Goal: Task Accomplishment & Management: Use online tool/utility

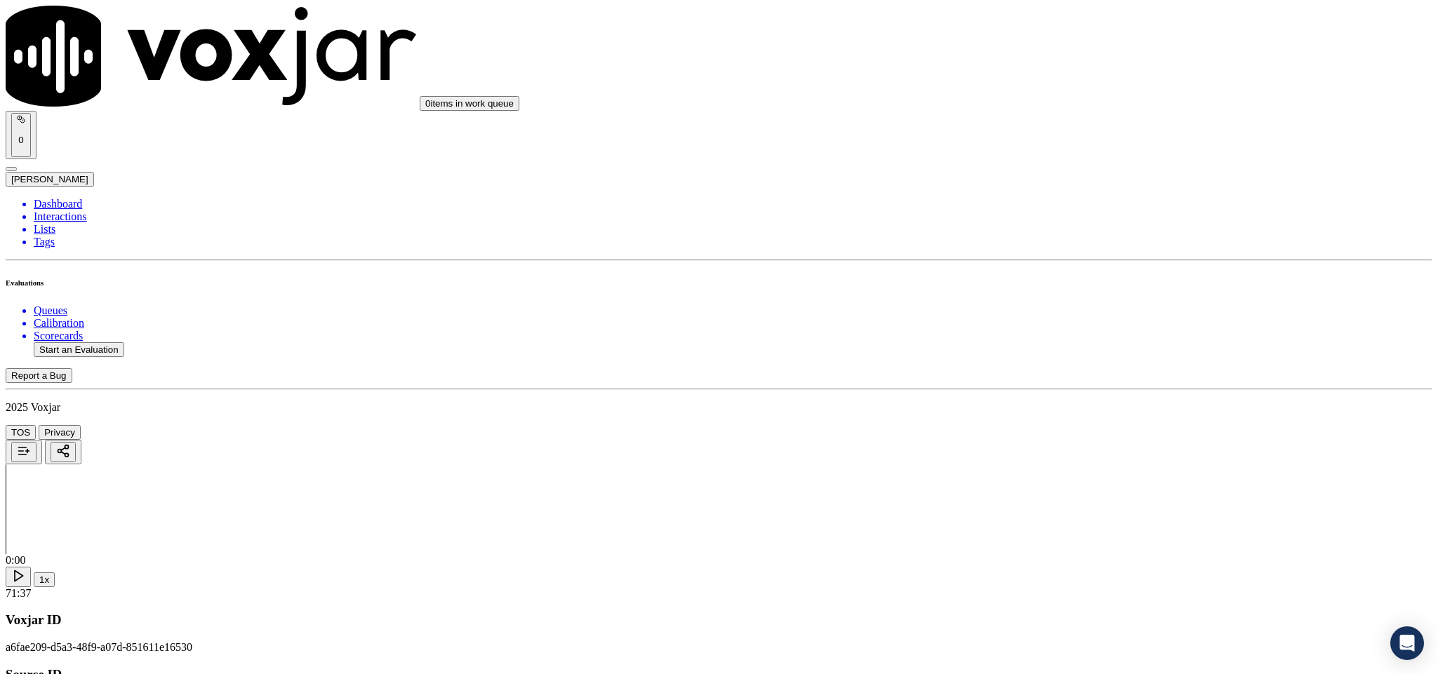
type input "[PERSON_NAME]"
drag, startPoint x: 653, startPoint y: 204, endPoint x: 476, endPoint y: 218, distance: 177.3
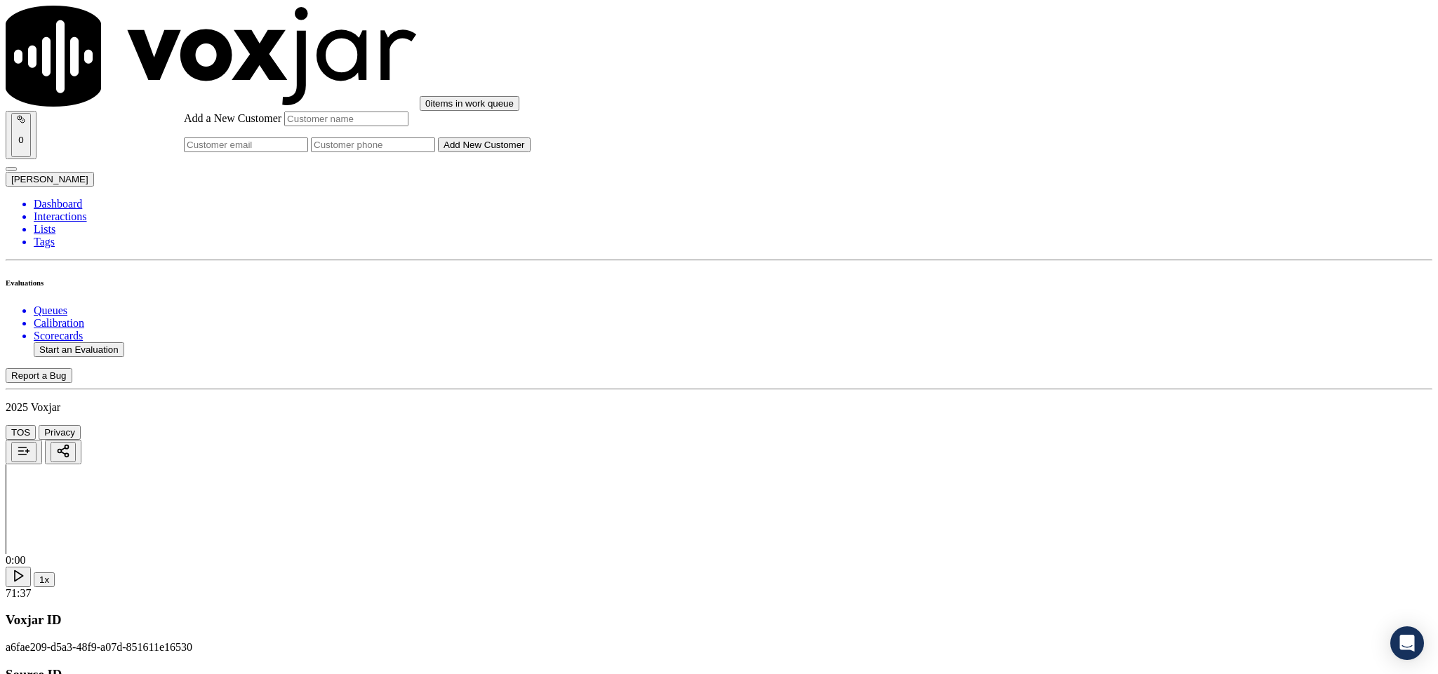
paste input "DENISE JOHNSON"
type input "DENISE JOHNSON"
click at [435, 152] on input "Add a New Customer" at bounding box center [373, 145] width 124 height 15
paste input "8143669659"
paste input "8482771491"
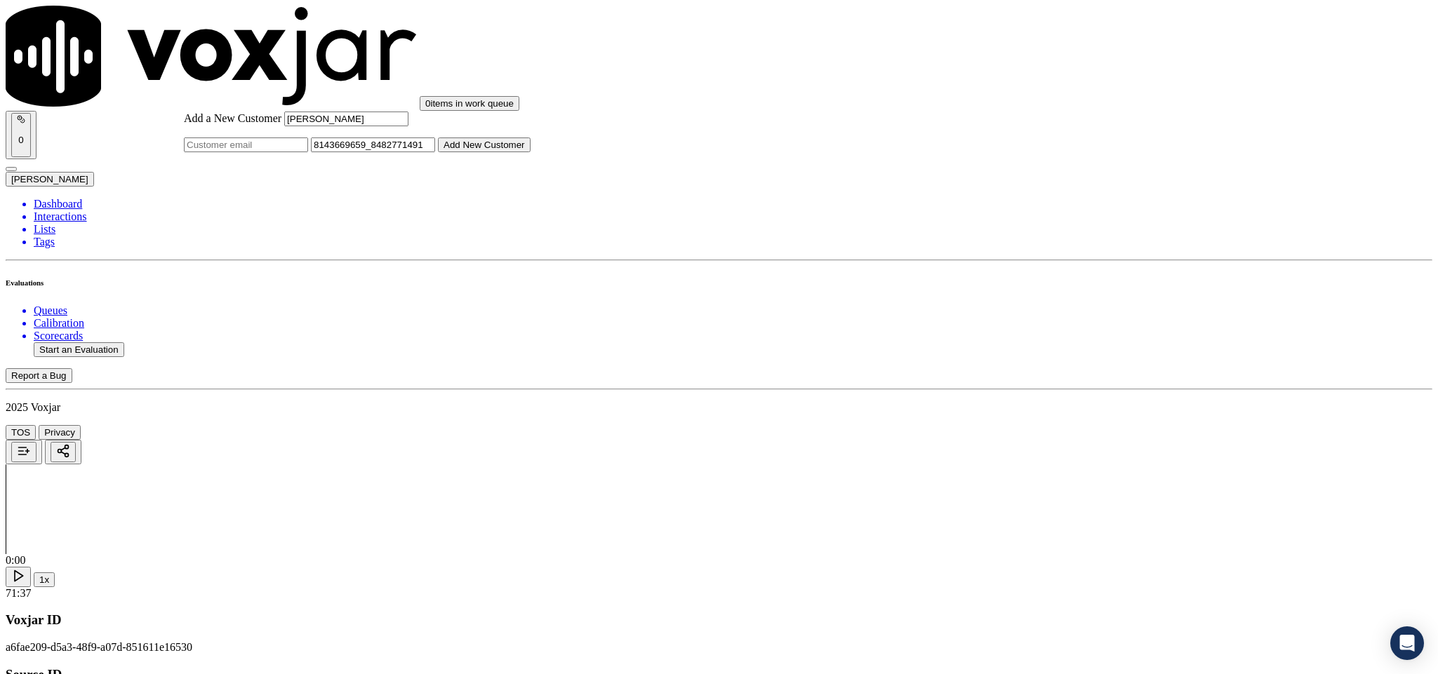
type input "8143669659_8482771491"
click at [530, 152] on button "Add New Customer" at bounding box center [484, 145] width 93 height 15
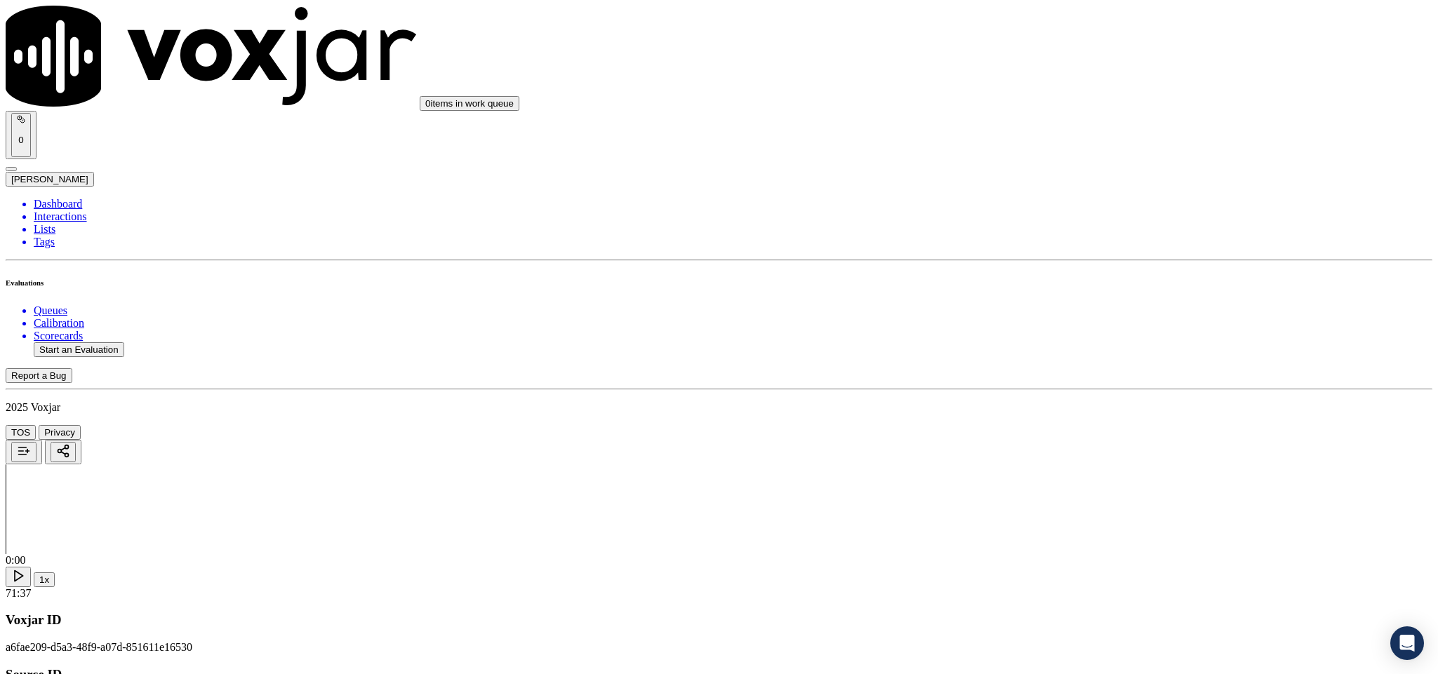
click at [1064, 262] on div "Yes" at bounding box center [1191, 256] width 328 height 13
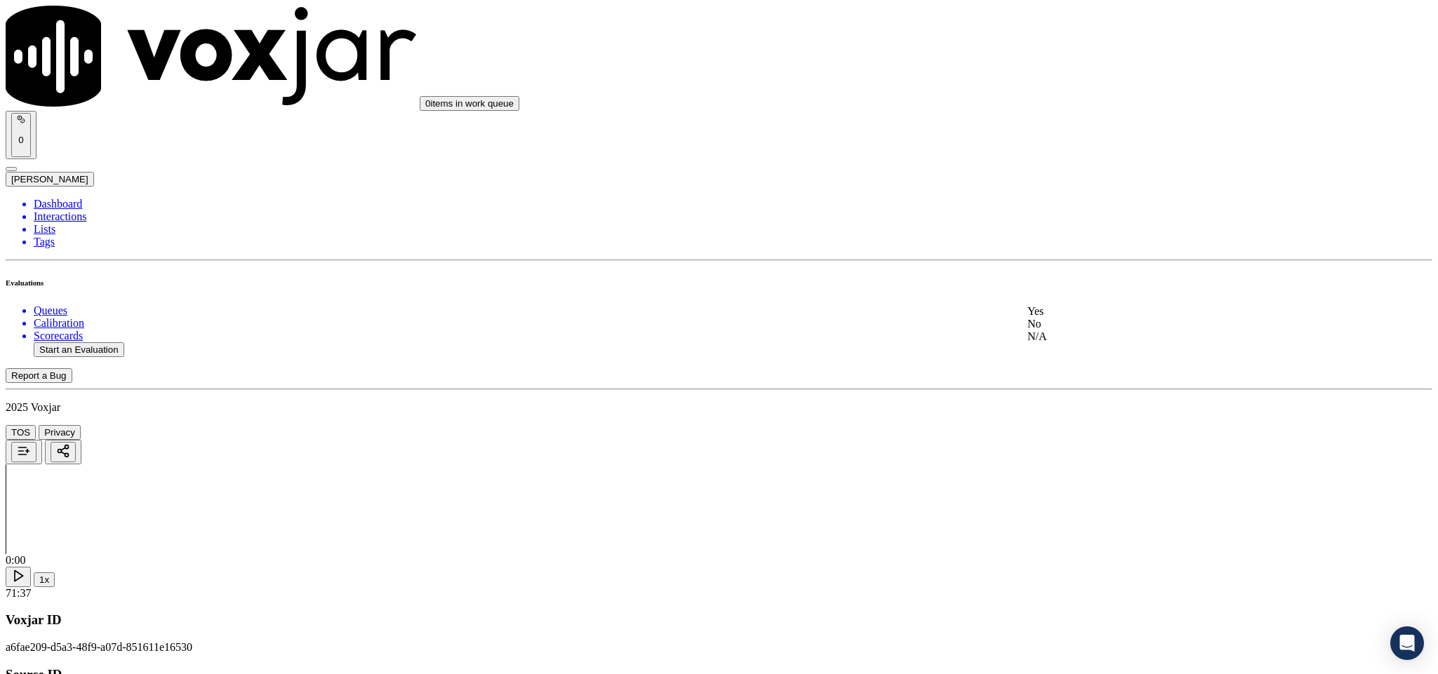
click at [1067, 318] on div "Yes" at bounding box center [1191, 311] width 328 height 13
click at [1078, 180] on div "Yes" at bounding box center [1191, 173] width 328 height 13
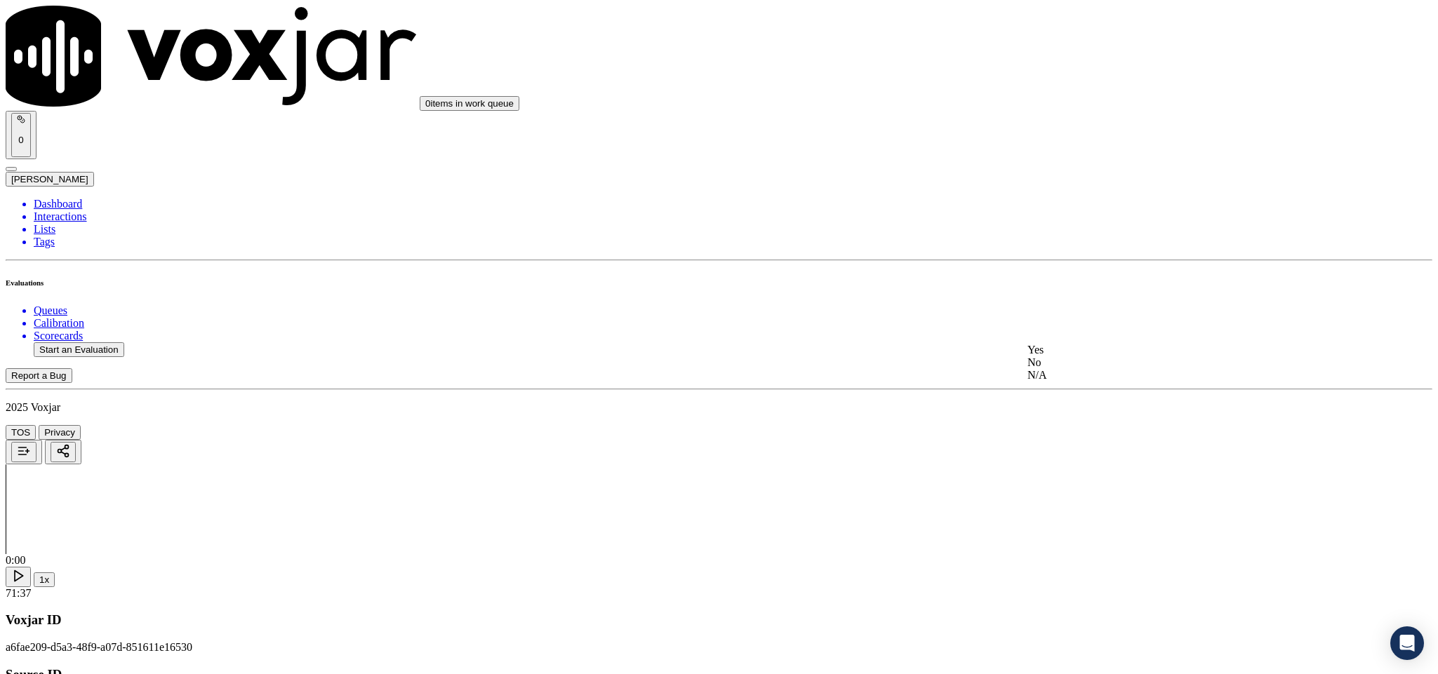
drag, startPoint x: 1082, startPoint y: 403, endPoint x: 1095, endPoint y: 347, distance: 57.0
click at [1081, 382] on div "N/A" at bounding box center [1191, 375] width 328 height 13
click at [1081, 486] on div "Yes" at bounding box center [1191, 480] width 328 height 13
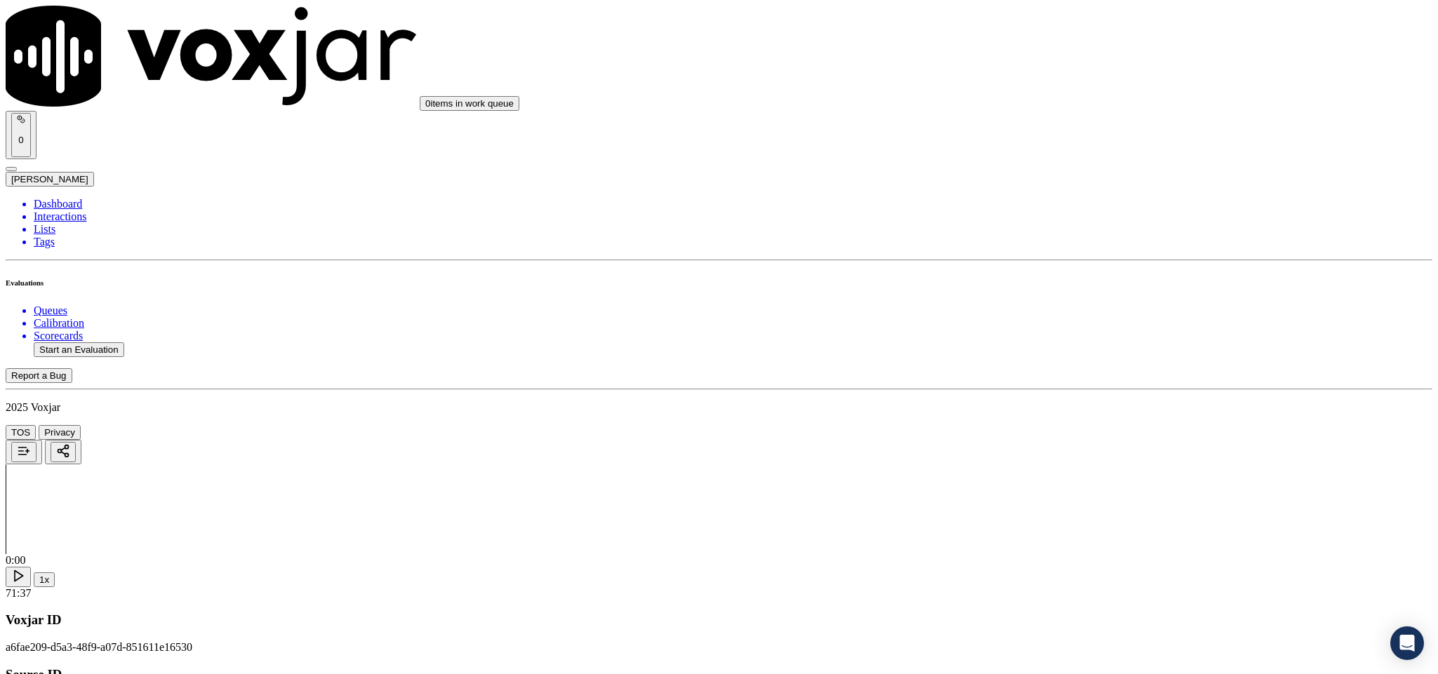
scroll to position [737, 0]
click at [1083, 466] on div "No" at bounding box center [1191, 459] width 328 height 13
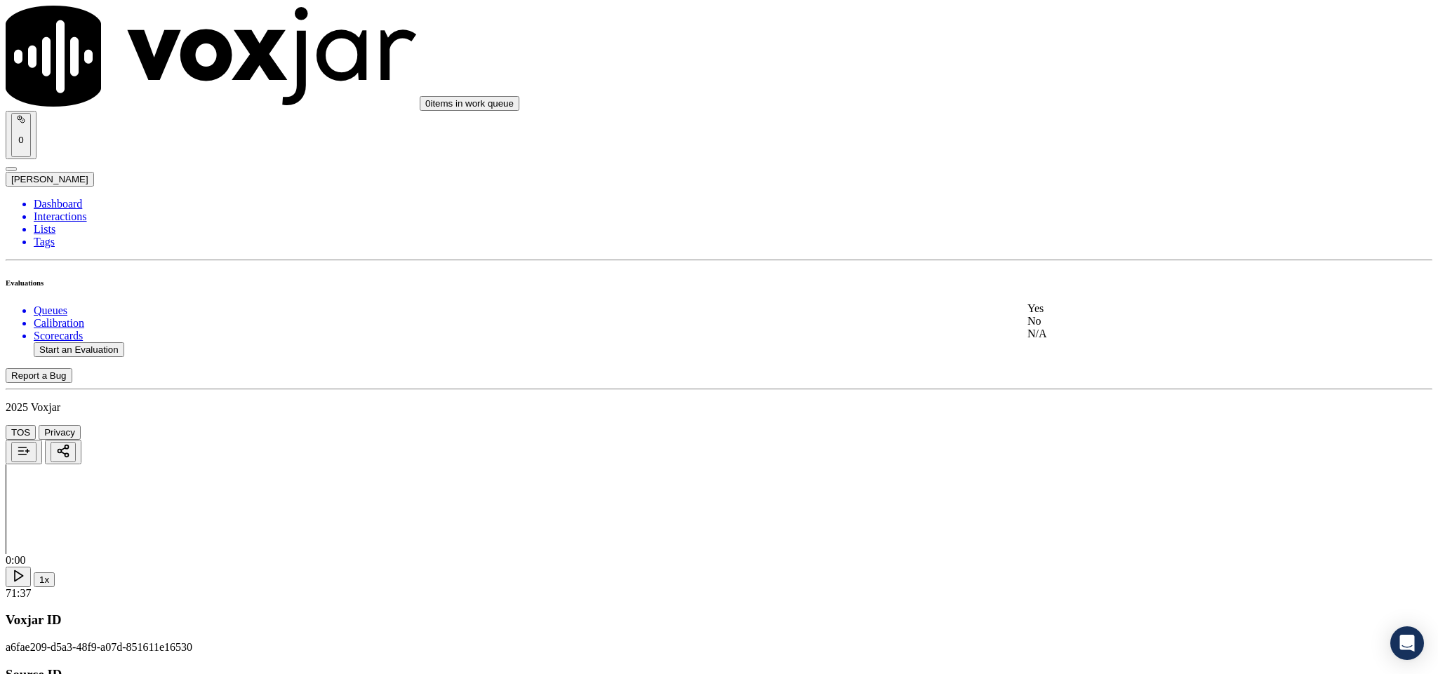
click at [1078, 340] on div "N/A" at bounding box center [1191, 334] width 328 height 13
click at [1078, 324] on div "N/A" at bounding box center [1191, 318] width 328 height 13
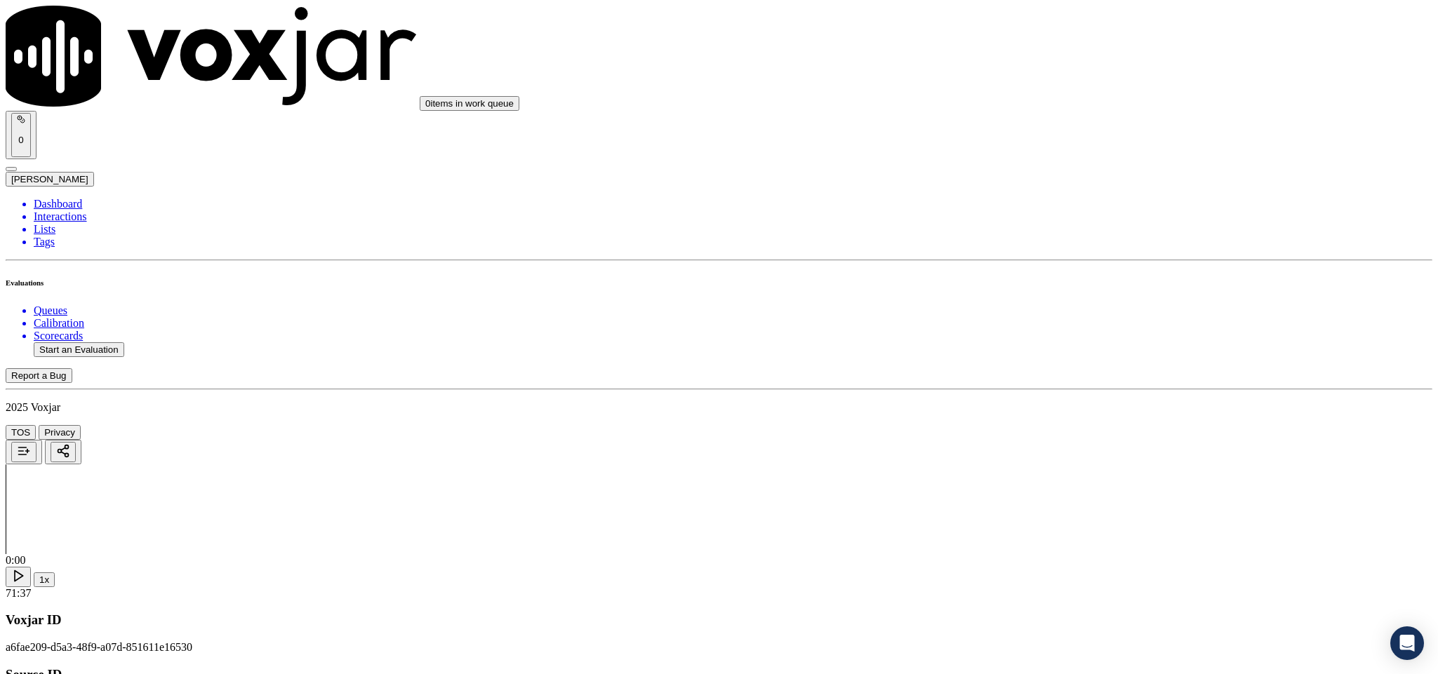
scroll to position [1473, 0]
click at [1069, 249] on div "Yes" at bounding box center [1191, 242] width 328 height 13
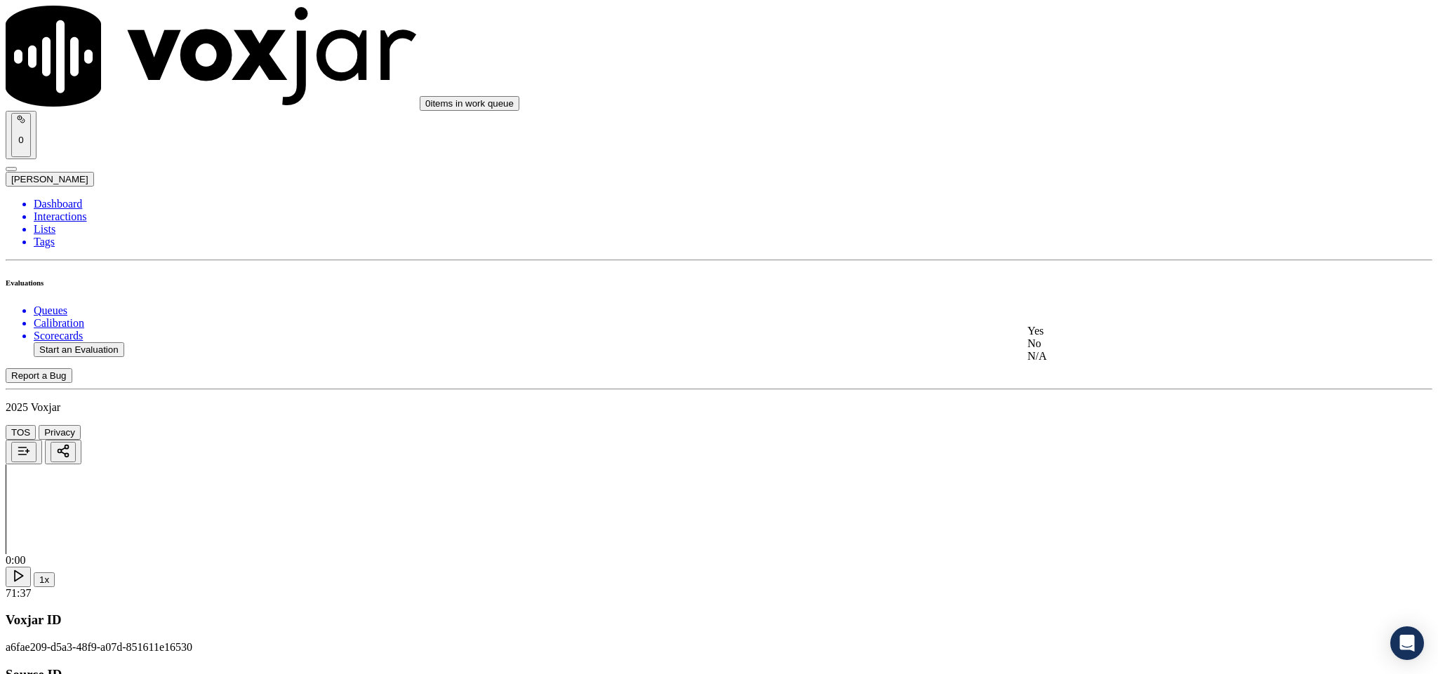
click at [1083, 350] on div "No" at bounding box center [1191, 343] width 328 height 13
paste textarea "@13:59 -"
paste textarea "The agent failed to maintain professionalism while the call was on IVR.//"
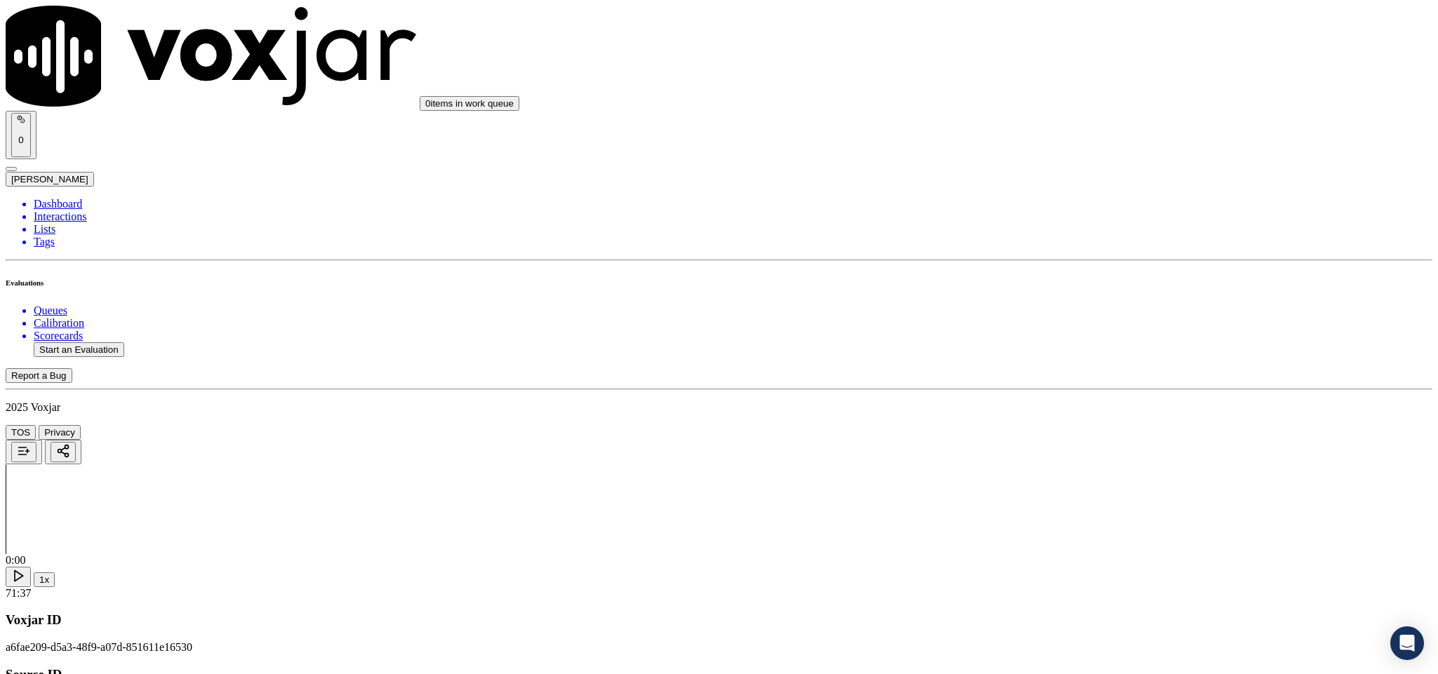
scroll to position [1789, 0]
type textarea "@13:59 - The agent failed to maintain professionalism while the call was on IVR…"
click at [1087, 380] on div "Yes" at bounding box center [1191, 373] width 328 height 13
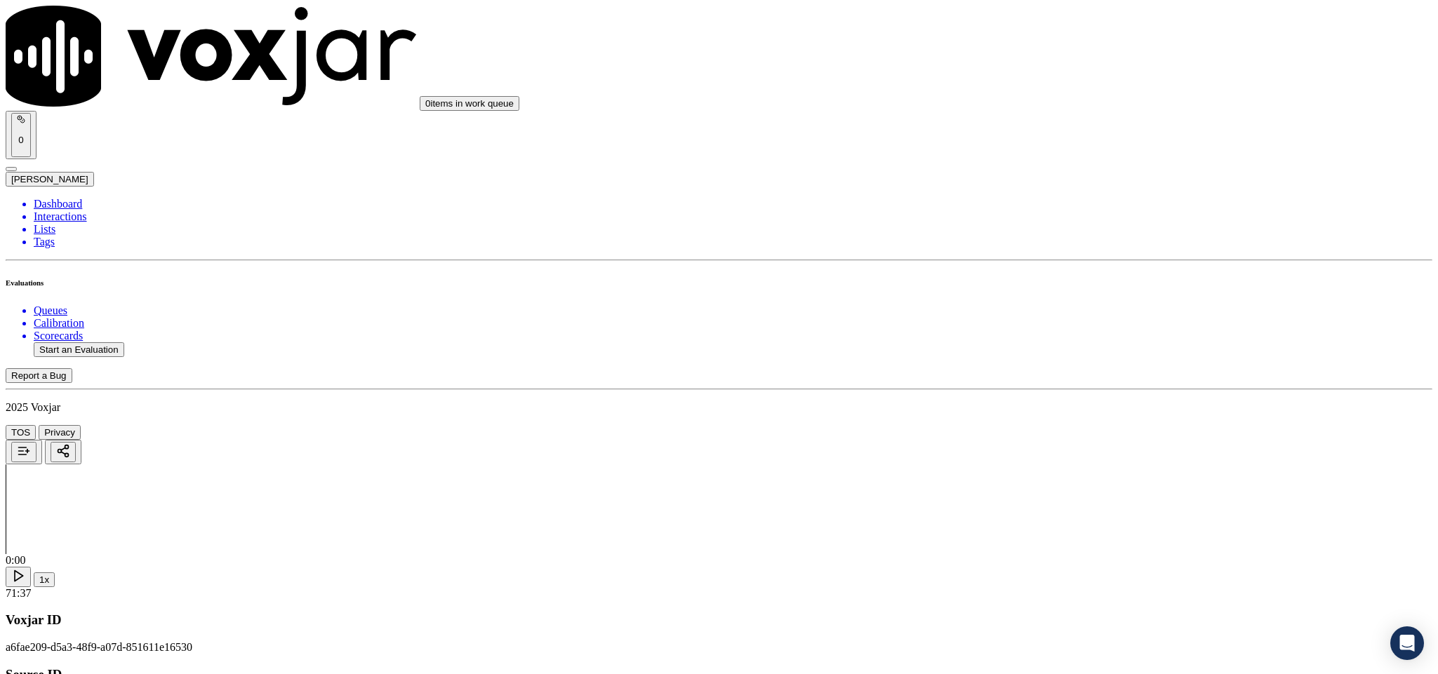
paste textarea "@13:59 - The agent used a vernacular word while transferring the call to the ut…"
type textarea "@13:59 - The agent used a vernacular word while transferring the call to the ut…"
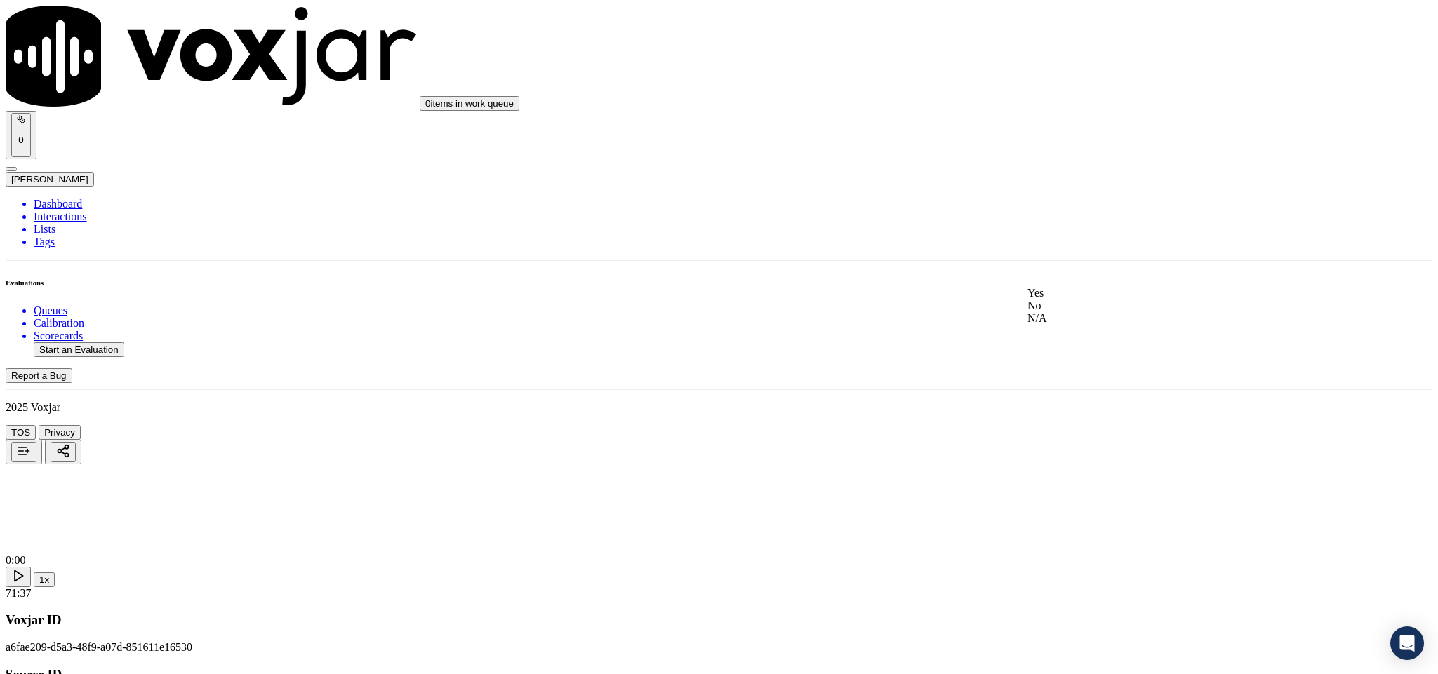
click at [1088, 295] on div "Yes" at bounding box center [1191, 293] width 328 height 13
click at [1076, 460] on div "Yes" at bounding box center [1191, 454] width 328 height 13
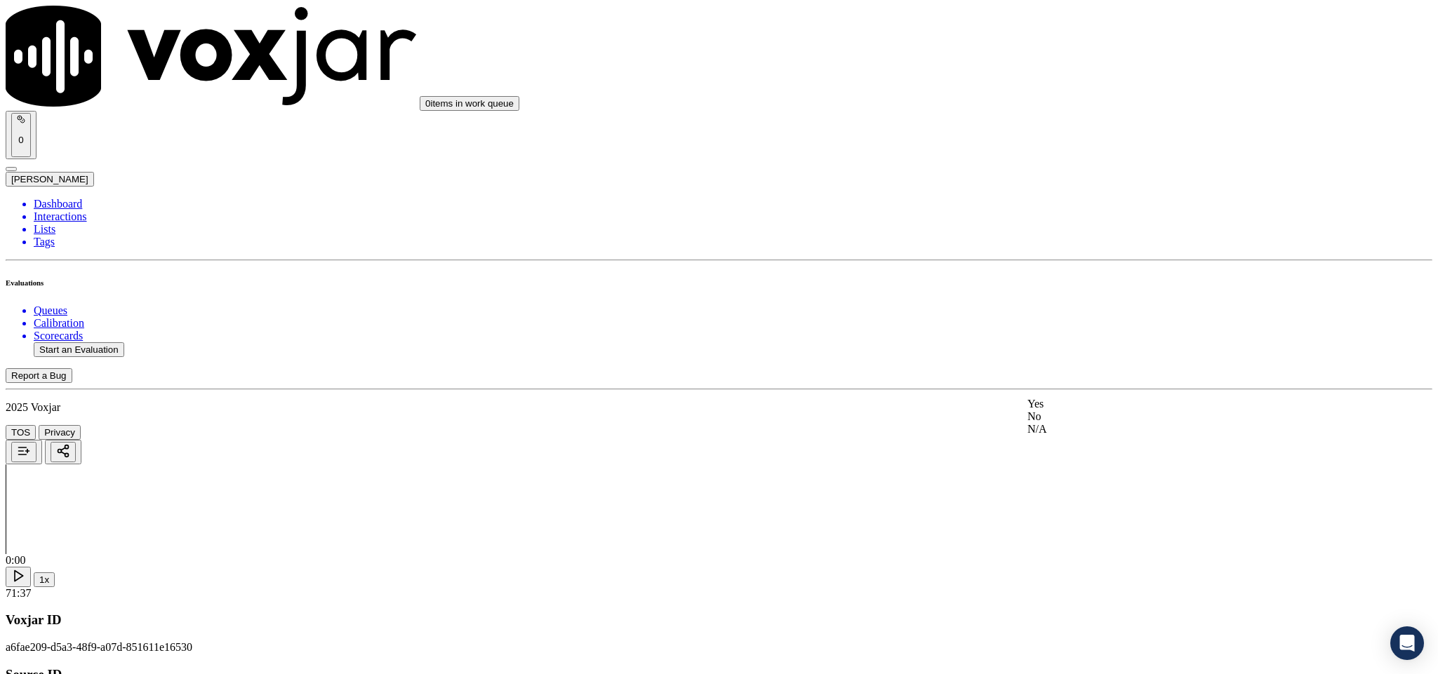
click at [1074, 423] on div "No" at bounding box center [1191, 416] width 328 height 13
click at [1083, 318] on div "Yes No N/A" at bounding box center [1191, 335] width 328 height 38
click at [1074, 329] on div "Yes" at bounding box center [1191, 322] width 328 height 13
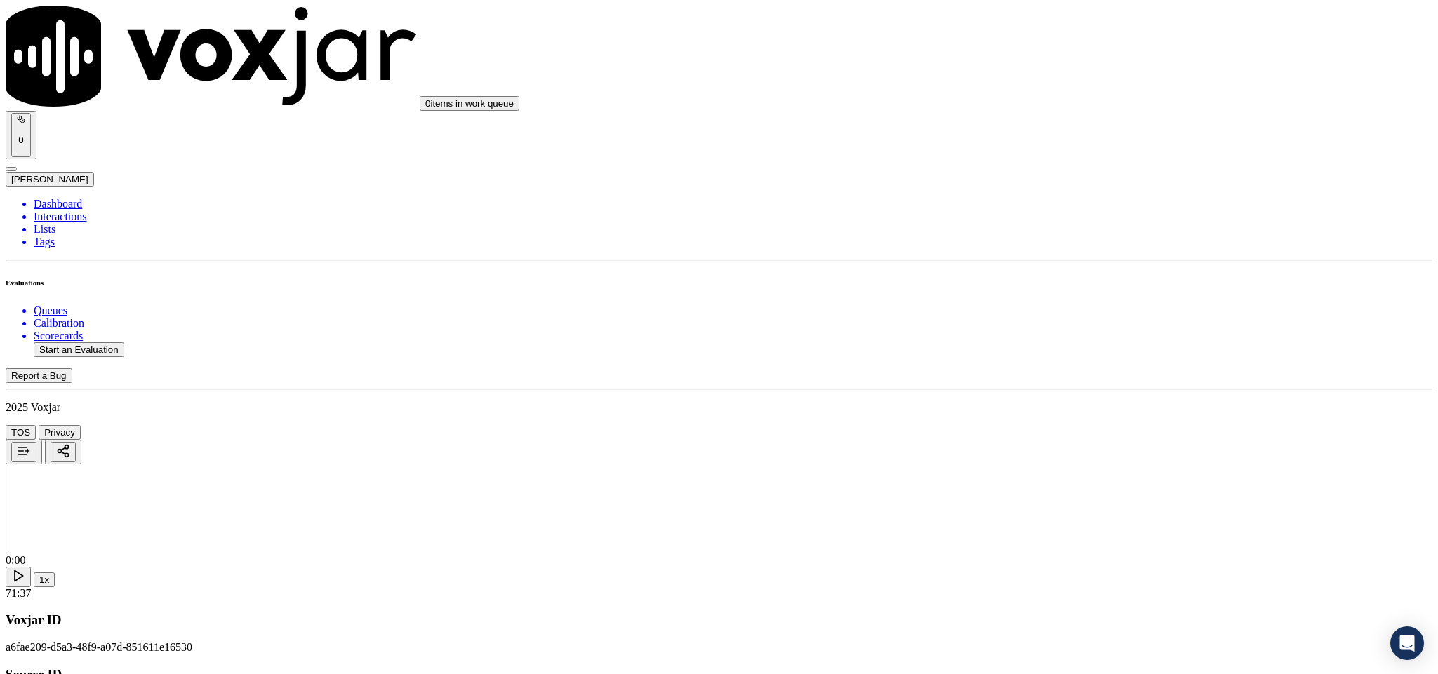
scroll to position [2947, 0]
click at [1080, 174] on div "Yes" at bounding box center [1191, 167] width 328 height 13
click at [1070, 196] on div "No" at bounding box center [1191, 200] width 328 height 13
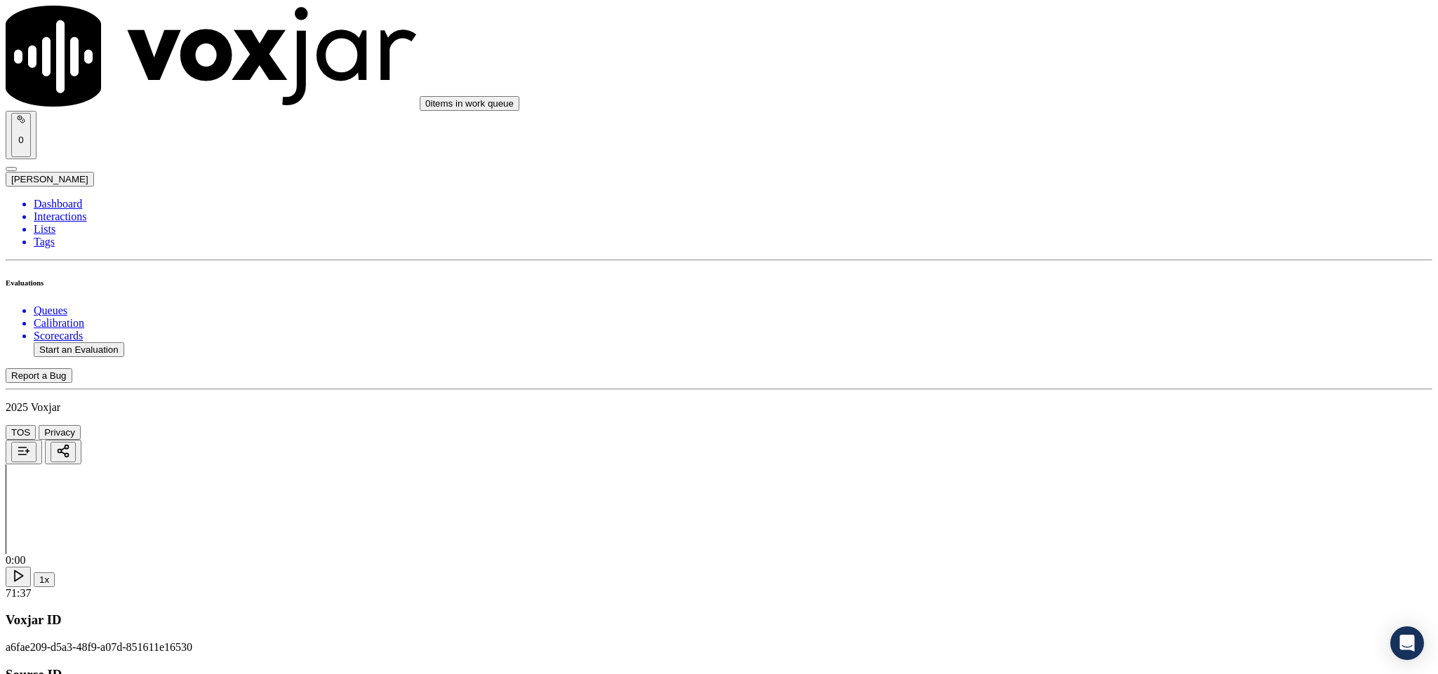
click at [1061, 347] on div "No" at bounding box center [1191, 341] width 328 height 13
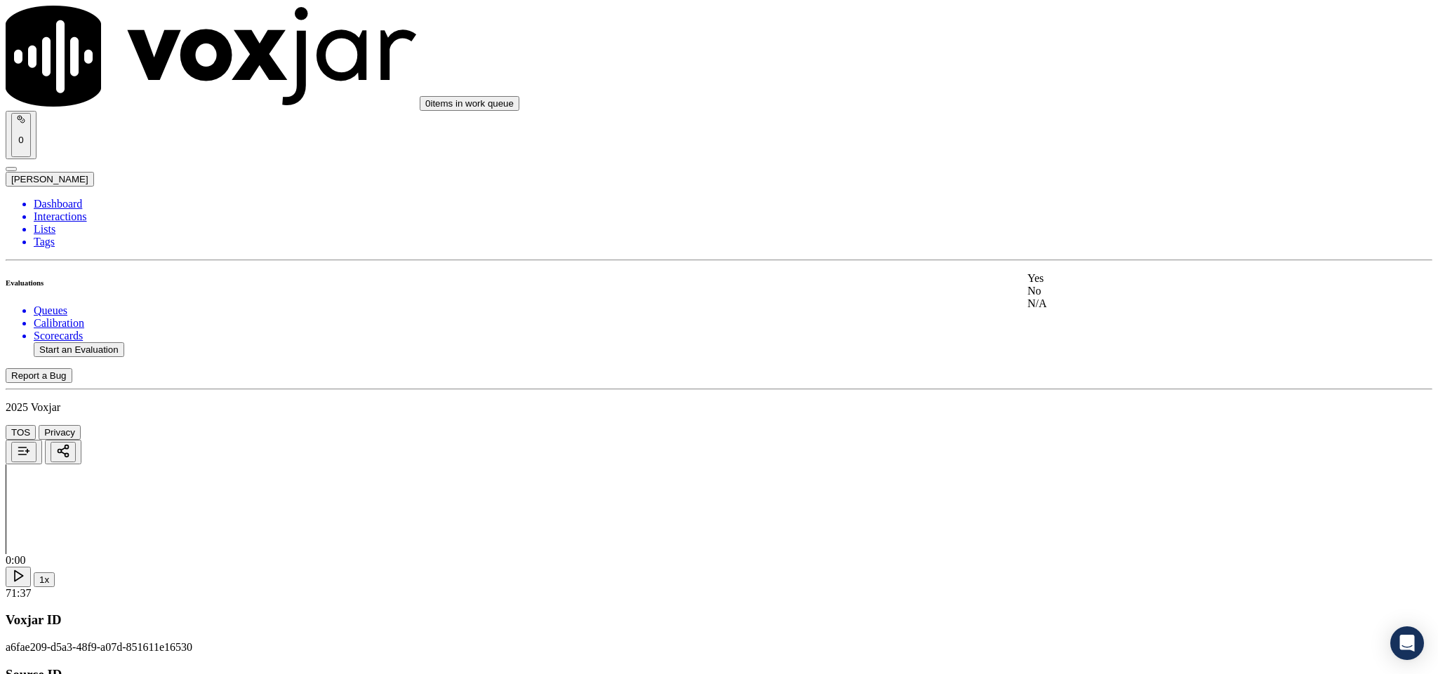
click at [1082, 285] on div "Yes" at bounding box center [1191, 278] width 328 height 13
click at [1084, 277] on div "N/A" at bounding box center [1191, 271] width 328 height 13
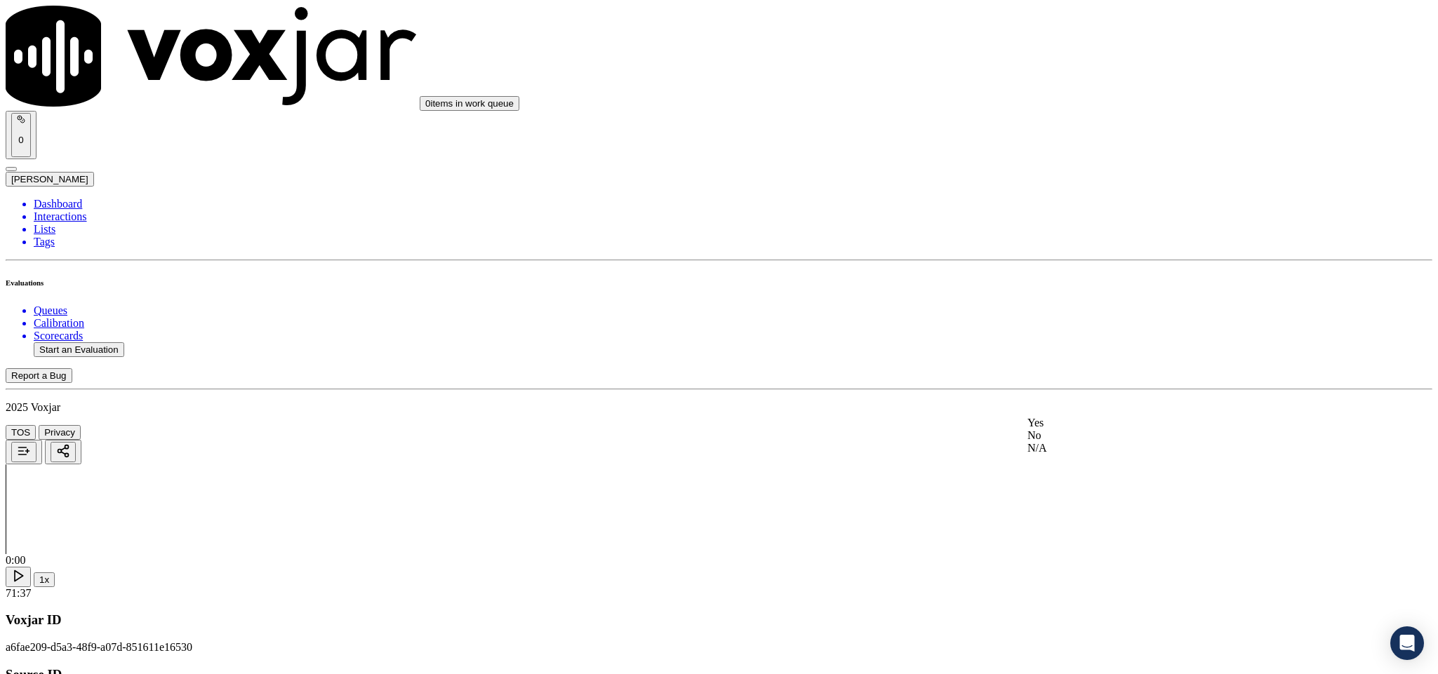
click at [1060, 442] on div "No" at bounding box center [1191, 435] width 328 height 13
click at [1083, 523] on div "No" at bounding box center [1191, 516] width 328 height 13
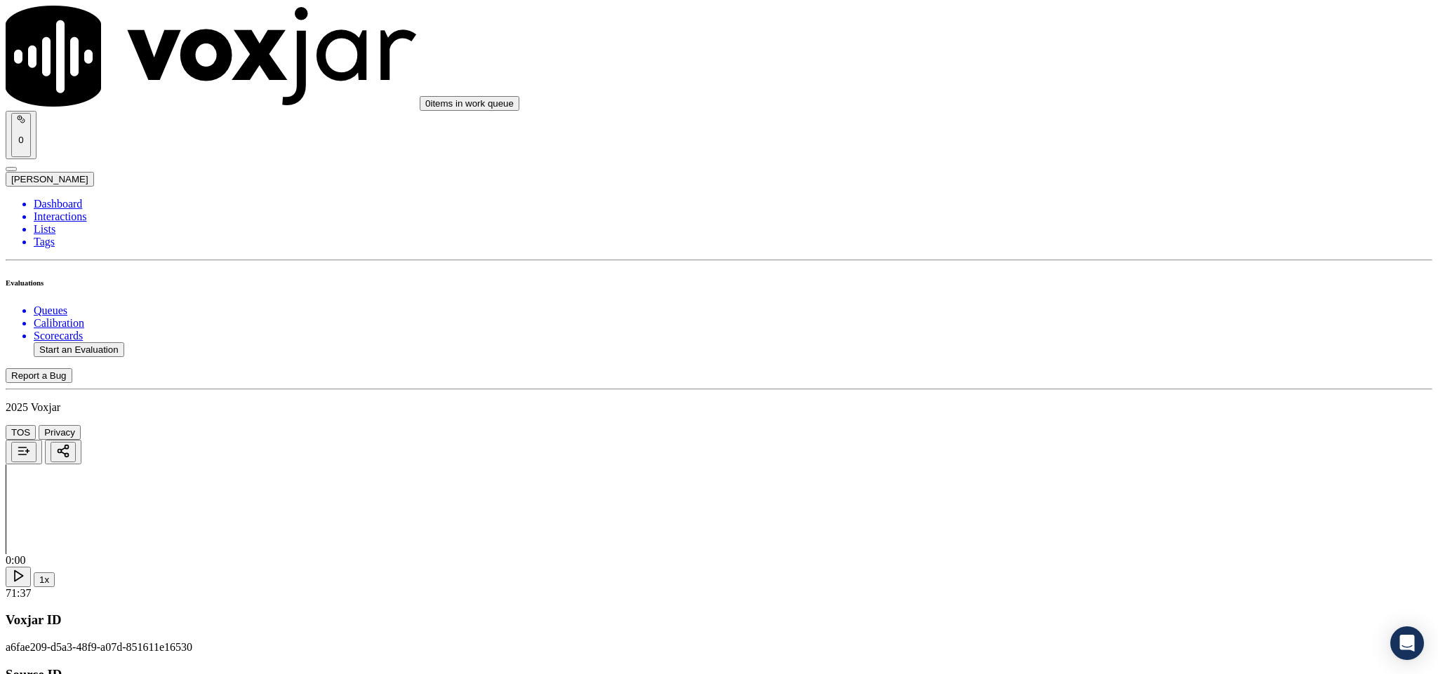
drag, startPoint x: 1181, startPoint y: 279, endPoint x: 1179, endPoint y: 316, distance: 37.2
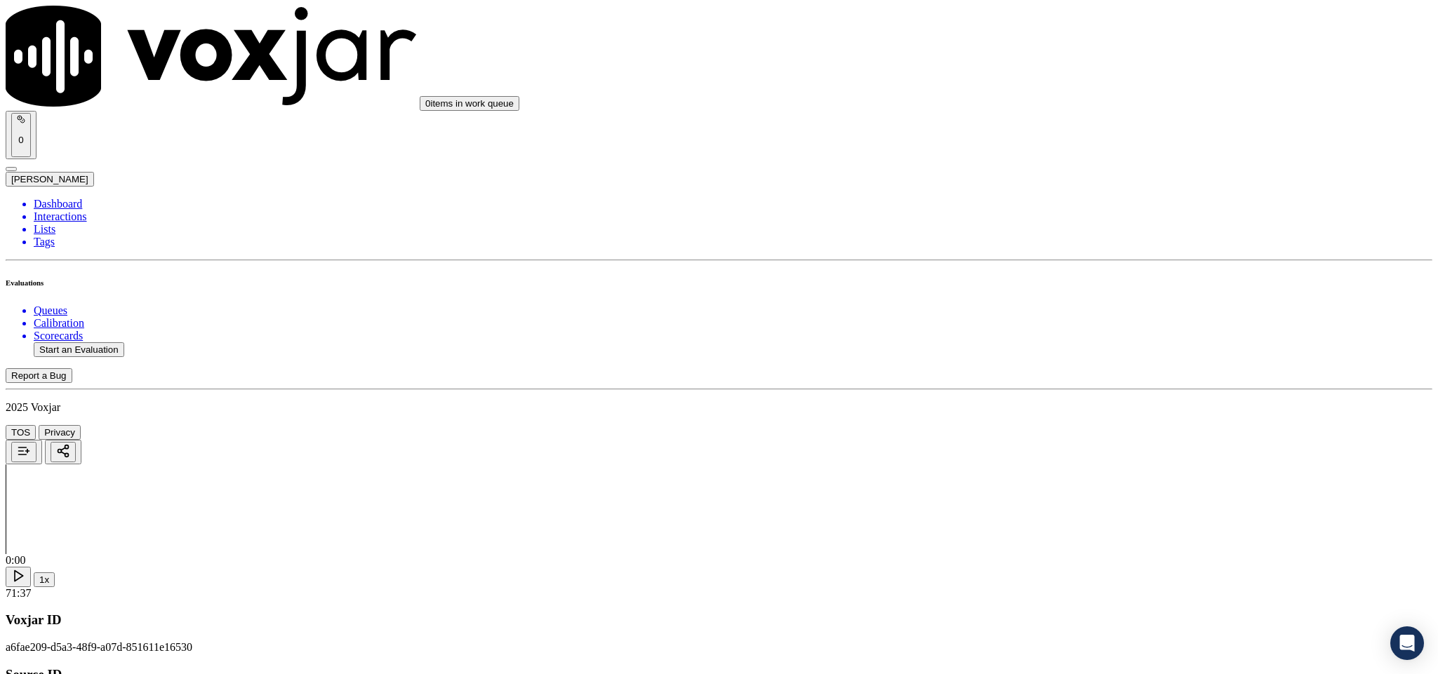
scroll to position [0, 0]
click at [53, 198] on li "Dashboard" at bounding box center [733, 204] width 1398 height 13
click at [95, 342] on button "Start an Evaluation" at bounding box center [79, 349] width 91 height 15
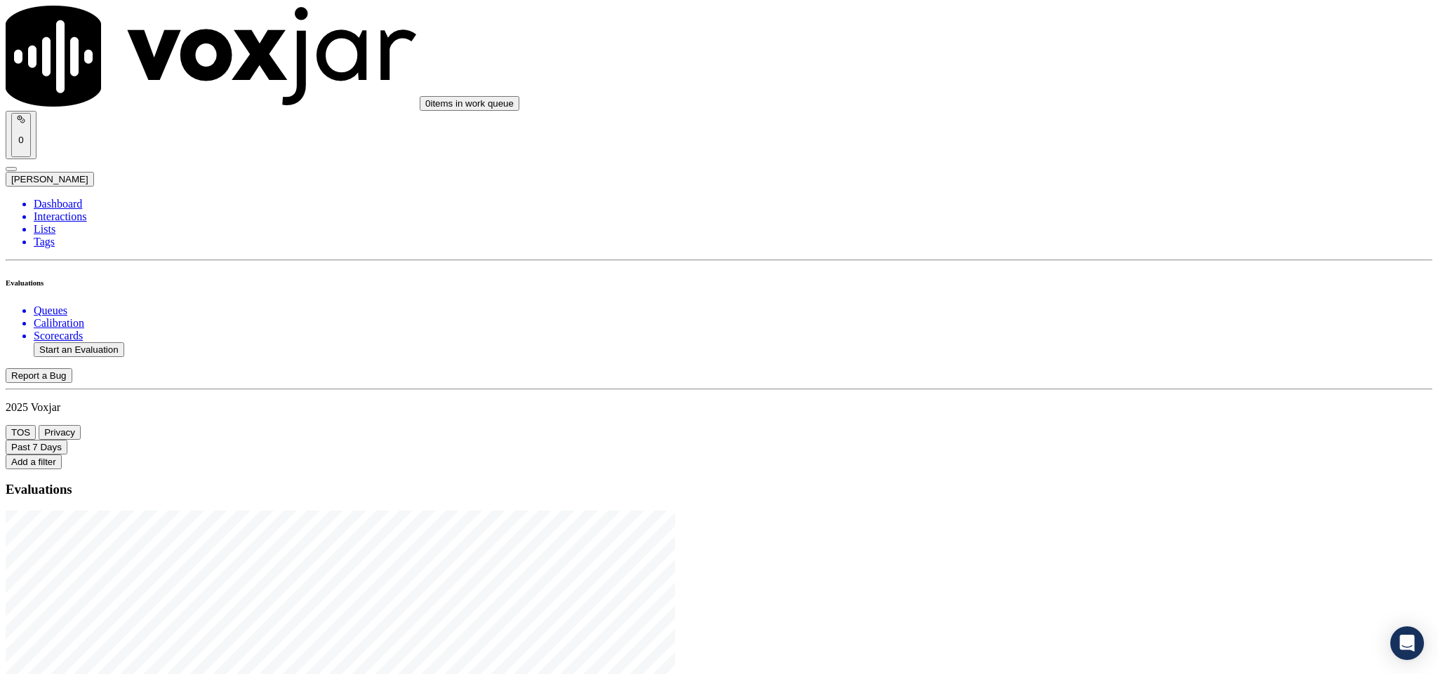
drag, startPoint x: 604, startPoint y: 289, endPoint x: 716, endPoint y: 309, distance: 113.4
type input "20250819-162629_9372320296-C1"
type input "2025-08-20T16:30"
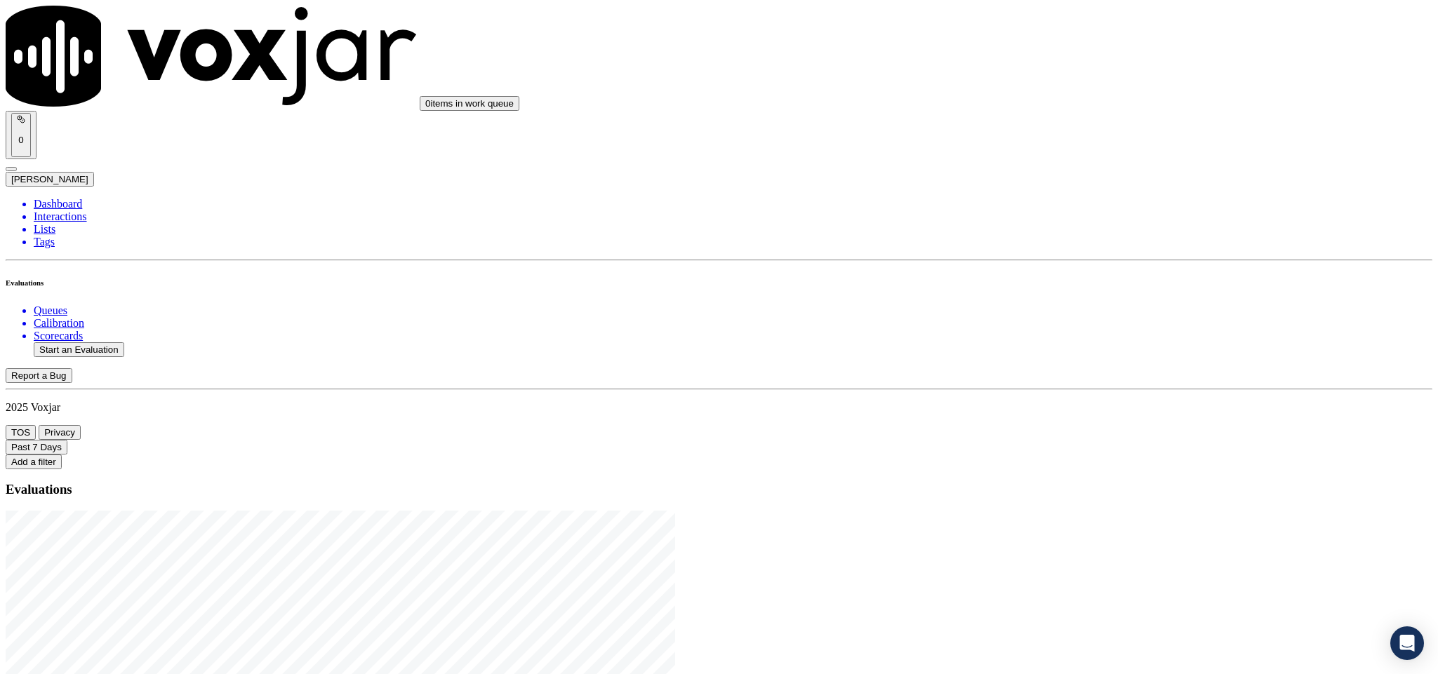
type input "jane"
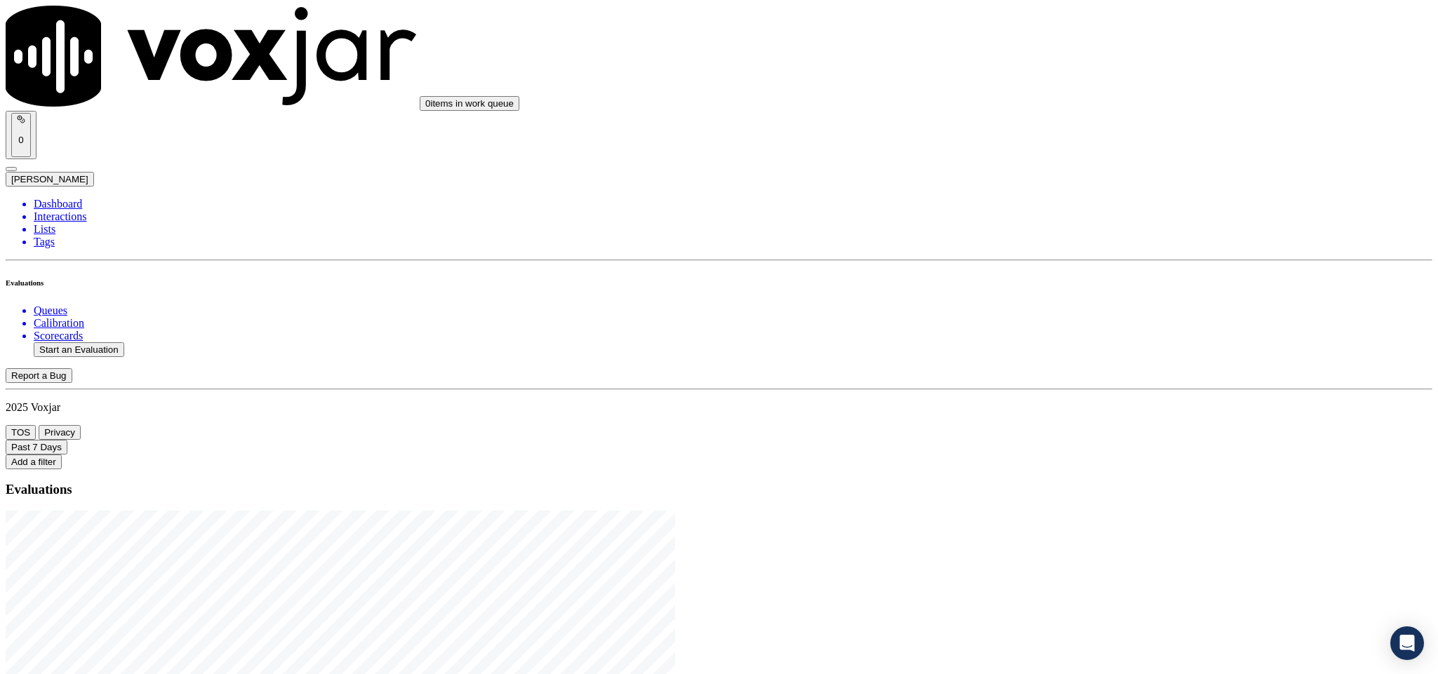
scroll to position [126, 0]
type input "Patricia K Byrge"
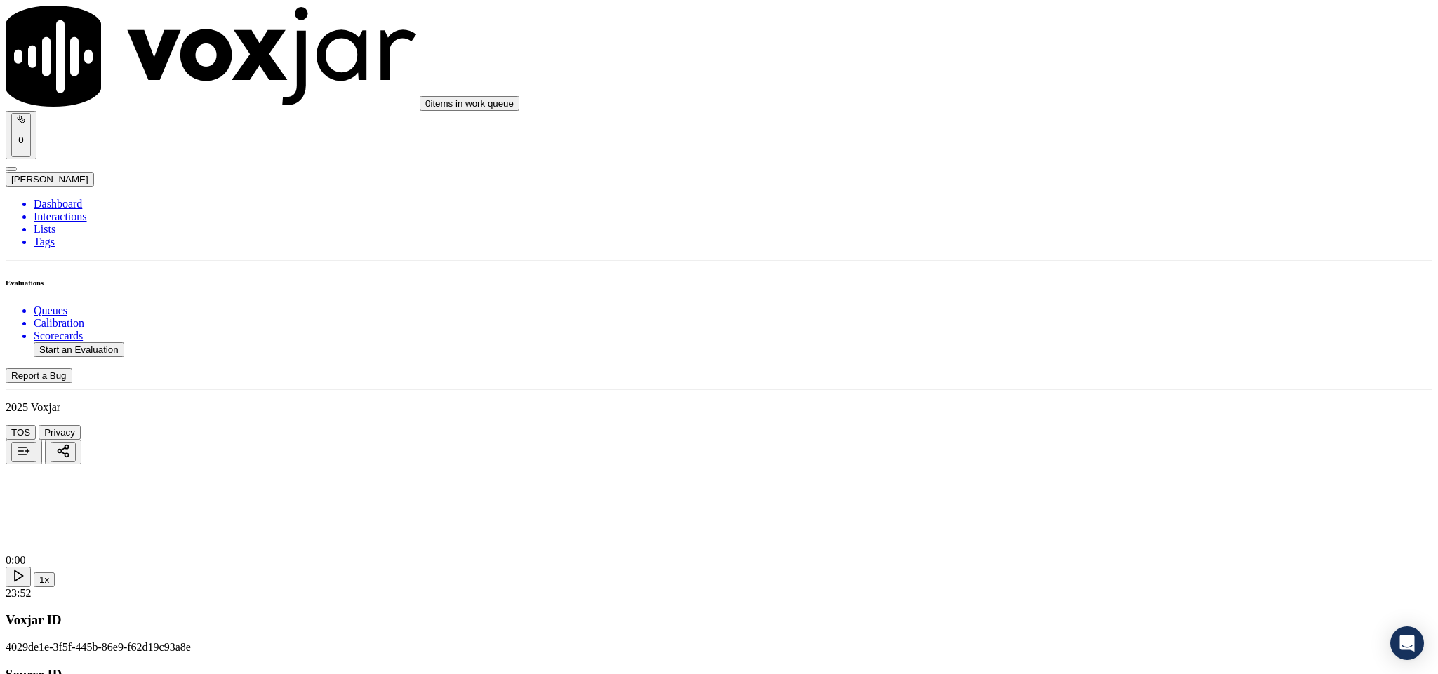
drag, startPoint x: 655, startPoint y: 200, endPoint x: 526, endPoint y: 232, distance: 132.2
type input "Patricia K Byrge"
drag, startPoint x: 796, startPoint y: 337, endPoint x: 784, endPoint y: 356, distance: 22.8
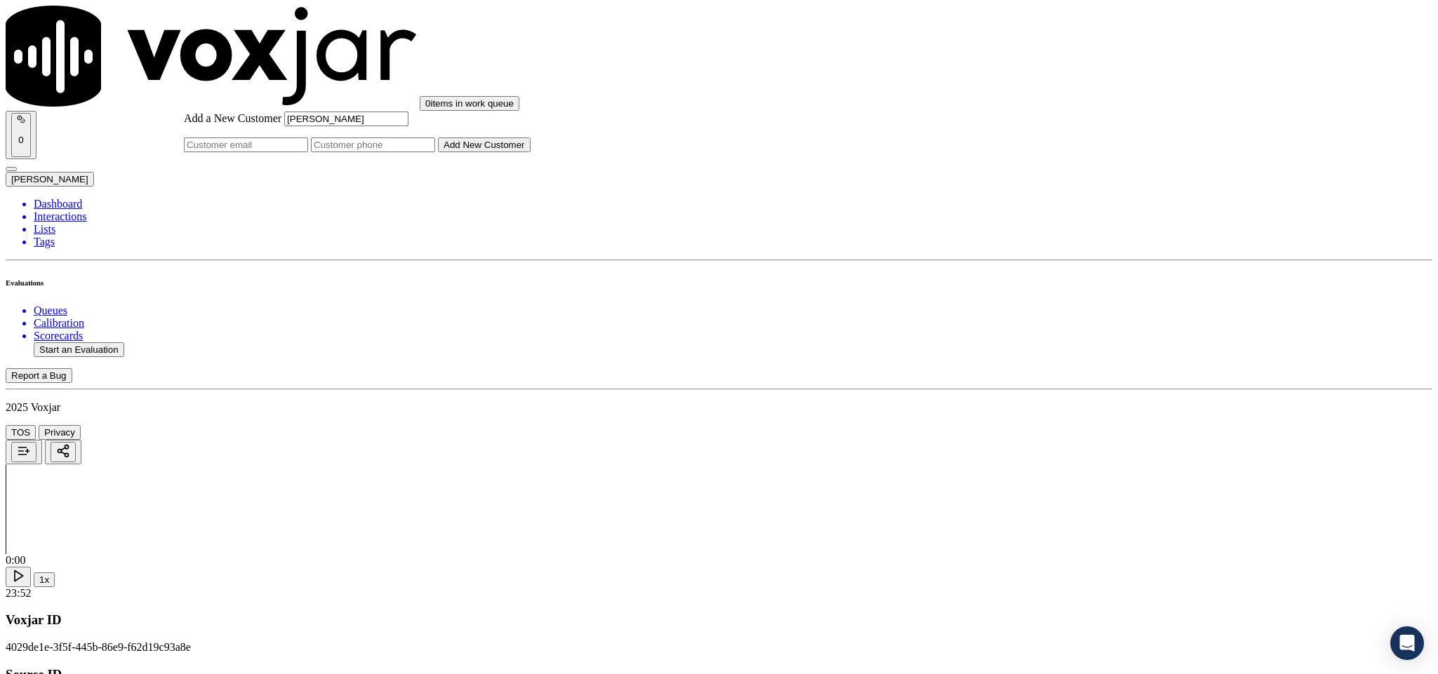
click at [435, 152] on input "Add a New Customer" at bounding box center [373, 145] width 124 height 15
paste input "9372320296"
type input "9372320296"
click at [530, 152] on button "Add New Customer" at bounding box center [484, 145] width 93 height 15
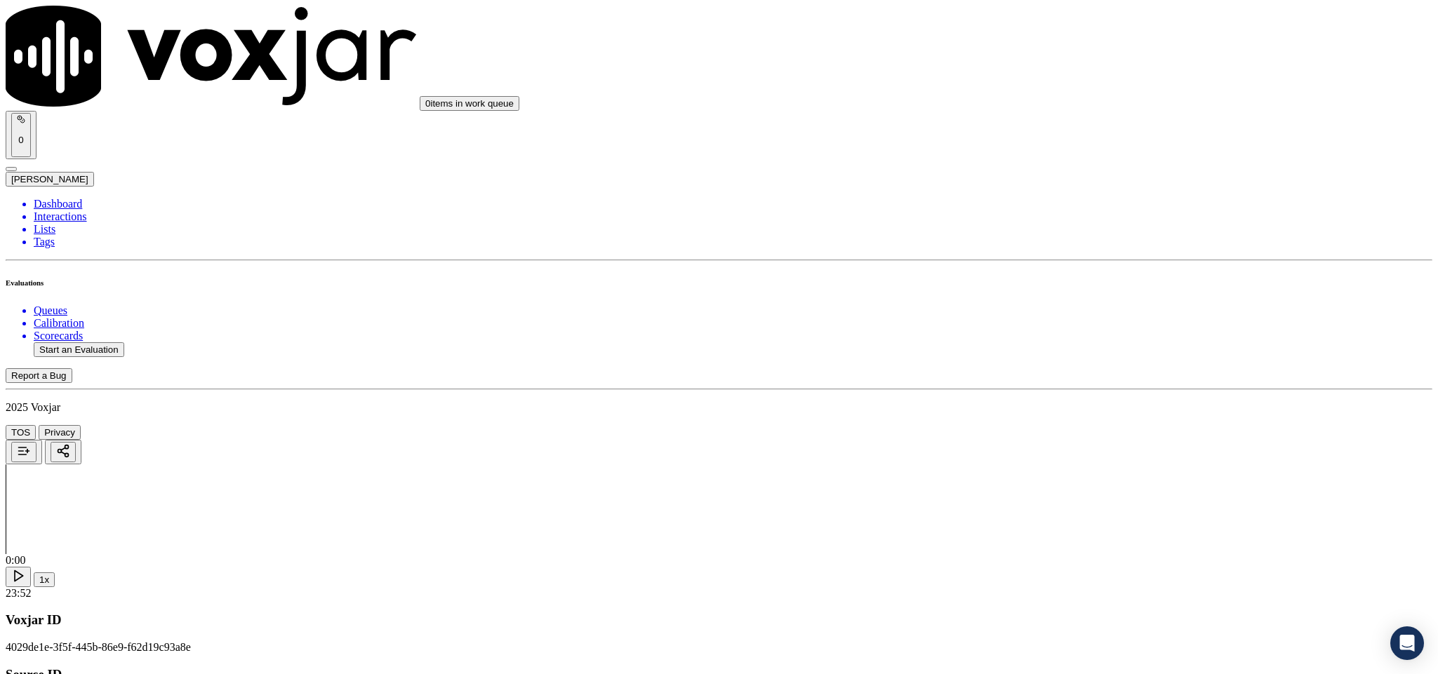
click at [1055, 259] on div "Yes" at bounding box center [1191, 256] width 328 height 13
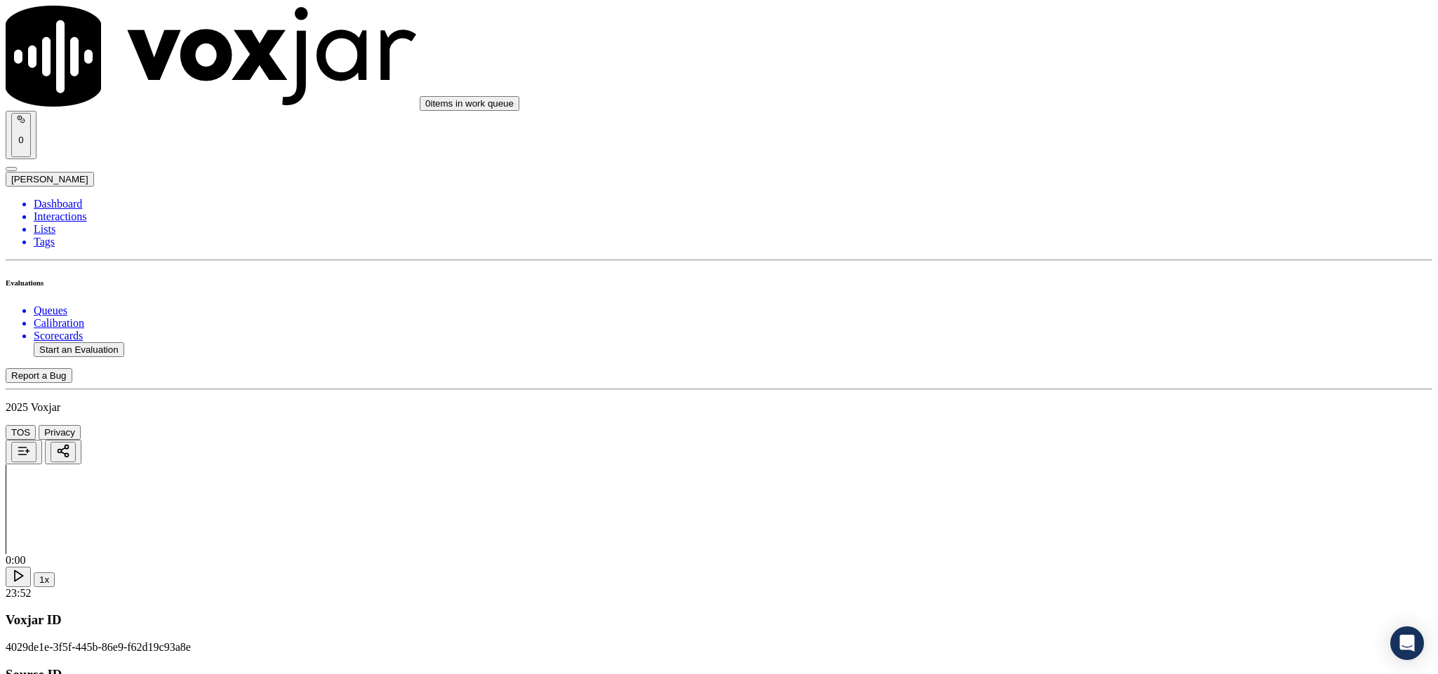
click at [1089, 417] on div "Yes" at bounding box center [1191, 416] width 328 height 13
click at [1106, 373] on div "Yes" at bounding box center [1191, 367] width 328 height 13
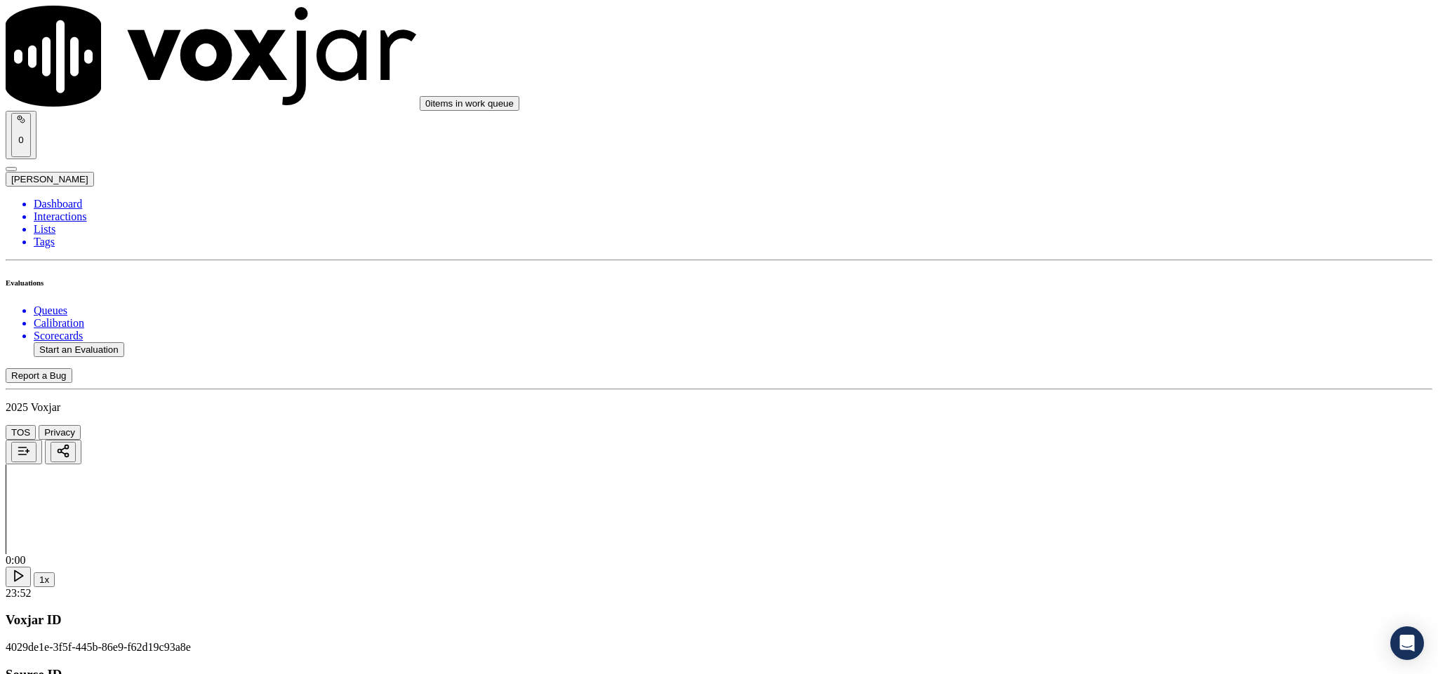
scroll to position [526, 0]
click at [1102, 251] on div "Yes" at bounding box center [1191, 245] width 328 height 13
click at [1088, 425] on div "No" at bounding box center [1191, 418] width 328 height 13
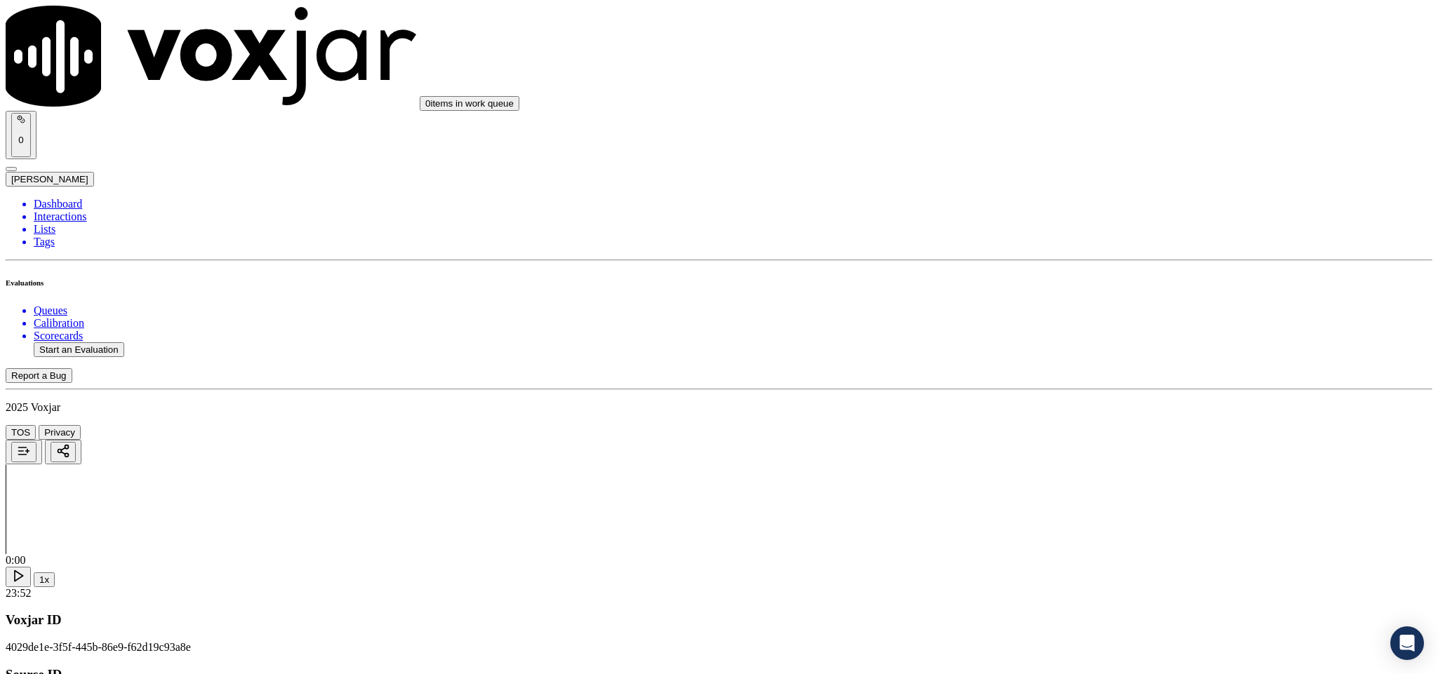
scroll to position [737, 0]
click at [1090, 466] on div "No" at bounding box center [1191, 459] width 328 height 13
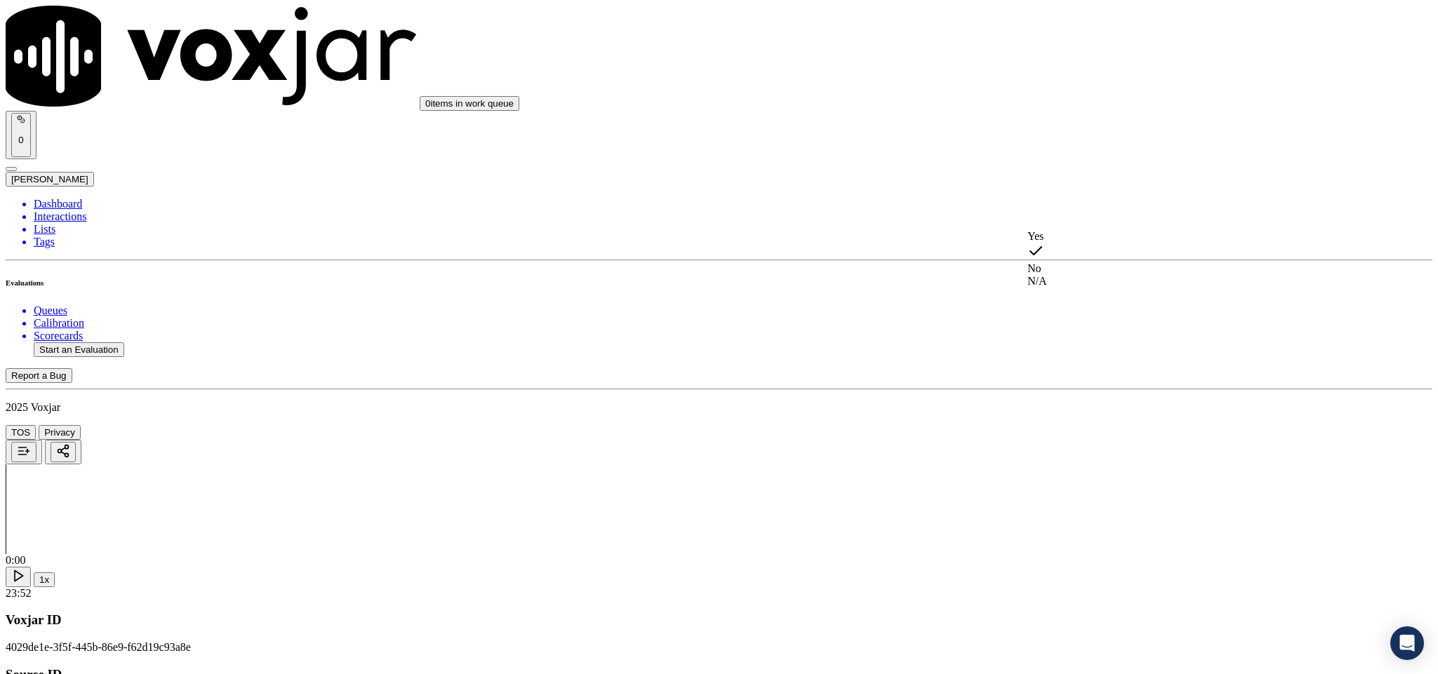
click at [1071, 243] on div "Yes" at bounding box center [1191, 236] width 328 height 13
click at [1076, 235] on div "N/A" at bounding box center [1191, 228] width 328 height 13
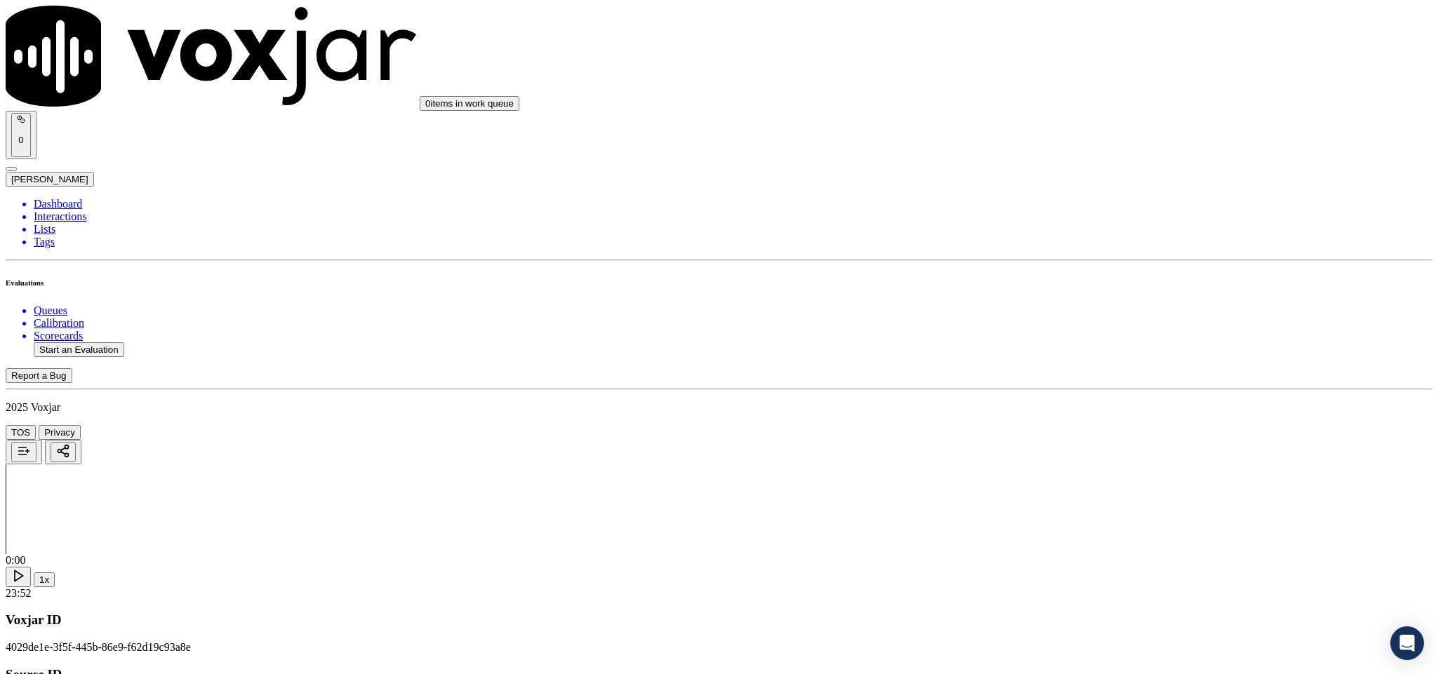
click at [1093, 156] on div "Yes" at bounding box center [1191, 153] width 328 height 13
click at [1082, 323] on div "Yes" at bounding box center [1191, 317] width 328 height 13
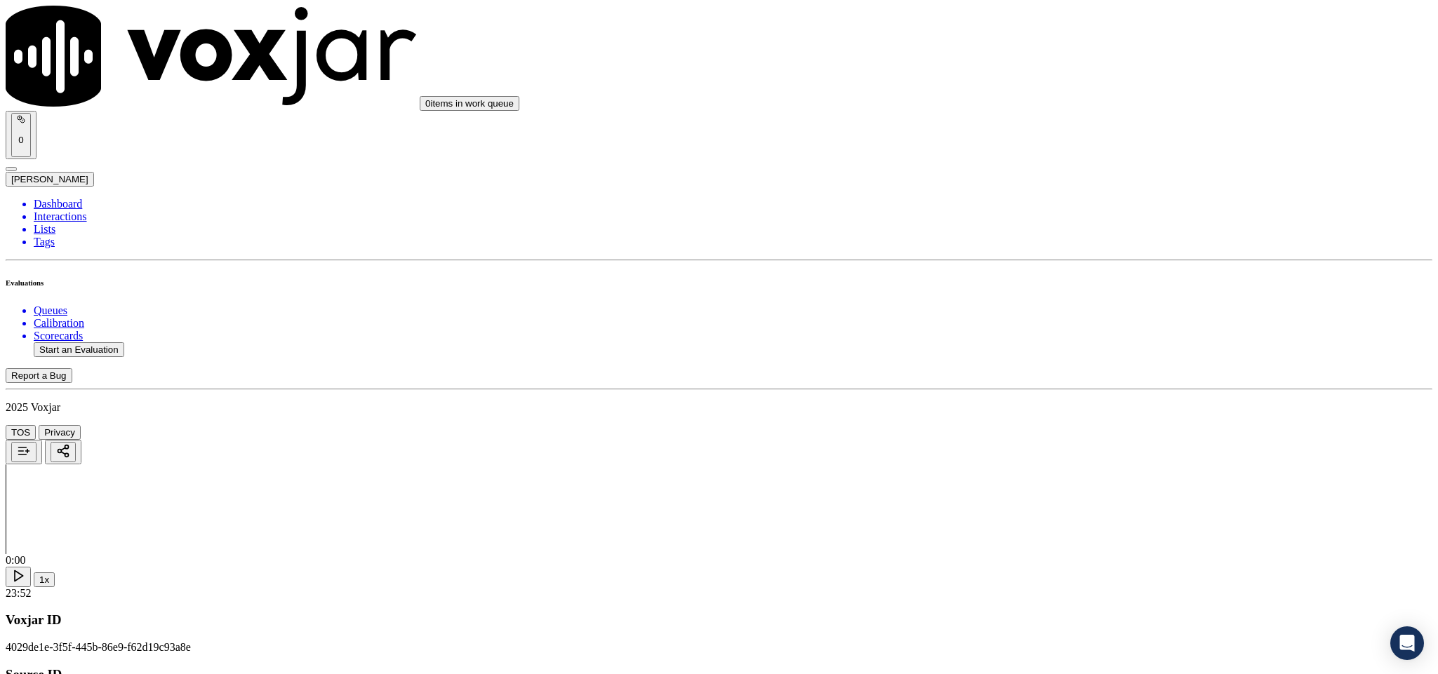
scroll to position [1684, 0]
click at [1076, 302] on div "No" at bounding box center [1191, 296] width 328 height 13
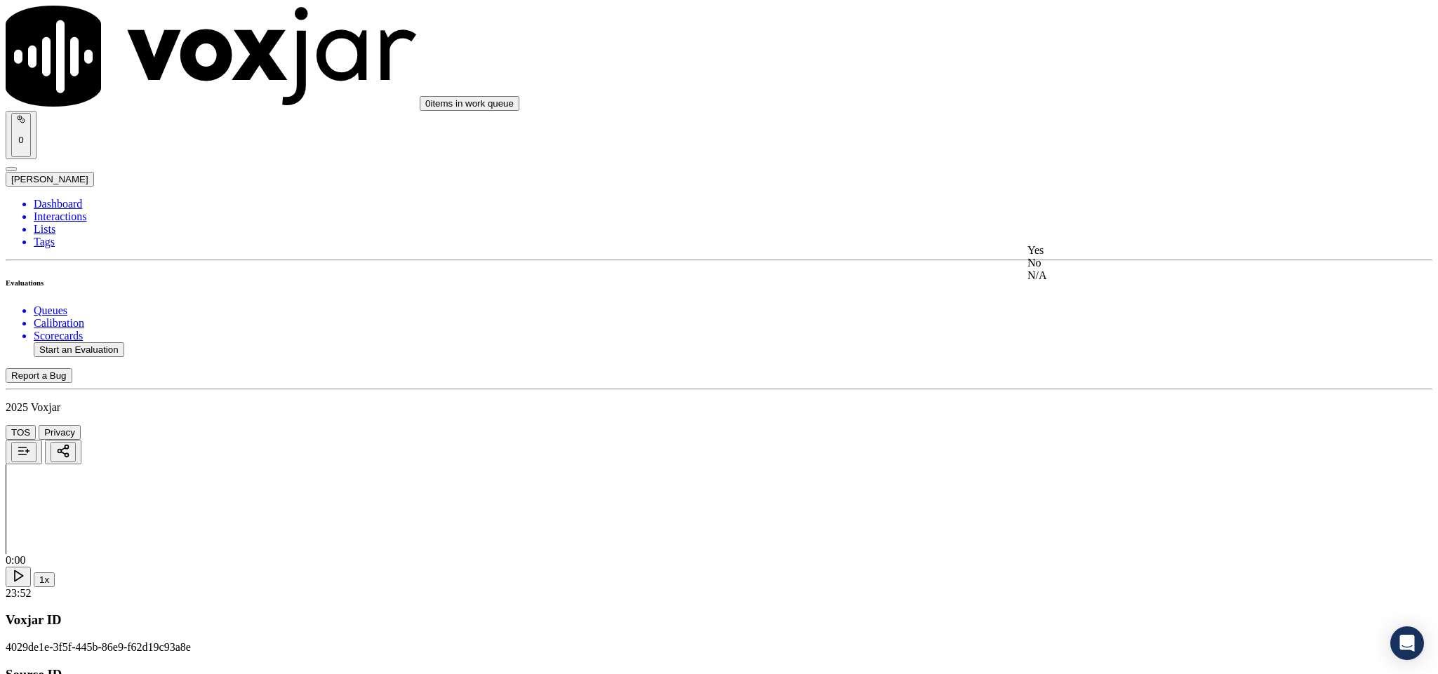
click at [1072, 269] on div "No" at bounding box center [1191, 263] width 328 height 13
click at [1089, 207] on div "Yes" at bounding box center [1191, 200] width 328 height 13
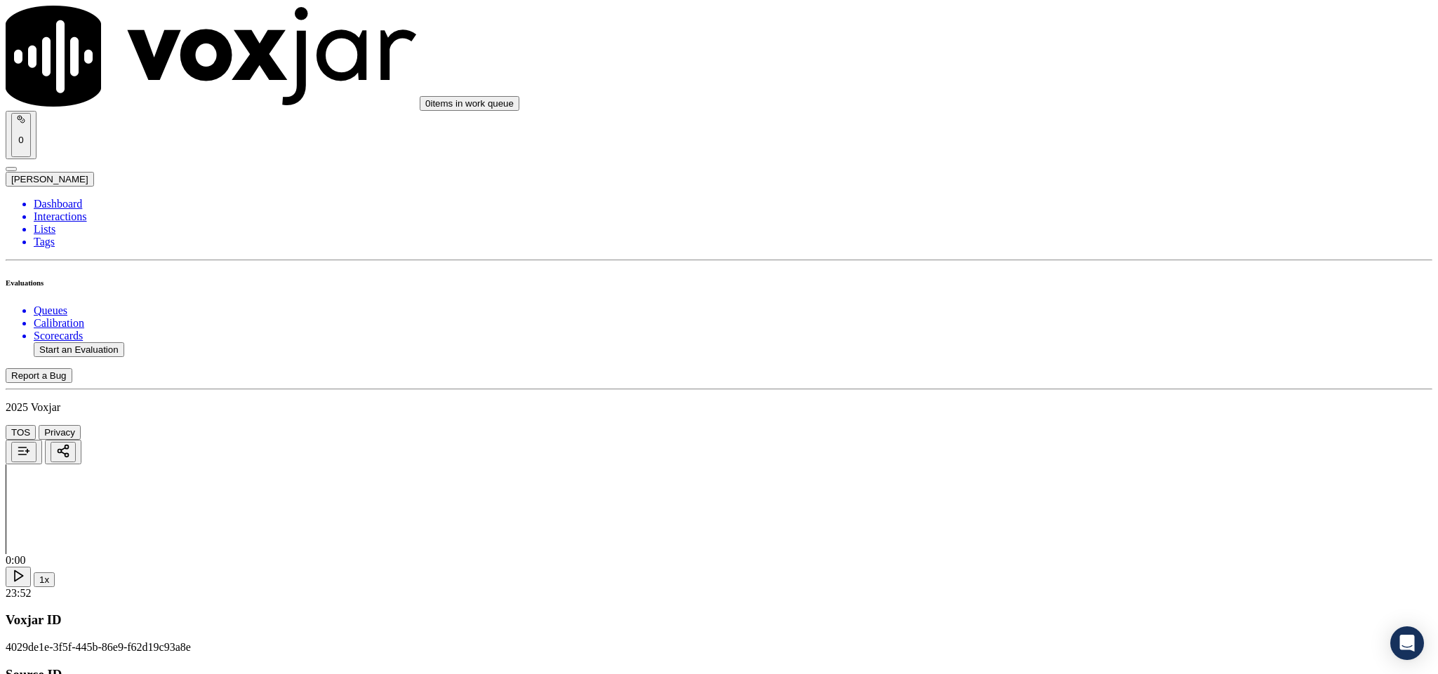
click at [1082, 262] on div "Yes" at bounding box center [1191, 256] width 328 height 13
click at [1078, 102] on div "Yes" at bounding box center [1191, 101] width 328 height 13
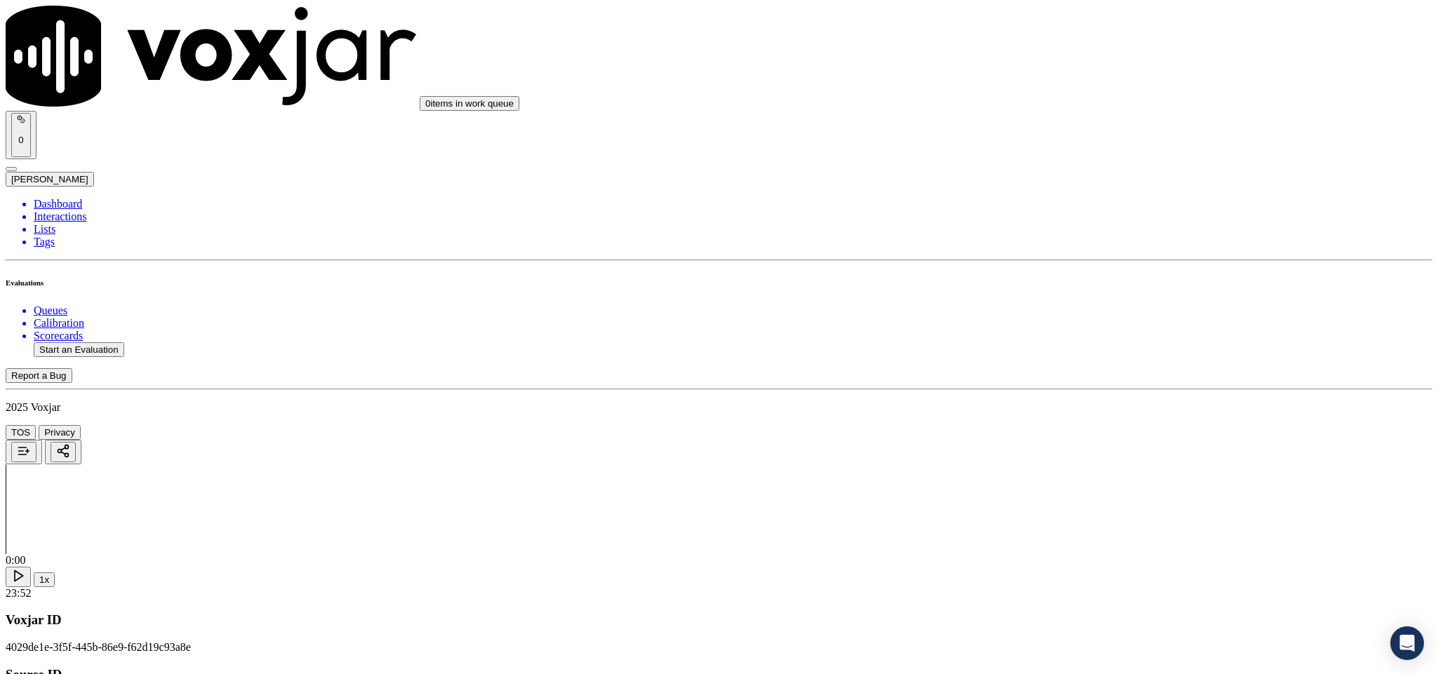
scroll to position [2631, 0]
click at [1086, 205] on div "N/A" at bounding box center [1191, 198] width 328 height 13
click at [1072, 411] on div "Yes" at bounding box center [1191, 407] width 328 height 13
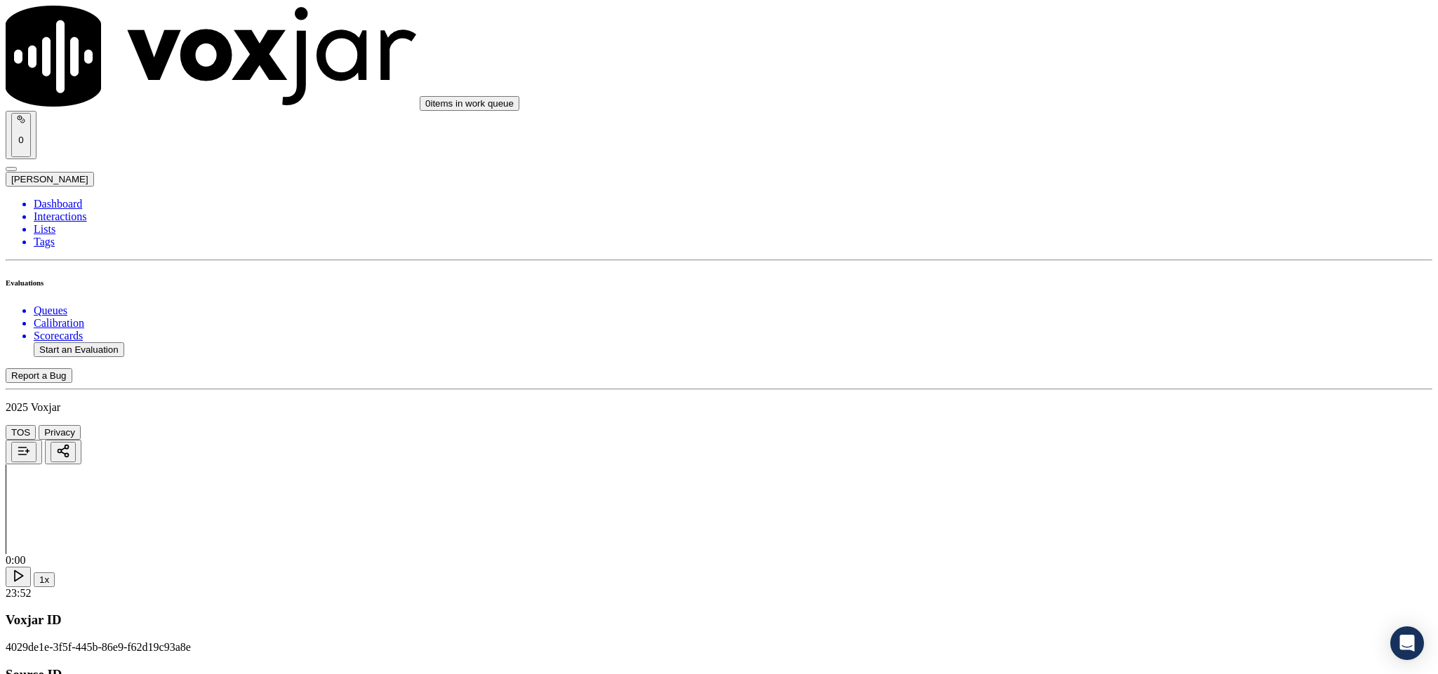
scroll to position [2947, 0]
click at [1090, 288] on div "No" at bounding box center [1191, 282] width 328 height 13
click at [1086, 276] on div "Yes" at bounding box center [1191, 269] width 328 height 13
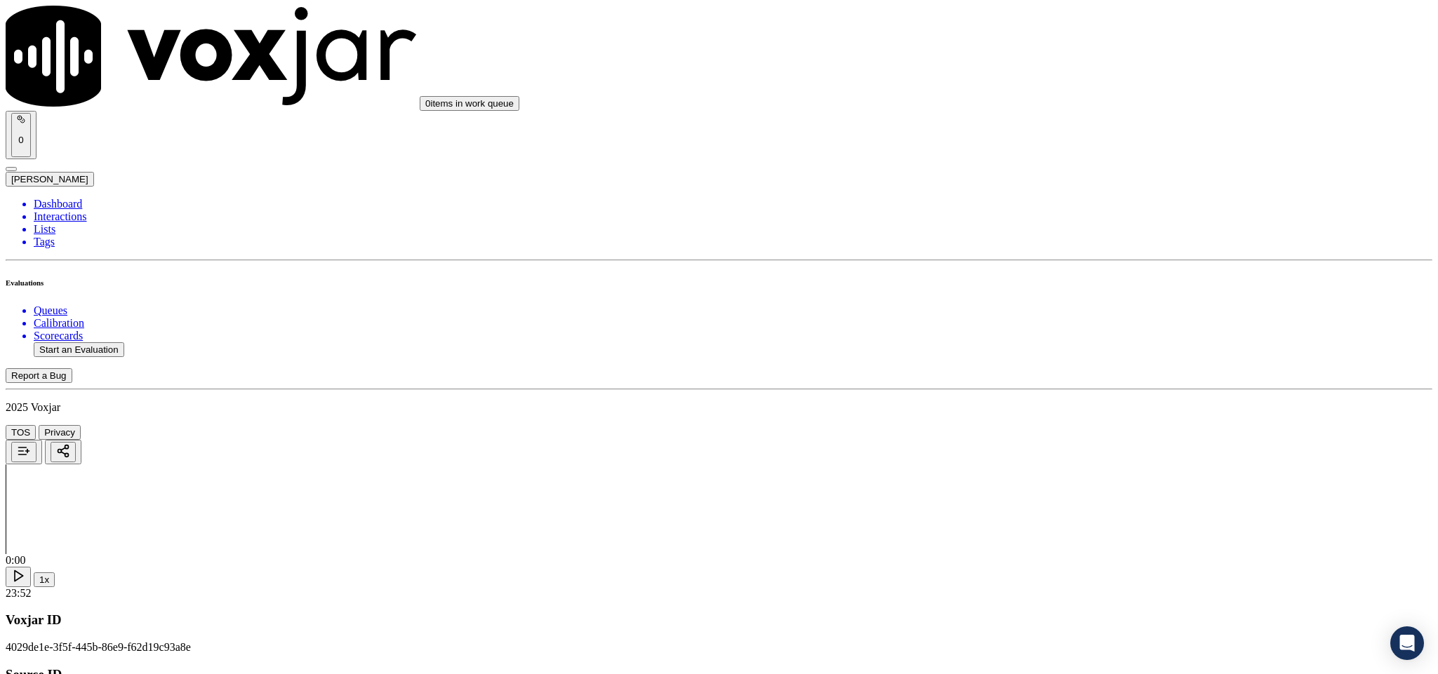
scroll to position [3157, 0]
click at [1087, 225] on div "Yes" at bounding box center [1191, 219] width 328 height 13
click at [1093, 432] on div "No" at bounding box center [1191, 425] width 328 height 13
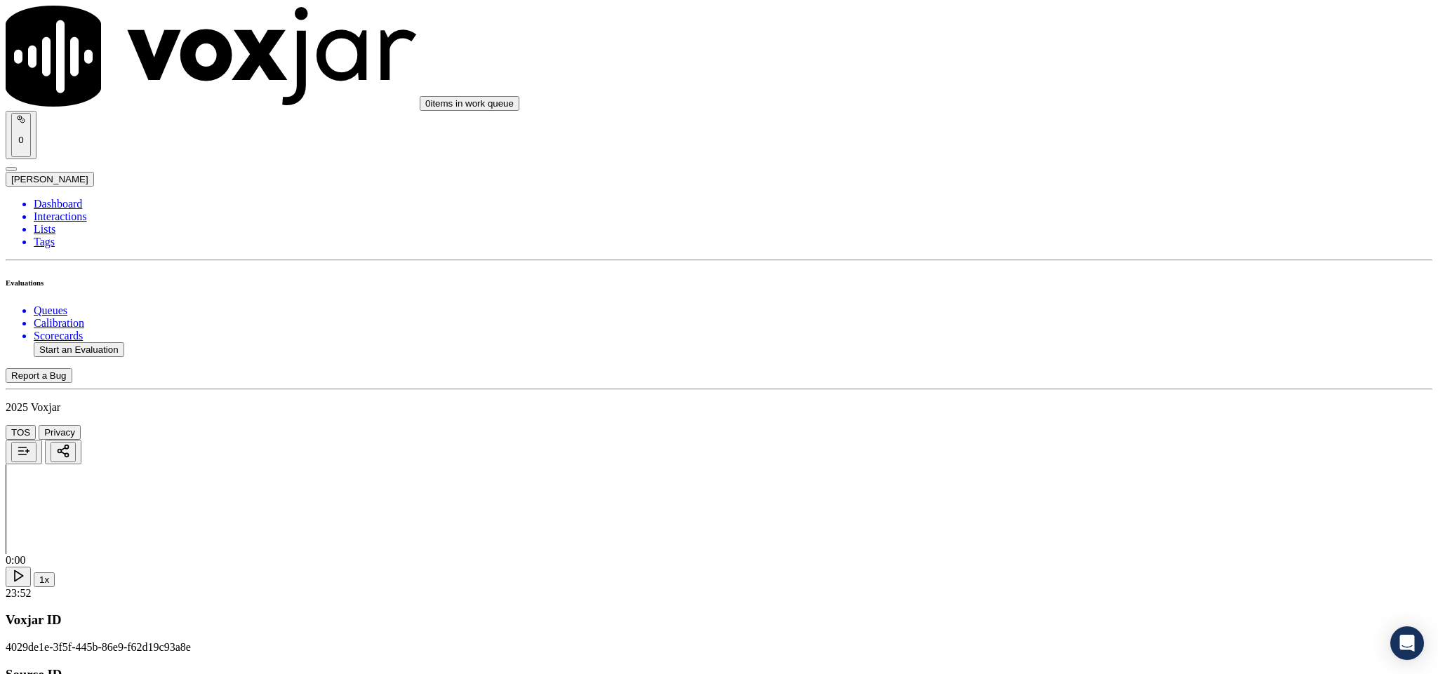
scroll to position [3368, 0]
click at [1105, 382] on div "No" at bounding box center [1191, 375] width 328 height 13
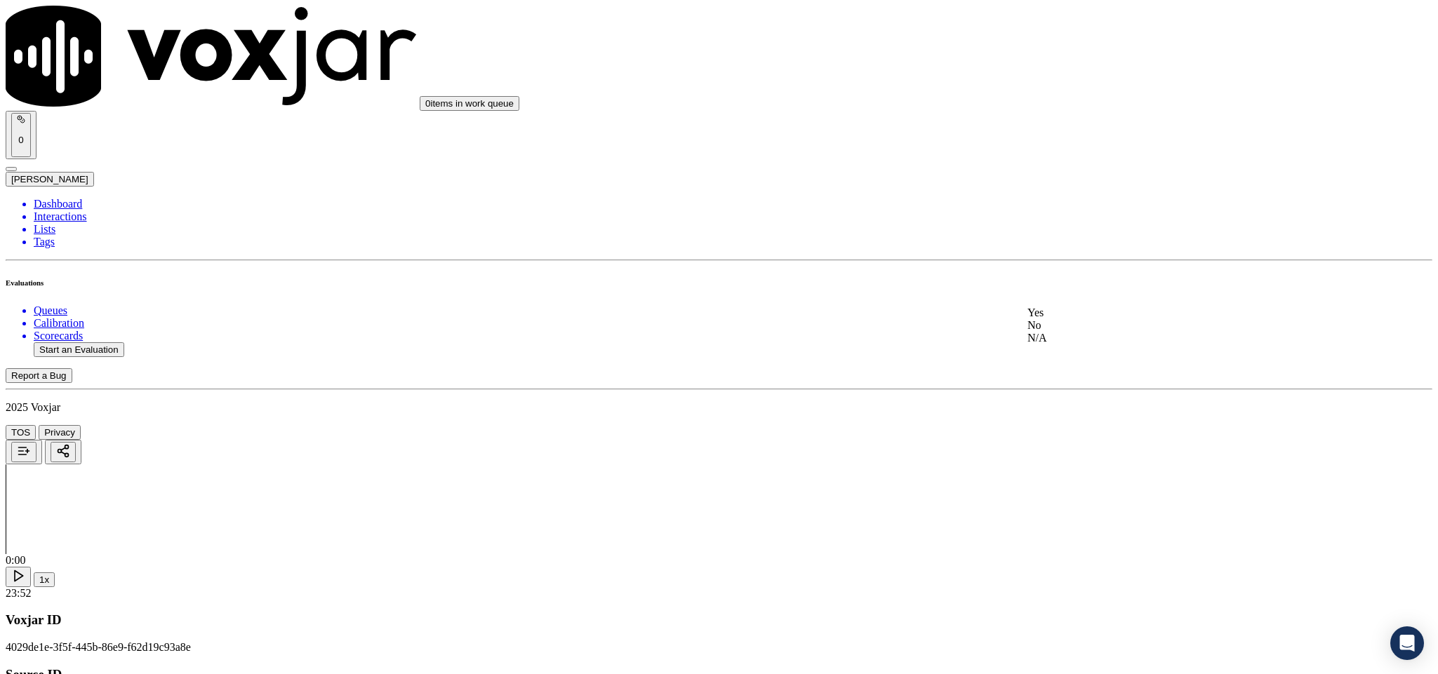
click at [1080, 332] on div "No" at bounding box center [1191, 325] width 328 height 13
click at [1095, 363] on div "No" at bounding box center [1191, 356] width 328 height 13
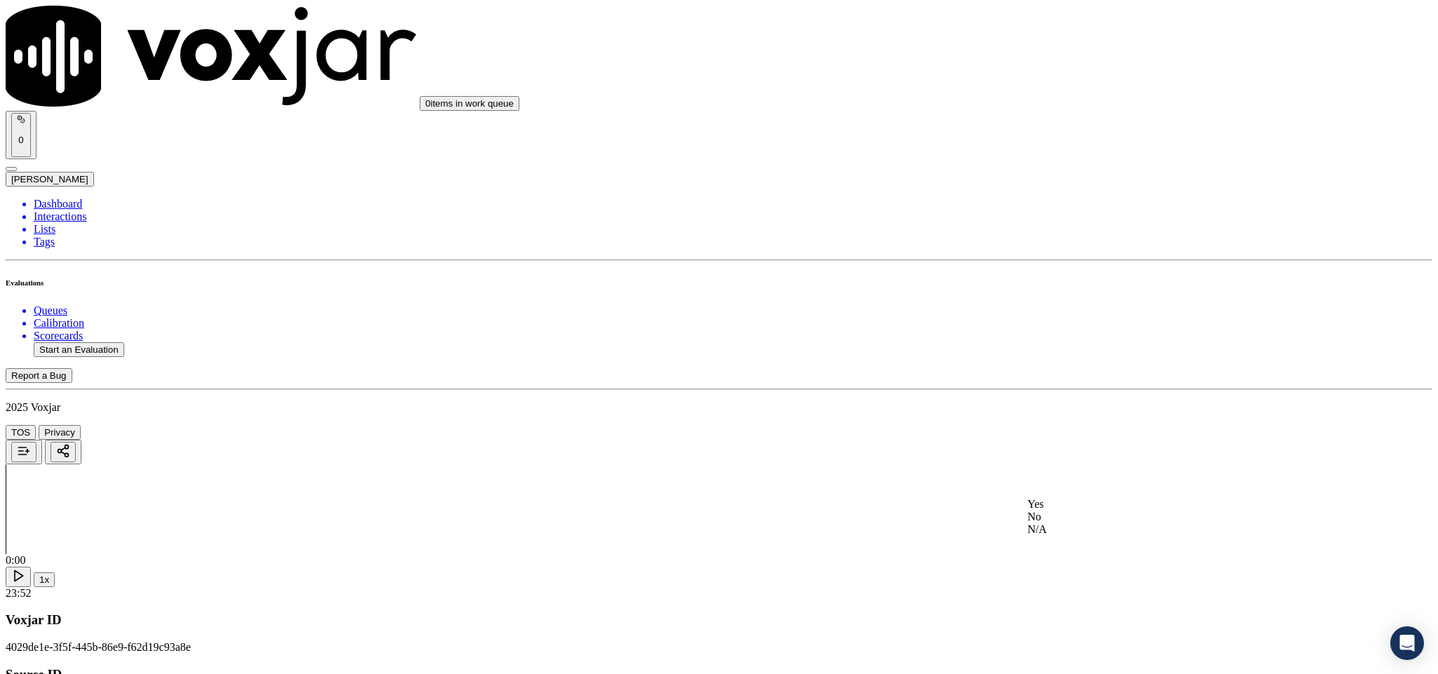
click at [1081, 506] on div "Yes" at bounding box center [1191, 504] width 328 height 13
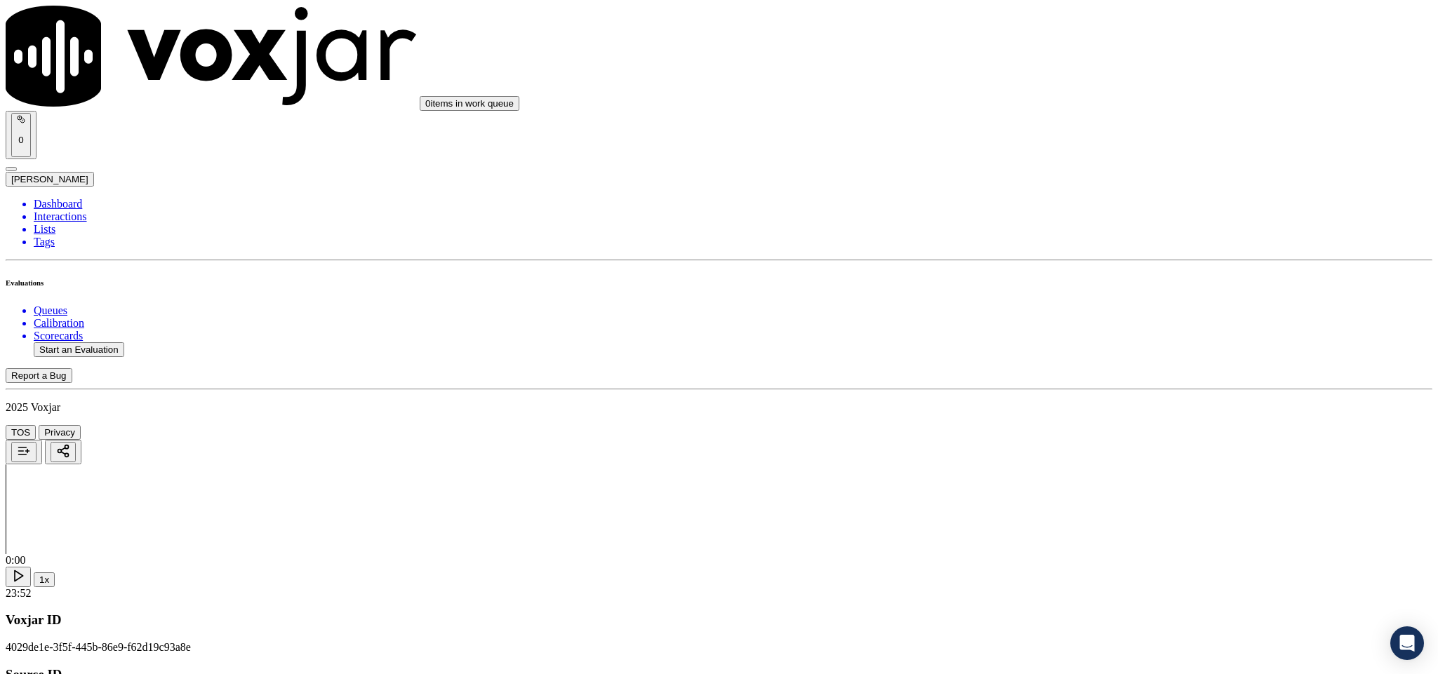
click at [1131, 330] on div "N/A" at bounding box center [1191, 324] width 328 height 13
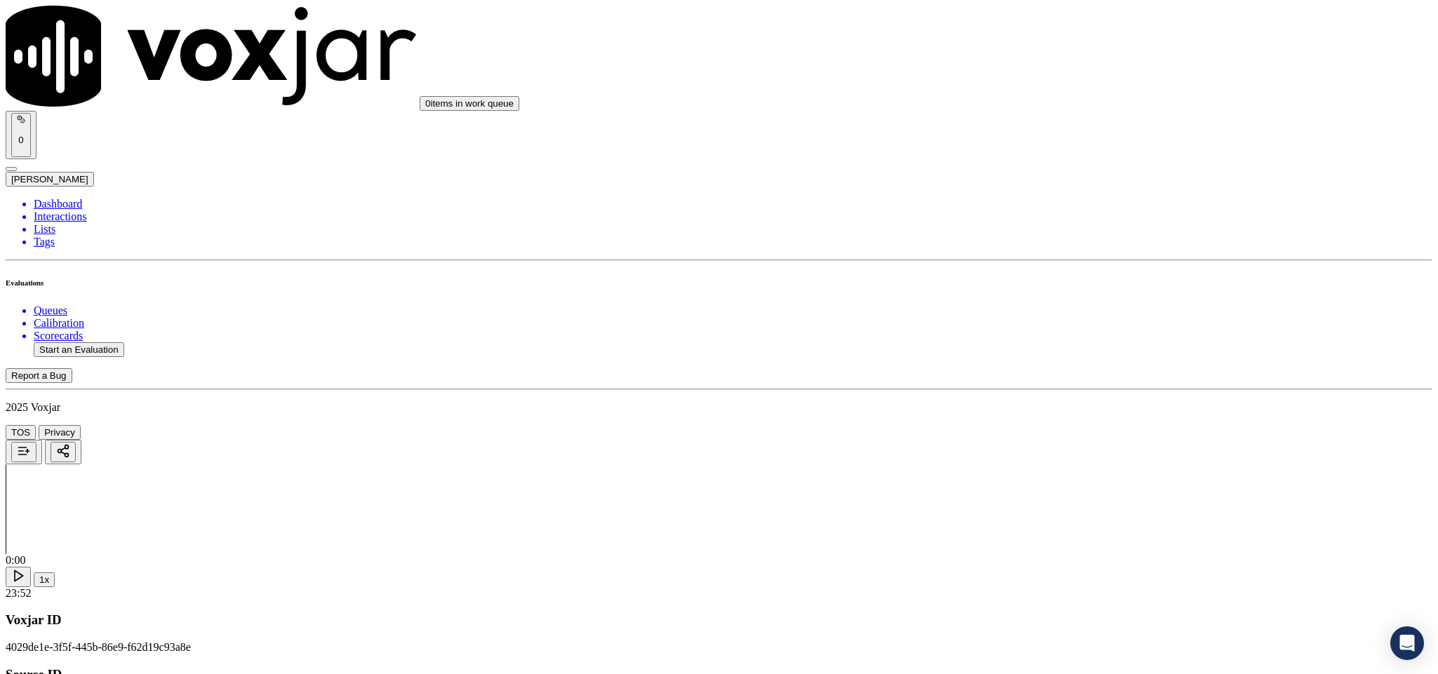
click at [78, 198] on li "Dashboard" at bounding box center [733, 204] width 1398 height 13
click at [105, 342] on button "Start an Evaluation" at bounding box center [79, 349] width 91 height 15
drag, startPoint x: 596, startPoint y: 290, endPoint x: 806, endPoint y: 290, distance: 209.8
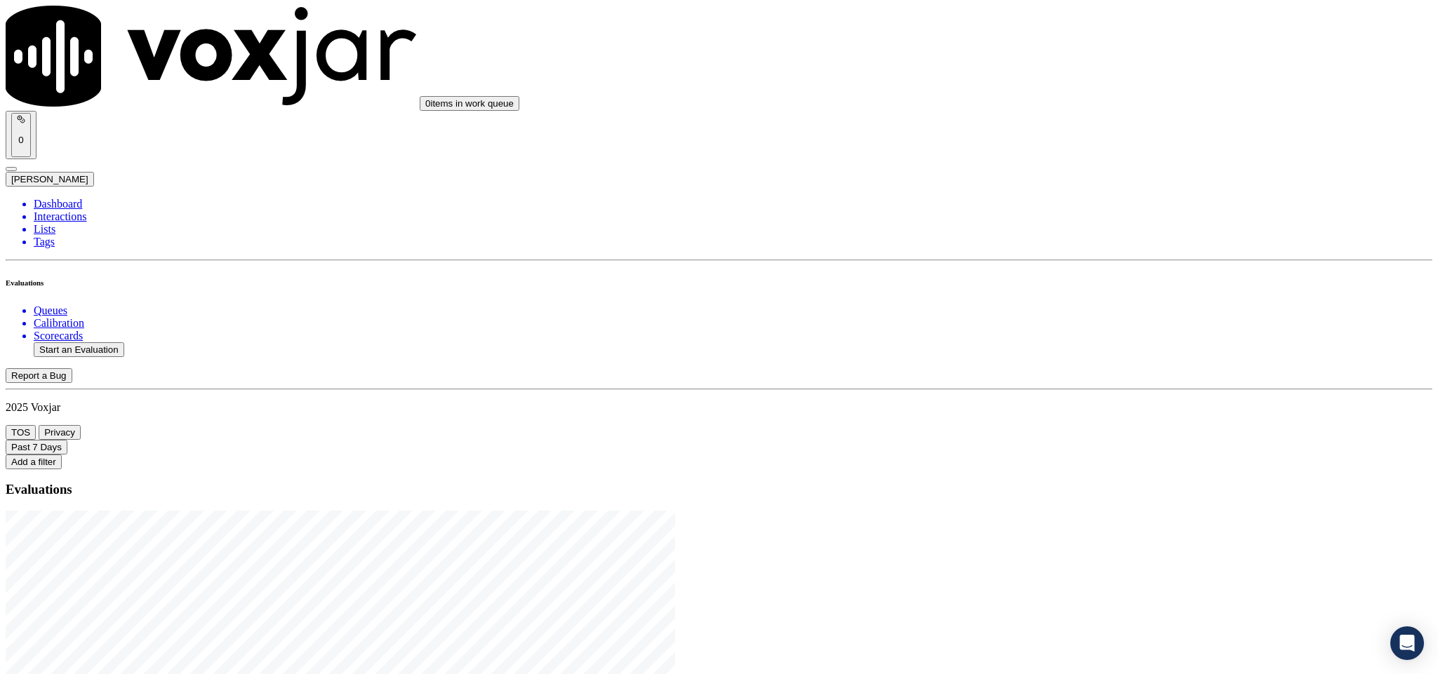
type input "20250820-160320_2158523992-C1"
type input "2025-08-20T16:54"
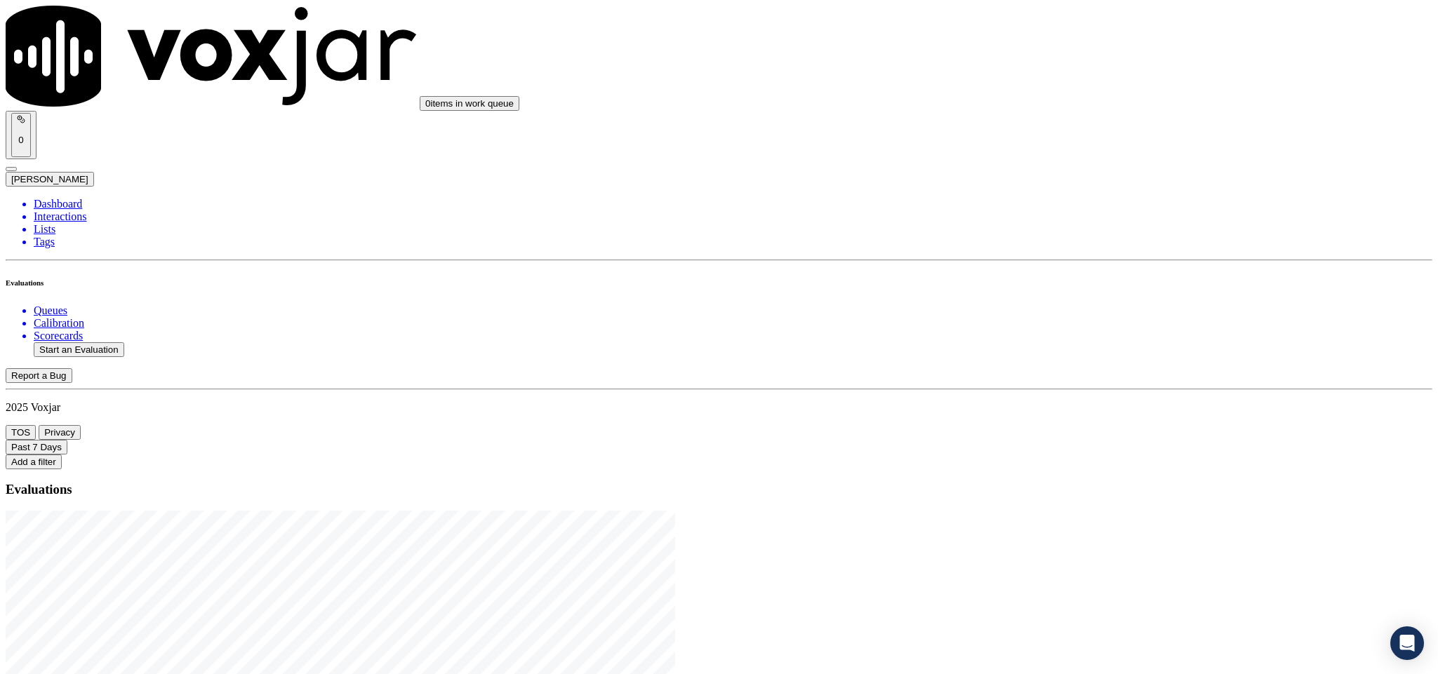
type input "marc"
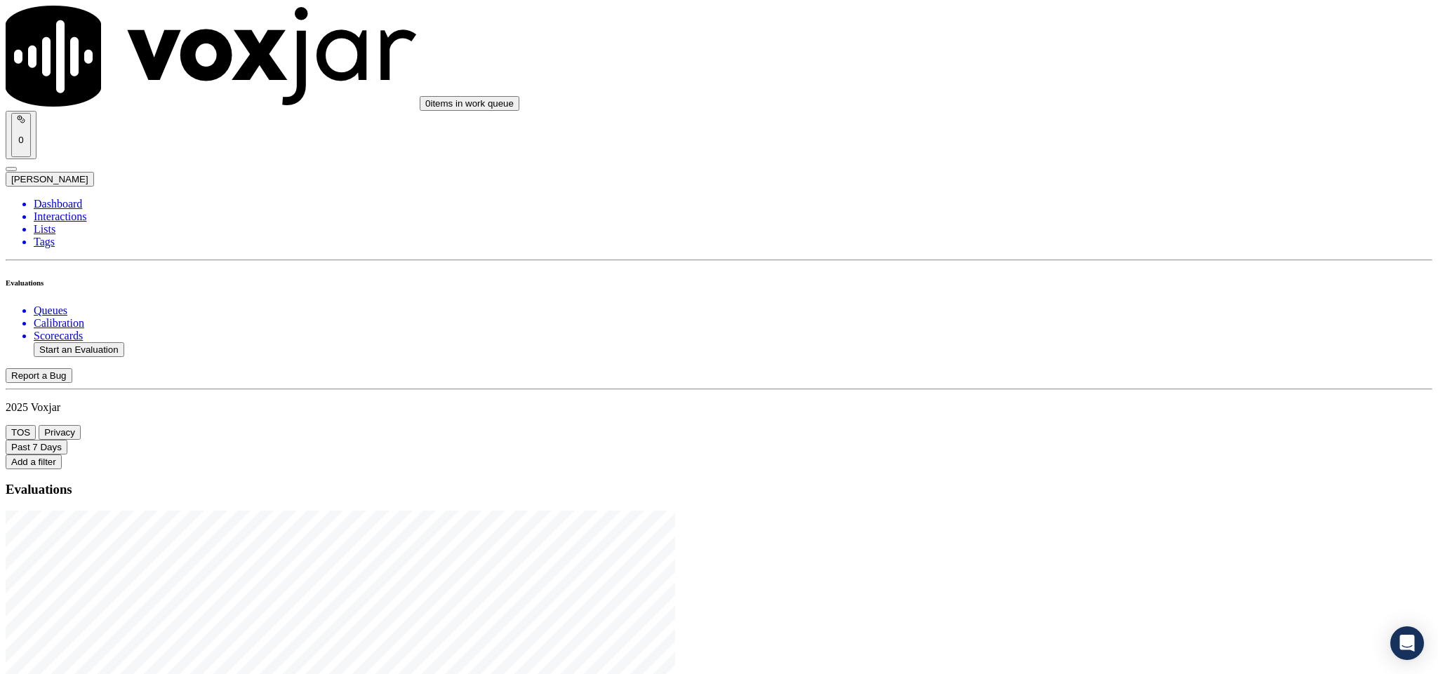
type input "MARIA GONZALEZ"
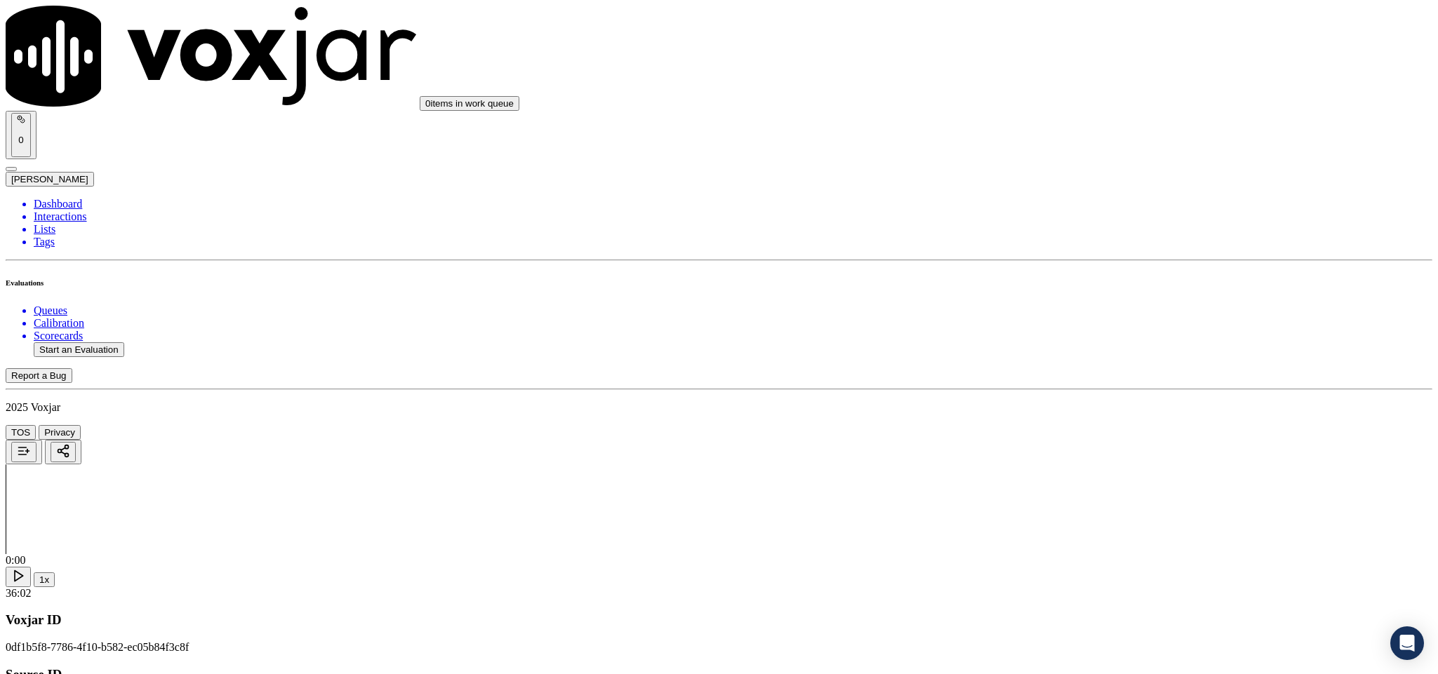
drag, startPoint x: 660, startPoint y: 202, endPoint x: 438, endPoint y: 232, distance: 223.8
type input "MARIA GONZALEZ"
click at [435, 152] on input "Add a New Customer" at bounding box center [373, 145] width 124 height 15
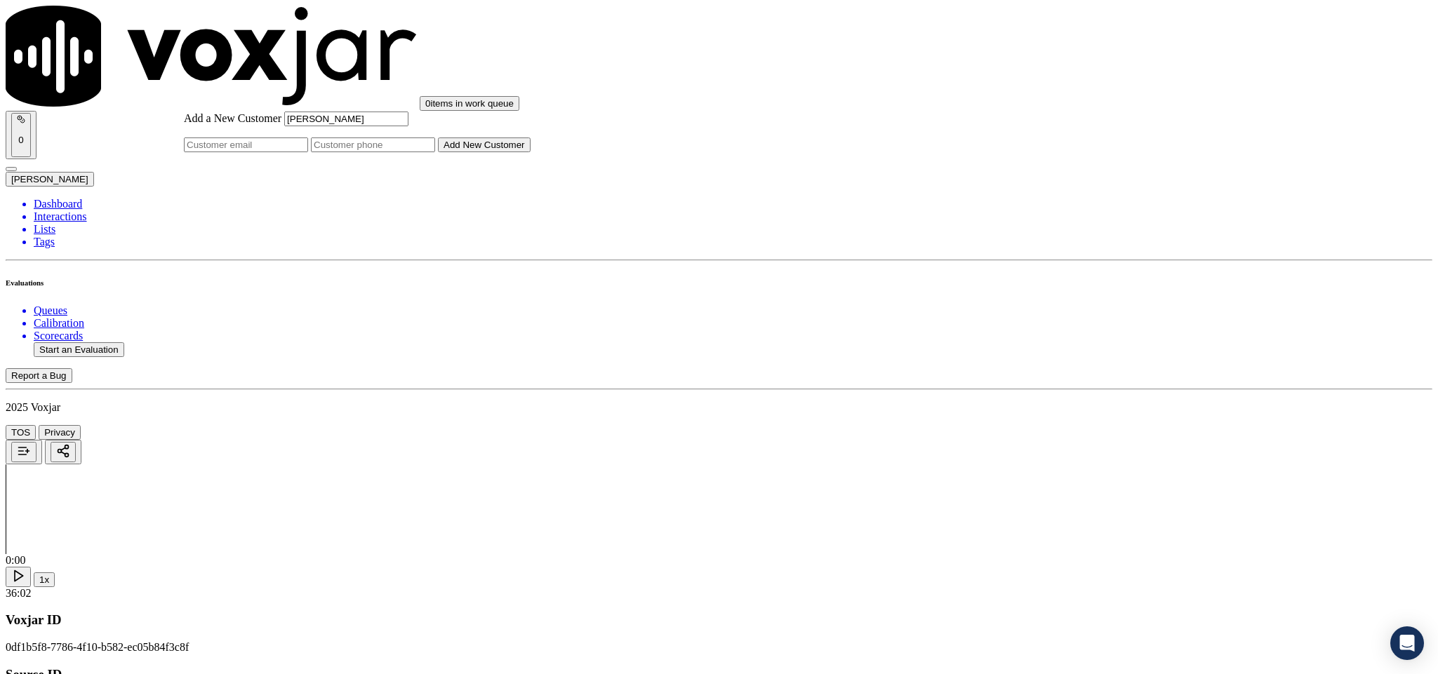
paste input "2158523992"
type input "2158523992"
click at [530, 152] on button "Add New Customer" at bounding box center [484, 145] width 93 height 15
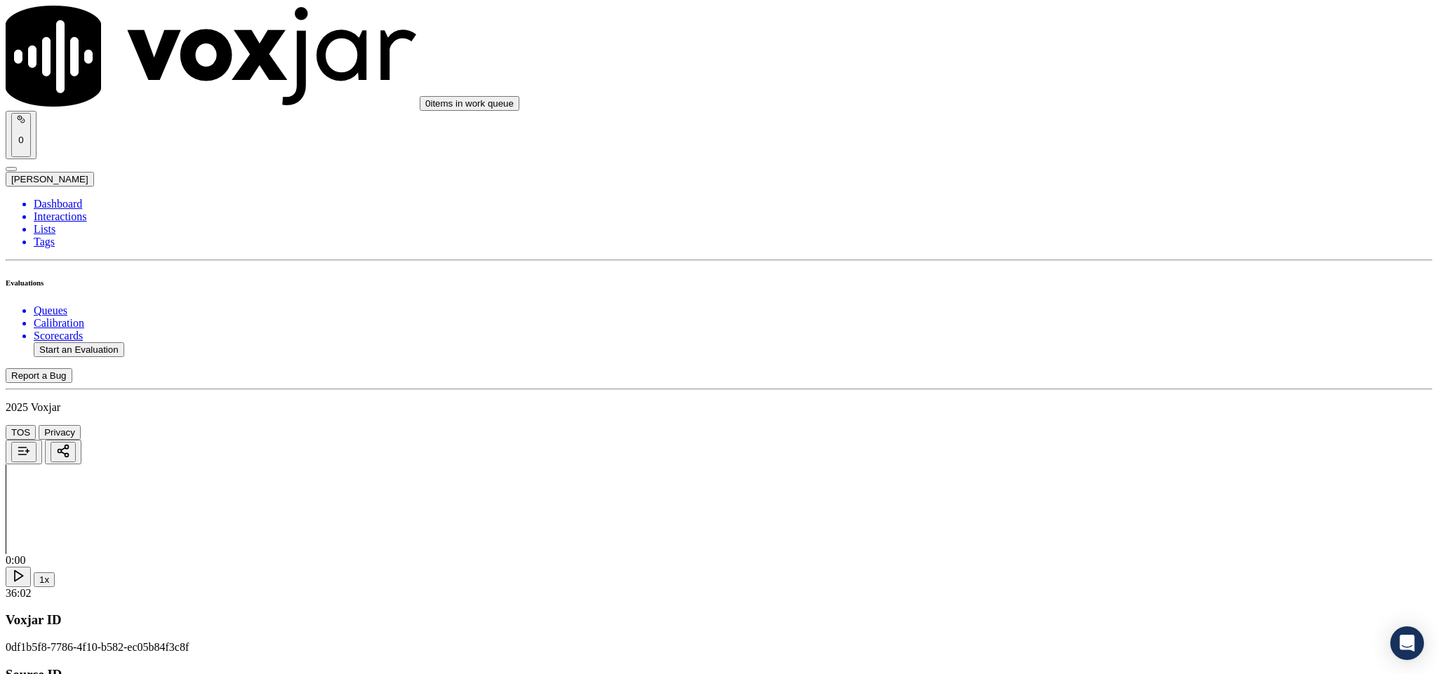
click at [1070, 262] on div "Yes" at bounding box center [1191, 256] width 328 height 13
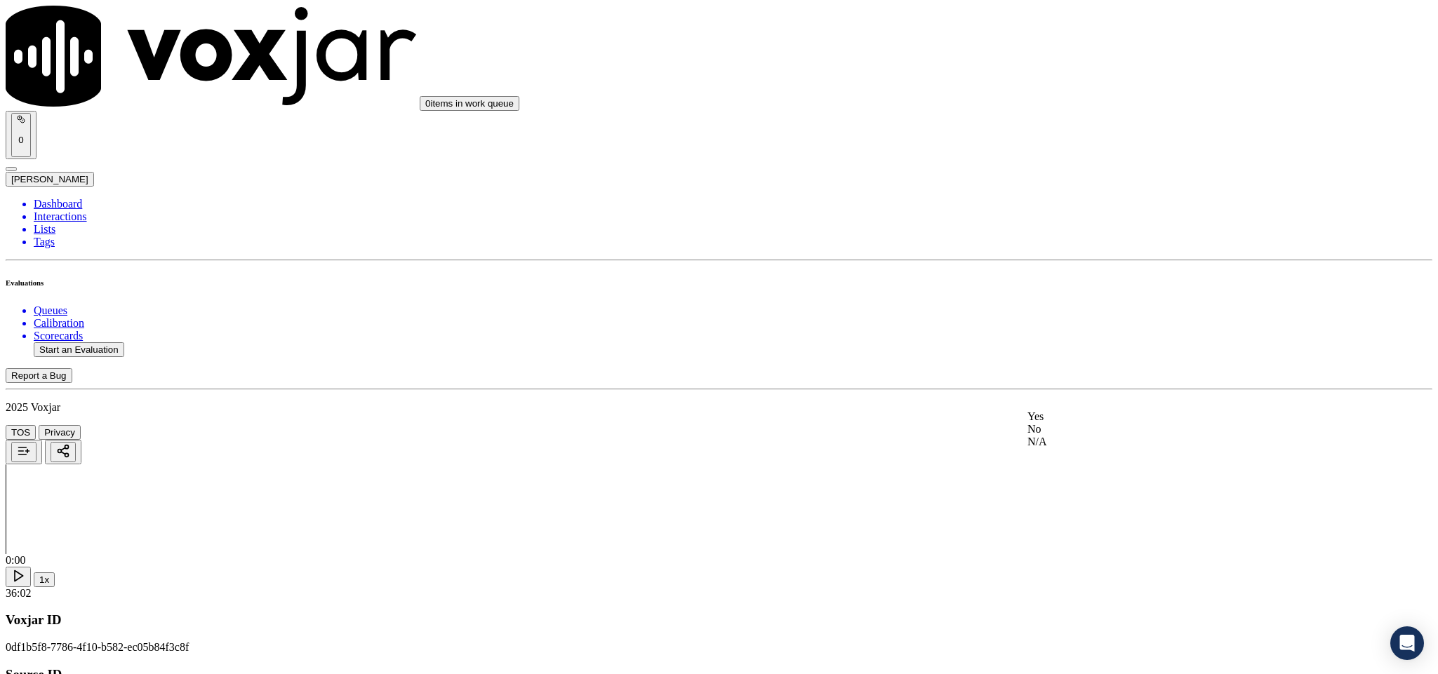
click at [1078, 419] on div "Yes" at bounding box center [1191, 416] width 328 height 13
click at [1095, 373] on div "Yes" at bounding box center [1191, 367] width 328 height 13
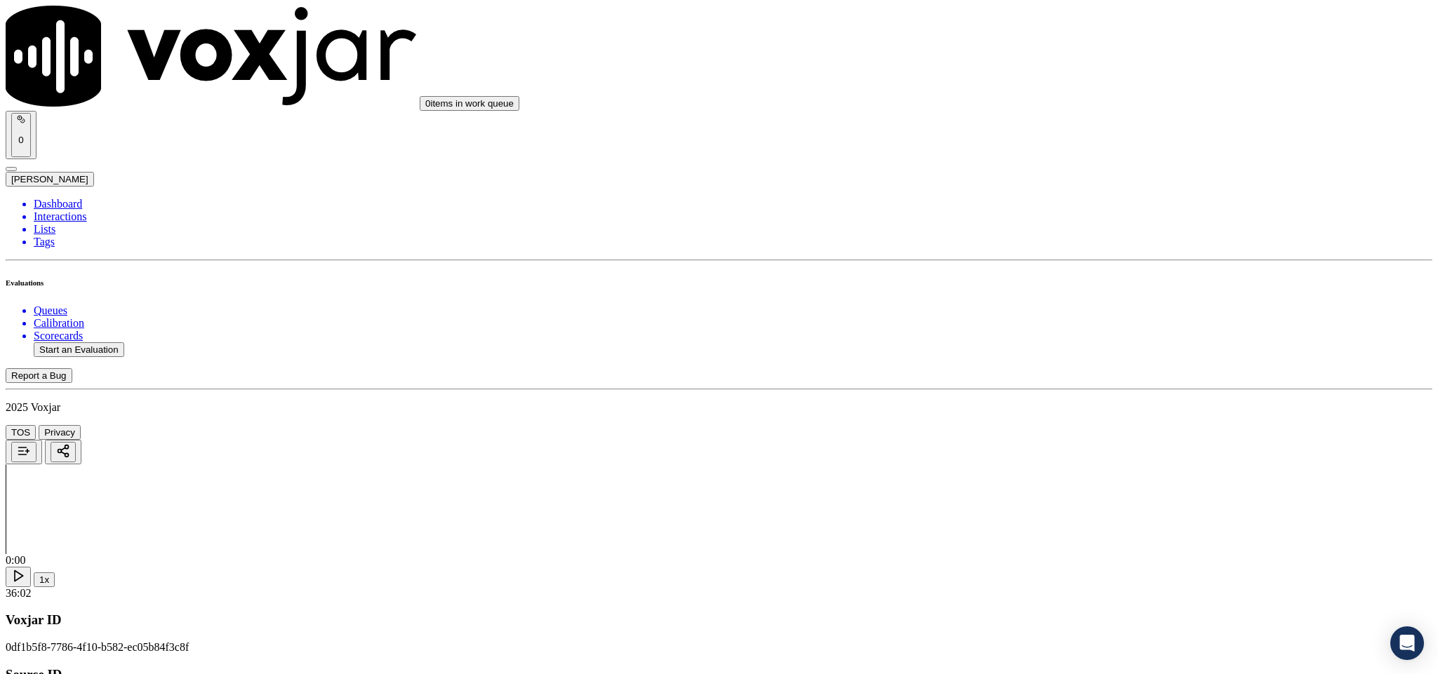
click at [1086, 264] on div "No" at bounding box center [1191, 257] width 328 height 13
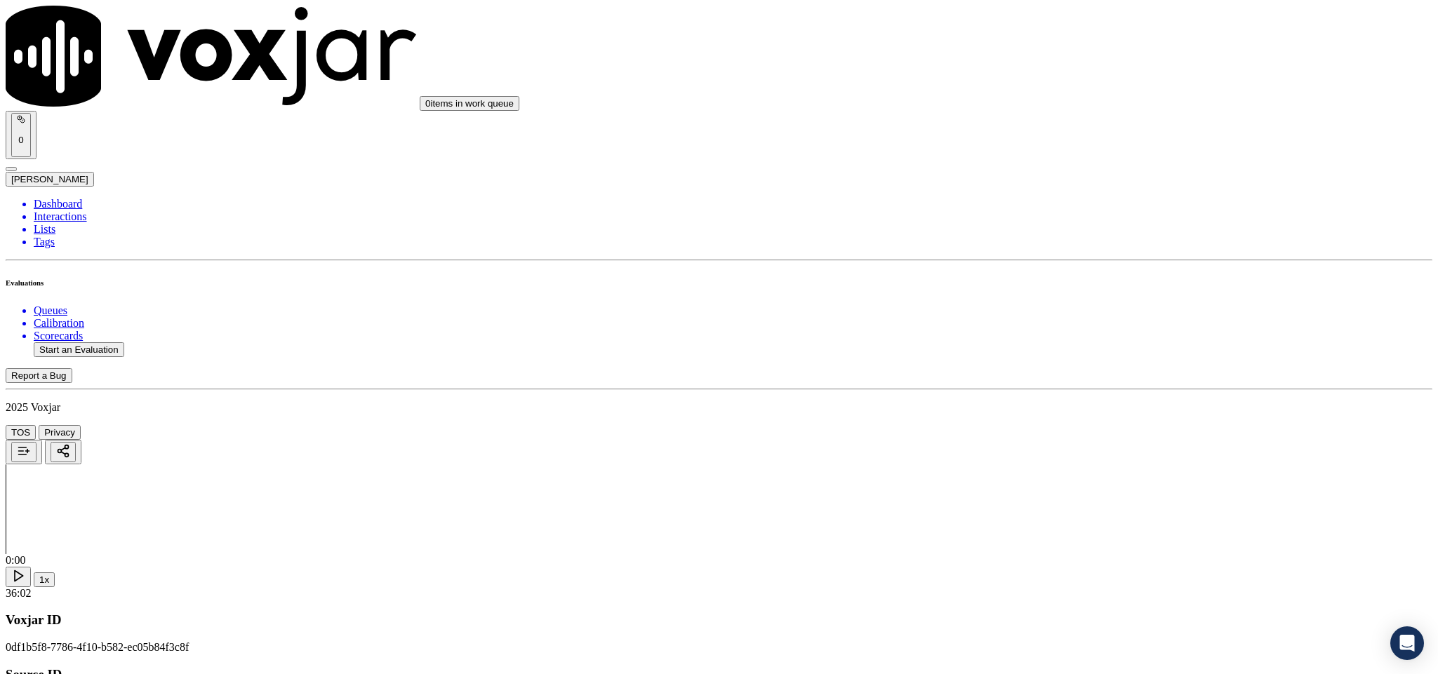
paste textarea "The agent failed to confirm the customer’s alternative contact number during th…"
type textarea "The agent failed to confirm the customer’s alternative contact number during th…"
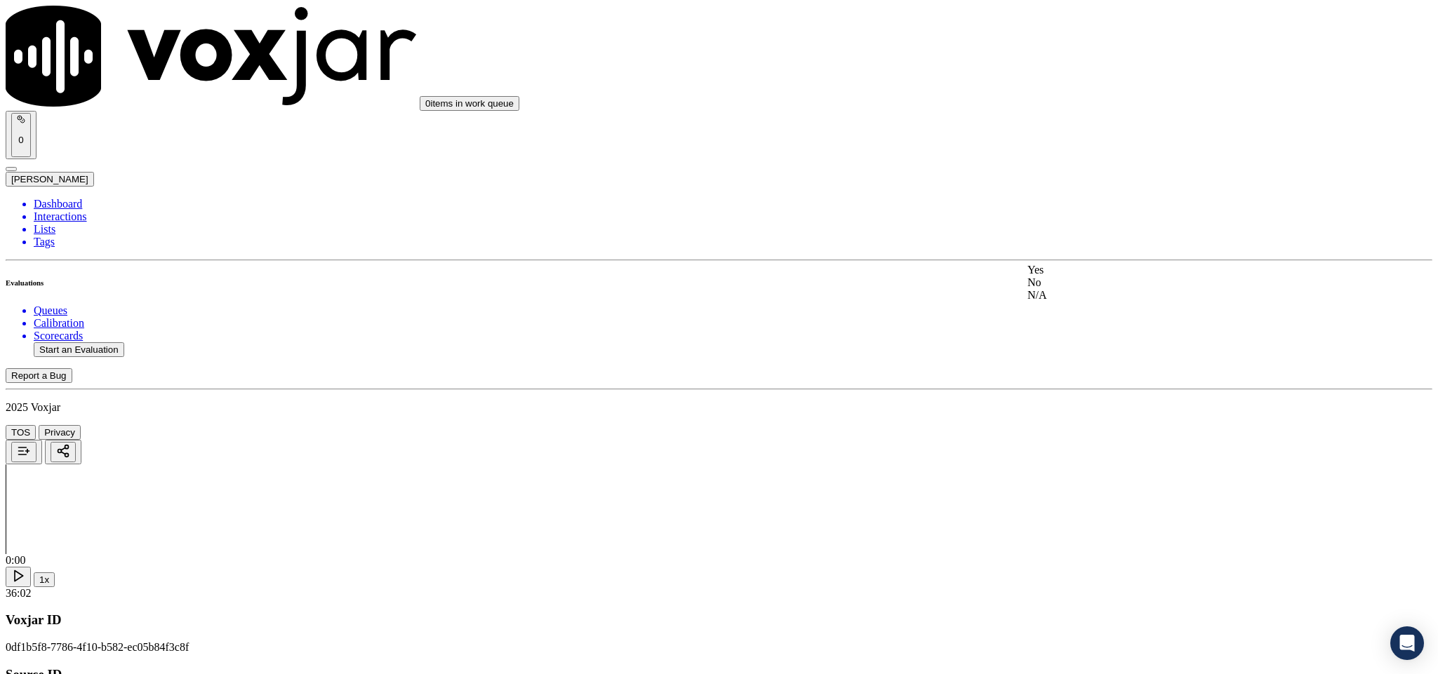
click at [1064, 289] on div "No" at bounding box center [1191, 282] width 328 height 13
click at [1074, 318] on div "Yes" at bounding box center [1191, 311] width 328 height 13
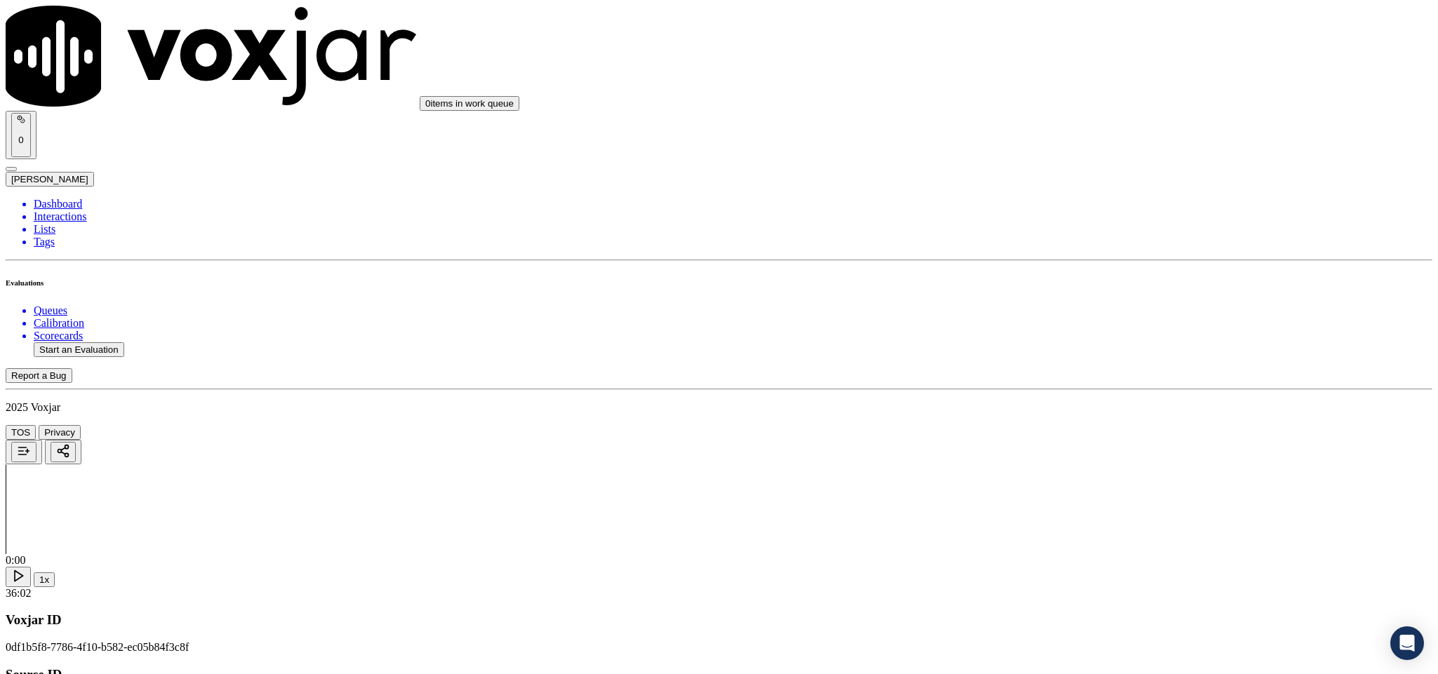
click at [1071, 310] on div "N/A" at bounding box center [1191, 304] width 328 height 13
click at [1069, 339] on div "Yes" at bounding box center [1191, 334] width 328 height 13
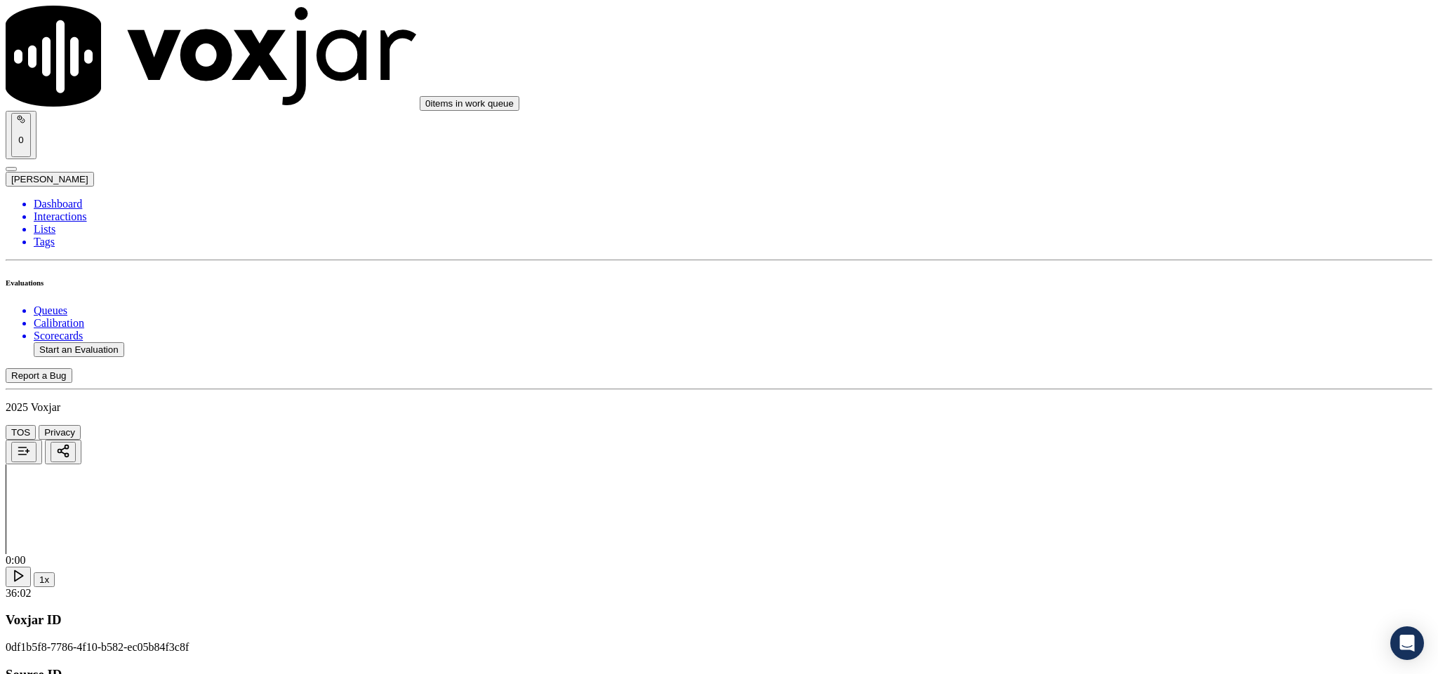
scroll to position [1579, 0]
click at [1063, 305] on div "No" at bounding box center [1191, 299] width 328 height 13
click at [1065, 293] on div "Yes" at bounding box center [1191, 286] width 328 height 13
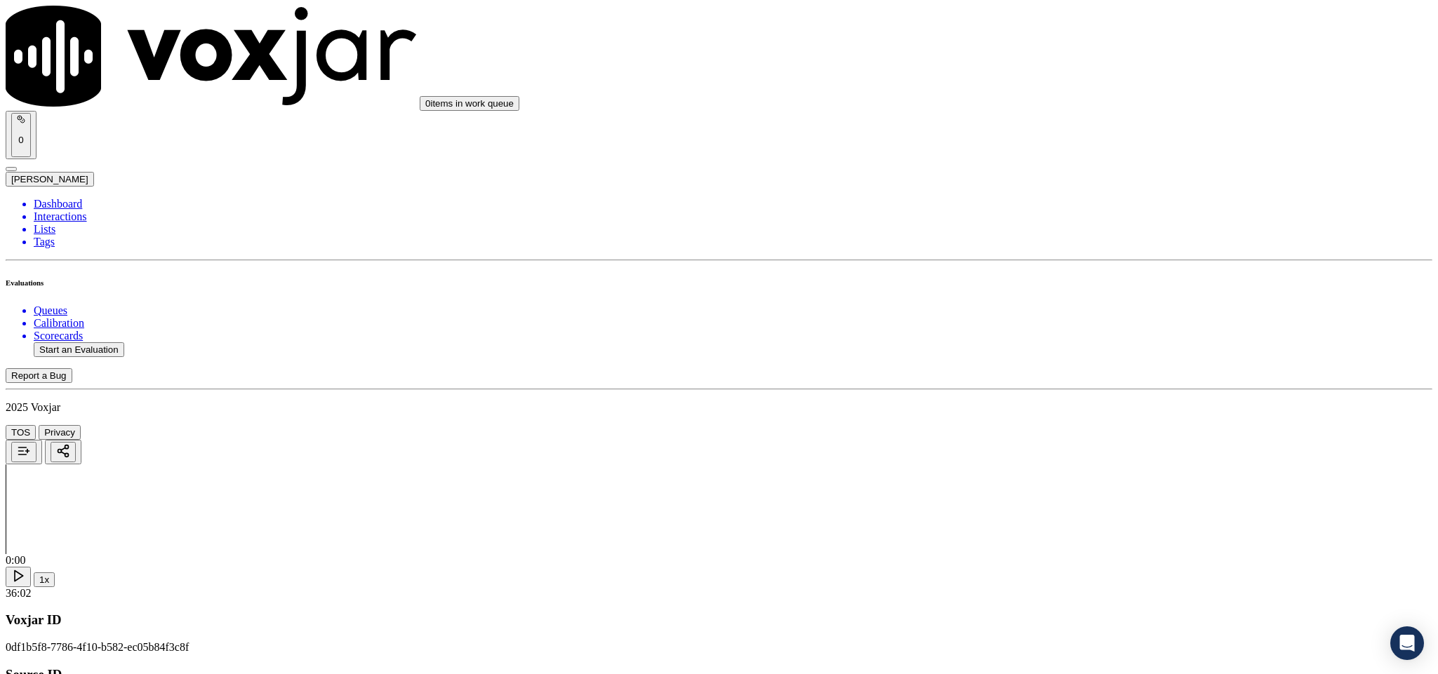
scroll to position [1789, 0]
click at [1071, 272] on div "No" at bounding box center [1191, 266] width 328 height 13
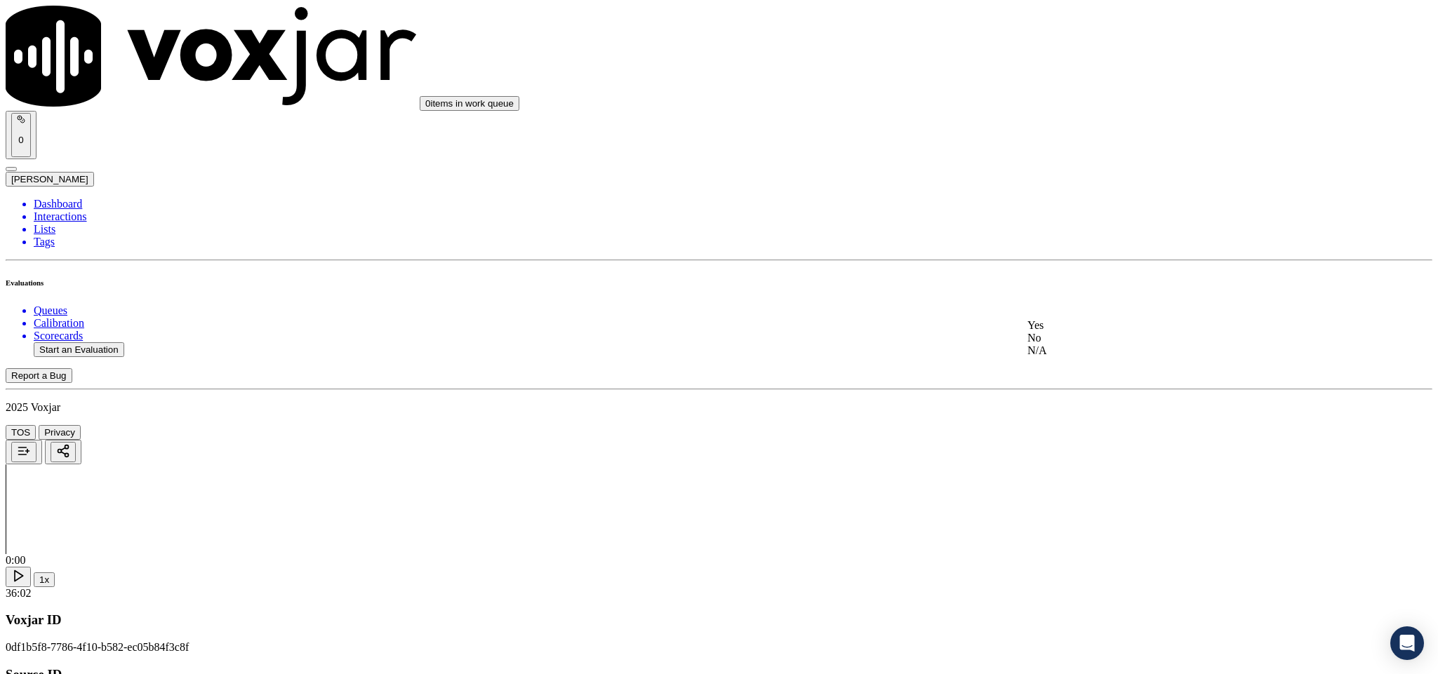
click at [1083, 345] on div "No" at bounding box center [1191, 338] width 328 height 13
click at [1072, 177] on div "Yes" at bounding box center [1191, 170] width 328 height 13
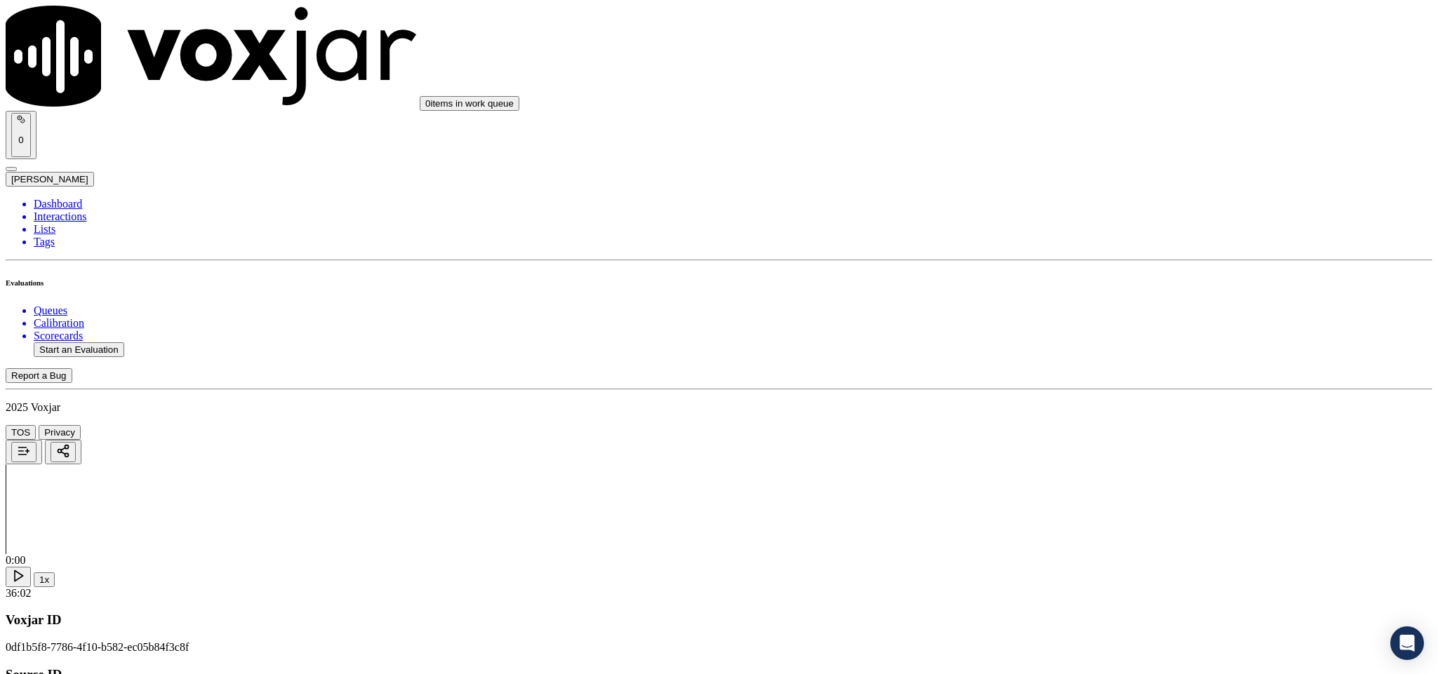
click at [1072, 245] on div "No" at bounding box center [1191, 238] width 328 height 13
click at [1072, 232] on div "Yes" at bounding box center [1191, 226] width 328 height 13
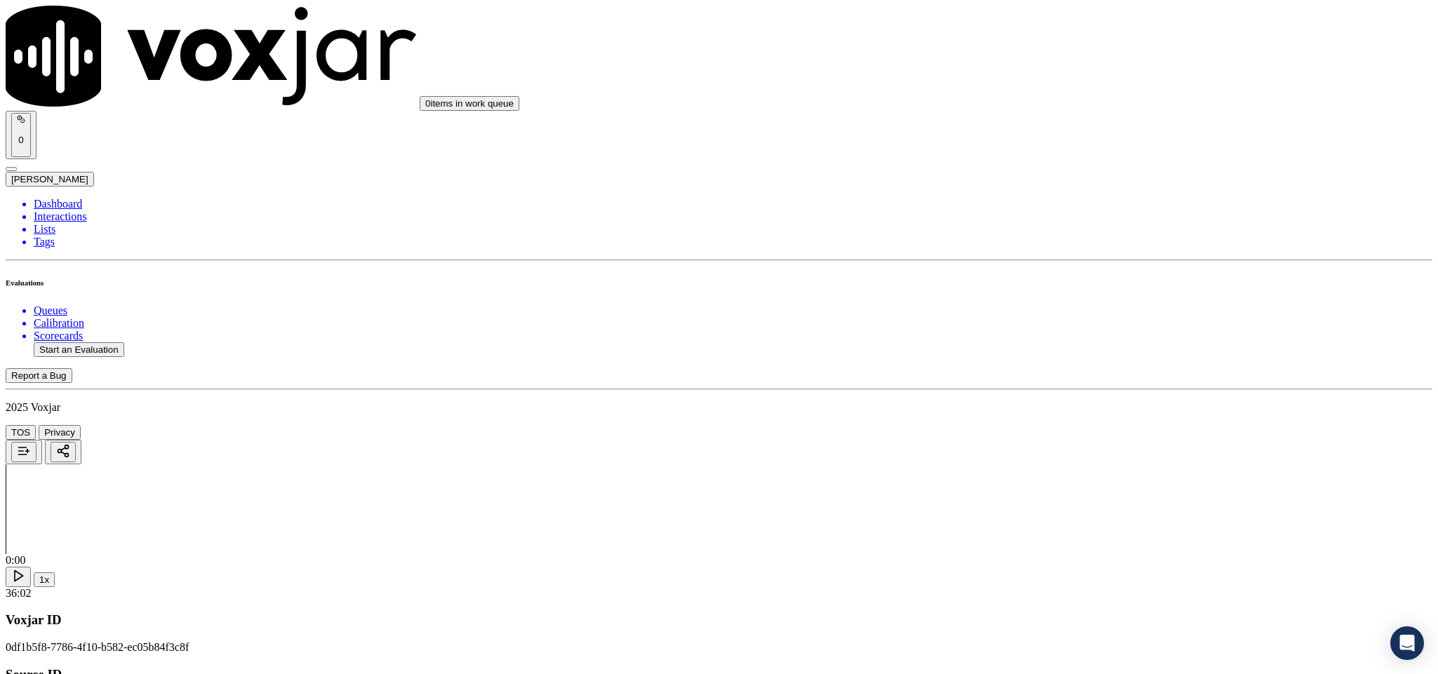
drag, startPoint x: 1091, startPoint y: 286, endPoint x: 1084, endPoint y: 236, distance: 51.0
click at [1091, 287] on div "Yes" at bounding box center [1191, 281] width 328 height 13
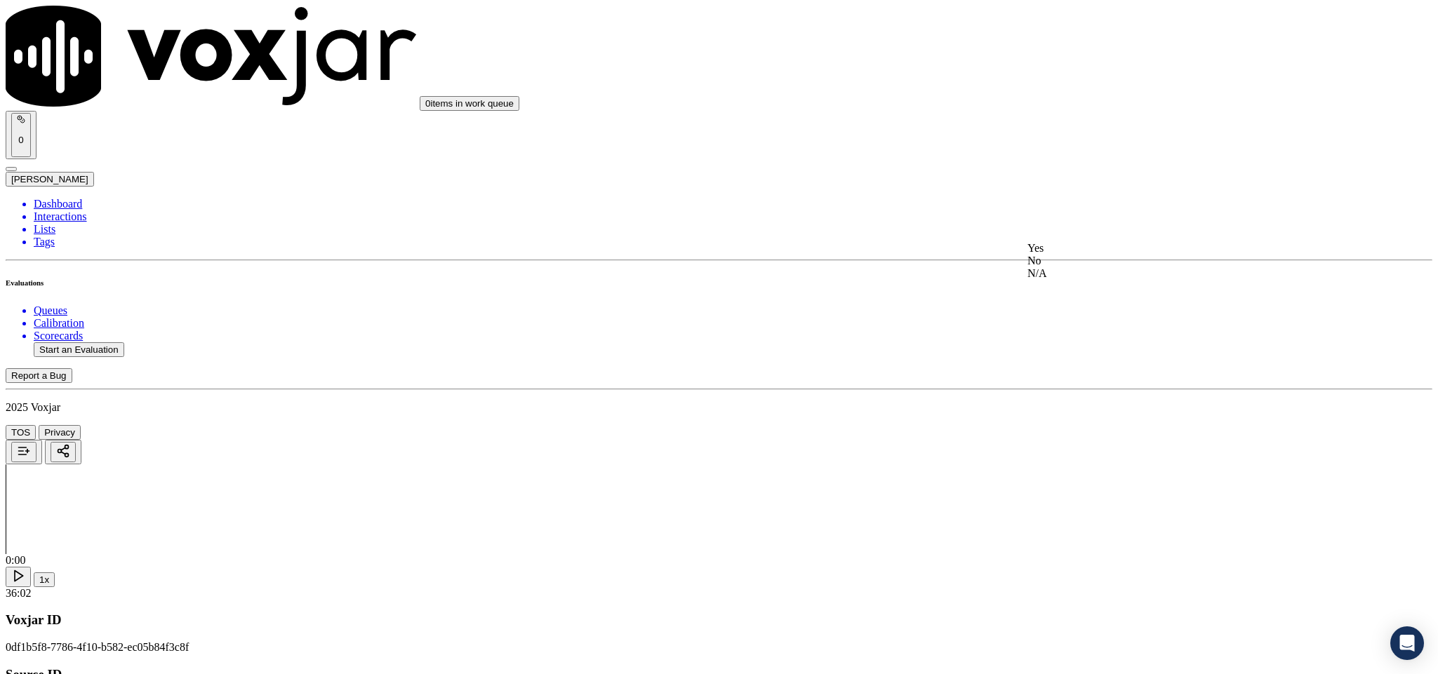
click at [1064, 267] on div "No" at bounding box center [1191, 261] width 328 height 13
paste textarea "@20:29 - Marcus shared Electric Choice Id number <> “The agent must ask for and…"
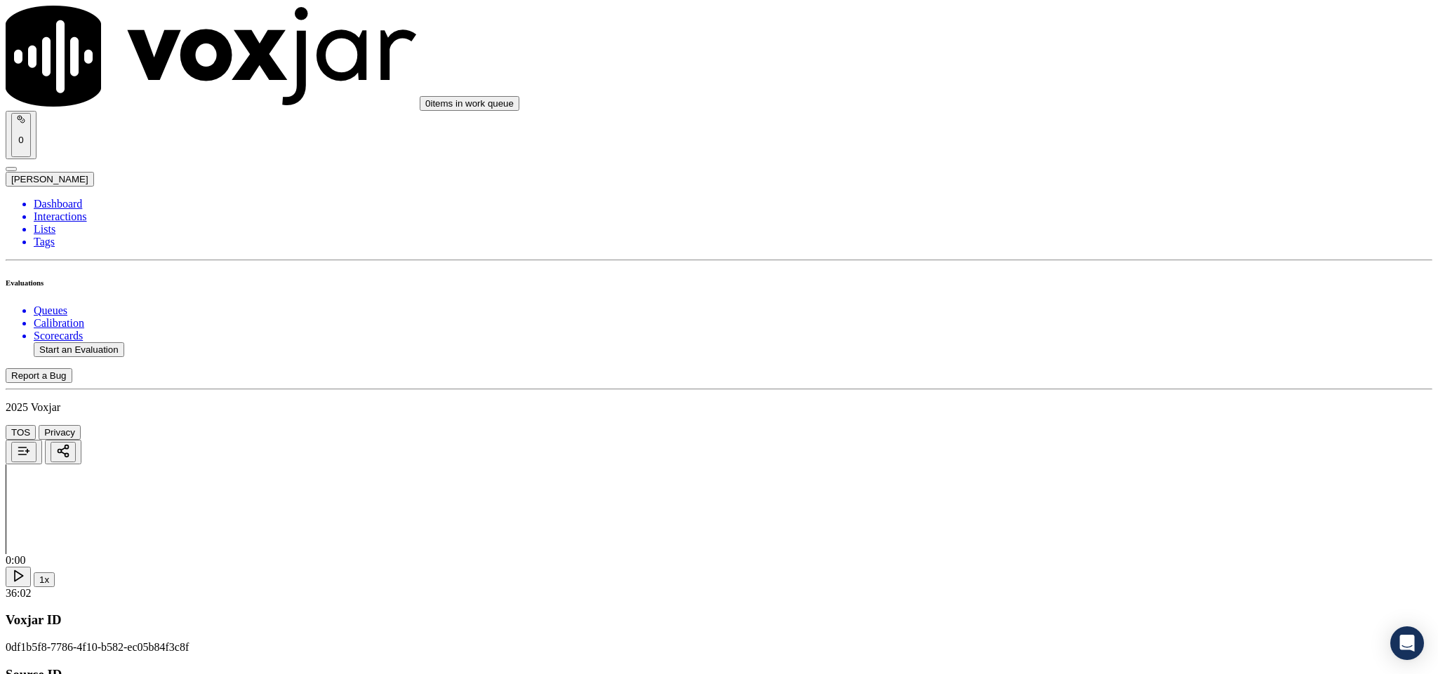
type textarea "@20:29 - Marcus shared Electric Choice Id number <> “The agent must ask for and…"
click at [1076, 354] on div "Yes" at bounding box center [1191, 347] width 328 height 13
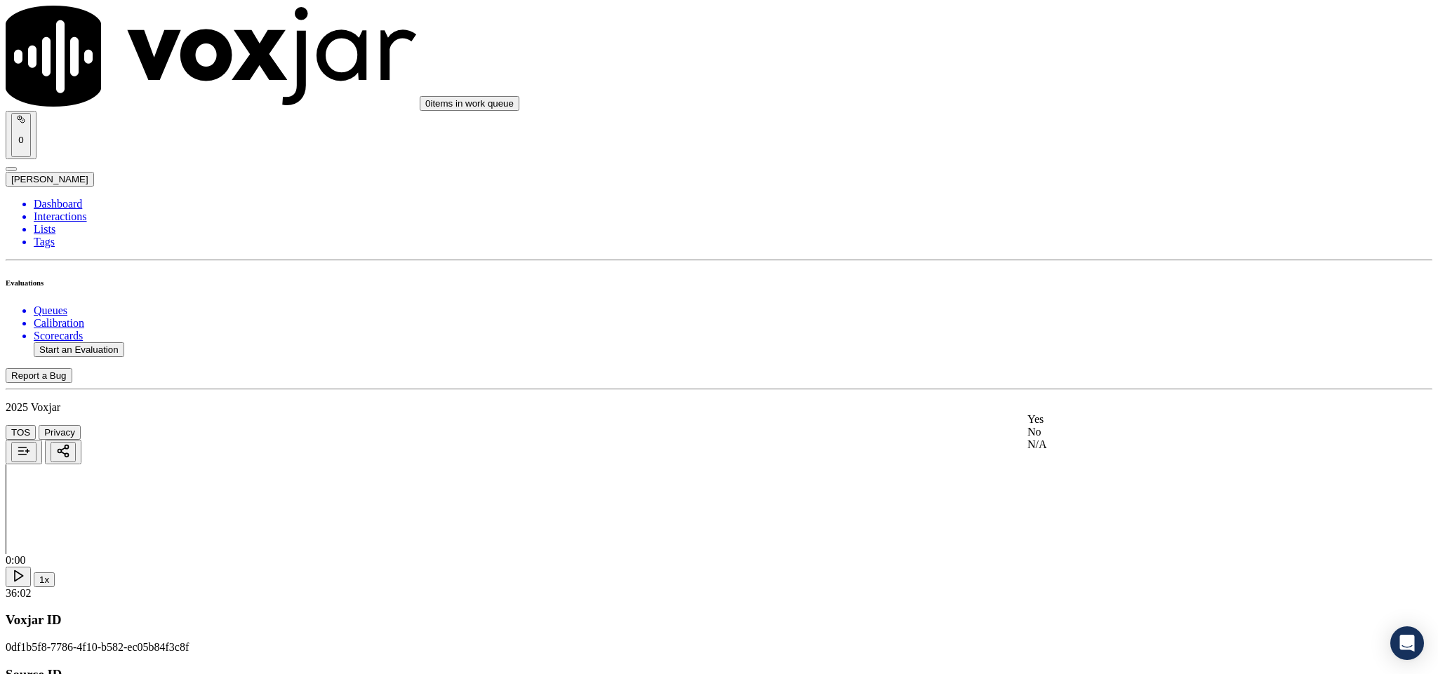
click at [1053, 451] on div "N/A" at bounding box center [1191, 445] width 328 height 13
click at [1055, 471] on div "N/A" at bounding box center [1191, 455] width 328 height 32
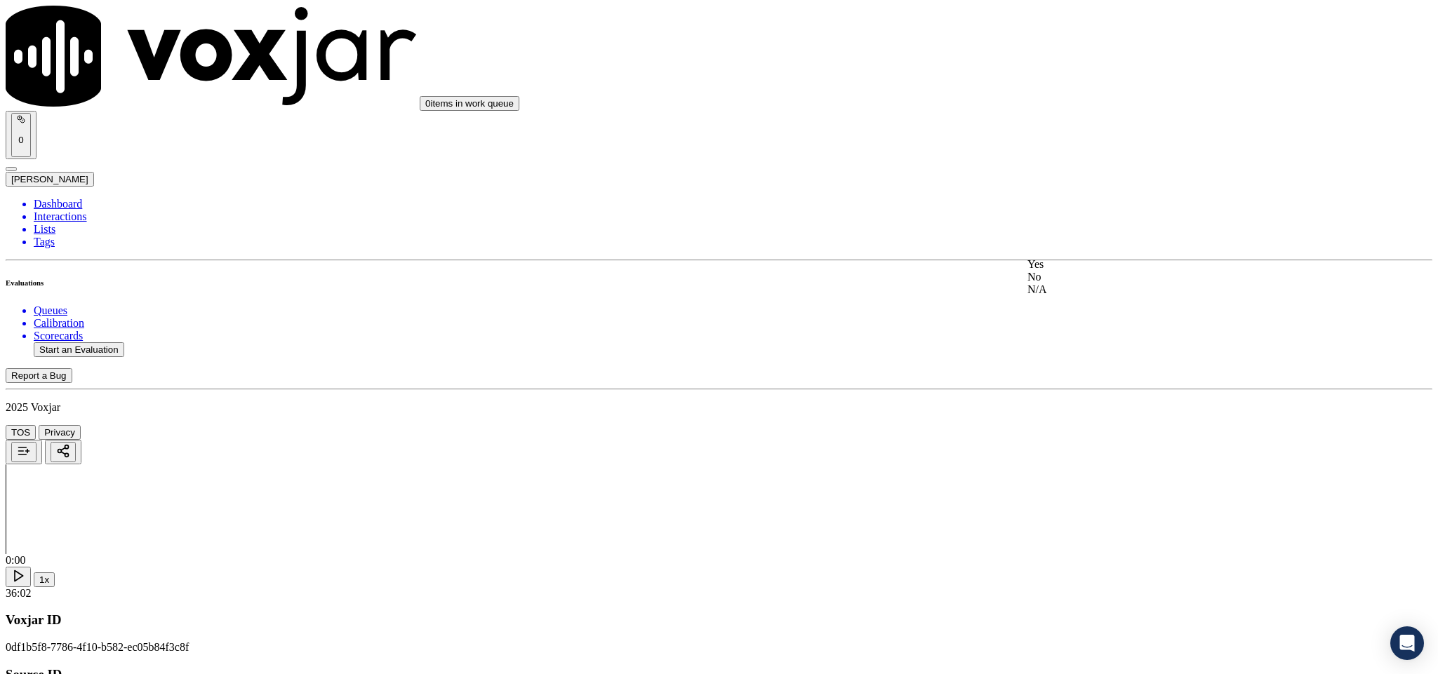
click at [1064, 271] on div "Yes" at bounding box center [1191, 264] width 328 height 13
click at [1057, 489] on div "N/A" at bounding box center [1191, 482] width 328 height 13
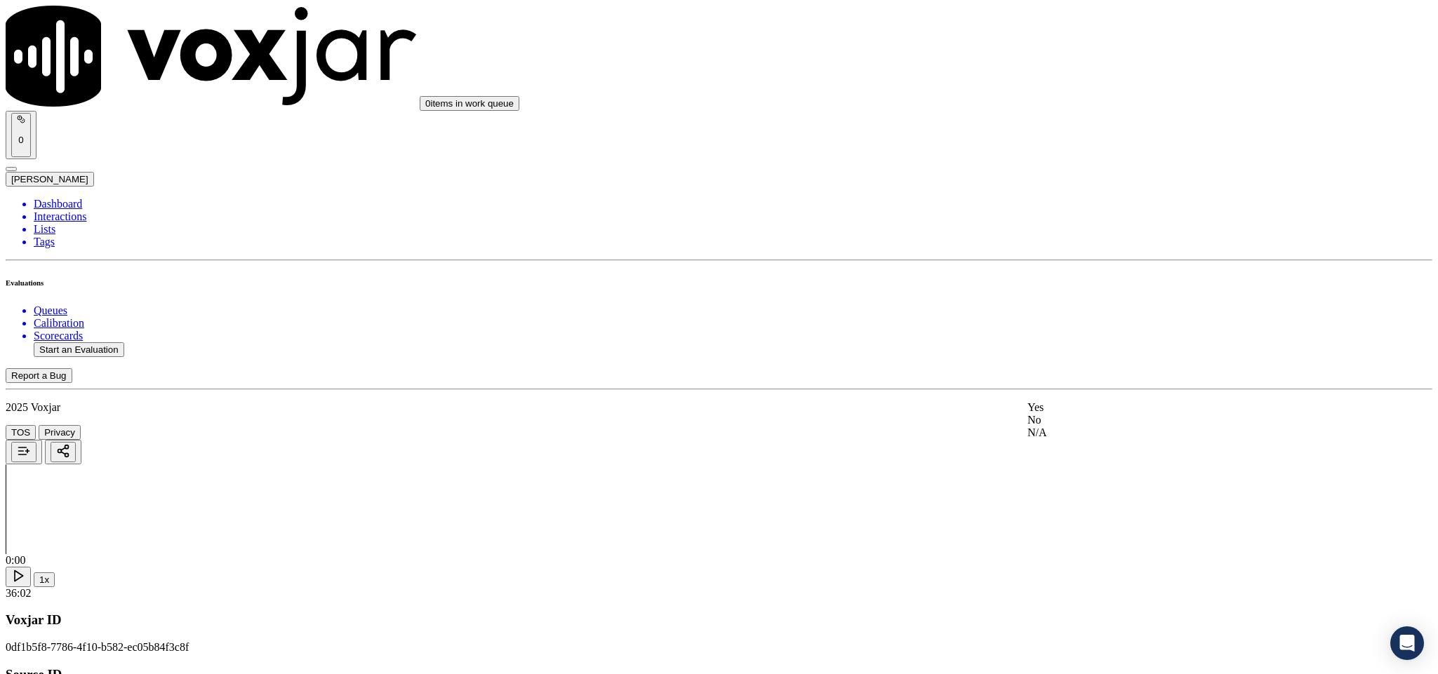
click at [1053, 427] on div "No" at bounding box center [1191, 420] width 328 height 13
click at [1081, 272] on div "No" at bounding box center [1191, 265] width 328 height 13
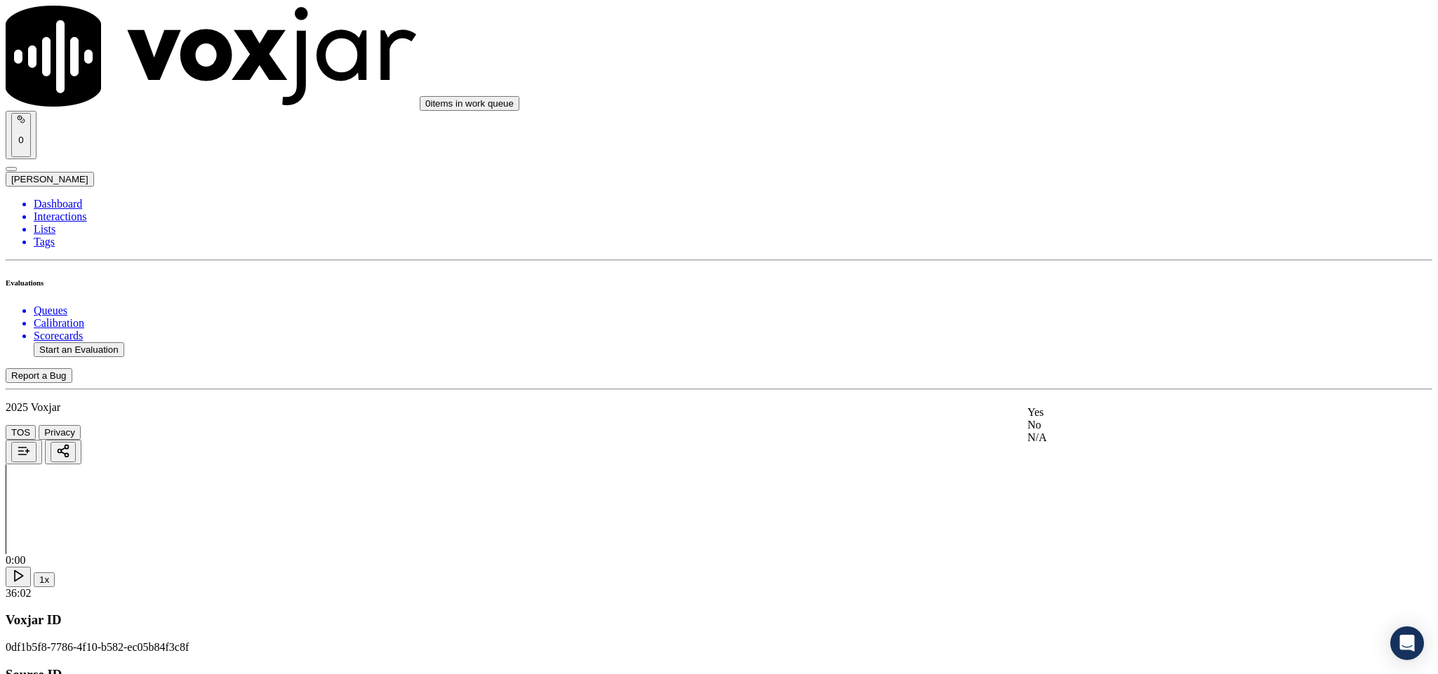
click at [1069, 432] on div "No" at bounding box center [1191, 425] width 328 height 13
click at [1064, 510] on div "Yes" at bounding box center [1191, 503] width 328 height 13
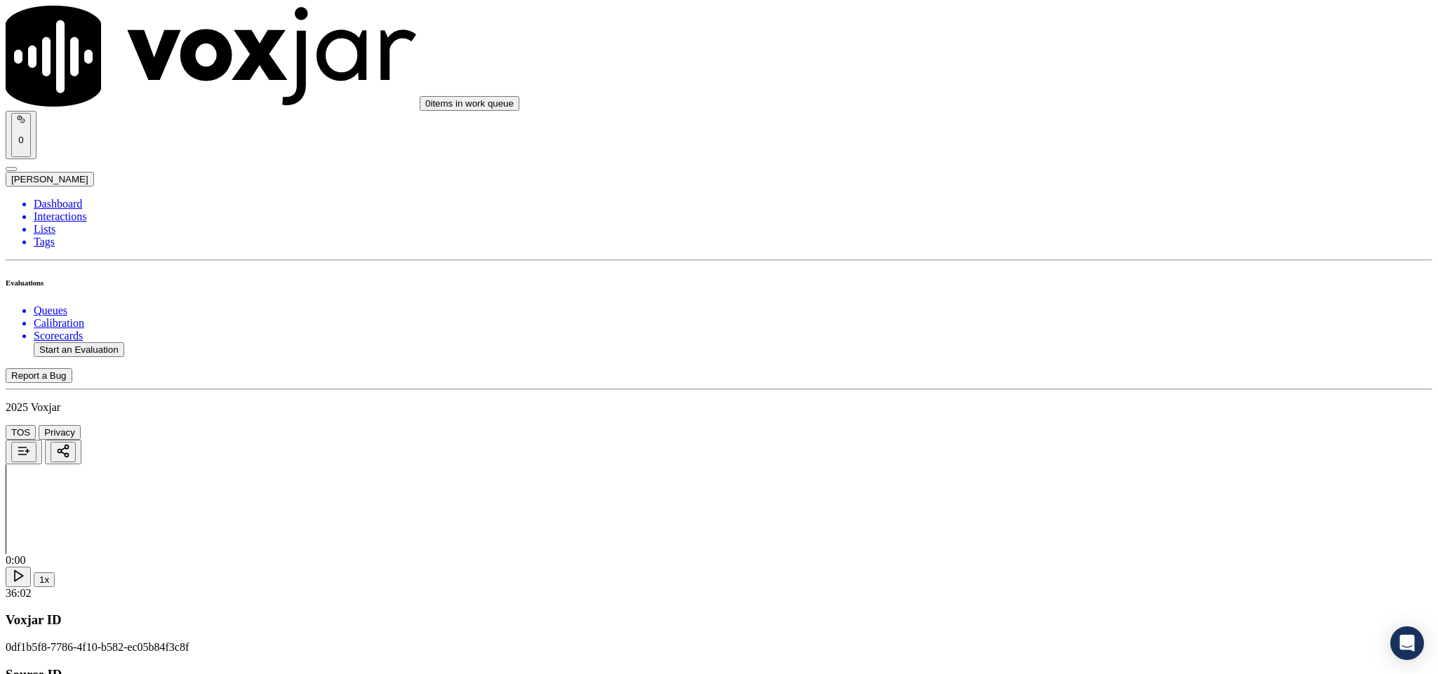
click at [55, 198] on li "Dashboard" at bounding box center [733, 204] width 1398 height 13
click at [86, 210] on li "Interactions" at bounding box center [733, 216] width 1398 height 13
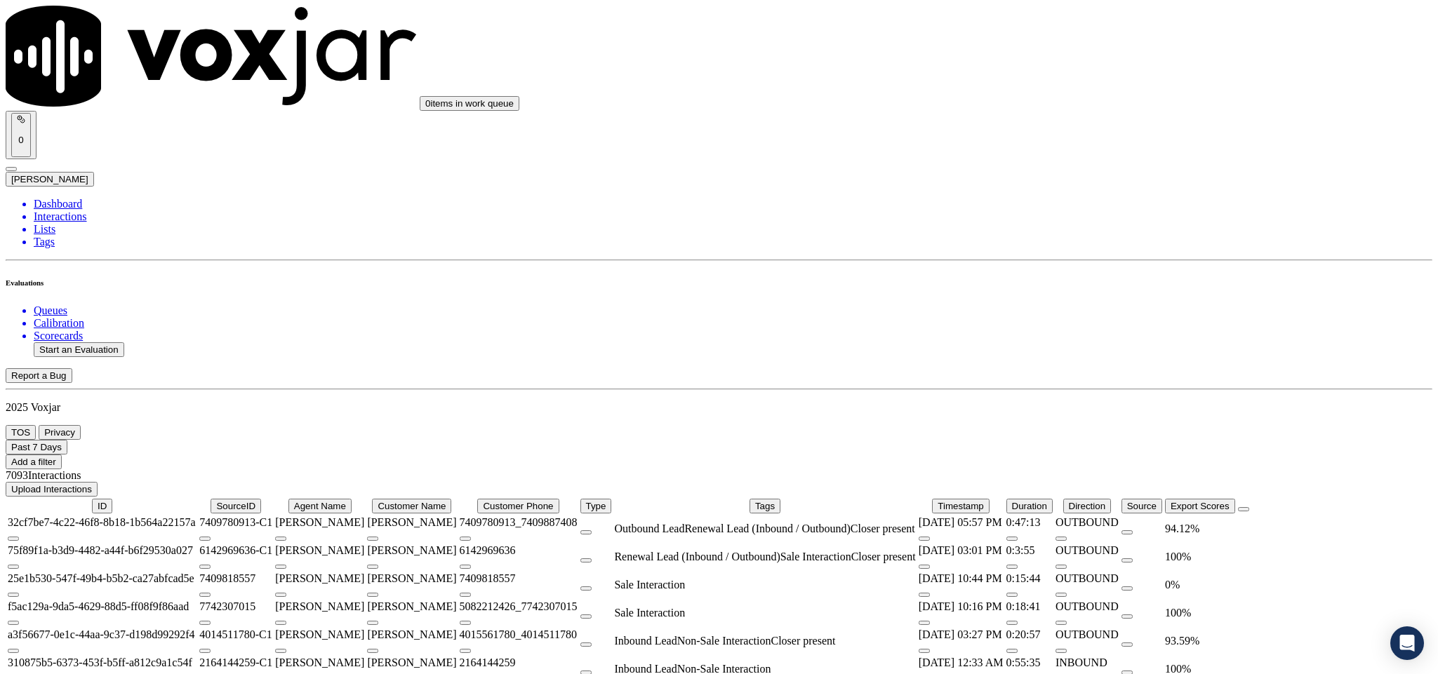
scroll to position [327, 0]
drag, startPoint x: 322, startPoint y: 232, endPoint x: 370, endPoint y: 247, distance: 50.6
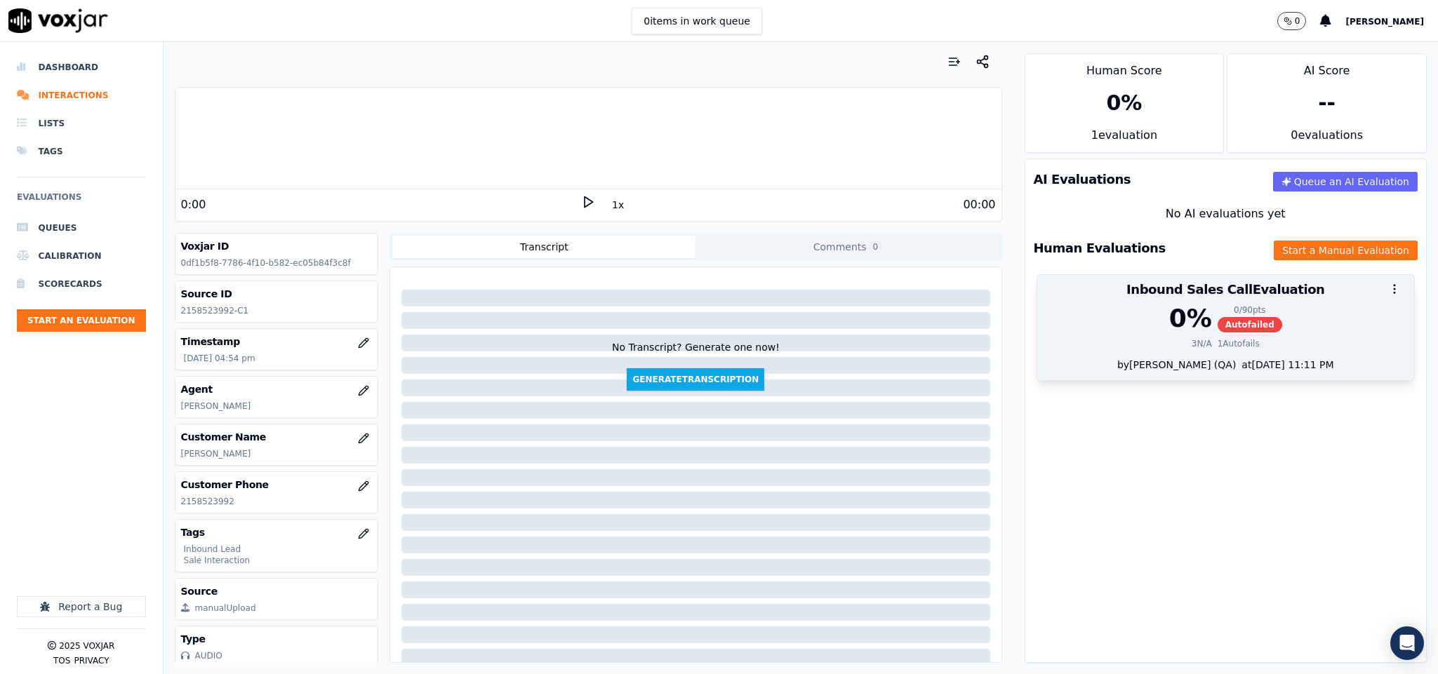
click at [1243, 330] on div "0 % 0 / 90 pts Autofailed" at bounding box center [1225, 319] width 361 height 28
click at [1231, 323] on span "Autofailed" at bounding box center [1249, 324] width 65 height 15
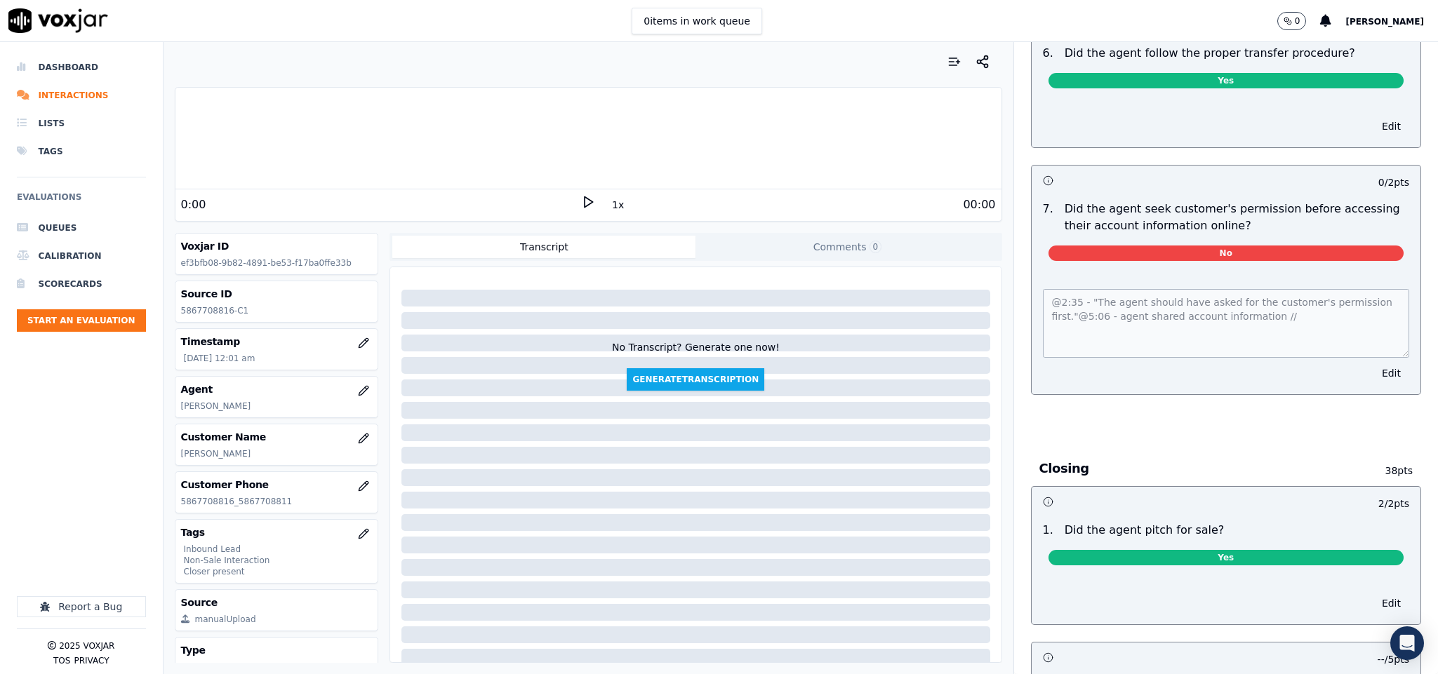
scroll to position [3819, 0]
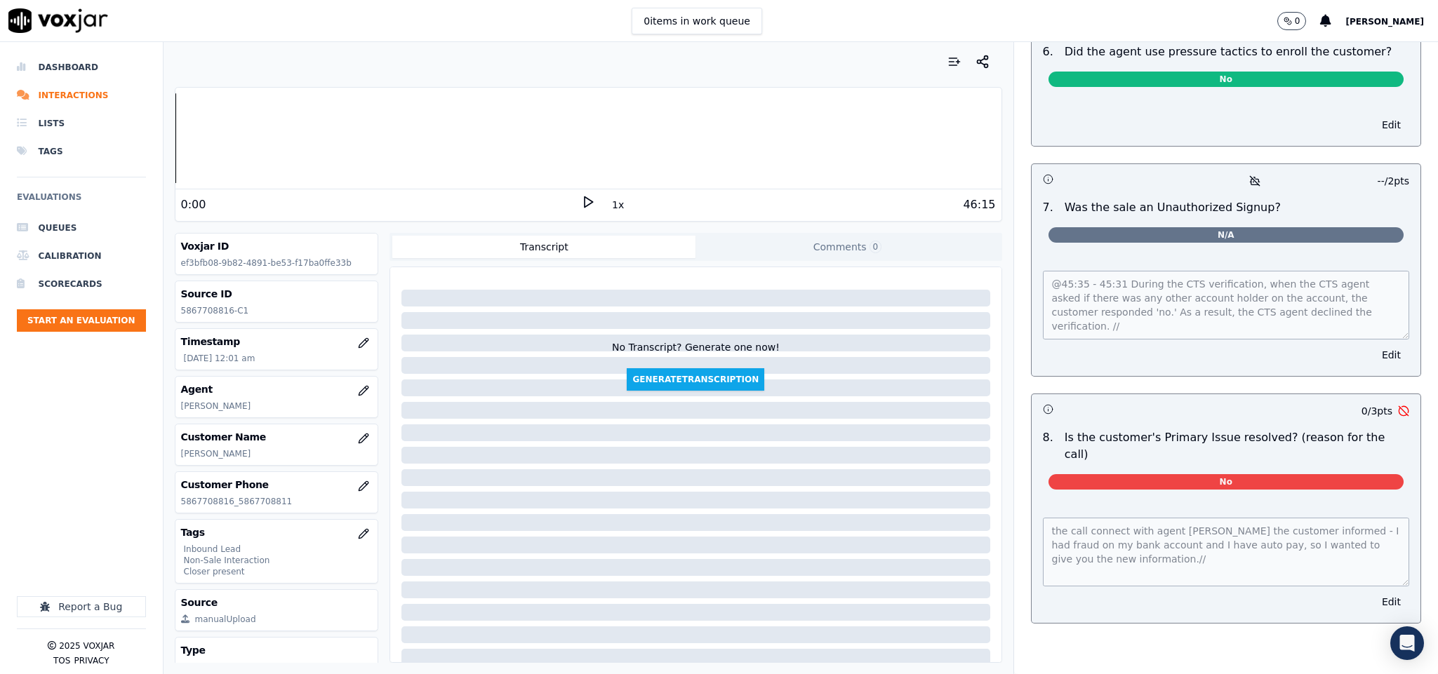
click at [210, 308] on p "5867708816-C1" at bounding box center [277, 310] width 192 height 11
copy p "5867708816"
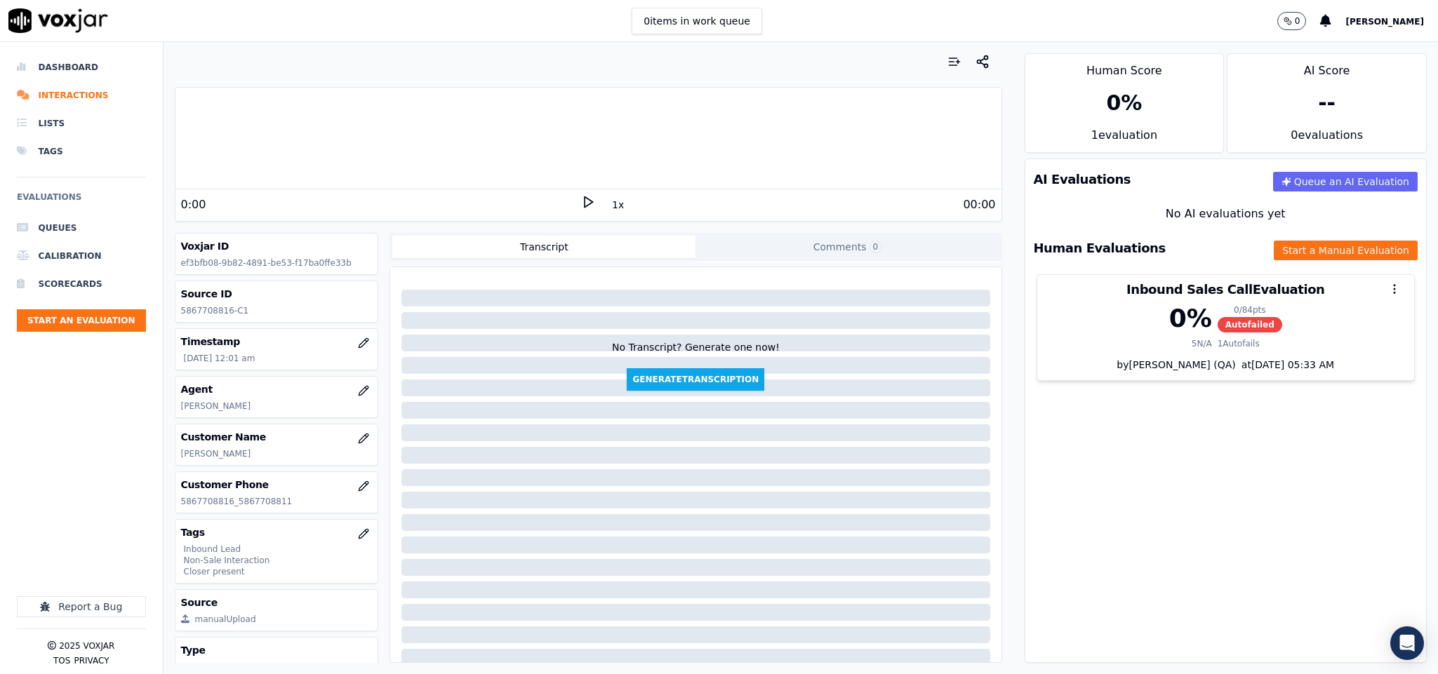
click at [192, 310] on p "5867708816-C1" at bounding box center [277, 310] width 192 height 11
copy p "5867708816"
click at [359, 347] on icon "button" at bounding box center [363, 342] width 9 height 9
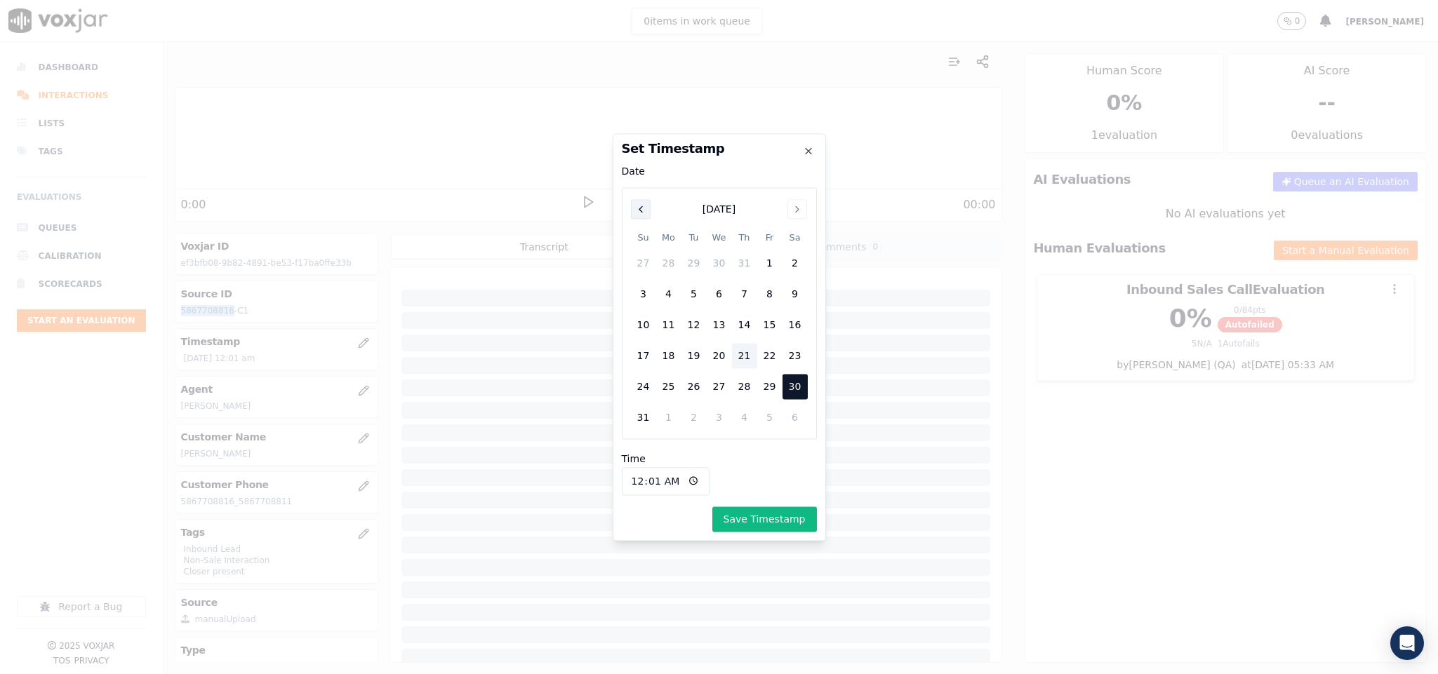
click at [640, 208] on icon "Previous" at bounding box center [640, 209] width 3 height 6
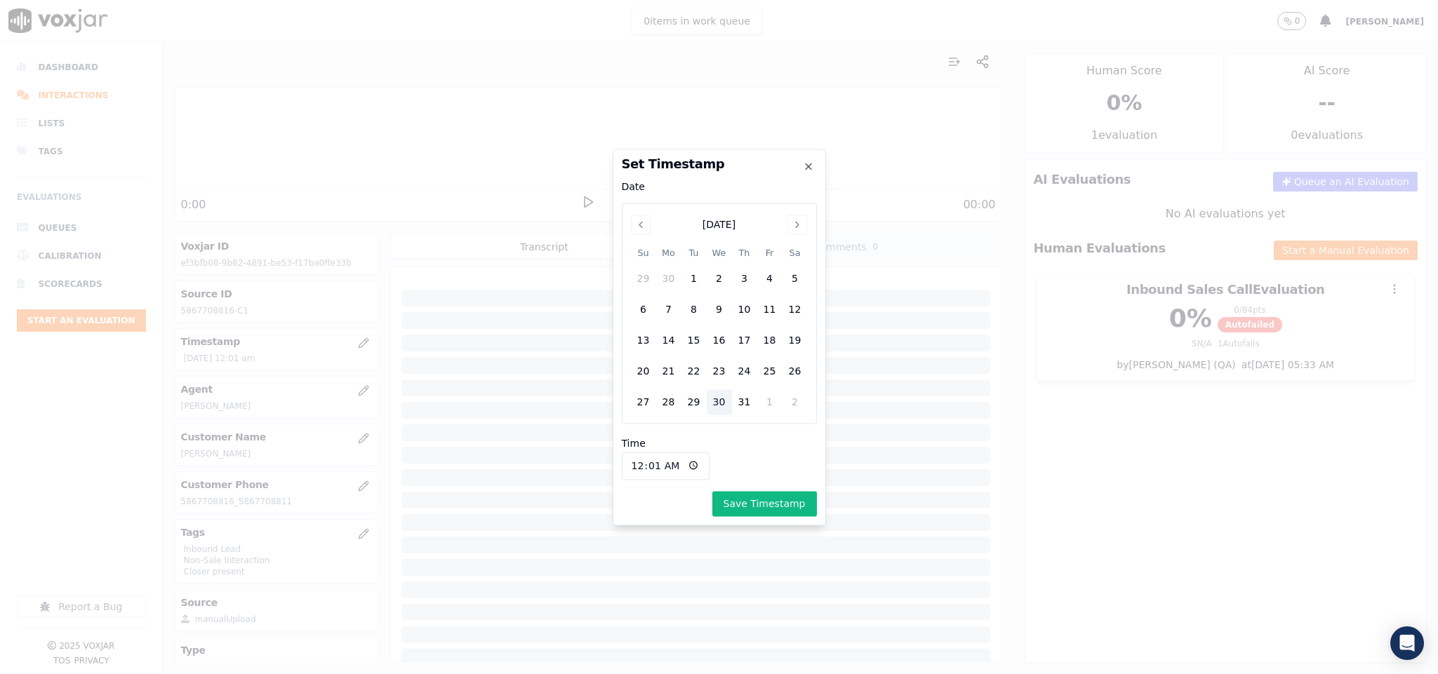
click at [710, 403] on div "30" at bounding box center [719, 401] width 25 height 25
click at [768, 509] on button "Save Timestamp" at bounding box center [764, 503] width 105 height 25
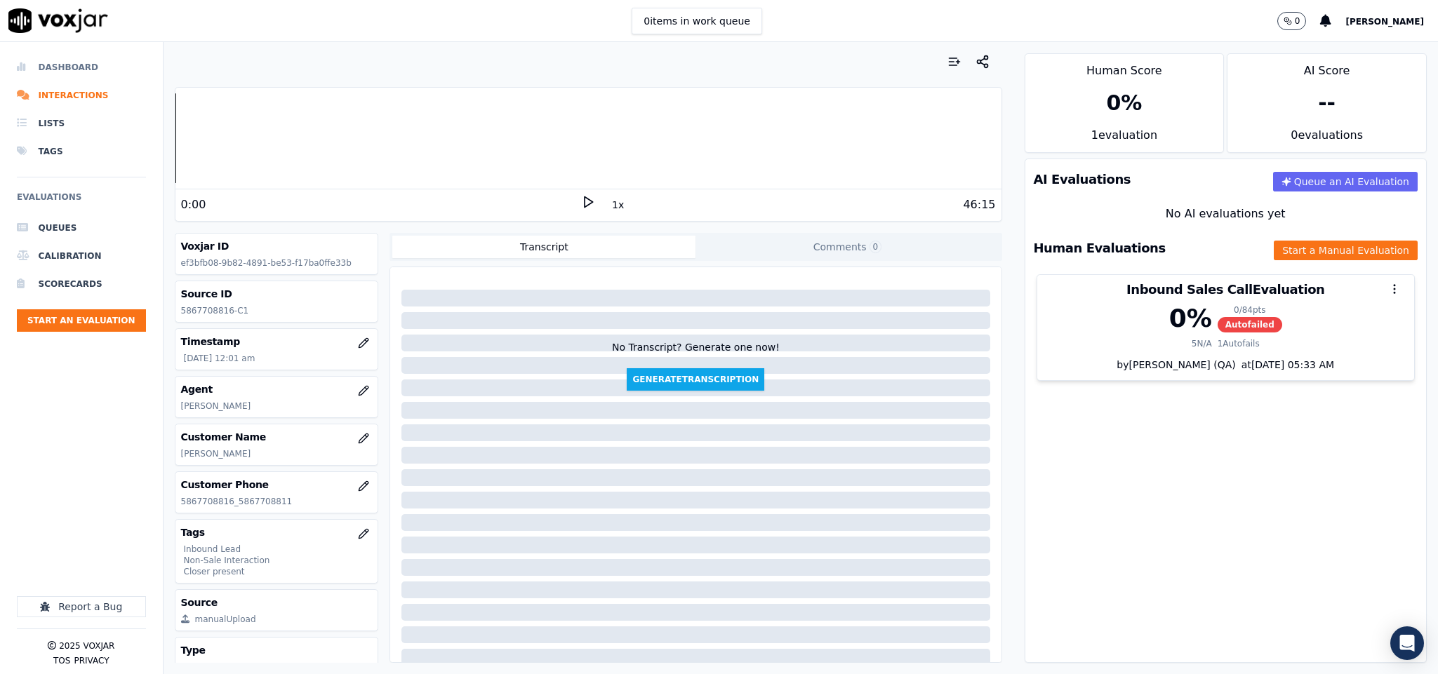
click at [60, 70] on li "Dashboard" at bounding box center [81, 67] width 129 height 28
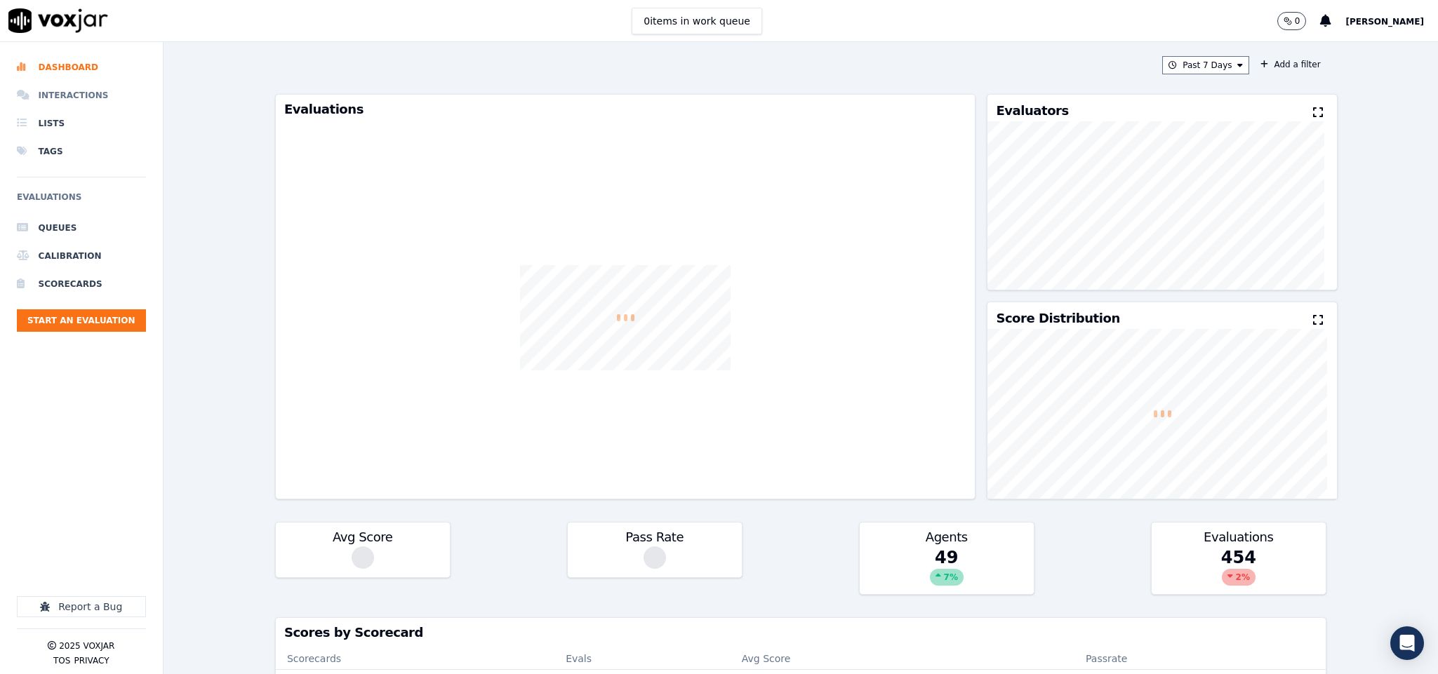
click at [63, 98] on li "Interactions" at bounding box center [81, 95] width 129 height 28
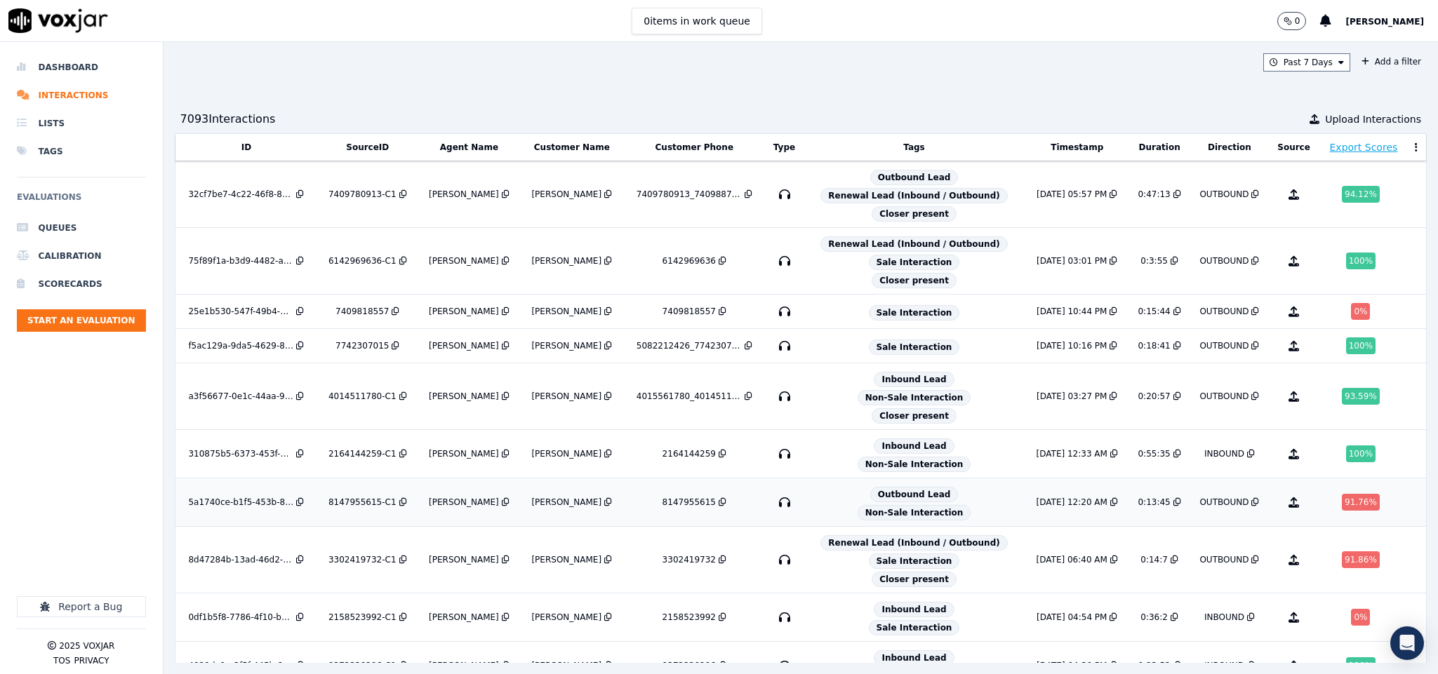
click at [352, 508] on div "8147955615-C1" at bounding box center [362, 502] width 68 height 11
click at [716, 460] on div "2164144259" at bounding box center [688, 453] width 53 height 11
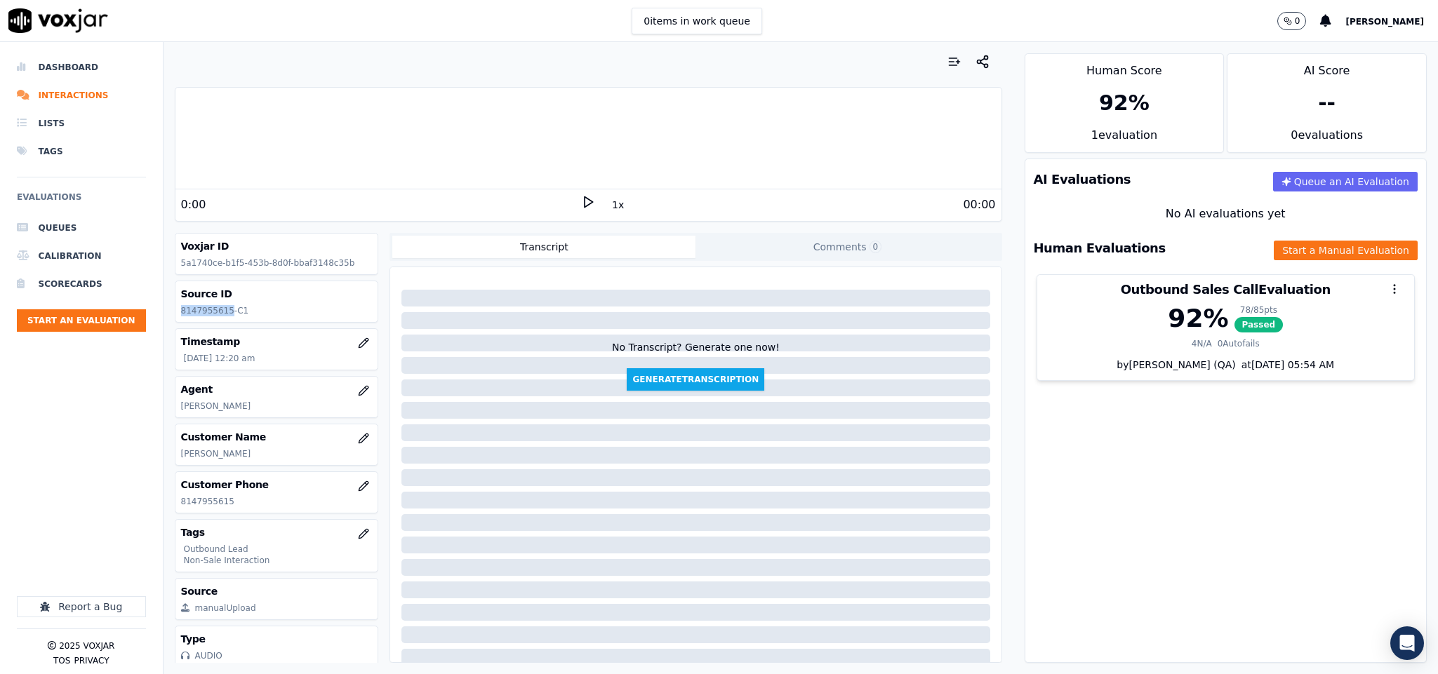
drag, startPoint x: 180, startPoint y: 310, endPoint x: 227, endPoint y: 310, distance: 47.7
click at [227, 310] on p "8147955615-C1" at bounding box center [277, 310] width 192 height 11
click at [349, 356] on button "button" at bounding box center [363, 343] width 28 height 28
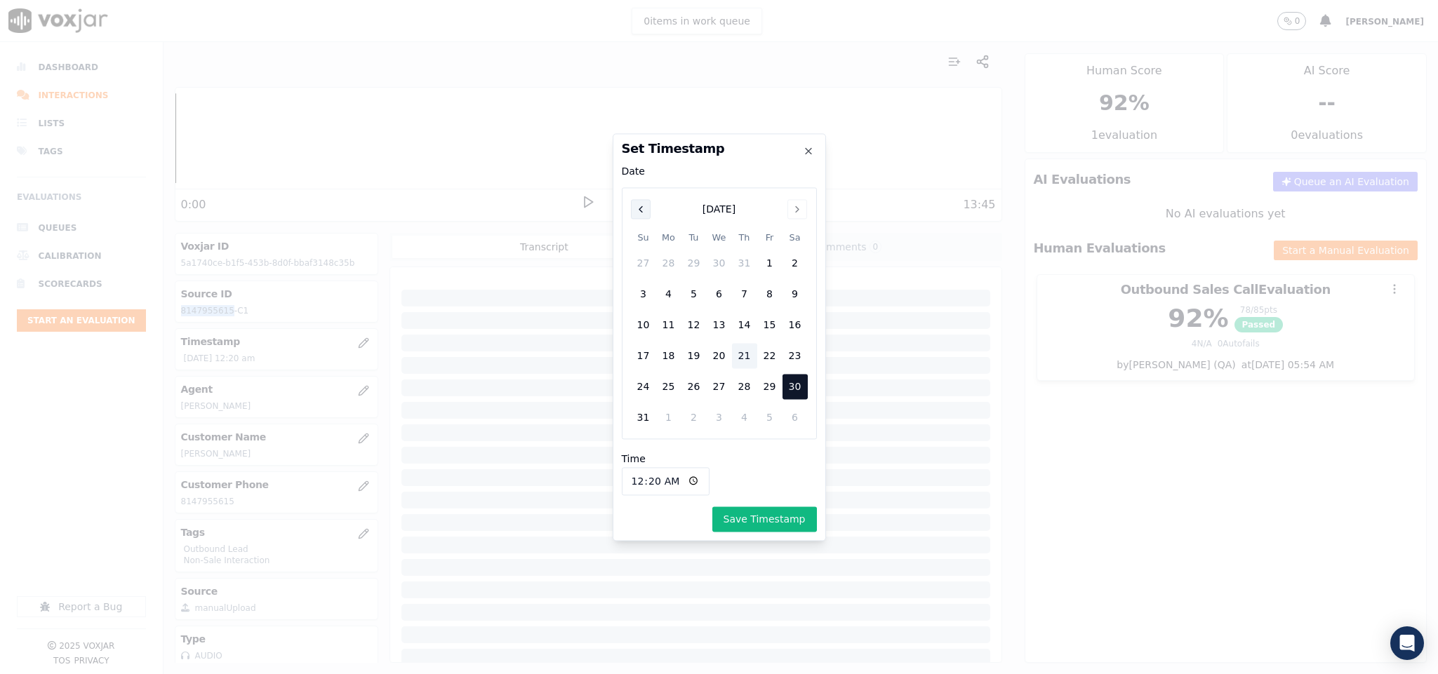
click at [639, 209] on icon "Previous" at bounding box center [640, 209] width 3 height 6
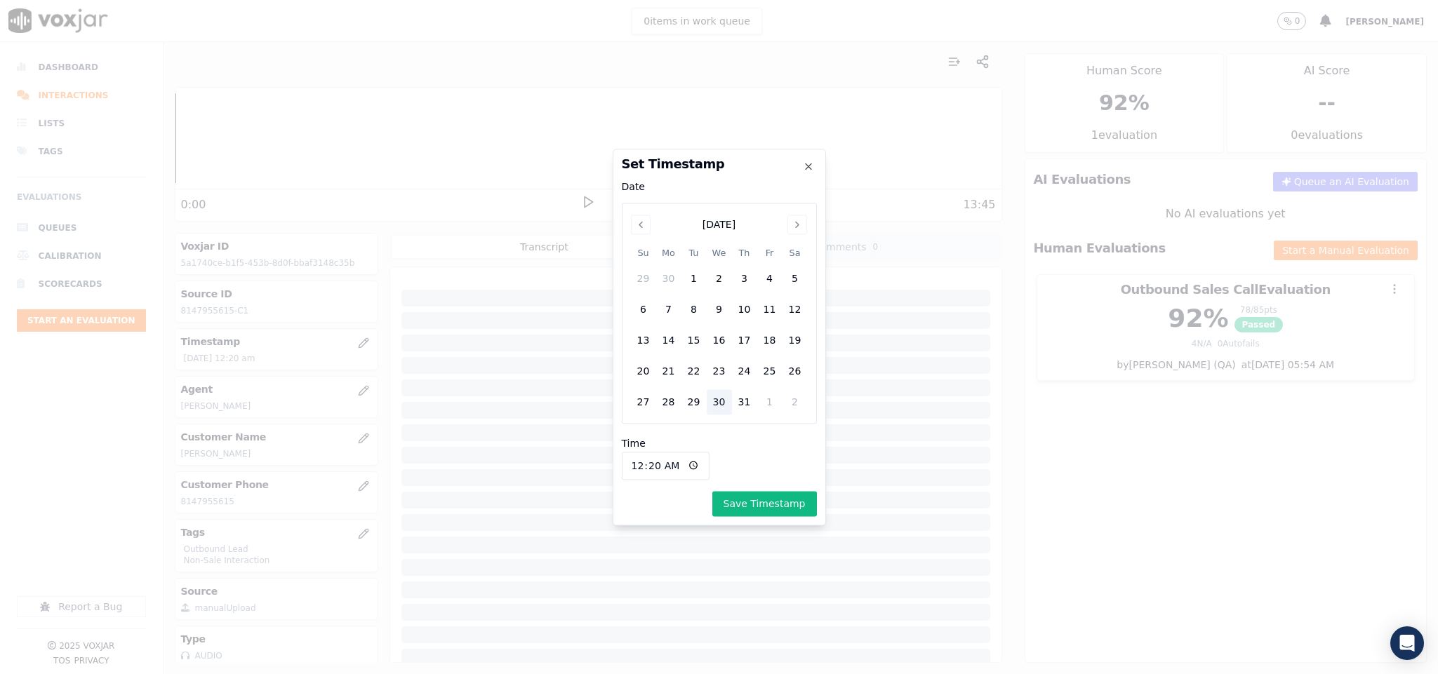
click at [720, 407] on div "30" at bounding box center [719, 401] width 25 height 25
click at [751, 505] on button "Save Timestamp" at bounding box center [764, 503] width 105 height 25
click at [751, 505] on div "Save Timestamp" at bounding box center [719, 503] width 195 height 25
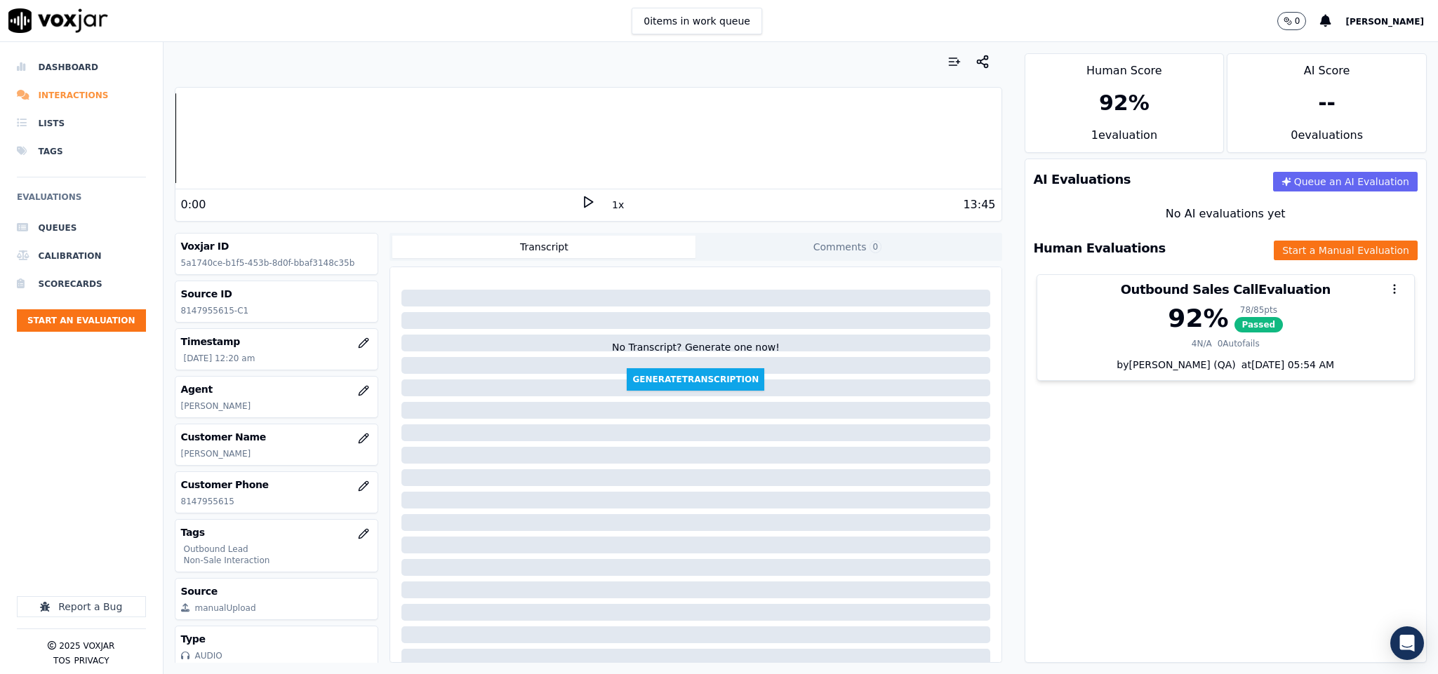
click at [67, 93] on li "Interactions" at bounding box center [81, 95] width 129 height 28
click at [358, 346] on icon "button" at bounding box center [363, 342] width 11 height 11
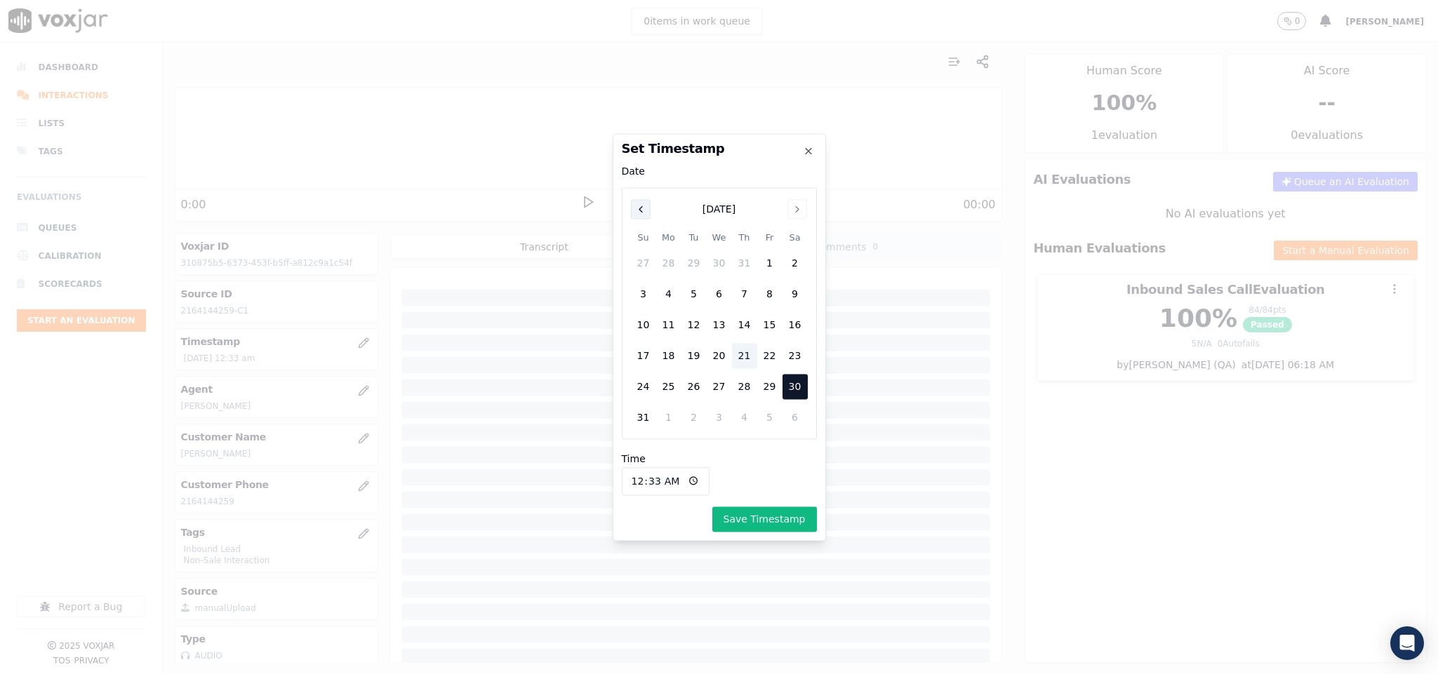
click at [643, 213] on icon "Previous" at bounding box center [640, 208] width 11 height 11
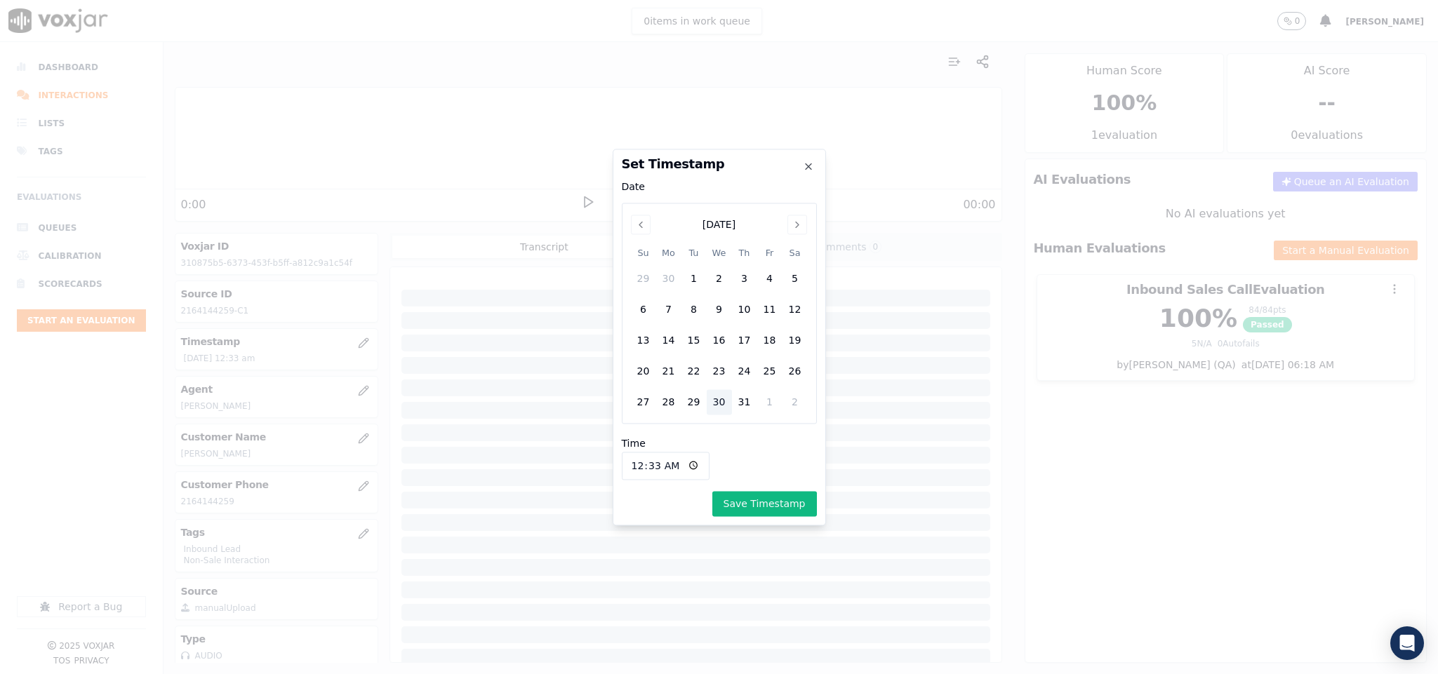
click at [718, 403] on div "30" at bounding box center [719, 401] width 25 height 25
click at [758, 509] on button "Save Timestamp" at bounding box center [764, 503] width 105 height 25
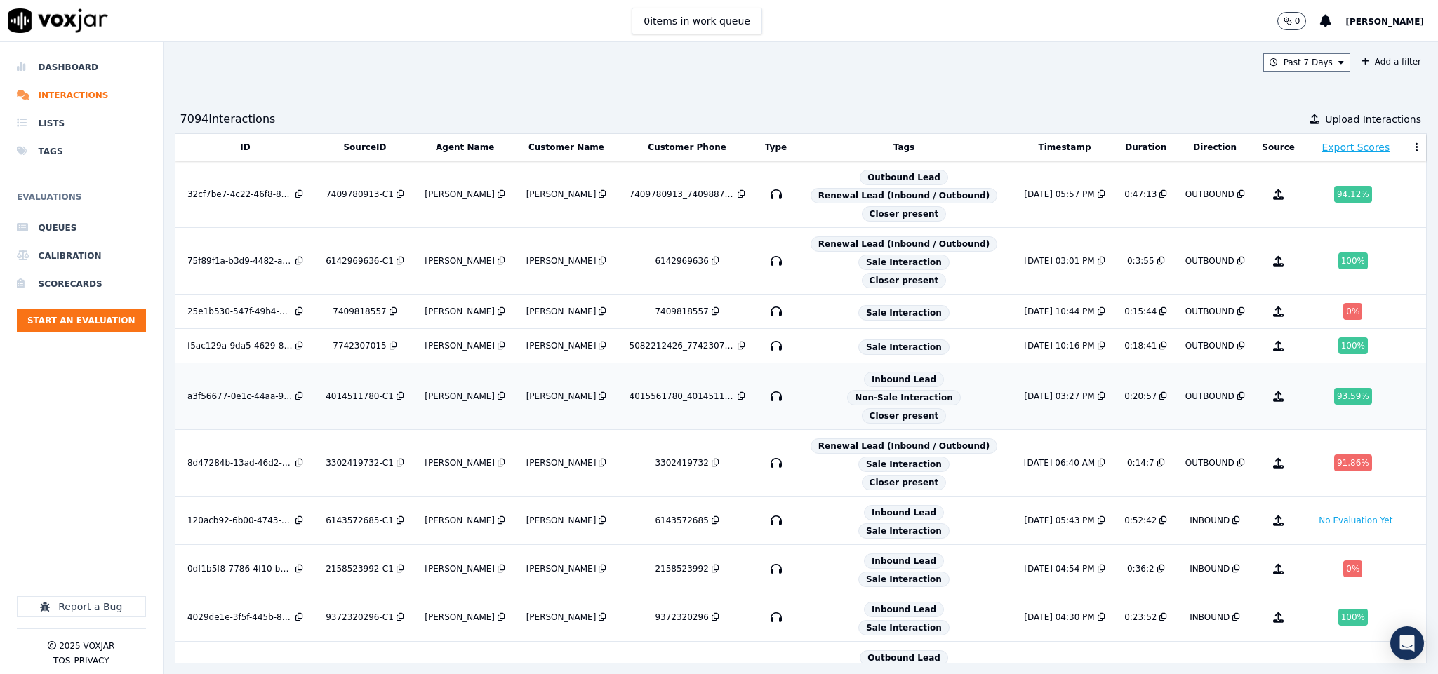
click at [686, 402] on div "4015561780_4014511780" at bounding box center [681, 396] width 105 height 11
click at [76, 70] on li "Dashboard" at bounding box center [81, 67] width 129 height 28
click at [68, 72] on li "Dashboard" at bounding box center [81, 67] width 129 height 28
click at [68, 66] on li "Dashboard" at bounding box center [81, 67] width 129 height 28
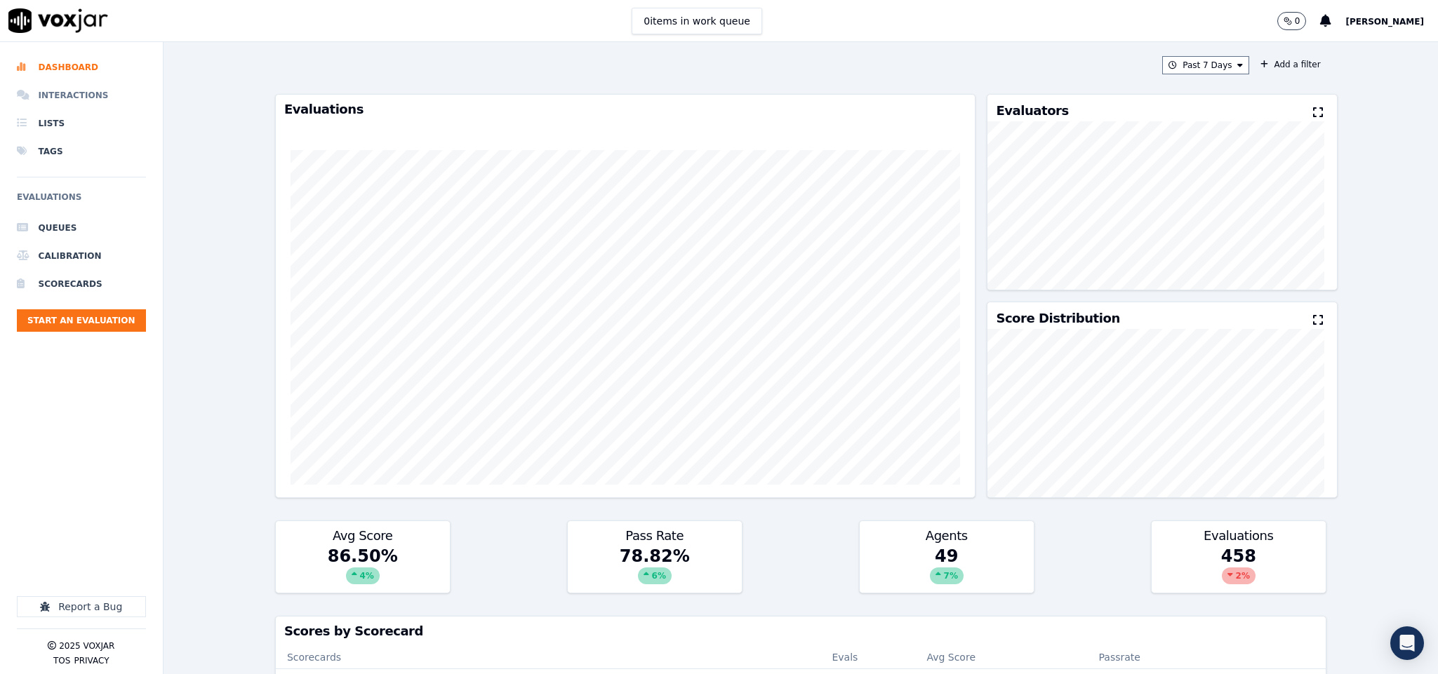
click at [69, 95] on li "Interactions" at bounding box center [81, 95] width 129 height 28
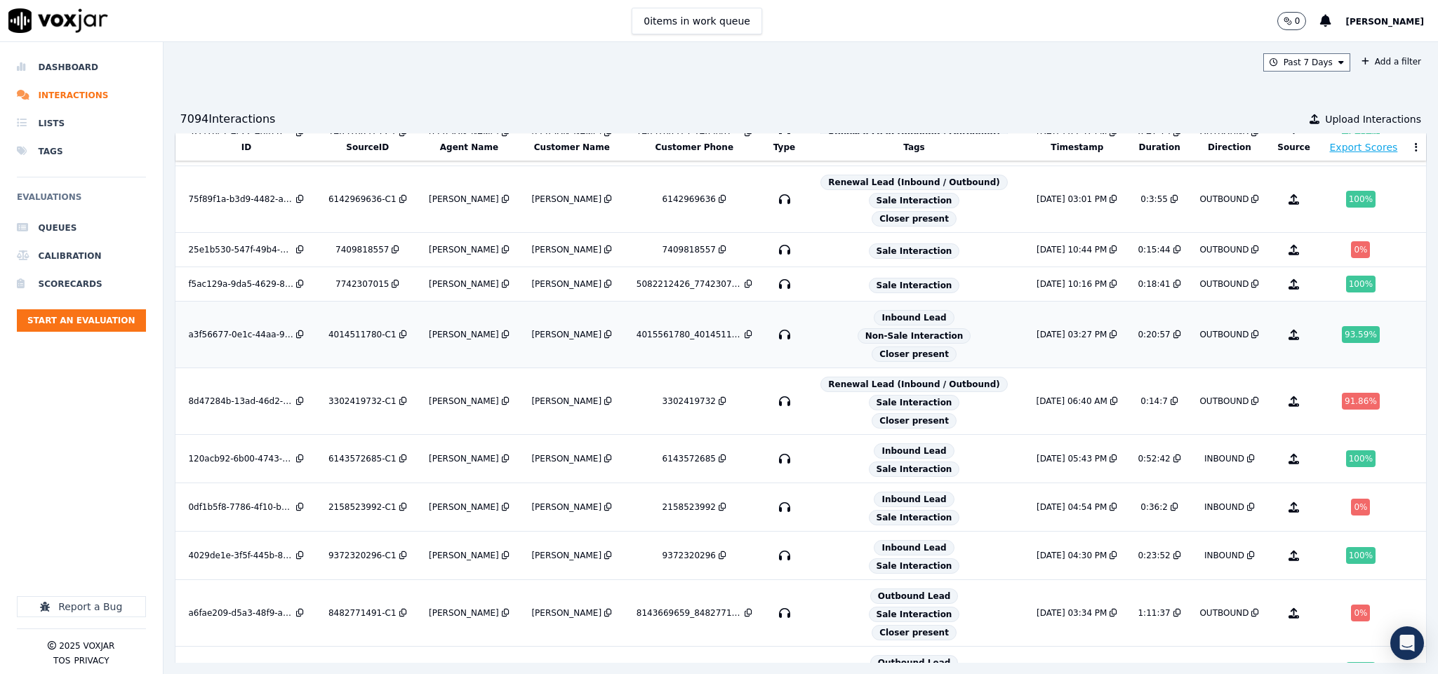
scroll to position [105, 0]
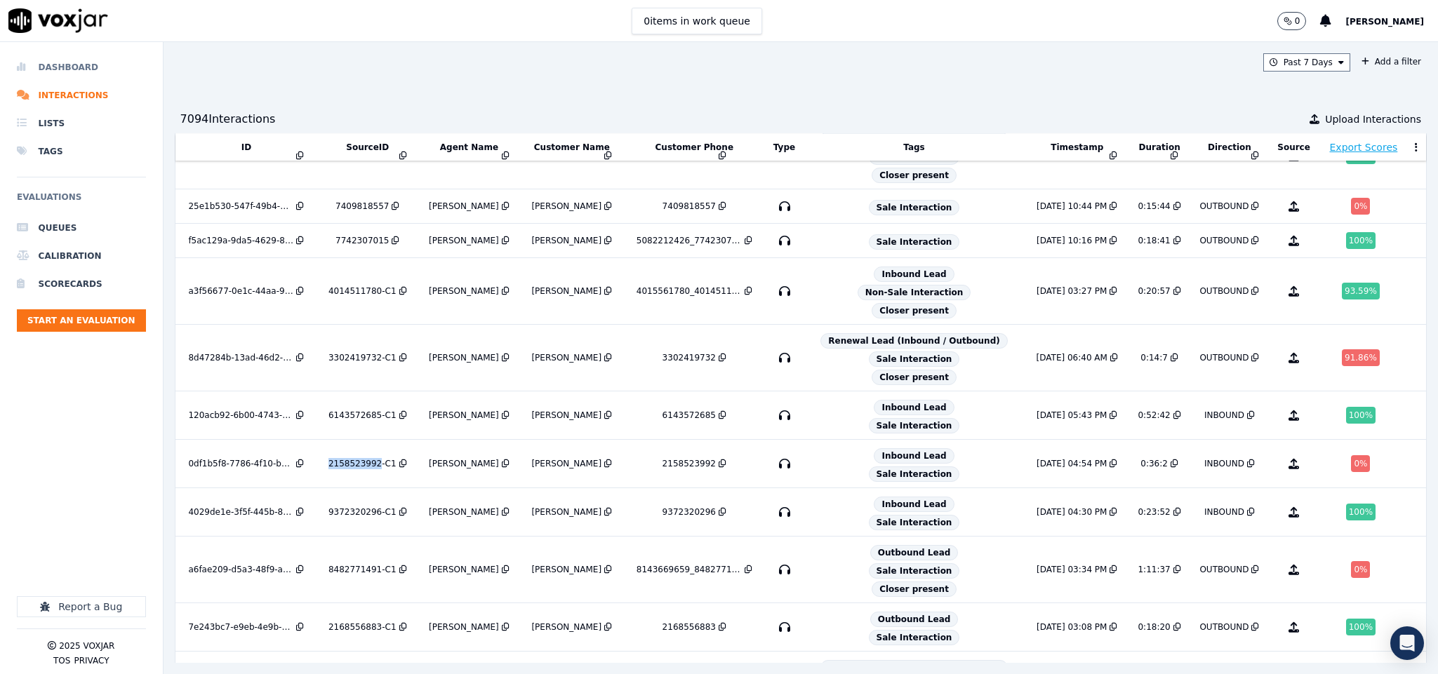
click at [84, 66] on li "Dashboard" at bounding box center [81, 67] width 129 height 28
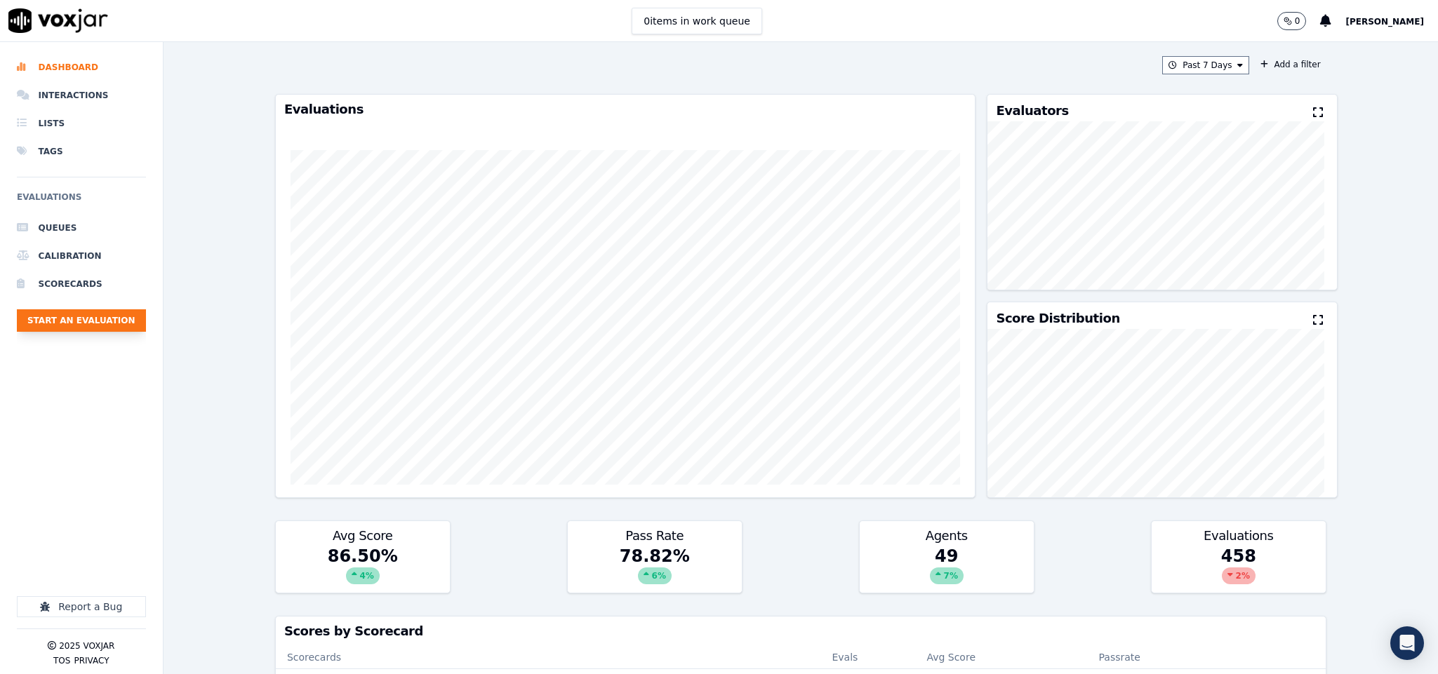
click at [123, 322] on button "Start an Evaluation" at bounding box center [81, 320] width 129 height 22
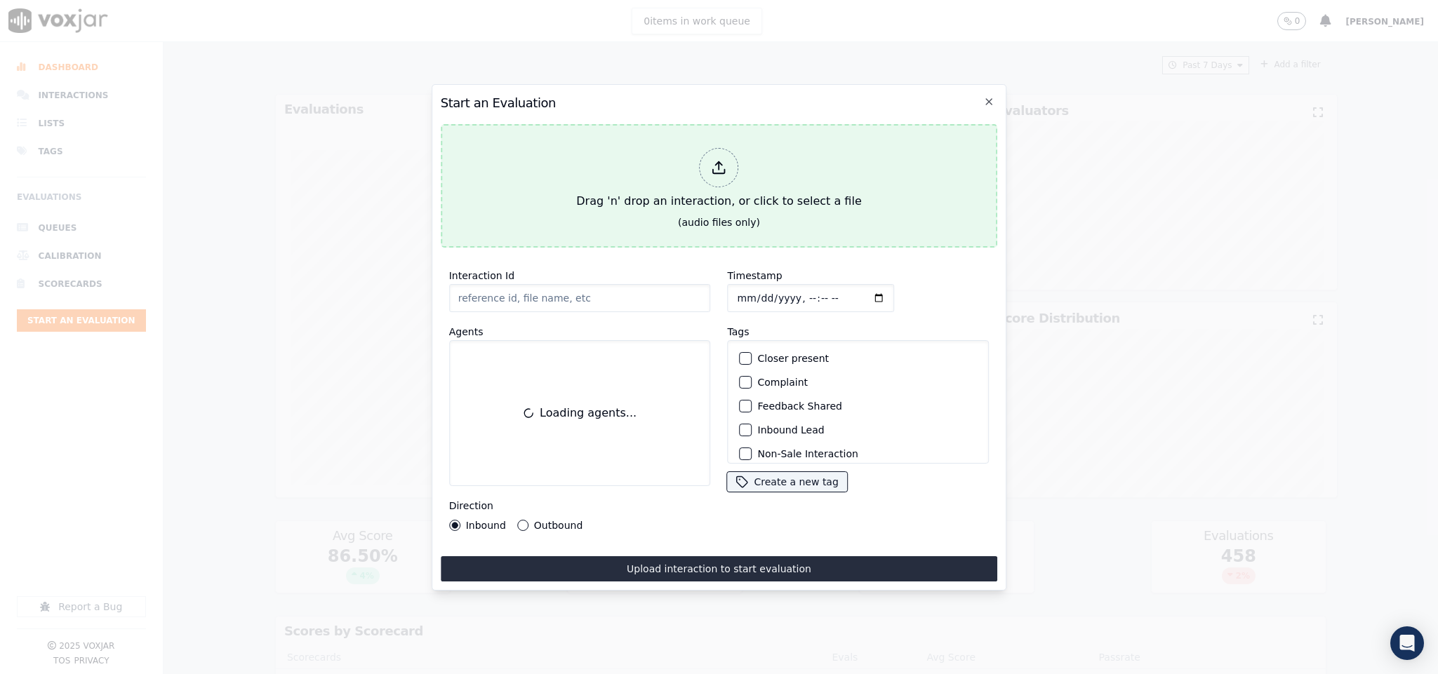
click at [741, 158] on div "Drag 'n' drop an interaction, or click to select a file" at bounding box center [718, 178] width 296 height 73
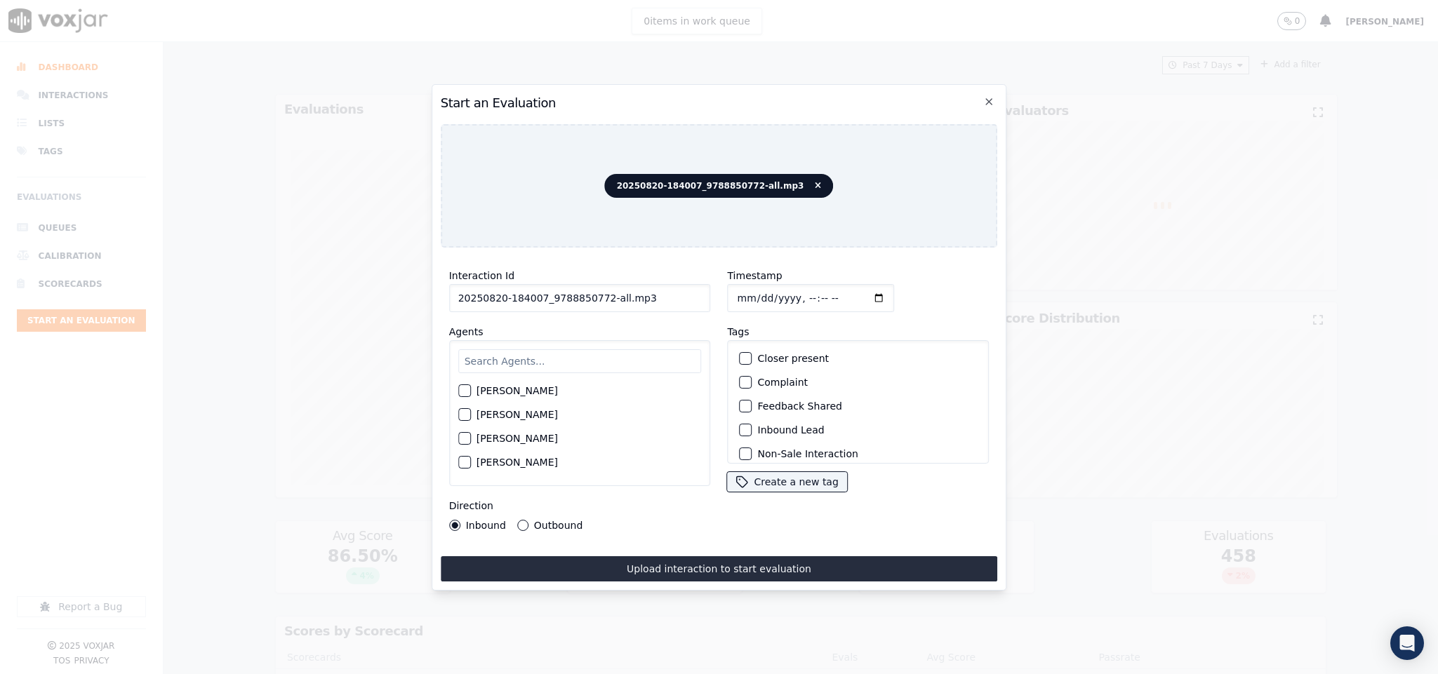
drag, startPoint x: 596, startPoint y: 289, endPoint x: 788, endPoint y: 314, distance: 193.8
click at [788, 314] on div "Interaction Id 20250820-184007_9788850772-all.mp3 Agents Harry Roy Aaron Biswas…" at bounding box center [719, 399] width 557 height 281
type input "20250820-184007_9788850772-C1"
click at [731, 295] on input "Timestamp" at bounding box center [811, 298] width 167 height 28
type input "2025-08-20T18:04"
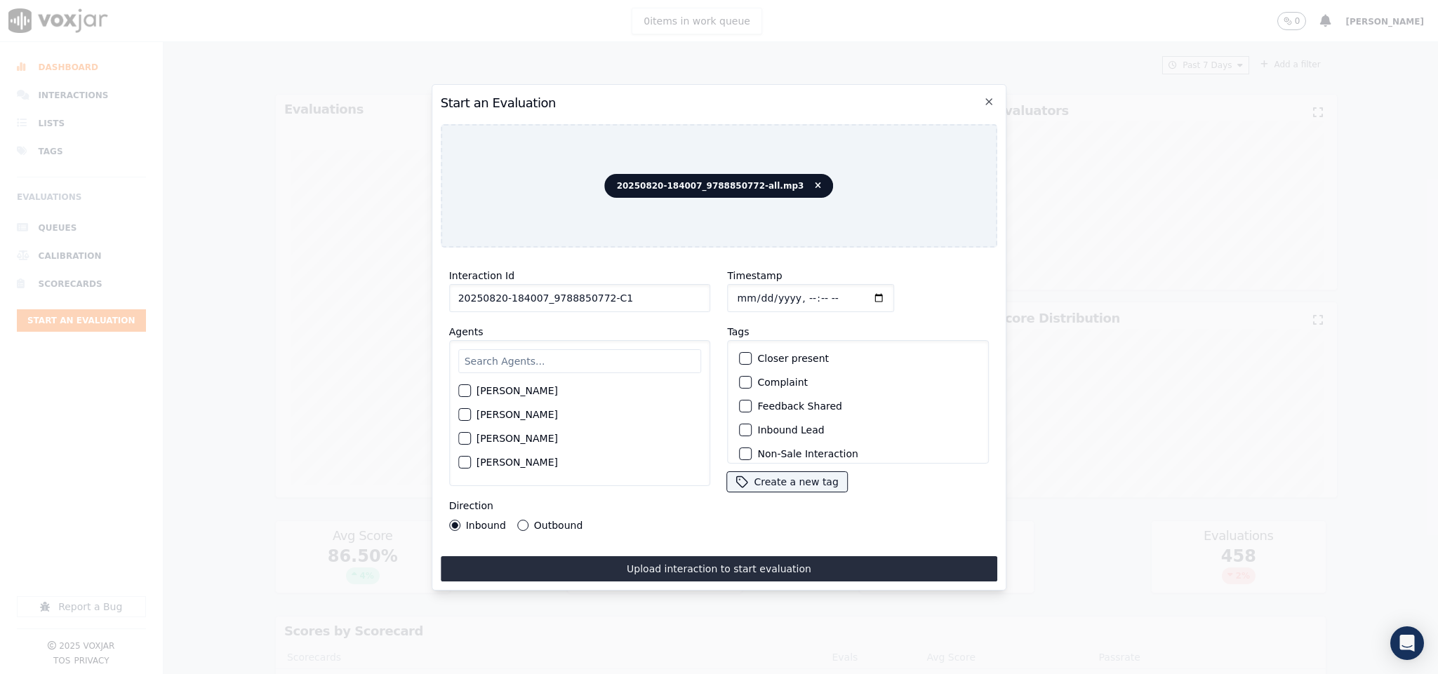
click at [573, 349] on input "text" at bounding box center [579, 361] width 243 height 24
type input "jam"
click at [460, 390] on div "button" at bounding box center [464, 395] width 10 height 10
click at [519, 520] on button "Outbound" at bounding box center [522, 525] width 11 height 11
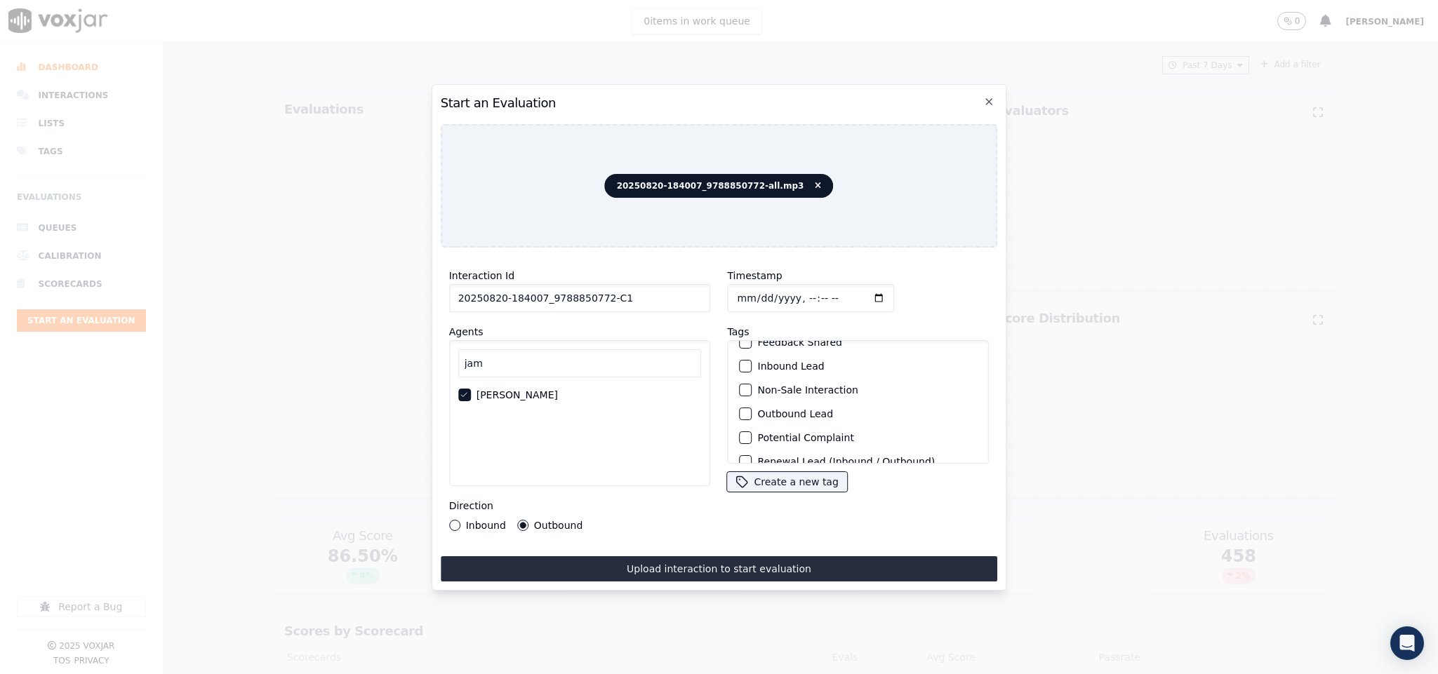
scroll to position [105, 0]
click at [740, 369] on div "button" at bounding box center [745, 374] width 10 height 10
click at [741, 441] on div "button" at bounding box center [745, 446] width 10 height 10
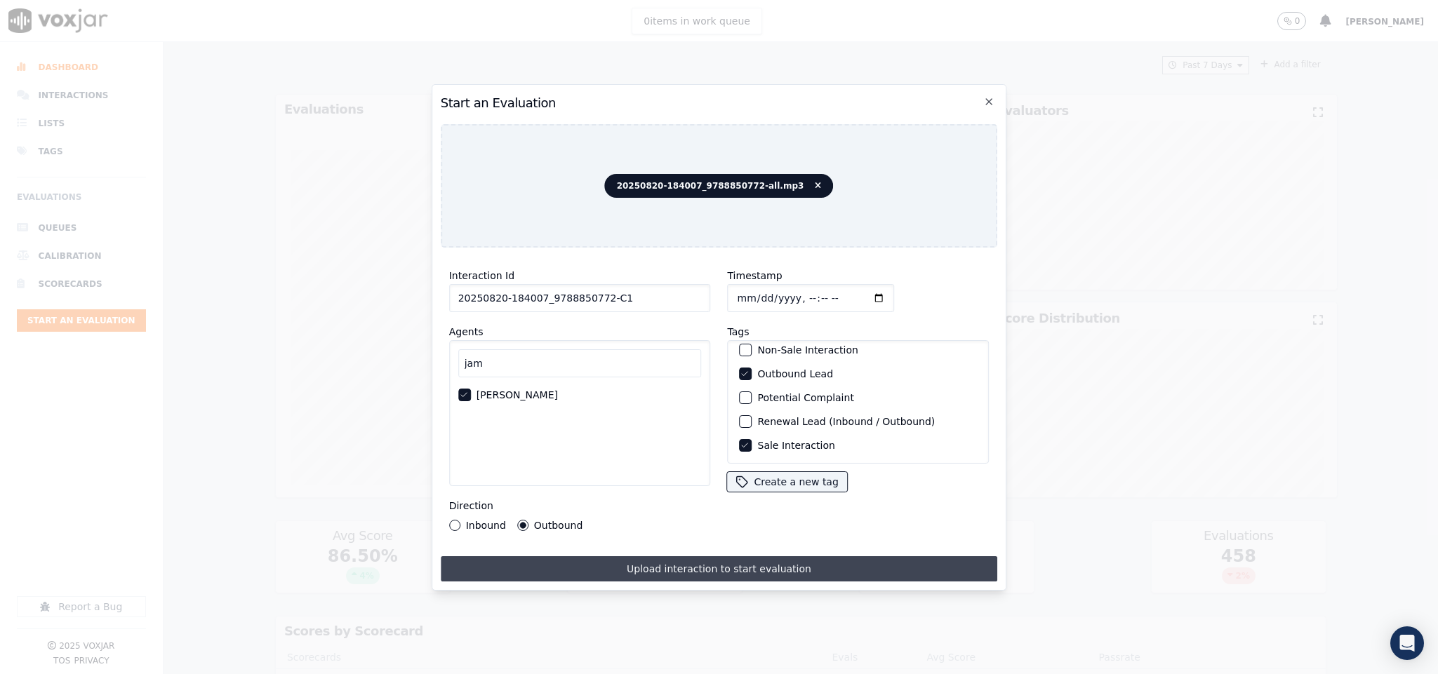
click at [666, 556] on button "Upload interaction to start evaluation" at bounding box center [719, 568] width 557 height 25
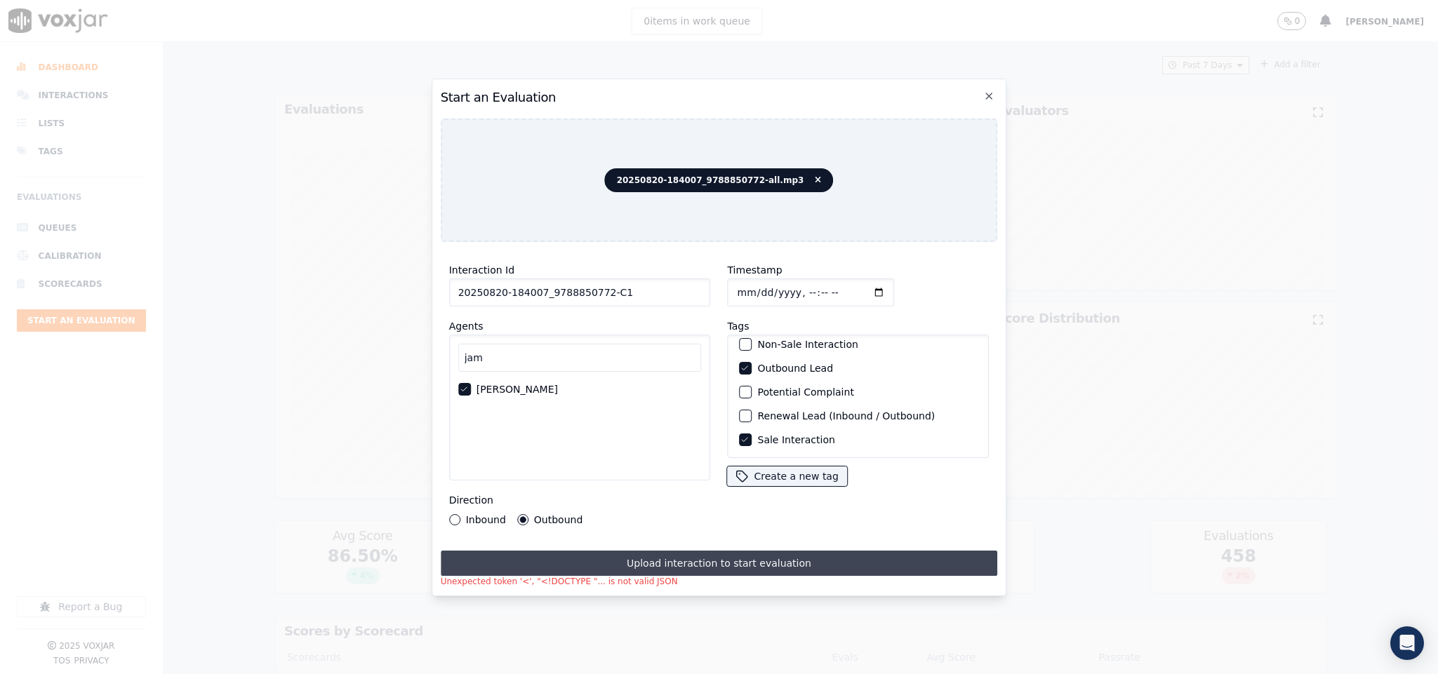
click at [594, 561] on button "Upload interaction to start evaluation" at bounding box center [719, 563] width 557 height 25
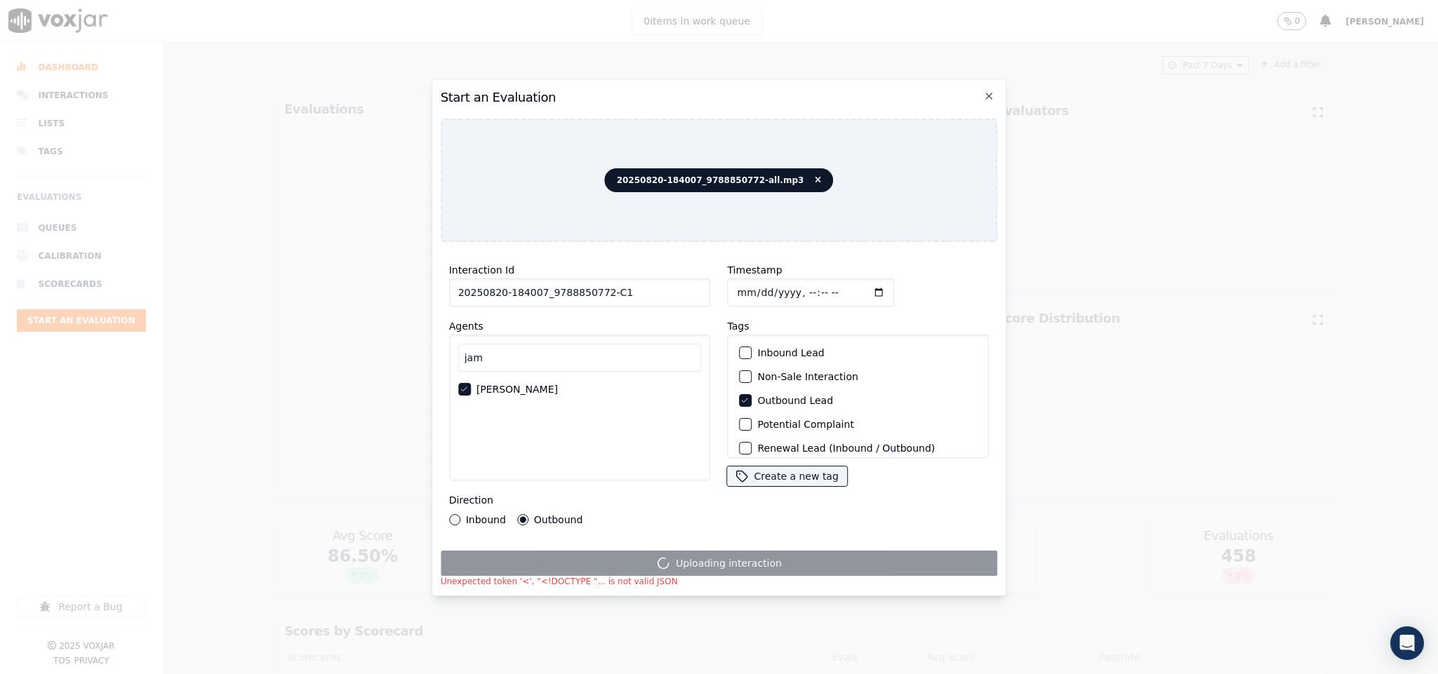
scroll to position [0, 0]
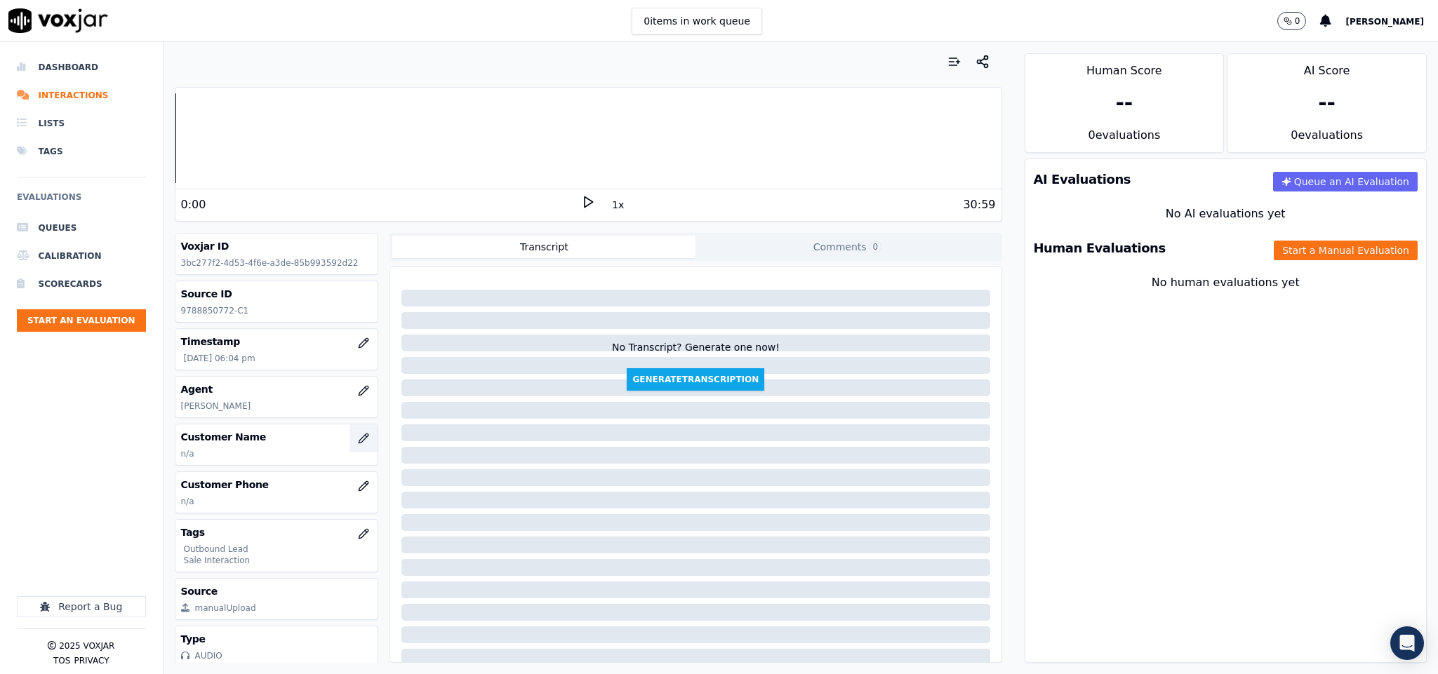
click at [359, 438] on icon "button" at bounding box center [363, 438] width 9 height 9
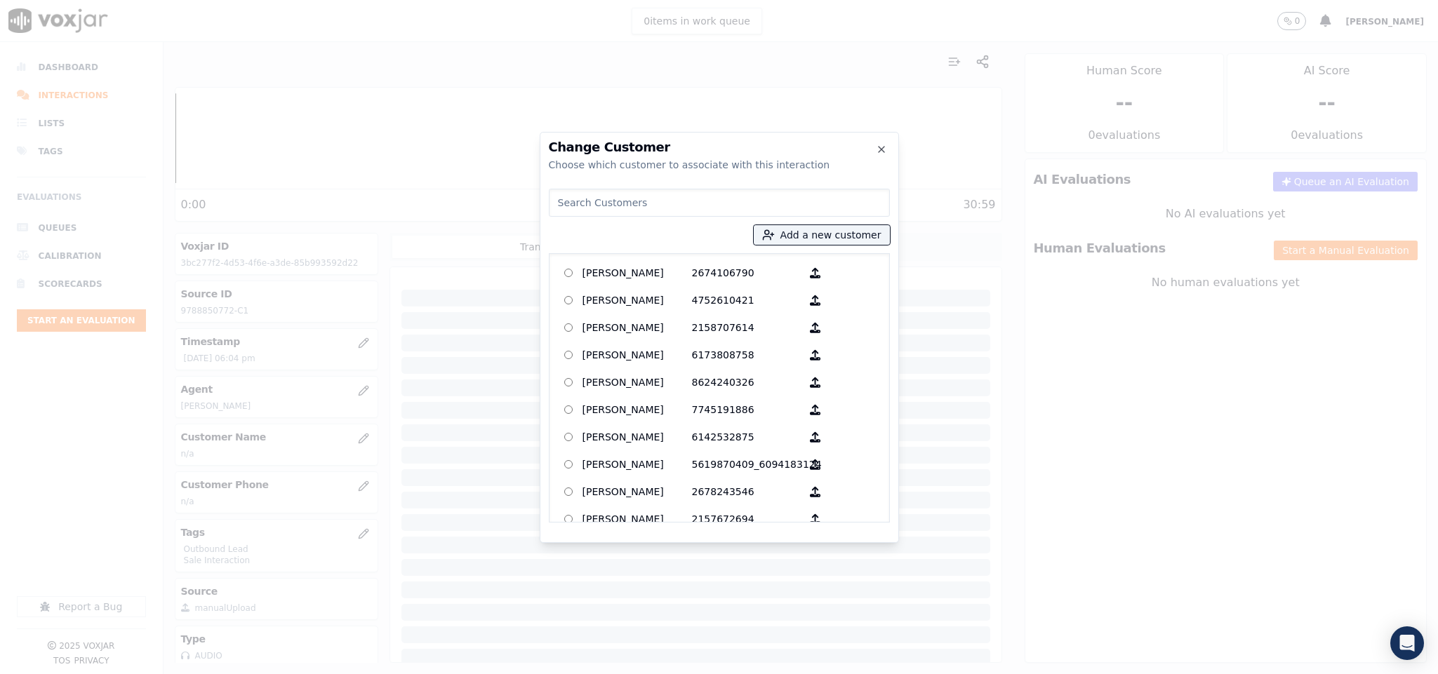
type input "ALESSANDRO LOMAGNO"
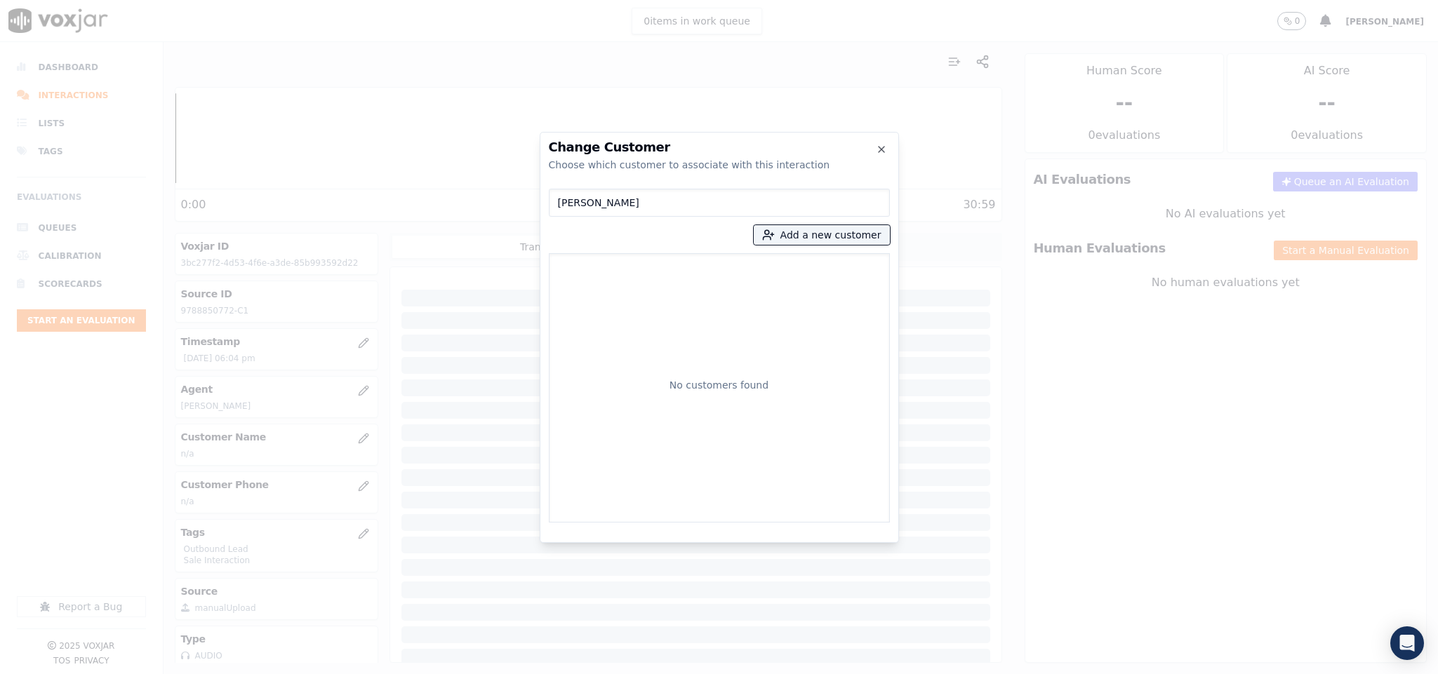
drag, startPoint x: 684, startPoint y: 200, endPoint x: 510, endPoint y: 200, distance: 174.0
click at [510, 674] on div "Change Customer Choose which customer to associate with this interaction ALESSA…" at bounding box center [719, 674] width 1438 height 0
click at [832, 236] on button "Add a new customer" at bounding box center [822, 235] width 136 height 20
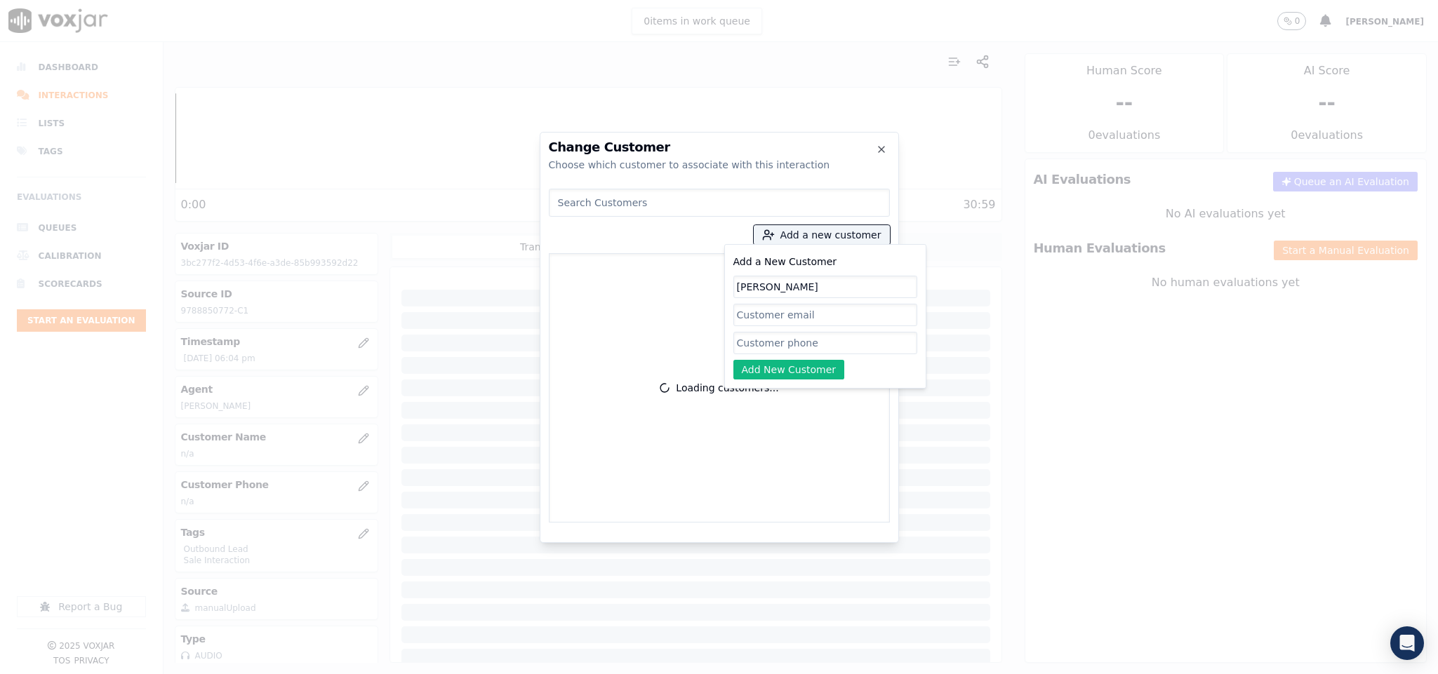
type input "ALESSANDRO LOMAGNO"
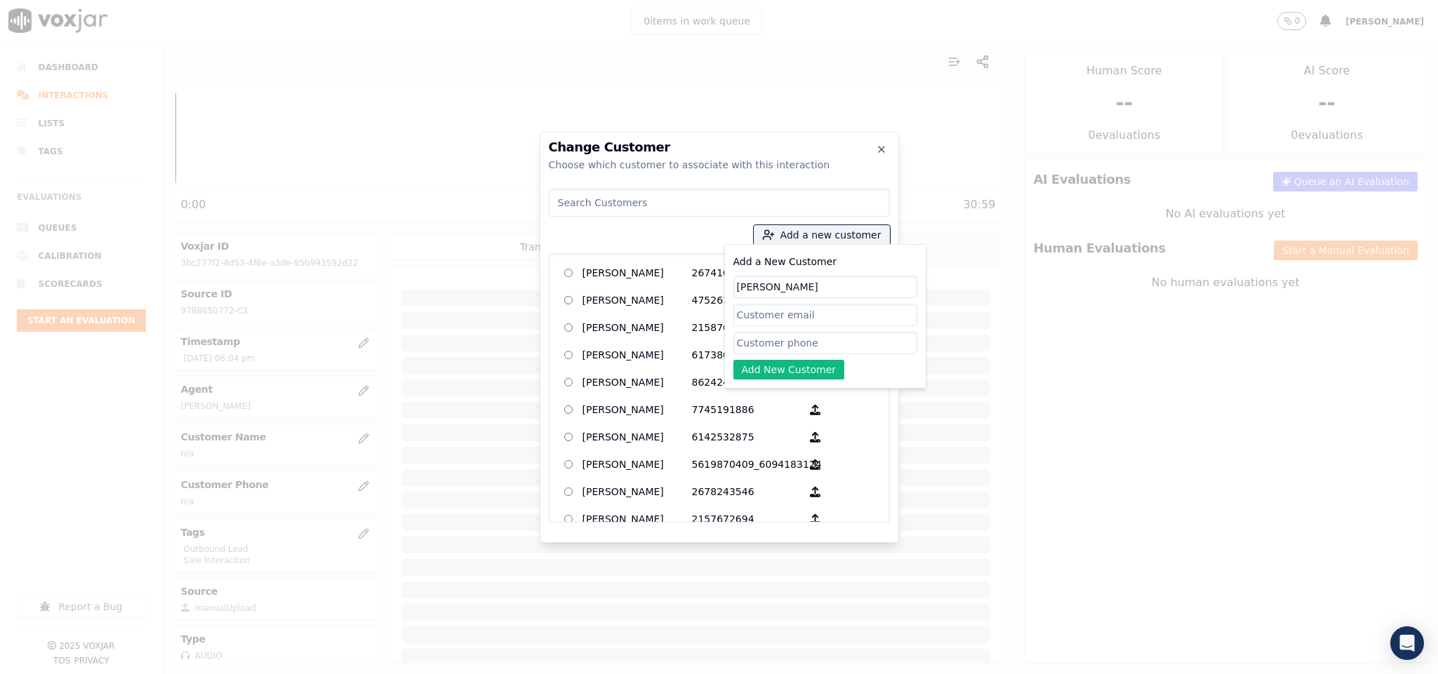
drag, startPoint x: 768, startPoint y: 344, endPoint x: 768, endPoint y: 356, distance: 12.6
click at [768, 344] on input "Add a New Customer" at bounding box center [825, 343] width 184 height 22
paste input "9788850772"
type input "9788850772"
click at [769, 377] on button "Add New Customer" at bounding box center [789, 370] width 112 height 20
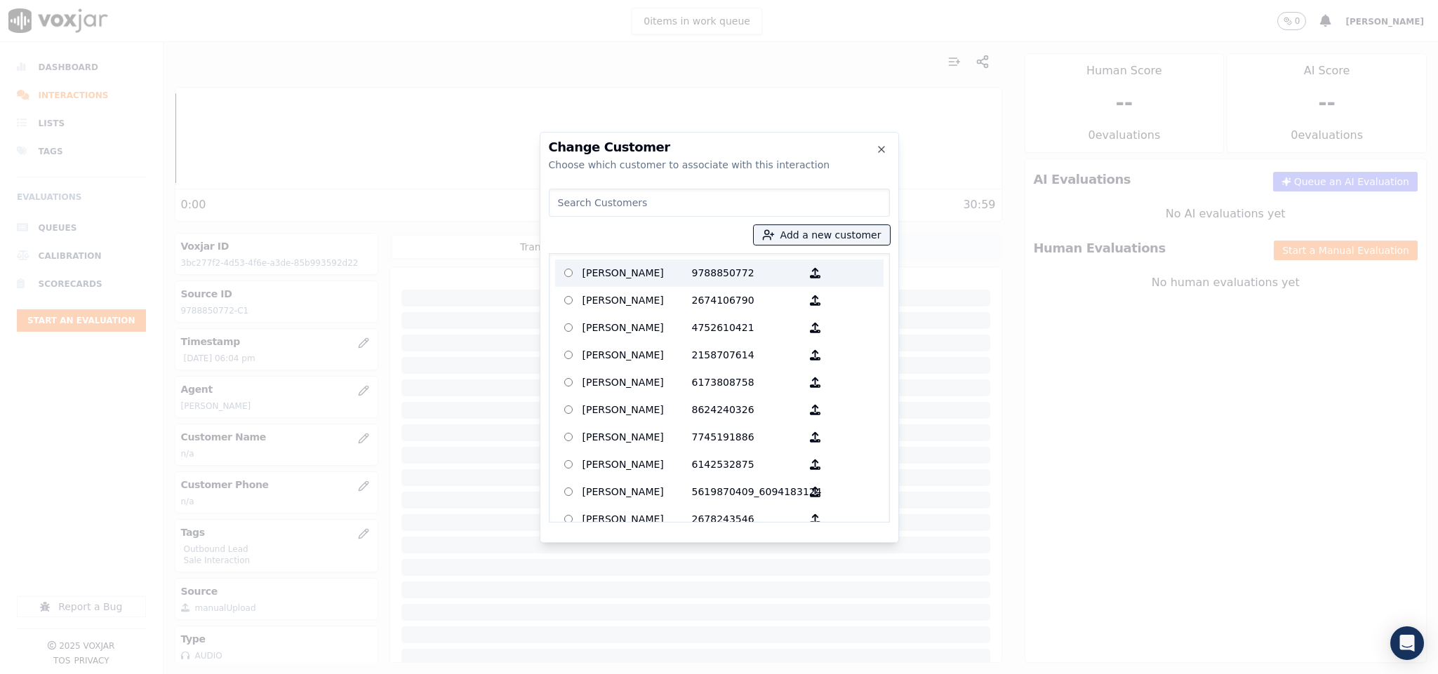
click at [674, 280] on p "ALESSANDRO LOMAGNO" at bounding box center [636, 273] width 109 height 22
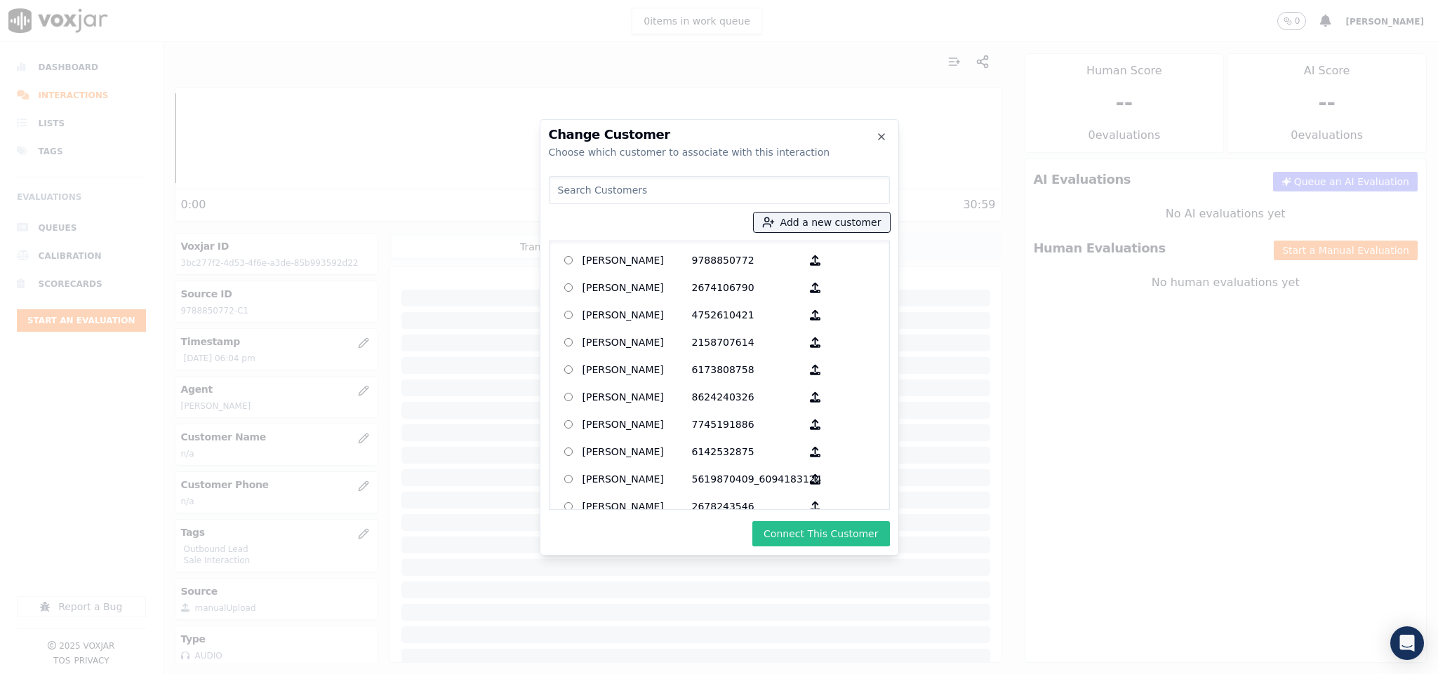
click at [834, 523] on button "Connect This Customer" at bounding box center [820, 533] width 137 height 25
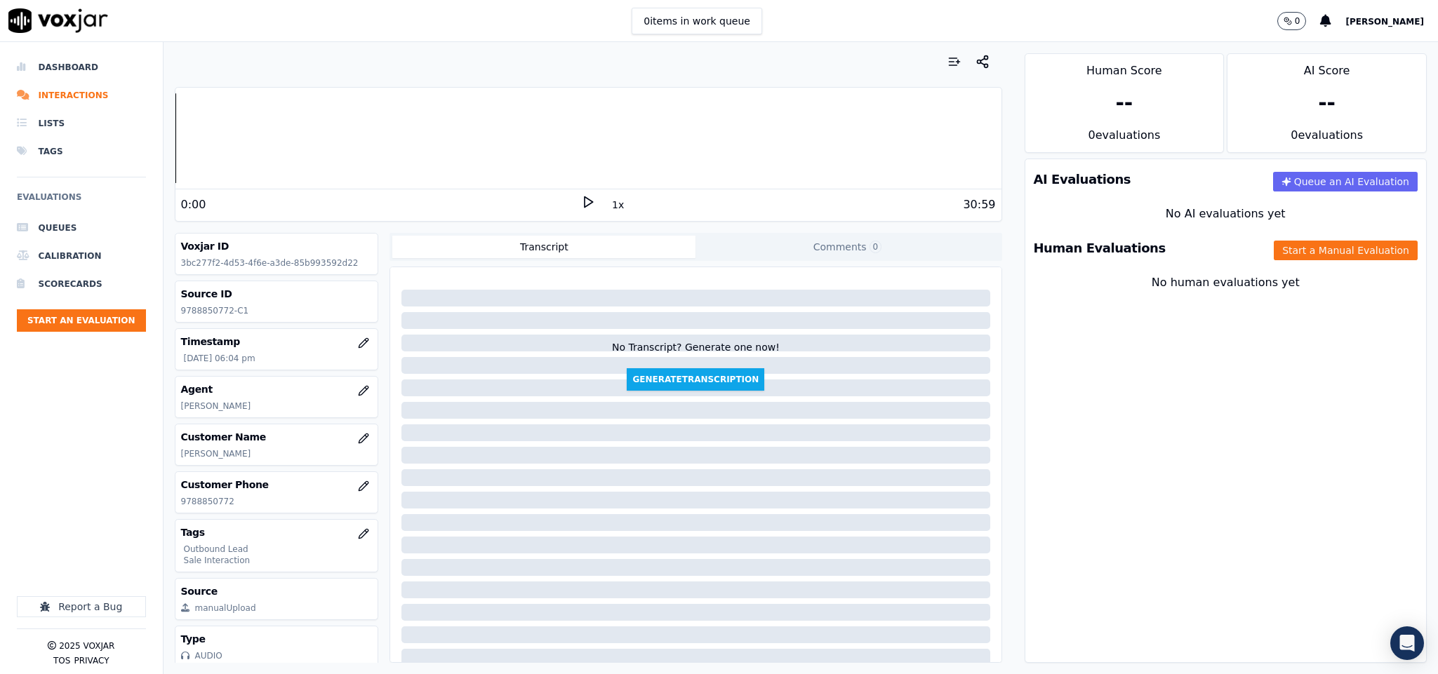
click at [1311, 246] on button "Start a Manual Evaluation" at bounding box center [1346, 251] width 144 height 20
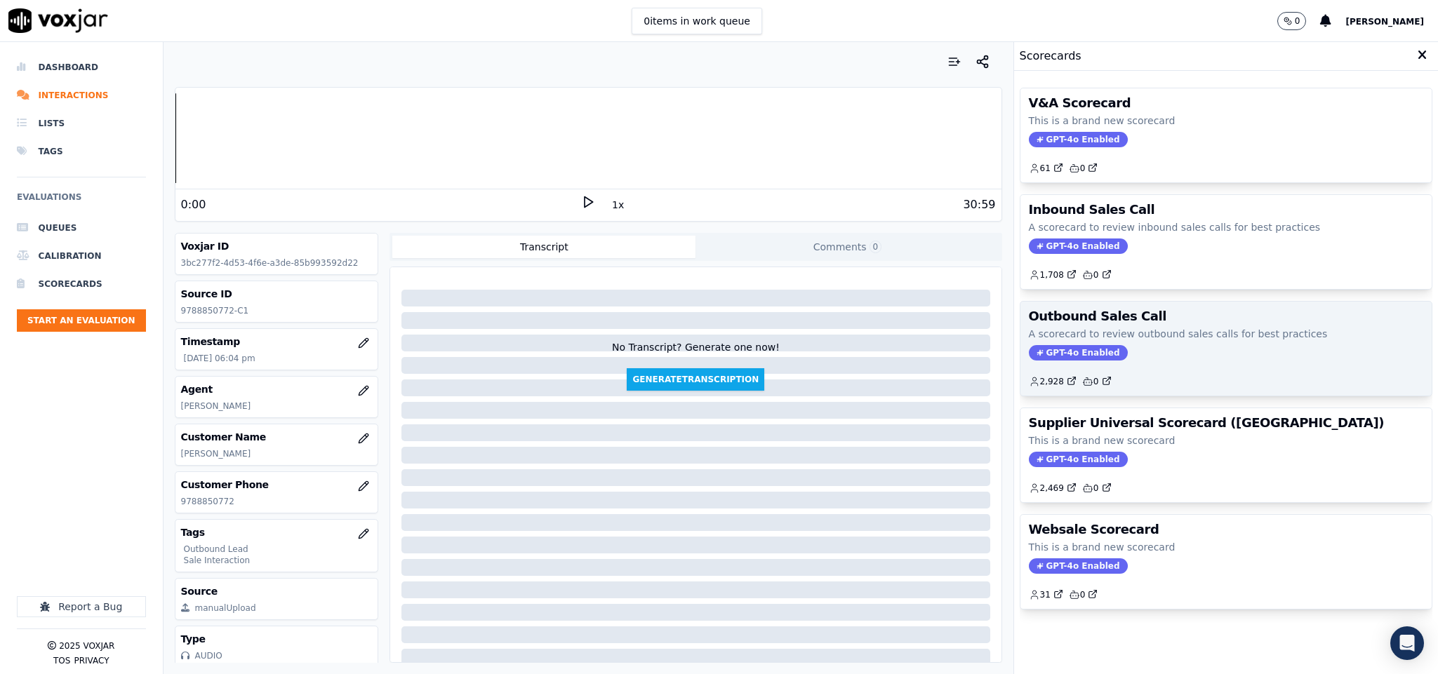
click at [1050, 346] on div "Outbound Sales Call A scorecard to review outbound sales calls for best practic…" at bounding box center [1226, 349] width 412 height 94
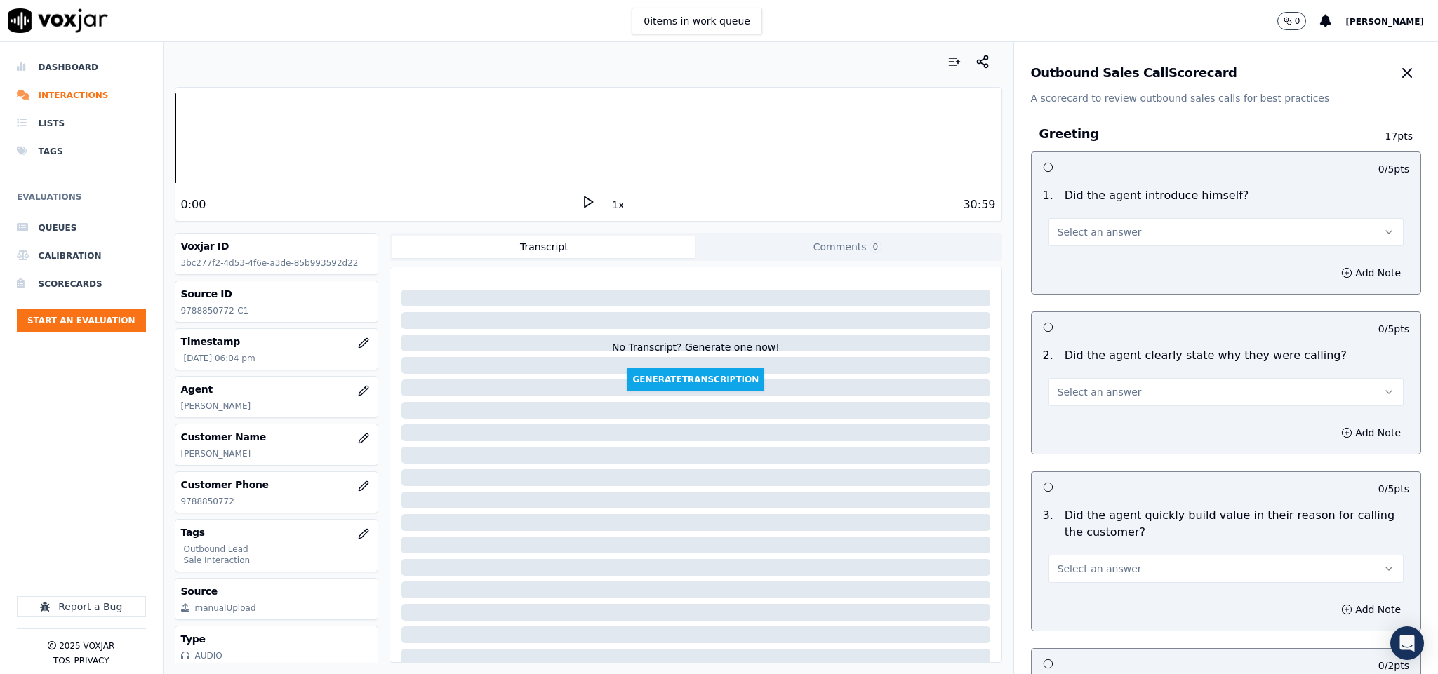
click at [1105, 226] on span "Select an answer" at bounding box center [1099, 232] width 84 height 14
click at [1101, 268] on div "Yes" at bounding box center [1191, 264] width 321 height 22
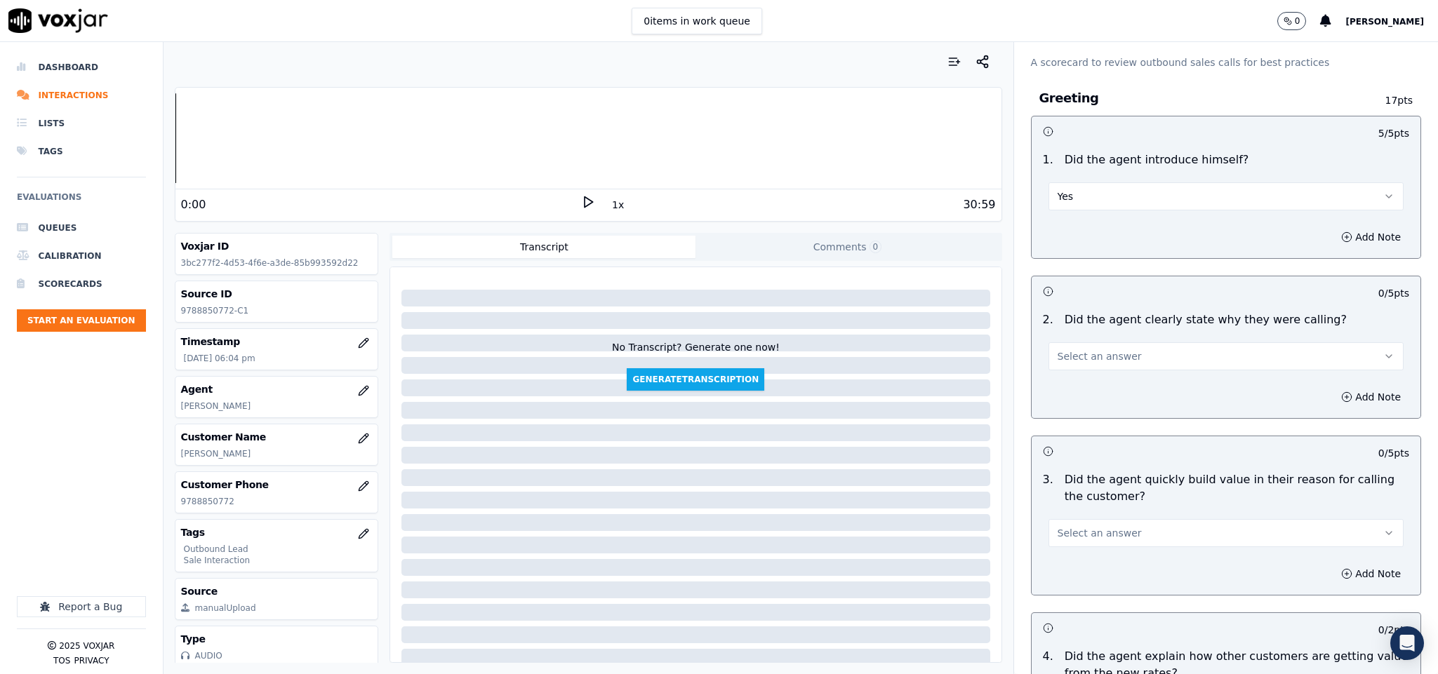
scroll to position [105, 0]
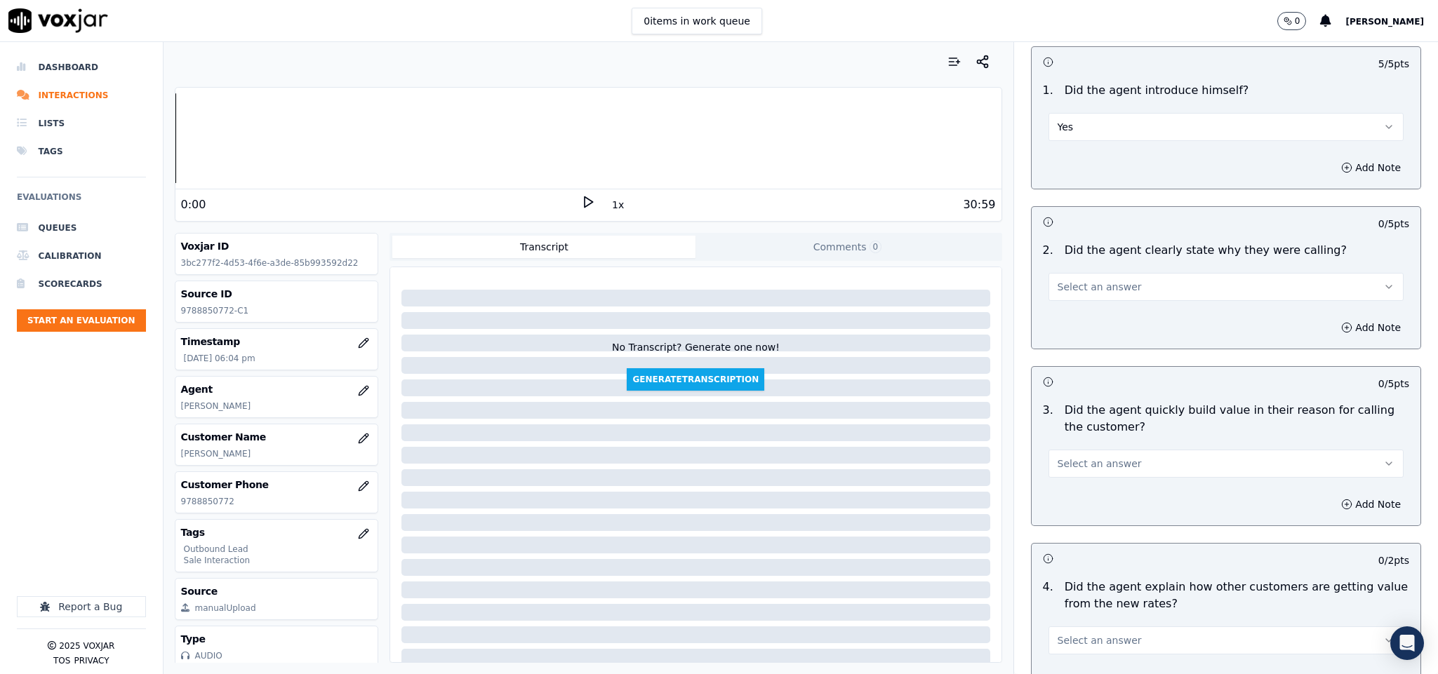
click at [1114, 297] on button "Select an answer" at bounding box center [1226, 287] width 356 height 28
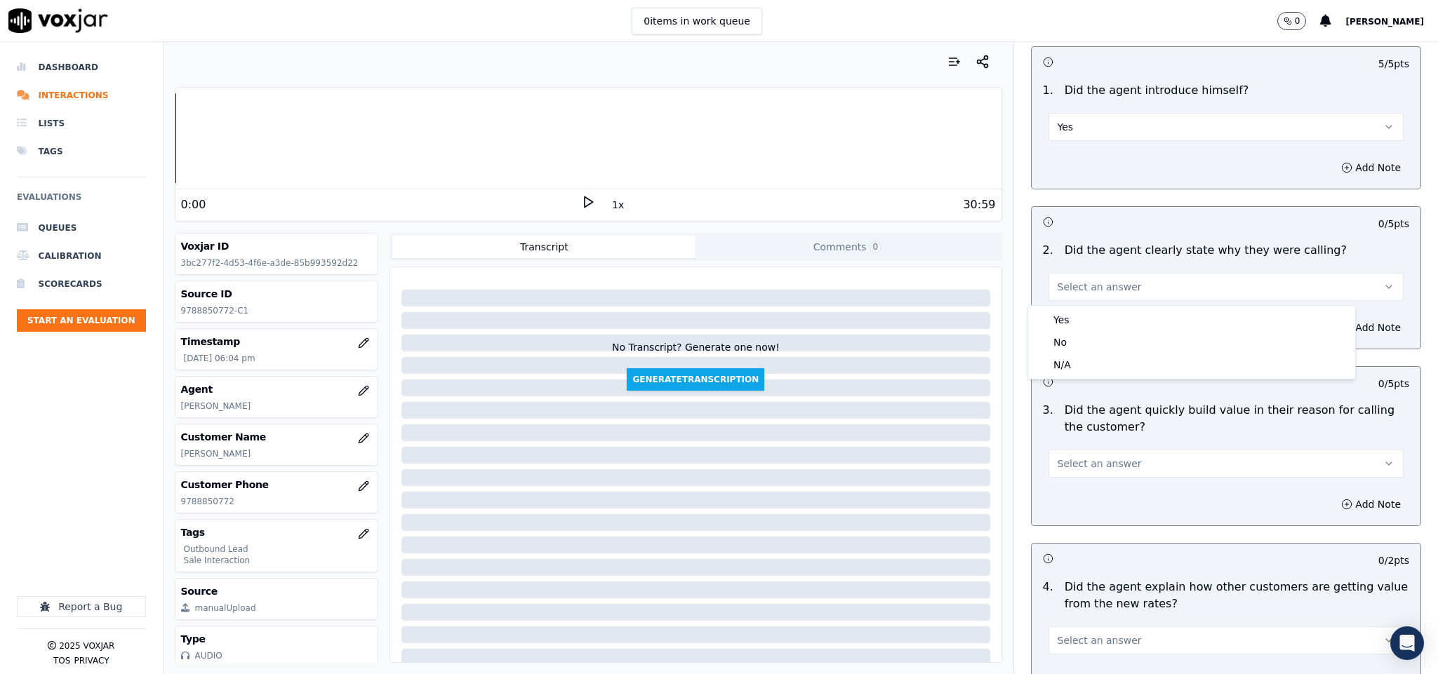
click at [1102, 320] on div "Yes" at bounding box center [1191, 320] width 321 height 22
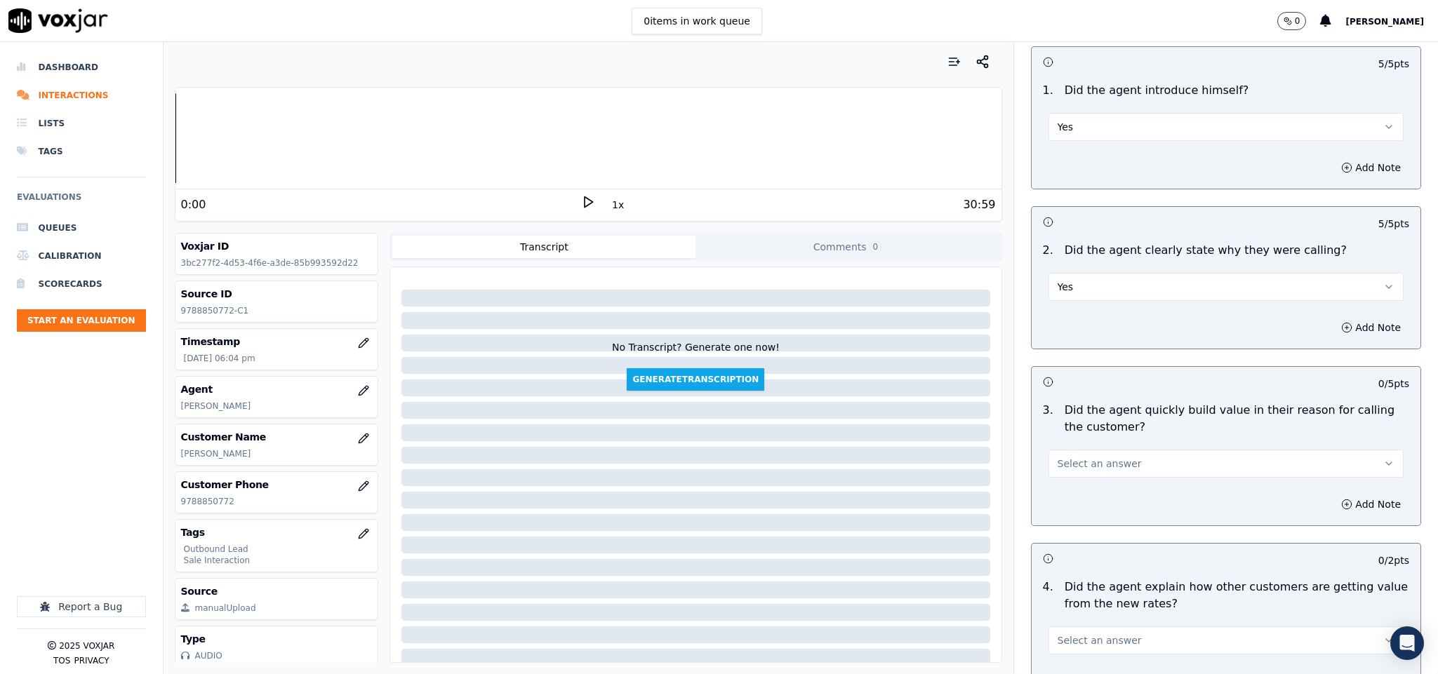
scroll to position [316, 0]
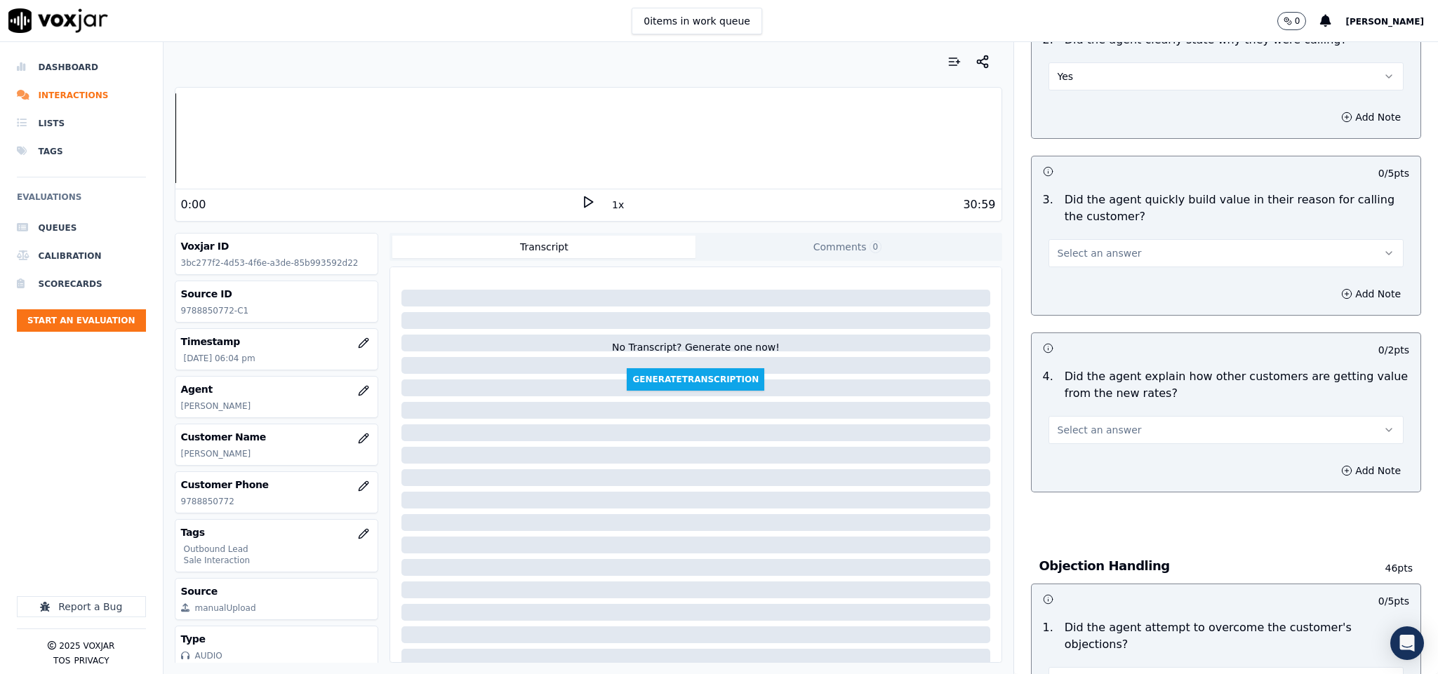
click at [1135, 263] on button "Select an answer" at bounding box center [1226, 253] width 356 height 28
click at [1089, 288] on div "Yes" at bounding box center [1191, 287] width 321 height 22
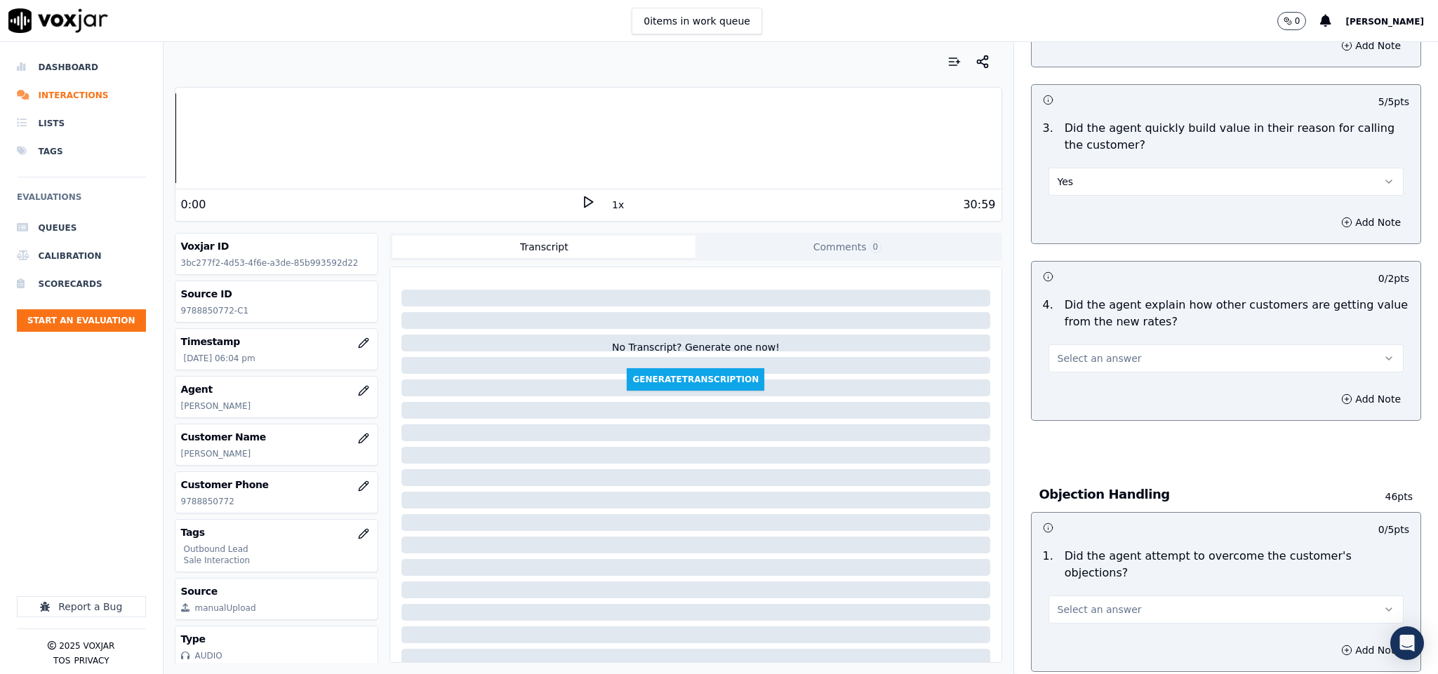
scroll to position [526, 0]
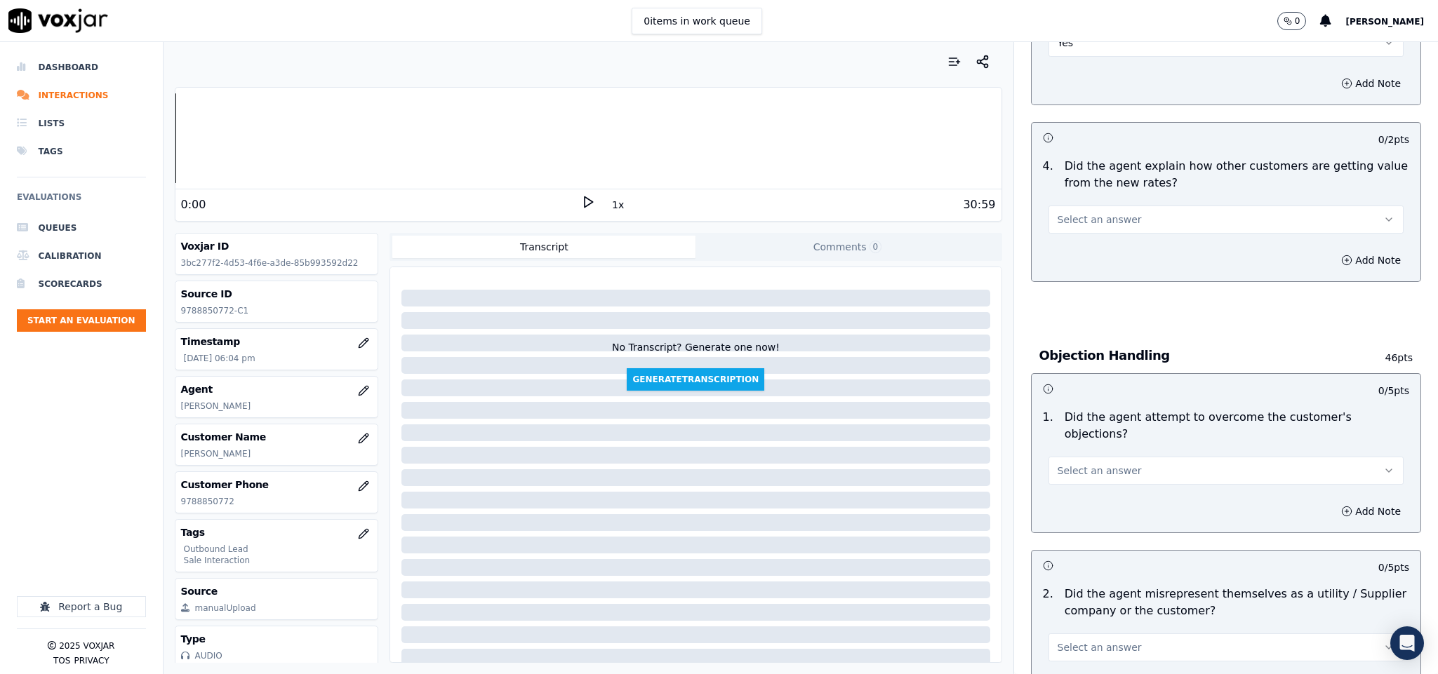
click at [1118, 215] on button "Select an answer" at bounding box center [1226, 220] width 356 height 28
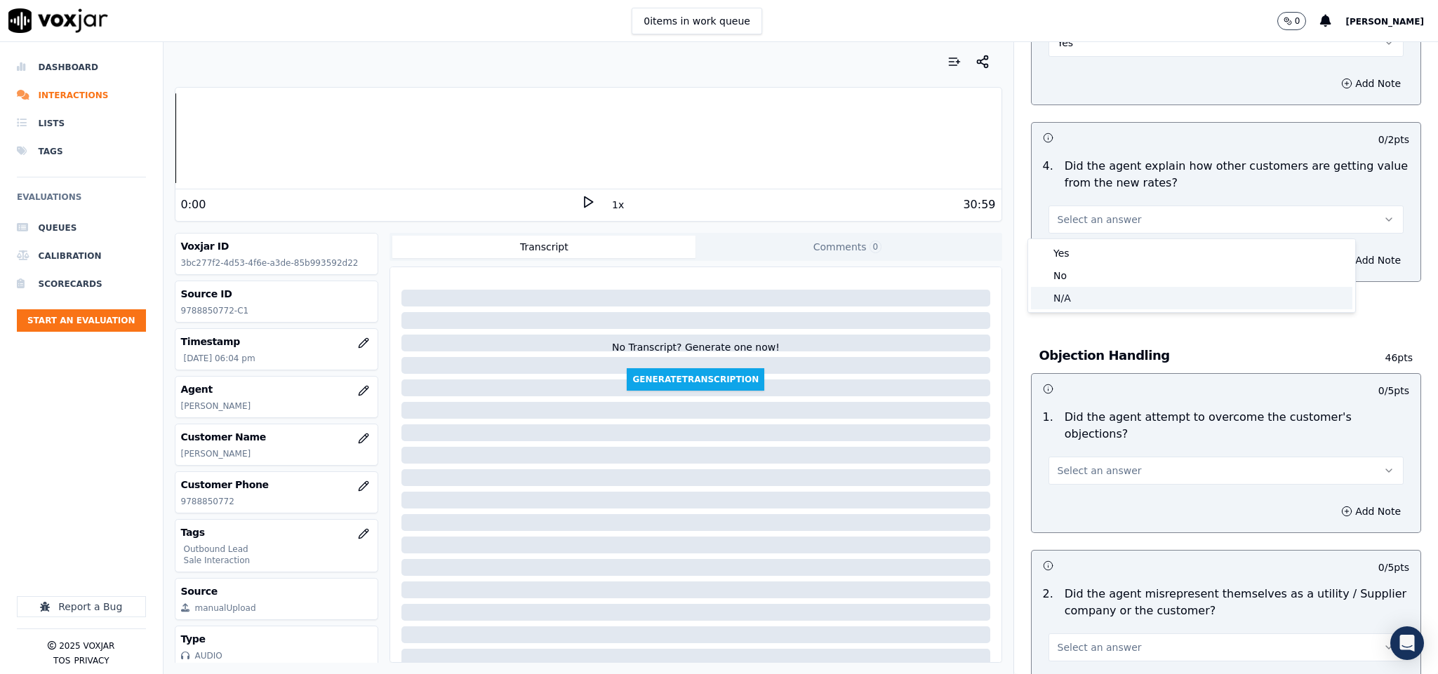
click at [1082, 293] on div "N/A" at bounding box center [1191, 298] width 321 height 22
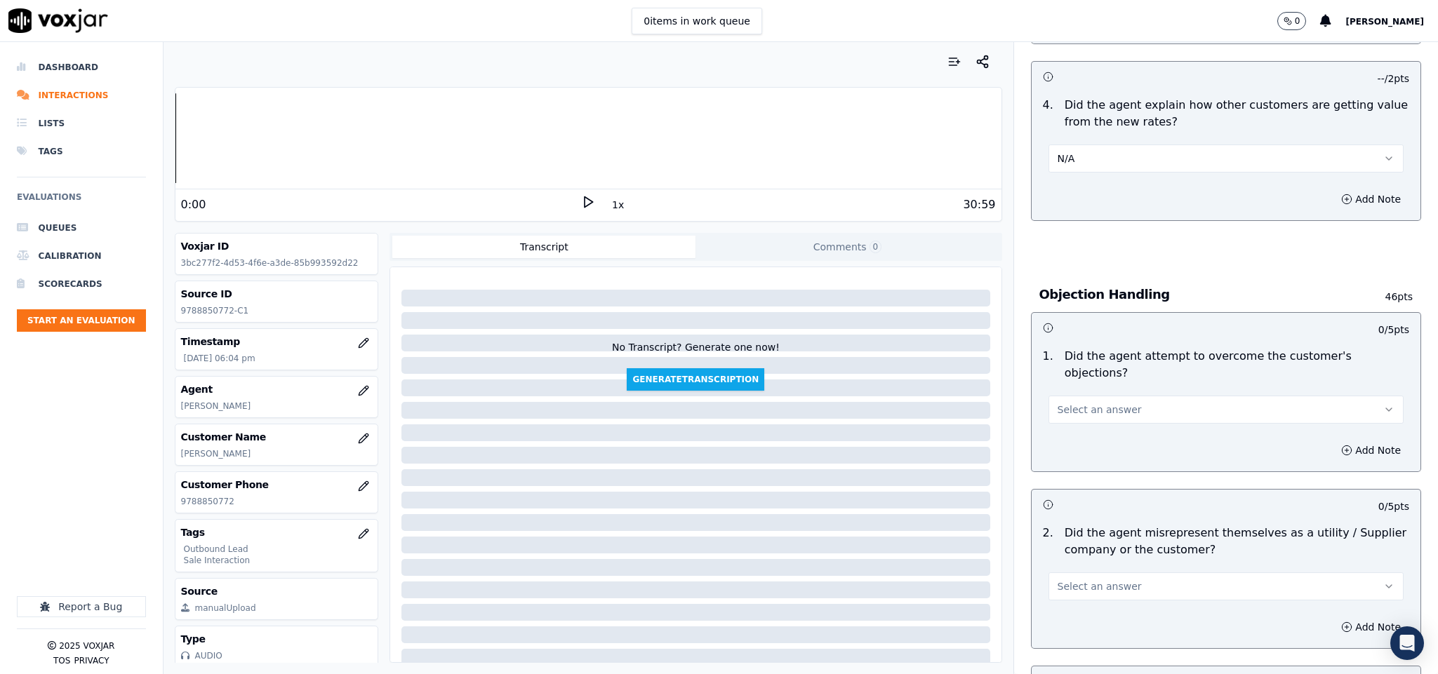
scroll to position [631, 0]
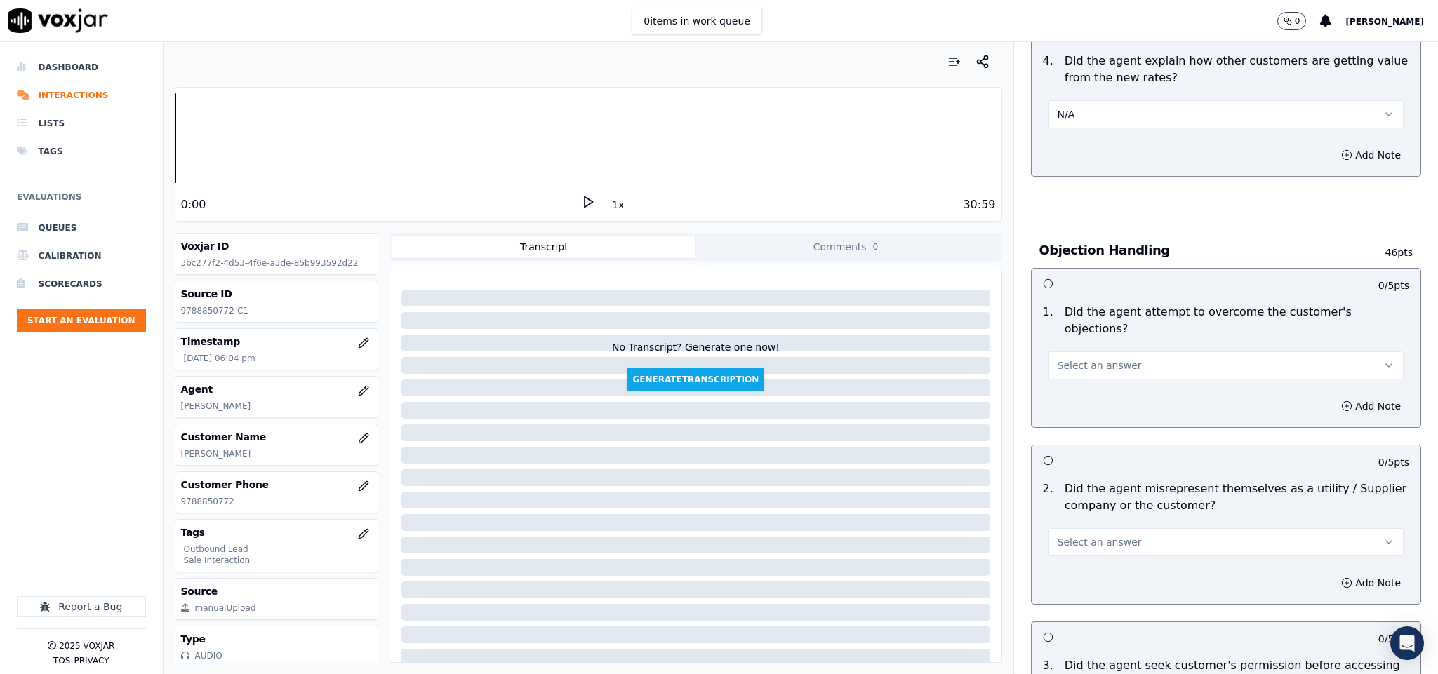
click at [1097, 352] on button "Select an answer" at bounding box center [1226, 366] width 356 height 28
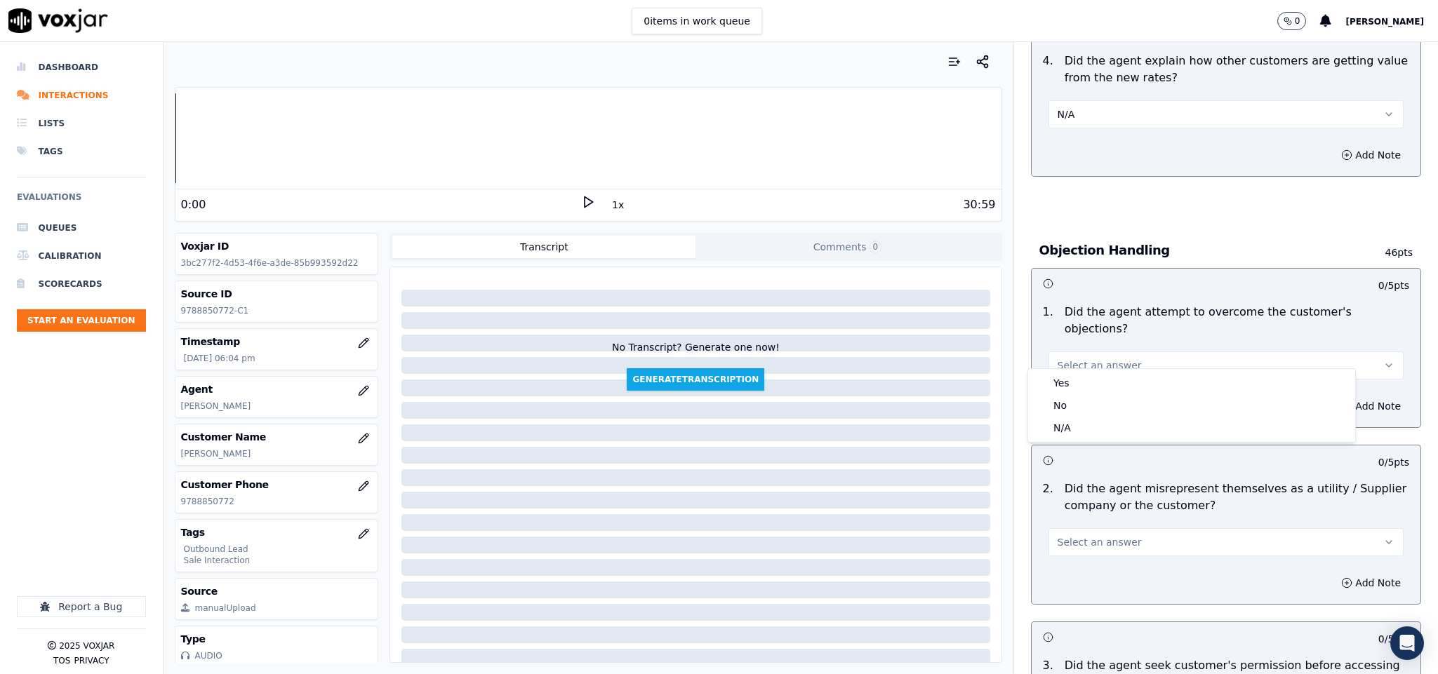
click at [1078, 383] on div "Yes" at bounding box center [1191, 383] width 321 height 22
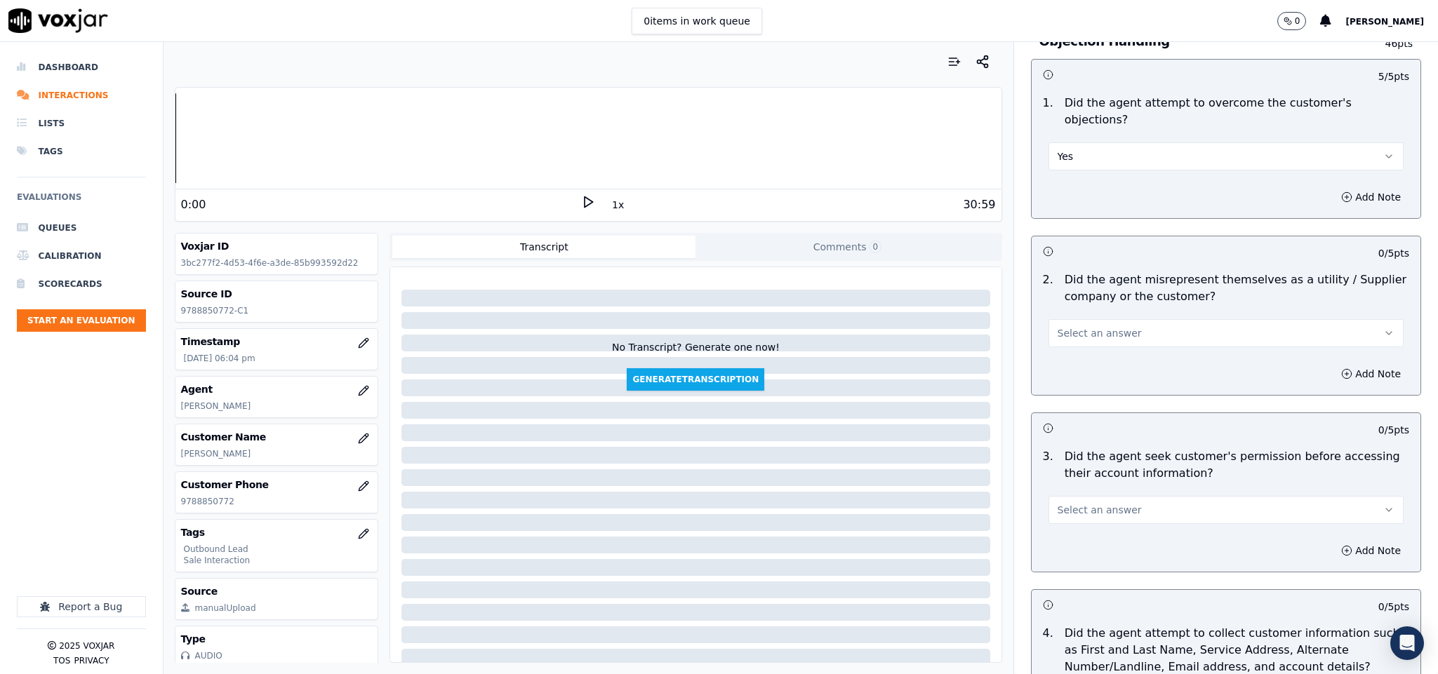
scroll to position [842, 0]
click at [1095, 325] on span "Select an answer" at bounding box center [1099, 332] width 84 height 14
click at [1074, 366] on div "No" at bounding box center [1191, 372] width 321 height 22
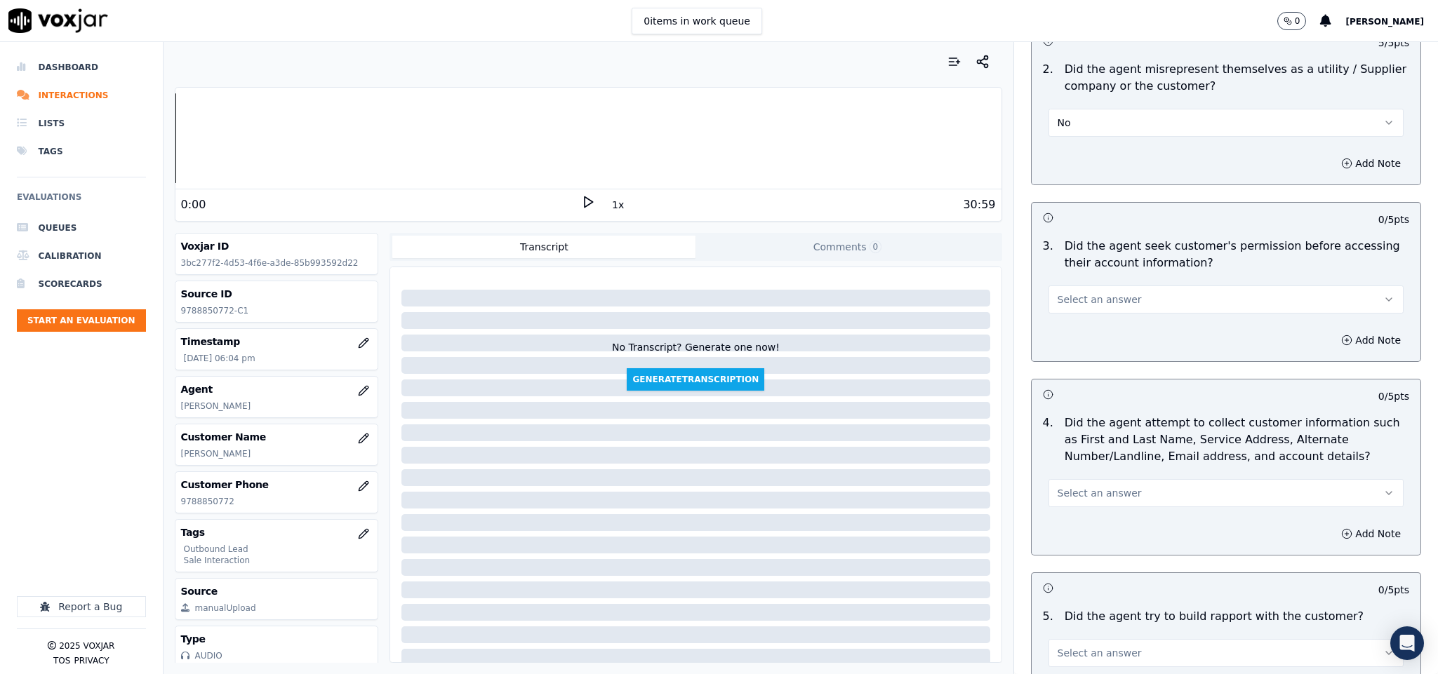
scroll to position [1052, 0]
click at [1099, 291] on span "Select an answer" at bounding box center [1099, 298] width 84 height 14
click at [1074, 340] on div "No" at bounding box center [1191, 339] width 321 height 22
click at [1341, 335] on button "Add Note" at bounding box center [1370, 339] width 76 height 20
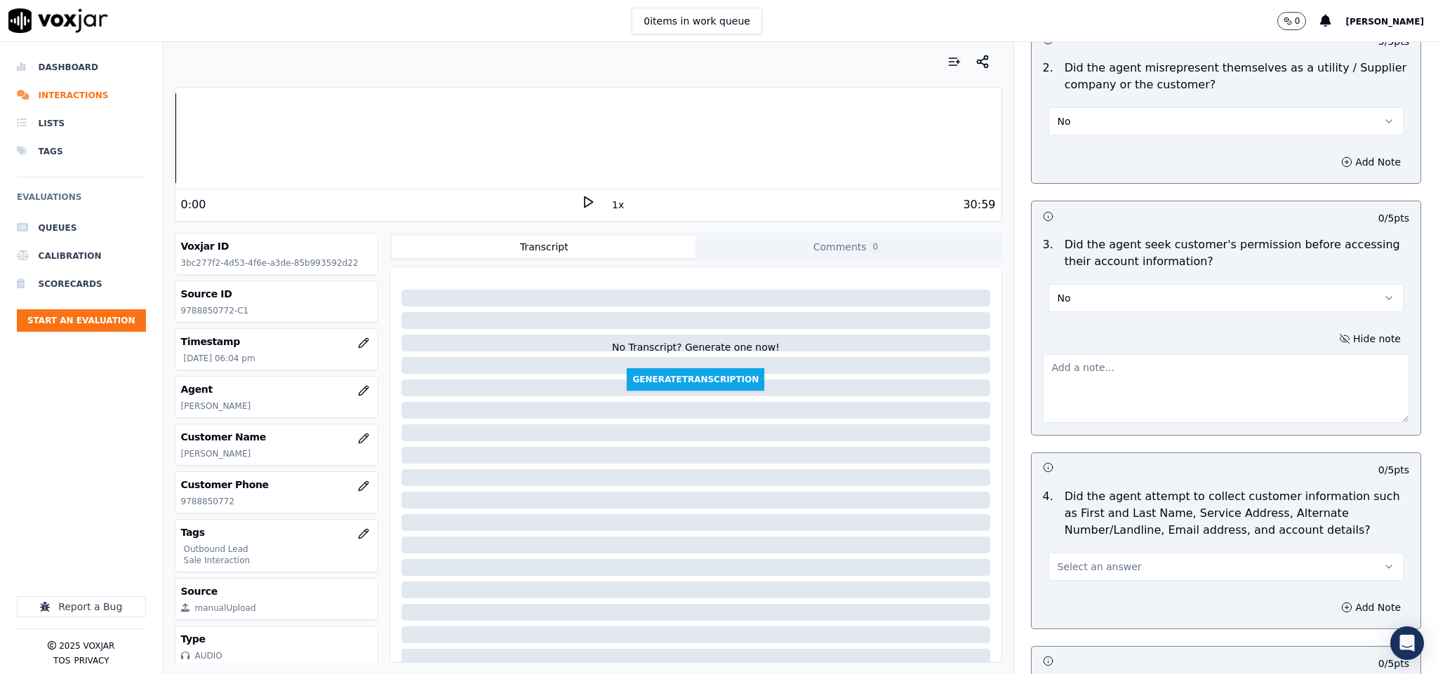
click at [1251, 354] on textarea at bounding box center [1226, 388] width 367 height 69
paste textarea "@1:29 James - I can see you have recently made a payment on the account of $300…"
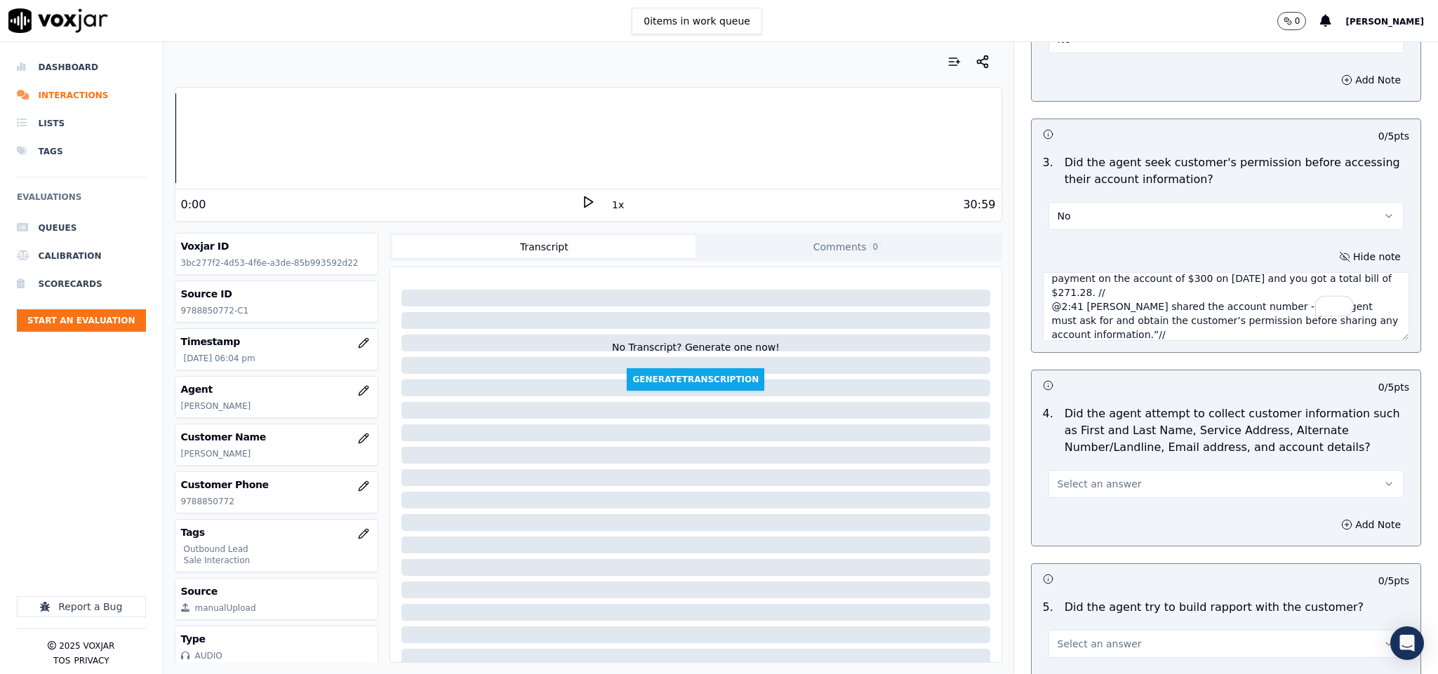
scroll to position [1263, 0]
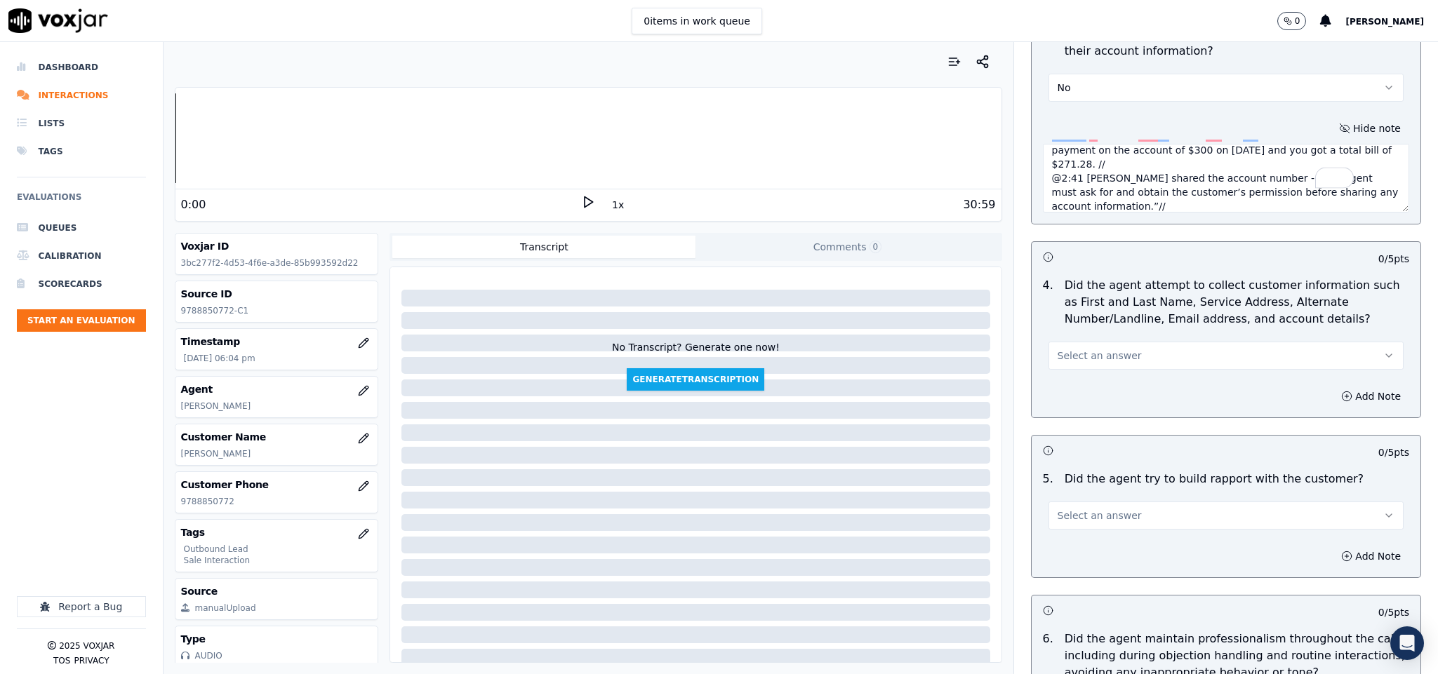
type textarea "@1:29 James - I can see you have recently made a payment on the account of $300…"
click at [1103, 350] on span "Select an answer" at bounding box center [1099, 356] width 84 height 14
click at [1076, 417] on div "N/A" at bounding box center [1191, 421] width 321 height 22
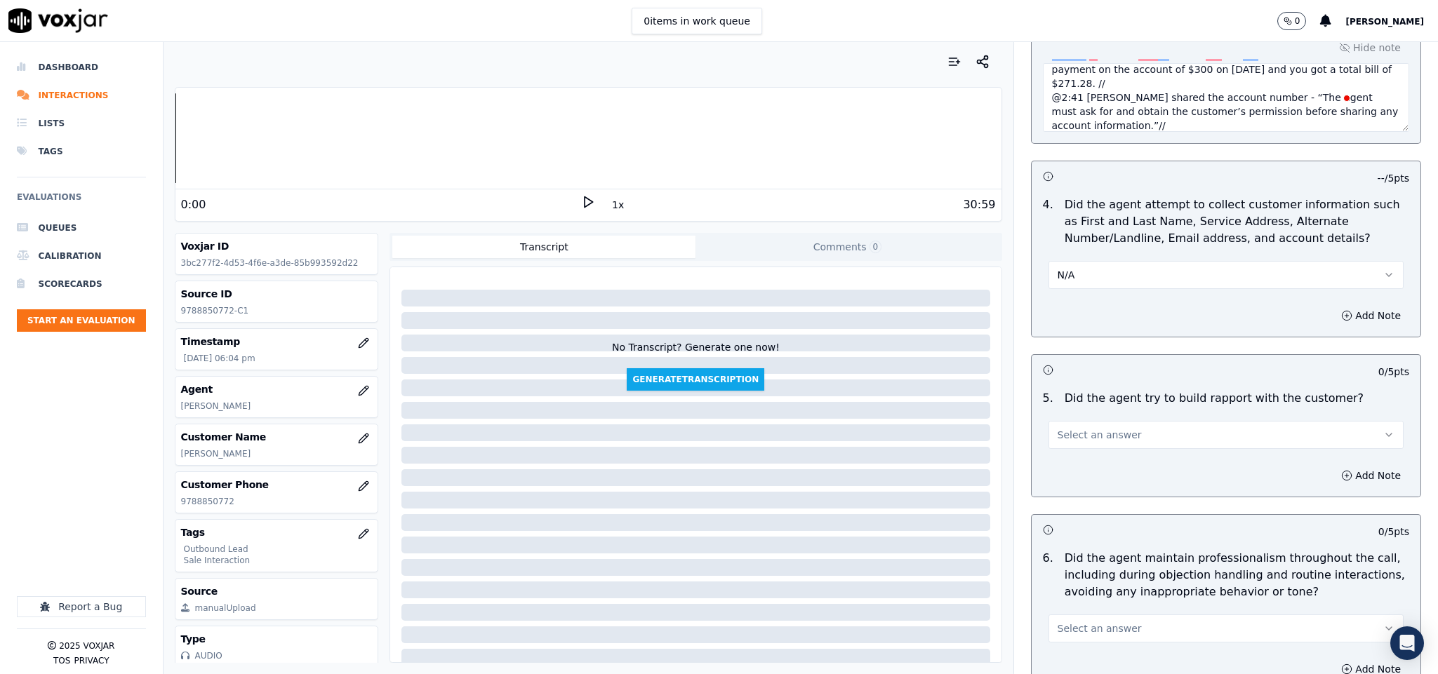
scroll to position [1473, 0]
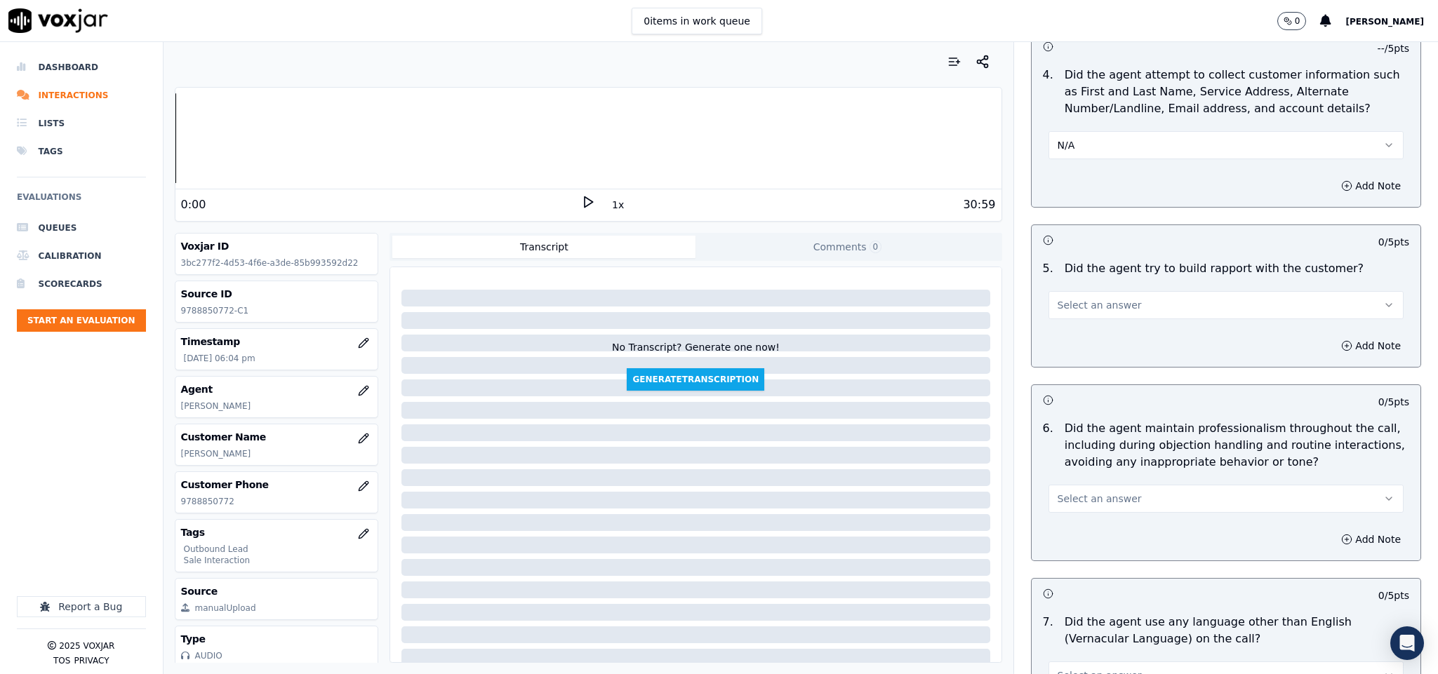
click at [1105, 298] on span "Select an answer" at bounding box center [1099, 305] width 84 height 14
click at [1080, 368] on div "N/A" at bounding box center [1191, 371] width 321 height 22
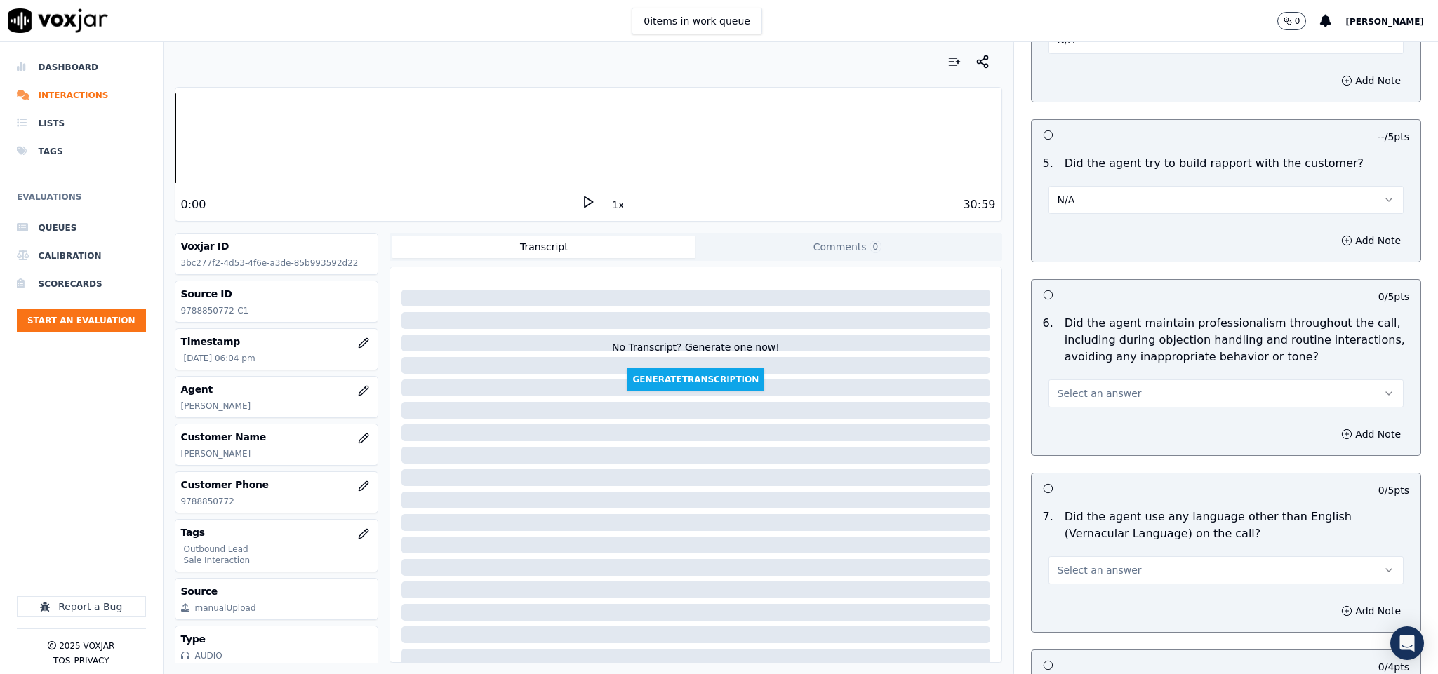
click at [1093, 387] on span "Select an answer" at bounding box center [1099, 394] width 84 height 14
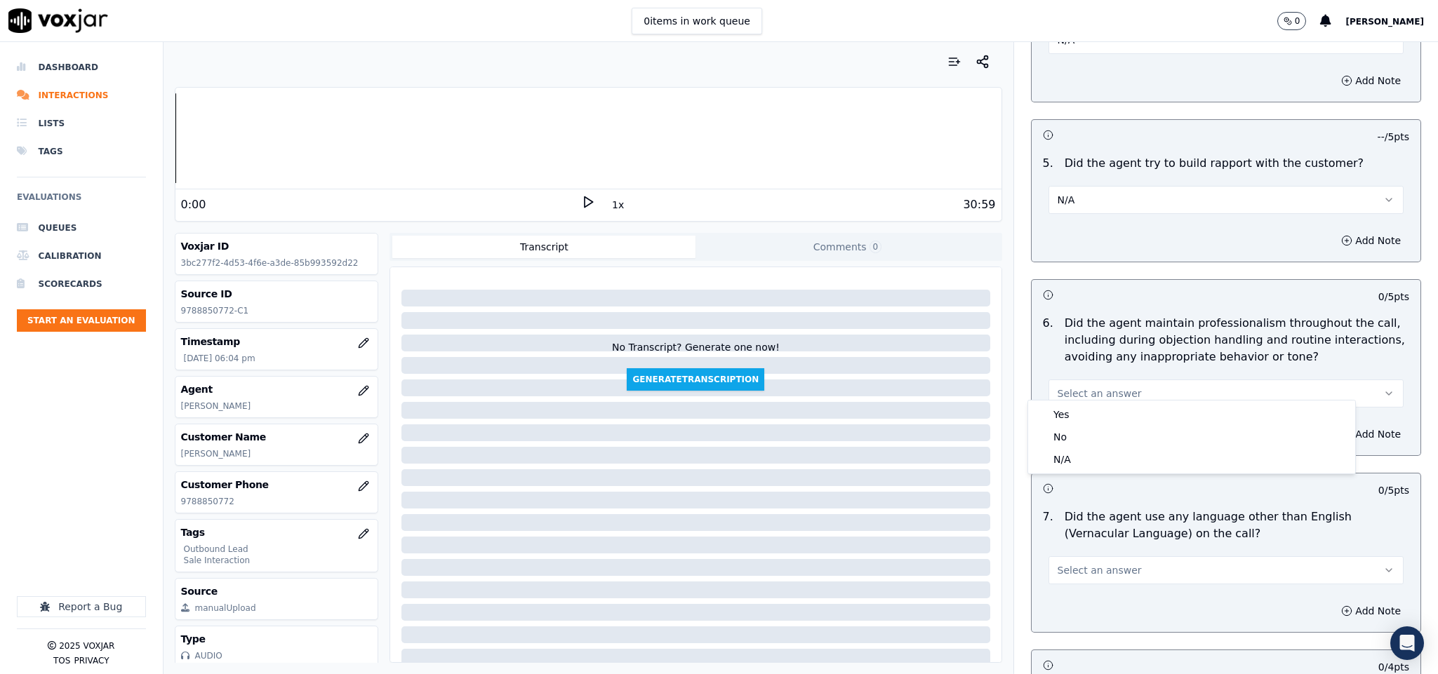
click at [1076, 411] on div "Yes" at bounding box center [1191, 414] width 321 height 22
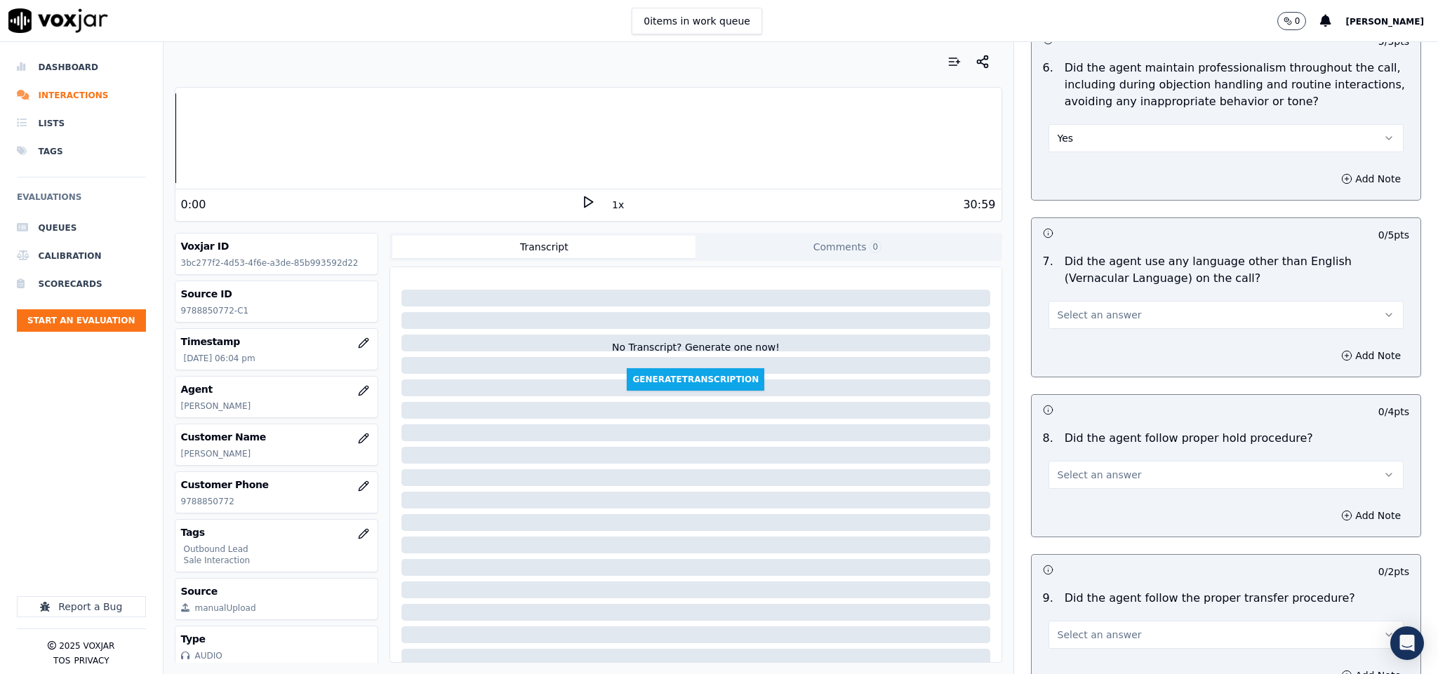
scroll to position [1894, 0]
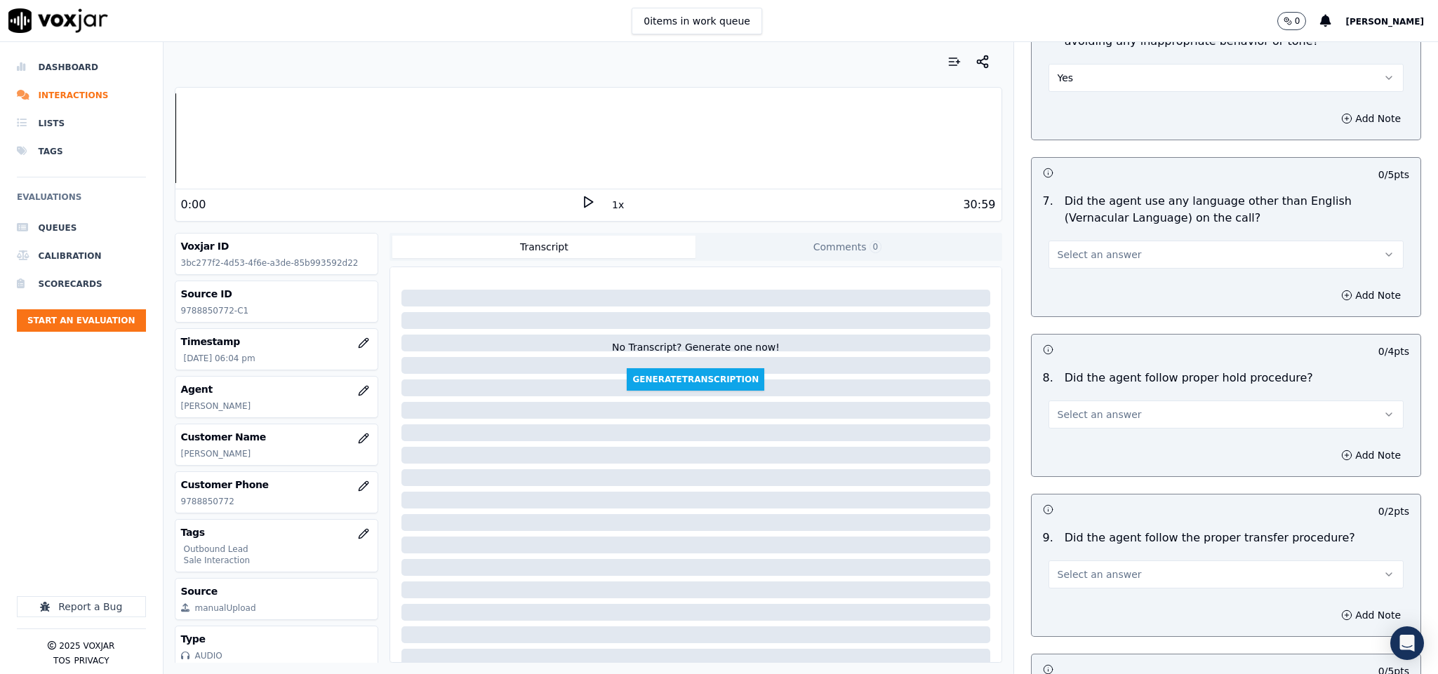
click at [1118, 241] on button "Select an answer" at bounding box center [1226, 255] width 356 height 28
click at [1091, 293] on div "No" at bounding box center [1191, 299] width 321 height 22
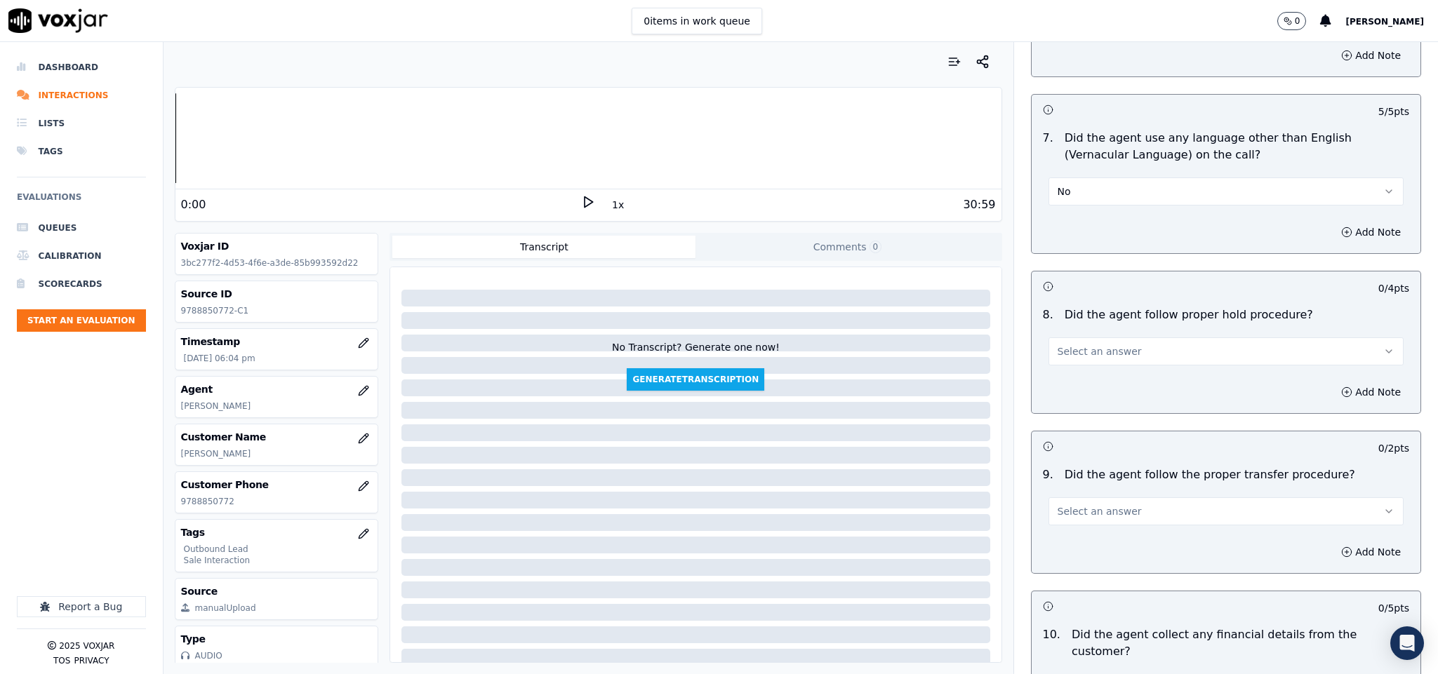
scroll to position [2000, 0]
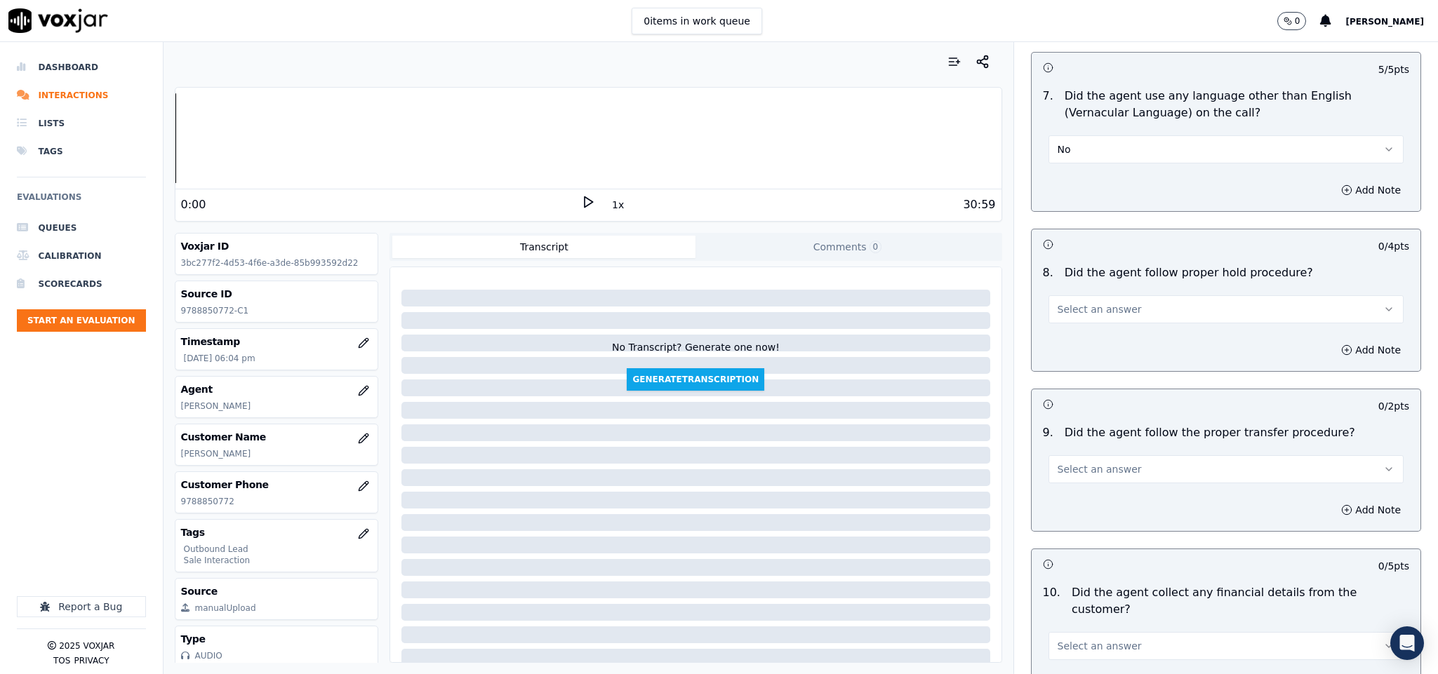
click at [1121, 295] on button "Select an answer" at bounding box center [1226, 309] width 356 height 28
click at [1110, 325] on div "Yes" at bounding box center [1191, 332] width 321 height 22
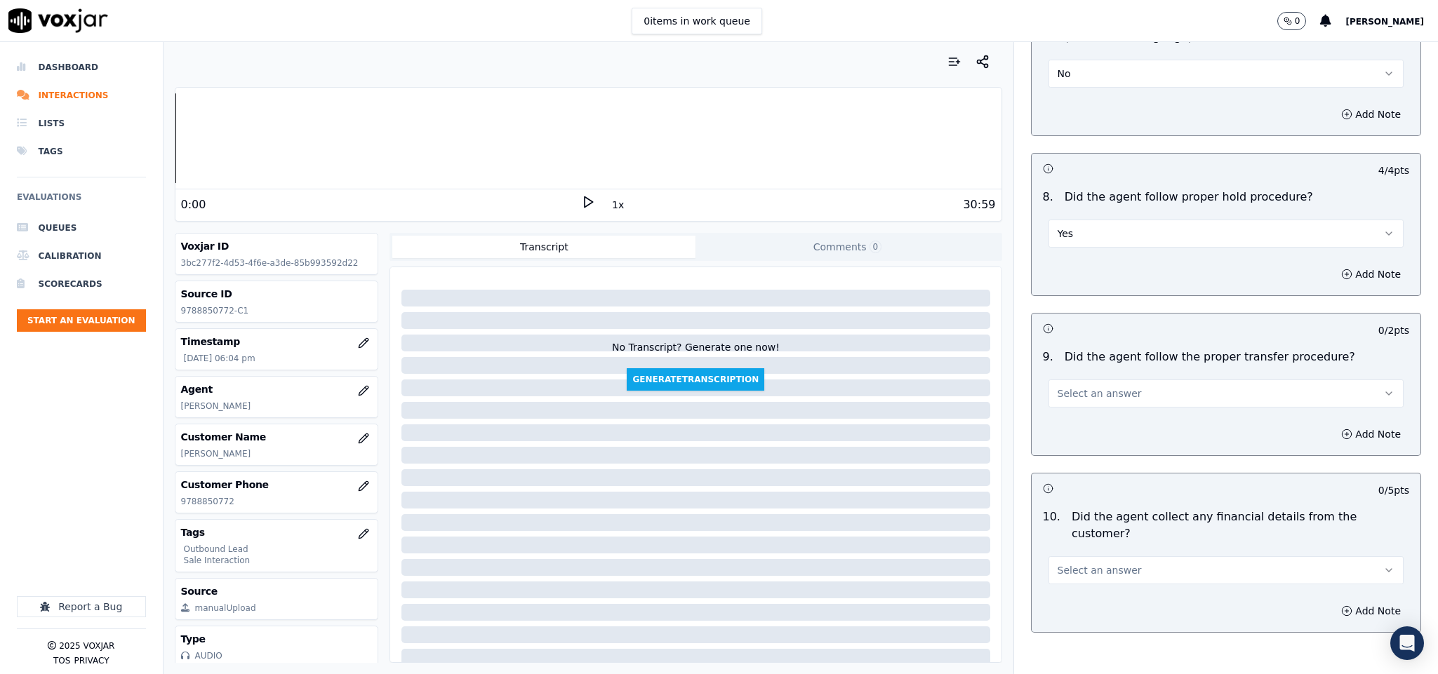
scroll to position [2210, 0]
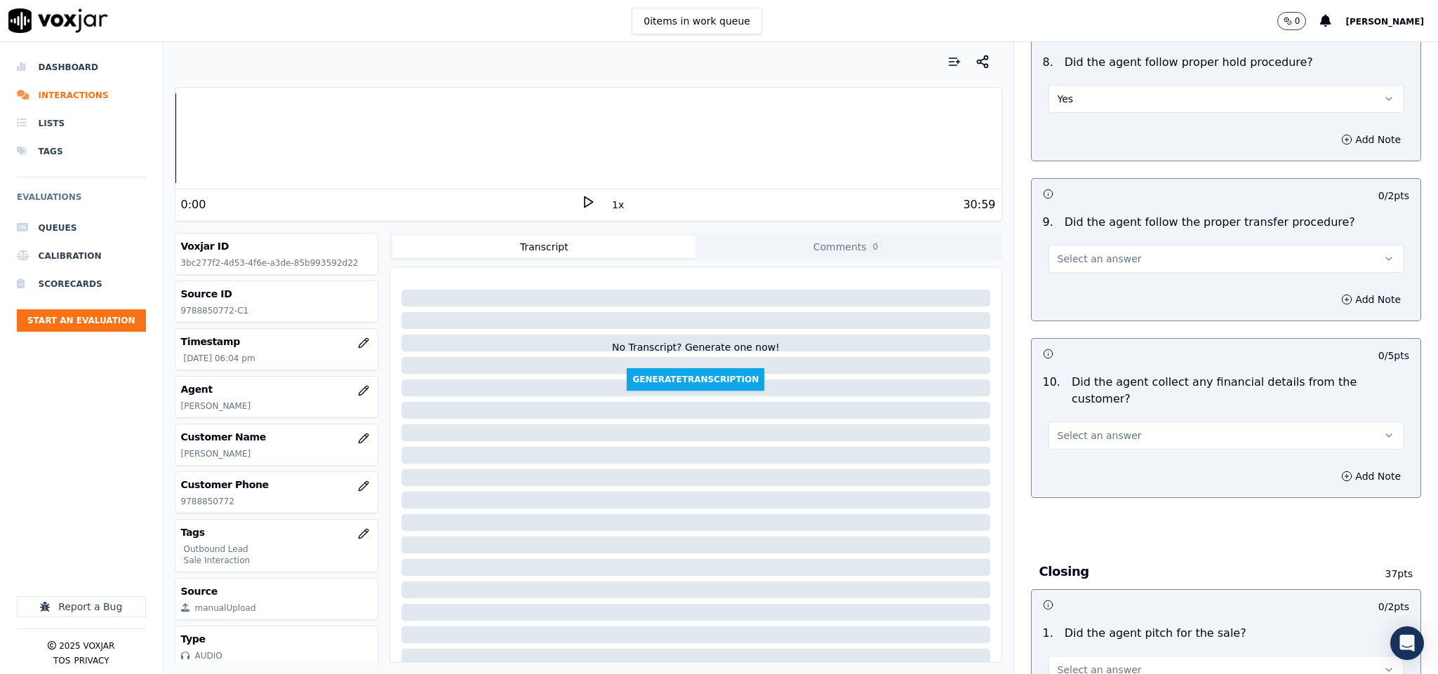
click at [1107, 252] on span "Select an answer" at bounding box center [1099, 259] width 84 height 14
click at [1082, 284] on div "Yes" at bounding box center [1191, 282] width 321 height 22
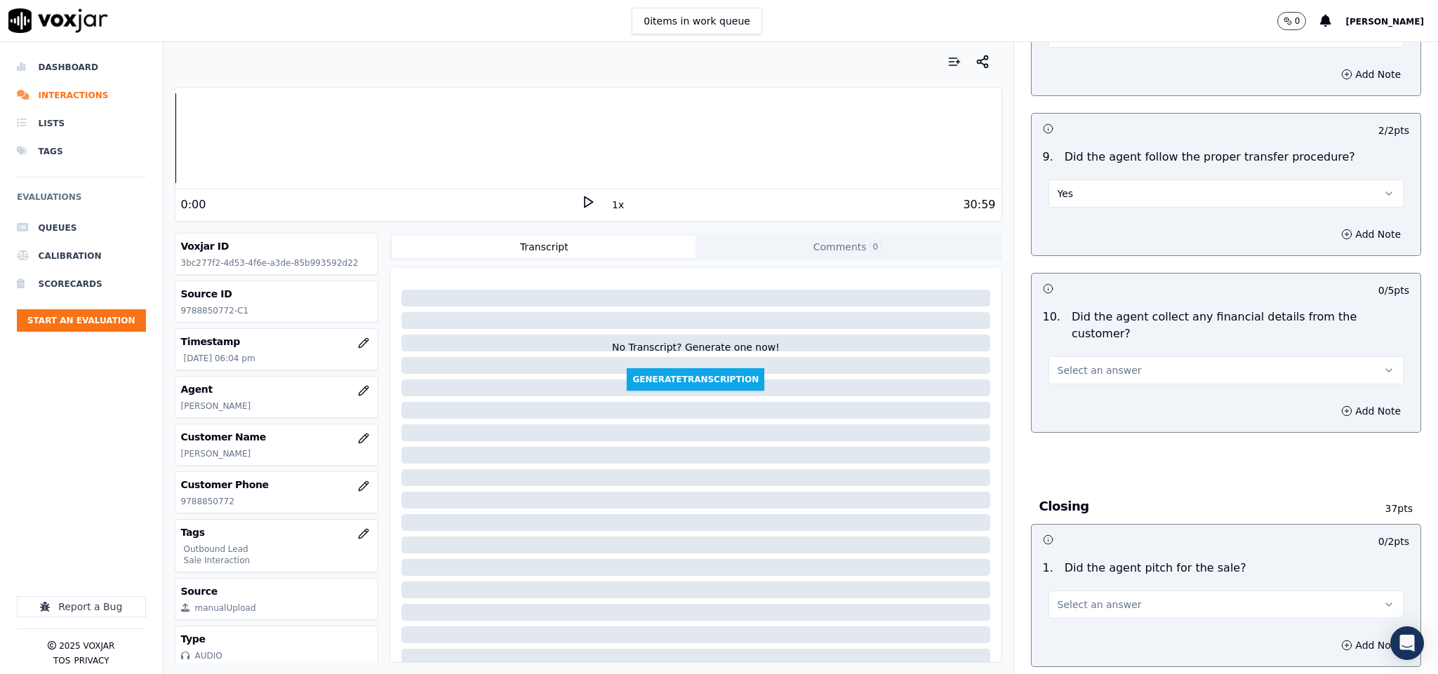
scroll to position [2315, 0]
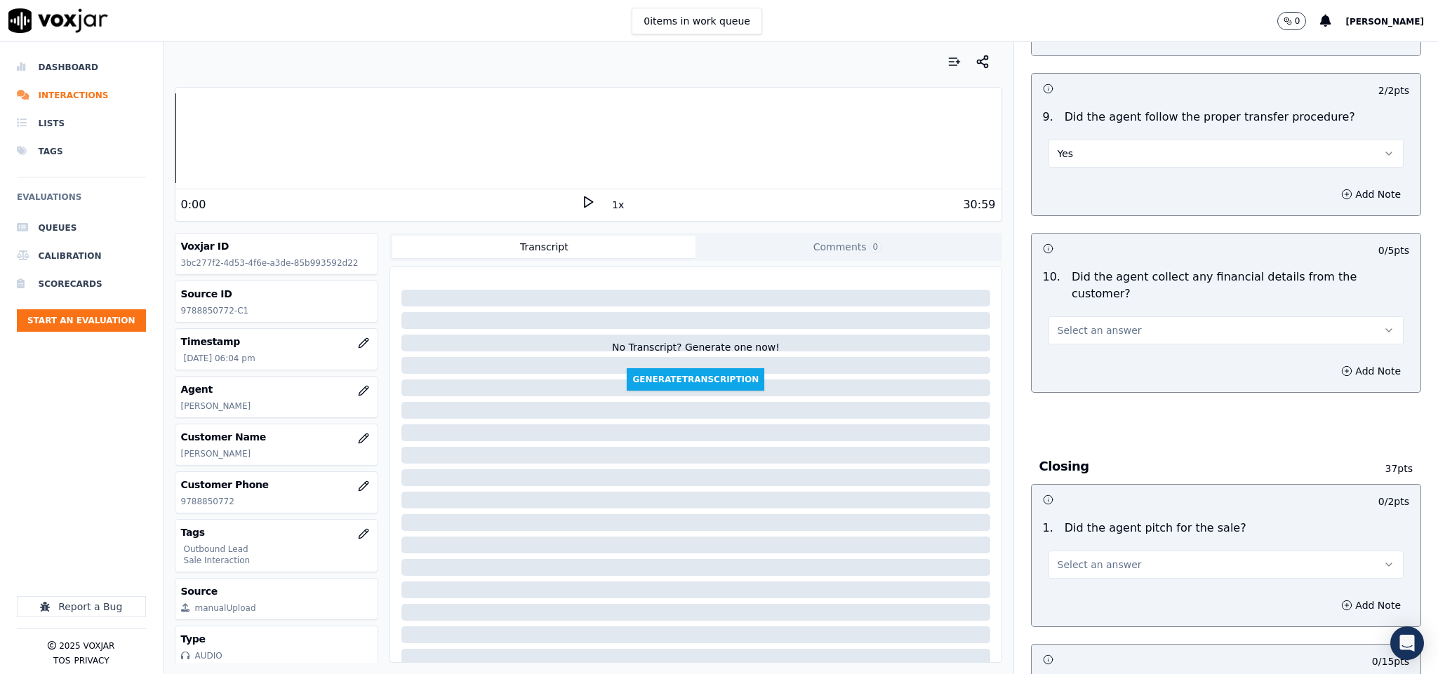
click at [1114, 316] on button "Select an answer" at bounding box center [1226, 330] width 356 height 28
click at [1087, 362] on div "No" at bounding box center [1191, 360] width 321 height 22
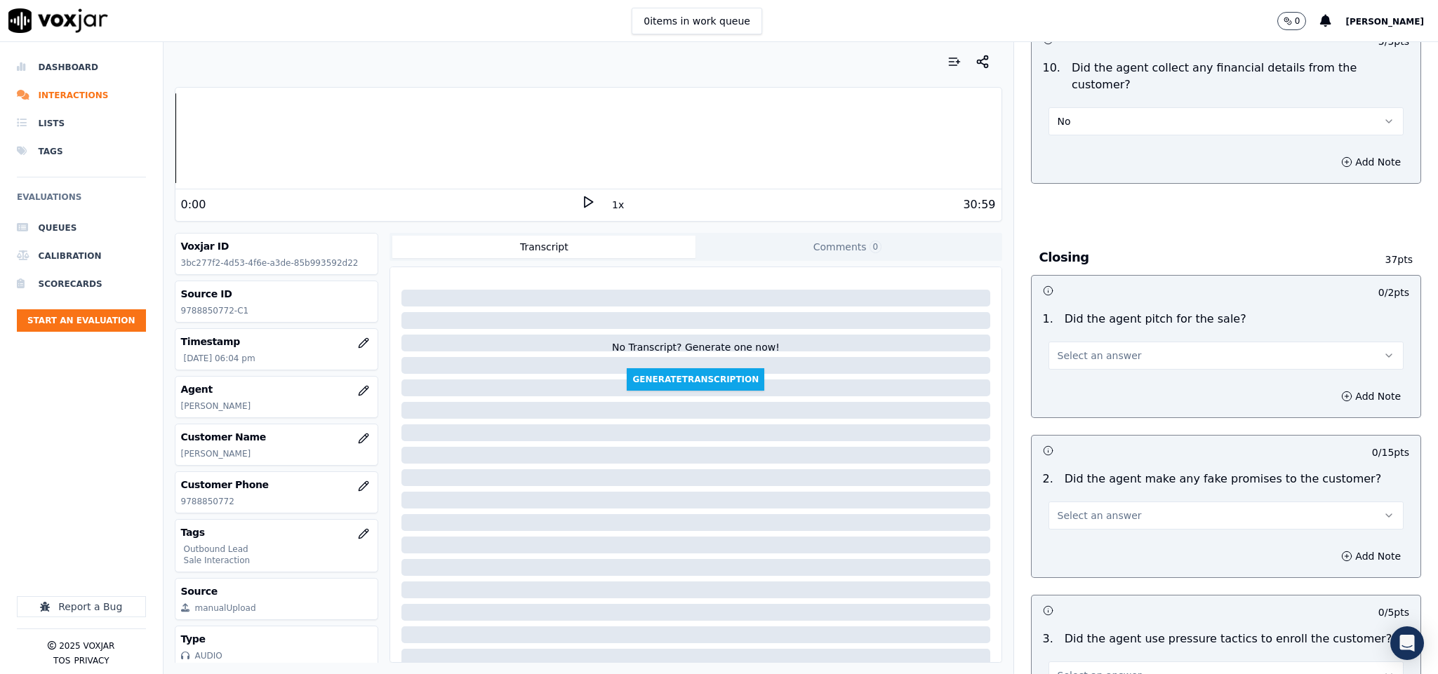
scroll to position [2526, 0]
click at [1099, 347] on span "Select an answer" at bounding box center [1099, 354] width 84 height 14
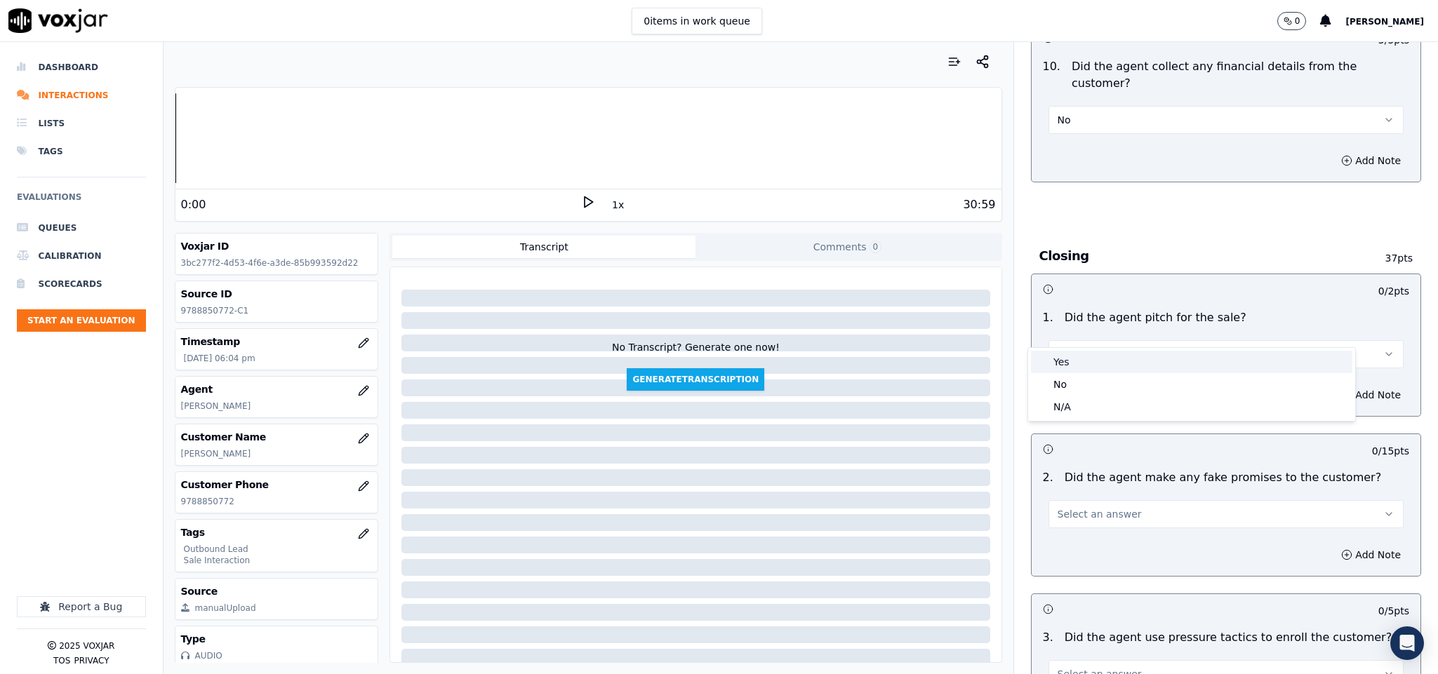
click at [1083, 356] on div "Yes" at bounding box center [1191, 362] width 321 height 22
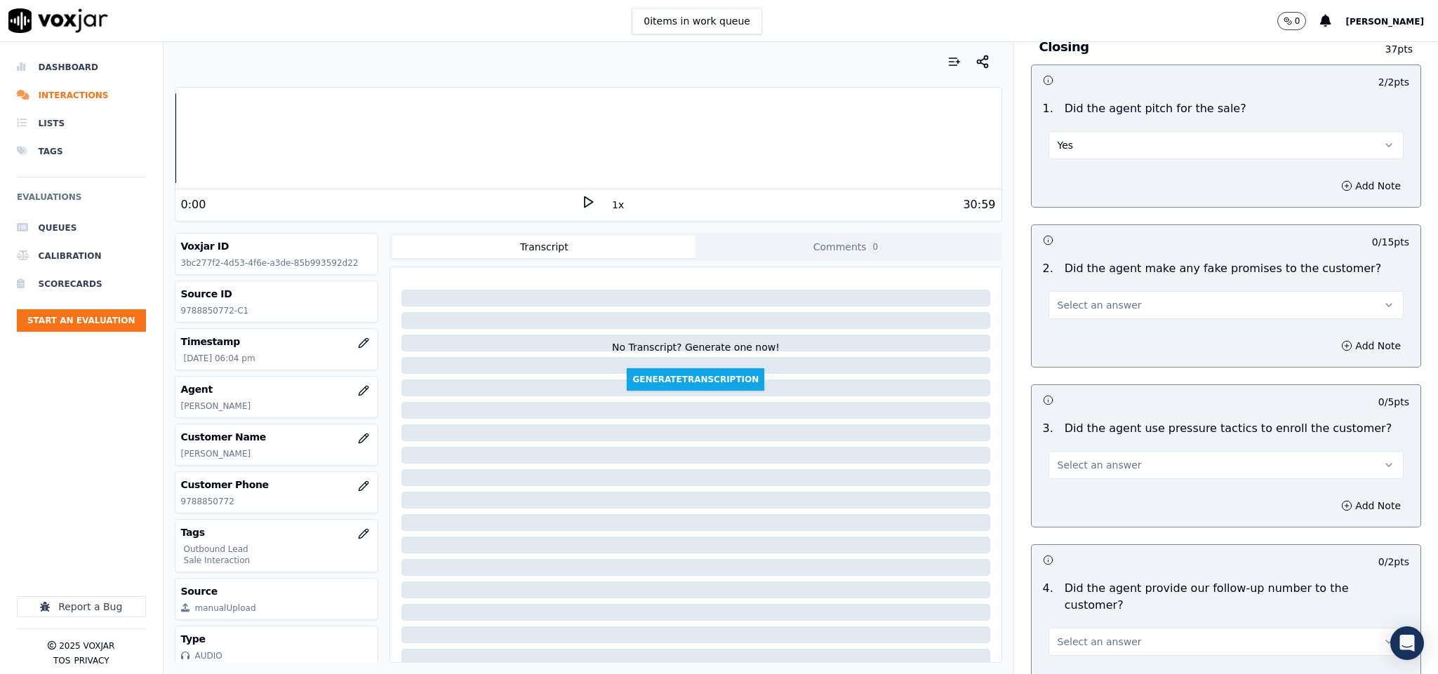
scroll to position [2736, 0]
click at [1124, 290] on button "Select an answer" at bounding box center [1226, 304] width 356 height 28
click at [1085, 326] on div "No" at bounding box center [1191, 334] width 321 height 22
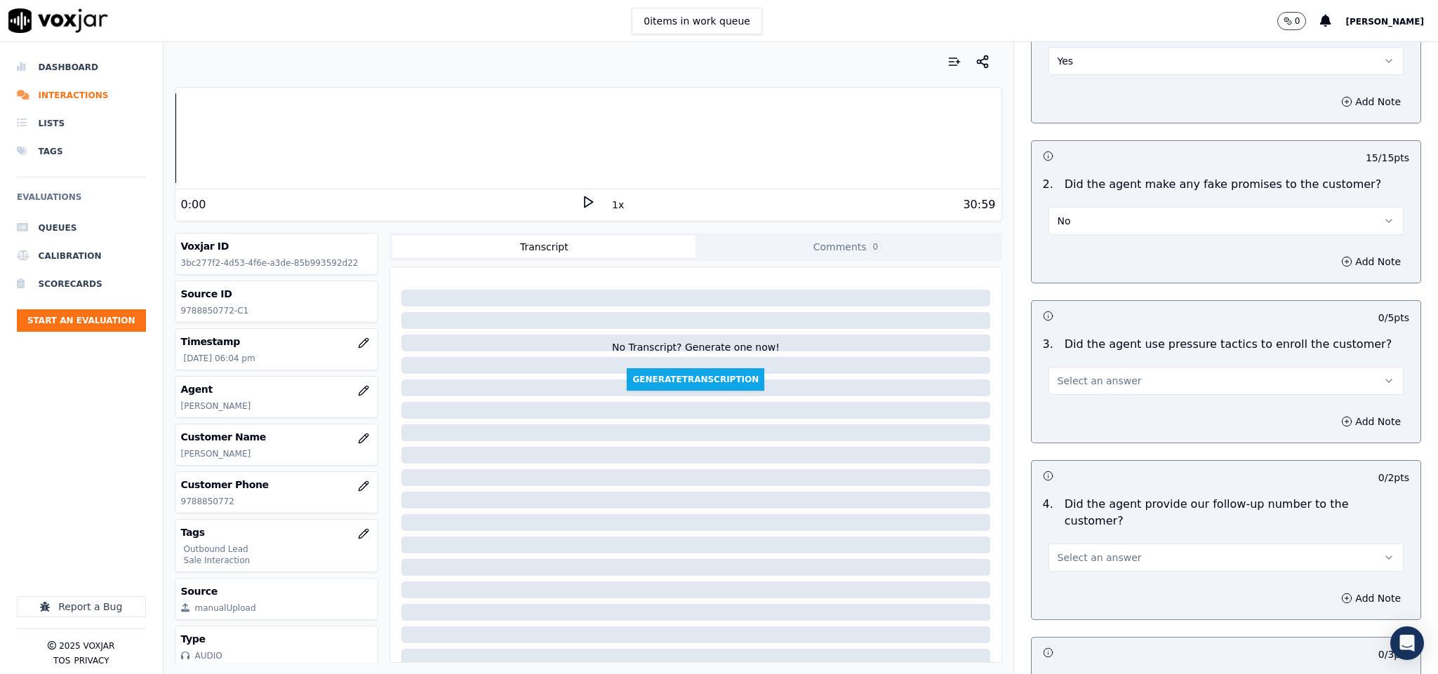
scroll to position [2947, 0]
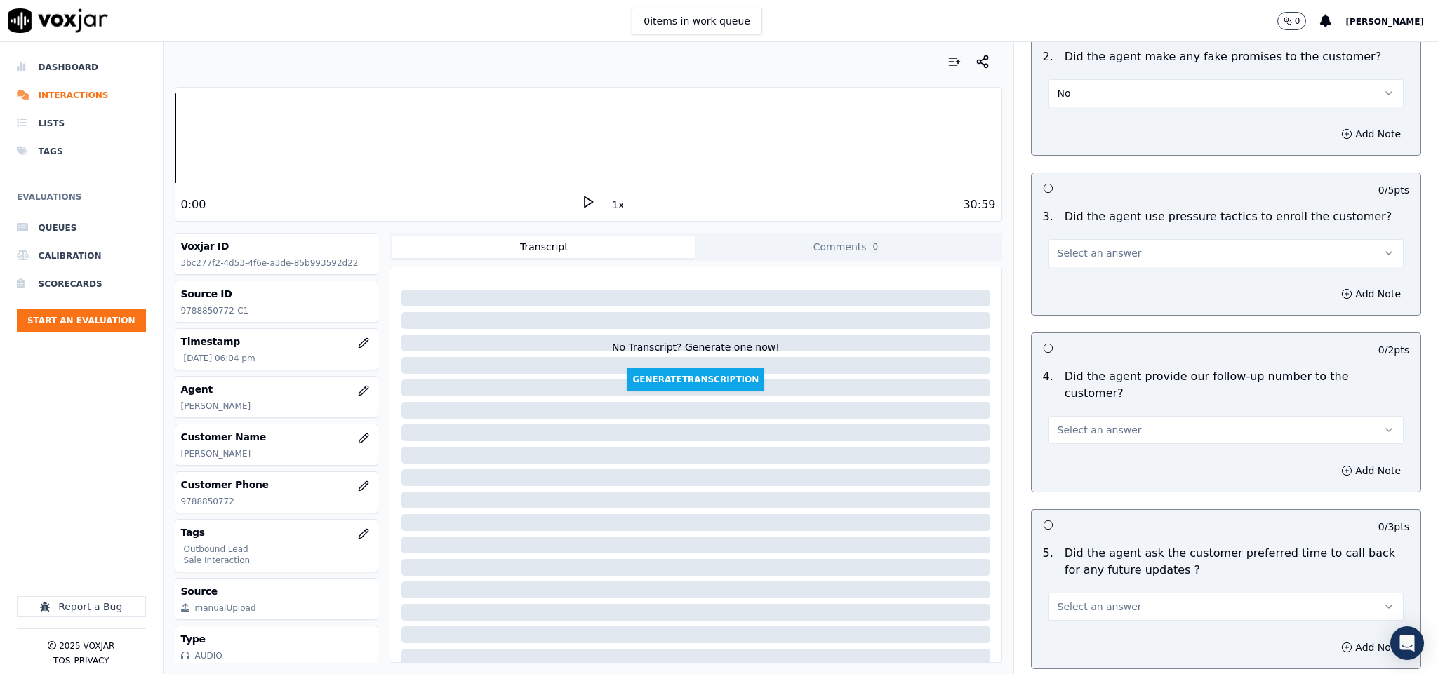
click at [1133, 239] on button "Select an answer" at bounding box center [1226, 253] width 356 height 28
click at [1087, 282] on div "No" at bounding box center [1191, 284] width 321 height 22
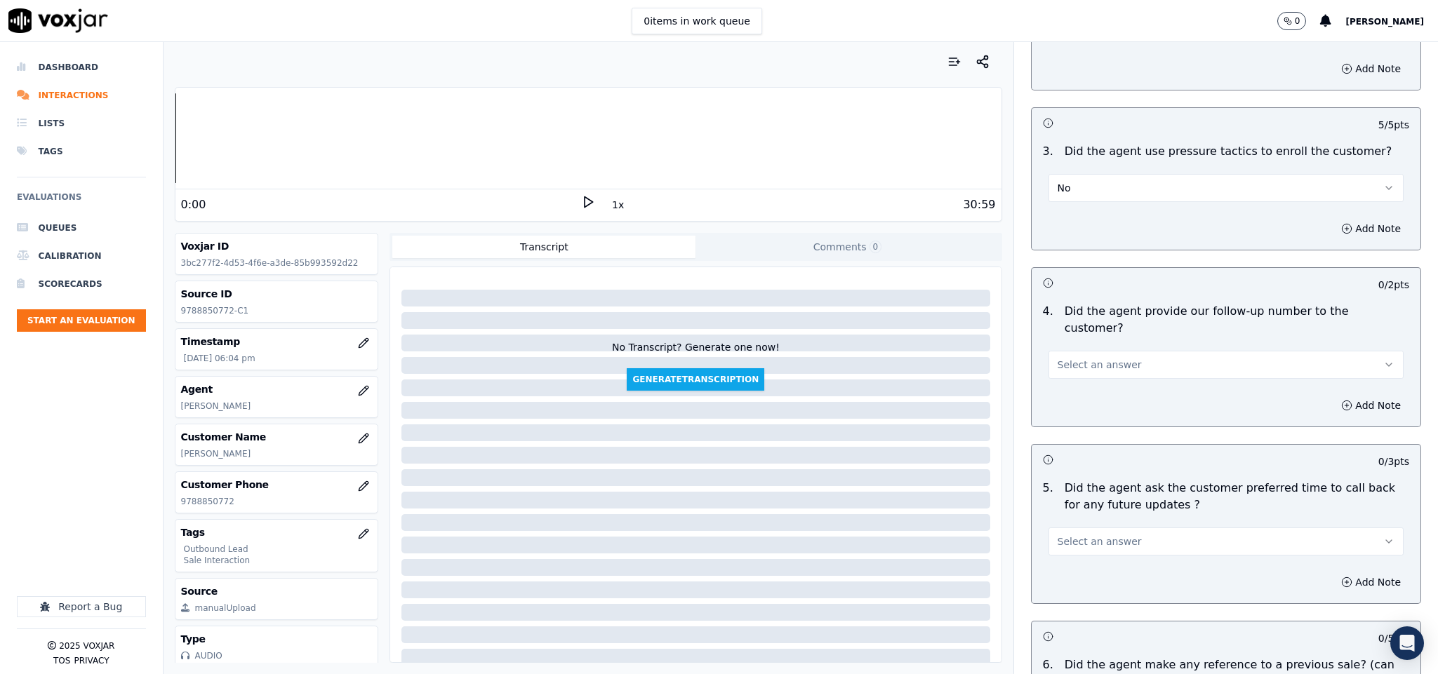
scroll to position [3052, 0]
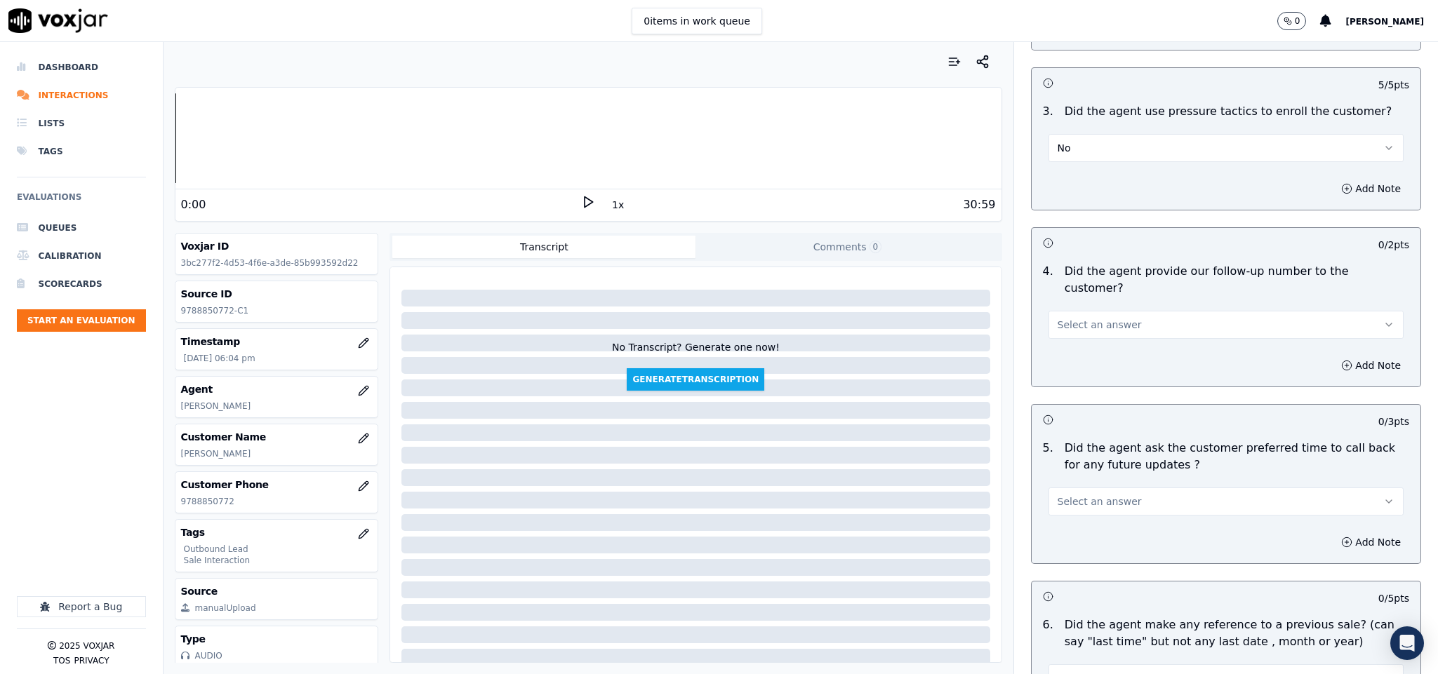
click at [1074, 318] on span "Select an answer" at bounding box center [1099, 325] width 84 height 14
click at [1070, 363] on div "N/A" at bounding box center [1191, 362] width 321 height 22
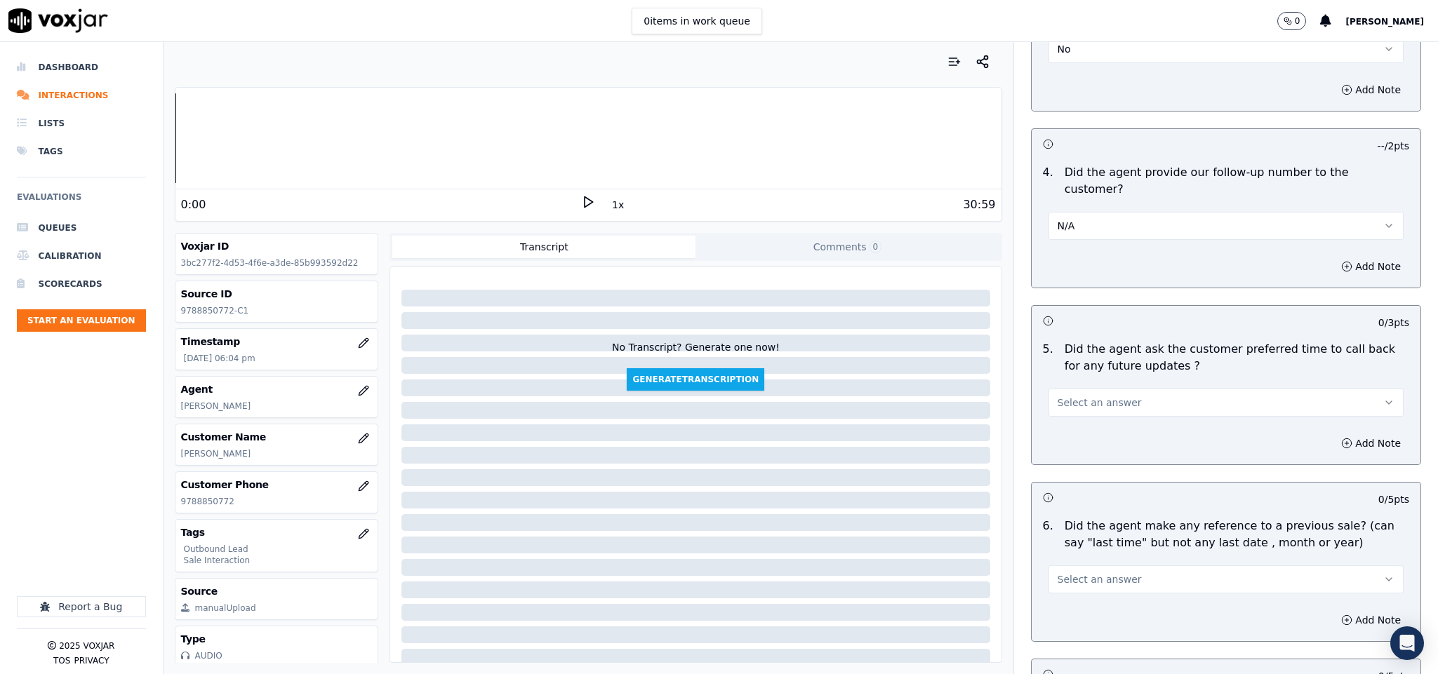
scroll to position [3263, 0]
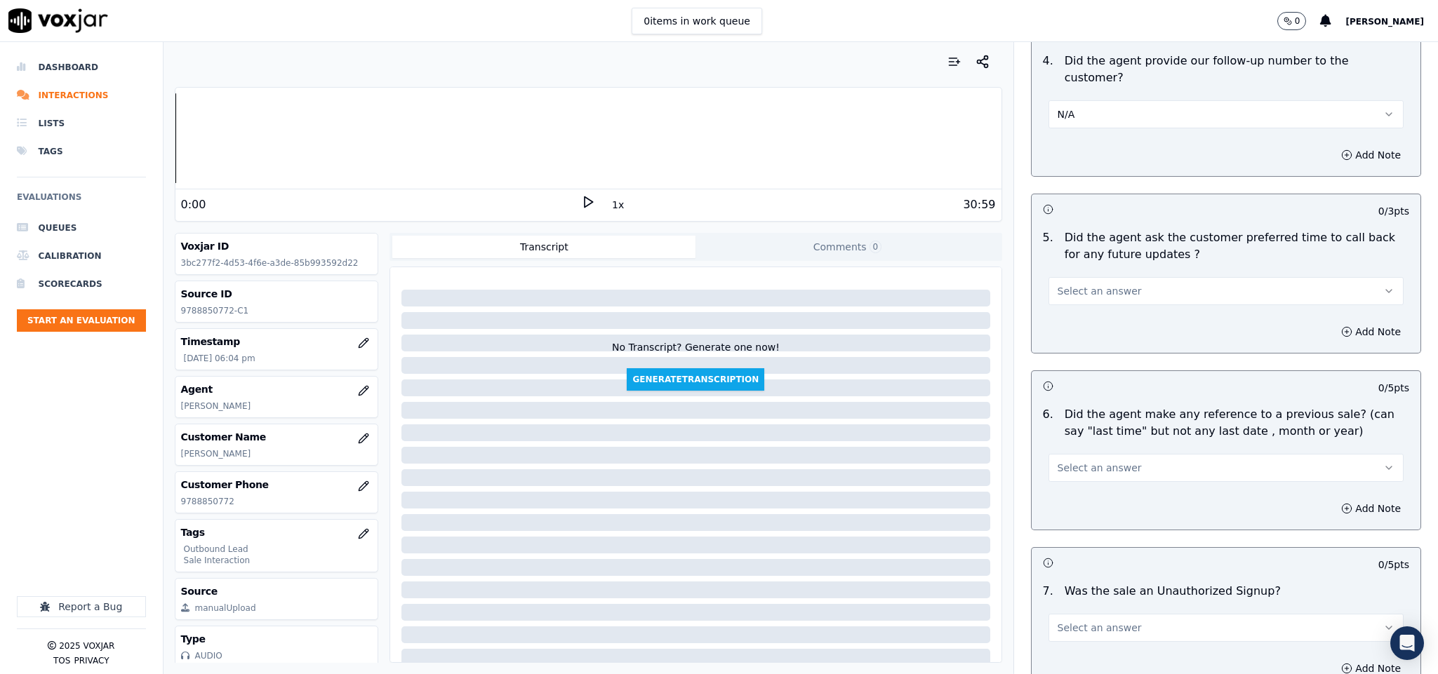
click at [1070, 100] on button "N/A" at bounding box center [1226, 114] width 356 height 28
click at [1065, 105] on div "Yes" at bounding box center [1191, 106] width 321 height 22
click at [1120, 277] on button "Select an answer" at bounding box center [1226, 291] width 356 height 28
click at [1072, 326] on div "N/A" at bounding box center [1191, 329] width 321 height 22
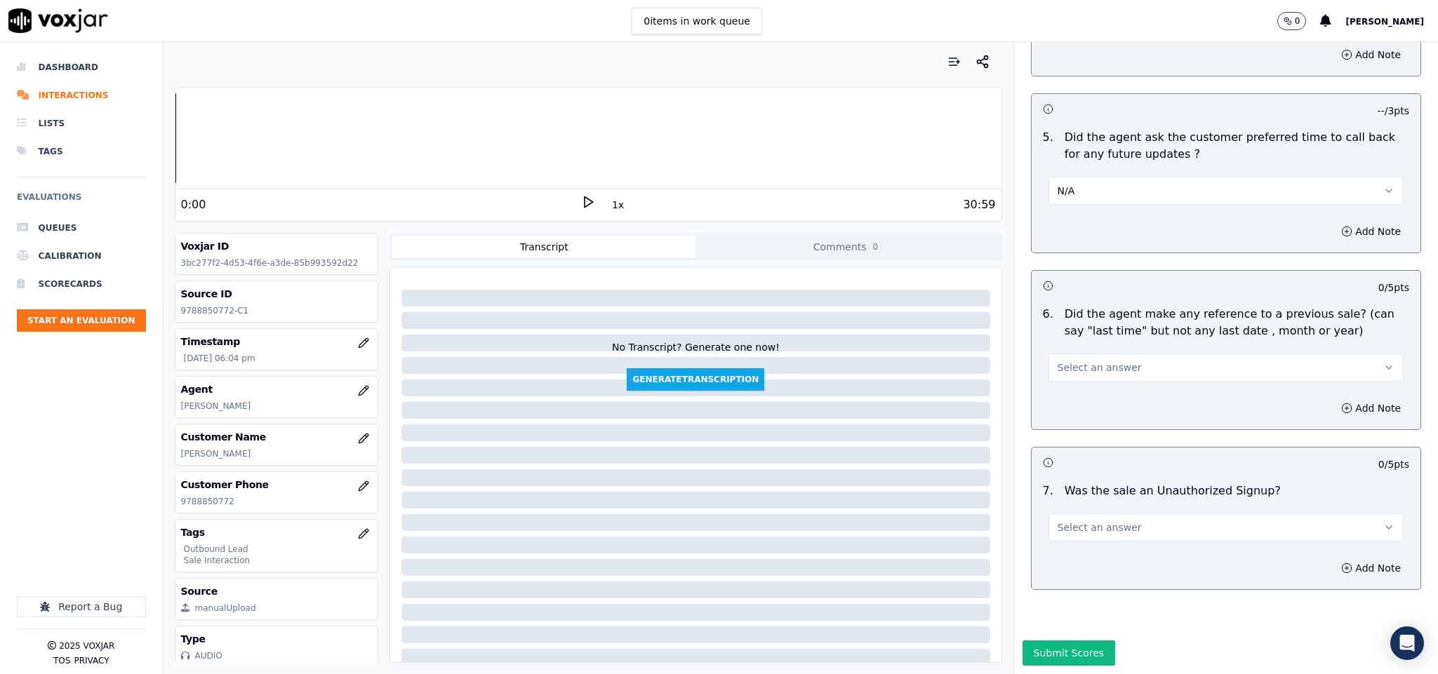
scroll to position [3372, 0]
click at [1104, 354] on button "Select an answer" at bounding box center [1226, 368] width 356 height 28
click at [1080, 350] on div "Yes" at bounding box center [1191, 352] width 321 height 22
click at [1332, 399] on button "Add Note" at bounding box center [1370, 409] width 76 height 20
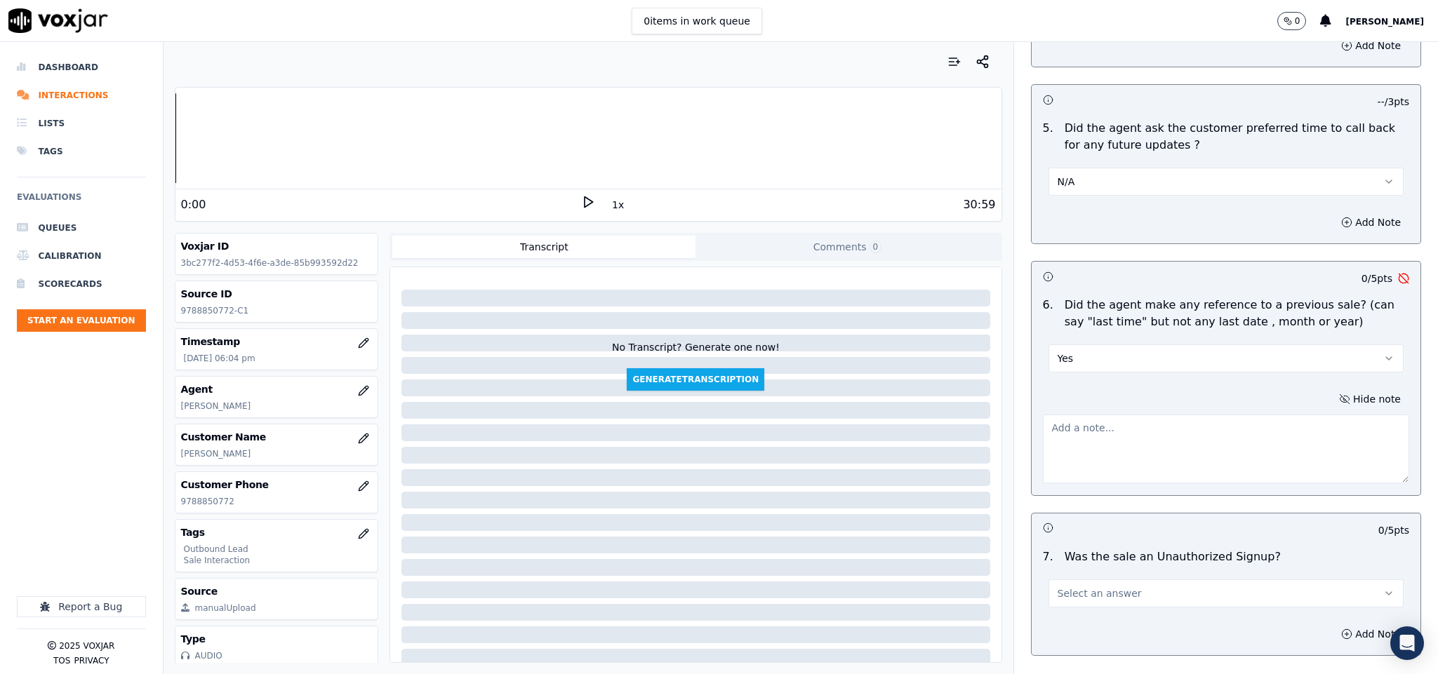
click at [1187, 415] on textarea at bounding box center [1226, 449] width 367 height 69
paste textarea "Last Sales Date: 27-12-2024 / Supplier: Major / Term : 365 Days / ETF : $100"
paste textarea "James - The update was regarding the rates if you do remember when the last tim…"
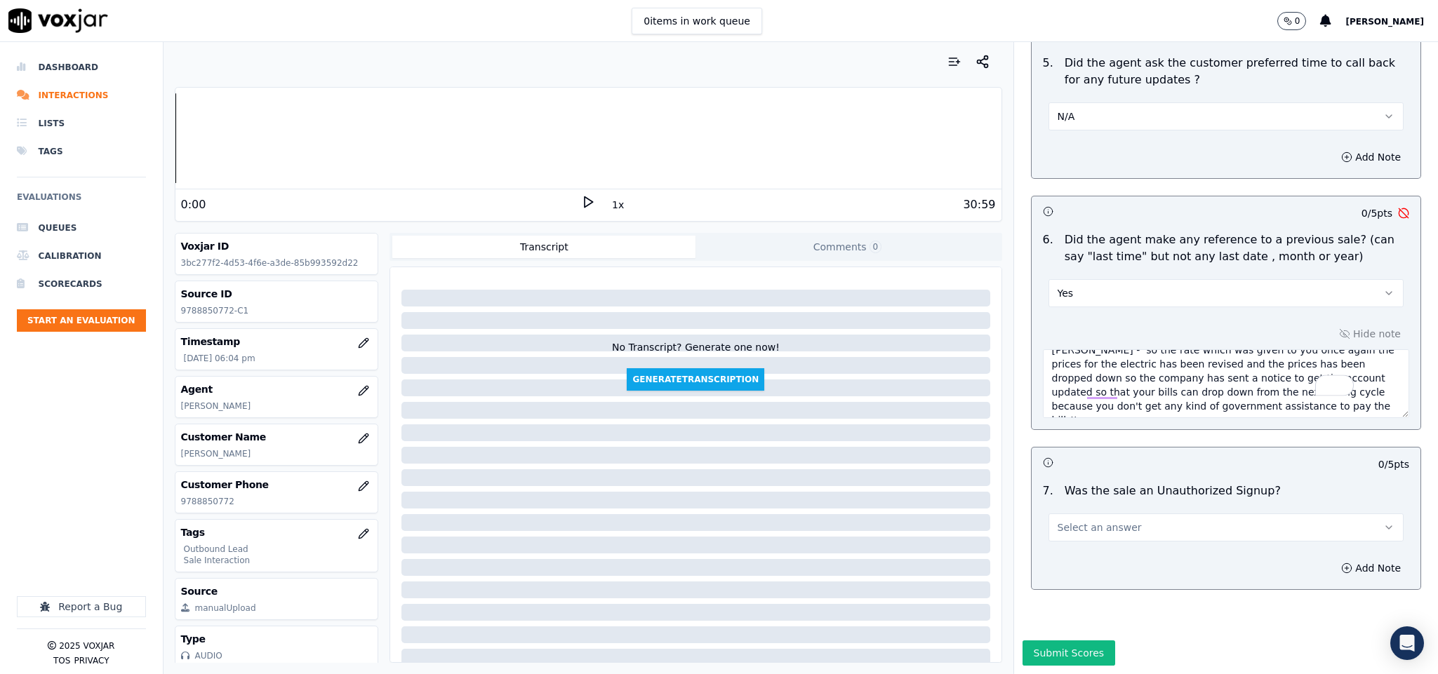
scroll to position [0, 0]
type textarea "Last Sales Date: 27-12-2024 / Supplier: Major / Term : 365 Days / ETF : $100 Ja…"
click at [1118, 514] on button "Select an answer" at bounding box center [1226, 528] width 356 height 28
click at [1080, 535] on div "No" at bounding box center [1191, 534] width 321 height 22
click at [1047, 641] on button "Submit Scores" at bounding box center [1068, 653] width 93 height 25
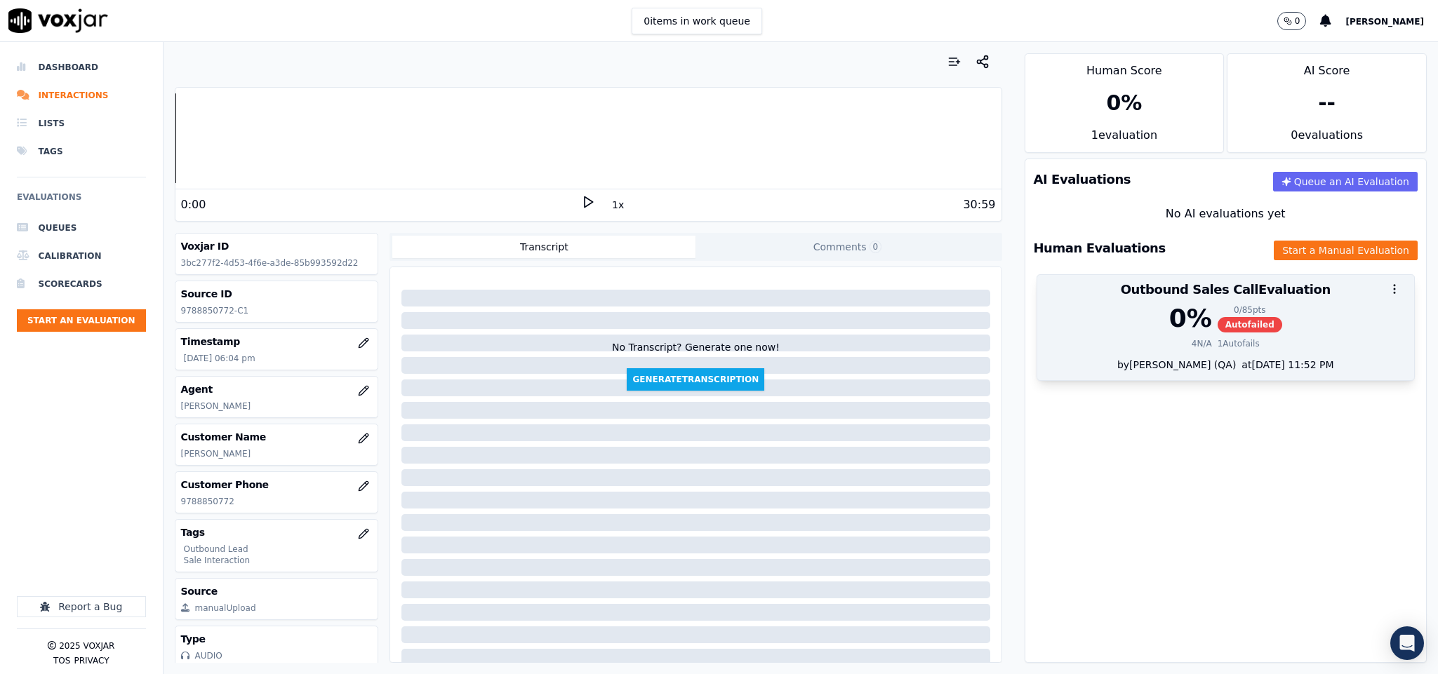
click at [1188, 339] on div "0 % 0 / 85 pts Autofailed 4 N/A 1 Autofails" at bounding box center [1225, 331] width 377 height 53
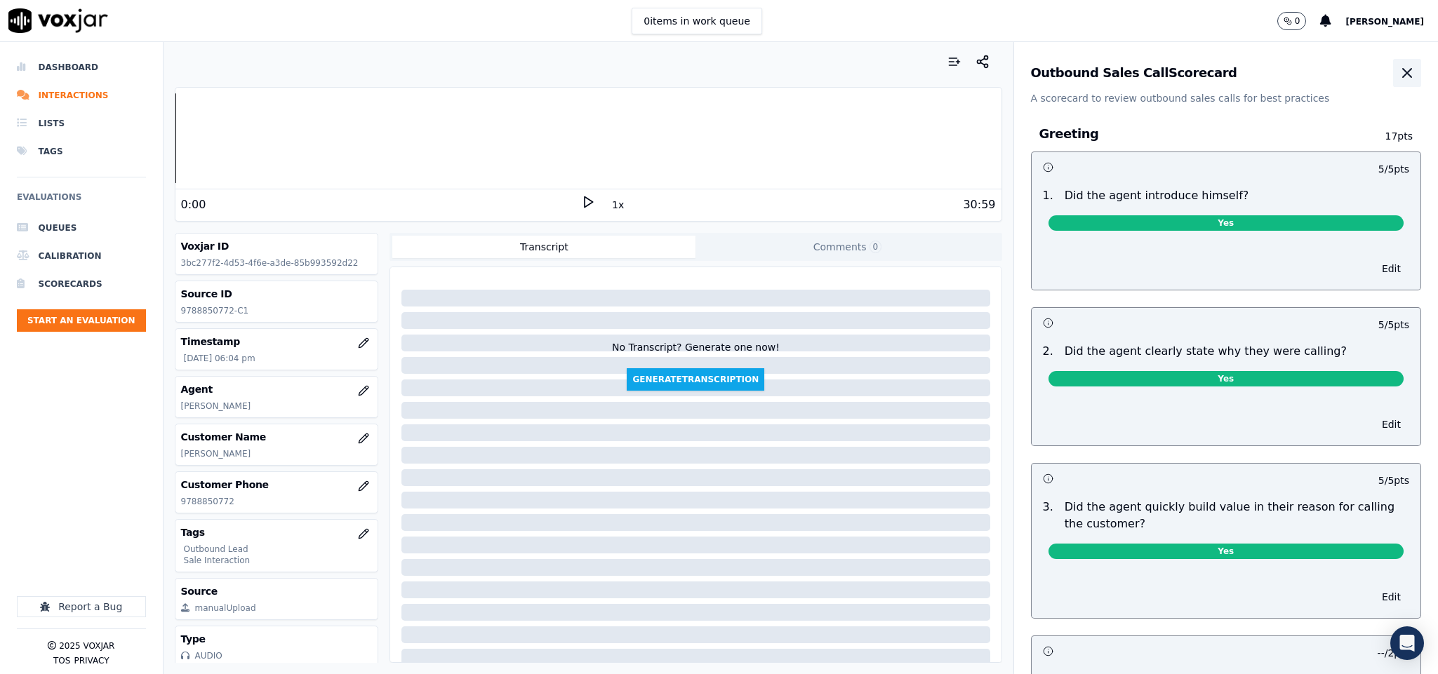
click at [1398, 78] on icon "button" at bounding box center [1406, 73] width 17 height 17
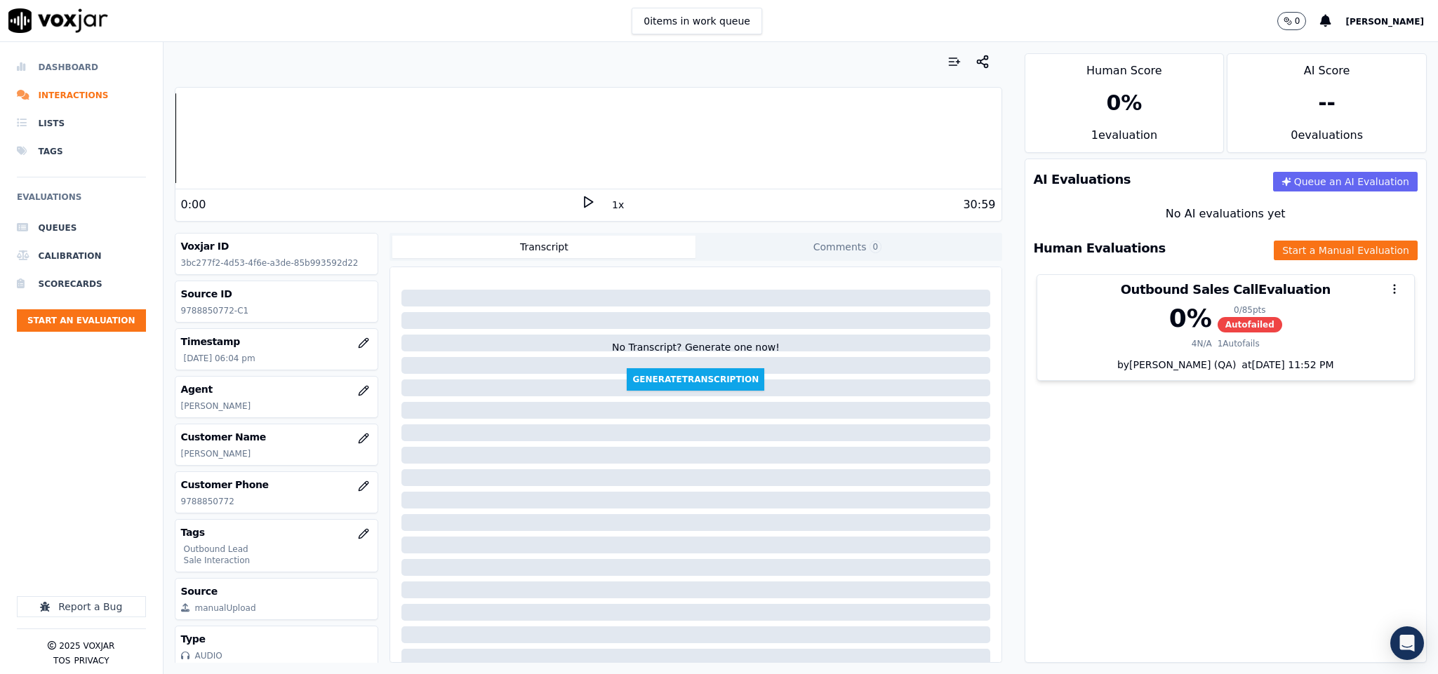
click at [36, 66] on li "Dashboard" at bounding box center [81, 67] width 129 height 28
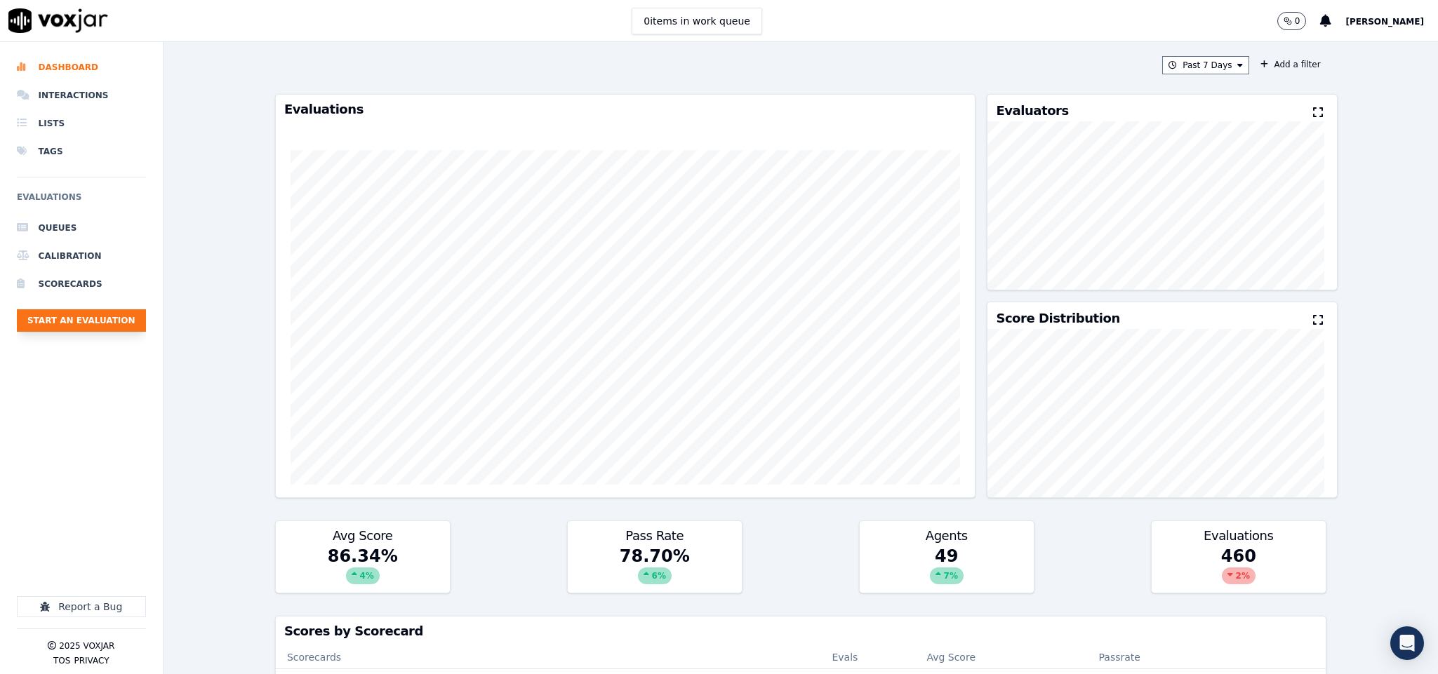
click at [108, 316] on button "Start an Evaluation" at bounding box center [81, 320] width 129 height 22
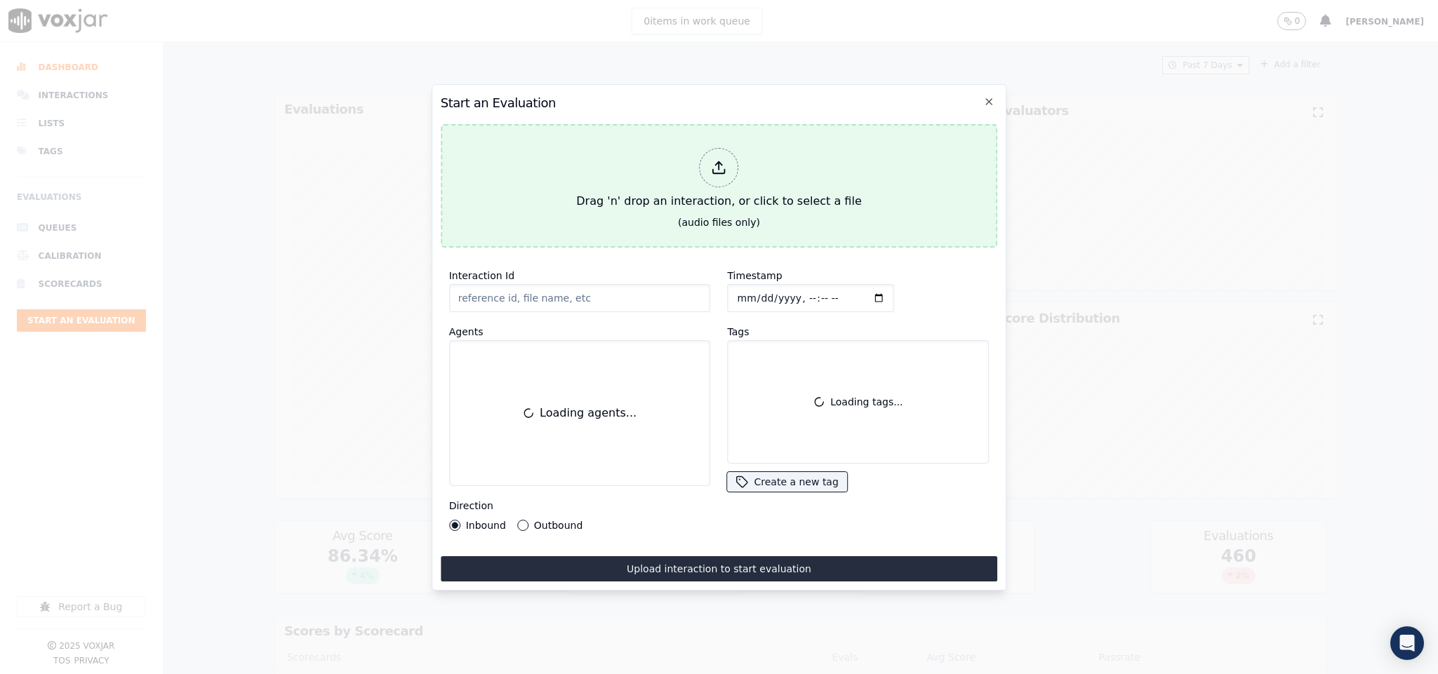
click at [702, 152] on div at bounding box center [719, 167] width 39 height 39
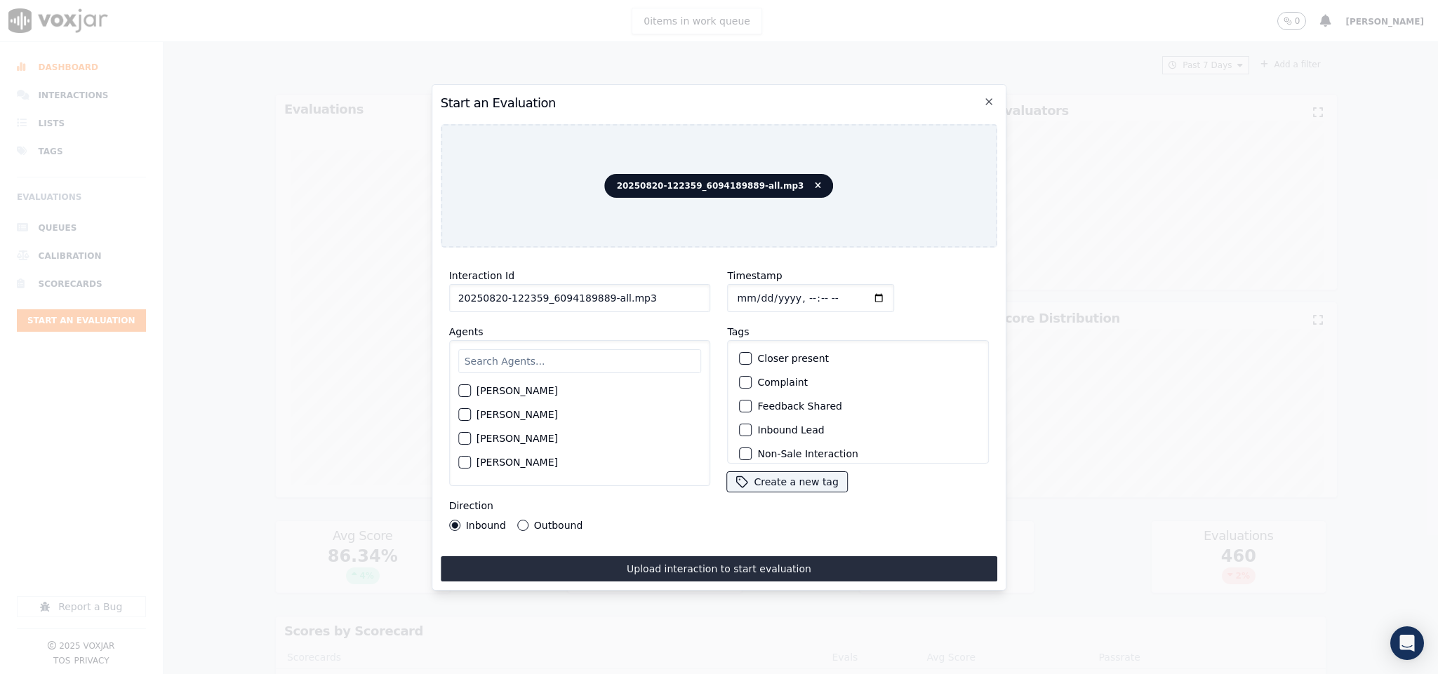
drag, startPoint x: 598, startPoint y: 286, endPoint x: 710, endPoint y: 285, distance: 112.3
click at [709, 286] on div "Interaction Id 20250820-122359_6094189889-all.mp3 Agents Harry Roy Aaron Biswas…" at bounding box center [580, 399] width 279 height 281
type input "20250820-122359_6094189889-C1"
click at [735, 293] on input "Timestamp" at bounding box center [811, 298] width 167 height 28
type input "2025-08-20T18:42"
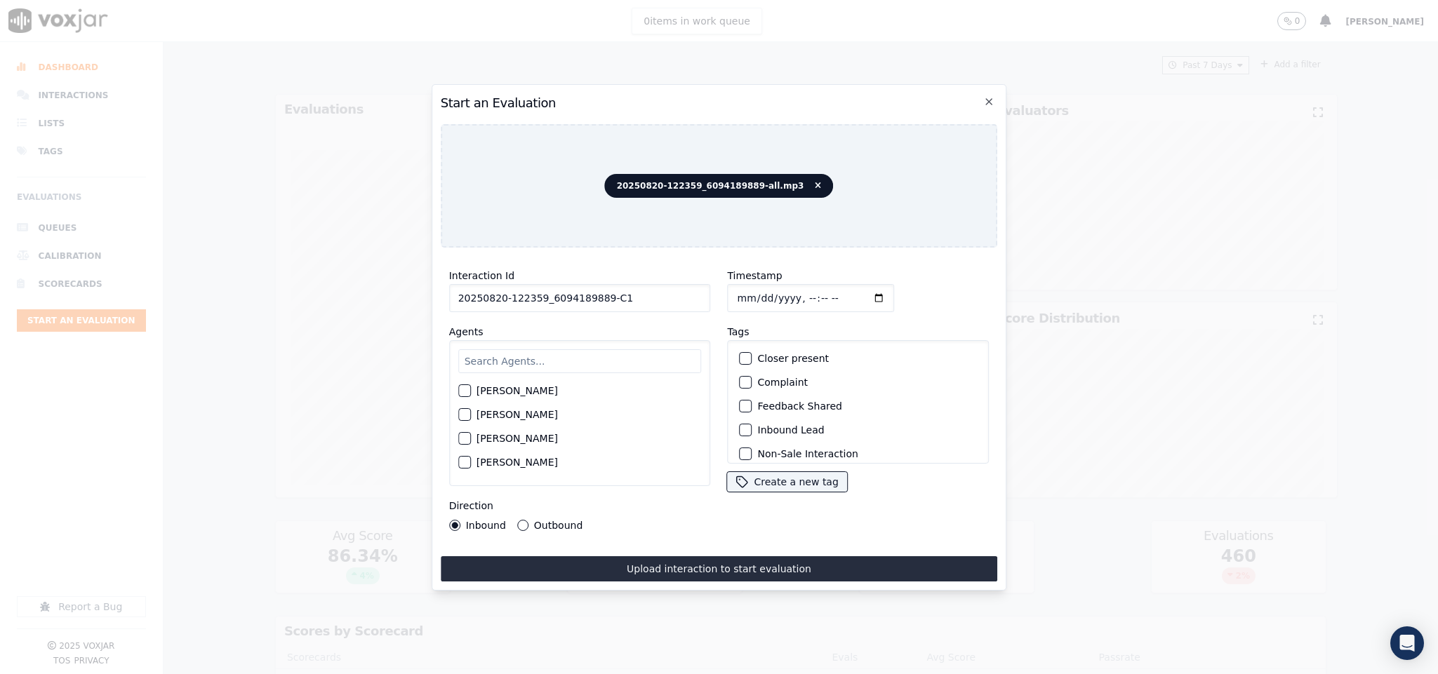
click at [621, 354] on input "text" at bounding box center [579, 361] width 243 height 24
type input "jame"
click at [466, 390] on div "button" at bounding box center [464, 395] width 10 height 10
click at [522, 520] on button "Outbound" at bounding box center [522, 525] width 11 height 11
click at [734, 350] on div "Closer present" at bounding box center [858, 359] width 249 height 24
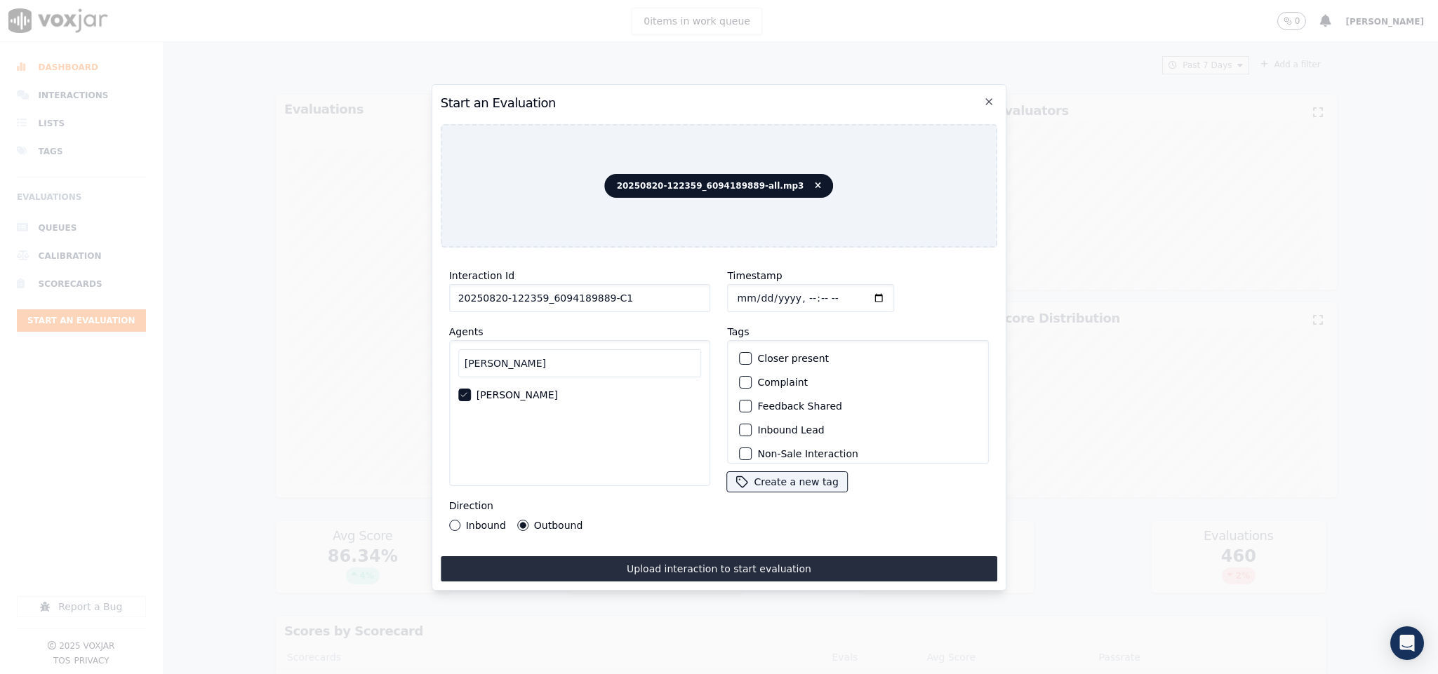
click at [740, 356] on button "Closer present" at bounding box center [746, 358] width 13 height 13
click at [740, 370] on div "button" at bounding box center [745, 374] width 10 height 10
click at [740, 441] on div "button" at bounding box center [745, 446] width 10 height 10
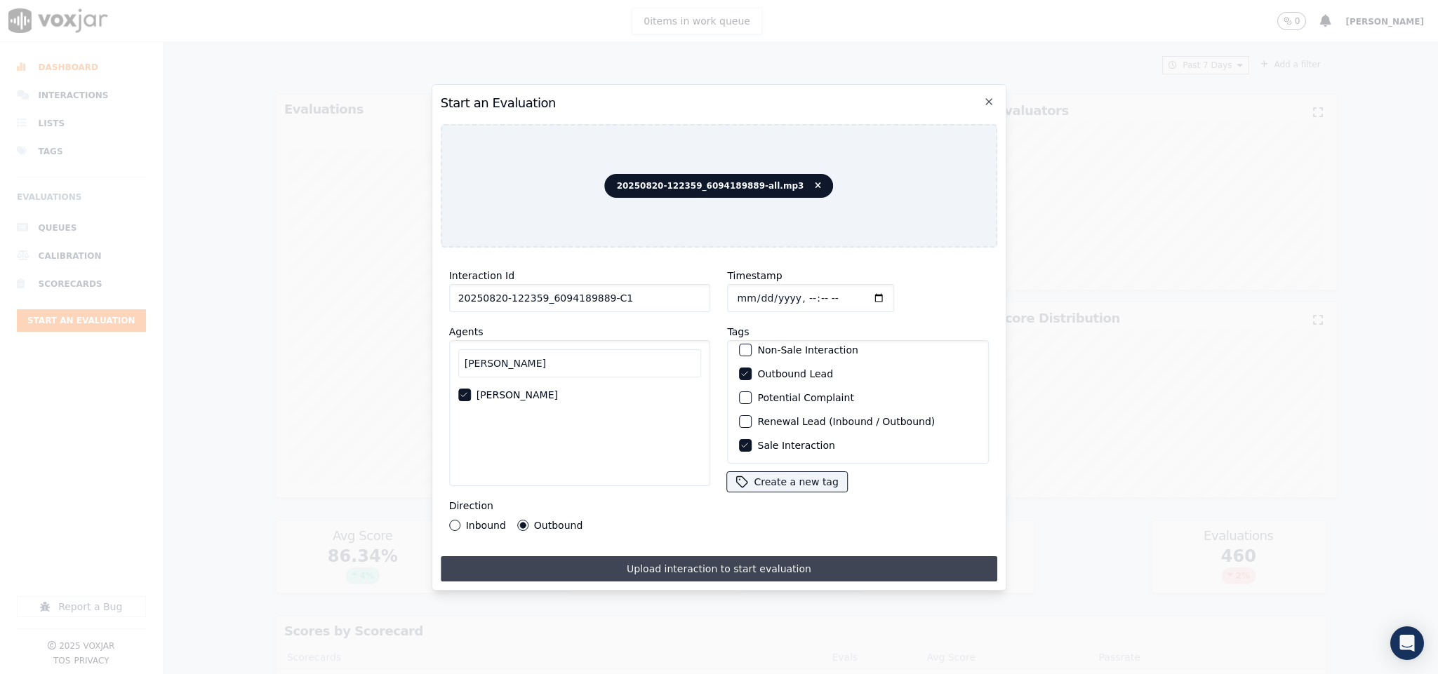
click at [676, 560] on button "Upload interaction to start evaluation" at bounding box center [719, 568] width 557 height 25
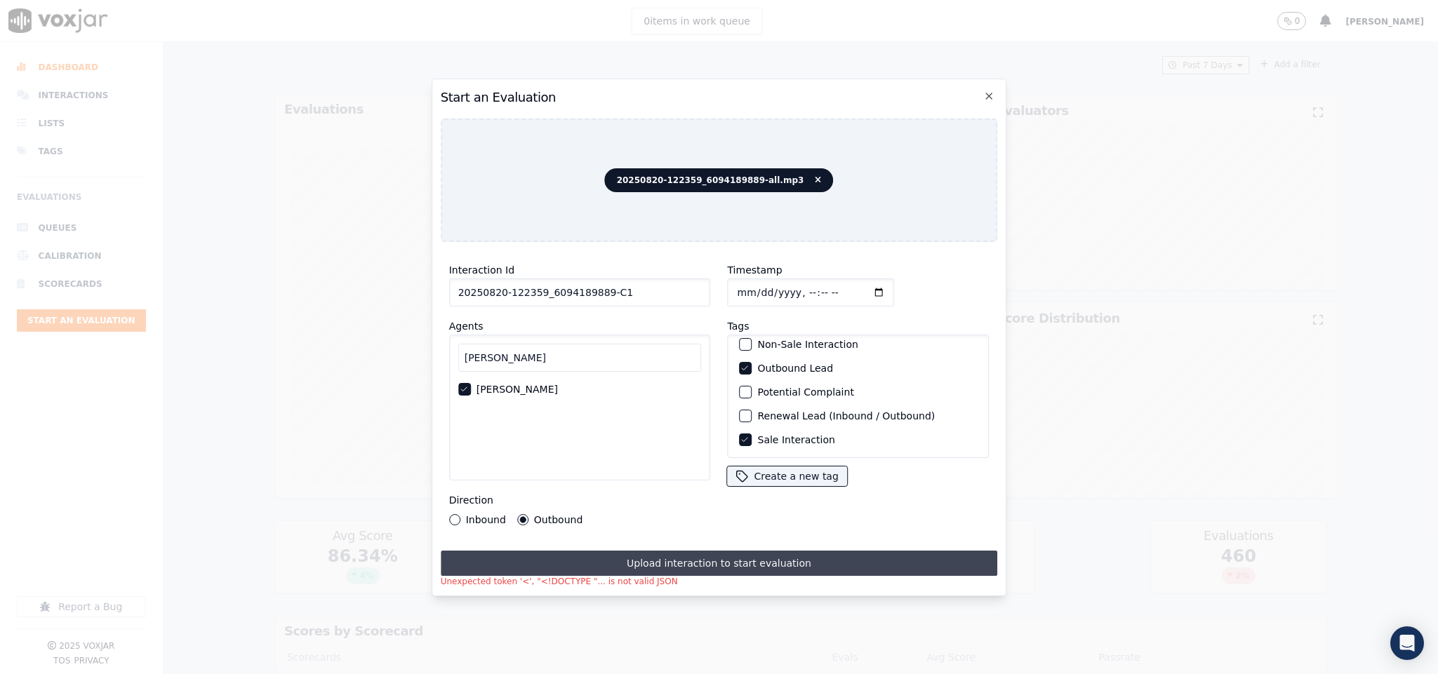
click at [655, 552] on button "Upload interaction to start evaluation" at bounding box center [719, 563] width 557 height 25
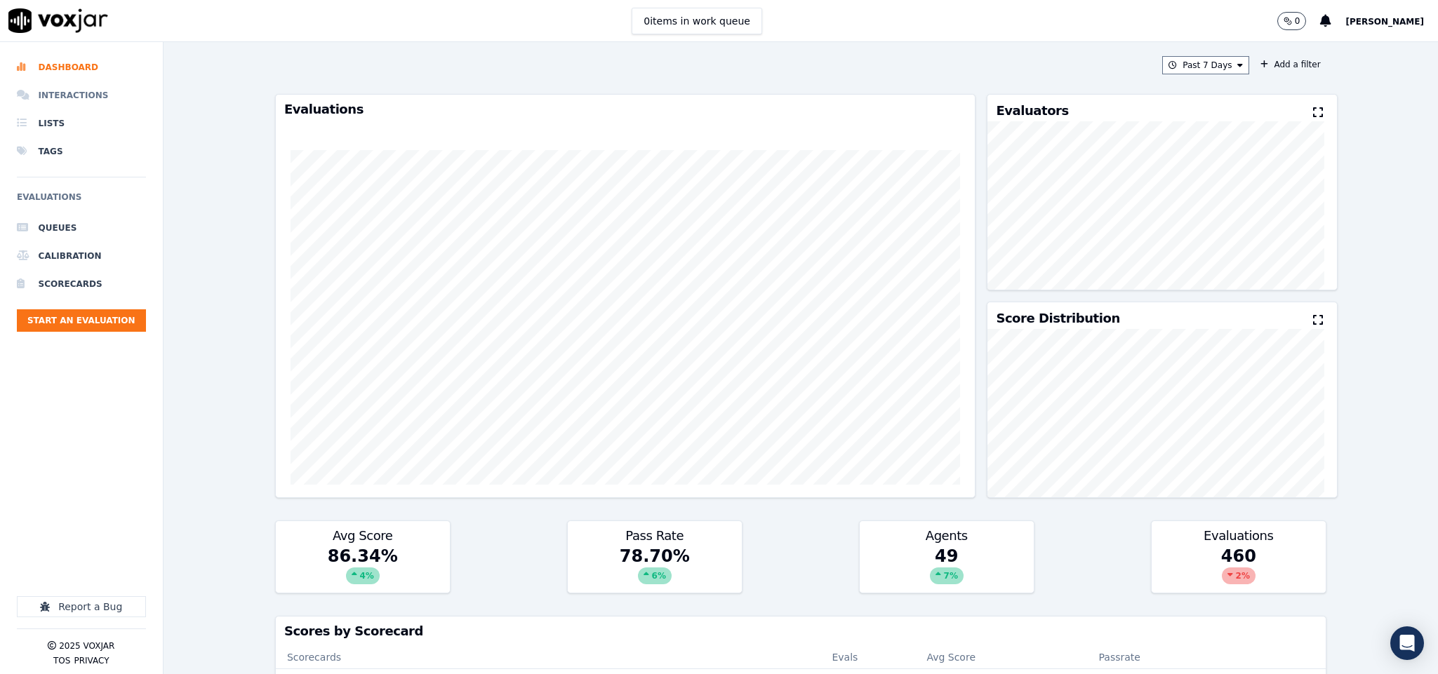
click at [53, 95] on li "Interactions" at bounding box center [81, 95] width 129 height 28
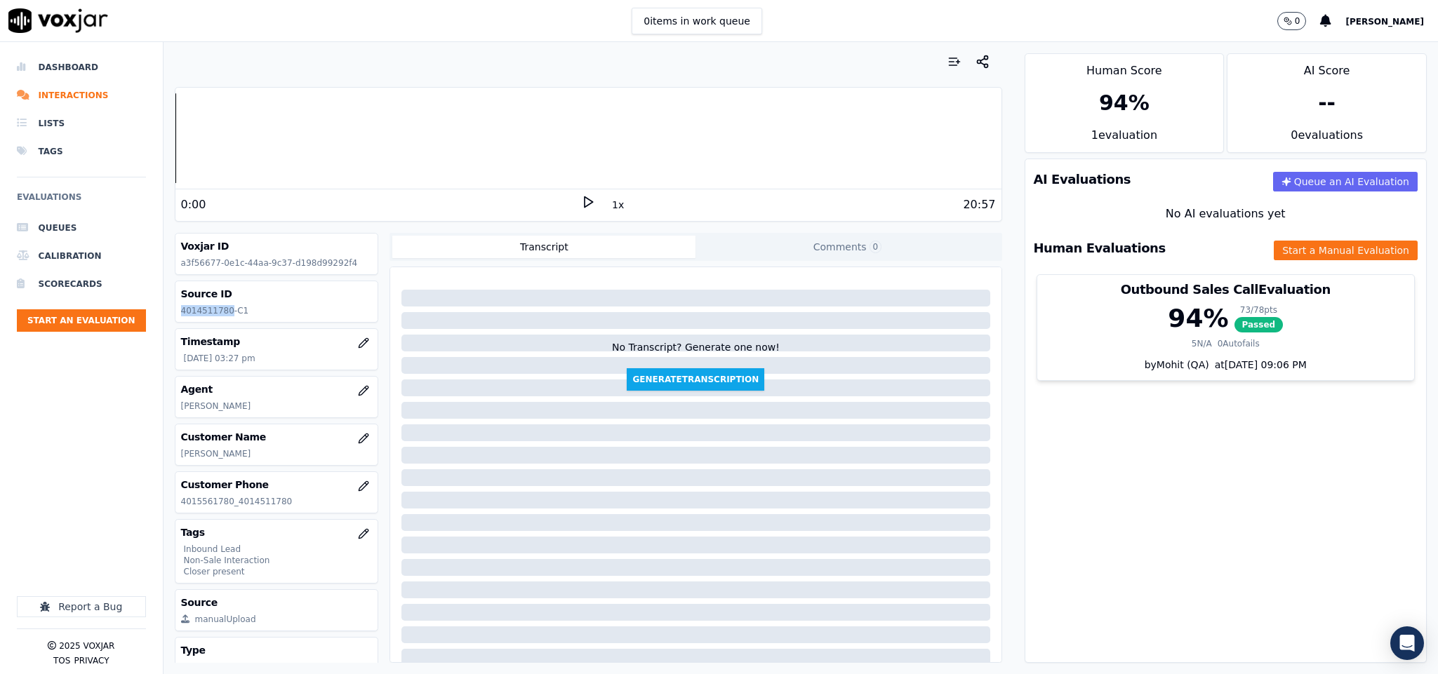
drag, startPoint x: 183, startPoint y: 308, endPoint x: 225, endPoint y: 312, distance: 42.3
click at [225, 312] on div "Source ID 4014511780-C1" at bounding box center [276, 301] width 203 height 41
copy p "4014511780"
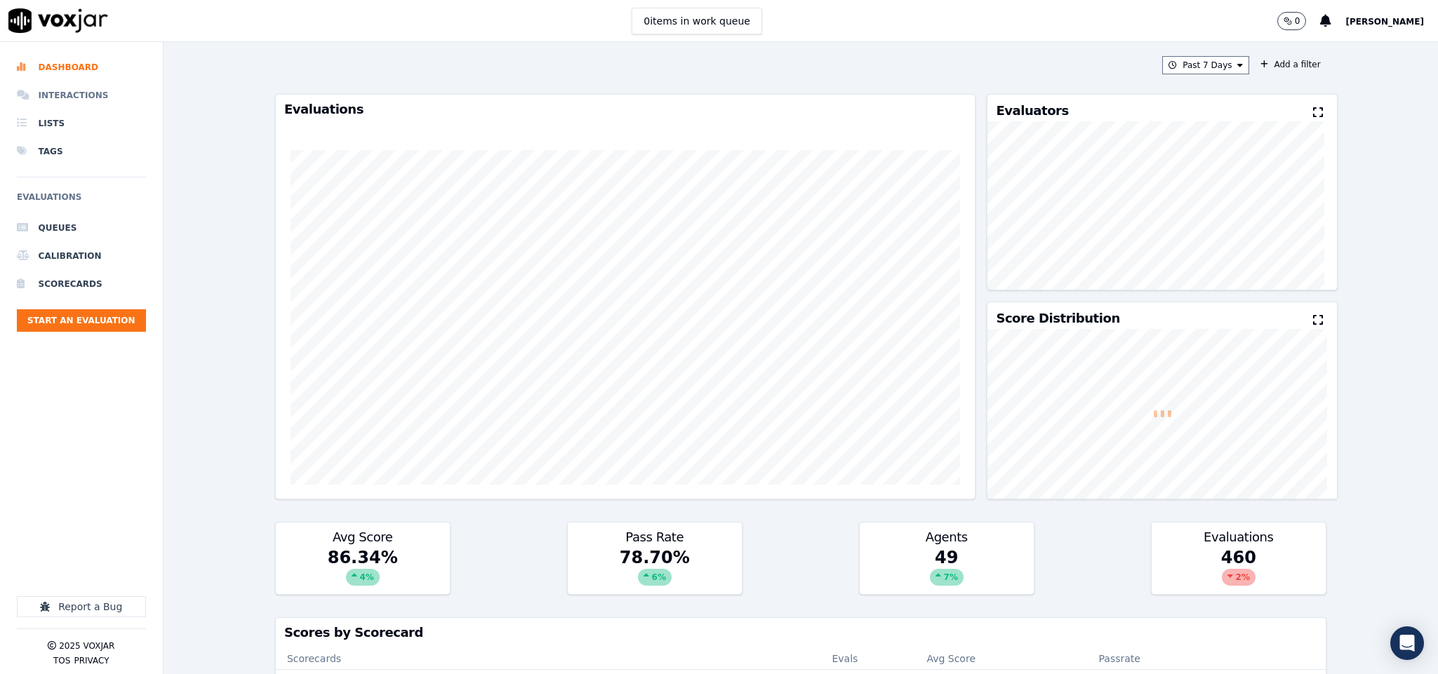
click at [79, 91] on li "Interactions" at bounding box center [81, 95] width 129 height 28
click at [74, 98] on li "Interactions" at bounding box center [81, 95] width 129 height 28
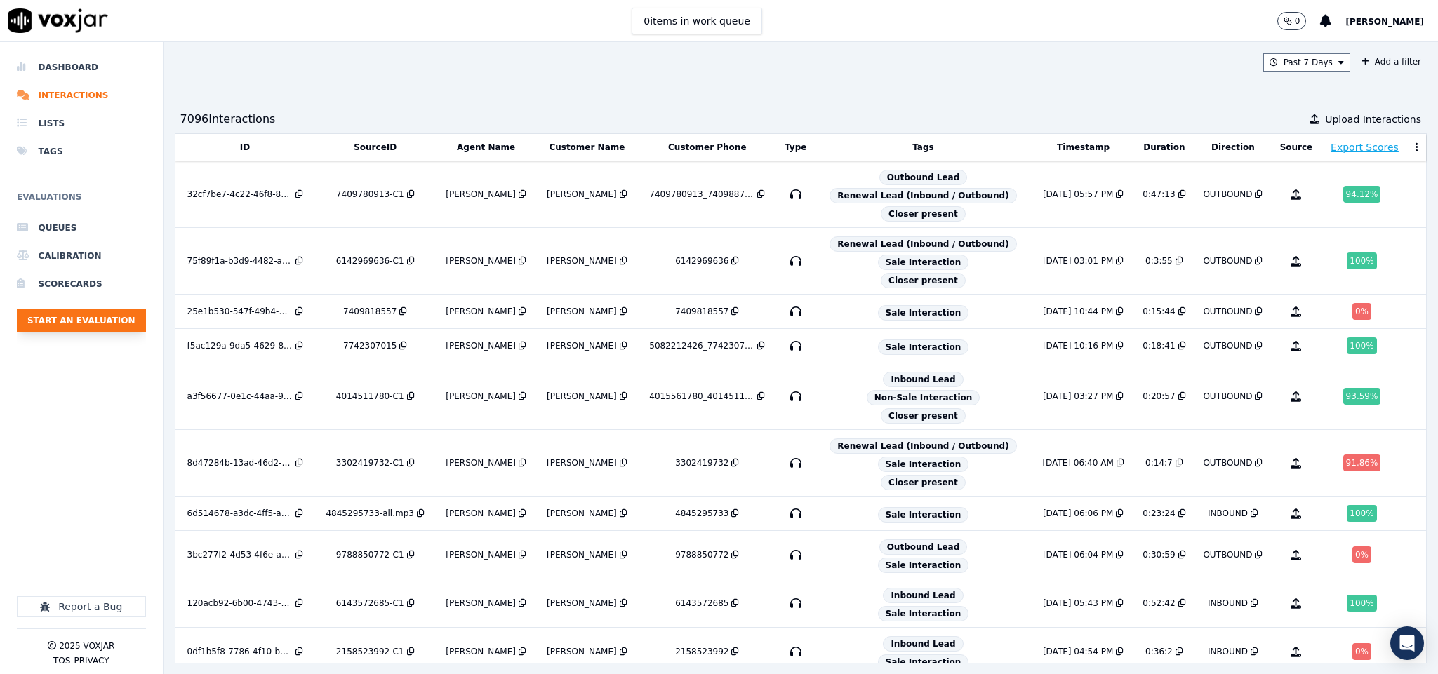
click at [114, 321] on button "Start an Evaluation" at bounding box center [81, 320] width 129 height 22
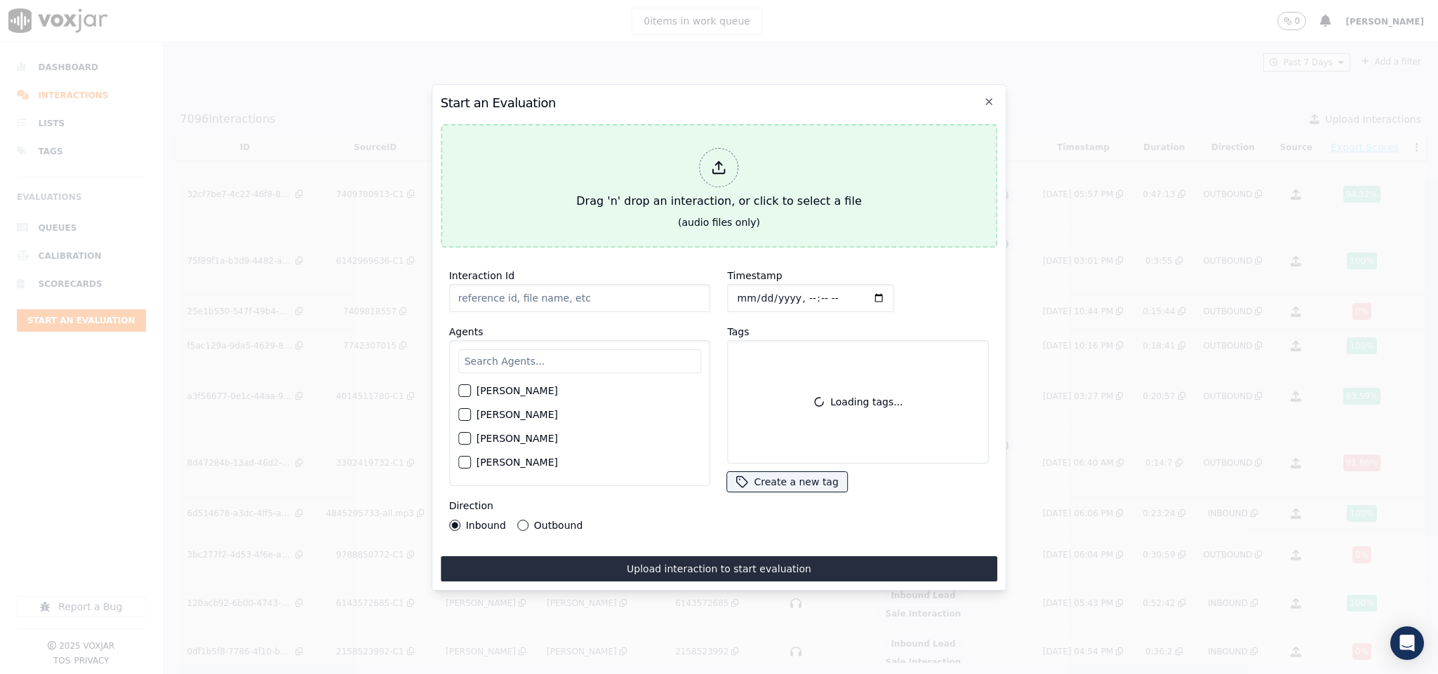
click at [735, 167] on div at bounding box center [719, 167] width 39 height 39
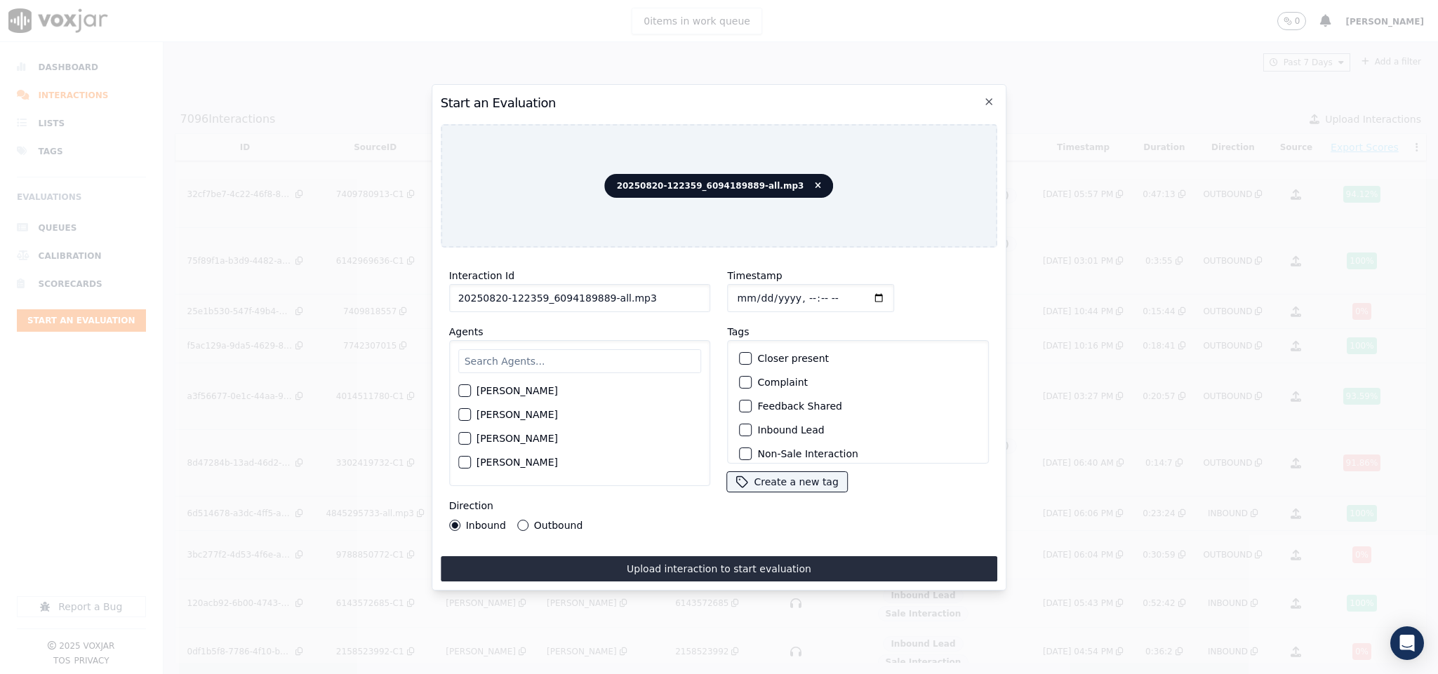
drag, startPoint x: 596, startPoint y: 293, endPoint x: 735, endPoint y: 291, distance: 138.2
click at [735, 291] on div "Interaction Id 20250820-122359_6094189889-all.mp3 Agents Harry Roy Aaron Biswas…" at bounding box center [719, 399] width 557 height 281
type input "20250820-122359_6094189889-C1"
click at [735, 291] on input "Timestamp" at bounding box center [811, 298] width 167 height 28
type input "2025-08-20T18:50"
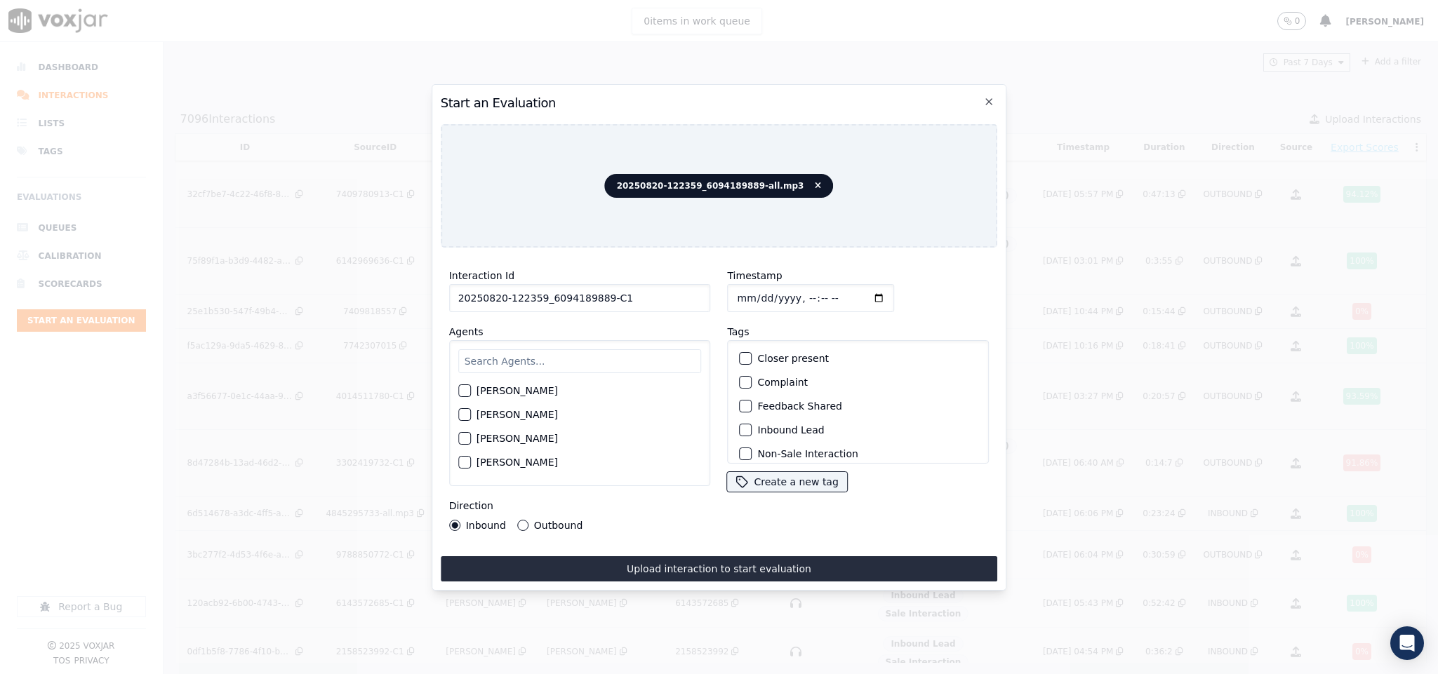
click at [529, 362] on input "text" at bounding box center [579, 361] width 243 height 24
type input "jam"
click at [471, 389] on button "[PERSON_NAME]" at bounding box center [464, 395] width 13 height 13
click at [522, 520] on button "Outbound" at bounding box center [522, 525] width 11 height 11
click at [740, 354] on div "button" at bounding box center [745, 359] width 10 height 10
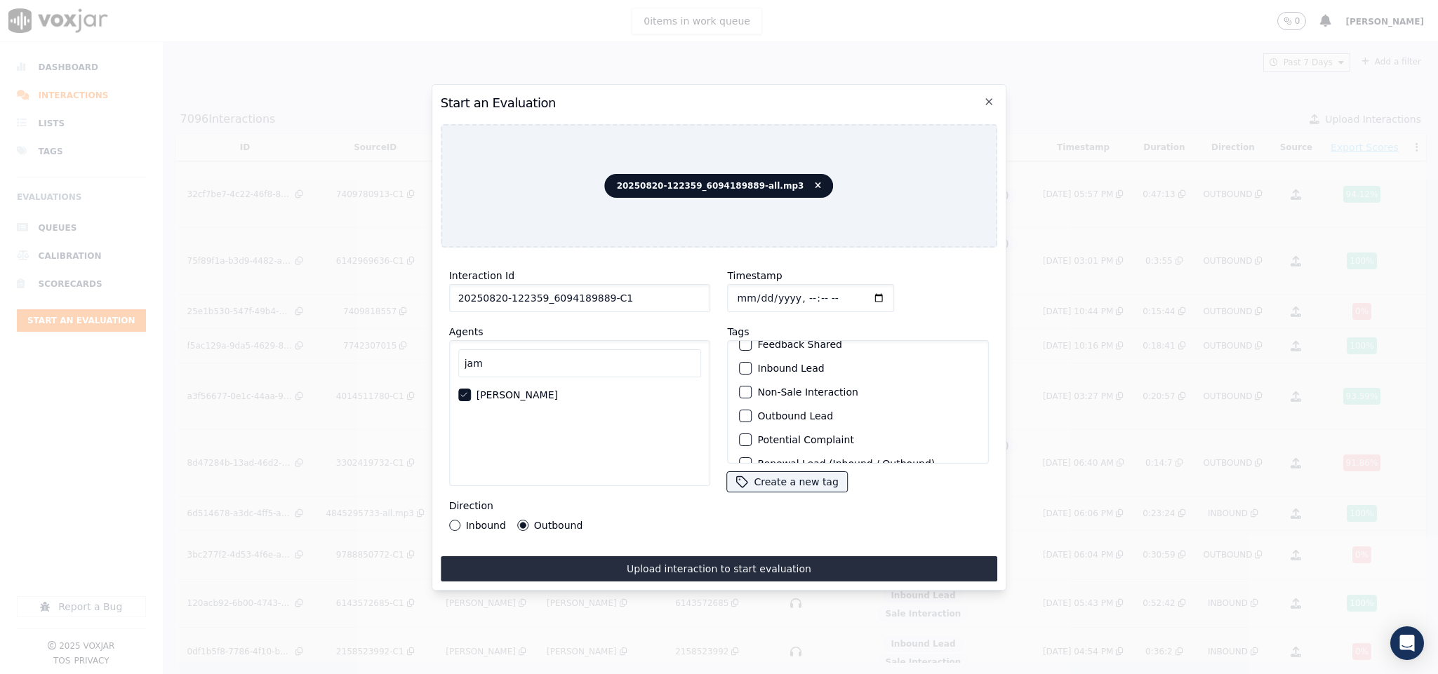
scroll to position [105, 0]
click at [740, 369] on div "button" at bounding box center [745, 374] width 10 height 10
click at [740, 441] on div "button" at bounding box center [745, 446] width 10 height 10
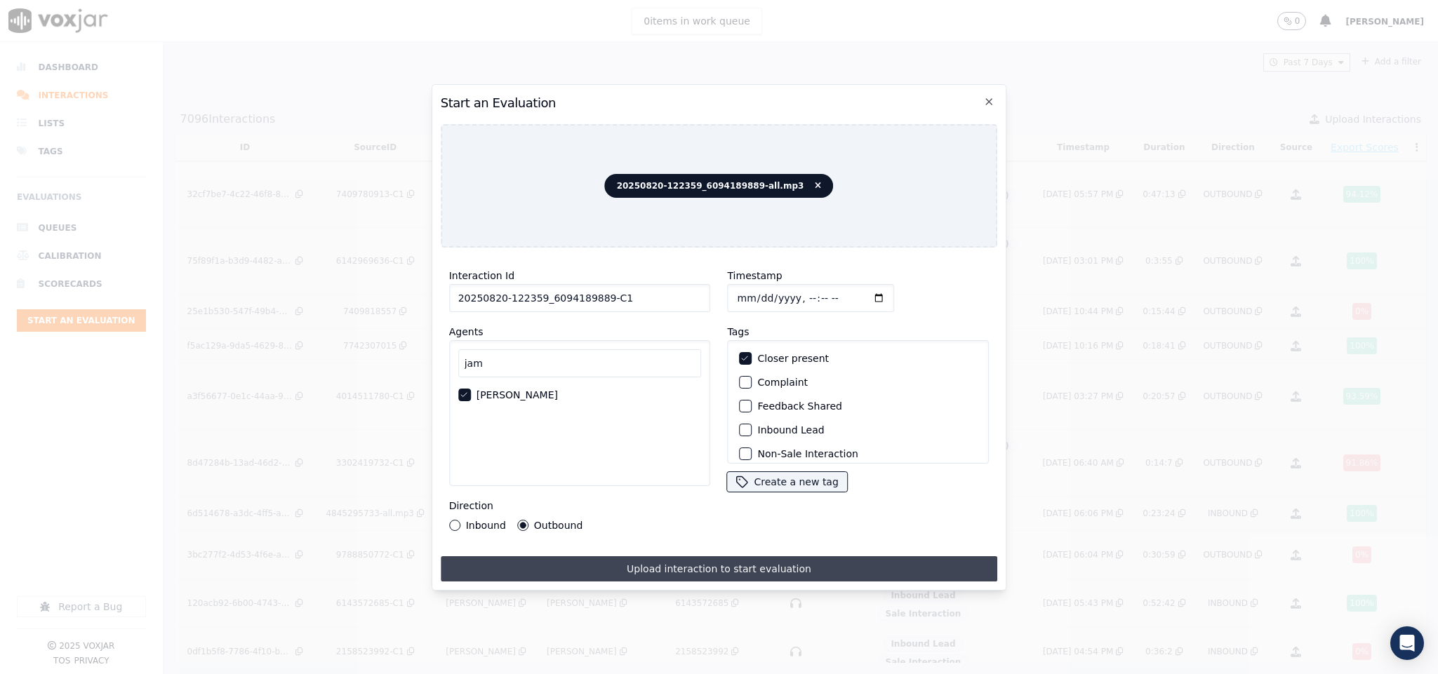
click at [761, 564] on button "Upload interaction to start evaluation" at bounding box center [719, 568] width 557 height 25
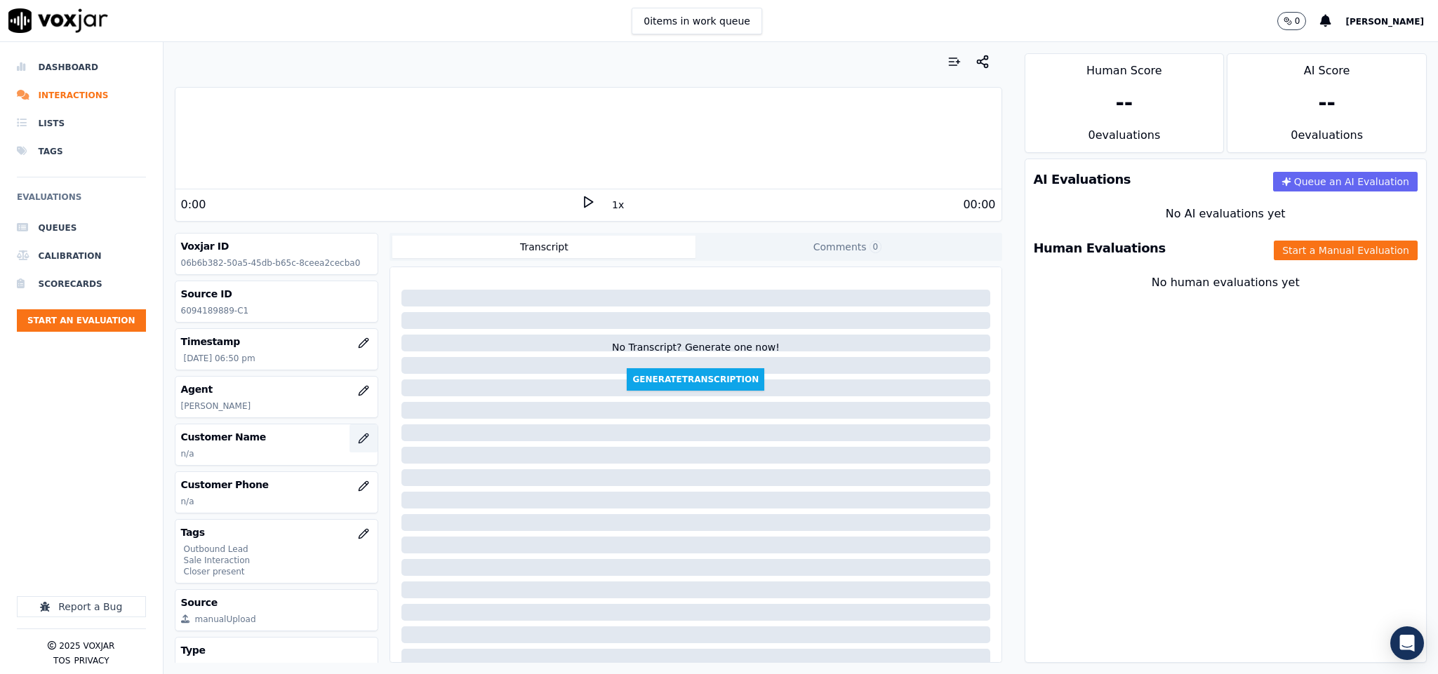
click at [358, 444] on icon "button" at bounding box center [363, 438] width 11 height 11
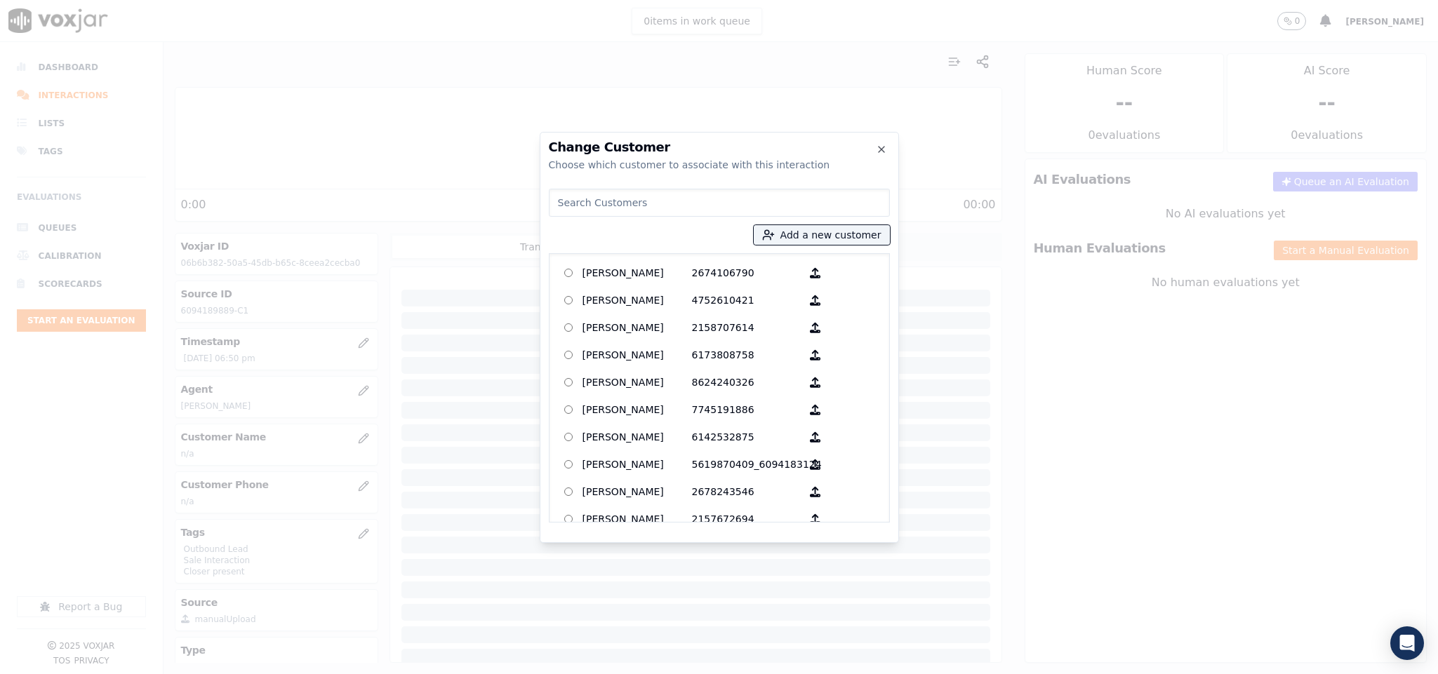
type input "Linda Roberson"
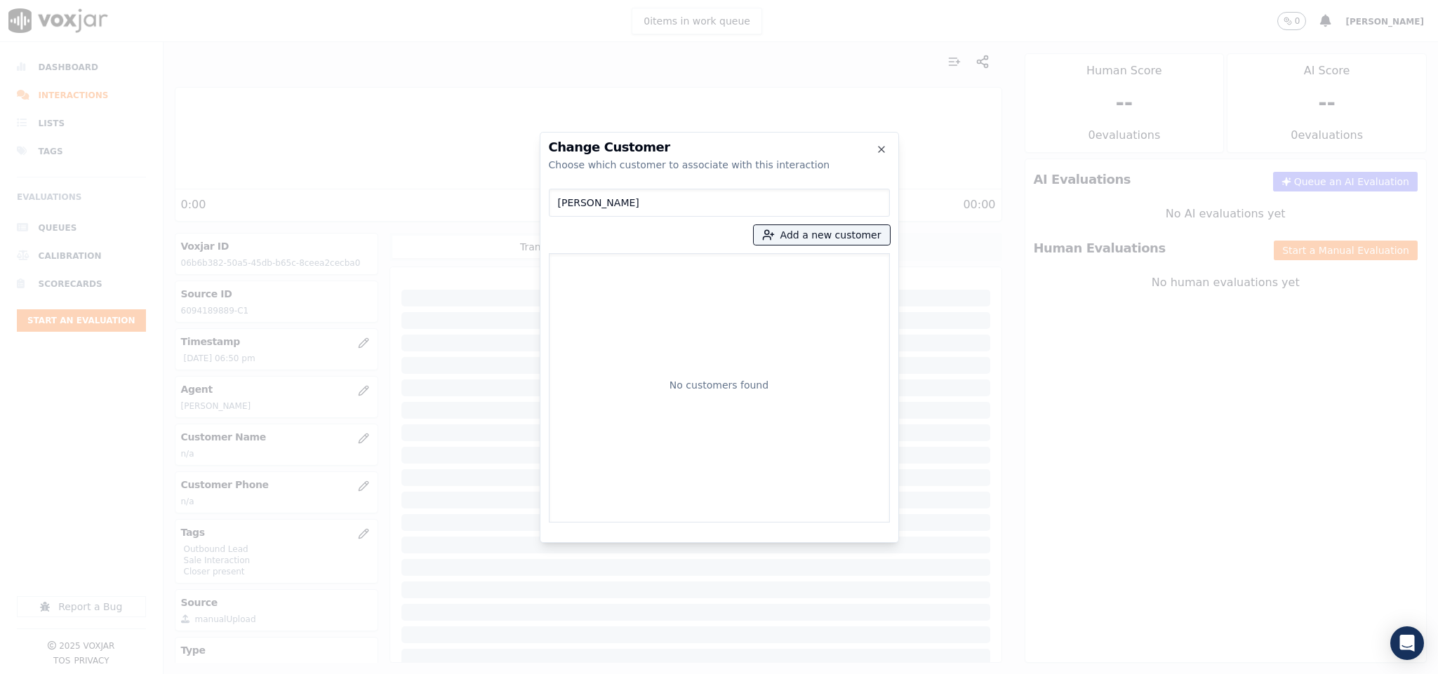
click at [556, 205] on input "Linda Roberson" at bounding box center [719, 203] width 341 height 28
drag, startPoint x: 651, startPoint y: 199, endPoint x: 468, endPoint y: 227, distance: 185.4
click at [468, 674] on div "Change Customer Choose which customer to associate with this interaction Linda …" at bounding box center [719, 674] width 1438 height 0
click at [794, 239] on button "Add a new customer" at bounding box center [822, 235] width 136 height 20
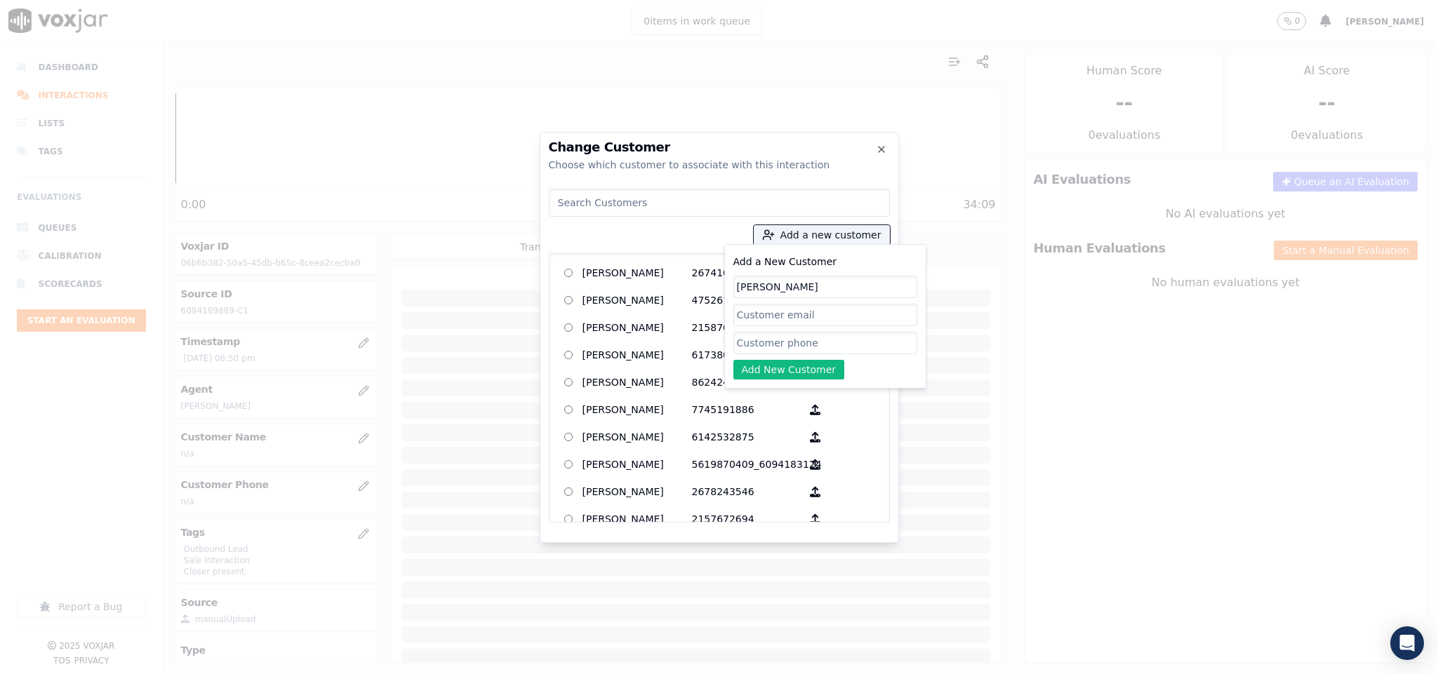
type input "Linda Roberson"
click at [780, 340] on input "Add a New Customer" at bounding box center [825, 343] width 184 height 22
paste input "6094189889"
type input "6094189889"
click at [775, 373] on button "Add New Customer" at bounding box center [789, 370] width 112 height 20
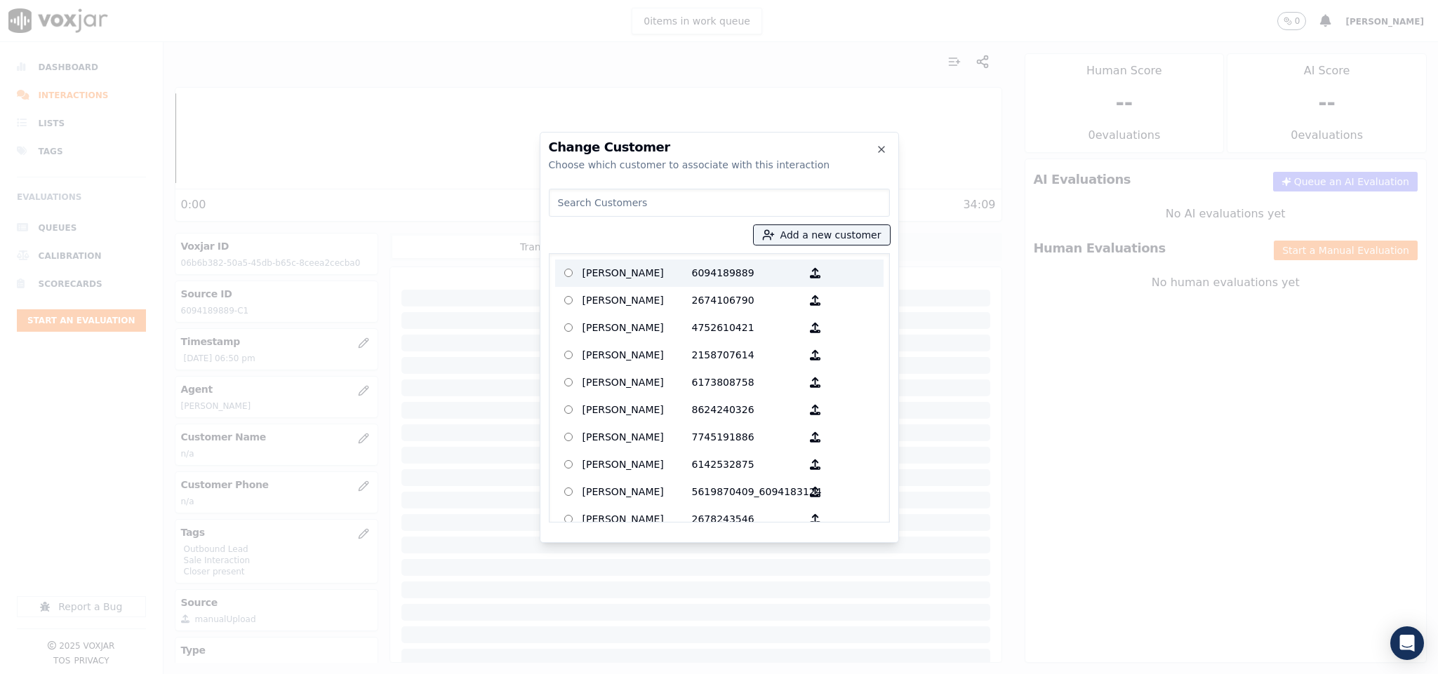
click at [640, 274] on p "Linda Roberson" at bounding box center [636, 273] width 109 height 22
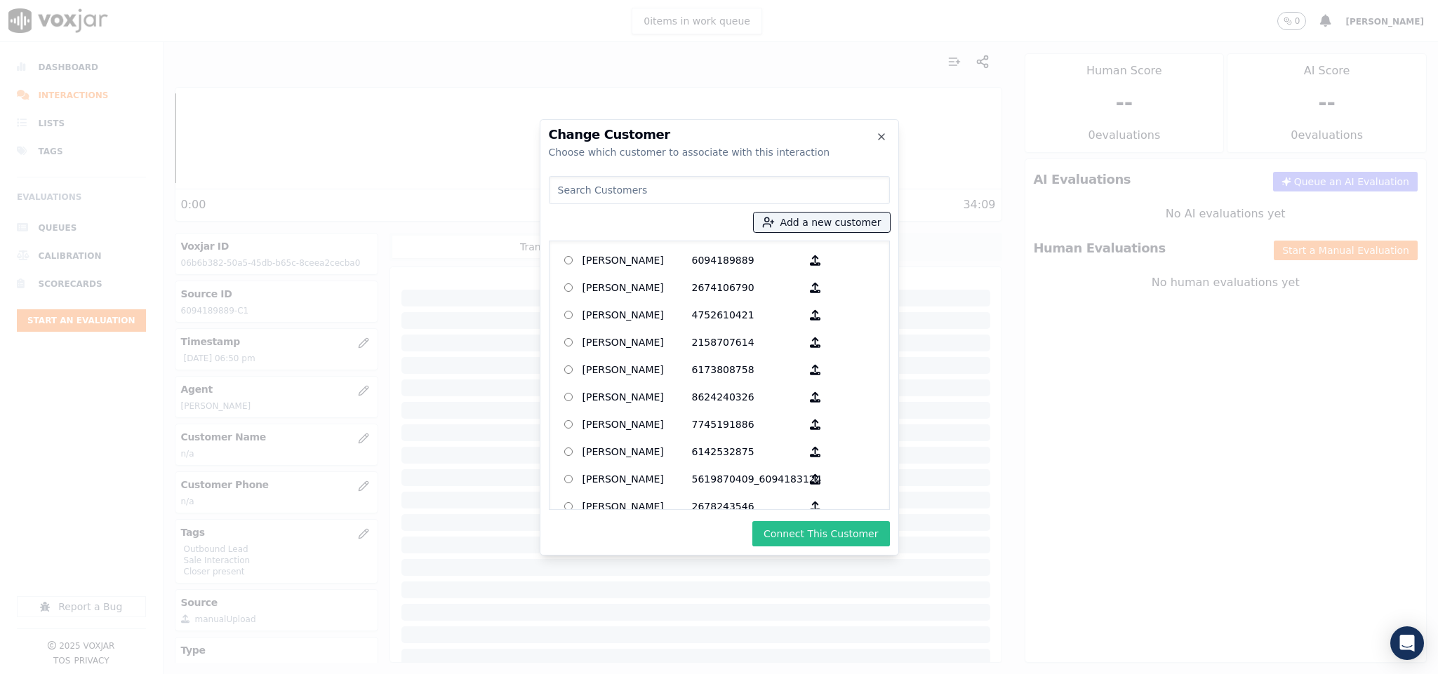
click at [806, 528] on button "Connect This Customer" at bounding box center [820, 533] width 137 height 25
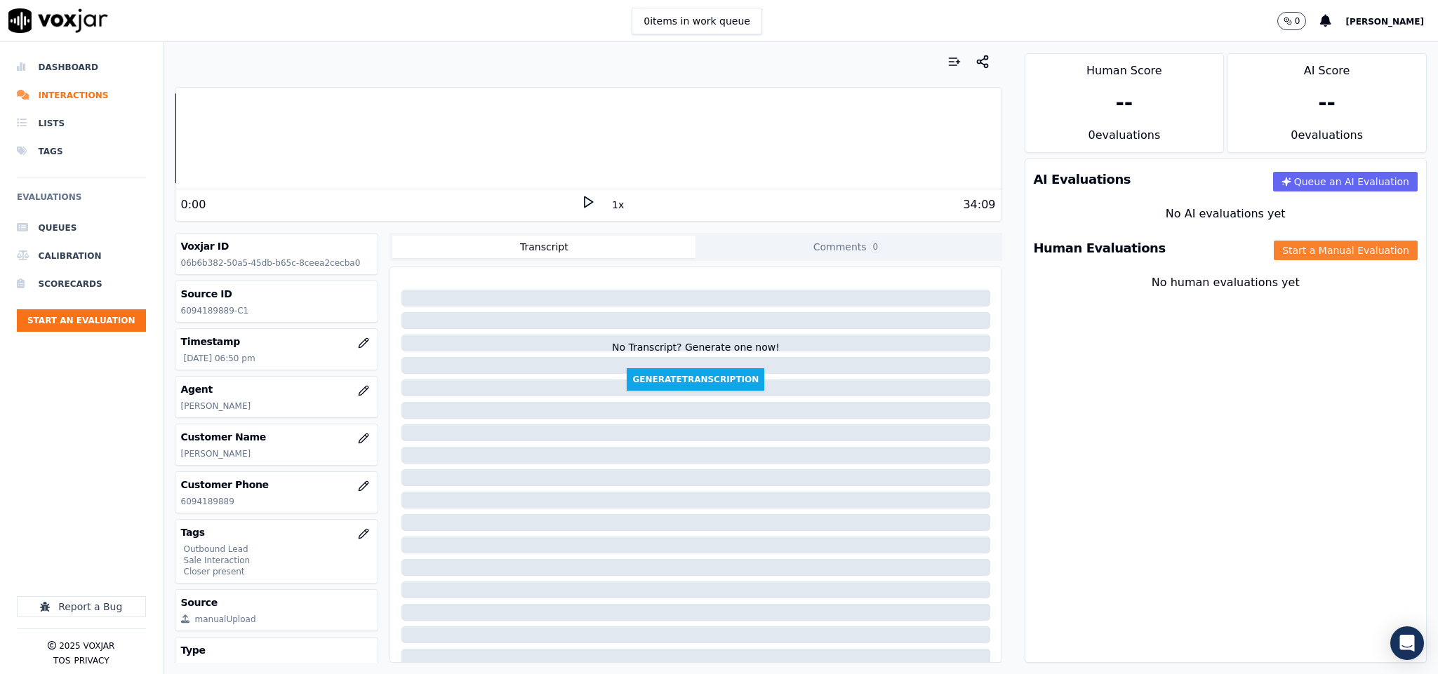
click at [1274, 260] on button "Start a Manual Evaluation" at bounding box center [1346, 251] width 144 height 20
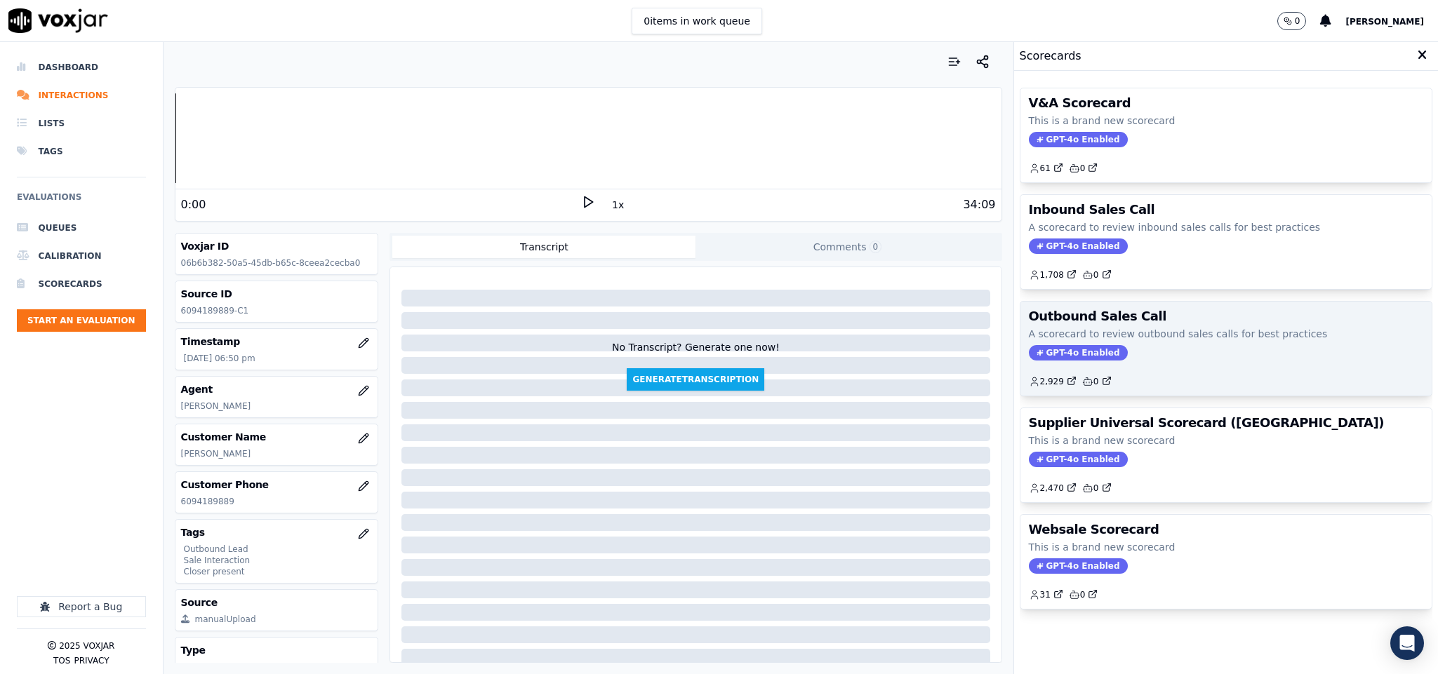
click at [1053, 359] on span "GPT-4o Enabled" at bounding box center [1078, 352] width 99 height 15
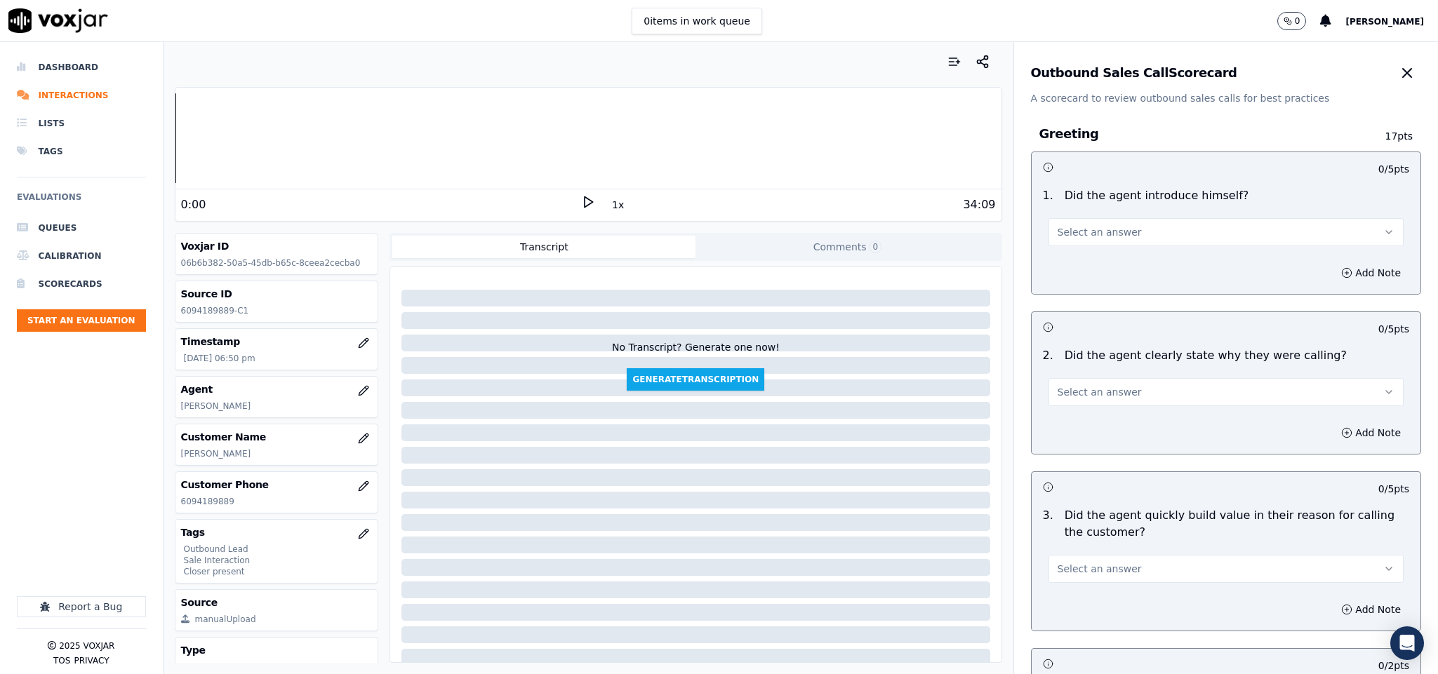
click at [1122, 242] on button "Select an answer" at bounding box center [1226, 232] width 356 height 28
click at [1101, 268] on div "Yes" at bounding box center [1191, 264] width 321 height 22
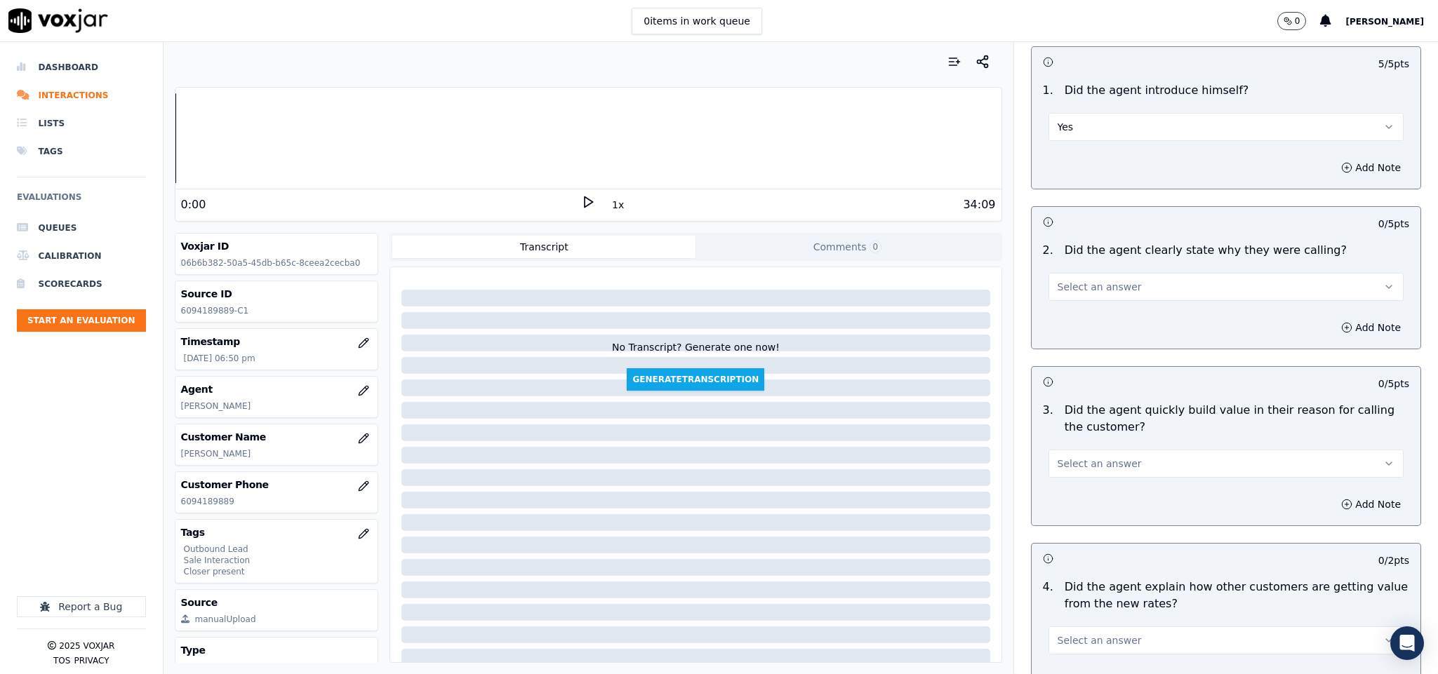
click at [1078, 290] on span "Select an answer" at bounding box center [1099, 287] width 84 height 14
click at [1080, 323] on div "Yes" at bounding box center [1191, 320] width 321 height 22
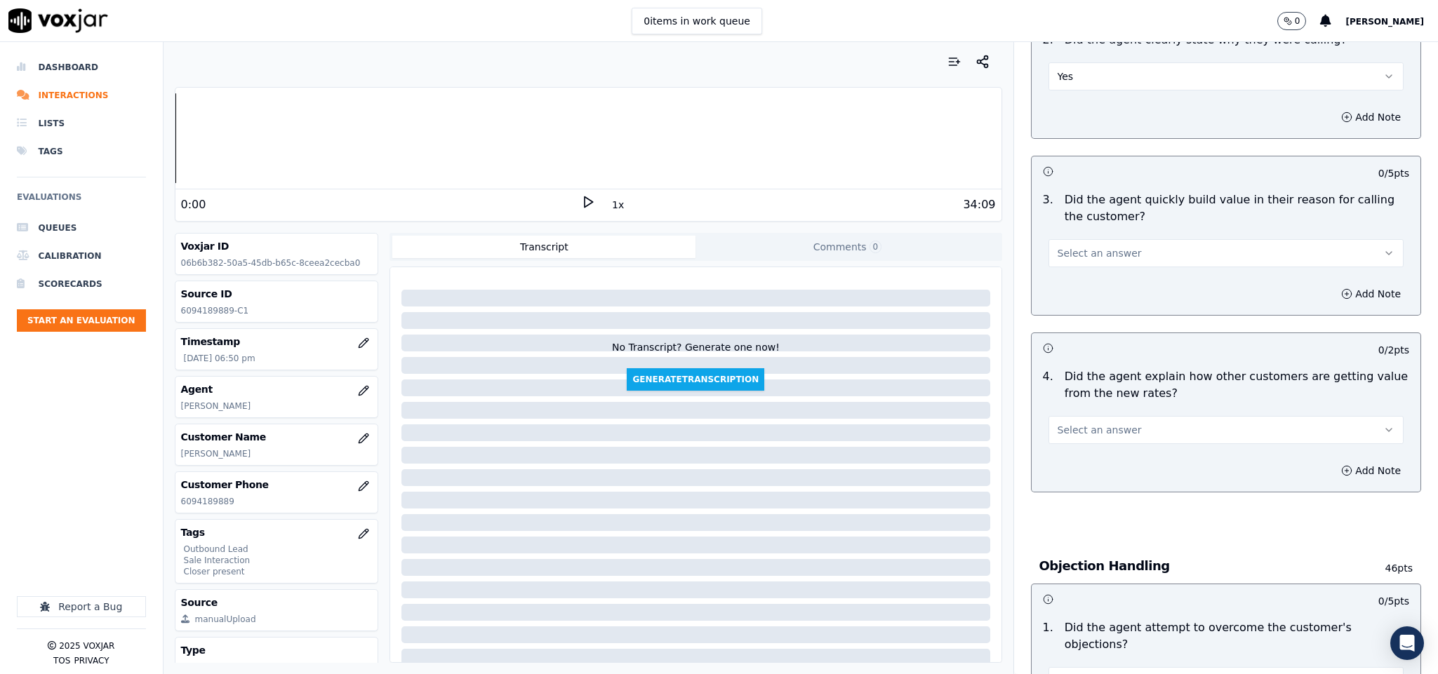
click at [1116, 251] on button "Select an answer" at bounding box center [1226, 253] width 356 height 28
click at [1111, 284] on div "Yes" at bounding box center [1191, 287] width 321 height 22
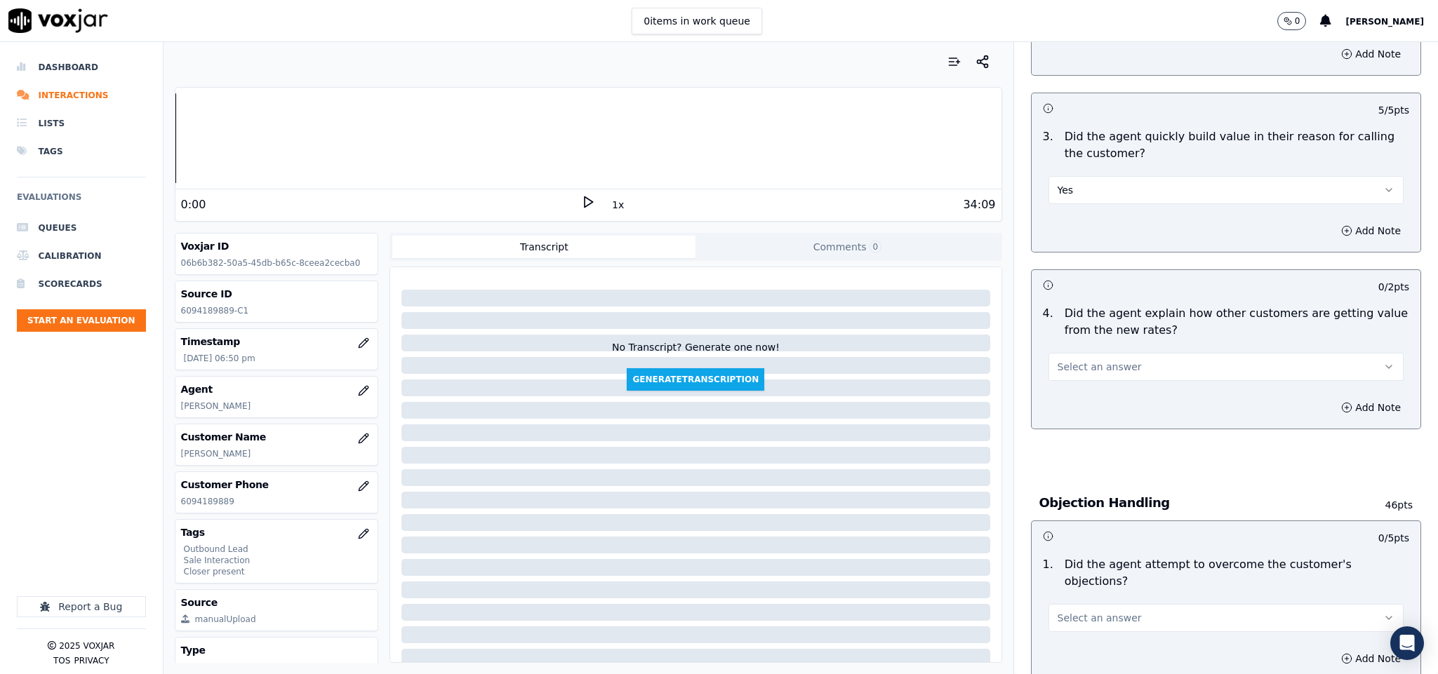
scroll to position [421, 0]
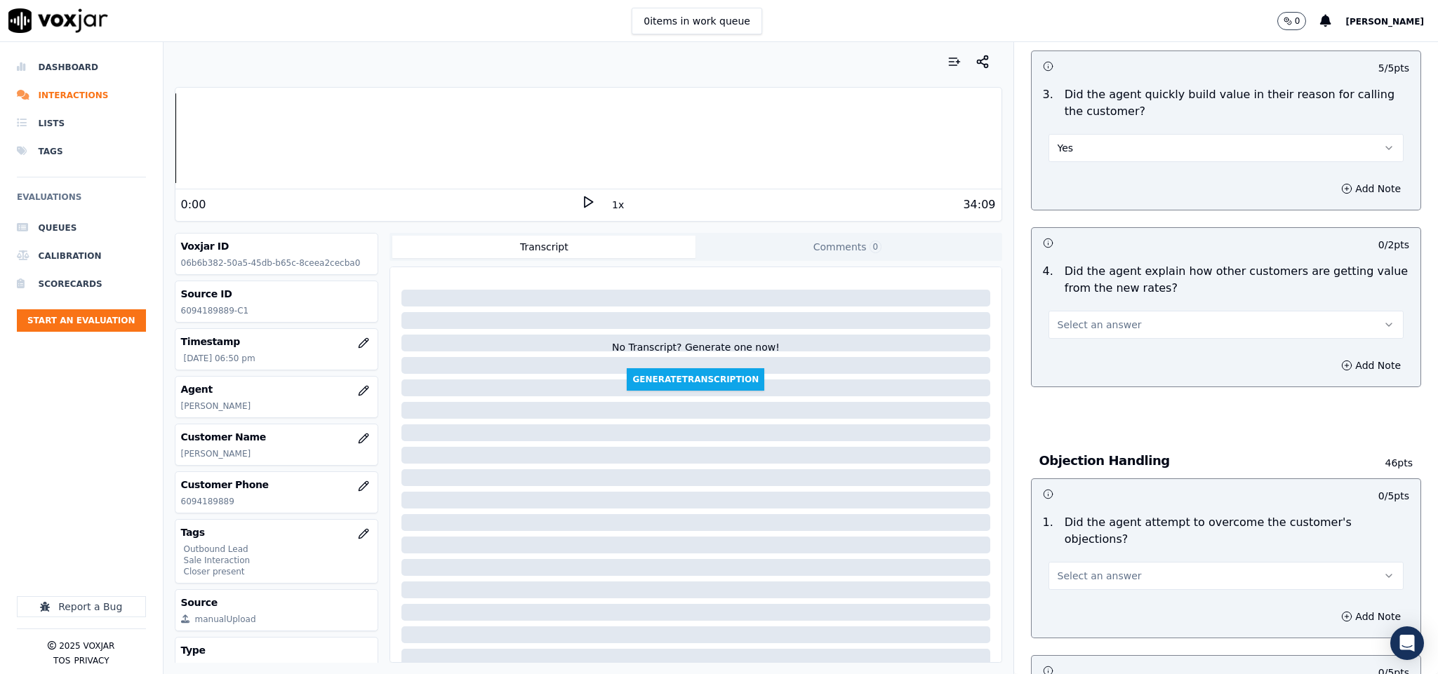
drag, startPoint x: 1103, startPoint y: 321, endPoint x: 1097, endPoint y: 337, distance: 18.0
click at [1103, 322] on span "Select an answer" at bounding box center [1099, 325] width 84 height 14
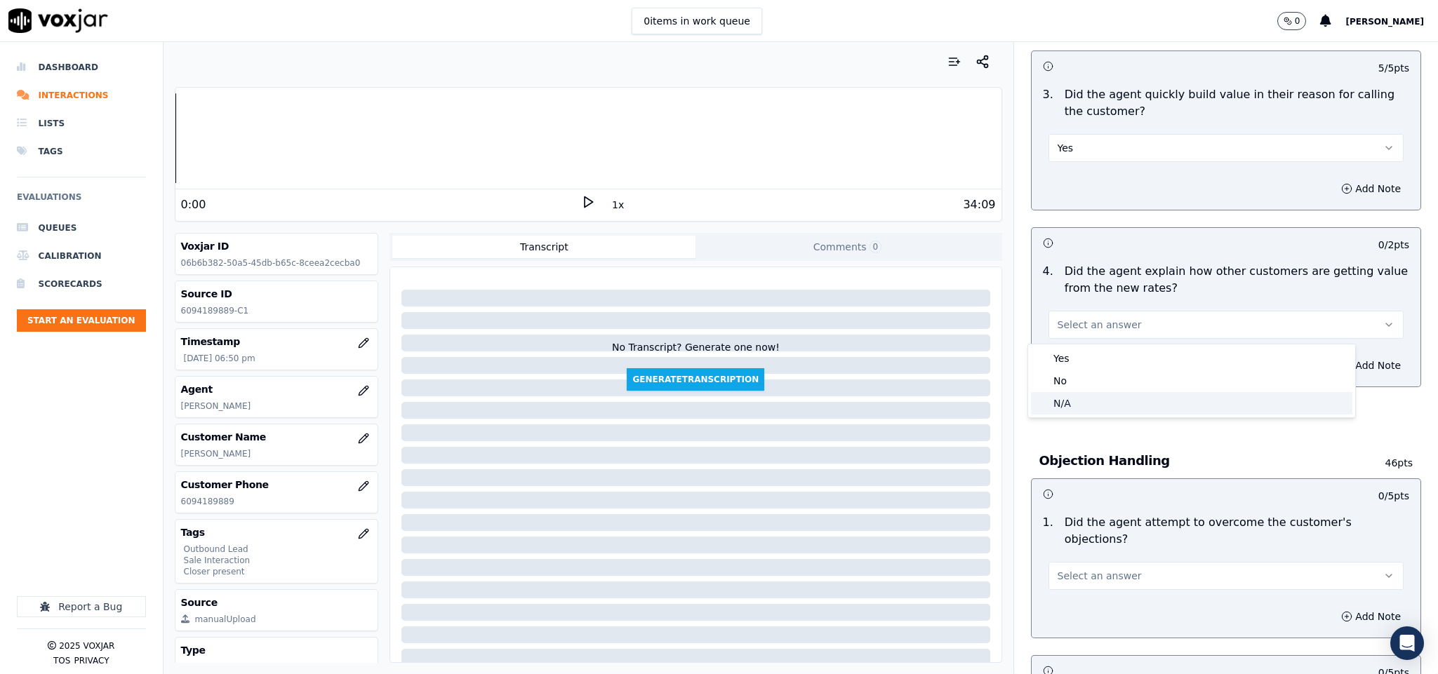
click at [1076, 405] on div "N/A" at bounding box center [1191, 403] width 321 height 22
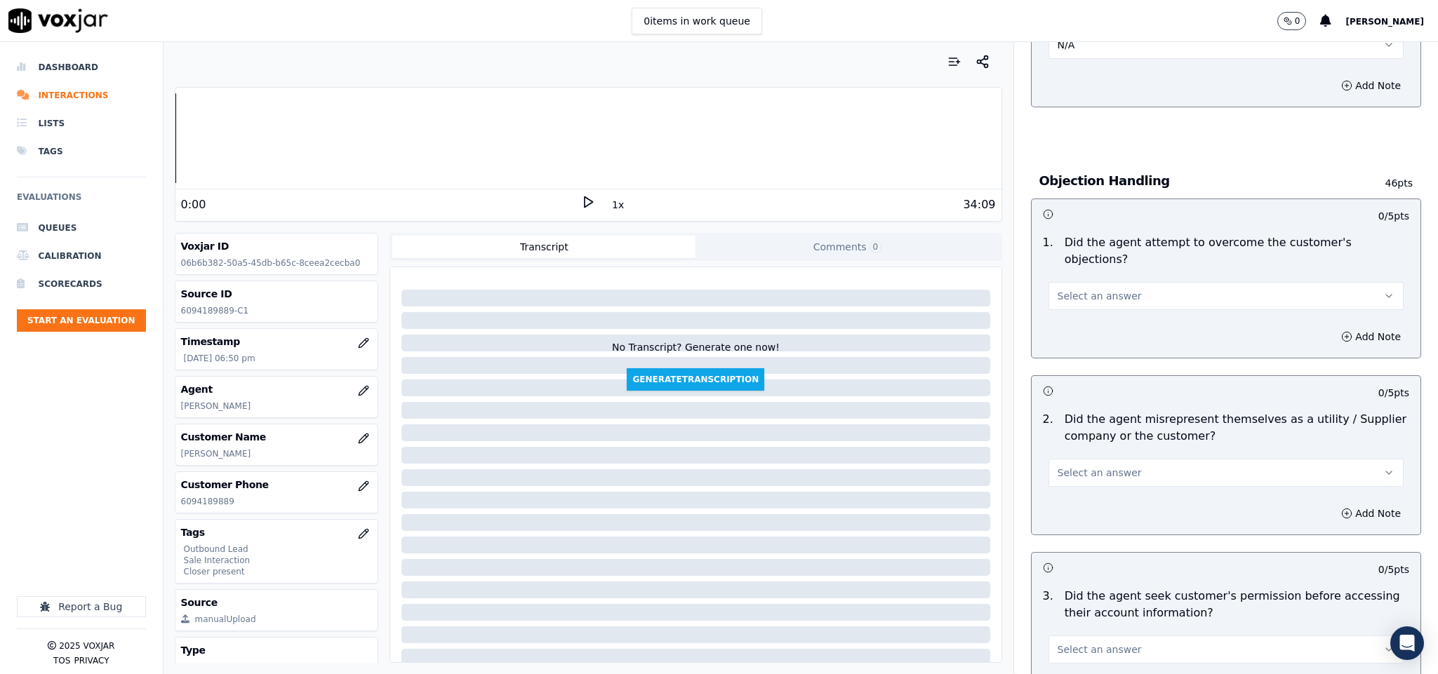
scroll to position [737, 0]
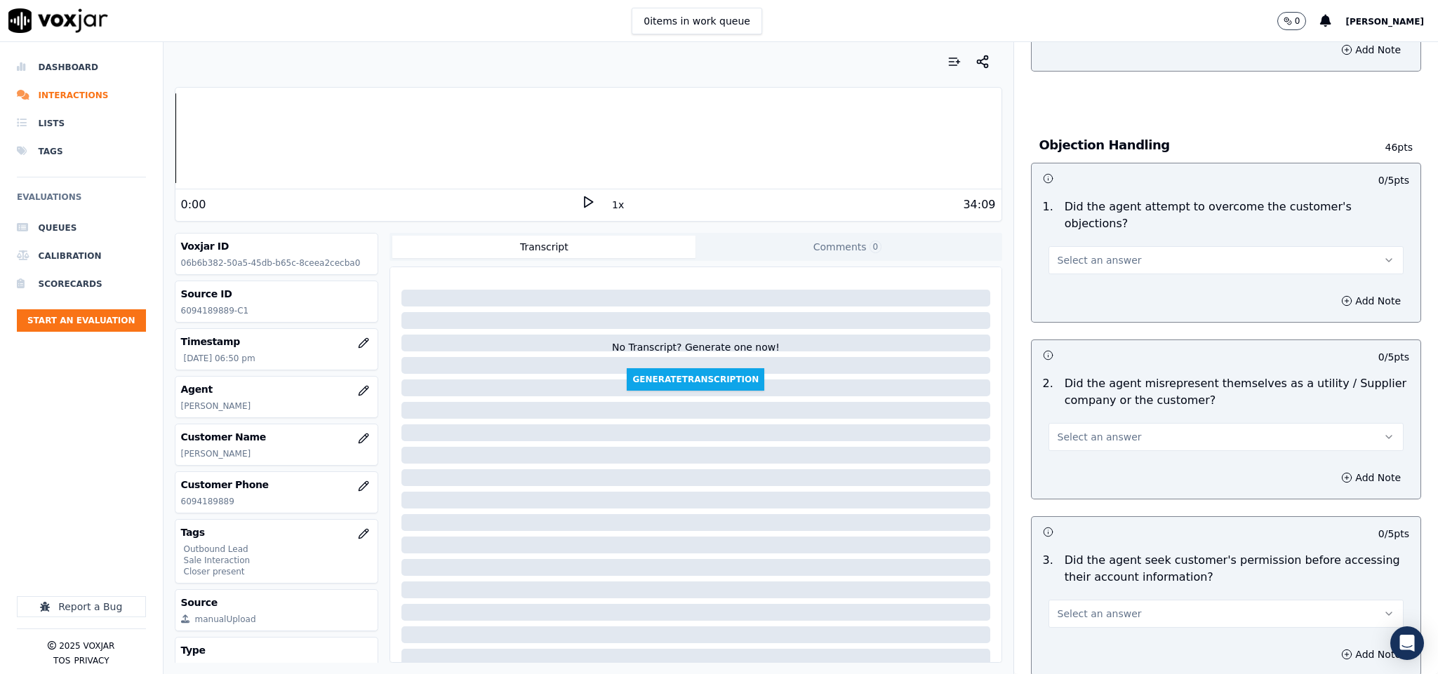
click at [1083, 253] on span "Select an answer" at bounding box center [1099, 260] width 84 height 14
drag, startPoint x: 1072, startPoint y: 280, endPoint x: 1093, endPoint y: 249, distance: 37.4
click at [1072, 281] on div "Yes" at bounding box center [1191, 278] width 321 height 22
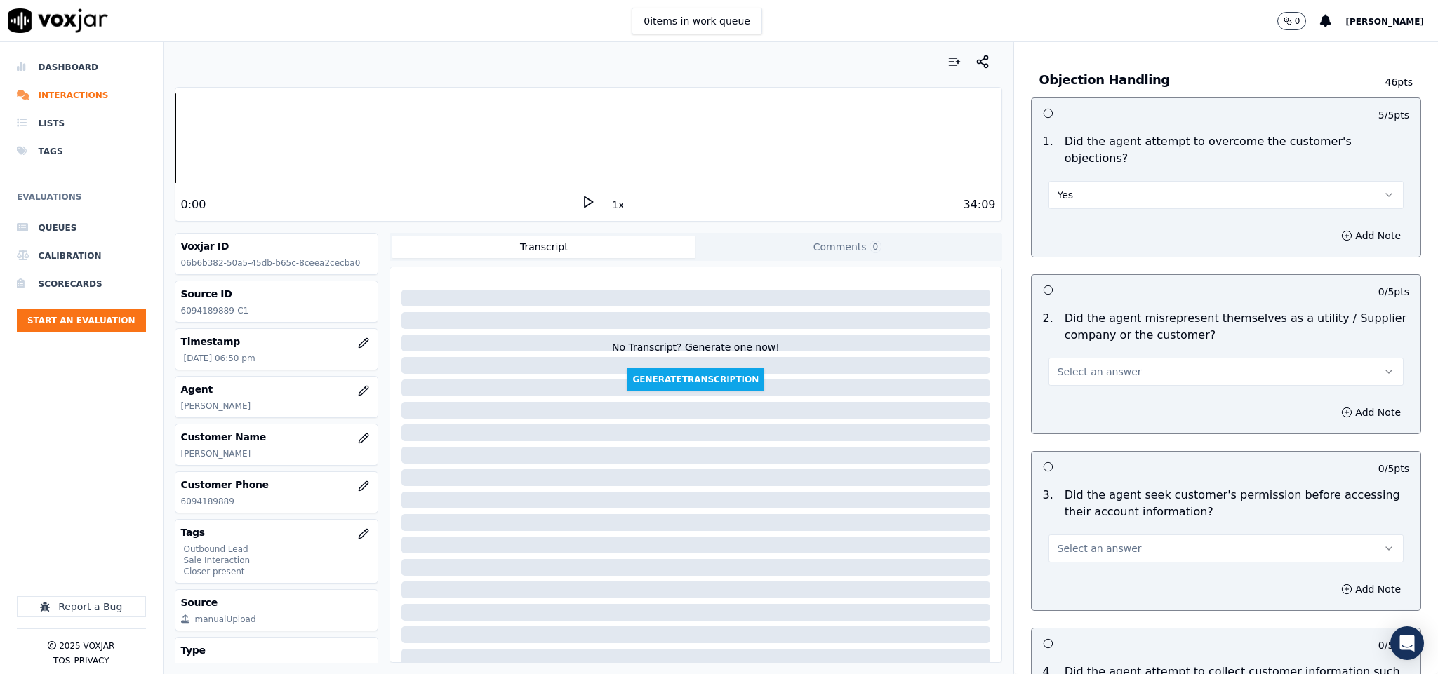
scroll to position [842, 0]
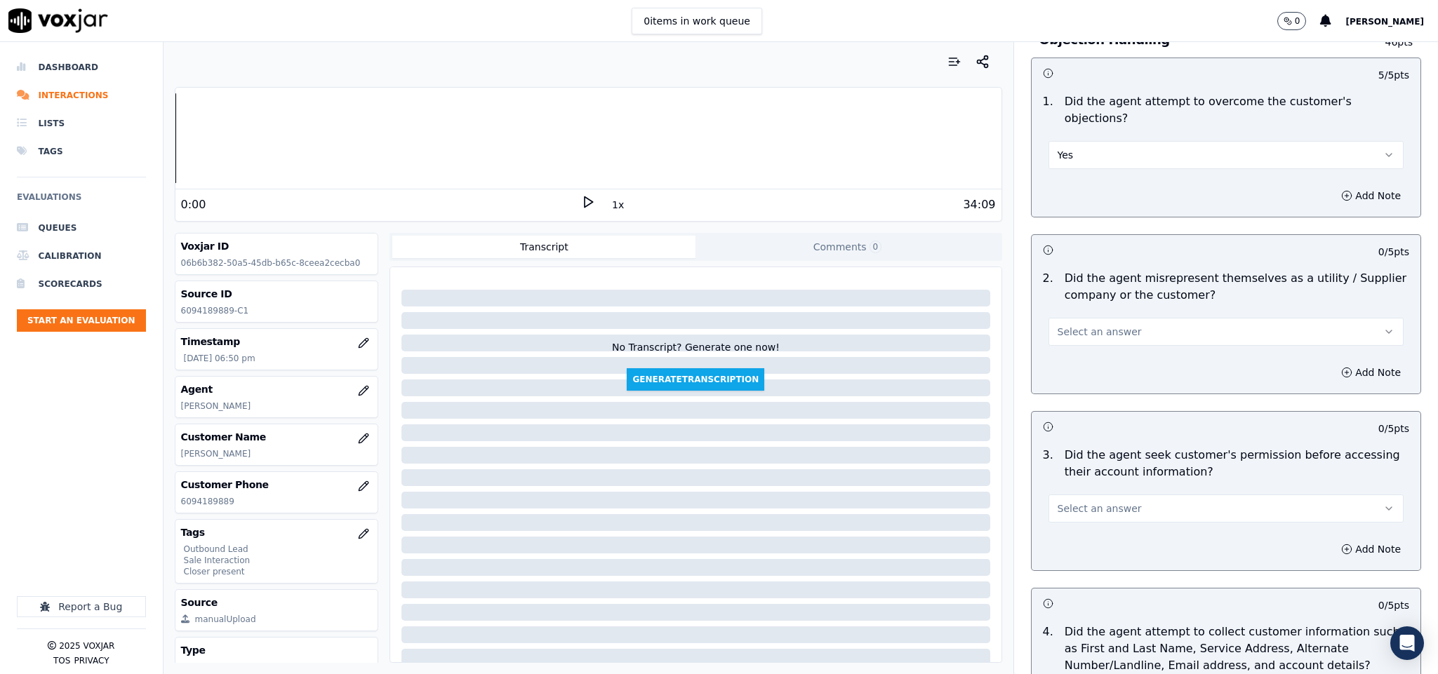
click at [1139, 318] on button "Select an answer" at bounding box center [1226, 332] width 356 height 28
click at [1095, 375] on div "No" at bounding box center [1191, 372] width 321 height 22
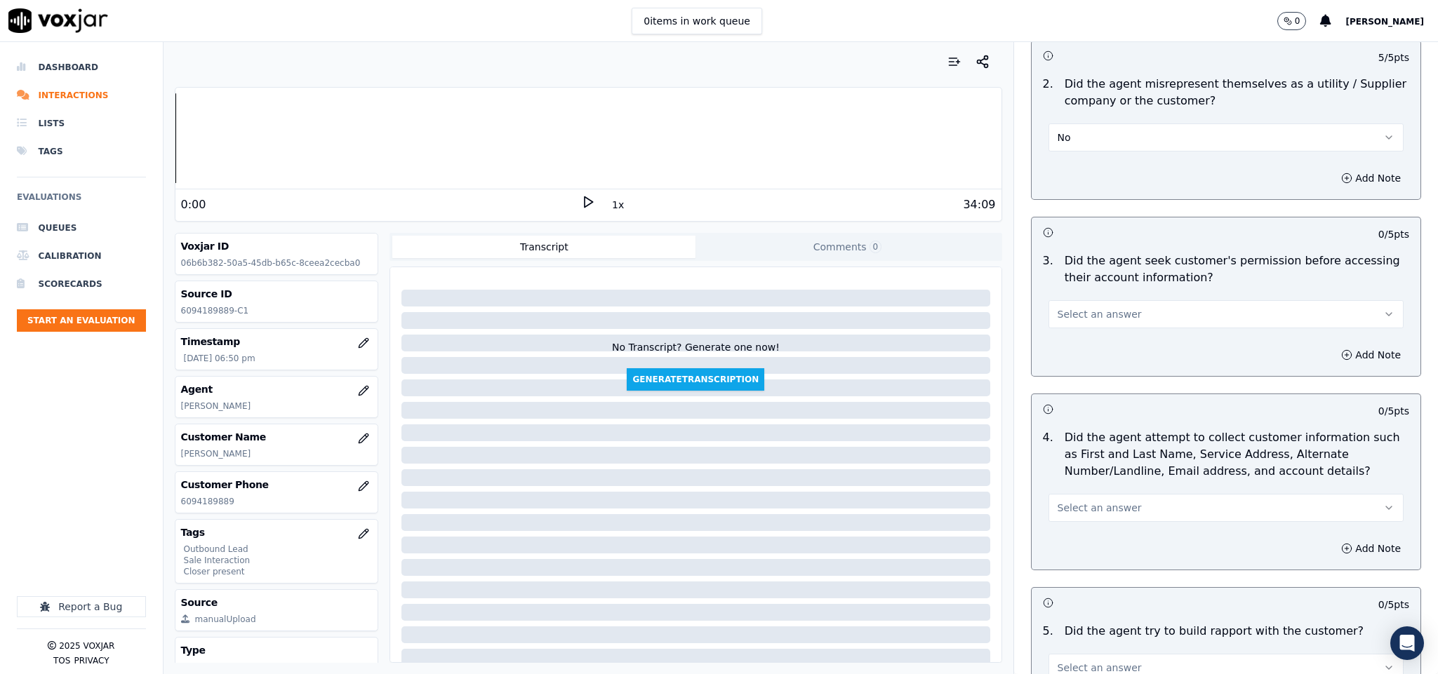
scroll to position [1052, 0]
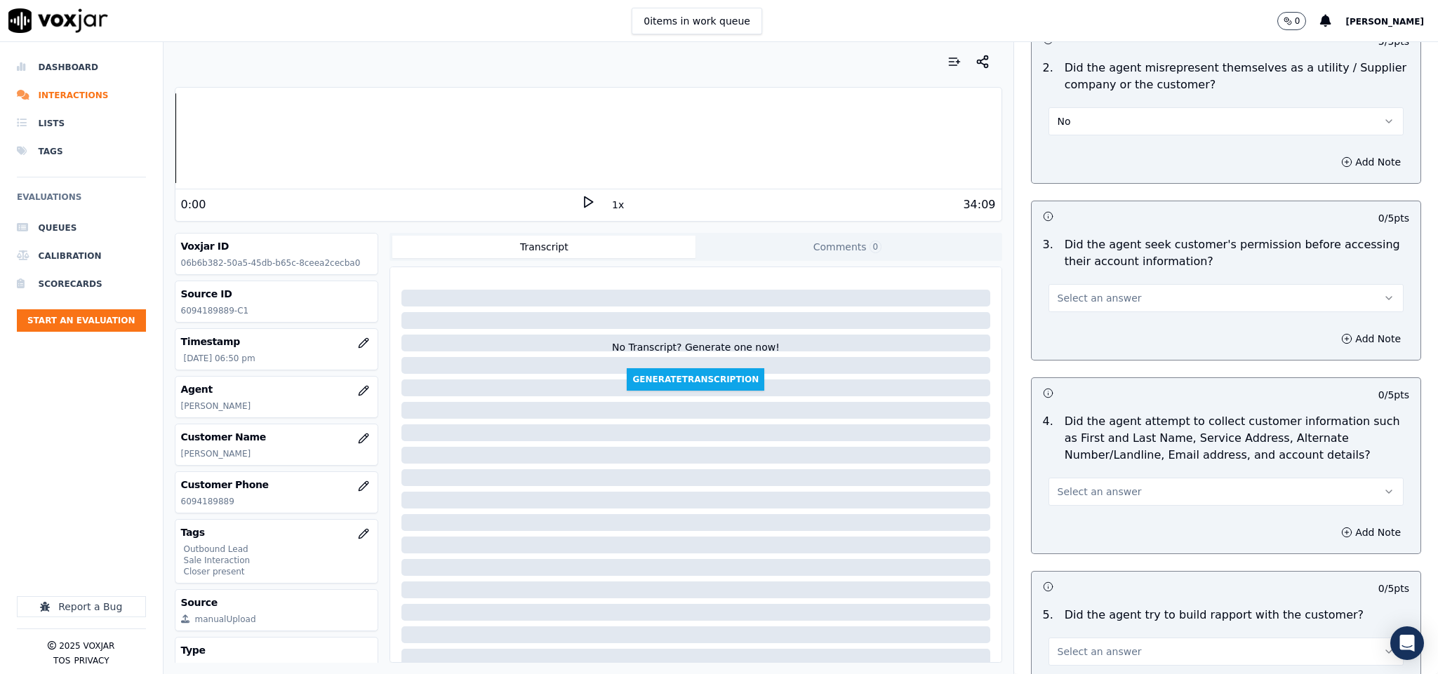
click at [1183, 288] on button "Select an answer" at bounding box center [1226, 298] width 356 height 28
click at [1123, 318] on div "Yes" at bounding box center [1191, 317] width 321 height 22
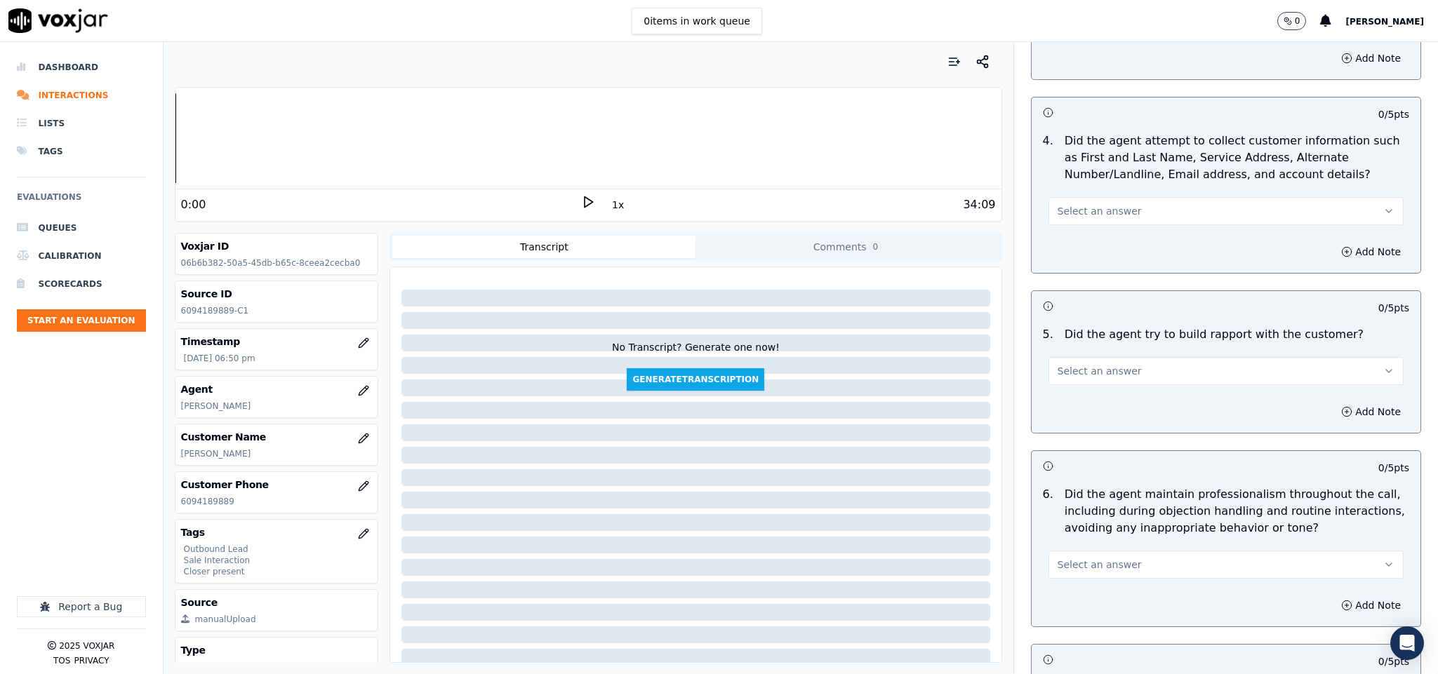
scroll to position [1368, 0]
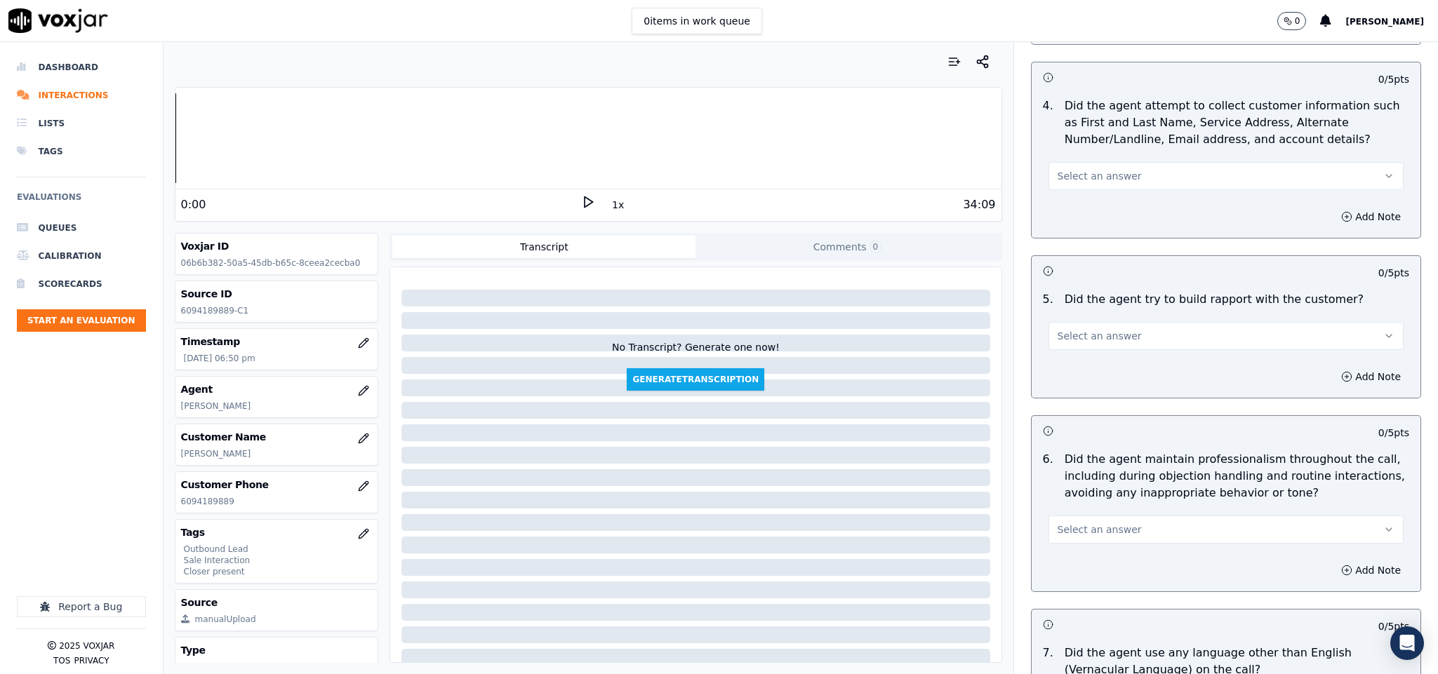
click at [1129, 163] on button "Select an answer" at bounding box center [1226, 176] width 356 height 28
click at [1083, 234] on div "N/A" at bounding box center [1191, 240] width 321 height 22
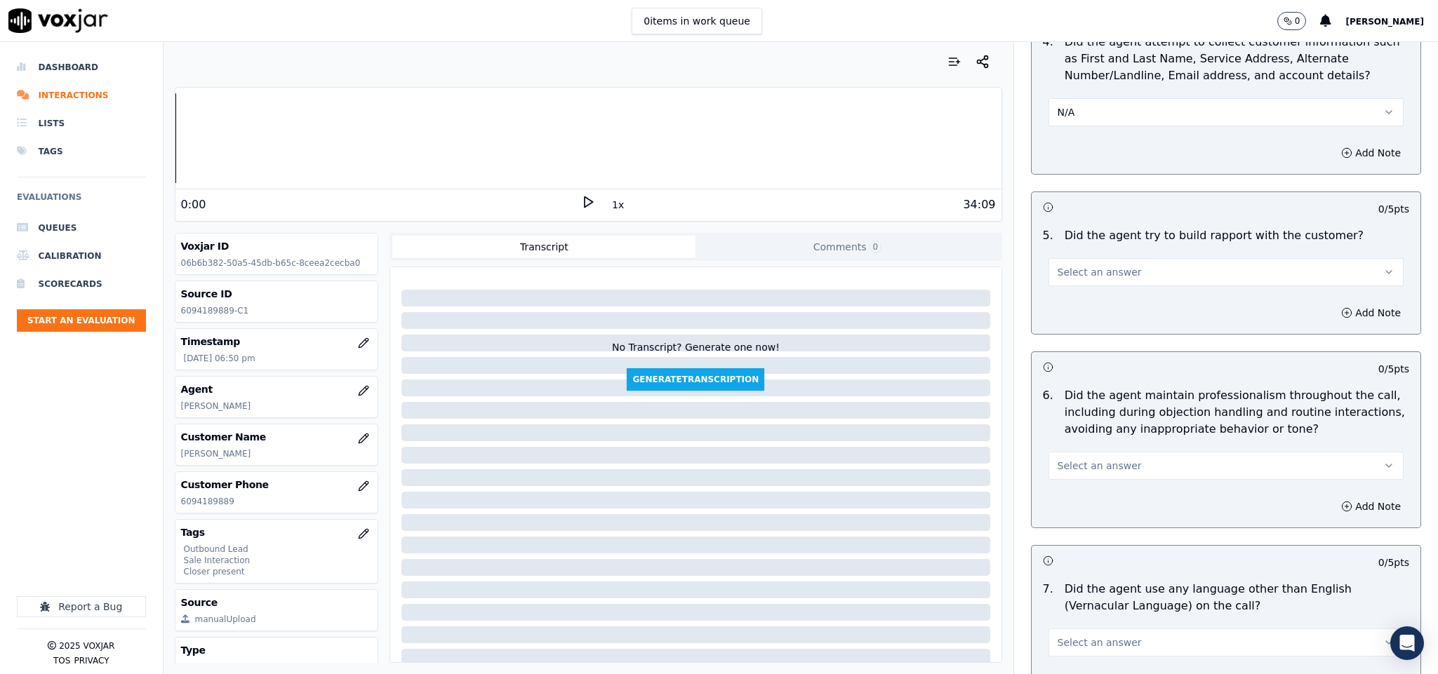
scroll to position [1473, 0]
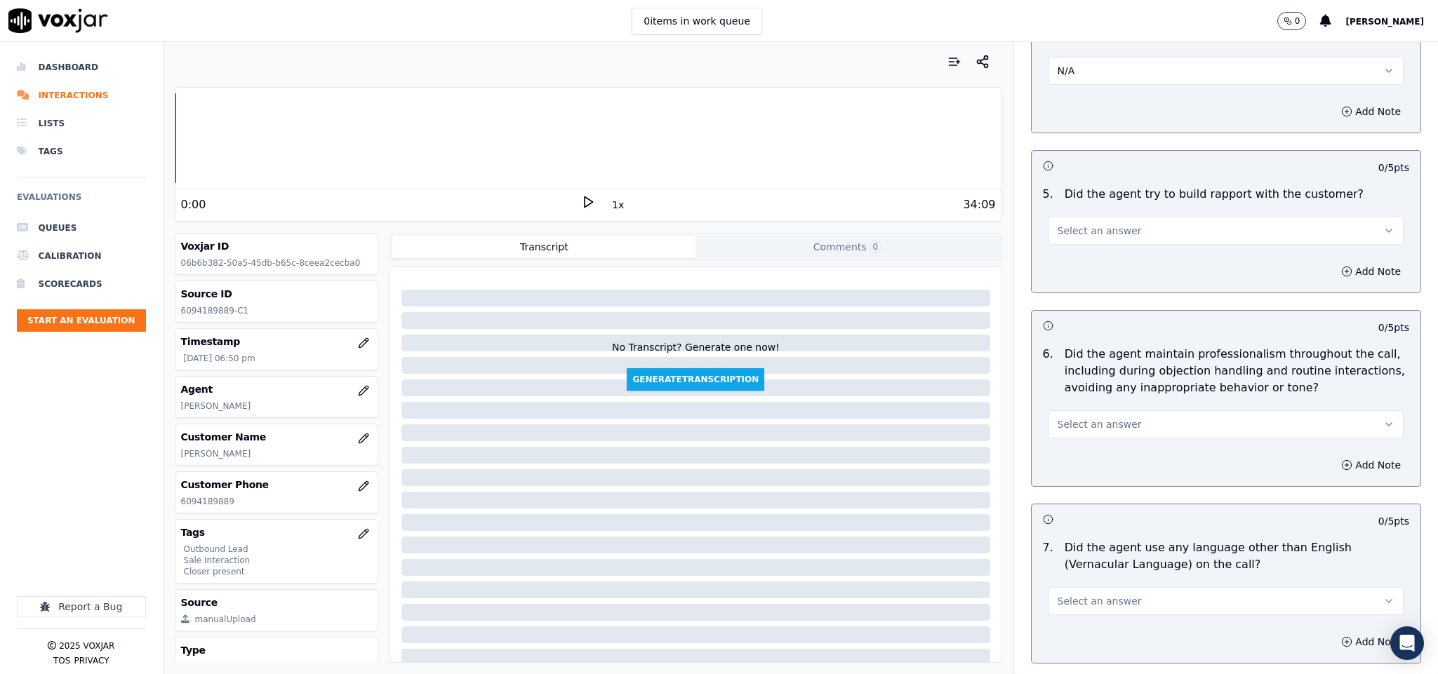
click at [1070, 234] on div "5 . Did the agent try to build rapport with the customer? Select an answer" at bounding box center [1225, 215] width 389 height 70
drag, startPoint x: 1080, startPoint y: 218, endPoint x: 1081, endPoint y: 226, distance: 8.4
click at [1081, 224] on span "Select an answer" at bounding box center [1099, 231] width 84 height 14
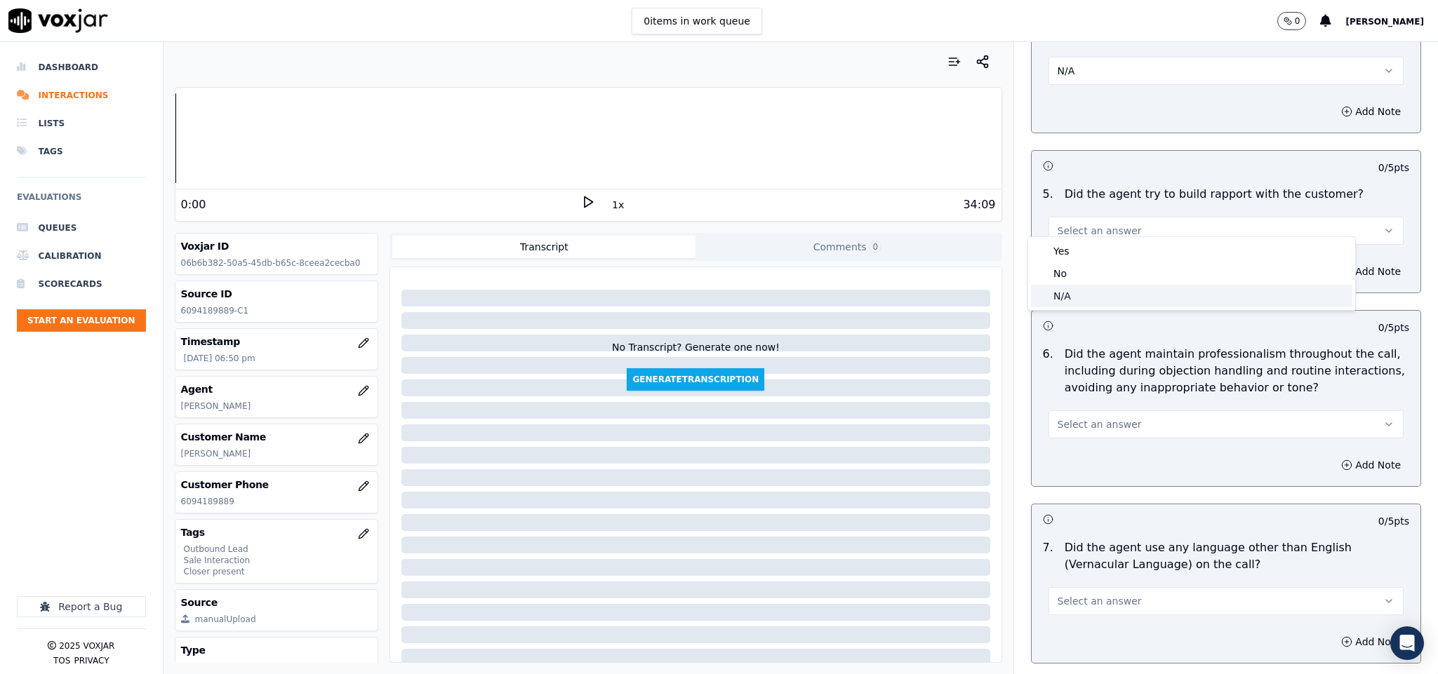
click at [1093, 299] on div "N/A" at bounding box center [1191, 296] width 321 height 22
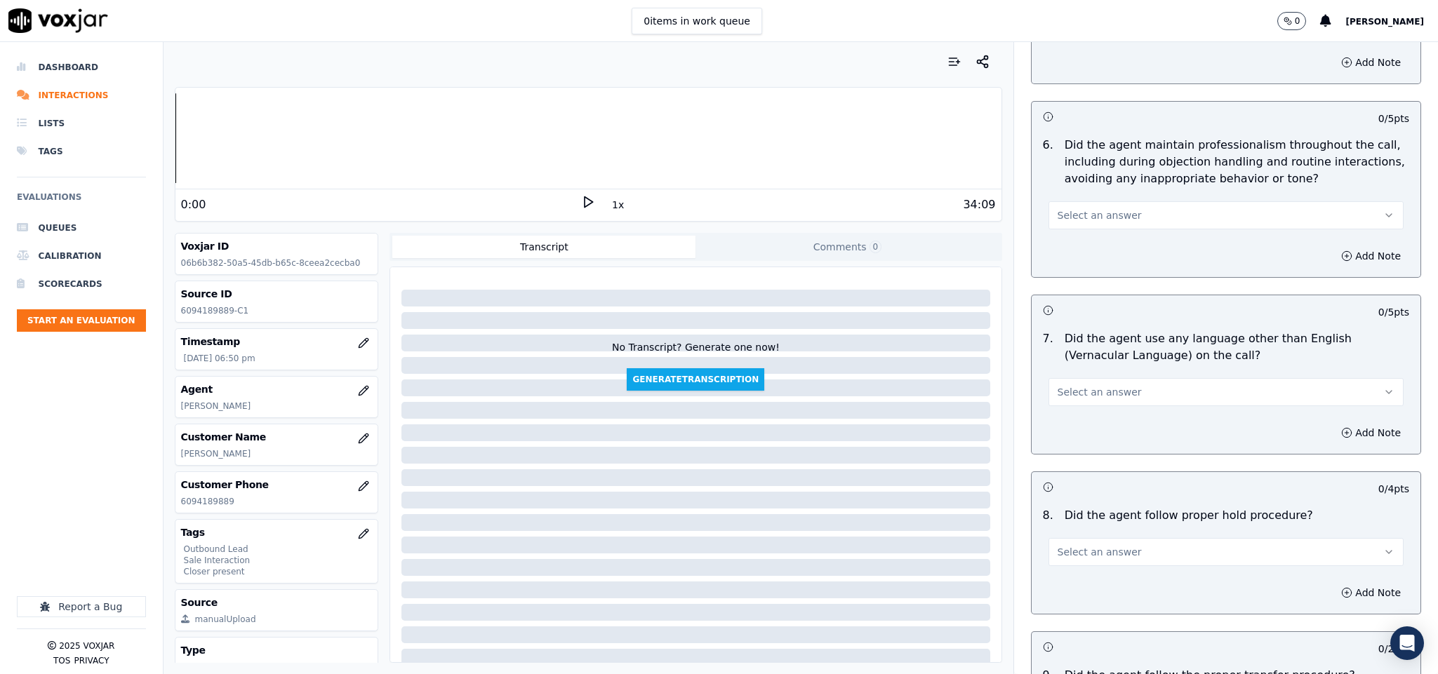
scroll to position [1684, 0]
click at [1129, 200] on button "Select an answer" at bounding box center [1226, 214] width 356 height 28
click at [1092, 230] on div "Yes" at bounding box center [1191, 234] width 321 height 22
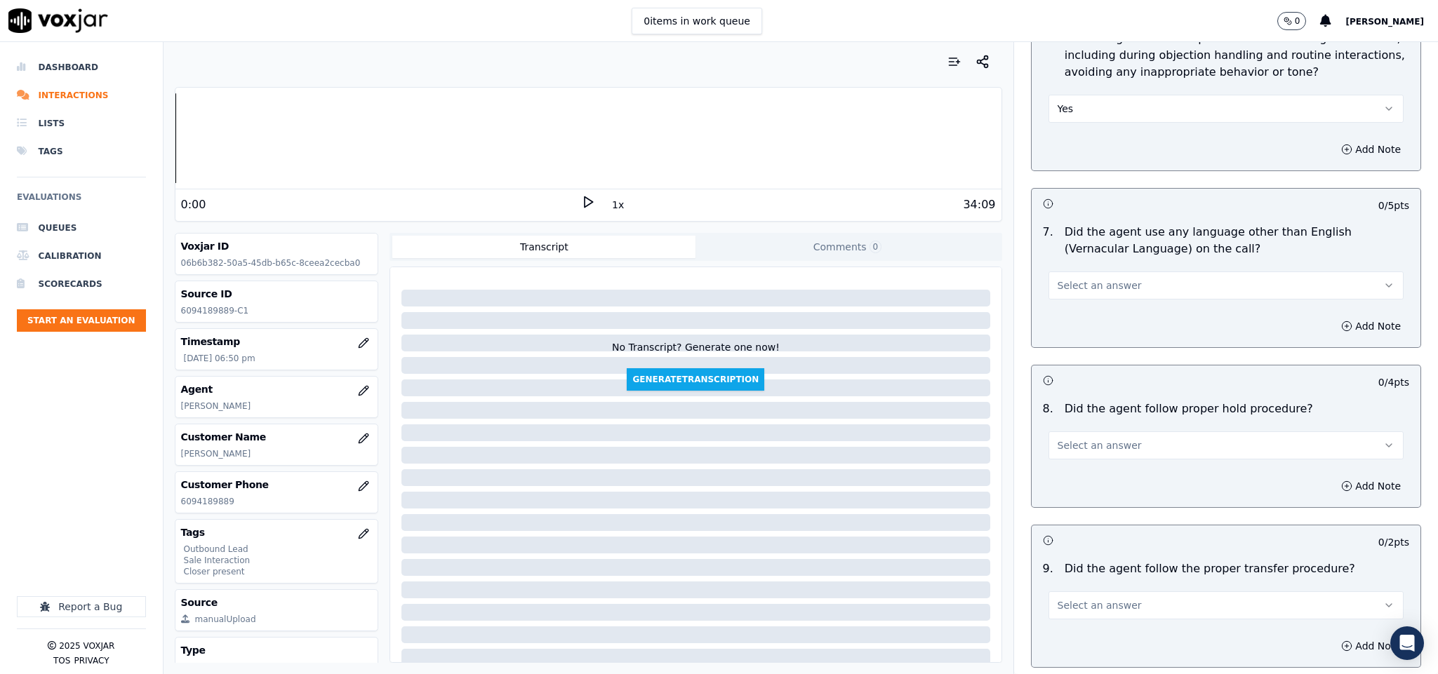
click at [1078, 279] on span "Select an answer" at bounding box center [1099, 286] width 84 height 14
click at [1072, 330] on div "No" at bounding box center [1191, 329] width 321 height 22
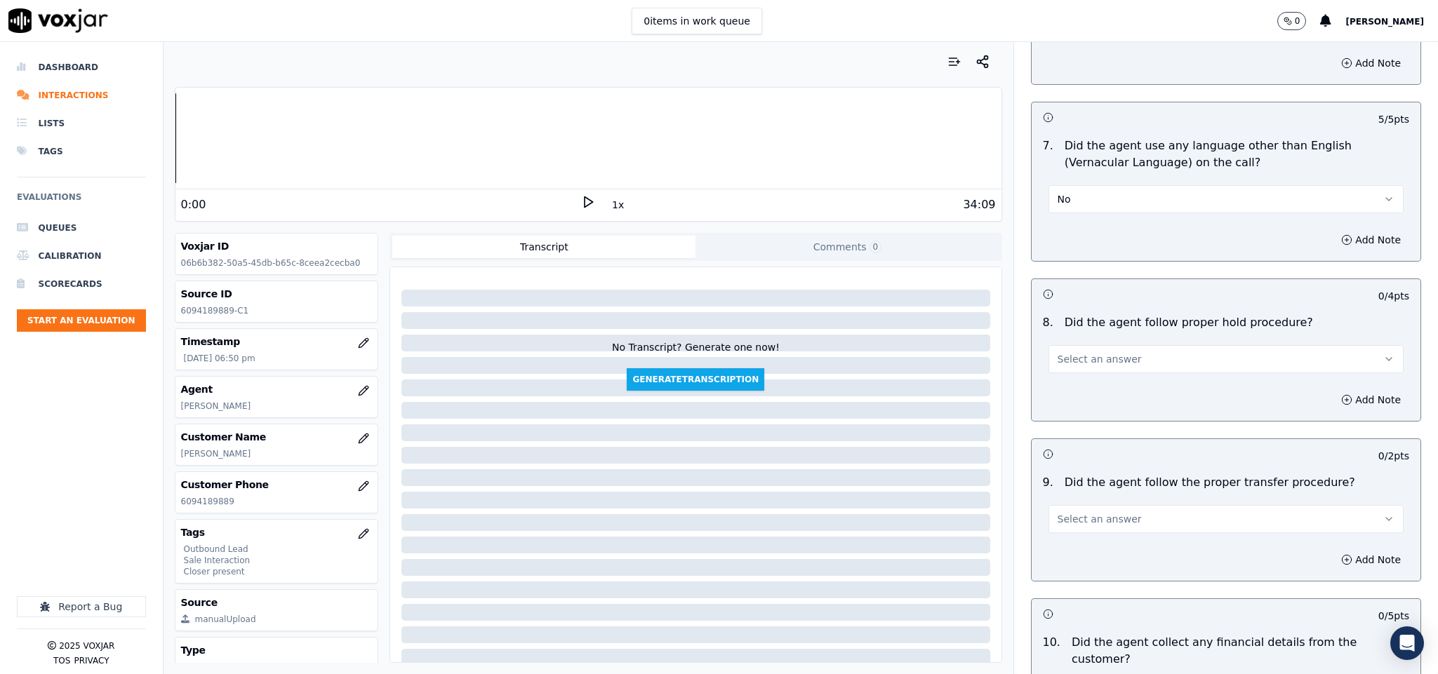
scroll to position [2000, 0]
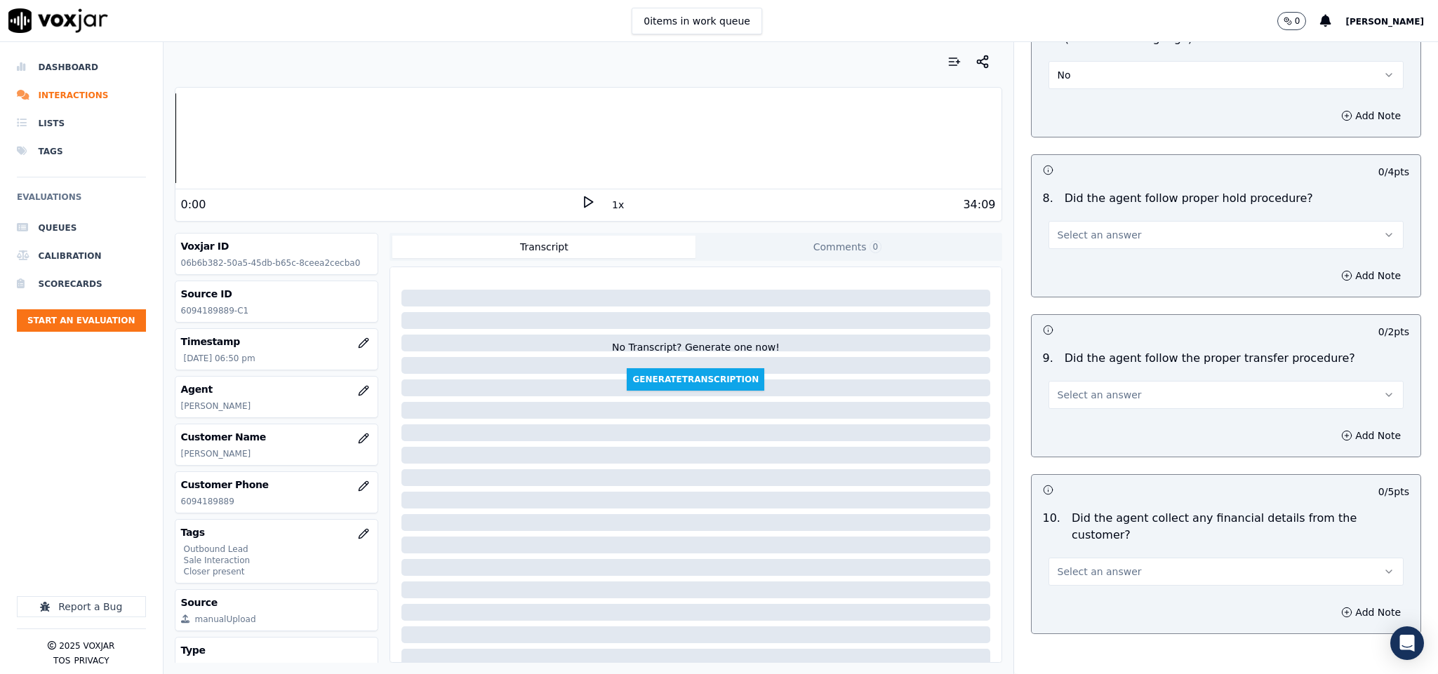
drag, startPoint x: 1089, startPoint y: 221, endPoint x: 1095, endPoint y: 236, distance: 16.7
click at [1091, 228] on span "Select an answer" at bounding box center [1099, 235] width 84 height 14
click at [1088, 247] on div "Yes" at bounding box center [1191, 257] width 321 height 22
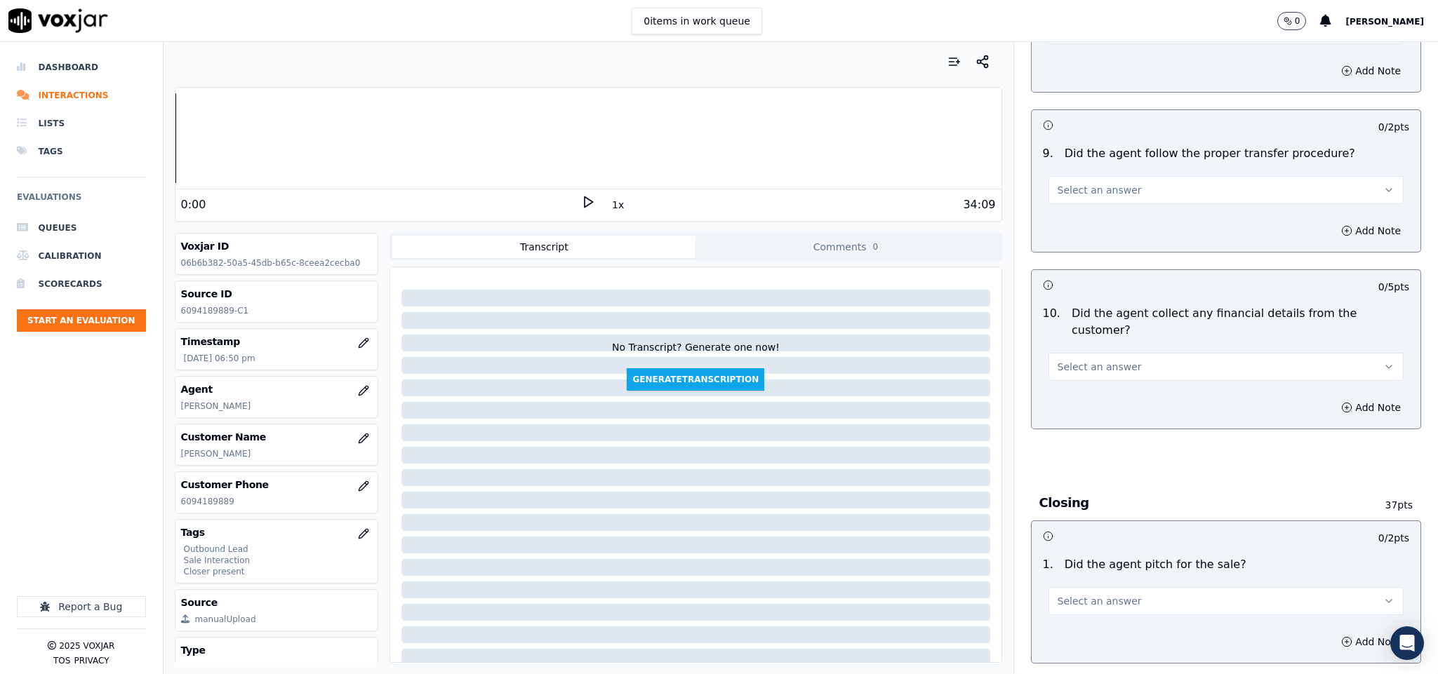
scroll to position [2210, 0]
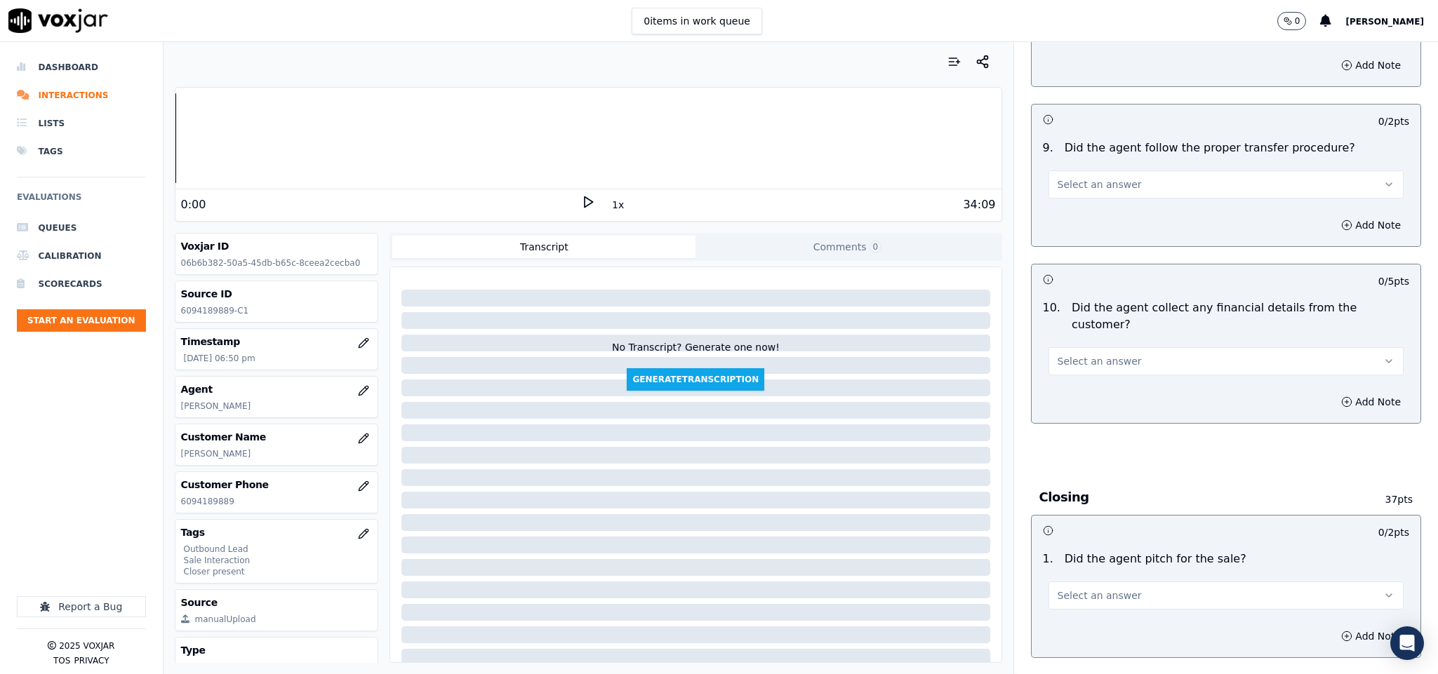
click at [1129, 179] on button "Select an answer" at bounding box center [1226, 185] width 356 height 28
click at [1114, 224] on div "No" at bounding box center [1191, 229] width 321 height 22
click at [1332, 215] on button "Add Note" at bounding box center [1370, 225] width 76 height 20
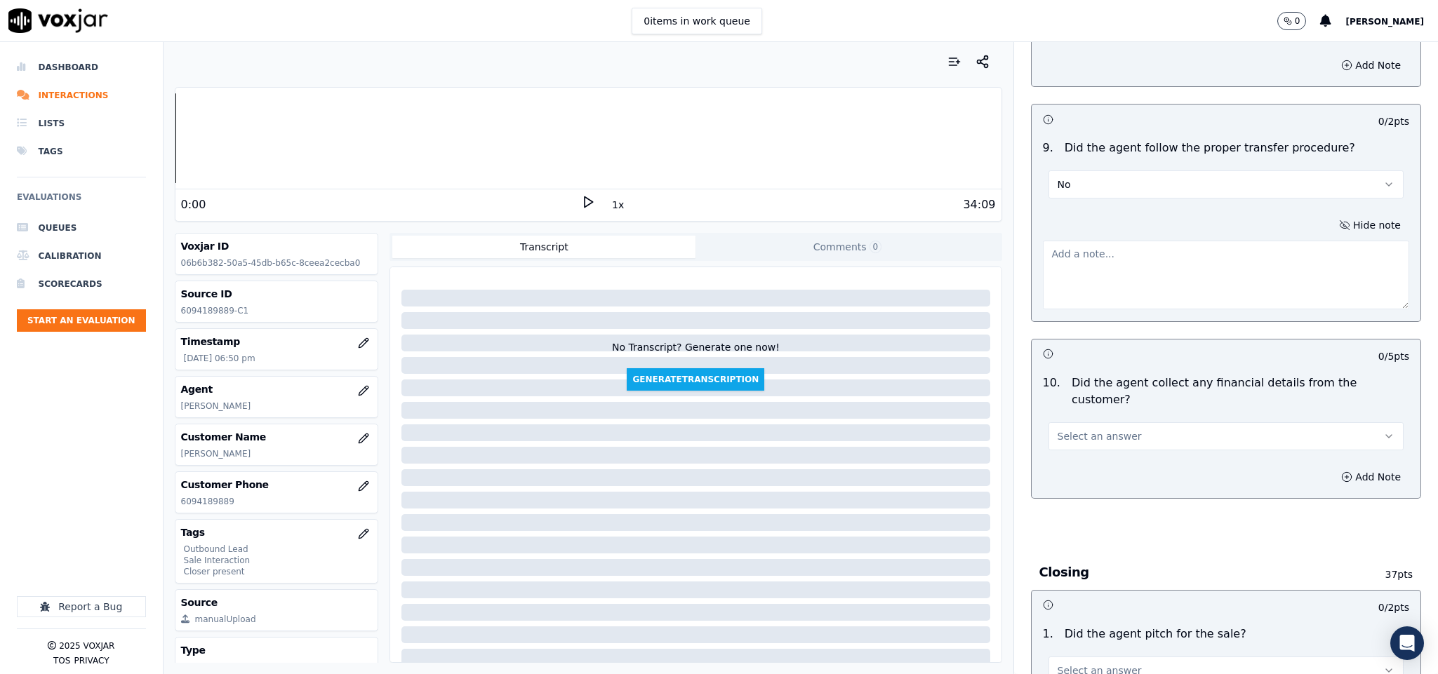
click at [1234, 247] on textarea at bounding box center [1226, 275] width 367 height 69
paste textarea "@5:28 - The call was transferred to another agent without informing the custome…"
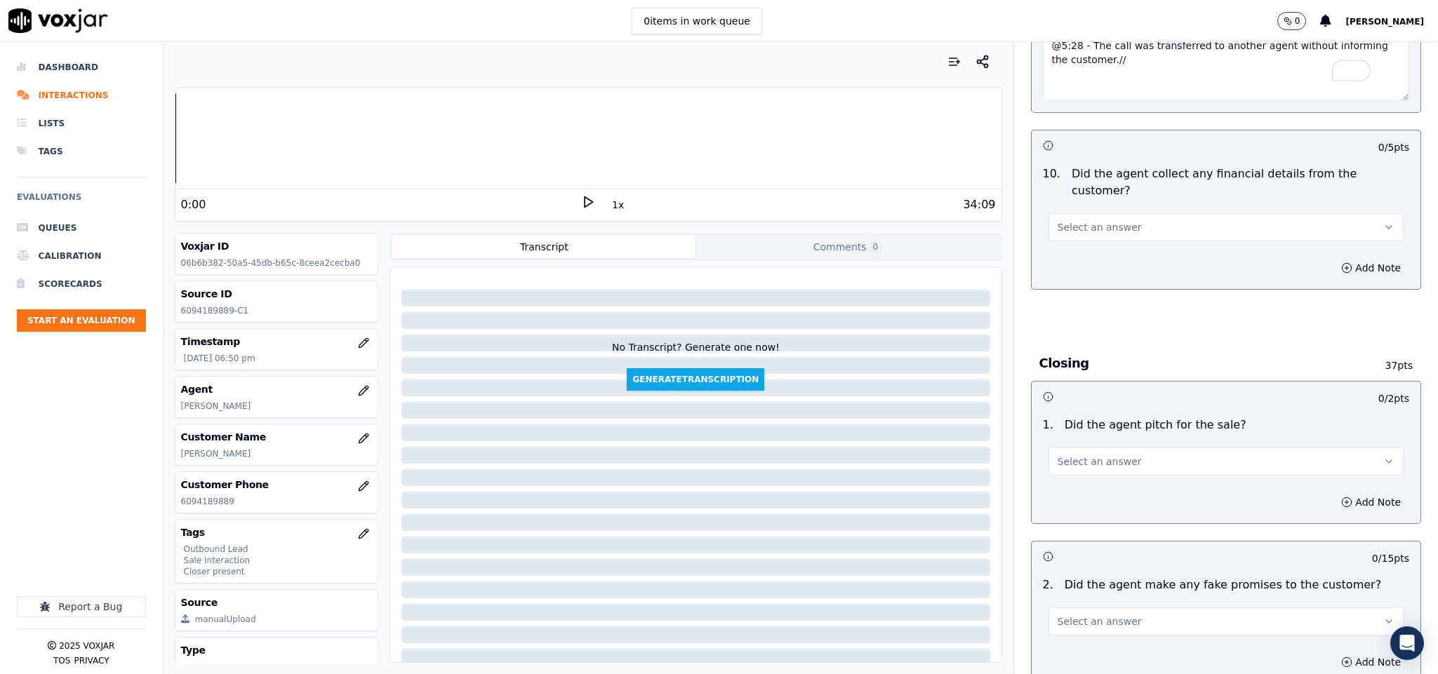
scroll to position [2421, 0]
type textarea "@5:28 - The call was transferred to another agent without informing the custome…"
click at [1095, 218] on span "Select an answer" at bounding box center [1099, 225] width 84 height 14
click at [1064, 257] on div "No" at bounding box center [1191, 254] width 321 height 22
click at [1092, 453] on span "Select an answer" at bounding box center [1099, 460] width 84 height 14
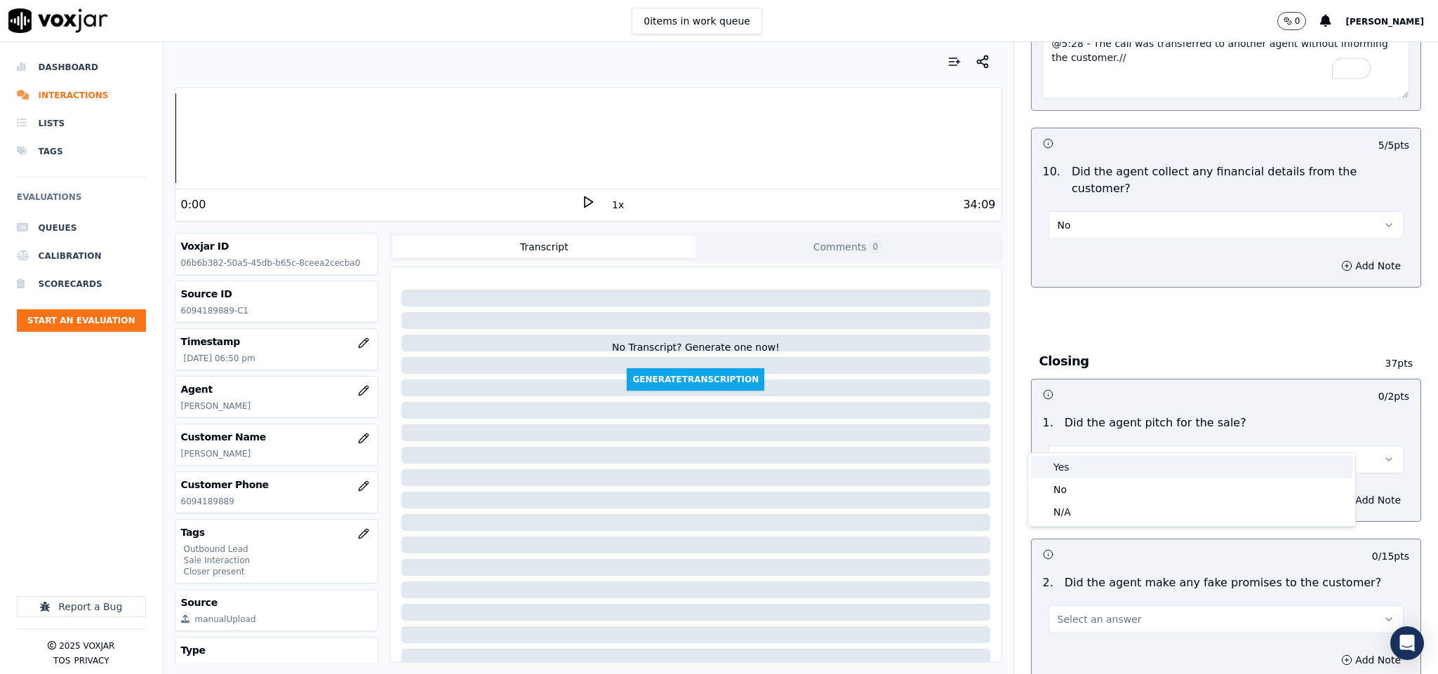
click at [1086, 463] on div "Yes" at bounding box center [1191, 467] width 321 height 22
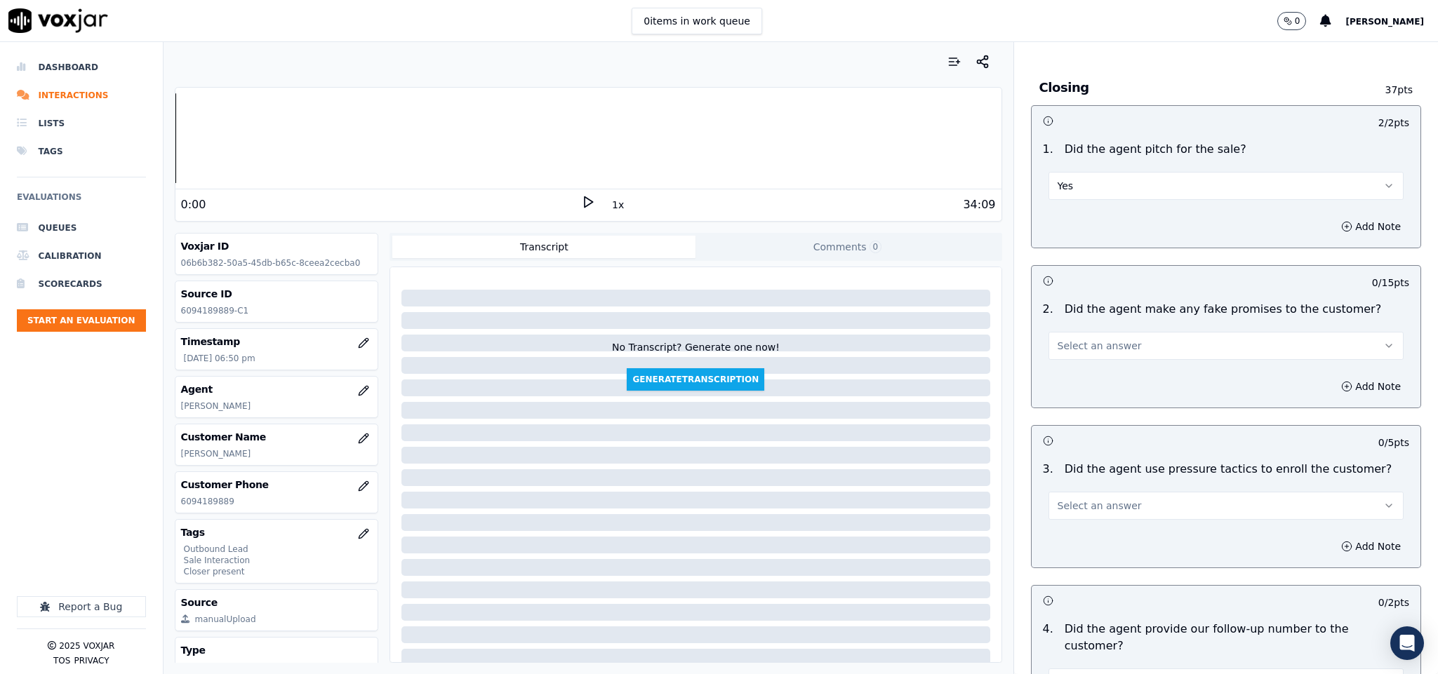
scroll to position [2736, 0]
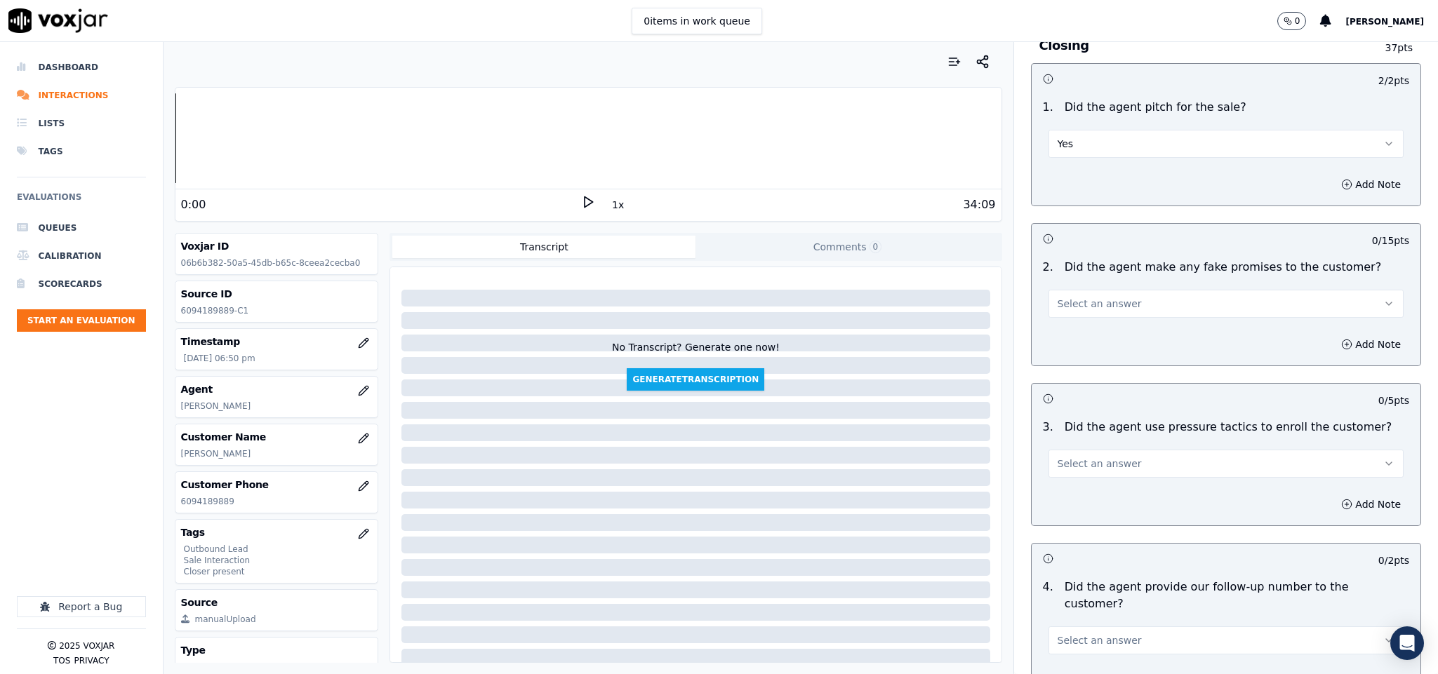
click at [1125, 290] on button "Select an answer" at bounding box center [1226, 304] width 356 height 28
click at [1078, 335] on div "No" at bounding box center [1191, 334] width 321 height 22
click at [1092, 457] on span "Select an answer" at bounding box center [1099, 464] width 84 height 14
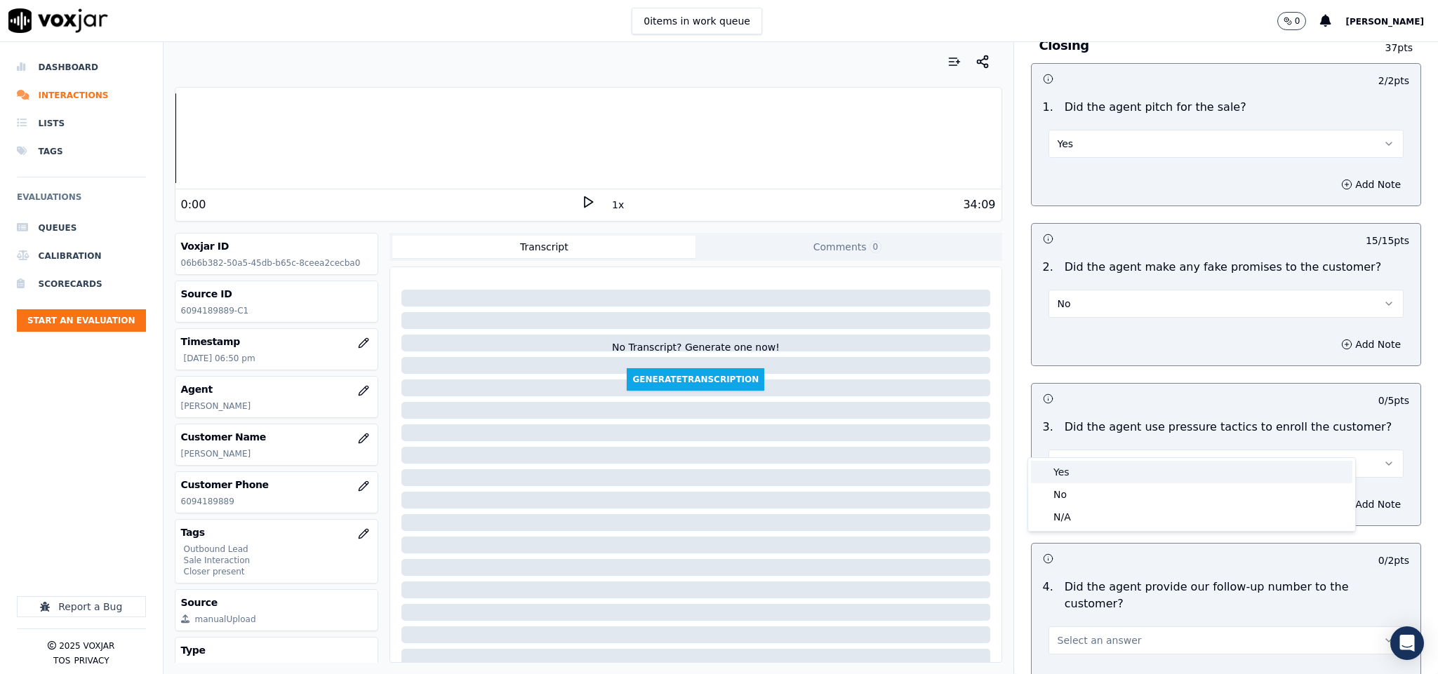
click at [1080, 485] on div "No" at bounding box center [1191, 494] width 321 height 22
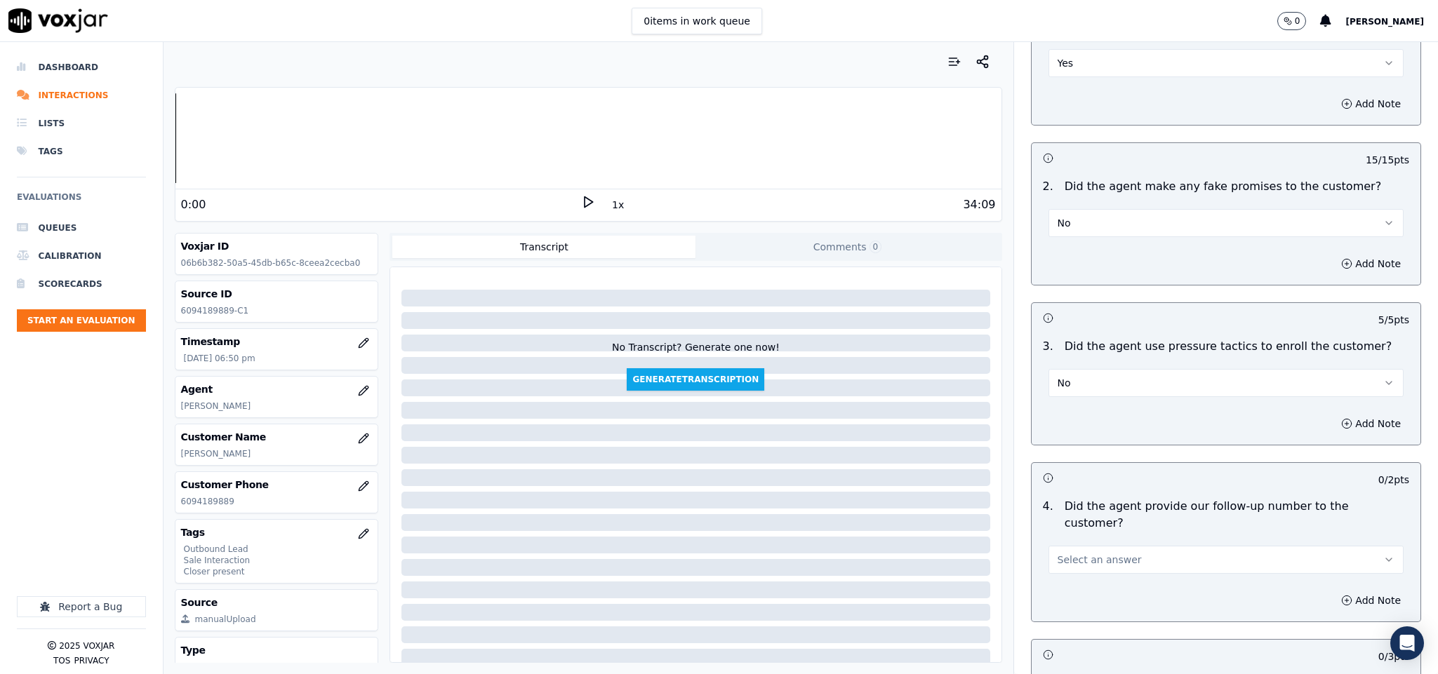
scroll to position [3052, 0]
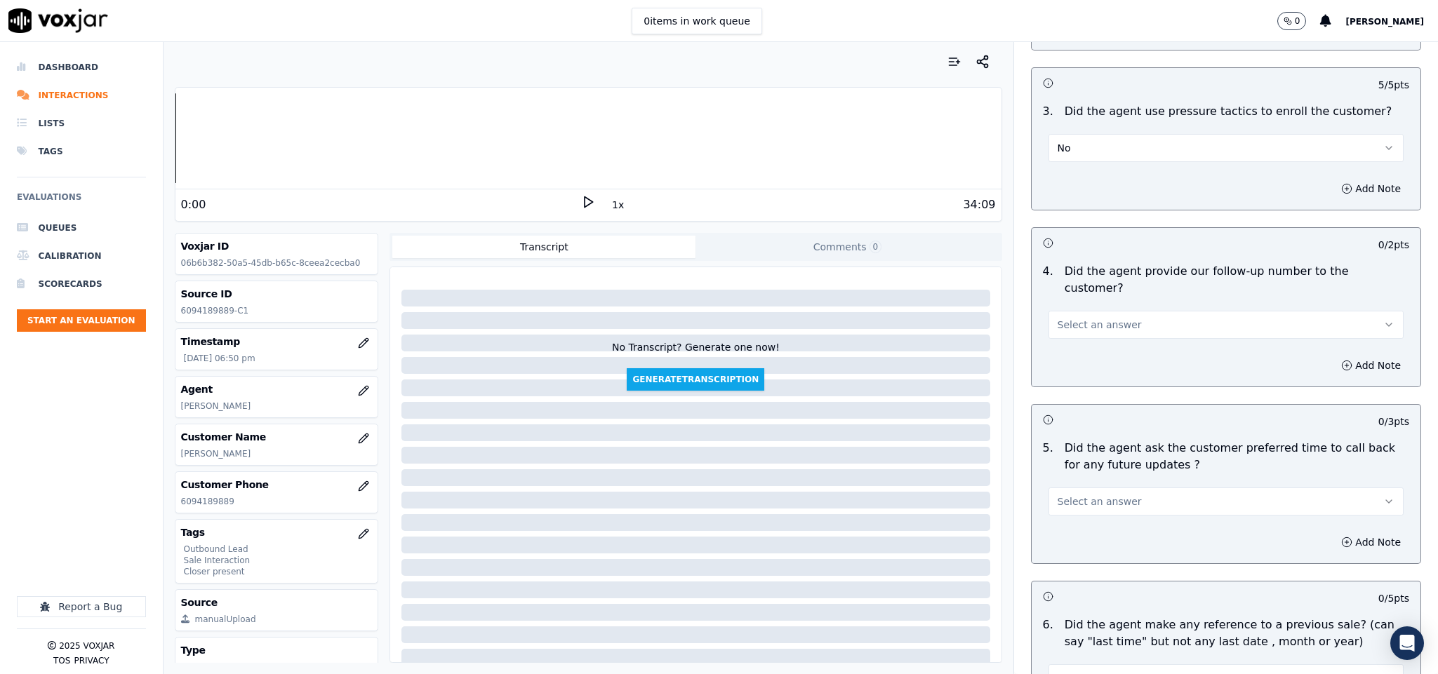
click at [1123, 311] on button "Select an answer" at bounding box center [1226, 325] width 356 height 28
click at [1099, 314] on div "Yes" at bounding box center [1191, 317] width 321 height 22
click at [1099, 495] on span "Select an answer" at bounding box center [1099, 502] width 84 height 14
click at [1070, 544] on div "N/A" at bounding box center [1191, 539] width 321 height 22
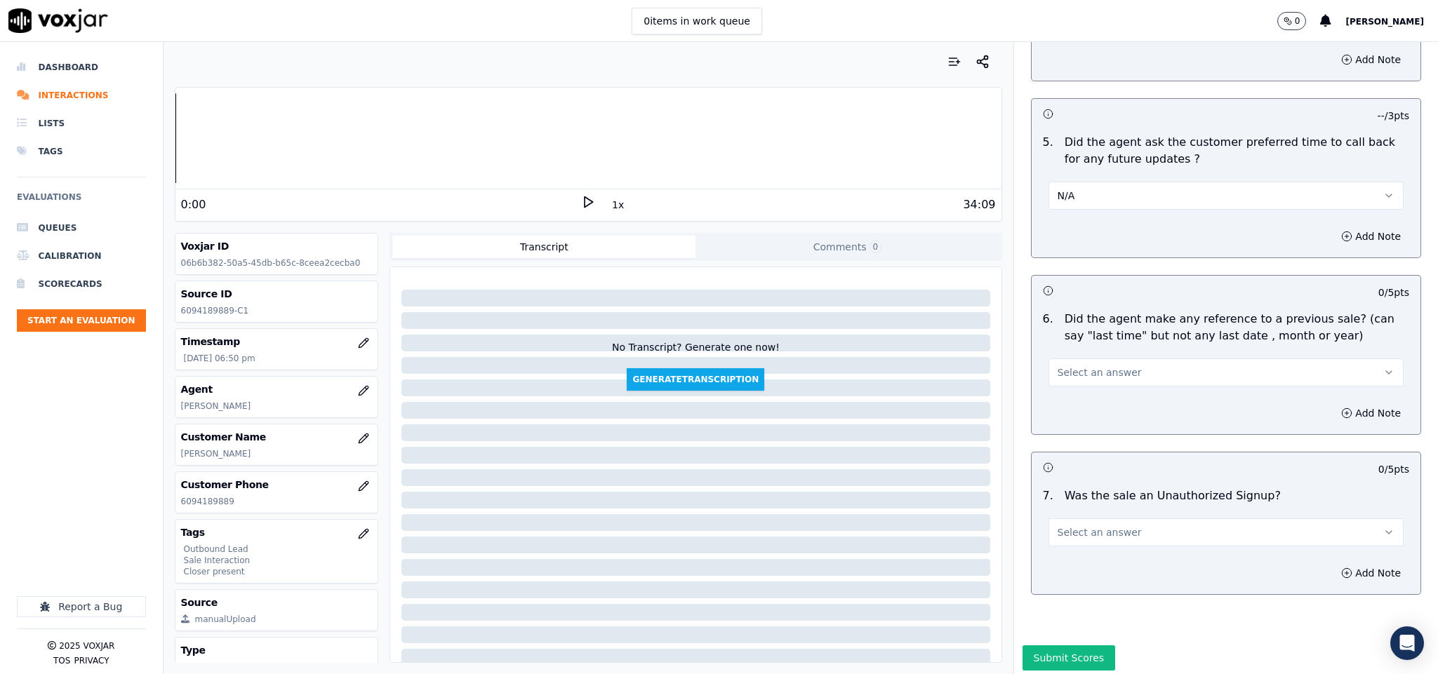
scroll to position [3372, 0]
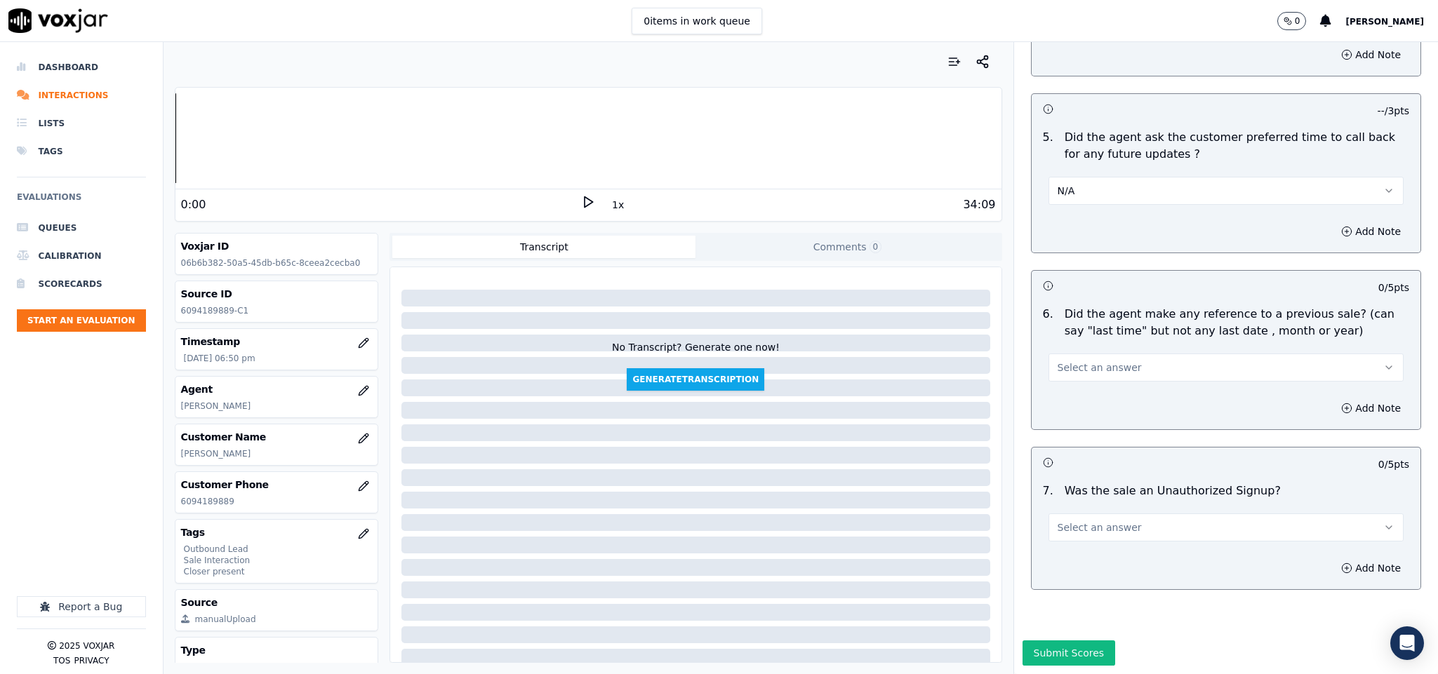
click at [1099, 361] on span "Select an answer" at bounding box center [1099, 368] width 84 height 14
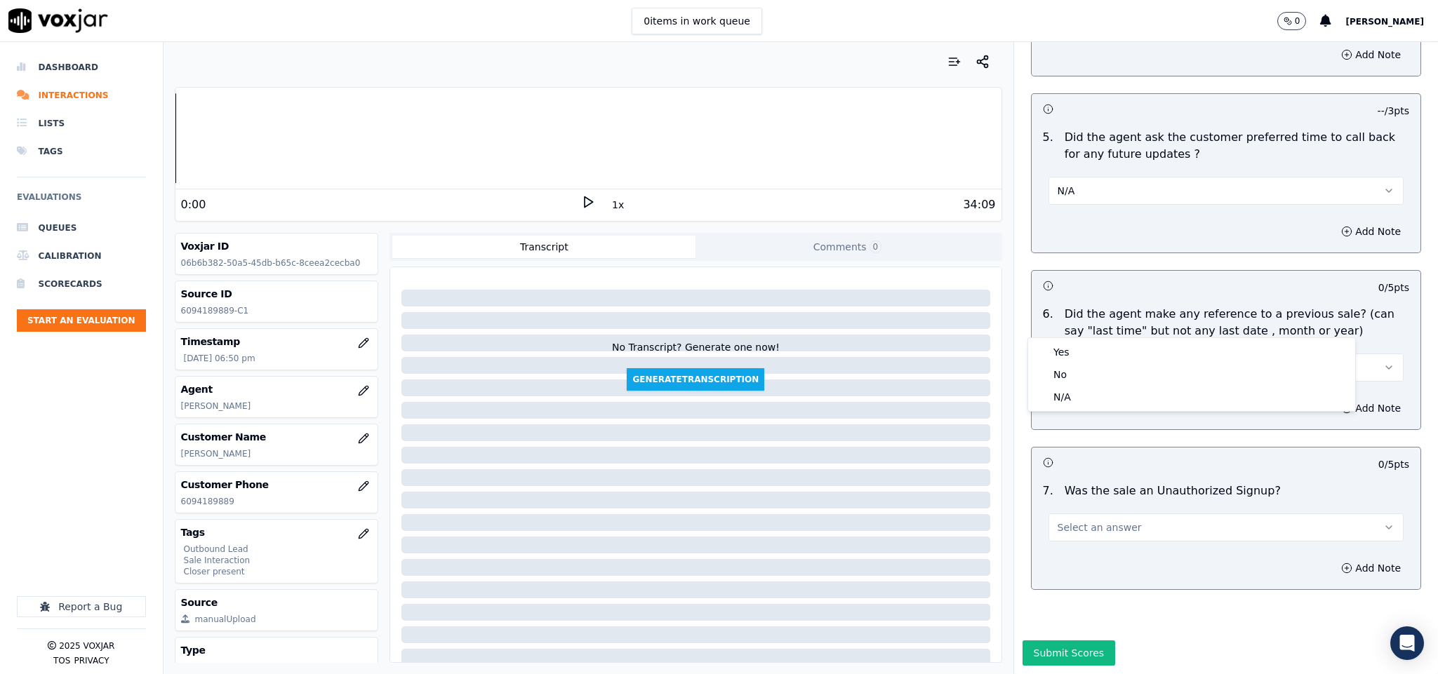
click at [1086, 343] on div "Yes" at bounding box center [1191, 352] width 321 height 22
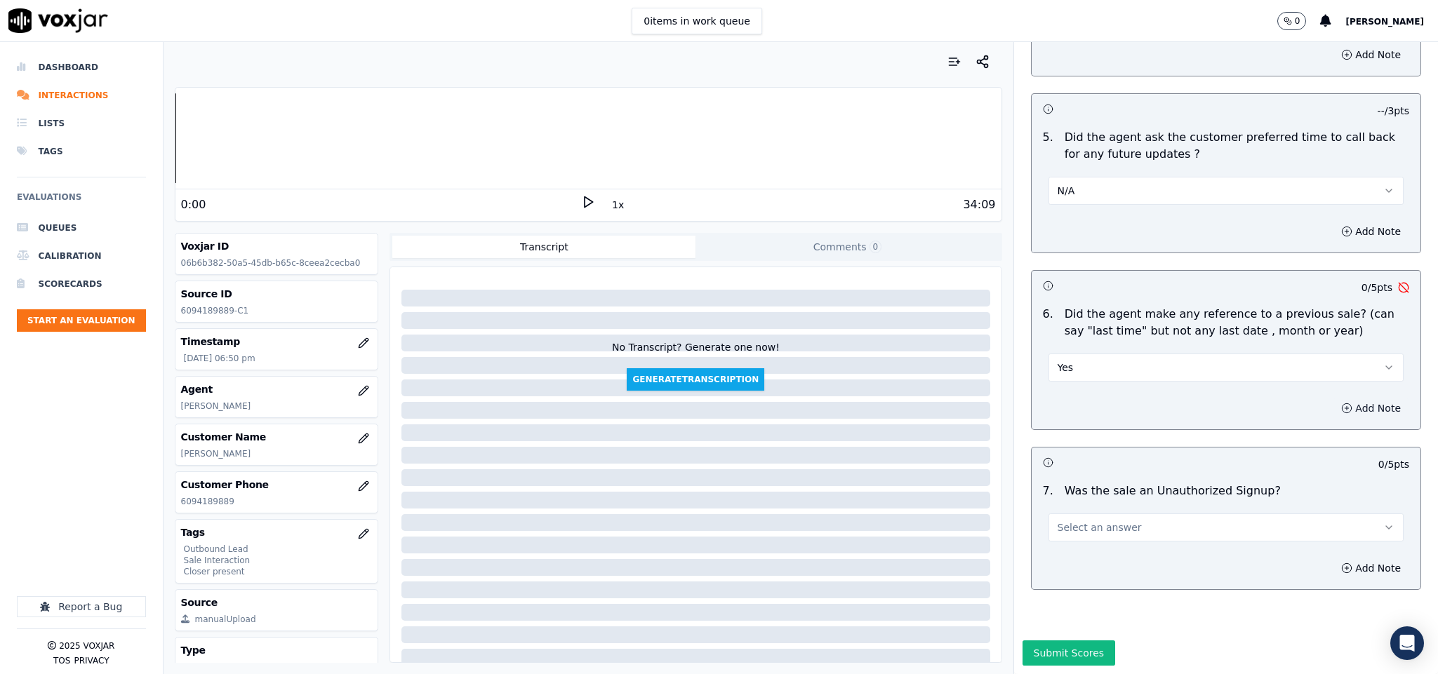
click at [1332, 399] on button "Add Note" at bounding box center [1370, 409] width 76 height 20
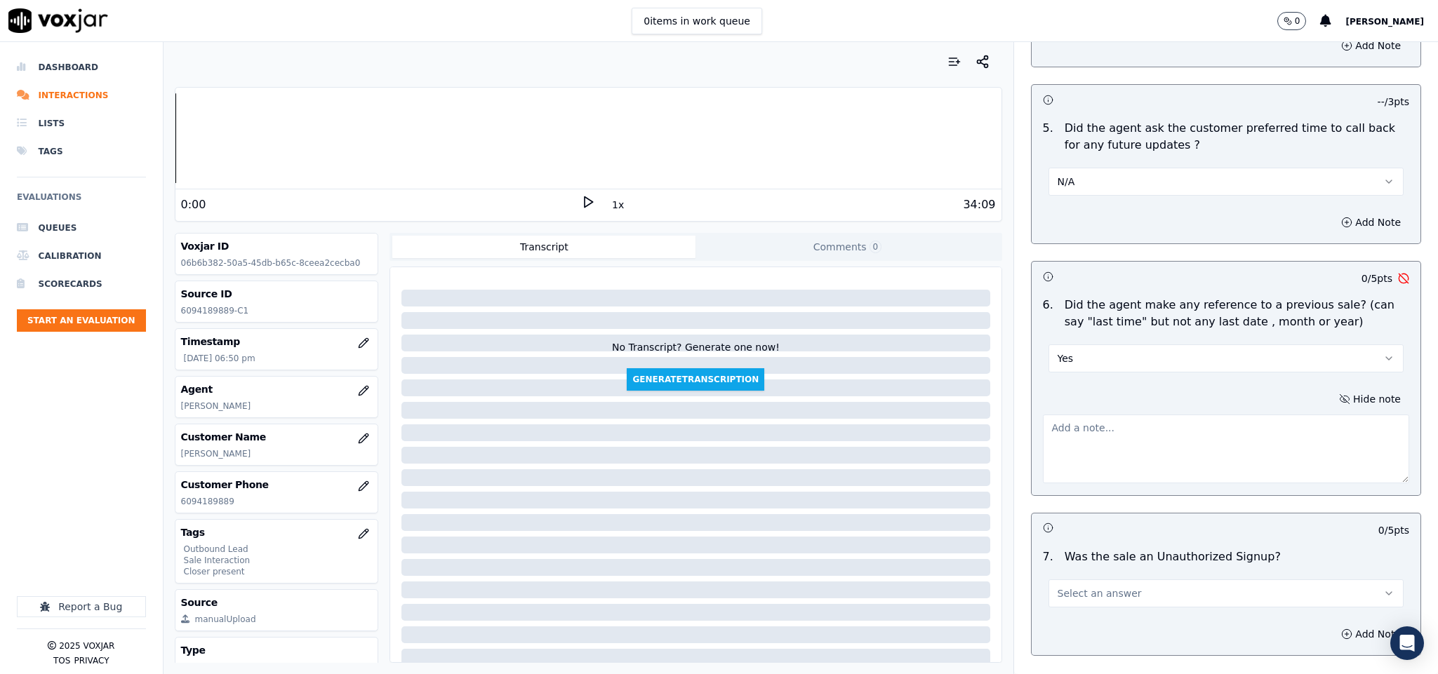
click at [1209, 415] on textarea at bounding box center [1226, 449] width 367 height 69
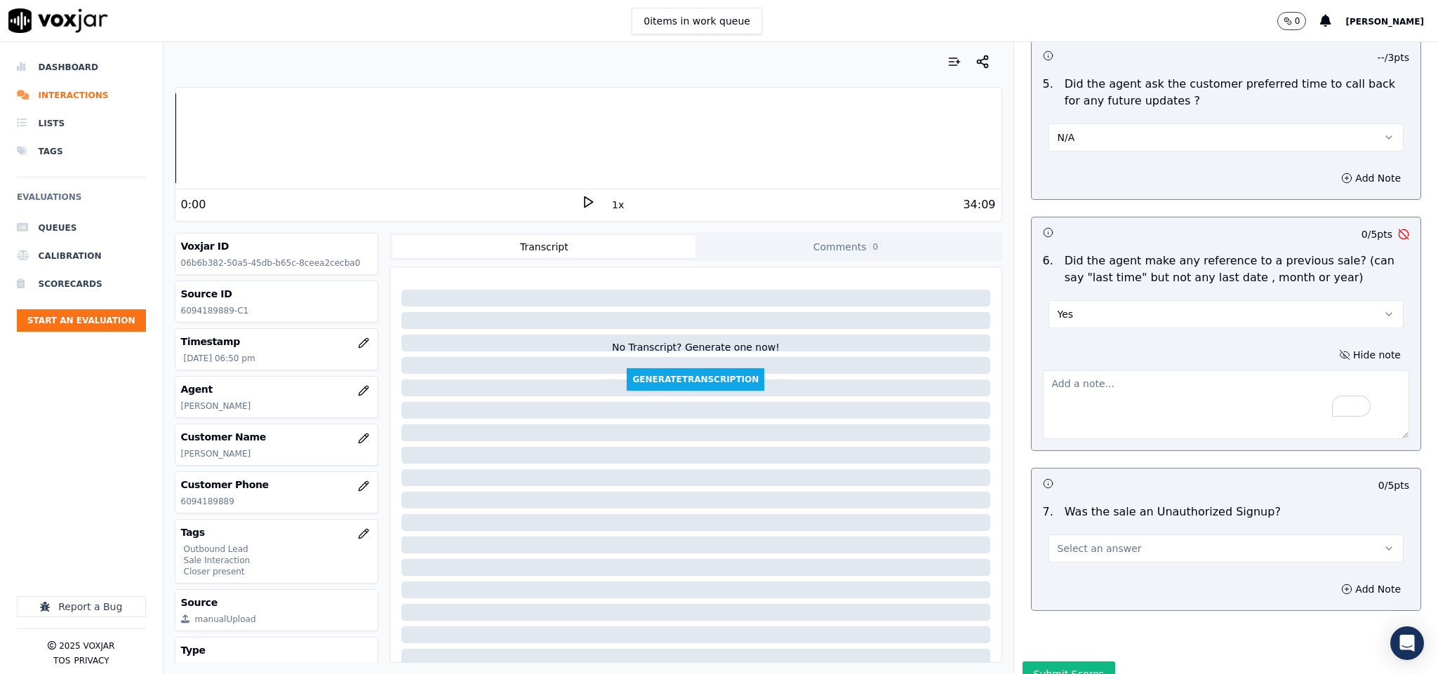
scroll to position [3448, 0]
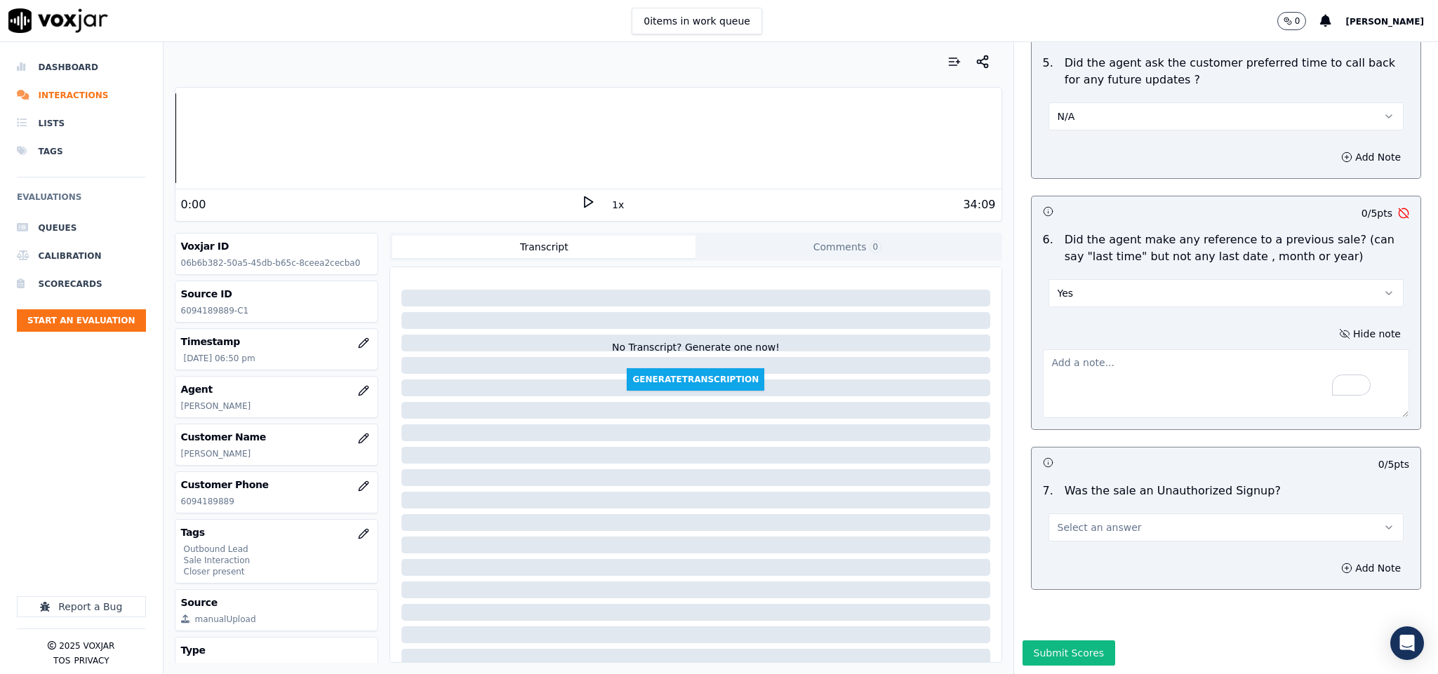
paste textarea "Last Sales Date: 26-02-2025 / Supplier: Major / Term : 365 Days / ETF : $100 Ca…"
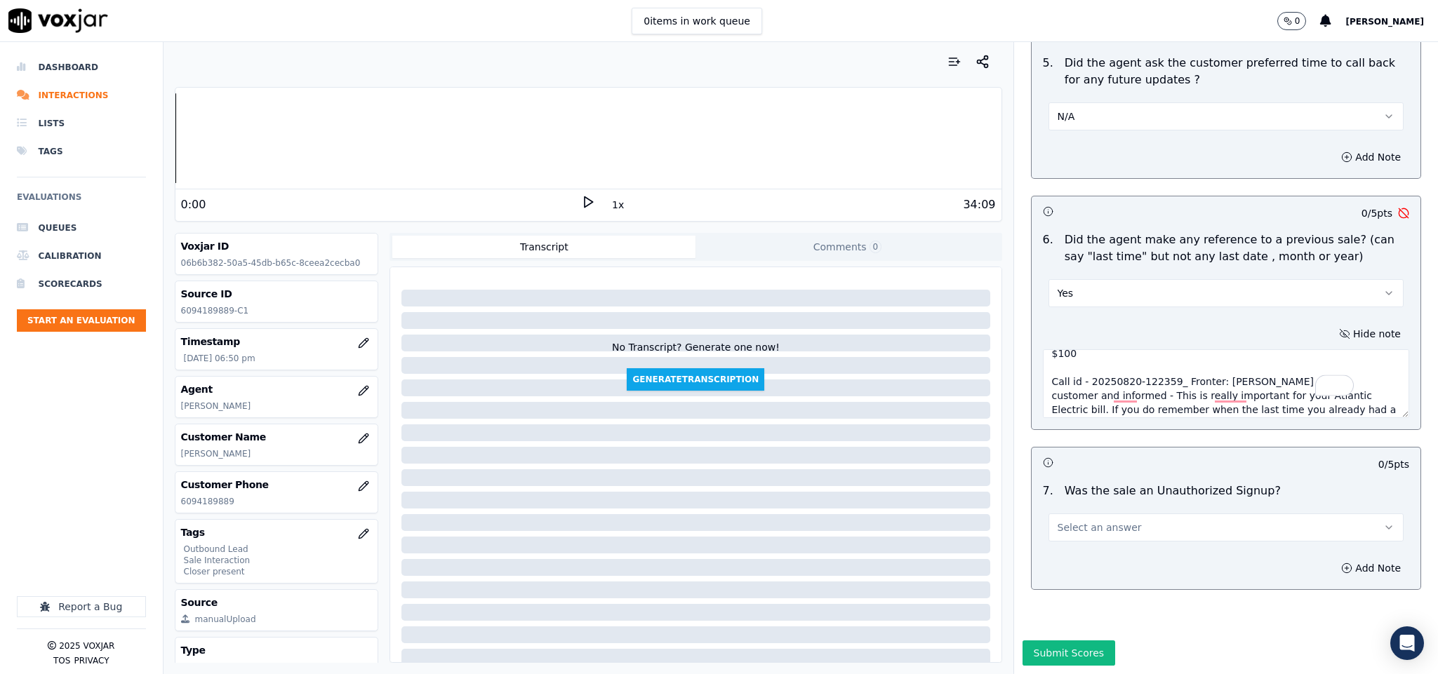
scroll to position [0, 0]
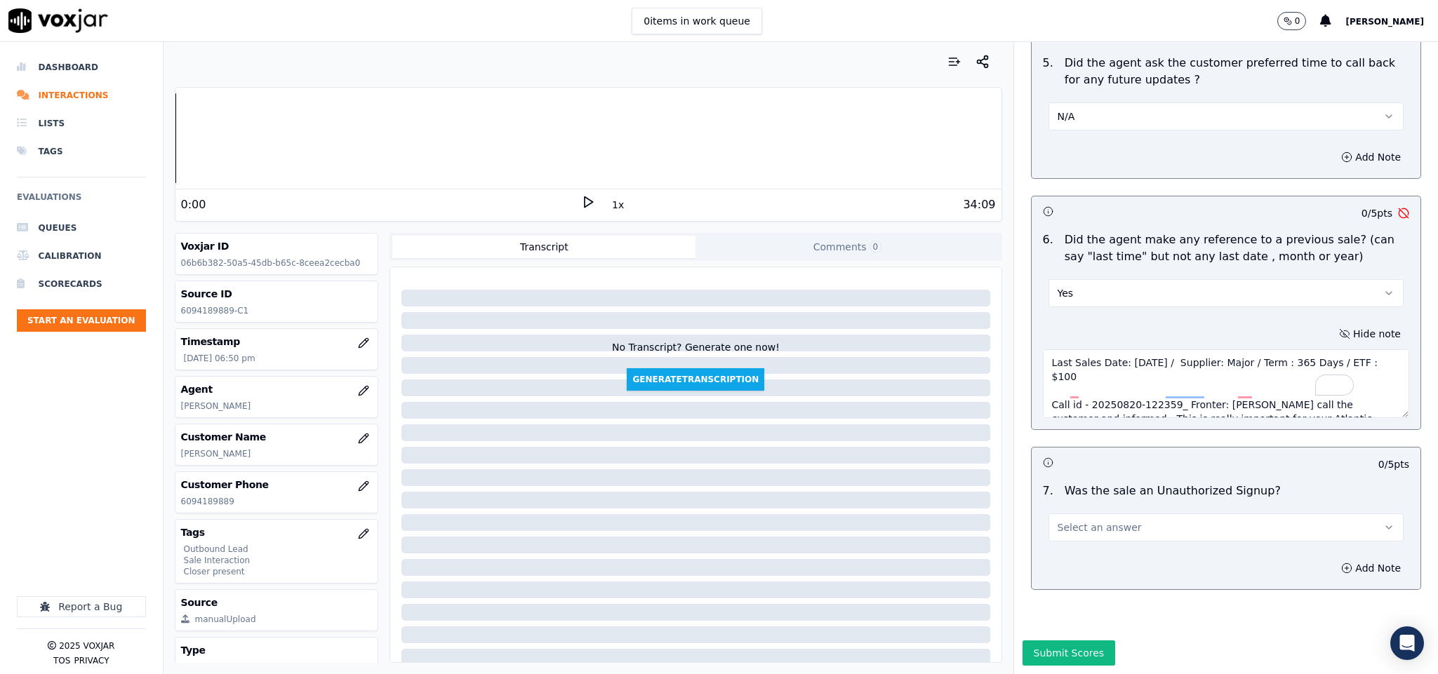
type textarea "Last Sales Date: 26-02-2025 / Supplier: Major / Term : 365 Days / ETF : $100 Ca…"
click at [1165, 514] on button "Select an answer" at bounding box center [1226, 528] width 356 height 28
click at [1076, 540] on div "No" at bounding box center [1191, 534] width 321 height 22
click at [1057, 641] on button "Submit Scores" at bounding box center [1068, 653] width 93 height 25
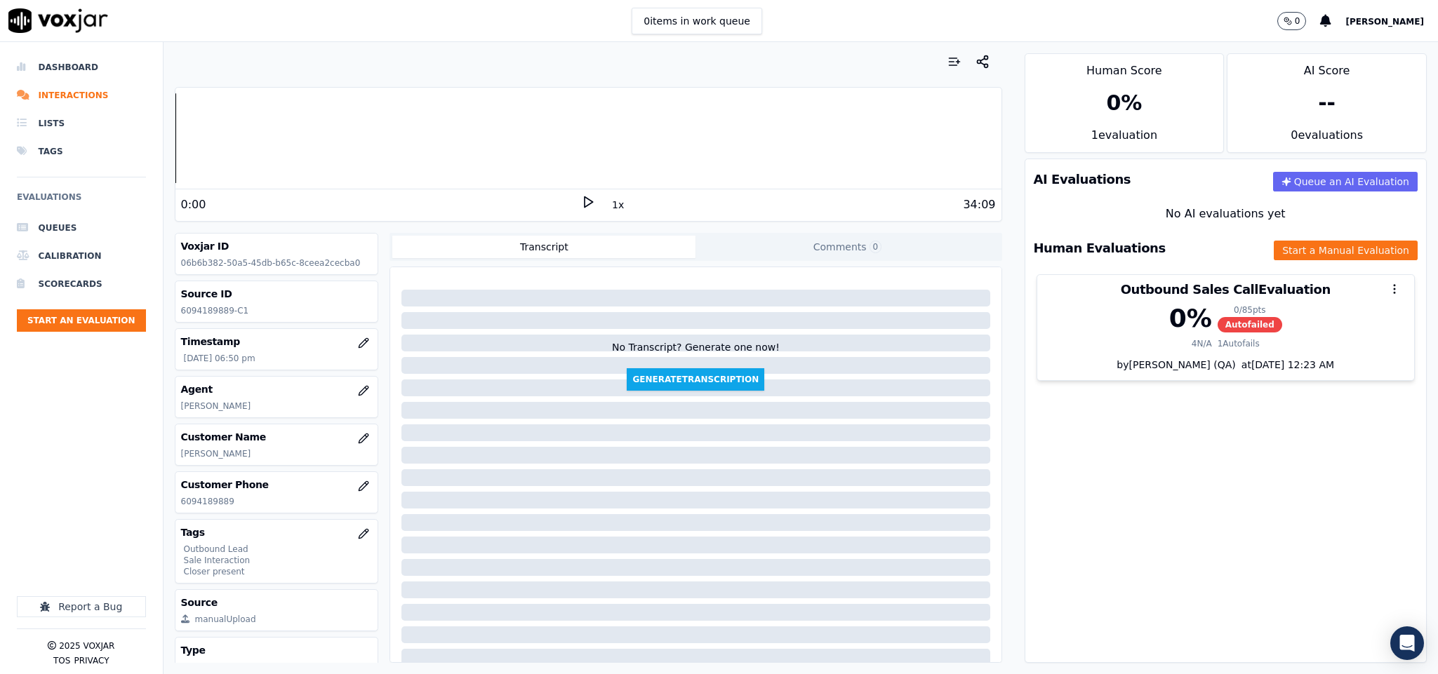
click at [51, 491] on div at bounding box center [81, 533] width 129 height 127
click at [40, 63] on li "Dashboard" at bounding box center [81, 67] width 129 height 28
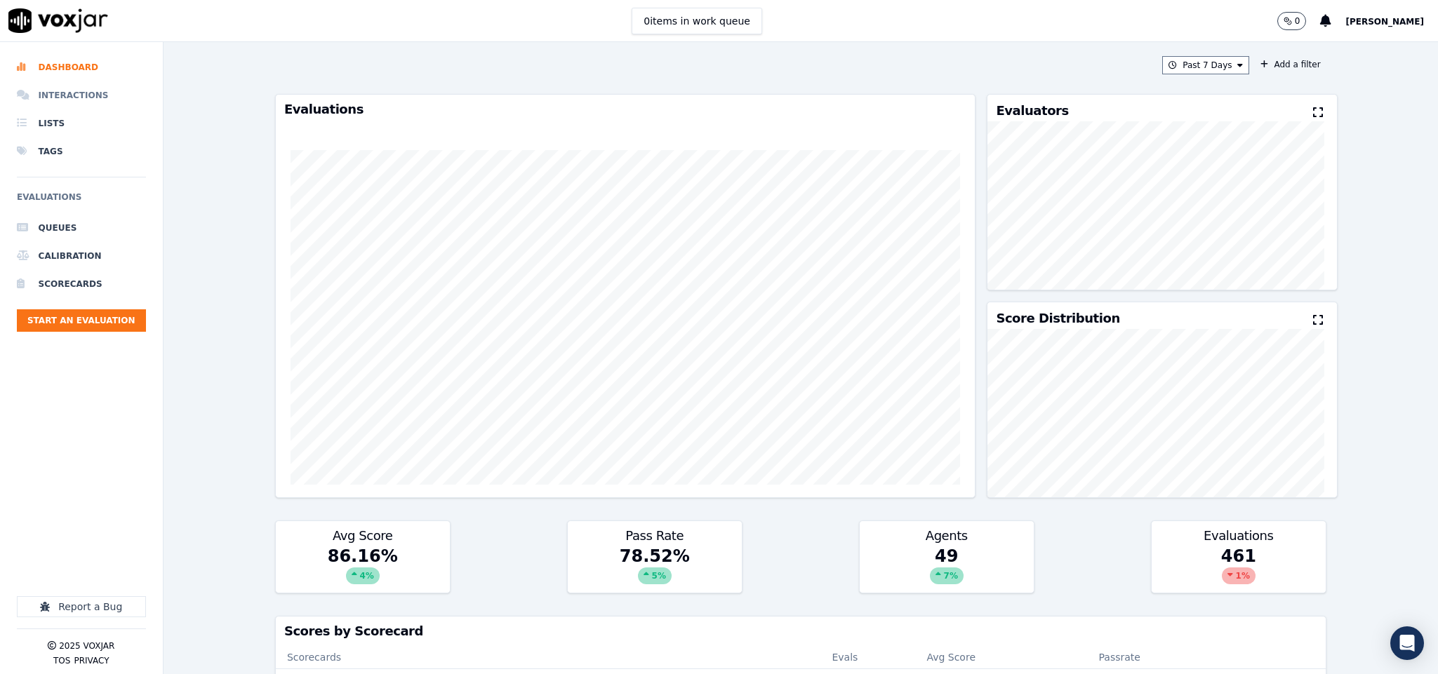
click at [74, 99] on li "Interactions" at bounding box center [81, 95] width 129 height 28
click at [61, 93] on li "Interactions" at bounding box center [81, 95] width 129 height 28
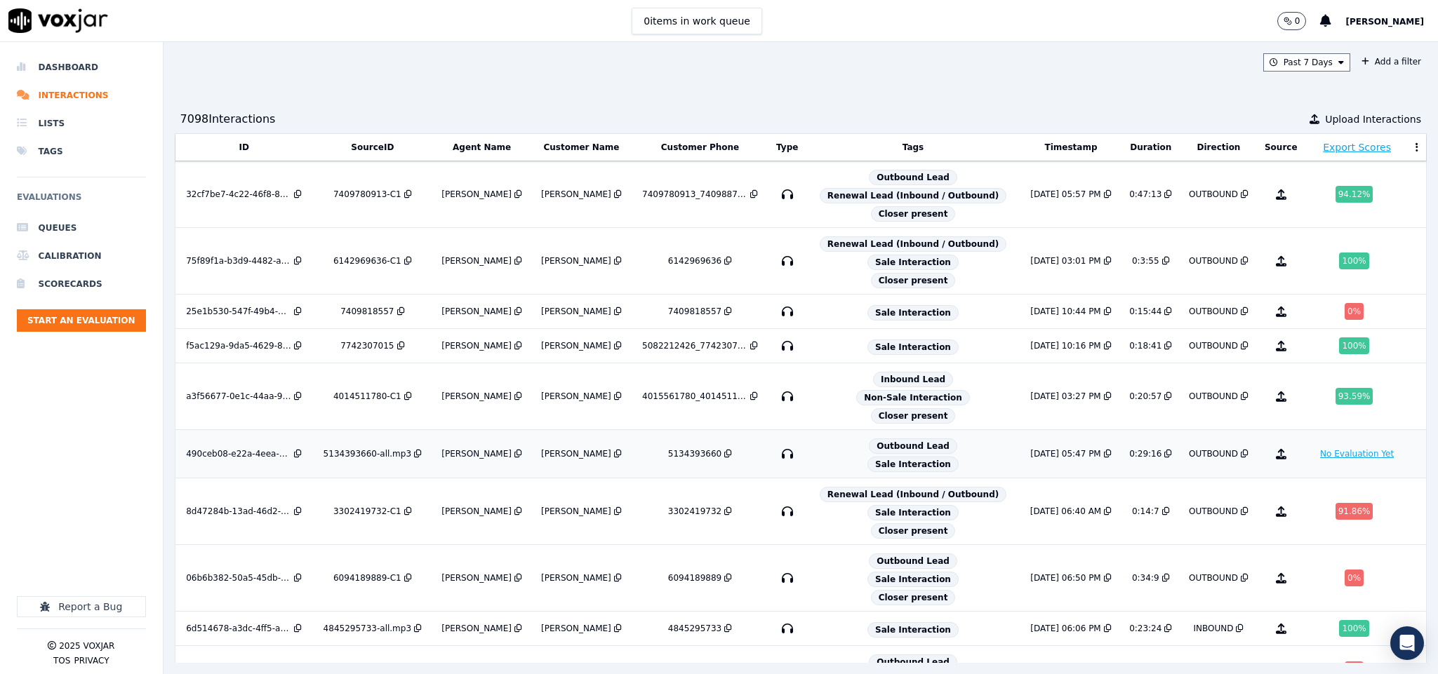
click at [1314, 462] on button "No Evaluation Yet" at bounding box center [1356, 454] width 85 height 17
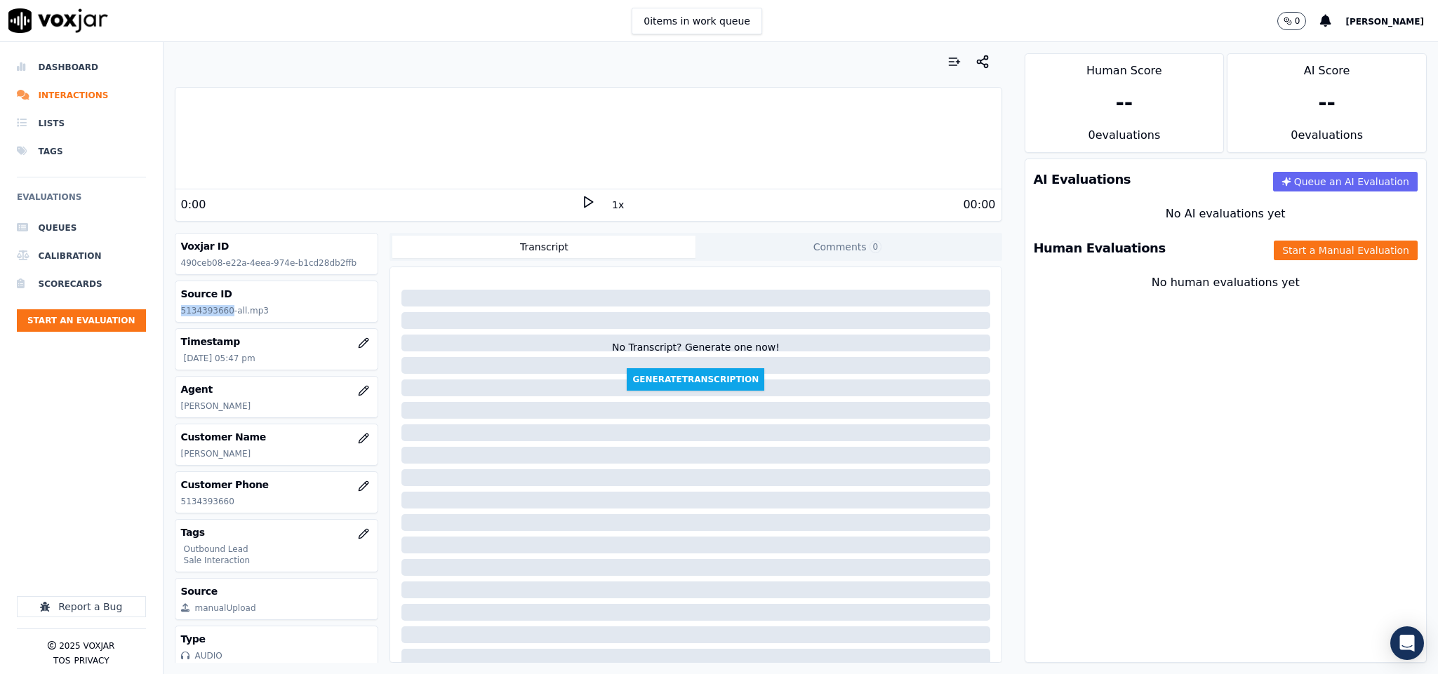
drag, startPoint x: 180, startPoint y: 316, endPoint x: 227, endPoint y: 318, distance: 47.8
click at [227, 318] on div "Source ID 5134393660-all.mp3" at bounding box center [276, 301] width 203 height 41
click at [79, 68] on li "Dashboard" at bounding box center [81, 67] width 129 height 28
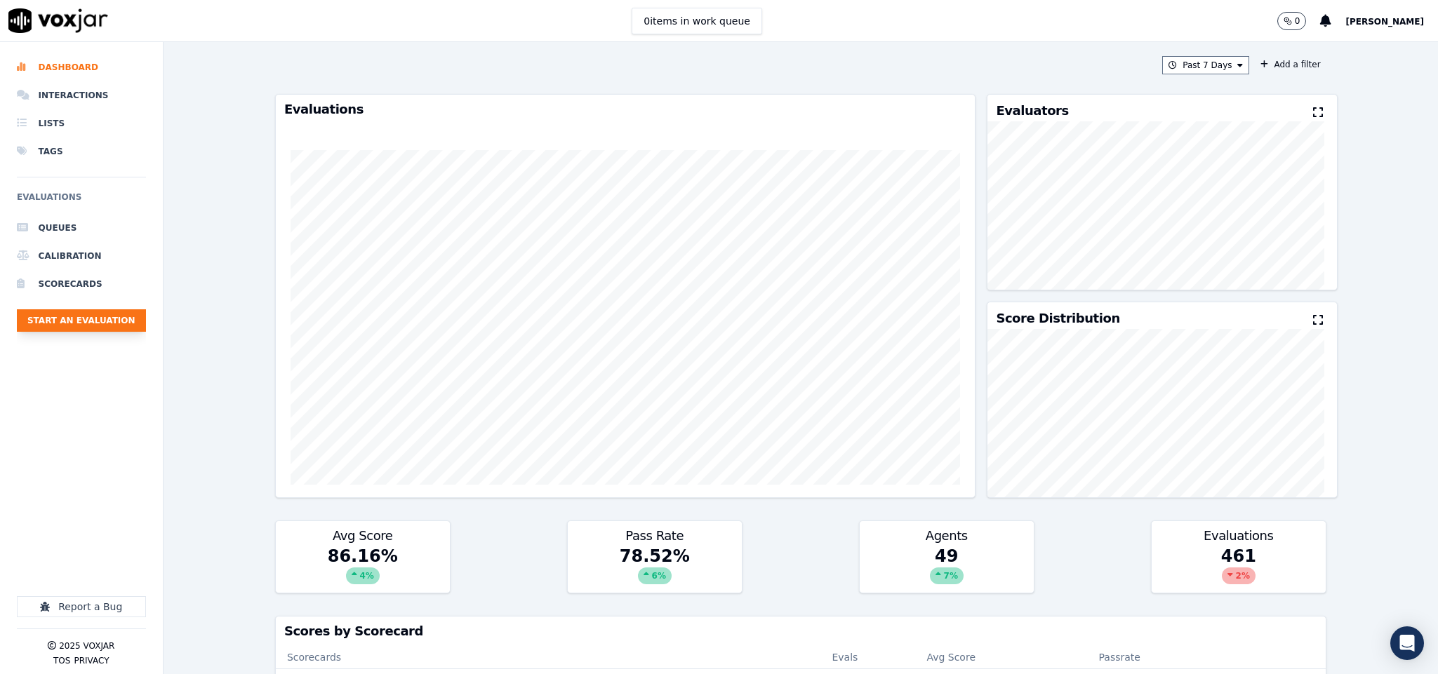
click at [133, 316] on button "Start an Evaluation" at bounding box center [81, 320] width 129 height 22
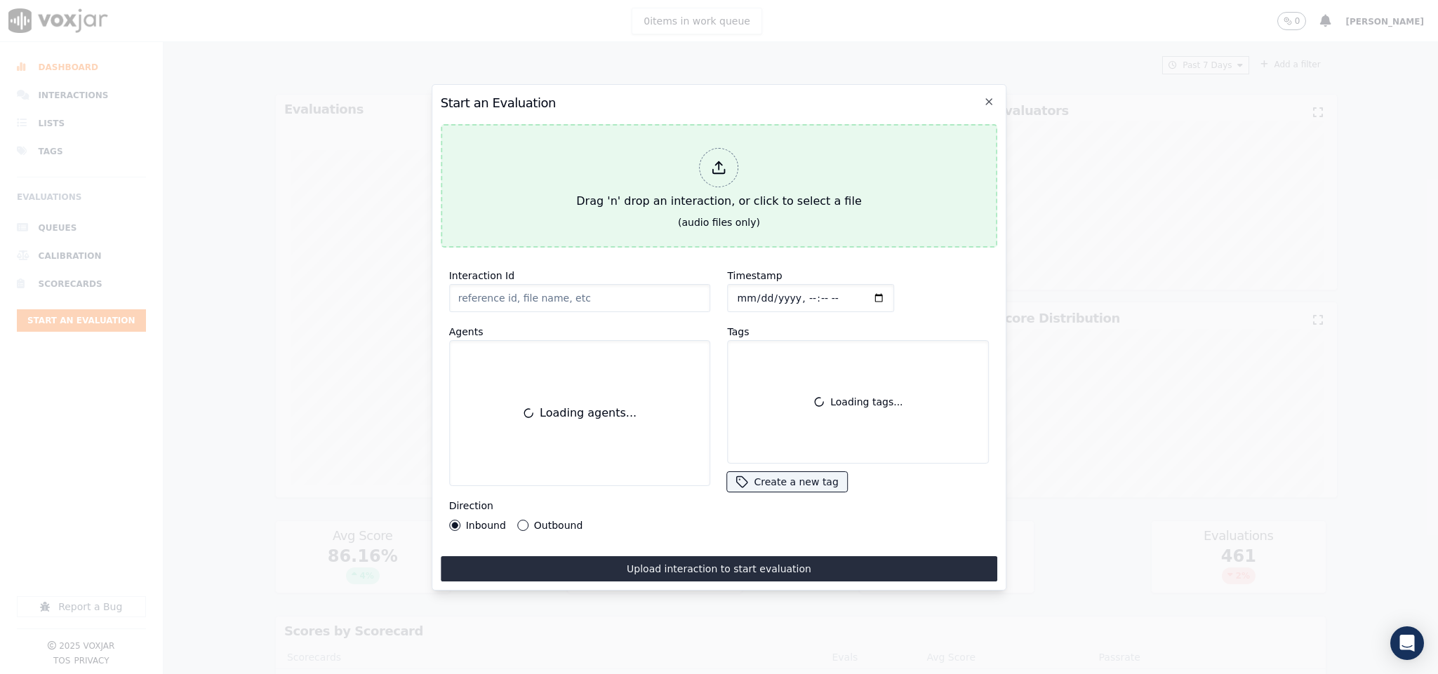
click at [693, 173] on div "Drag 'n' drop an interaction, or click to select a file" at bounding box center [718, 178] width 296 height 73
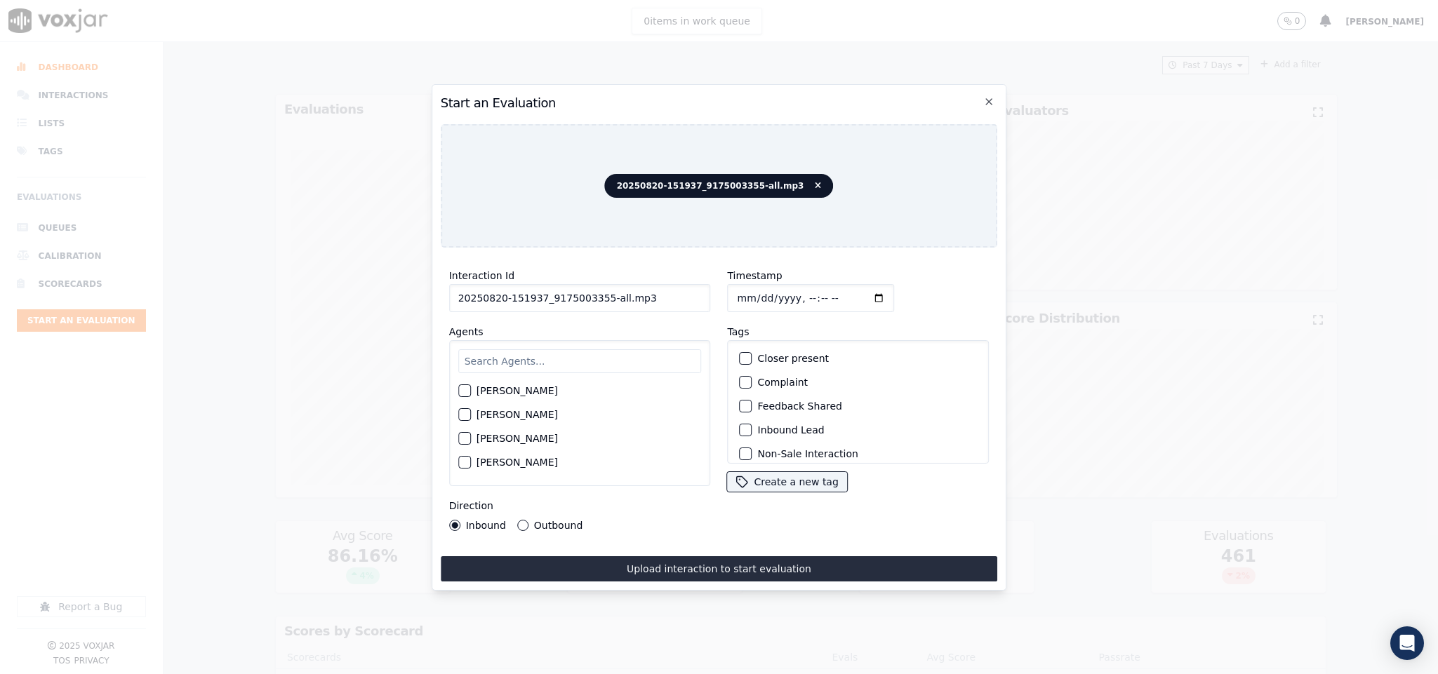
drag, startPoint x: 601, startPoint y: 290, endPoint x: 670, endPoint y: 295, distance: 69.6
click at [670, 295] on input "20250820-151937_9175003355-all.mp3" at bounding box center [580, 298] width 262 height 28
type input "20250820-151937_9175003355-C1"
click at [730, 289] on input "Timestamp" at bounding box center [811, 298] width 167 height 28
type input "2025-08-20T19:27"
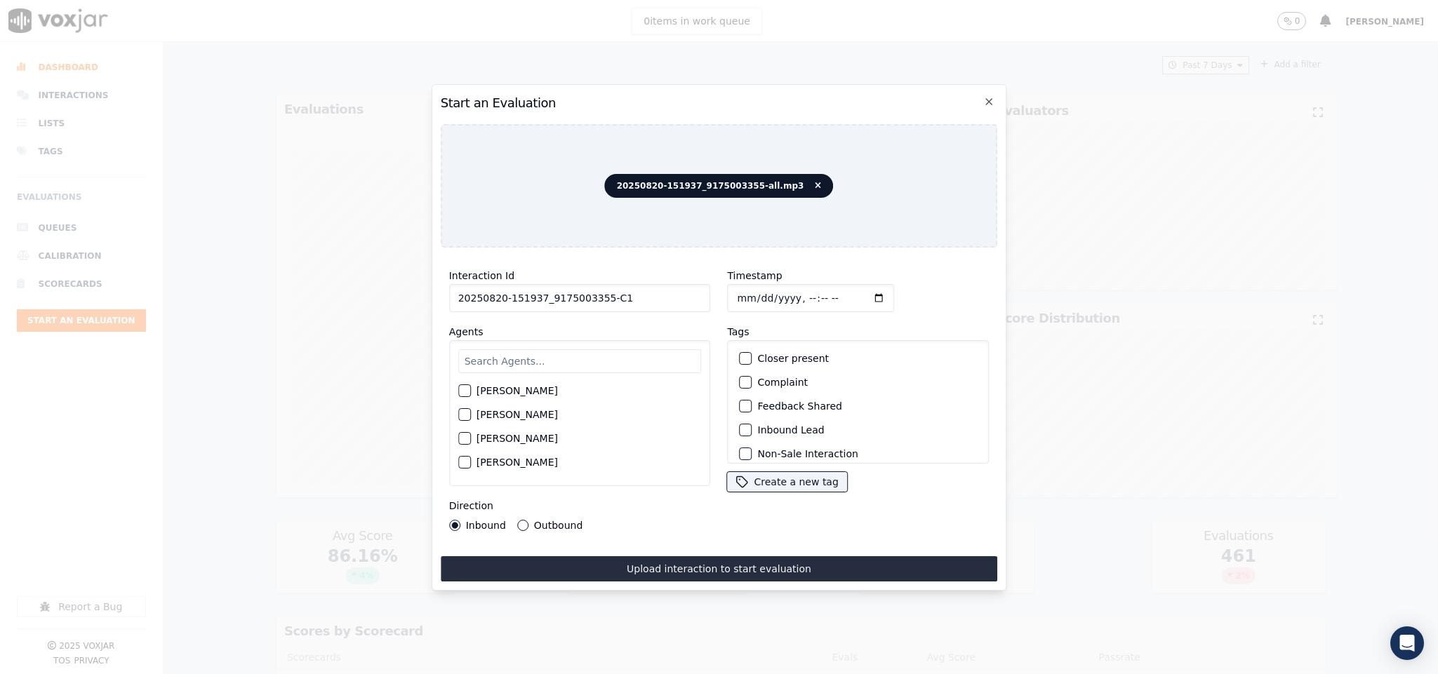
click at [517, 521] on button "Outbound" at bounding box center [522, 525] width 11 height 11
click at [740, 373] on button "Outbound Lead" at bounding box center [746, 374] width 13 height 13
click at [740, 441] on div "button" at bounding box center [745, 446] width 10 height 10
click at [533, 349] on input "text" at bounding box center [579, 361] width 243 height 24
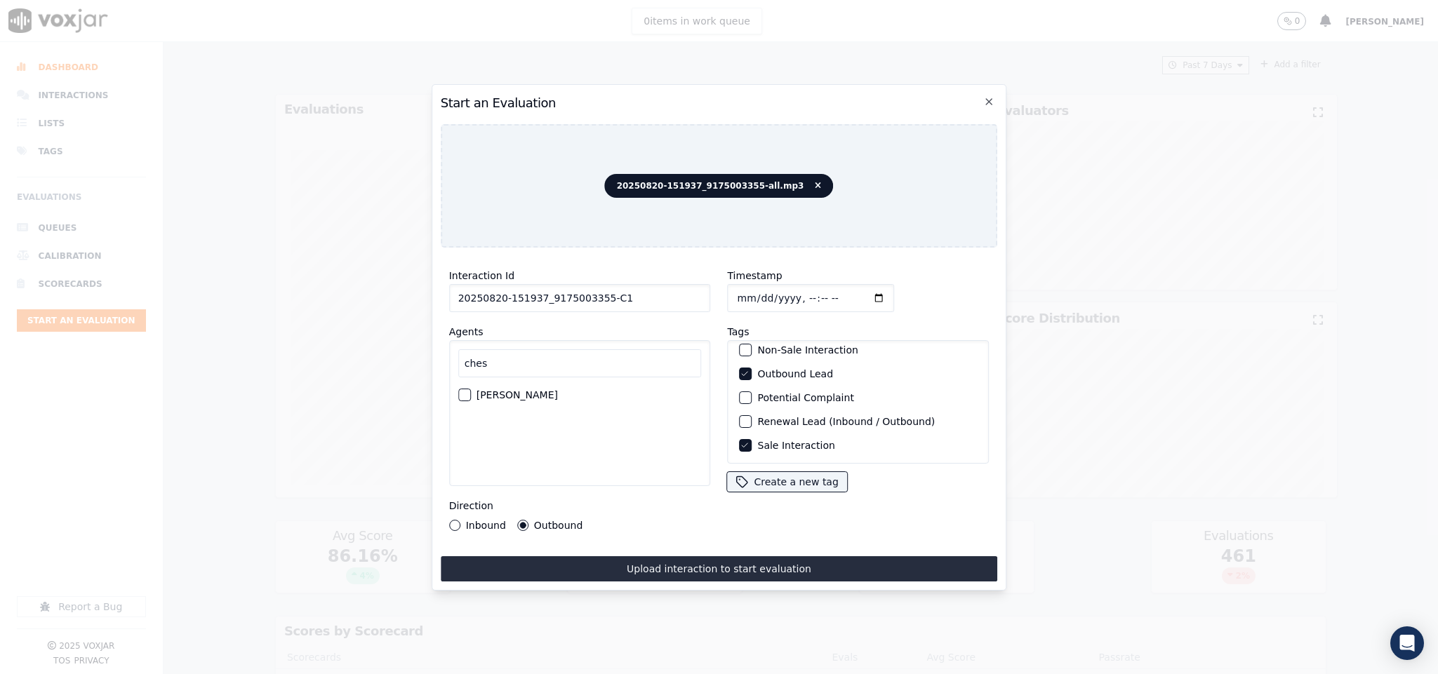
type input "ches"
click at [468, 390] on div "button" at bounding box center [464, 395] width 10 height 10
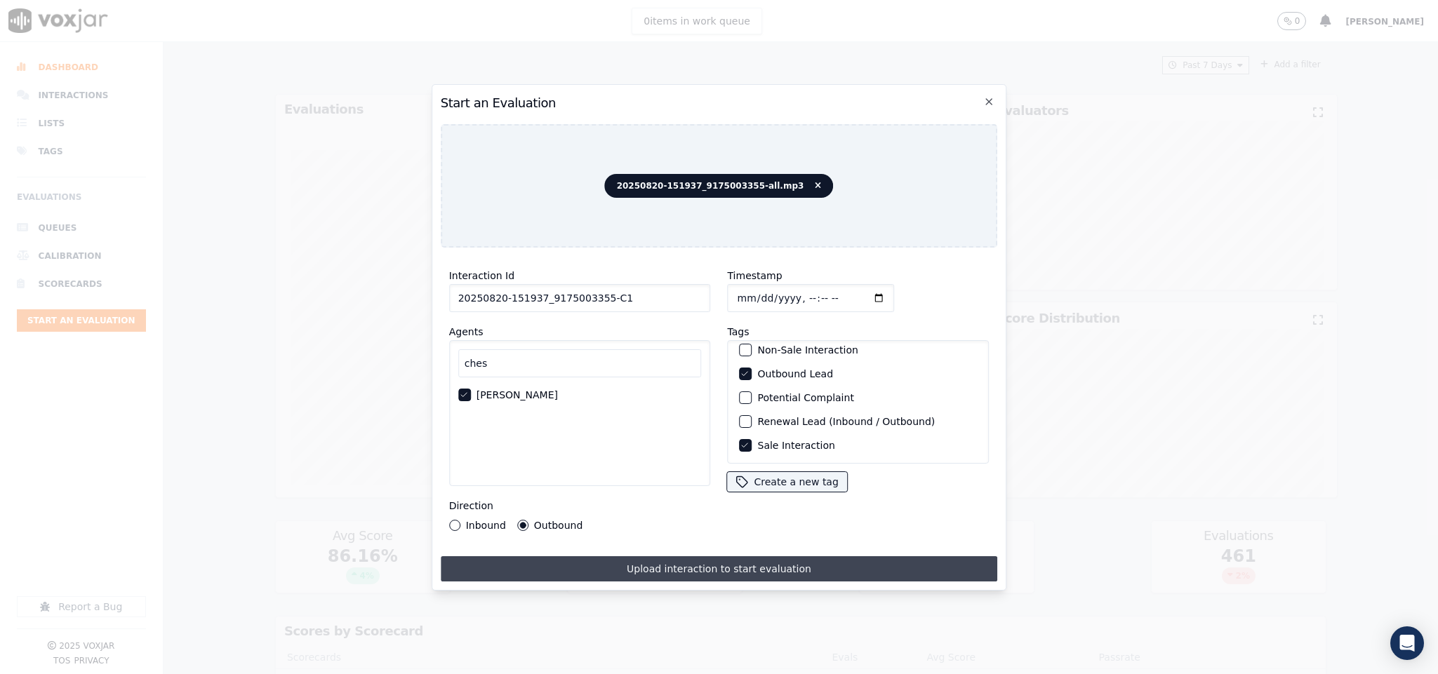
click at [562, 559] on button "Upload interaction to start evaluation" at bounding box center [719, 568] width 557 height 25
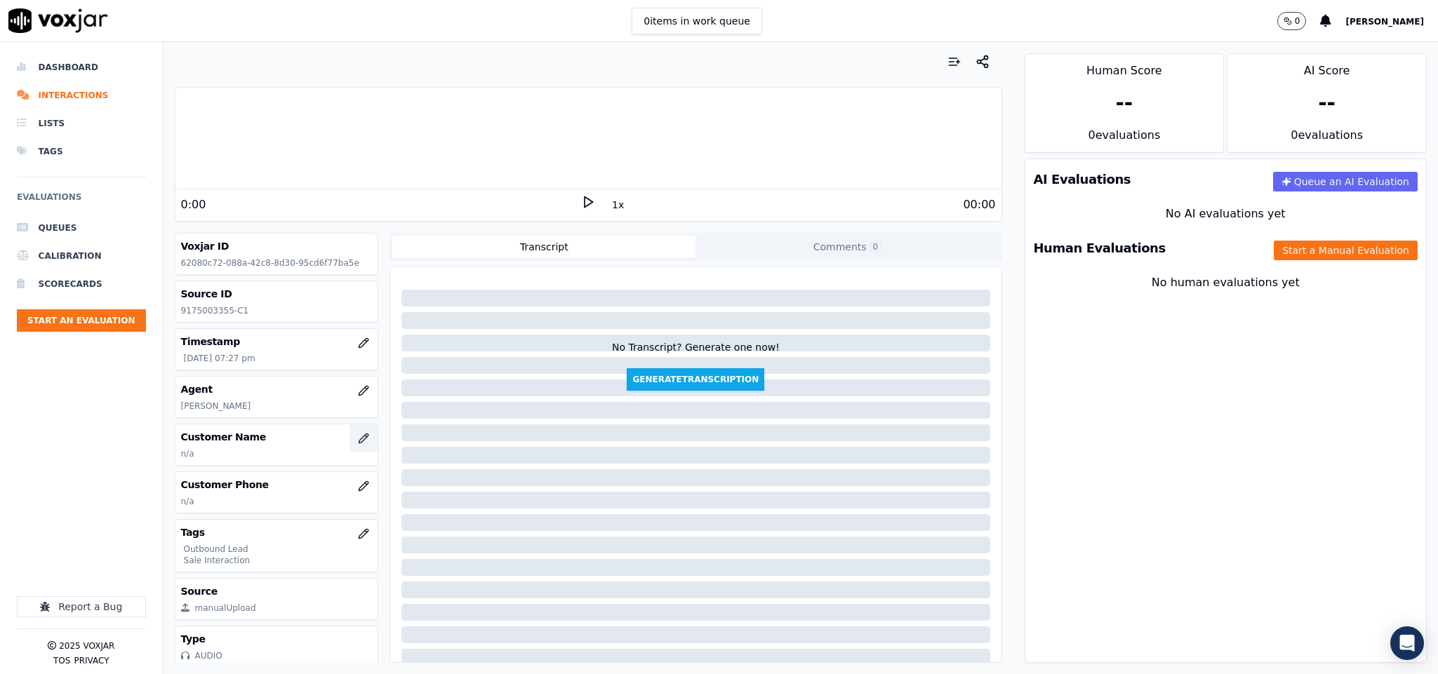
click at [359, 443] on icon "button" at bounding box center [363, 438] width 9 height 9
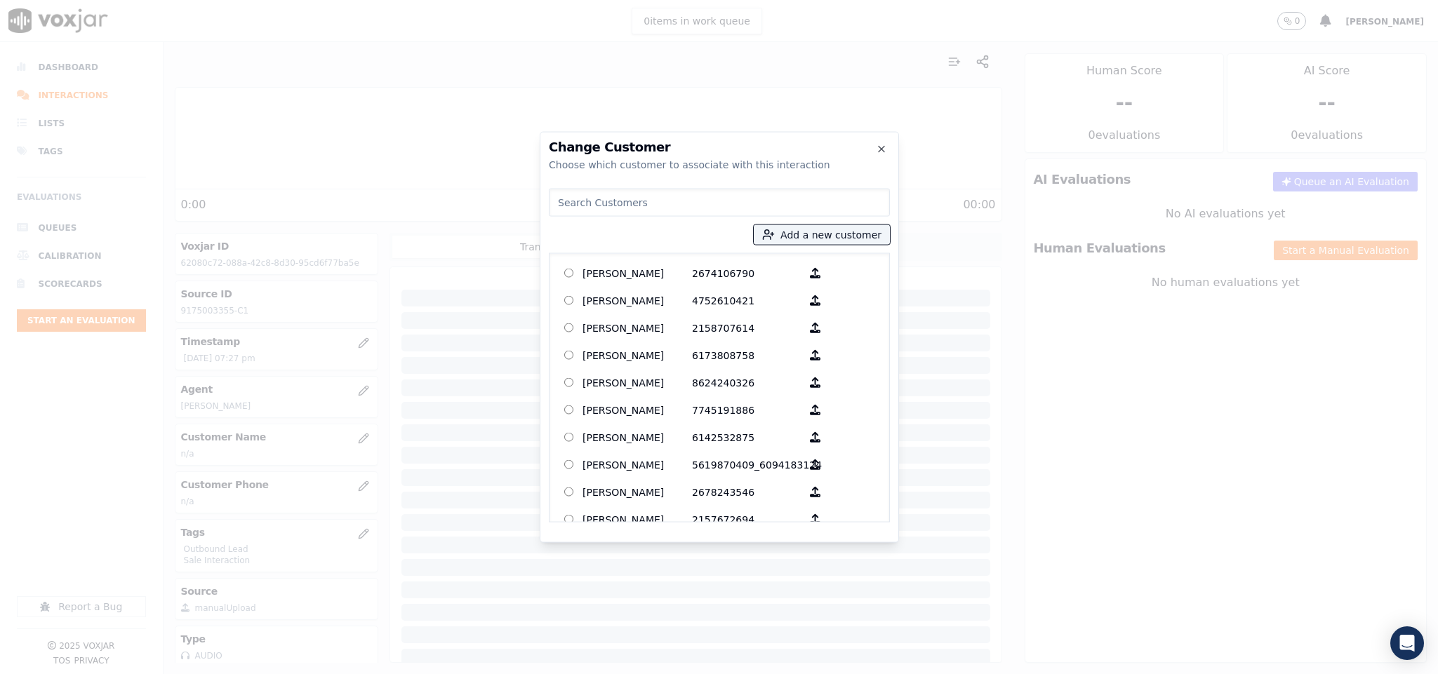
type input "Robert Logan"
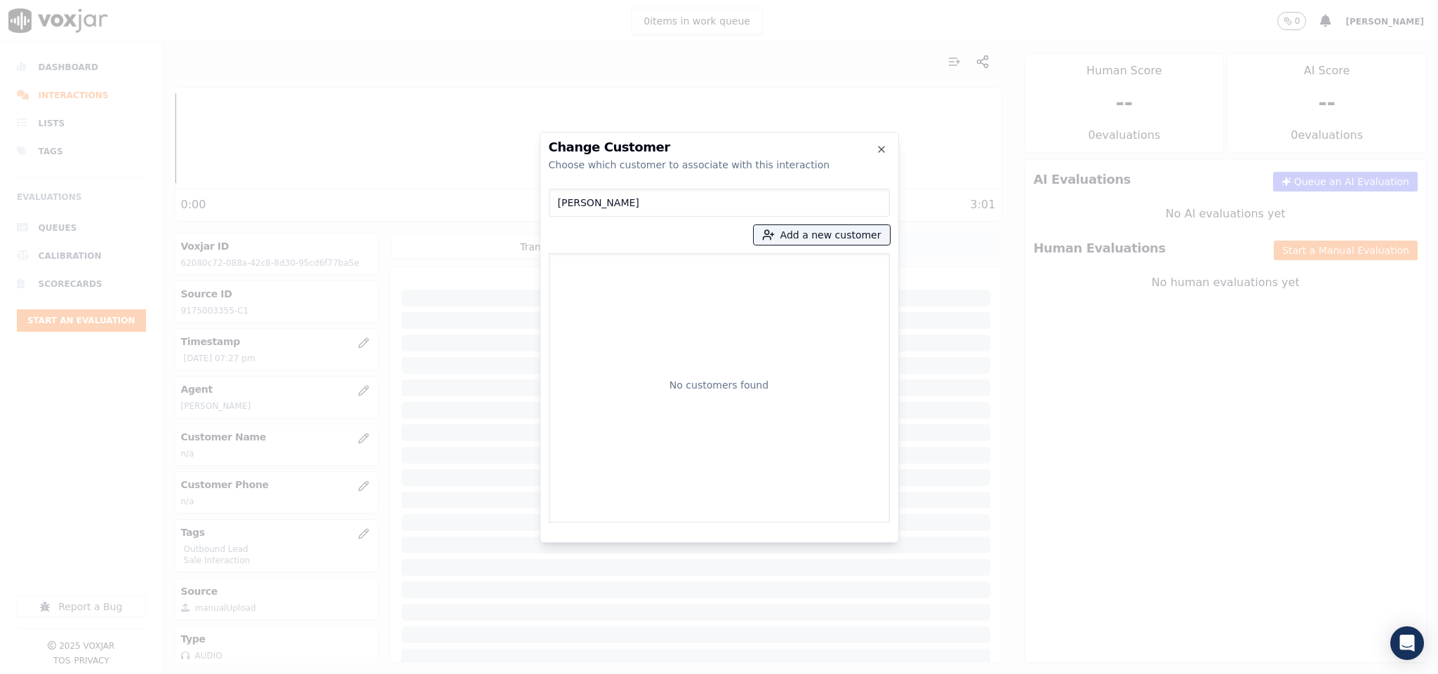
drag, startPoint x: 659, startPoint y: 200, endPoint x: 493, endPoint y: 223, distance: 167.9
click at [493, 674] on div "Change Customer Choose which customer to associate with this interaction Robert…" at bounding box center [719, 674] width 1438 height 0
click at [803, 236] on button "Add a new customer" at bounding box center [822, 235] width 136 height 20
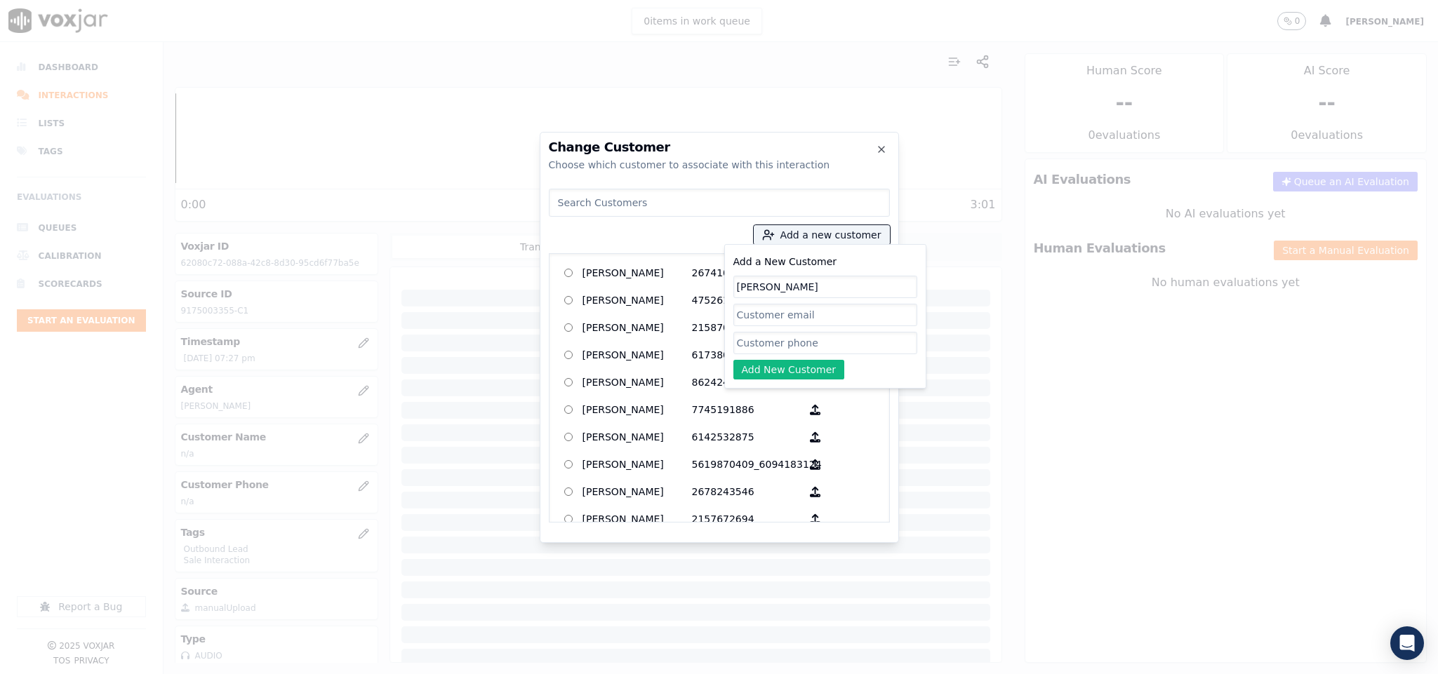
type input "Robert Logan"
click at [758, 340] on input "Add a New Customer" at bounding box center [825, 343] width 184 height 22
paste input "9175003355"
type input "9175003355"
click at [761, 371] on button "Add New Customer" at bounding box center [789, 370] width 112 height 20
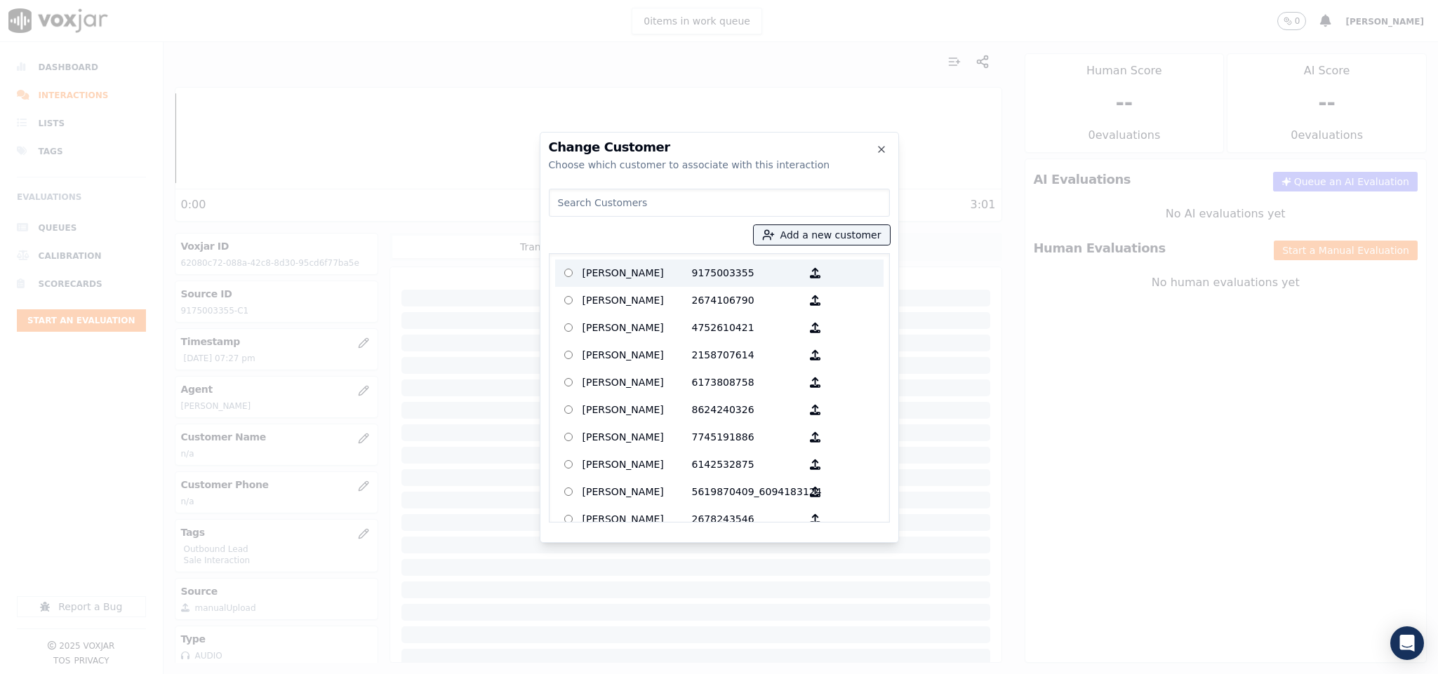
click at [640, 265] on p "Robert Logan" at bounding box center [636, 273] width 109 height 22
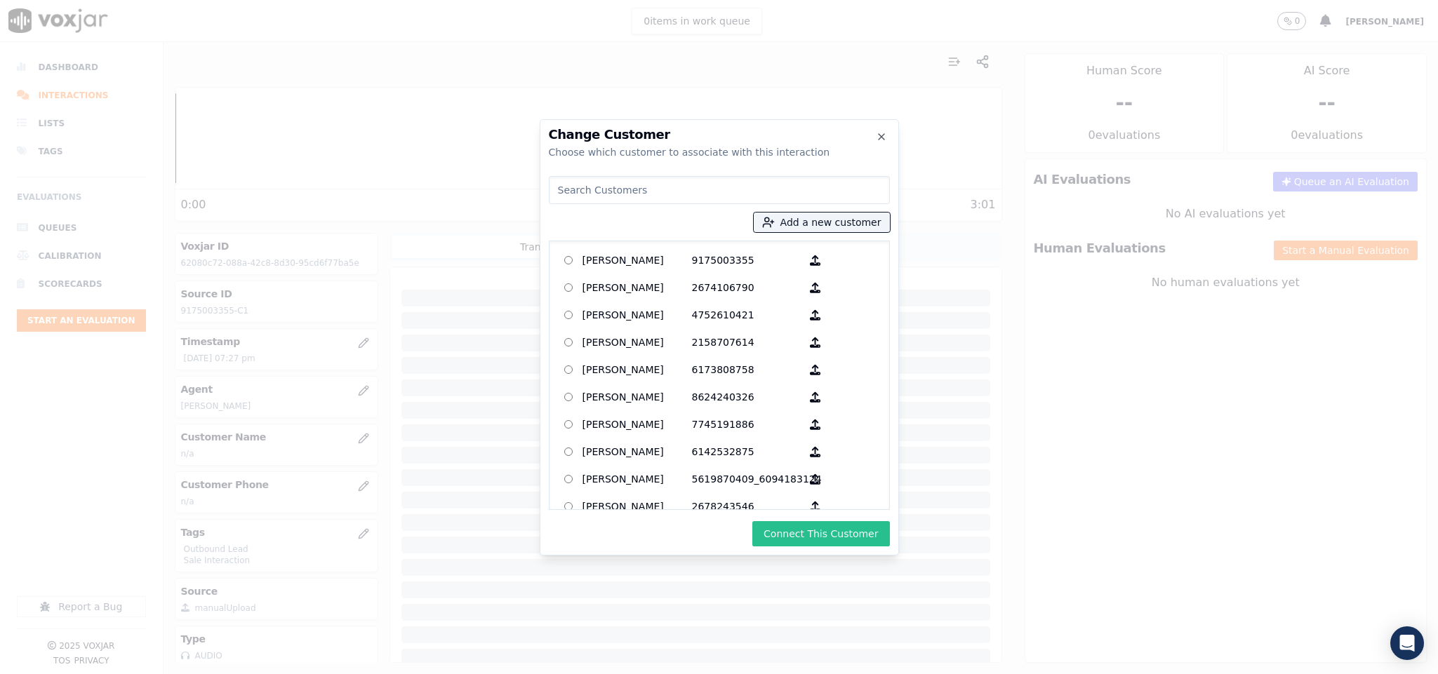
click at [851, 539] on button "Connect This Customer" at bounding box center [820, 533] width 137 height 25
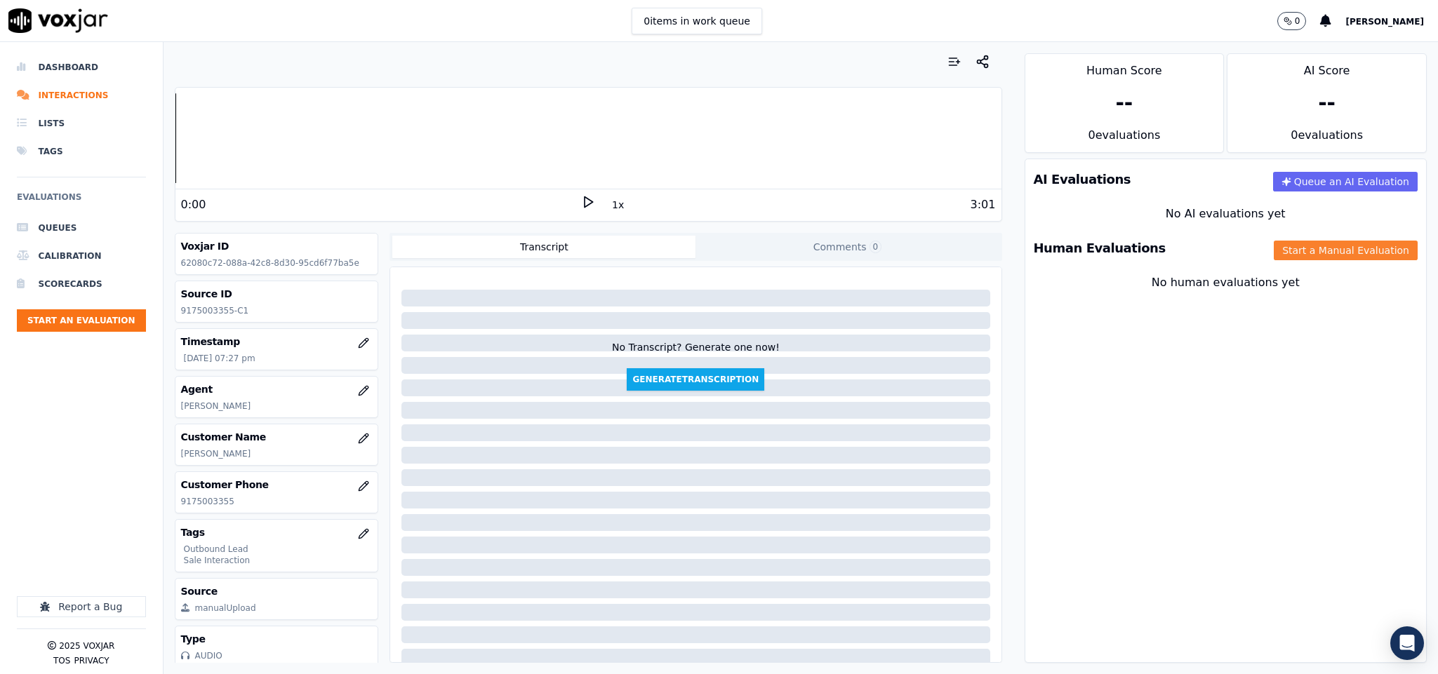
click at [1274, 260] on button "Start a Manual Evaluation" at bounding box center [1346, 251] width 144 height 20
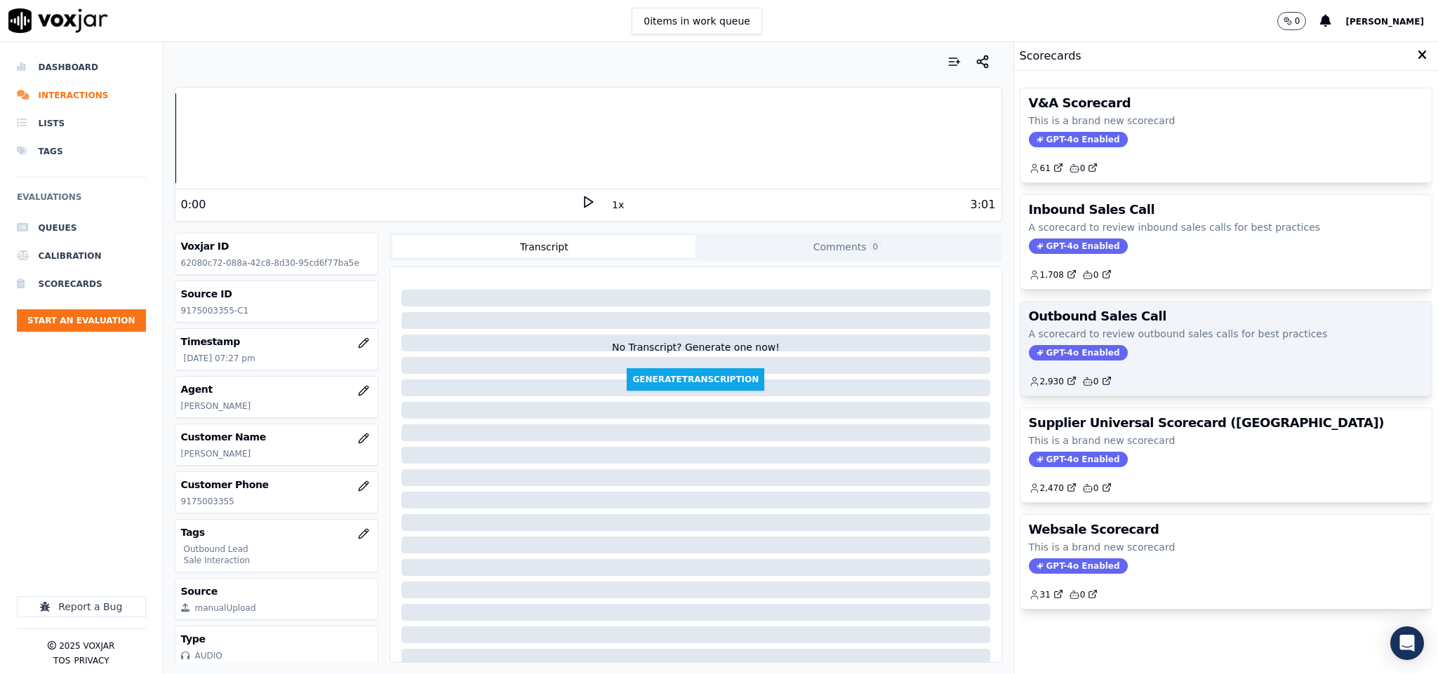
click at [1041, 361] on span "GPT-4o Enabled" at bounding box center [1078, 352] width 99 height 15
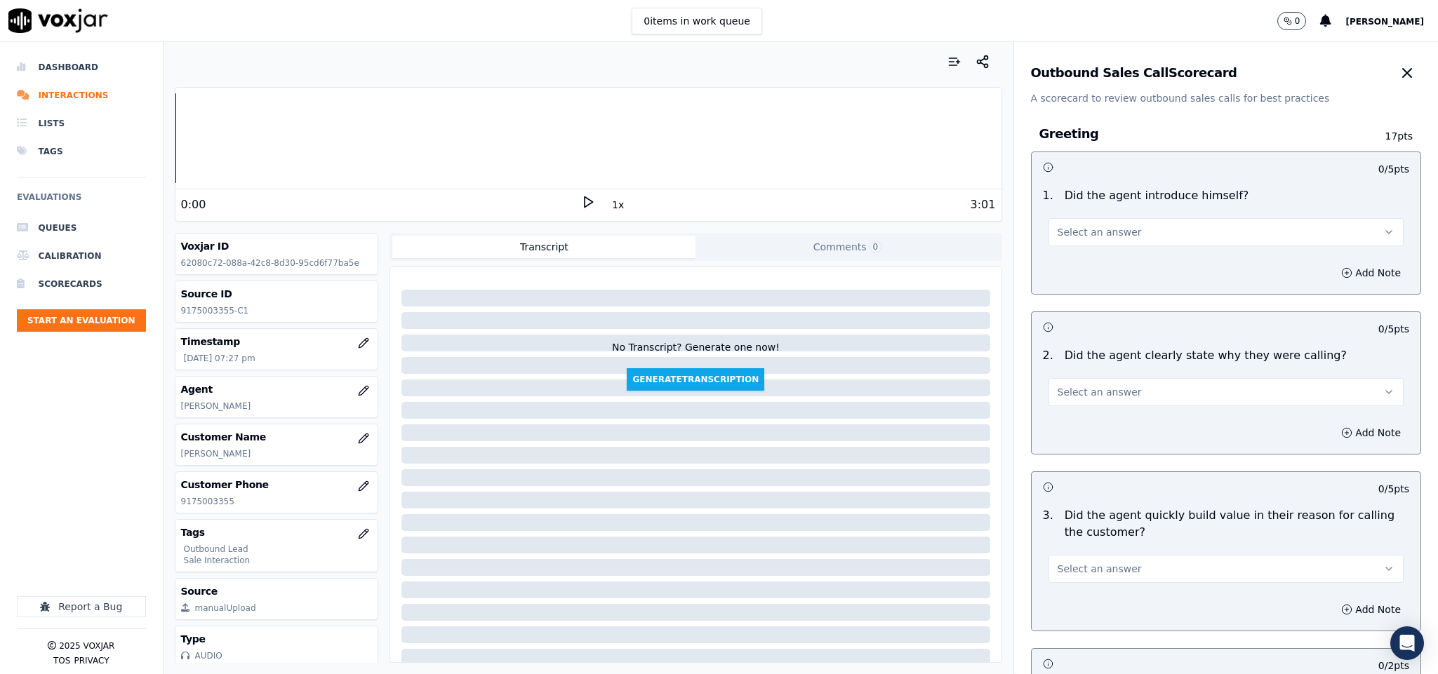
click at [1097, 241] on button "Select an answer" at bounding box center [1226, 232] width 356 height 28
click at [1085, 266] on div "Yes" at bounding box center [1191, 264] width 321 height 22
click at [1092, 387] on span "Select an answer" at bounding box center [1099, 392] width 84 height 14
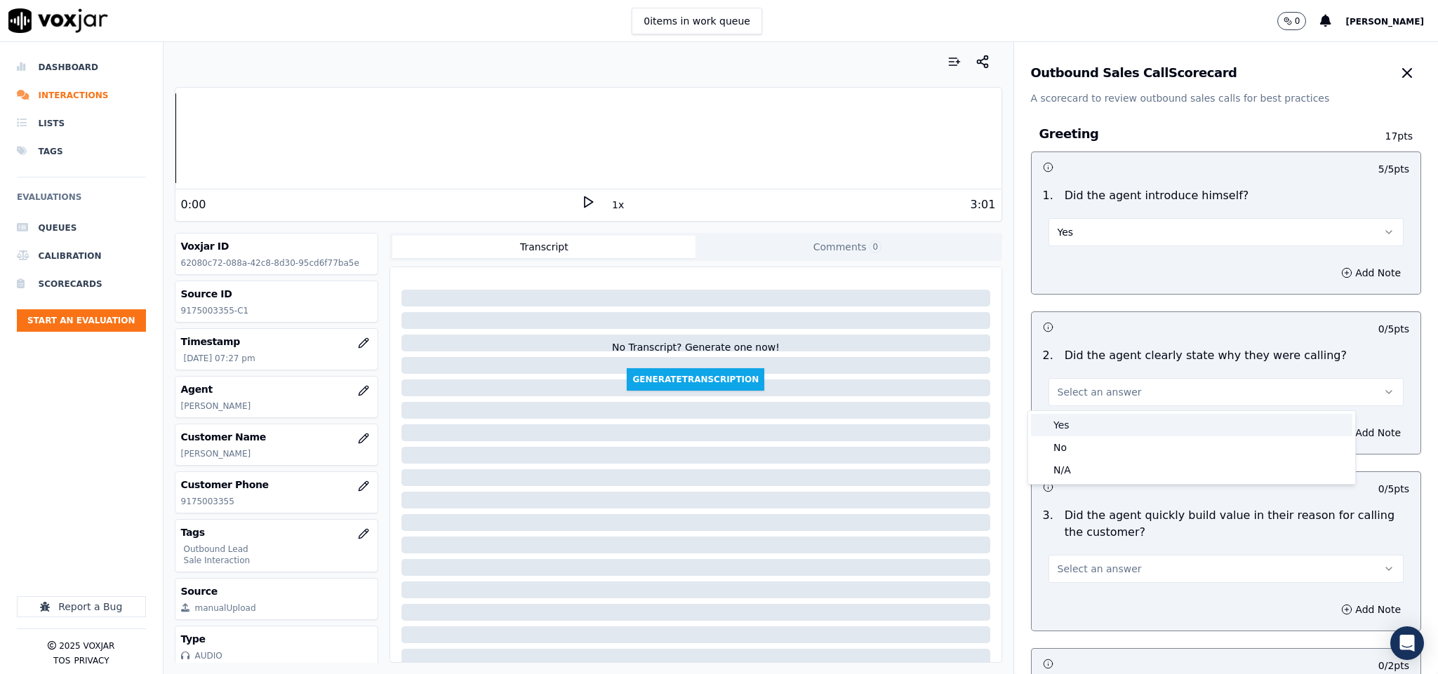
click at [1087, 422] on div "Yes" at bounding box center [1191, 425] width 321 height 22
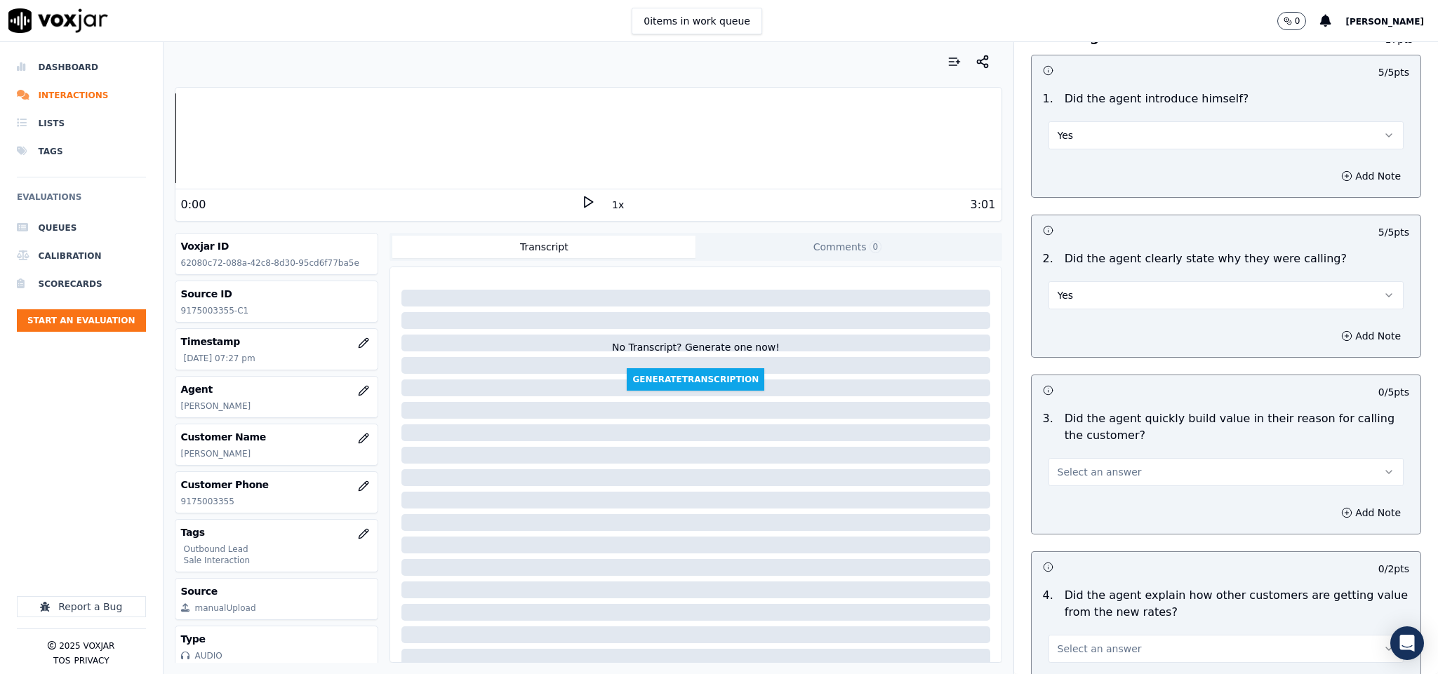
scroll to position [210, 0]
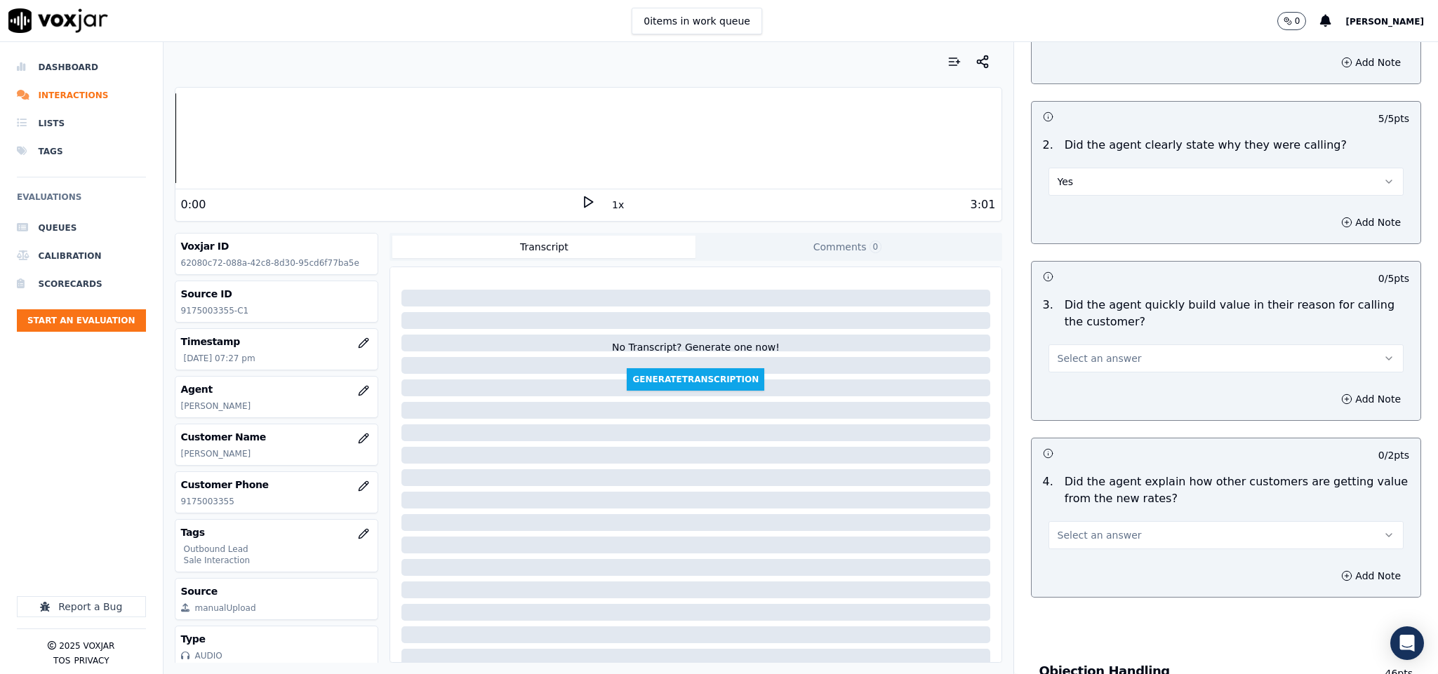
click at [1099, 363] on span "Select an answer" at bounding box center [1099, 359] width 84 height 14
click at [1074, 394] on div "Yes" at bounding box center [1191, 392] width 321 height 22
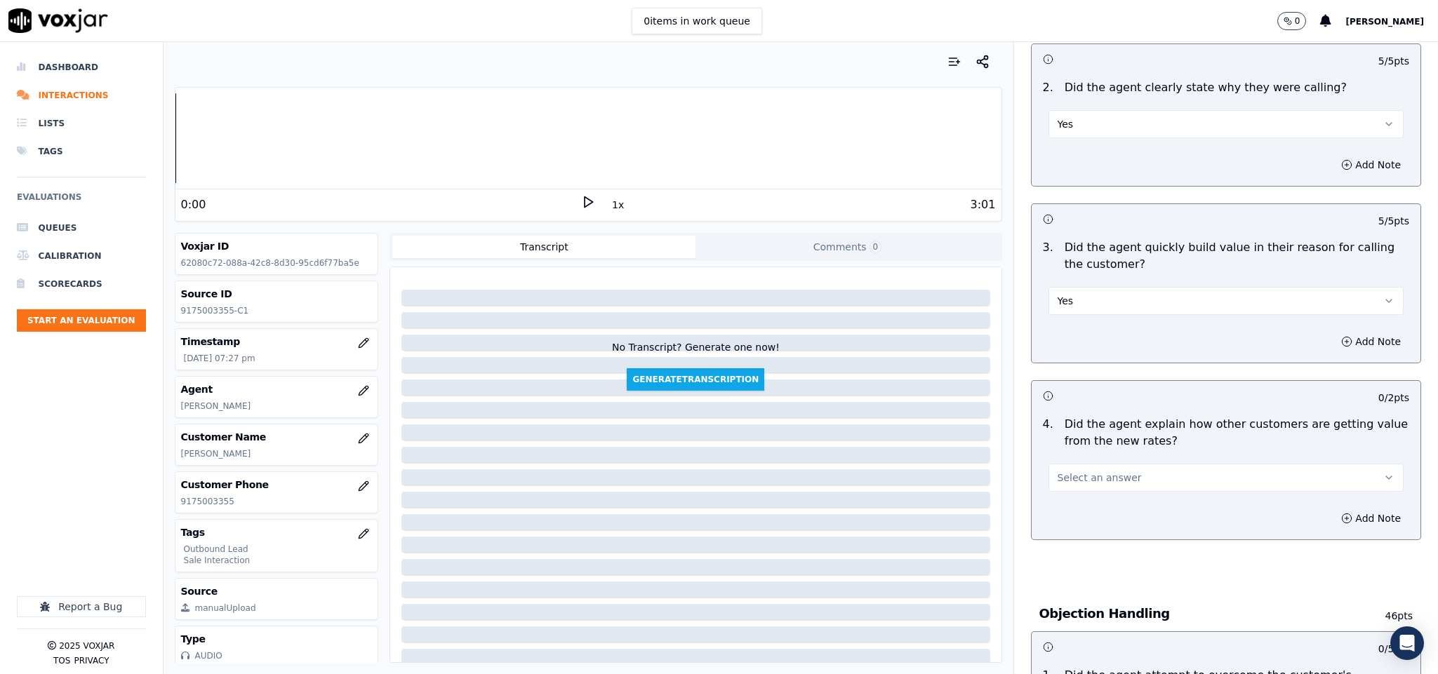
scroll to position [421, 0]
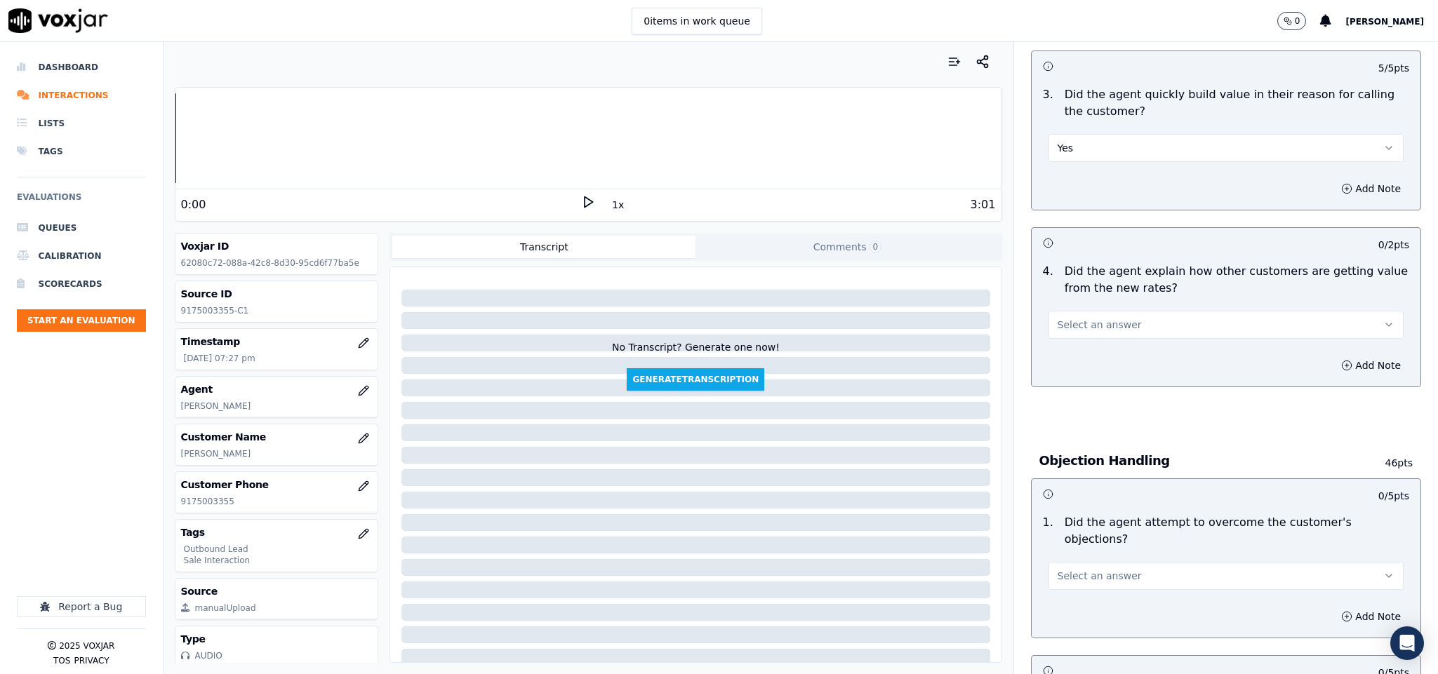
click at [1133, 318] on button "Select an answer" at bounding box center [1226, 325] width 356 height 28
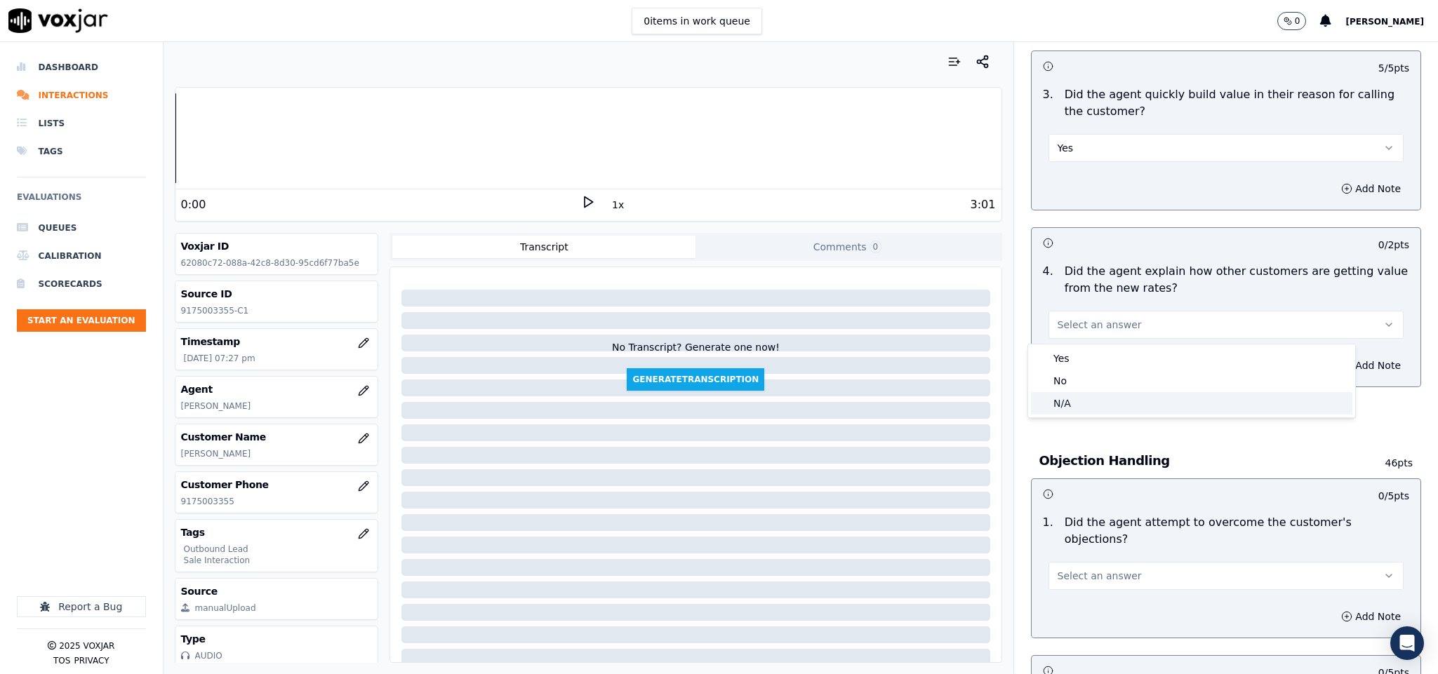
click at [1097, 401] on div "N/A" at bounding box center [1191, 403] width 321 height 22
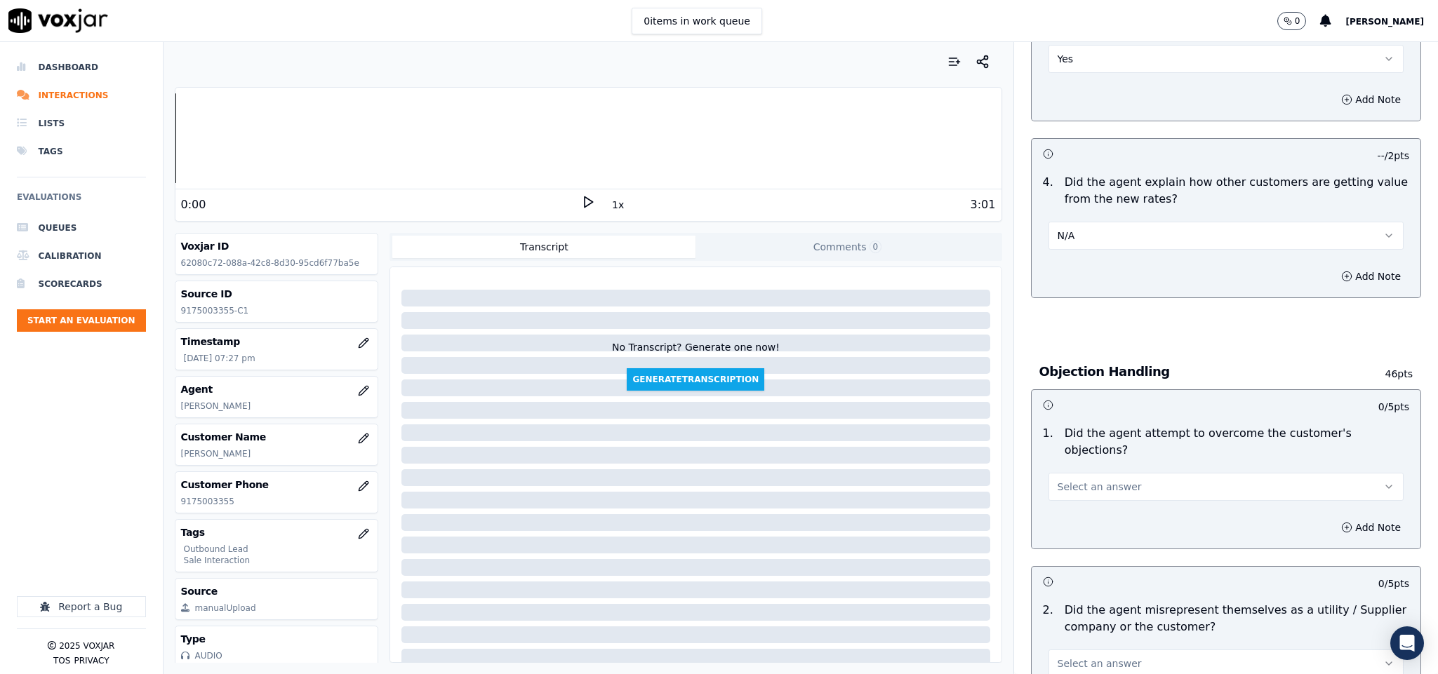
scroll to position [631, 0]
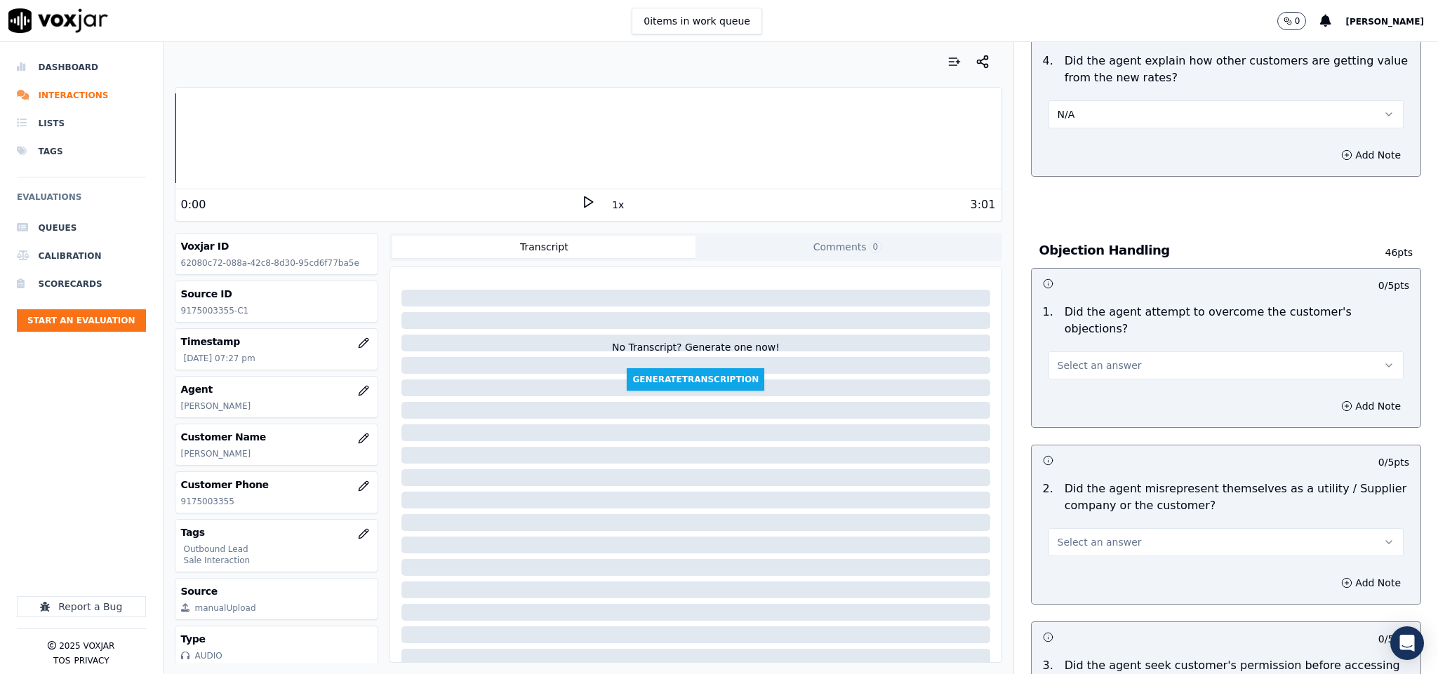
click at [1141, 356] on button "Select an answer" at bounding box center [1226, 366] width 356 height 28
click at [1118, 383] on div "Yes" at bounding box center [1191, 383] width 321 height 22
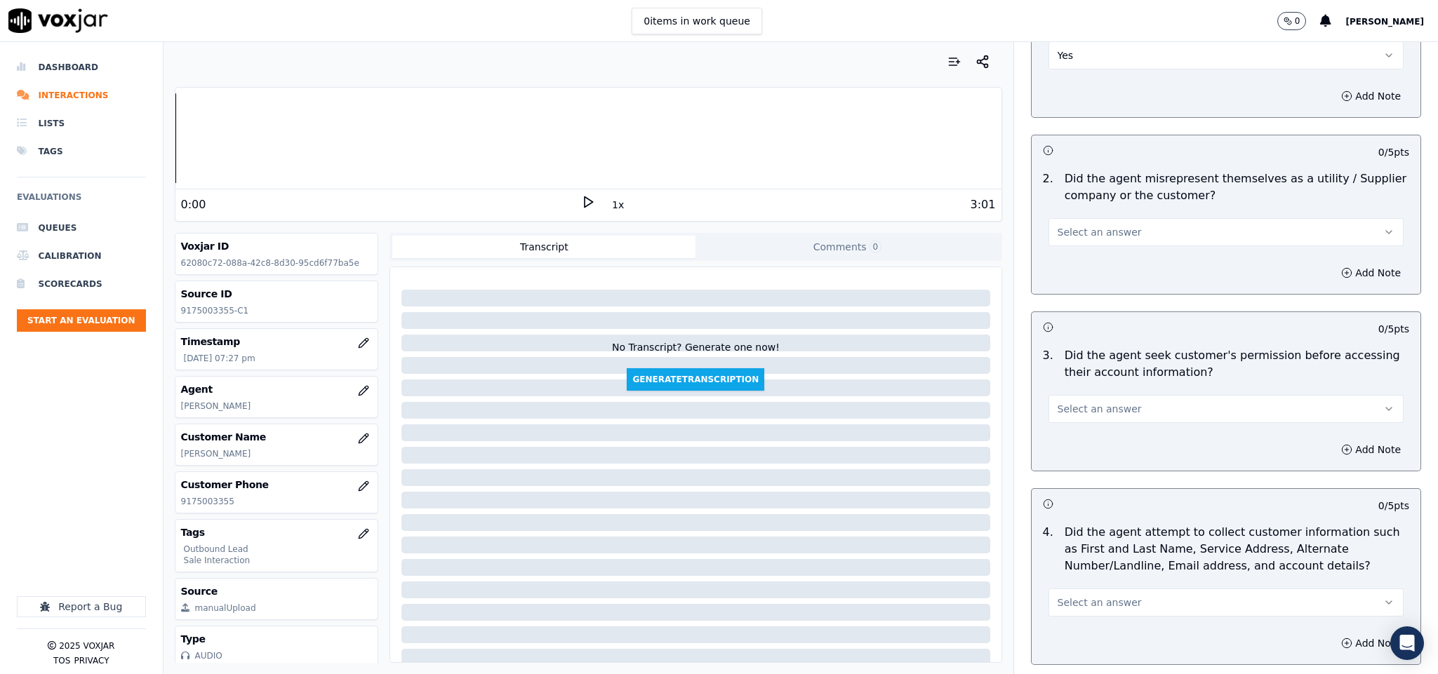
scroll to position [947, 0]
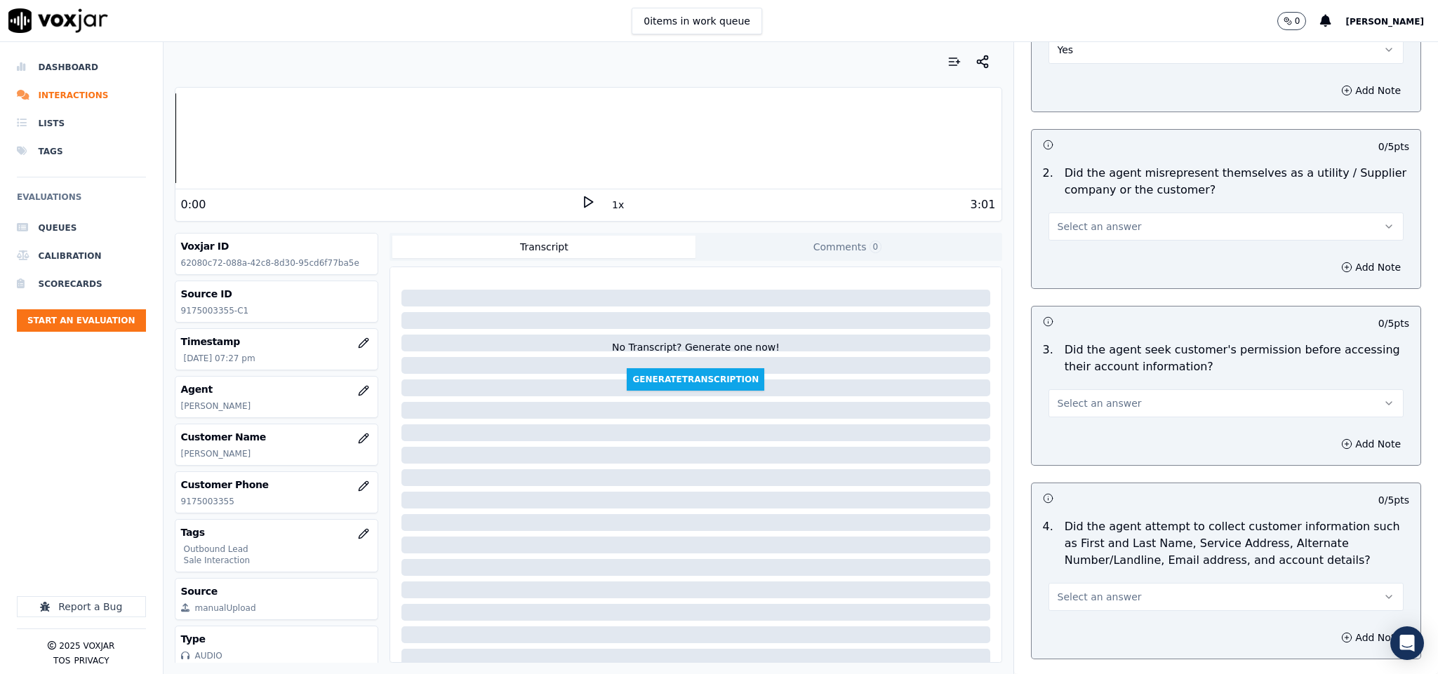
click at [1133, 213] on button "Select an answer" at bounding box center [1226, 227] width 356 height 28
click at [1084, 244] on div "Yes" at bounding box center [1191, 245] width 321 height 22
click at [1332, 258] on button "Add Note" at bounding box center [1370, 268] width 76 height 20
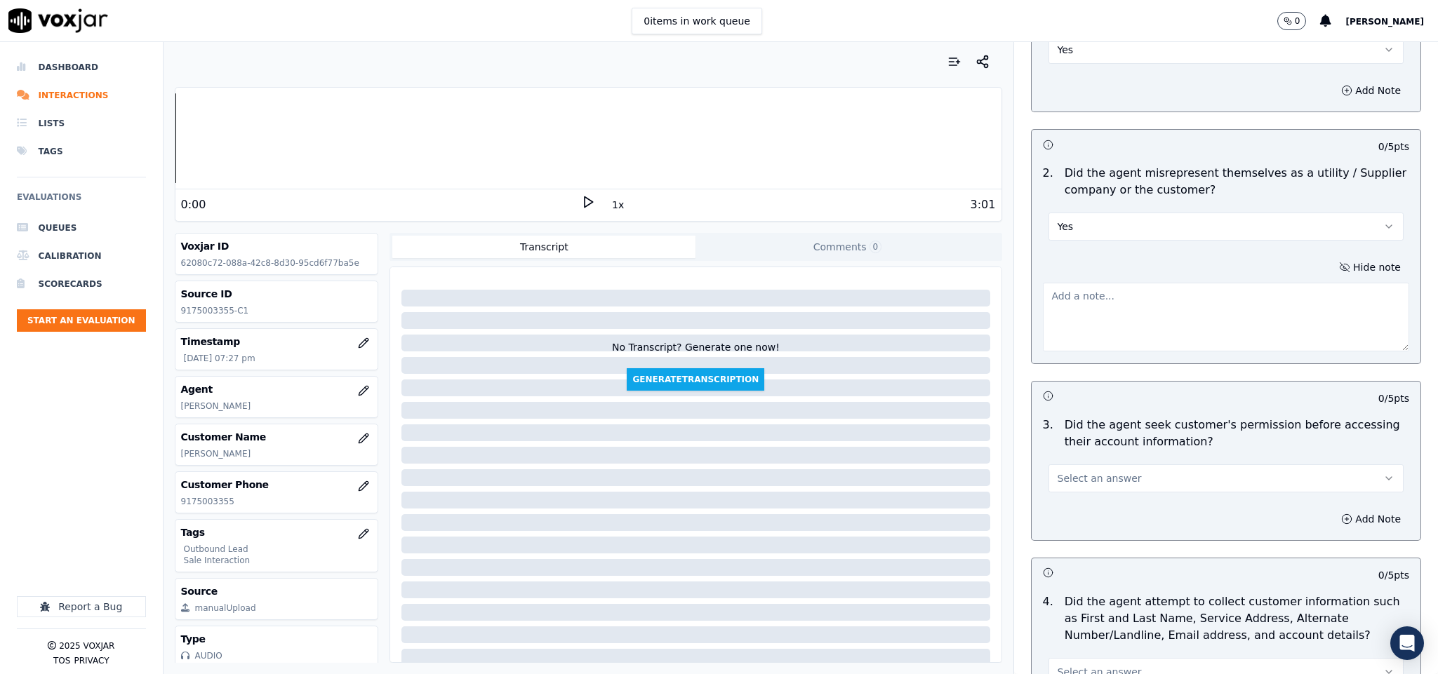
click at [1231, 289] on textarea at bounding box center [1226, 317] width 367 height 69
paste textarea "@1:11 Chester - I will be dropping down your rates from next billing cycle, and…"
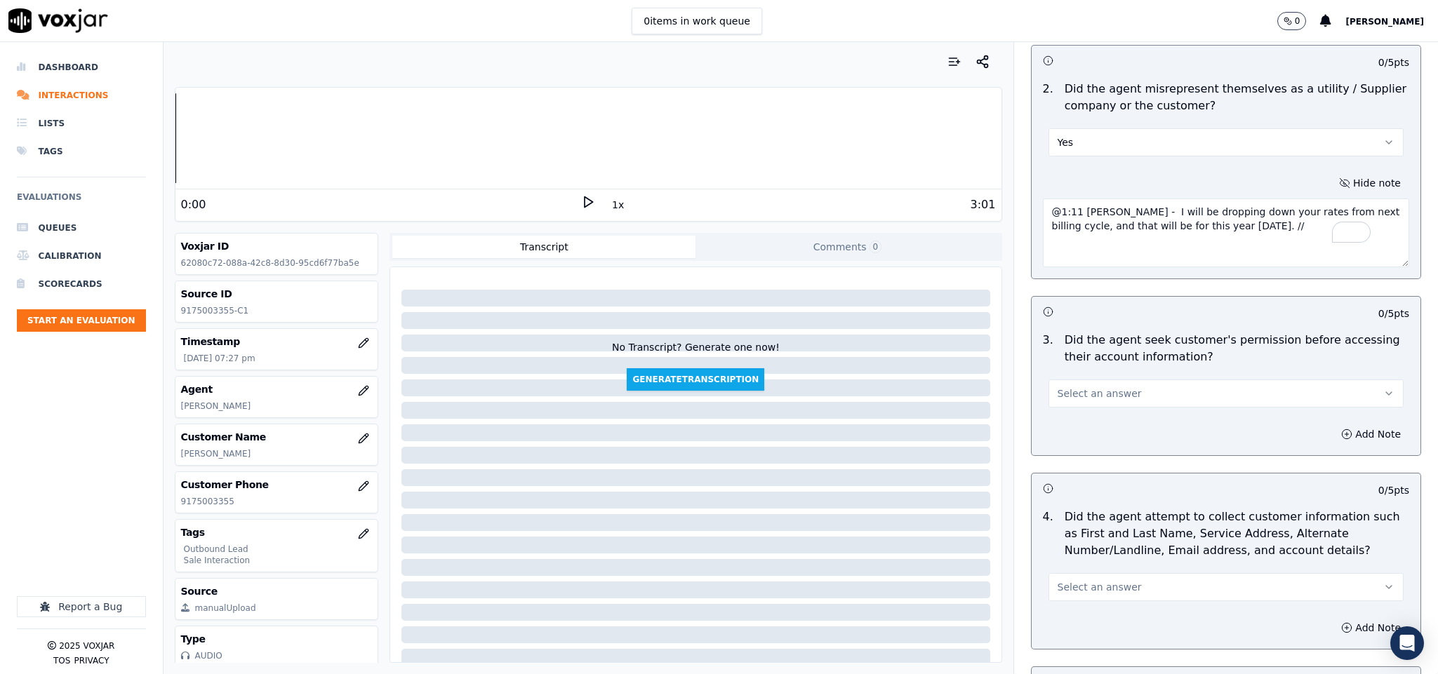
scroll to position [1158, 0]
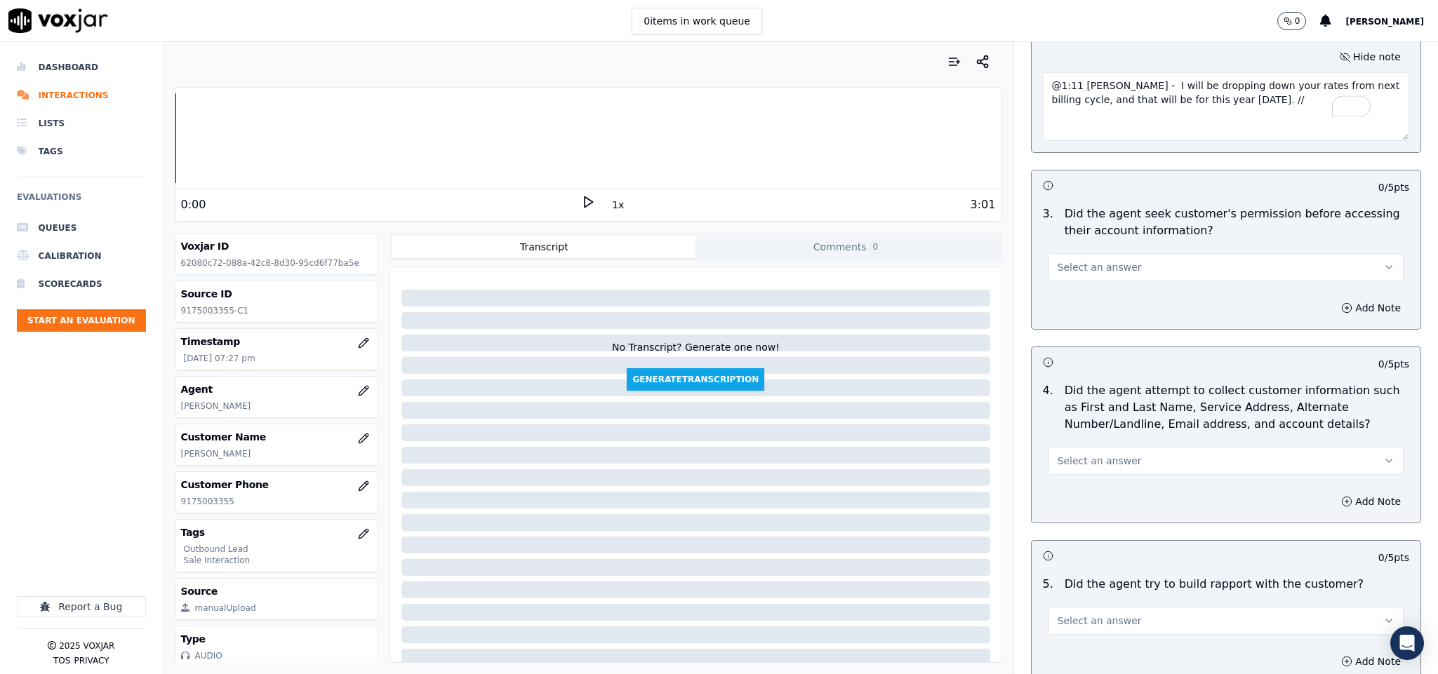
type textarea "@1:11 Chester - I will be dropping down your rates from next billing cycle, and…"
click at [1097, 260] on span "Select an answer" at bounding box center [1099, 267] width 84 height 14
click at [1072, 318] on div "No" at bounding box center [1191, 309] width 321 height 22
click at [1331, 287] on div "Add Note" at bounding box center [1225, 308] width 389 height 42
click at [1228, 325] on div "5 / 5 pts 1 . Did the agent attempt to overcome the customer's objections? Yes …" at bounding box center [1226, 646] width 391 height 1809
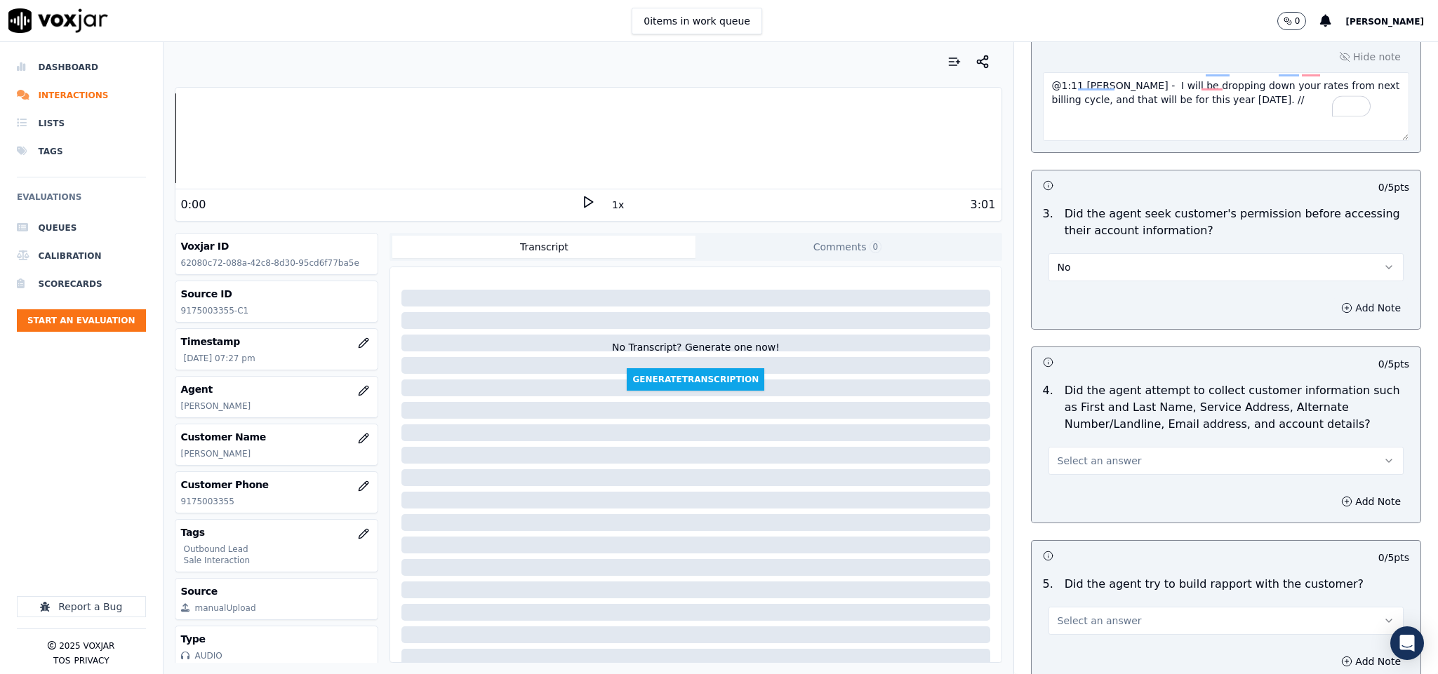
click at [1332, 298] on button "Add Note" at bounding box center [1370, 308] width 76 height 20
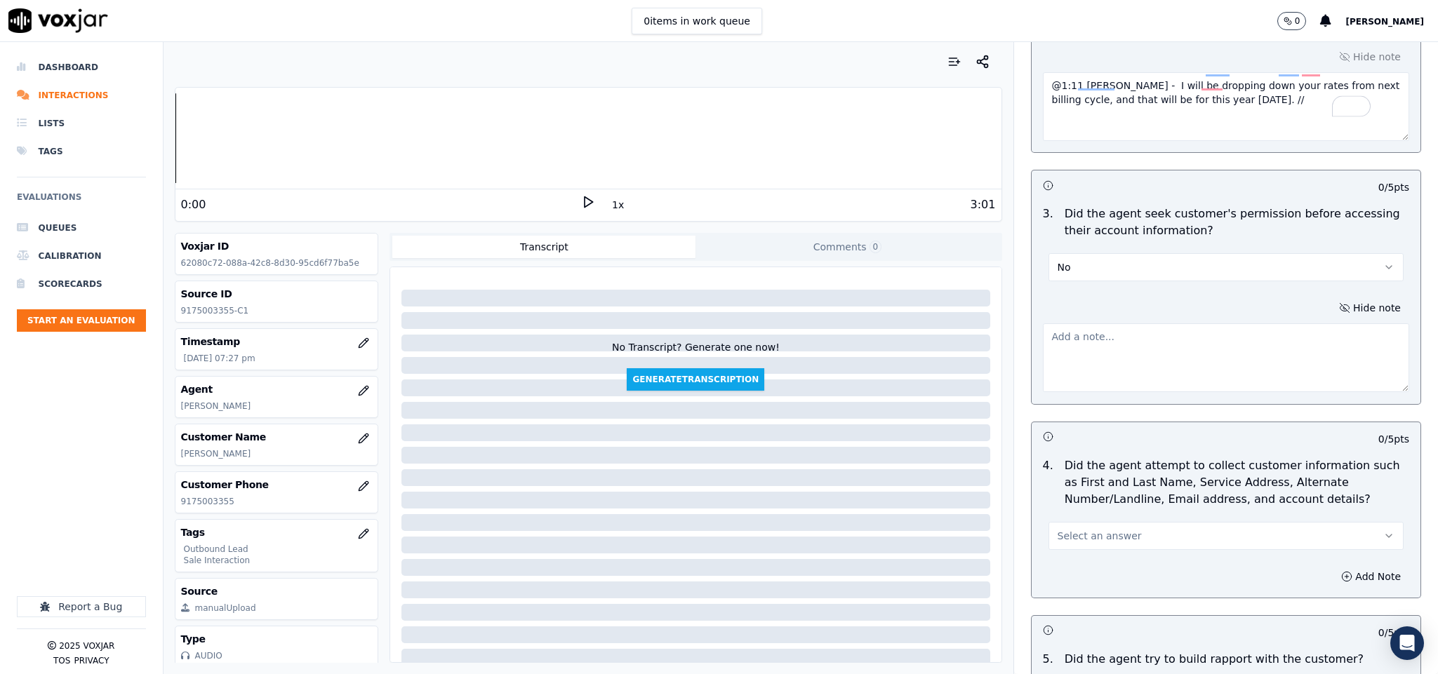
click at [1200, 347] on textarea at bounding box center [1226, 357] width 367 height 69
paste textarea "@1:31 Chester - And for the verification purpose, I have the account holder's l…"
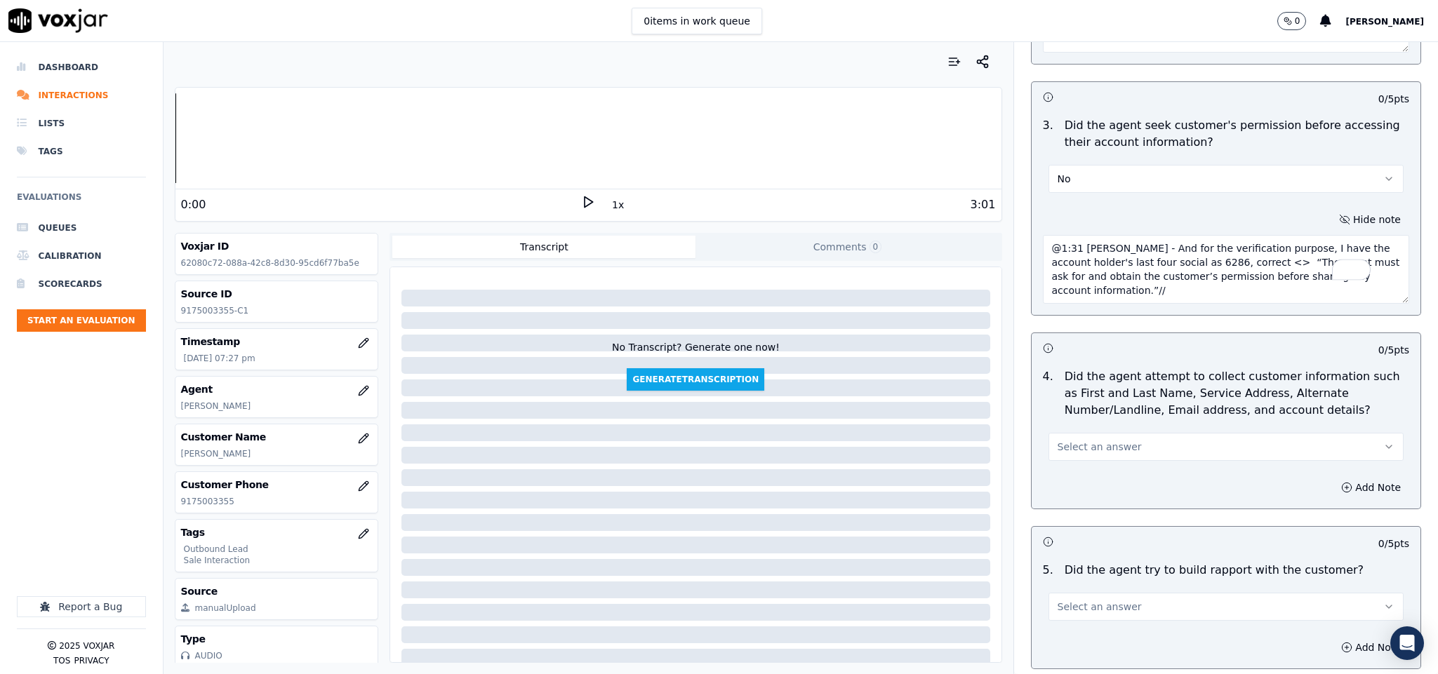
scroll to position [1368, 0]
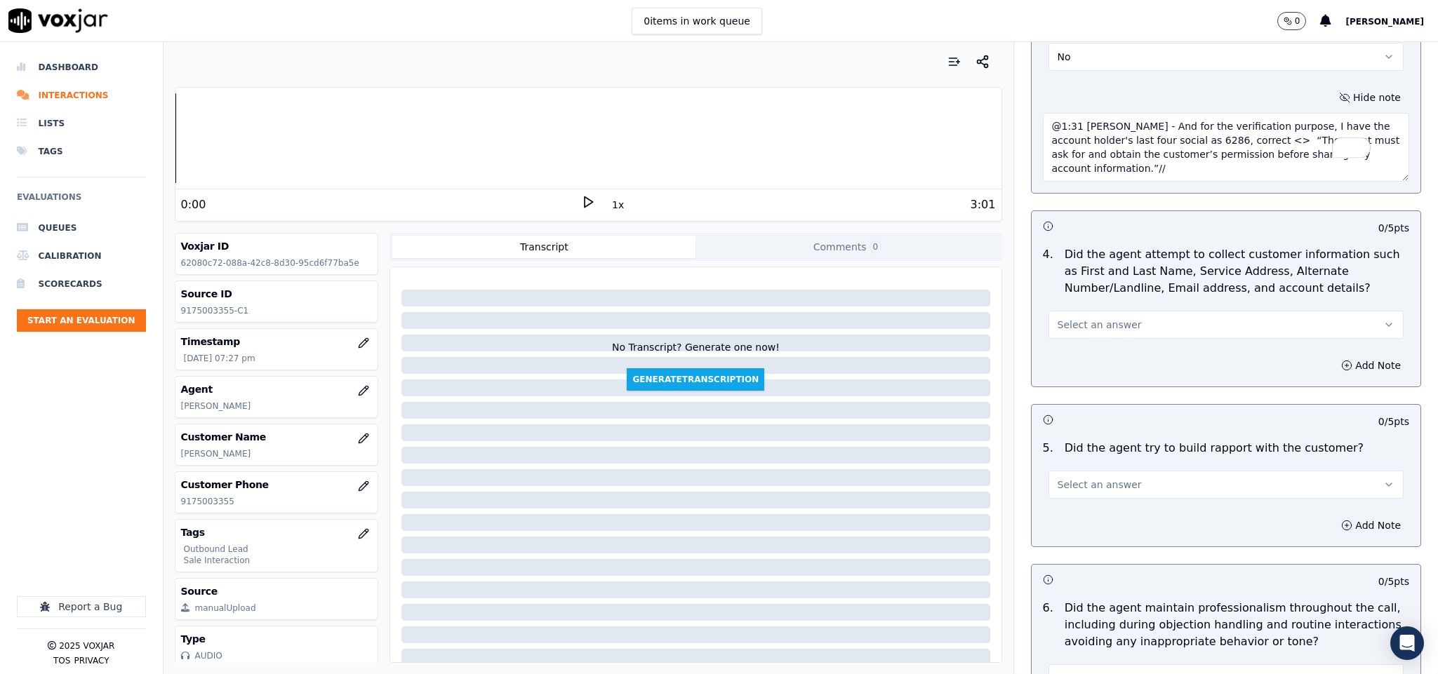
type textarea "@1:31 Chester - And for the verification purpose, I have the account holder's l…"
click at [1150, 311] on button "Select an answer" at bounding box center [1226, 325] width 356 height 28
click at [1081, 390] on div "N/A" at bounding box center [1191, 391] width 321 height 22
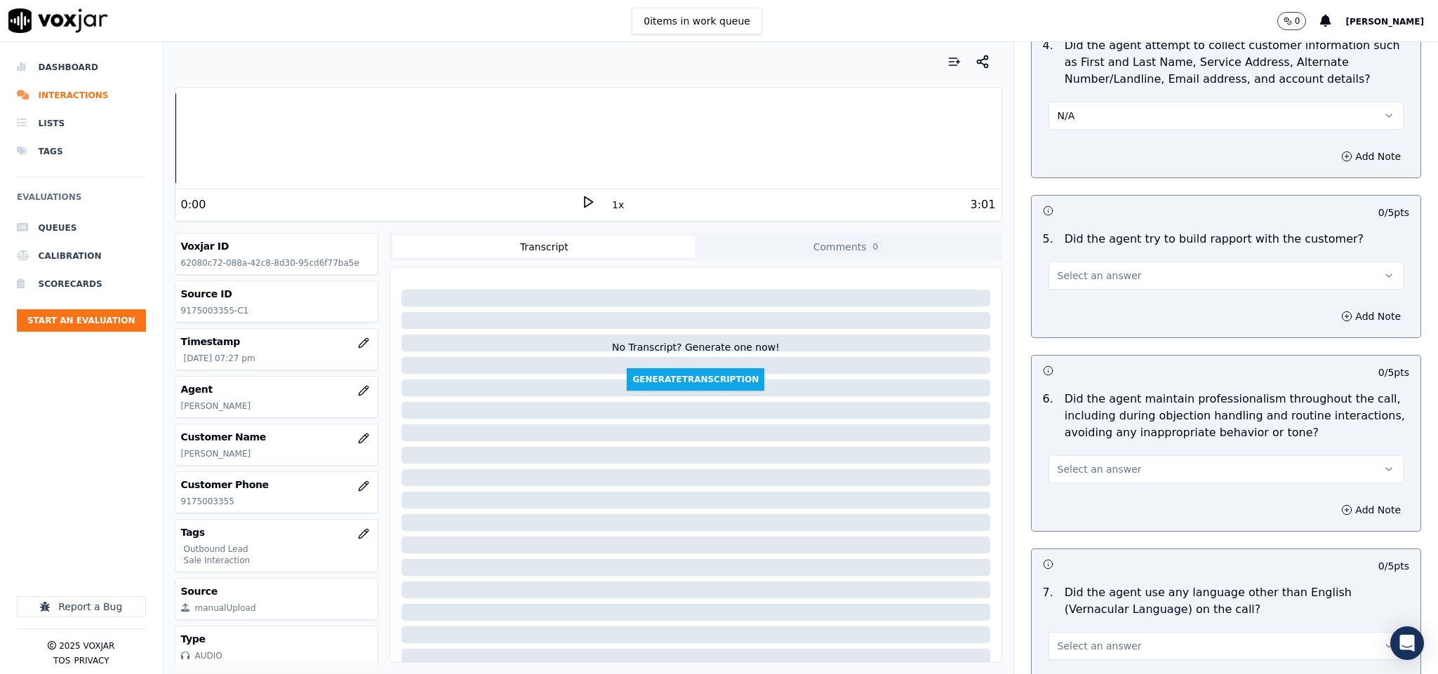
scroll to position [1579, 0]
click at [1112, 264] on button "Select an answer" at bounding box center [1226, 274] width 356 height 28
click at [1086, 339] on div "N/A" at bounding box center [1191, 340] width 321 height 22
click at [1108, 461] on span "Select an answer" at bounding box center [1099, 468] width 84 height 14
click at [1083, 487] on div "Yes" at bounding box center [1191, 490] width 321 height 22
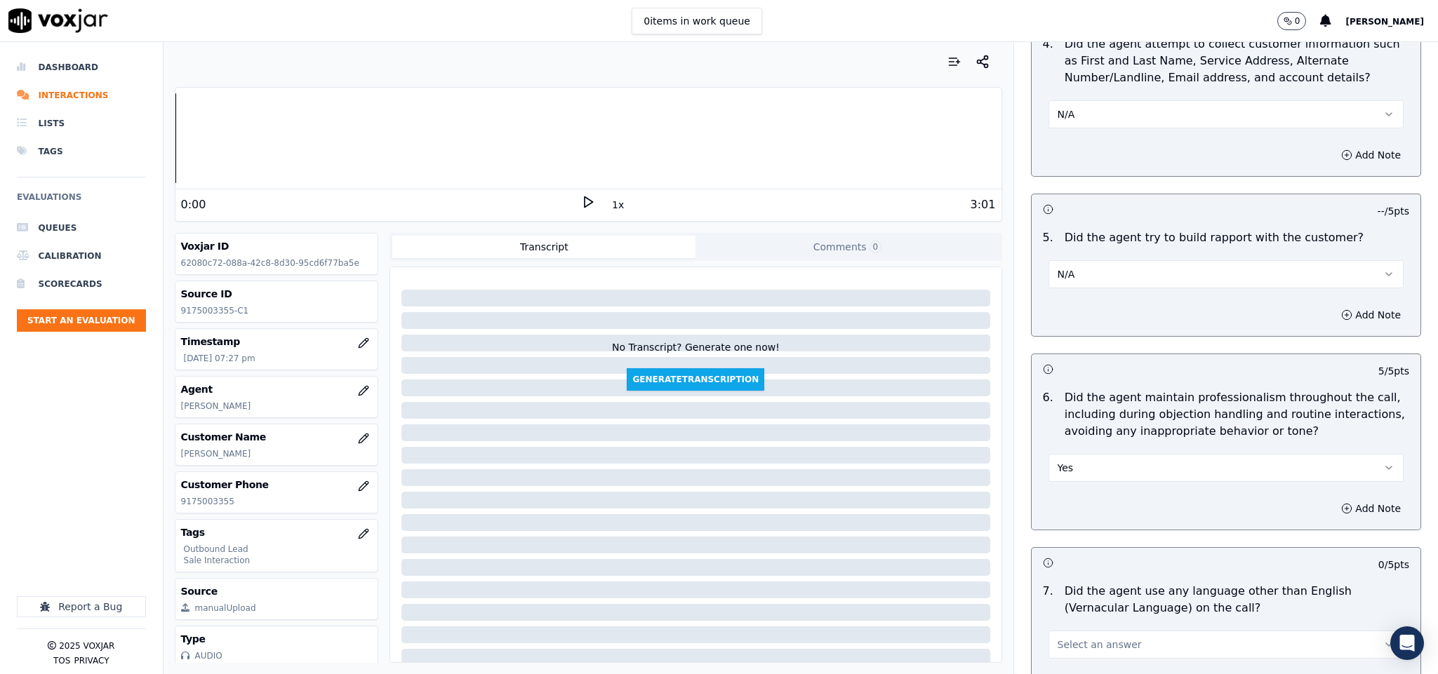
scroll to position [1789, 0]
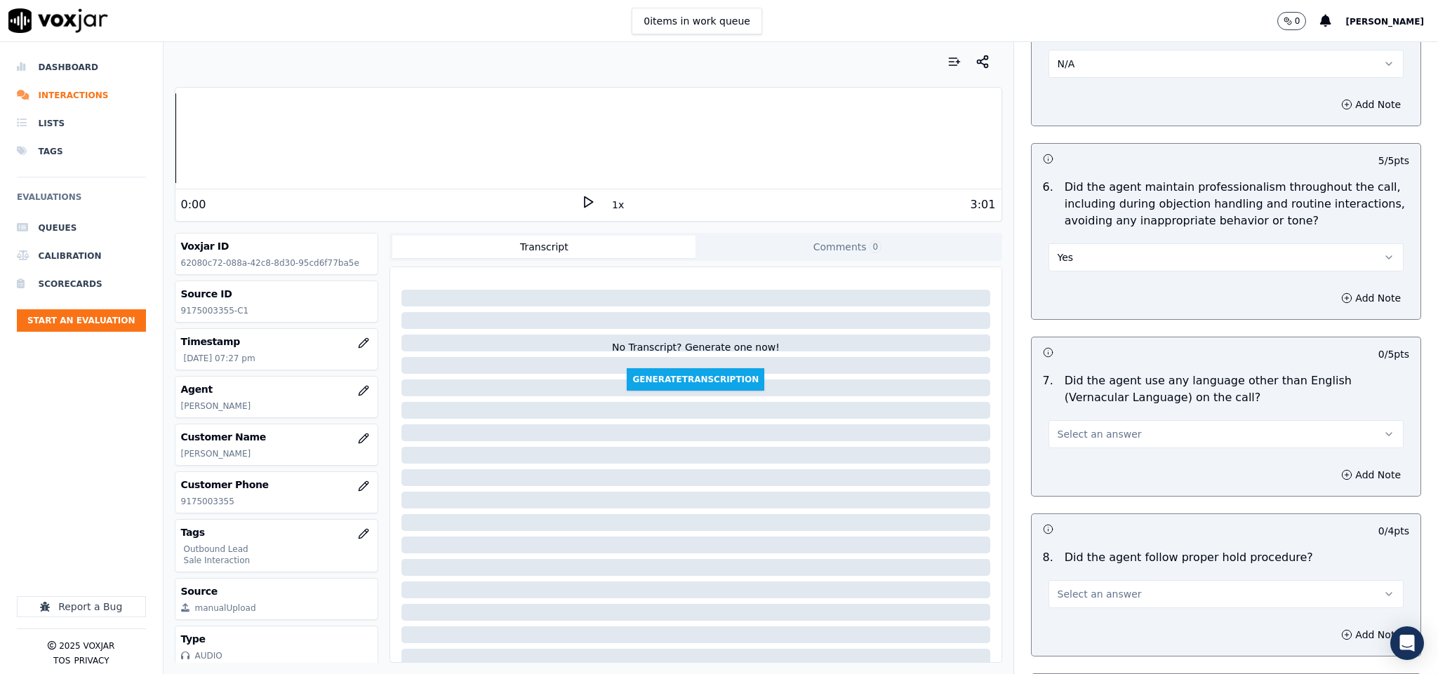
click at [1112, 421] on button "Select an answer" at bounding box center [1226, 434] width 356 height 28
click at [1087, 478] on div "No" at bounding box center [1191, 479] width 321 height 22
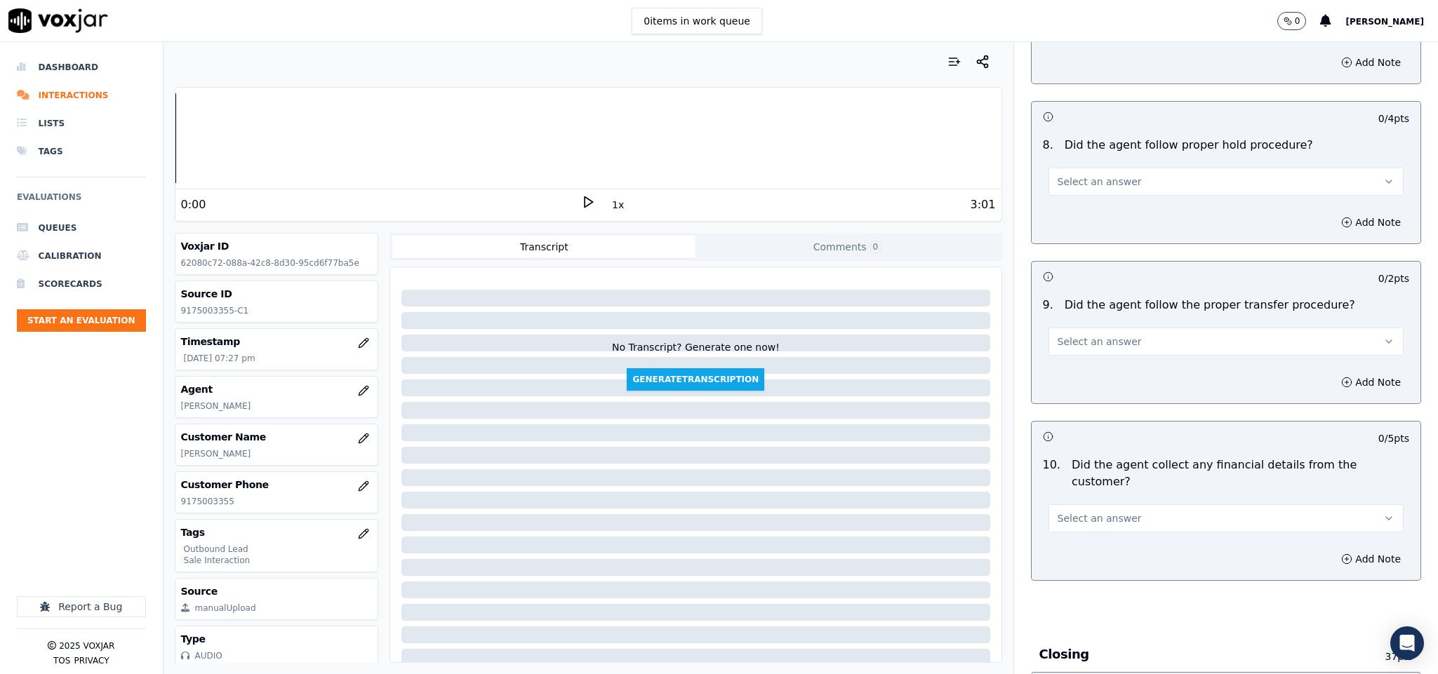
scroll to position [2210, 0]
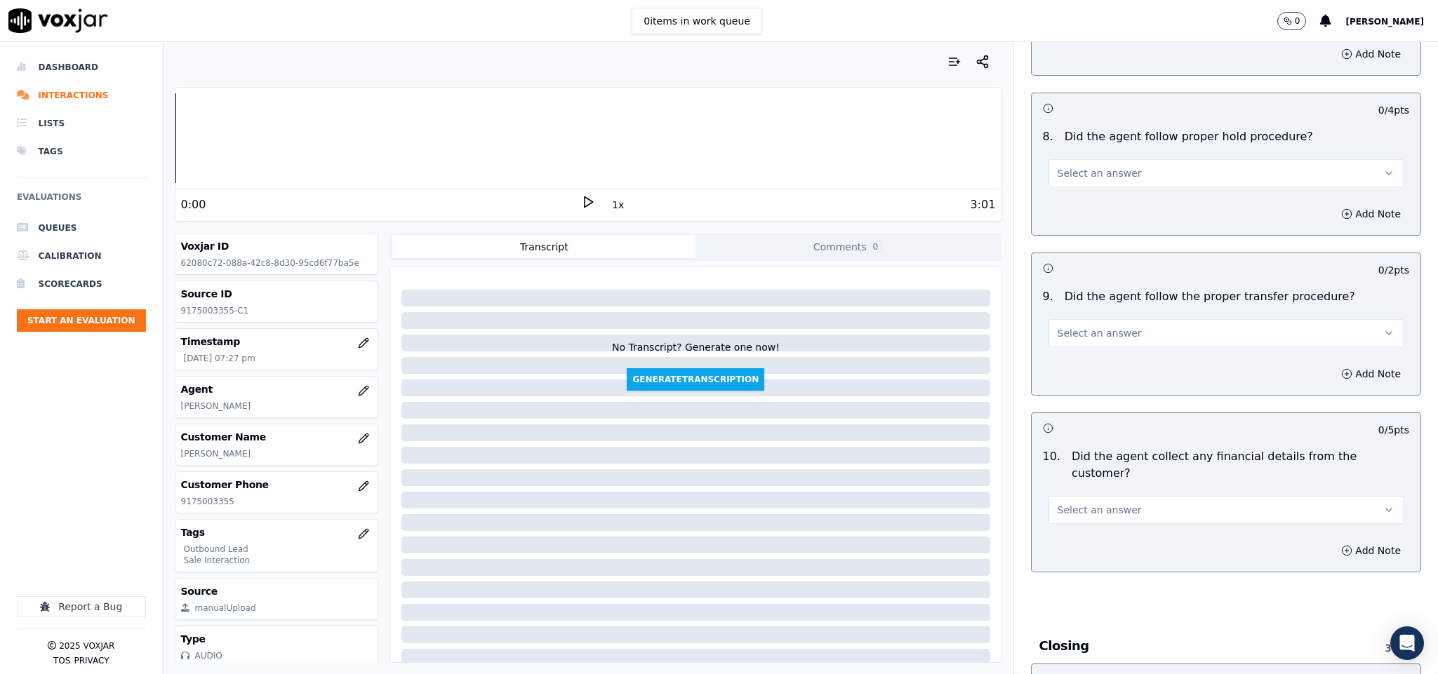
click at [1114, 167] on button "Select an answer" at bounding box center [1226, 173] width 356 height 28
click at [1088, 201] on div "Yes" at bounding box center [1191, 196] width 321 height 22
click at [1088, 326] on span "Select an answer" at bounding box center [1099, 333] width 84 height 14
click at [1085, 360] on div "Yes" at bounding box center [1191, 357] width 321 height 22
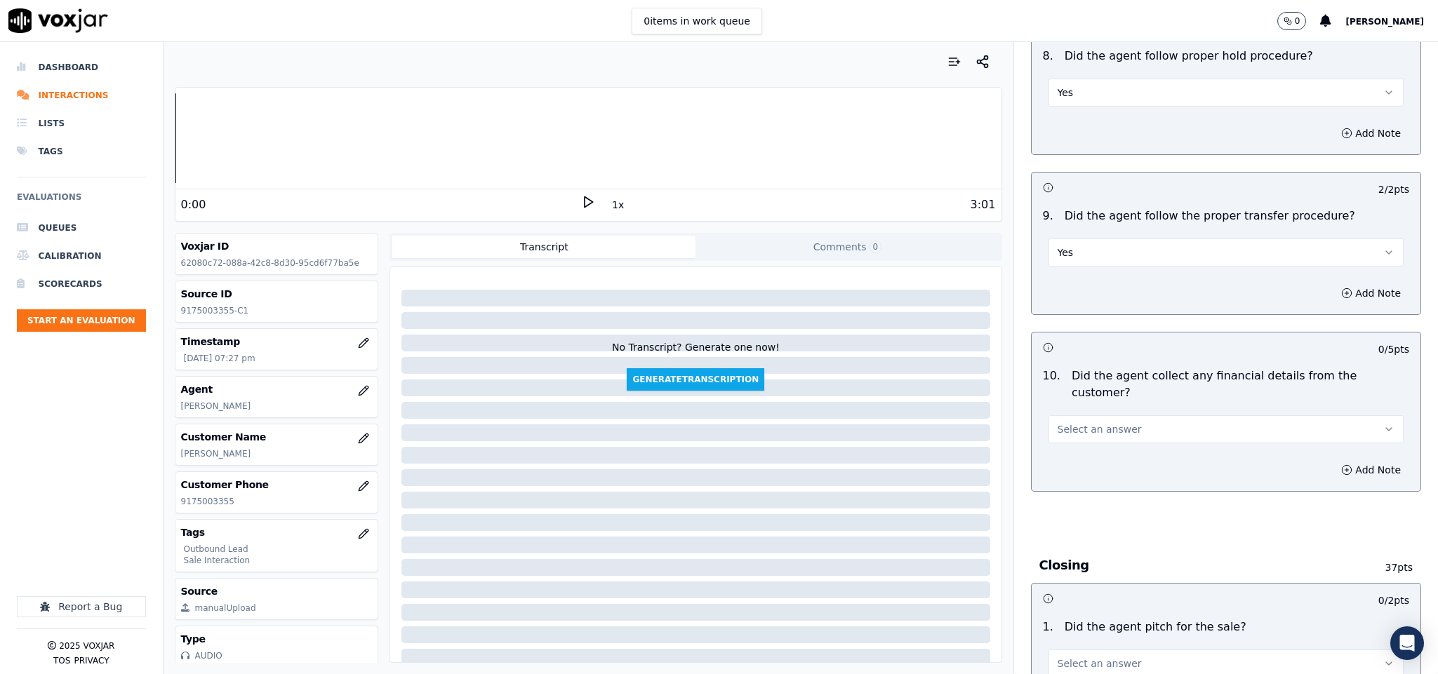
scroll to position [2421, 0]
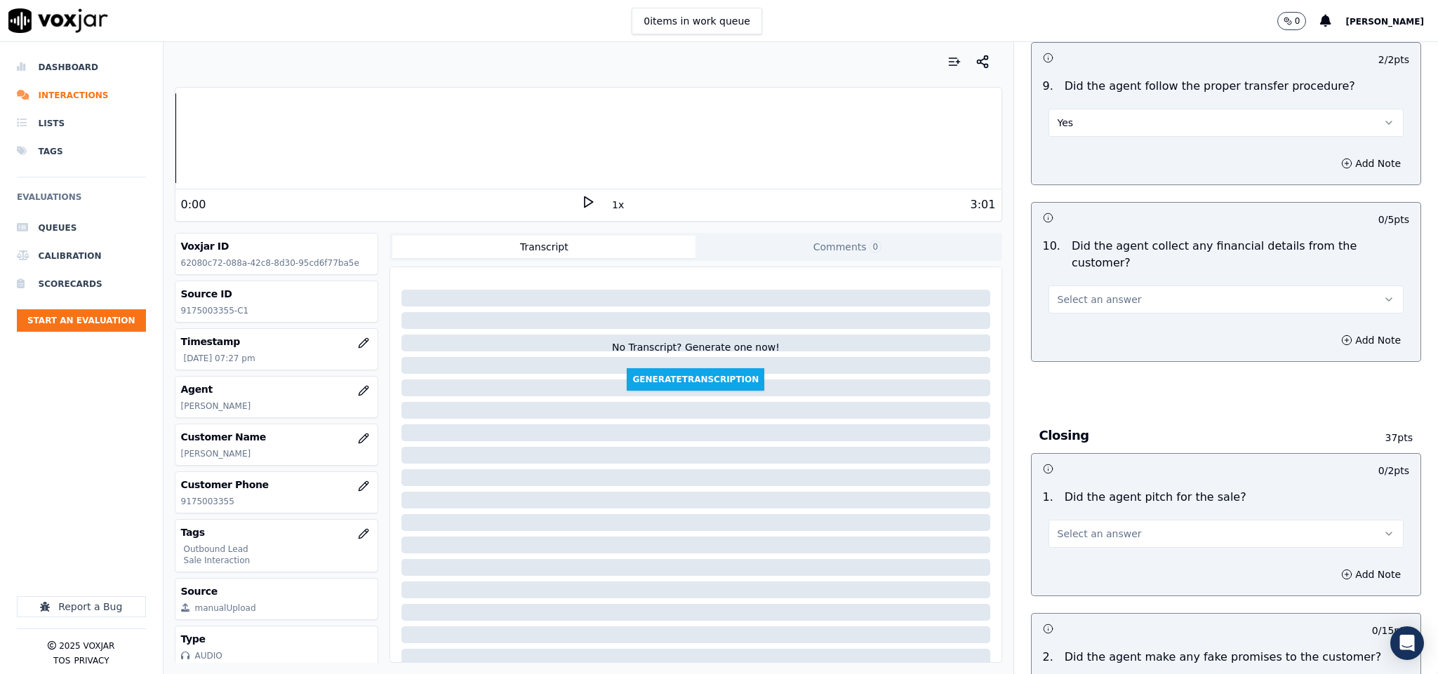
click at [1097, 293] on span "Select an answer" at bounding box center [1099, 300] width 84 height 14
click at [1057, 333] on div "No" at bounding box center [1191, 330] width 321 height 22
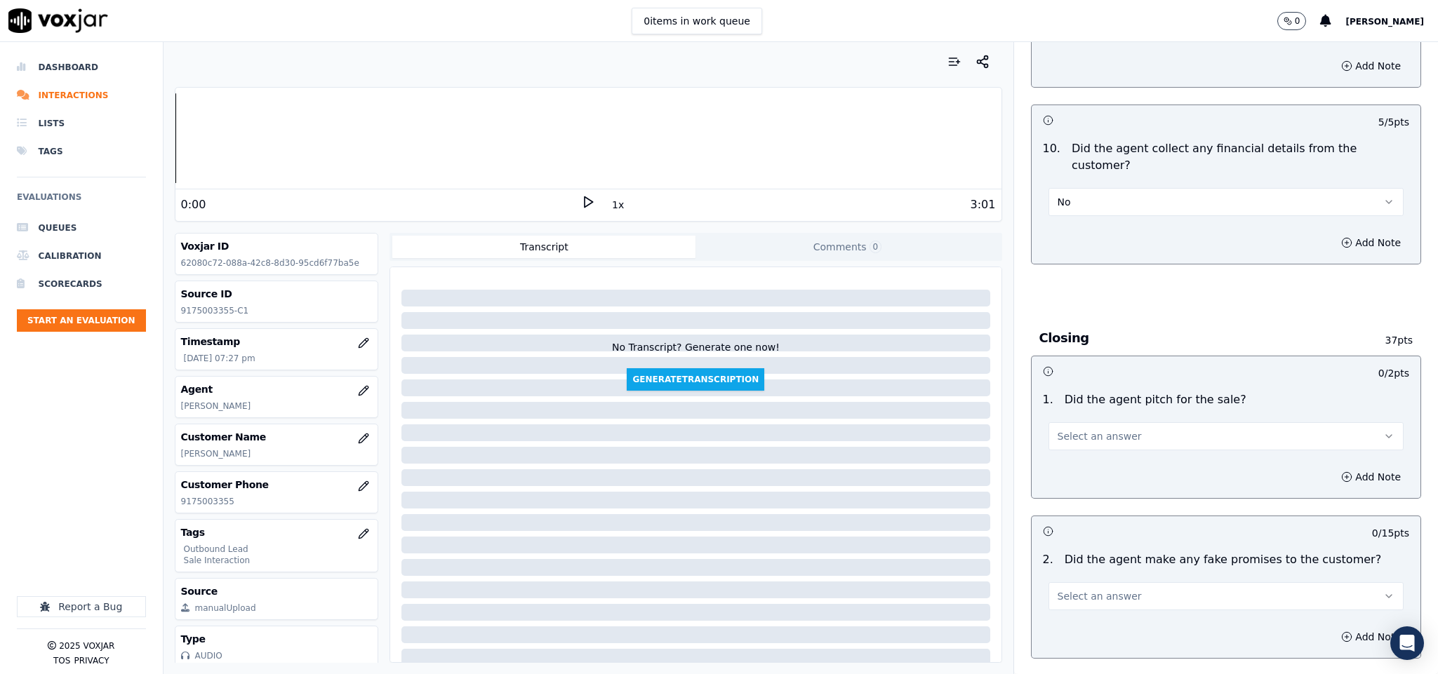
scroll to position [2631, 0]
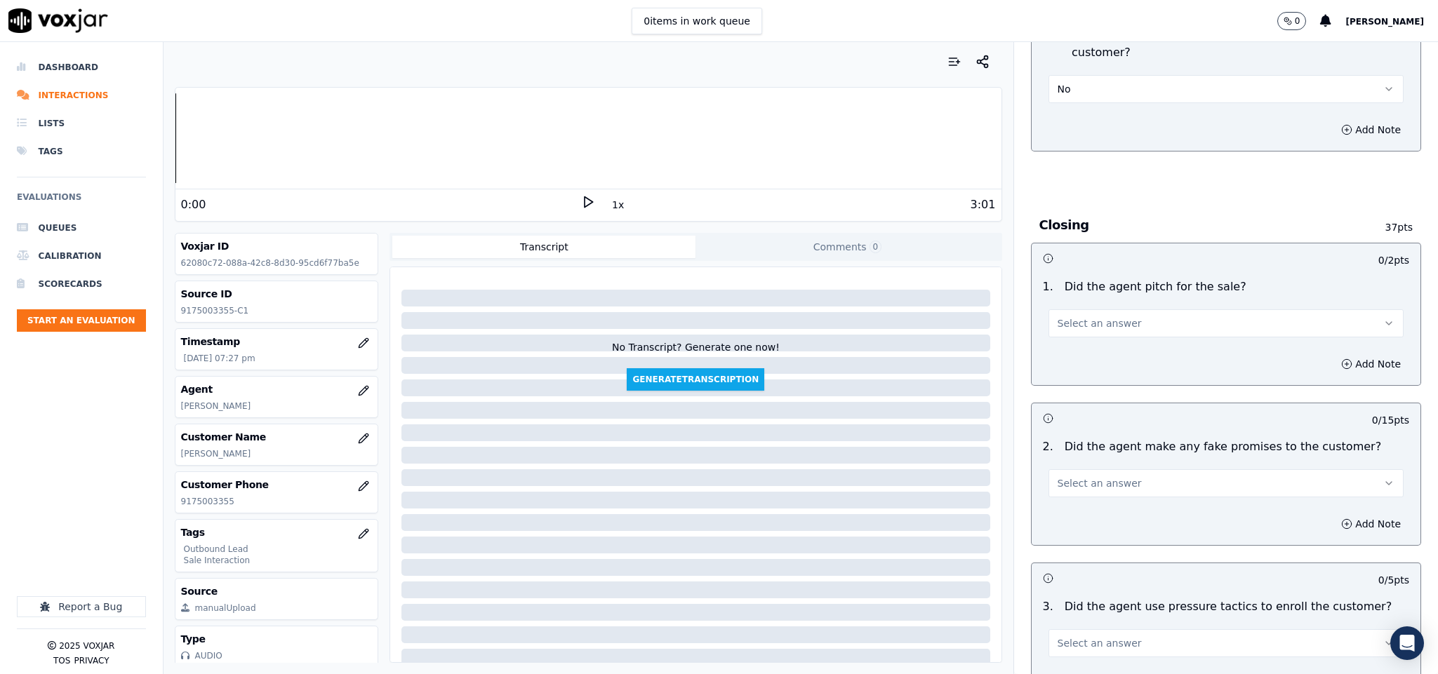
click at [1089, 316] on span "Select an answer" at bounding box center [1099, 323] width 84 height 14
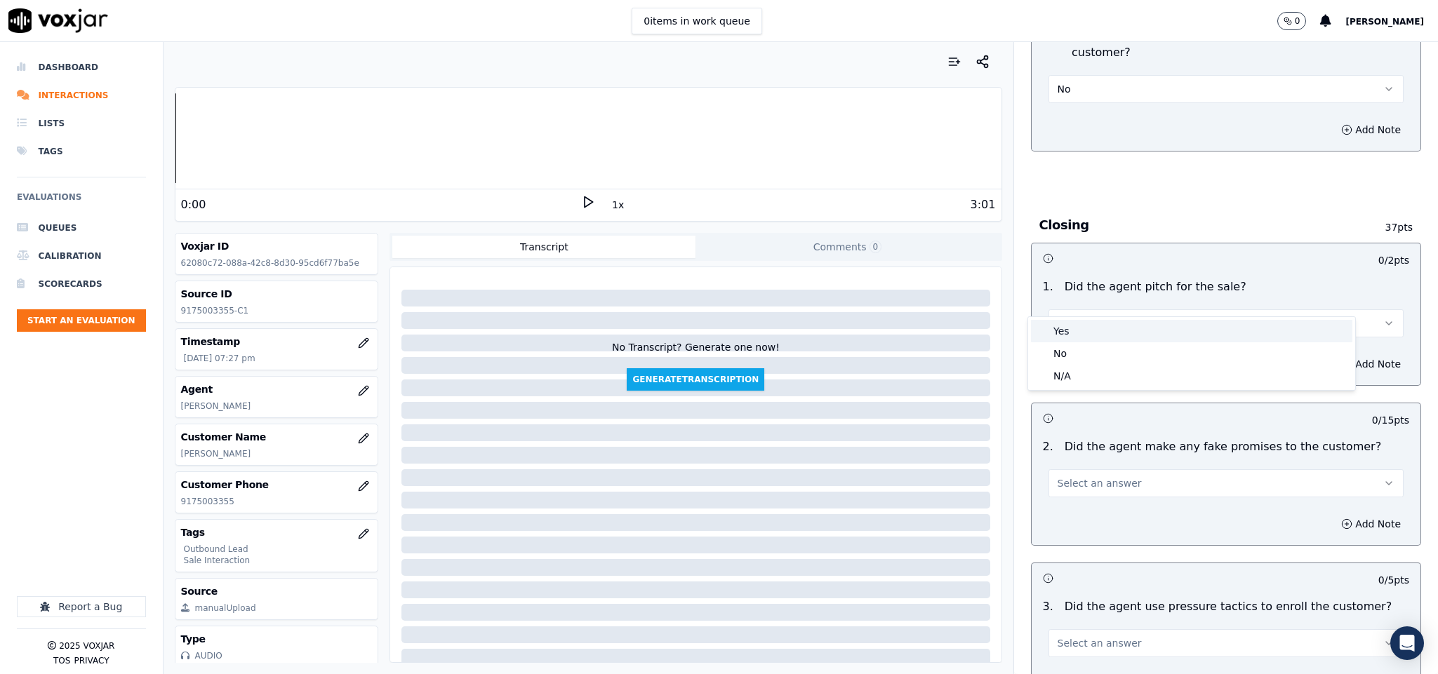
click at [1074, 327] on div "Yes" at bounding box center [1191, 331] width 321 height 22
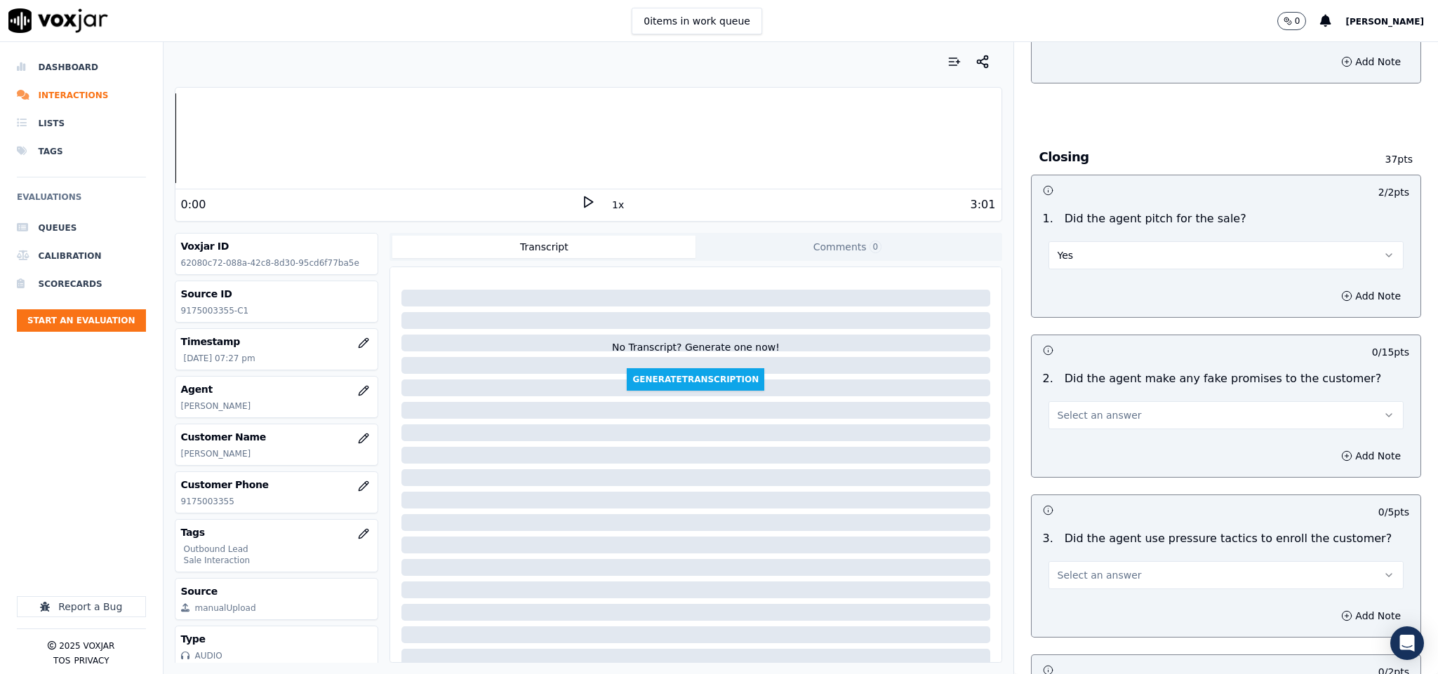
scroll to position [2842, 0]
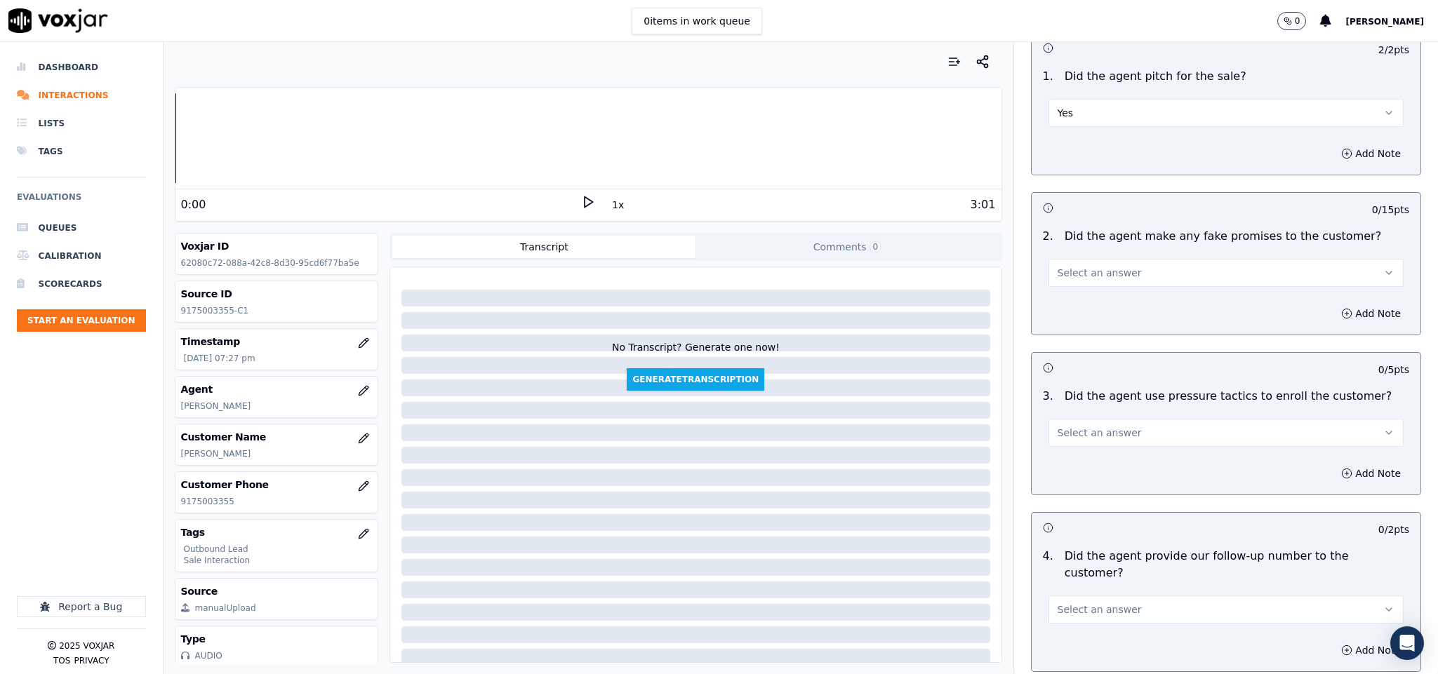
click at [1111, 259] on button "Select an answer" at bounding box center [1226, 273] width 356 height 28
click at [1072, 302] on div "No" at bounding box center [1191, 304] width 321 height 22
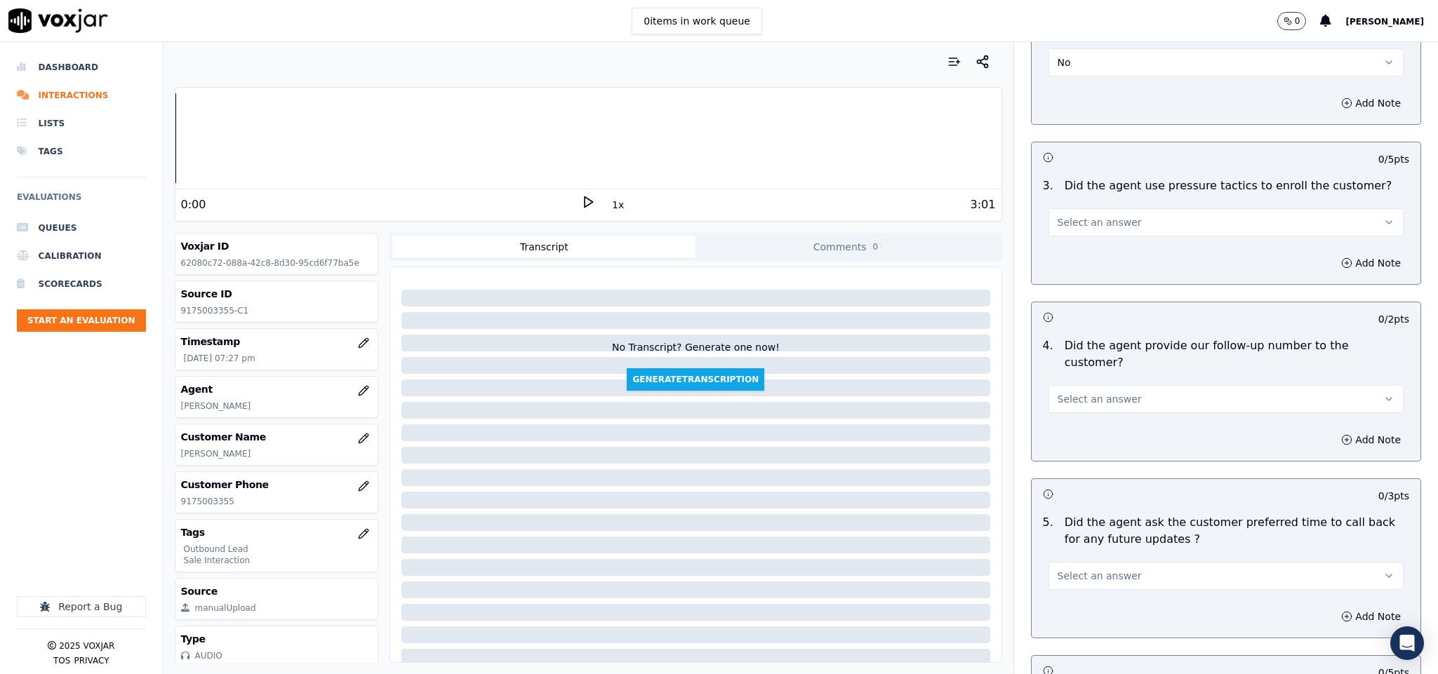
click at [1137, 208] on button "Select an answer" at bounding box center [1226, 222] width 356 height 28
click at [1095, 248] on div "No" at bounding box center [1191, 254] width 321 height 22
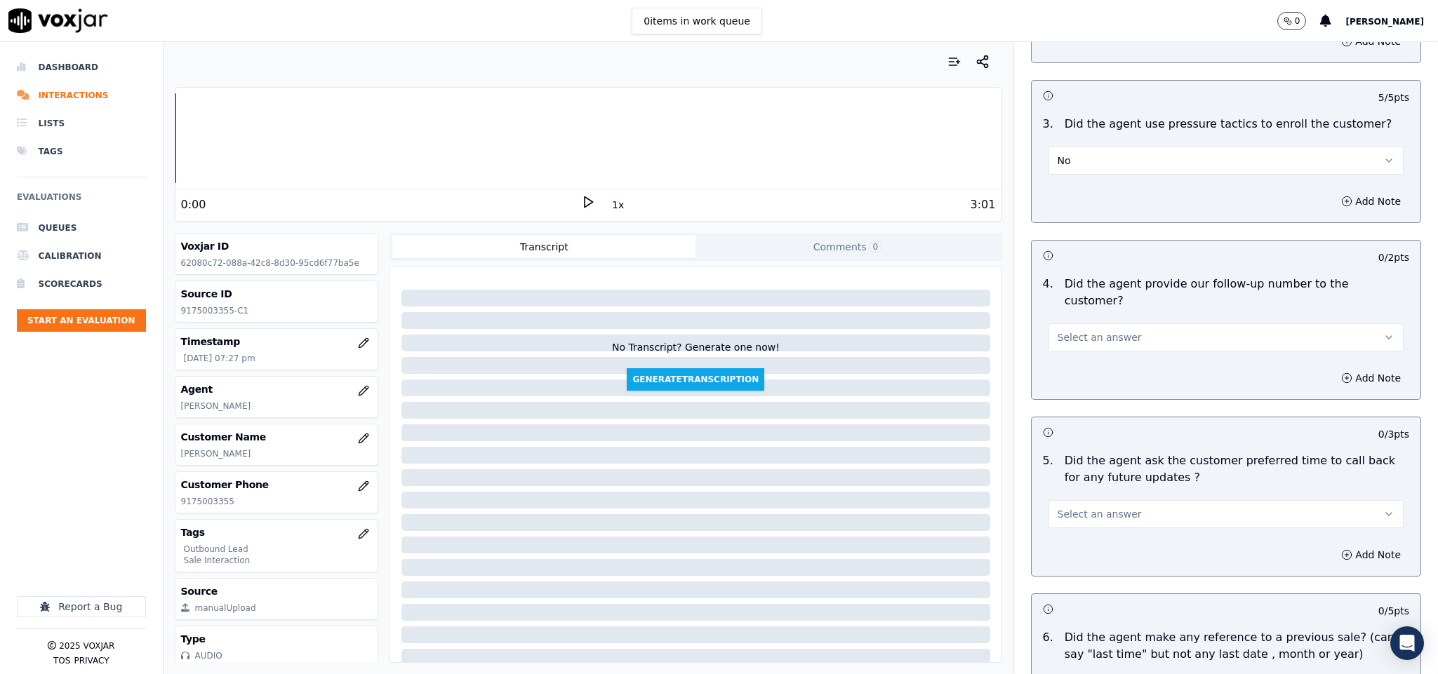
scroll to position [3157, 0]
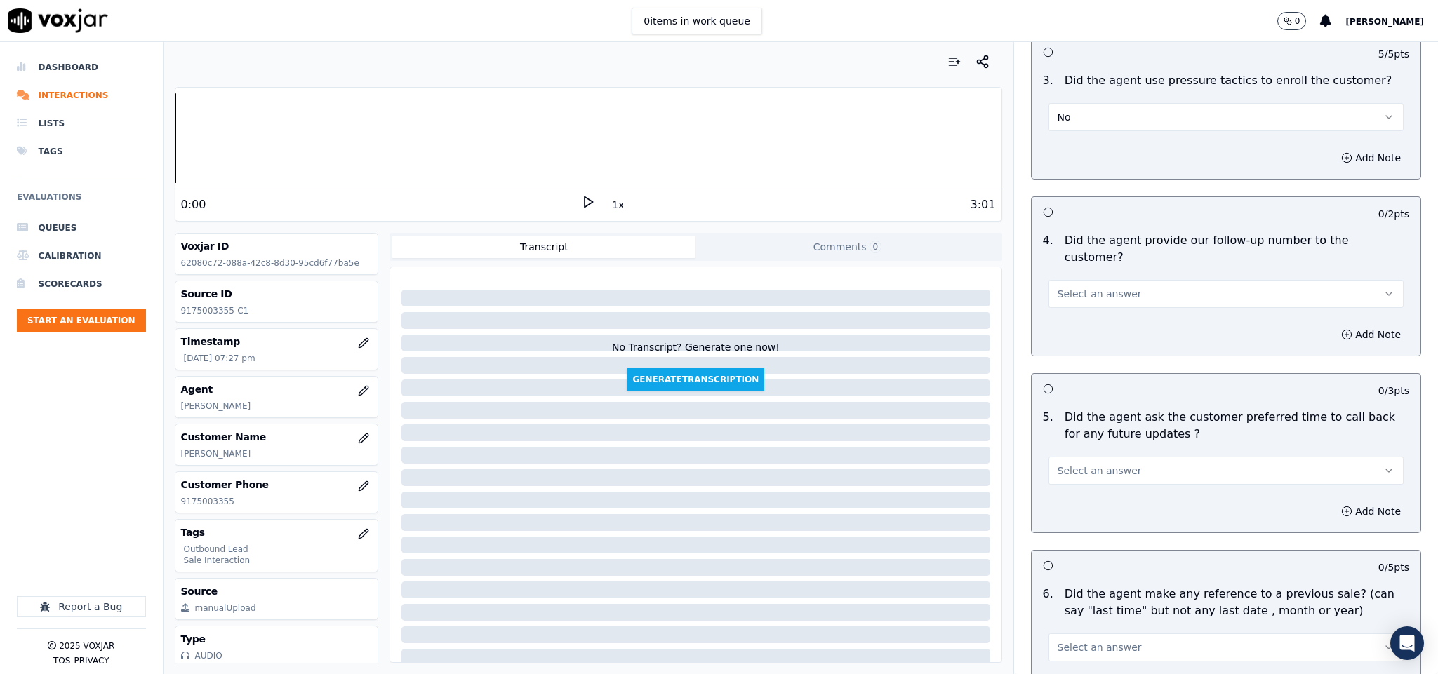
click at [1095, 287] on span "Select an answer" at bounding box center [1099, 294] width 84 height 14
click at [1074, 312] on div "No" at bounding box center [1191, 309] width 321 height 22
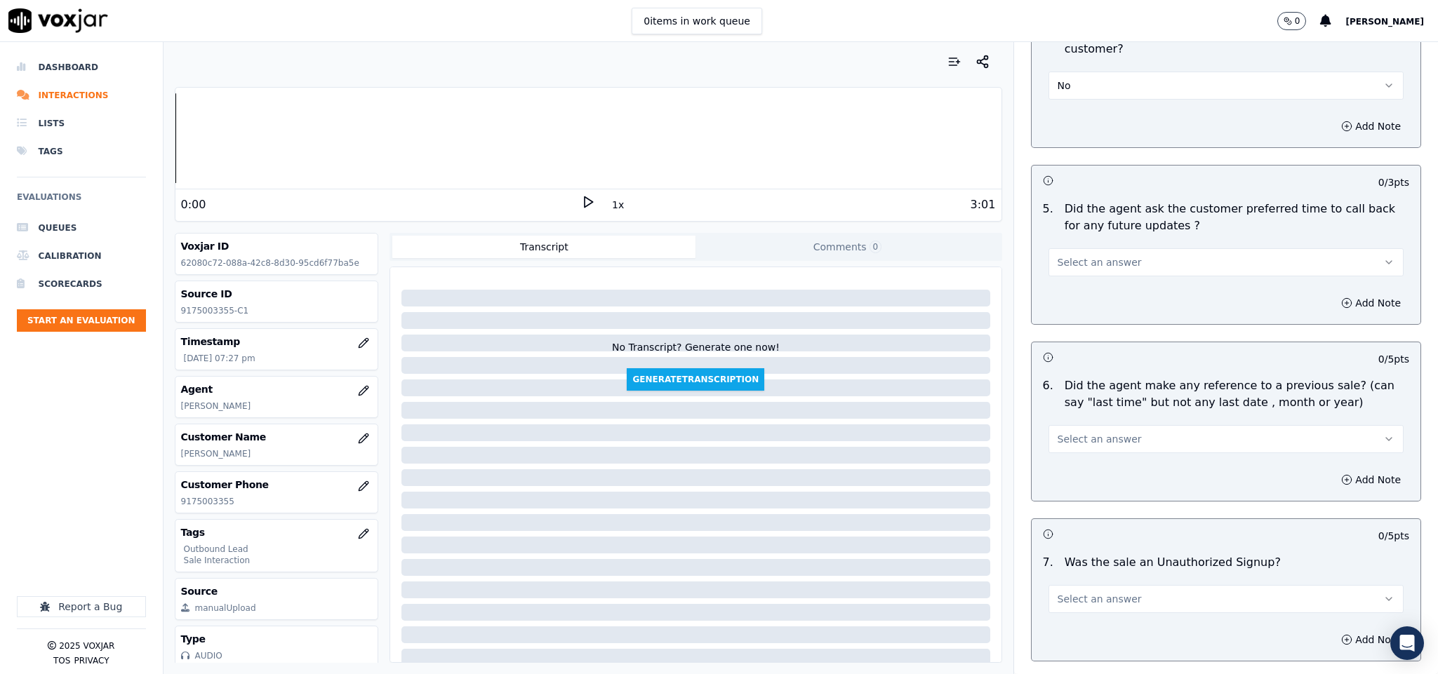
scroll to position [3368, 0]
click at [1105, 253] on span "Select an answer" at bounding box center [1099, 260] width 84 height 14
click at [1076, 69] on button "No" at bounding box center [1226, 83] width 356 height 28
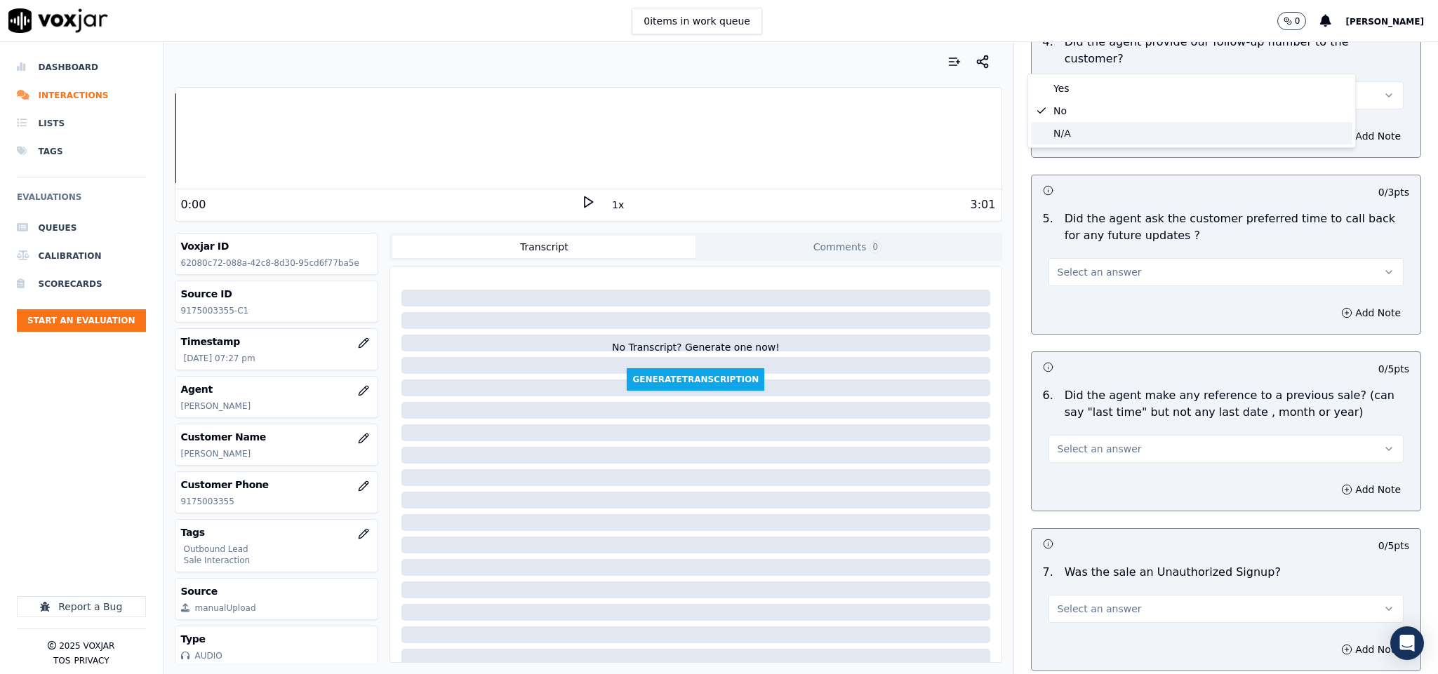
click at [1086, 126] on div "N/A" at bounding box center [1191, 133] width 321 height 22
click at [1088, 258] on button "Select an answer" at bounding box center [1226, 272] width 356 height 28
click at [1064, 306] on div "N/A" at bounding box center [1191, 310] width 321 height 22
click at [1122, 435] on button "Select an answer" at bounding box center [1226, 449] width 356 height 28
click at [1078, 464] on div "No" at bounding box center [1191, 465] width 321 height 22
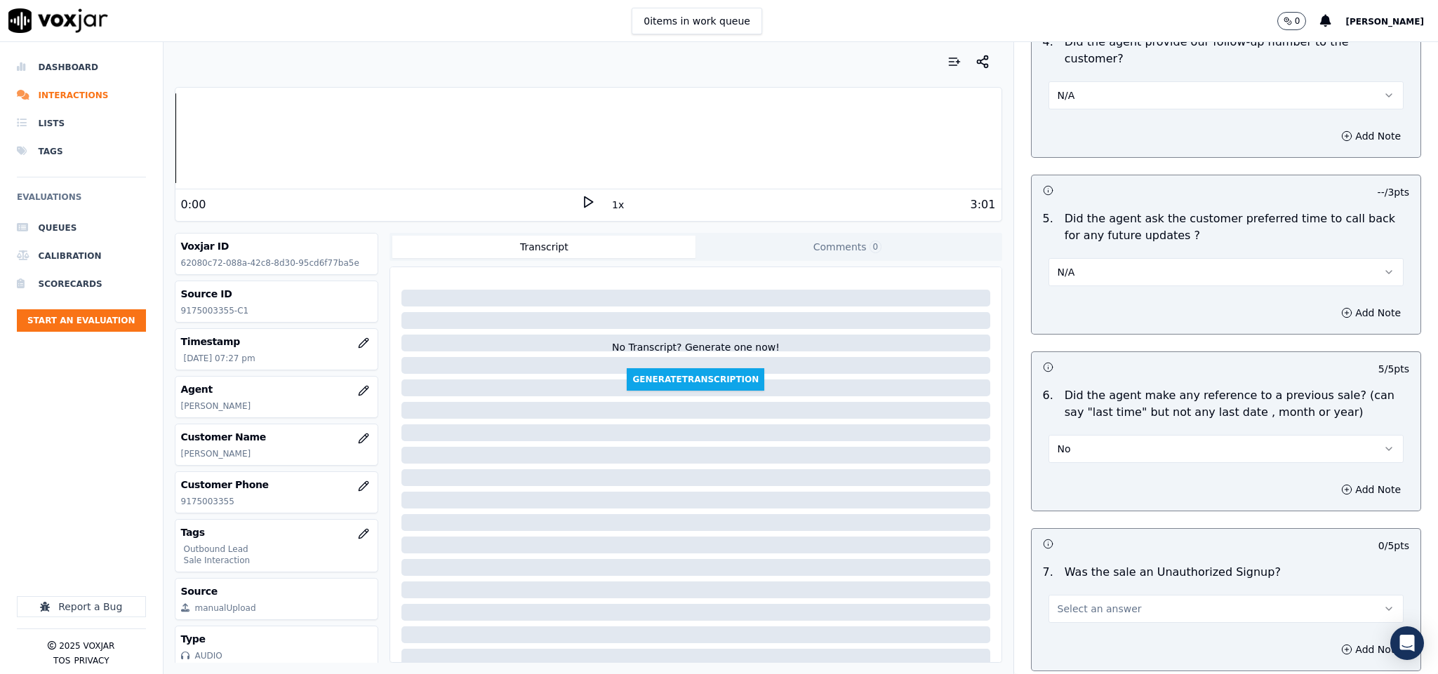
click at [1111, 595] on button "Select an answer" at bounding box center [1226, 609] width 356 height 28
click at [1082, 620] on div "No" at bounding box center [1191, 626] width 321 height 22
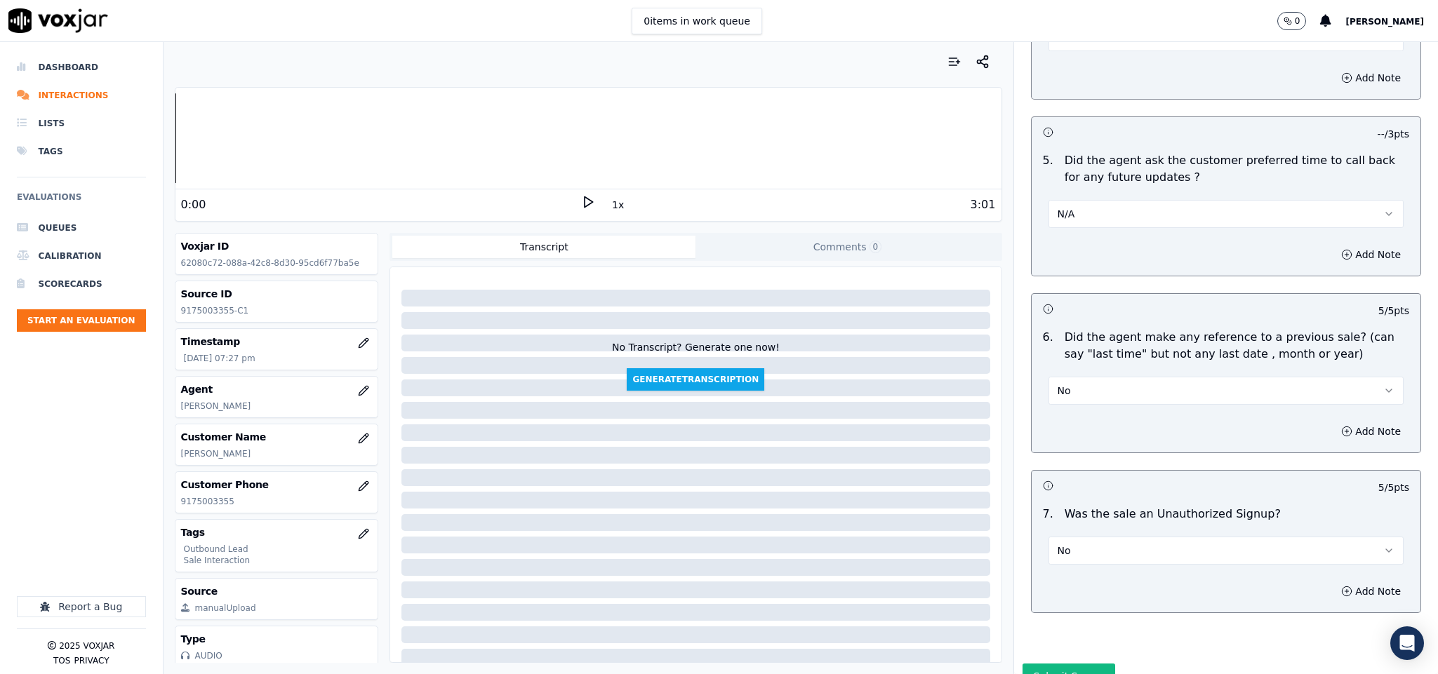
scroll to position [3448, 0]
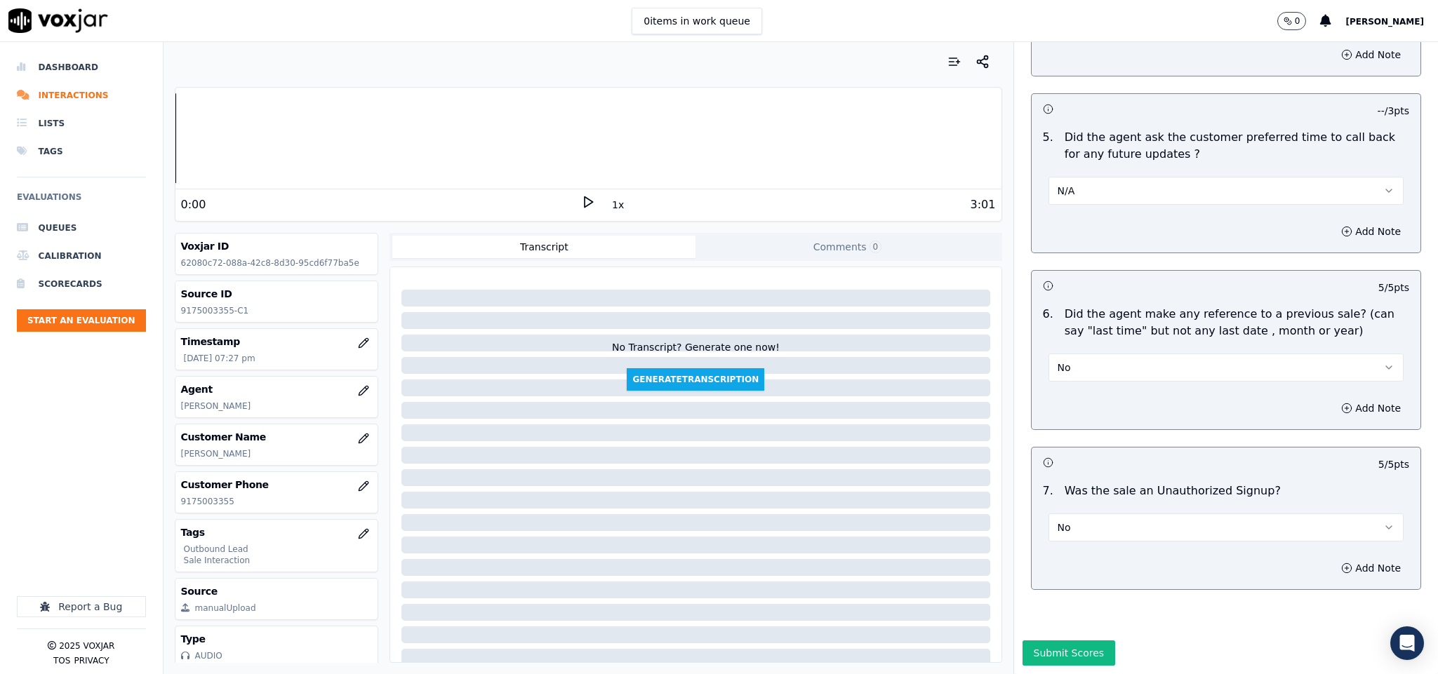
drag, startPoint x: 1057, startPoint y: 606, endPoint x: 1065, endPoint y: 581, distance: 26.4
click at [1057, 641] on button "Submit Scores" at bounding box center [1068, 653] width 93 height 25
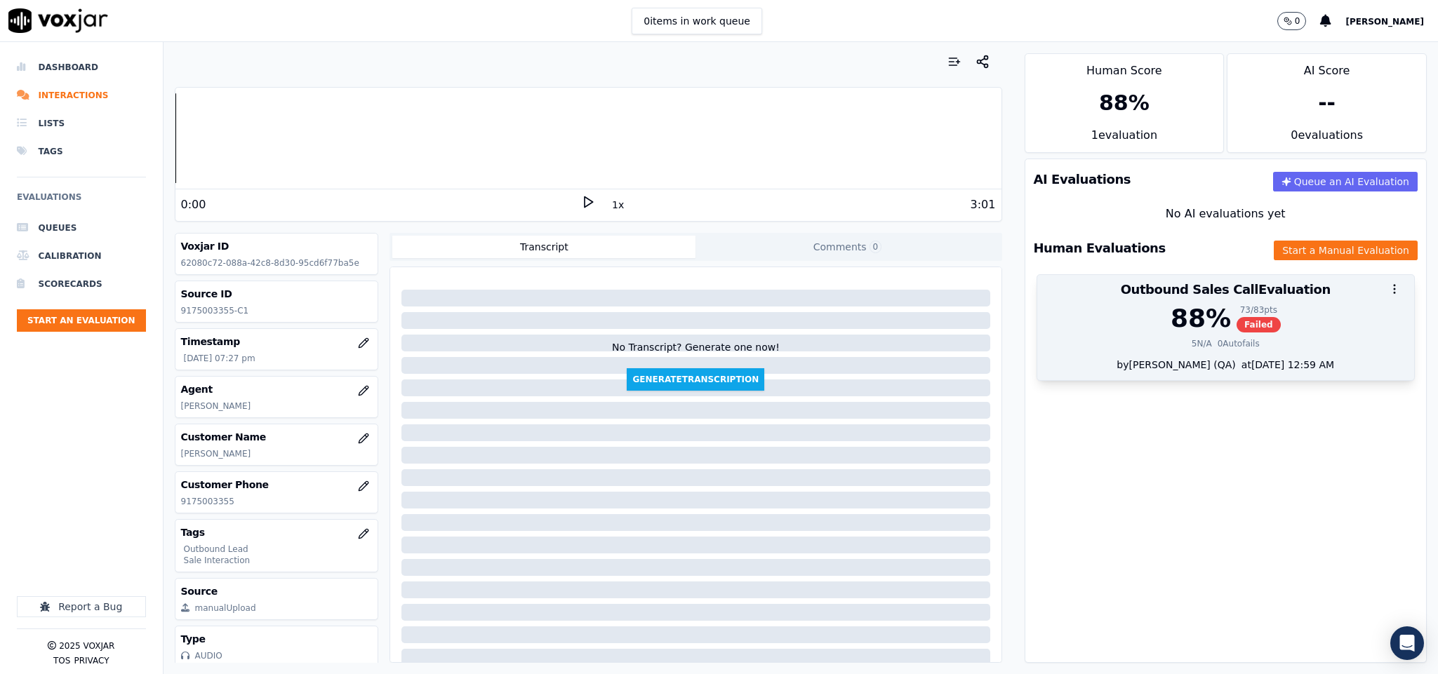
click at [1191, 345] on div "5 N/A" at bounding box center [1201, 343] width 20 height 11
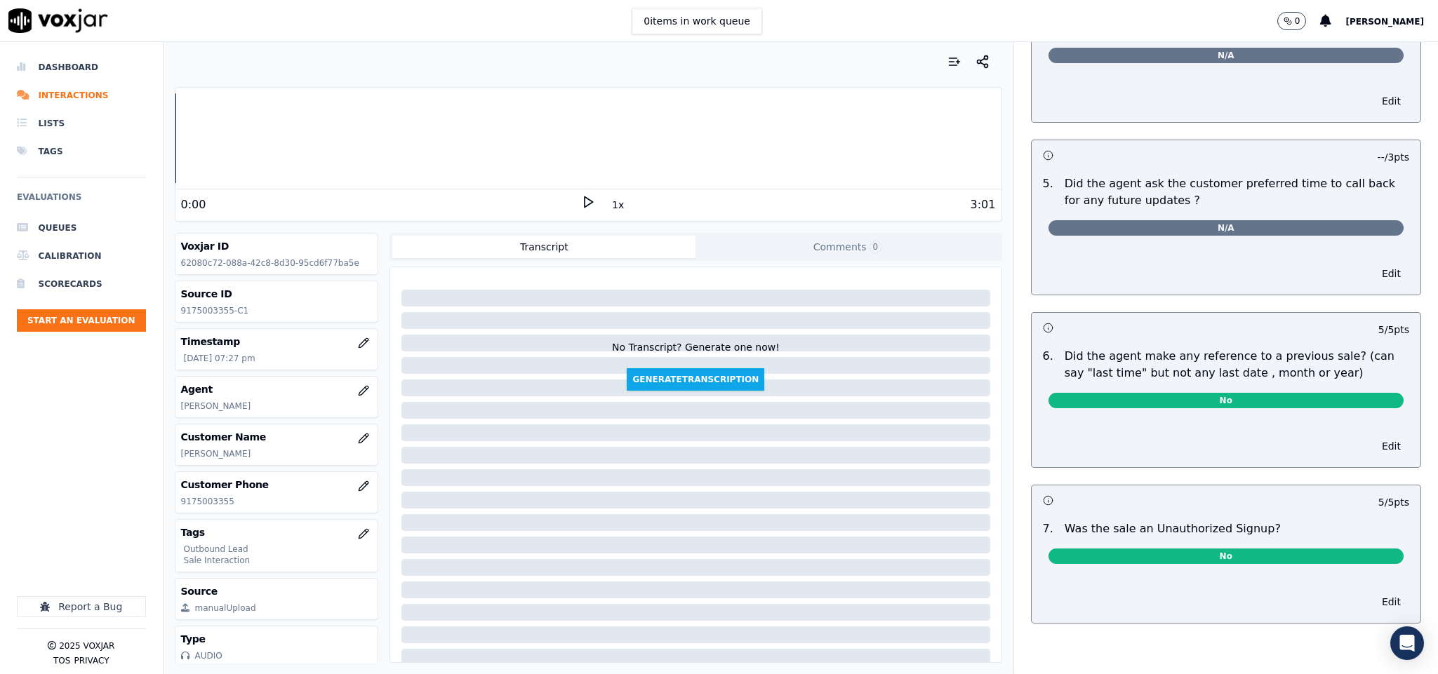
scroll to position [0, 0]
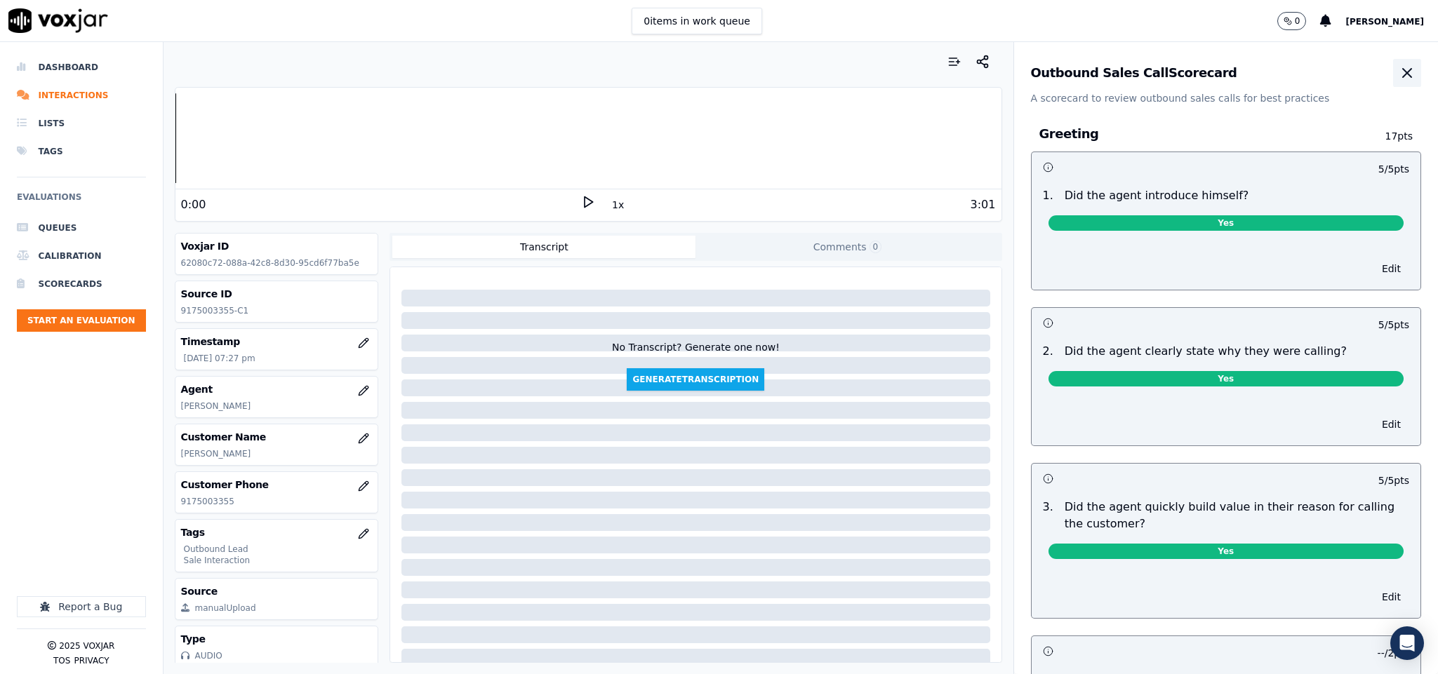
click at [1393, 83] on button "button" at bounding box center [1407, 73] width 28 height 28
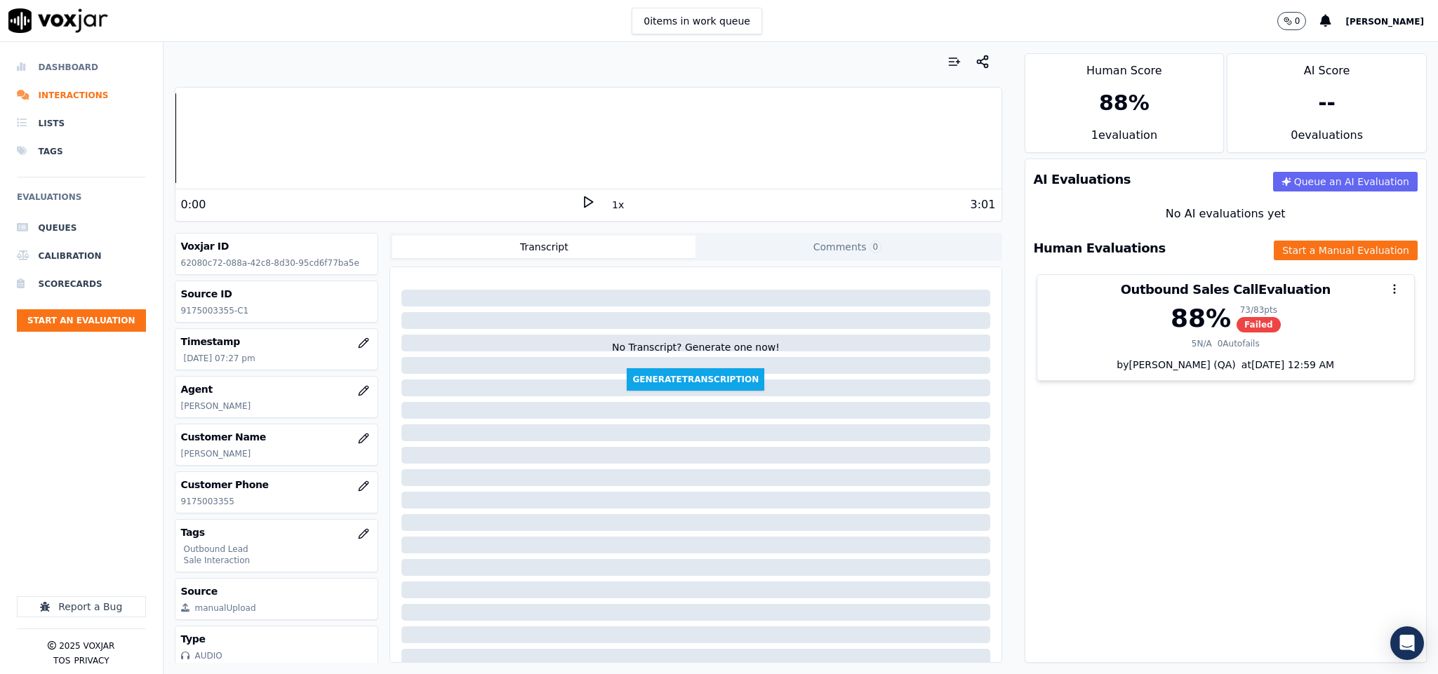
click at [74, 64] on li "Dashboard" at bounding box center [81, 67] width 129 height 28
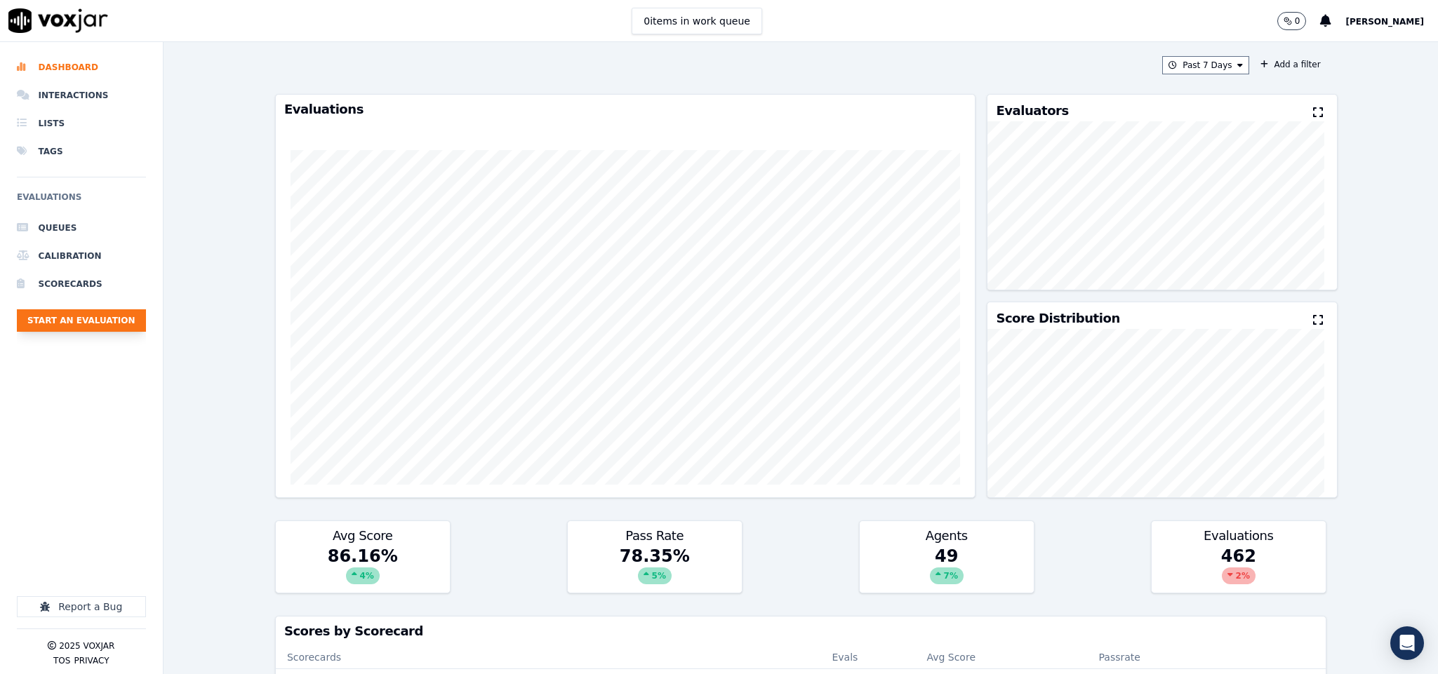
click at [88, 320] on button "Start an Evaluation" at bounding box center [81, 320] width 129 height 22
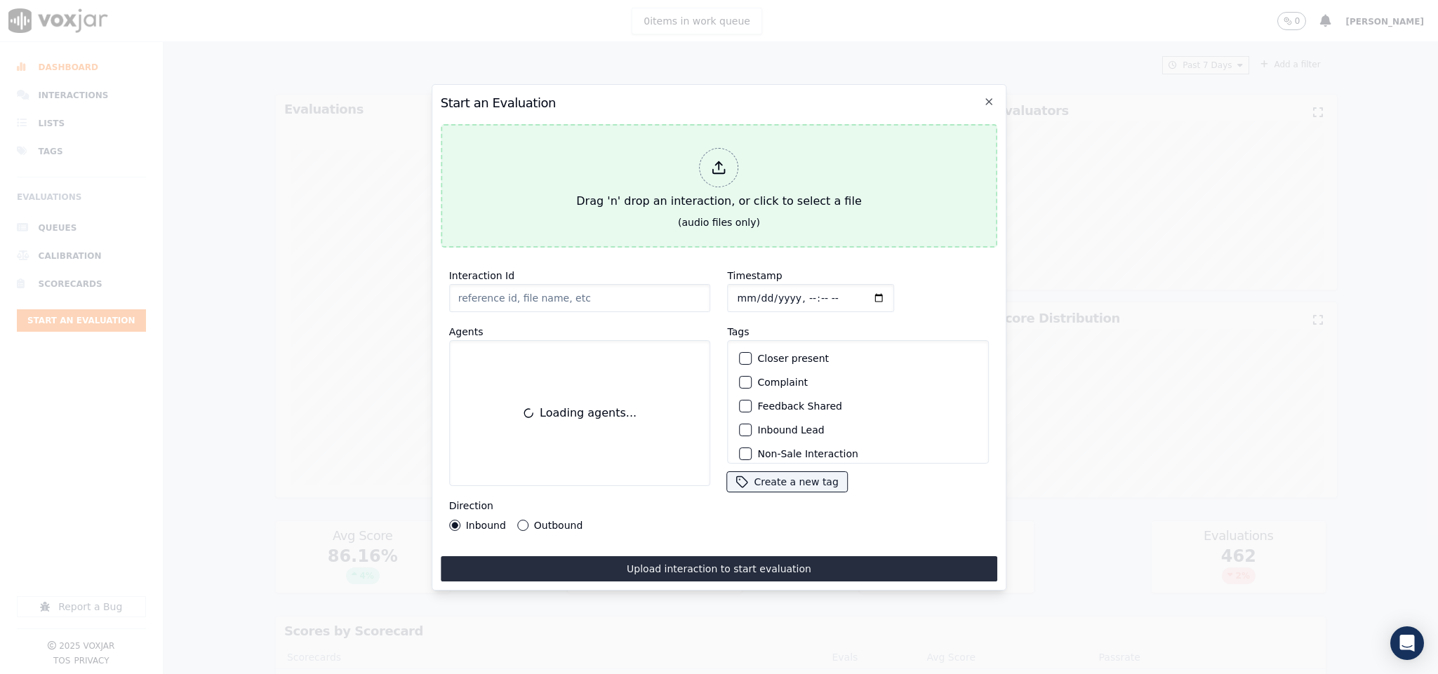
click at [737, 152] on div "Drag 'n' drop an interaction, or click to select a file" at bounding box center [718, 178] width 296 height 73
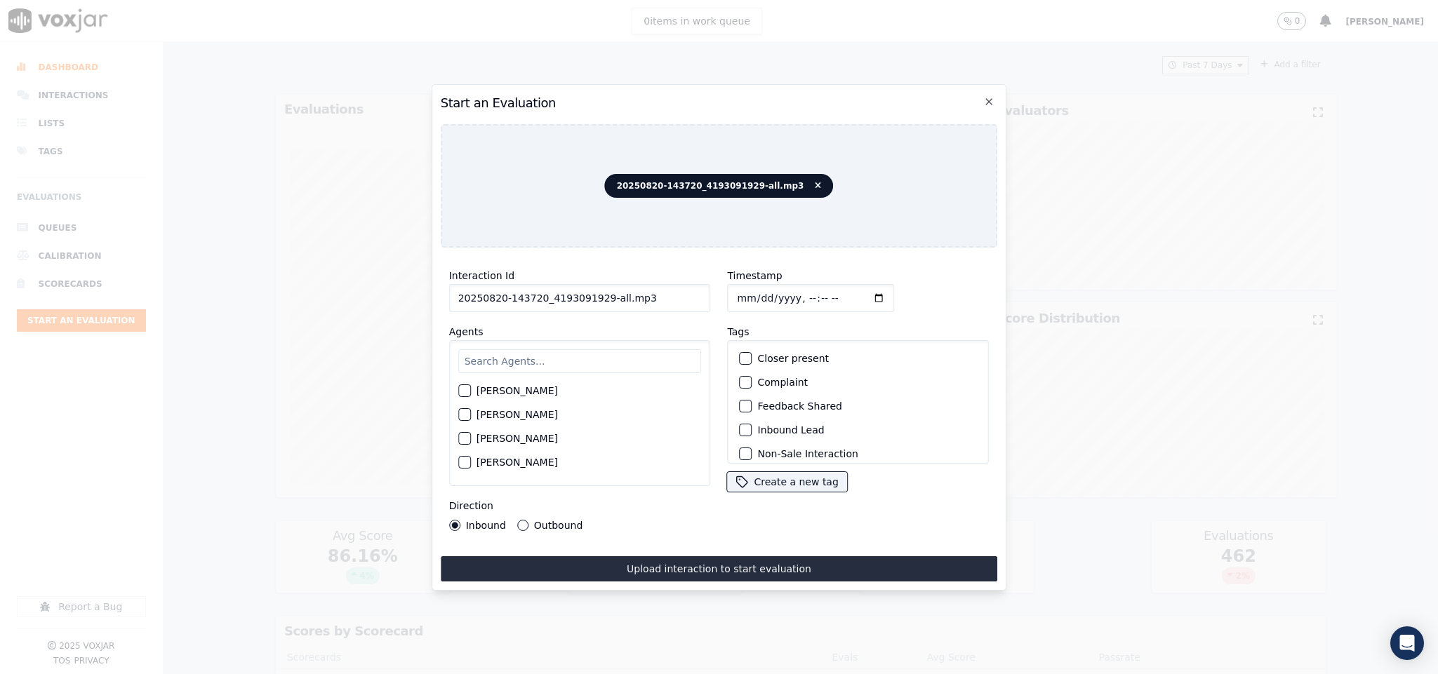
drag, startPoint x: 594, startPoint y: 295, endPoint x: 676, endPoint y: 295, distance: 82.1
click at [676, 295] on input "20250820-143720_4193091929-all.mp3" at bounding box center [580, 298] width 262 height 28
type input "20250820-143720_4193091929-C1"
click at [733, 287] on input "Timestamp" at bounding box center [811, 298] width 167 height 28
type input "2025-08-20T19:35"
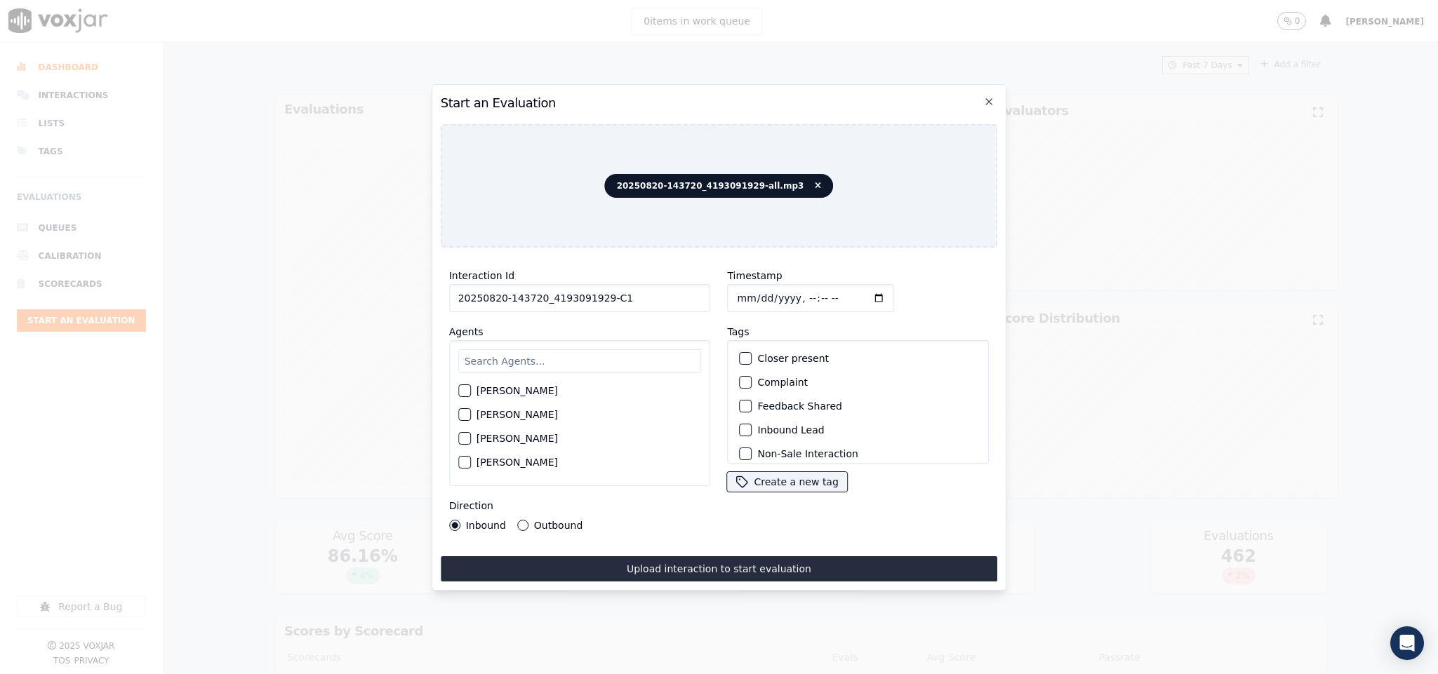
click at [524, 520] on button "Outbound" at bounding box center [522, 525] width 11 height 11
click at [740, 417] on div "button" at bounding box center [745, 422] width 10 height 10
click at [741, 441] on div "button" at bounding box center [745, 446] width 10 height 10
click at [559, 352] on input "text" at bounding box center [579, 361] width 243 height 24
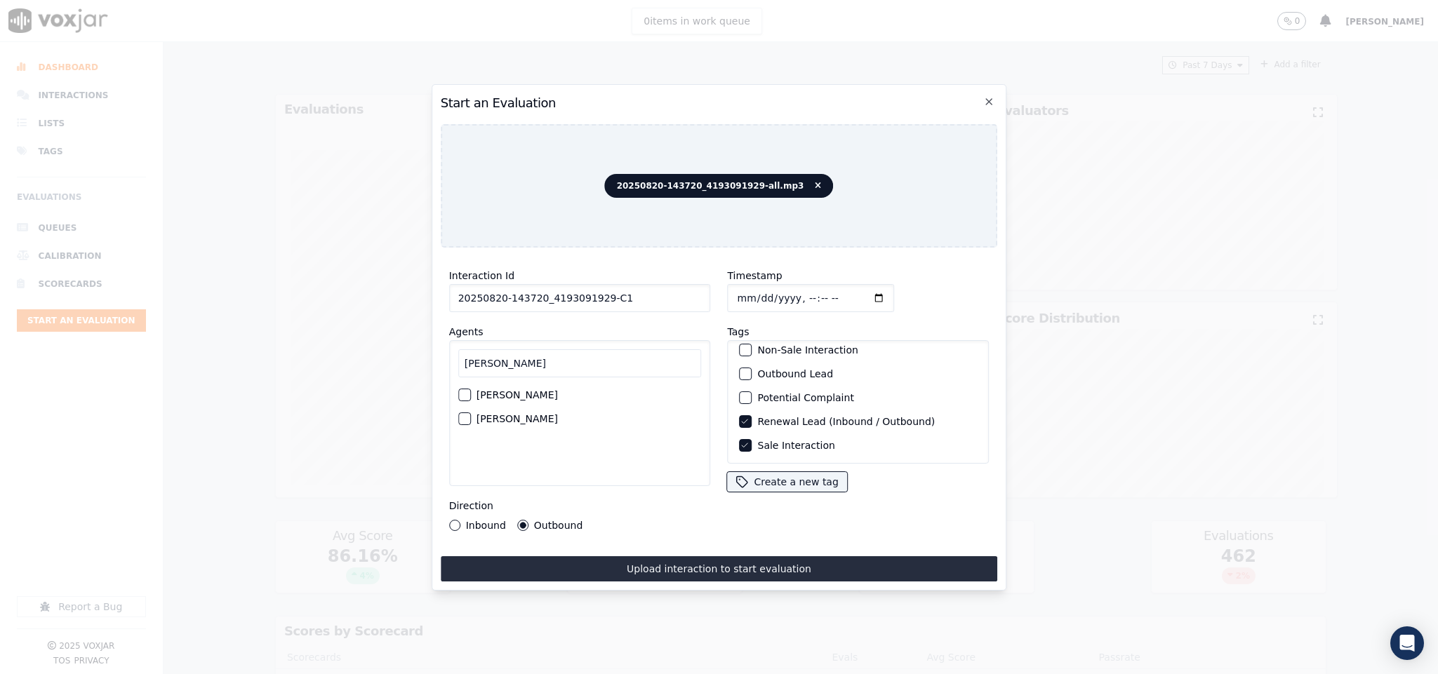
type input "ann"
click at [461, 390] on div "button" at bounding box center [464, 395] width 10 height 10
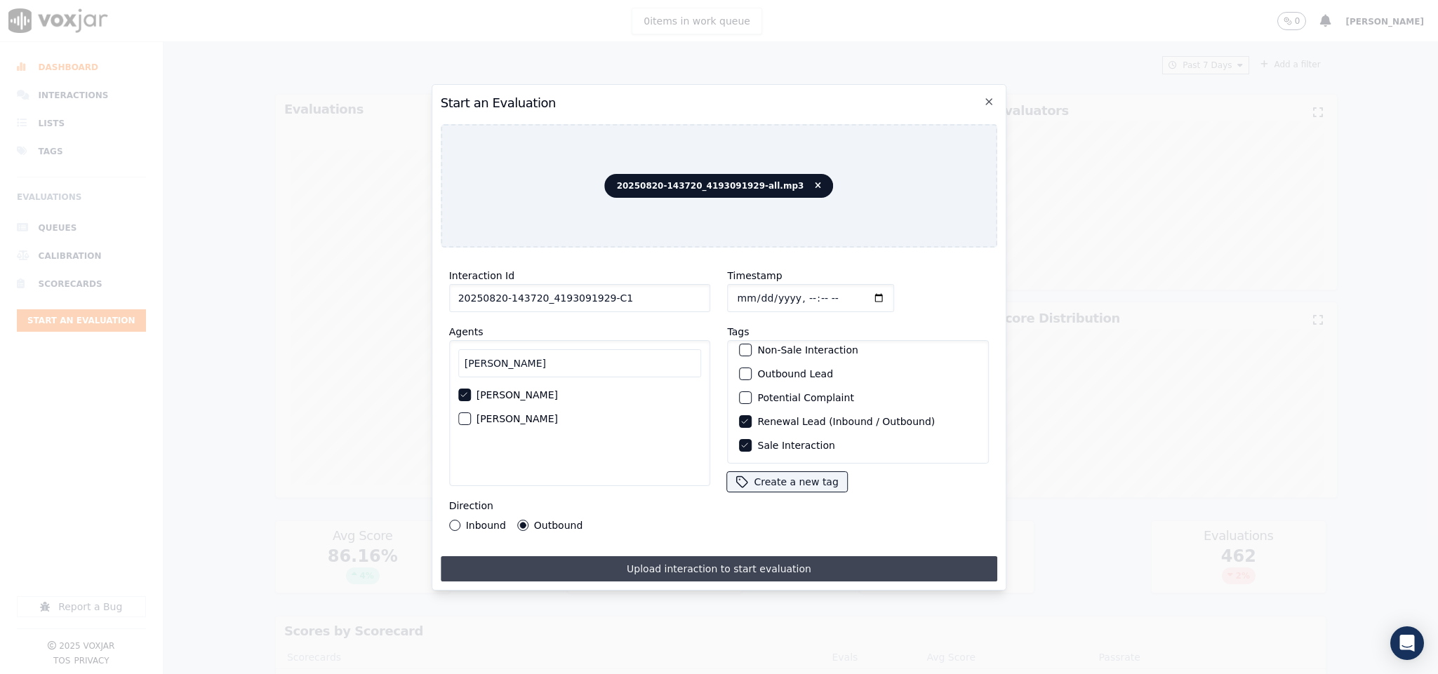
click at [651, 558] on button "Upload interaction to start evaluation" at bounding box center [719, 568] width 557 height 25
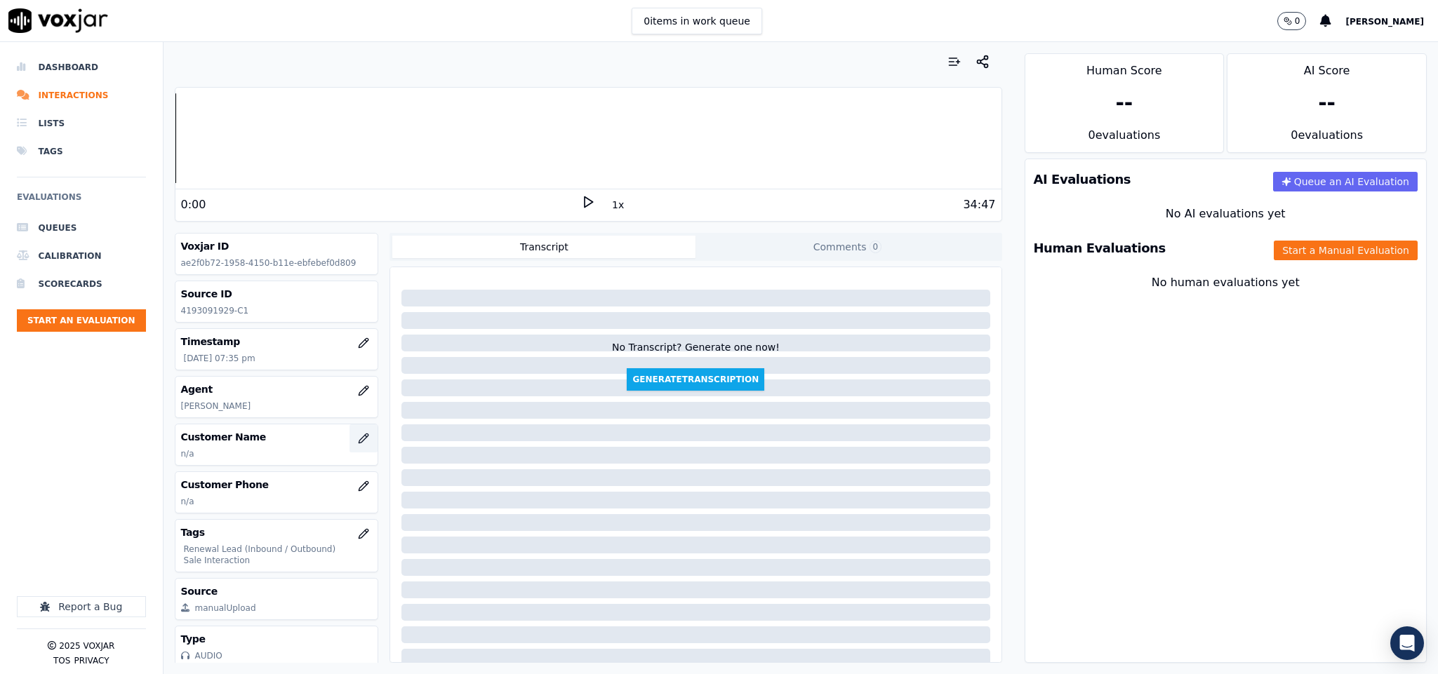
click at [358, 438] on icon "button" at bounding box center [363, 438] width 11 height 11
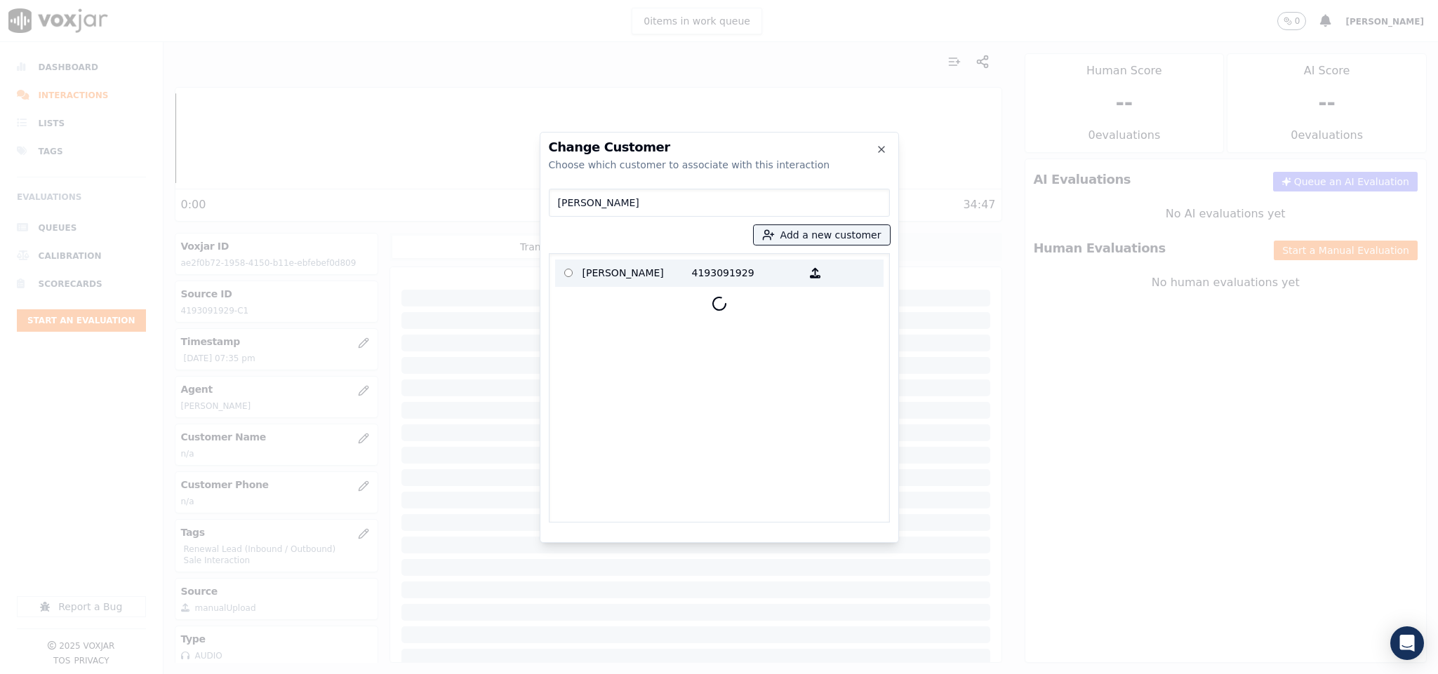
type input "CHARITY H THOMASON"
click at [636, 281] on p "CHARITY H THOMASON" at bounding box center [636, 273] width 109 height 22
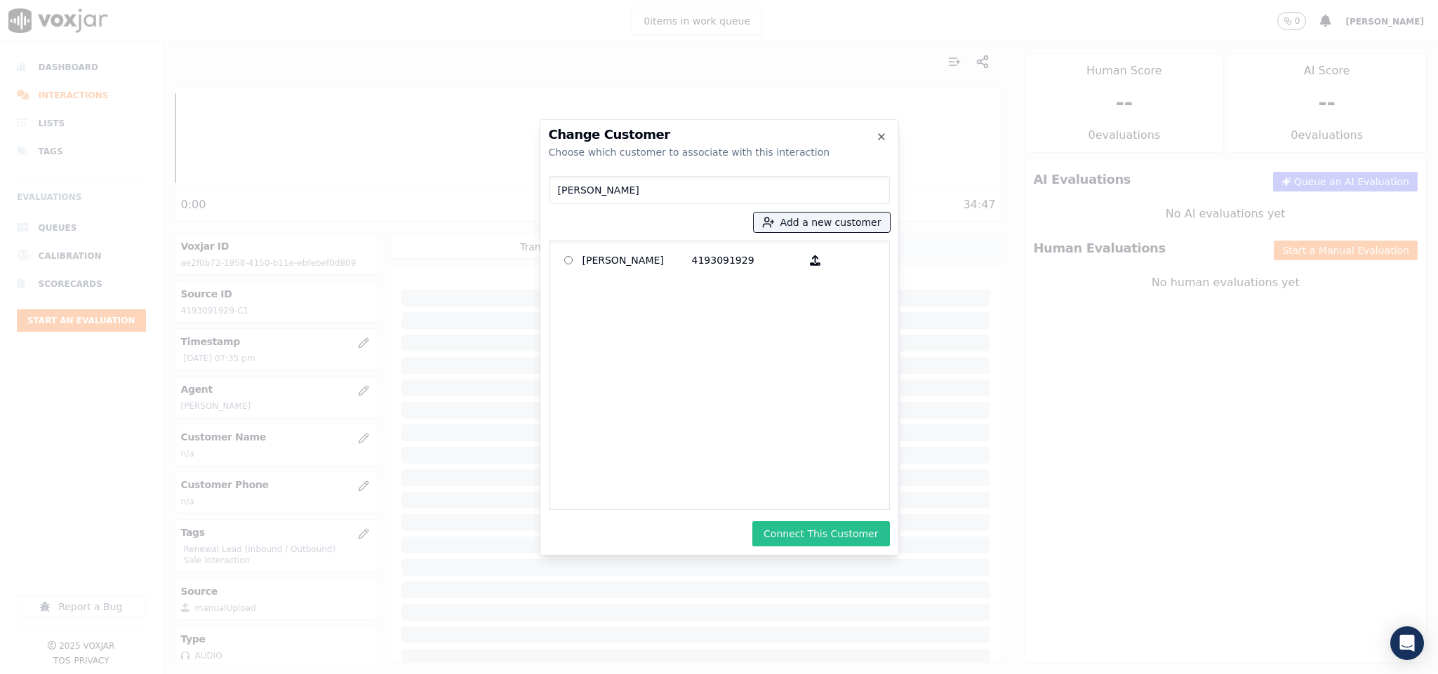
click at [796, 529] on button "Connect This Customer" at bounding box center [820, 533] width 137 height 25
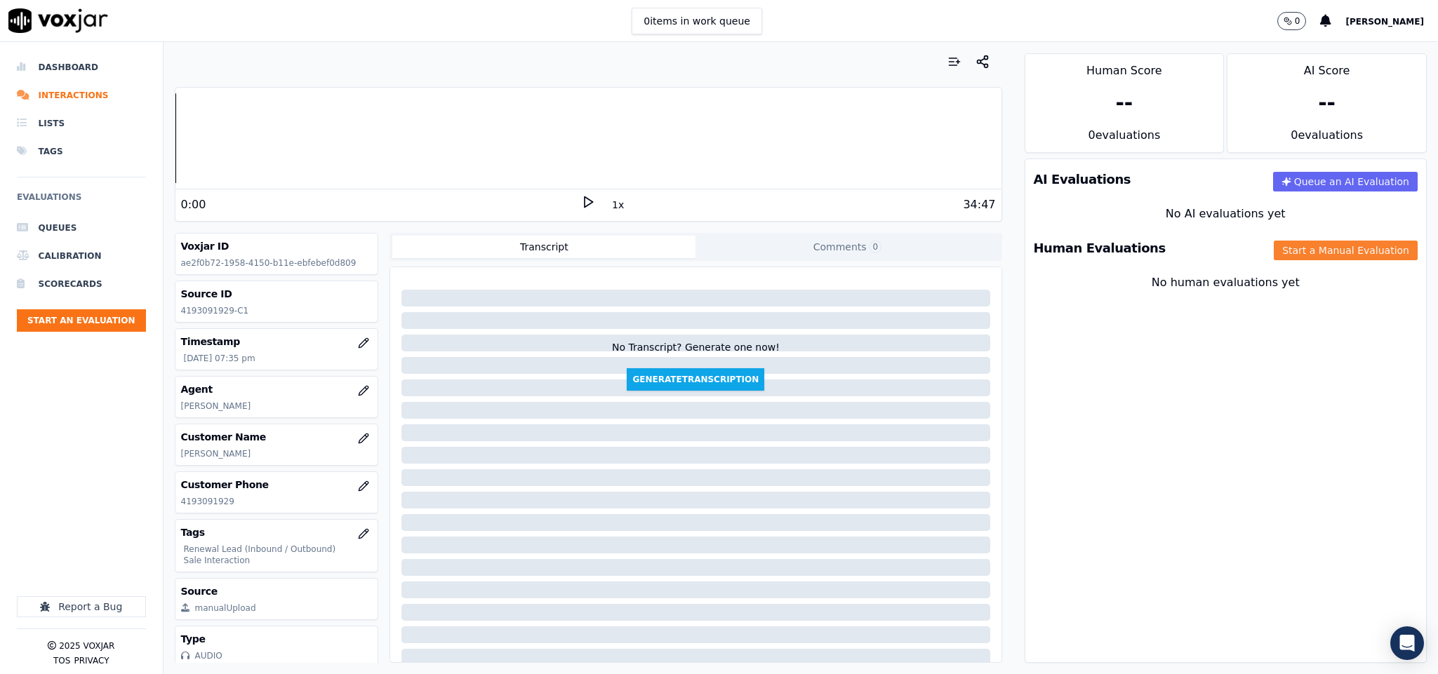
click at [1286, 246] on button "Start a Manual Evaluation" at bounding box center [1346, 251] width 144 height 20
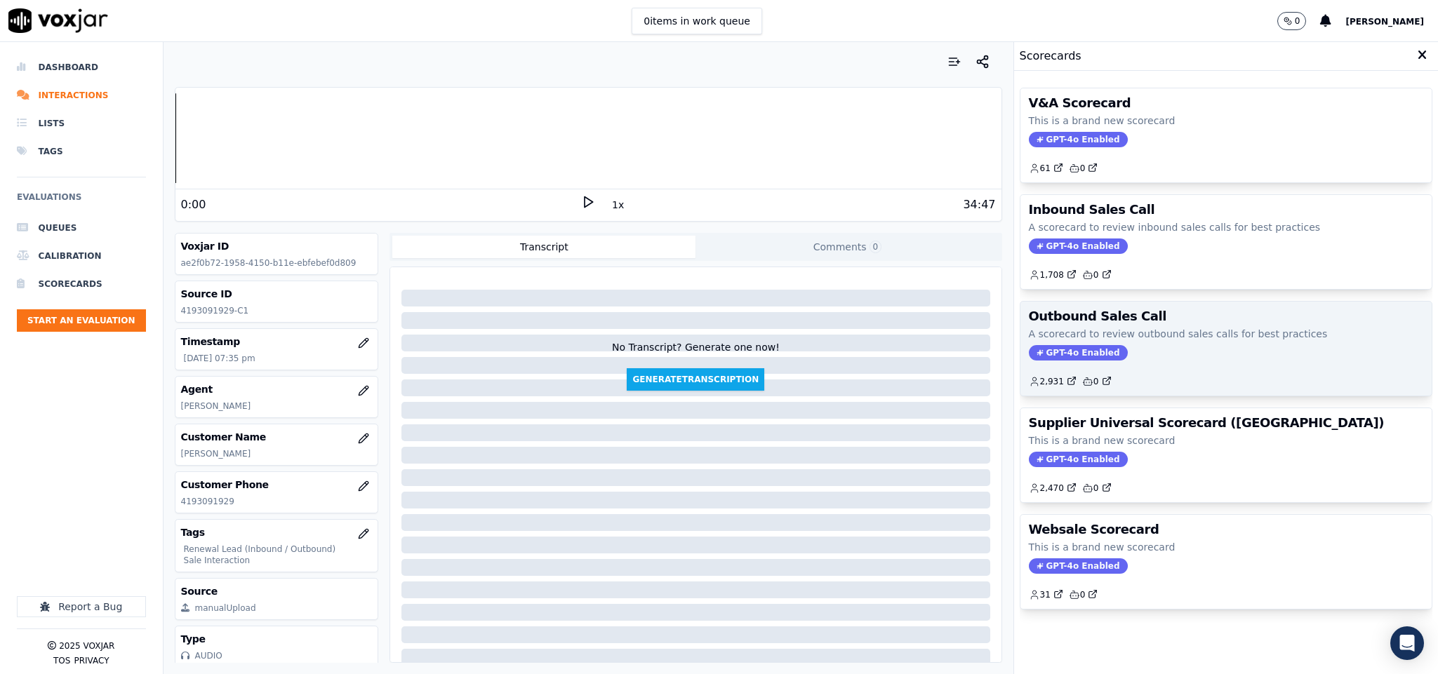
click at [1044, 354] on span "GPT-4o Enabled" at bounding box center [1078, 352] width 99 height 15
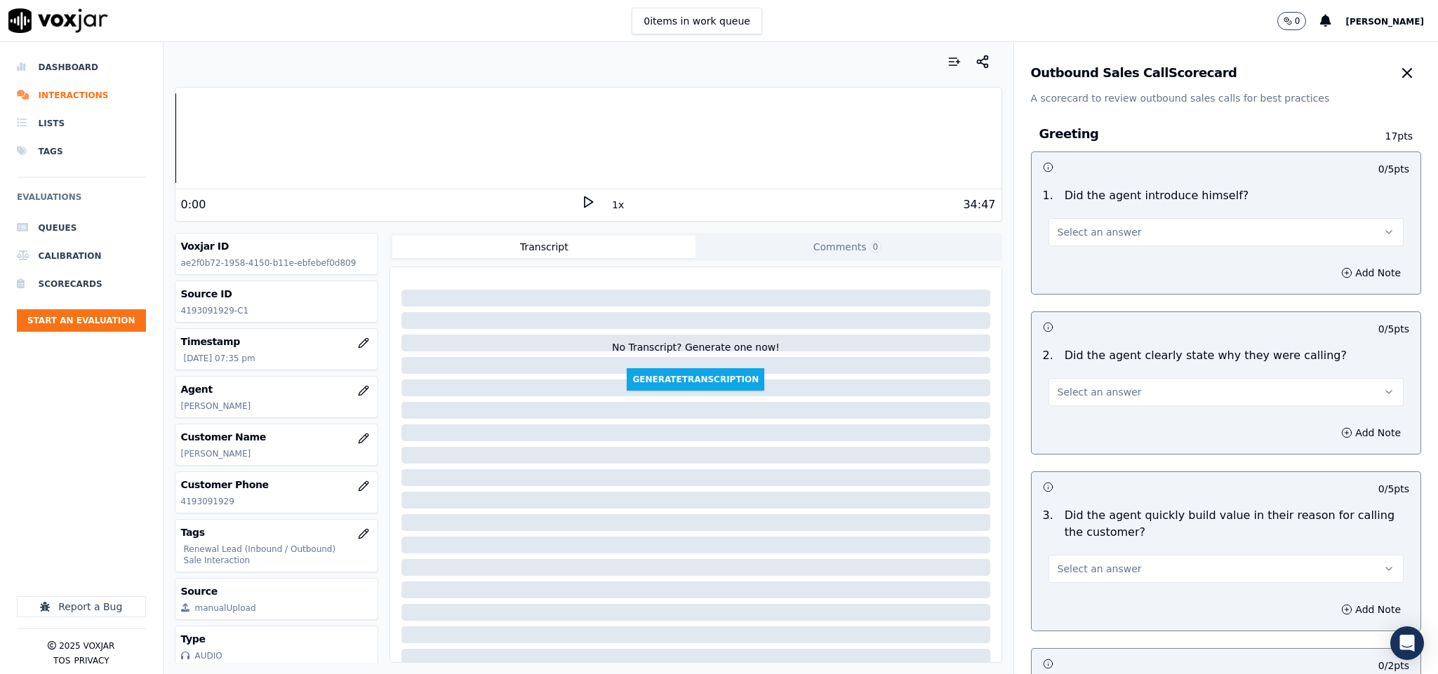
click at [1093, 230] on span "Select an answer" at bounding box center [1099, 232] width 84 height 14
click at [1080, 264] on div "Yes" at bounding box center [1191, 264] width 321 height 22
drag, startPoint x: 1076, startPoint y: 392, endPoint x: 1078, endPoint y: 406, distance: 14.2
click at [1078, 394] on span "Select an answer" at bounding box center [1099, 392] width 84 height 14
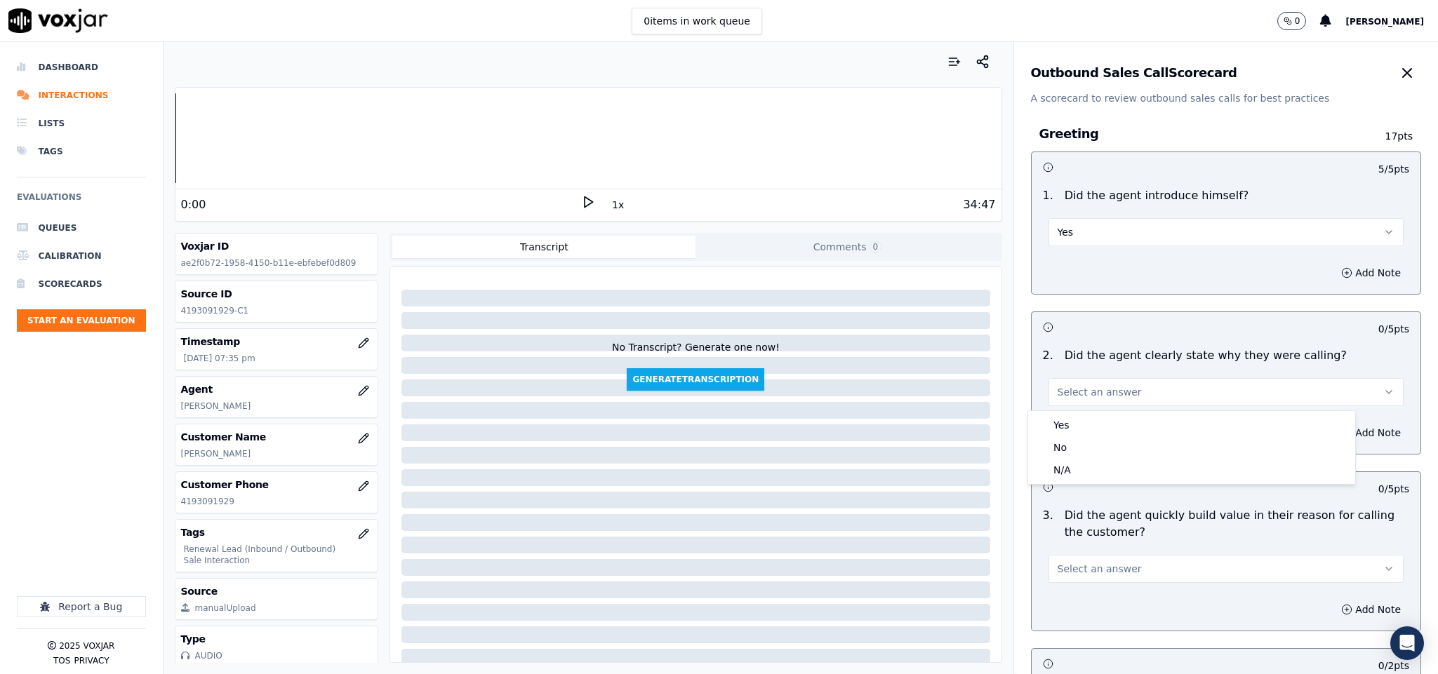
click at [1078, 415] on div "Yes No N/A" at bounding box center [1191, 447] width 327 height 73
click at [1078, 417] on div "Yes" at bounding box center [1191, 425] width 321 height 22
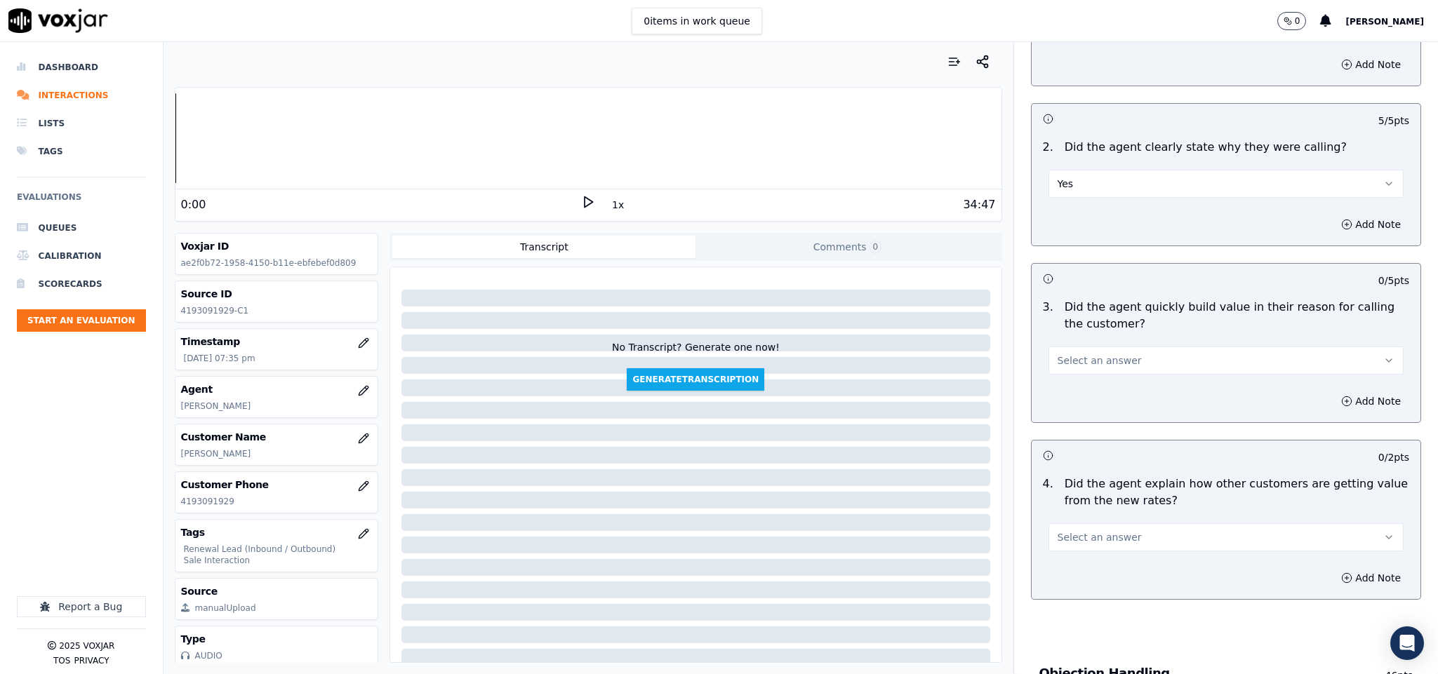
scroll to position [210, 0]
click at [1074, 363] on span "Select an answer" at bounding box center [1099, 359] width 84 height 14
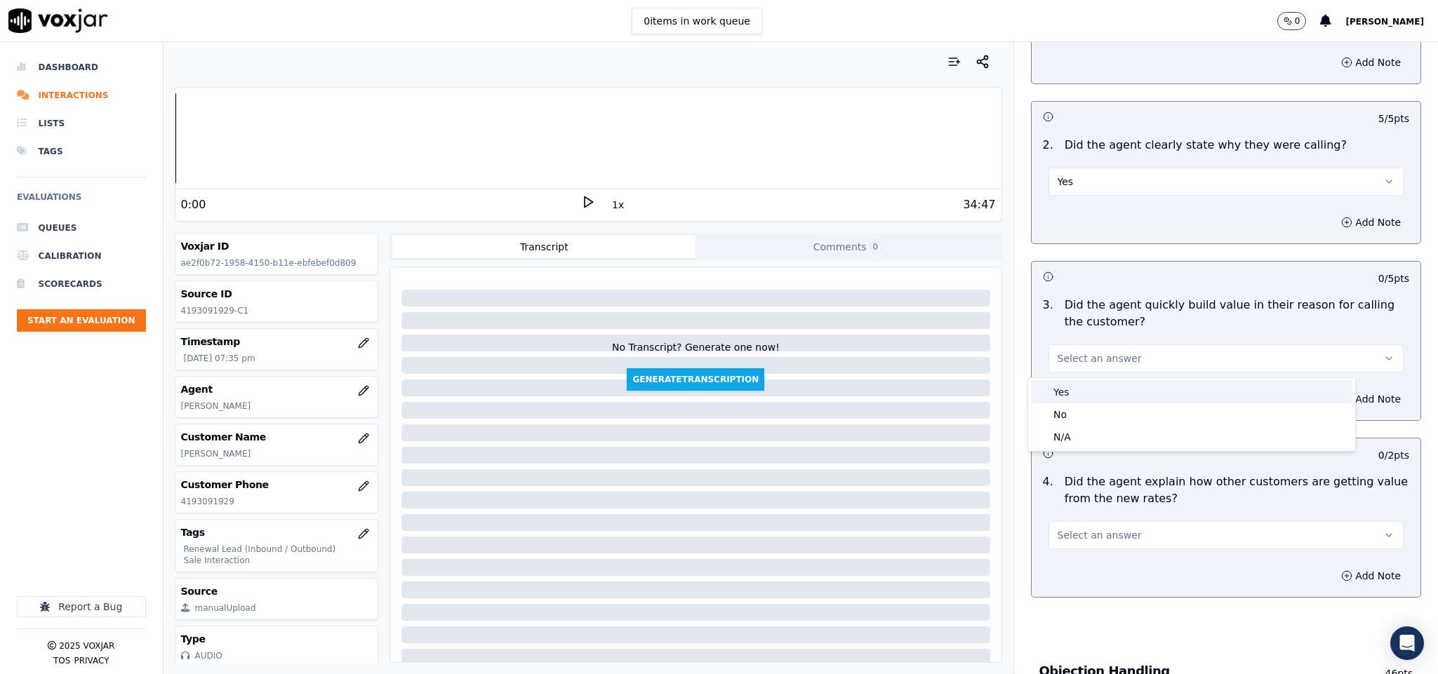
click at [1062, 398] on div "Yes" at bounding box center [1191, 392] width 321 height 22
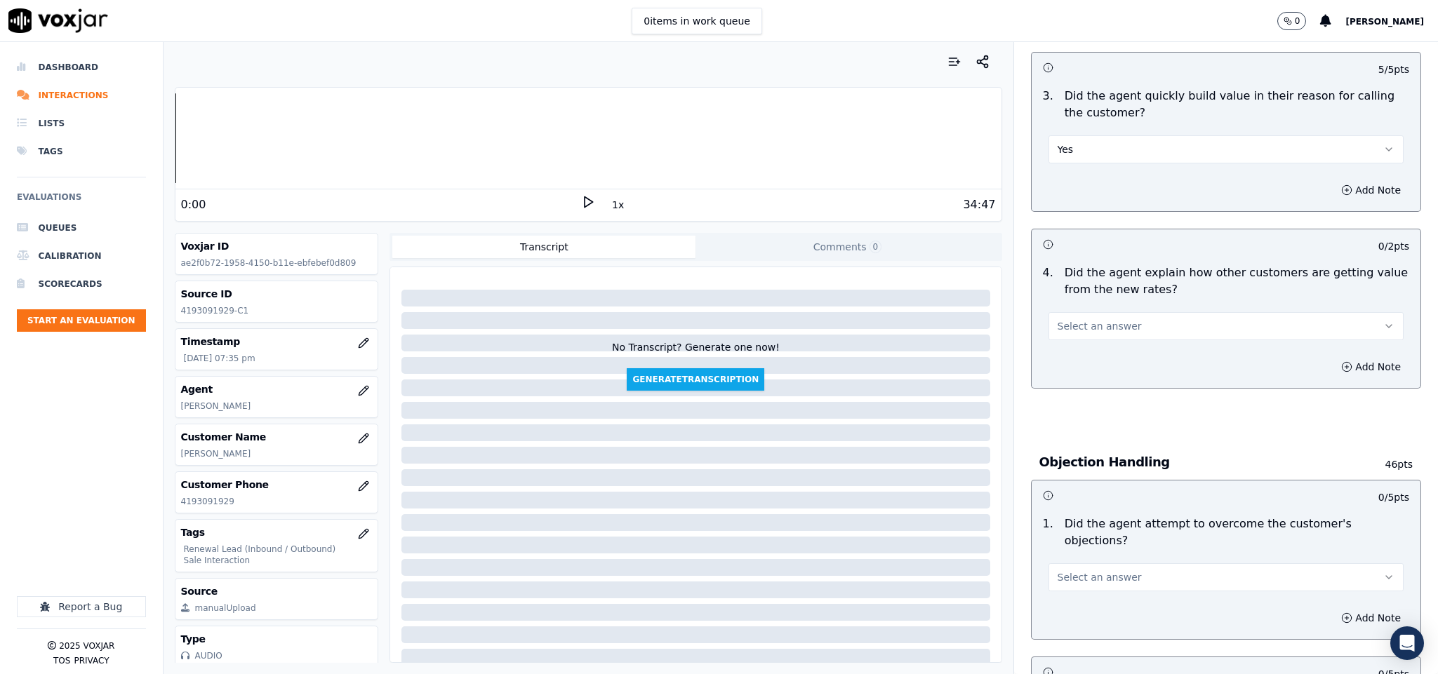
scroll to position [421, 0]
click at [1082, 326] on span "Select an answer" at bounding box center [1099, 325] width 84 height 14
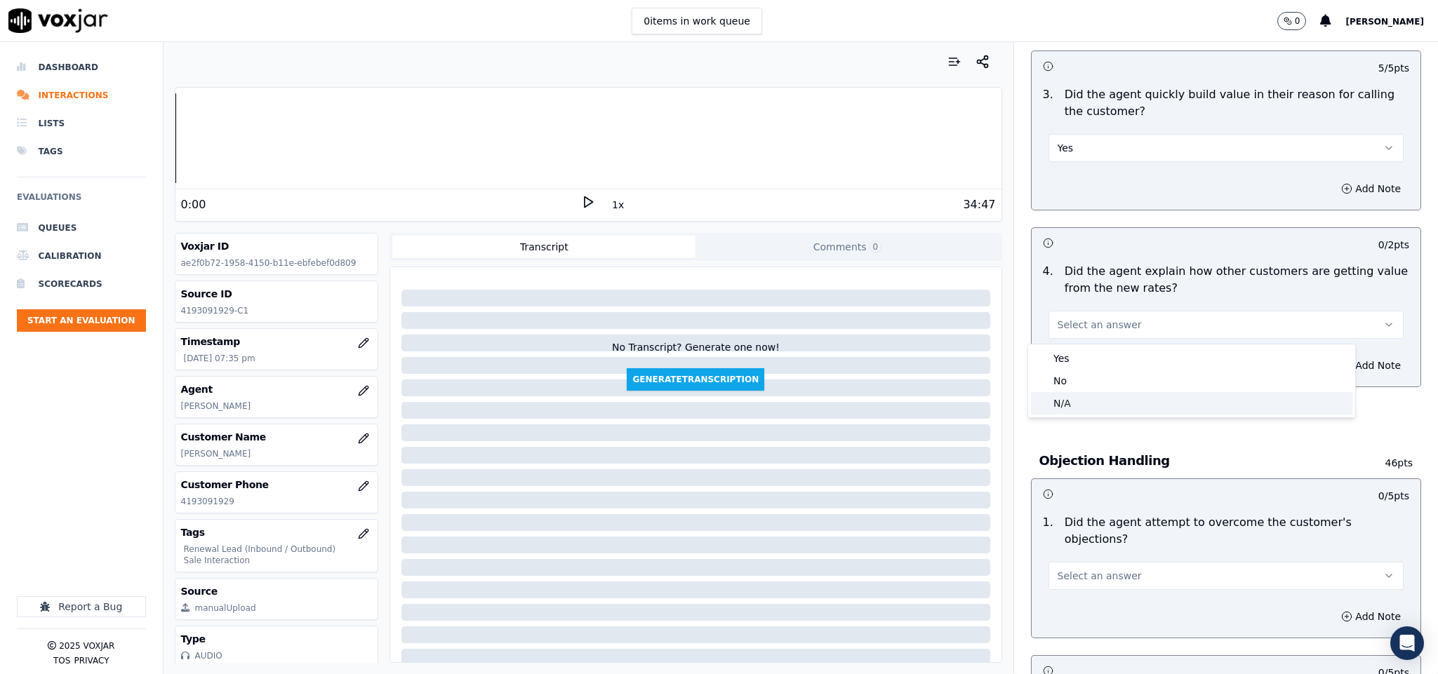
click at [1063, 400] on div "N/A" at bounding box center [1191, 403] width 321 height 22
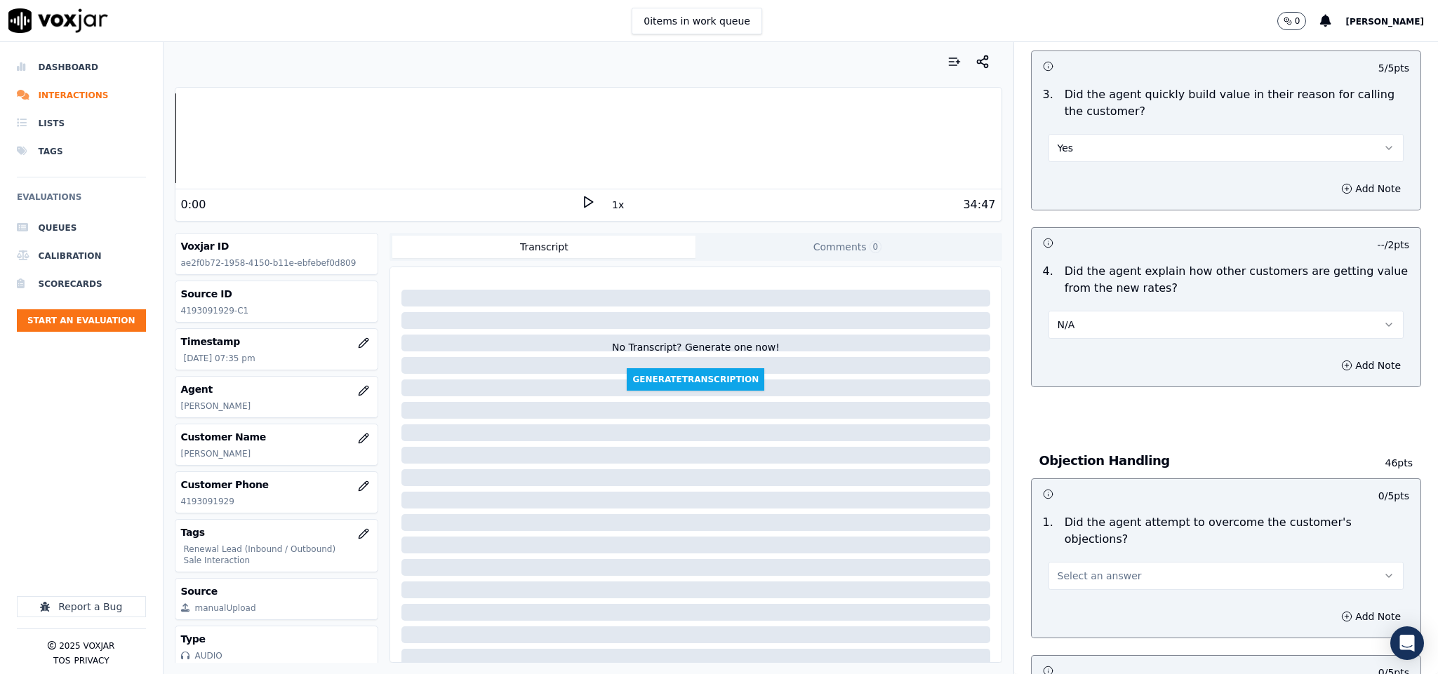
scroll to position [631, 0]
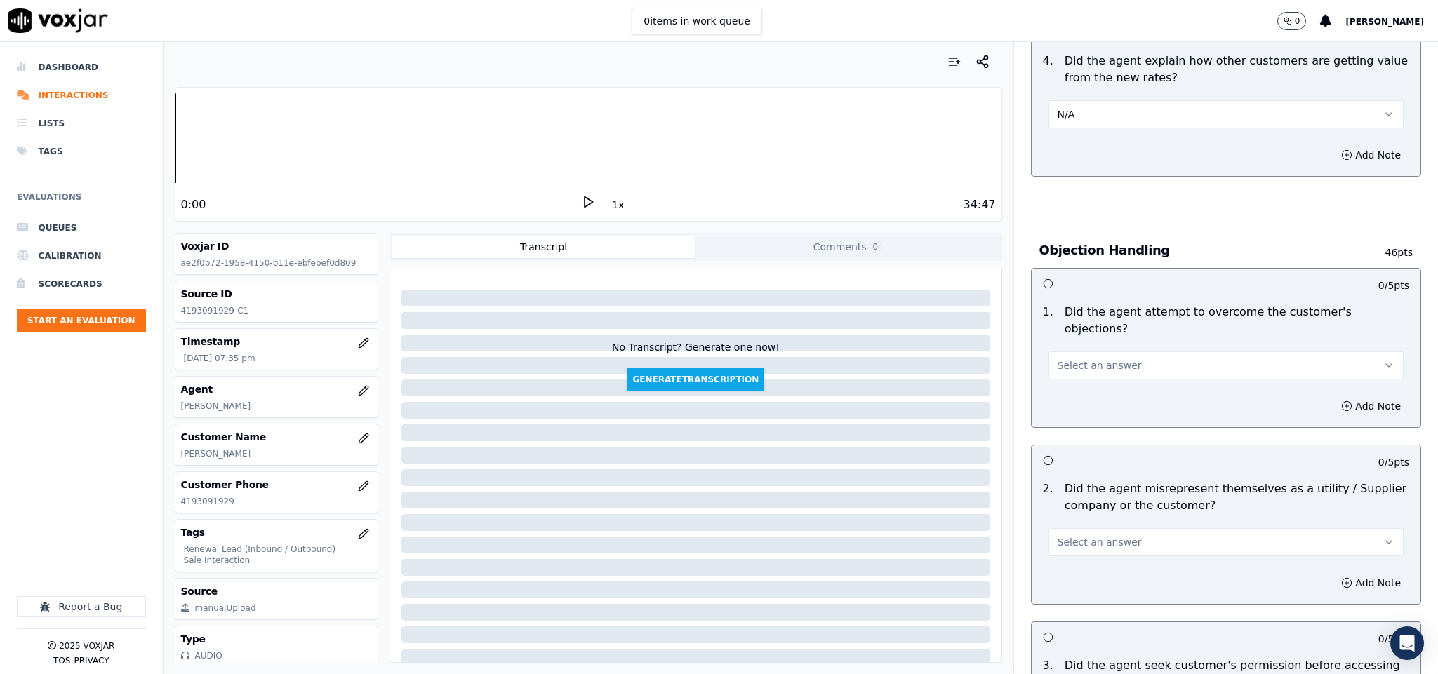
click at [1099, 359] on span "Select an answer" at bounding box center [1099, 366] width 84 height 14
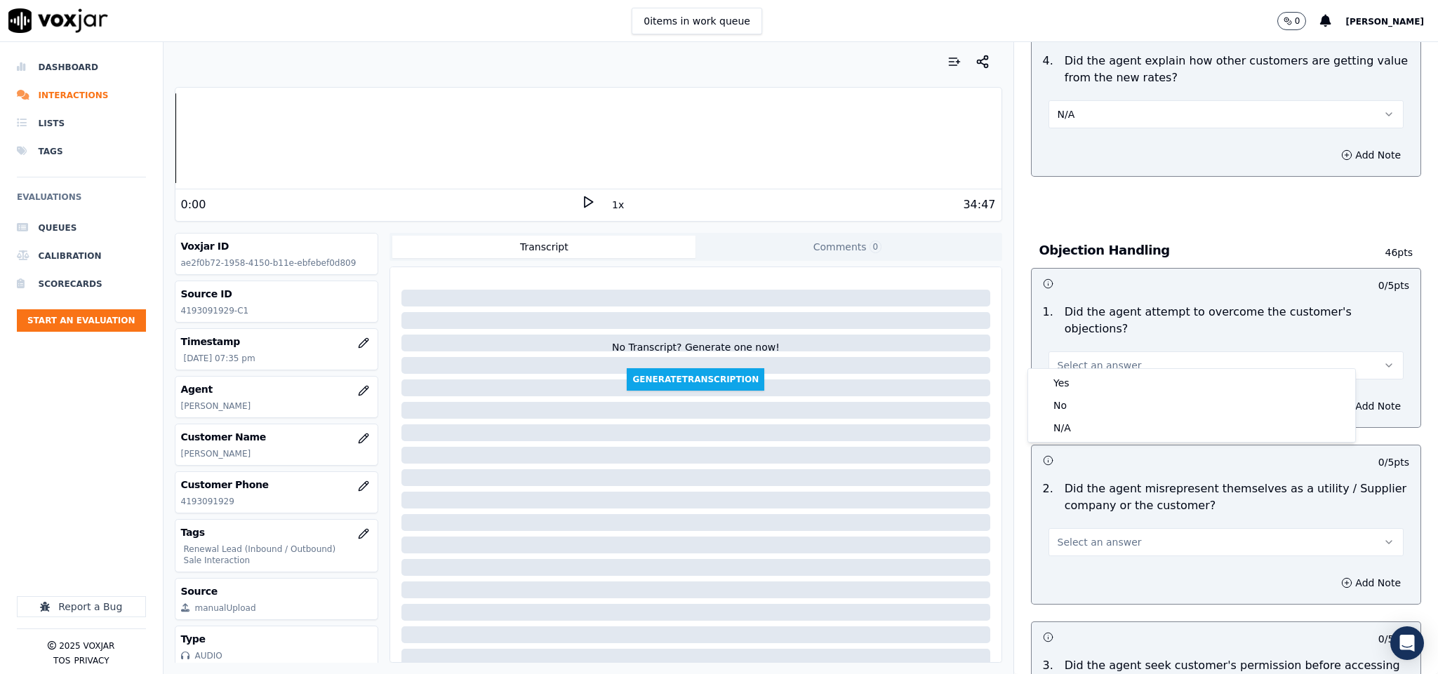
click at [1078, 383] on div "Yes" at bounding box center [1191, 383] width 321 height 22
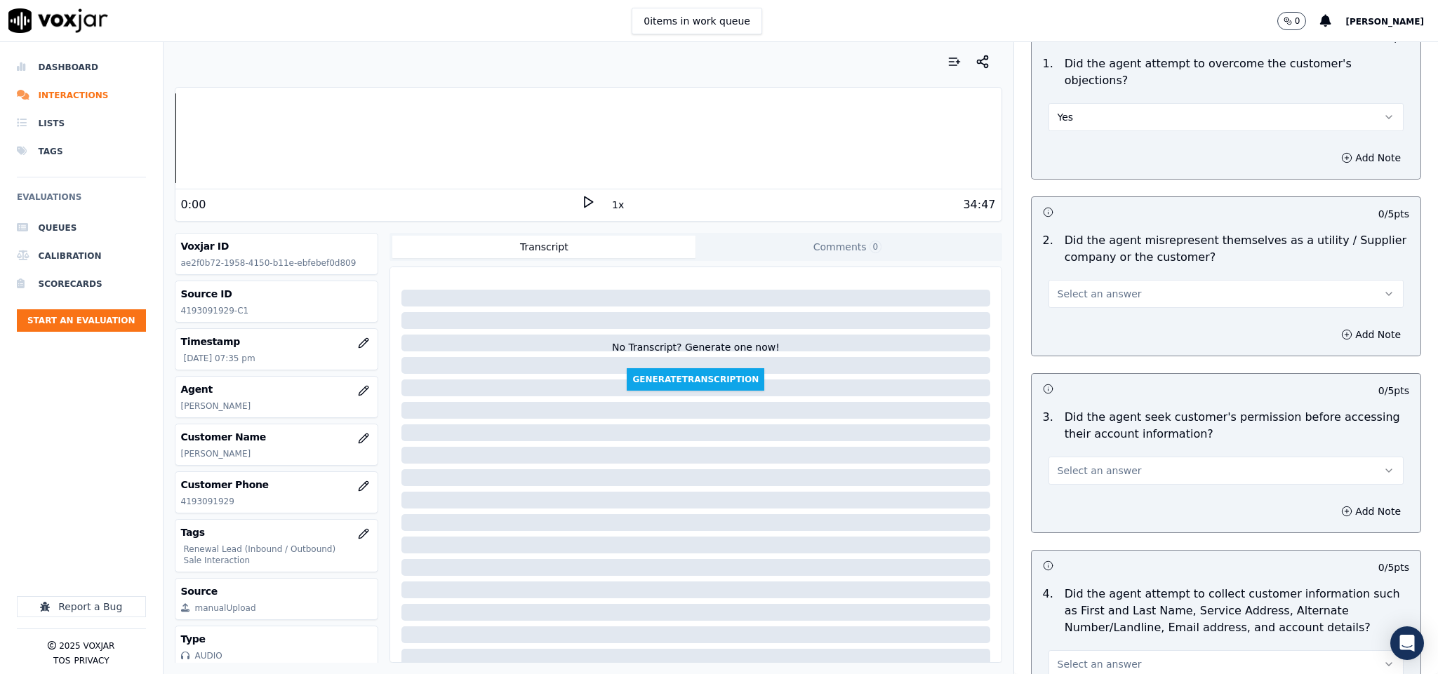
scroll to position [947, 0]
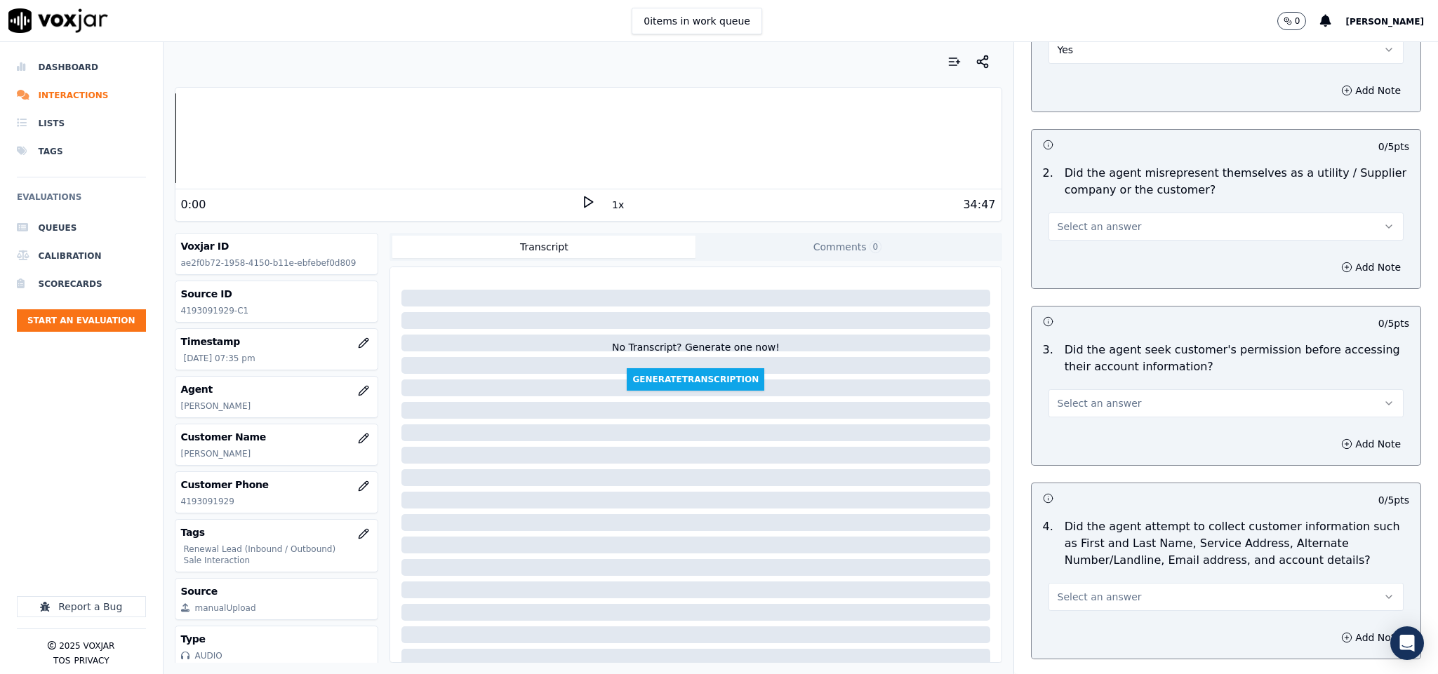
click at [1114, 215] on button "Select an answer" at bounding box center [1226, 227] width 356 height 28
click at [1088, 264] on div "No" at bounding box center [1191, 267] width 321 height 22
click at [1350, 258] on button "Add Note" at bounding box center [1370, 268] width 76 height 20
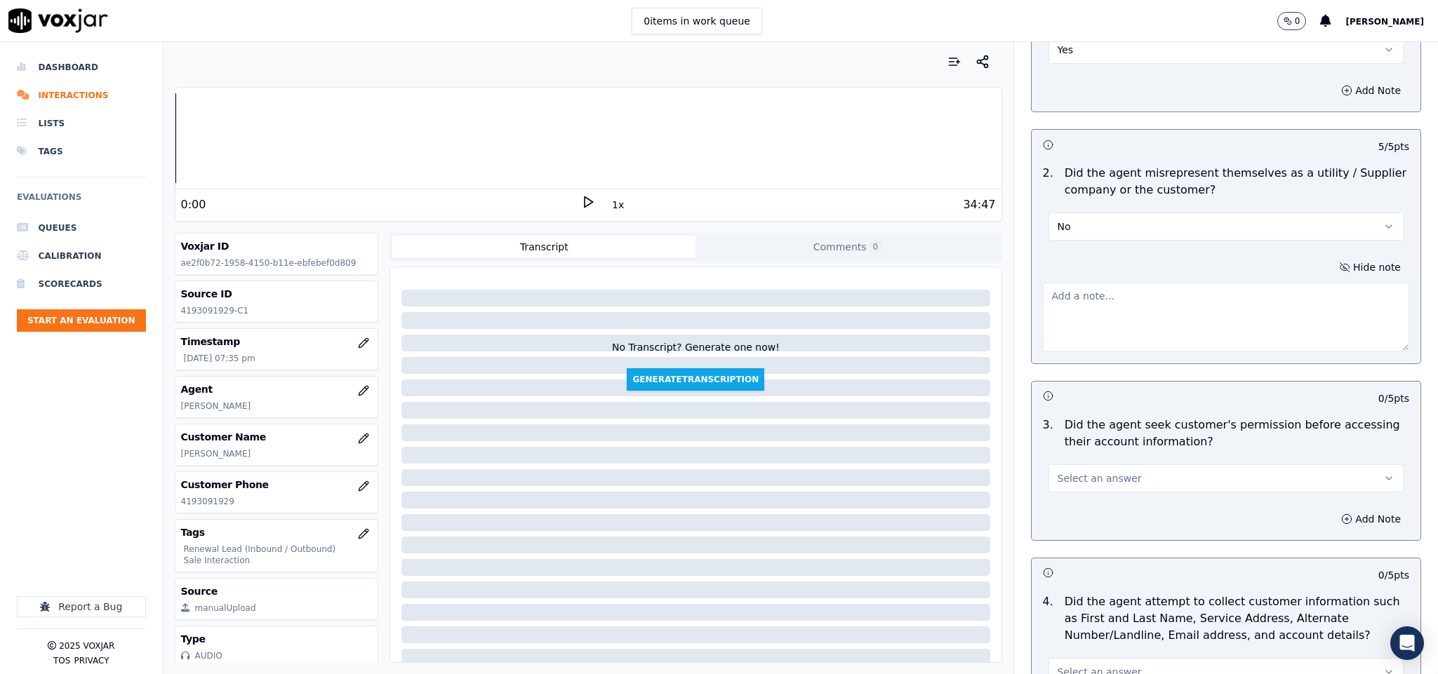
click at [1190, 293] on textarea at bounding box center [1226, 317] width 367 height 69
paste textarea "@1:10 Anna share the account number - “The agent must ask for and obtain the cu…"
click at [1048, 283] on textarea "@1:10 Anna share the account number - “The agent must ask for and obtain the cu…" at bounding box center [1226, 317] width 367 height 69
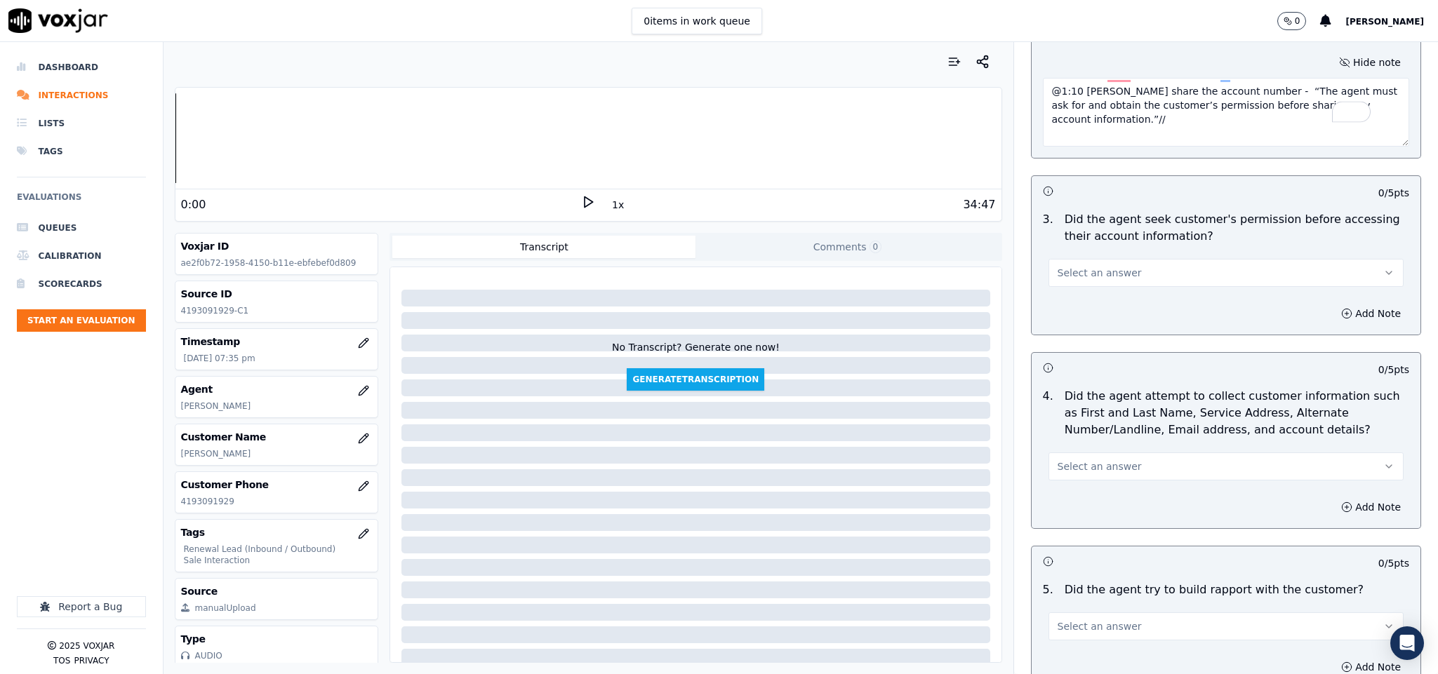
scroll to position [1158, 0]
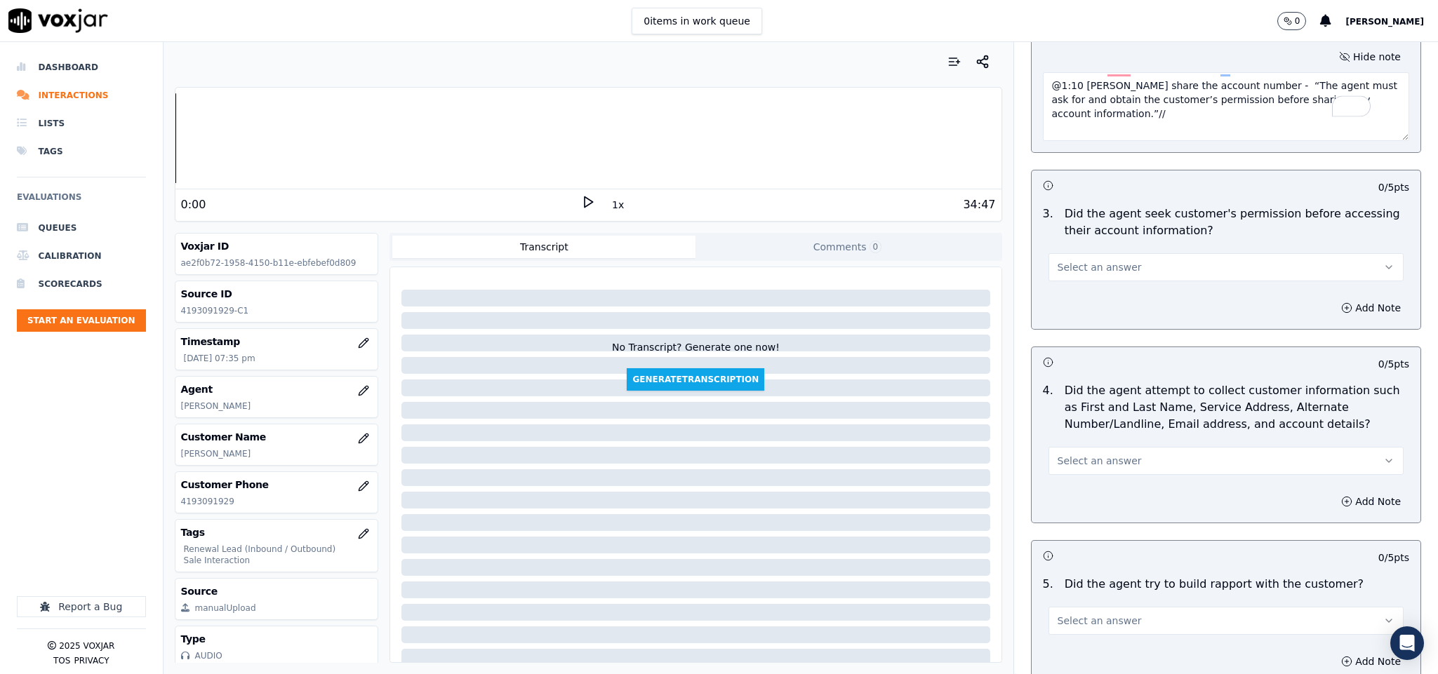
click at [1107, 72] on textarea "@1:10 Anna share the account number - “The agent must ask for and obtain the cu…" at bounding box center [1226, 106] width 367 height 69
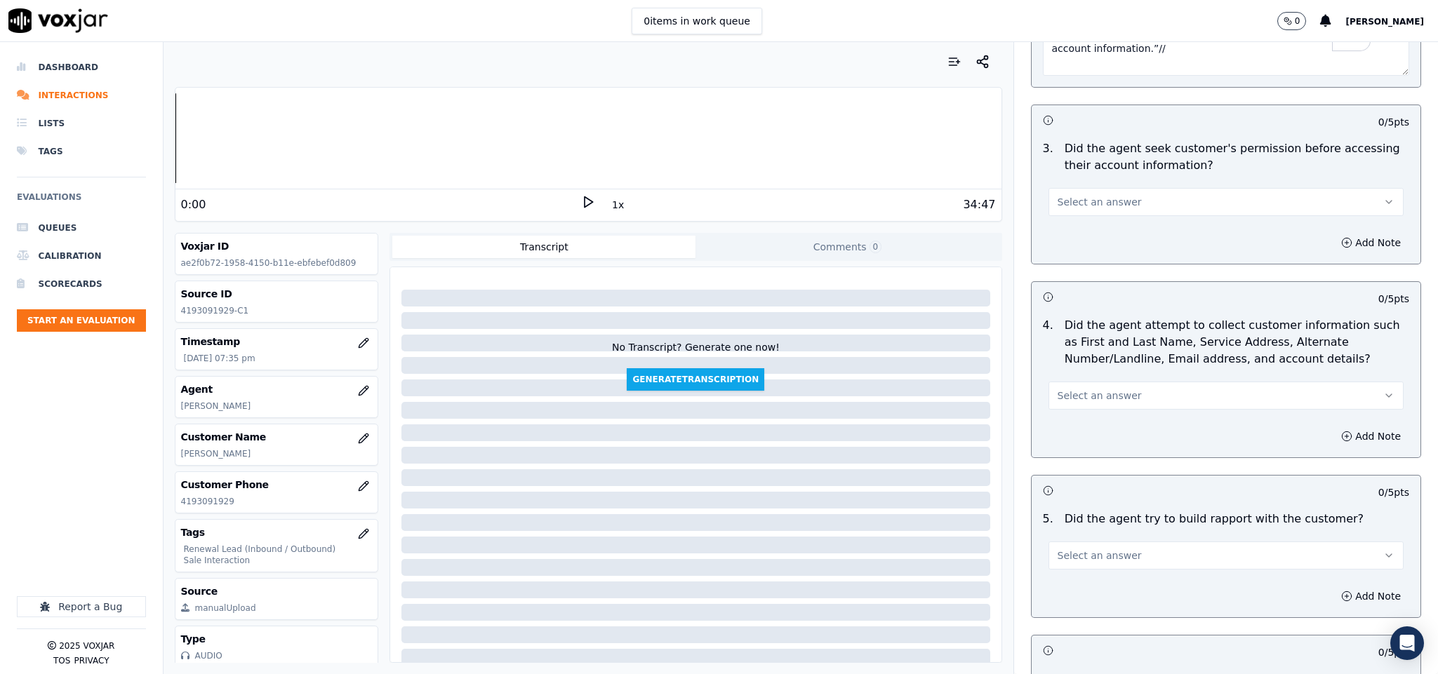
scroll to position [1263, 0]
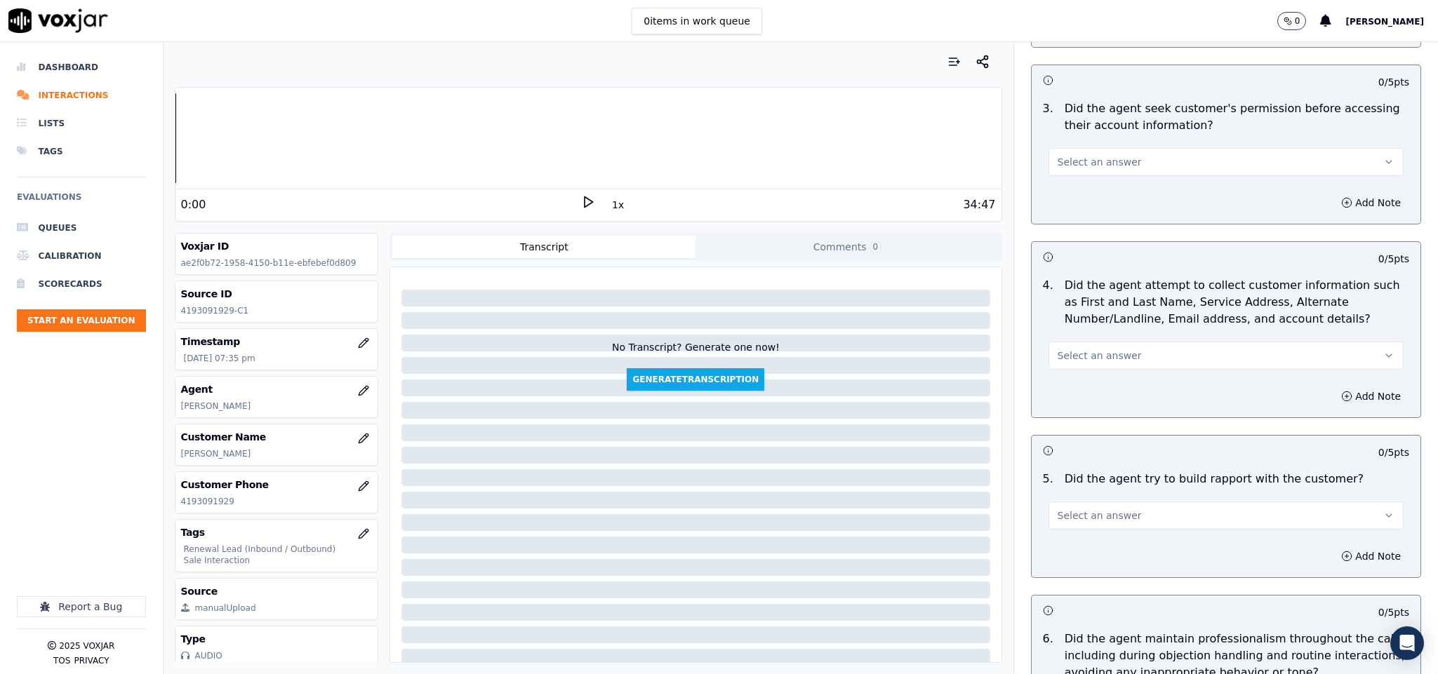
type textarea "@1:10 Anna shares the account number - “The agent must ask for and obtain the c…"
click at [1107, 155] on span "Select an answer" at bounding box center [1099, 162] width 84 height 14
click at [1060, 210] on div "No" at bounding box center [1191, 204] width 321 height 22
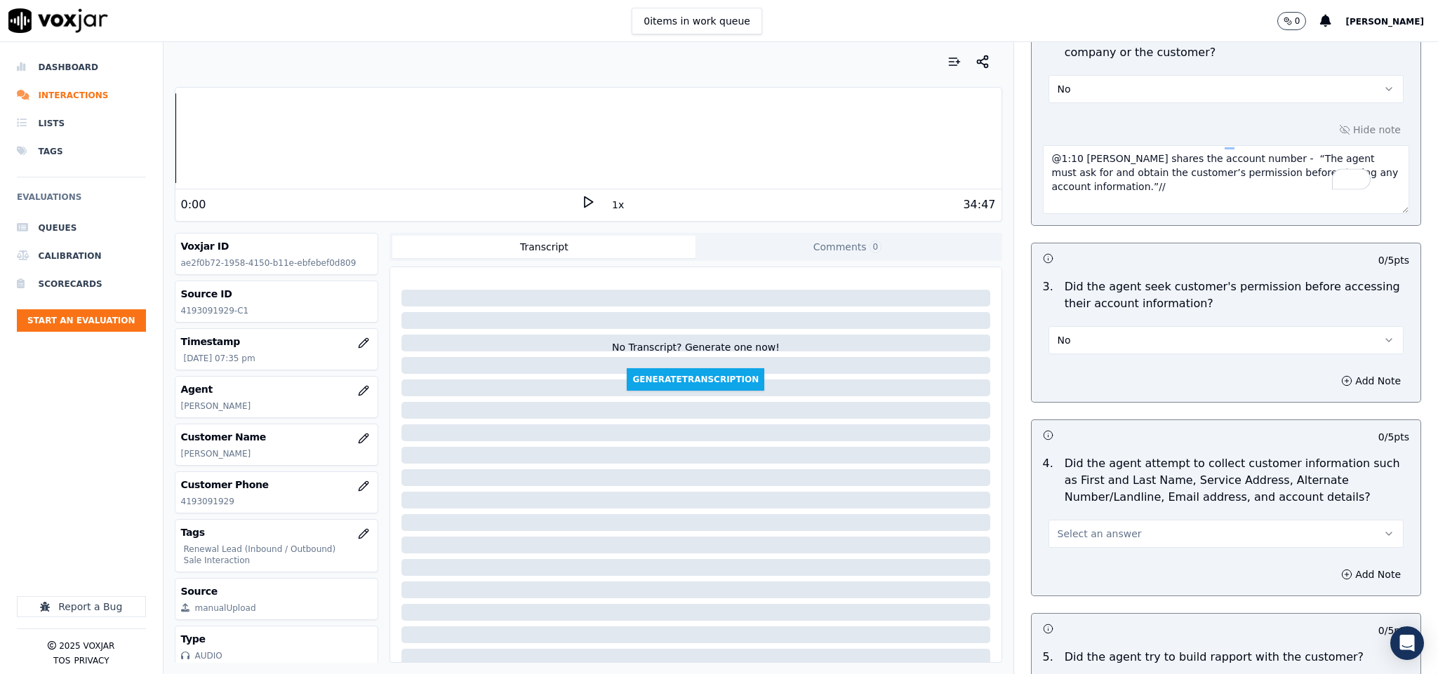
scroll to position [1052, 0]
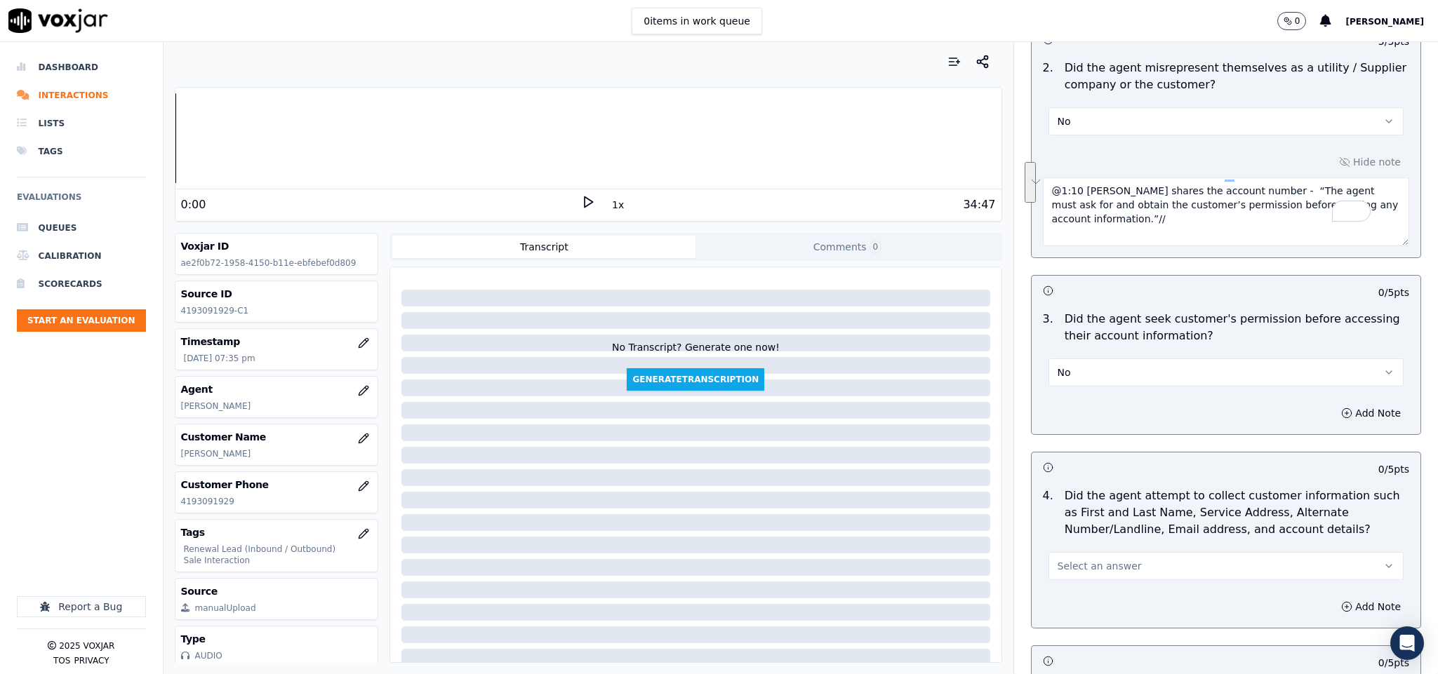
drag, startPoint x: 1111, startPoint y: 206, endPoint x: 992, endPoint y: 163, distance: 127.0
drag, startPoint x: 1321, startPoint y: 406, endPoint x: 1289, endPoint y: 409, distance: 31.7
click at [1332, 406] on button "Add Note" at bounding box center [1370, 413] width 76 height 20
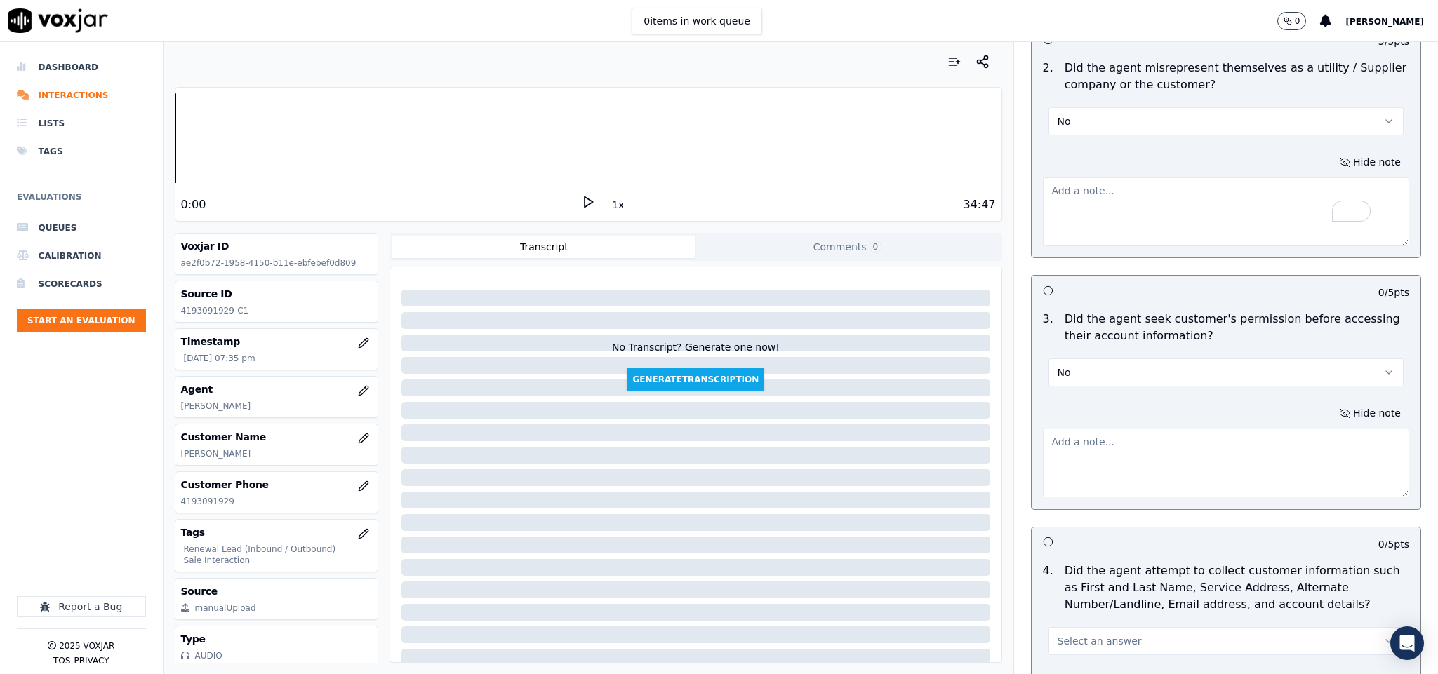
click at [1206, 436] on textarea at bounding box center [1226, 463] width 367 height 69
paste textarea "@1:10 Anna shares the account number - “The agent must ask for and obtain the c…"
type textarea "@1:10 Anna shares the account number - “The agent must ask for and obtain the c…"
click at [1333, 152] on button "Hide note" at bounding box center [1369, 162] width 79 height 20
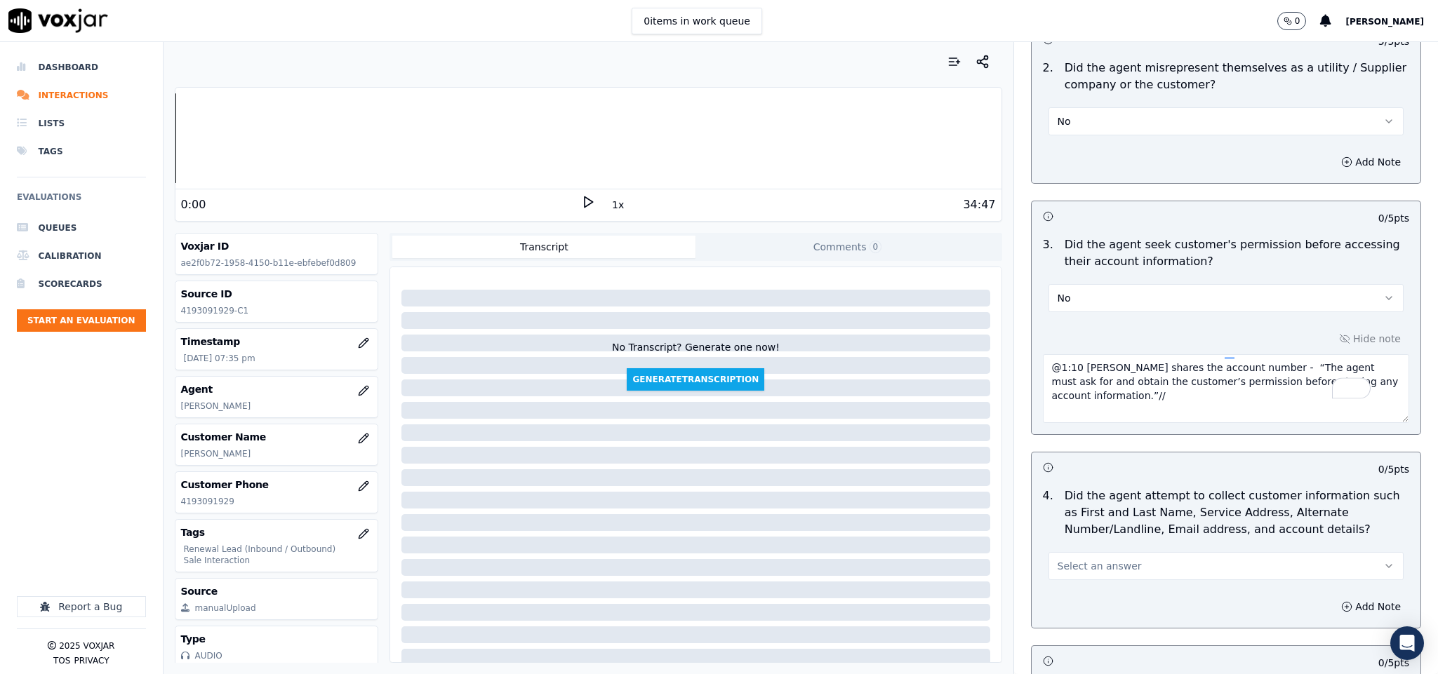
click at [1198, 108] on button "No" at bounding box center [1226, 121] width 356 height 28
click at [1133, 156] on div "No" at bounding box center [1191, 162] width 321 height 22
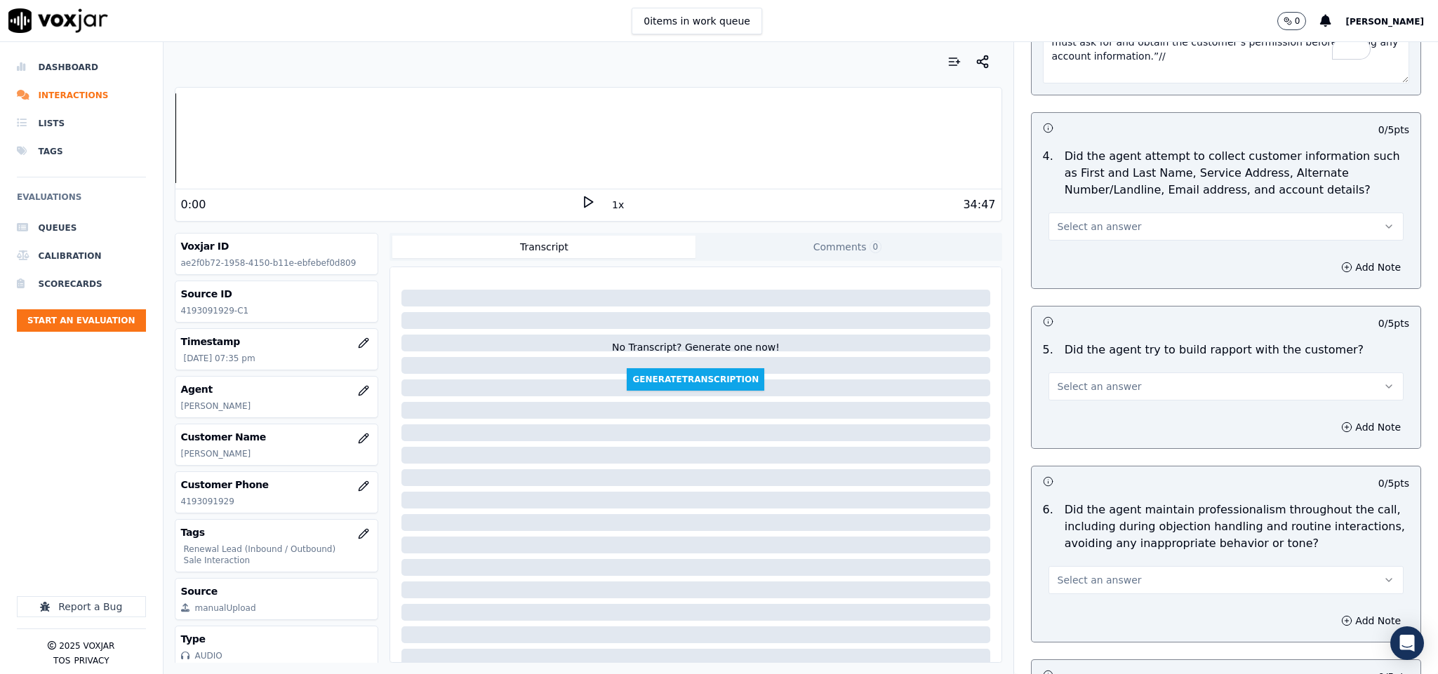
scroll to position [1473, 0]
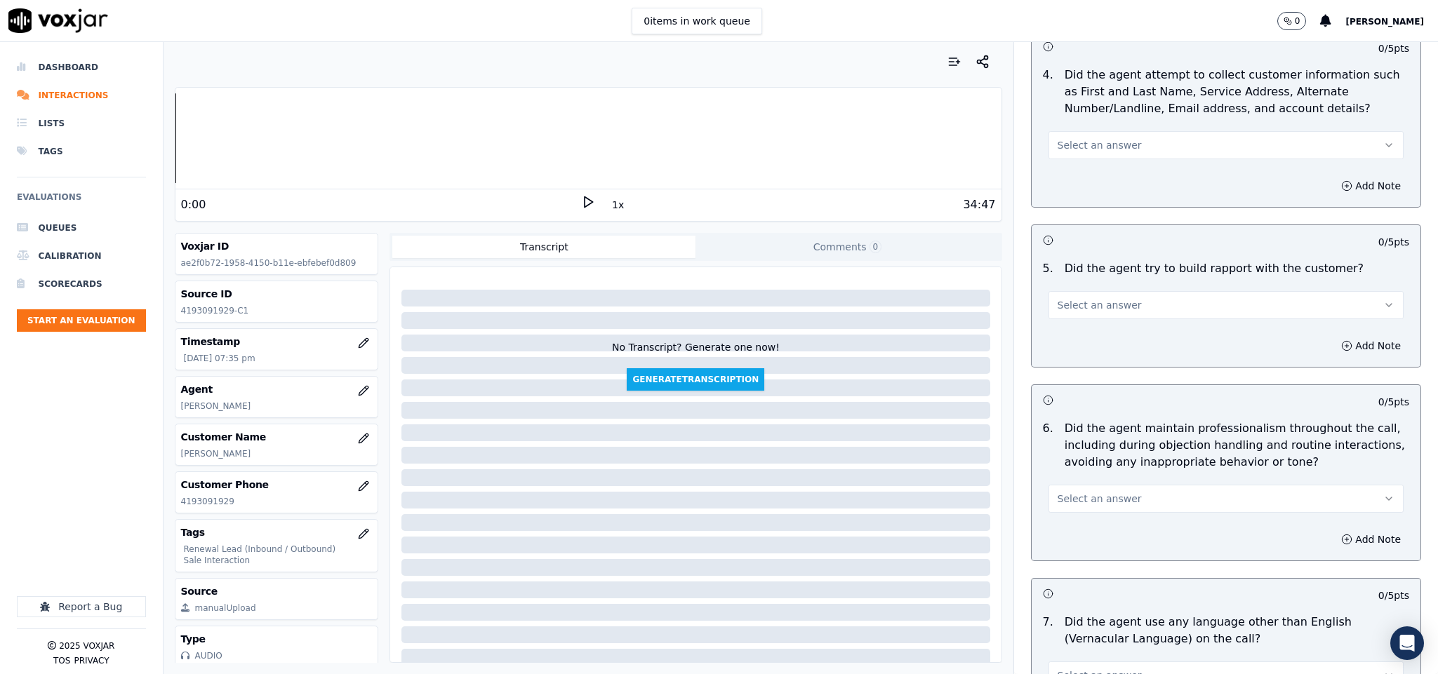
click at [1097, 138] on span "Select an answer" at bounding box center [1099, 145] width 84 height 14
click at [1076, 158] on div "Yes" at bounding box center [1191, 165] width 321 height 22
click at [1102, 298] on span "Select an answer" at bounding box center [1099, 305] width 84 height 14
click at [1076, 325] on div "Yes" at bounding box center [1191, 326] width 321 height 22
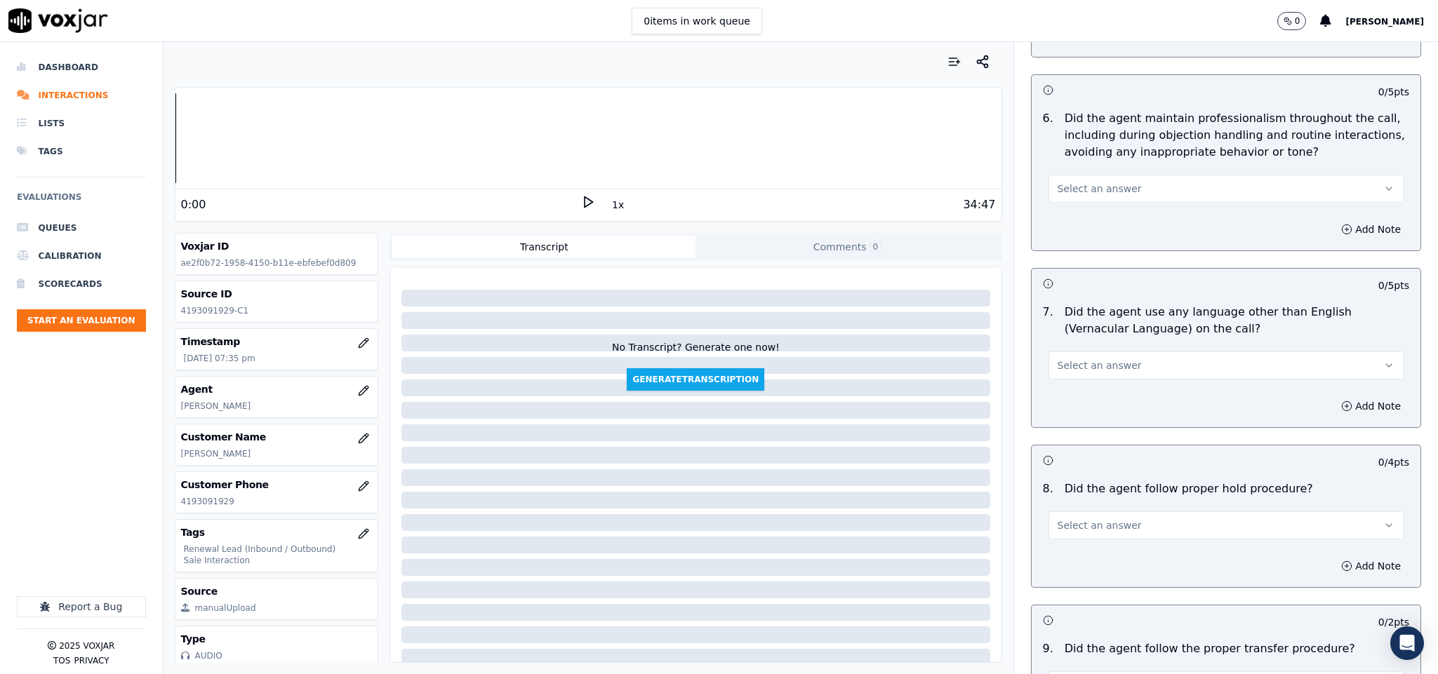
scroll to position [1789, 0]
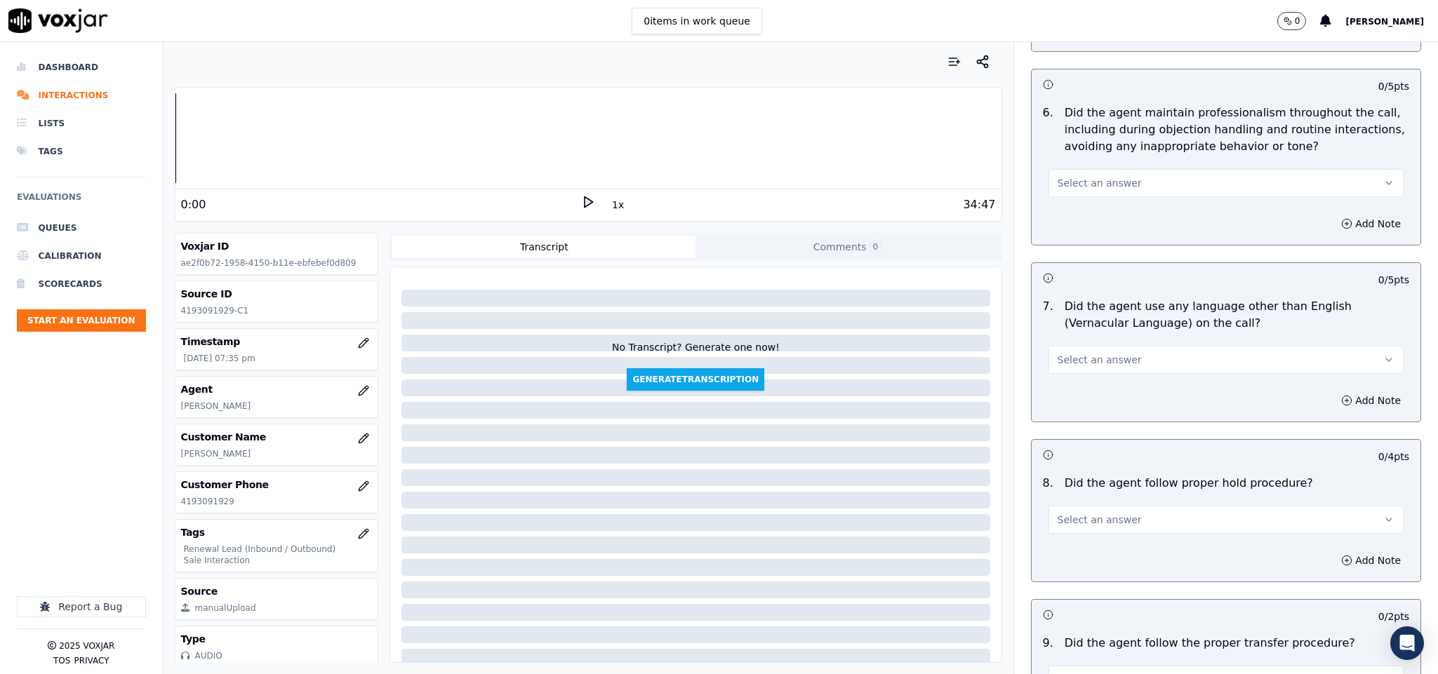
click at [1114, 175] on button "Select an answer" at bounding box center [1226, 183] width 356 height 28
click at [1074, 232] on div "No" at bounding box center [1191, 226] width 321 height 22
click at [1092, 181] on button "No" at bounding box center [1226, 183] width 356 height 28
click at [1076, 208] on div "Yes" at bounding box center [1191, 204] width 321 height 22
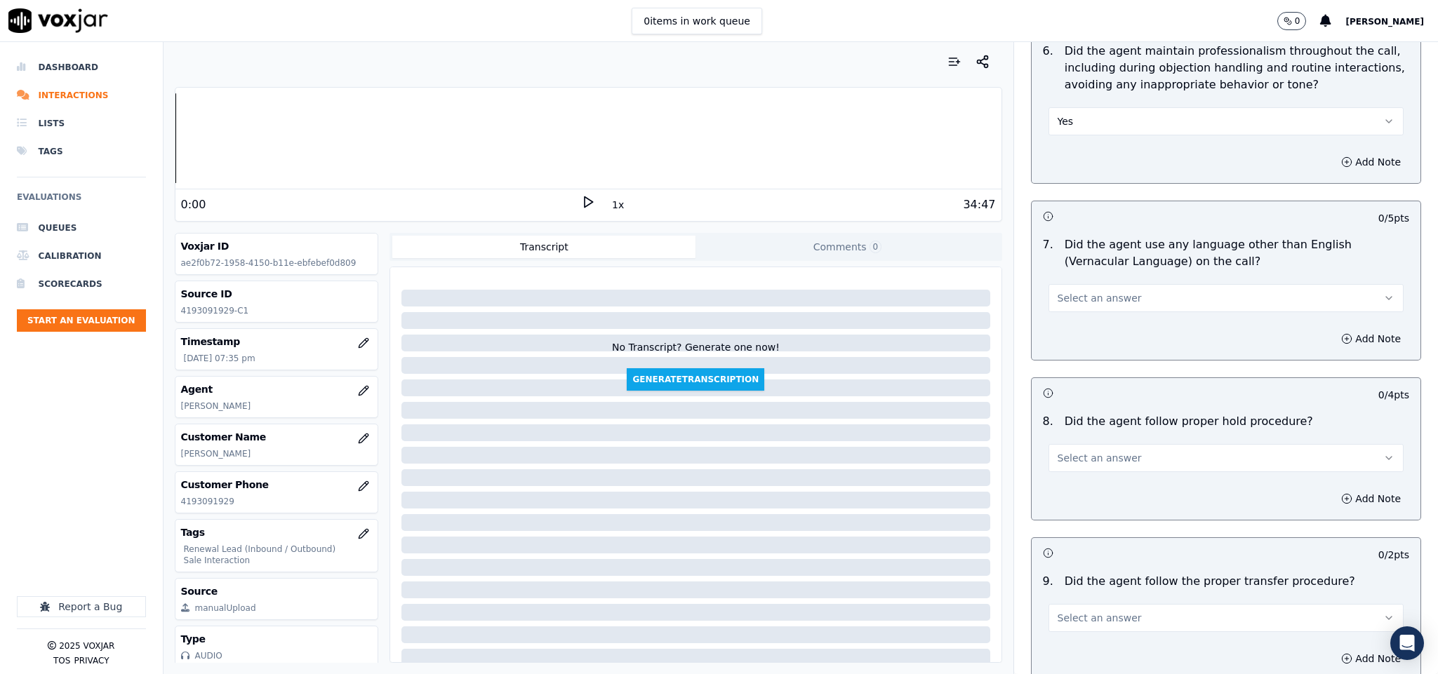
scroll to position [1894, 0]
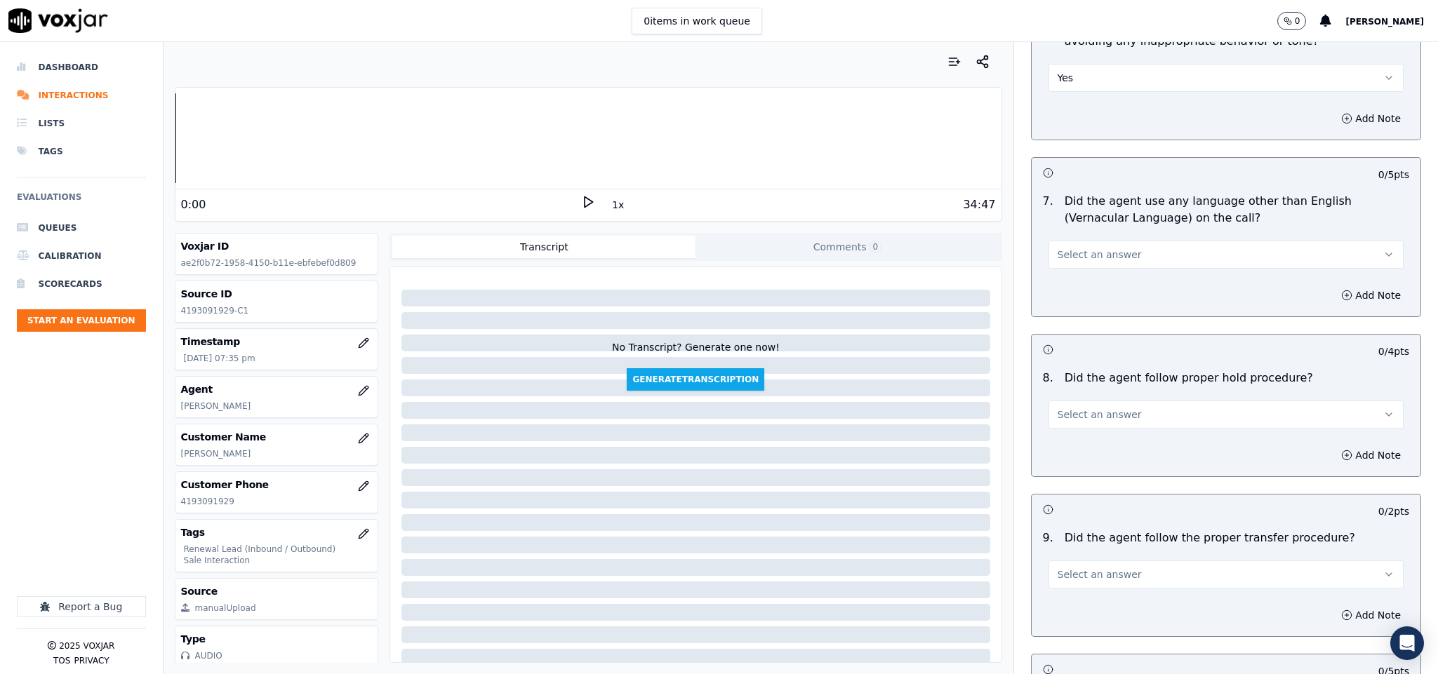
click at [1076, 241] on button "Select an answer" at bounding box center [1226, 255] width 356 height 28
click at [1065, 267] on div "Yes" at bounding box center [1191, 276] width 321 height 22
click at [1067, 253] on button "Yes" at bounding box center [1226, 255] width 356 height 28
click at [1070, 295] on div "No" at bounding box center [1191, 299] width 321 height 22
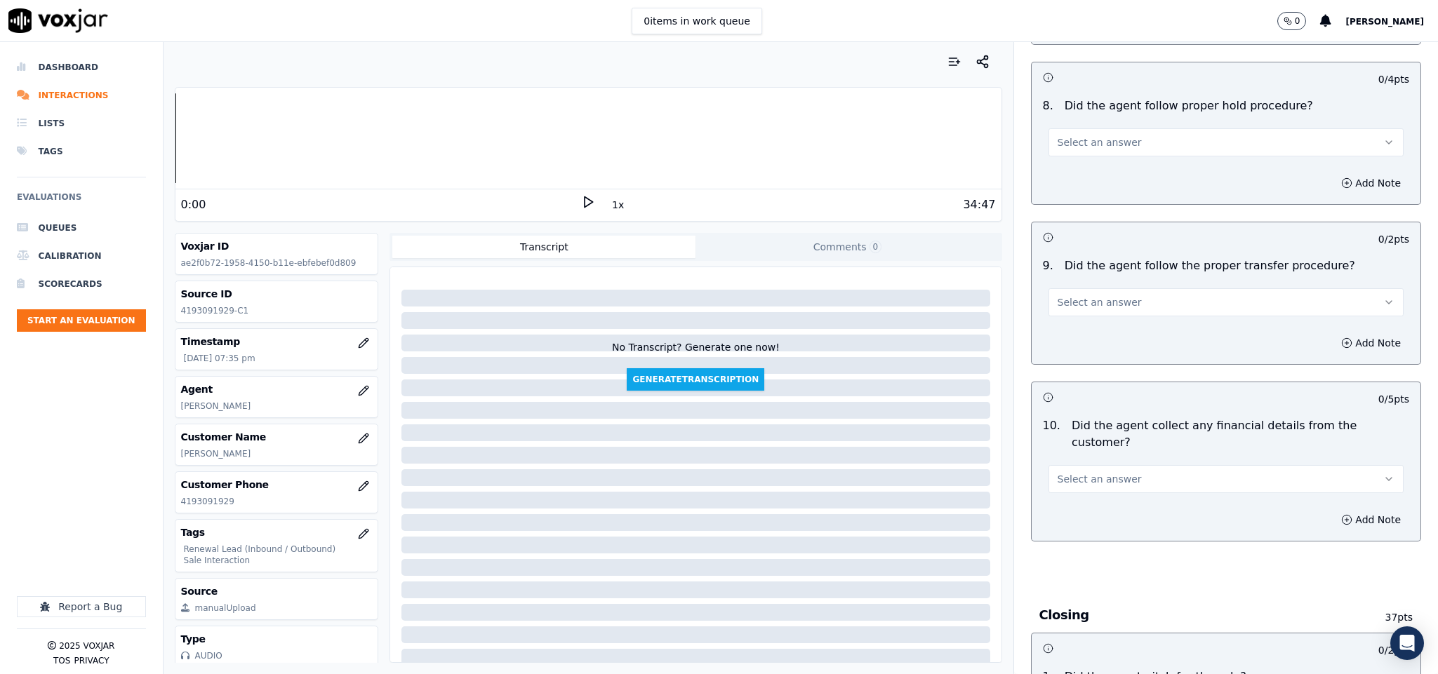
scroll to position [2210, 0]
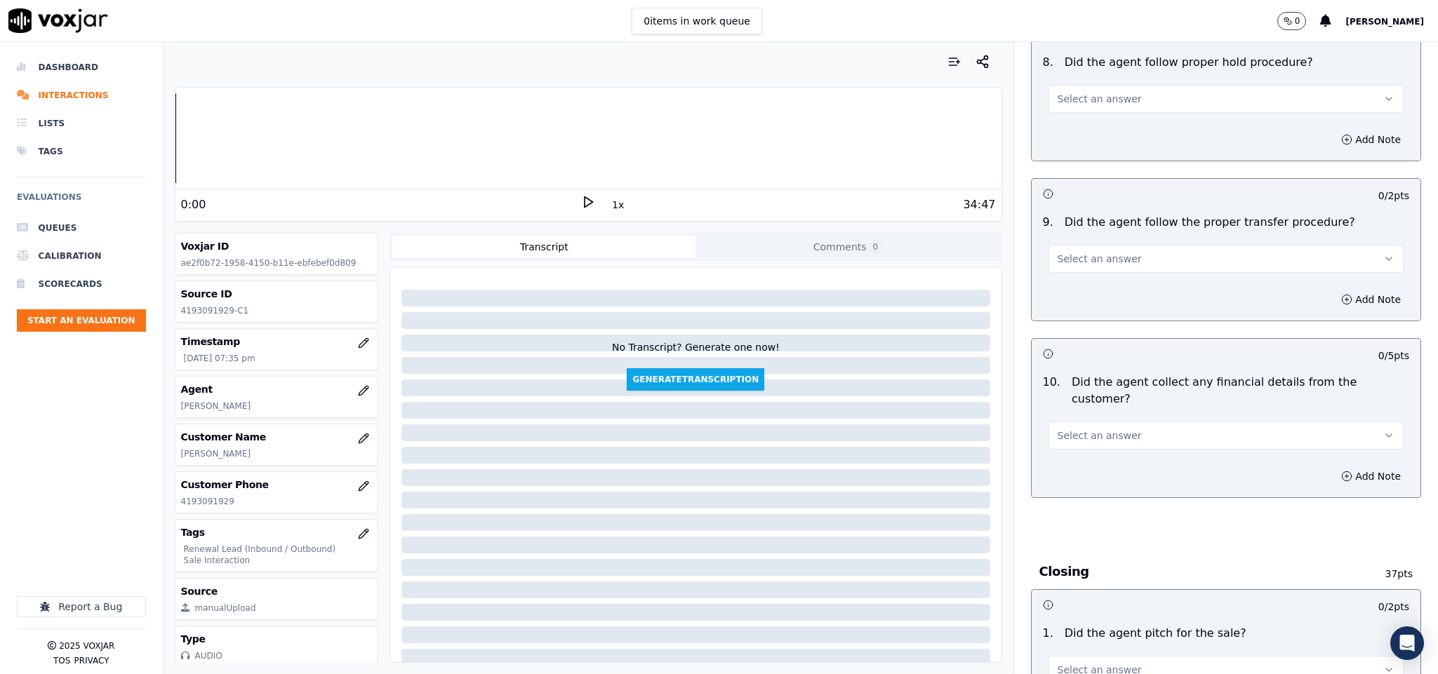
click at [1123, 89] on button "Select an answer" at bounding box center [1226, 99] width 356 height 28
click at [1099, 124] on div "Yes" at bounding box center [1191, 121] width 321 height 22
click at [1097, 245] on button "Select an answer" at bounding box center [1226, 259] width 356 height 28
click at [1080, 283] on div "Yes" at bounding box center [1191, 282] width 321 height 22
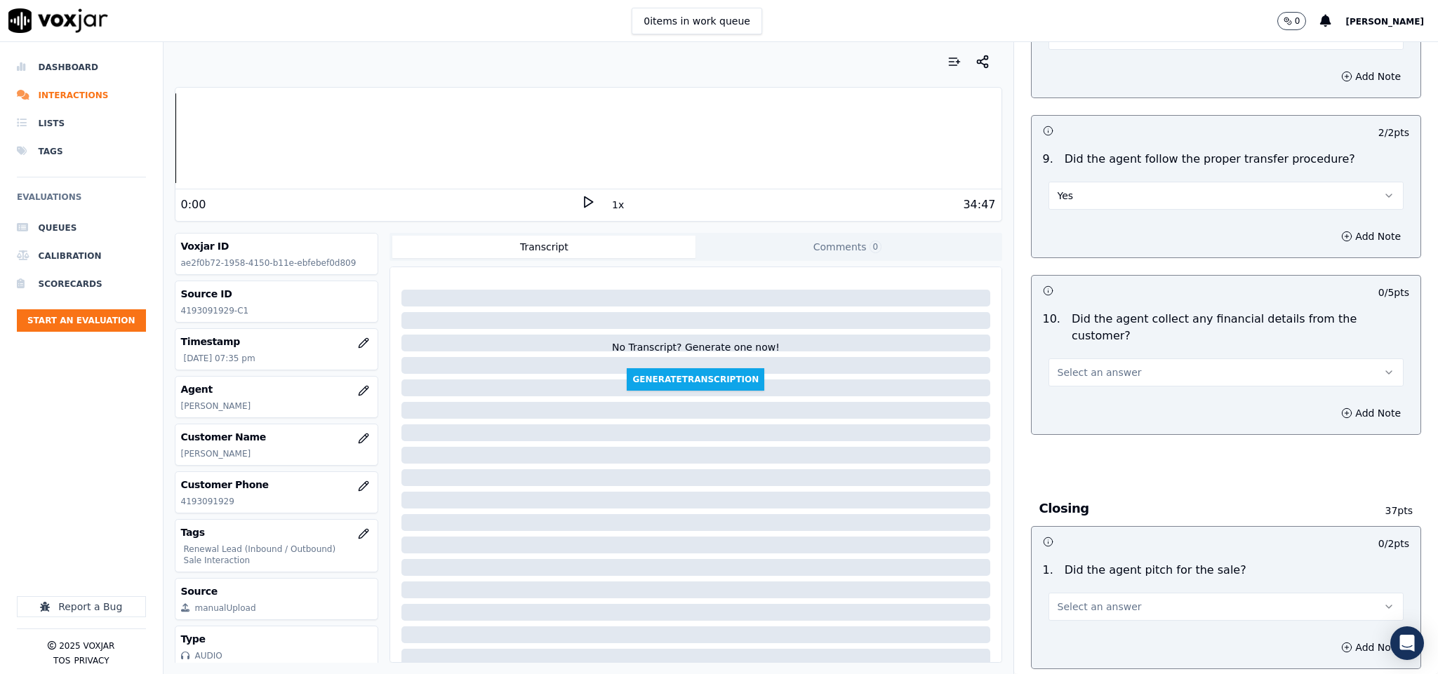
scroll to position [2315, 0]
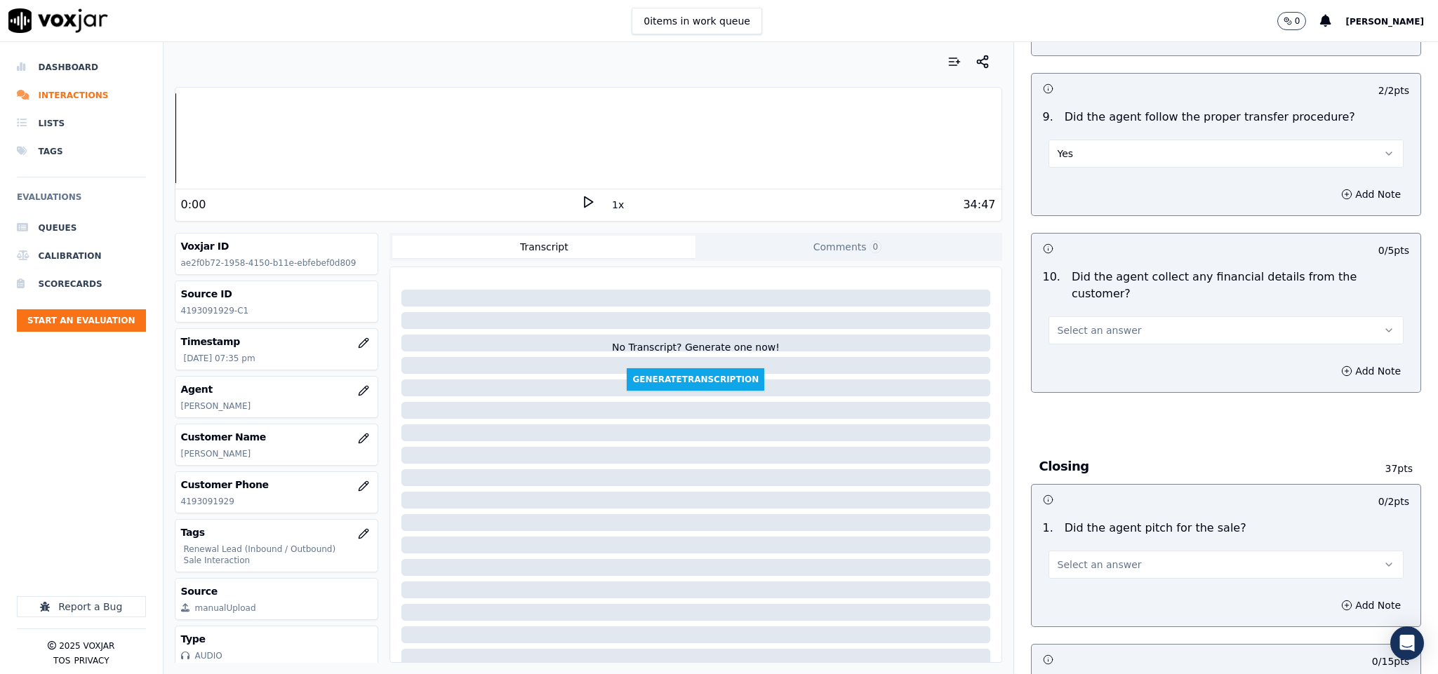
click at [1083, 323] on span "Select an answer" at bounding box center [1099, 330] width 84 height 14
click at [1078, 361] on div "No" at bounding box center [1191, 360] width 321 height 22
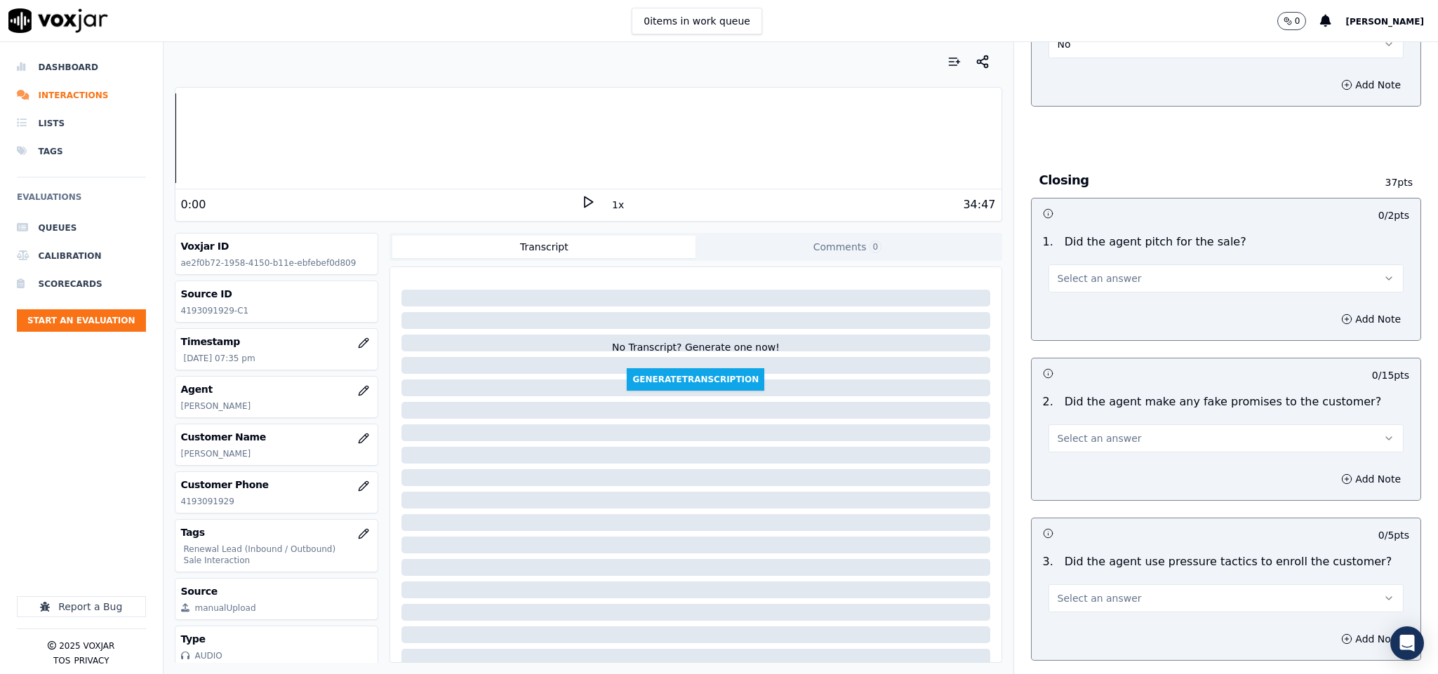
scroll to position [2631, 0]
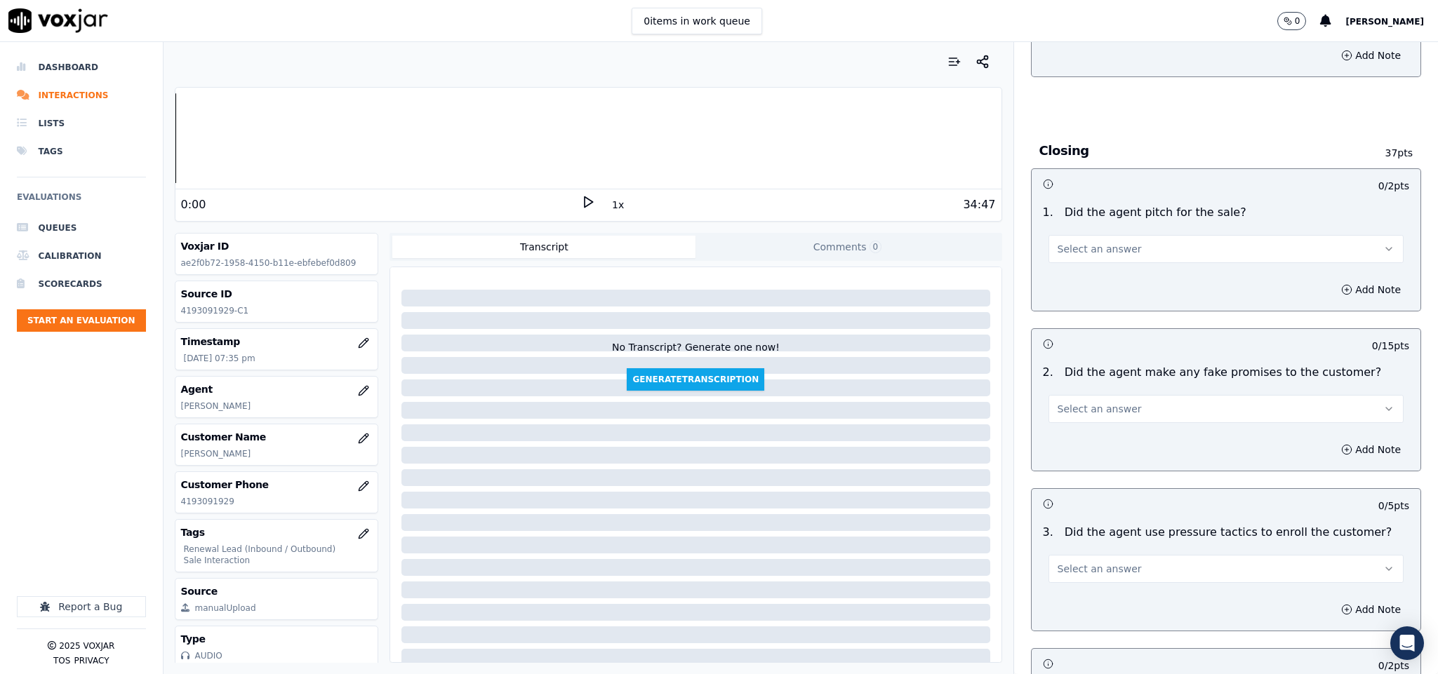
click at [1082, 235] on button "Select an answer" at bounding box center [1226, 249] width 356 height 28
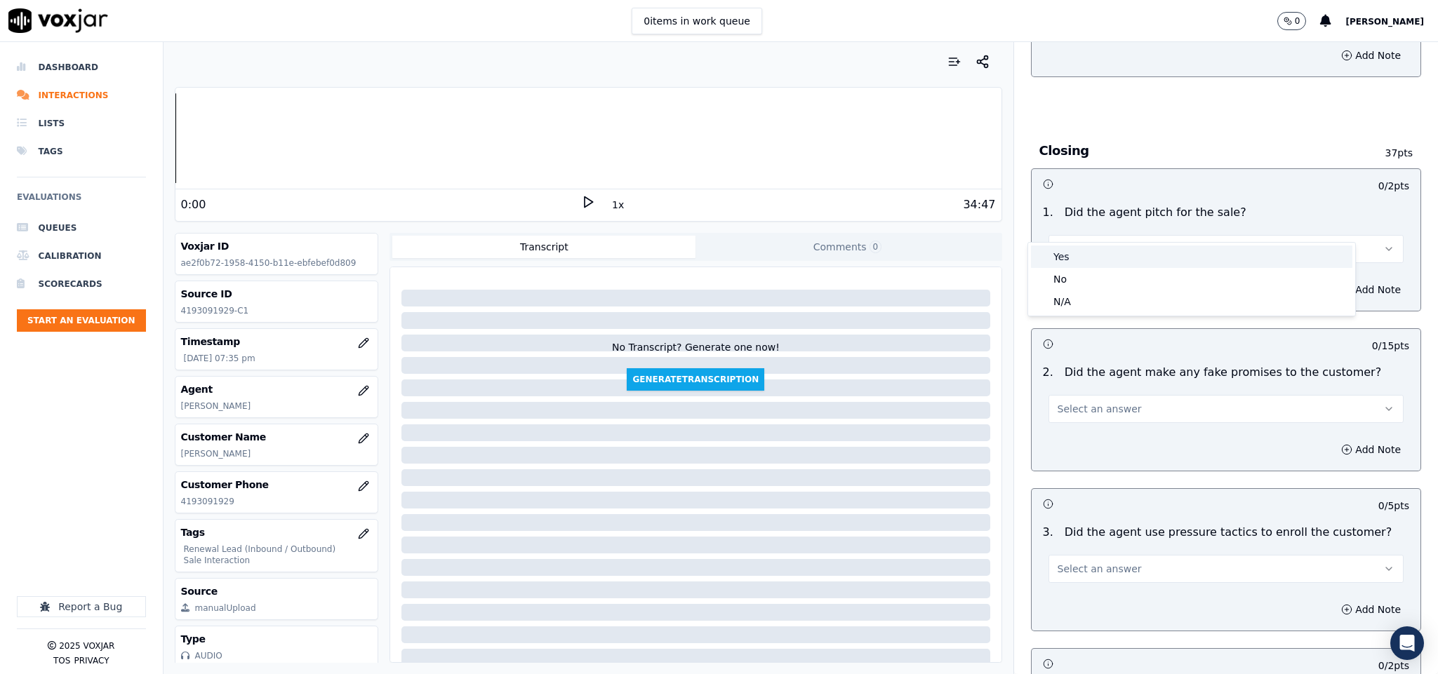
click at [1080, 255] on div "Yes" at bounding box center [1191, 257] width 321 height 22
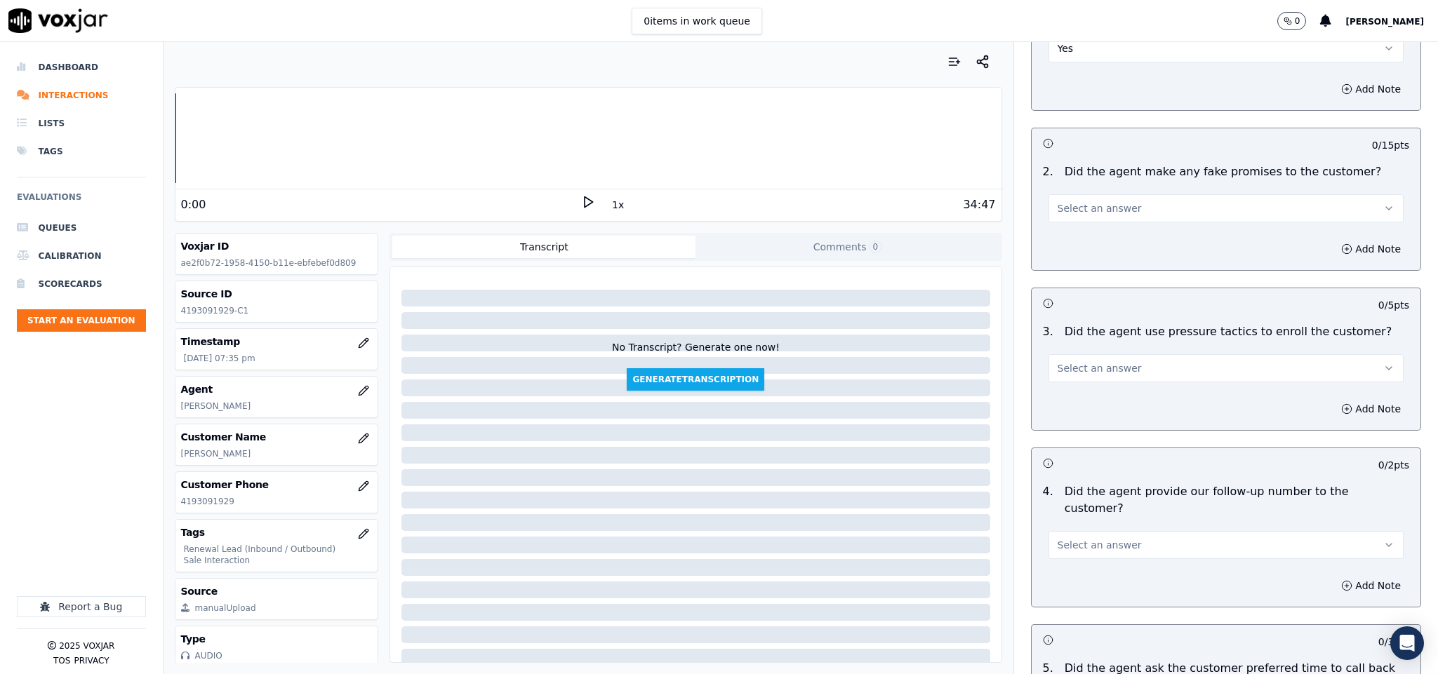
scroll to position [2842, 0]
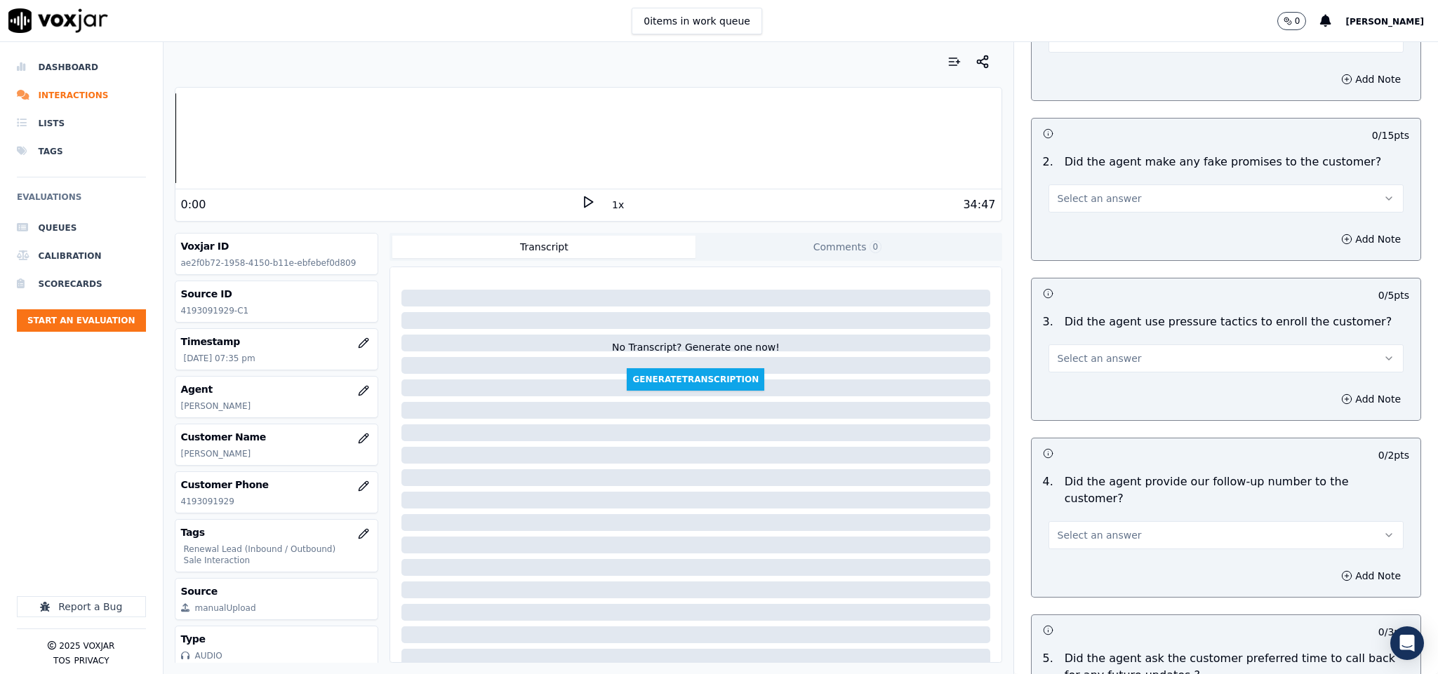
click at [1099, 192] on span "Select an answer" at bounding box center [1099, 199] width 84 height 14
click at [1089, 227] on div "No" at bounding box center [1191, 229] width 321 height 22
click at [1132, 345] on button "Select an answer" at bounding box center [1226, 359] width 356 height 28
click at [1097, 386] on div "No" at bounding box center [1191, 389] width 321 height 22
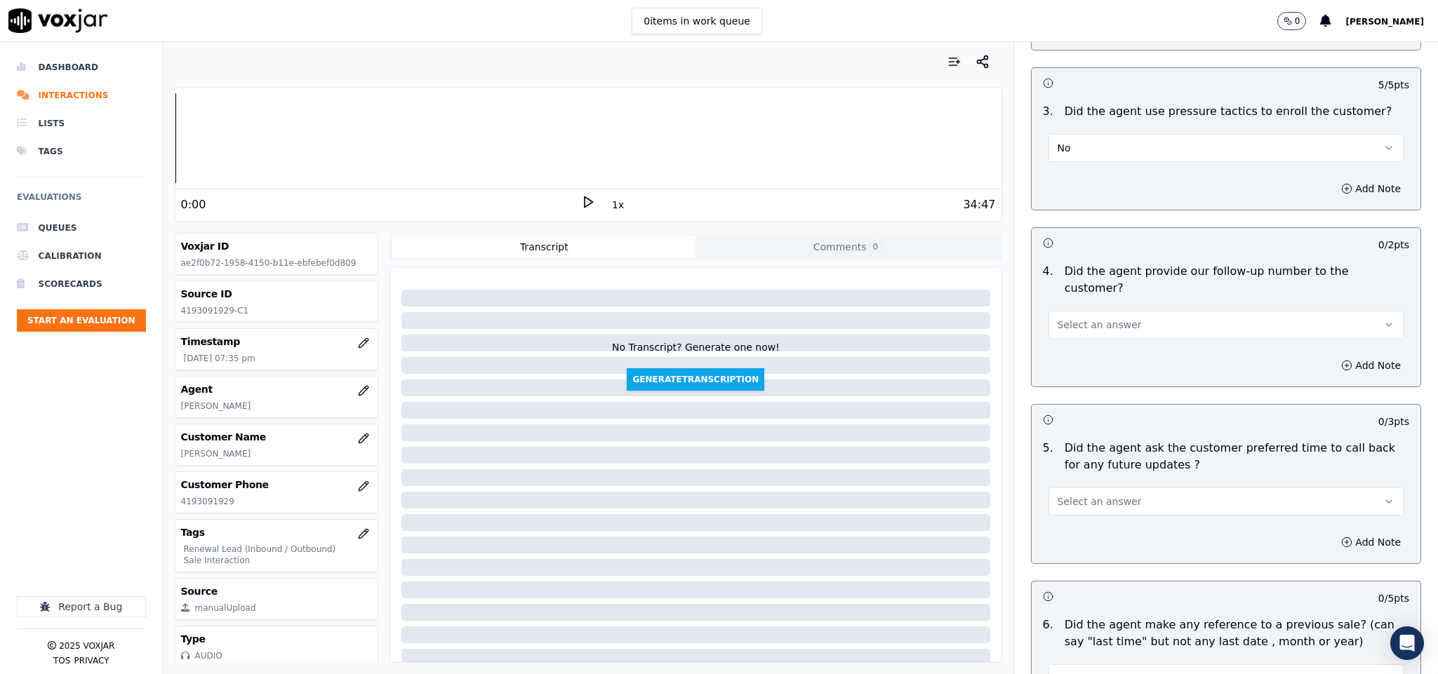
click at [1104, 311] on button "Select an answer" at bounding box center [1226, 325] width 356 height 28
click at [1091, 316] on div "Yes" at bounding box center [1191, 317] width 321 height 22
click at [1099, 495] on span "Select an answer" at bounding box center [1099, 502] width 84 height 14
click at [1074, 537] on div "N/A" at bounding box center [1191, 539] width 321 height 22
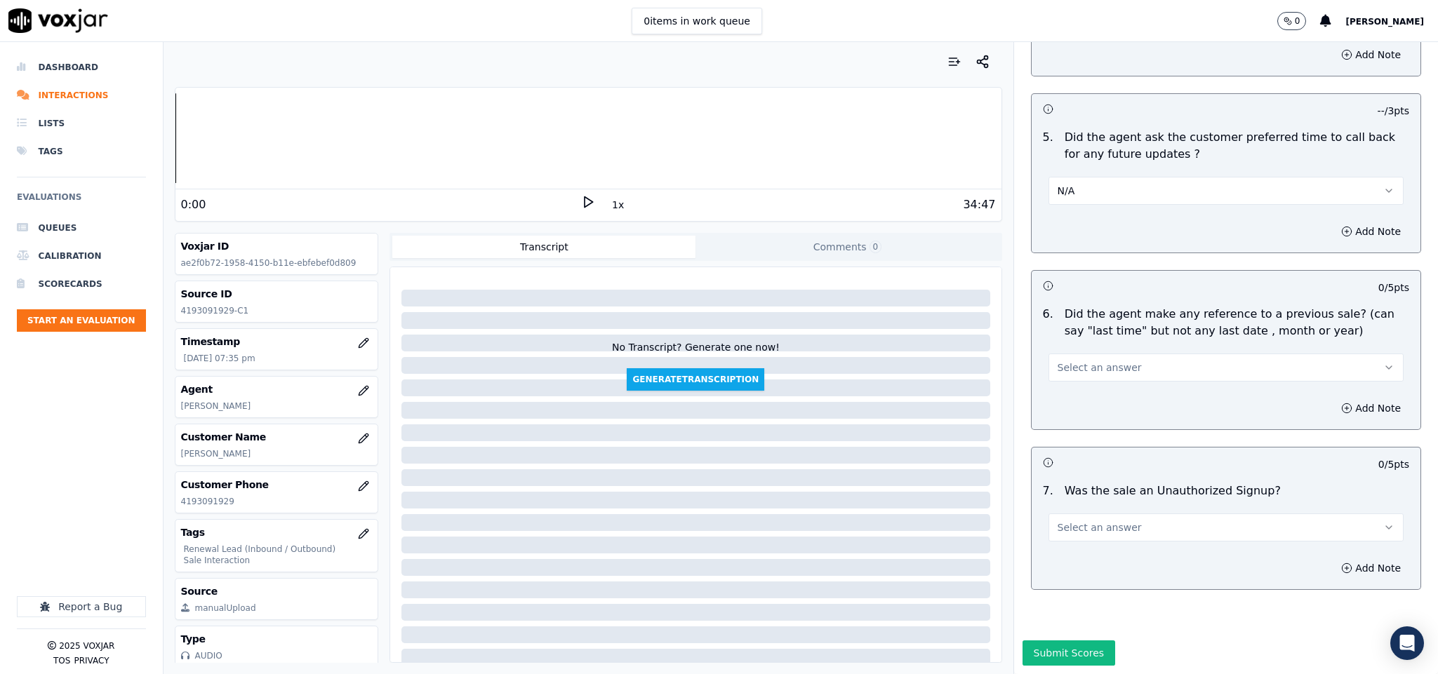
click at [1090, 361] on span "Select an answer" at bounding box center [1099, 368] width 84 height 14
click at [1081, 369] on div "No" at bounding box center [1191, 379] width 321 height 22
click at [1097, 521] on span "Select an answer" at bounding box center [1099, 528] width 84 height 14
click at [1067, 533] on div "No" at bounding box center [1191, 535] width 321 height 22
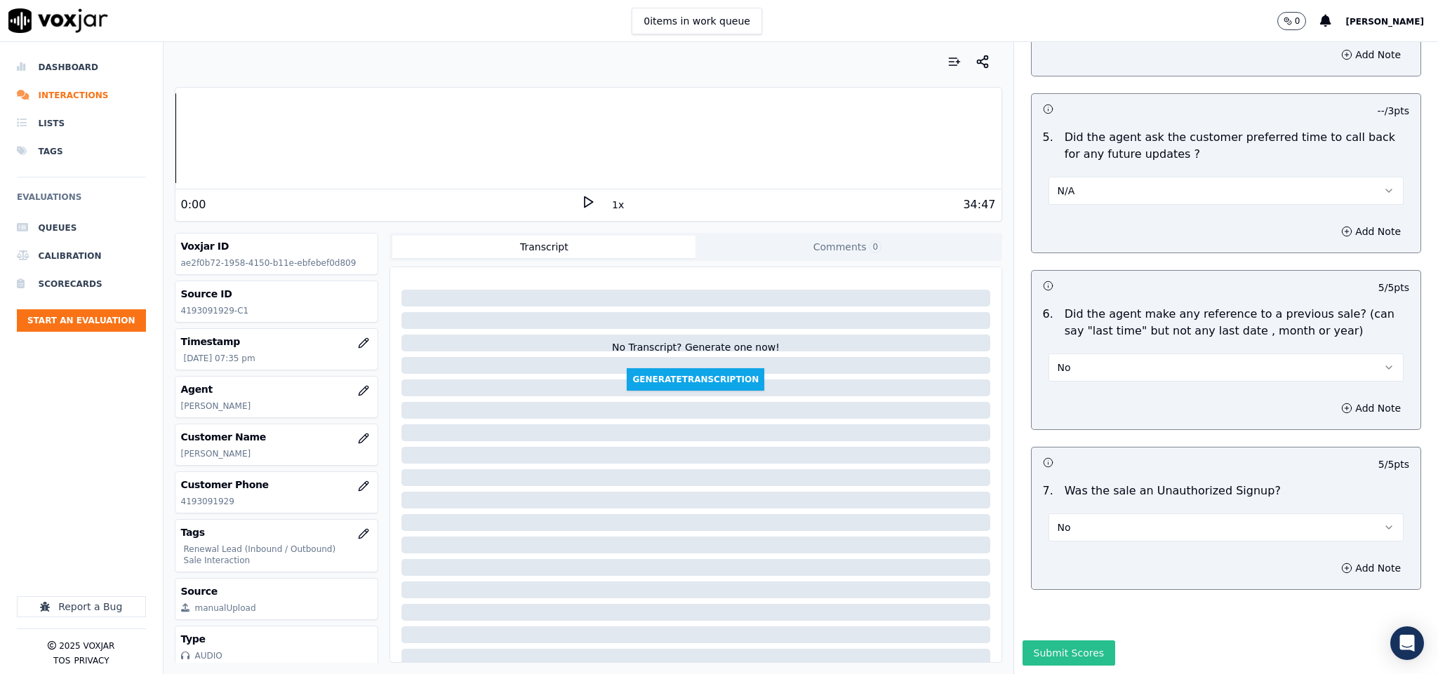
click at [1062, 641] on button "Submit Scores" at bounding box center [1068, 653] width 93 height 25
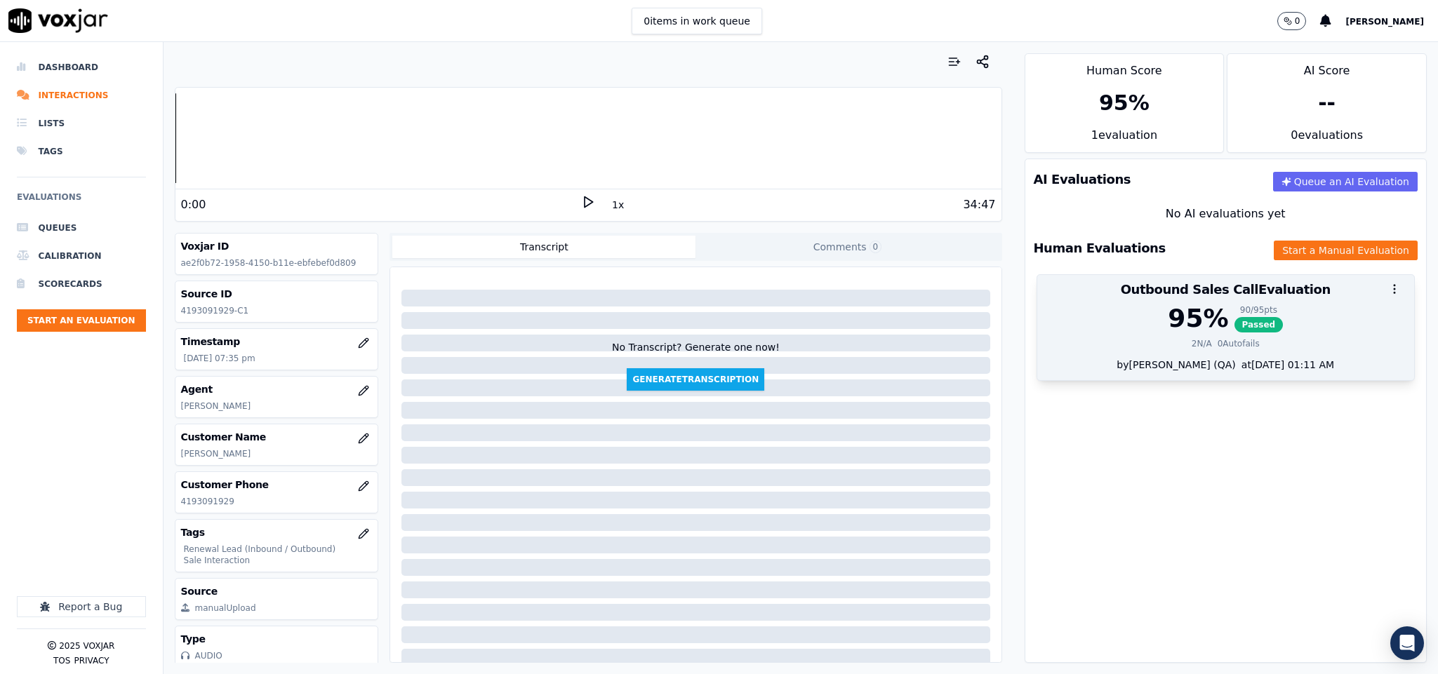
click at [1265, 333] on div "95 % 90 / 95 pts Passed" at bounding box center [1225, 319] width 361 height 28
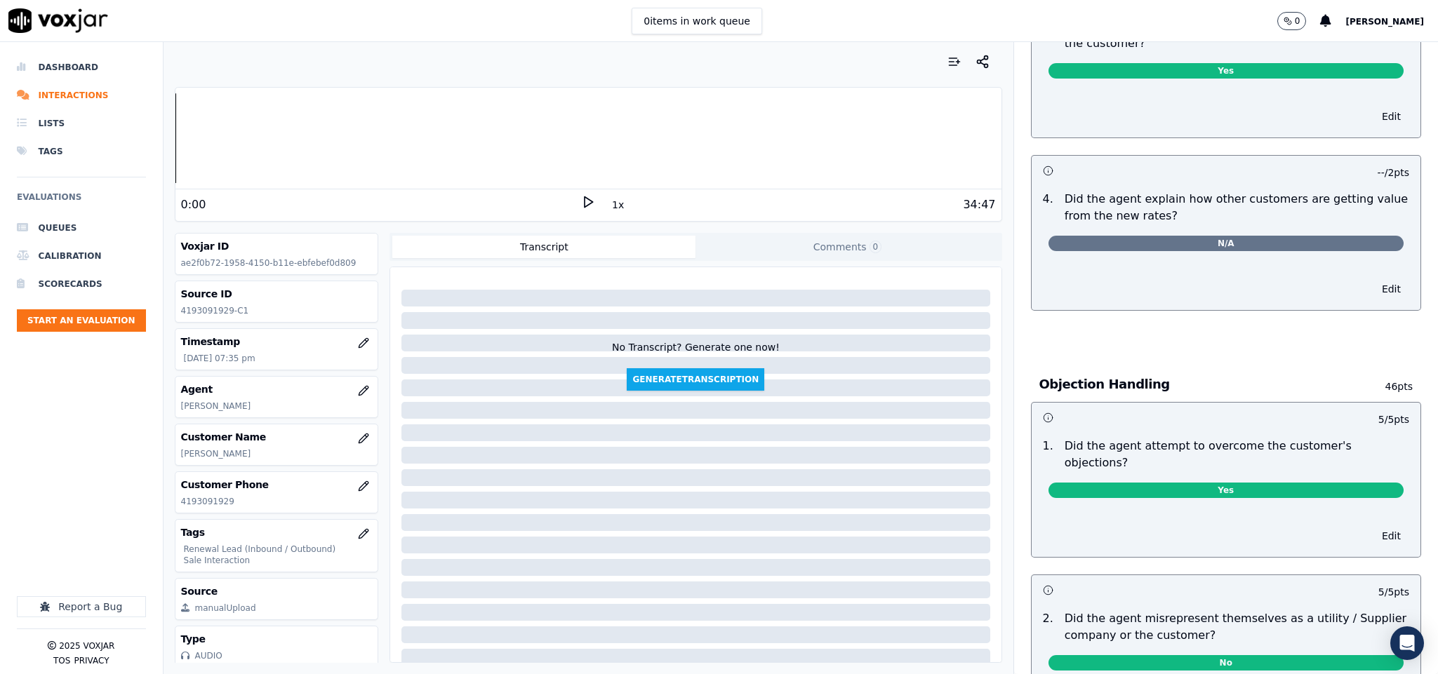
scroll to position [0, 0]
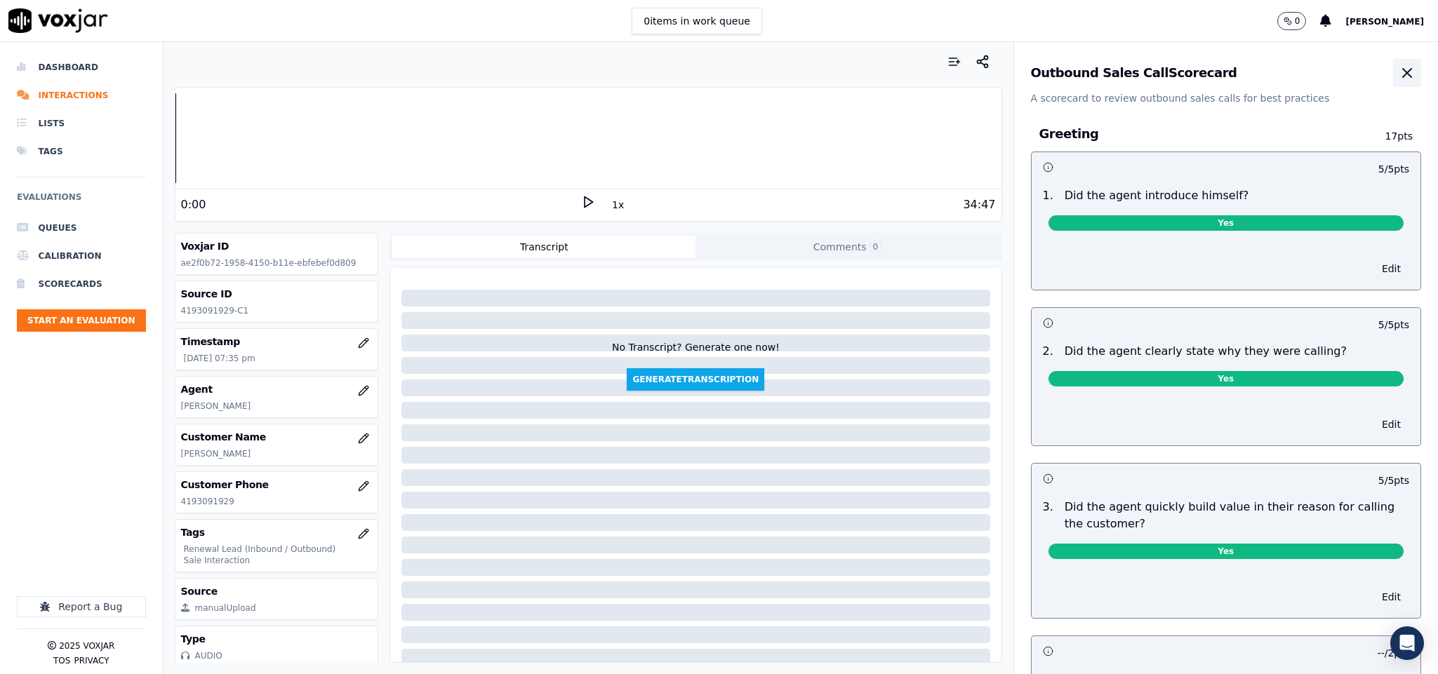
click at [1398, 74] on icon "button" at bounding box center [1406, 73] width 17 height 17
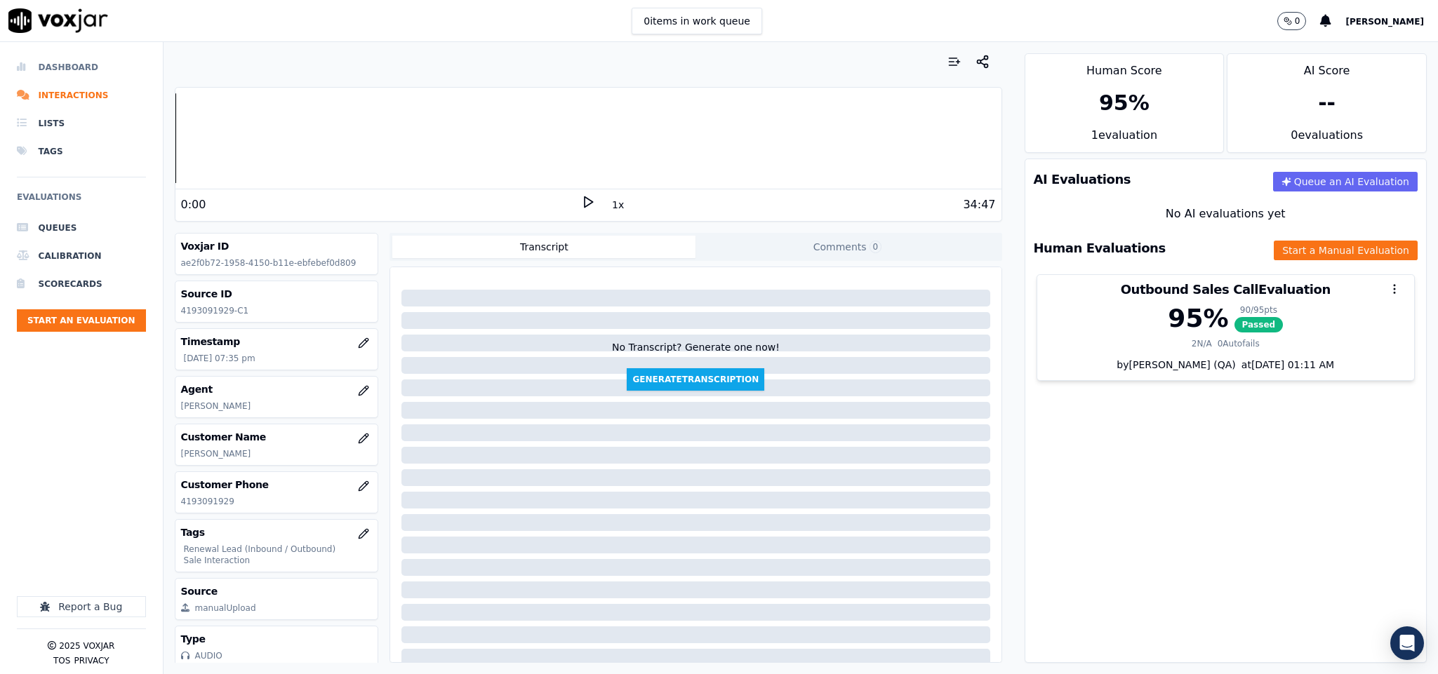
click at [76, 61] on li "Dashboard" at bounding box center [81, 67] width 129 height 28
click at [69, 58] on li "Dashboard" at bounding box center [81, 67] width 129 height 28
click at [74, 66] on li "Dashboard" at bounding box center [81, 67] width 129 height 28
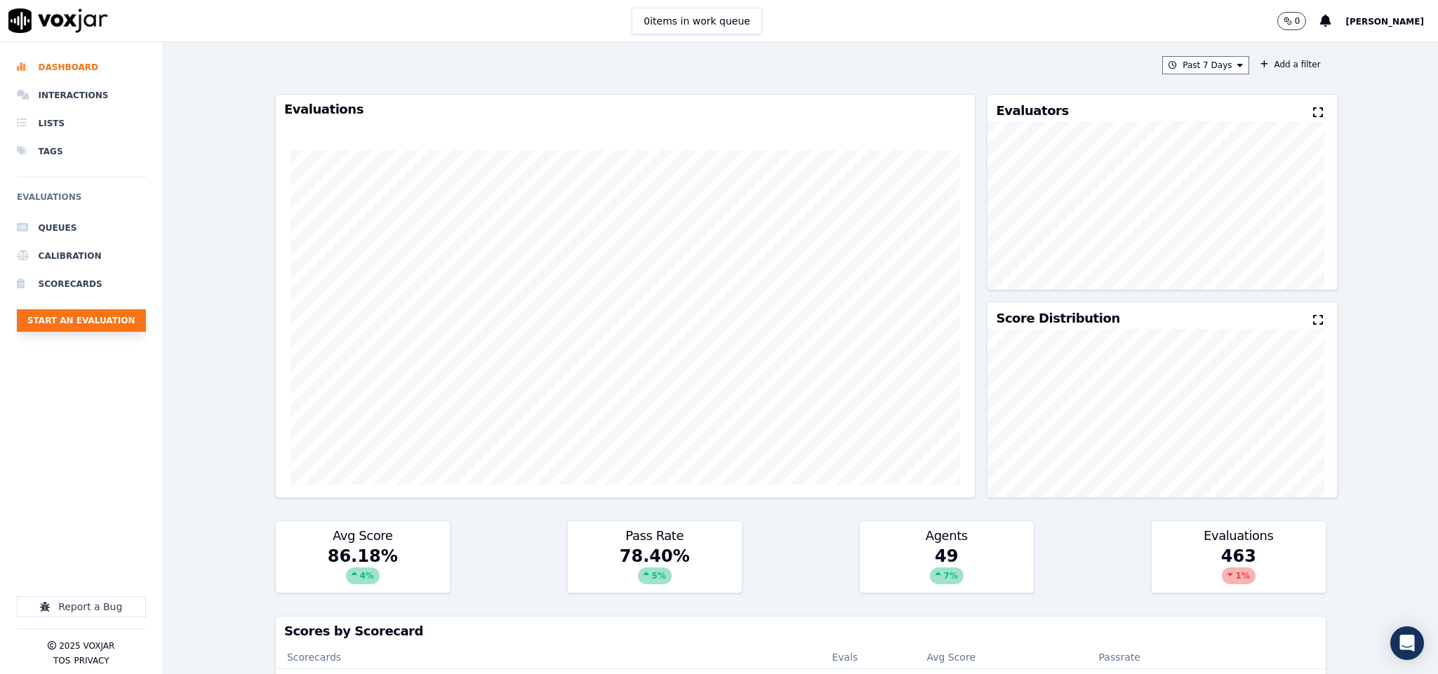
click at [119, 322] on button "Start an Evaluation" at bounding box center [81, 320] width 129 height 22
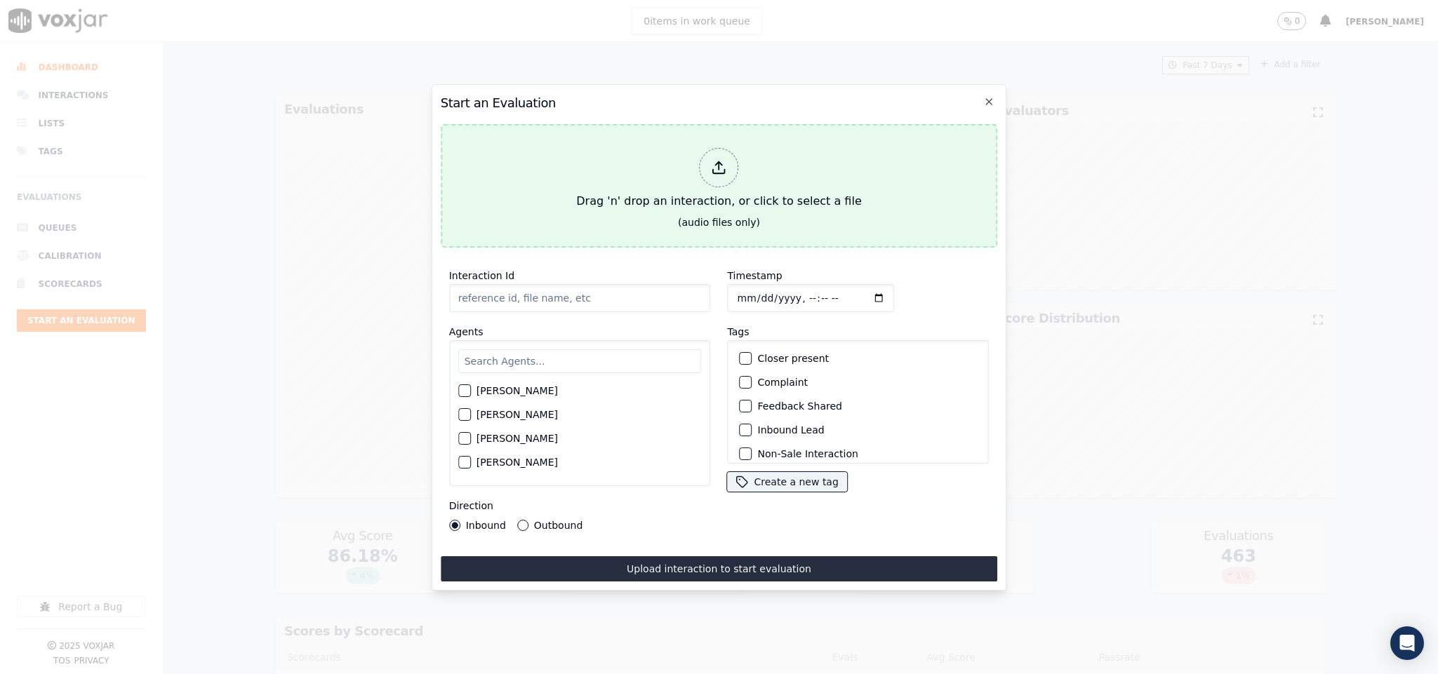
click at [707, 165] on div at bounding box center [719, 167] width 39 height 39
click at [737, 167] on div "Drag 'n' drop an interaction, or click to select a file" at bounding box center [718, 178] width 296 height 73
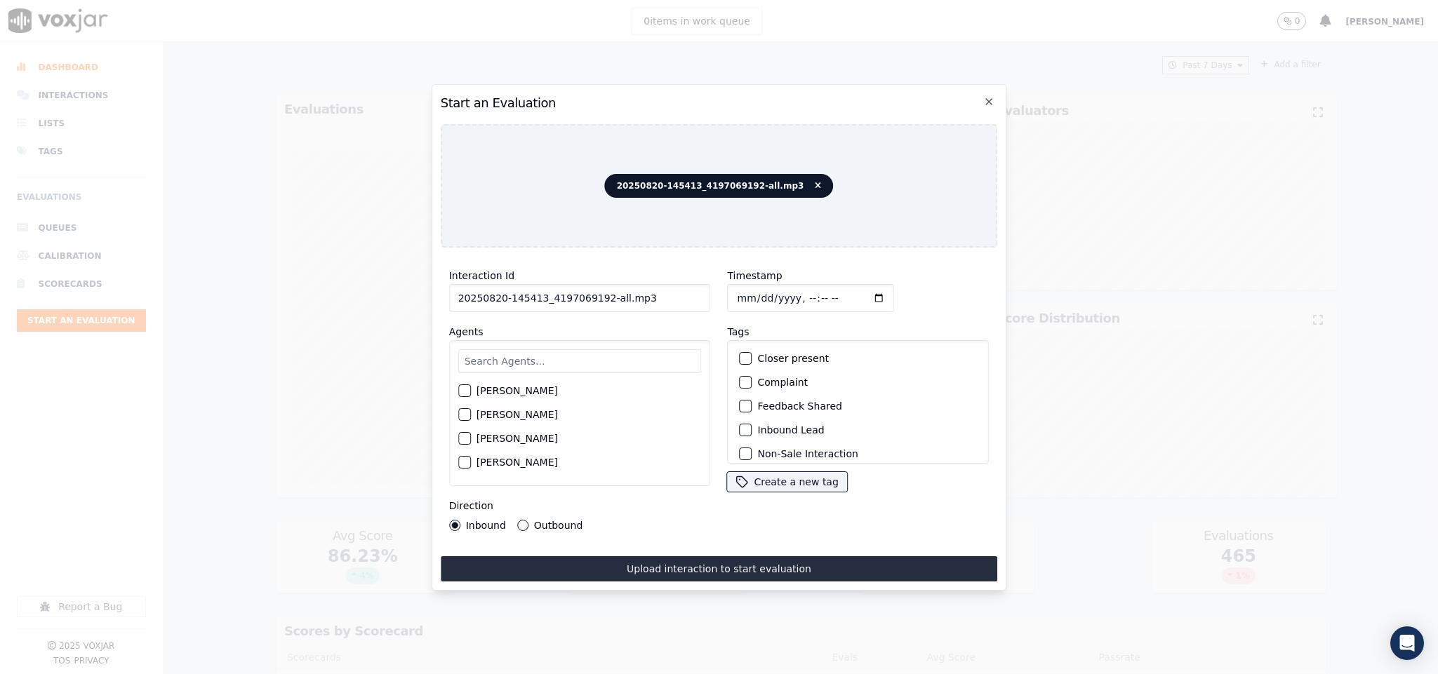
drag, startPoint x: 601, startPoint y: 290, endPoint x: 686, endPoint y: 293, distance: 85.6
click at [686, 293] on input "20250820-145413_4197069192-all.mp3" at bounding box center [580, 298] width 262 height 28
type input "20250820-145413_4197069192-C1"
click at [743, 288] on input "Timestamp" at bounding box center [811, 298] width 167 height 28
type input "[DATE]T19:50"
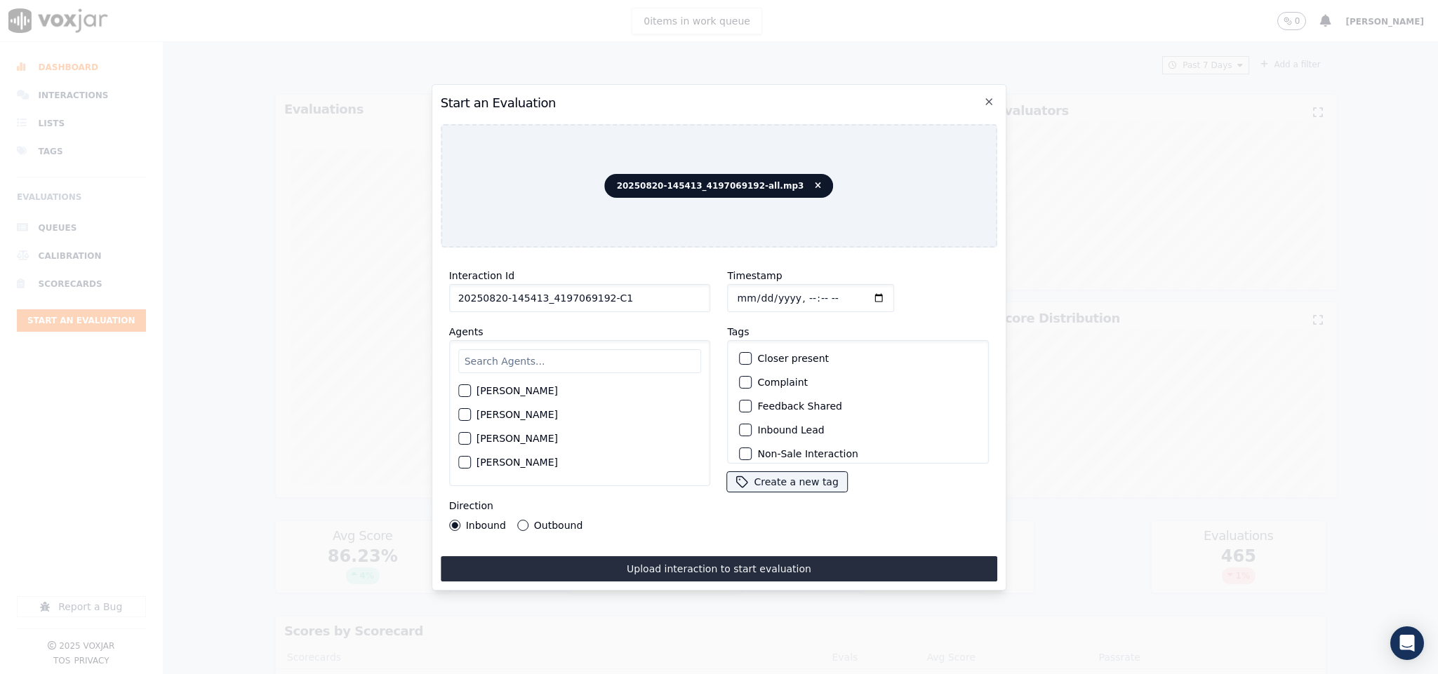
click at [600, 361] on input "text" at bounding box center [579, 361] width 243 height 24
type input "marc"
click at [465, 390] on div "button" at bounding box center [464, 395] width 10 height 10
click at [523, 520] on button "Outbound" at bounding box center [522, 525] width 11 height 11
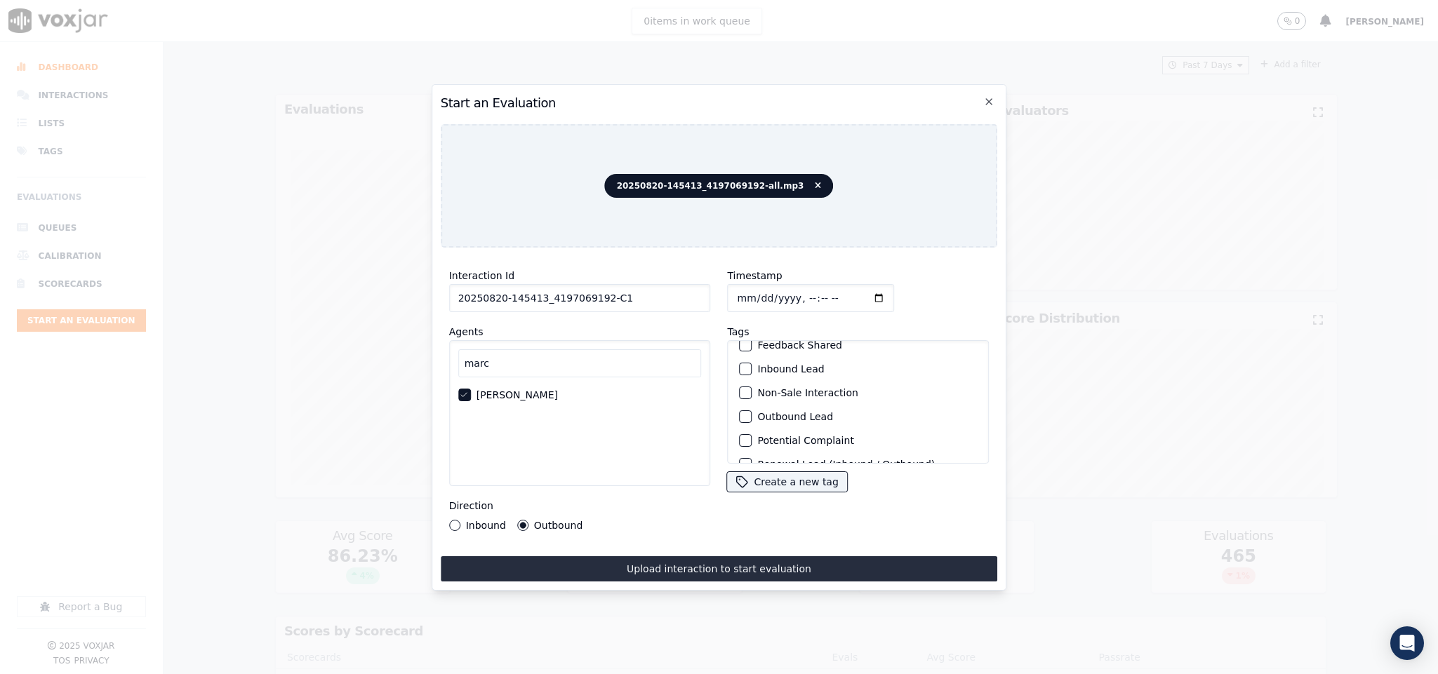
scroll to position [105, 0]
click at [744, 368] on button "Outbound Lead" at bounding box center [746, 374] width 13 height 13
click at [740, 441] on div "button" at bounding box center [745, 446] width 10 height 10
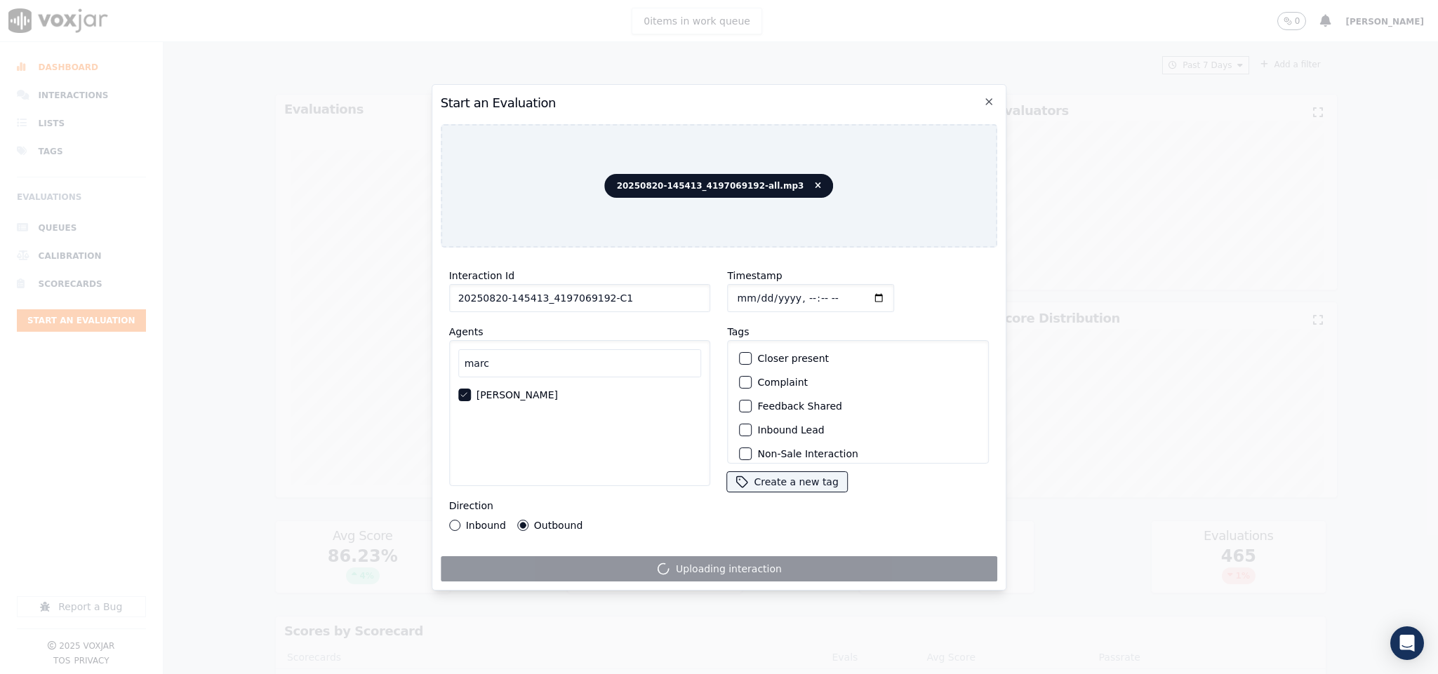
scroll to position [126, 0]
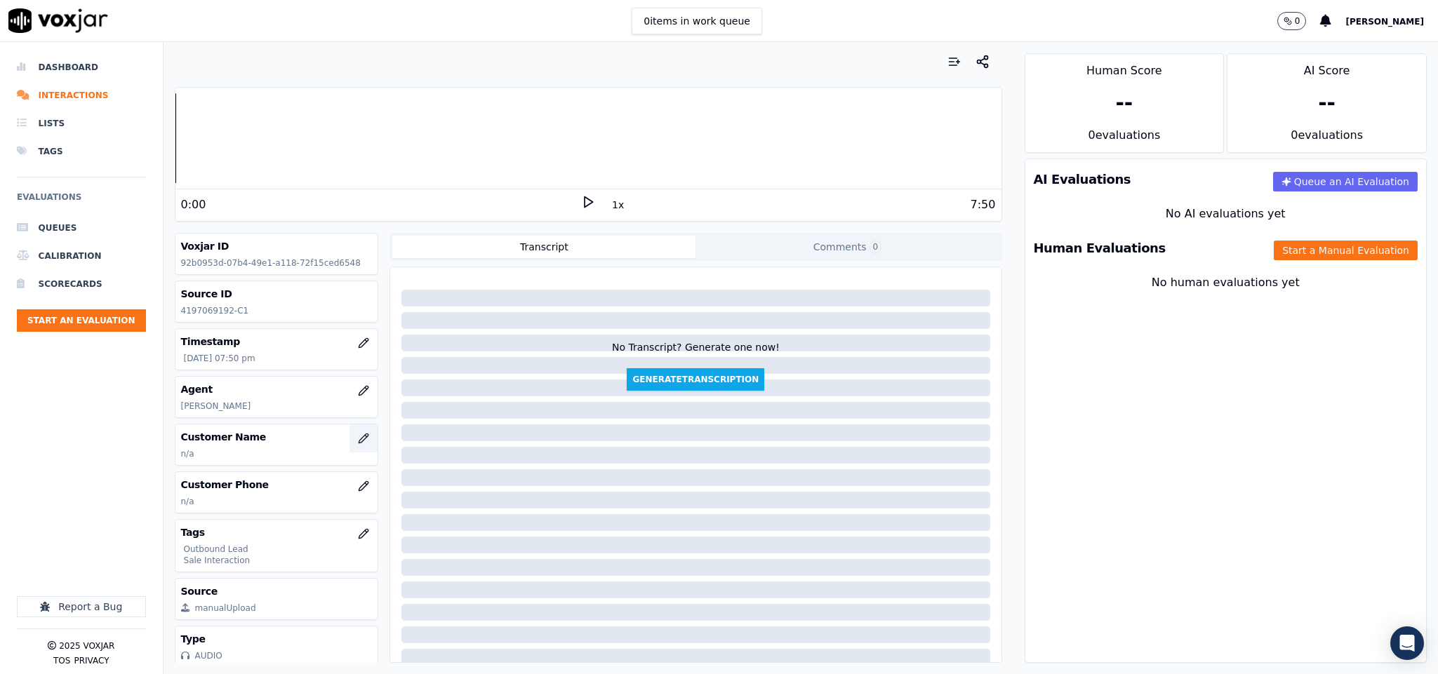
click at [349, 439] on button "button" at bounding box center [363, 439] width 28 height 28
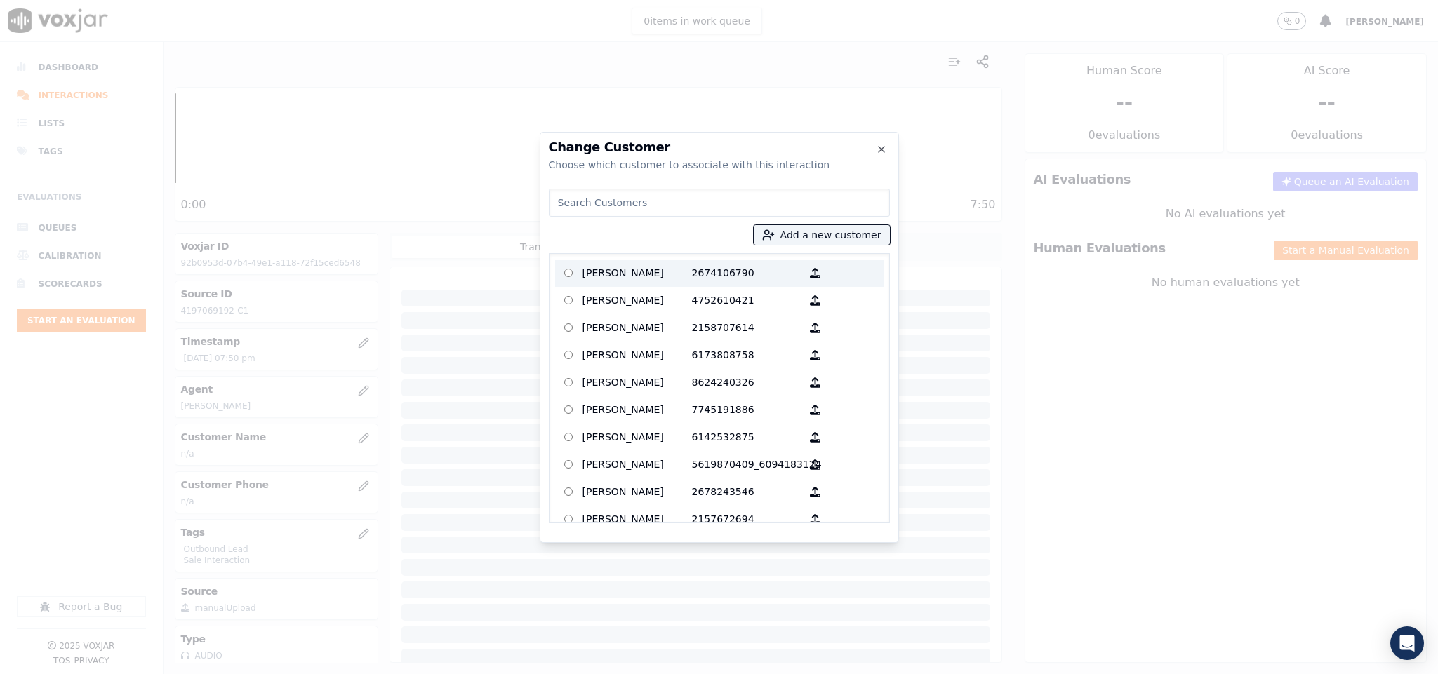
type input "CRISHTOPHER [PERSON_NAME]"
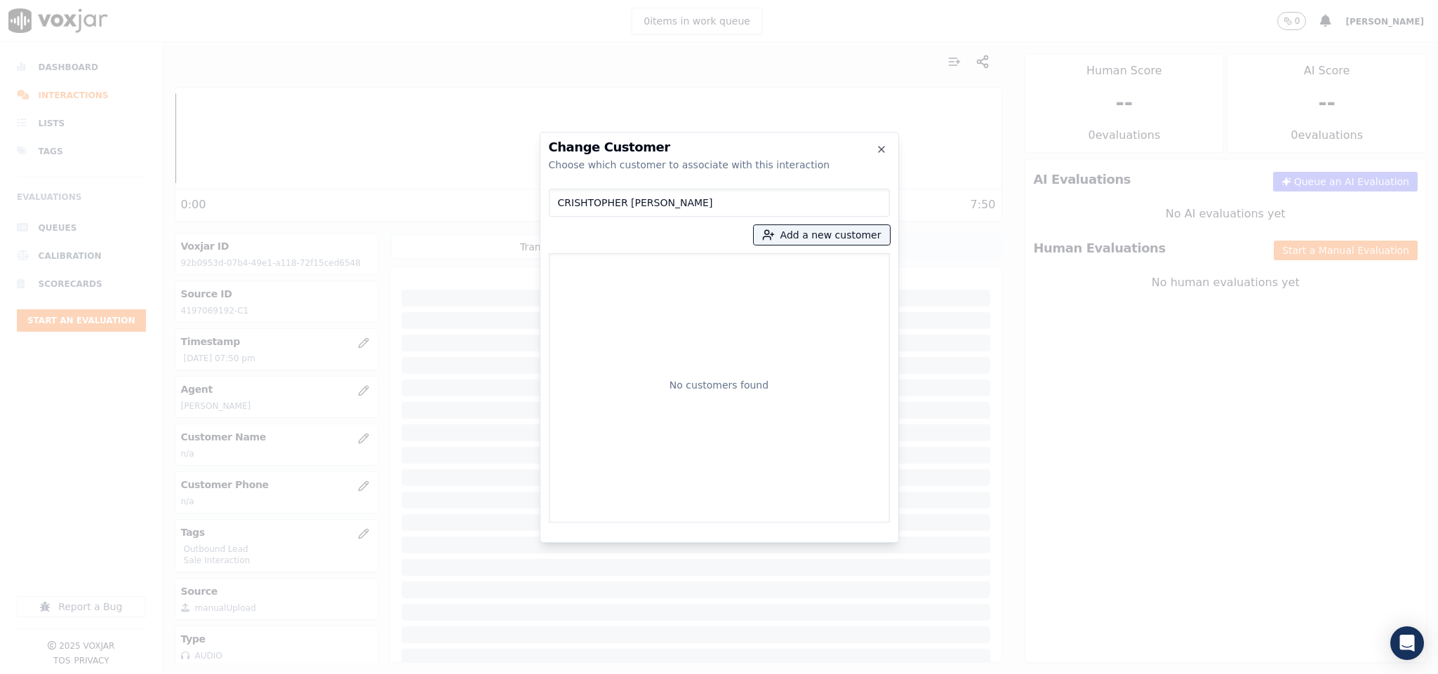
drag, startPoint x: 665, startPoint y: 201, endPoint x: 439, endPoint y: 242, distance: 230.4
click at [447, 674] on div "Change Customer Choose which customer to associate with this interaction CRISHT…" at bounding box center [719, 674] width 1438 height 0
click at [802, 226] on button "Add a new customer" at bounding box center [822, 235] width 136 height 20
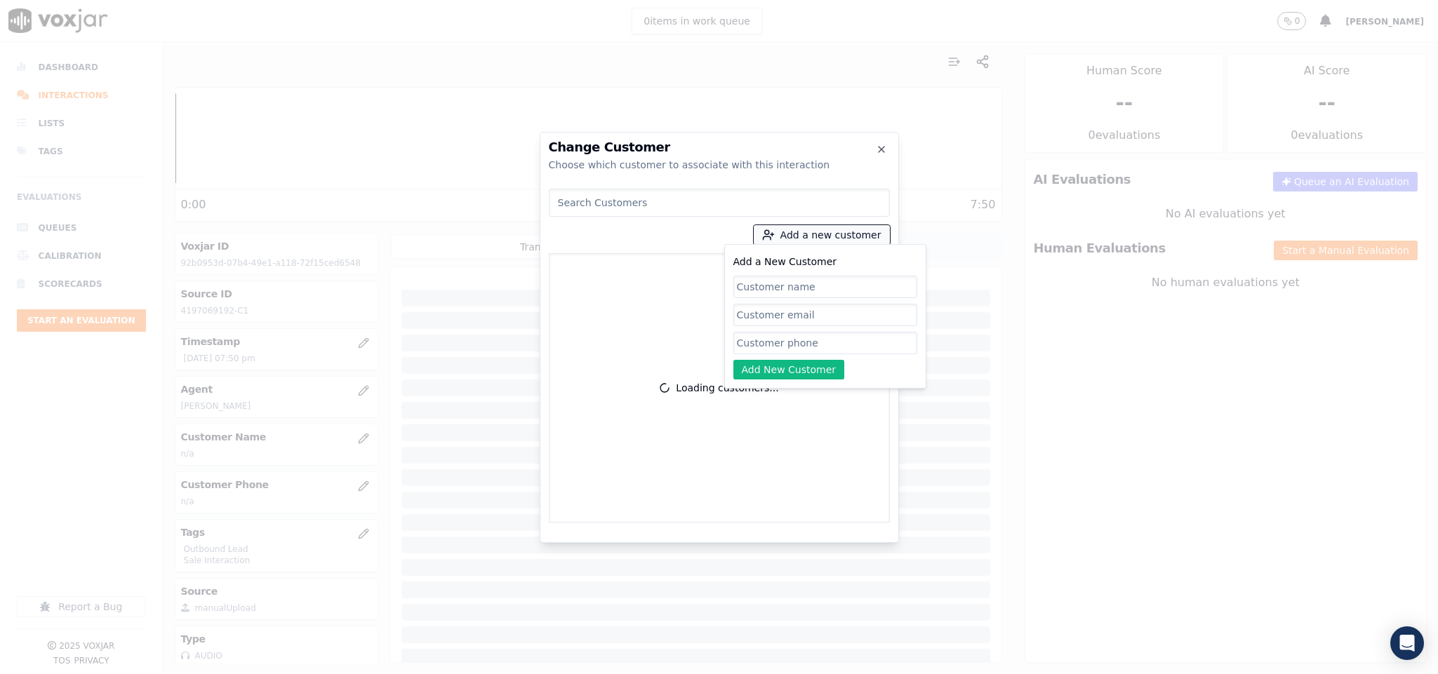
paste input "CRISHTOPHER [PERSON_NAME]"
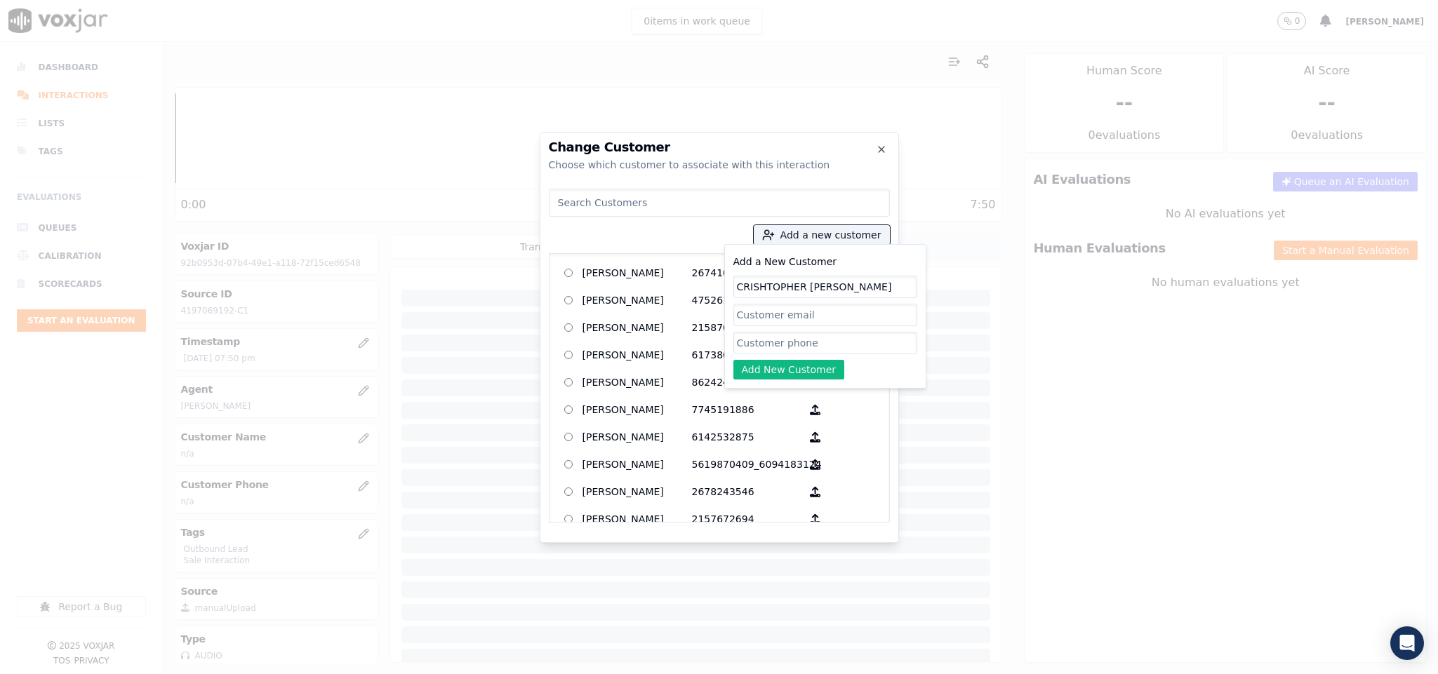
type input "CRISHTOPHER [PERSON_NAME]"
click at [779, 358] on div "Add a New Customer CRISHTOPHER [PERSON_NAME] Add New Customer" at bounding box center [825, 316] width 184 height 126
click at [784, 350] on input "Add a New Customer" at bounding box center [825, 343] width 184 height 22
paste input "4197069192"
paste input "4197069365"
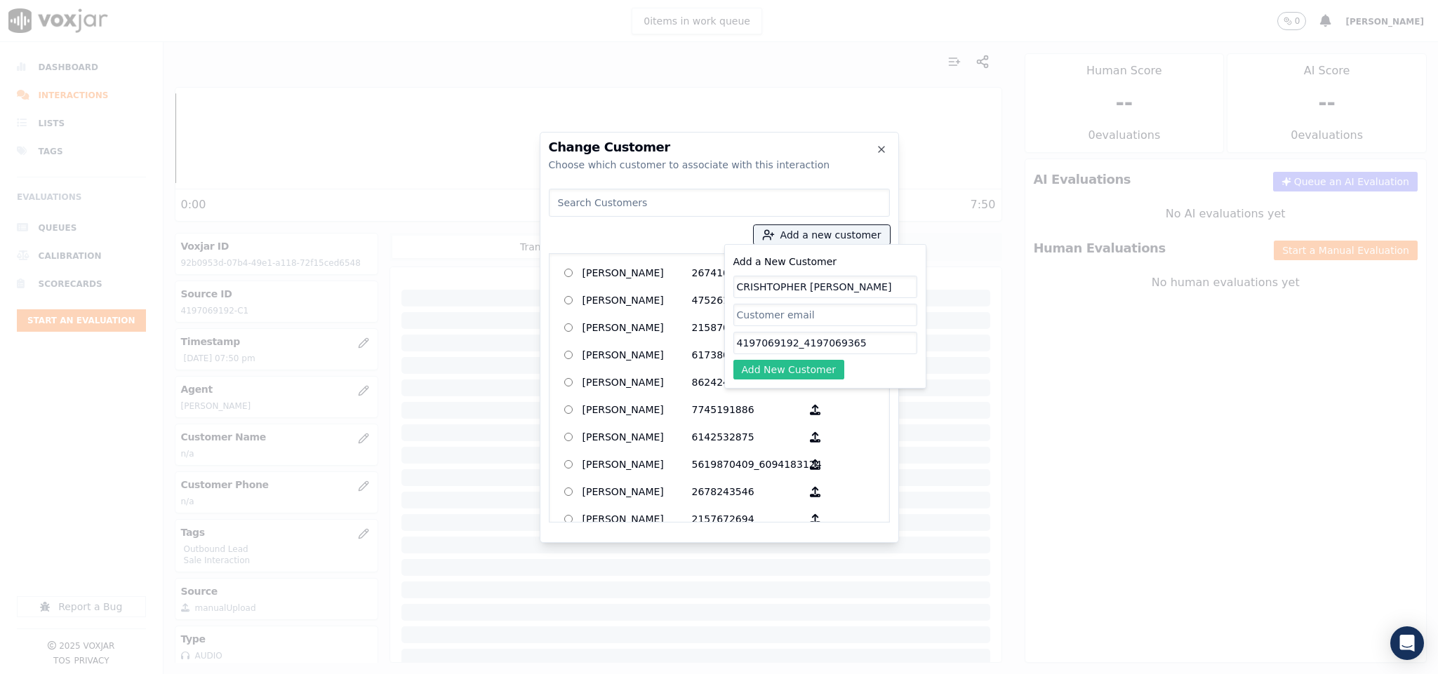
type input "4197069192_4197069365"
click at [794, 371] on button "Add New Customer" at bounding box center [789, 370] width 112 height 20
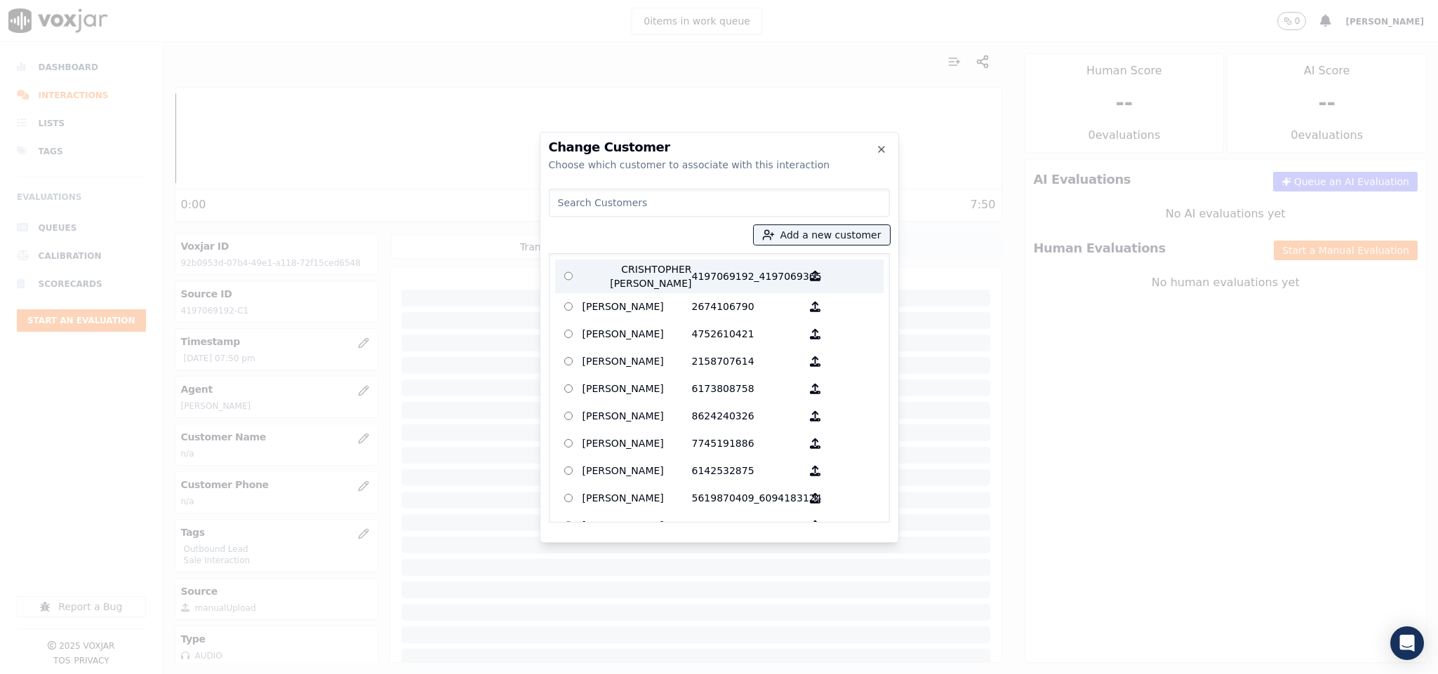
click at [645, 274] on p "CRISHTOPHER [PERSON_NAME]" at bounding box center [636, 276] width 109 height 28
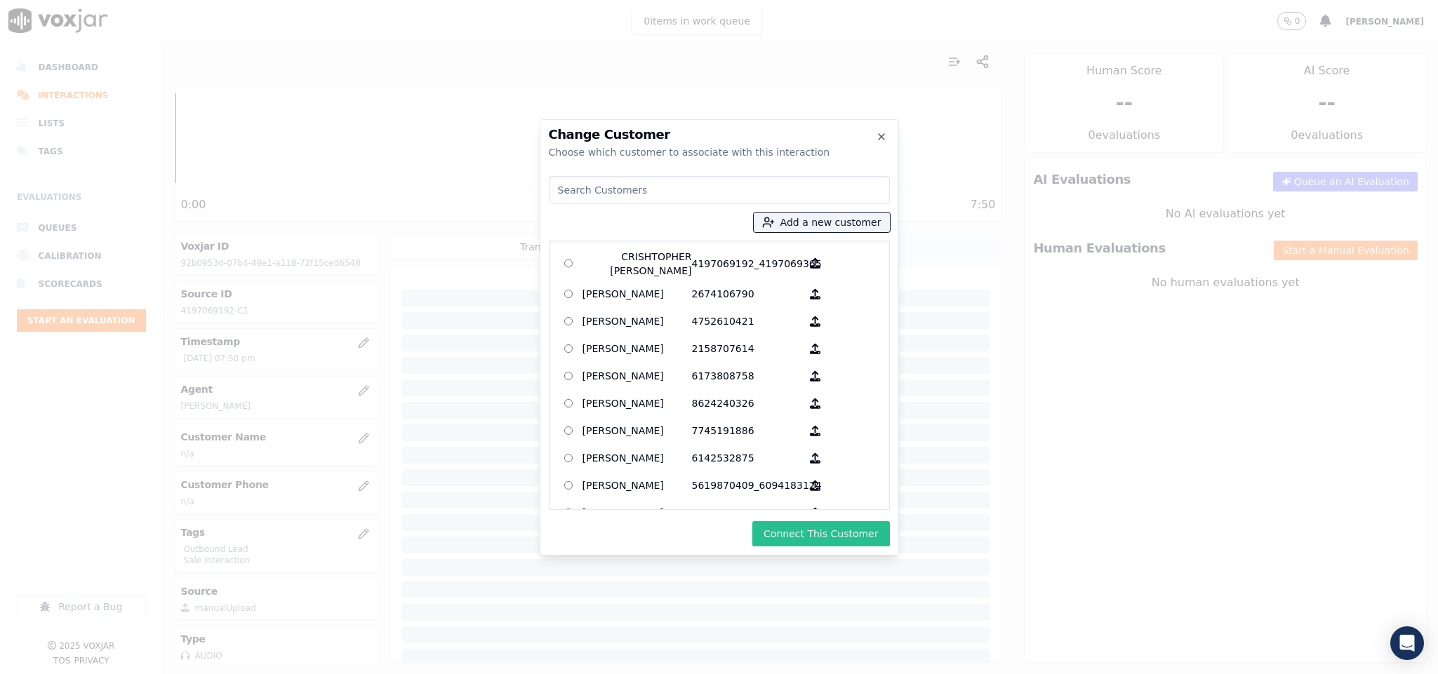
click at [782, 529] on button "Connect This Customer" at bounding box center [820, 533] width 137 height 25
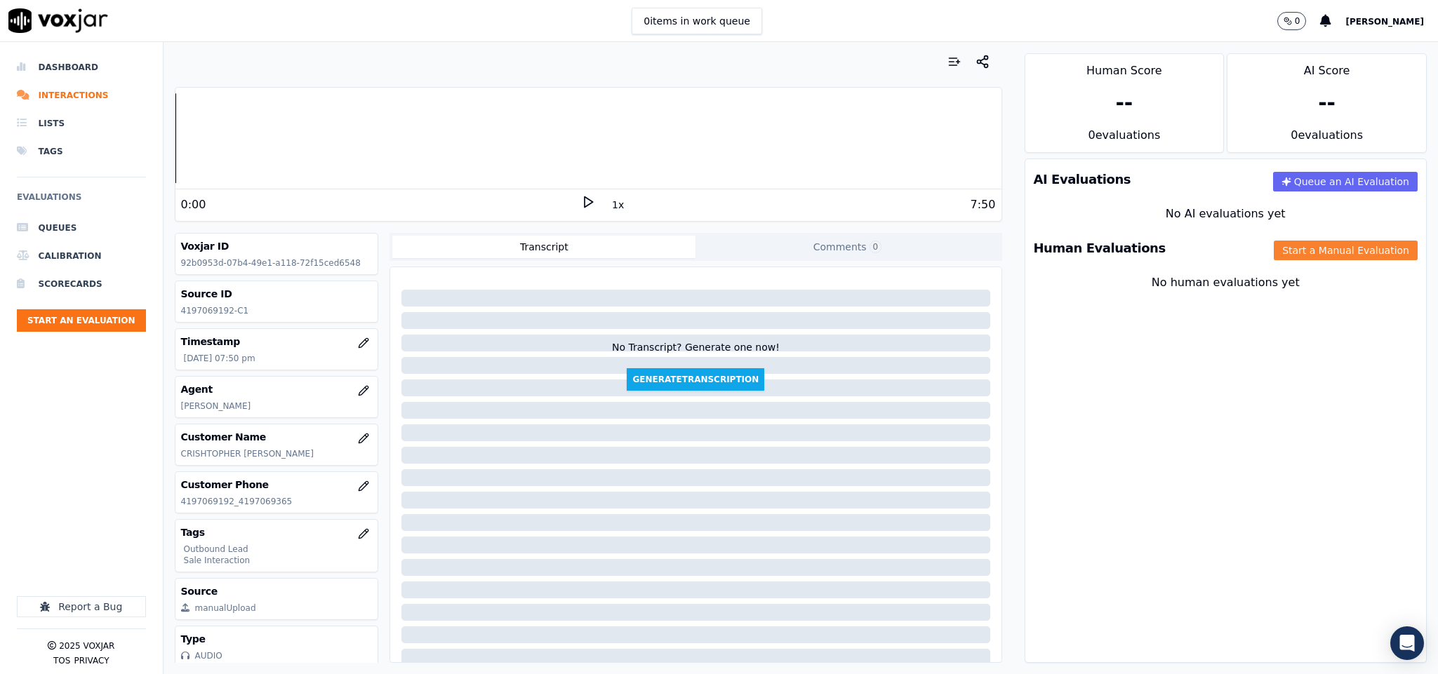
click at [1276, 251] on button "Start a Manual Evaluation" at bounding box center [1346, 251] width 144 height 20
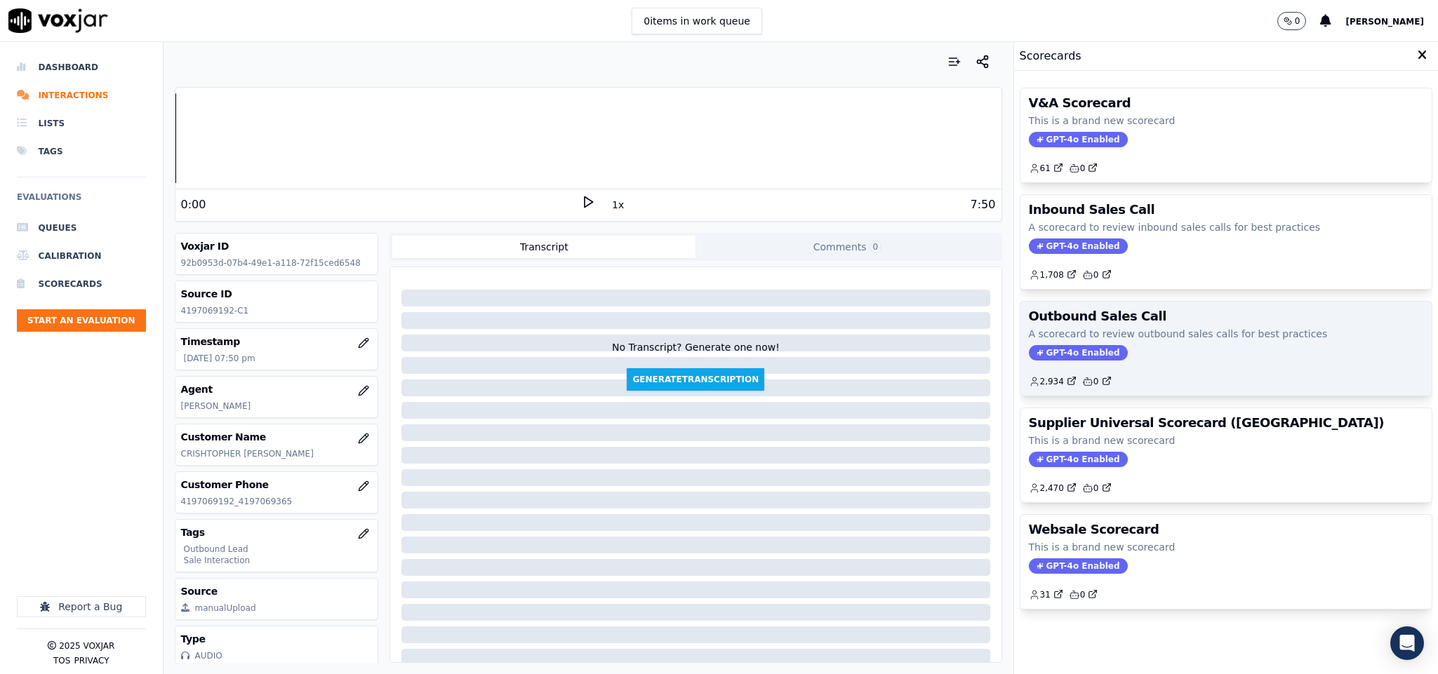
click at [1044, 354] on span "GPT-4o Enabled" at bounding box center [1078, 352] width 99 height 15
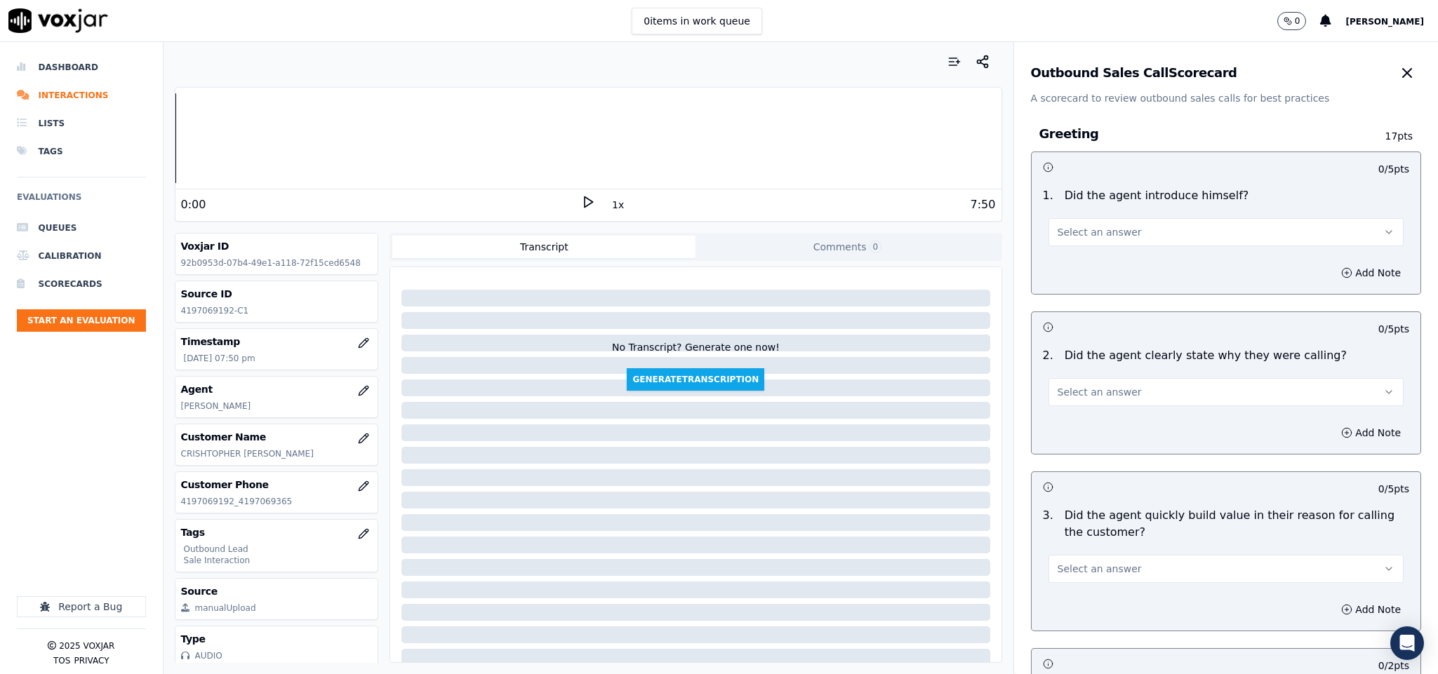
click at [1112, 230] on button "Select an answer" at bounding box center [1226, 232] width 356 height 28
click at [1102, 264] on div "Yes" at bounding box center [1191, 264] width 321 height 22
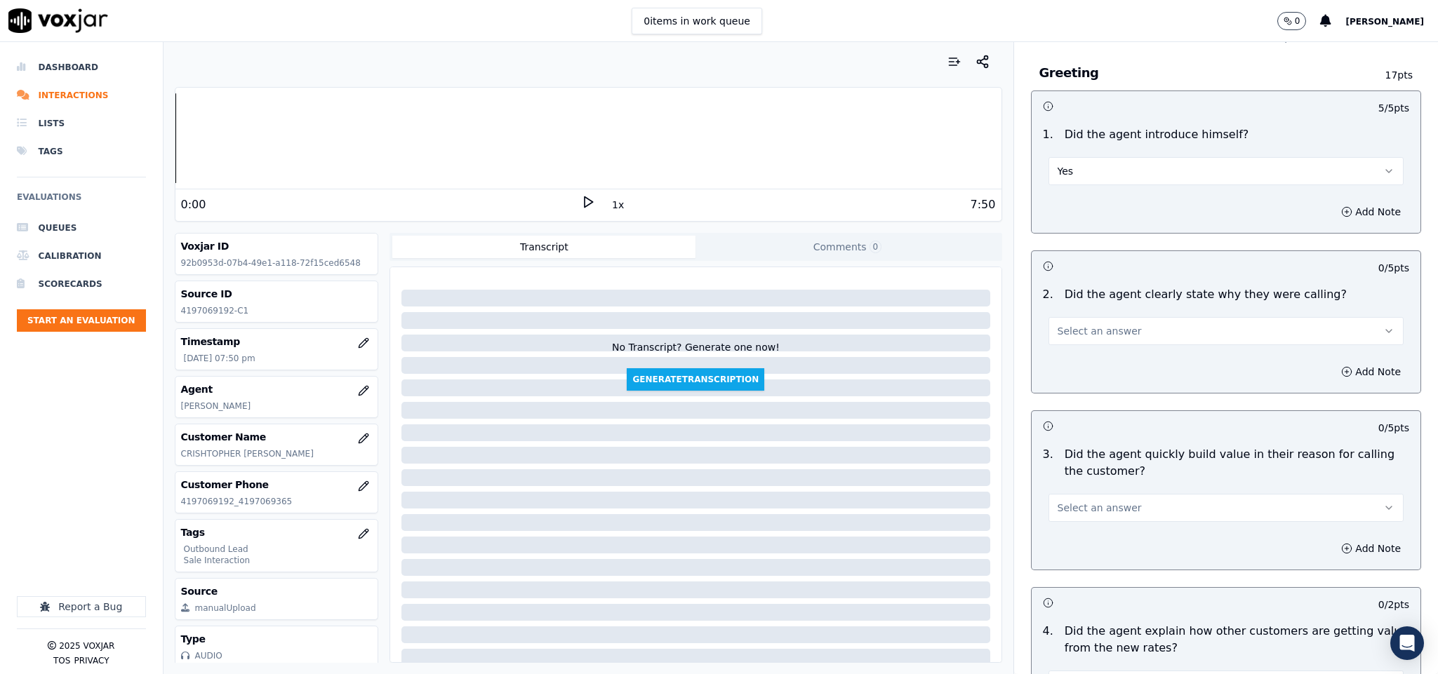
scroll to position [105, 0]
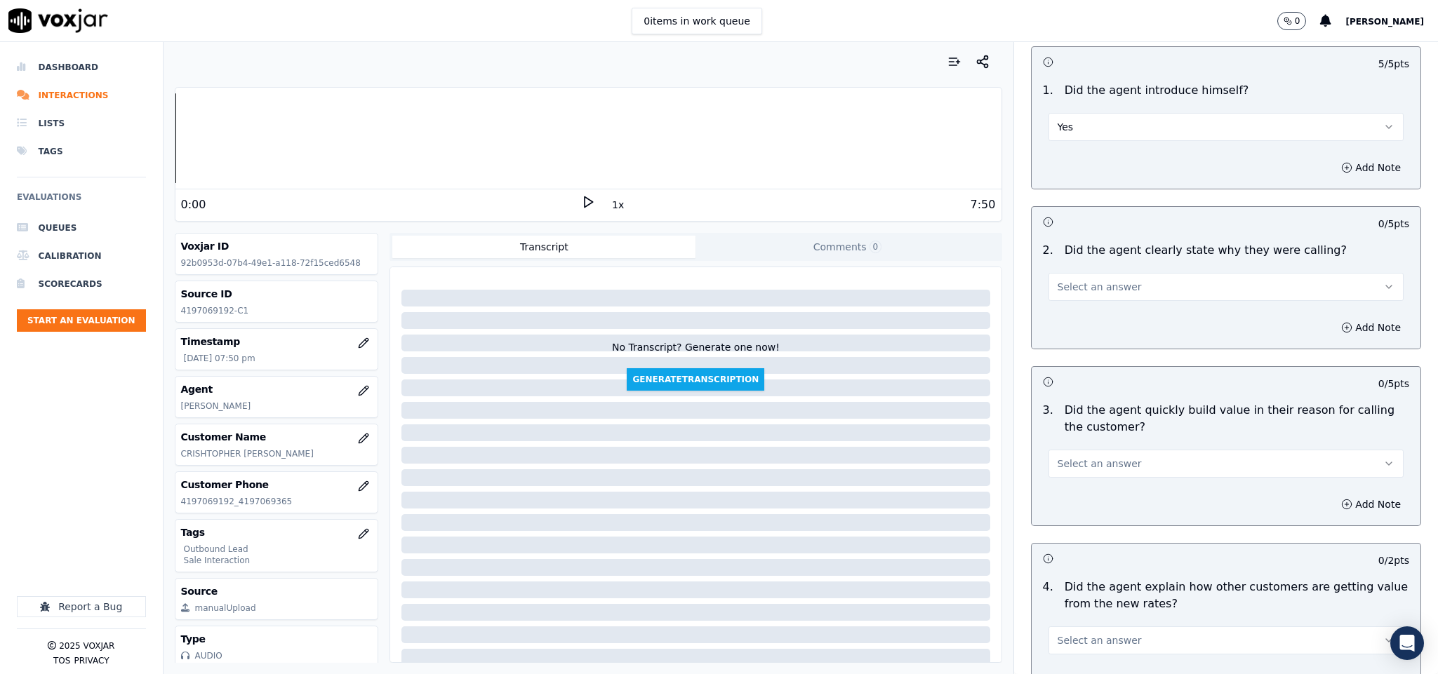
click at [1085, 272] on div "Select an answer" at bounding box center [1226, 285] width 356 height 31
click at [1085, 319] on div "Add Note" at bounding box center [1225, 328] width 389 height 42
click at [1114, 286] on button "Select an answer" at bounding box center [1226, 287] width 356 height 28
click at [1105, 312] on div "Yes" at bounding box center [1191, 320] width 321 height 22
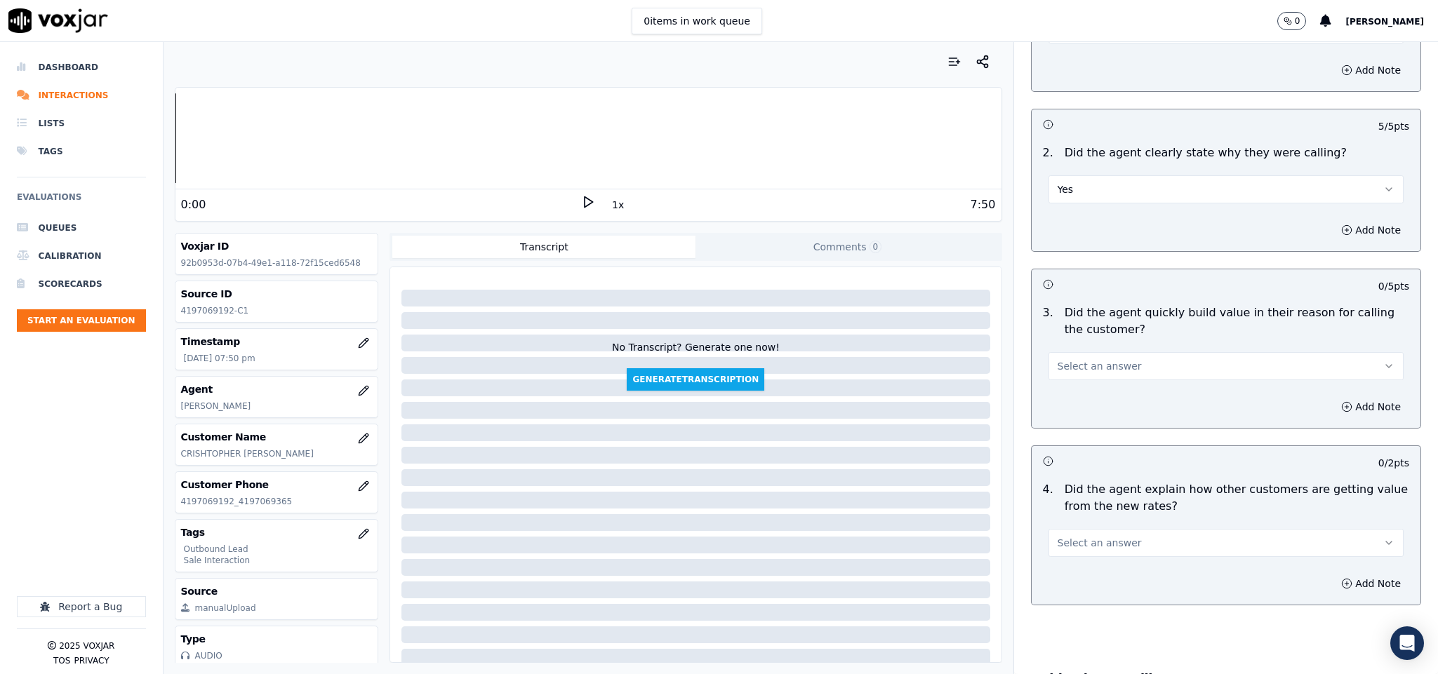
scroll to position [316, 0]
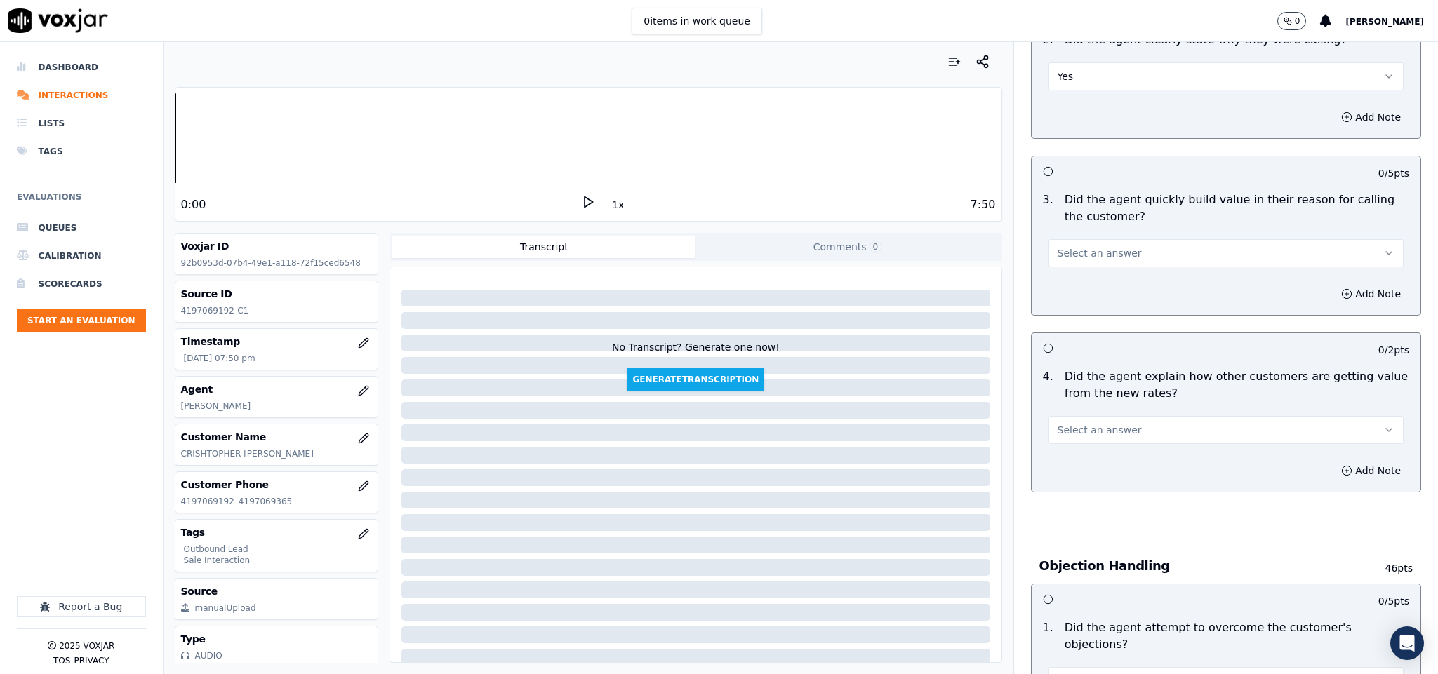
click at [1105, 260] on span "Select an answer" at bounding box center [1099, 253] width 84 height 14
click at [1091, 287] on div "Yes" at bounding box center [1191, 287] width 321 height 22
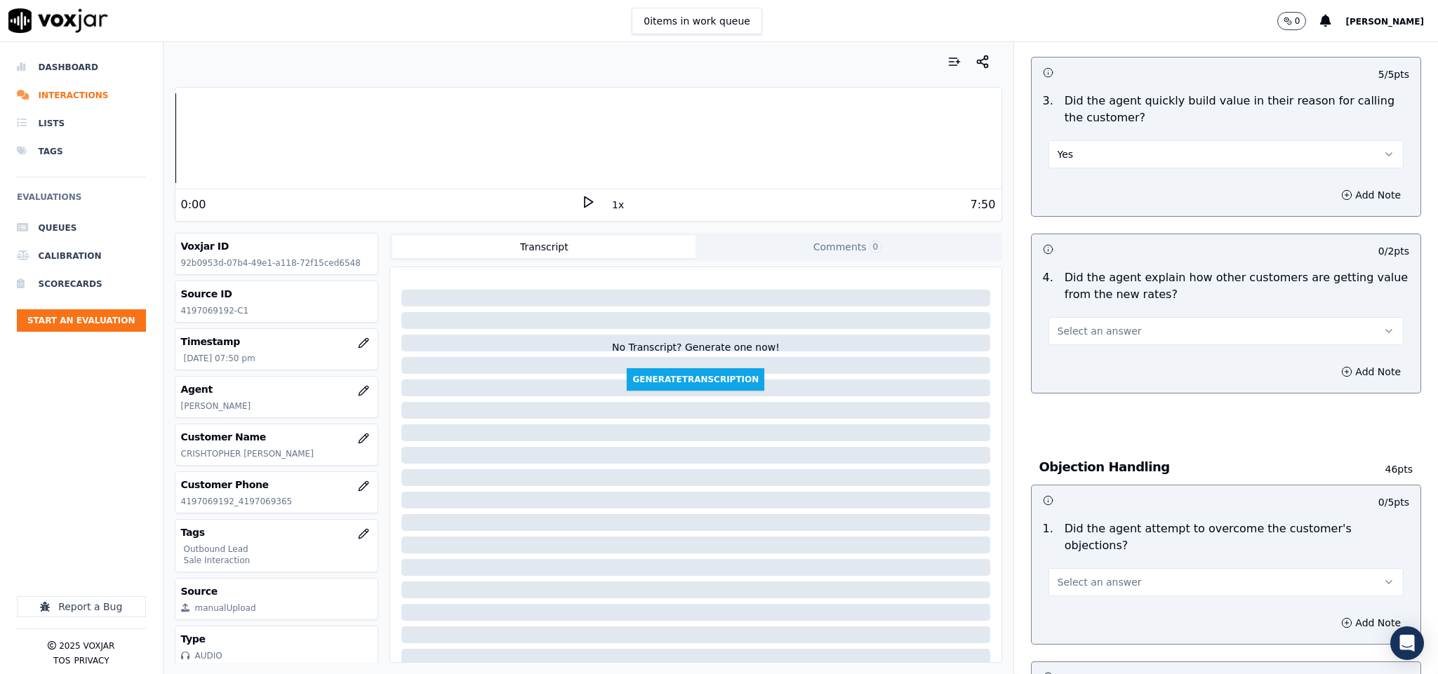
scroll to position [526, 0]
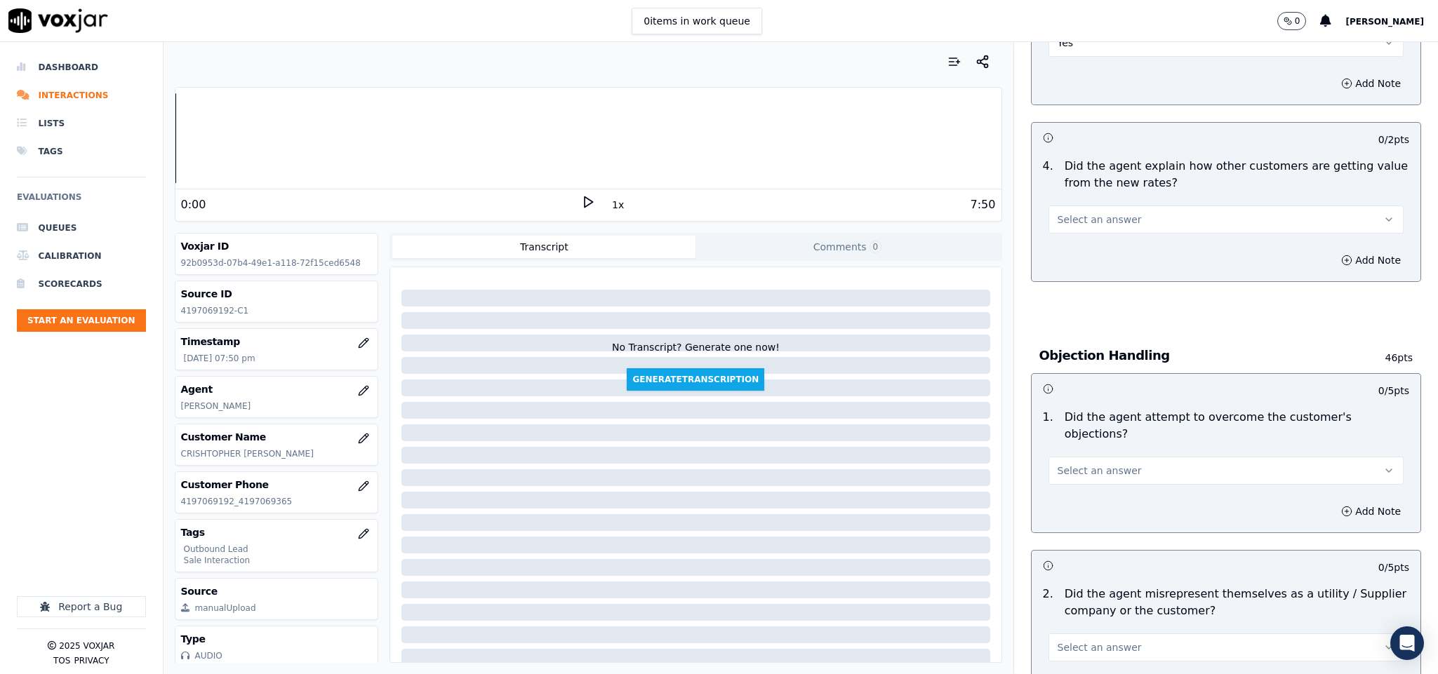
click at [1132, 228] on button "Select an answer" at bounding box center [1226, 220] width 356 height 28
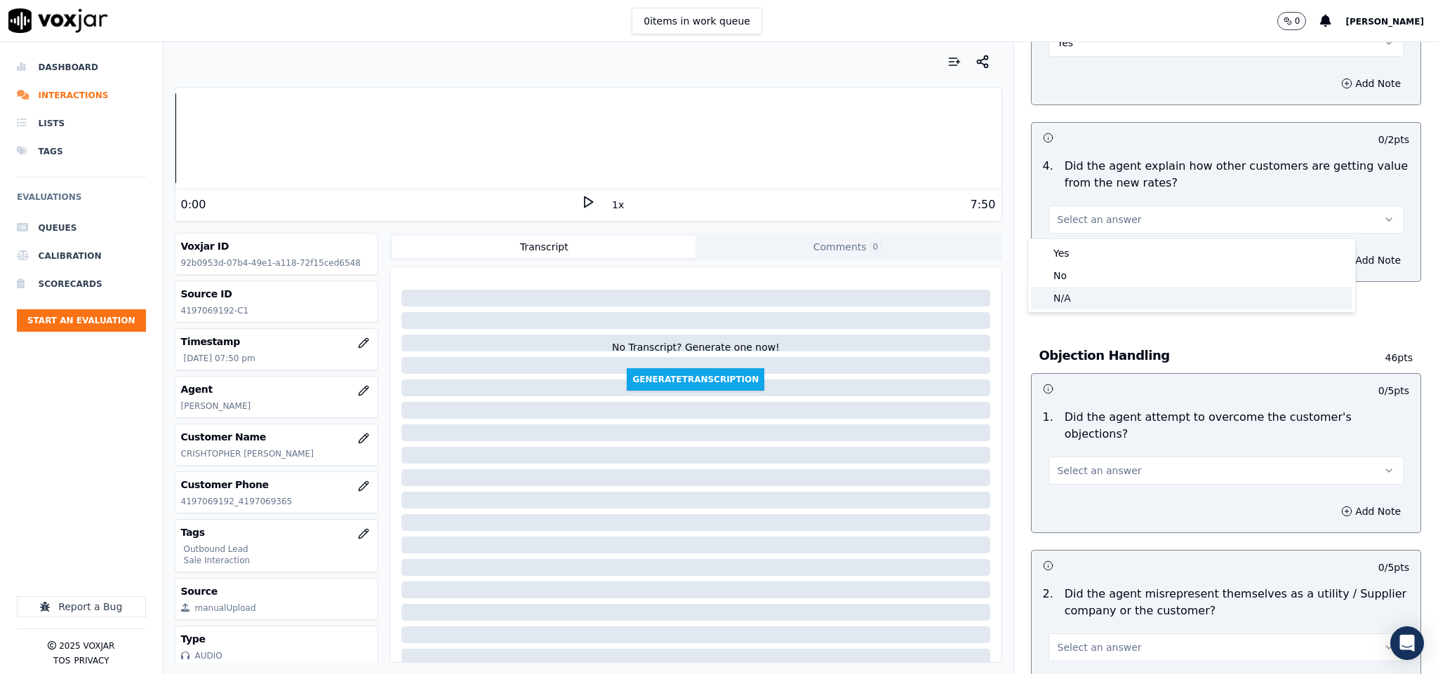
click at [1092, 300] on div "N/A" at bounding box center [1191, 298] width 321 height 22
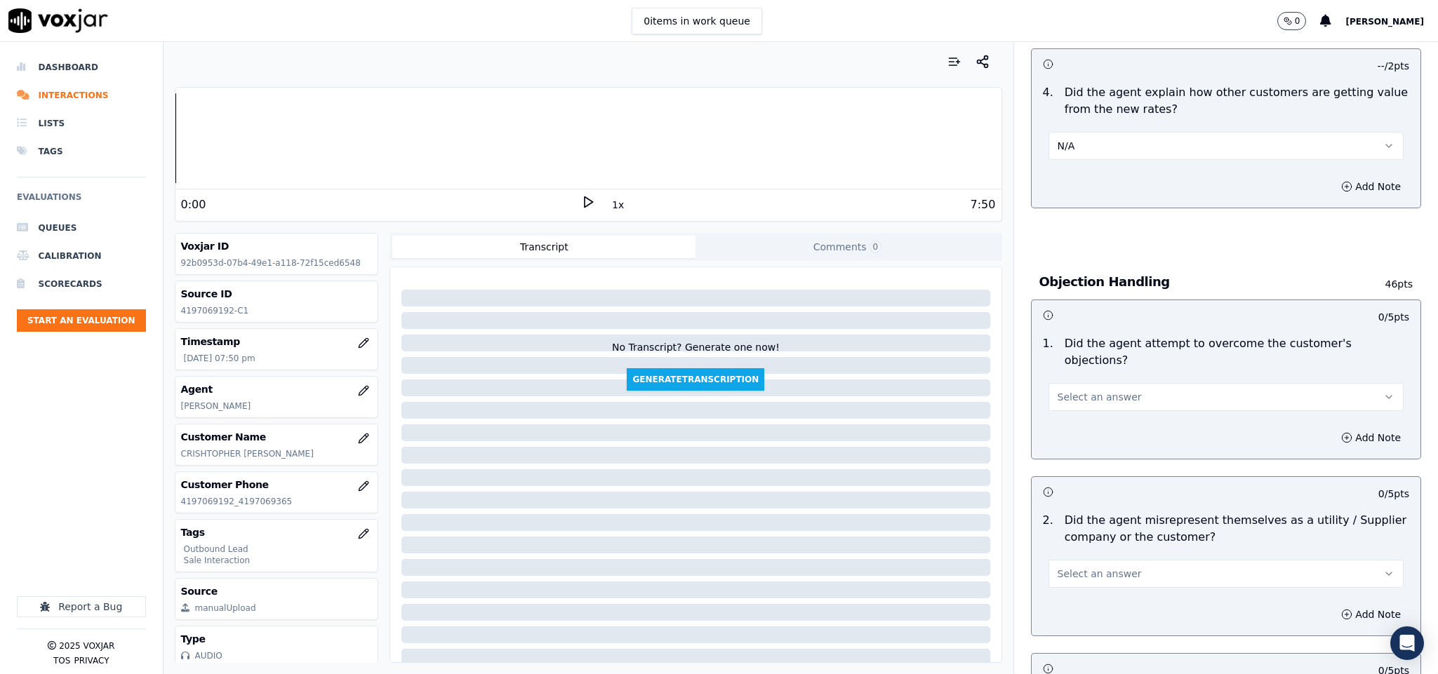
scroll to position [737, 0]
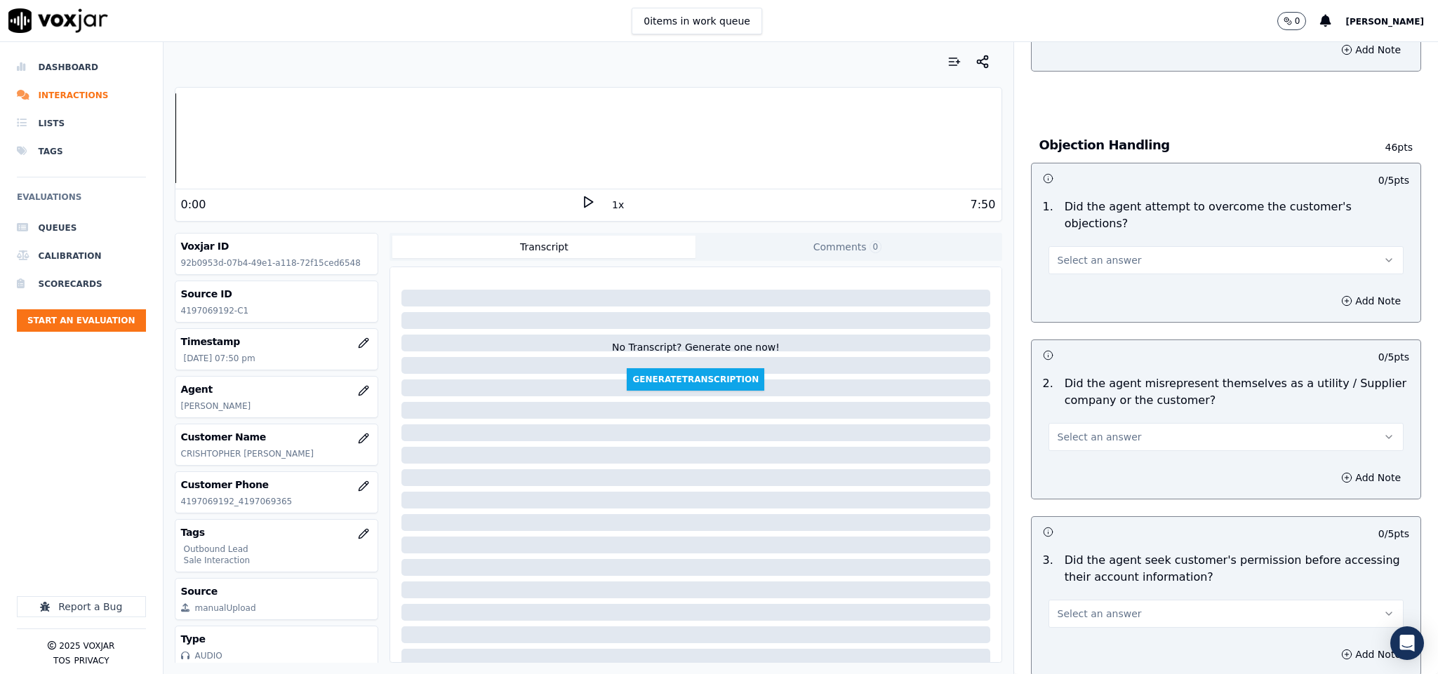
click at [1099, 253] on span "Select an answer" at bounding box center [1099, 260] width 84 height 14
click at [1078, 276] on div "Yes" at bounding box center [1191, 278] width 321 height 22
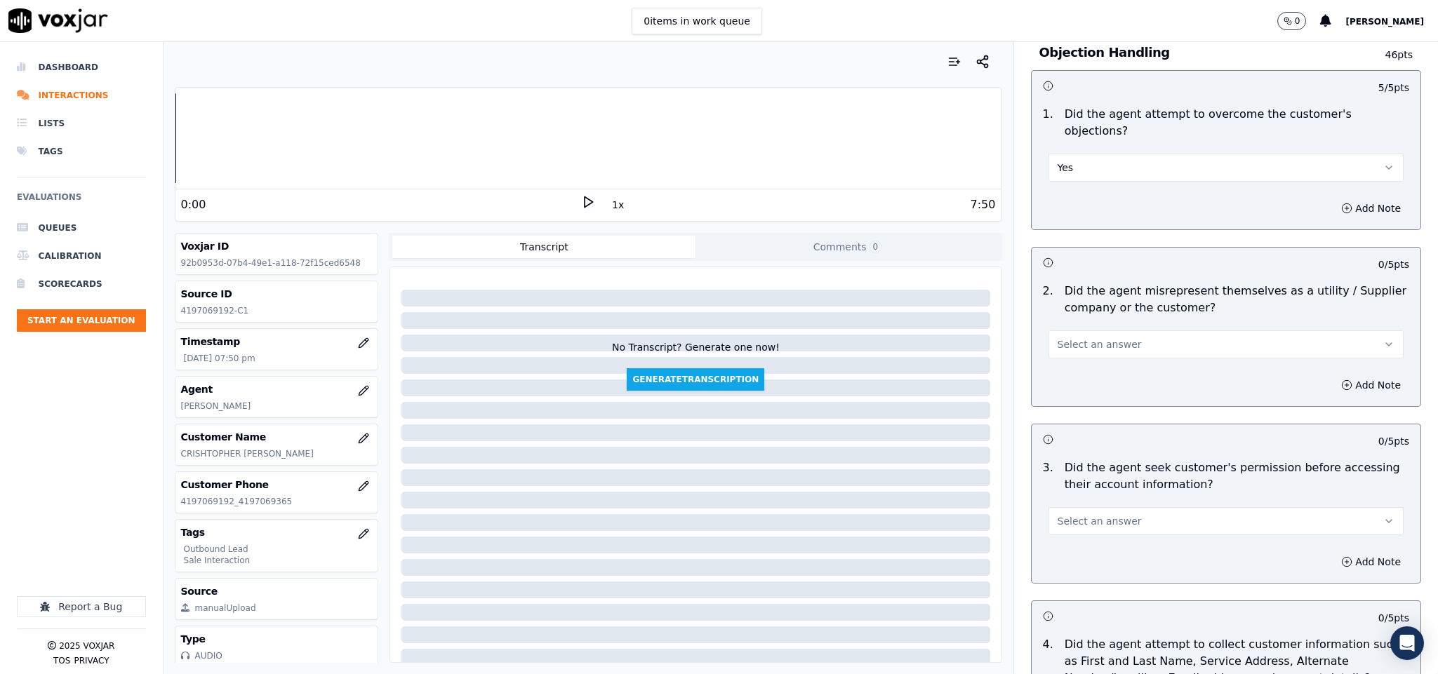
scroll to position [947, 0]
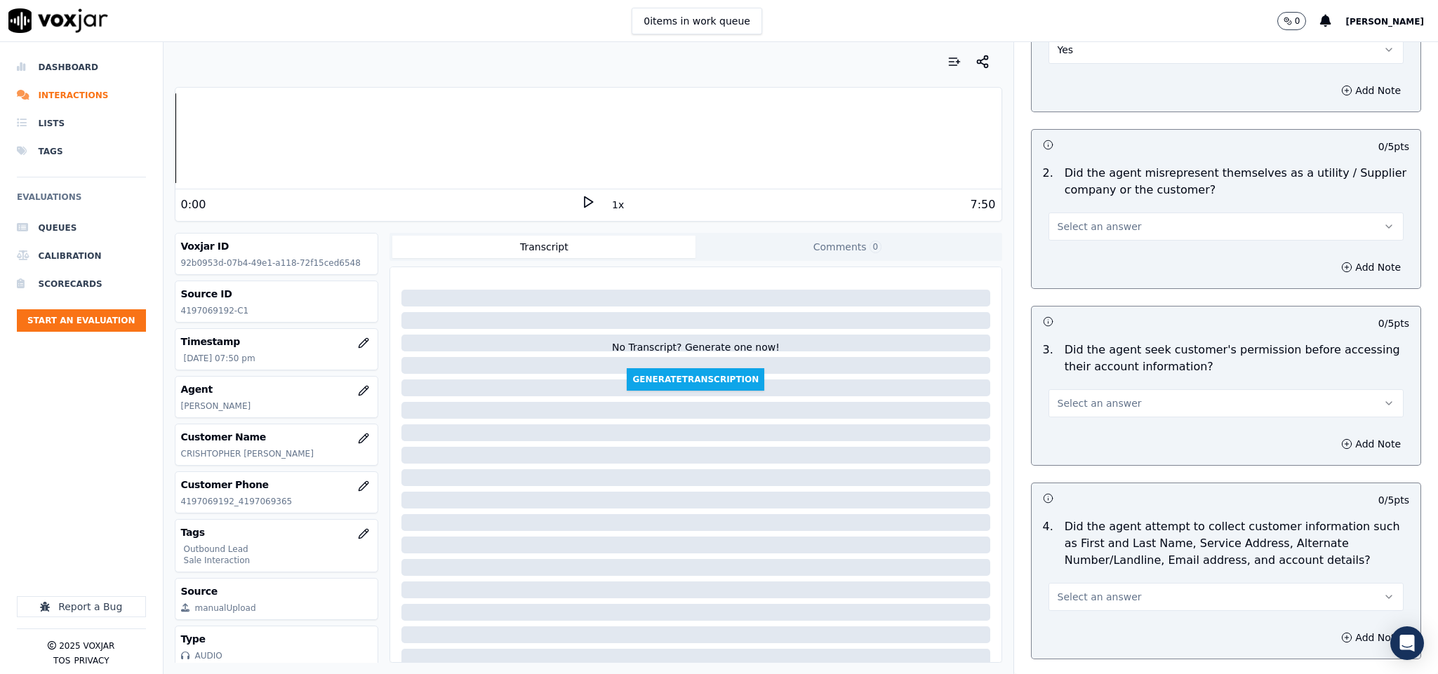
click at [1097, 220] on span "Select an answer" at bounding box center [1099, 227] width 84 height 14
click at [1086, 263] on div "No" at bounding box center [1191, 267] width 321 height 22
click at [1109, 389] on button "Select an answer" at bounding box center [1226, 403] width 356 height 28
click at [1090, 421] on div "Yes" at bounding box center [1191, 422] width 321 height 22
click at [1097, 389] on button "Yes" at bounding box center [1226, 403] width 356 height 28
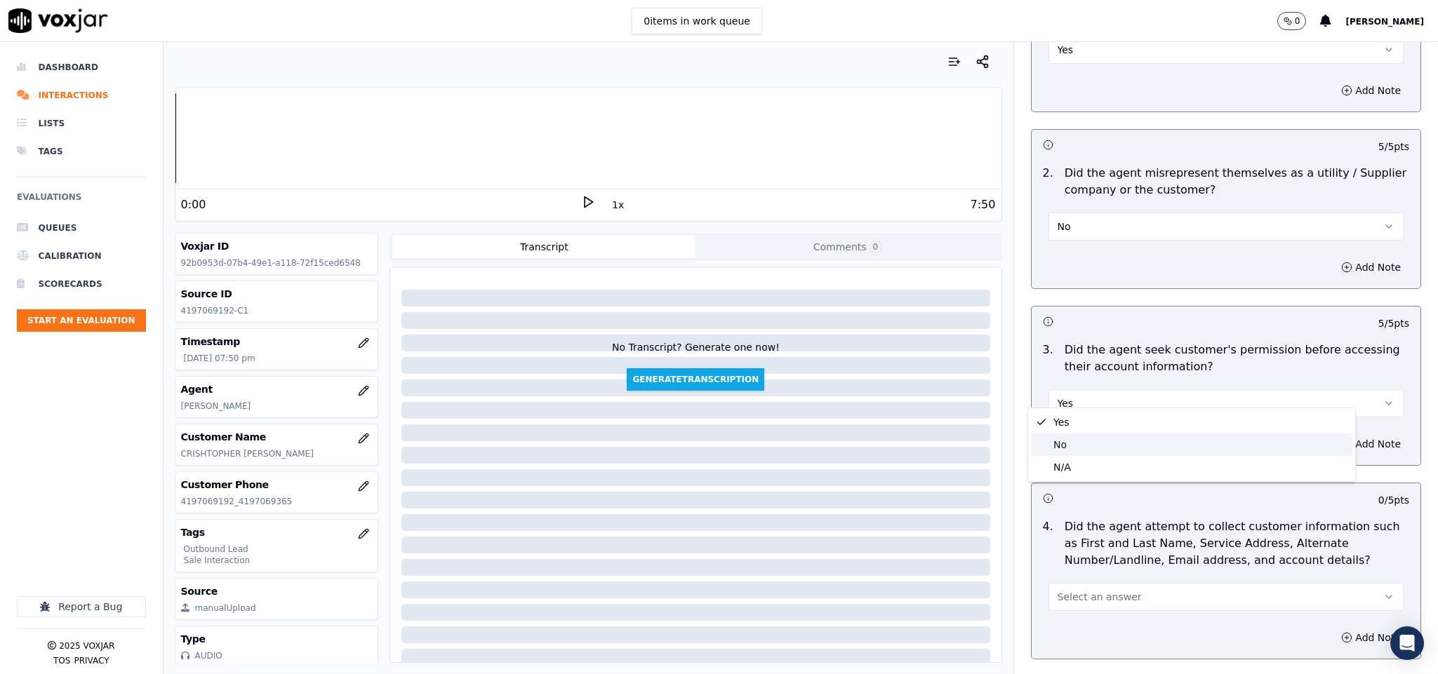
click at [1081, 449] on div "No" at bounding box center [1191, 445] width 321 height 22
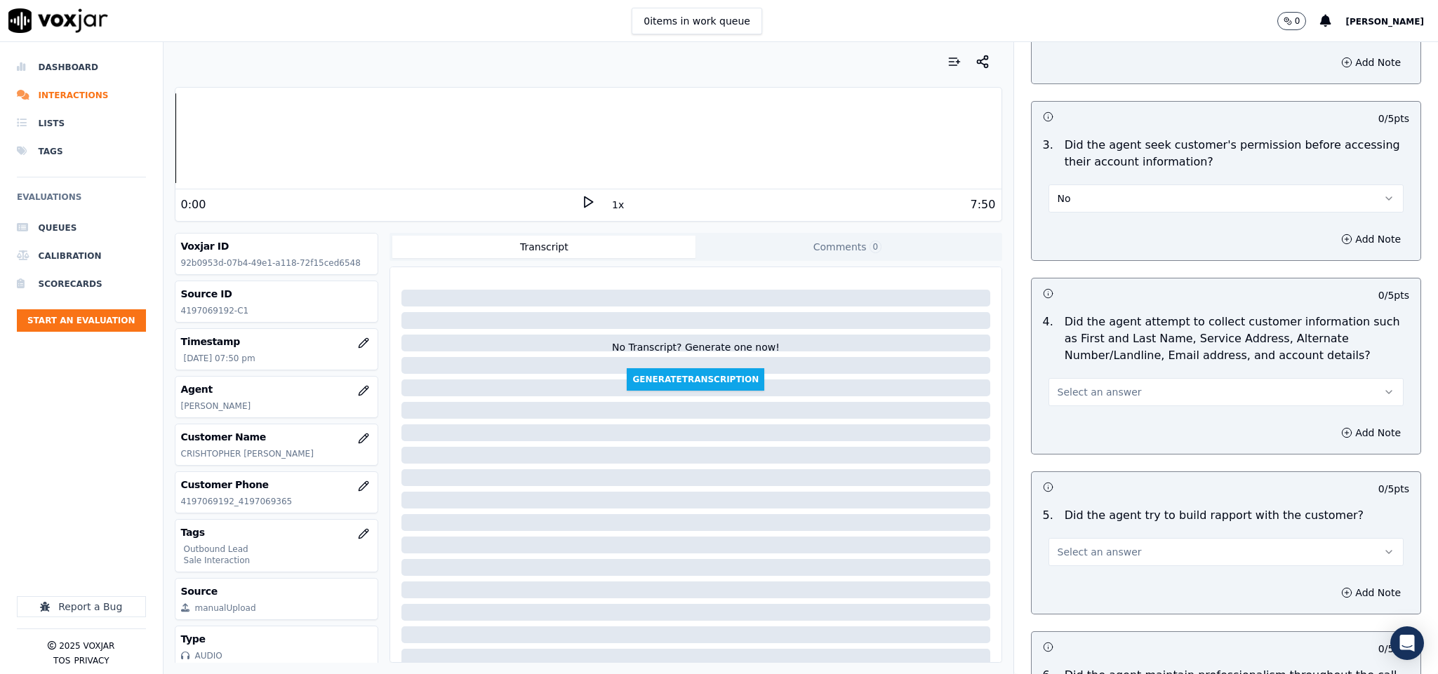
scroll to position [1158, 0]
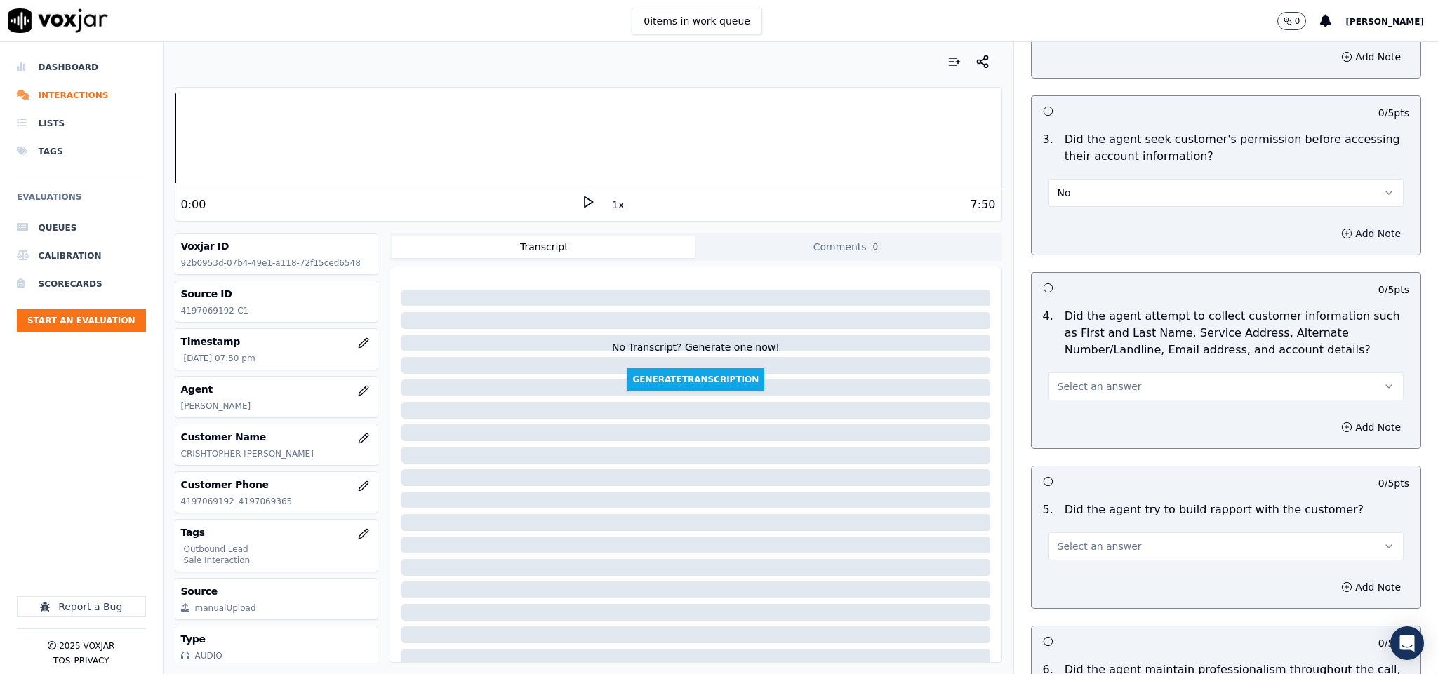
click at [1332, 224] on button "Add Note" at bounding box center [1370, 234] width 76 height 20
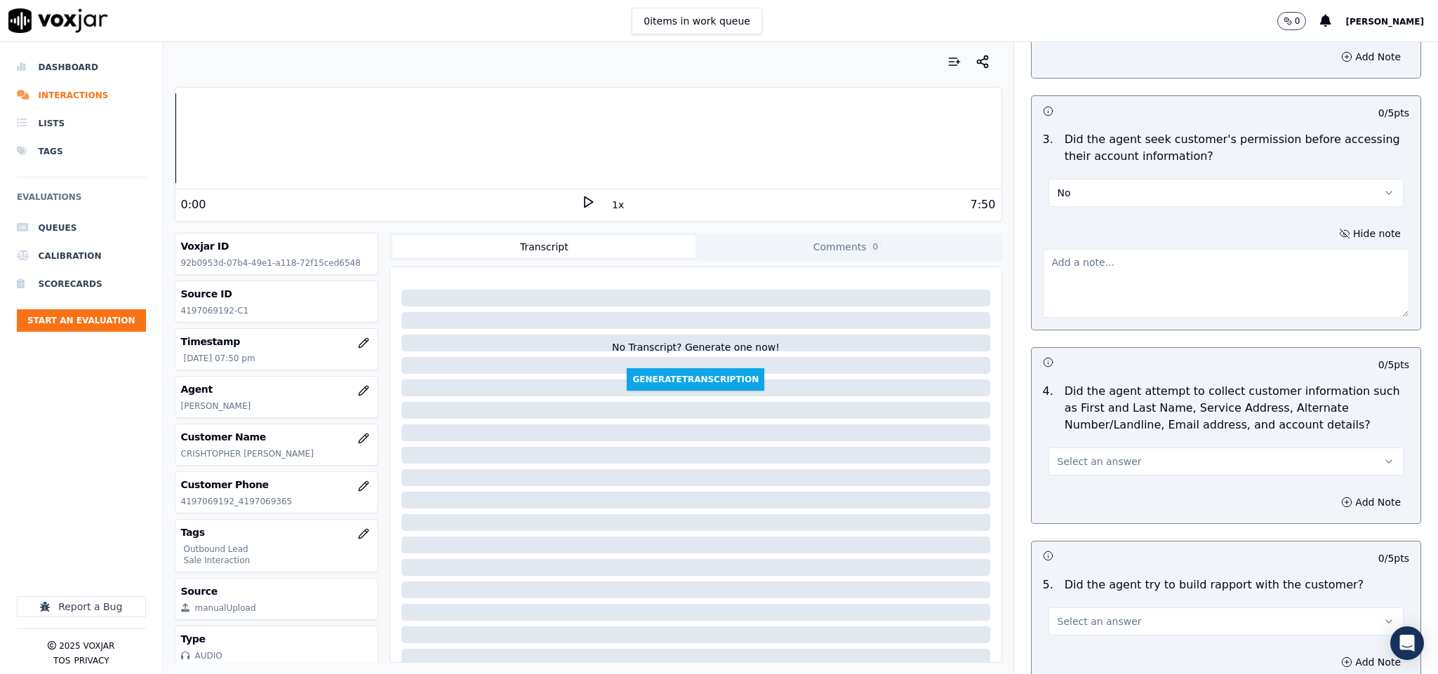
click at [1208, 274] on textarea at bounding box center [1226, 283] width 367 height 69
paste textarea "@1:43 - [PERSON_NAME] share the account number - “The agent must ask for and ob…"
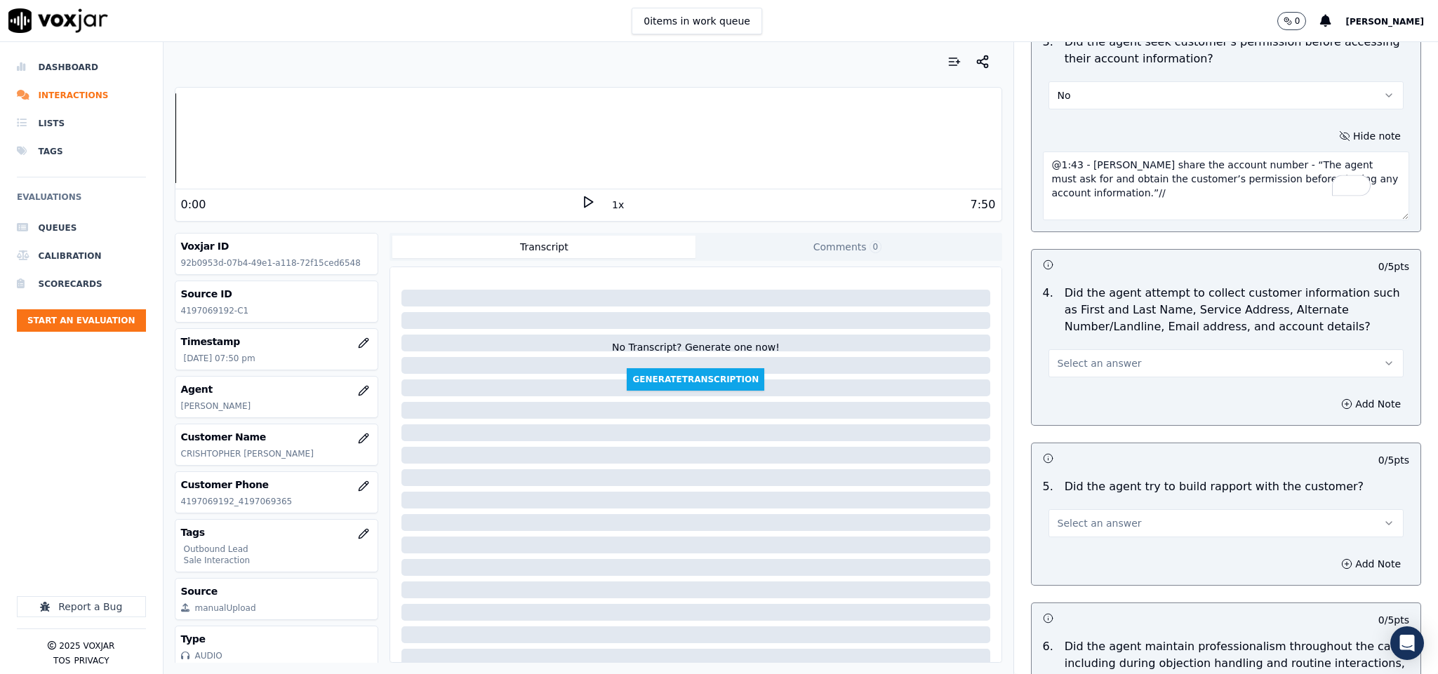
scroll to position [1473, 0]
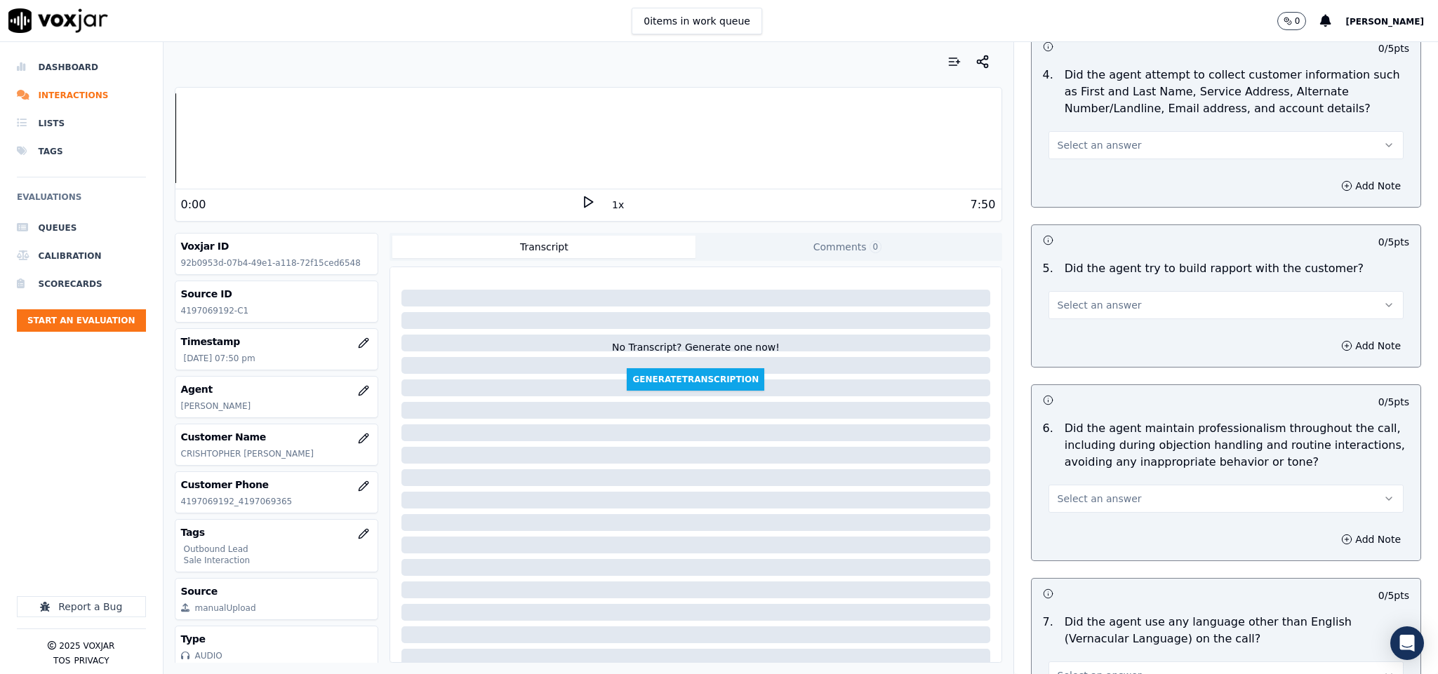
type textarea "@1:43 - [PERSON_NAME] share the account number - “The agent must ask for and ob…"
click at [1097, 139] on span "Select an answer" at bounding box center [1099, 145] width 84 height 14
click at [1074, 206] on div "N/A" at bounding box center [1191, 210] width 321 height 22
click at [1090, 298] on span "Select an answer" at bounding box center [1099, 305] width 84 height 14
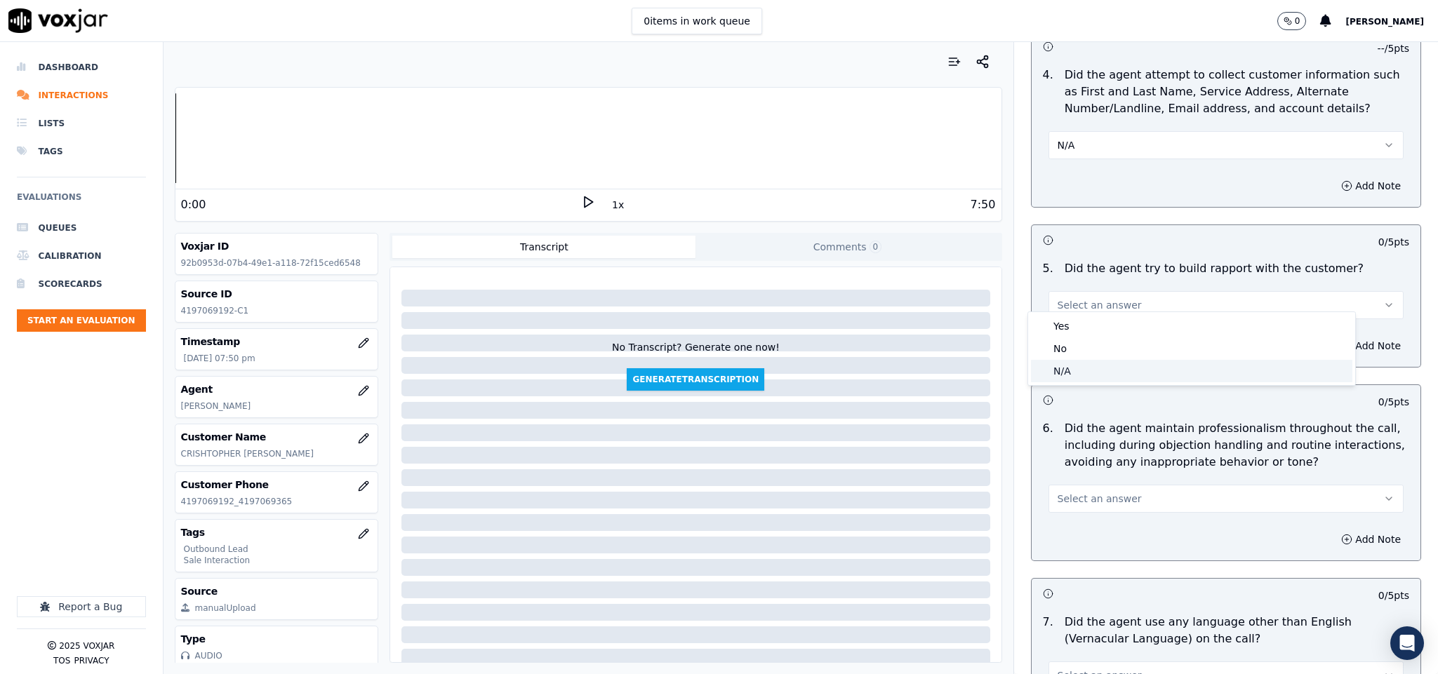
click at [1076, 373] on div "N/A" at bounding box center [1191, 371] width 321 height 22
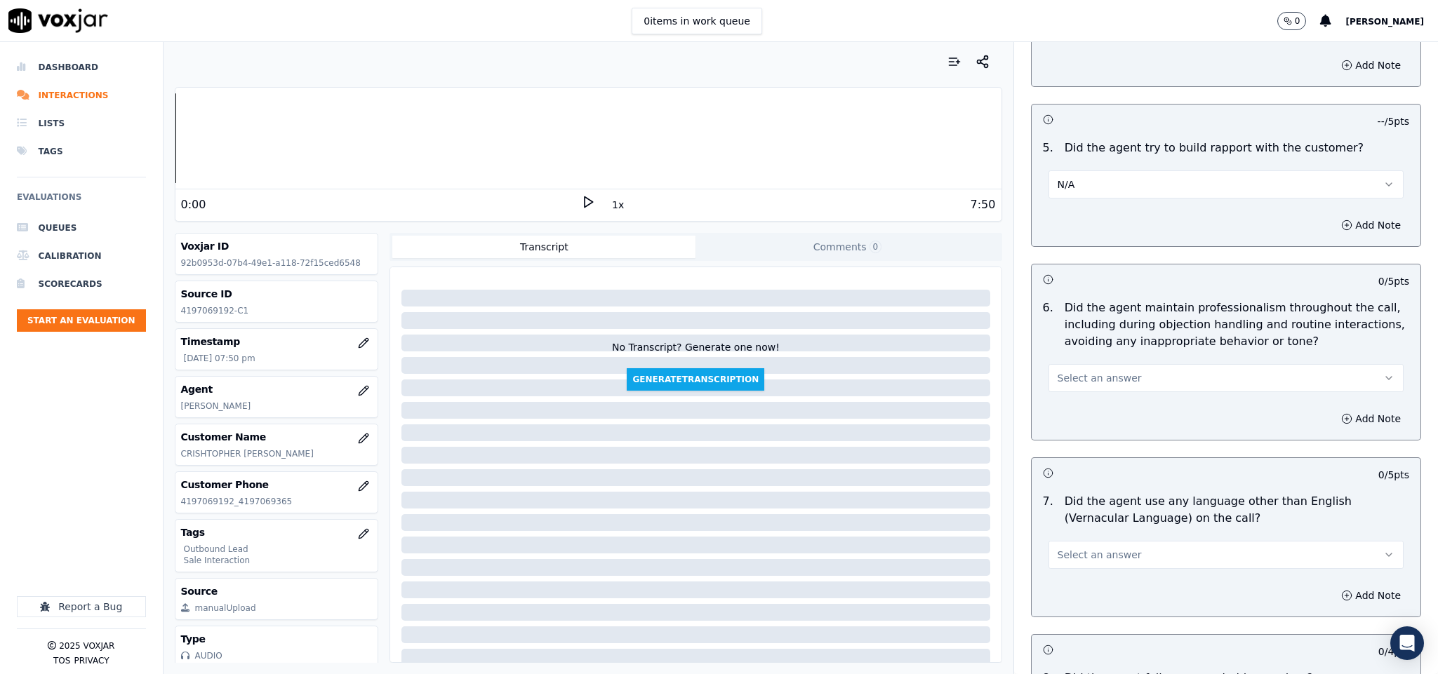
scroll to position [1684, 0]
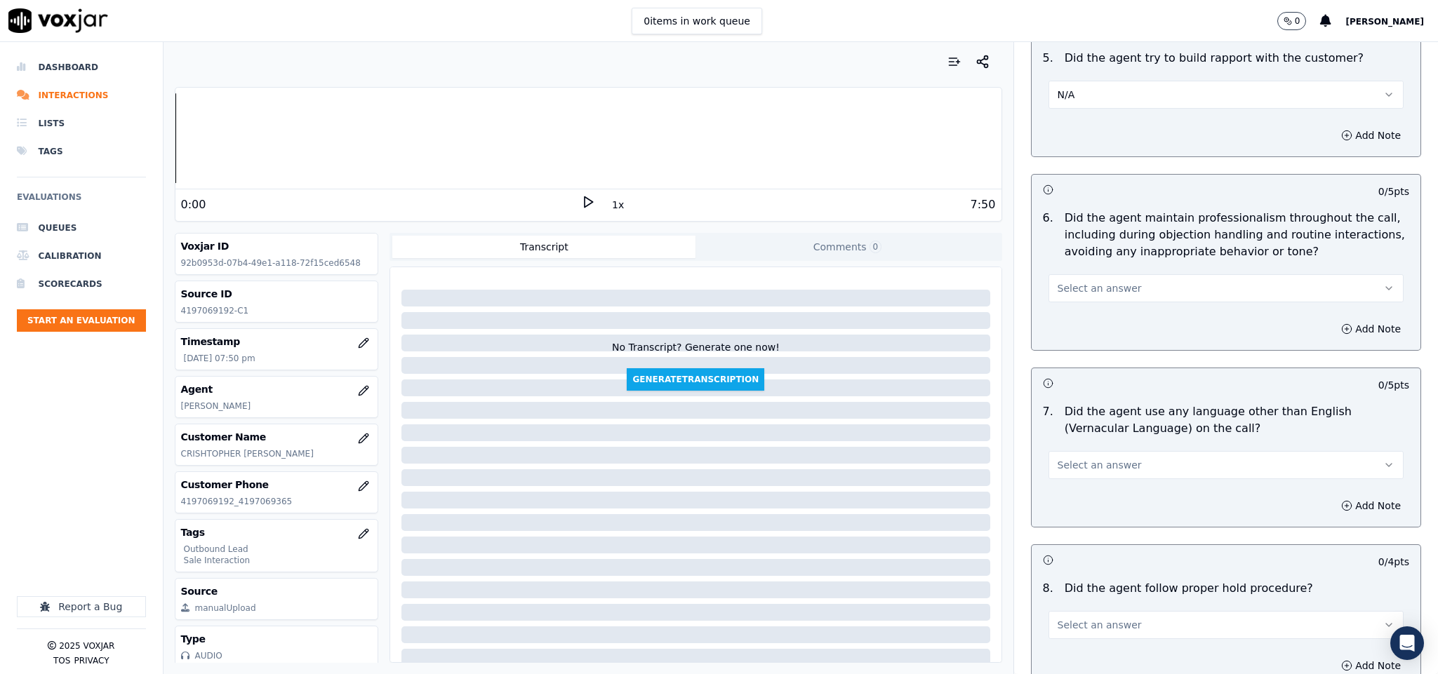
click at [1102, 281] on span "Select an answer" at bounding box center [1099, 288] width 84 height 14
click at [1074, 312] on div "Yes" at bounding box center [1191, 309] width 321 height 22
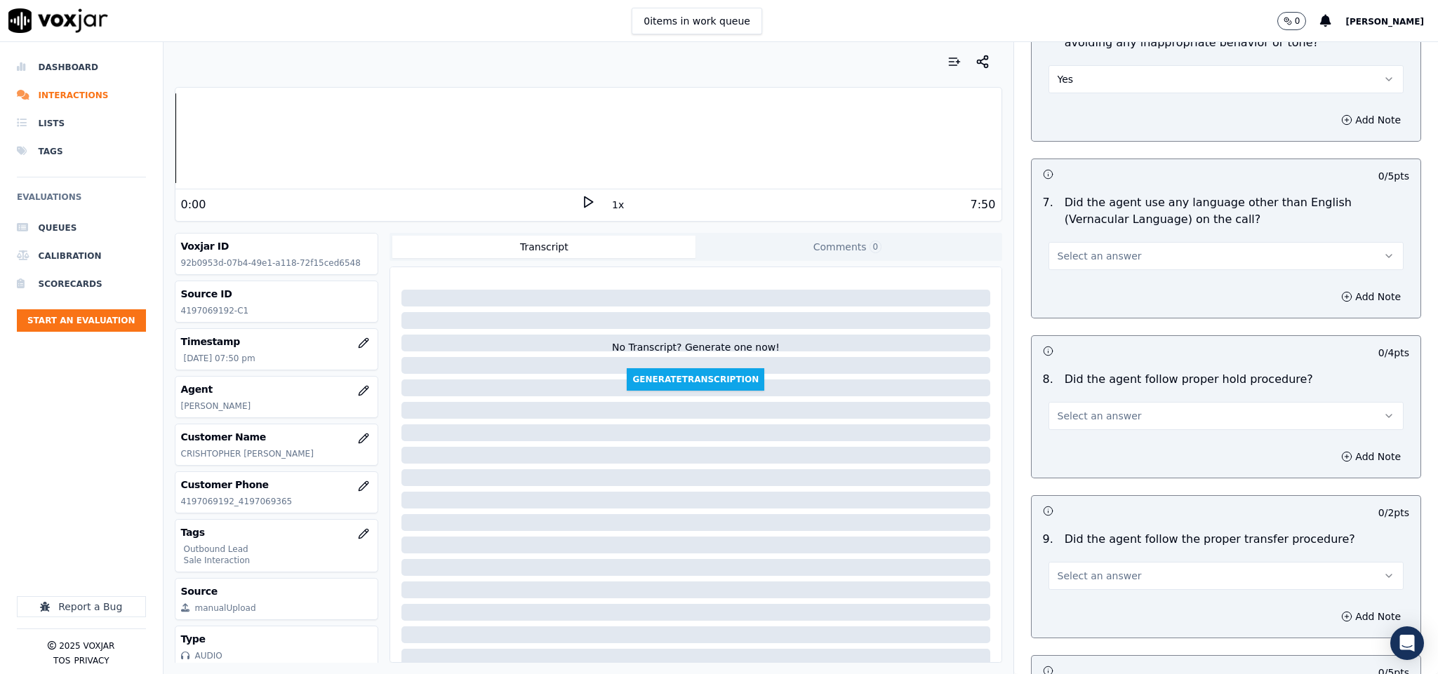
scroll to position [1894, 0]
click at [1104, 251] on span "Select an answer" at bounding box center [1099, 255] width 84 height 14
click at [1074, 305] on div "No" at bounding box center [1191, 299] width 321 height 22
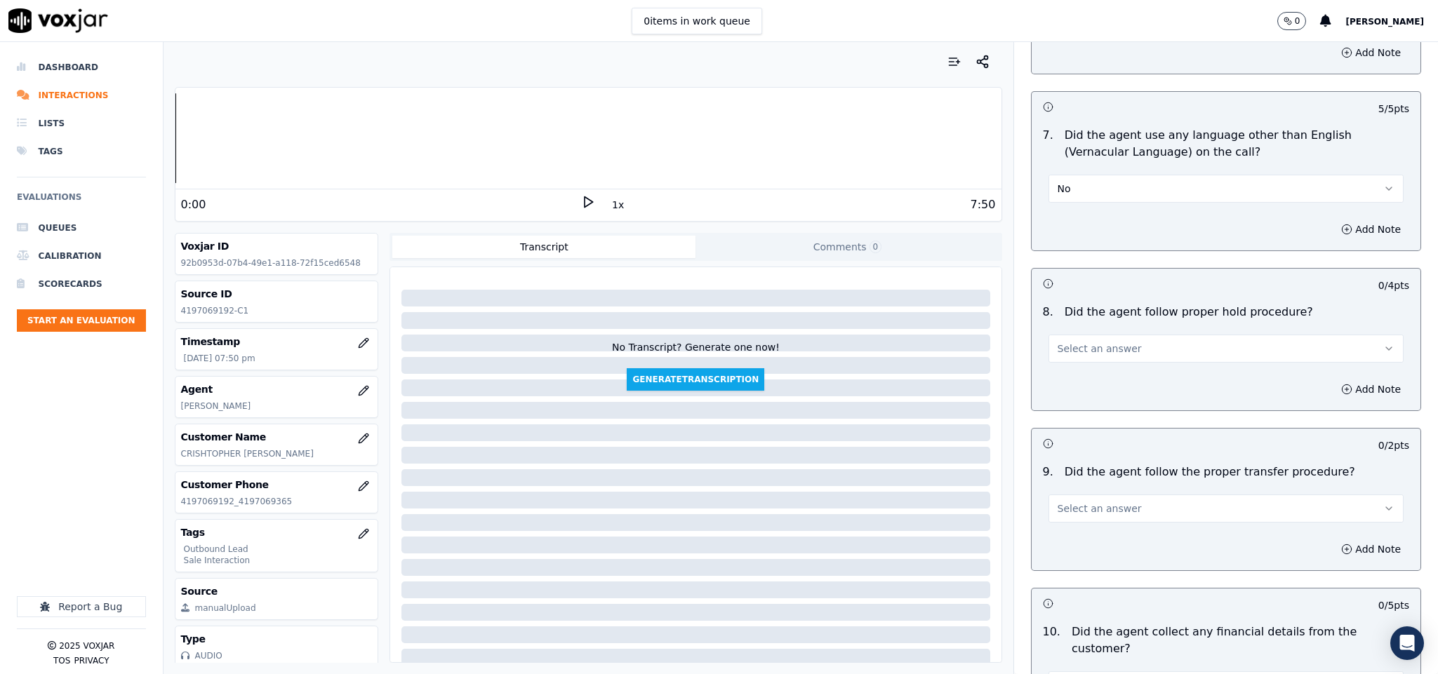
scroll to position [2000, 0]
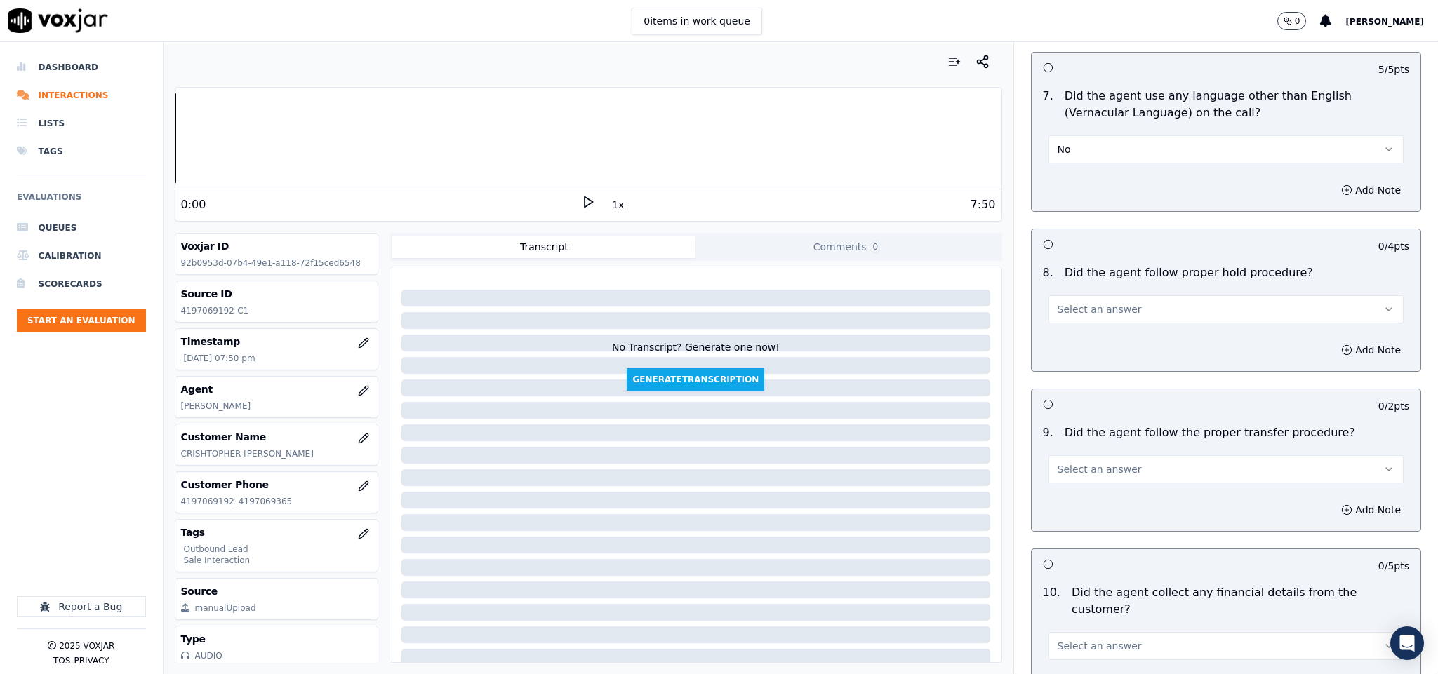
click at [1109, 309] on button "Select an answer" at bounding box center [1226, 309] width 356 height 28
click at [1102, 325] on div "Yes" at bounding box center [1191, 332] width 321 height 22
click at [1110, 455] on button "Select an answer" at bounding box center [1226, 469] width 356 height 28
click at [1095, 489] on div "Yes" at bounding box center [1191, 492] width 321 height 22
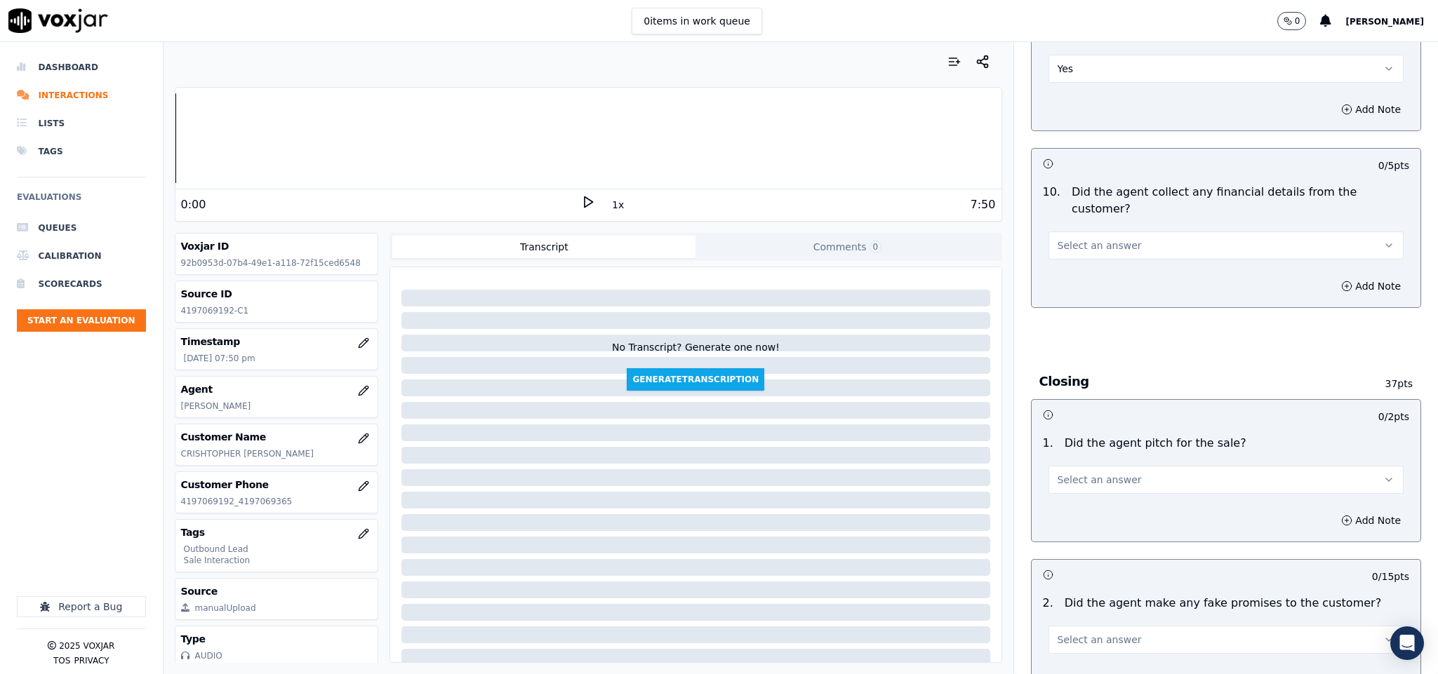
scroll to position [2526, 0]
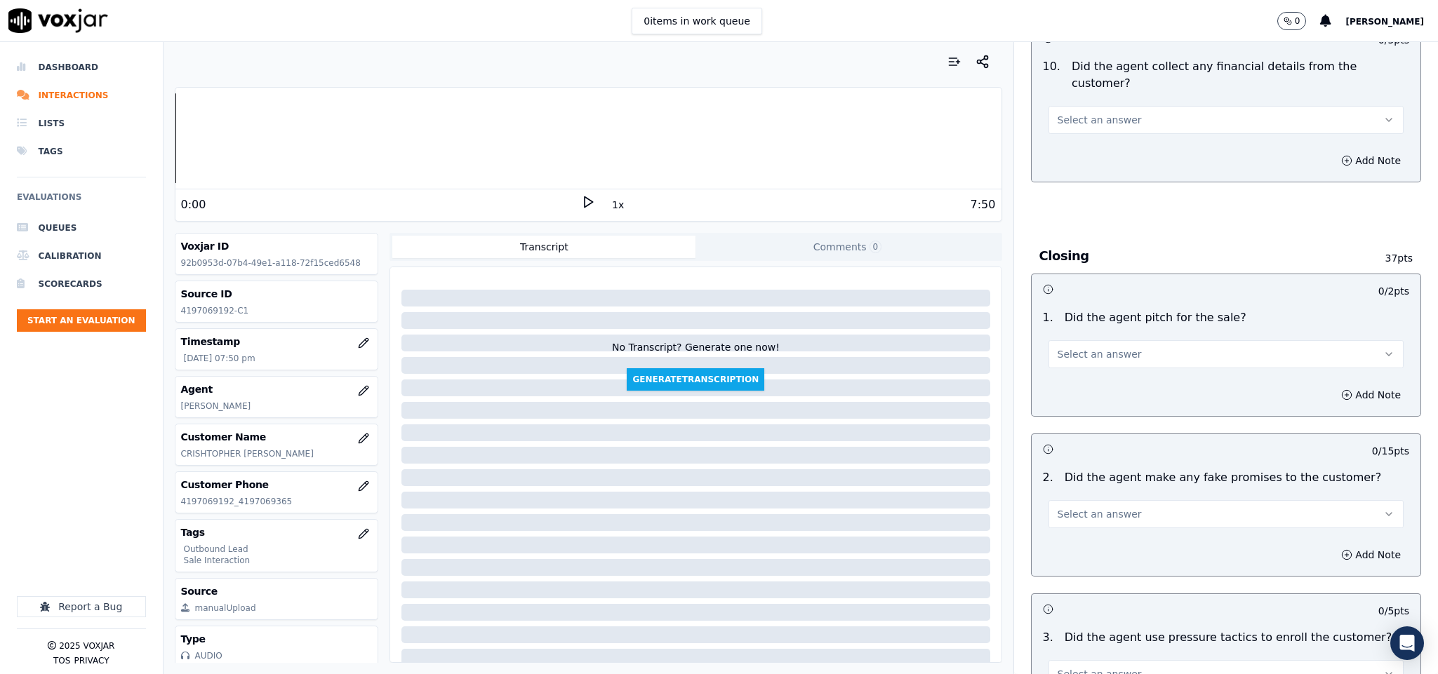
click at [1118, 106] on button "Select an answer" at bounding box center [1226, 120] width 356 height 28
click at [1102, 148] on div "No" at bounding box center [1191, 149] width 321 height 22
click at [1169, 340] on button "Select an answer" at bounding box center [1226, 354] width 356 height 28
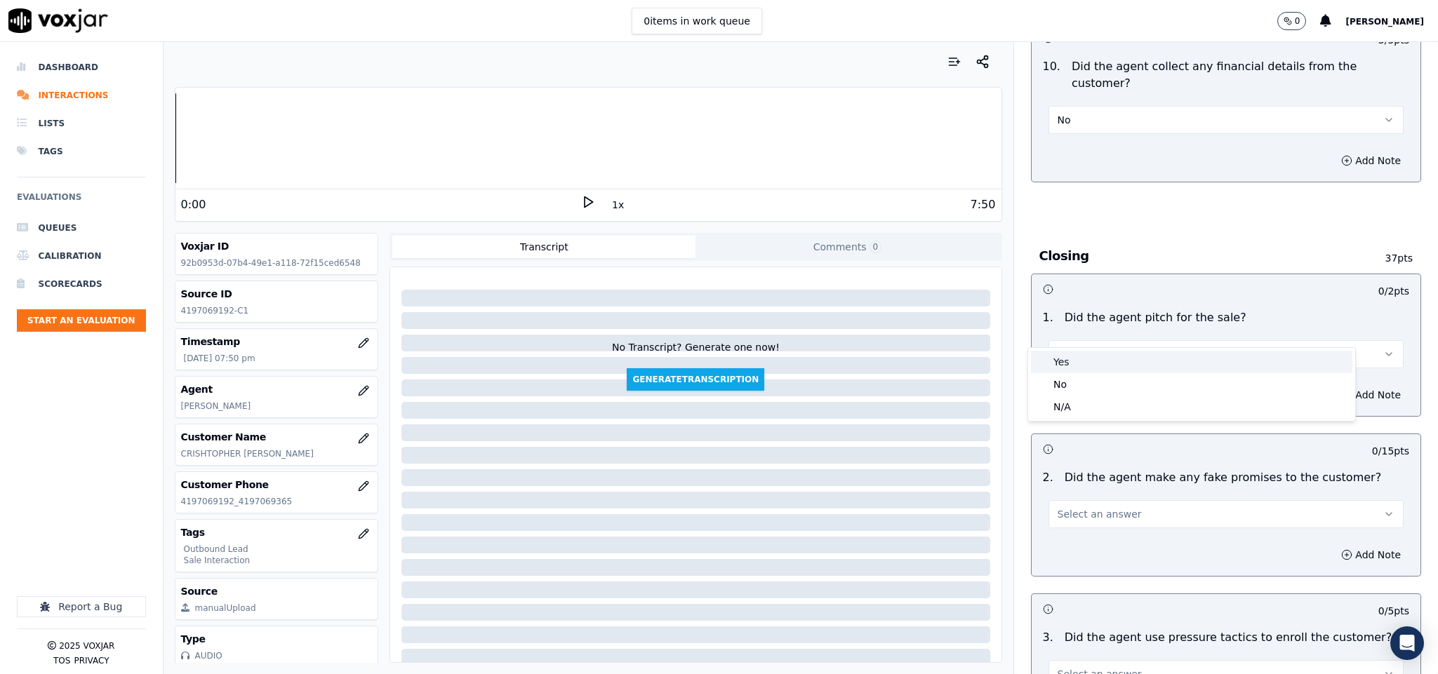
click at [1137, 367] on div "Yes" at bounding box center [1191, 362] width 321 height 22
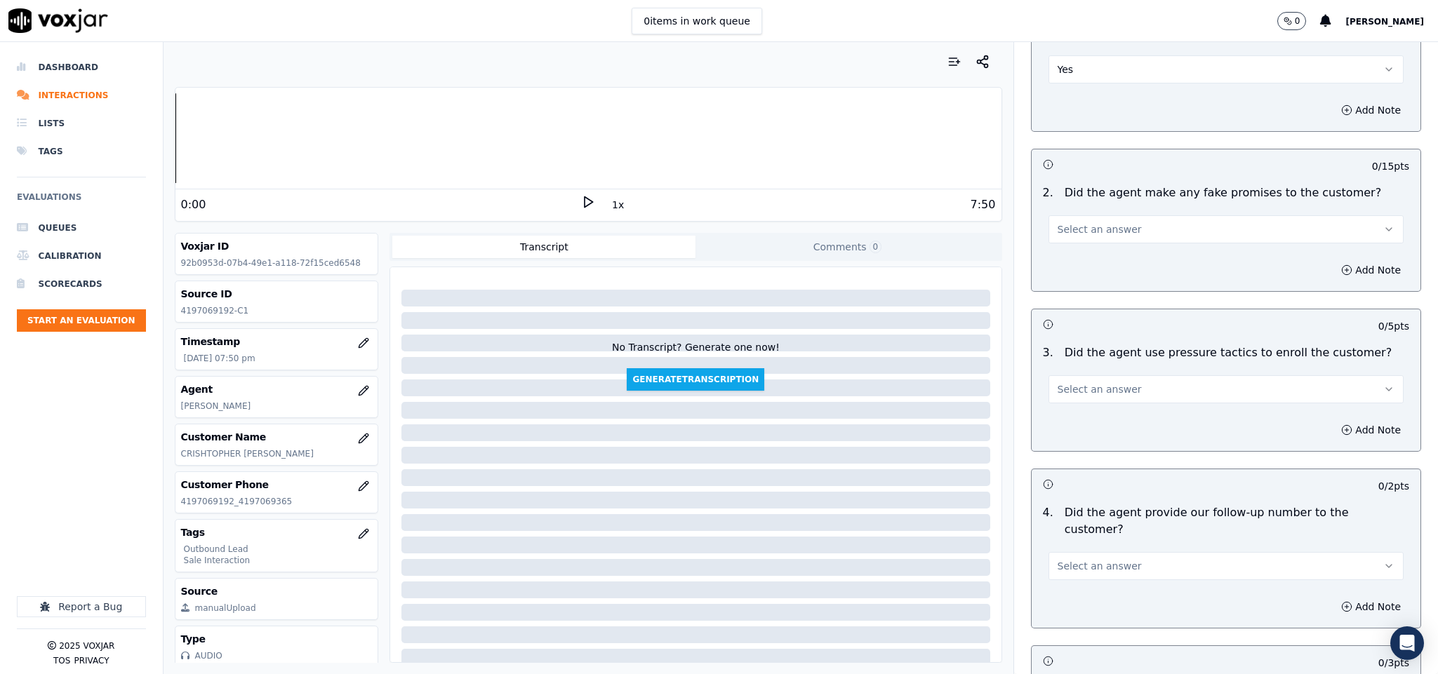
scroll to position [2842, 0]
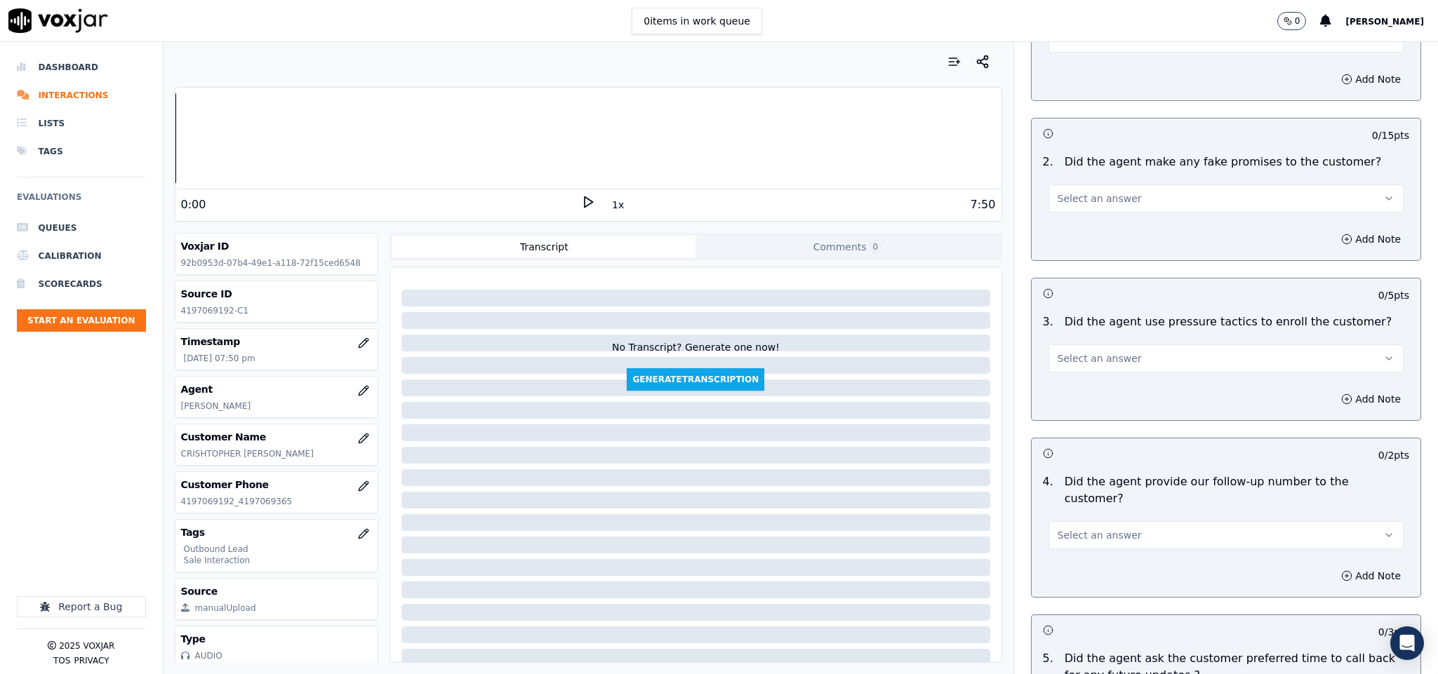
click at [1194, 185] on button "Select an answer" at bounding box center [1226, 199] width 356 height 28
click at [1125, 234] on div "No" at bounding box center [1191, 229] width 321 height 22
click at [1142, 345] on button "Select an answer" at bounding box center [1226, 359] width 356 height 28
click at [1086, 382] on div "No" at bounding box center [1191, 389] width 321 height 22
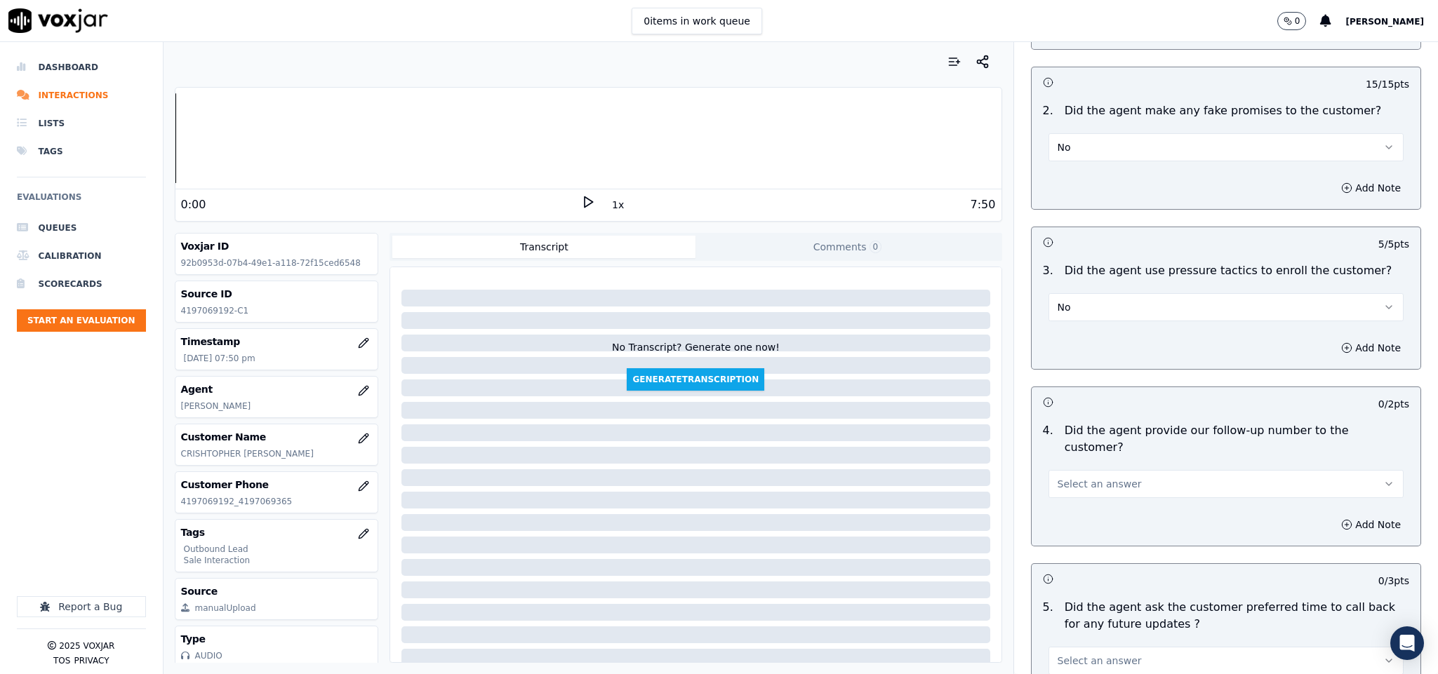
scroll to position [3052, 0]
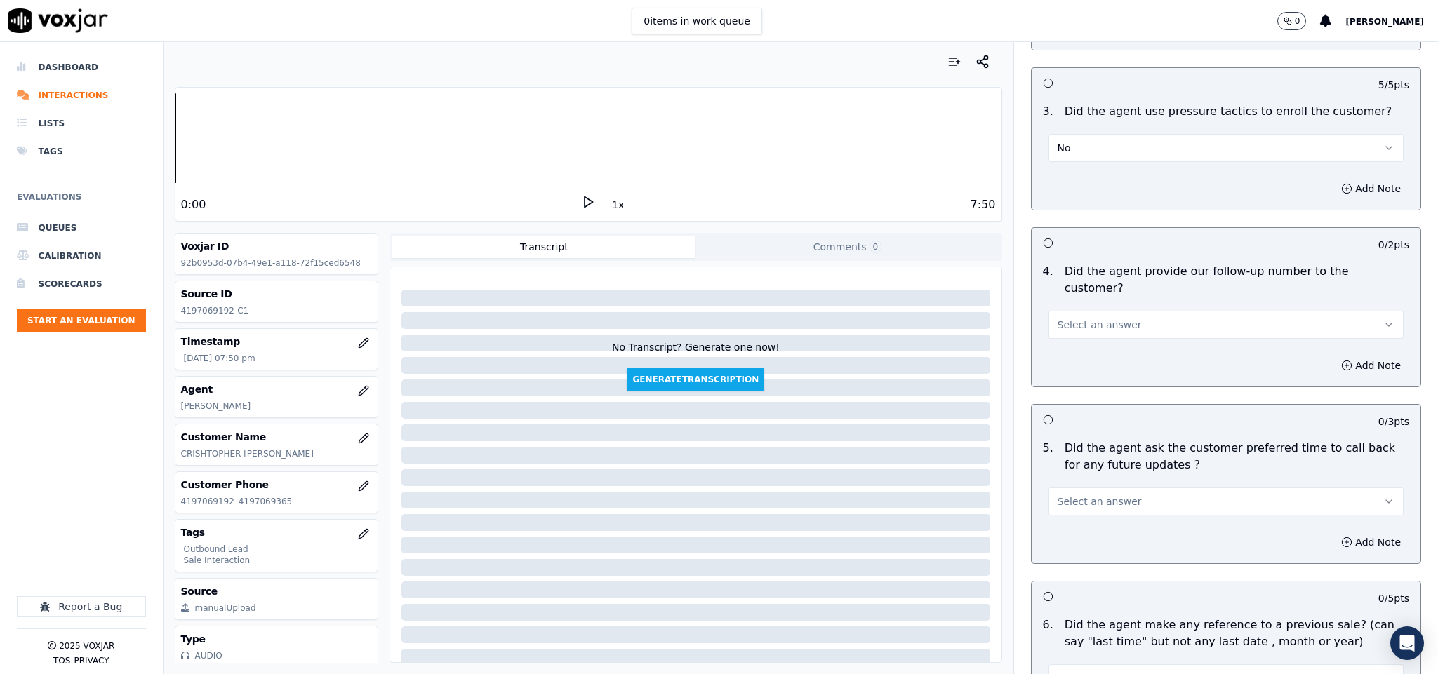
click at [1114, 311] on button "Select an answer" at bounding box center [1226, 325] width 356 height 28
click at [1097, 306] on div "Yes" at bounding box center [1191, 317] width 321 height 22
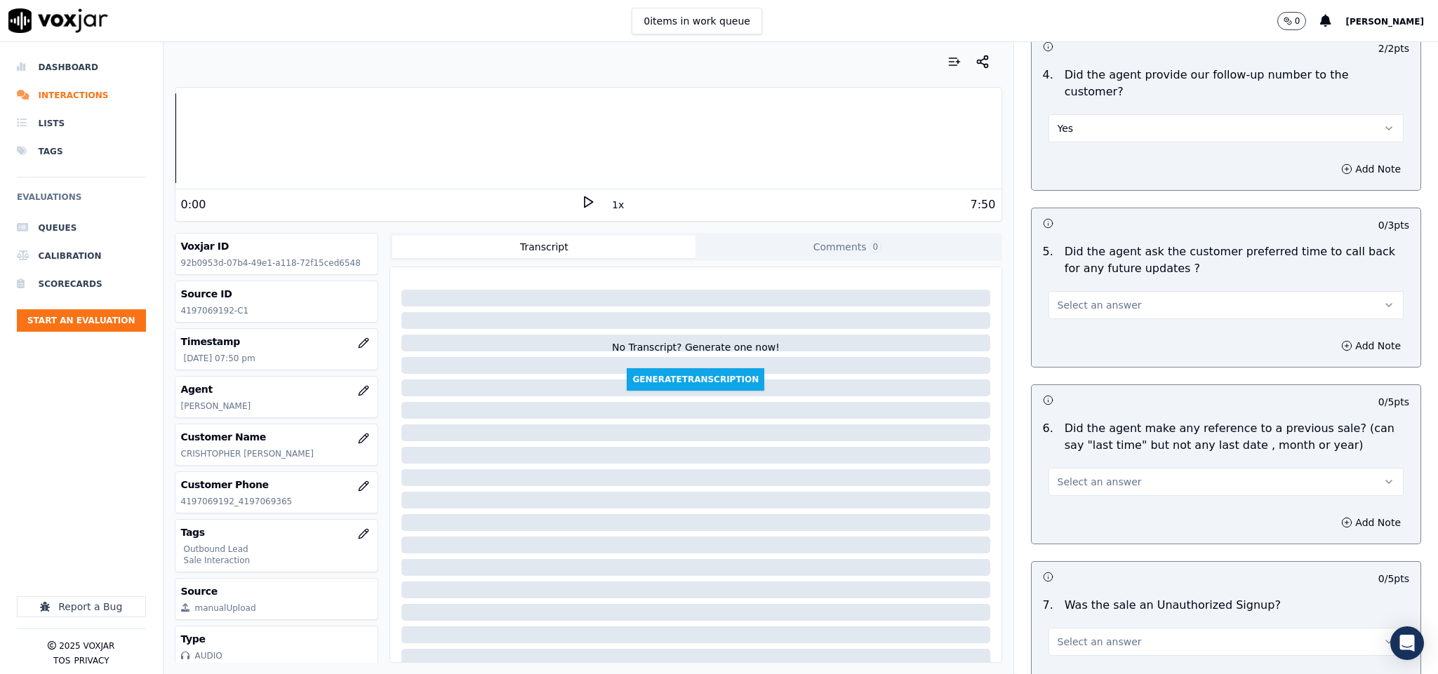
scroll to position [3263, 0]
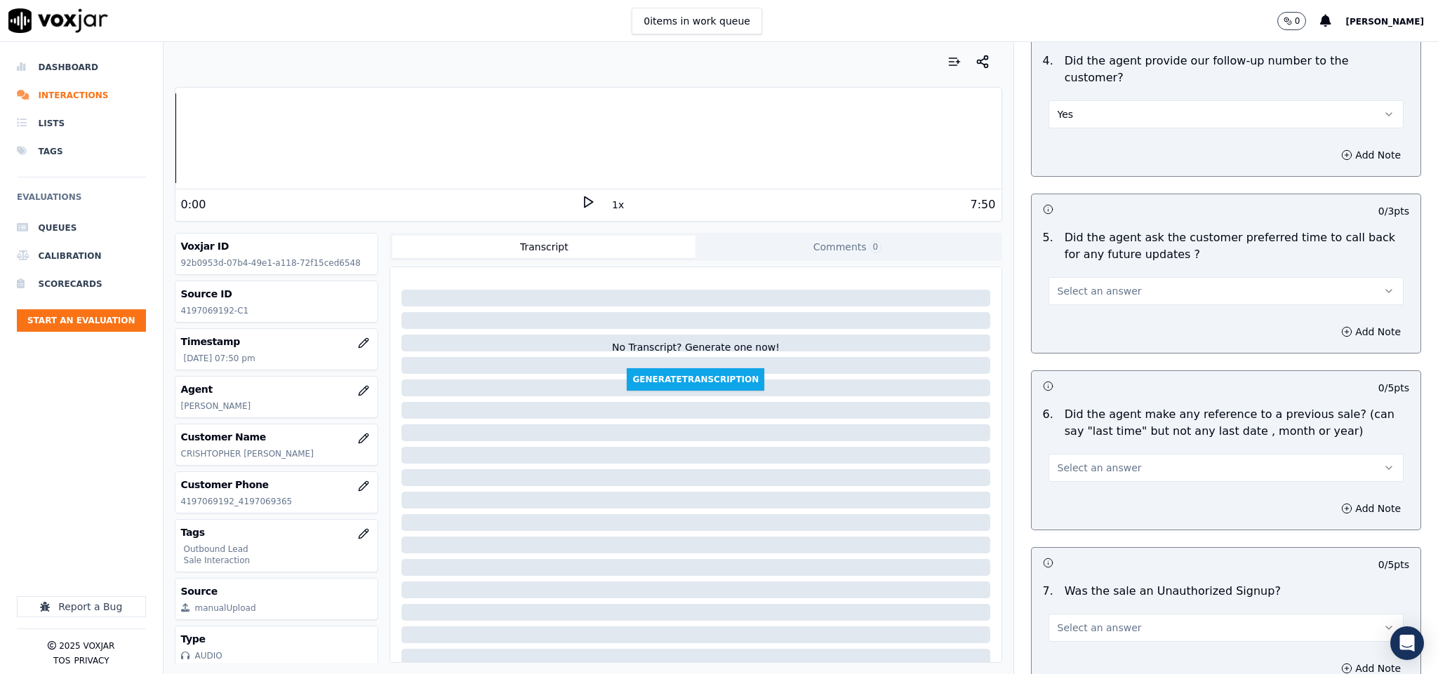
click at [1120, 277] on button "Select an answer" at bounding box center [1226, 291] width 356 height 28
click at [1082, 326] on div "N/A" at bounding box center [1191, 329] width 321 height 22
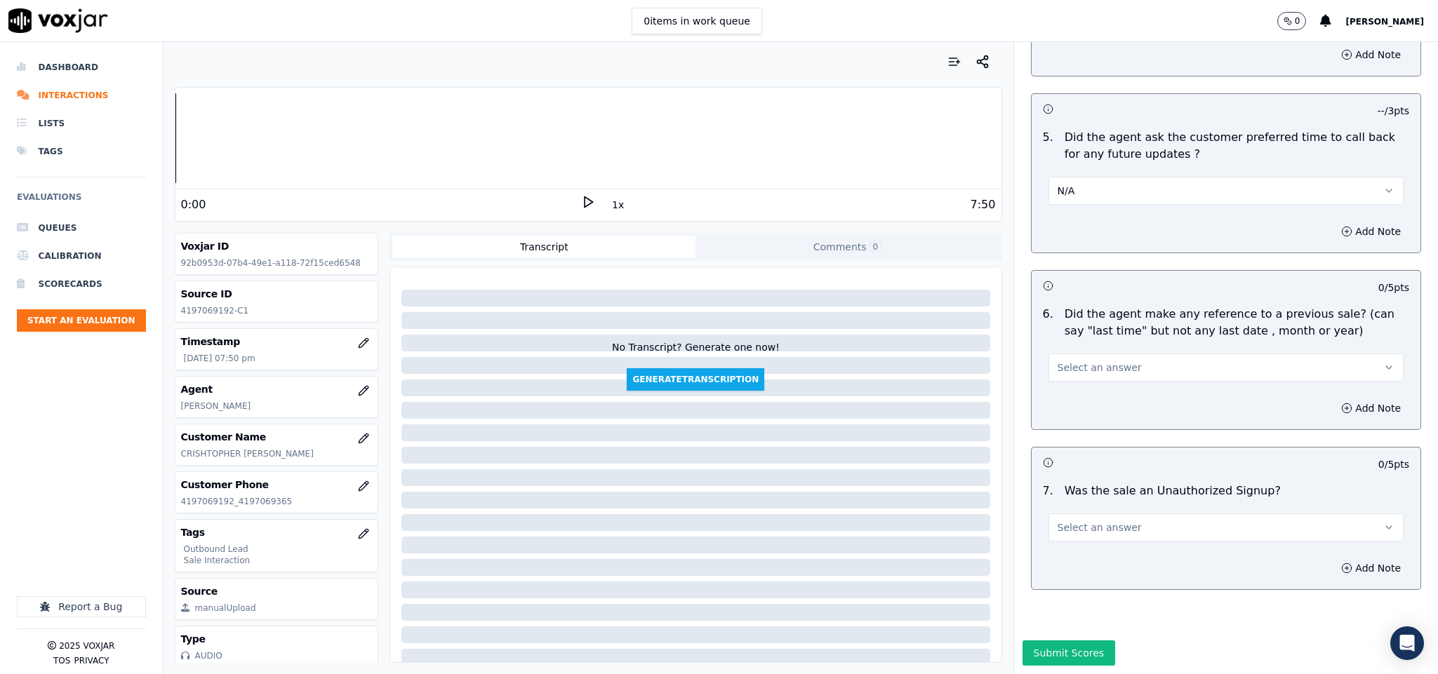
scroll to position [3372, 0]
click at [1088, 361] on span "Select an answer" at bounding box center [1099, 368] width 84 height 14
click at [1090, 370] on div "No" at bounding box center [1191, 374] width 321 height 22
click at [1114, 514] on button "Select an answer" at bounding box center [1226, 528] width 356 height 28
click at [1076, 533] on div "No" at bounding box center [1191, 535] width 321 height 22
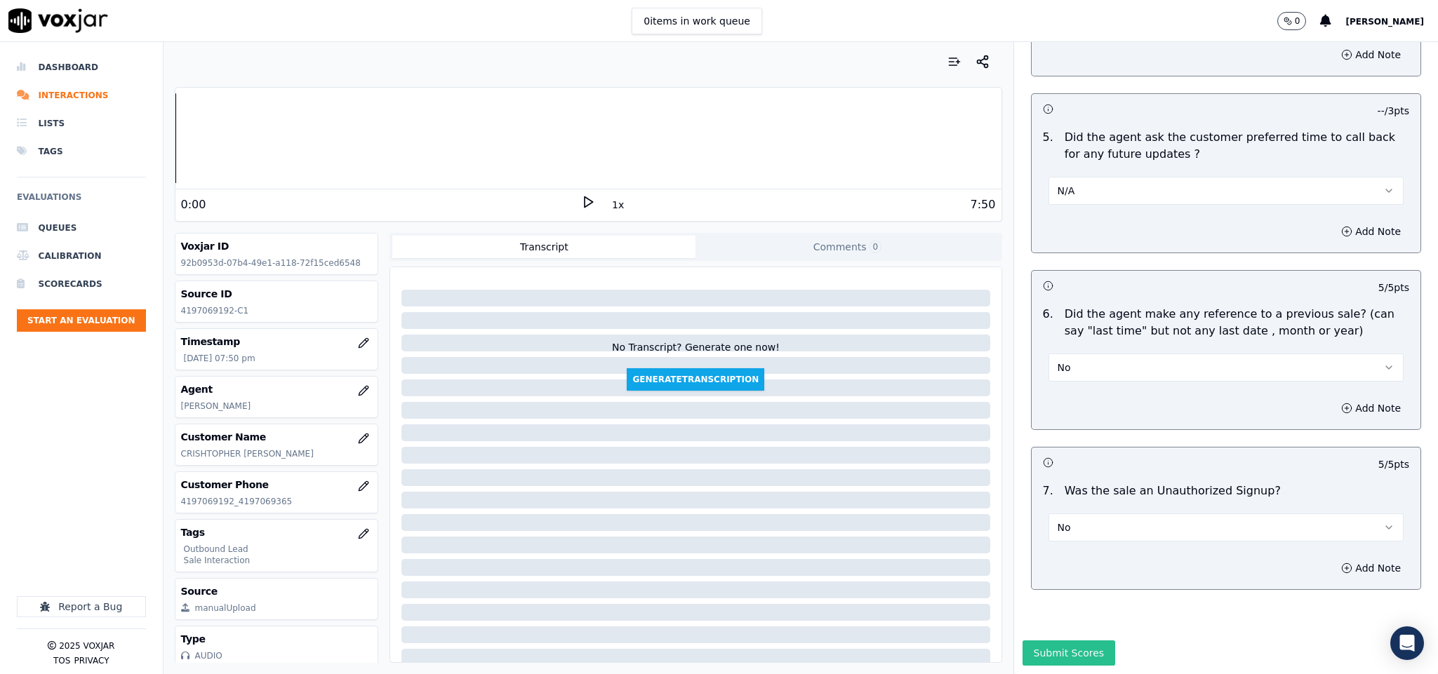
click at [1078, 641] on button "Submit Scores" at bounding box center [1068, 653] width 93 height 25
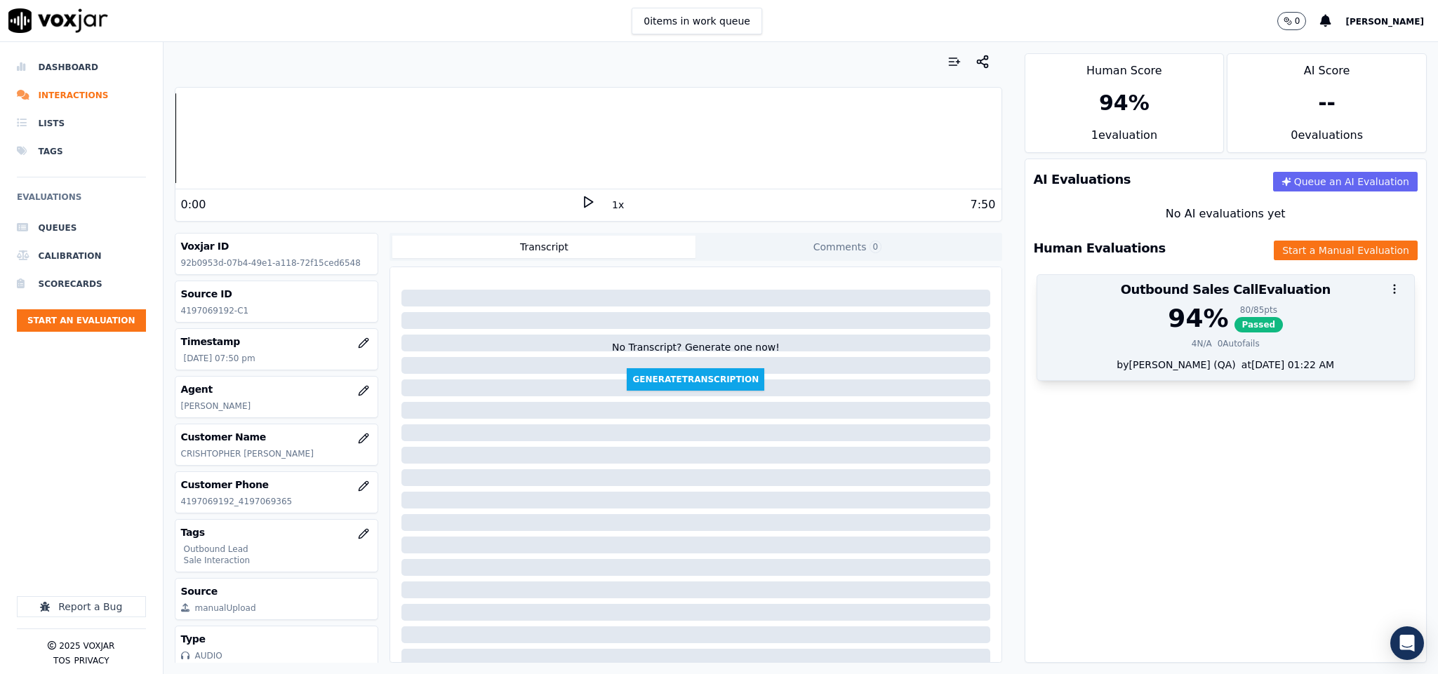
click at [1234, 319] on span "Passed" at bounding box center [1258, 324] width 49 height 15
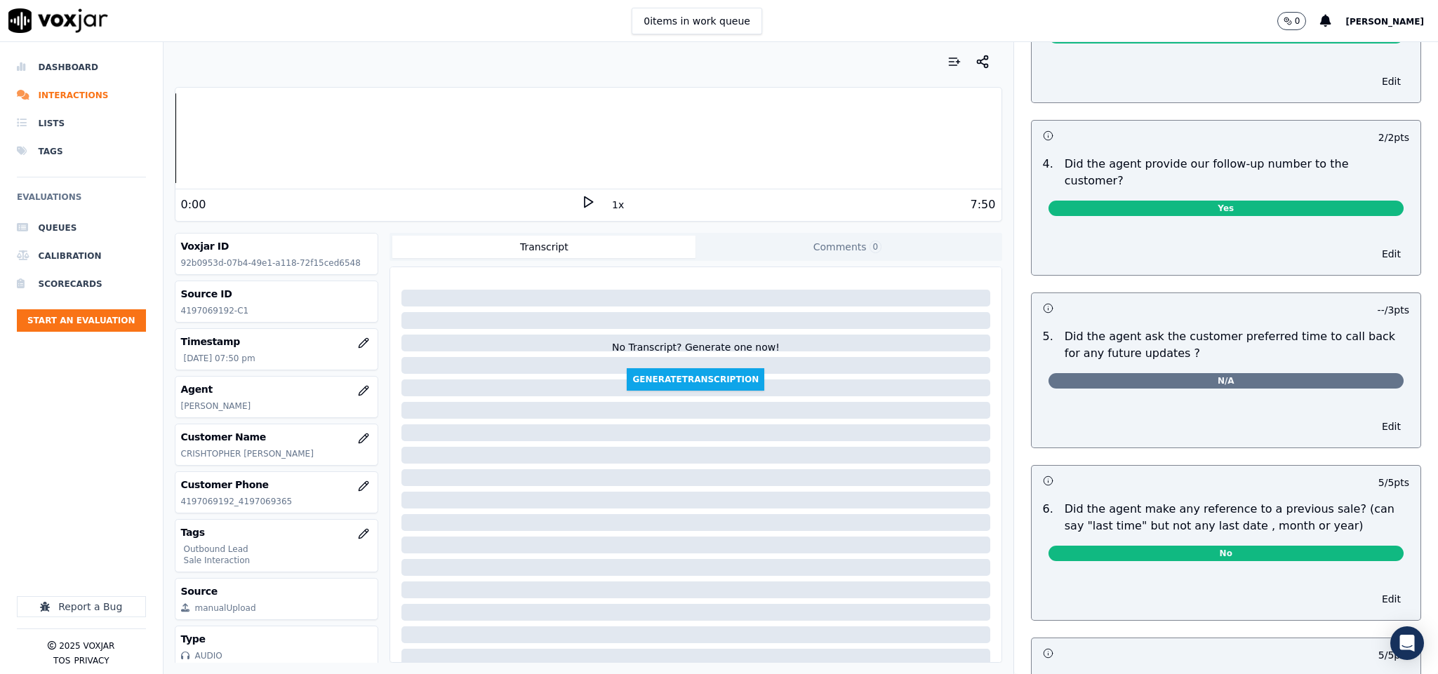
scroll to position [0, 0]
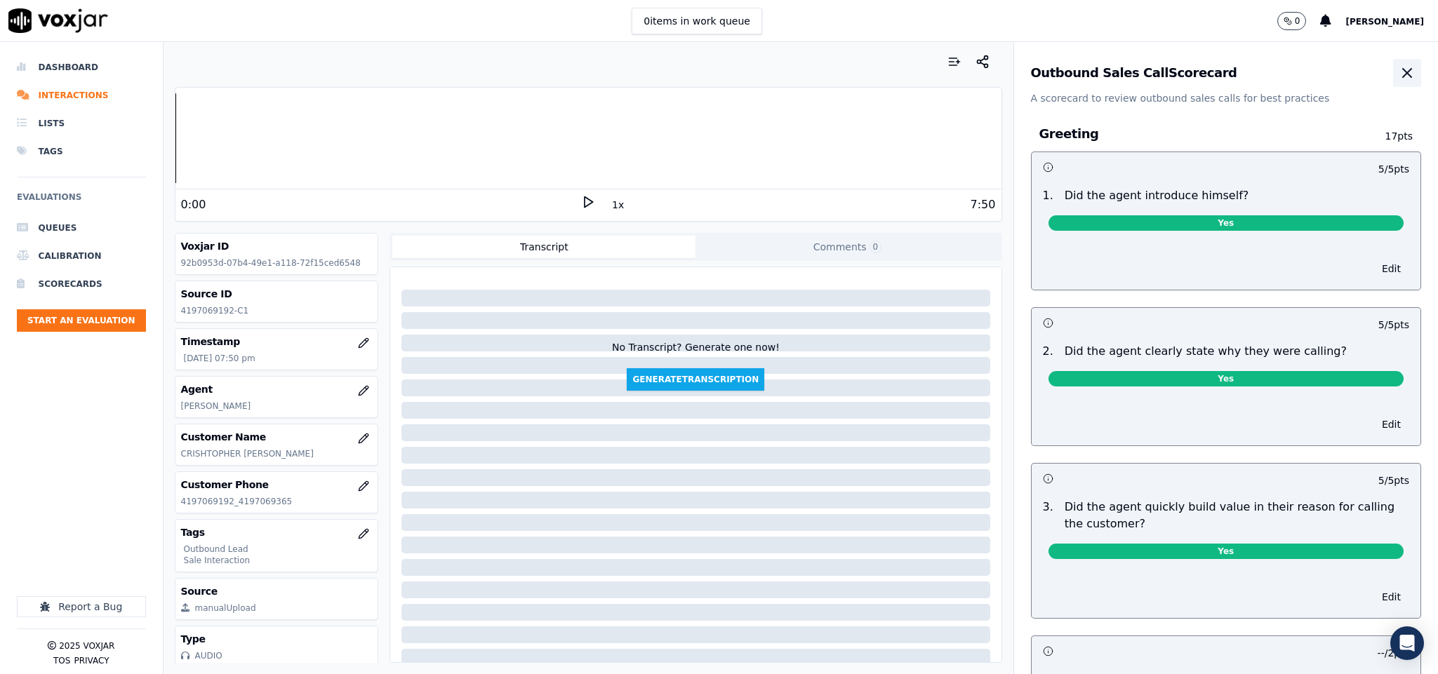
click at [1398, 78] on icon "button" at bounding box center [1406, 73] width 17 height 17
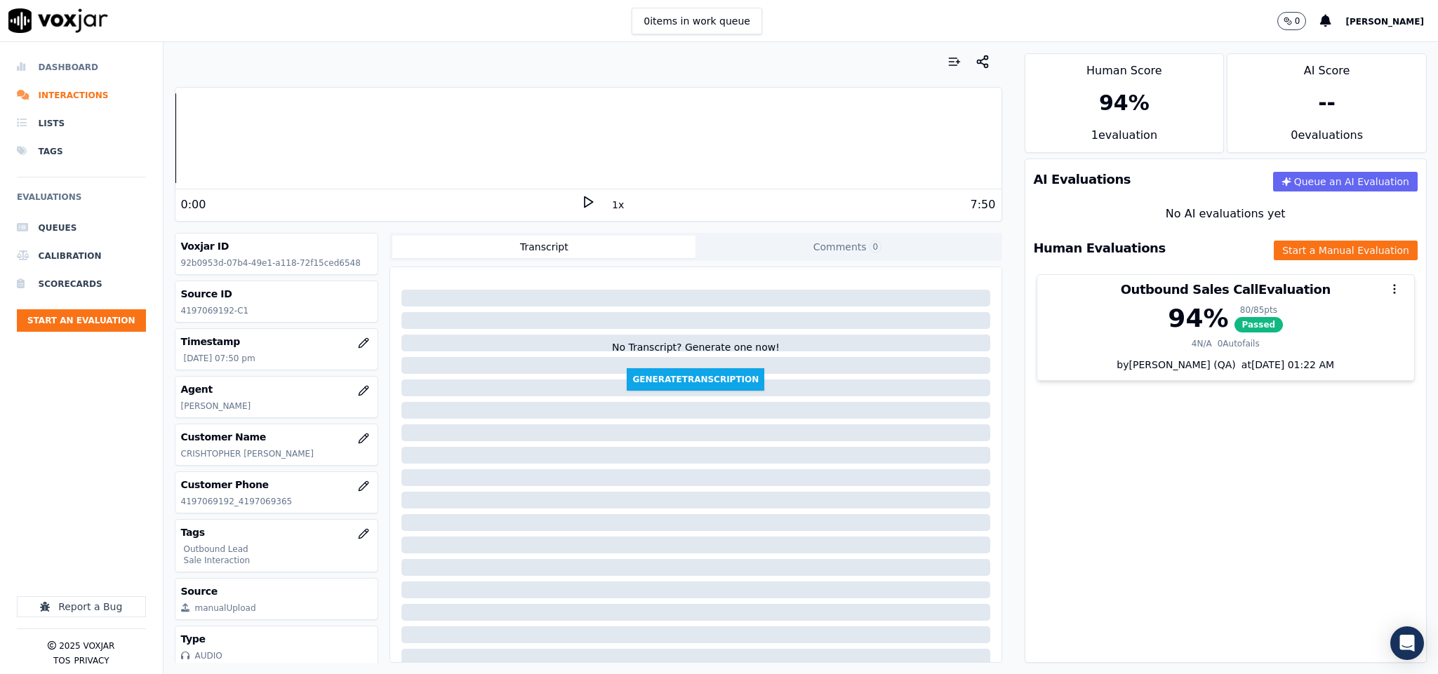
click at [62, 58] on li "Dashboard" at bounding box center [81, 67] width 129 height 28
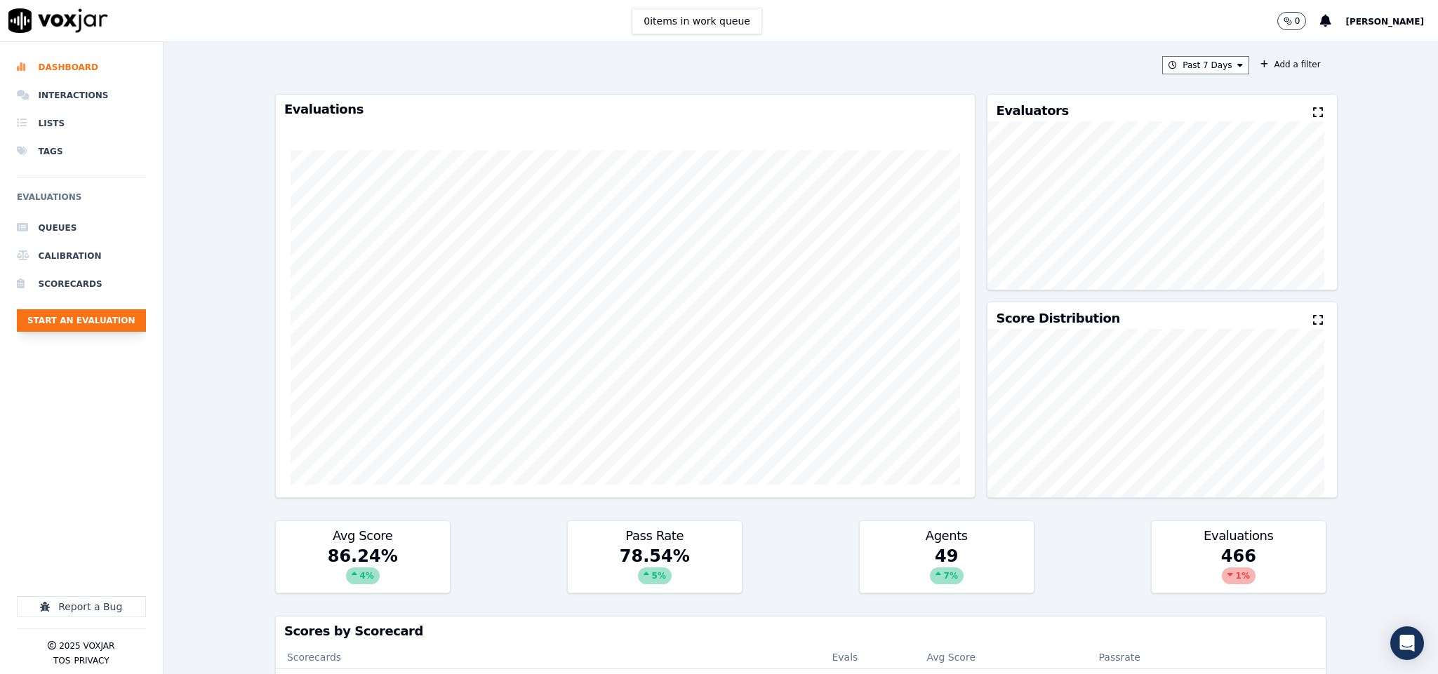
click at [114, 321] on button "Start an Evaluation" at bounding box center [81, 320] width 129 height 22
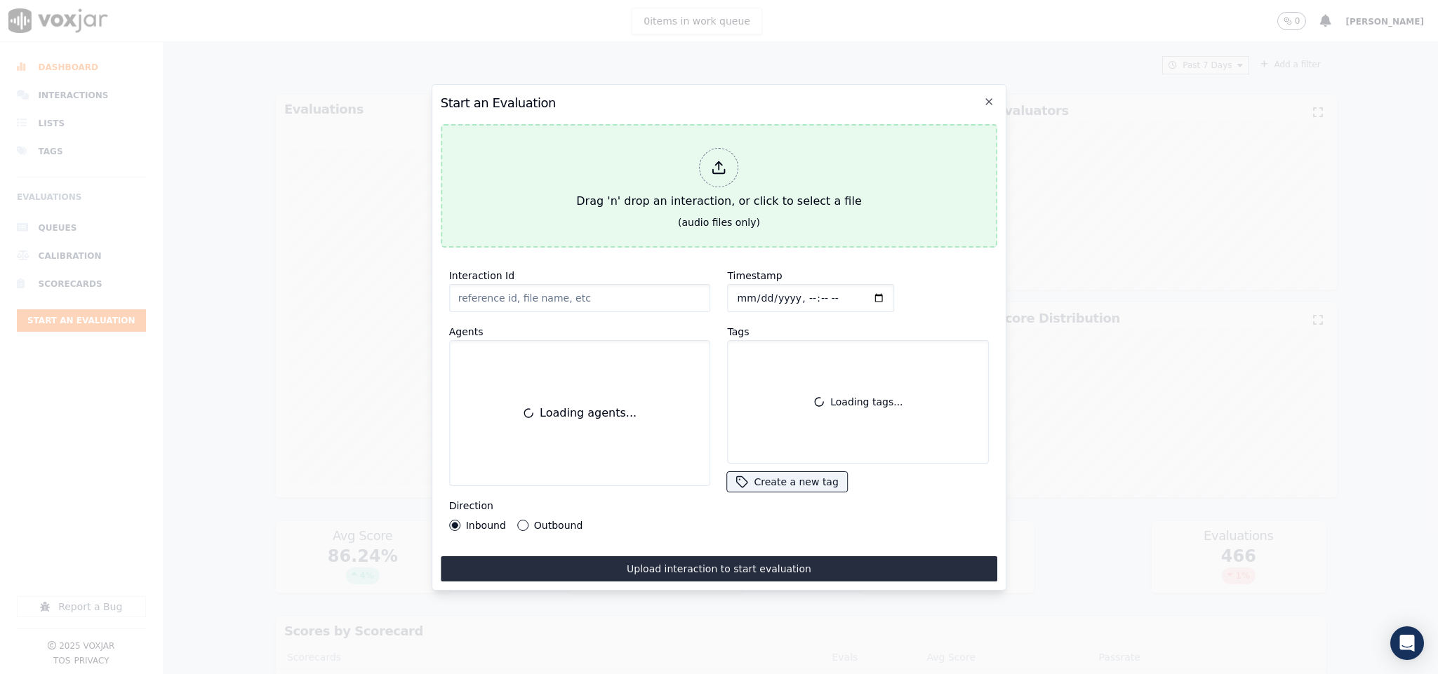
click at [733, 159] on div at bounding box center [719, 167] width 39 height 39
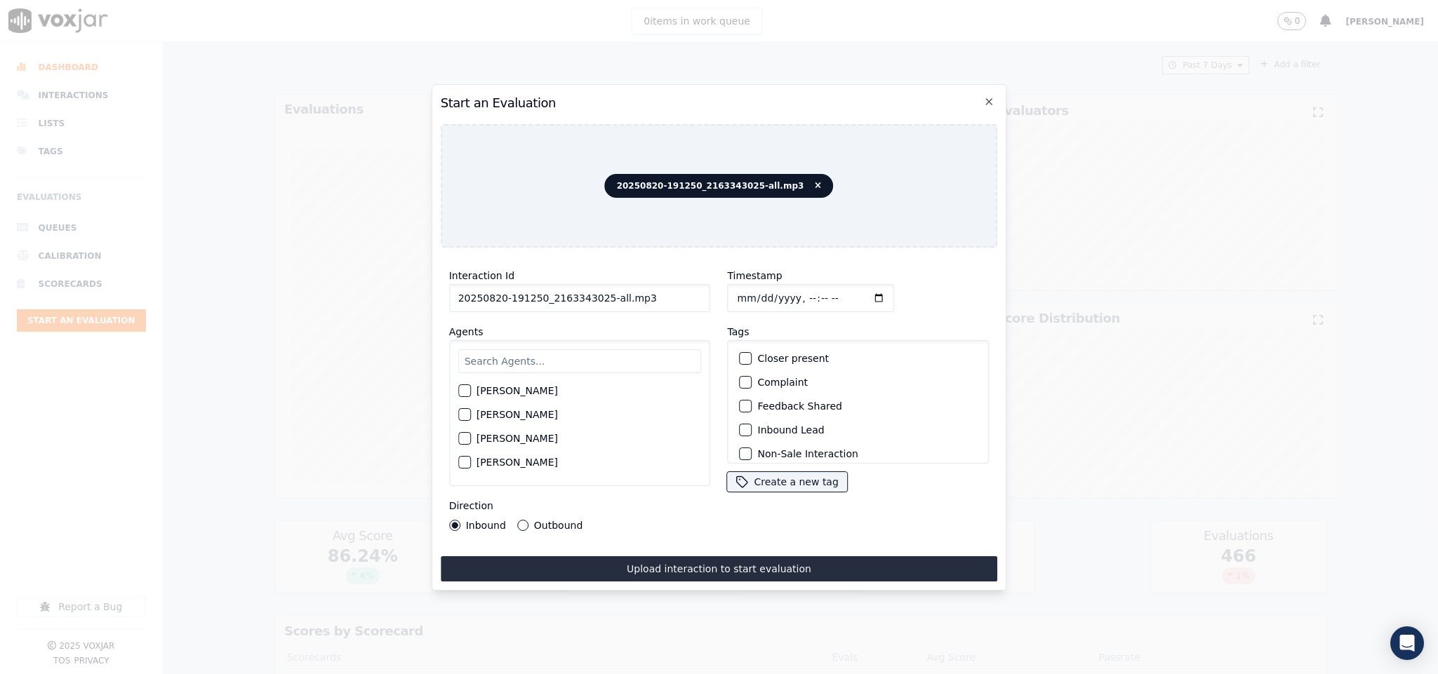
drag, startPoint x: 599, startPoint y: 295, endPoint x: 647, endPoint y: 293, distance: 48.5
click at [647, 293] on input "20250820-191250_2163343025-all.mp3" at bounding box center [580, 298] width 262 height 28
type input "20250820-191250_2163343025-C1"
click at [733, 285] on input "Timestamp" at bounding box center [811, 298] width 167 height 28
type input "[DATE]T20:09"
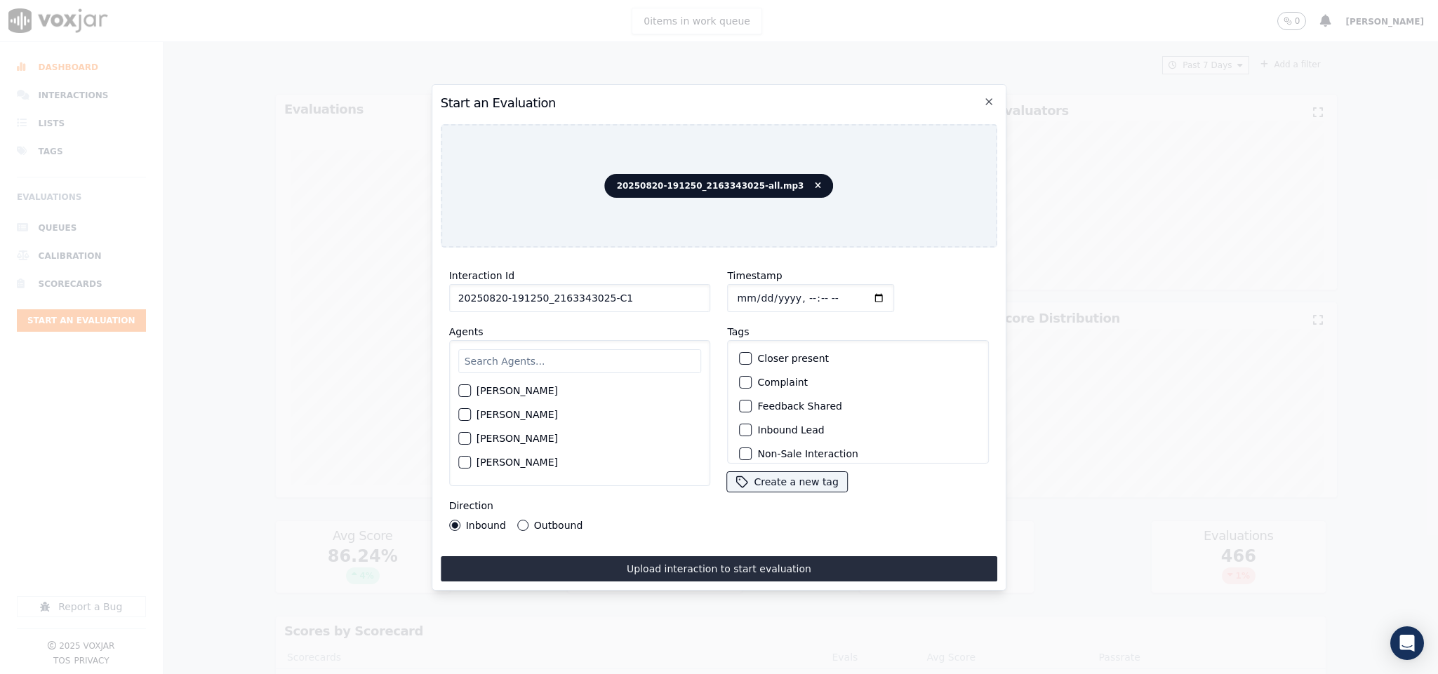
click at [556, 342] on div "[PERSON_NAME] [PERSON_NAME] [PERSON_NAME] [PERSON_NAME] [PERSON_NAME] [PERSON_N…" at bounding box center [580, 413] width 262 height 146
click at [548, 352] on input "text" at bounding box center [579, 361] width 243 height 24
type input "[PERSON_NAME]"
click at [467, 390] on div "button" at bounding box center [464, 395] width 10 height 10
click at [514, 520] on div "Inbound Outbound" at bounding box center [516, 525] width 134 height 11
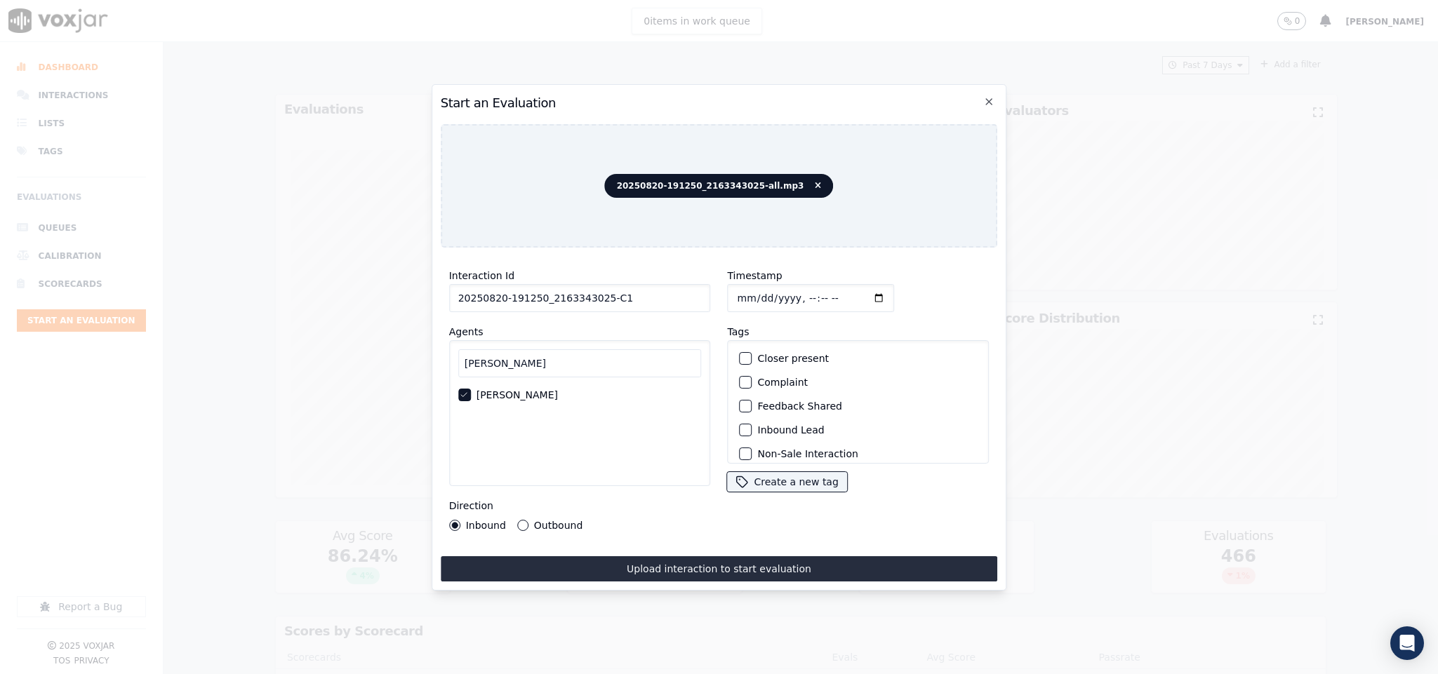
click at [517, 520] on button "Outbound" at bounding box center [522, 525] width 11 height 11
click at [740, 356] on div "button" at bounding box center [745, 359] width 10 height 10
click at [740, 375] on button "Outbound Lead" at bounding box center [746, 374] width 13 height 13
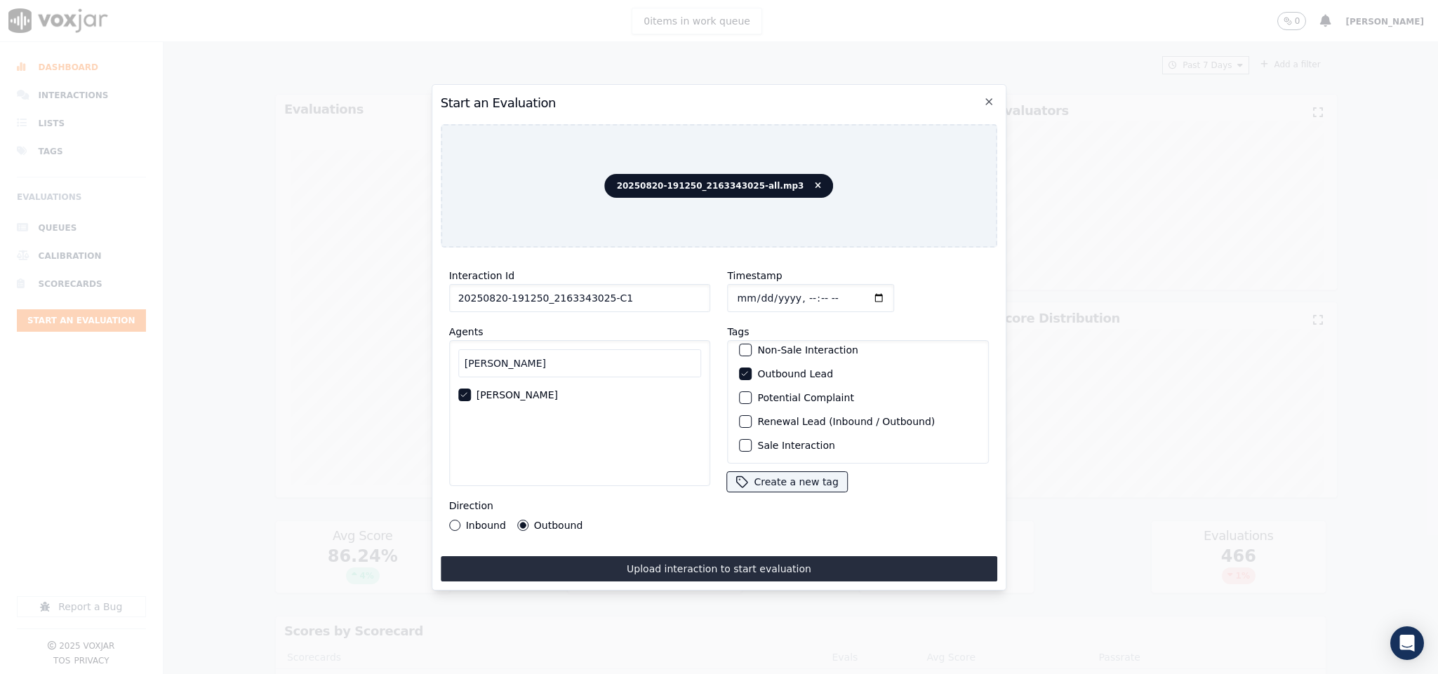
click at [740, 439] on button "Sale Interaction" at bounding box center [746, 445] width 13 height 13
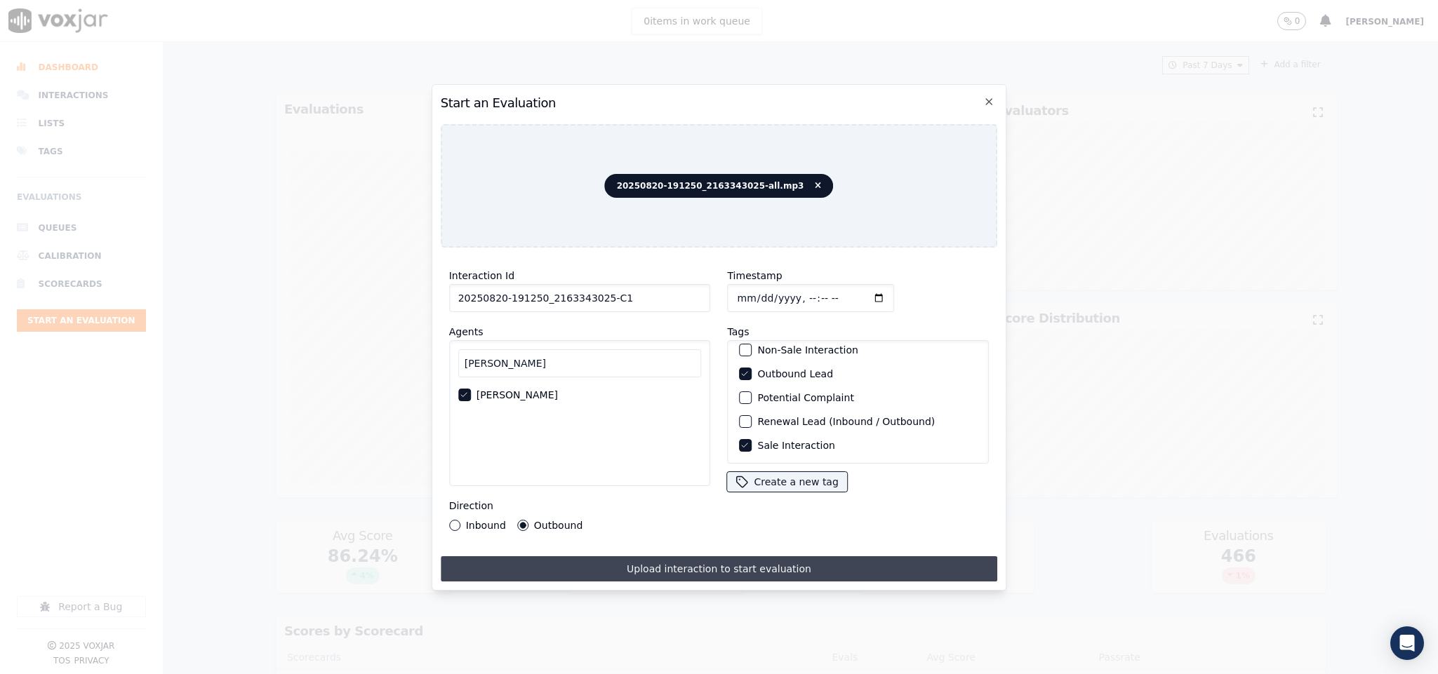
click at [706, 556] on button "Upload interaction to start evaluation" at bounding box center [719, 568] width 557 height 25
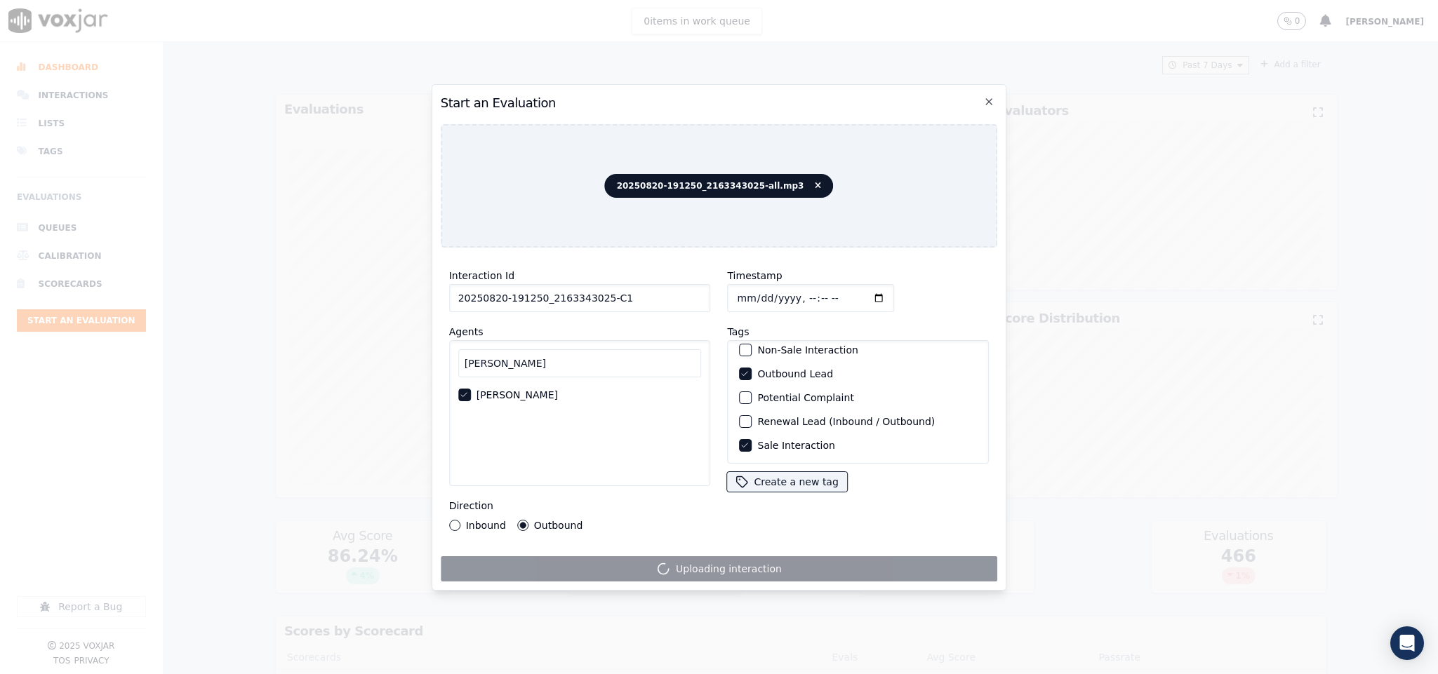
click at [846, 190] on div "20250820-191250_2163343025-all.mp3" at bounding box center [719, 185] width 557 height 123
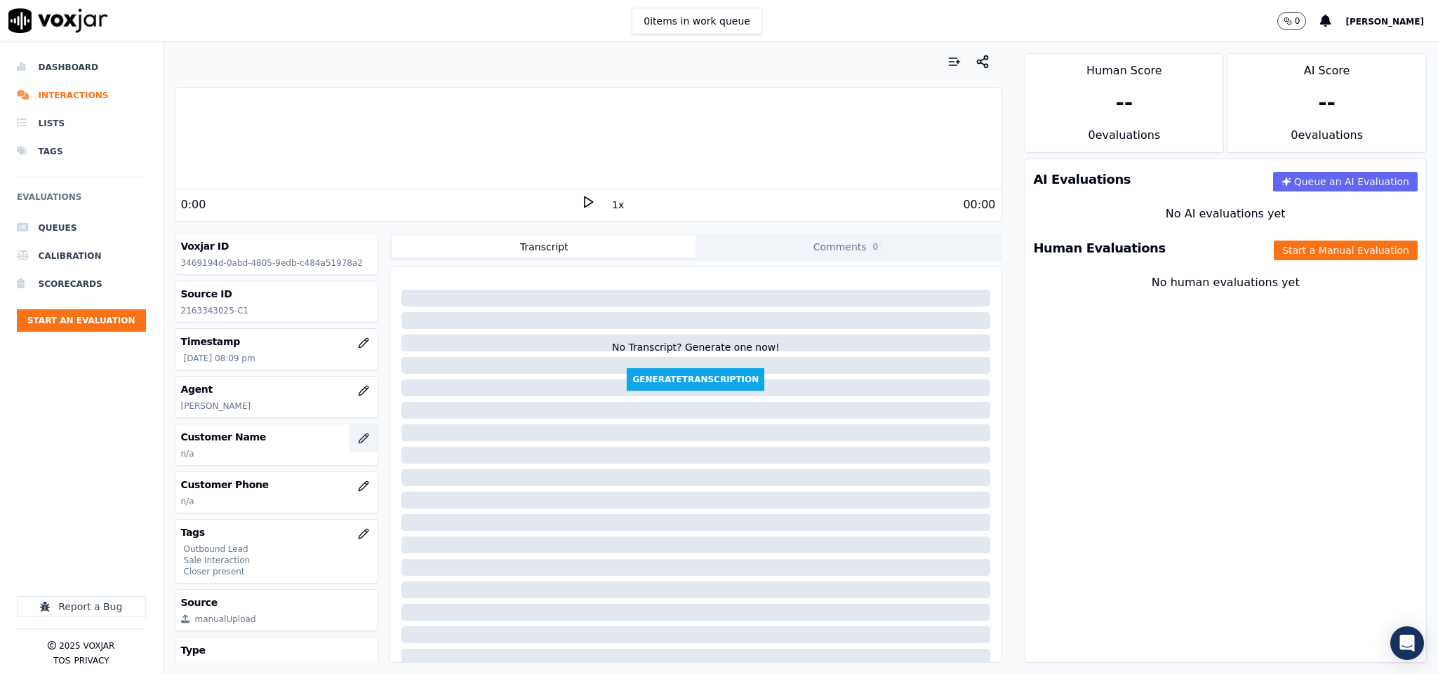
click at [358, 444] on icon "button" at bounding box center [363, 438] width 11 height 11
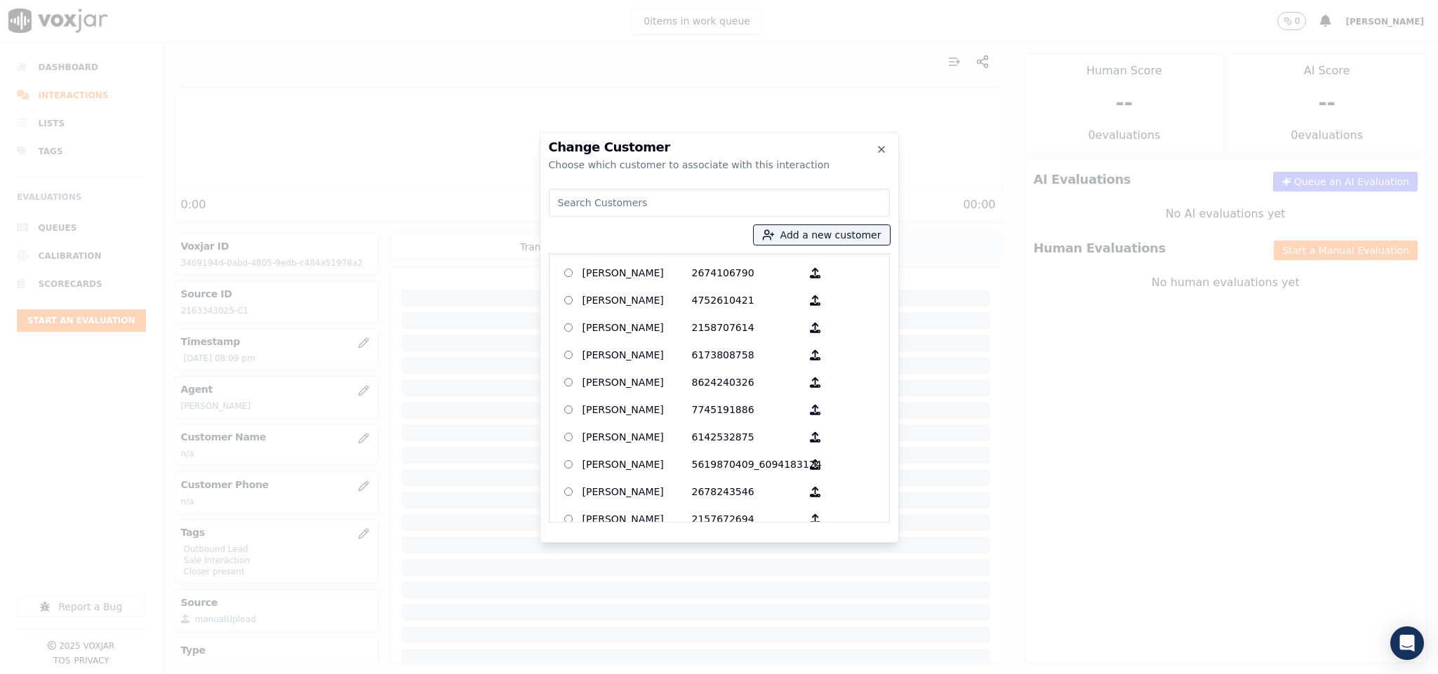
type input "[PERSON_NAME]"
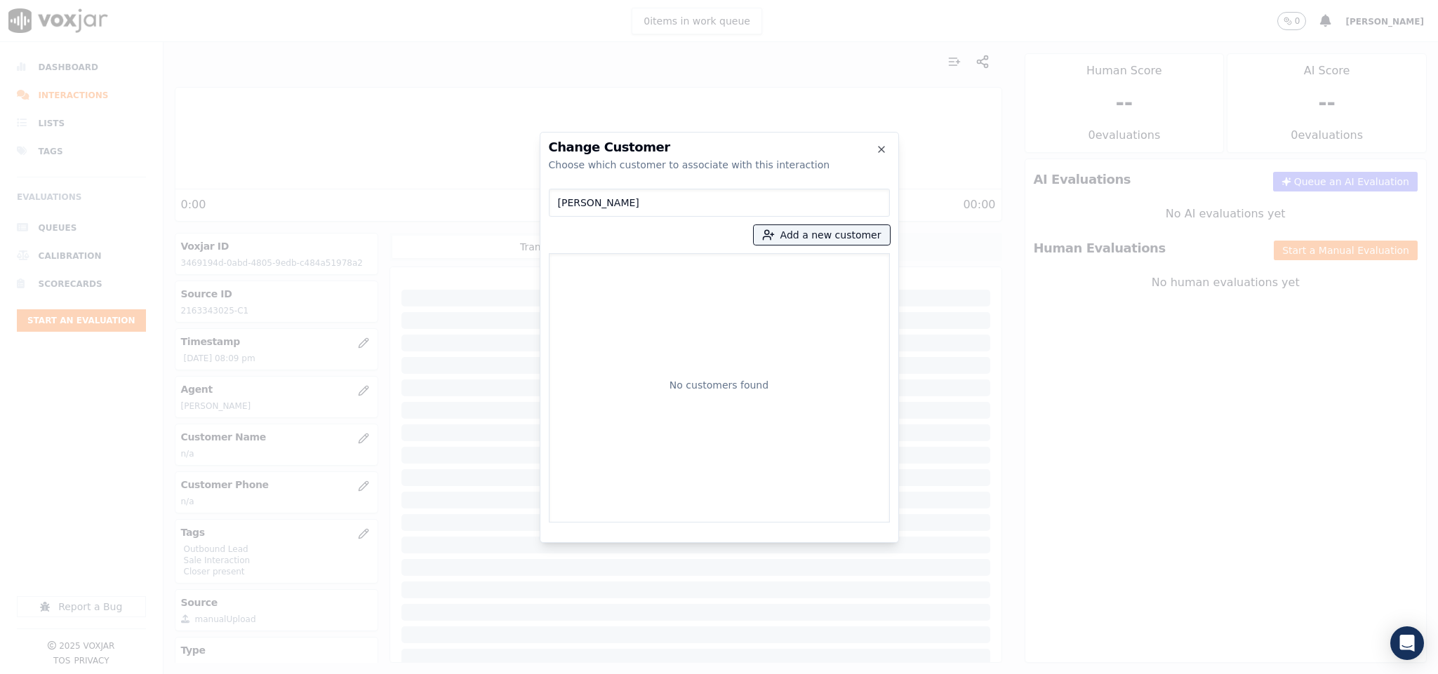
drag, startPoint x: 648, startPoint y: 201, endPoint x: 465, endPoint y: 202, distance: 183.1
click at [465, 674] on div "Change Customer Choose which customer to associate with this interaction [PERSO…" at bounding box center [719, 674] width 1438 height 0
click at [829, 244] on button "Add a new customer" at bounding box center [822, 235] width 136 height 20
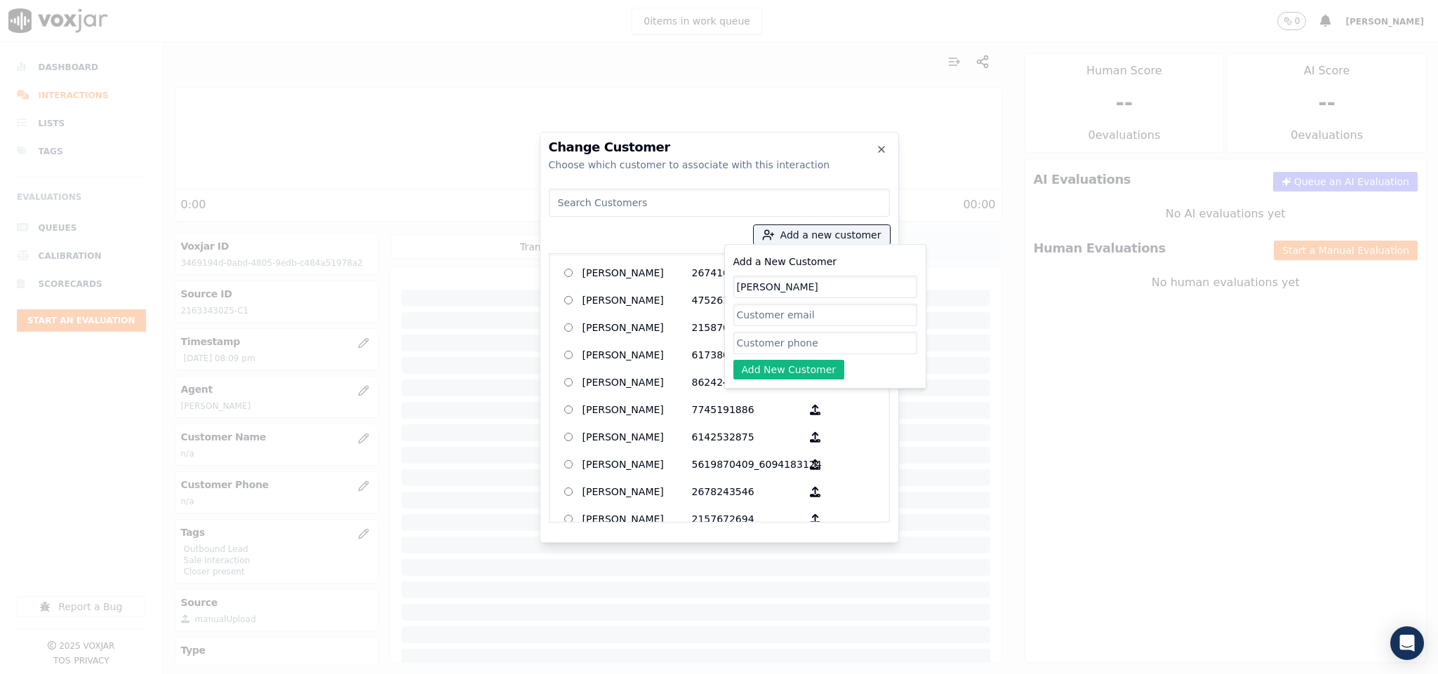
type input "[PERSON_NAME]"
click at [788, 343] on input "Add a New Customer" at bounding box center [825, 343] width 184 height 22
paste input "2163343025"
type input "2163343025"
click at [777, 375] on button "Add New Customer" at bounding box center [789, 370] width 112 height 20
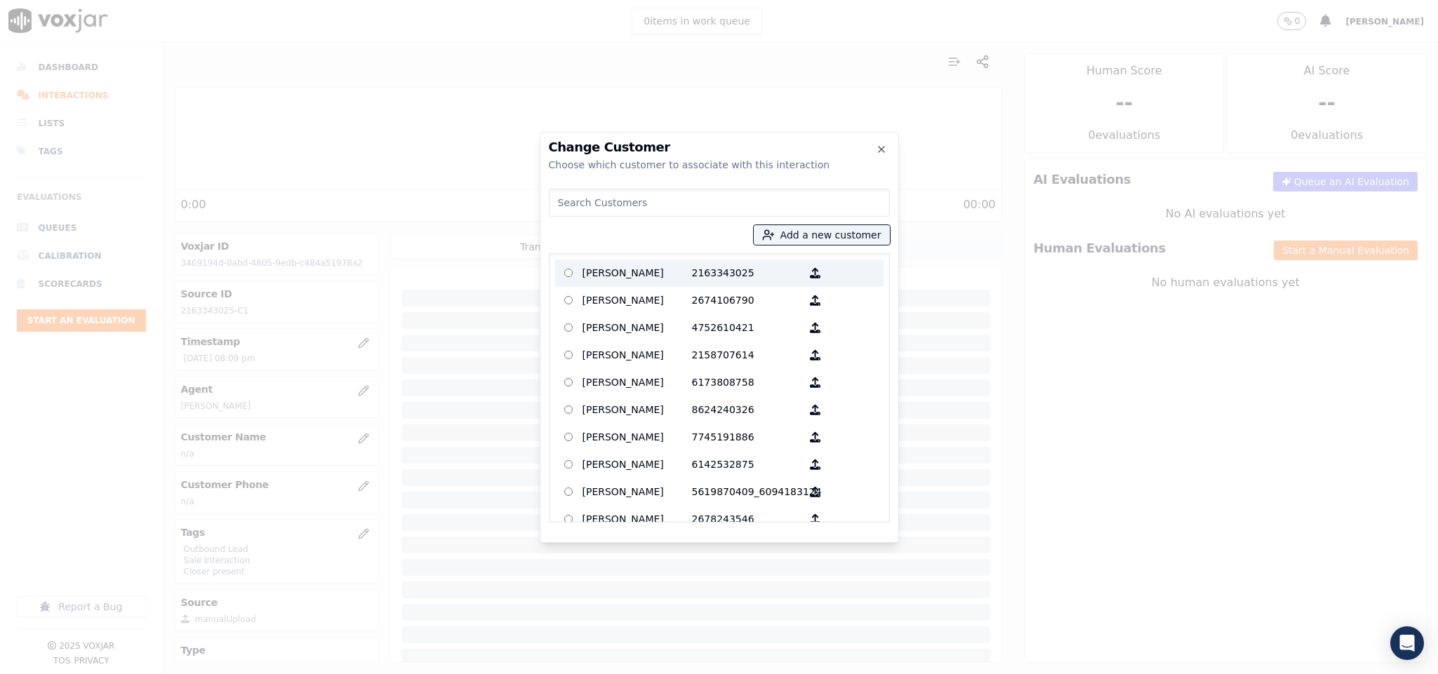
click at [716, 274] on p "2163343025" at bounding box center [746, 273] width 109 height 22
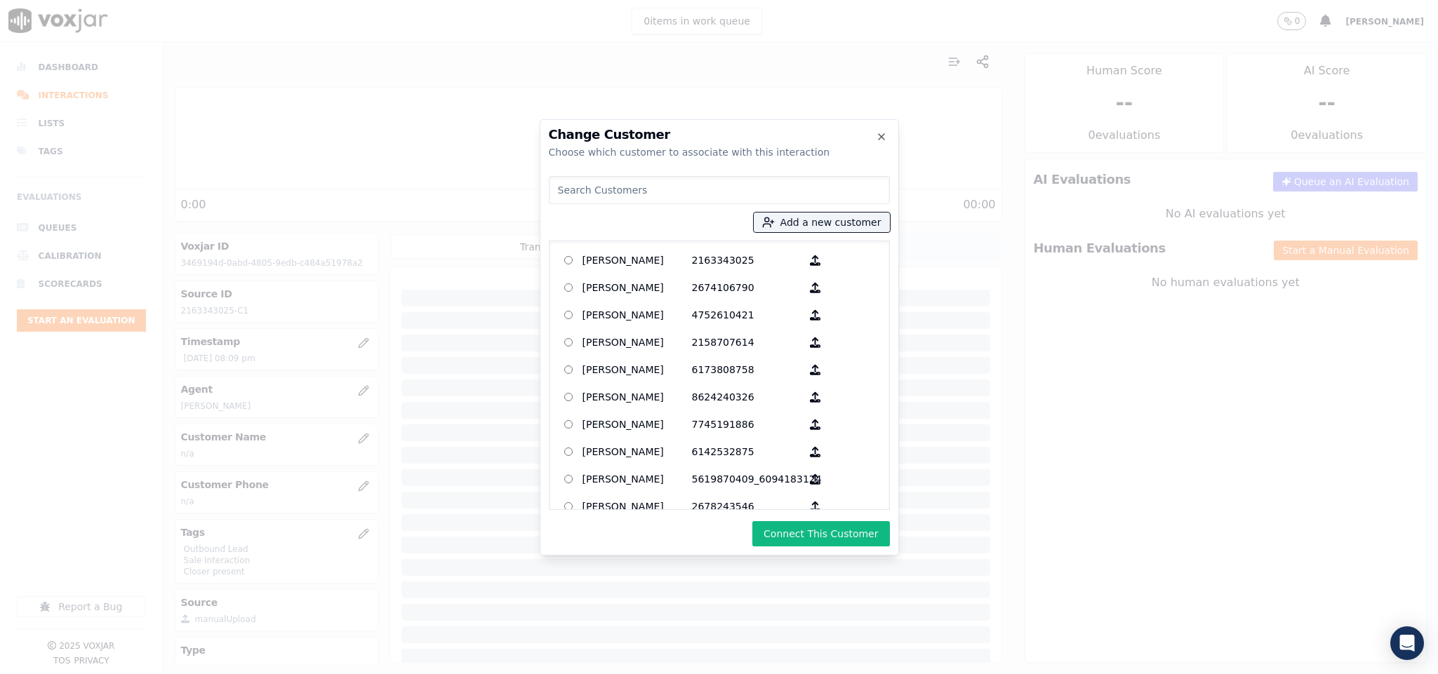
click at [836, 531] on button "Connect This Customer" at bounding box center [820, 533] width 137 height 25
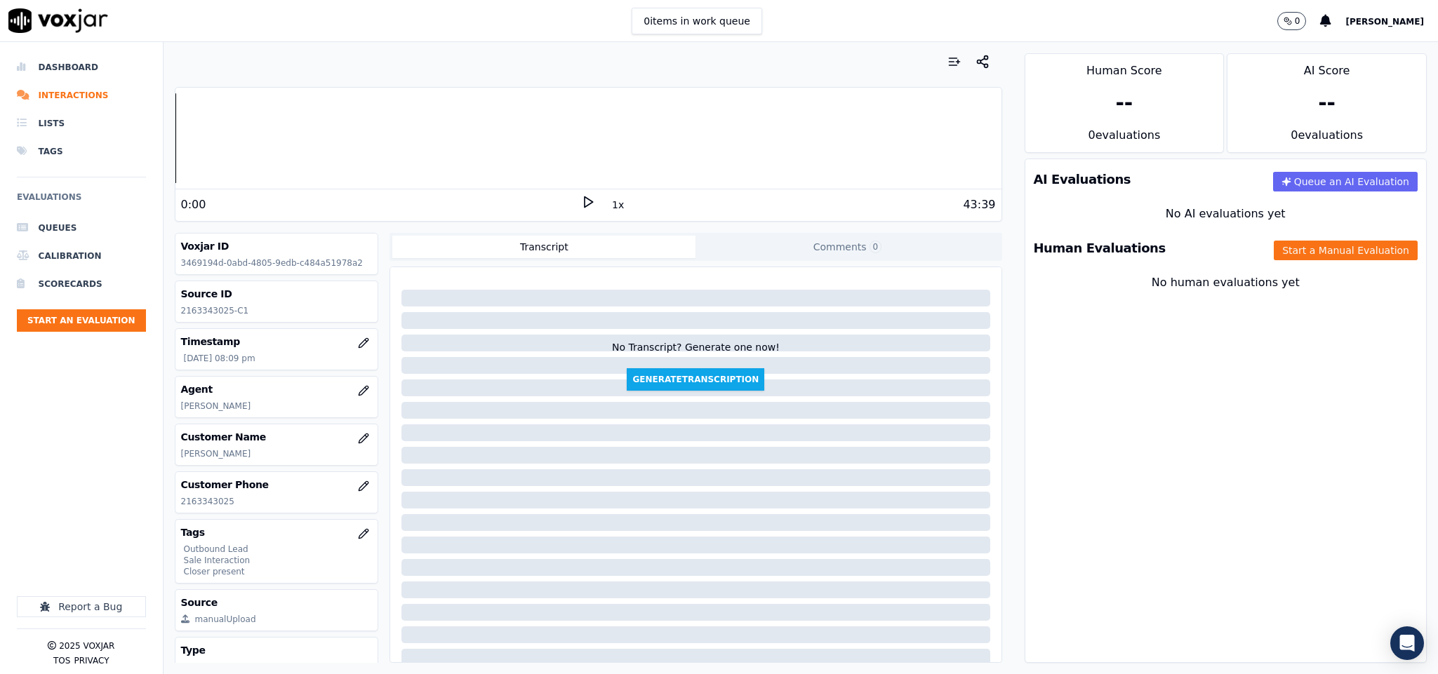
click at [1274, 255] on button "Start a Manual Evaluation" at bounding box center [1346, 251] width 144 height 20
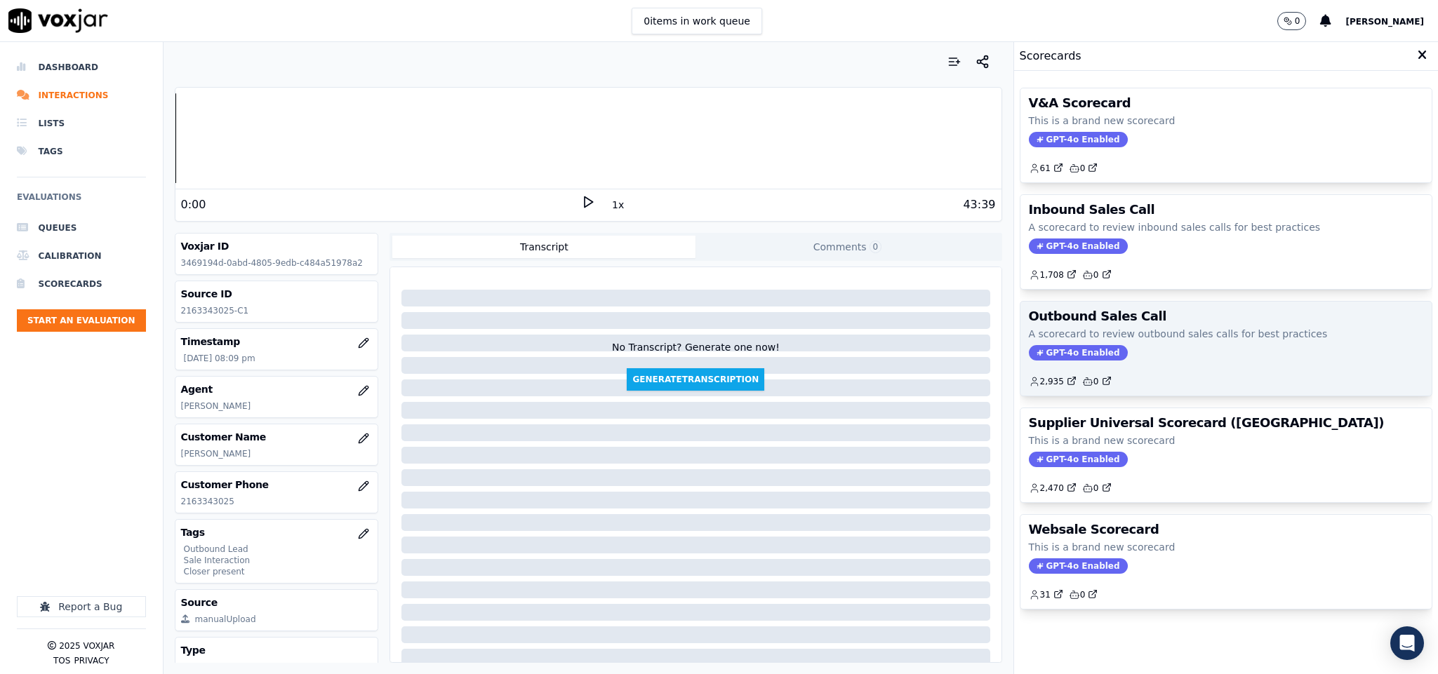
click at [1034, 356] on span "GPT-4o Enabled" at bounding box center [1078, 352] width 99 height 15
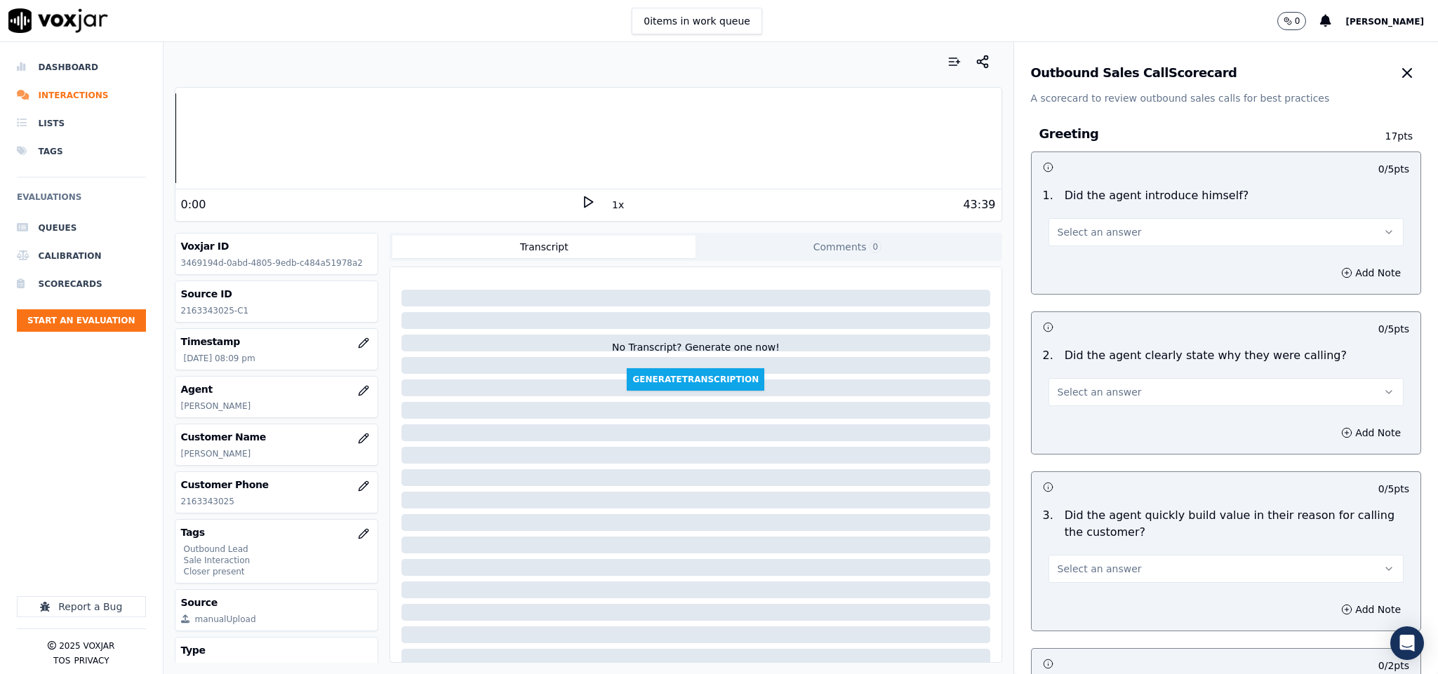
click at [1086, 240] on button "Select an answer" at bounding box center [1226, 232] width 356 height 28
click at [1072, 272] on div "Yes" at bounding box center [1191, 264] width 321 height 22
click at [1089, 402] on button "Select an answer" at bounding box center [1226, 392] width 356 height 28
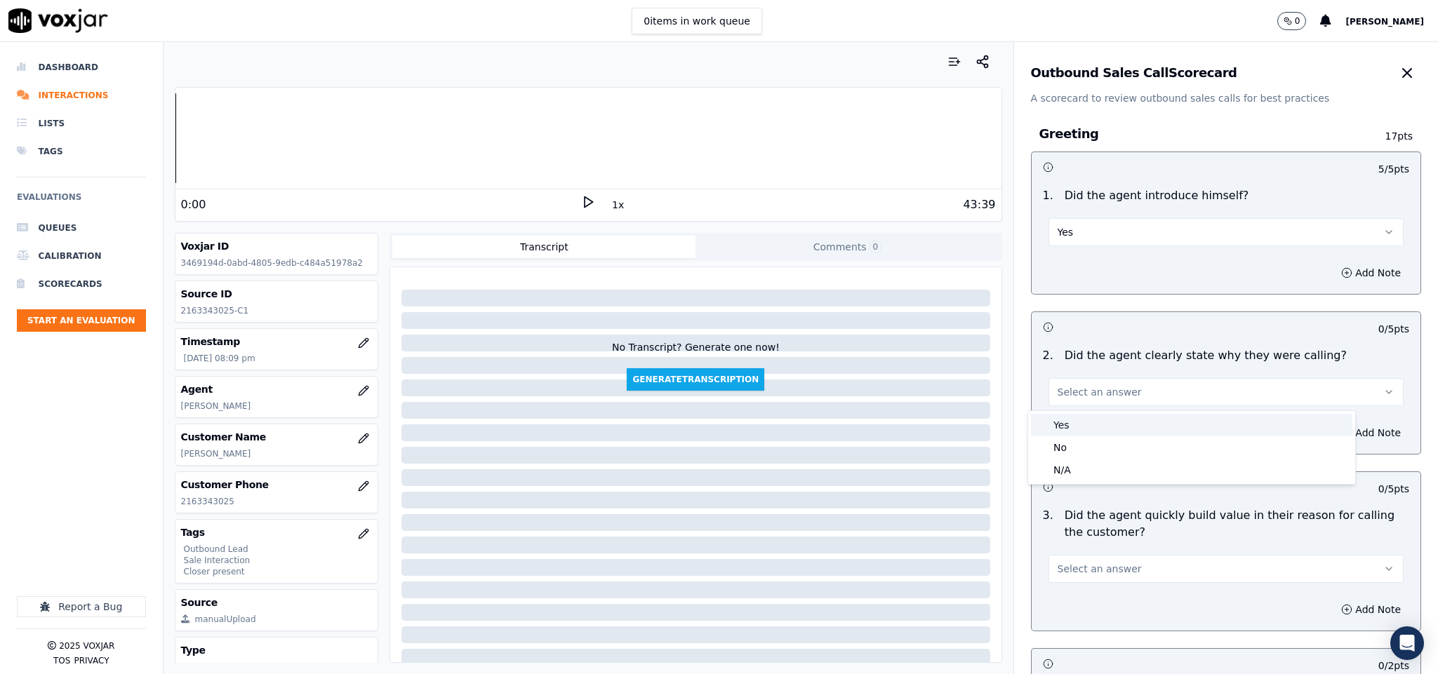
click at [1076, 420] on div "Yes" at bounding box center [1191, 425] width 321 height 22
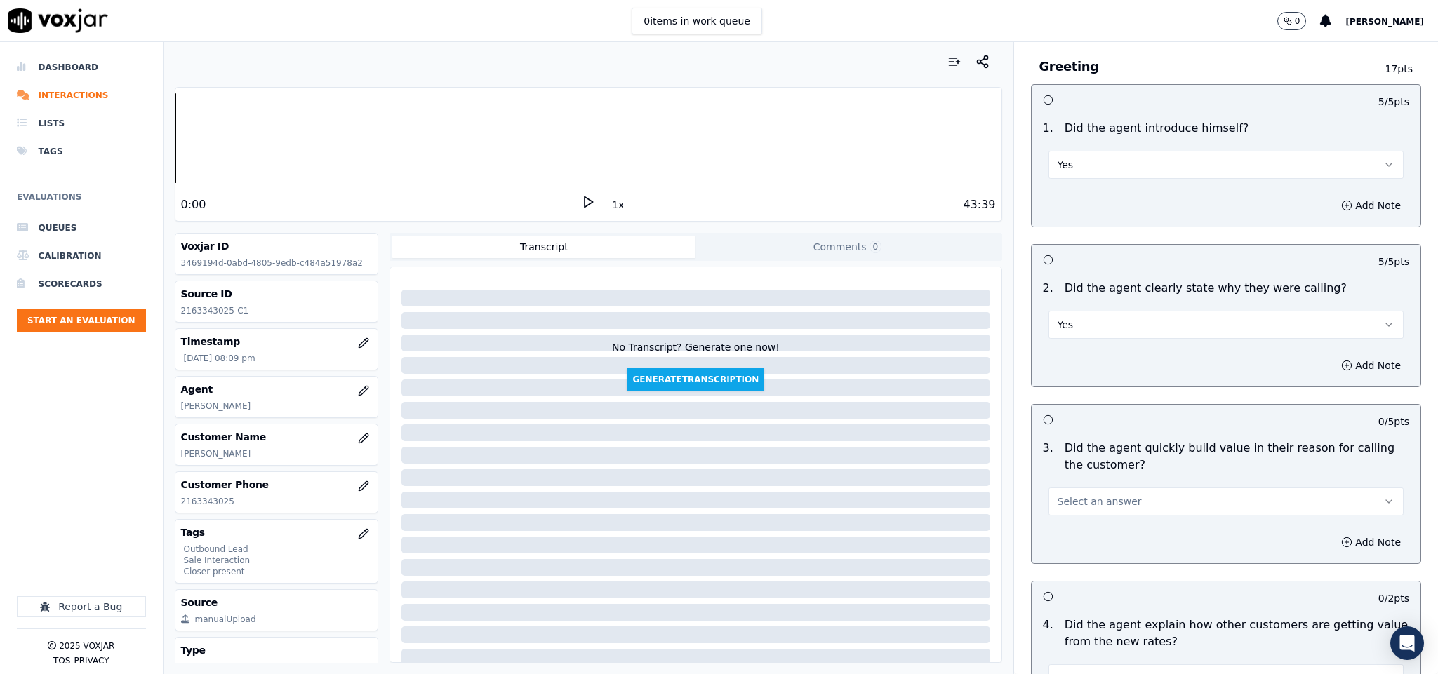
scroll to position [105, 0]
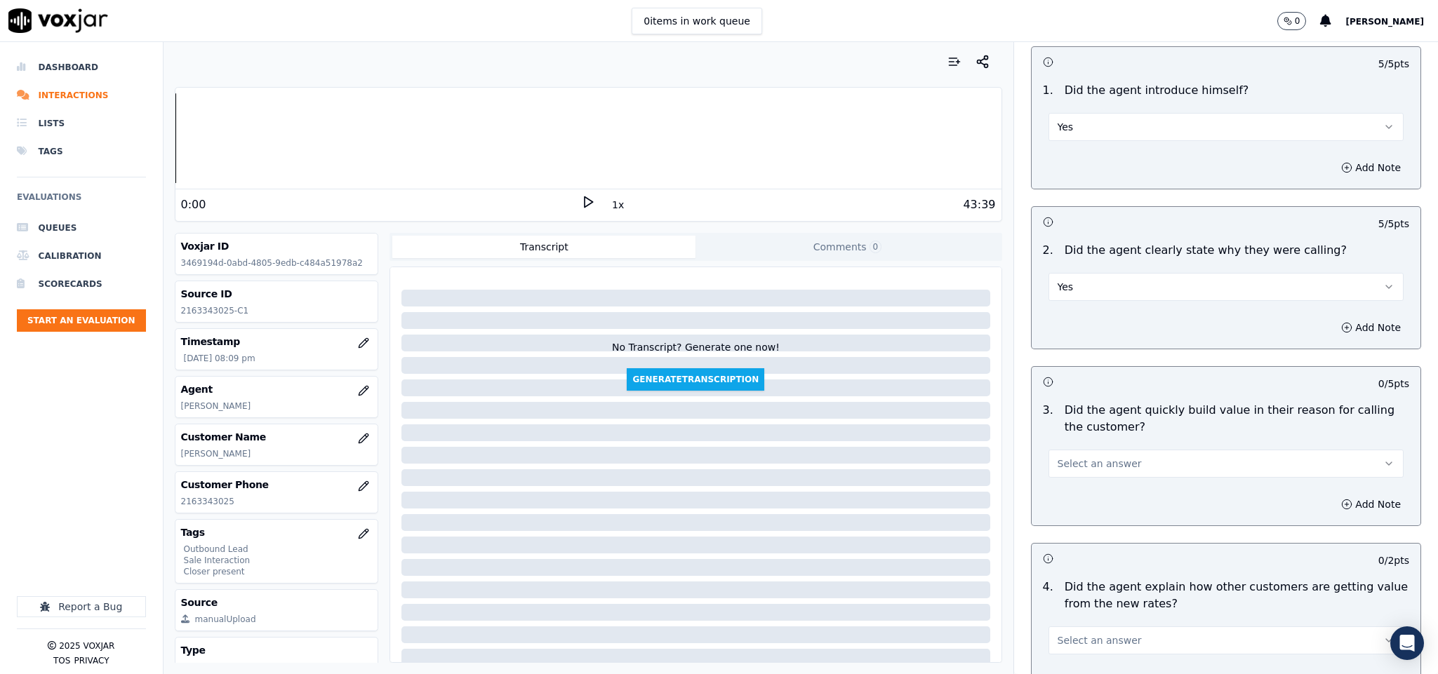
click at [1081, 461] on span "Select an answer" at bounding box center [1099, 464] width 84 height 14
click at [1065, 543] on div "N/A" at bounding box center [1191, 542] width 321 height 22
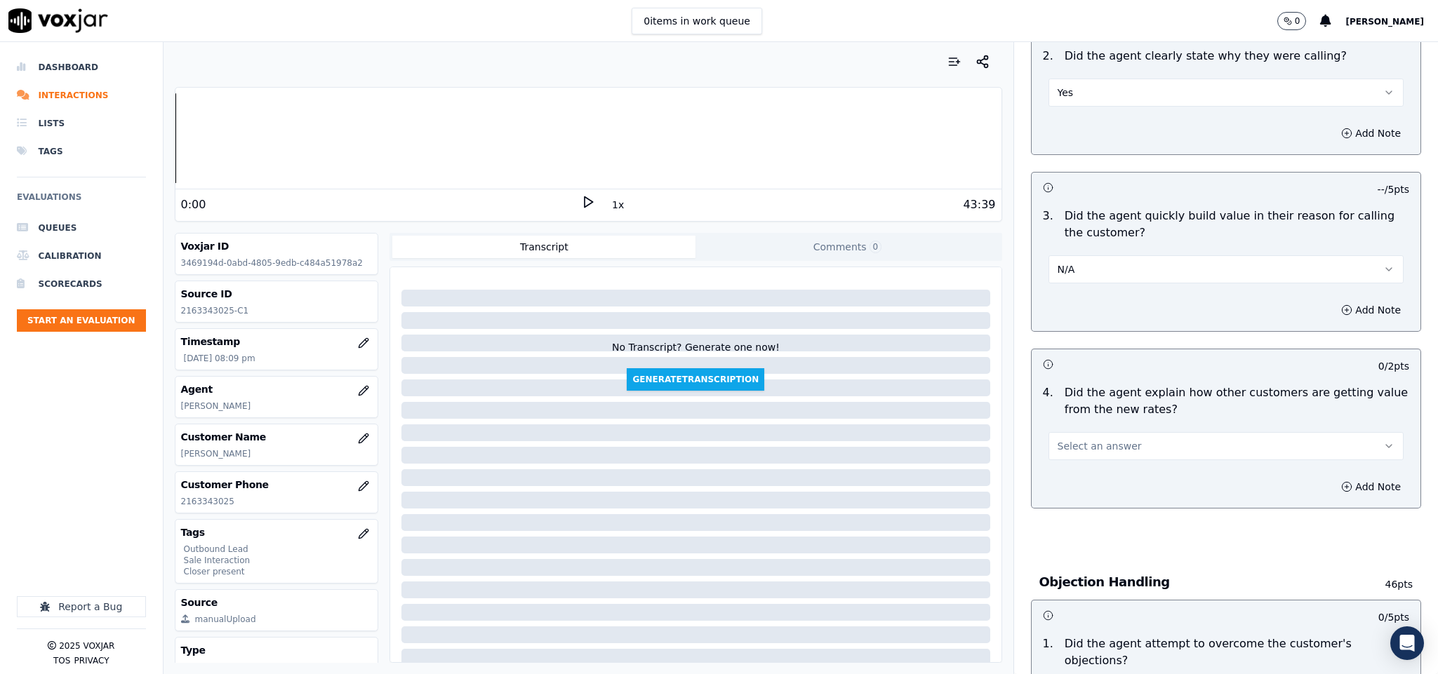
scroll to position [316, 0]
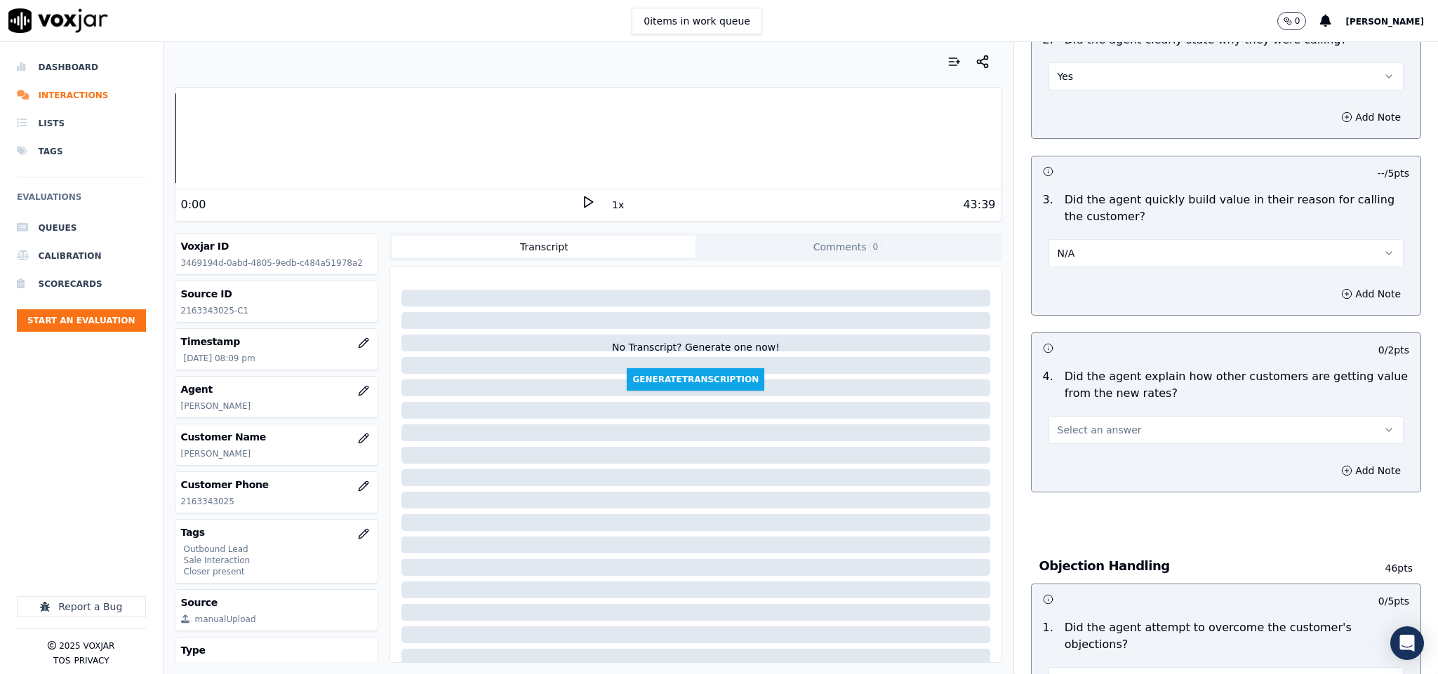
click at [1139, 244] on button "N/A" at bounding box center [1226, 253] width 356 height 28
click at [1074, 280] on div "Yes" at bounding box center [1191, 287] width 321 height 22
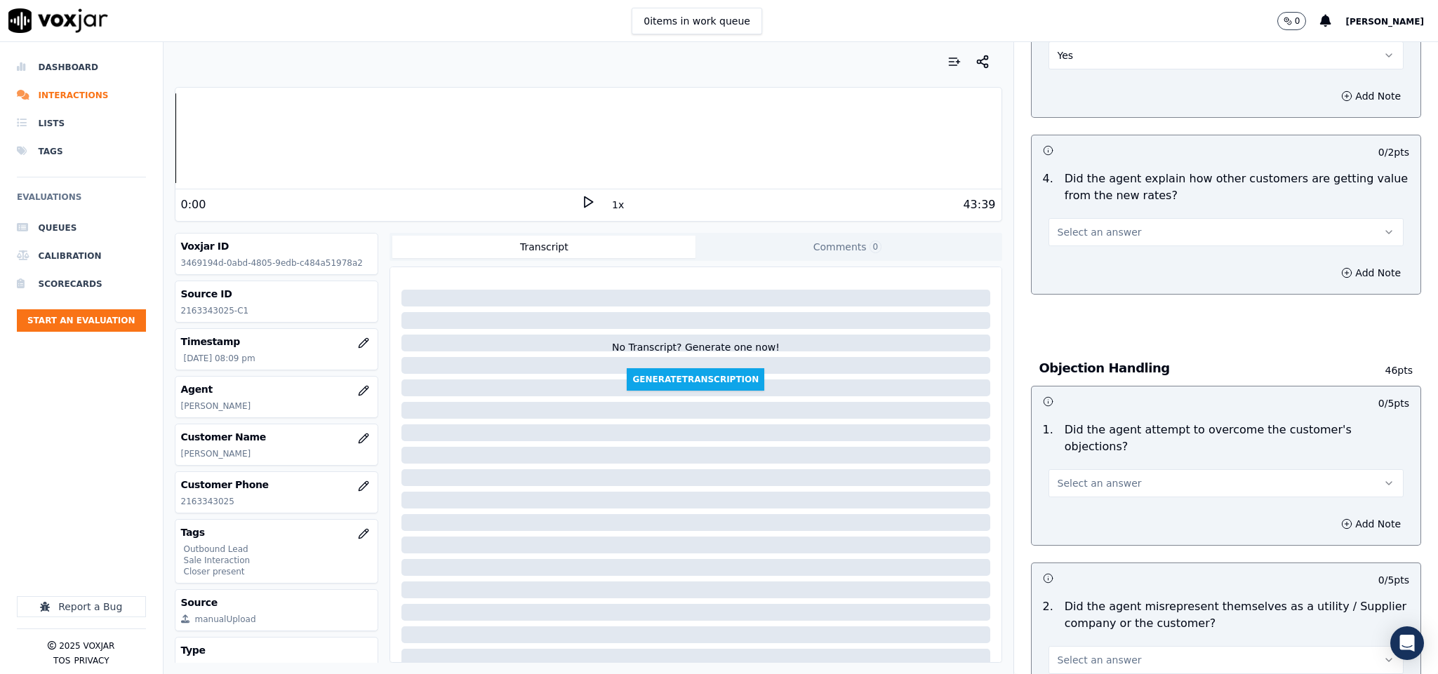
scroll to position [526, 0]
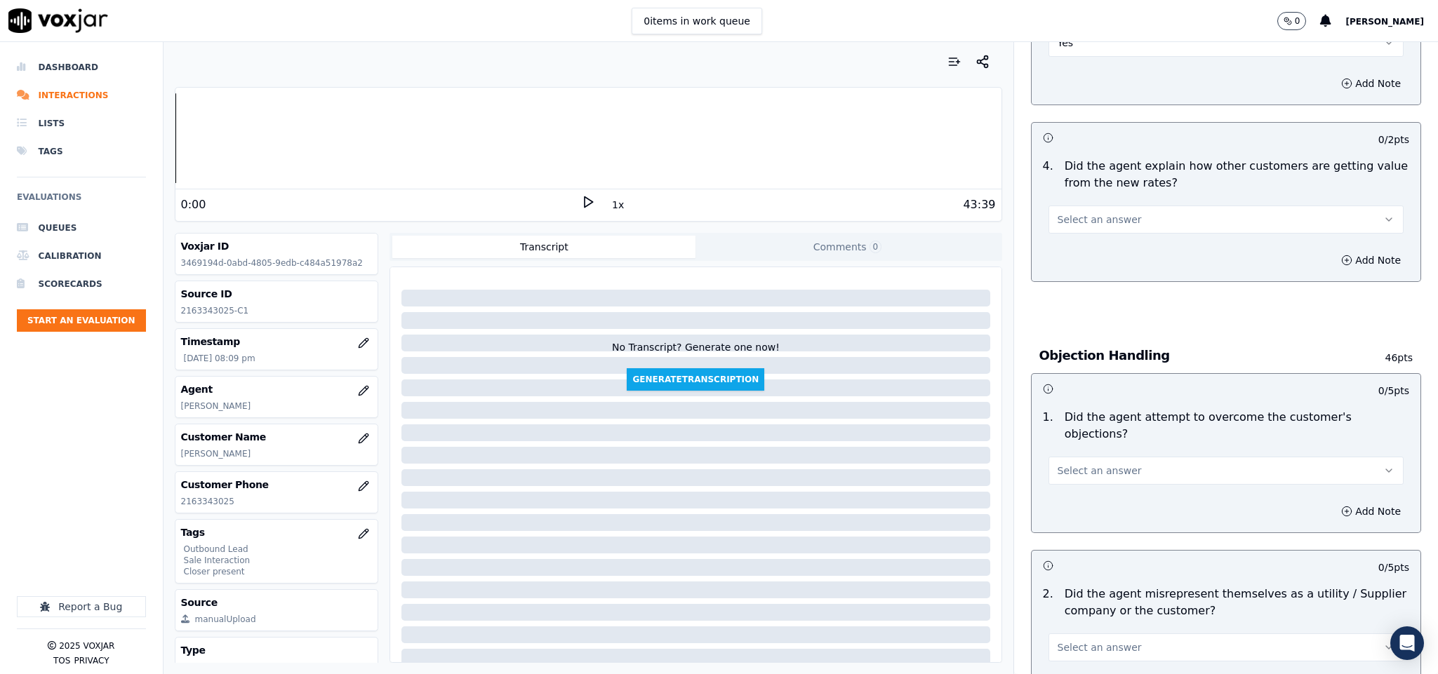
click at [1104, 211] on button "Select an answer" at bounding box center [1226, 220] width 356 height 28
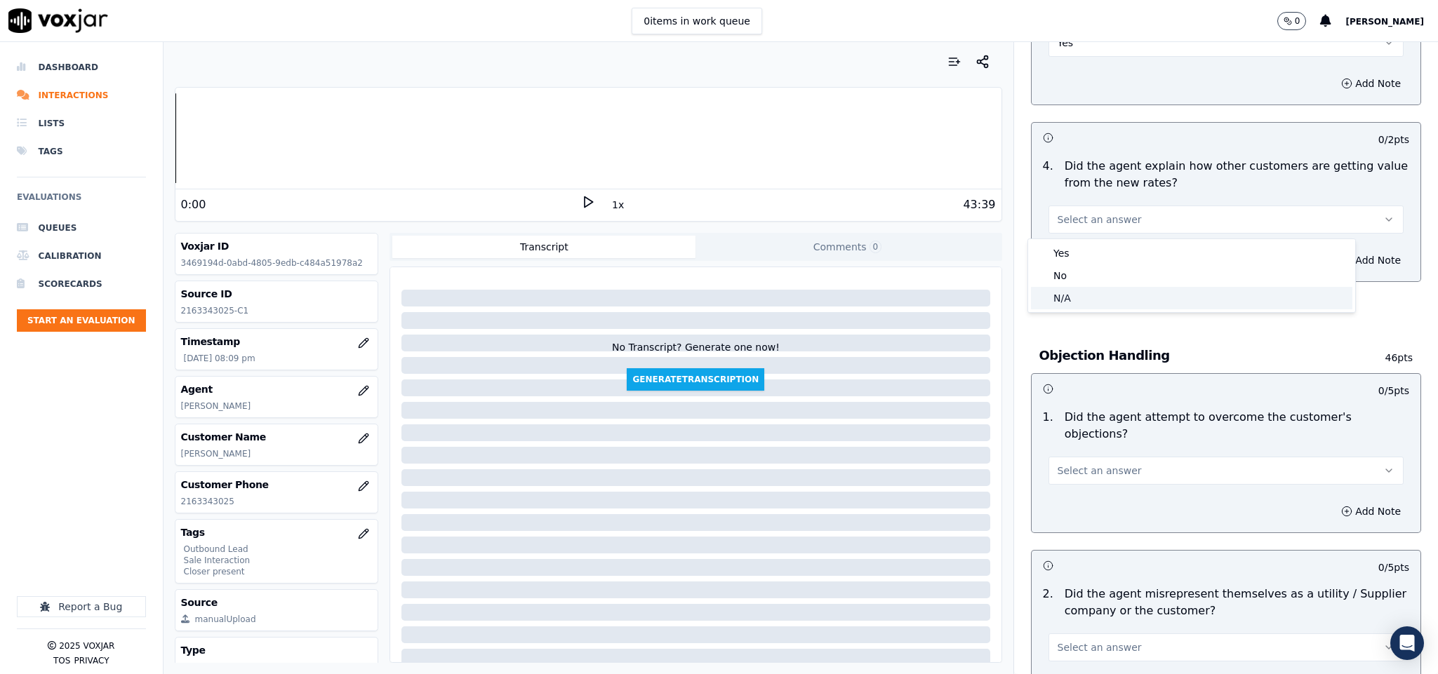
click at [1071, 305] on div "N/A" at bounding box center [1191, 298] width 321 height 22
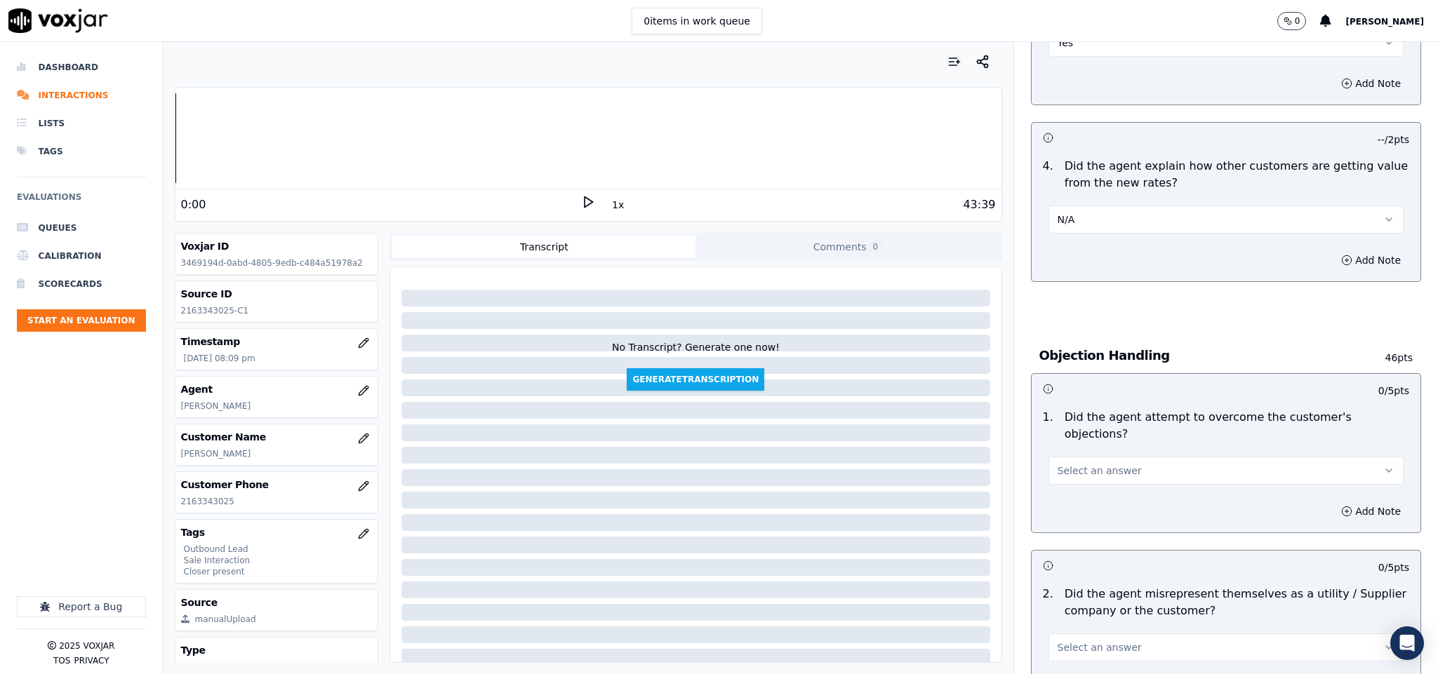
scroll to position [737, 0]
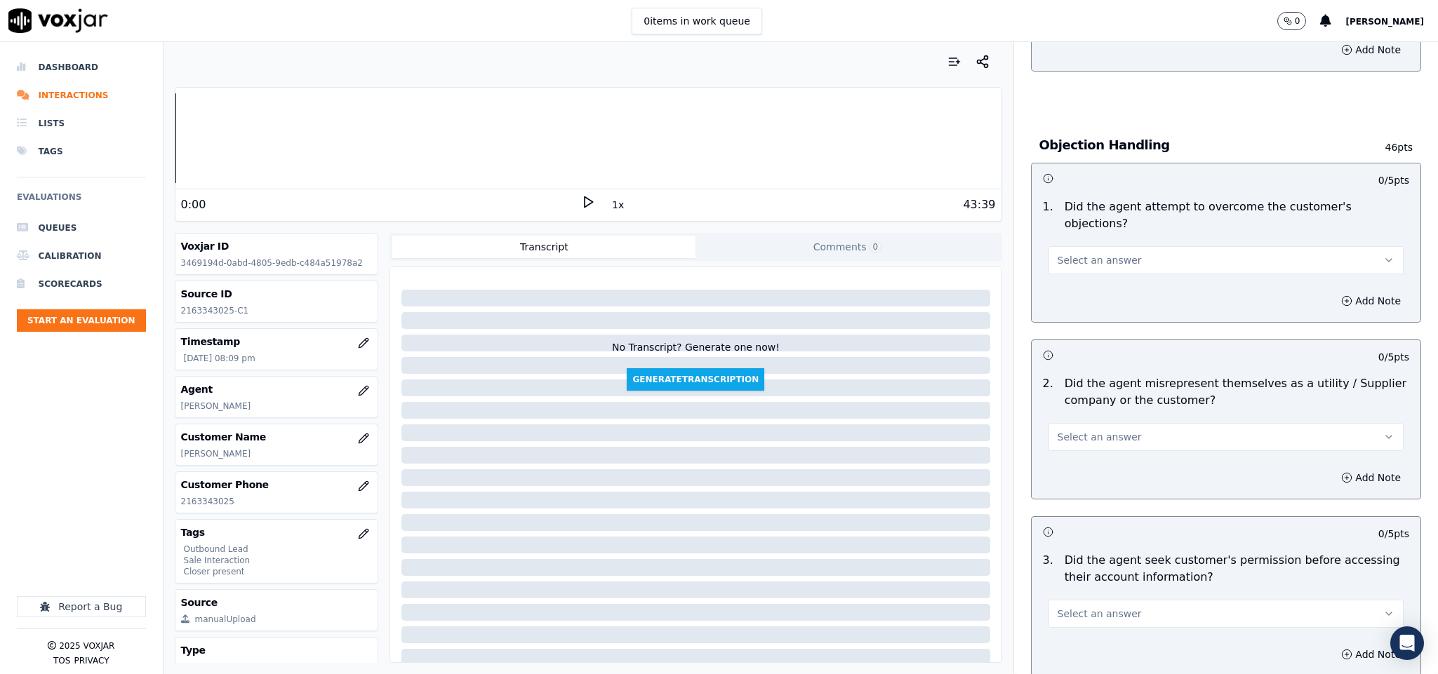
click at [1122, 246] on button "Select an answer" at bounding box center [1226, 260] width 356 height 28
click at [1097, 272] on div "Yes" at bounding box center [1191, 278] width 321 height 22
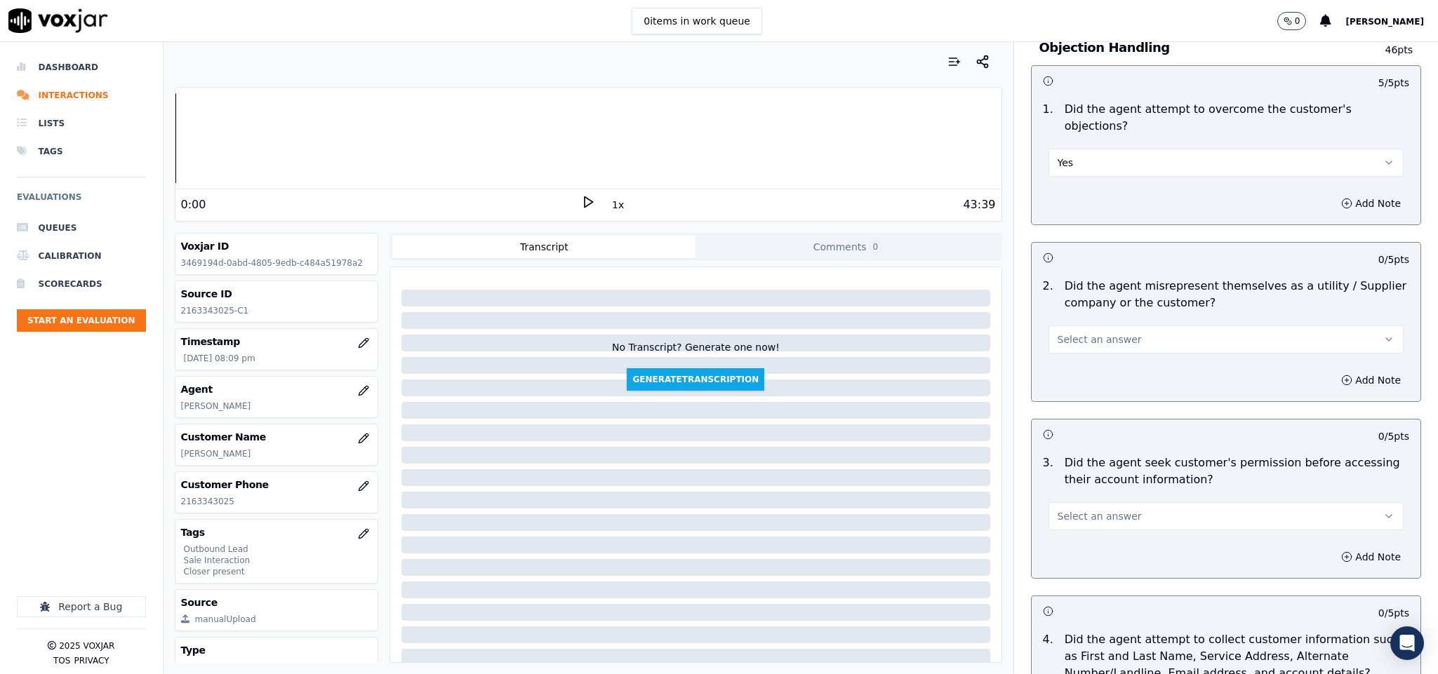
scroll to position [947, 0]
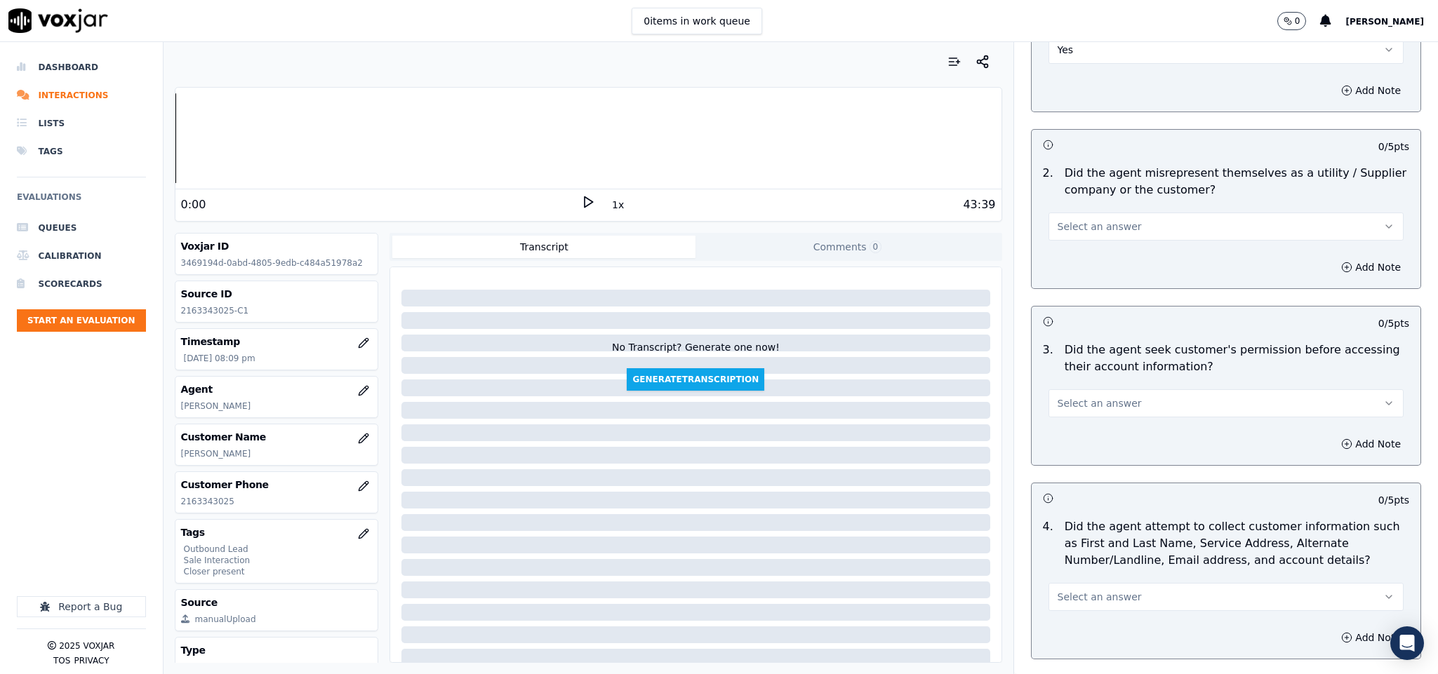
click at [1108, 224] on button "Select an answer" at bounding box center [1226, 227] width 356 height 28
click at [1080, 255] on div "Yes" at bounding box center [1191, 245] width 321 height 22
click at [1332, 261] on button "Add Note" at bounding box center [1370, 268] width 76 height 20
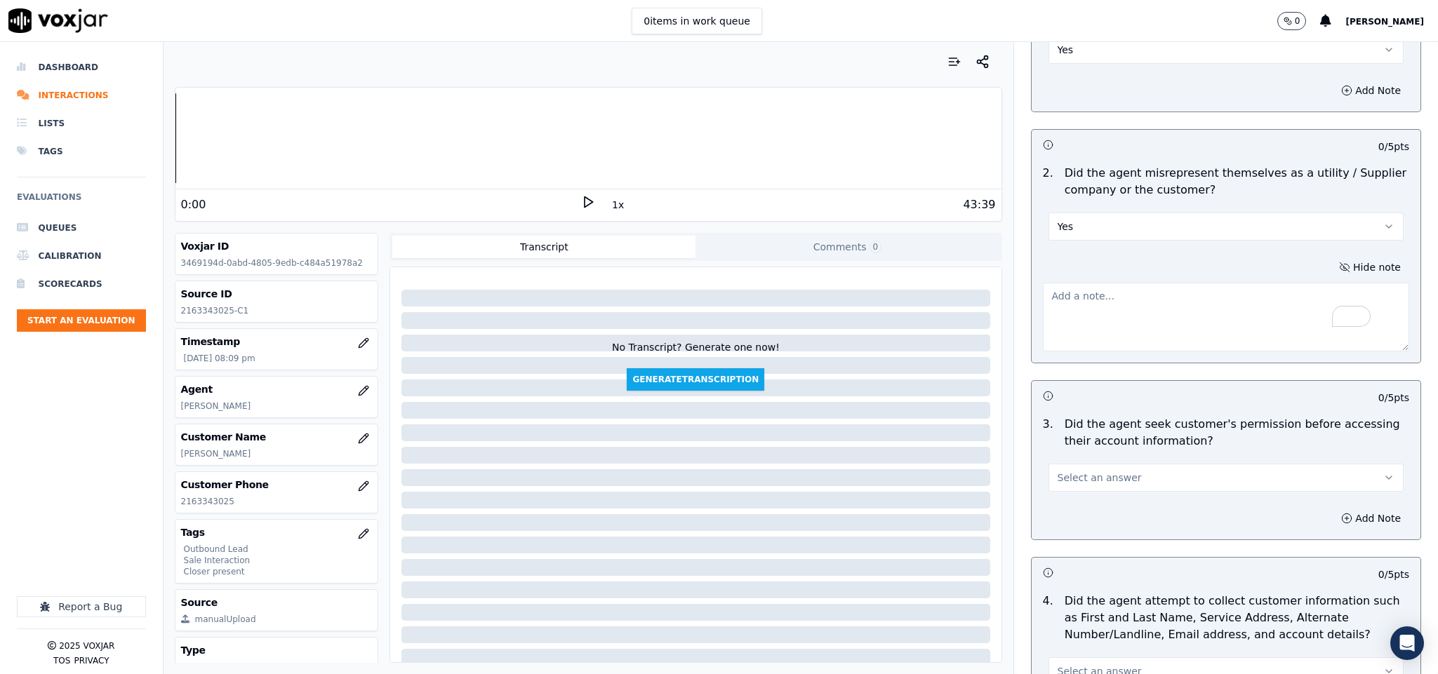
paste textarea "@6:19 [PERSON_NAME] - (I have got one of the best rates available for you right…"
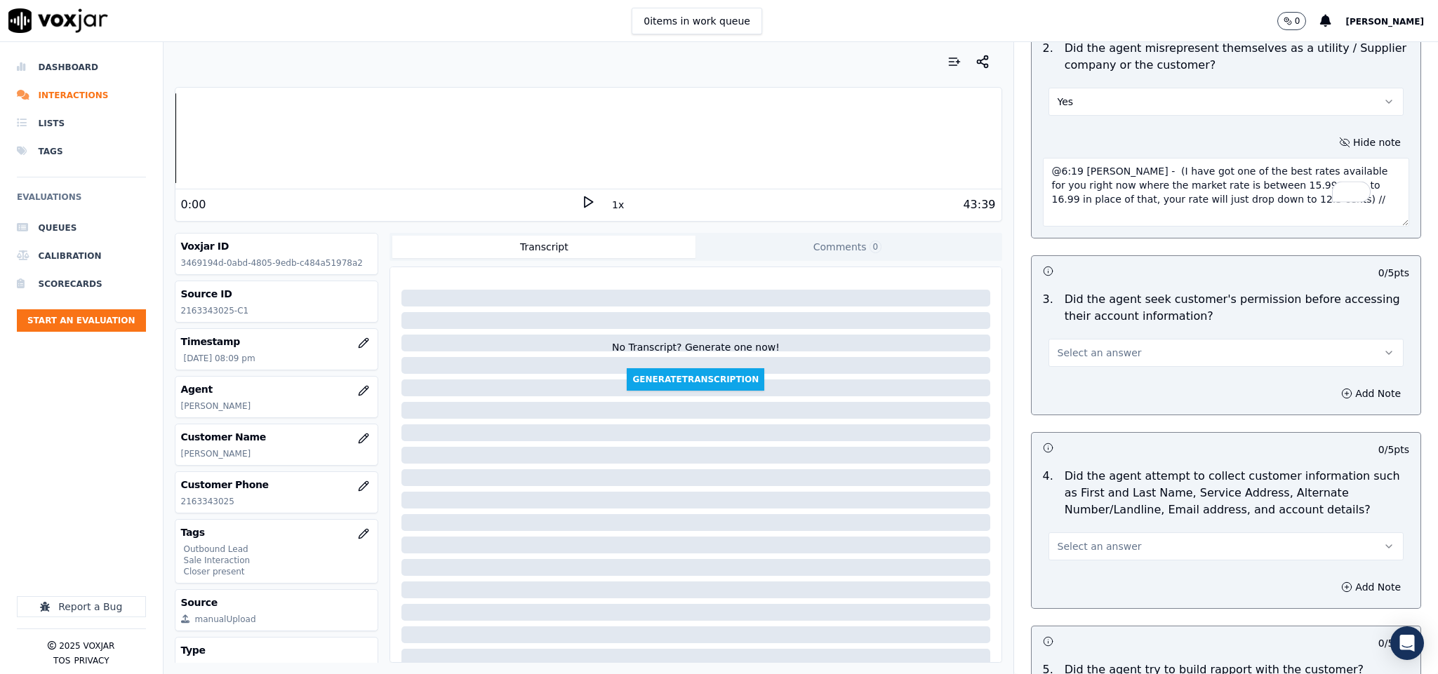
scroll to position [1158, 0]
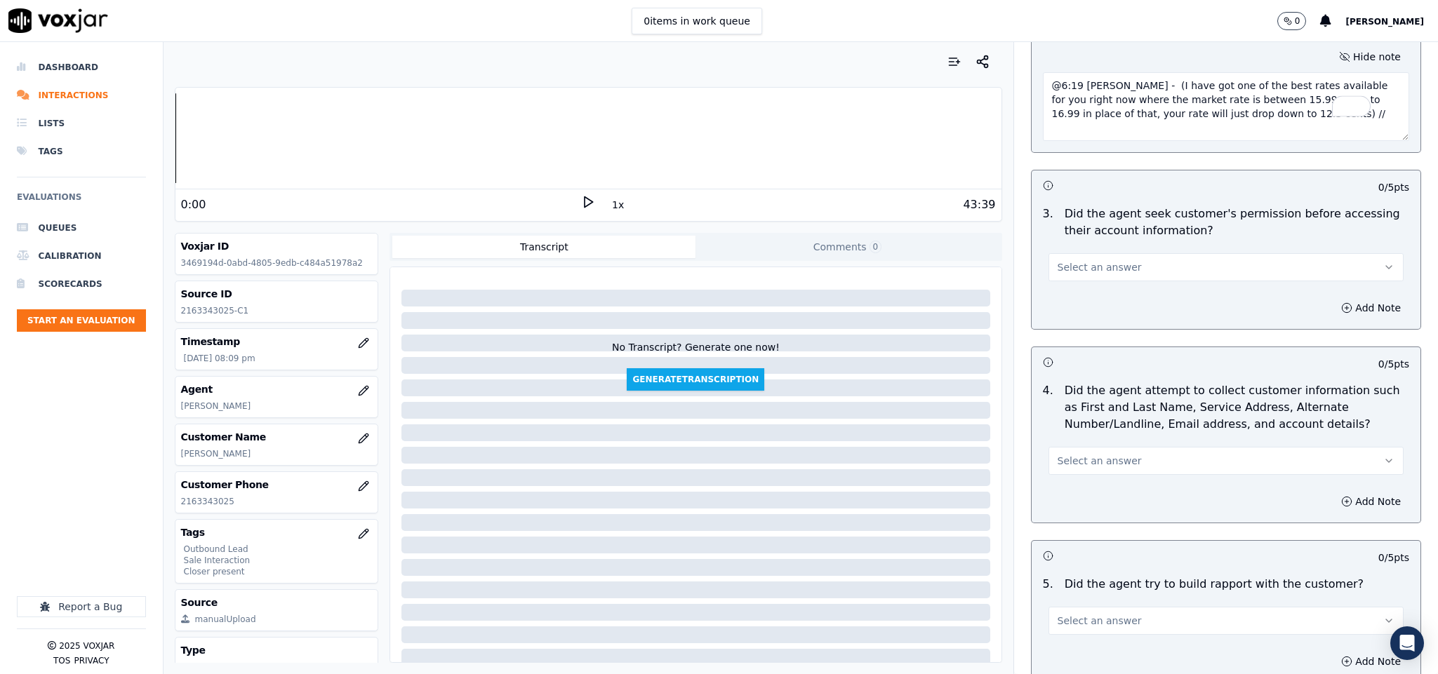
type textarea "@6:19 [PERSON_NAME] - (I have got one of the best rates available for you right…"
click at [1122, 253] on button "Select an answer" at bounding box center [1226, 267] width 356 height 28
click at [1078, 282] on div "Yes" at bounding box center [1191, 287] width 321 height 22
click at [1118, 447] on button "Select an answer" at bounding box center [1226, 461] width 356 height 28
drag, startPoint x: 1064, startPoint y: 526, endPoint x: 1069, endPoint y: 497, distance: 30.0
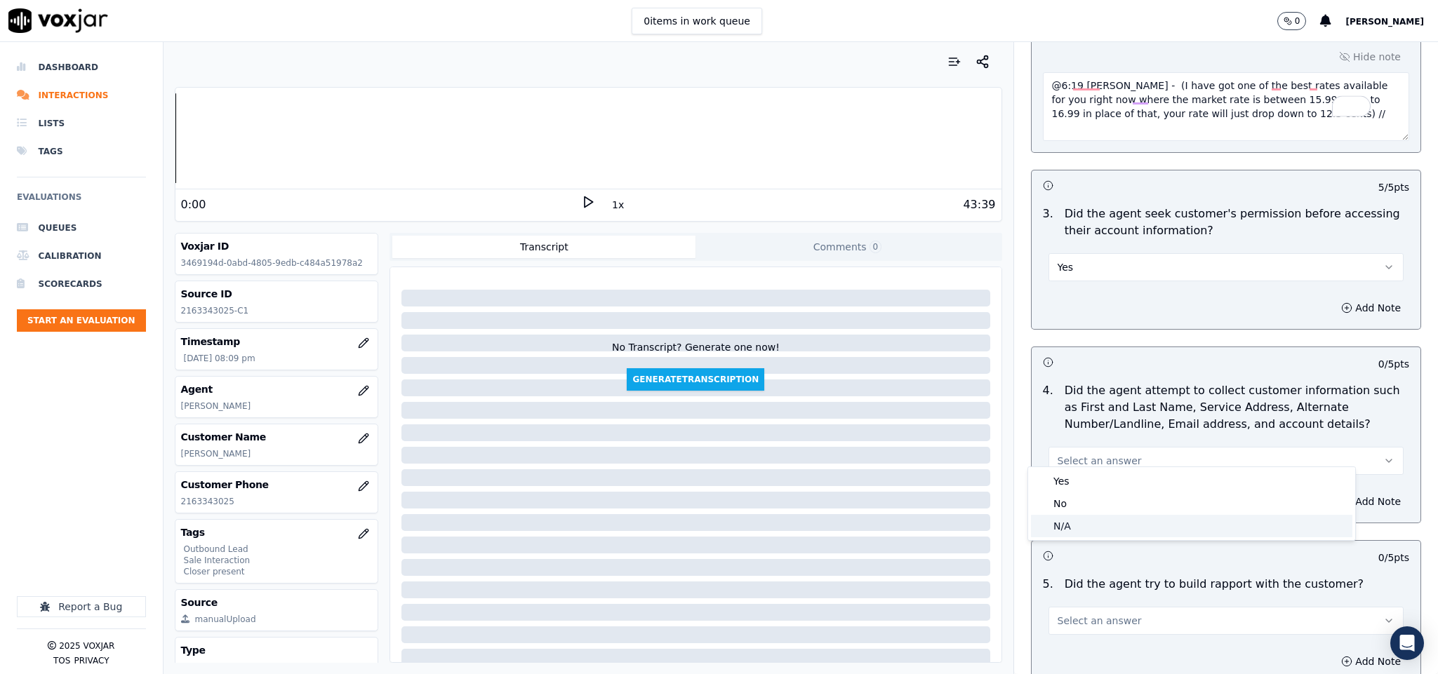
click at [1065, 526] on div "N/A" at bounding box center [1191, 526] width 321 height 22
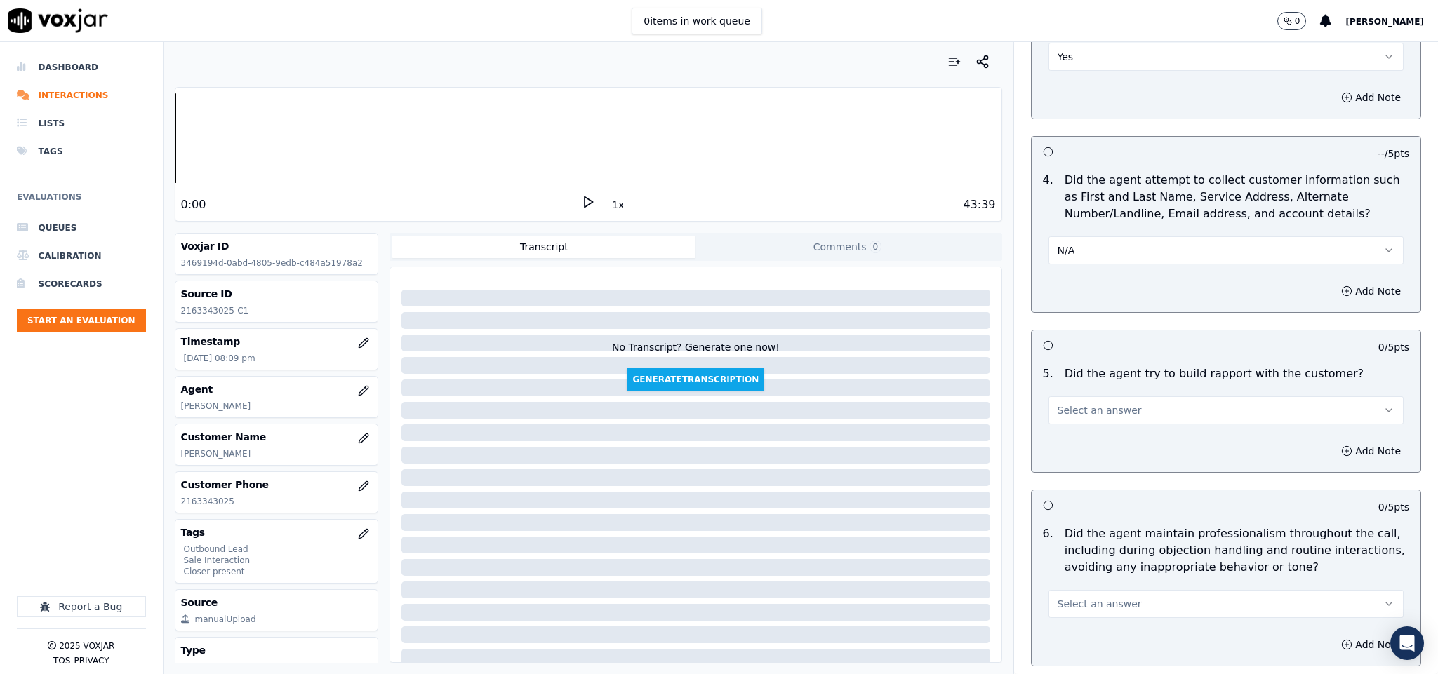
click at [1093, 403] on span "Select an answer" at bounding box center [1099, 410] width 84 height 14
click at [1078, 438] on div "Yes" at bounding box center [1191, 431] width 321 height 22
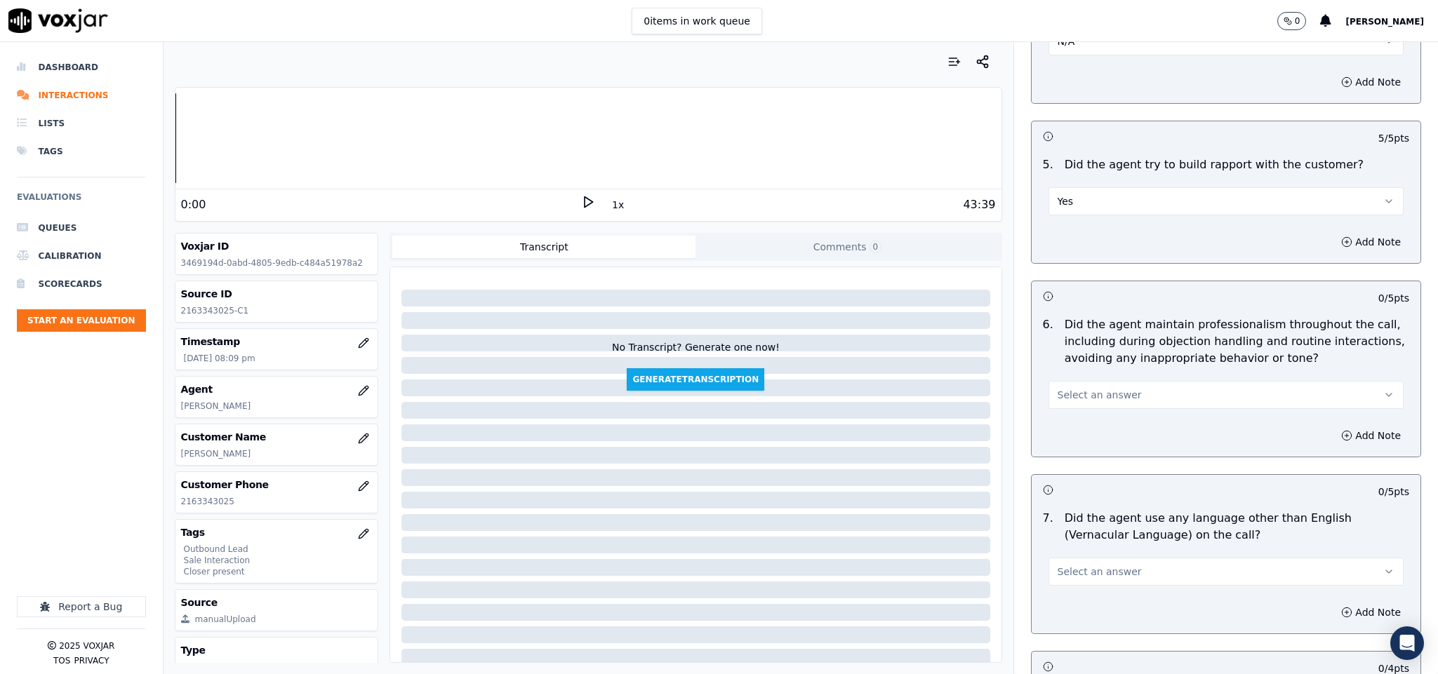
scroll to position [1579, 0]
click at [1087, 192] on button "Yes" at bounding box center [1226, 200] width 356 height 28
click at [1080, 211] on div "Yes" at bounding box center [1191, 221] width 321 height 22
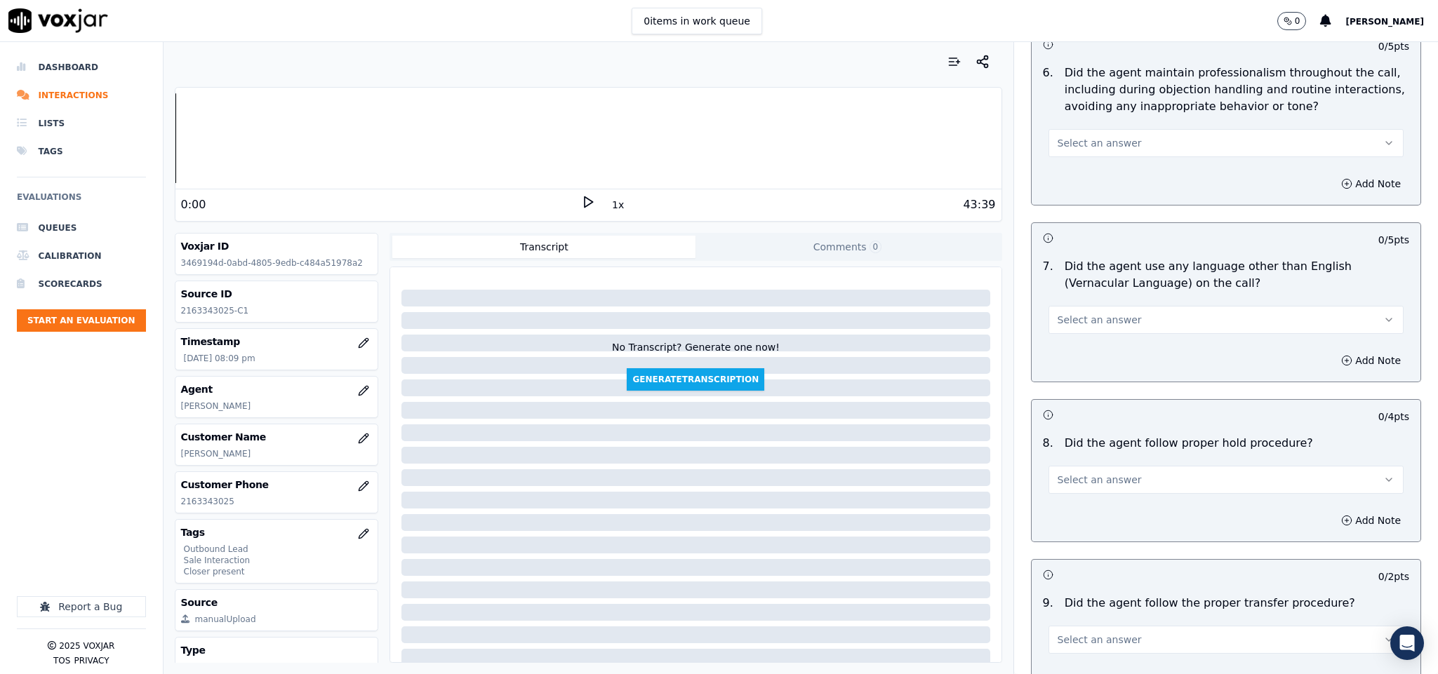
scroll to position [1789, 0]
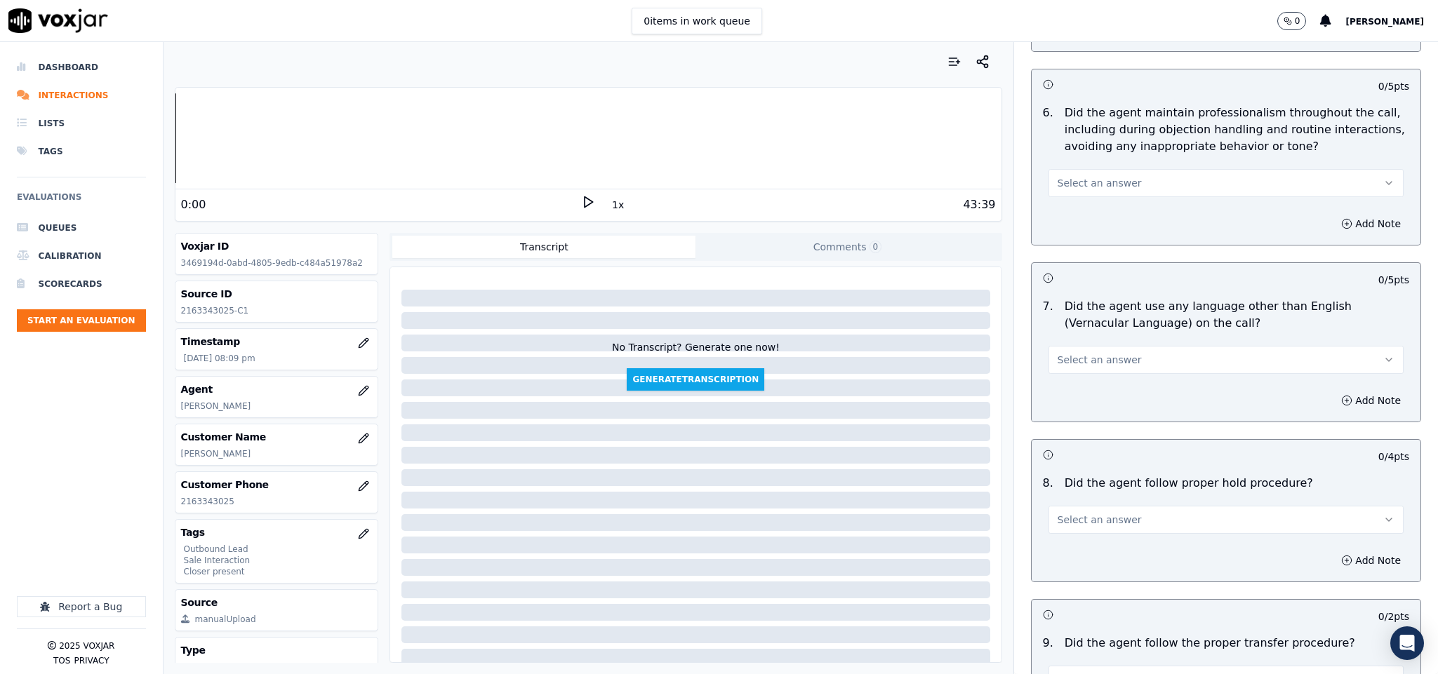
click at [1126, 169] on button "Select an answer" at bounding box center [1226, 183] width 356 height 28
click at [1081, 208] on div "Yes" at bounding box center [1191, 204] width 321 height 22
click at [1116, 346] on button "Select an answer" at bounding box center [1226, 360] width 356 height 28
click at [1076, 404] on div "No" at bounding box center [1191, 404] width 321 height 22
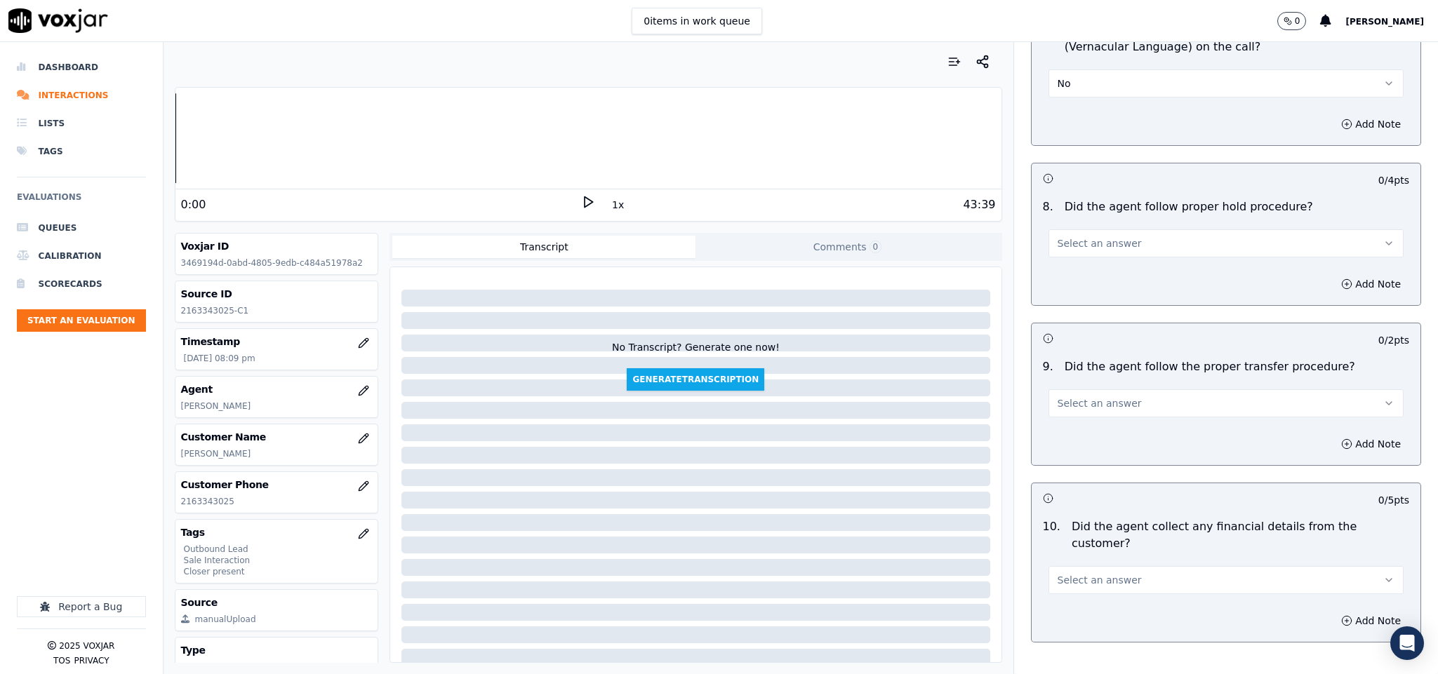
scroll to position [2105, 0]
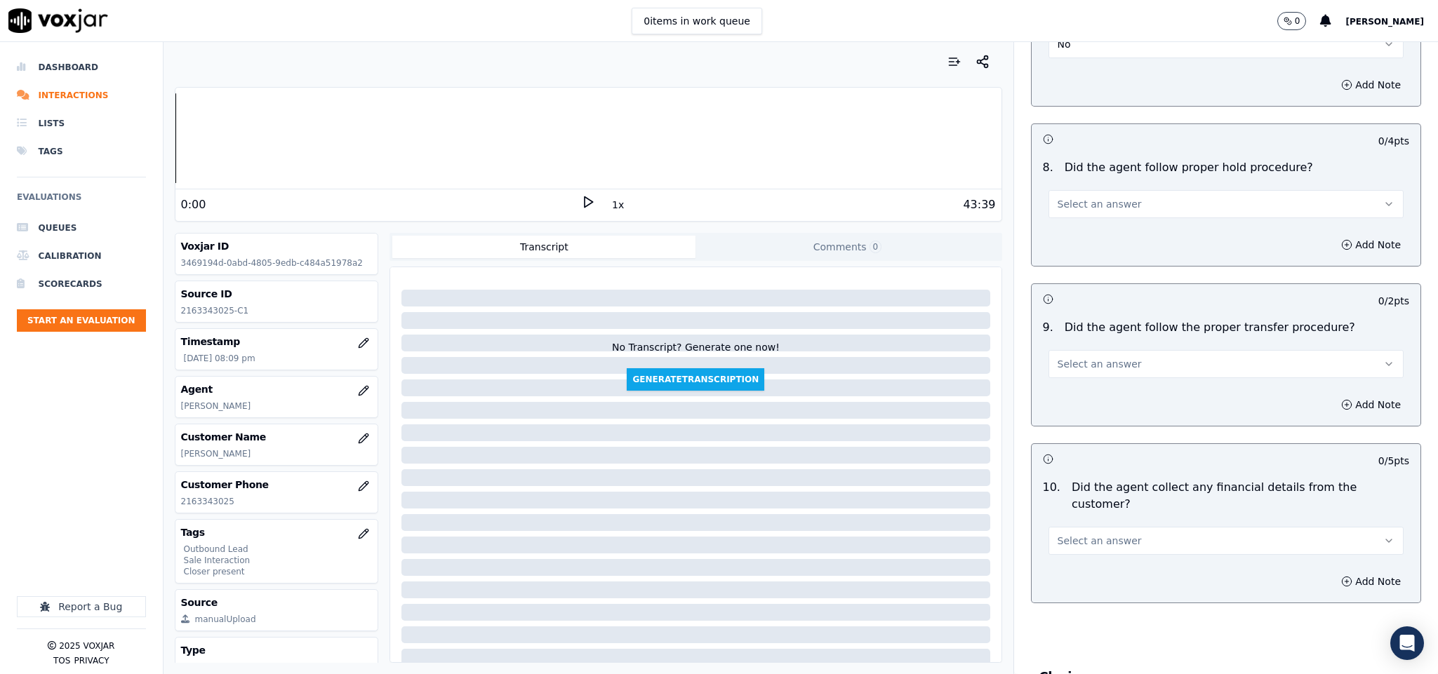
click at [1123, 194] on button "Select an answer" at bounding box center [1226, 204] width 356 height 28
click at [1114, 226] on div "Yes" at bounding box center [1191, 226] width 321 height 22
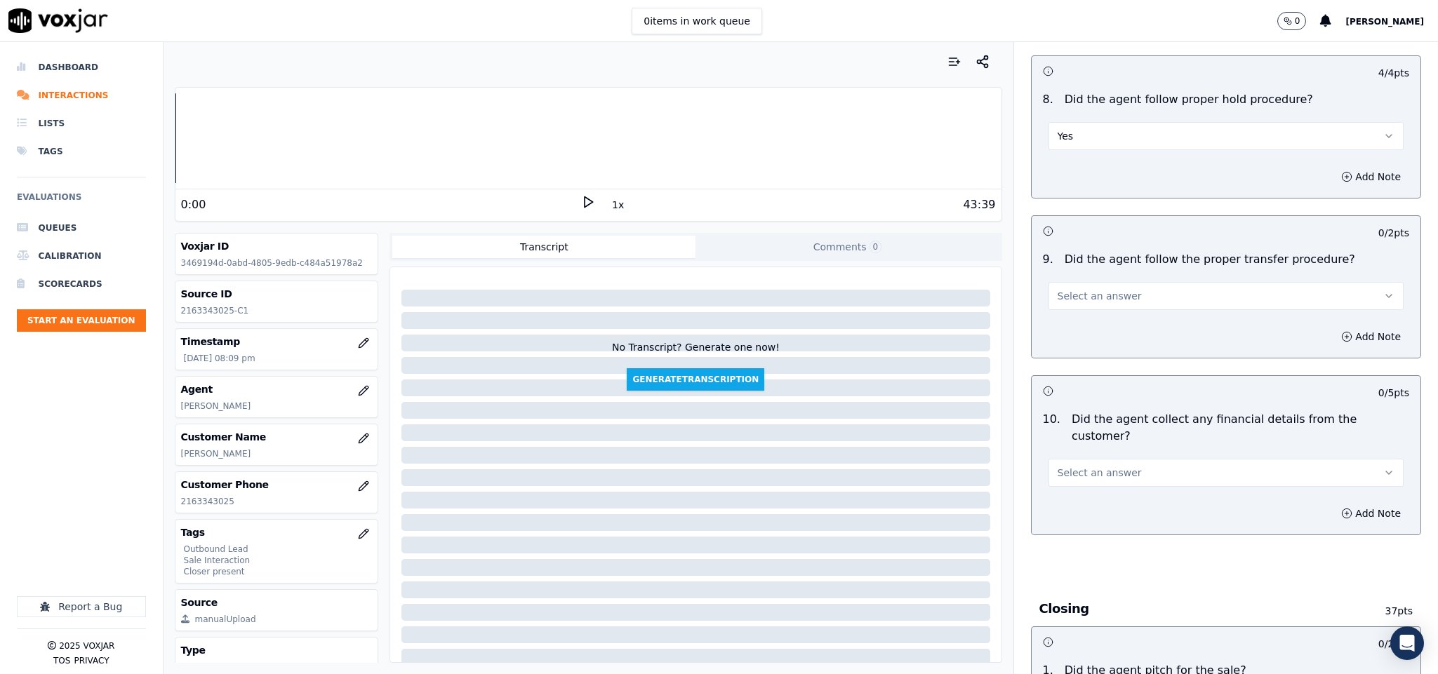
scroll to position [2210, 0]
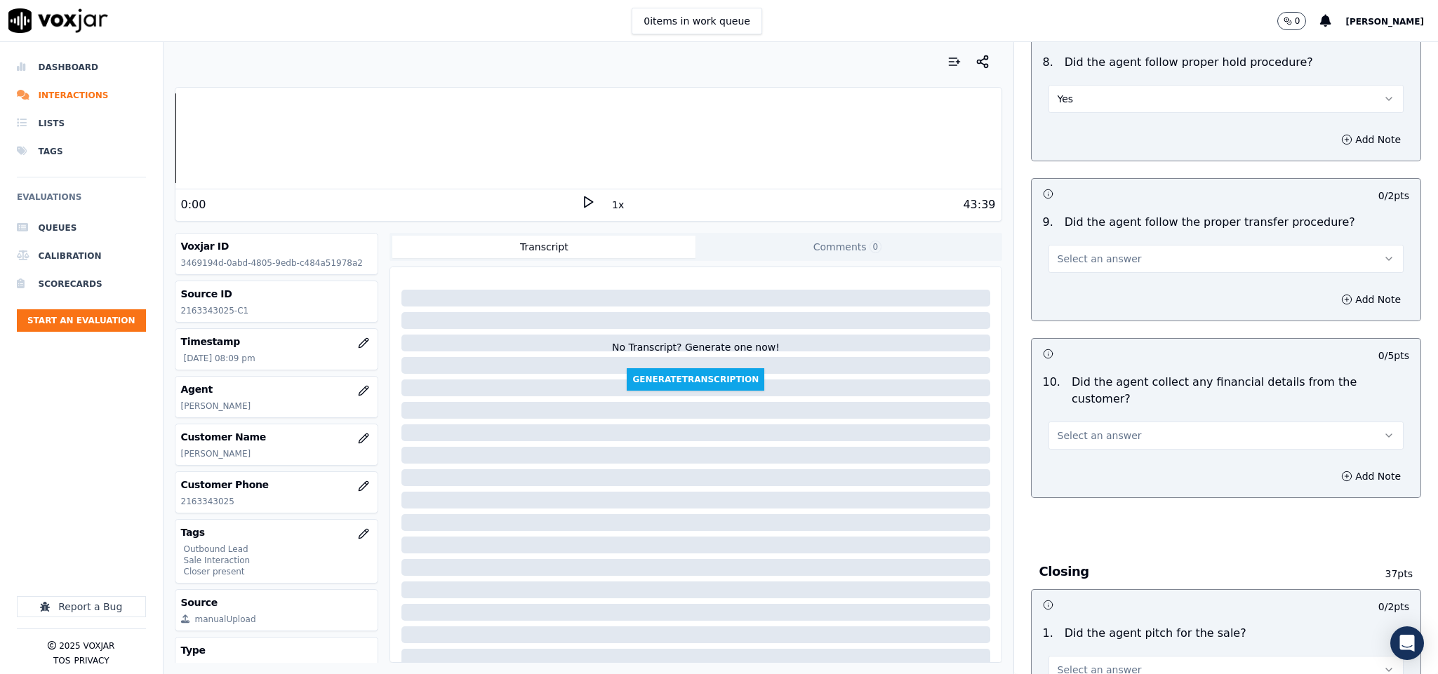
drag, startPoint x: 1084, startPoint y: 249, endPoint x: 1084, endPoint y: 262, distance: 12.6
click at [1084, 252] on span "Select an answer" at bounding box center [1099, 259] width 84 height 14
click at [1082, 285] on div "Yes" at bounding box center [1191, 282] width 321 height 22
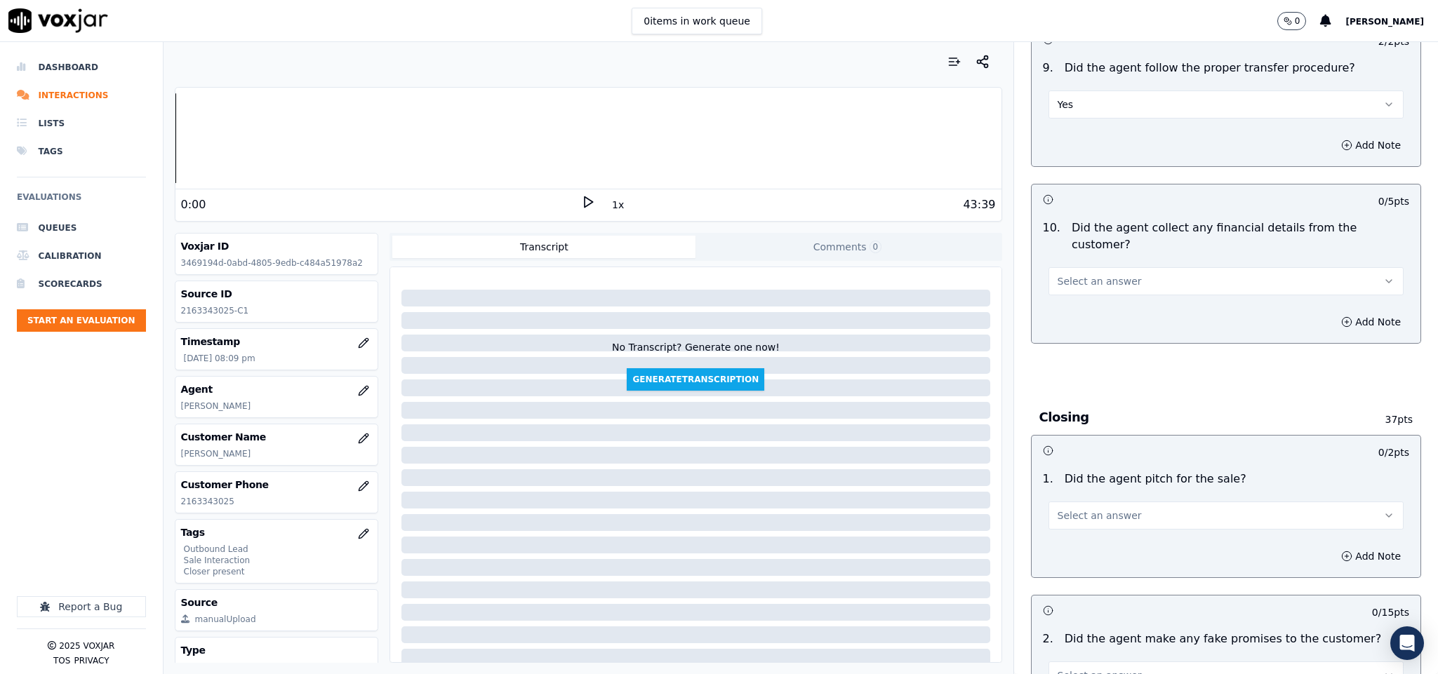
scroll to position [2421, 0]
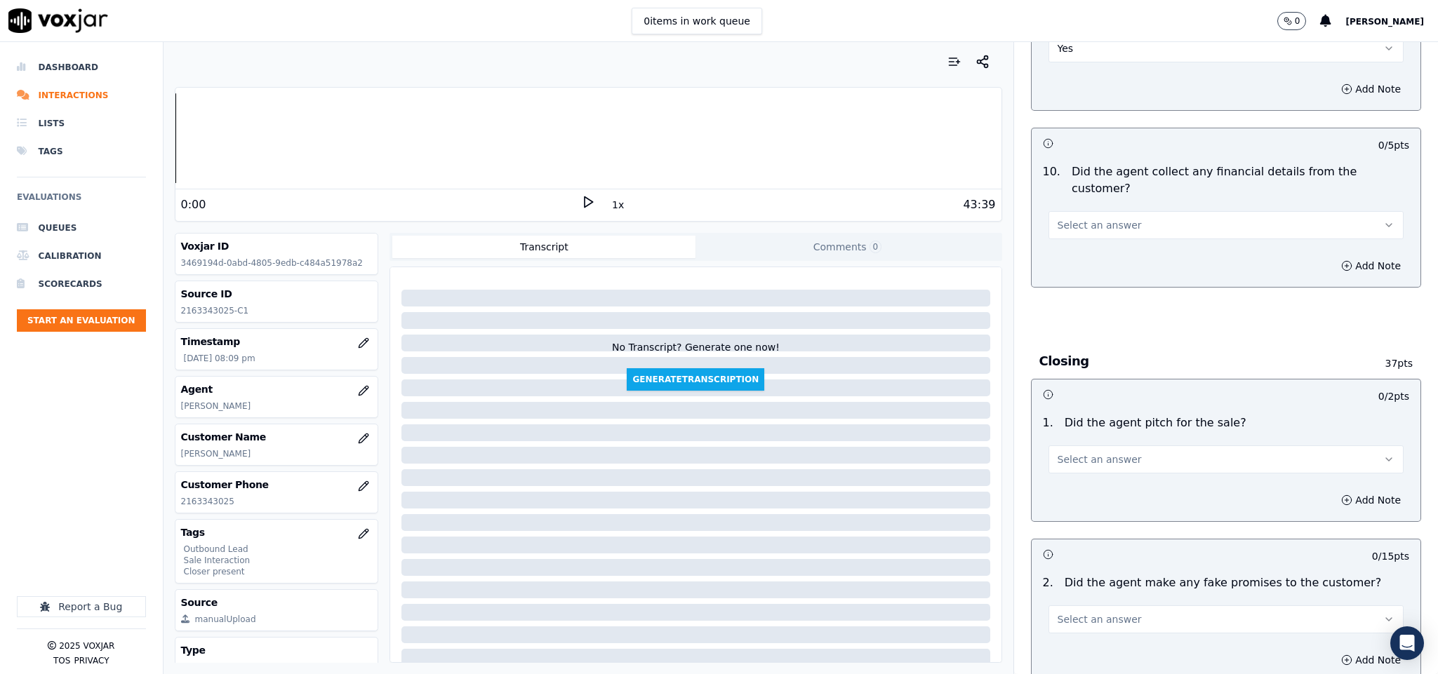
click at [1110, 211] on button "Select an answer" at bounding box center [1226, 225] width 356 height 28
click at [1074, 266] on div "N/A" at bounding box center [1191, 277] width 321 height 22
click at [1095, 211] on button "N/A" at bounding box center [1226, 225] width 356 height 28
click at [1055, 253] on div "No" at bounding box center [1191, 254] width 321 height 22
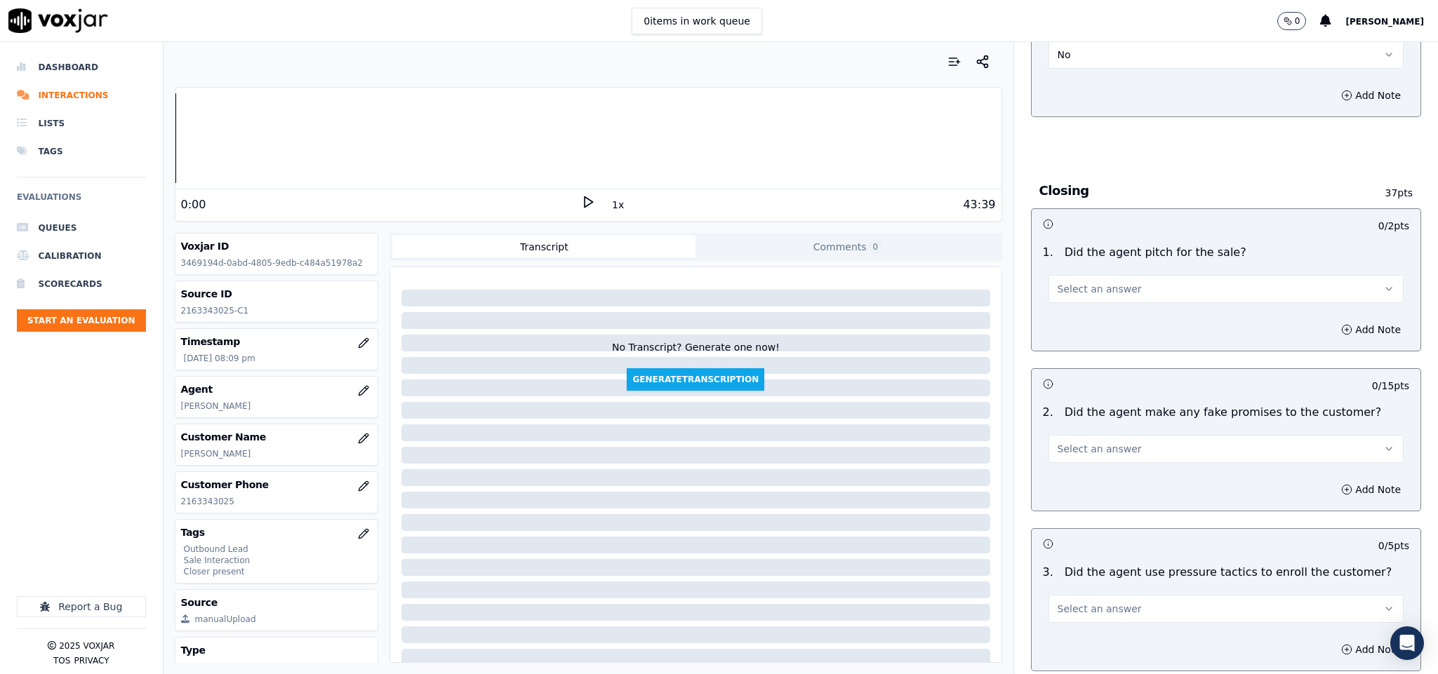
scroll to position [2631, 0]
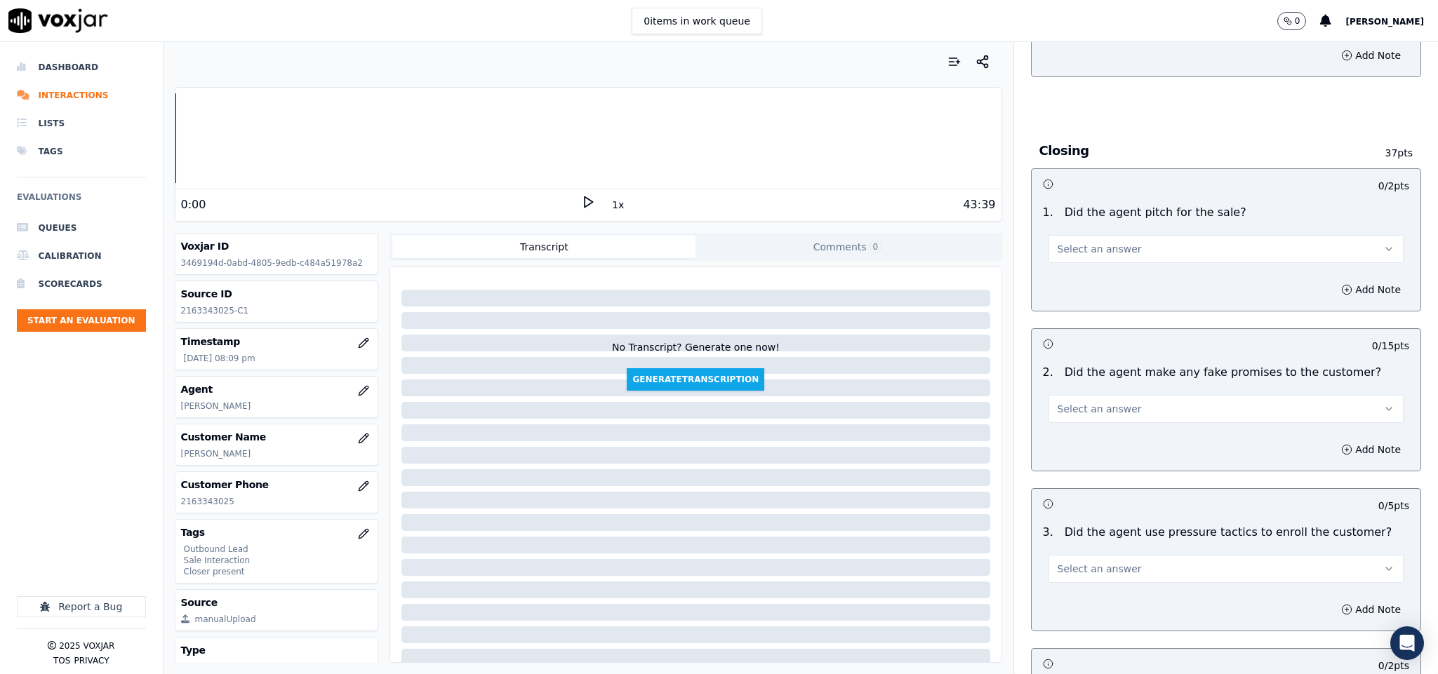
click at [1099, 242] on span "Select an answer" at bounding box center [1099, 249] width 84 height 14
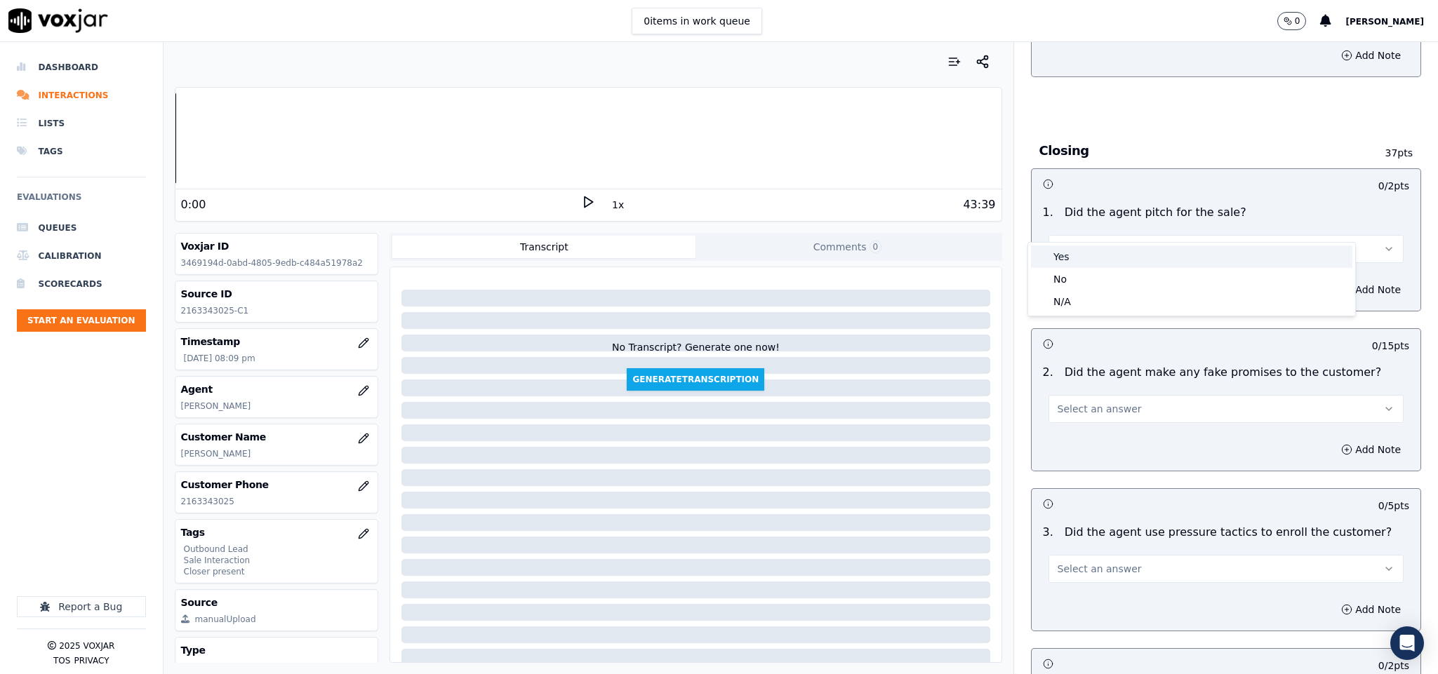
click at [1083, 260] on div "Yes" at bounding box center [1191, 257] width 321 height 22
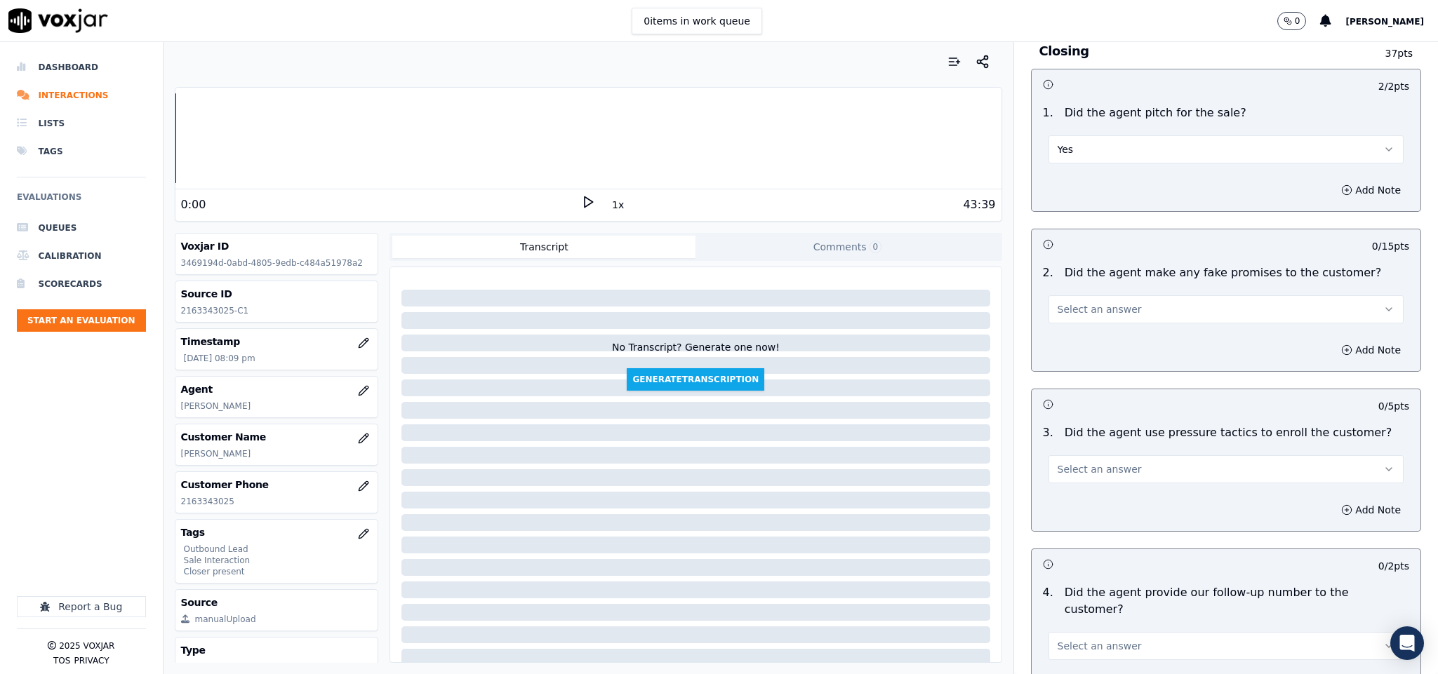
scroll to position [2842, 0]
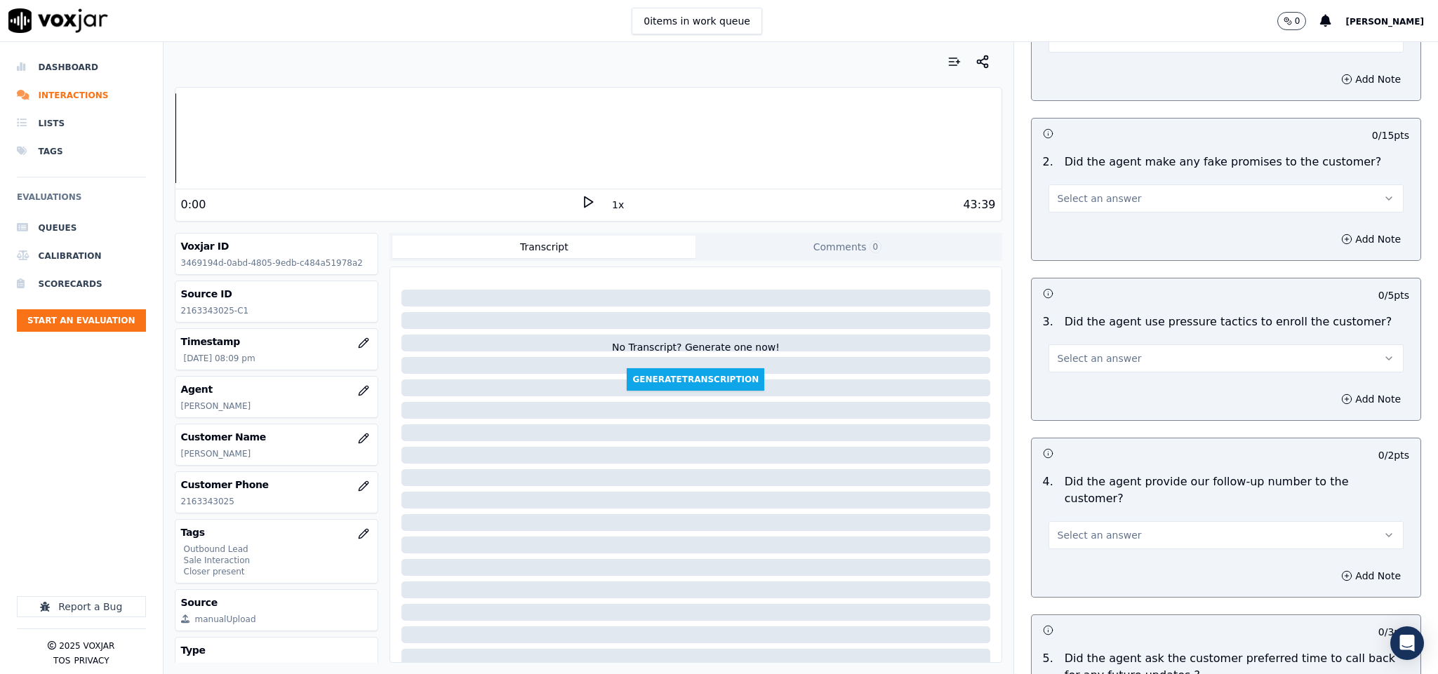
click at [1133, 185] on button "Select an answer" at bounding box center [1226, 199] width 356 height 28
click at [1091, 226] on div "No" at bounding box center [1191, 229] width 321 height 22
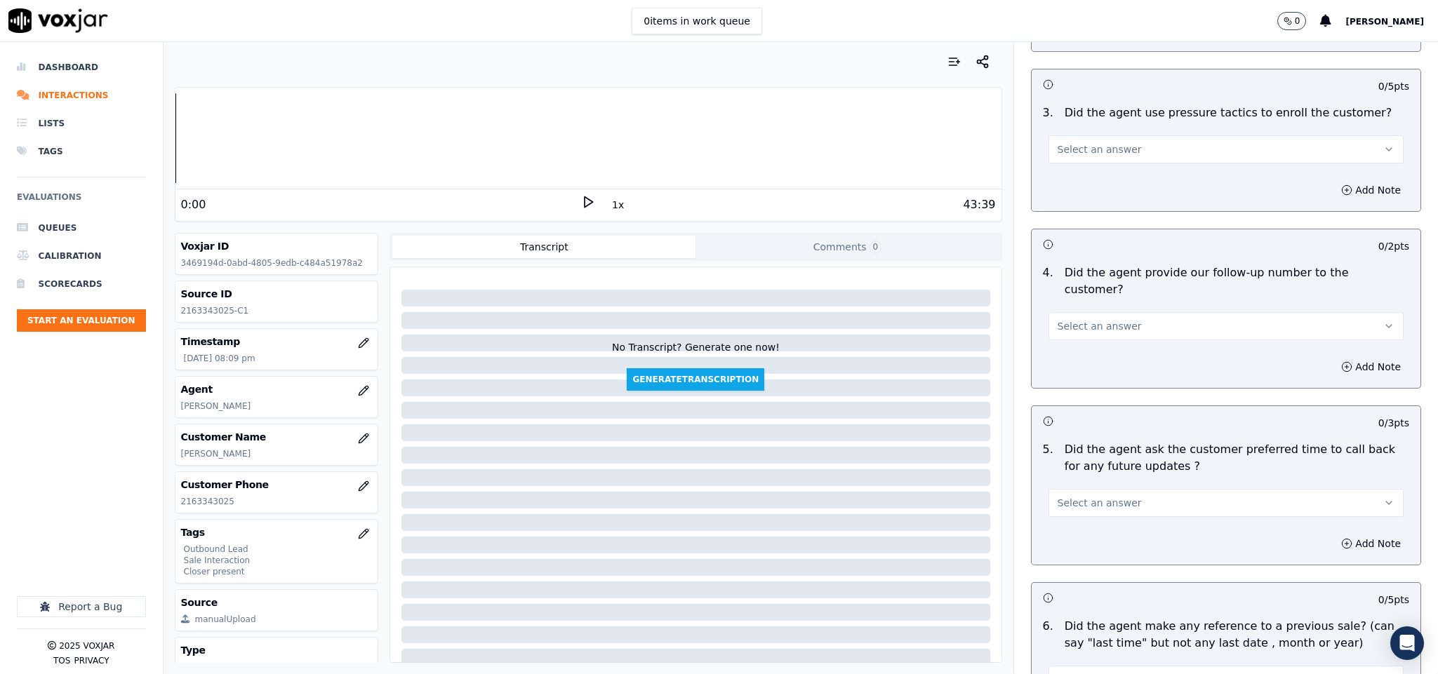
scroll to position [3052, 0]
click at [1143, 135] on button "Select an answer" at bounding box center [1226, 148] width 356 height 28
click at [1076, 177] on div "No" at bounding box center [1191, 179] width 321 height 22
click at [1097, 318] on span "Select an answer" at bounding box center [1099, 325] width 84 height 14
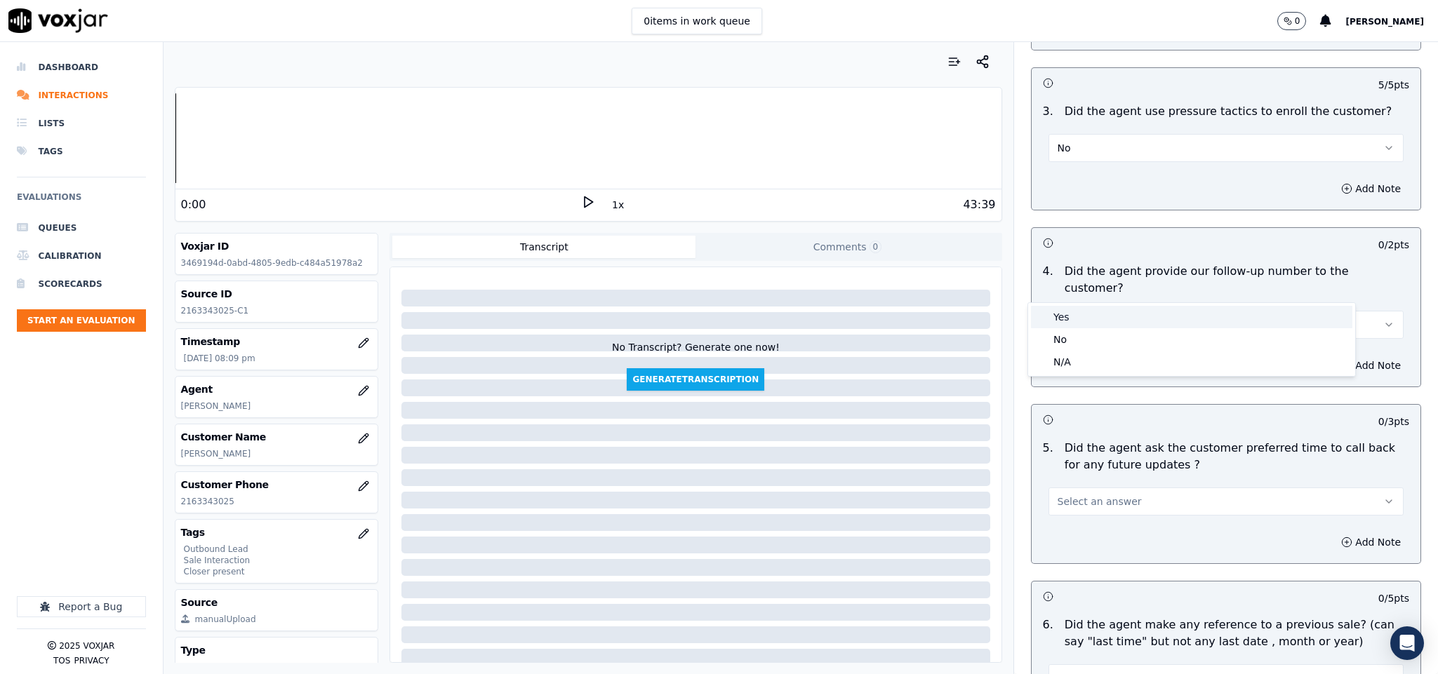
click at [1084, 323] on div "Yes" at bounding box center [1191, 317] width 321 height 22
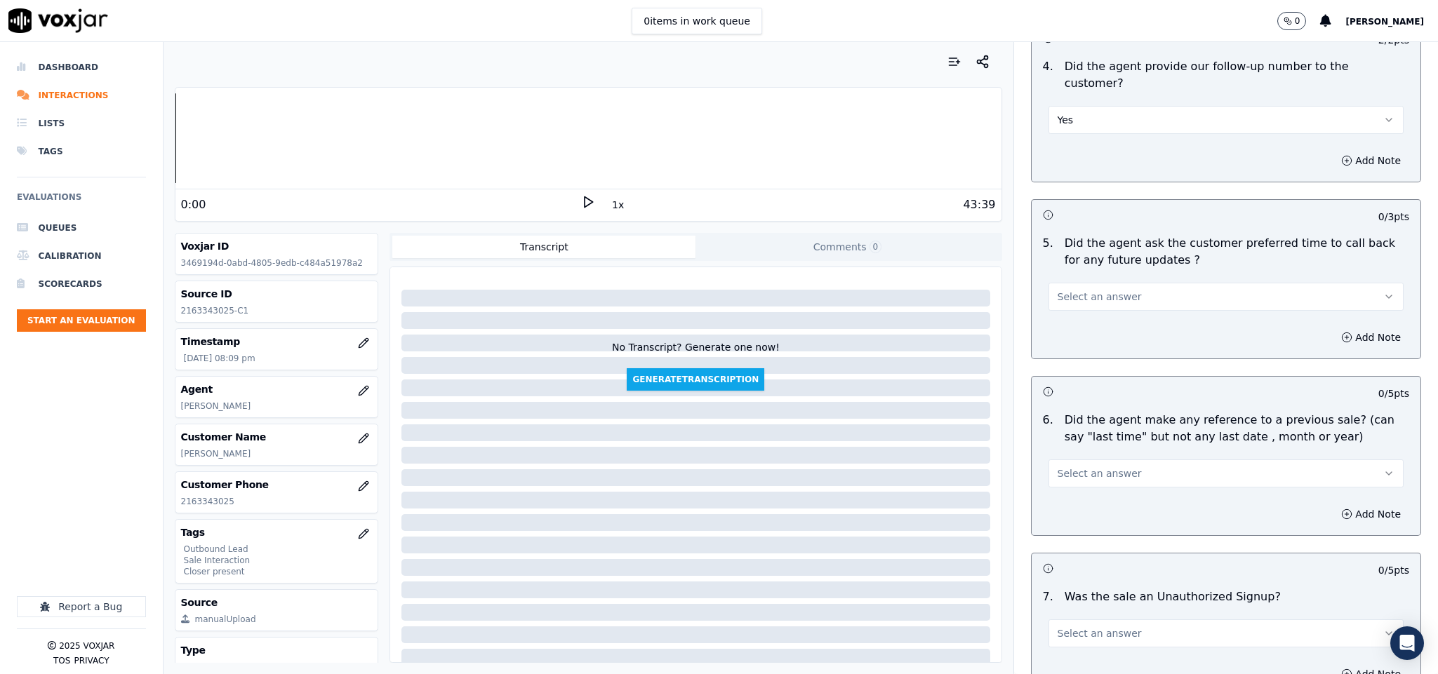
scroll to position [3263, 0]
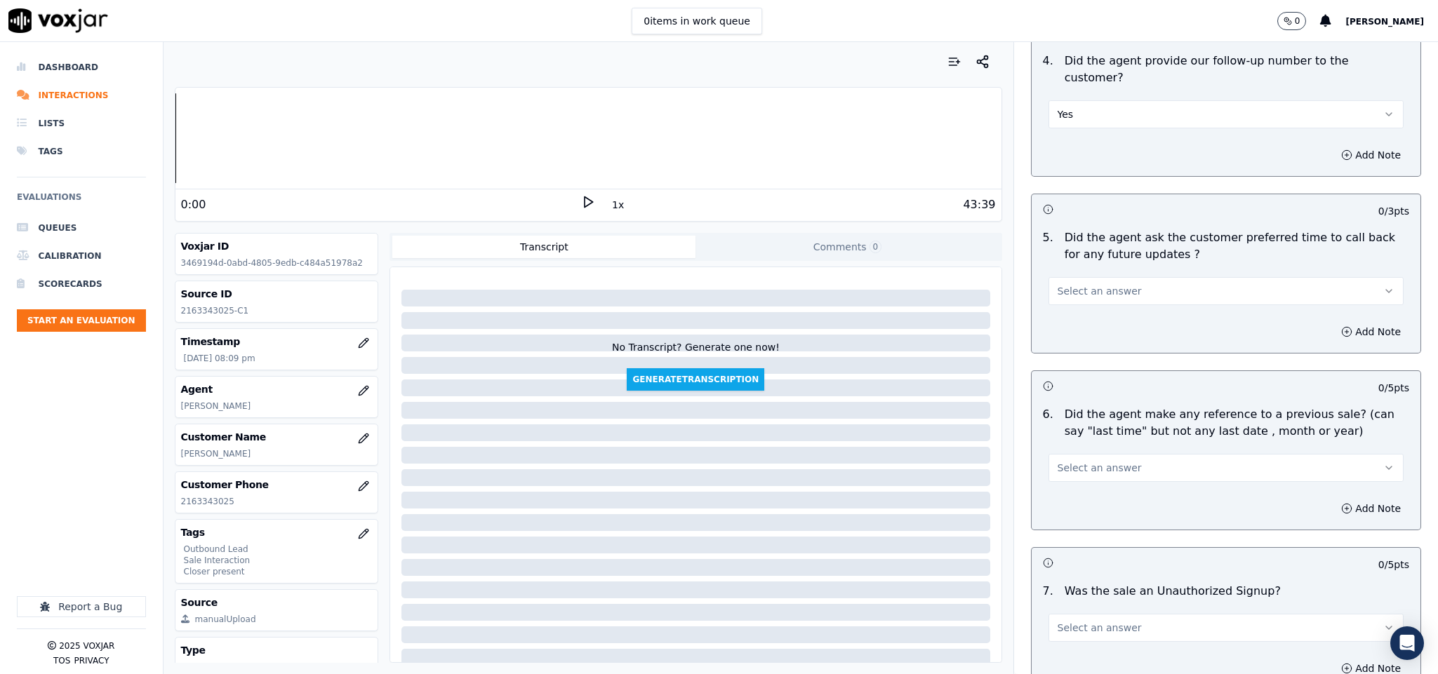
click at [1124, 277] on button "Select an answer" at bounding box center [1226, 291] width 356 height 28
click at [1082, 320] on div "N/A" at bounding box center [1191, 329] width 321 height 22
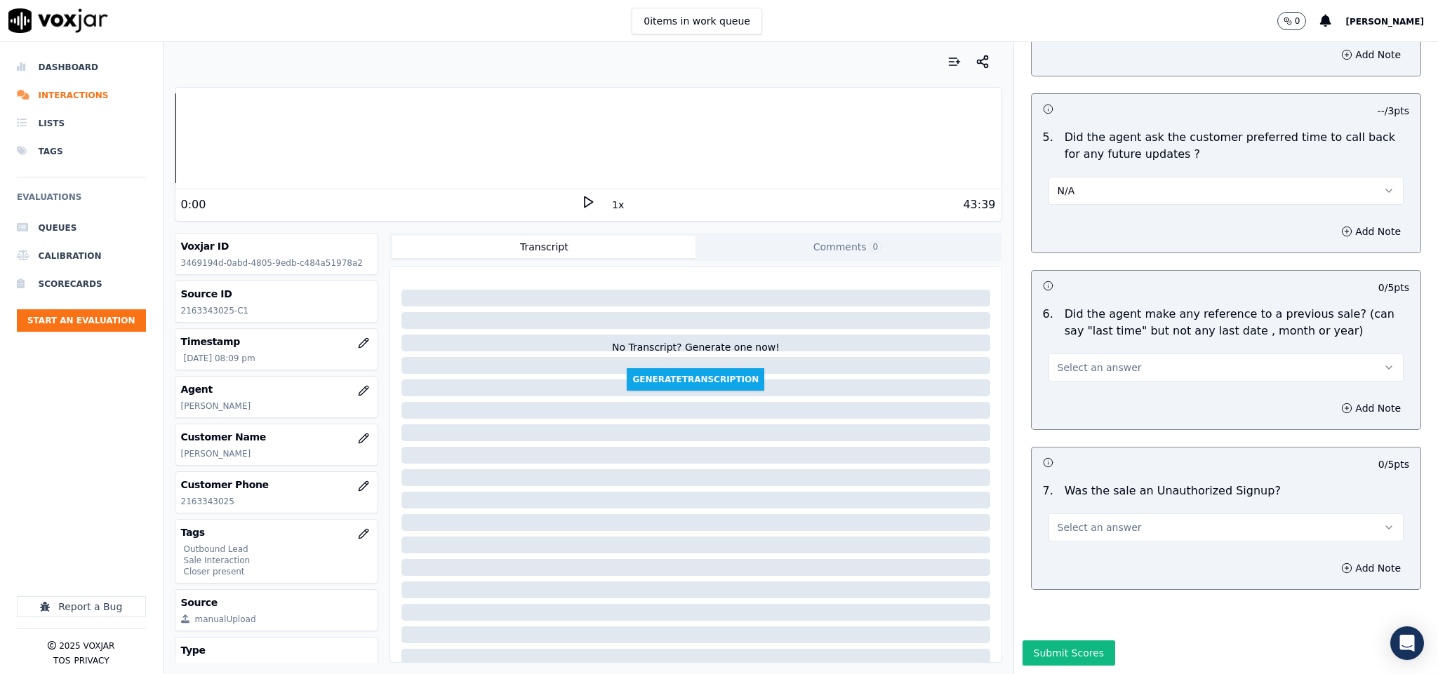
scroll to position [3372, 0]
click at [1092, 361] on span "Select an answer" at bounding box center [1099, 368] width 84 height 14
click at [1084, 396] on div "N/A" at bounding box center [1191, 397] width 321 height 22
click at [1332, 399] on button "Add Note" at bounding box center [1370, 409] width 76 height 20
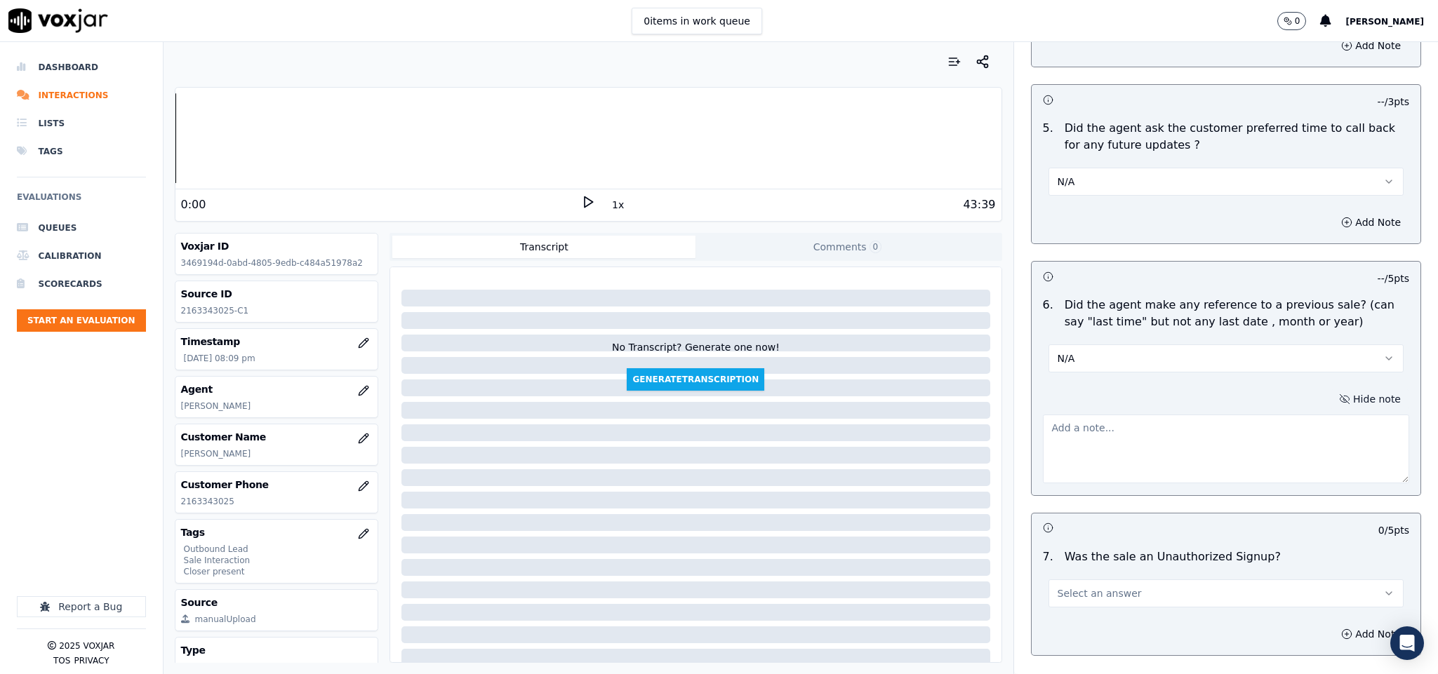
click at [1210, 415] on textarea at bounding box center [1226, 449] width 367 height 69
paste textarea "Last Sales Date: [DATE] / Supplier: NextVolt / Term : 365 Days / ETF : $0 Call …"
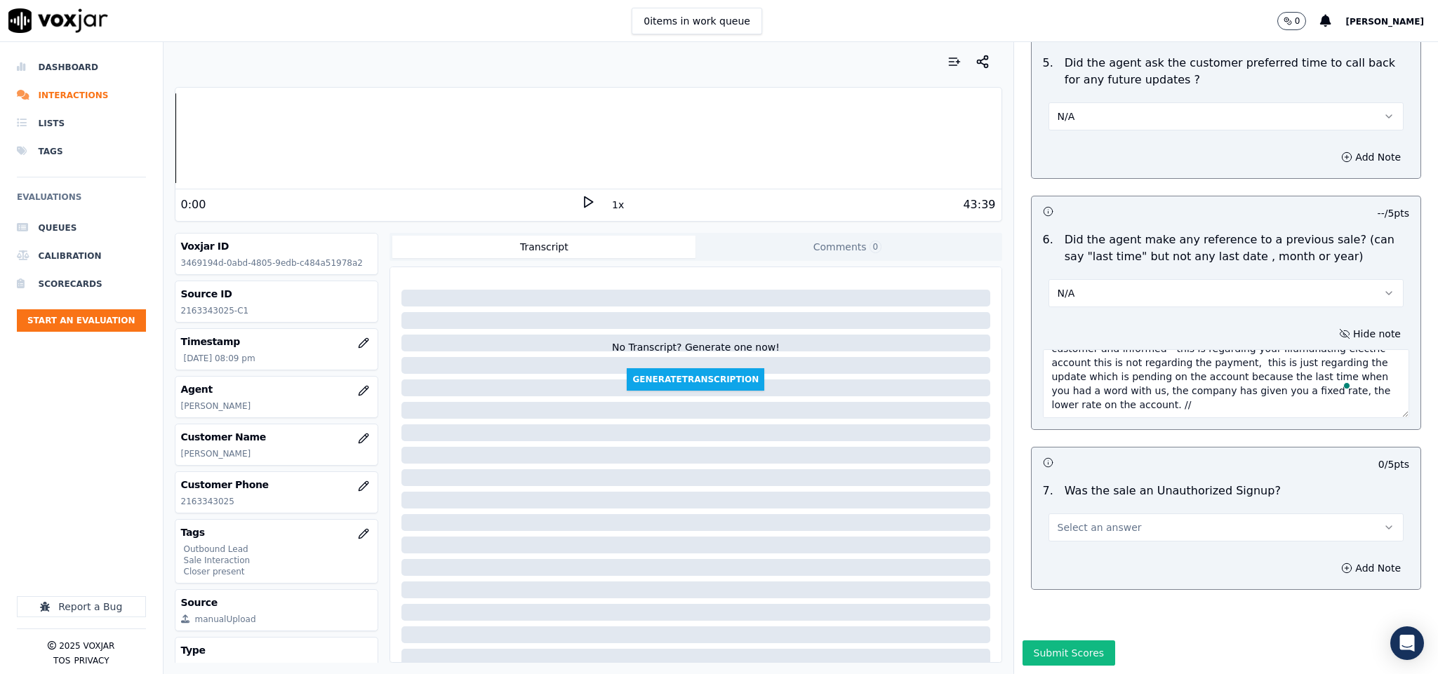
scroll to position [70, 0]
type textarea "Last Sales Date: [DATE] / Supplier: NextVolt / Term : 365 Days / ETF : $0 Call …"
click at [1108, 521] on span "Select an answer" at bounding box center [1099, 528] width 84 height 14
click at [1083, 535] on div "No" at bounding box center [1191, 534] width 321 height 22
click at [1060, 641] on button "Submit Scores" at bounding box center [1068, 653] width 93 height 25
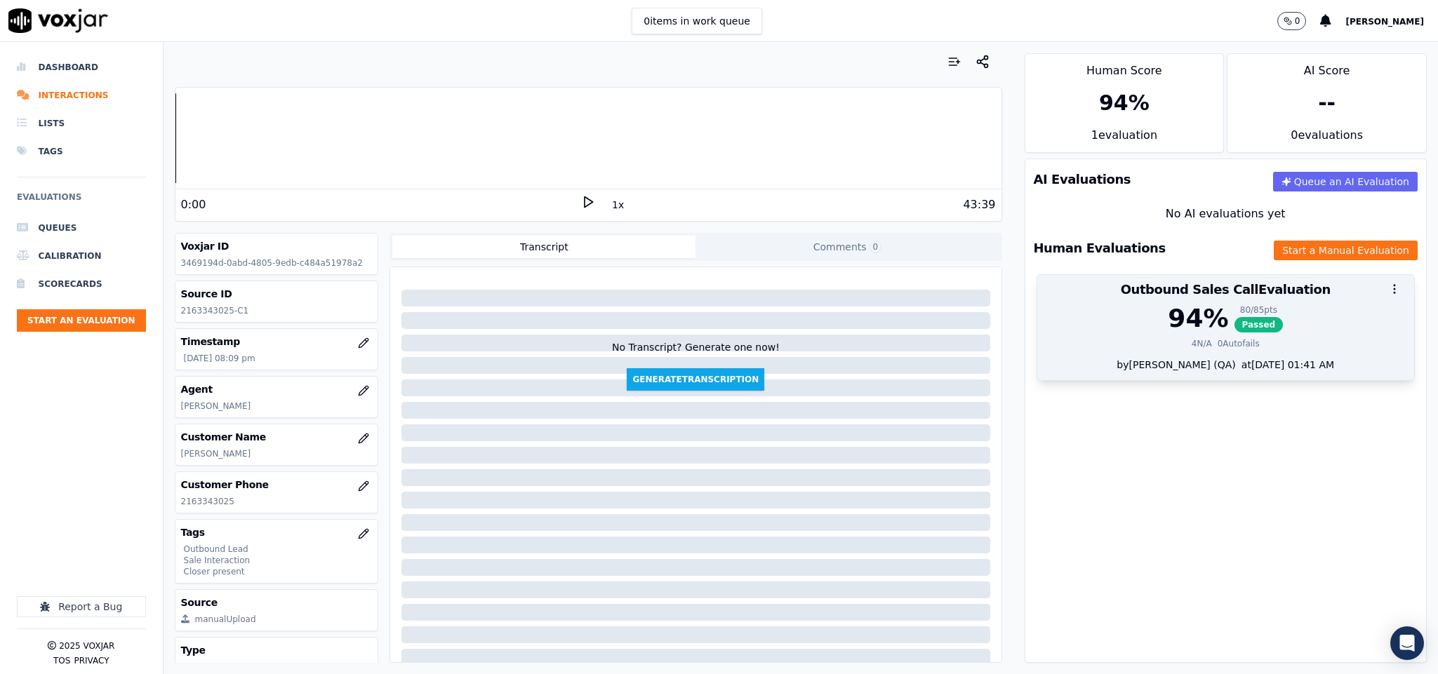
click at [1168, 308] on div "94 %" at bounding box center [1198, 319] width 60 height 28
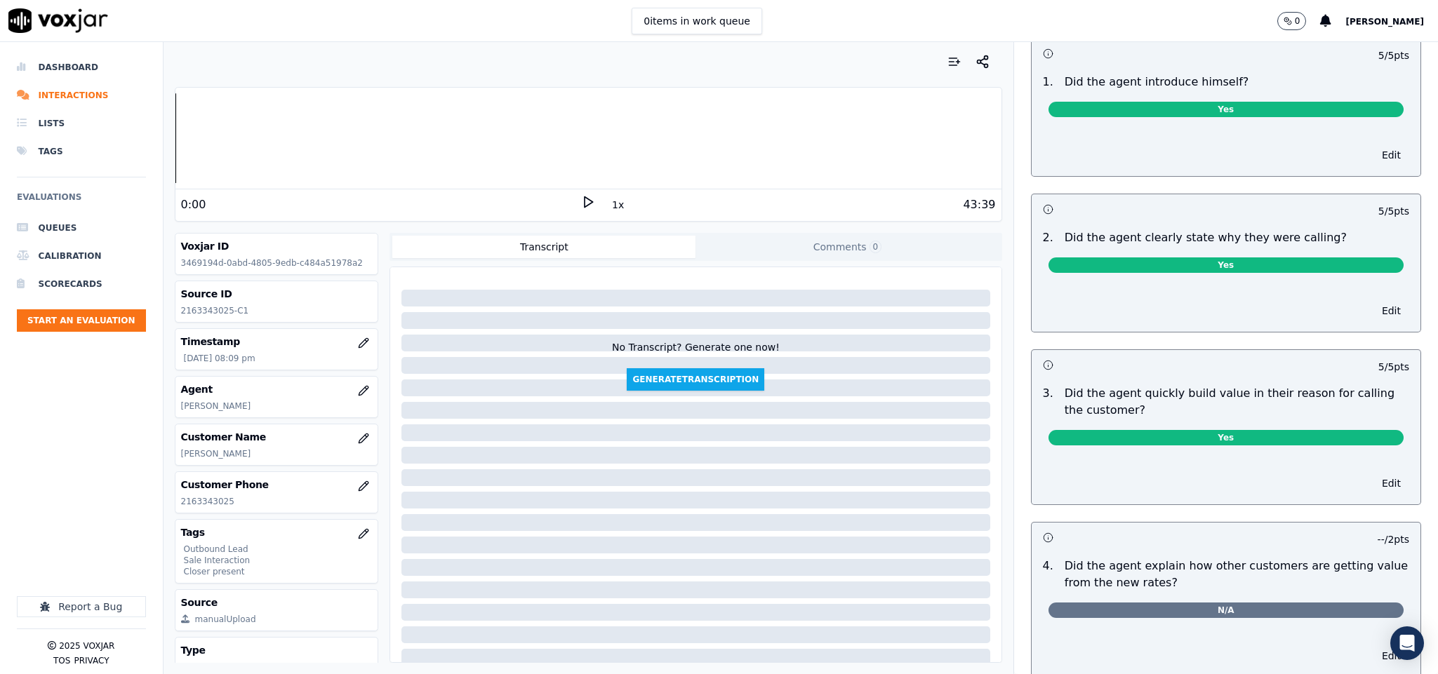
scroll to position [0, 0]
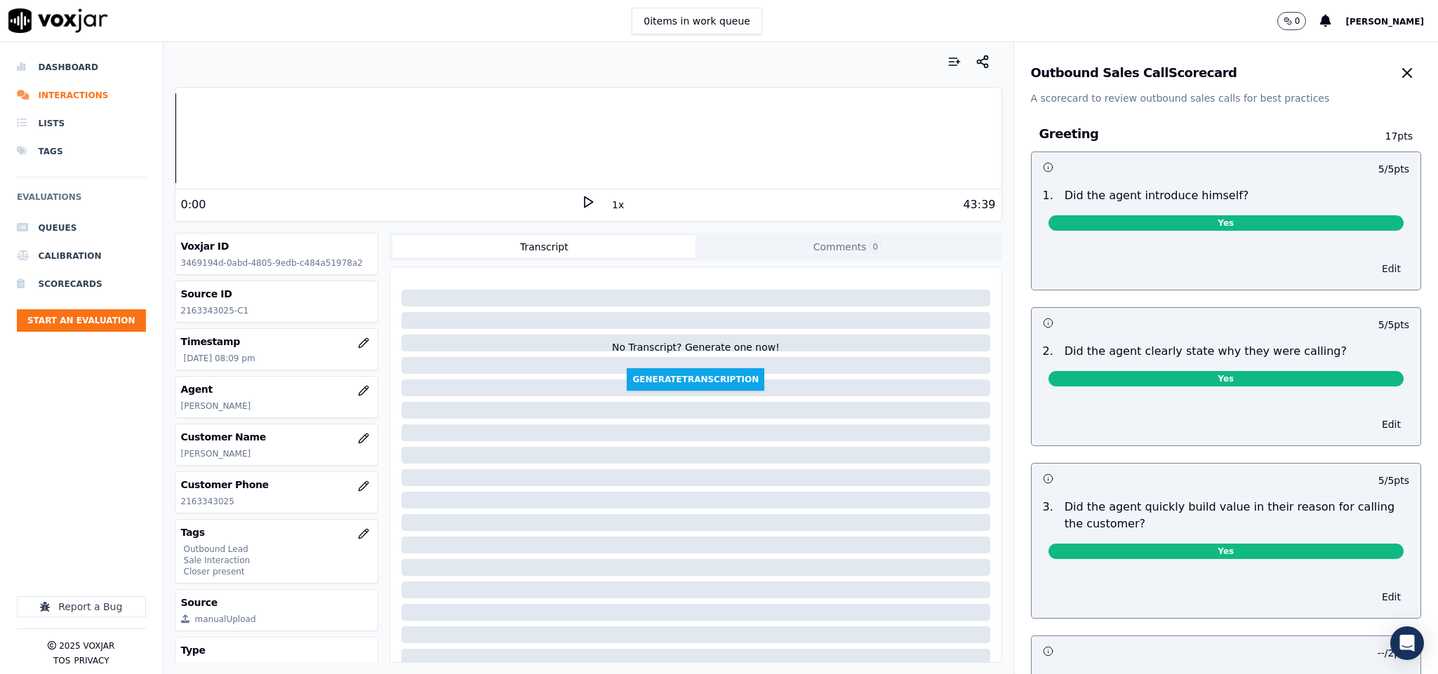
click at [1373, 264] on button "Edit" at bounding box center [1391, 269] width 36 height 20
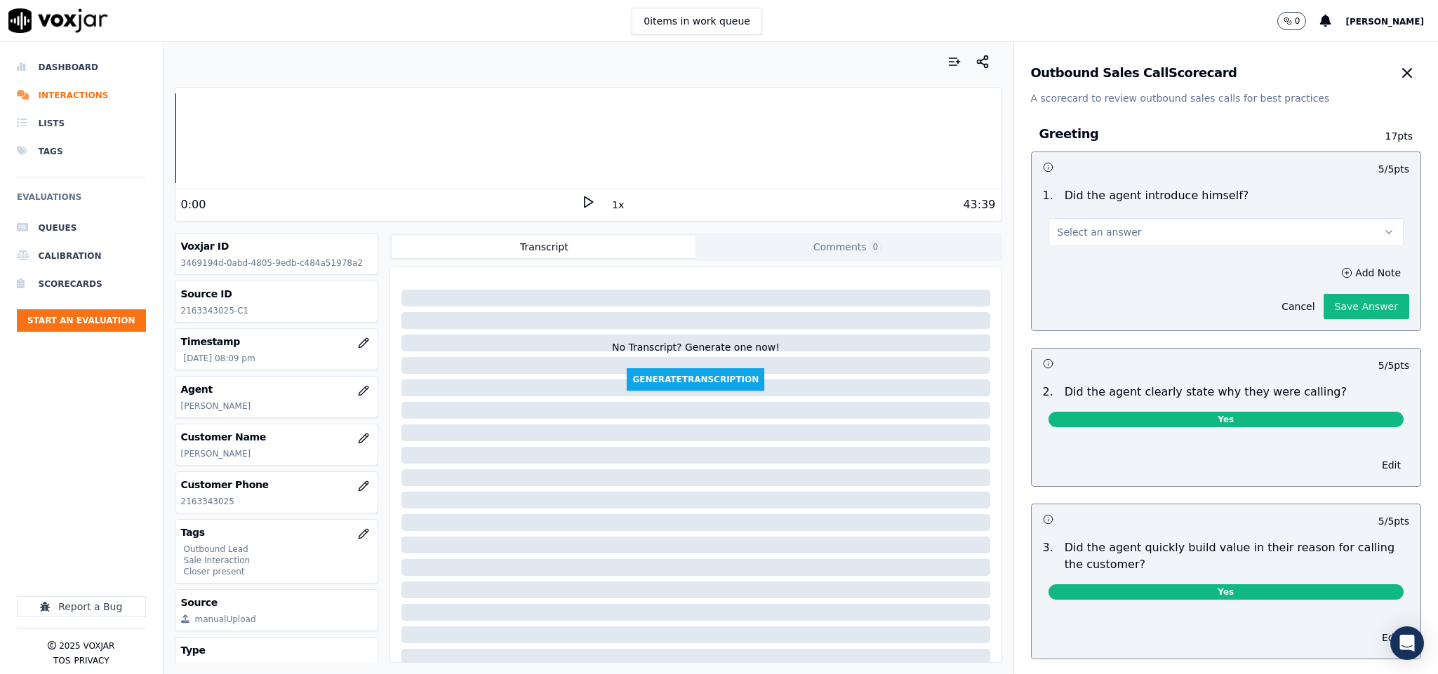
click at [1230, 230] on button "Select an answer" at bounding box center [1226, 232] width 356 height 28
click at [1110, 287] on div "No" at bounding box center [1191, 287] width 321 height 22
click at [1335, 301] on button "Save Answer" at bounding box center [1366, 306] width 86 height 25
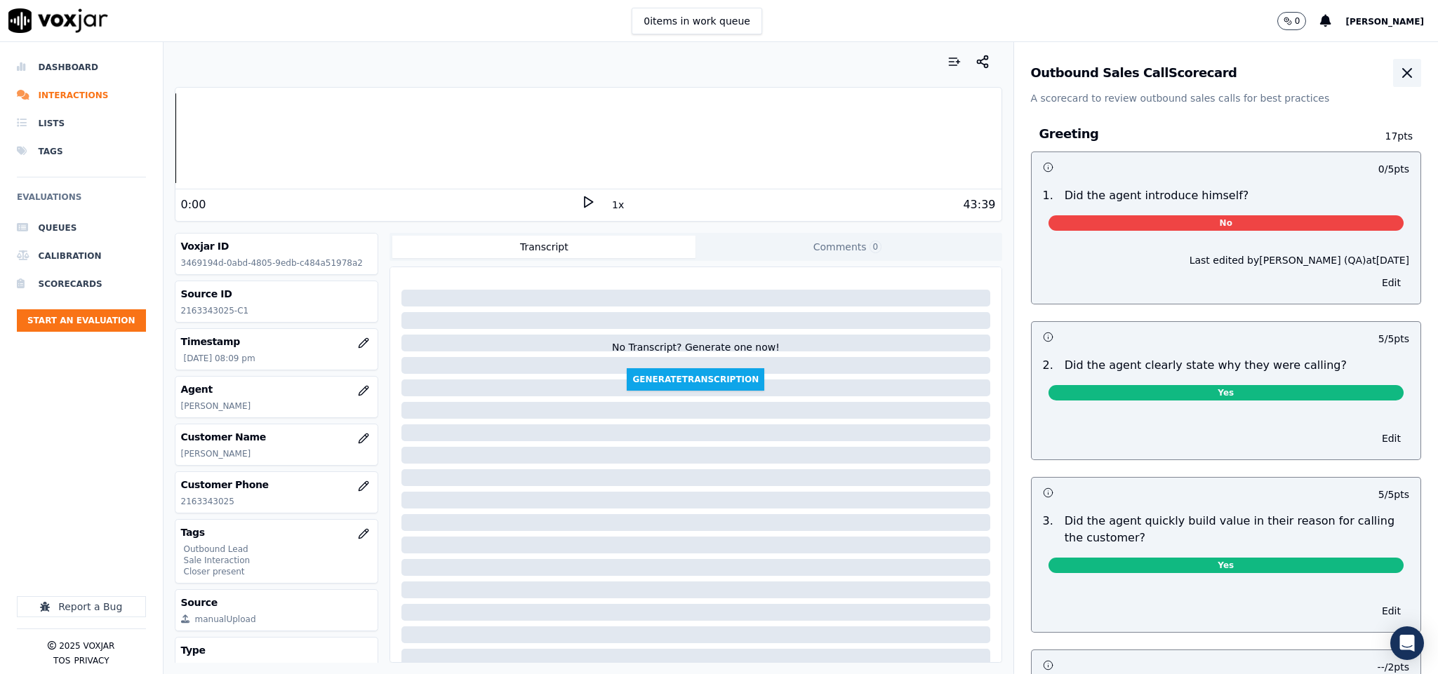
click at [1398, 65] on icon "button" at bounding box center [1406, 73] width 17 height 17
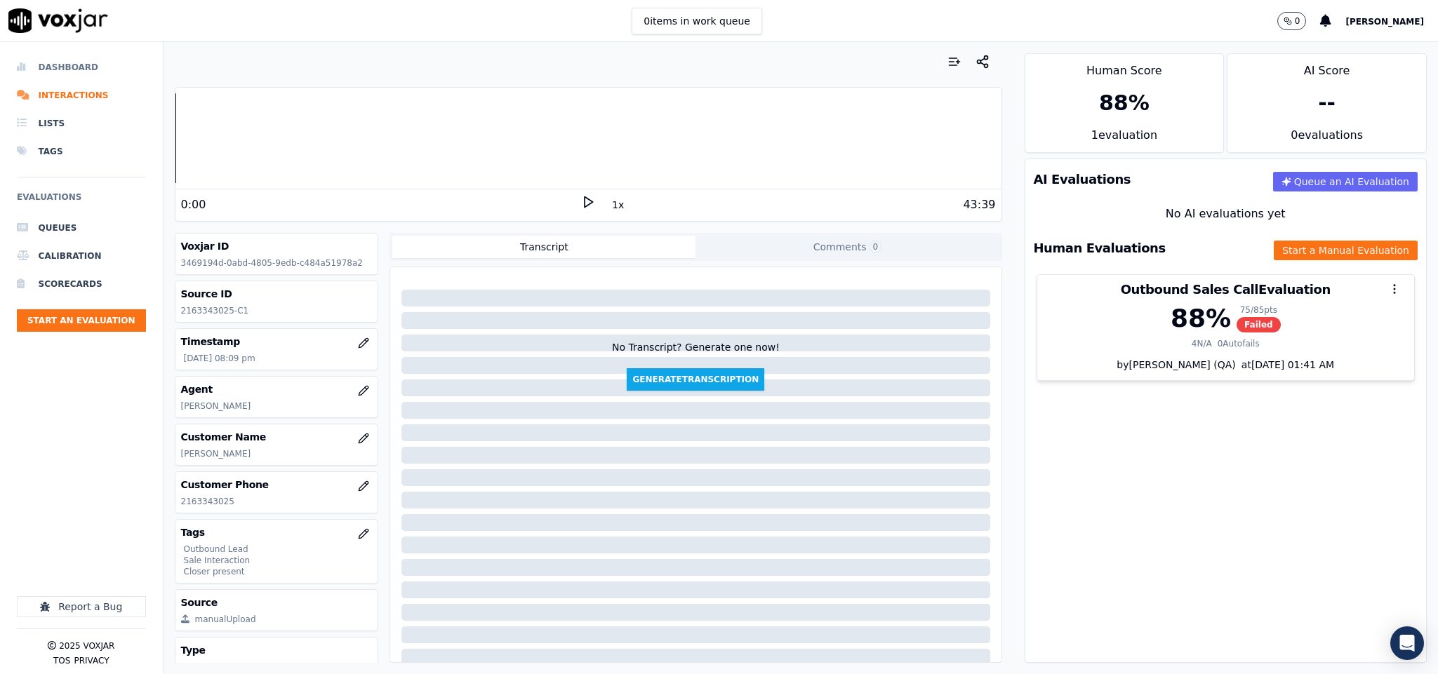
click at [47, 72] on li "Dashboard" at bounding box center [81, 67] width 129 height 28
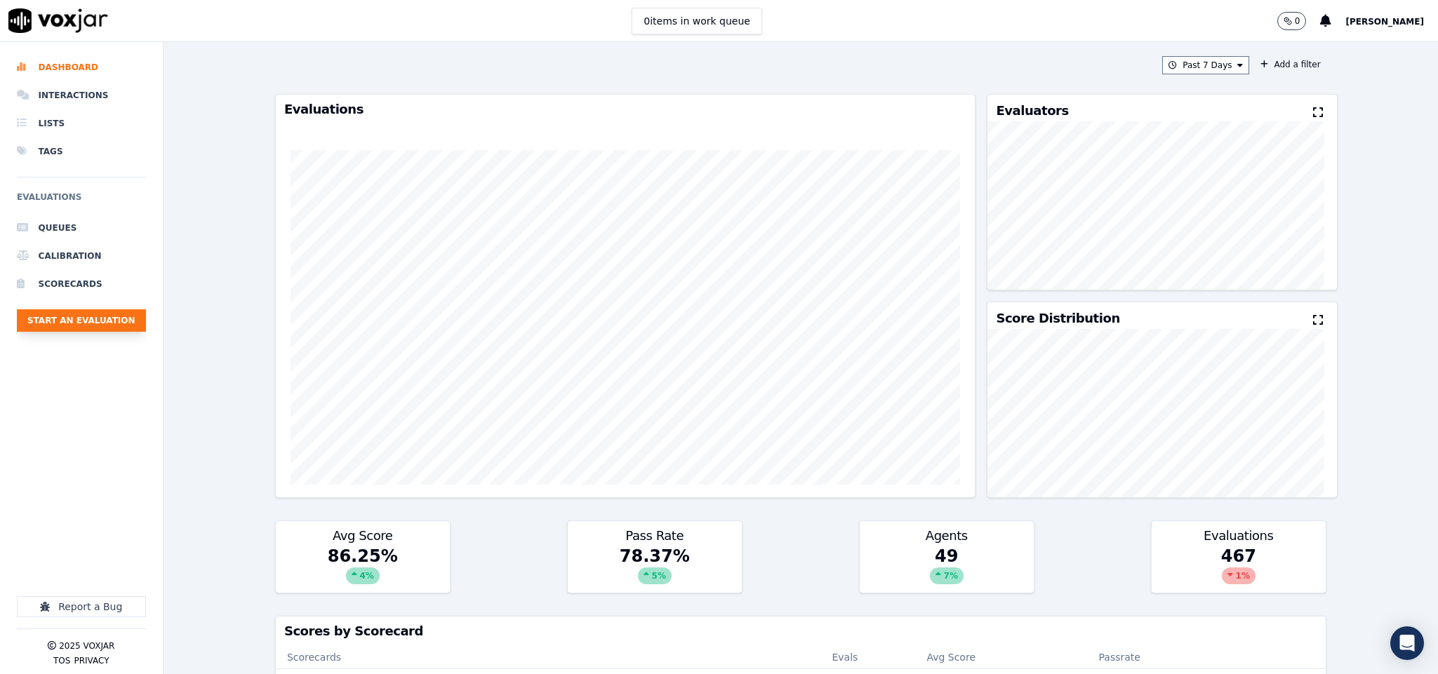
click at [131, 314] on button "Start an Evaluation" at bounding box center [81, 320] width 129 height 22
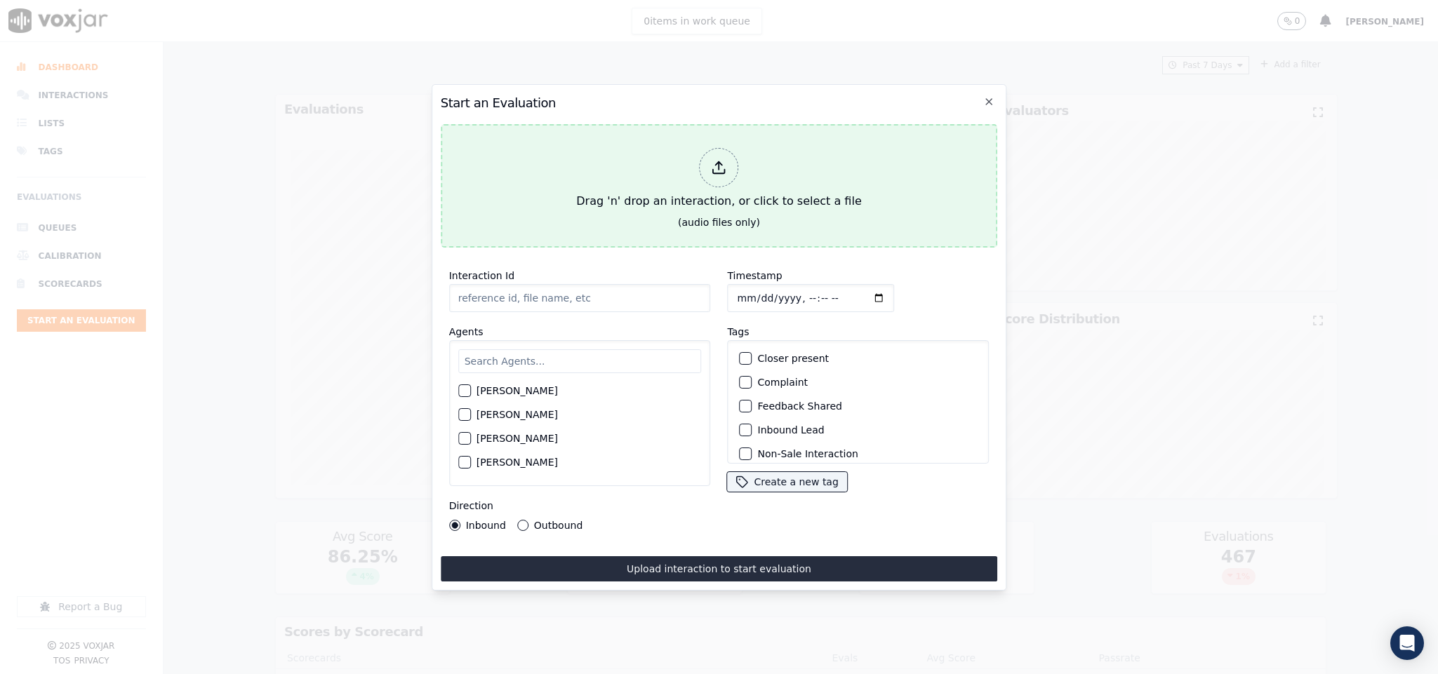
click at [721, 167] on icon at bounding box center [718, 167] width 15 height 15
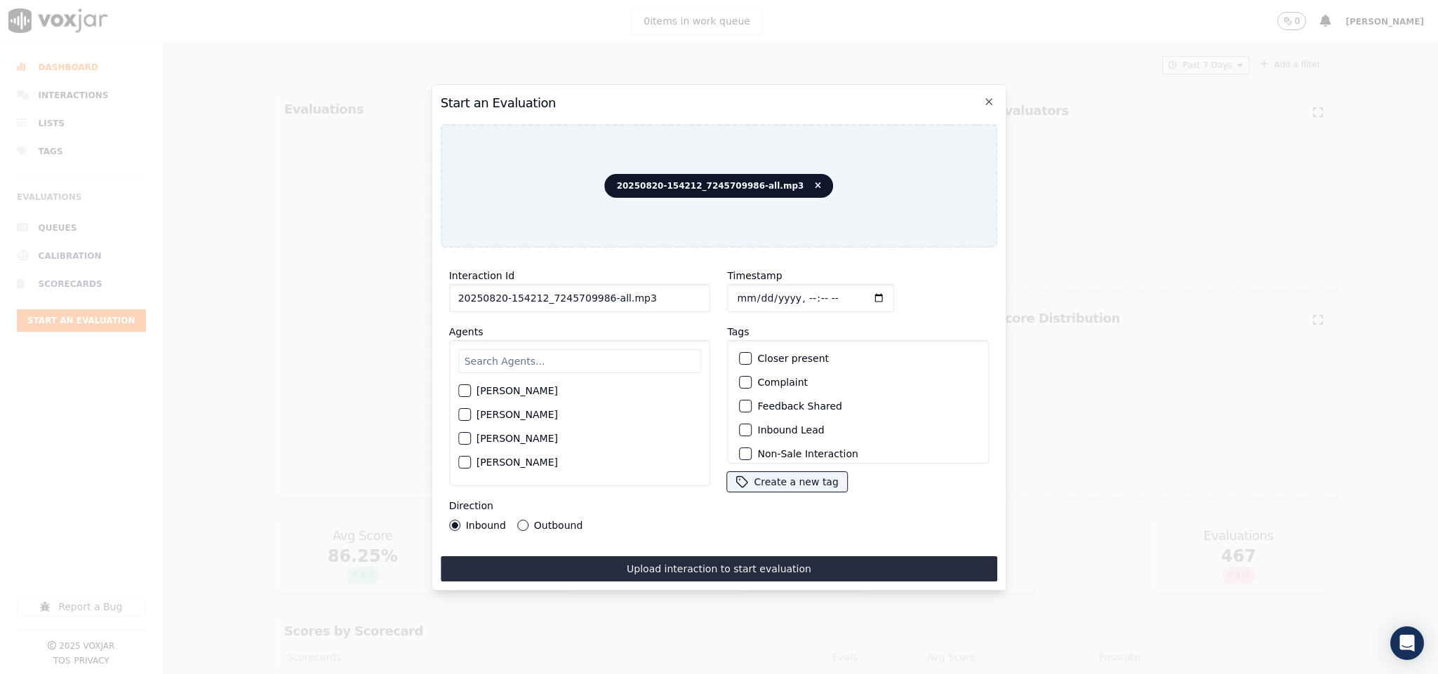
drag, startPoint x: 617, startPoint y: 293, endPoint x: 642, endPoint y: 291, distance: 24.6
click at [642, 291] on input "20250820-154212_7245709986-all.mp3" at bounding box center [580, 298] width 262 height 28
type input "20250820-154212_7245709986-C1"
click at [733, 290] on input "Timestamp" at bounding box center [811, 298] width 167 height 28
type input "[DATE]T20:35"
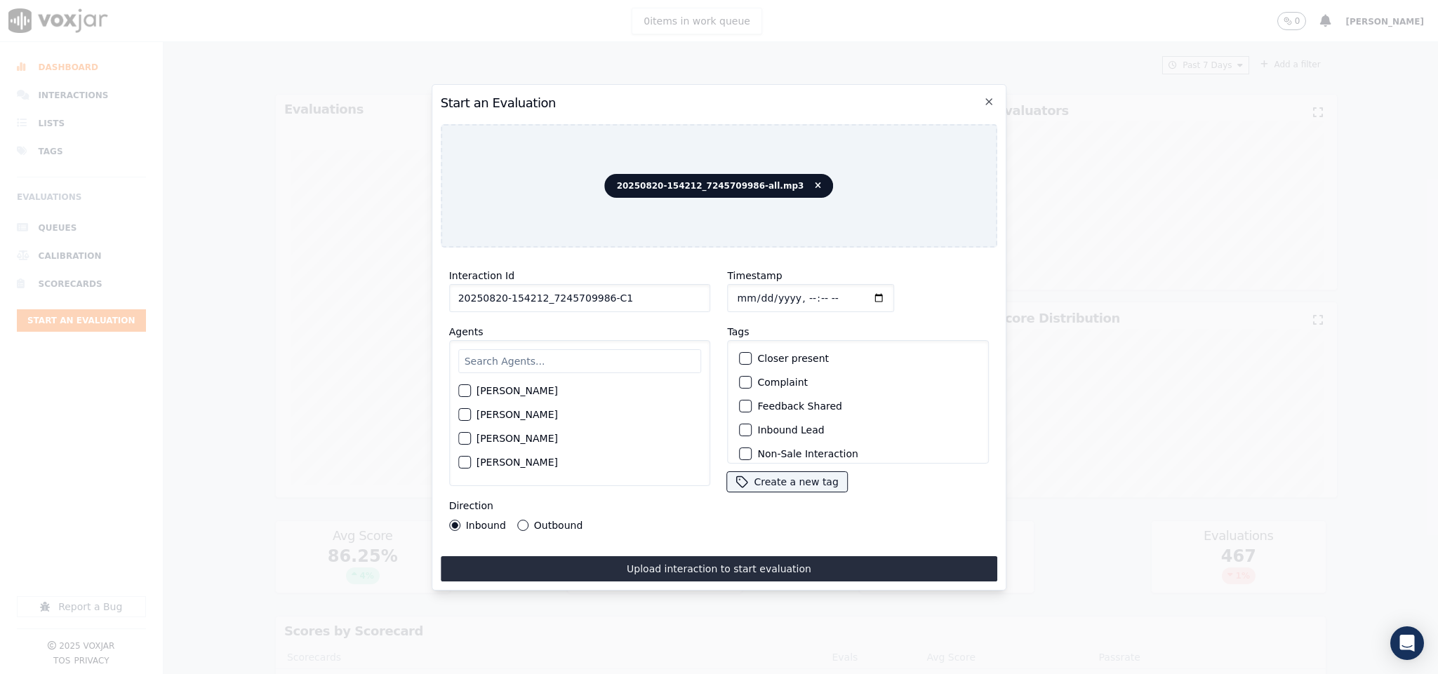
click at [520, 520] on button "Outbound" at bounding box center [522, 525] width 11 height 11
click at [741, 375] on button "Outbound Lead" at bounding box center [746, 374] width 13 height 13
click at [742, 441] on div "button" at bounding box center [745, 446] width 10 height 10
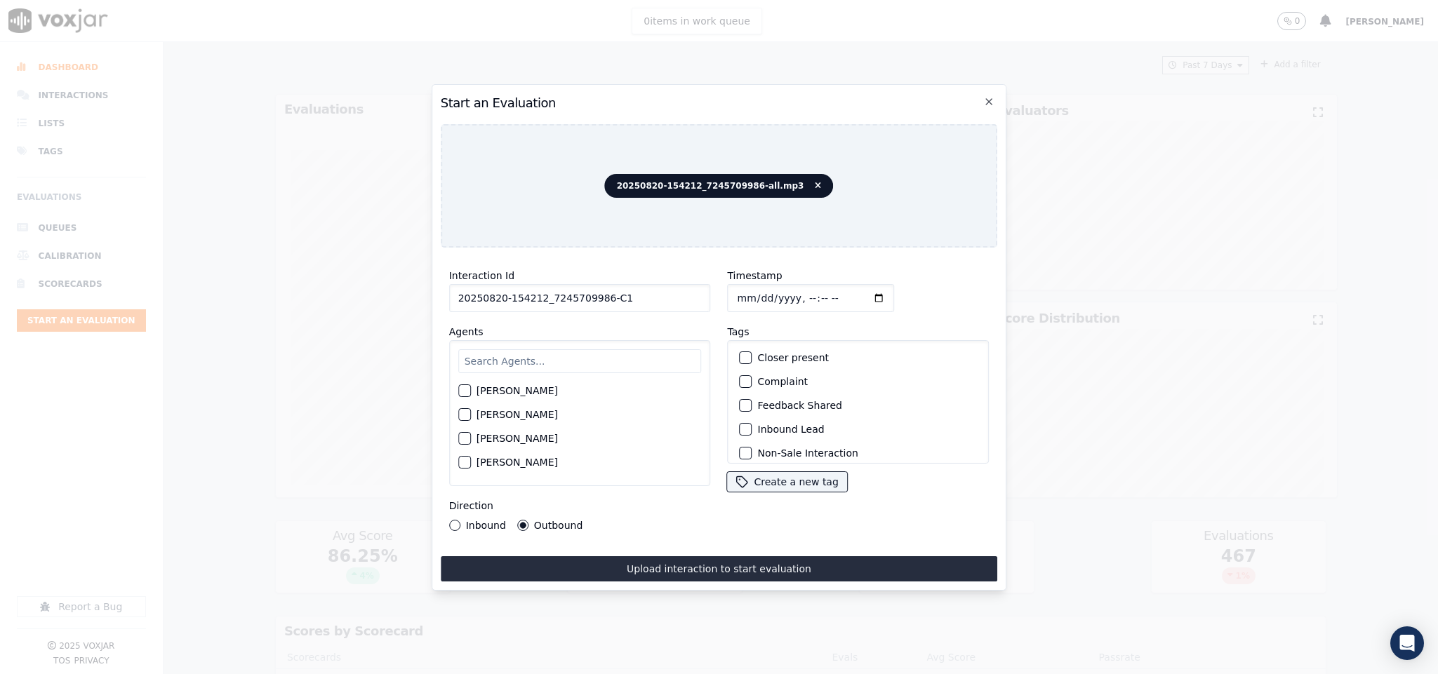
scroll to position [0, 0]
click at [740, 352] on button "Closer present" at bounding box center [746, 358] width 13 height 13
click at [497, 354] on input "text" at bounding box center [579, 361] width 243 height 24
type input "bra"
click at [461, 389] on button "[PERSON_NAME]" at bounding box center [464, 395] width 13 height 13
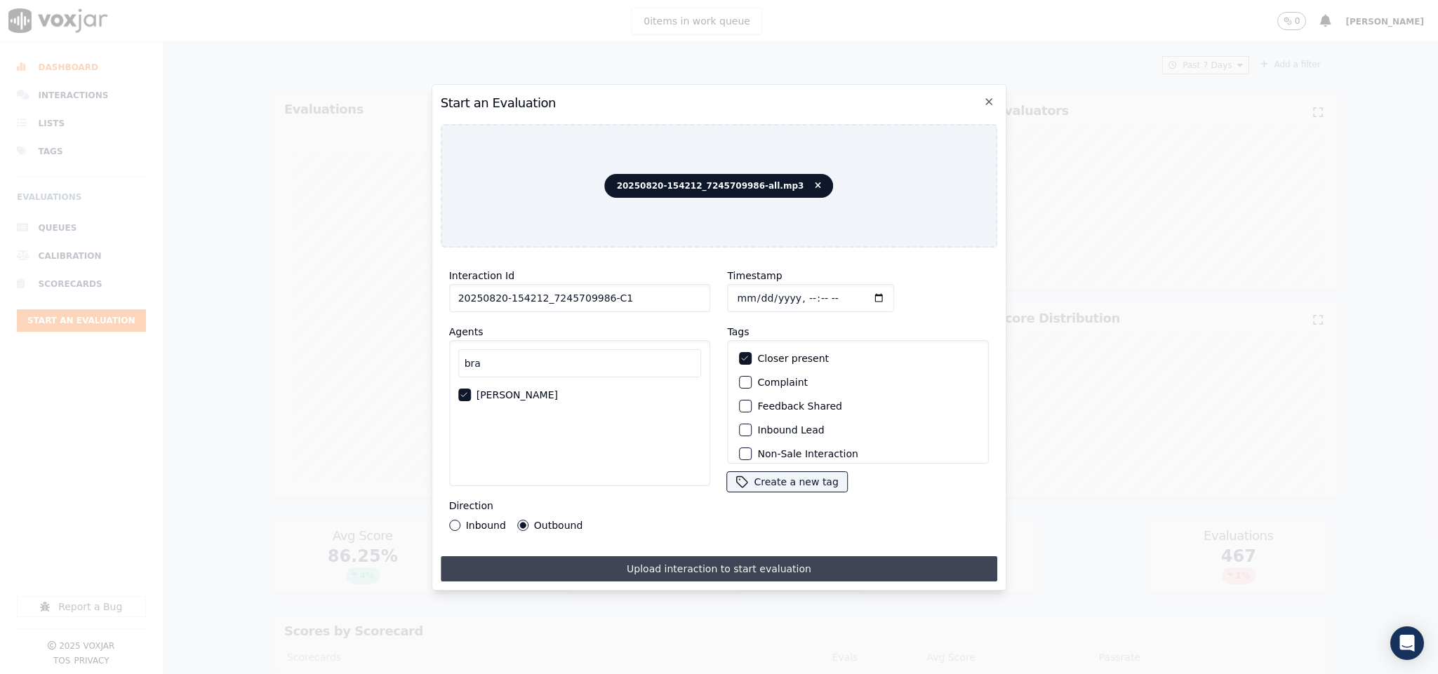
click at [750, 560] on button "Upload interaction to start evaluation" at bounding box center [719, 568] width 557 height 25
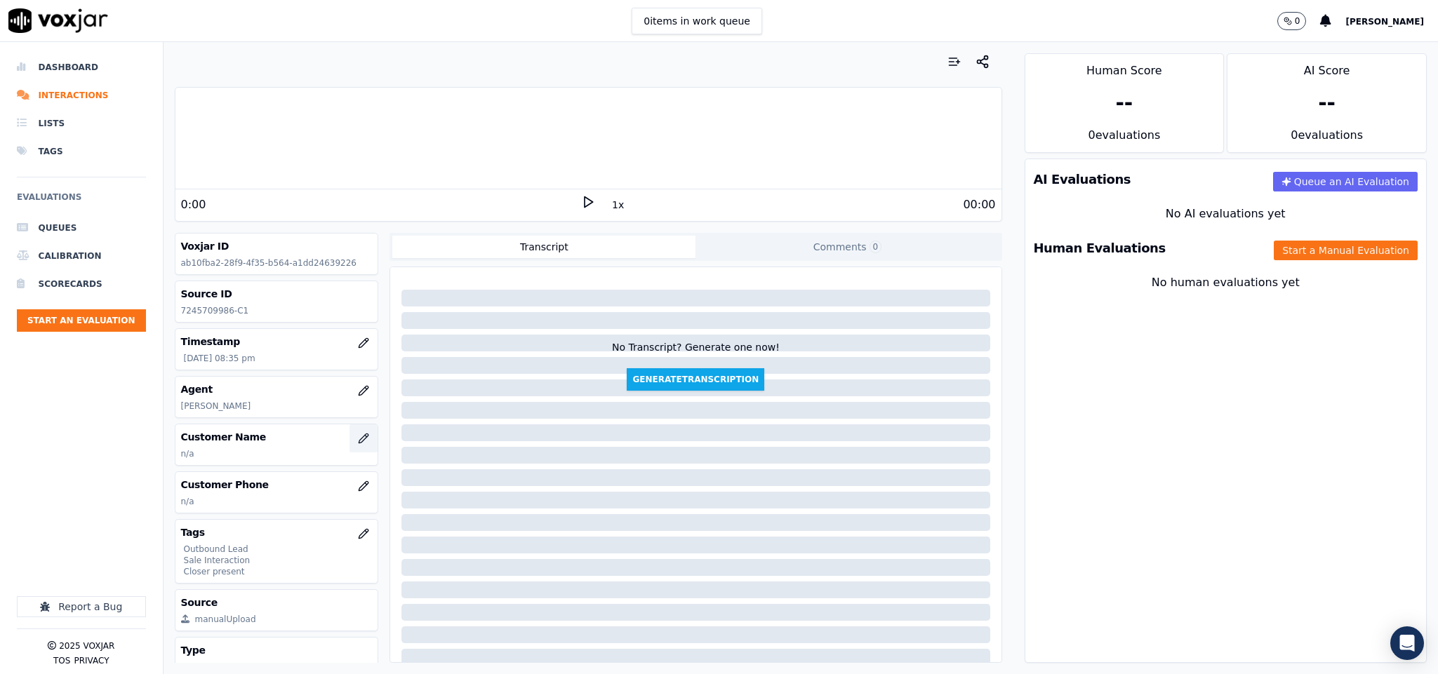
click at [349, 448] on button "button" at bounding box center [363, 439] width 28 height 28
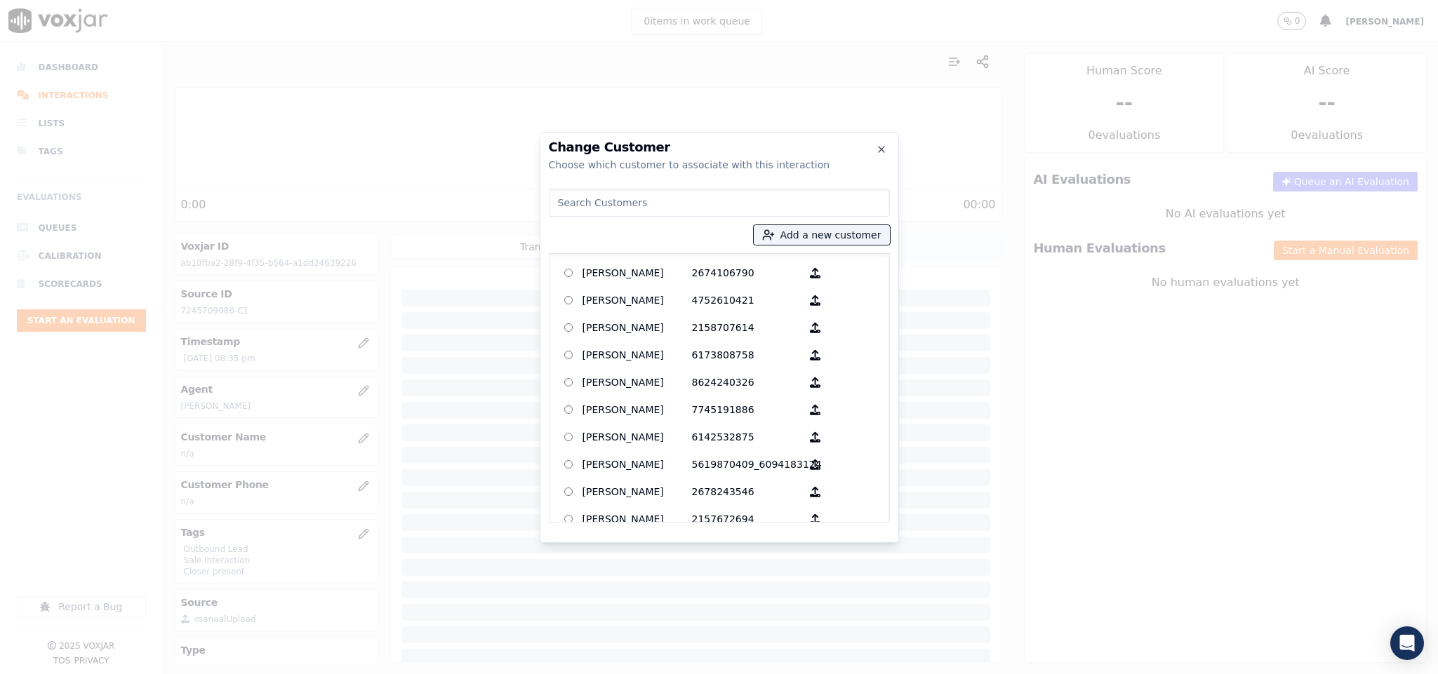
type input "[PERSON_NAME]"
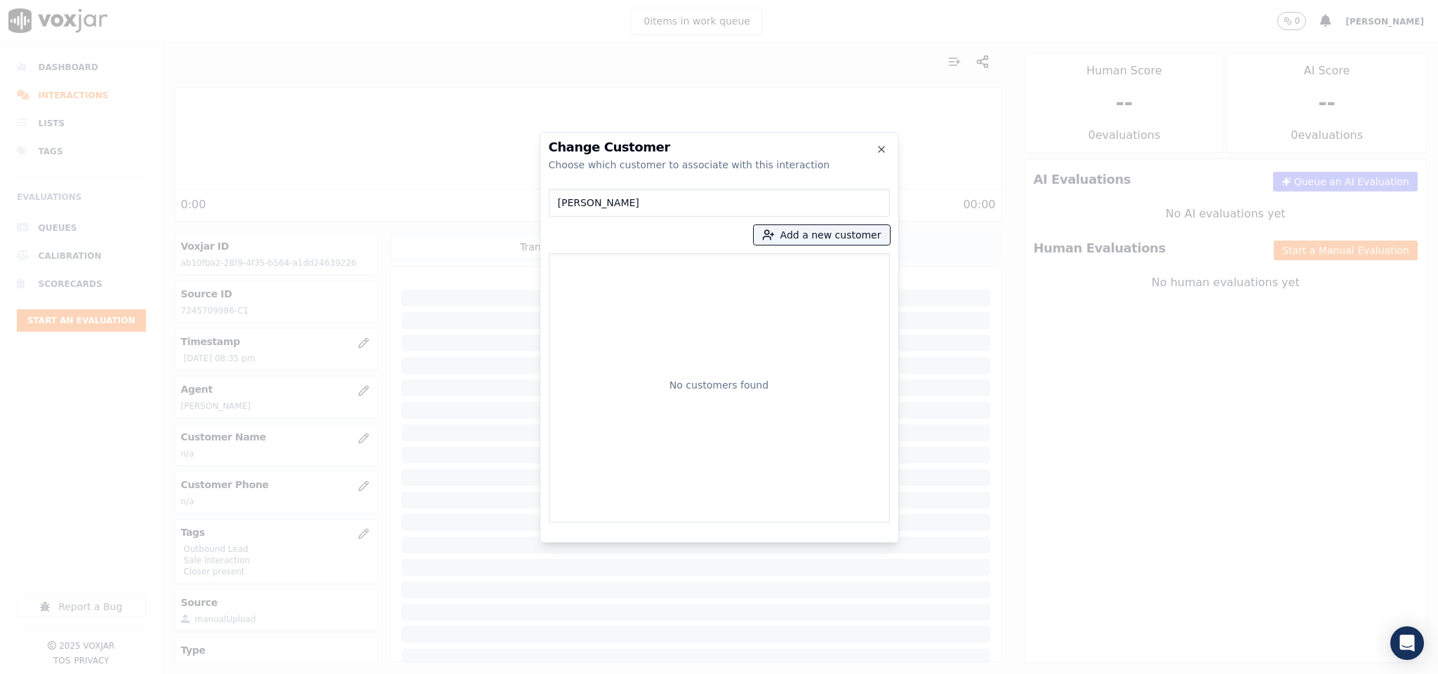
drag, startPoint x: 647, startPoint y: 201, endPoint x: 529, endPoint y: 218, distance: 119.1
click at [529, 674] on div "Change Customer Choose which customer to associate with this interaction [PERSO…" at bounding box center [719, 674] width 1438 height 0
click at [809, 240] on button "Add a new customer" at bounding box center [822, 235] width 136 height 20
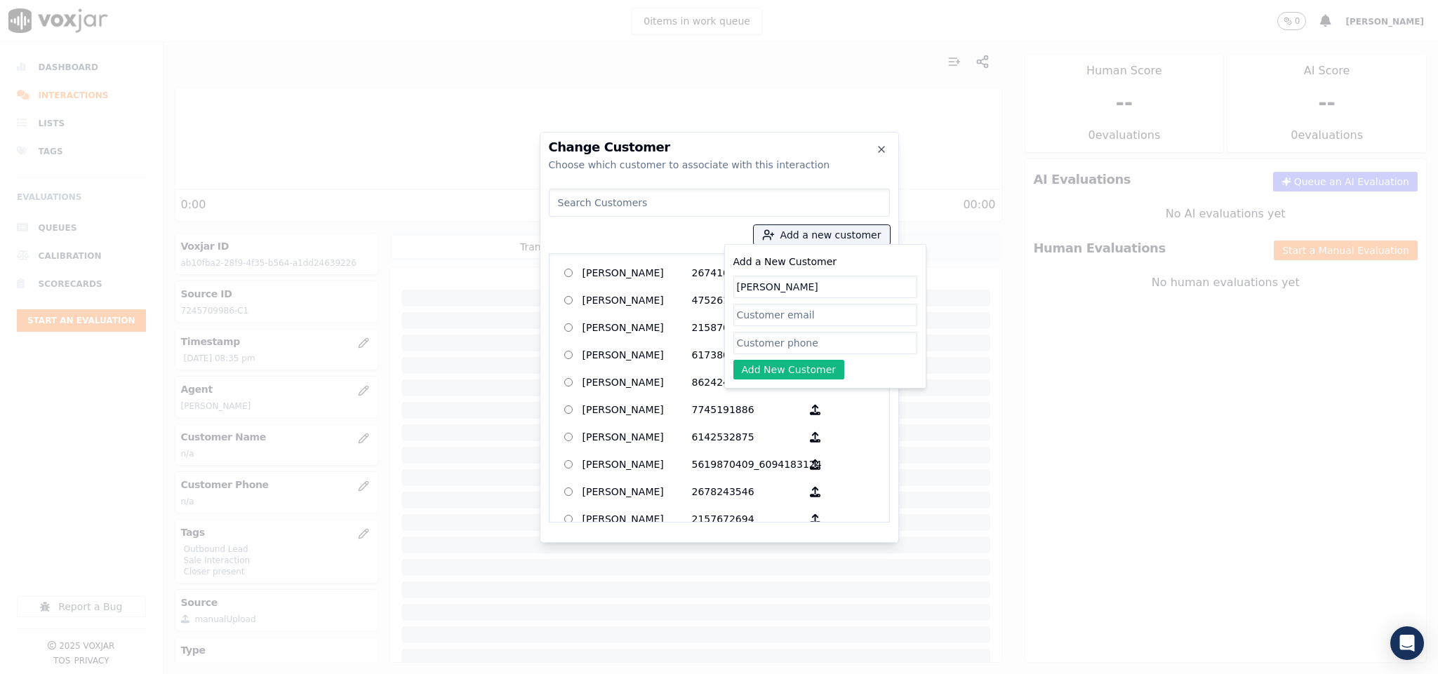
type input "[PERSON_NAME]"
click at [760, 341] on input "Add a New Customer" at bounding box center [825, 343] width 184 height 22
paste input "7245709986"
type input "7245709986"
click at [758, 373] on button "Add New Customer" at bounding box center [789, 370] width 112 height 20
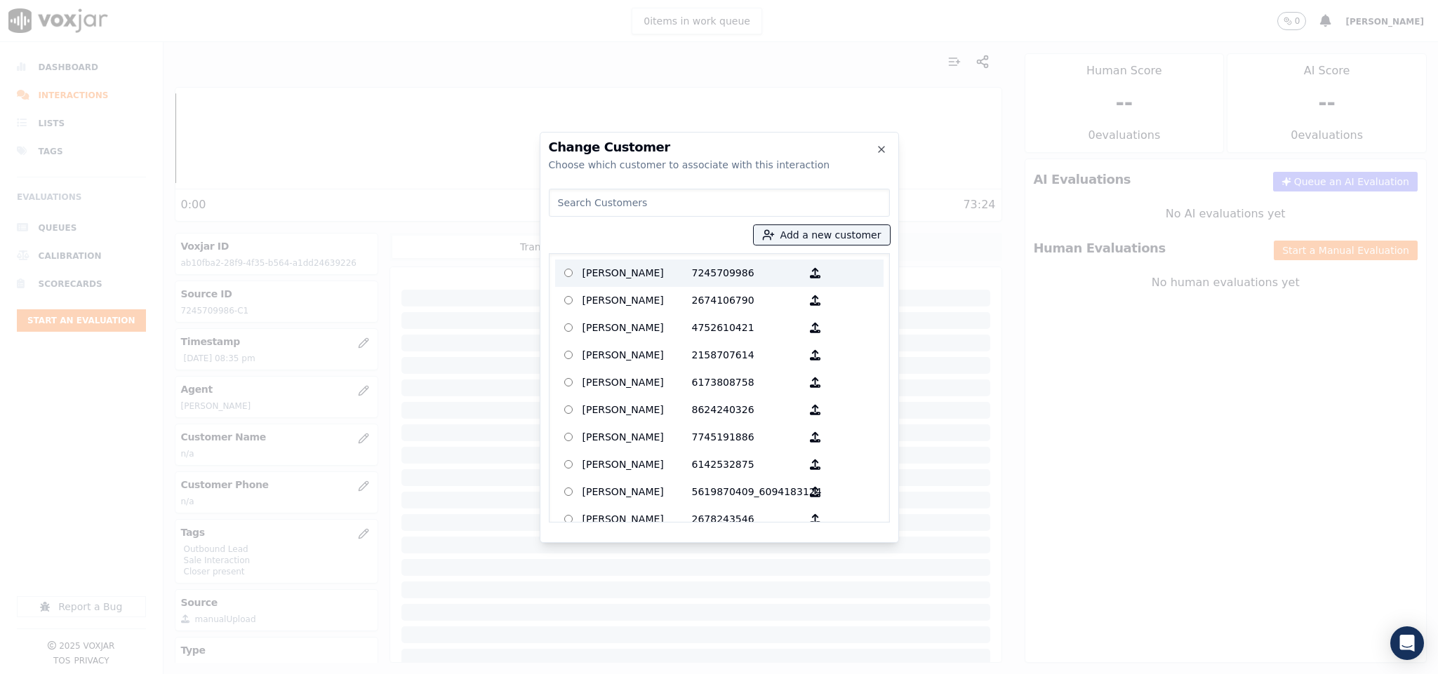
click at [611, 272] on p "[PERSON_NAME]" at bounding box center [636, 273] width 109 height 22
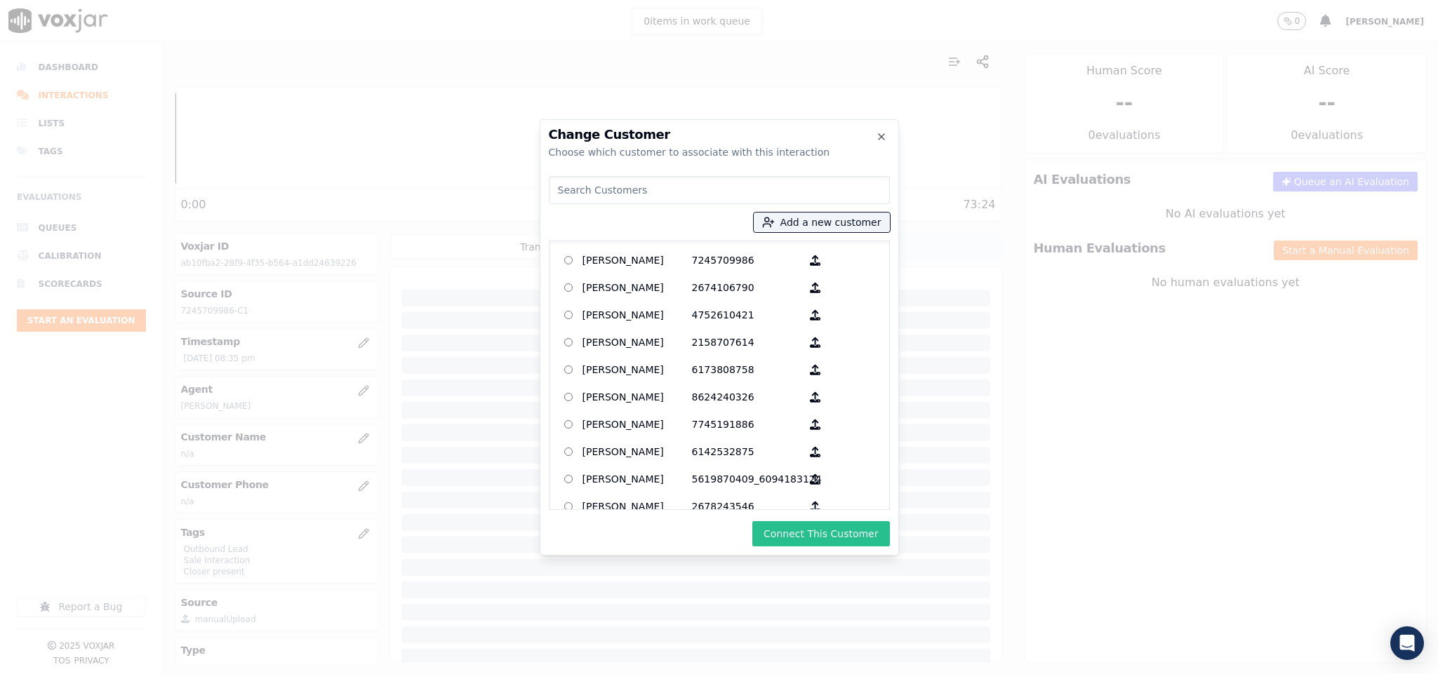
click at [827, 530] on button "Connect This Customer" at bounding box center [820, 533] width 137 height 25
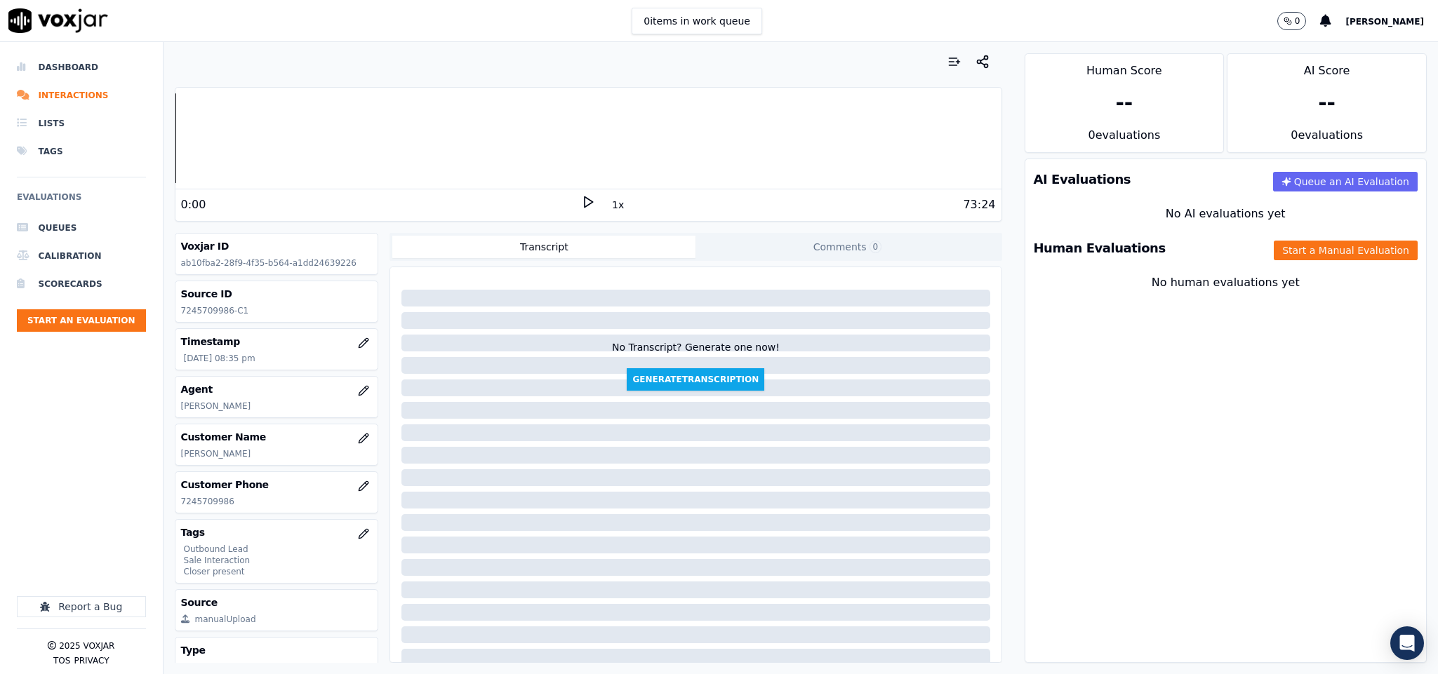
click at [1309, 240] on div "Human Evaluations Start a Manual Evaluation" at bounding box center [1225, 248] width 401 height 41
click at [1297, 251] on button "Start a Manual Evaluation" at bounding box center [1346, 251] width 144 height 20
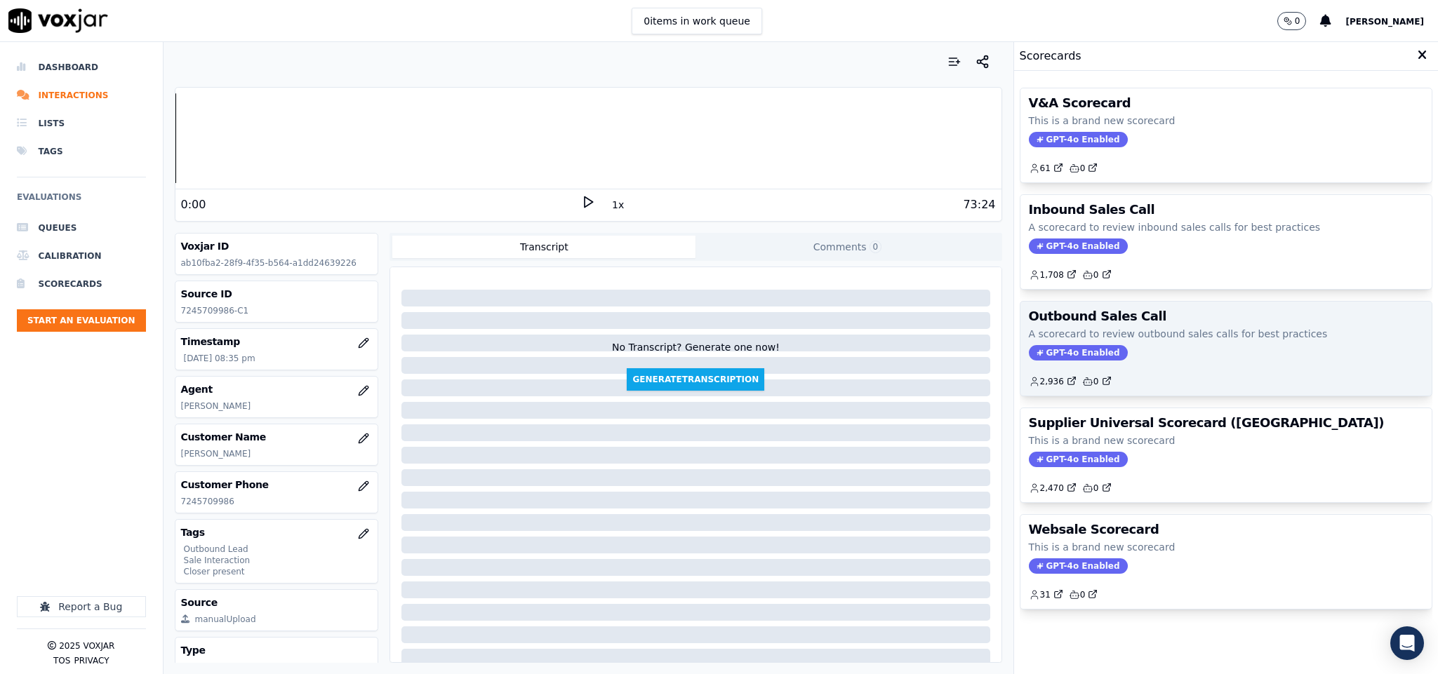
click at [1057, 356] on span "GPT-4o Enabled" at bounding box center [1078, 352] width 99 height 15
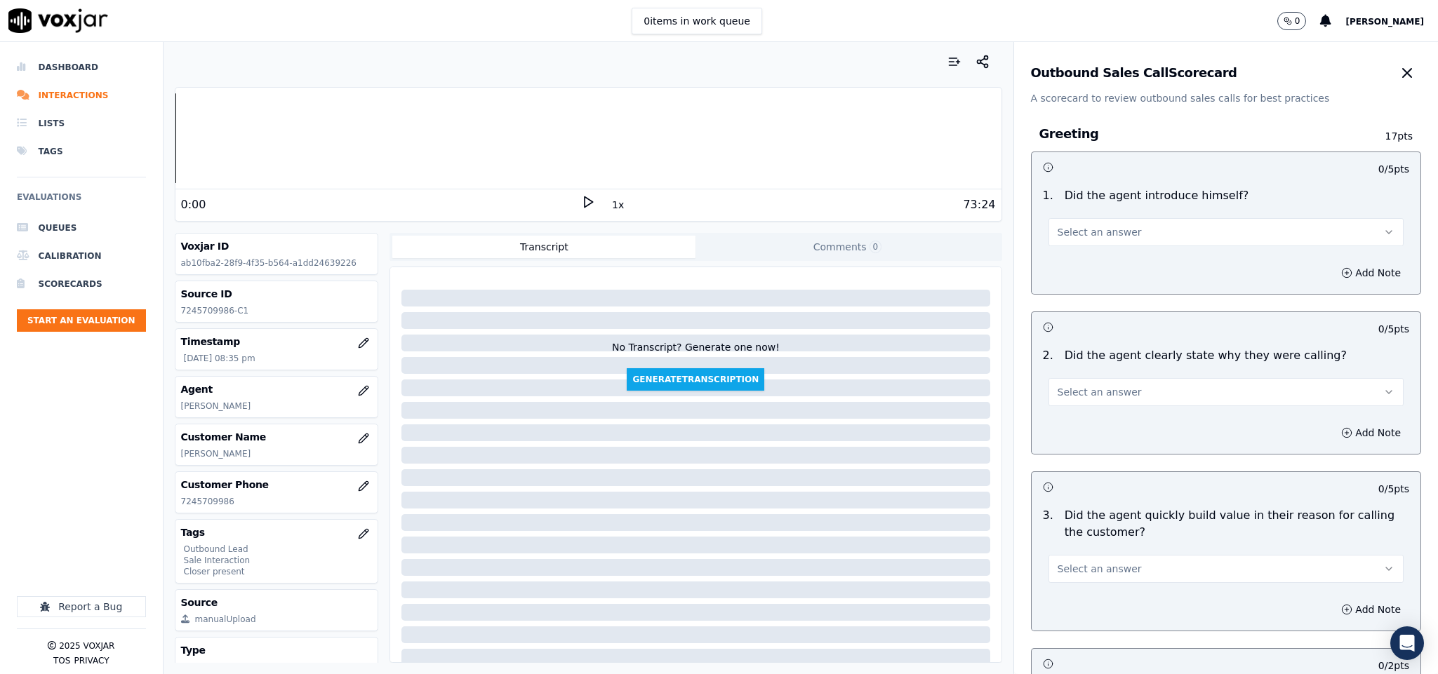
click at [1135, 236] on button "Select an answer" at bounding box center [1226, 232] width 356 height 28
click at [1118, 265] on div "Yes" at bounding box center [1191, 264] width 321 height 22
click at [1110, 392] on button "Select an answer" at bounding box center [1226, 392] width 356 height 28
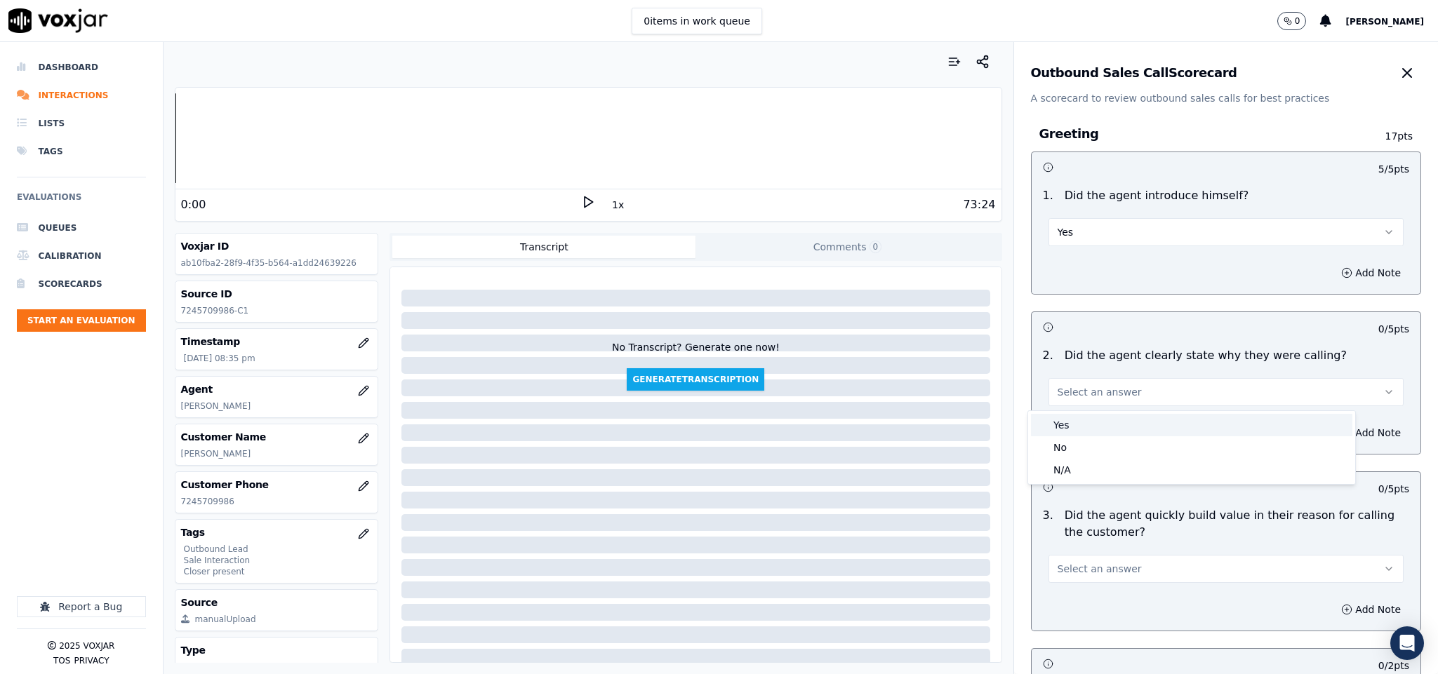
click at [1093, 419] on div "Yes" at bounding box center [1191, 425] width 321 height 22
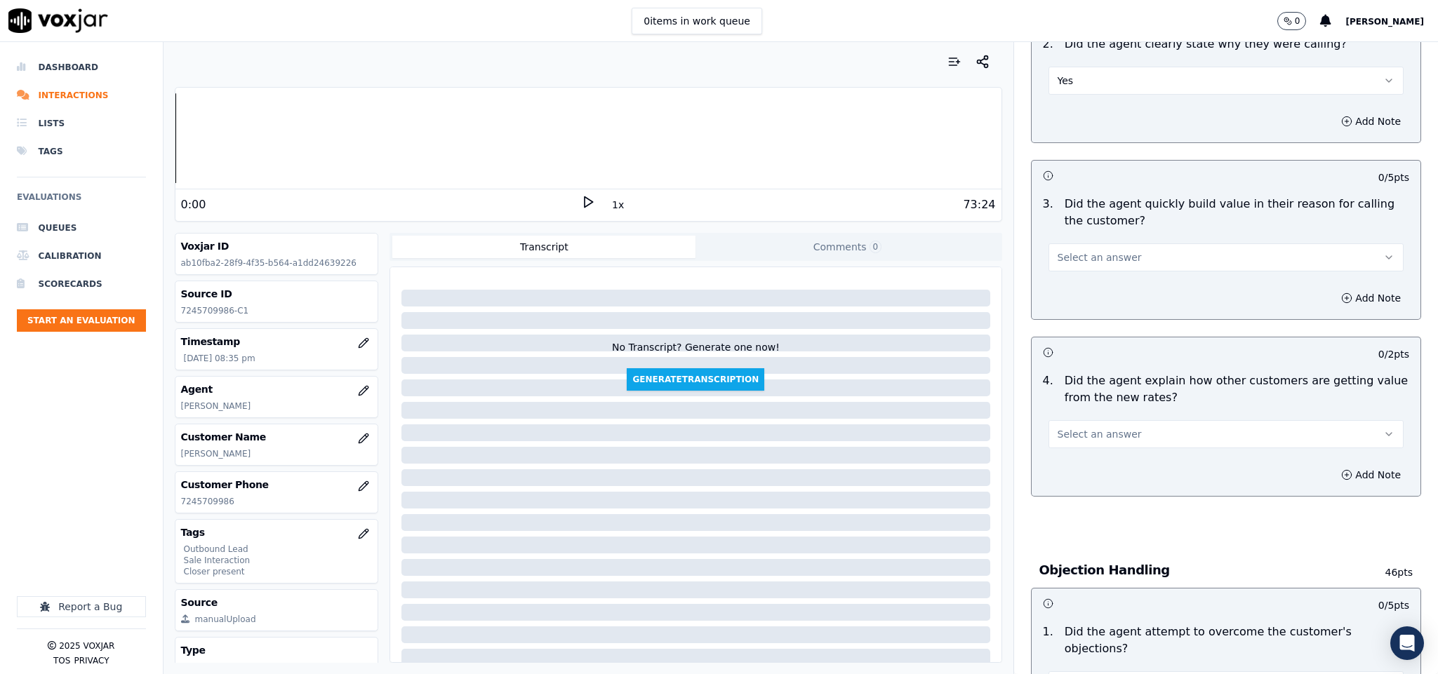
scroll to position [316, 0]
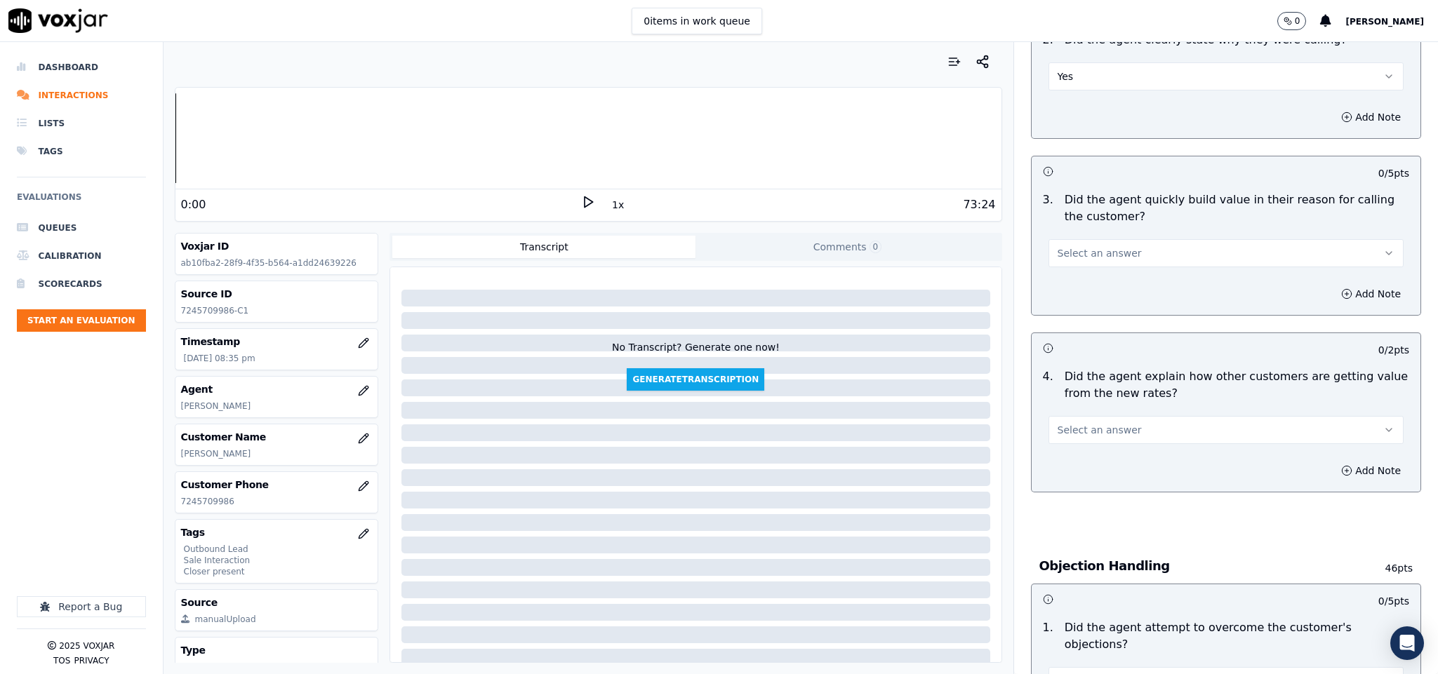
click at [1105, 255] on span "Select an answer" at bounding box center [1099, 253] width 84 height 14
click at [1095, 282] on div "Yes" at bounding box center [1191, 287] width 321 height 22
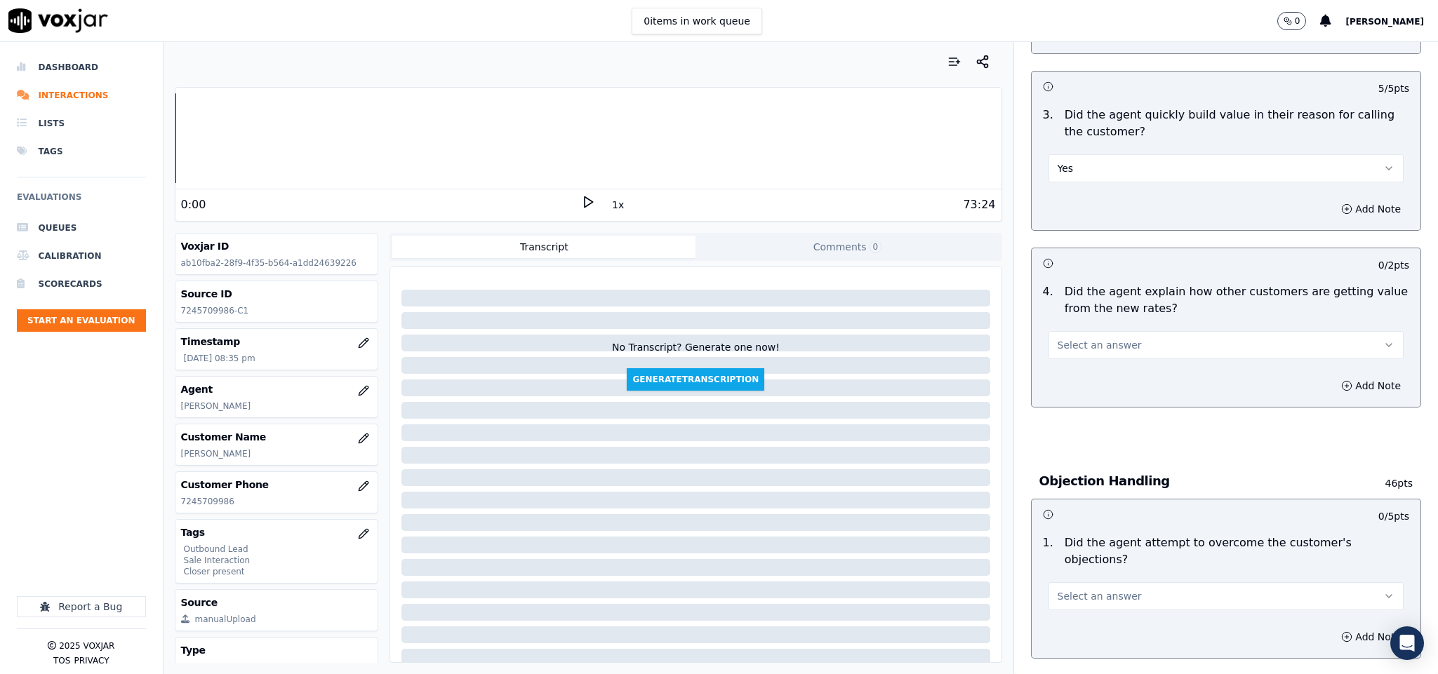
scroll to position [526, 0]
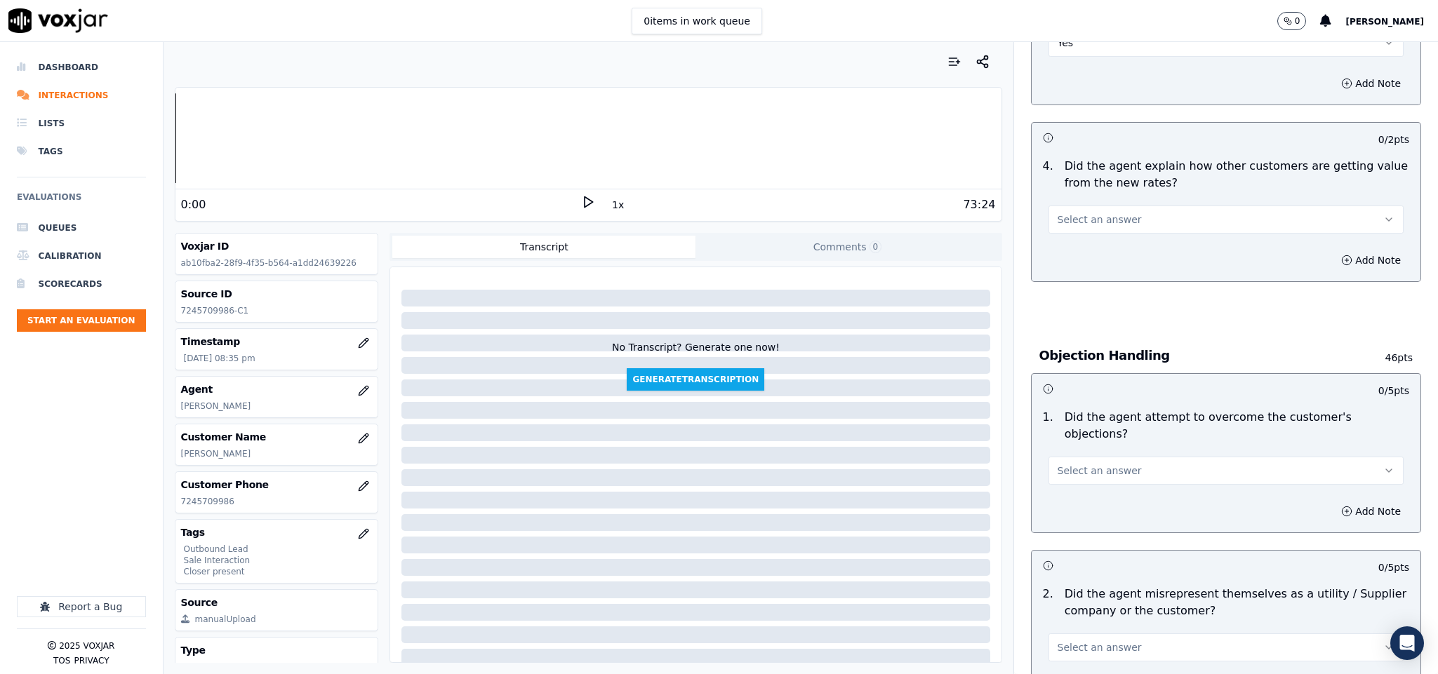
click at [1126, 211] on button "Select an answer" at bounding box center [1226, 220] width 356 height 28
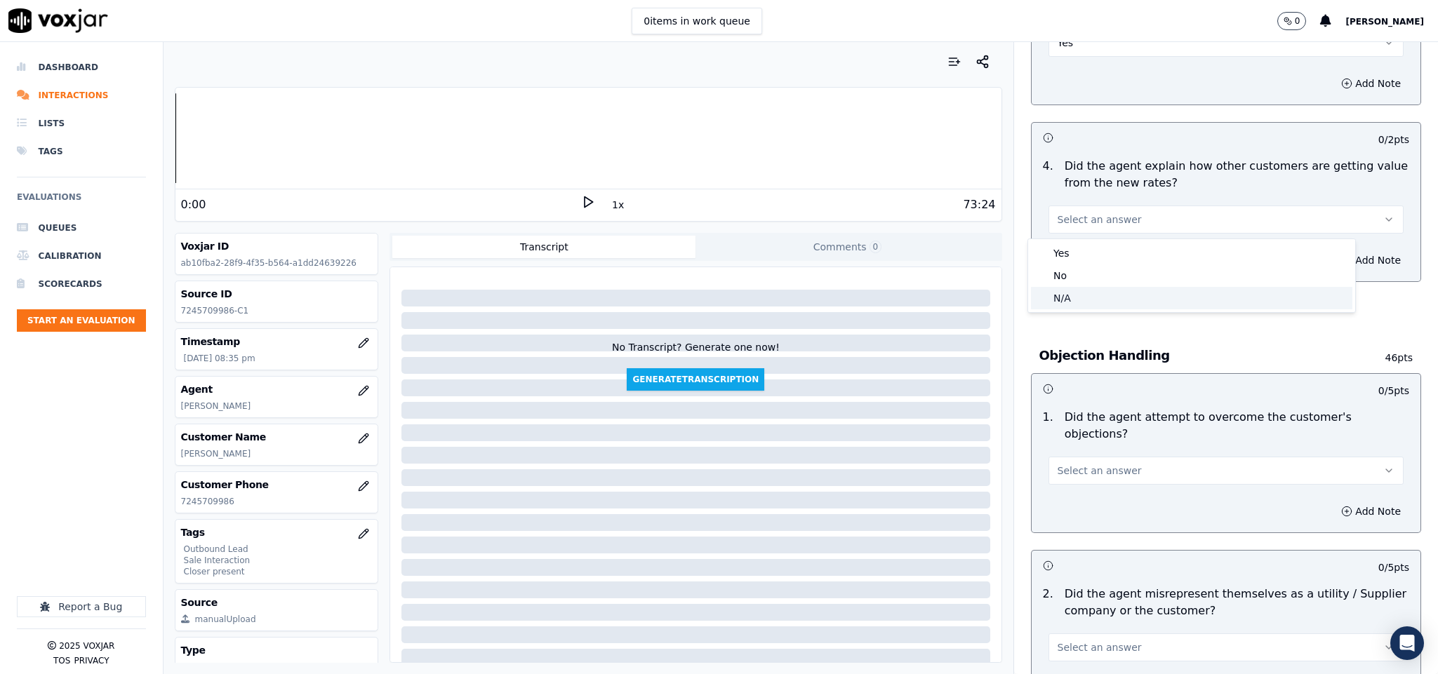
click at [1074, 295] on div "N/A" at bounding box center [1191, 298] width 321 height 22
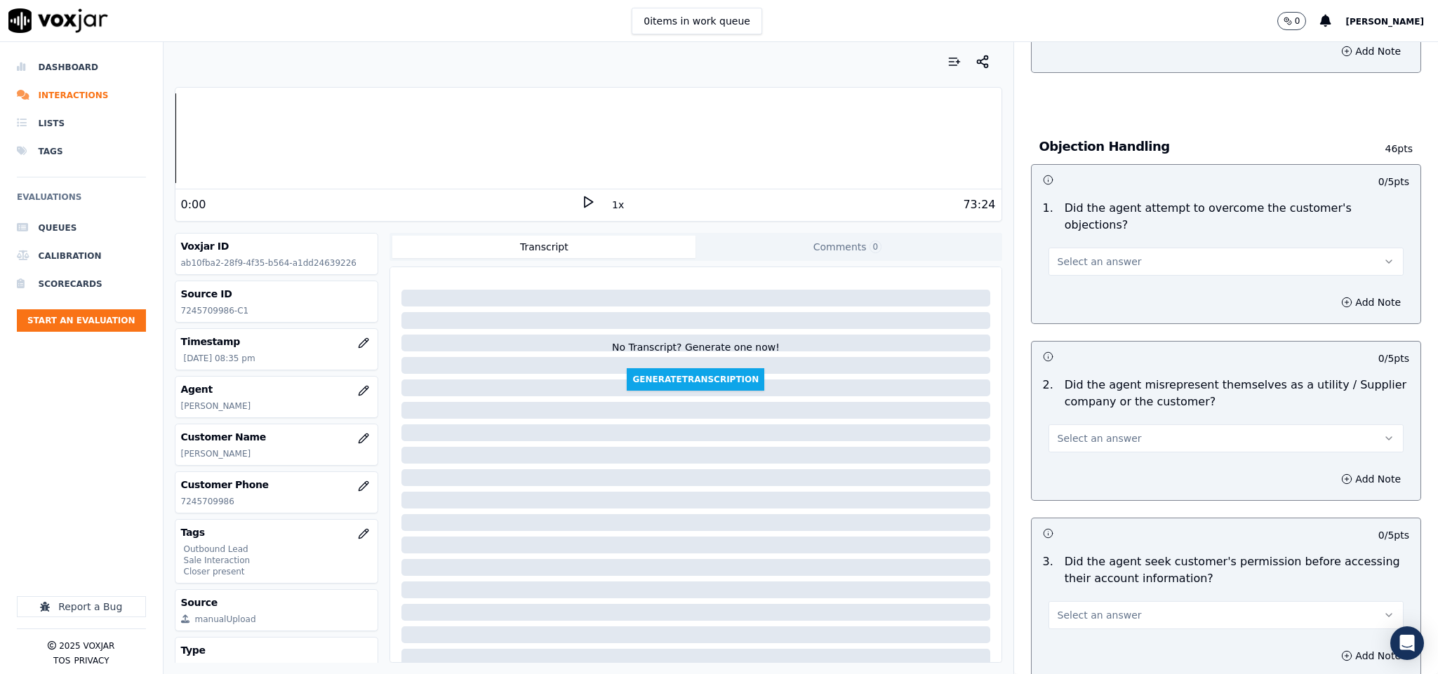
scroll to position [737, 0]
click at [1099, 253] on span "Select an answer" at bounding box center [1099, 260] width 84 height 14
click at [1074, 278] on div "Yes" at bounding box center [1191, 278] width 321 height 22
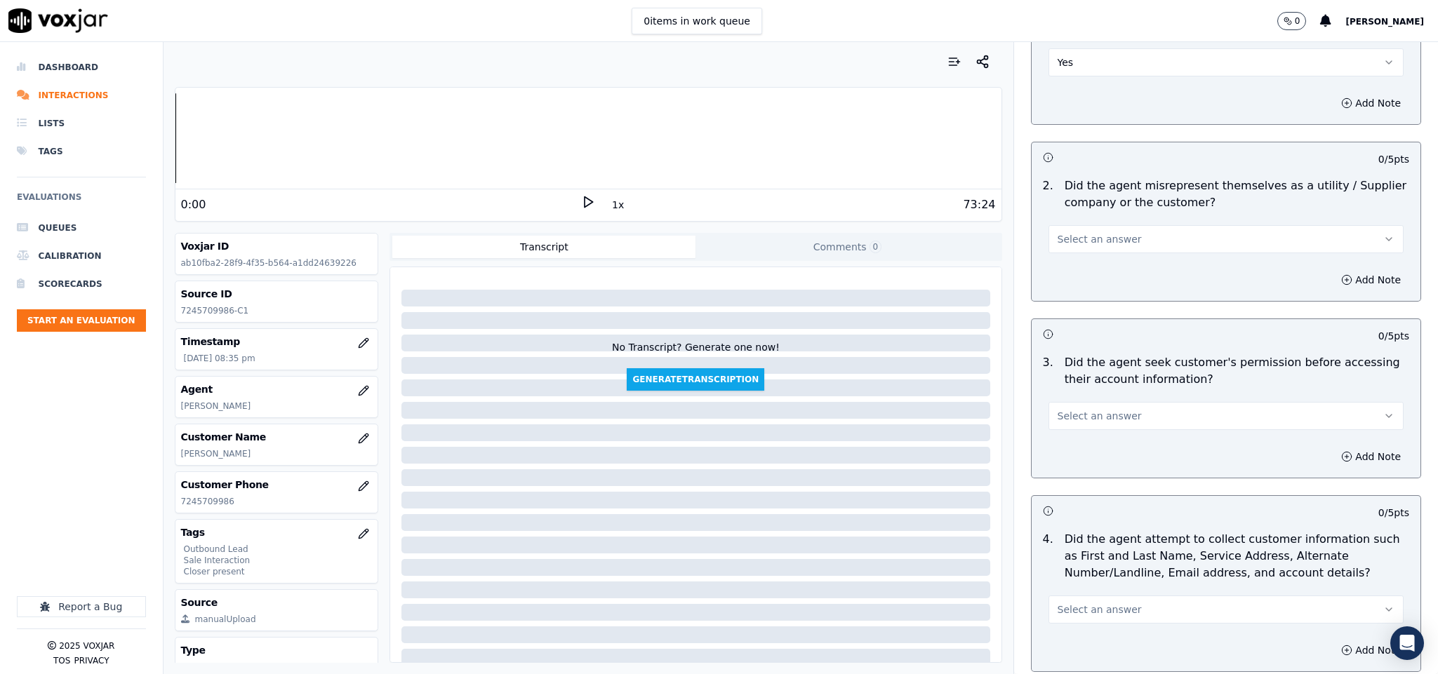
scroll to position [947, 0]
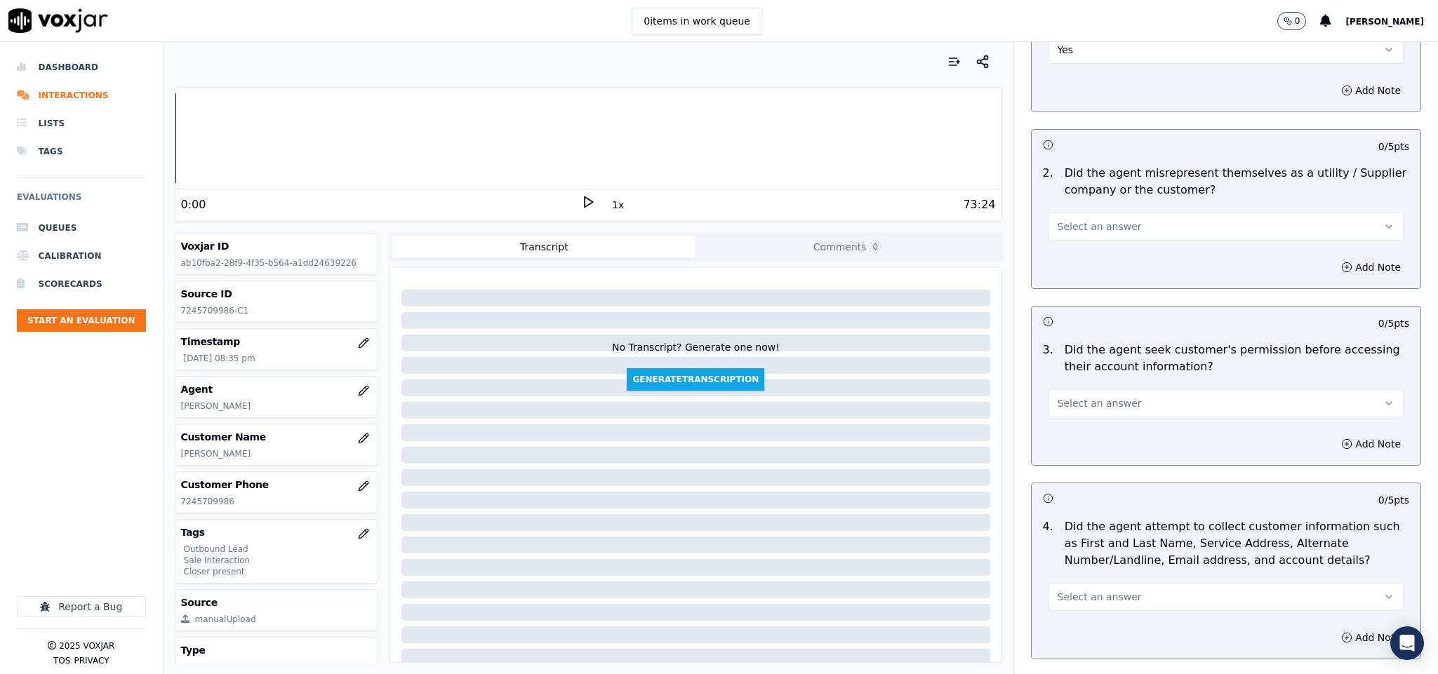
click at [1144, 213] on button "Select an answer" at bounding box center [1226, 227] width 356 height 28
click at [1085, 264] on div "No" at bounding box center [1191, 267] width 321 height 22
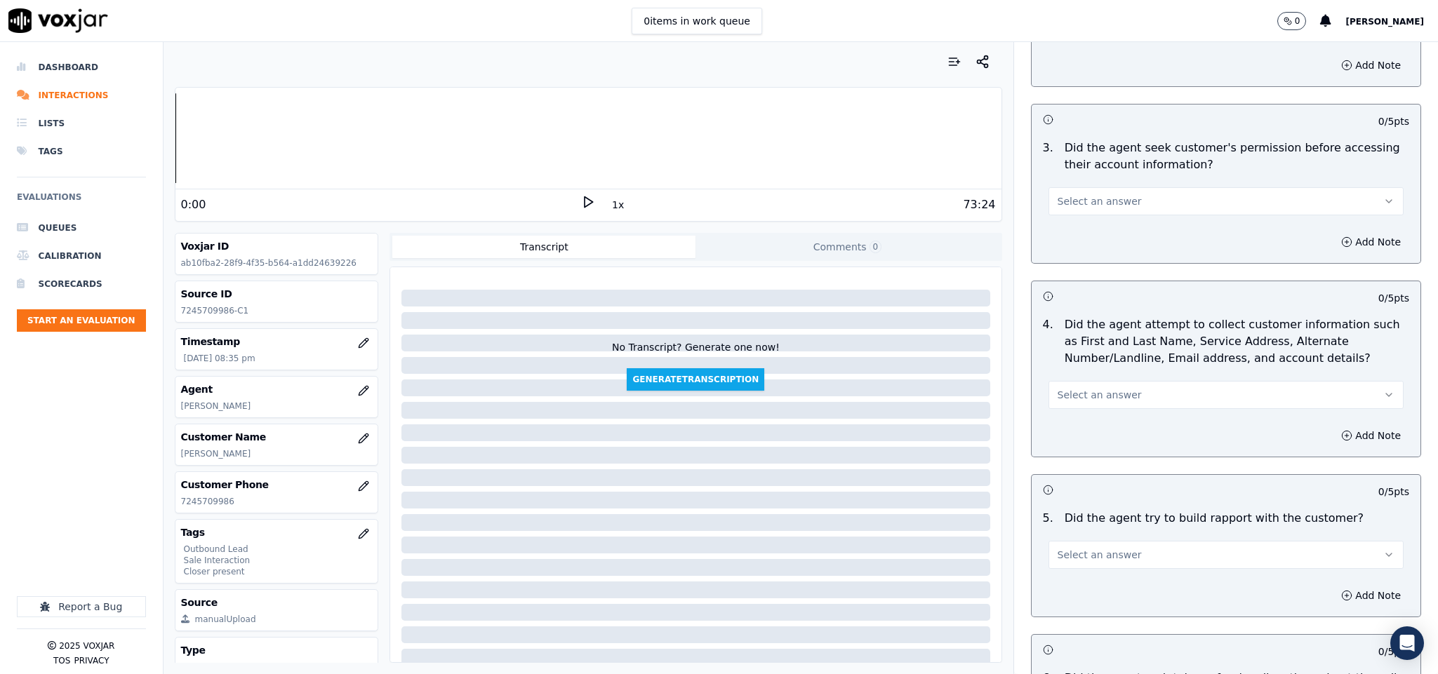
scroll to position [1158, 0]
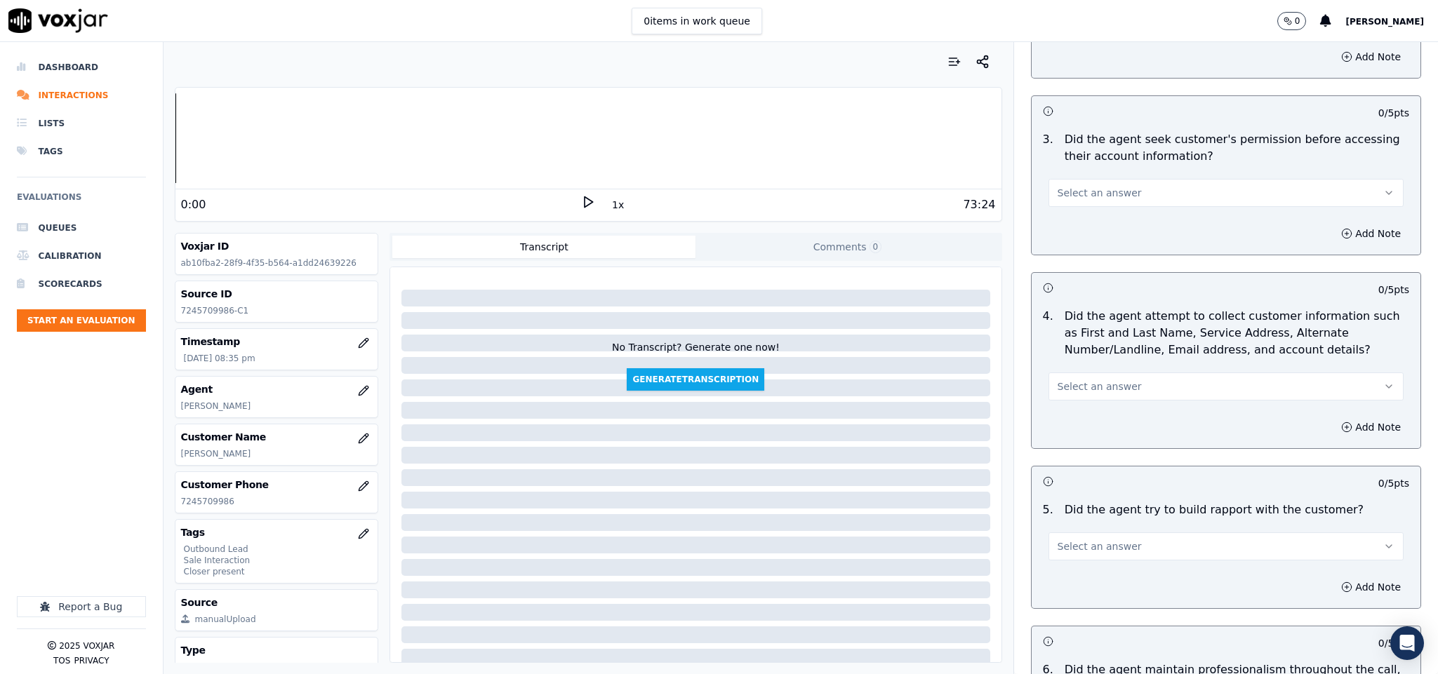
click at [1137, 179] on button "Select an answer" at bounding box center [1226, 193] width 356 height 28
click at [1086, 218] on div "Yes" at bounding box center [1191, 212] width 321 height 22
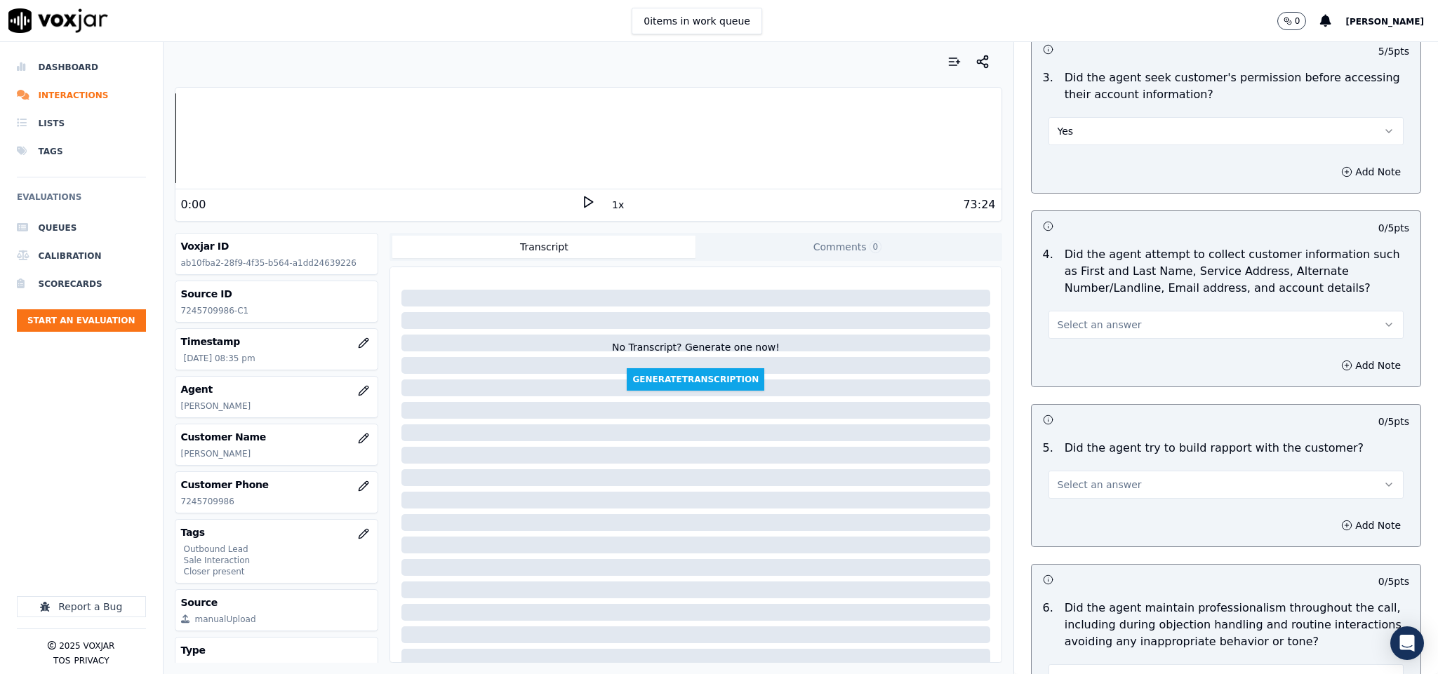
scroll to position [1263, 0]
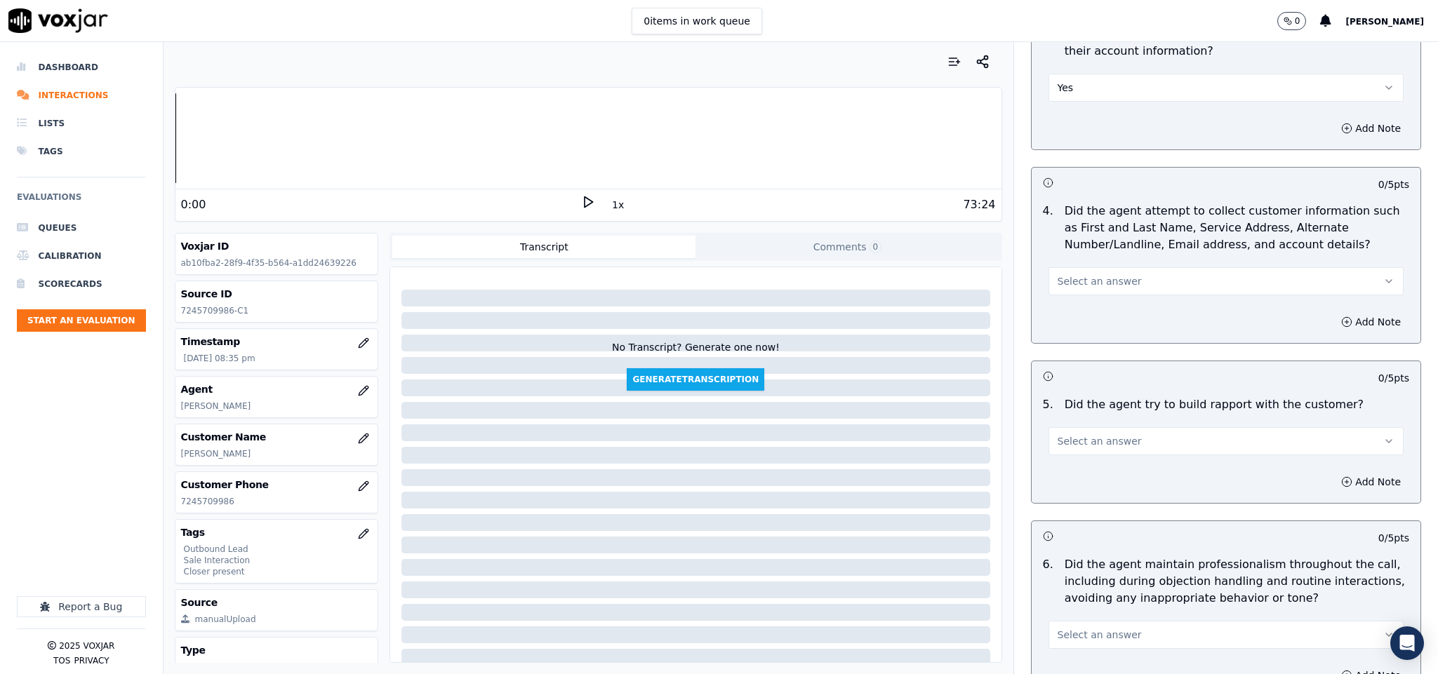
click at [1110, 270] on button "Select an answer" at bounding box center [1226, 281] width 356 height 28
click at [1103, 344] on div "N/A" at bounding box center [1191, 346] width 321 height 22
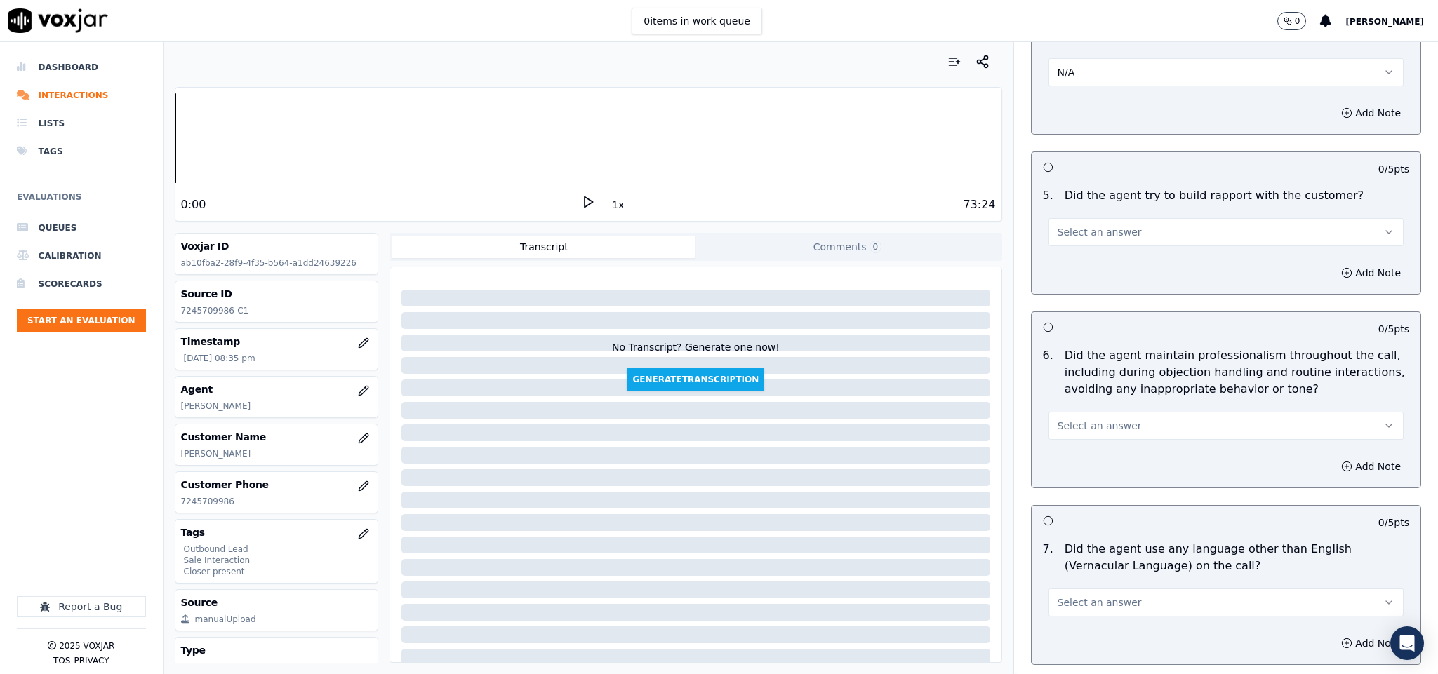
scroll to position [1473, 0]
click at [1104, 224] on span "Select an answer" at bounding box center [1099, 231] width 84 height 14
click at [1082, 249] on div "Yes" at bounding box center [1191, 251] width 321 height 22
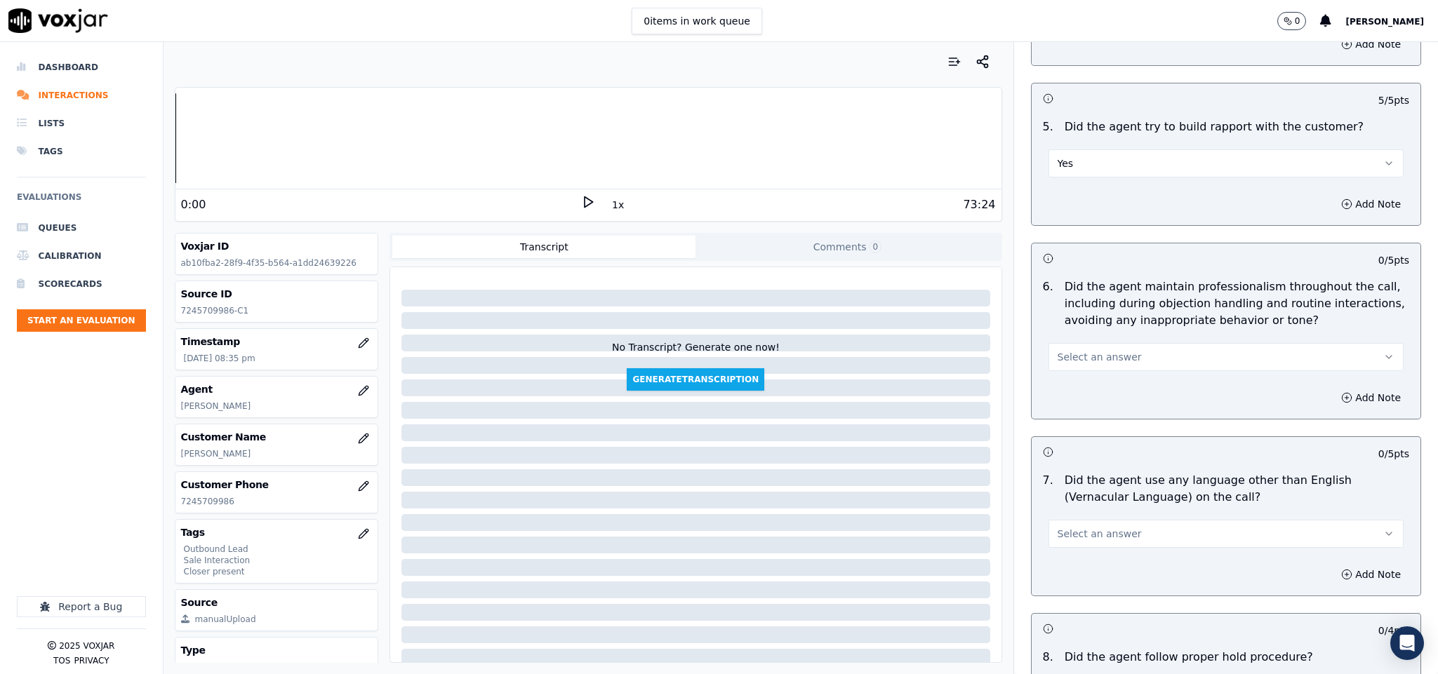
scroll to position [1579, 0]
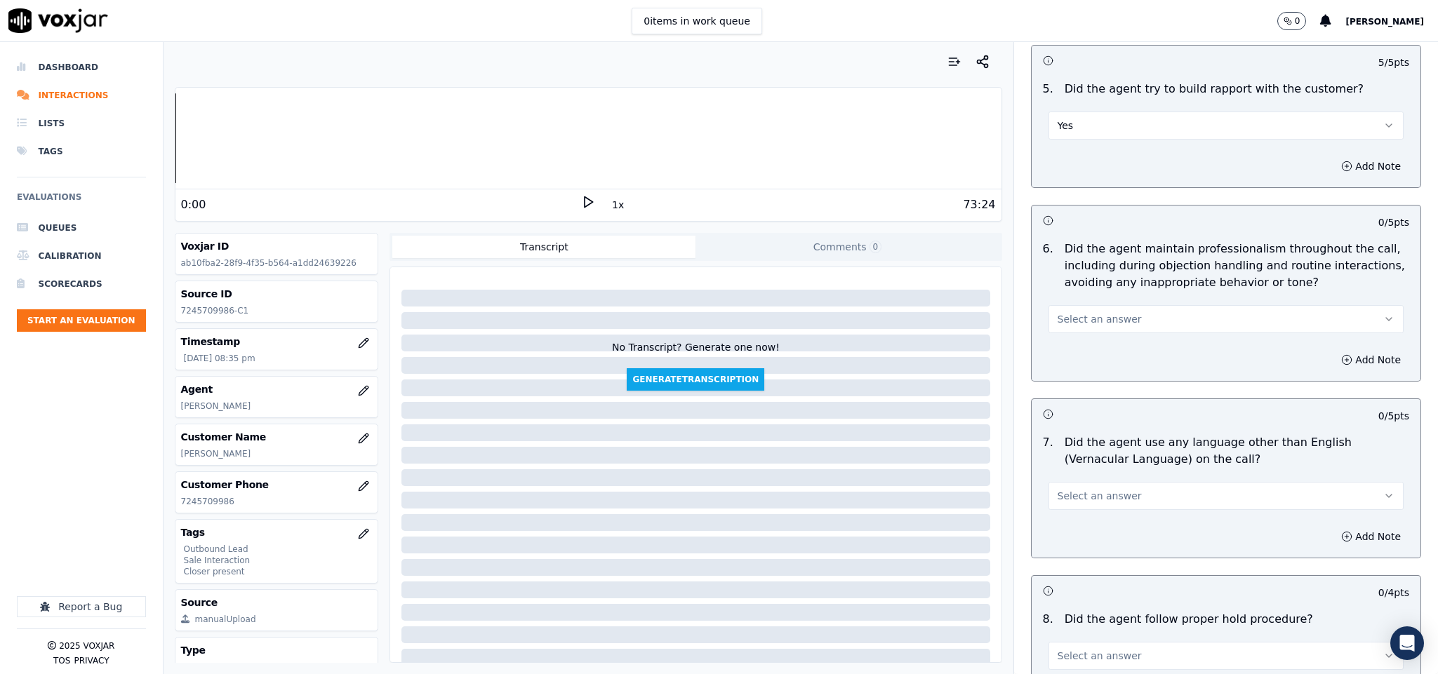
click at [1085, 312] on span "Select an answer" at bounding box center [1099, 319] width 84 height 14
click at [1066, 341] on div "Yes" at bounding box center [1191, 339] width 321 height 22
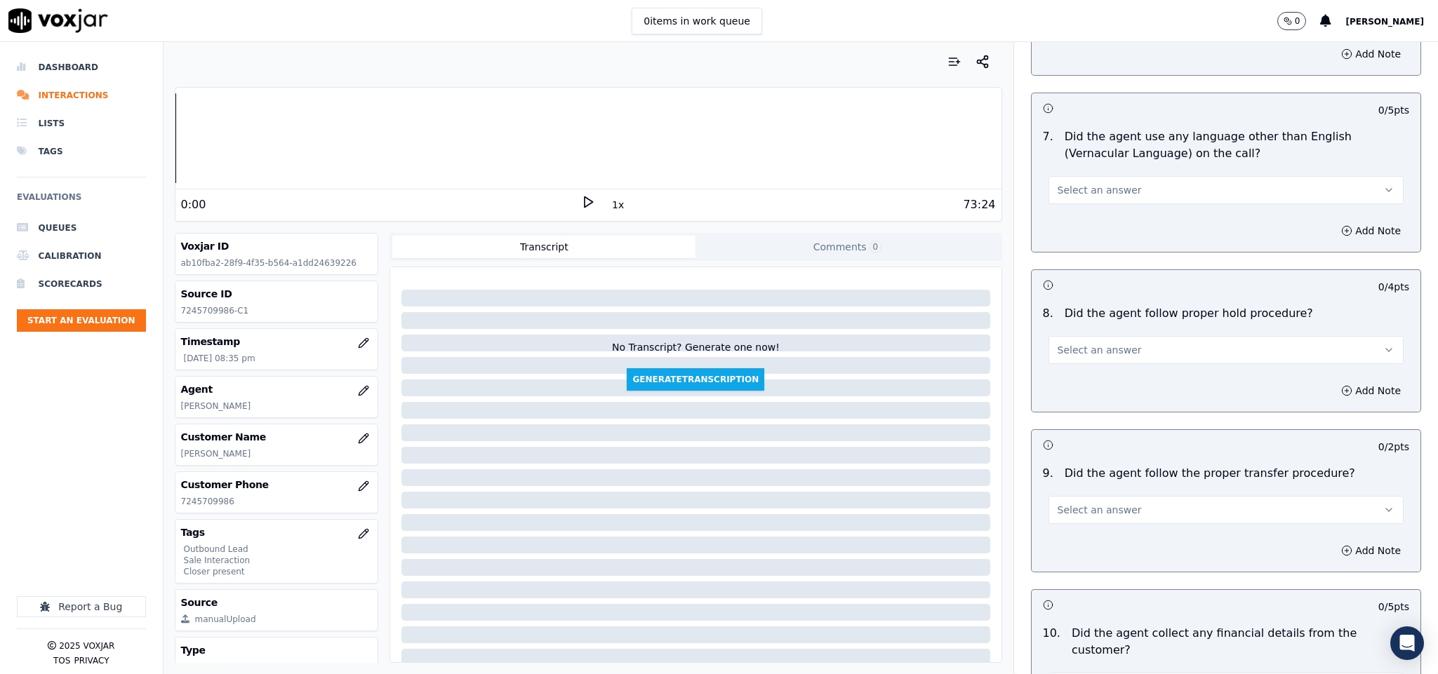
scroll to position [1894, 0]
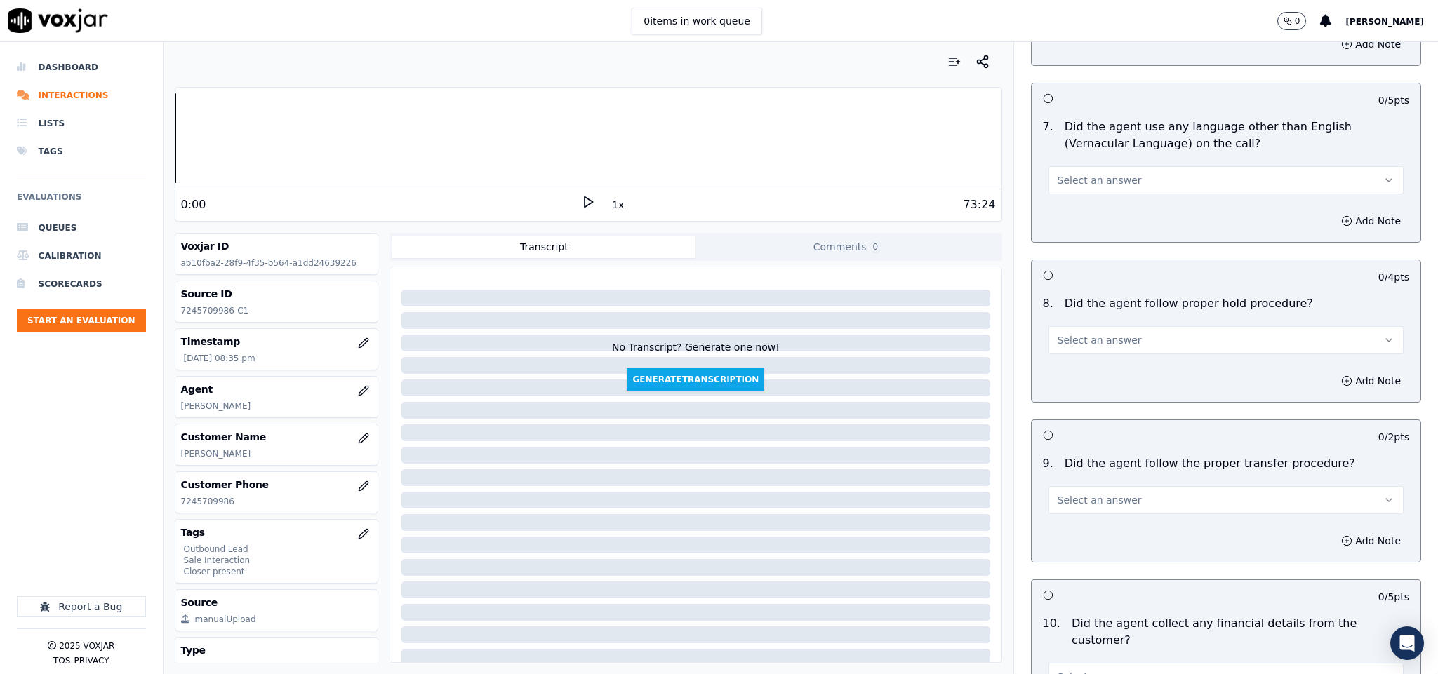
click at [1108, 173] on span "Select an answer" at bounding box center [1099, 180] width 84 height 14
click at [1072, 221] on div "No" at bounding box center [1191, 224] width 321 height 22
click at [1133, 326] on button "Select an answer" at bounding box center [1226, 340] width 356 height 28
click at [1092, 364] on div "Yes" at bounding box center [1191, 362] width 321 height 22
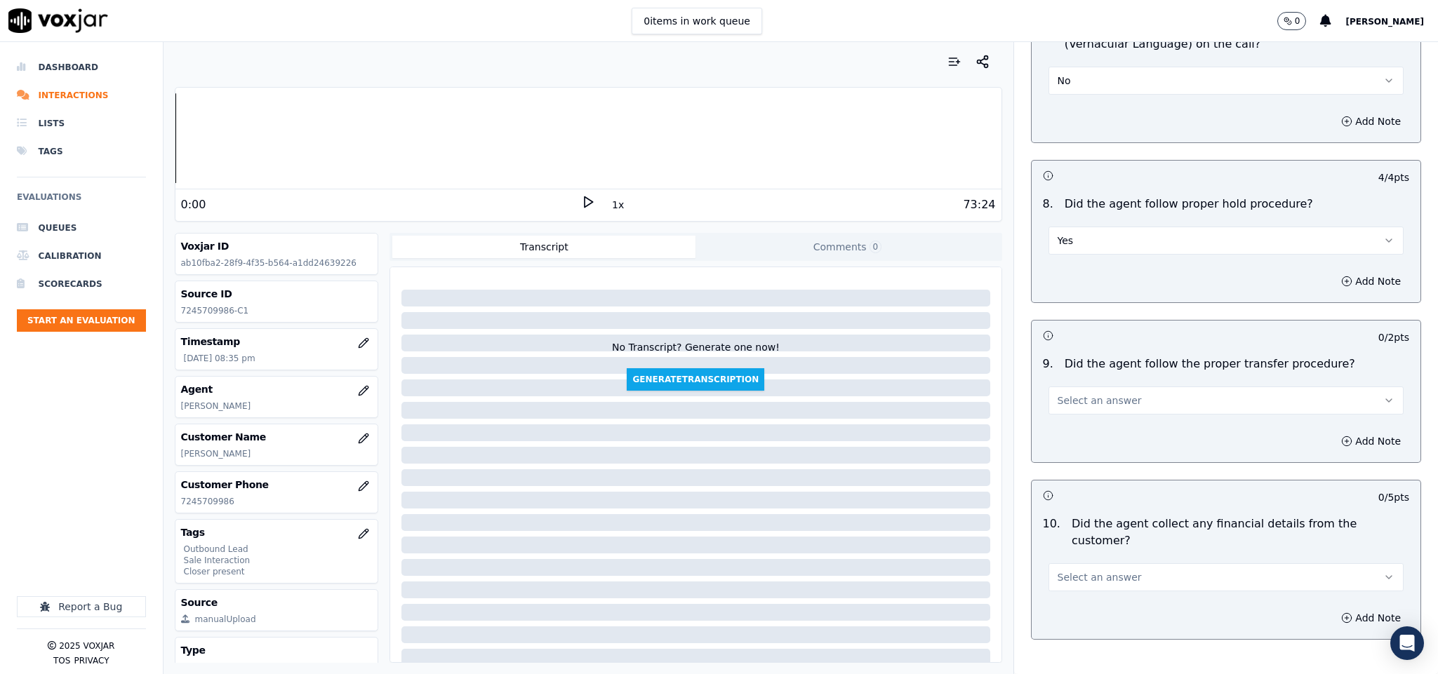
scroll to position [2105, 0]
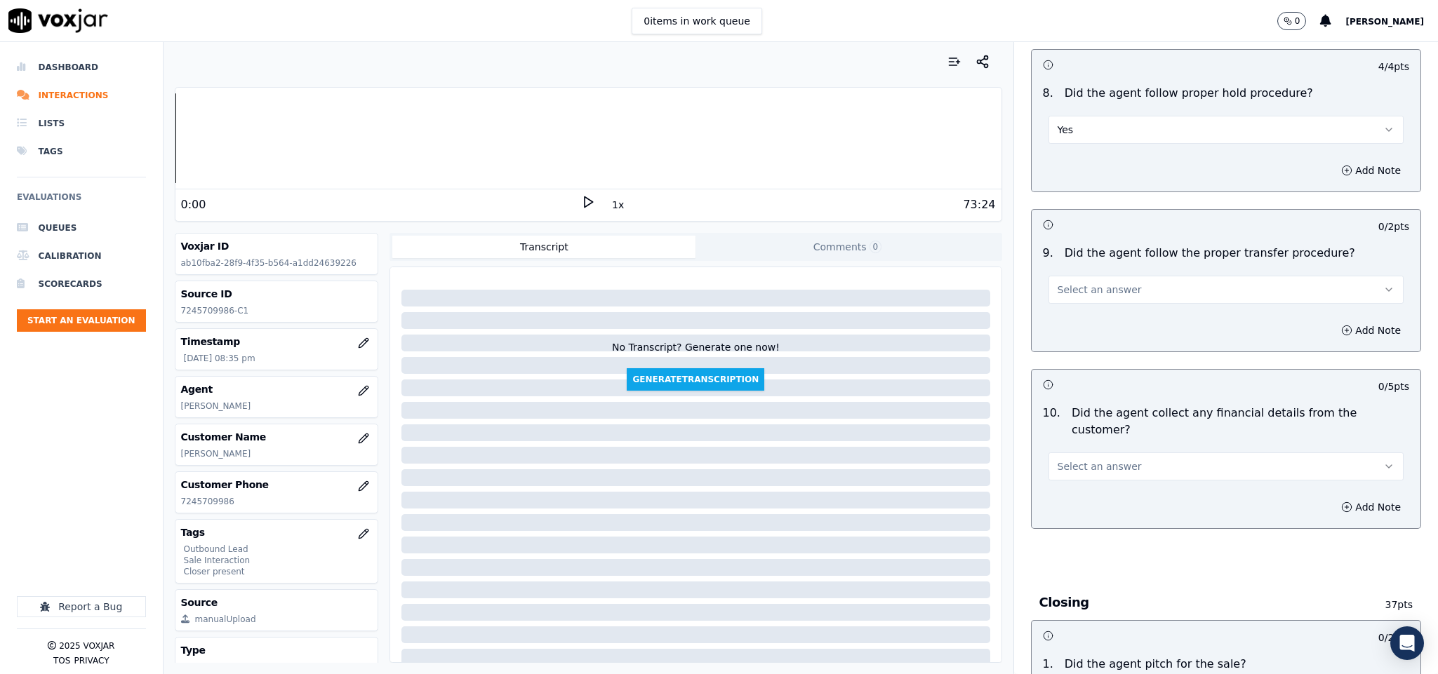
click at [1141, 276] on button "Select an answer" at bounding box center [1226, 290] width 356 height 28
click at [1080, 335] on div "No" at bounding box center [1191, 334] width 321 height 22
click at [1332, 326] on button "Add Note" at bounding box center [1370, 331] width 76 height 20
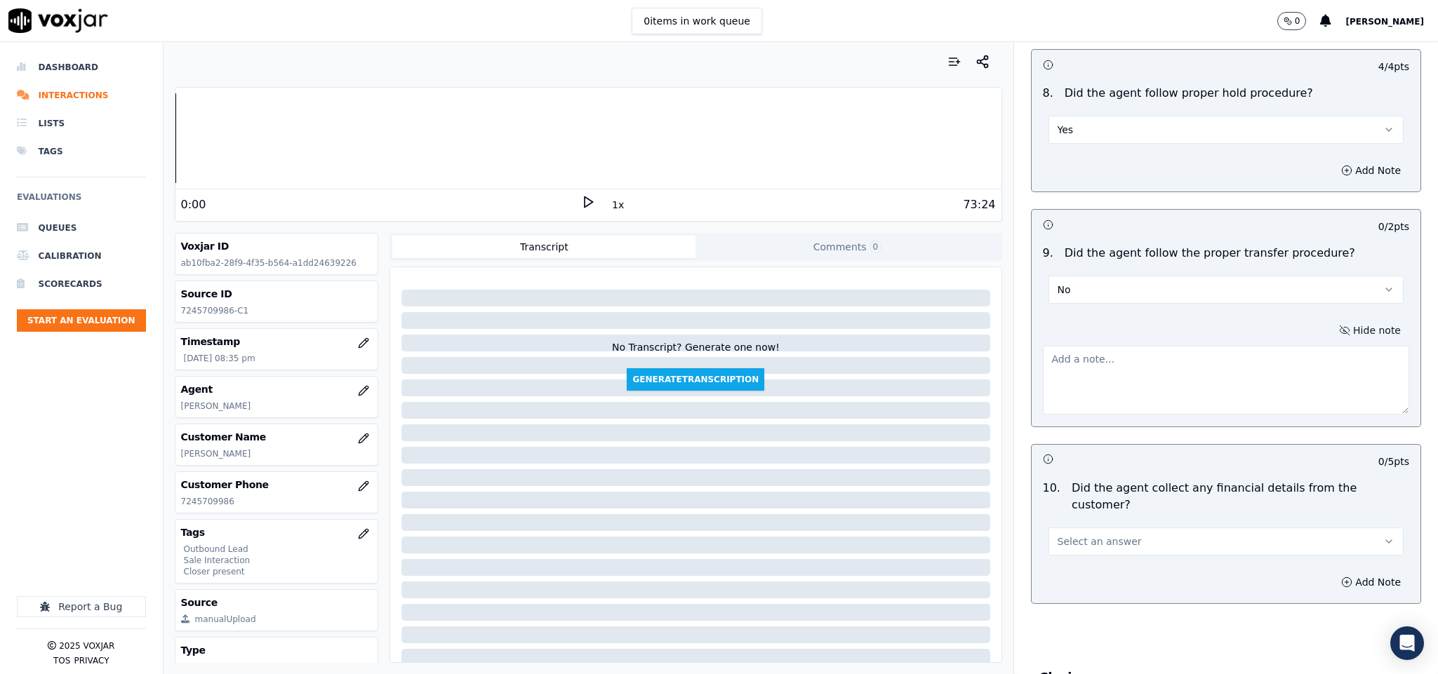
click at [1224, 373] on textarea at bounding box center [1226, 380] width 367 height 69
paste textarea "@11:00 - The call was transferred to another agent without informing the custom…"
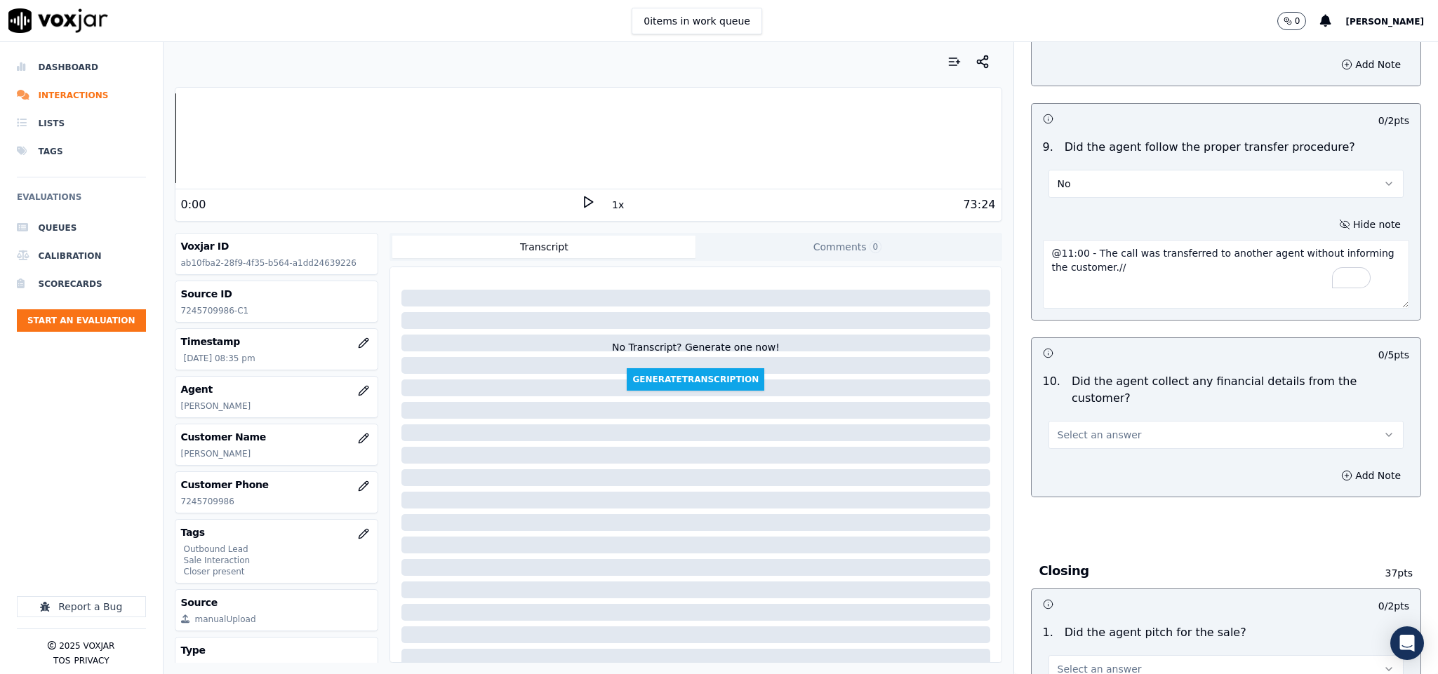
scroll to position [2315, 0]
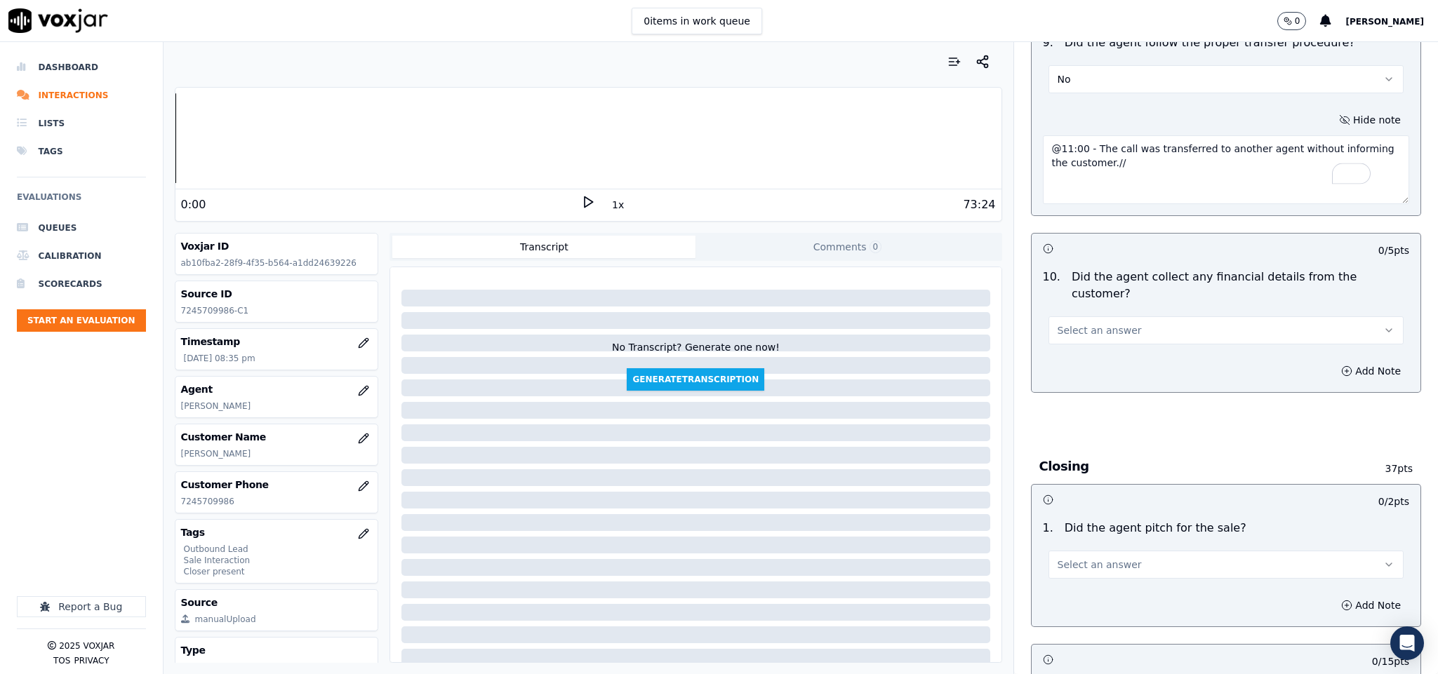
type textarea "@11:00 - The call was transferred to another agent without informing the custom…"
click at [1125, 316] on button "Select an answer" at bounding box center [1226, 330] width 356 height 28
click at [1069, 359] on div "No" at bounding box center [1191, 360] width 321 height 22
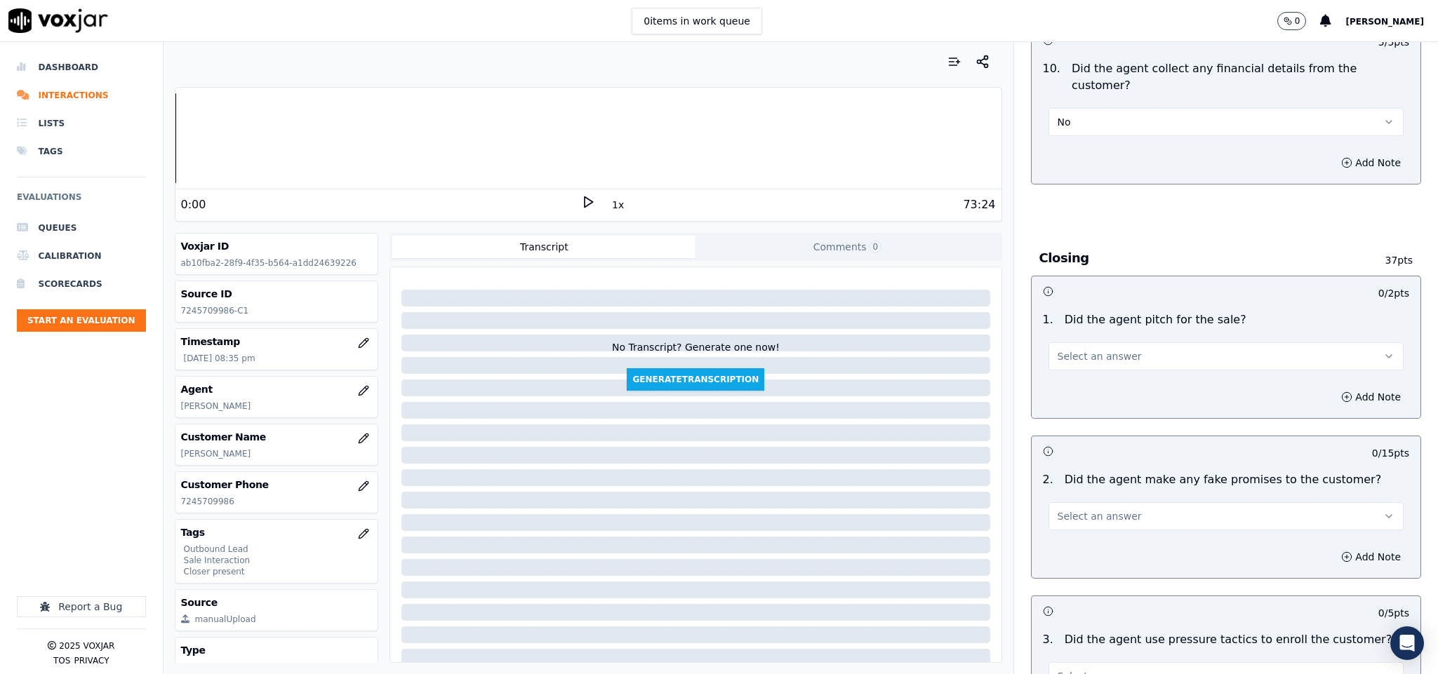
scroll to position [2526, 0]
click at [1099, 340] on button "Select an answer" at bounding box center [1226, 354] width 356 height 28
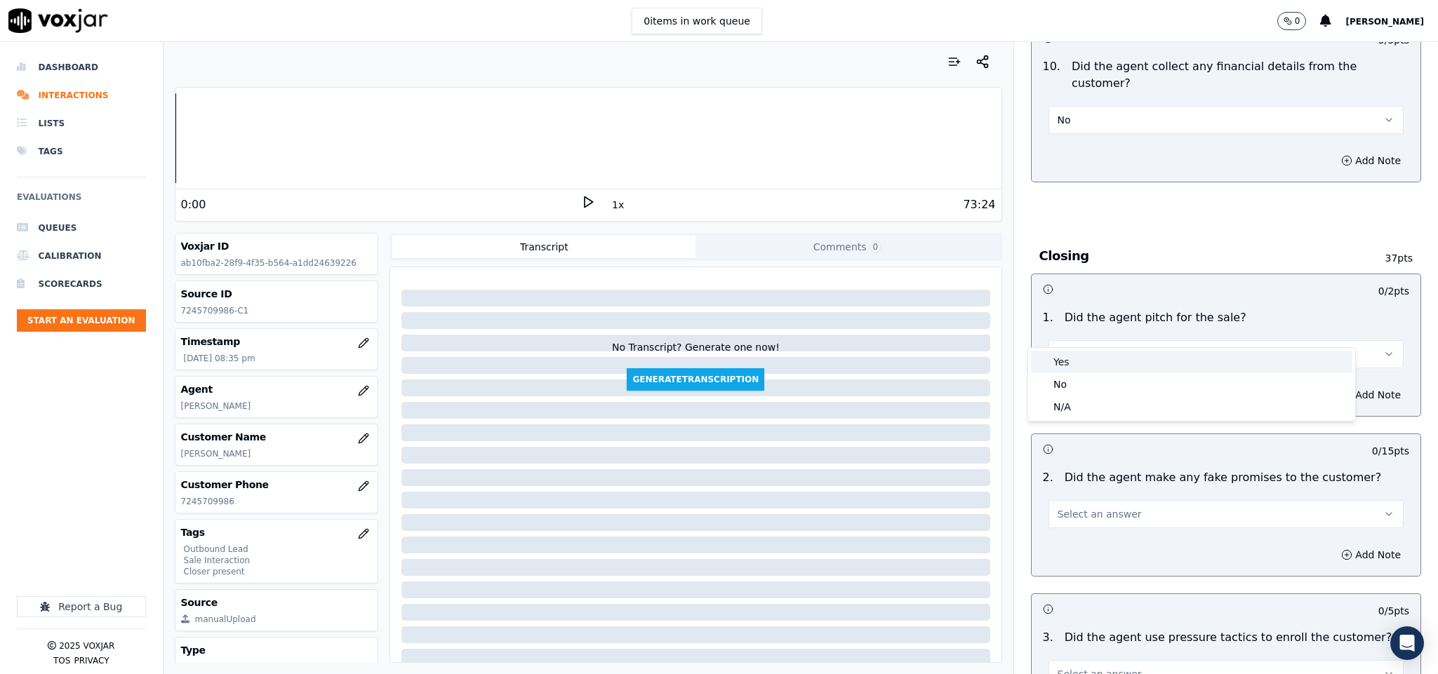
click at [1078, 354] on div "Yes" at bounding box center [1191, 362] width 321 height 22
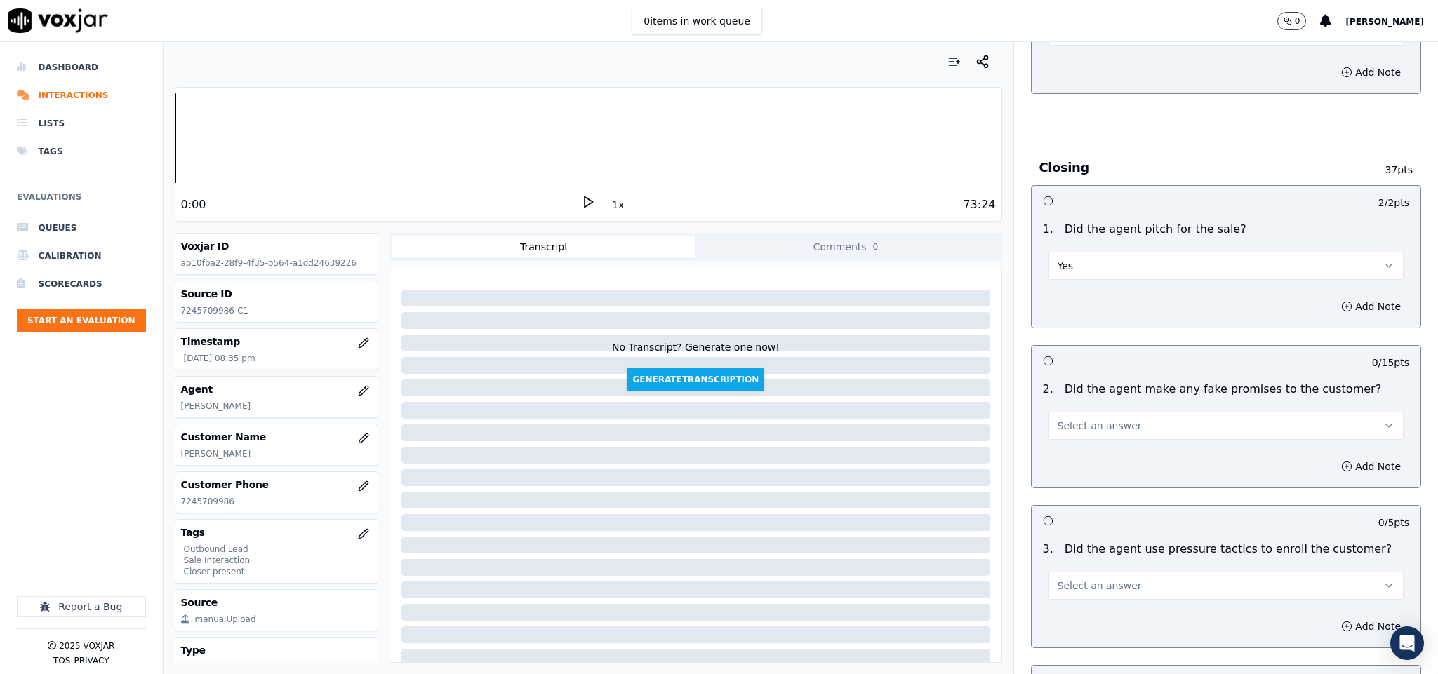
scroll to position [2736, 0]
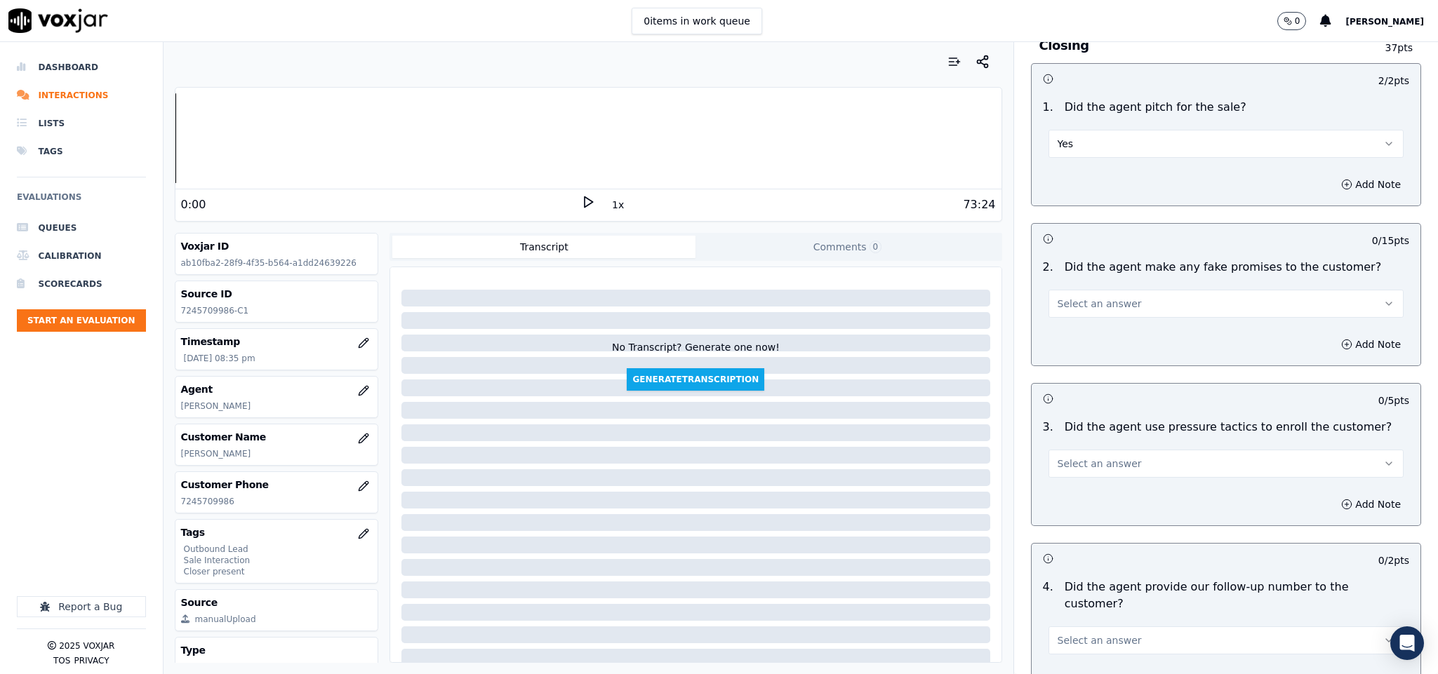
click at [1101, 297] on span "Select an answer" at bounding box center [1099, 304] width 84 height 14
click at [1081, 326] on div "No" at bounding box center [1191, 334] width 321 height 22
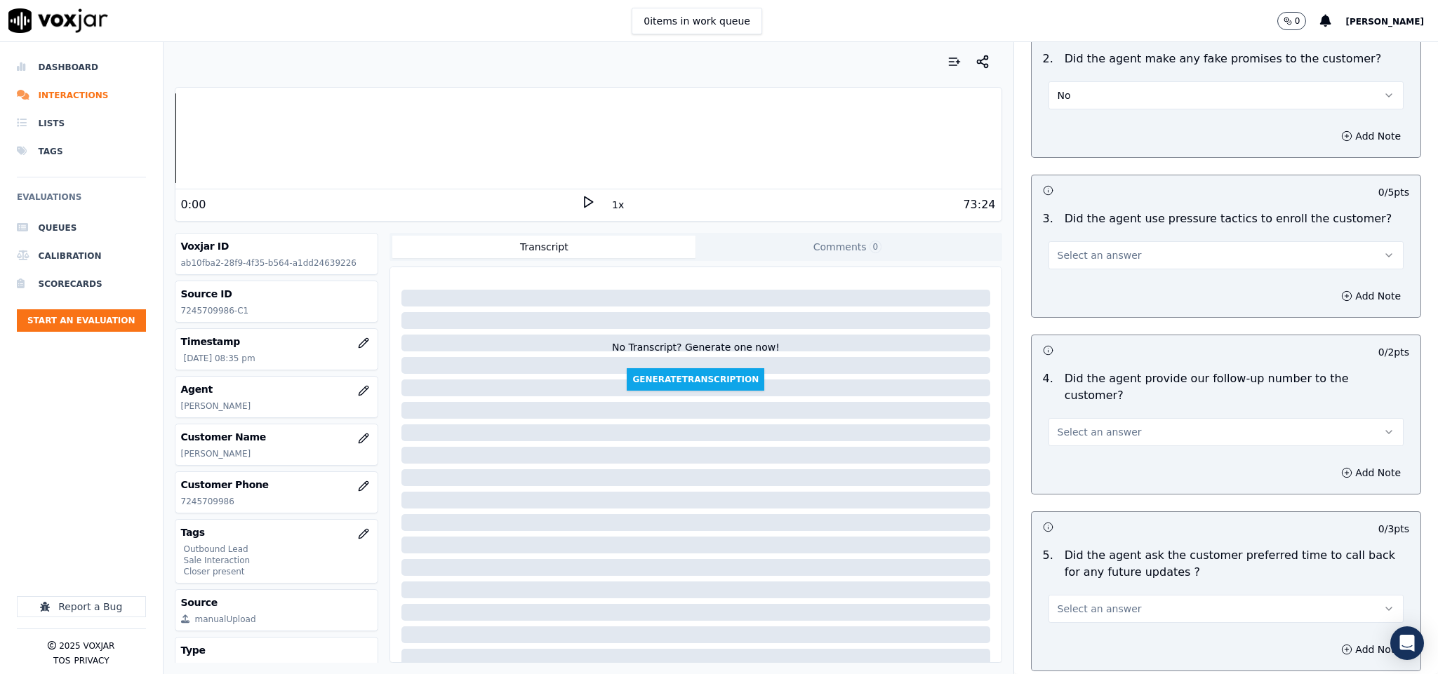
scroll to position [2947, 0]
click at [1135, 239] on button "Select an answer" at bounding box center [1226, 253] width 356 height 28
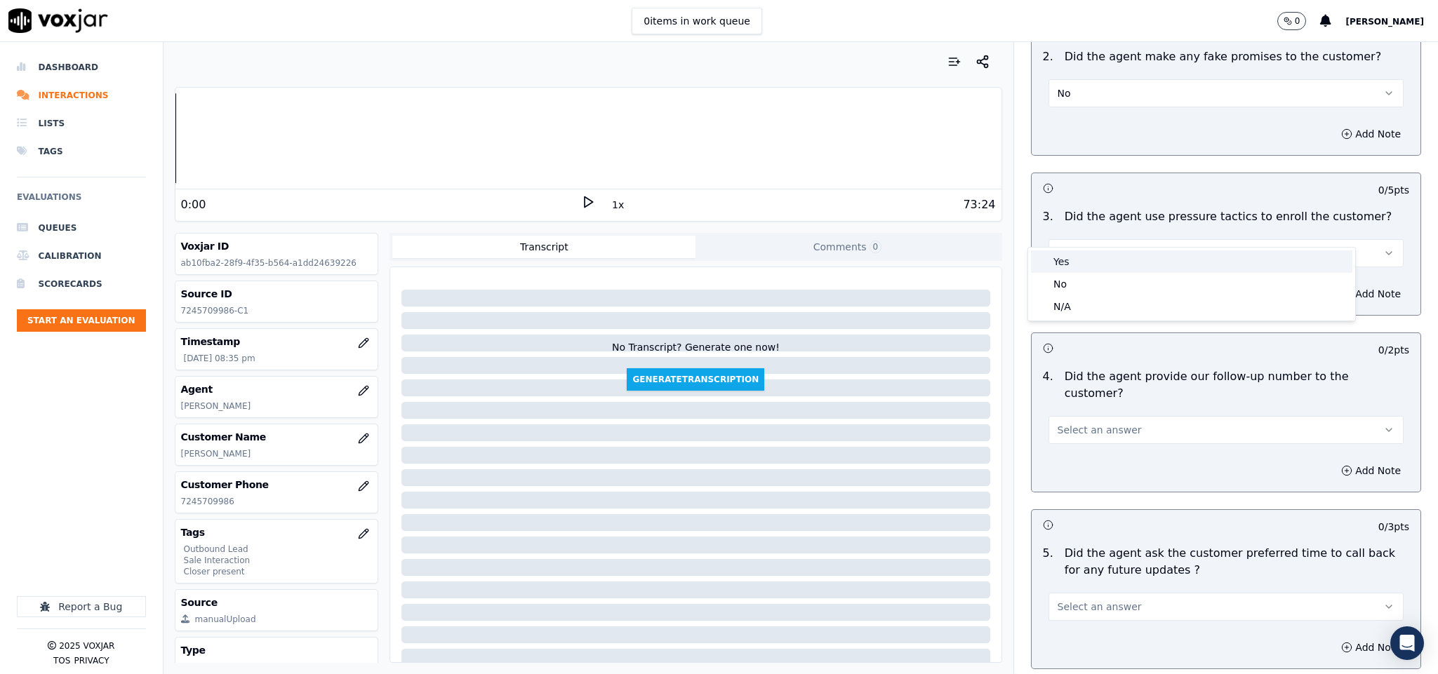
click at [1103, 266] on div "Yes" at bounding box center [1191, 261] width 321 height 22
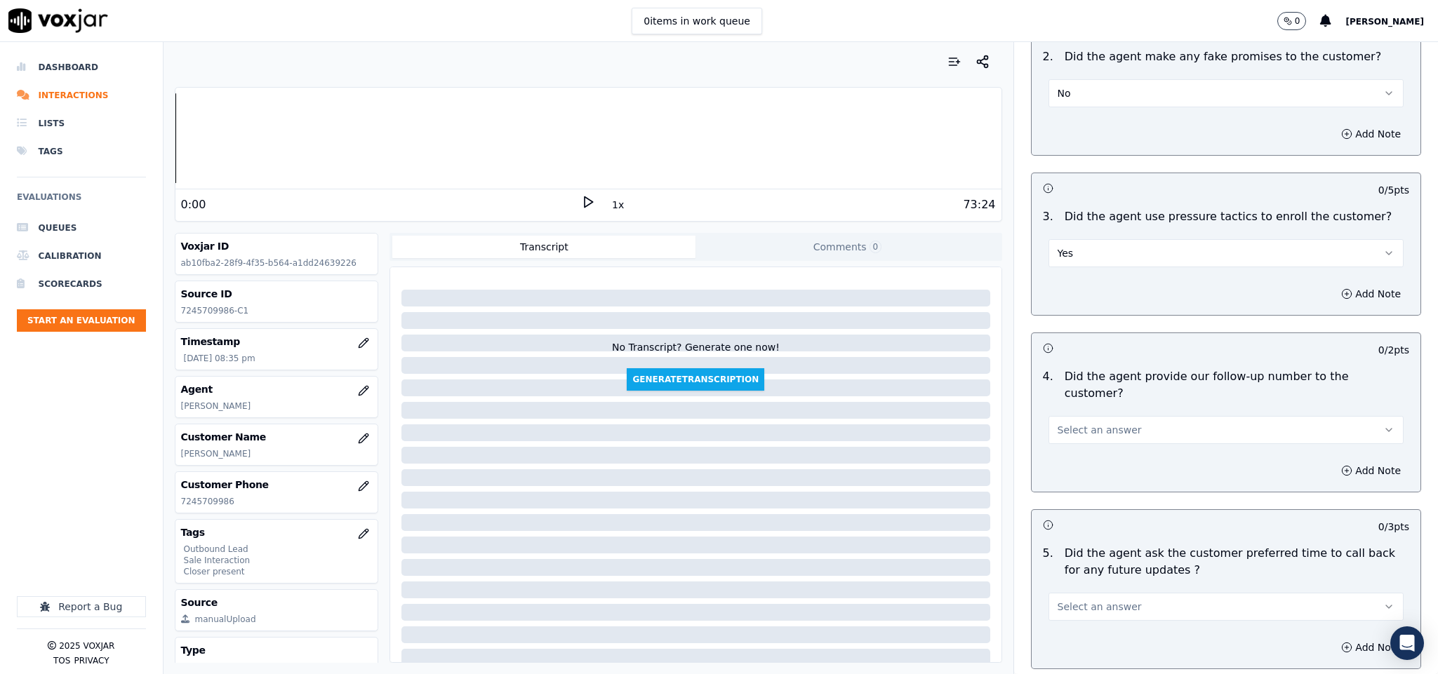
scroll to position [3052, 0]
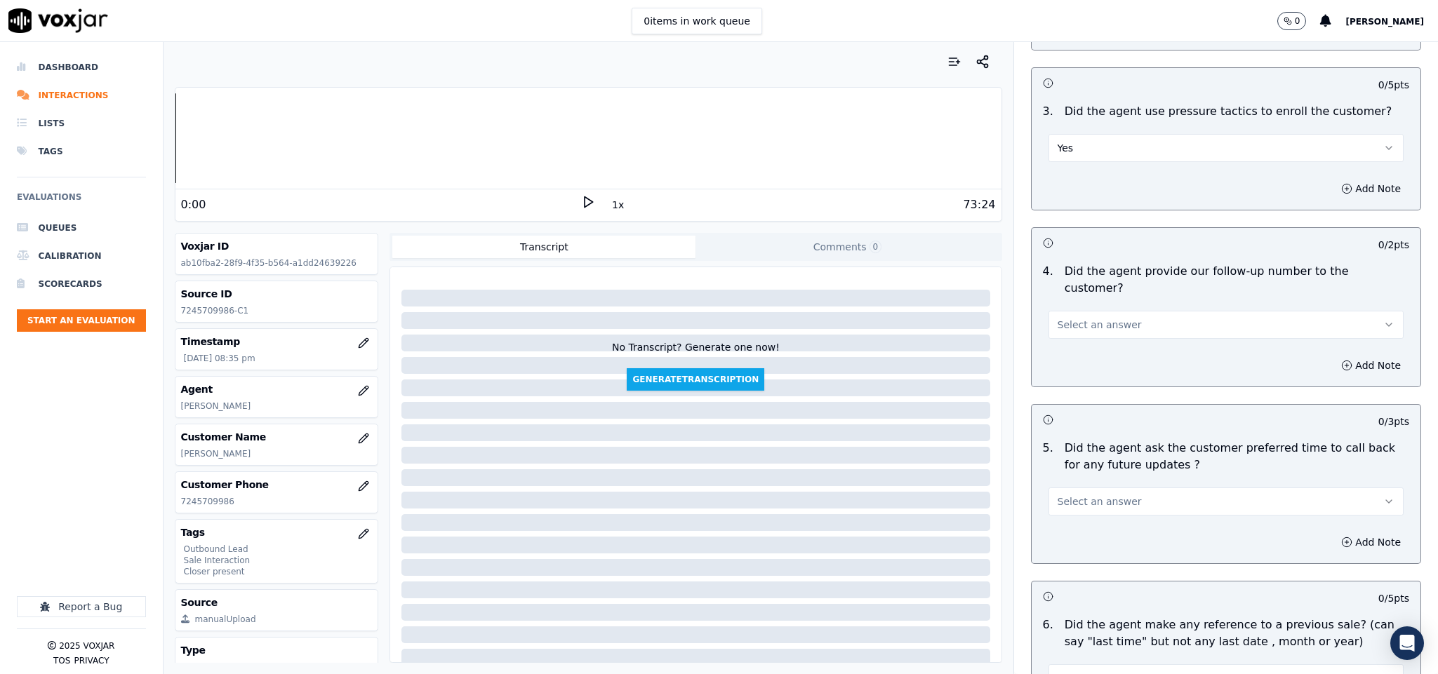
click at [1087, 134] on button "Yes" at bounding box center [1226, 148] width 356 height 28
click at [1059, 180] on div "No" at bounding box center [1191, 179] width 321 height 22
click at [1090, 318] on span "Select an answer" at bounding box center [1099, 325] width 84 height 14
click at [1071, 316] on div "Yes" at bounding box center [1191, 317] width 321 height 22
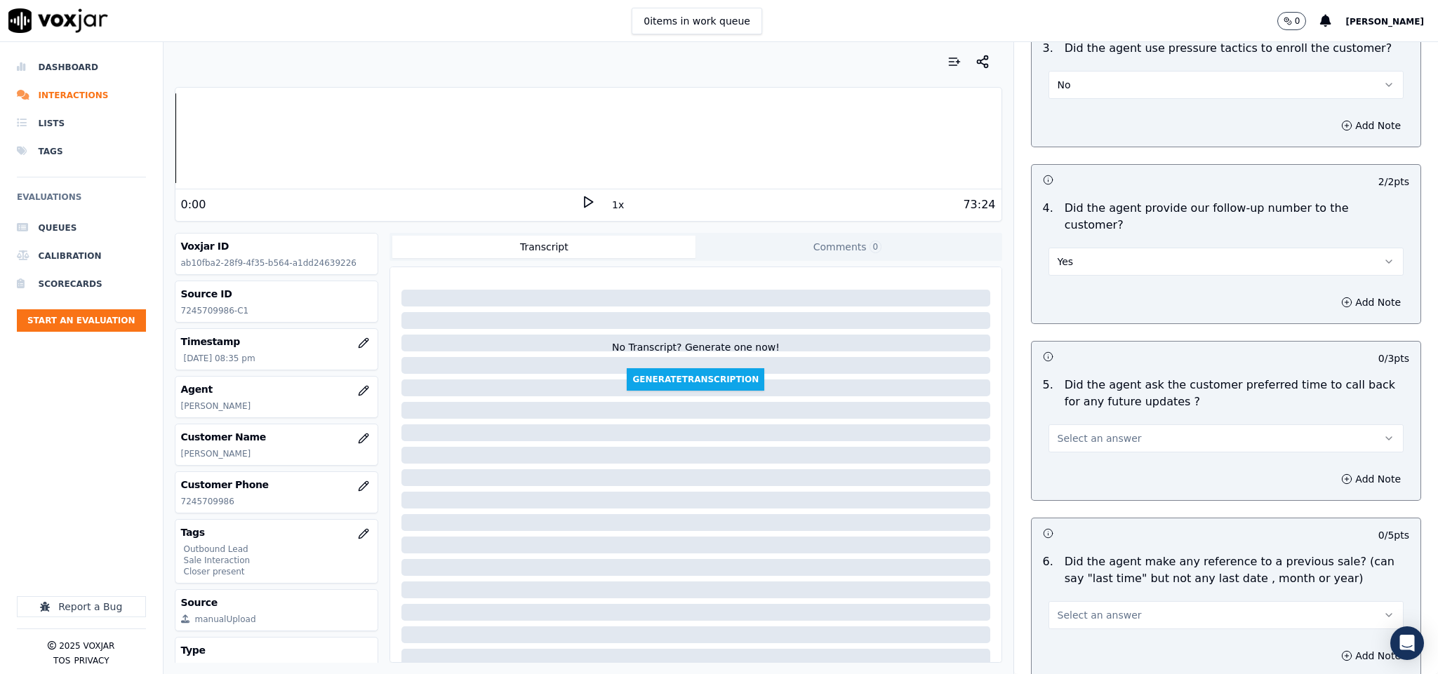
scroll to position [3157, 0]
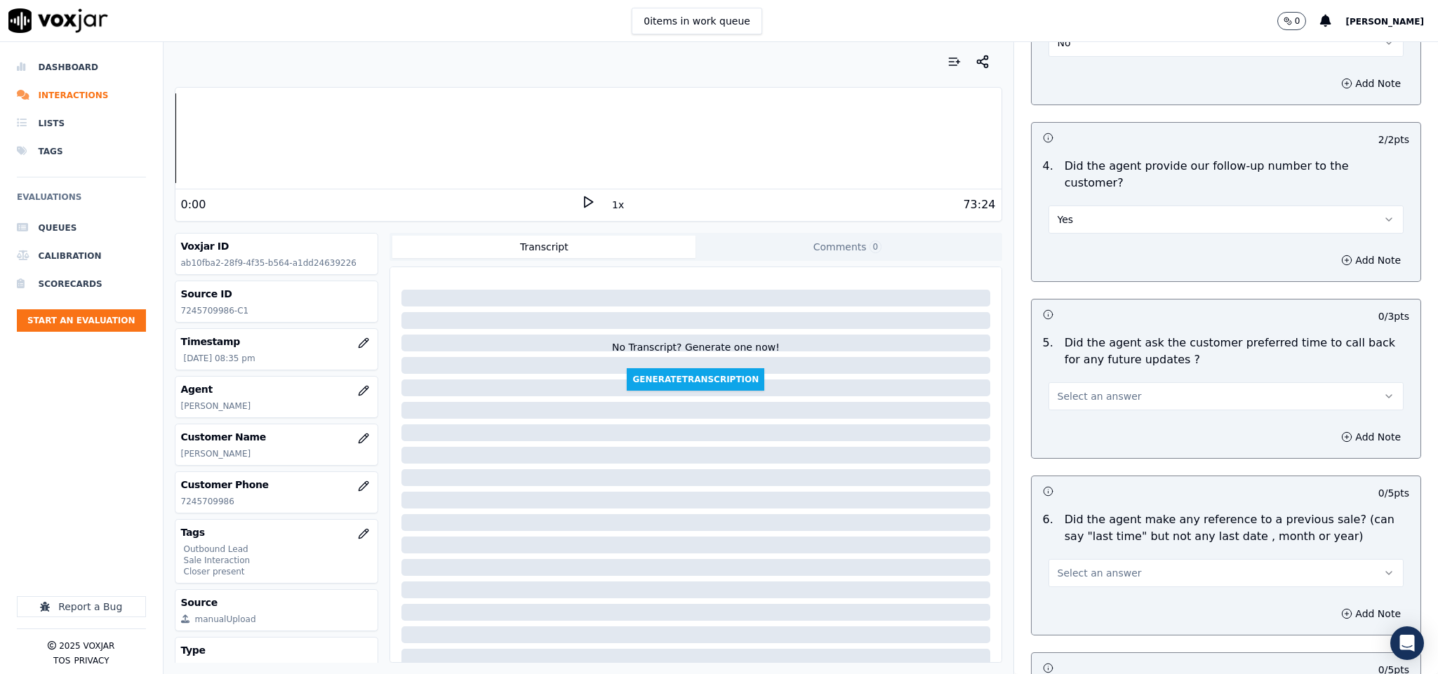
click at [1112, 382] on button "Select an answer" at bounding box center [1226, 396] width 356 height 28
click at [1092, 434] on div "N/A" at bounding box center [1191, 434] width 321 height 22
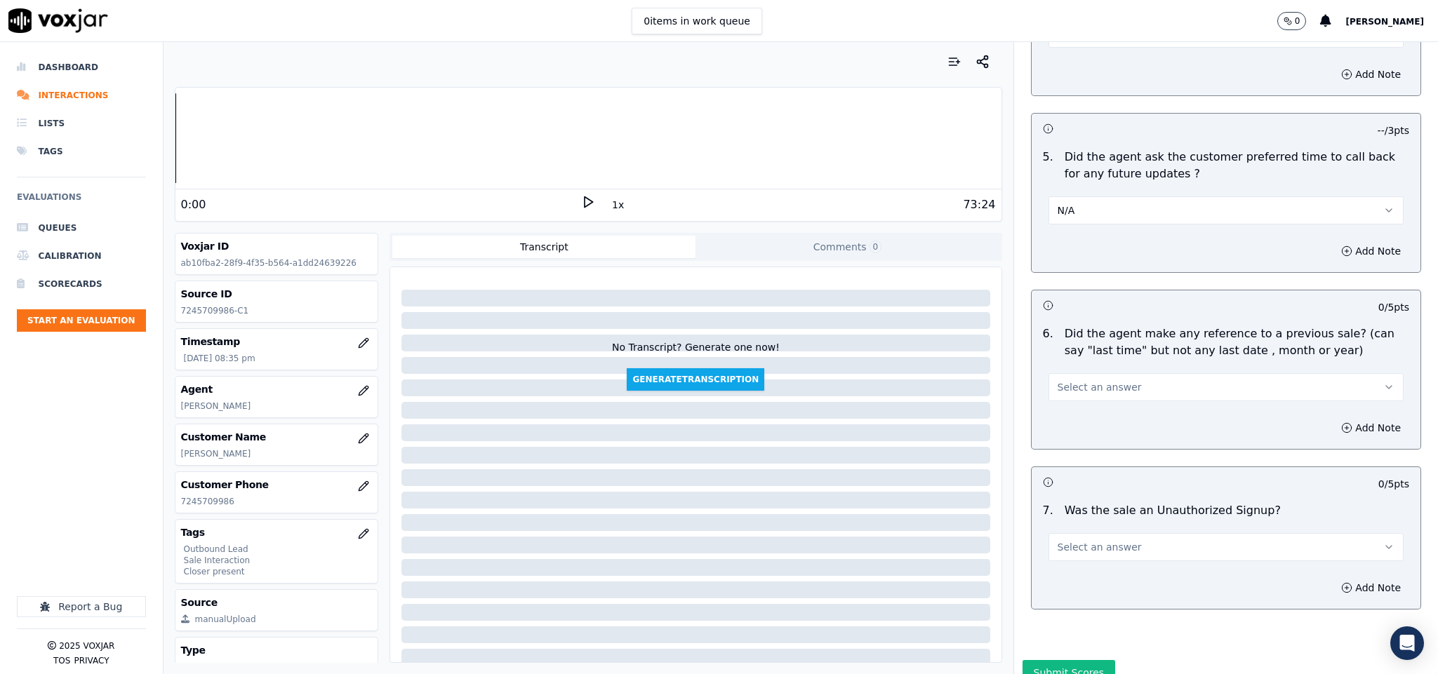
scroll to position [3372, 0]
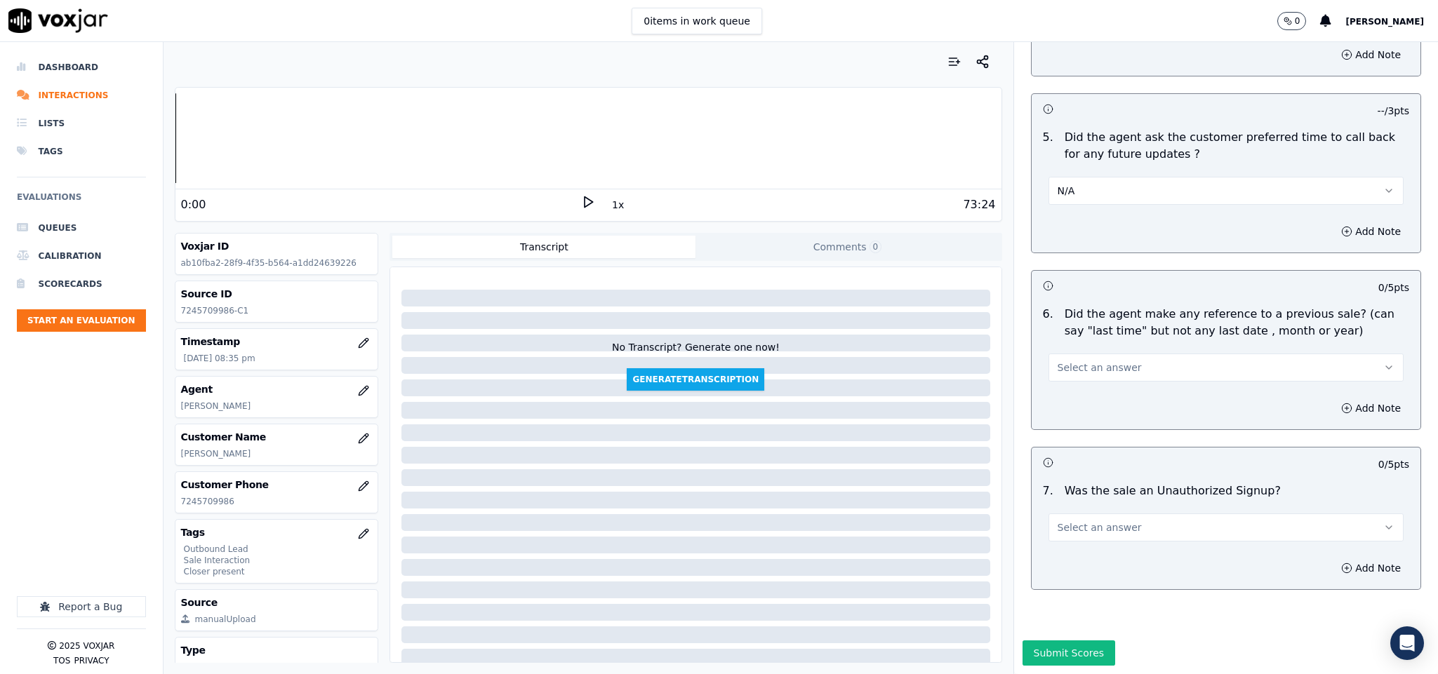
click at [1122, 354] on button "Select an answer" at bounding box center [1226, 368] width 356 height 28
click at [1103, 371] on div "No" at bounding box center [1191, 374] width 321 height 22
click at [1116, 514] on button "Select an answer" at bounding box center [1226, 528] width 356 height 28
click at [1095, 525] on div "No" at bounding box center [1191, 535] width 321 height 22
click at [1049, 641] on button "Submit Scores" at bounding box center [1068, 653] width 93 height 25
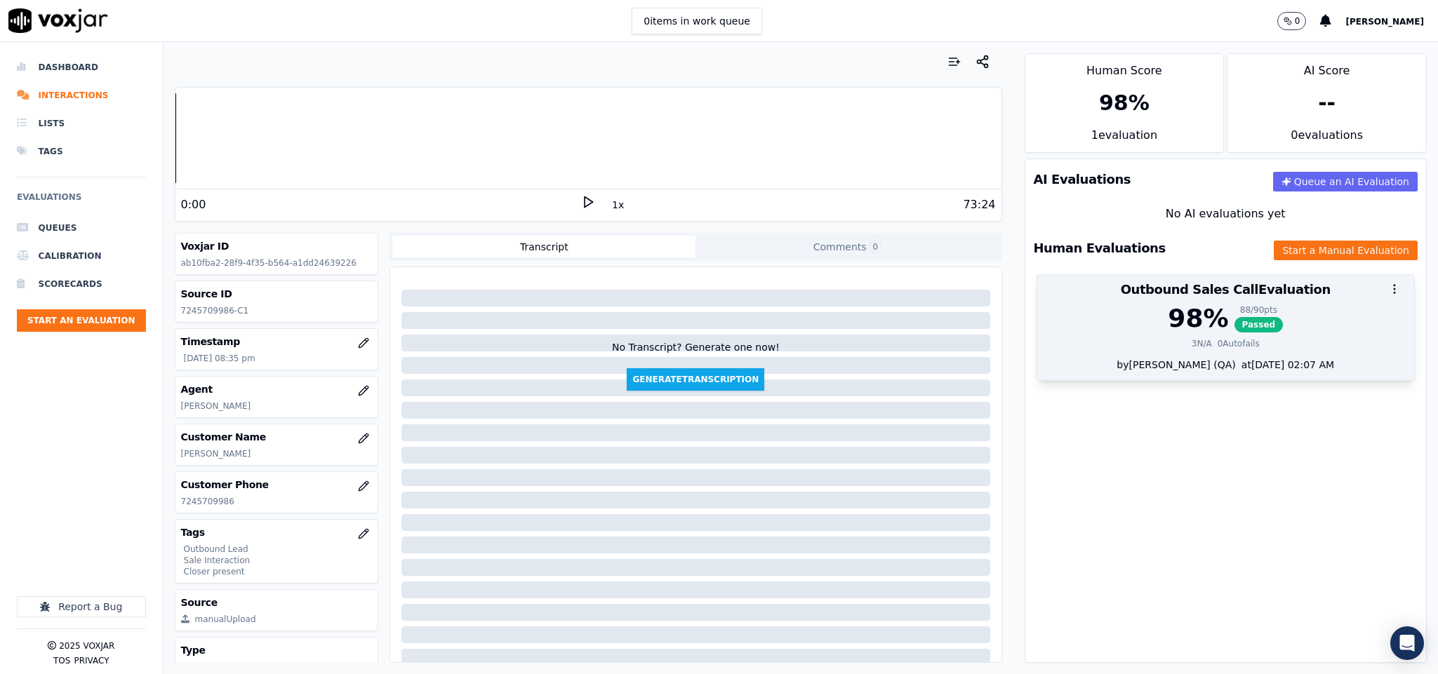
drag, startPoint x: 1169, startPoint y: 297, endPoint x: 1184, endPoint y: 298, distance: 14.8
click at [1169, 298] on div at bounding box center [1225, 289] width 377 height 28
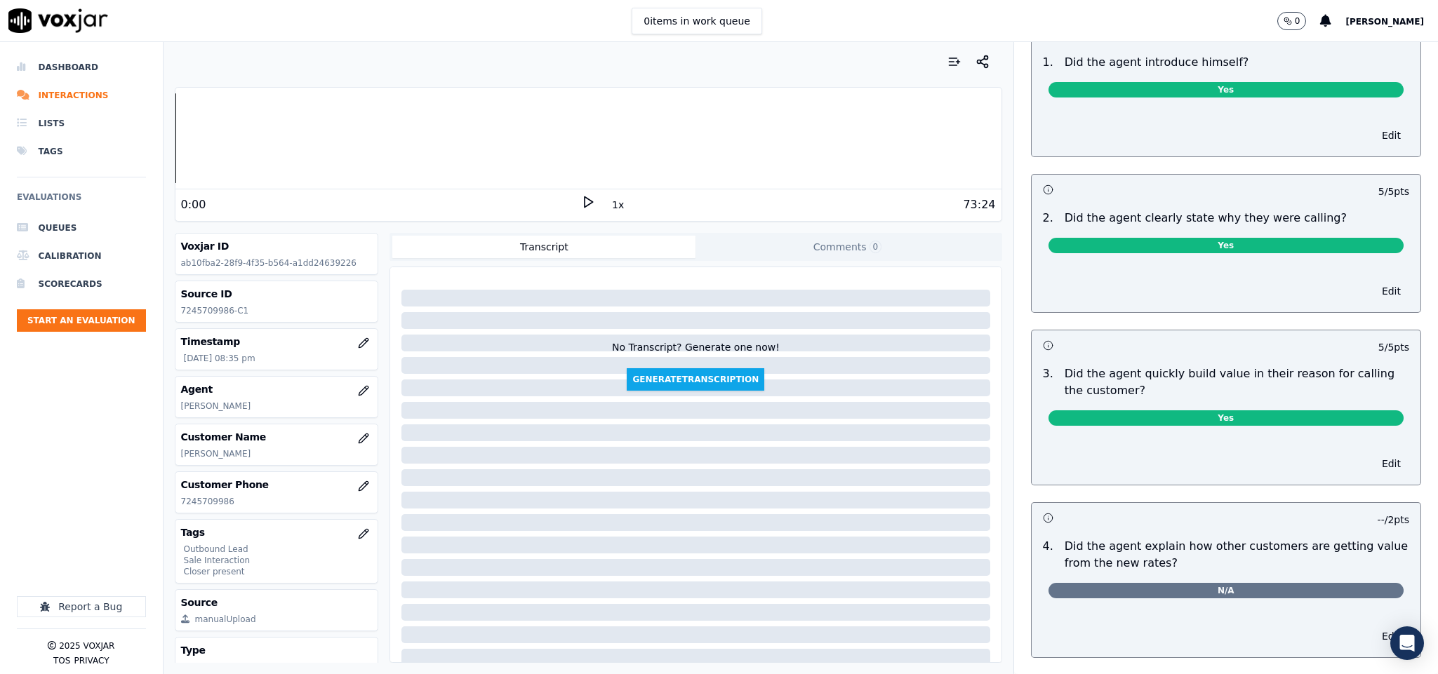
scroll to position [0, 0]
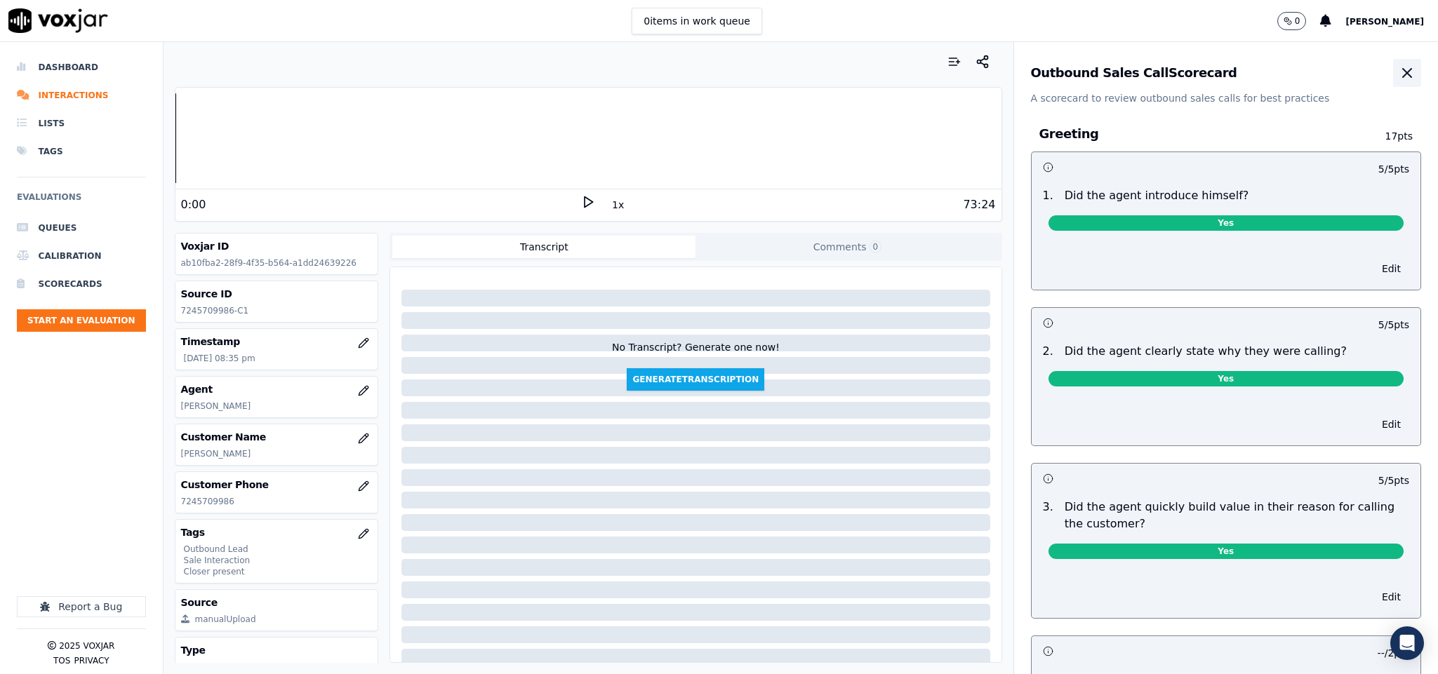
click at [1398, 76] on icon "button" at bounding box center [1406, 73] width 17 height 17
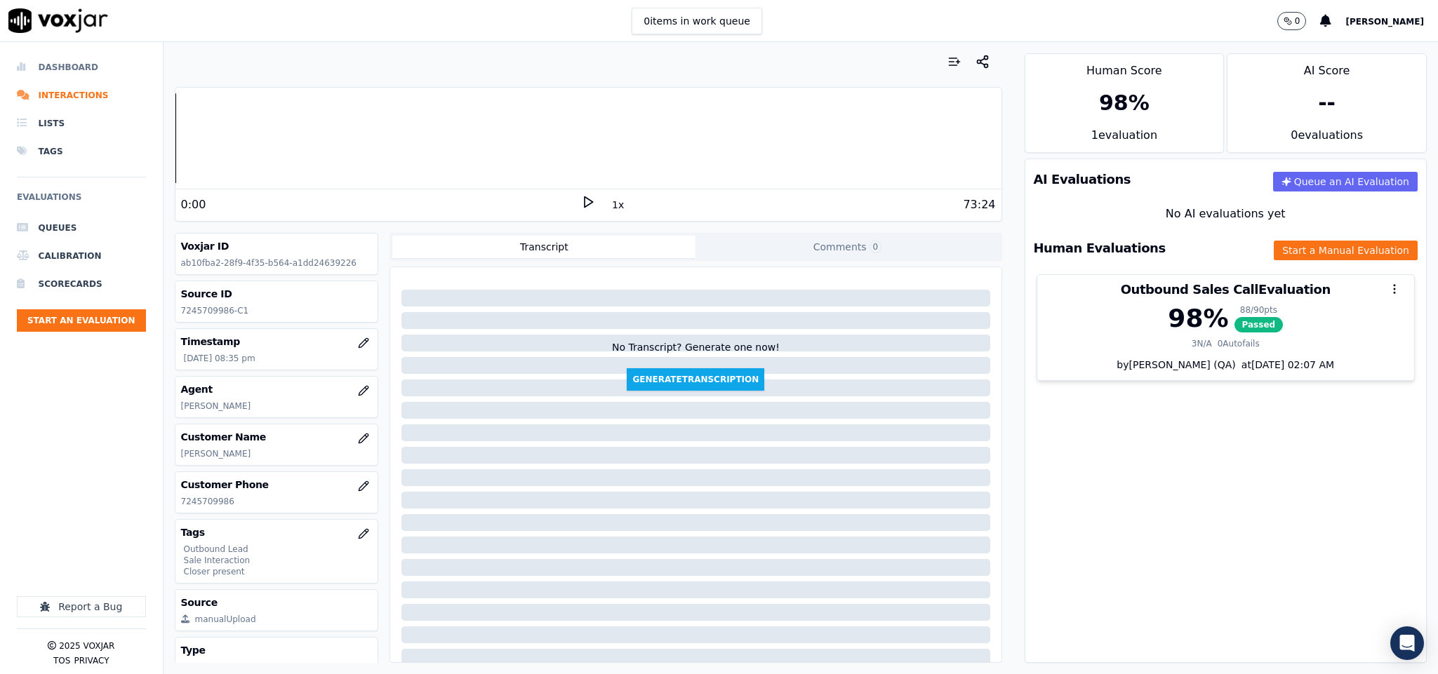
click at [61, 62] on li "Dashboard" at bounding box center [81, 67] width 129 height 28
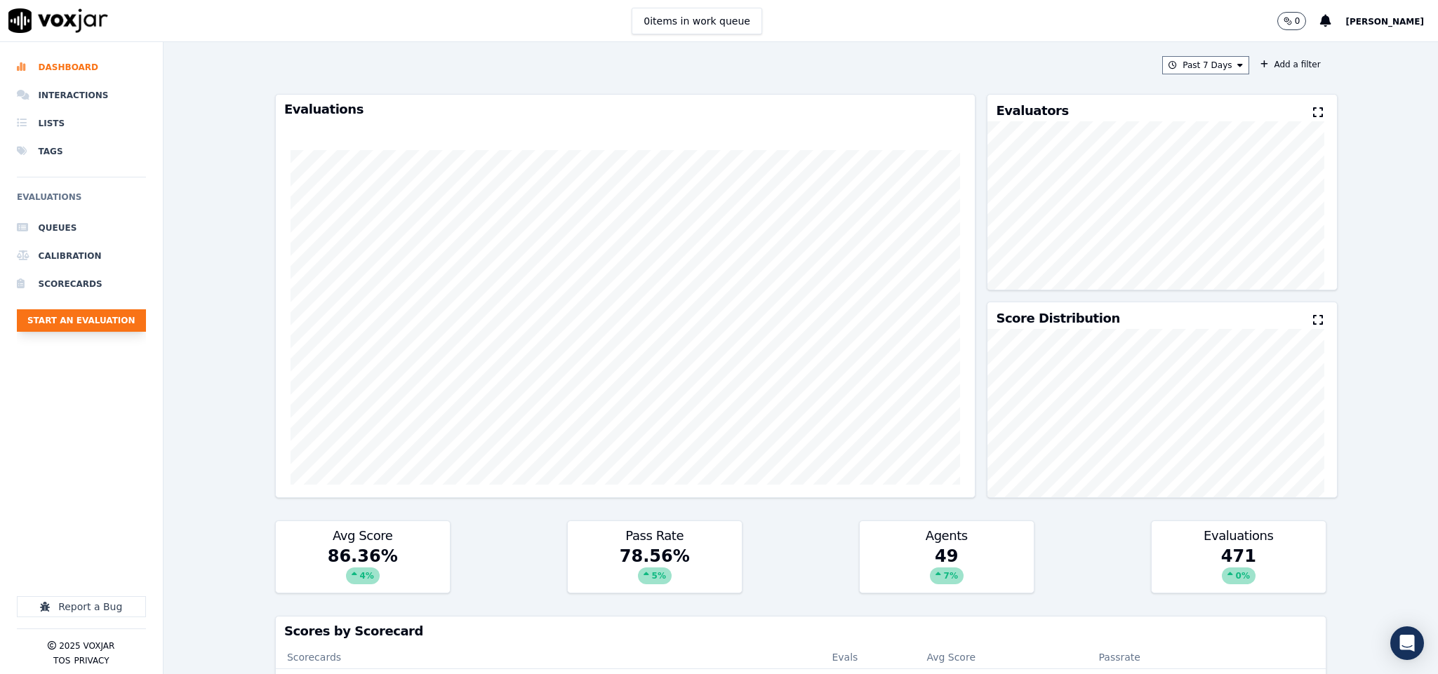
click at [62, 316] on button "Start an Evaluation" at bounding box center [81, 320] width 129 height 22
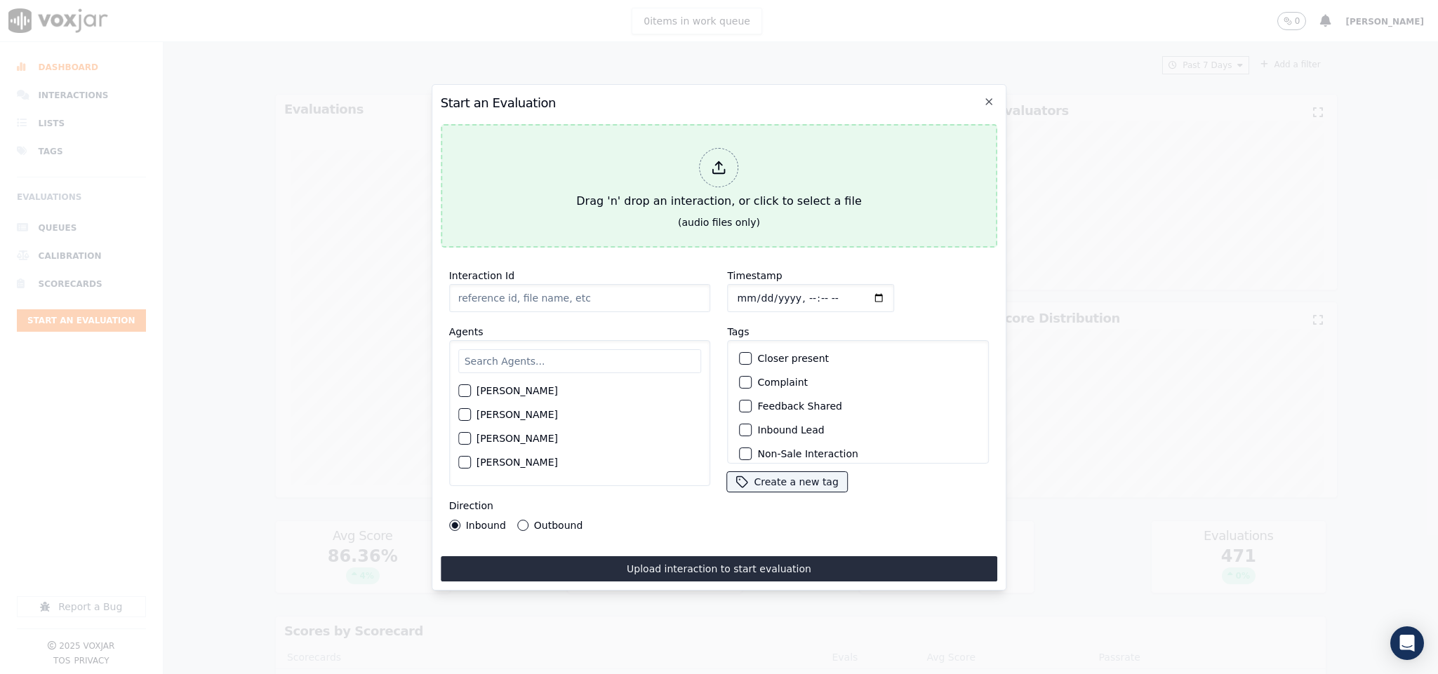
click at [708, 165] on div at bounding box center [719, 167] width 39 height 39
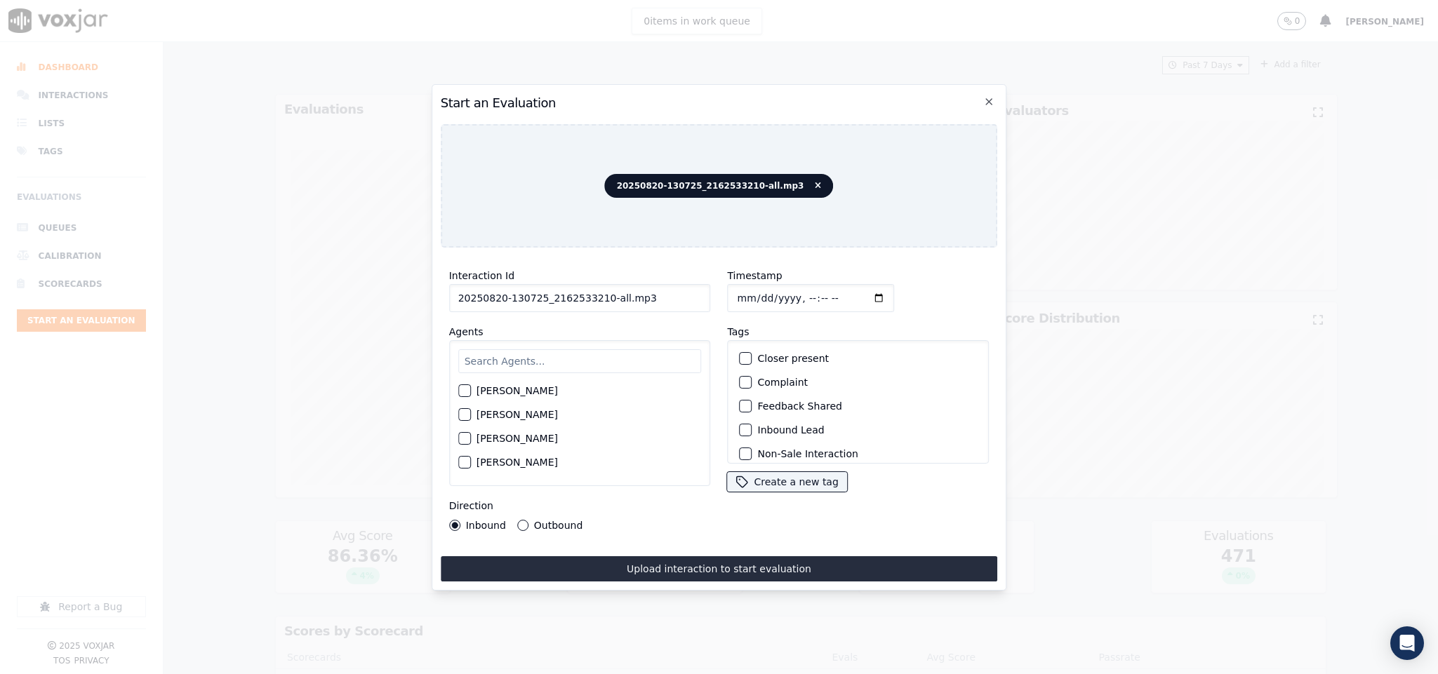
click at [602, 295] on input "20250820-130725_2162533210-all.mp3" at bounding box center [580, 298] width 262 height 28
drag, startPoint x: 599, startPoint y: 295, endPoint x: 688, endPoint y: 298, distance: 89.8
click at [688, 298] on input "20250820-130725_2162533210-all.mp3" at bounding box center [580, 298] width 262 height 28
type input "20250820-130725_2162533210-C1"
click at [735, 285] on input "Timestamp" at bounding box center [811, 298] width 167 height 28
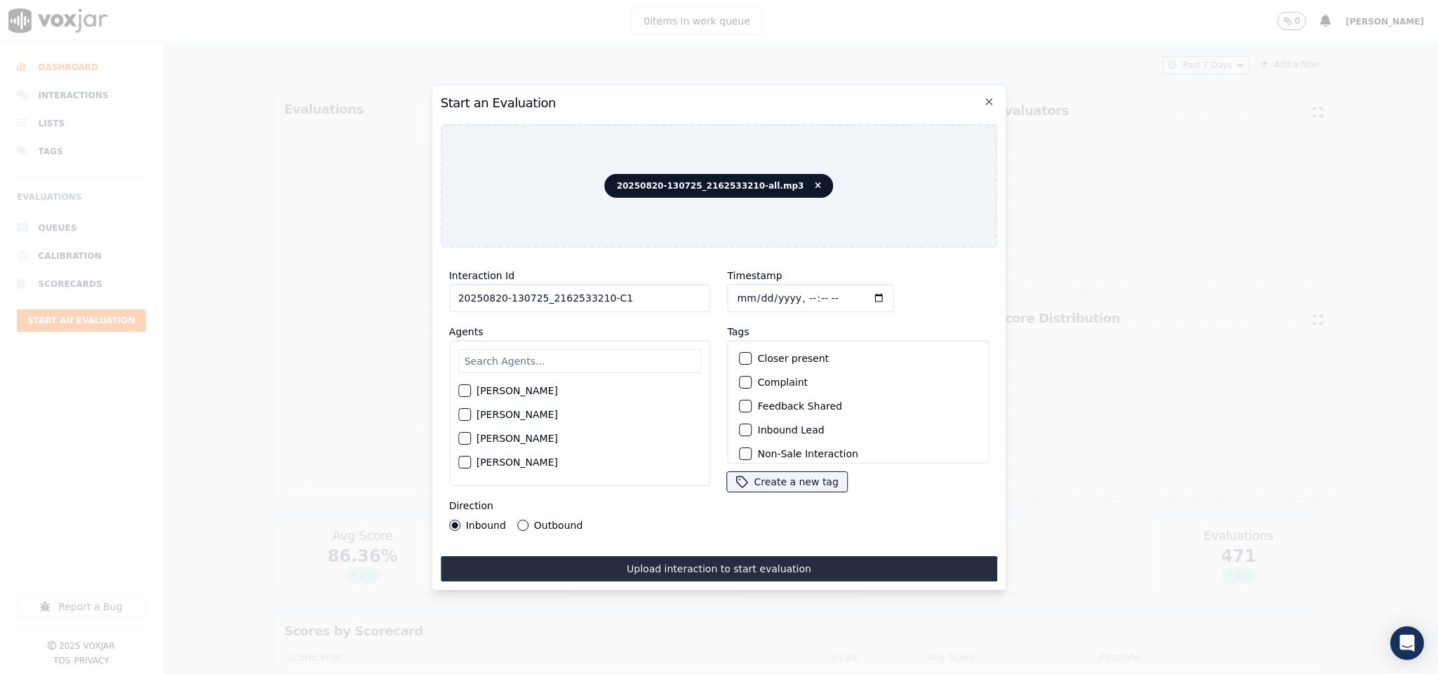
type input "2025-08-20T20:43"
click at [554, 361] on input "text" at bounding box center [579, 361] width 243 height 24
type input "bran"
click at [463, 390] on div "button" at bounding box center [464, 395] width 10 height 10
click at [740, 429] on div "button" at bounding box center [745, 430] width 10 height 10
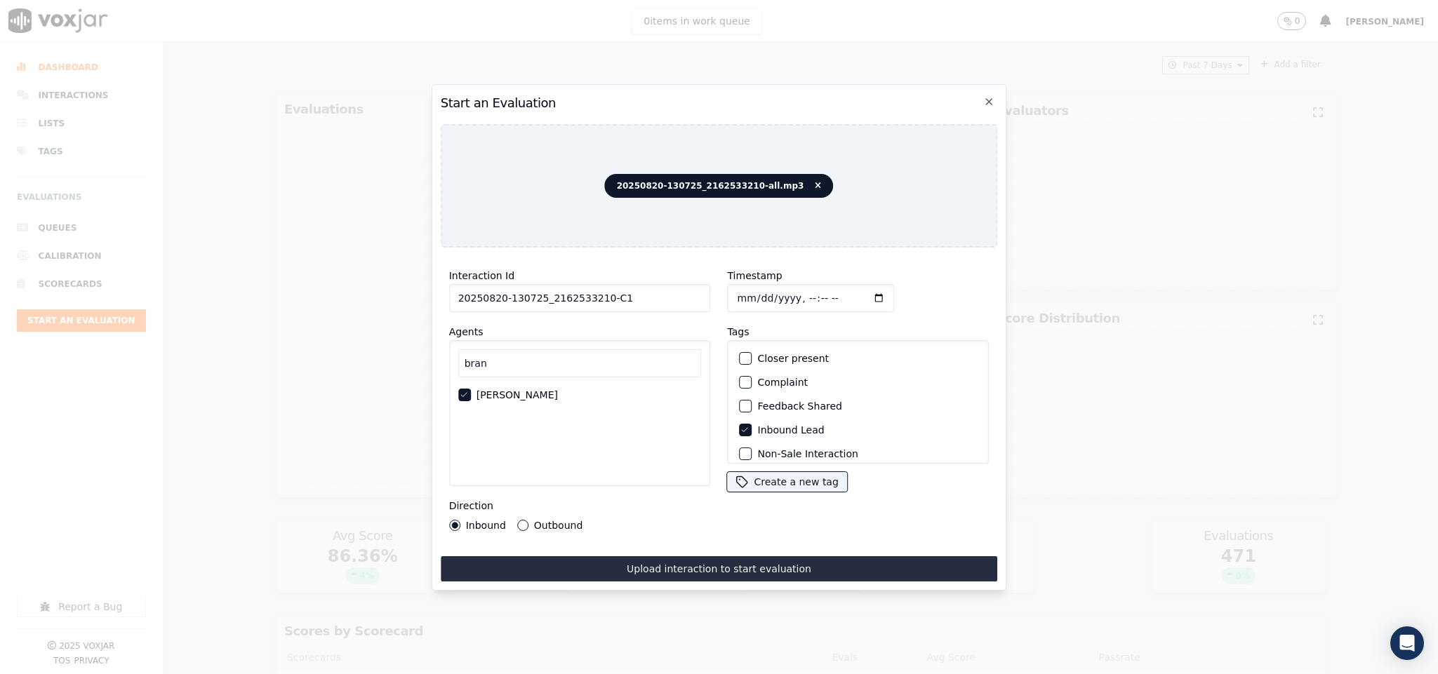
scroll to position [126, 0]
click at [740, 441] on div "button" at bounding box center [745, 446] width 10 height 10
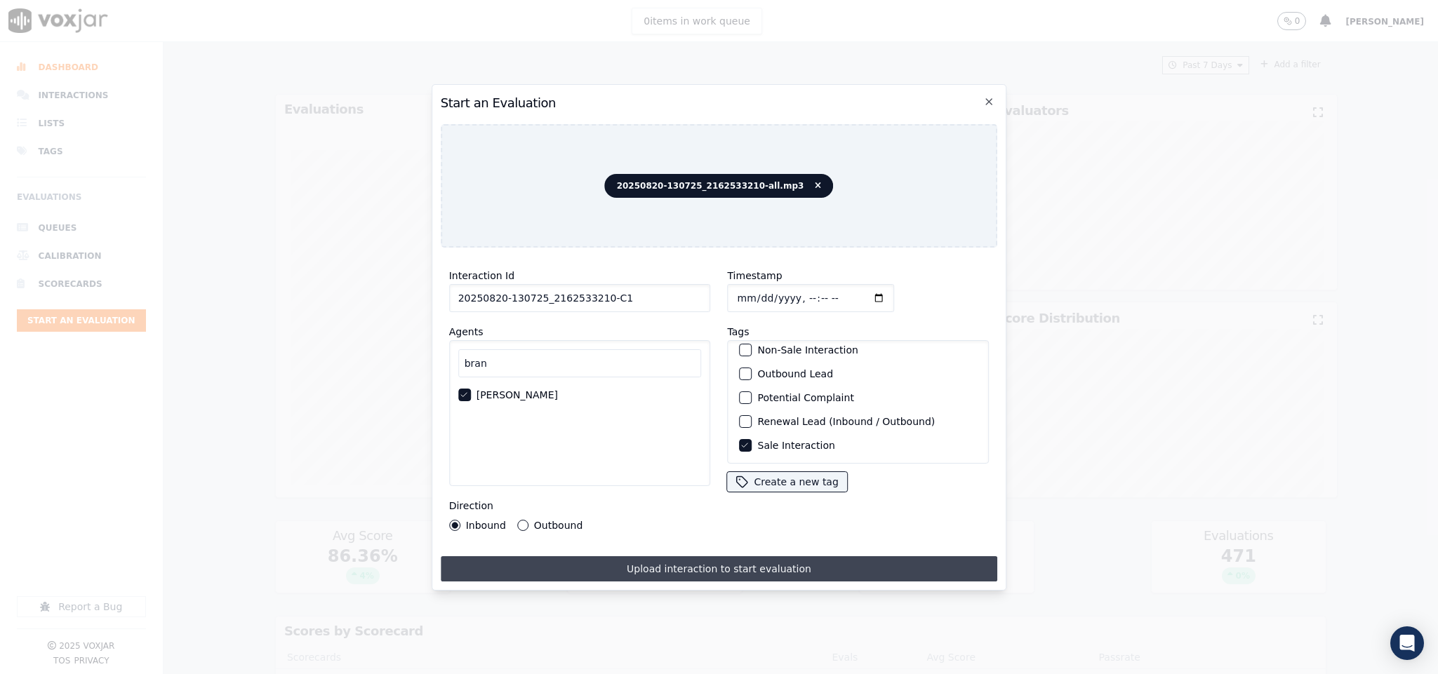
click at [718, 562] on button "Upload interaction to start evaluation" at bounding box center [719, 568] width 557 height 25
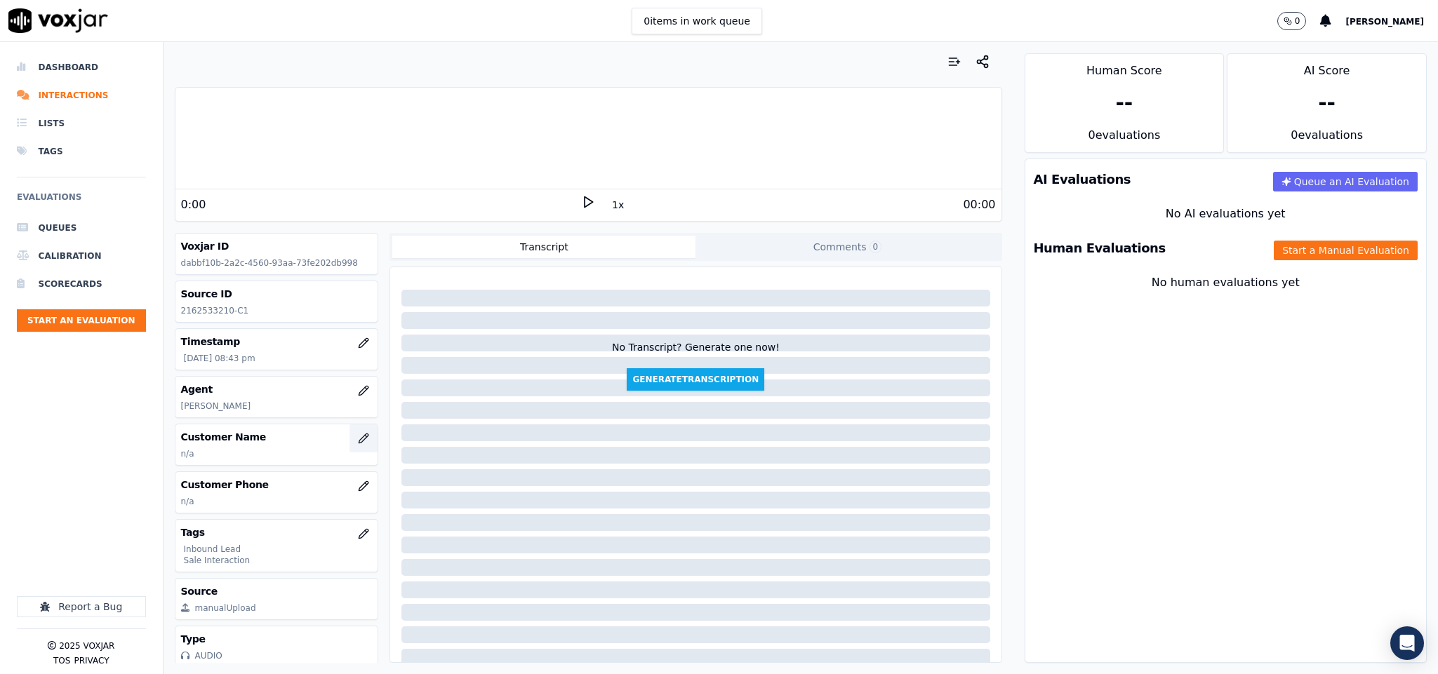
click at [358, 442] on icon "button" at bounding box center [363, 438] width 11 height 11
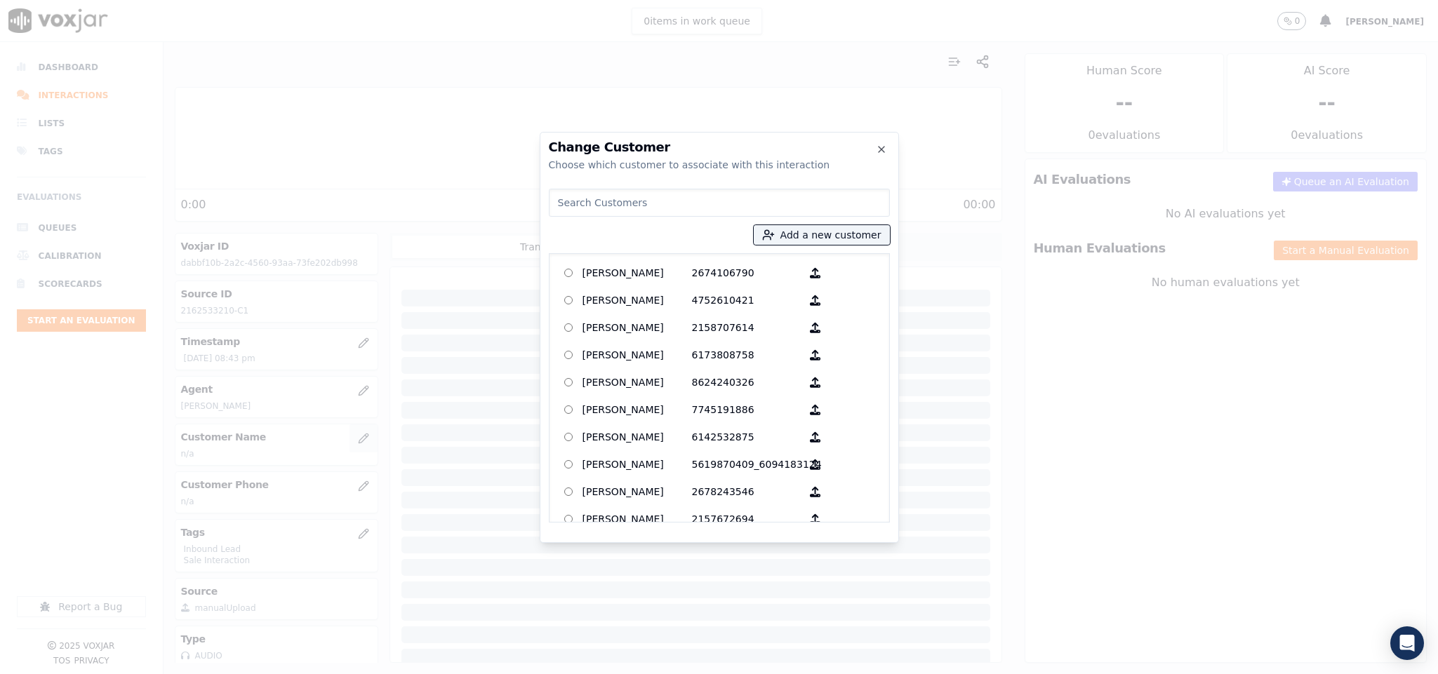
type input "KEIRRENI K MURPHY"
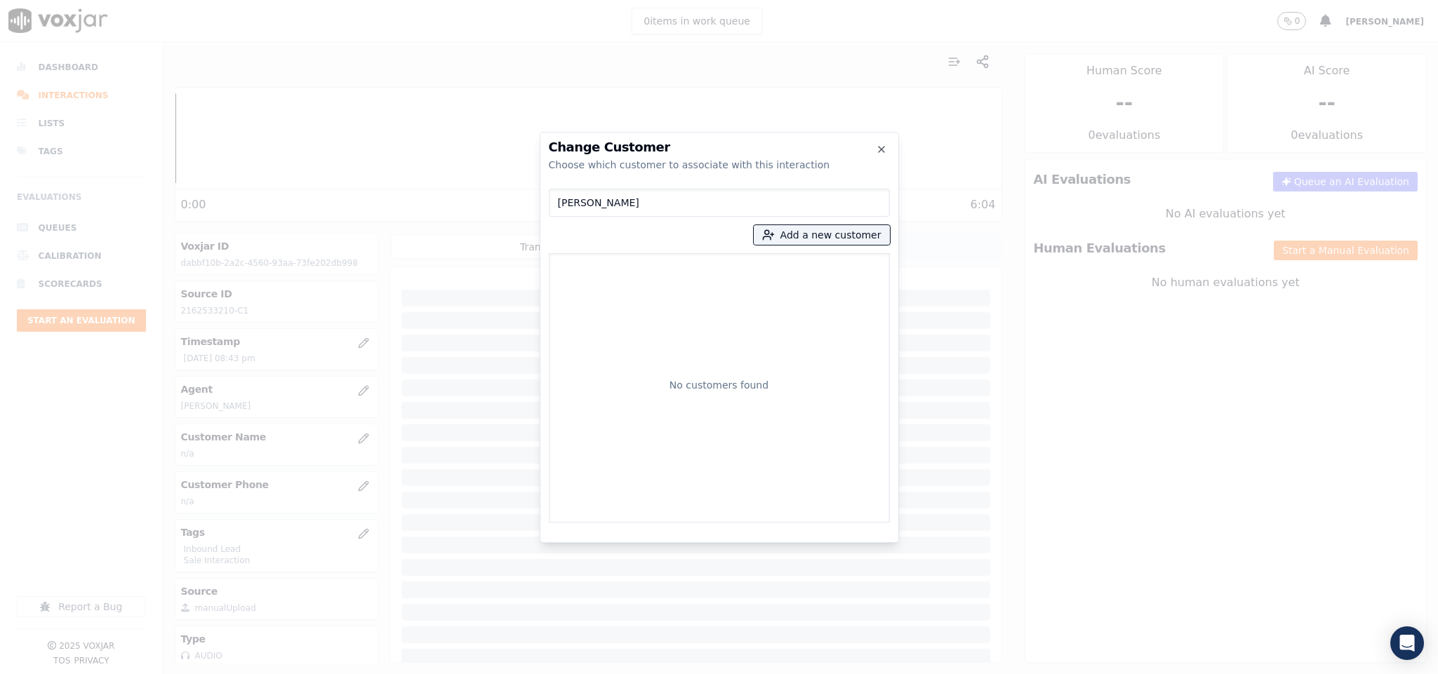
drag, startPoint x: 636, startPoint y: 196, endPoint x: 436, endPoint y: 215, distance: 200.9
click at [436, 674] on div "Change Customer Choose which customer to associate with this interaction KEIRRE…" at bounding box center [719, 674] width 1438 height 0
click at [808, 239] on button "Add a new customer" at bounding box center [822, 235] width 136 height 20
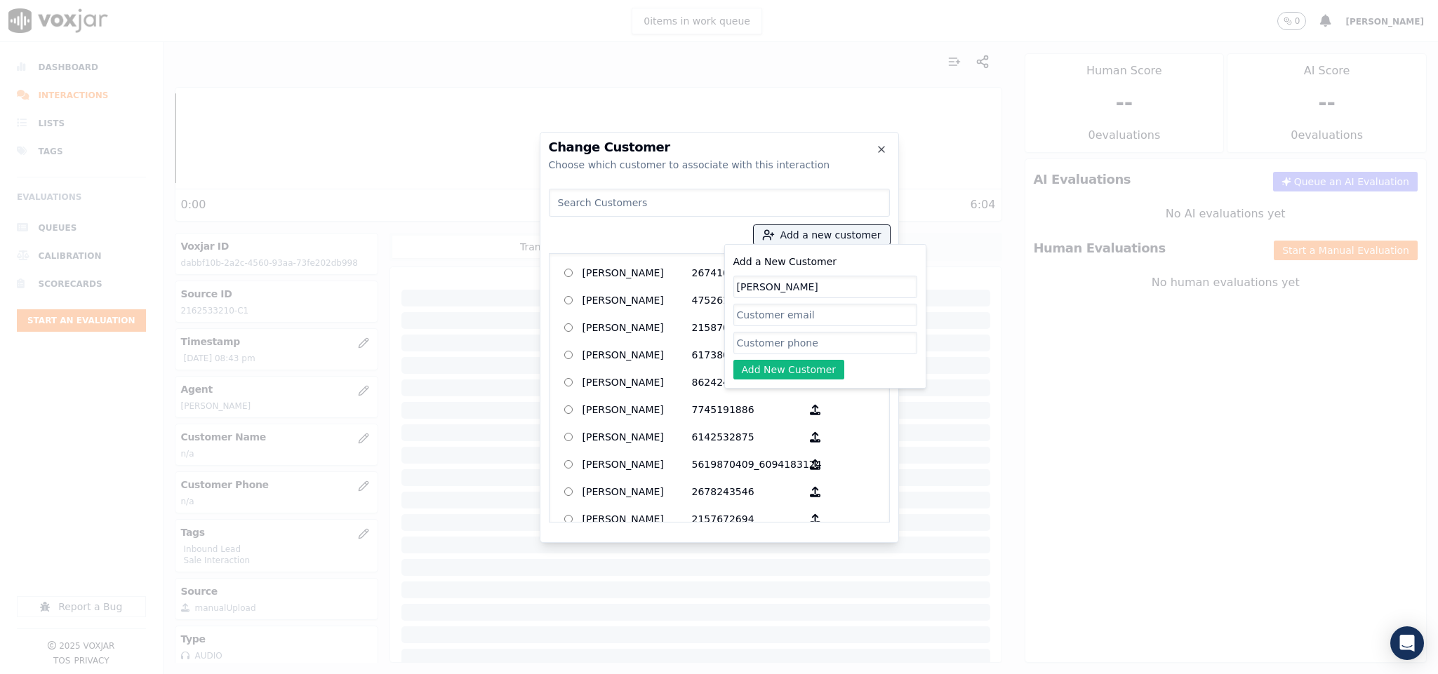
type input "KEIRRENI K MURPHY"
click at [787, 352] on input "Add a New Customer" at bounding box center [825, 343] width 184 height 22
paste input "2162533210"
paste input "2165711650"
type input "2162533210_2165711650"
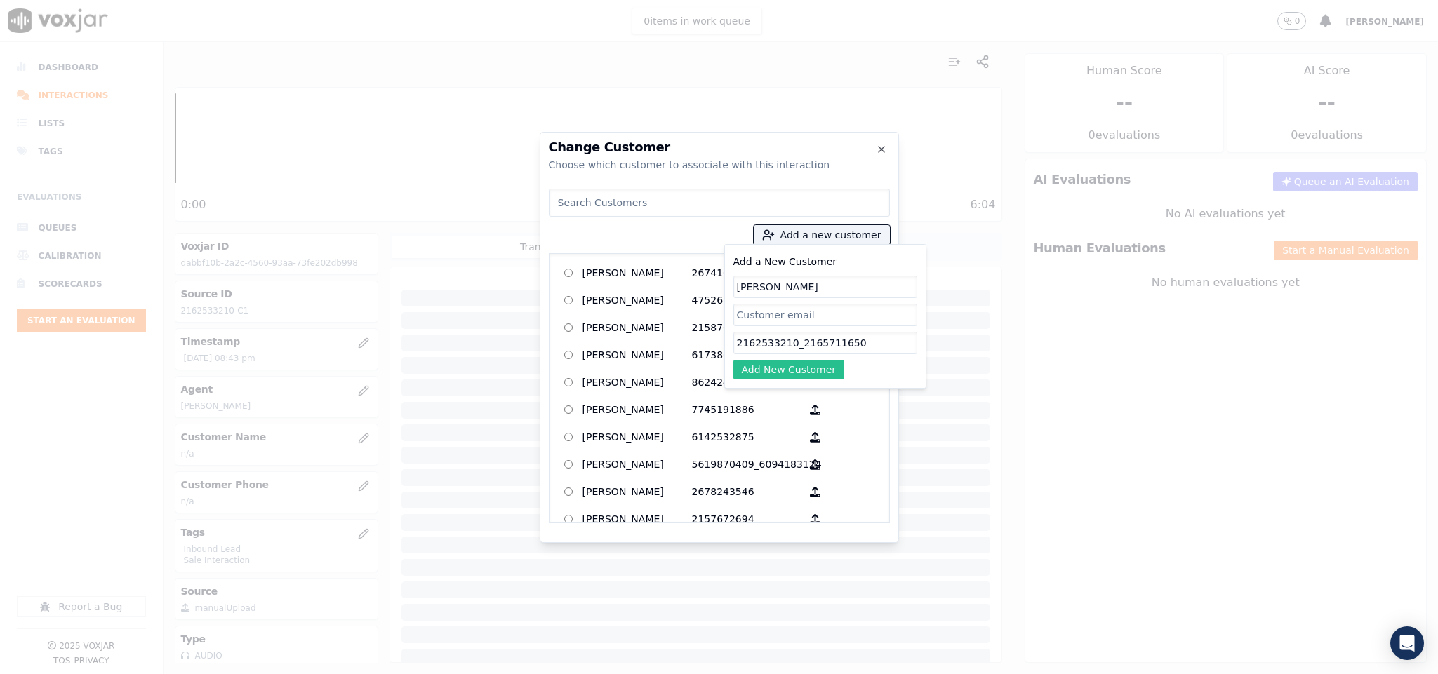
click at [802, 371] on button "Add New Customer" at bounding box center [789, 370] width 112 height 20
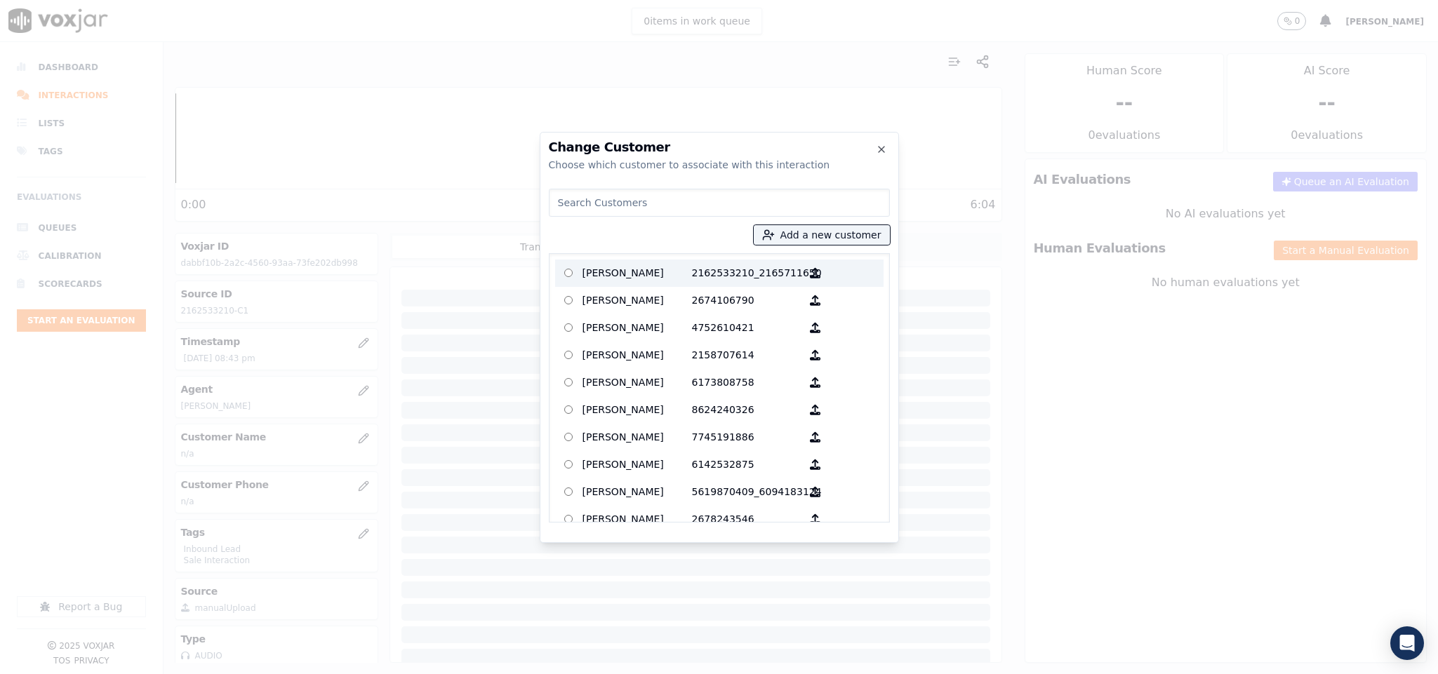
click at [641, 274] on p "KEIRRENI K MURPHY" at bounding box center [636, 273] width 109 height 22
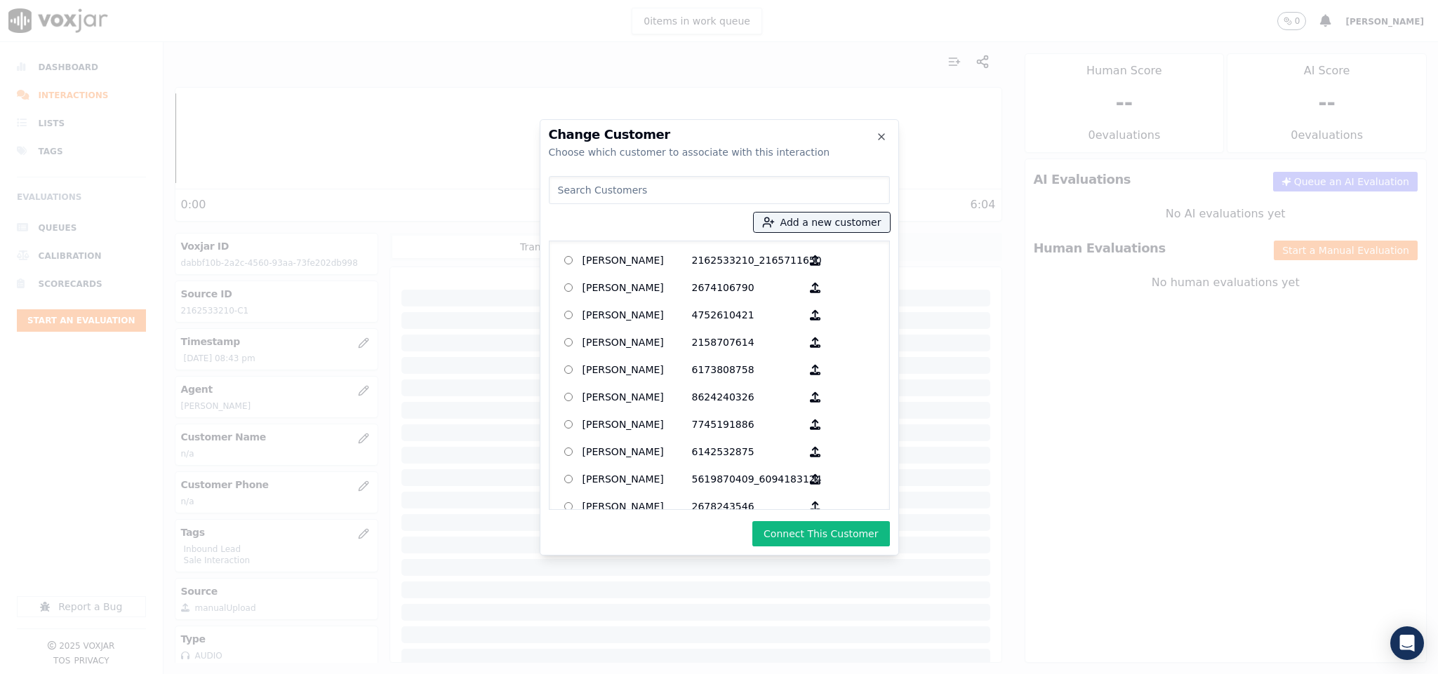
click at [791, 525] on button "Connect This Customer" at bounding box center [820, 533] width 137 height 25
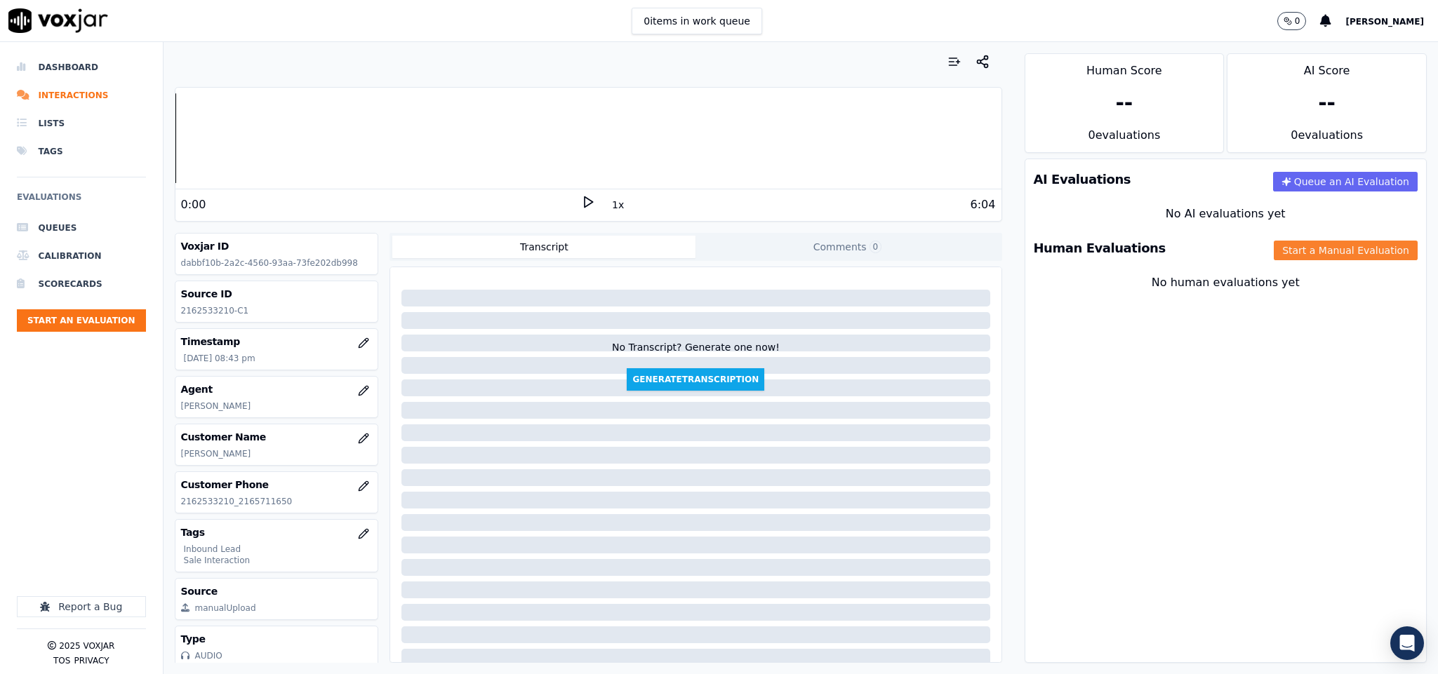
click at [1286, 257] on button "Start a Manual Evaluation" at bounding box center [1346, 251] width 144 height 20
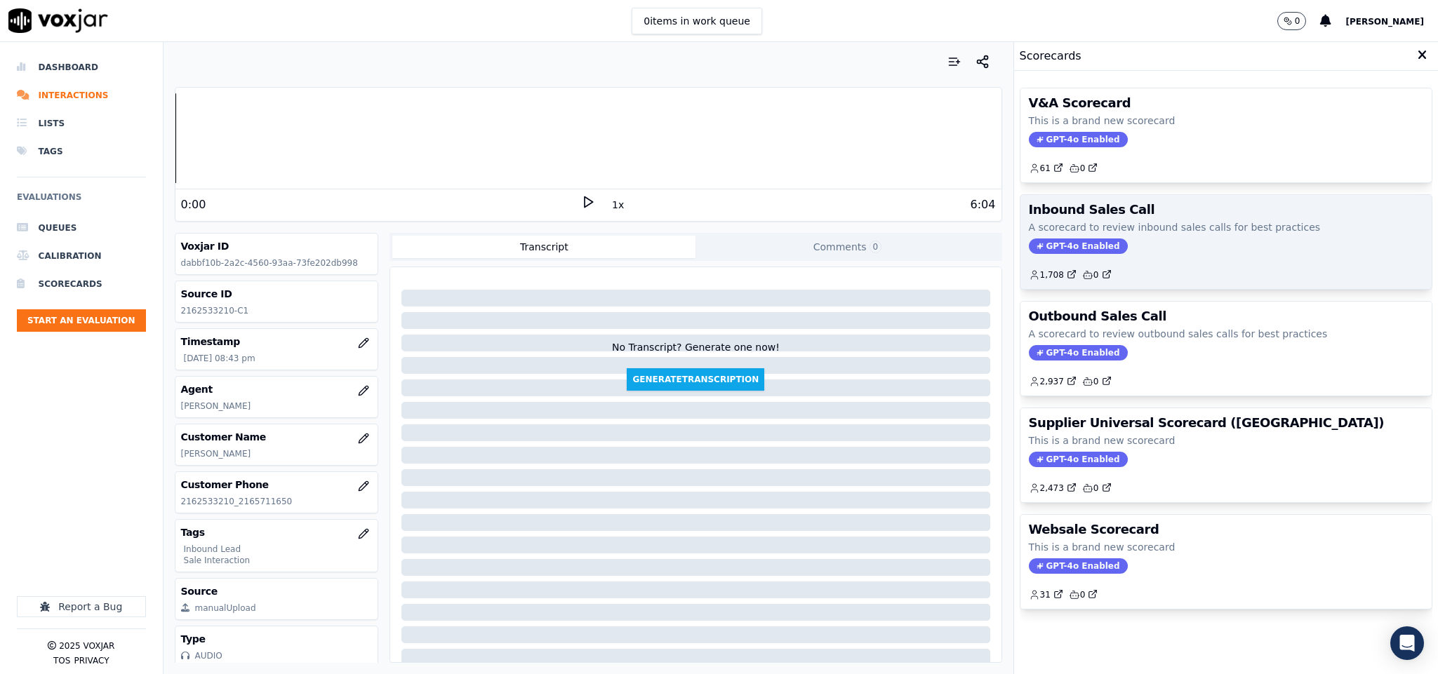
click at [1078, 234] on p "A scorecard to review inbound sales calls for best practices" at bounding box center [1226, 227] width 395 height 14
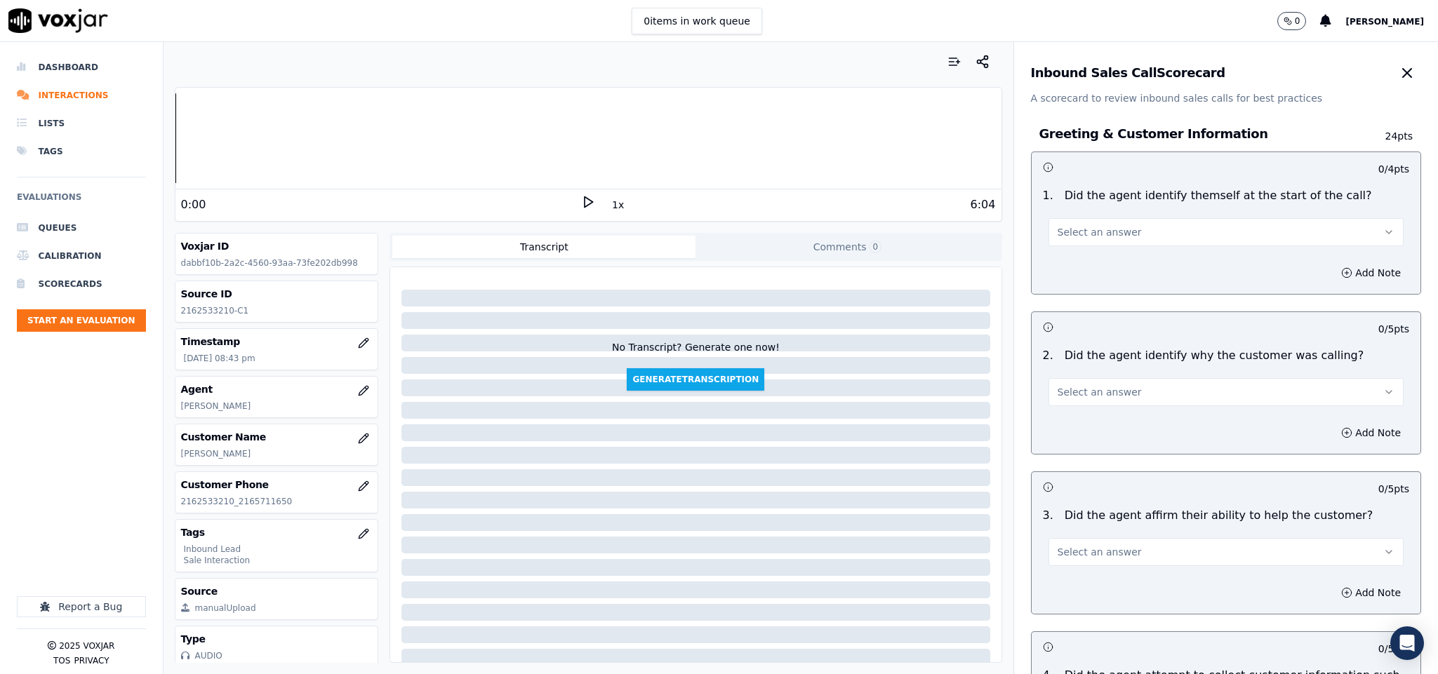
click at [1082, 230] on span "Select an answer" at bounding box center [1099, 232] width 84 height 14
click at [1074, 266] on div "Yes" at bounding box center [1191, 264] width 321 height 22
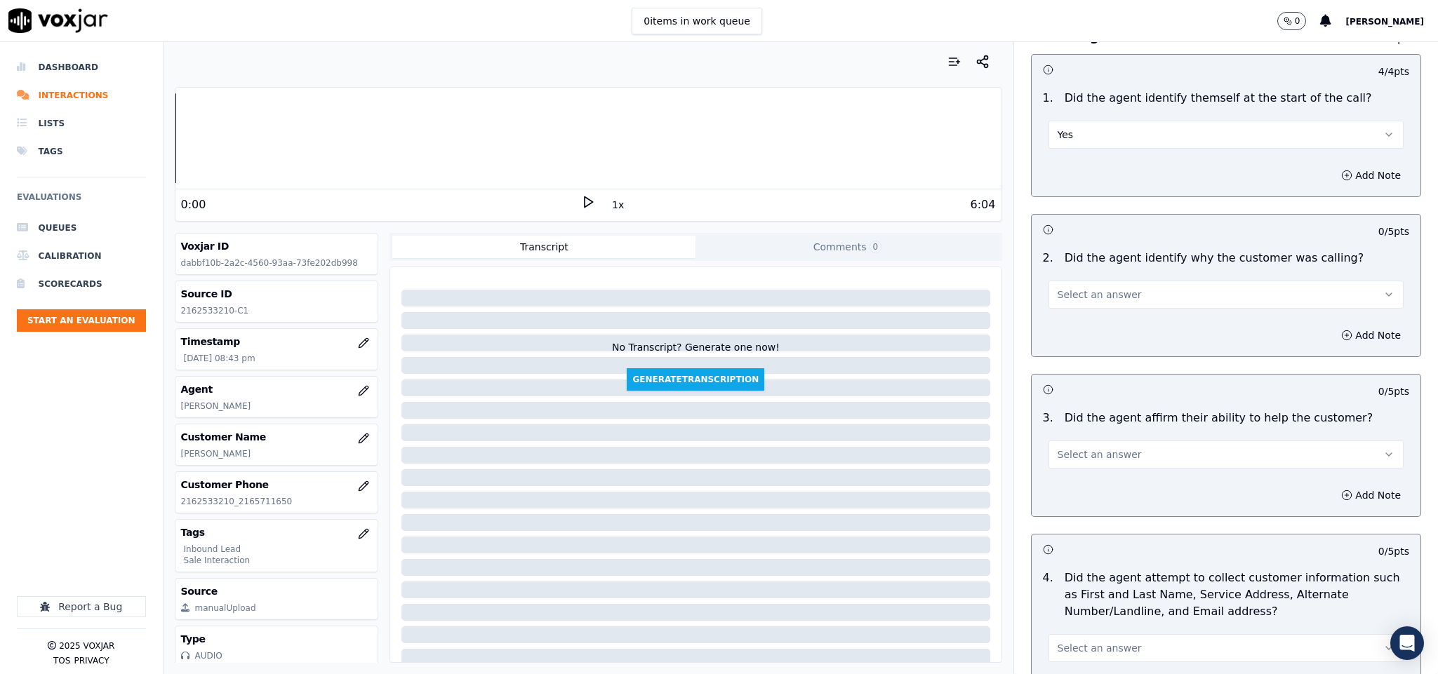
scroll to position [210, 0]
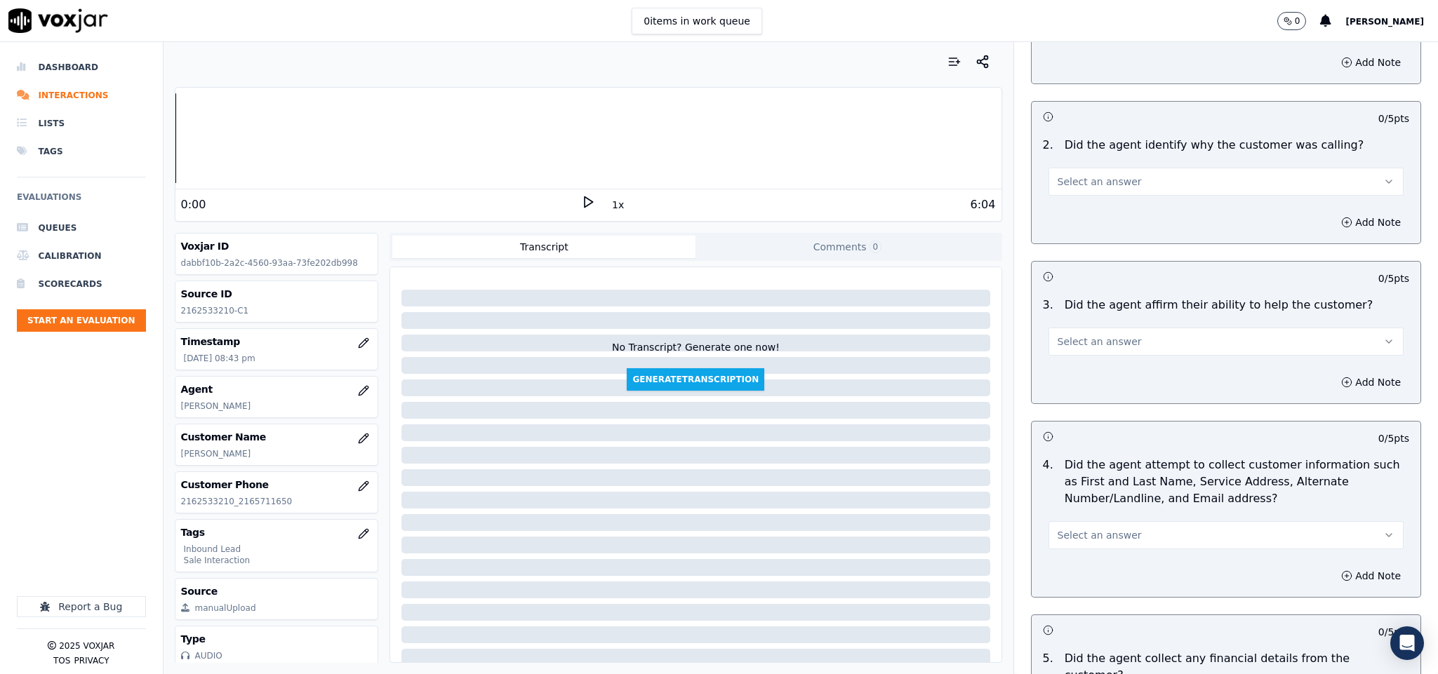
click at [1102, 180] on span "Select an answer" at bounding box center [1099, 182] width 84 height 14
click at [1066, 213] on div "Yes" at bounding box center [1191, 214] width 321 height 22
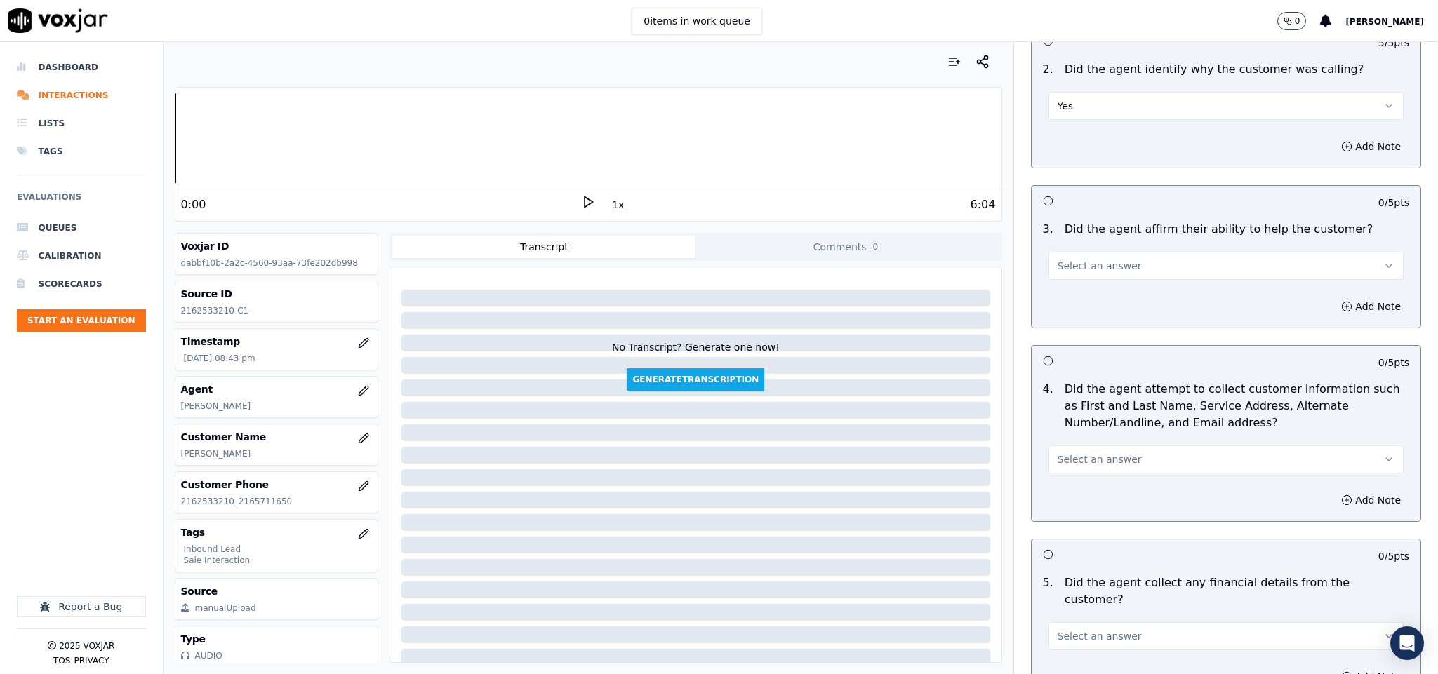
scroll to position [316, 0]
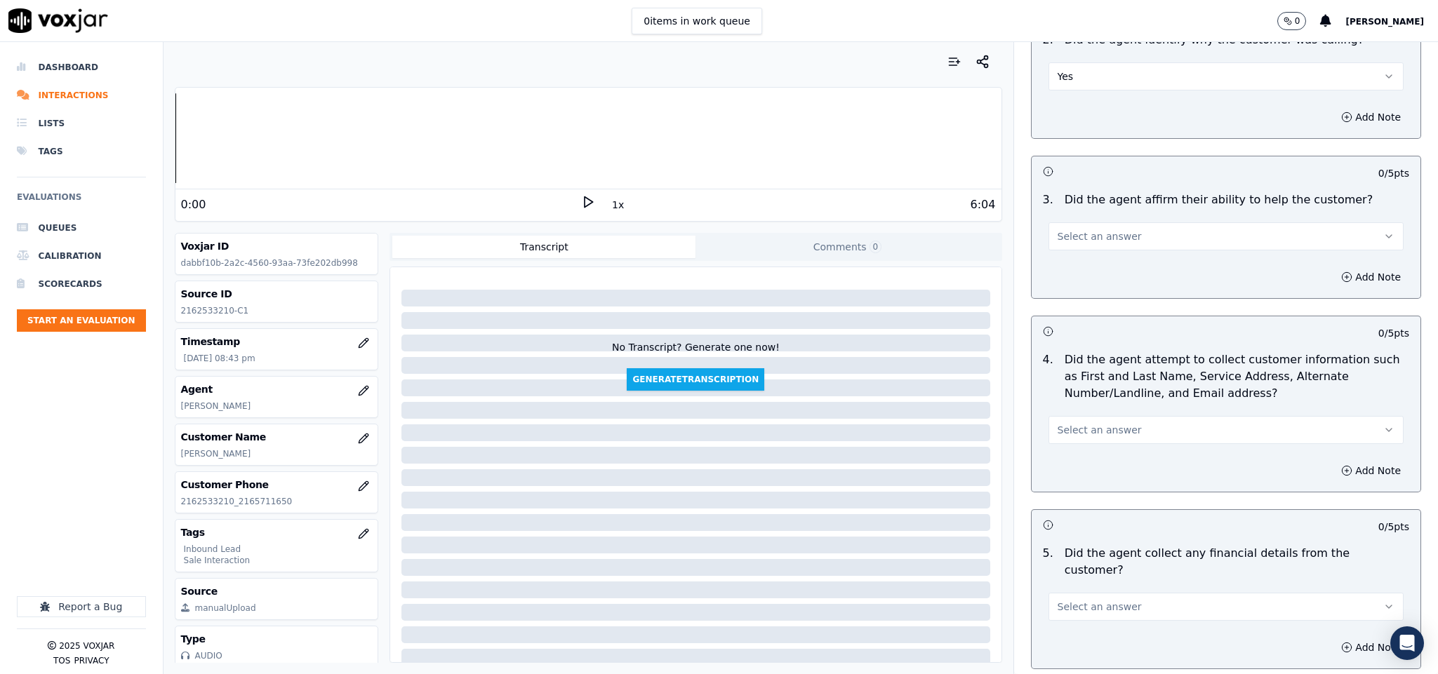
click at [1124, 236] on button "Select an answer" at bounding box center [1226, 236] width 356 height 28
click at [1090, 279] on div "Yes" at bounding box center [1191, 270] width 321 height 22
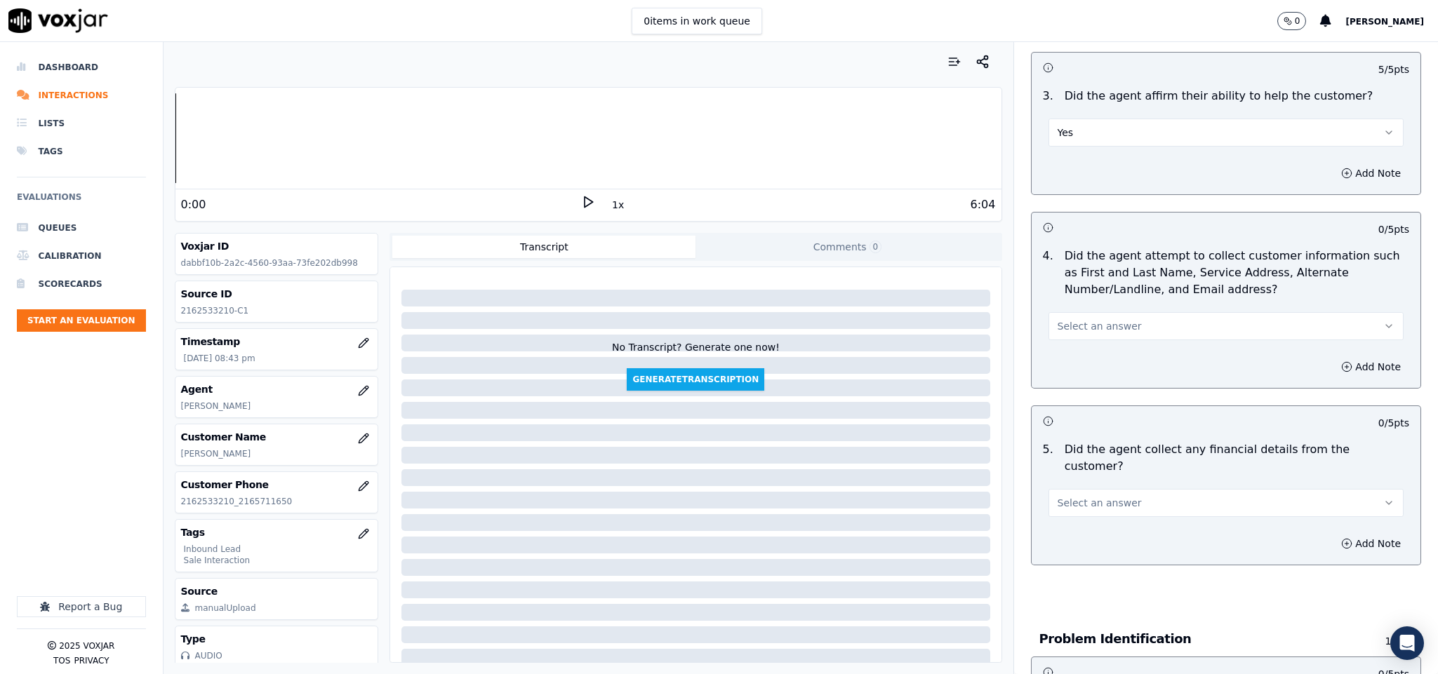
scroll to position [421, 0]
click at [1116, 324] on button "Select an answer" at bounding box center [1226, 325] width 356 height 28
click at [1089, 352] on div "Yes" at bounding box center [1191, 358] width 321 height 22
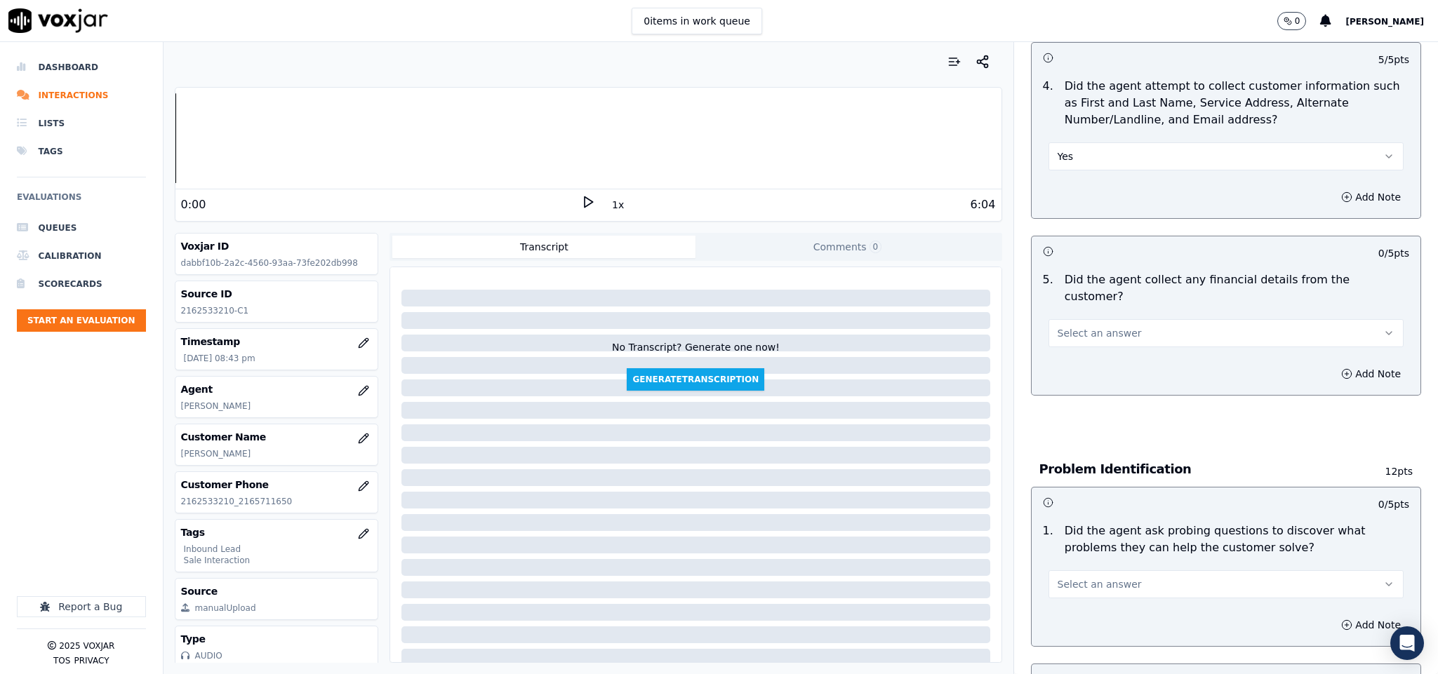
scroll to position [631, 0]
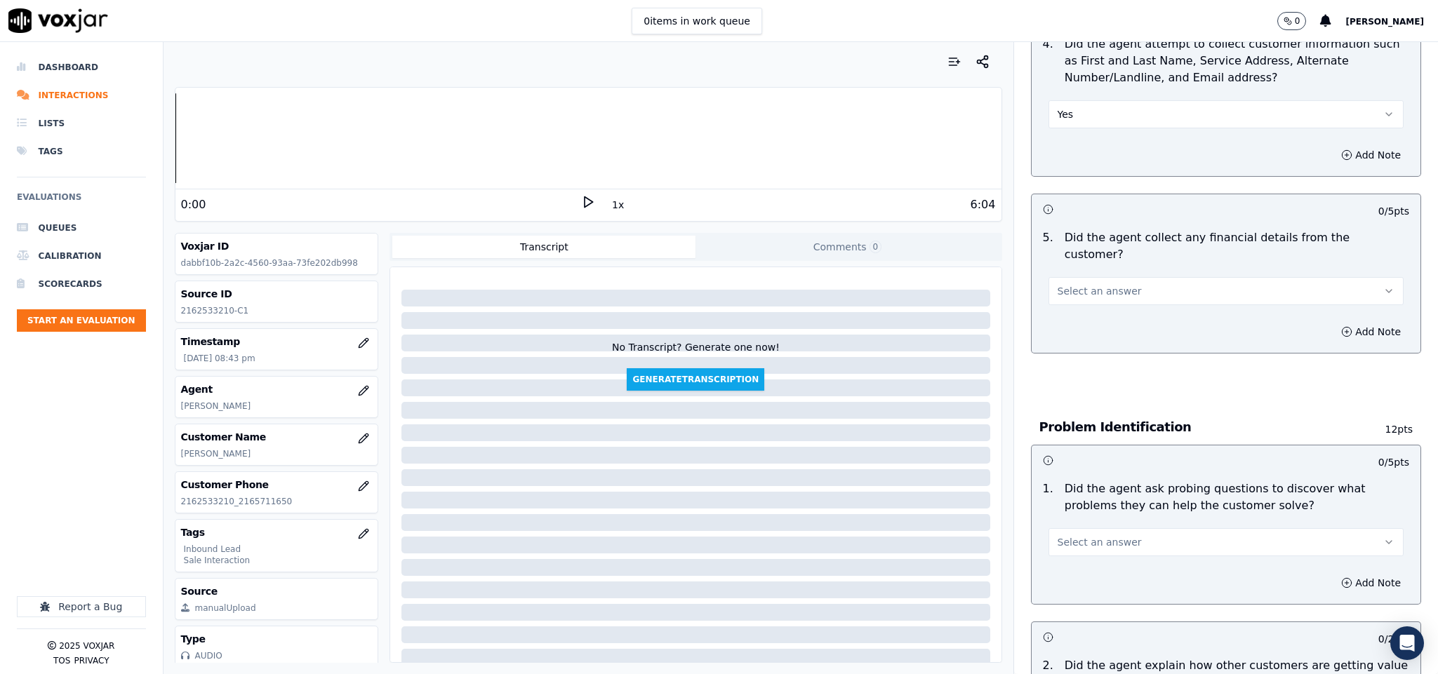
click at [1125, 277] on button "Select an answer" at bounding box center [1226, 291] width 356 height 28
click at [1091, 327] on div "No" at bounding box center [1191, 331] width 321 height 22
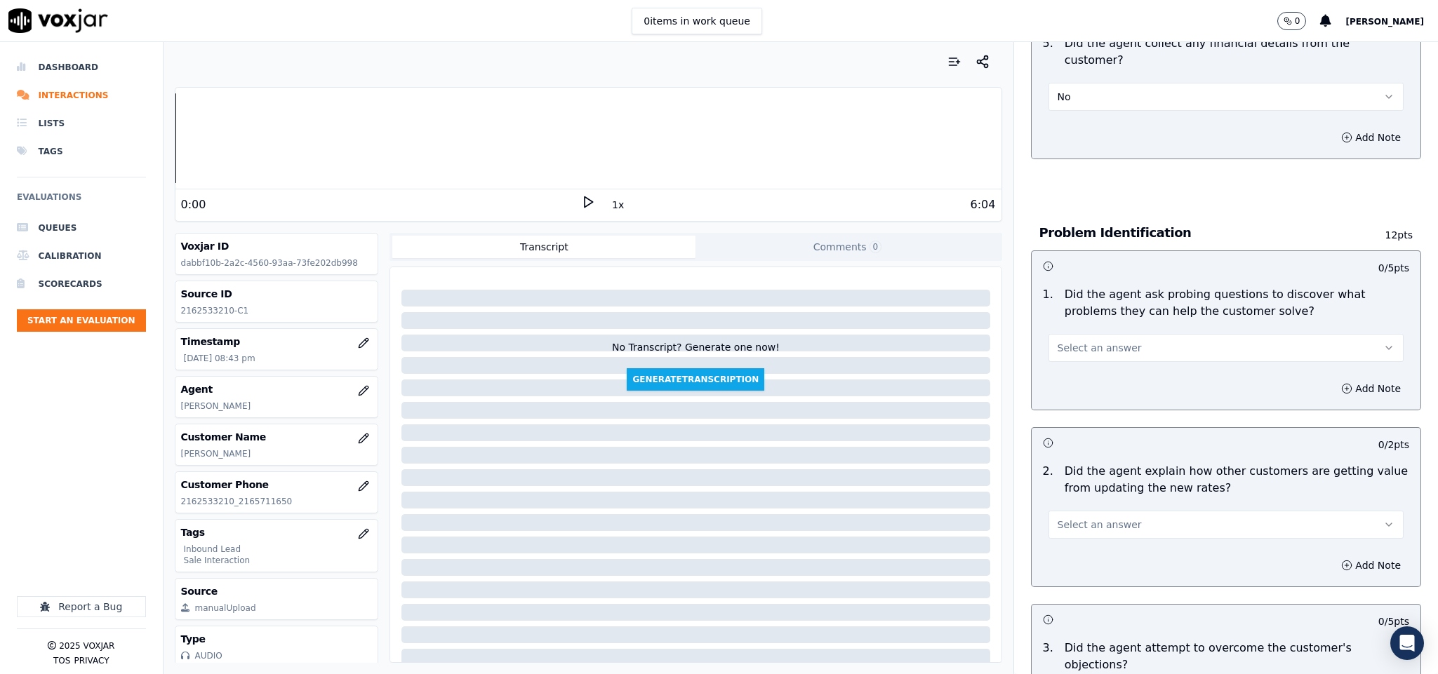
scroll to position [842, 0]
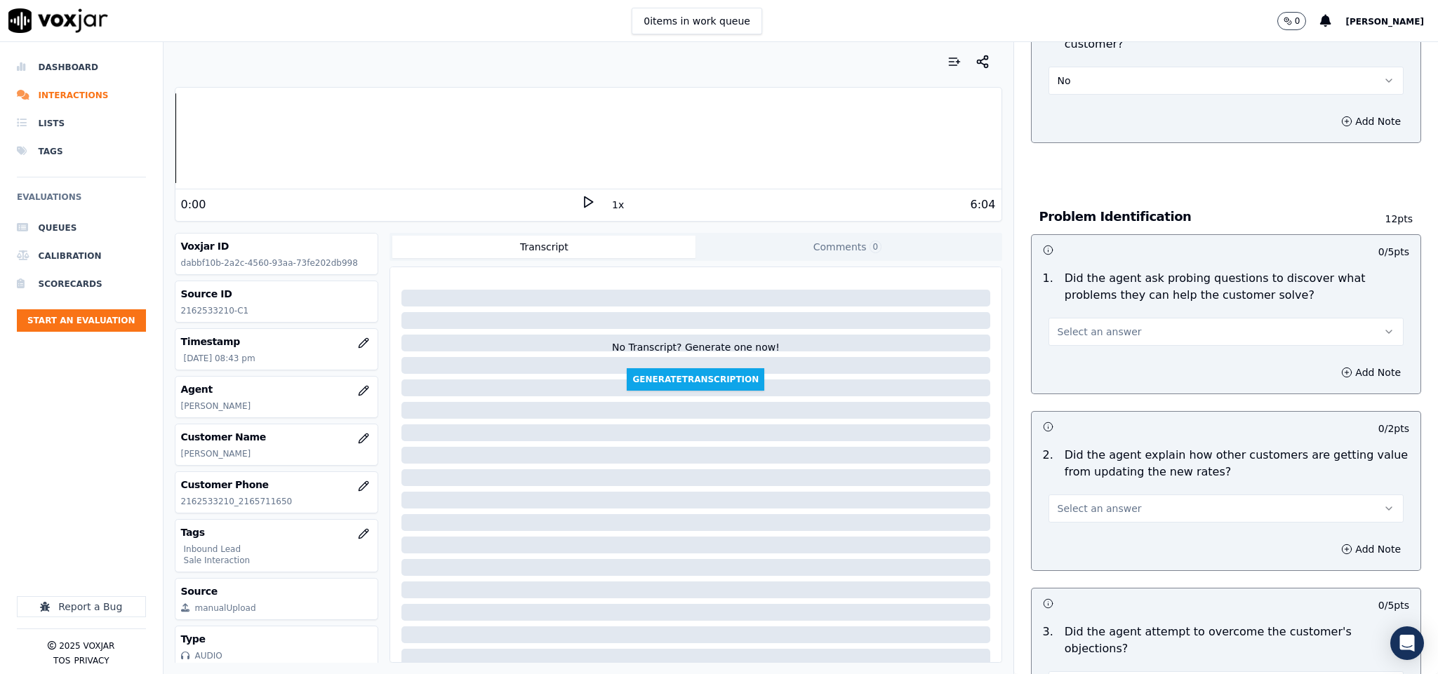
click at [1129, 304] on div "Select an answer" at bounding box center [1226, 325] width 378 height 42
click at [1112, 318] on button "Select an answer" at bounding box center [1226, 332] width 356 height 28
click at [1080, 352] on div "Yes" at bounding box center [1191, 350] width 321 height 22
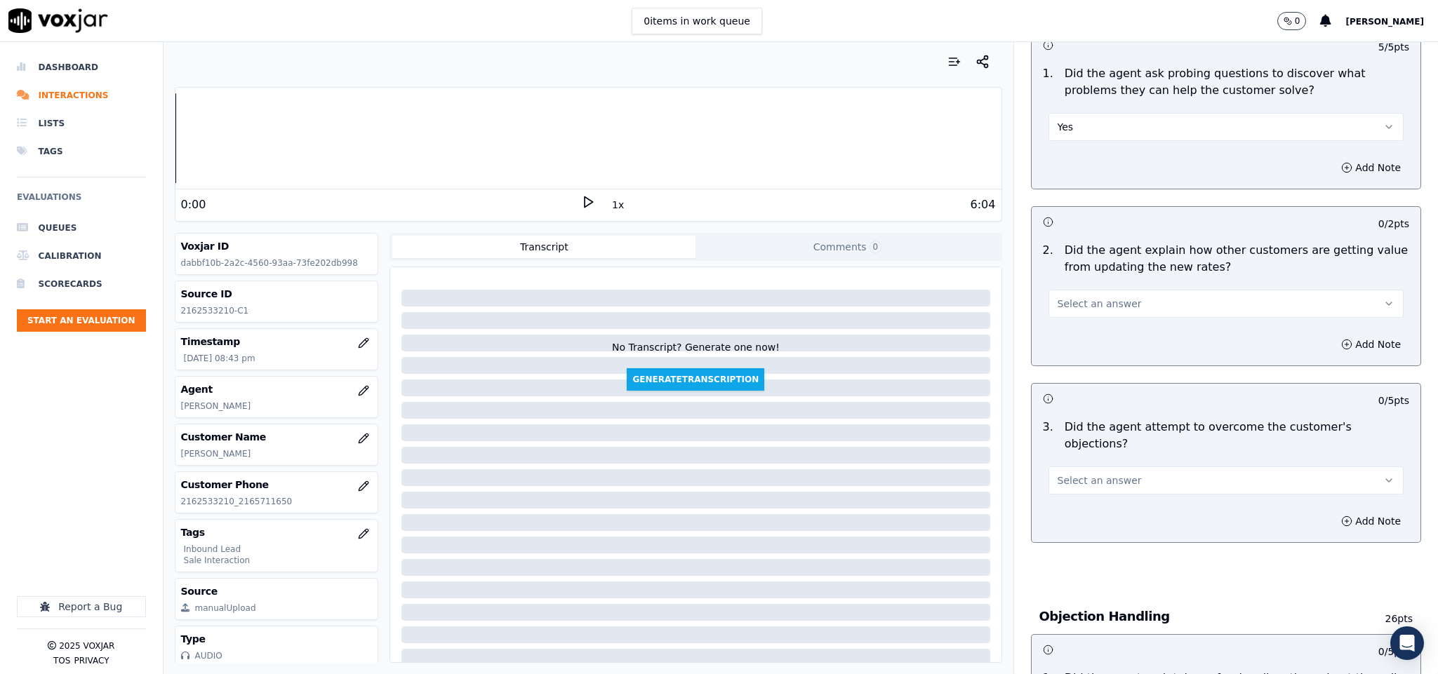
scroll to position [1052, 0]
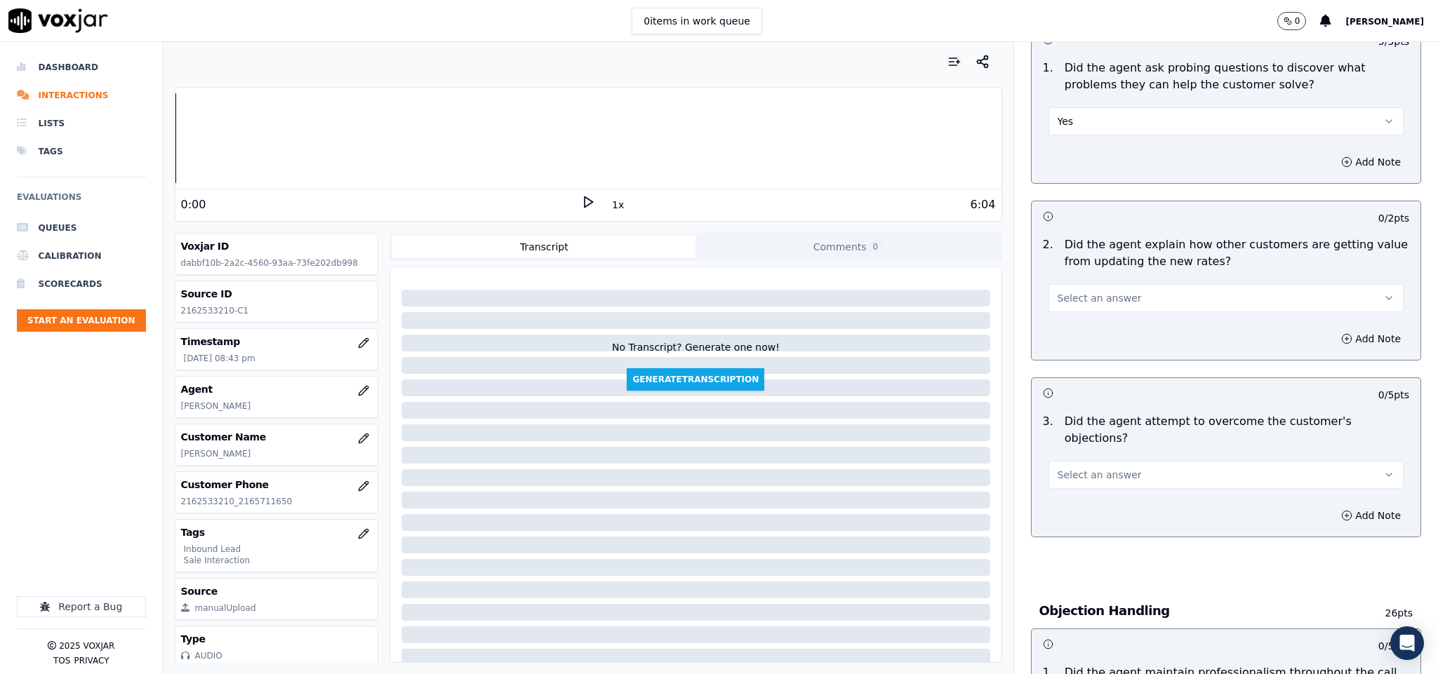
click at [1101, 291] on span "Select an answer" at bounding box center [1099, 298] width 84 height 14
click at [1082, 363] on div "N/A" at bounding box center [1191, 362] width 321 height 22
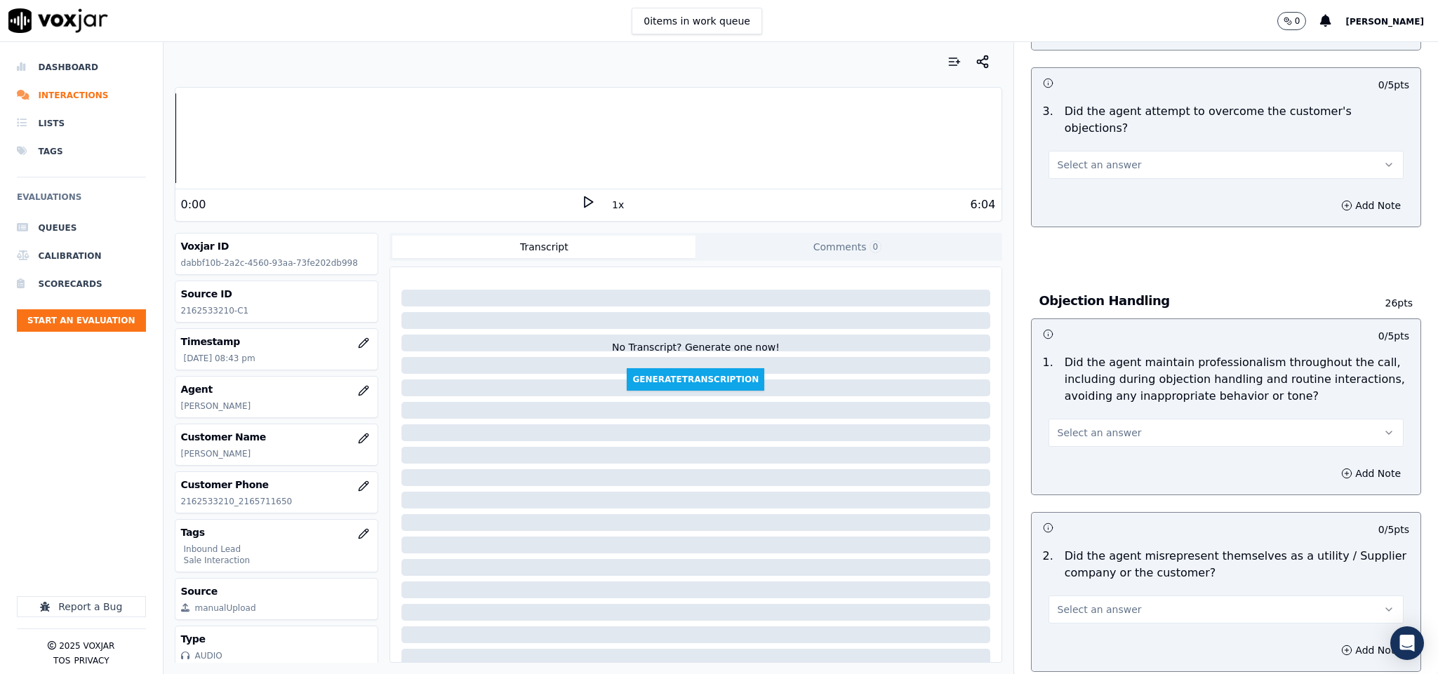
scroll to position [1368, 0]
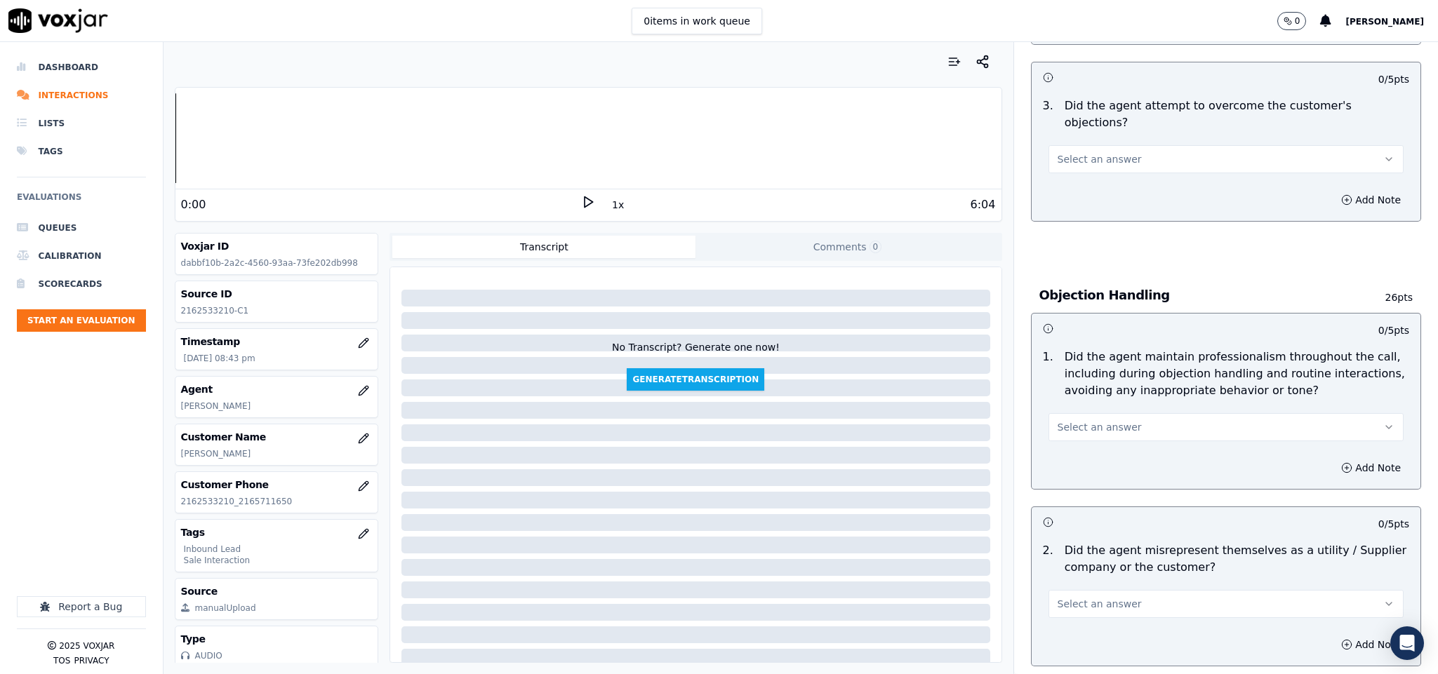
click at [1147, 142] on div "Select an answer" at bounding box center [1226, 157] width 356 height 31
click at [1122, 145] on button "Select an answer" at bounding box center [1226, 159] width 356 height 28
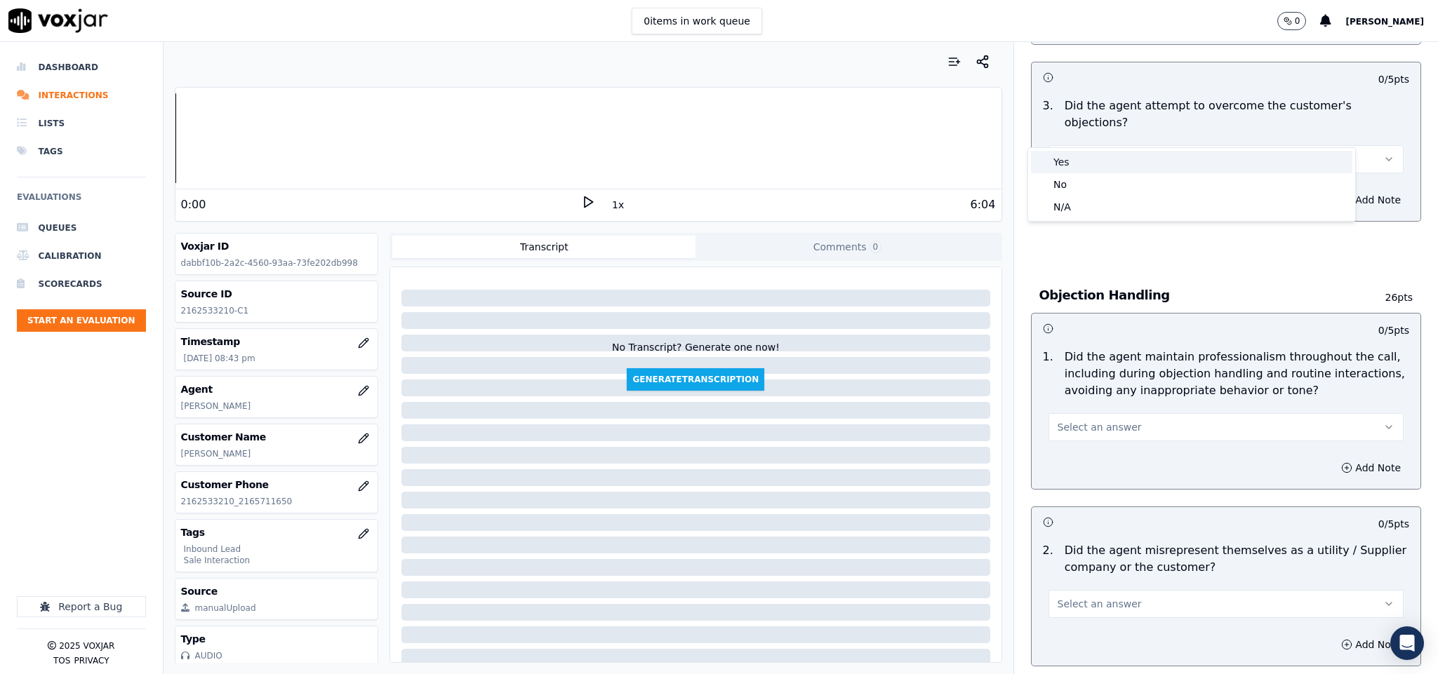
click at [1099, 161] on div "Yes" at bounding box center [1191, 162] width 321 height 22
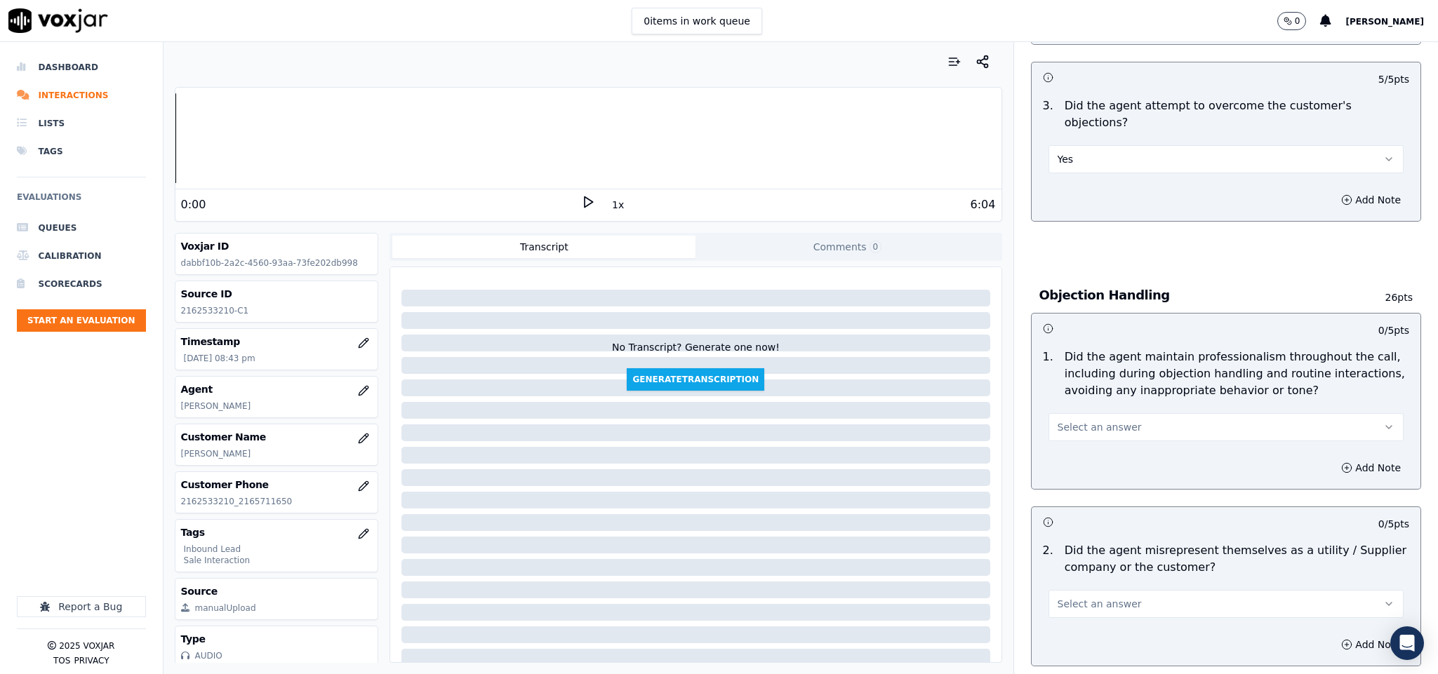
click at [1090, 420] on span "Select an answer" at bounding box center [1099, 427] width 84 height 14
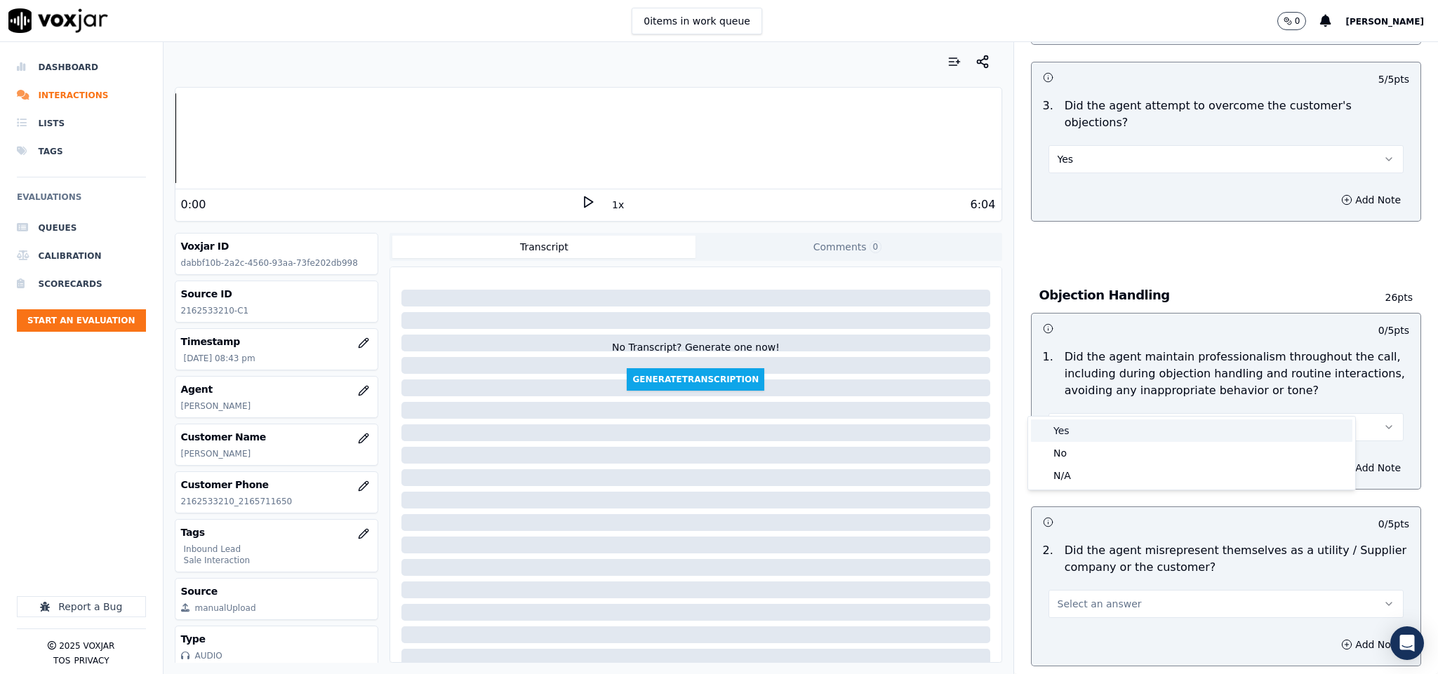
click at [1076, 427] on div "Yes" at bounding box center [1191, 431] width 321 height 22
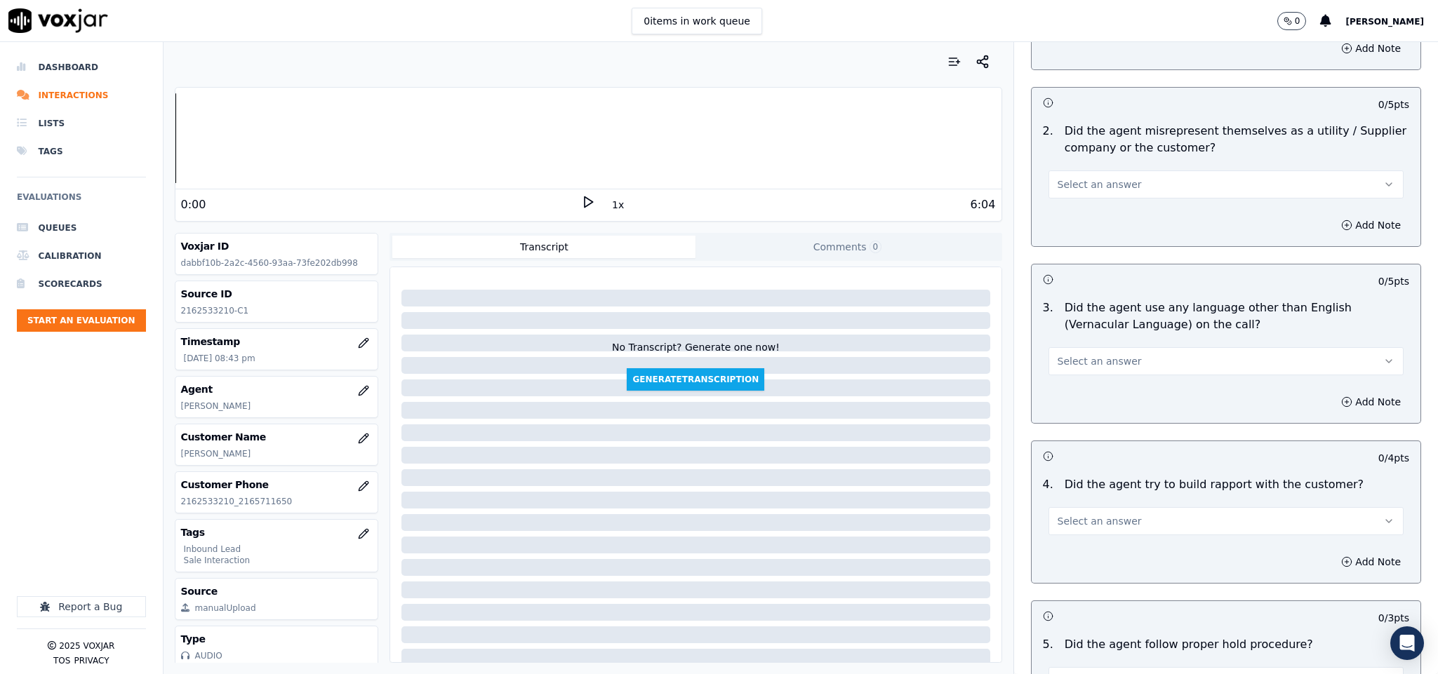
scroll to position [1789, 0]
click at [1101, 176] on span "Select an answer" at bounding box center [1099, 183] width 84 height 14
click at [1071, 203] on div "No" at bounding box center [1191, 209] width 321 height 22
click at [1108, 353] on span "Select an answer" at bounding box center [1099, 360] width 84 height 14
click at [1078, 386] on div "No" at bounding box center [1191, 386] width 321 height 22
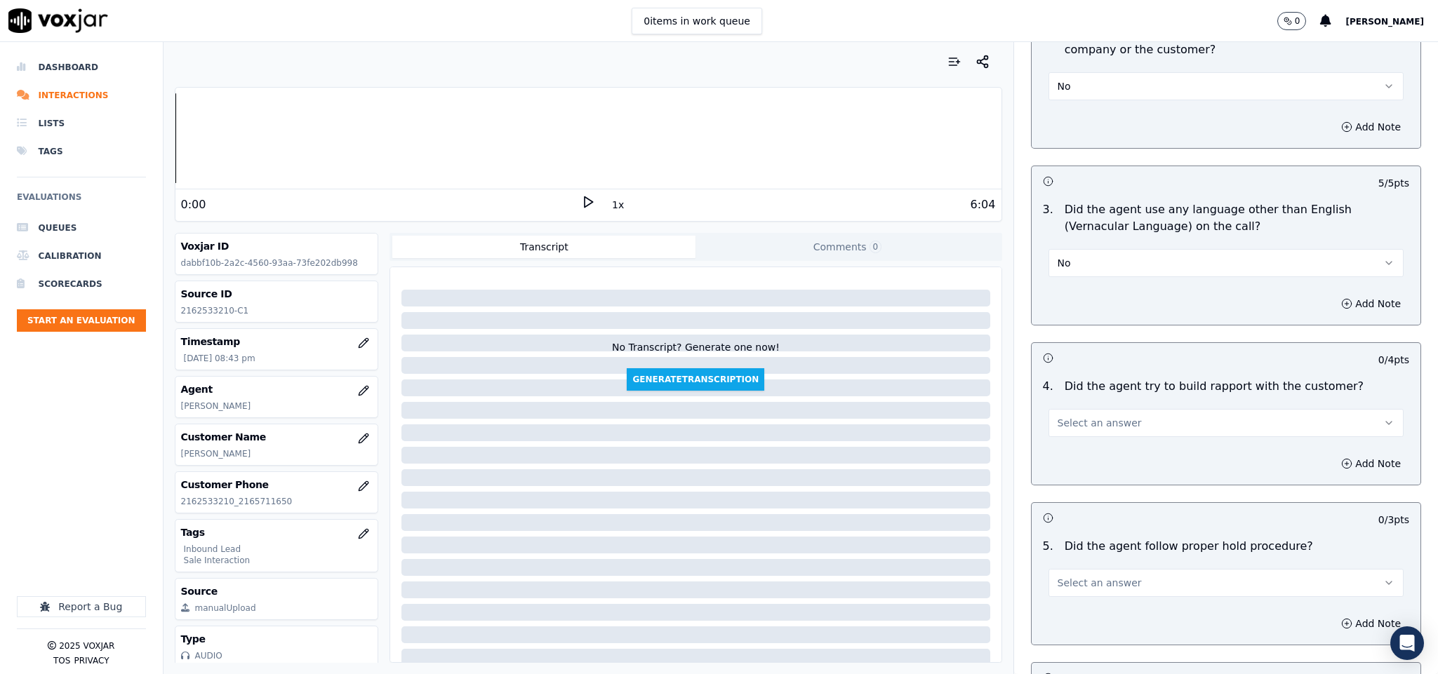
scroll to position [2000, 0]
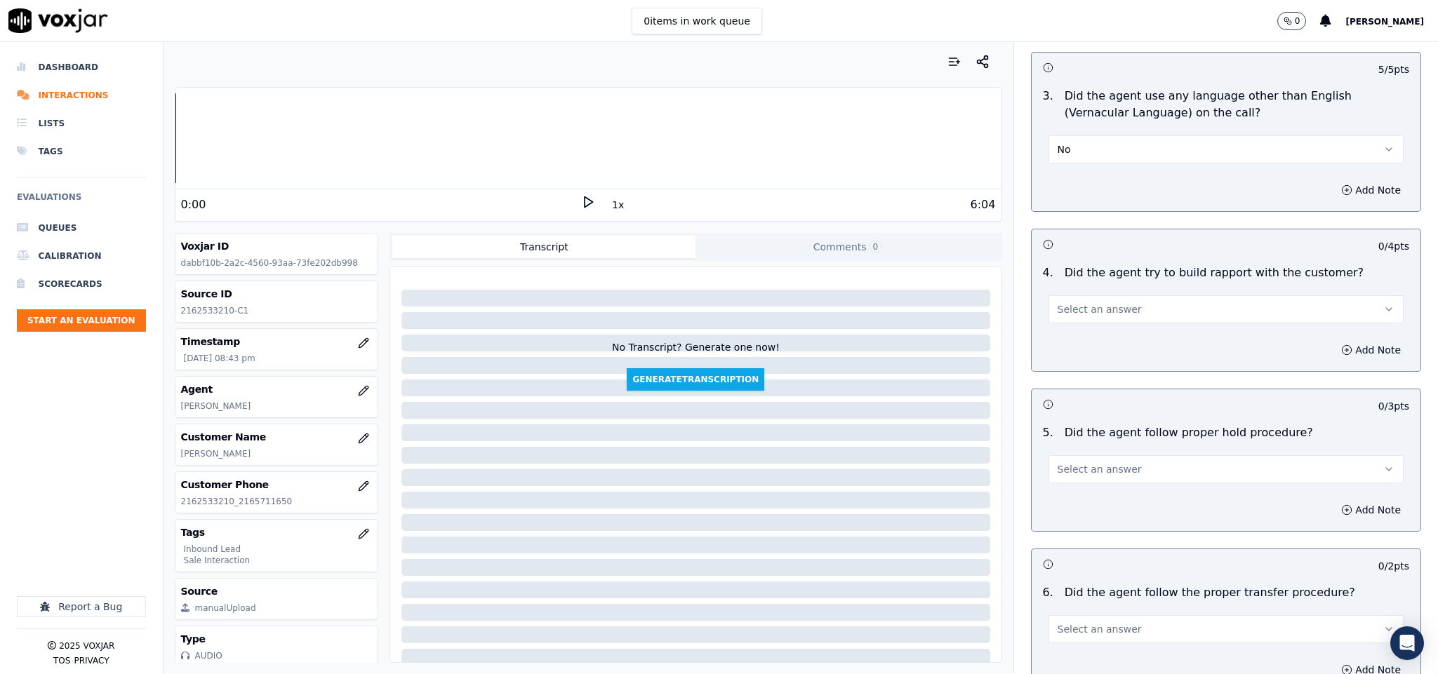
click at [1124, 295] on button "Select an answer" at bounding box center [1226, 309] width 356 height 28
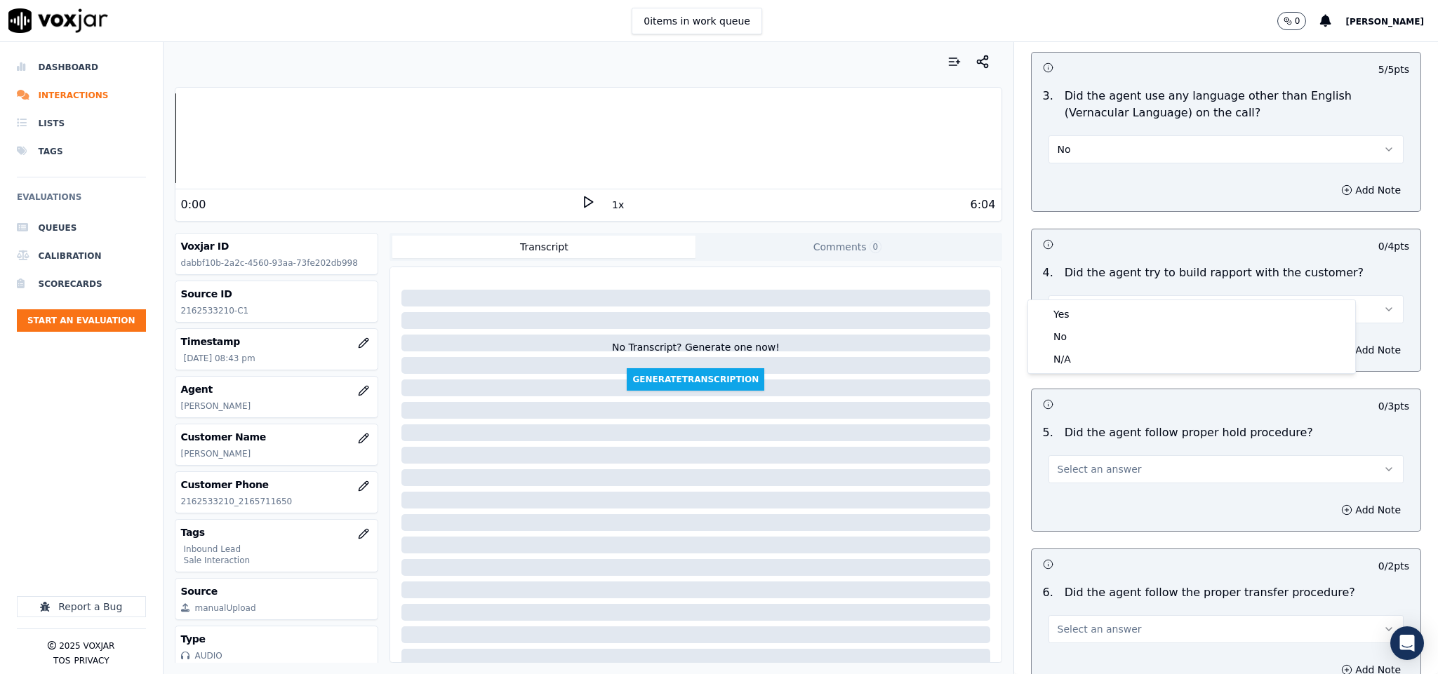
click at [1089, 309] on div "Yes" at bounding box center [1191, 314] width 321 height 22
click at [1086, 462] on span "Select an answer" at bounding box center [1099, 469] width 84 height 14
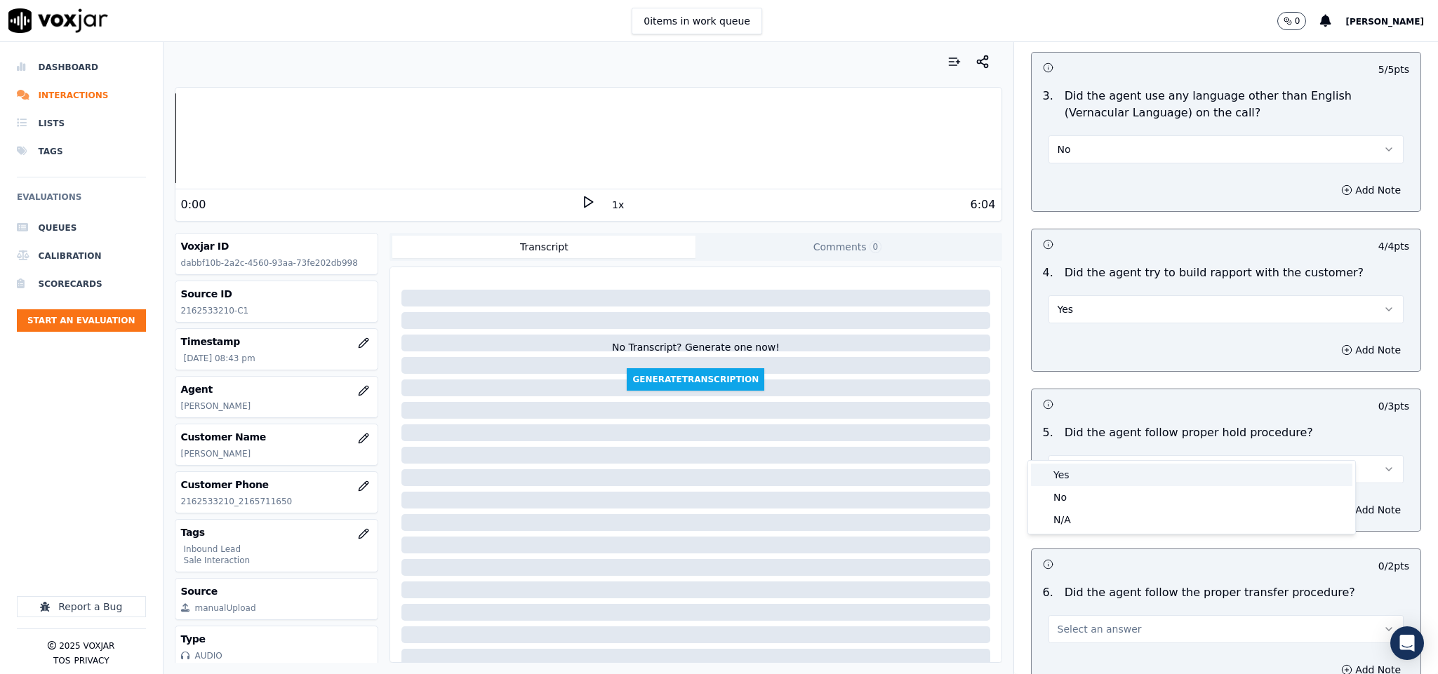
click at [1076, 472] on div "Yes" at bounding box center [1191, 475] width 321 height 22
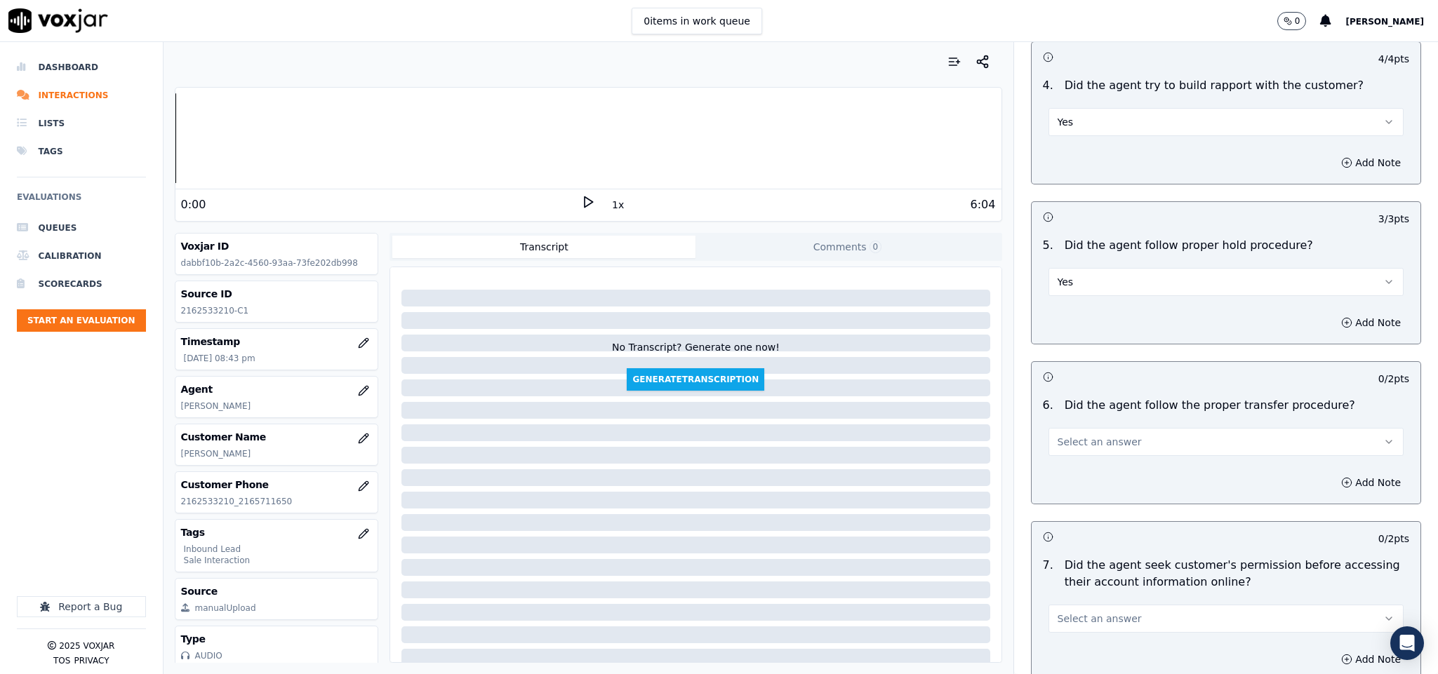
scroll to position [2210, 0]
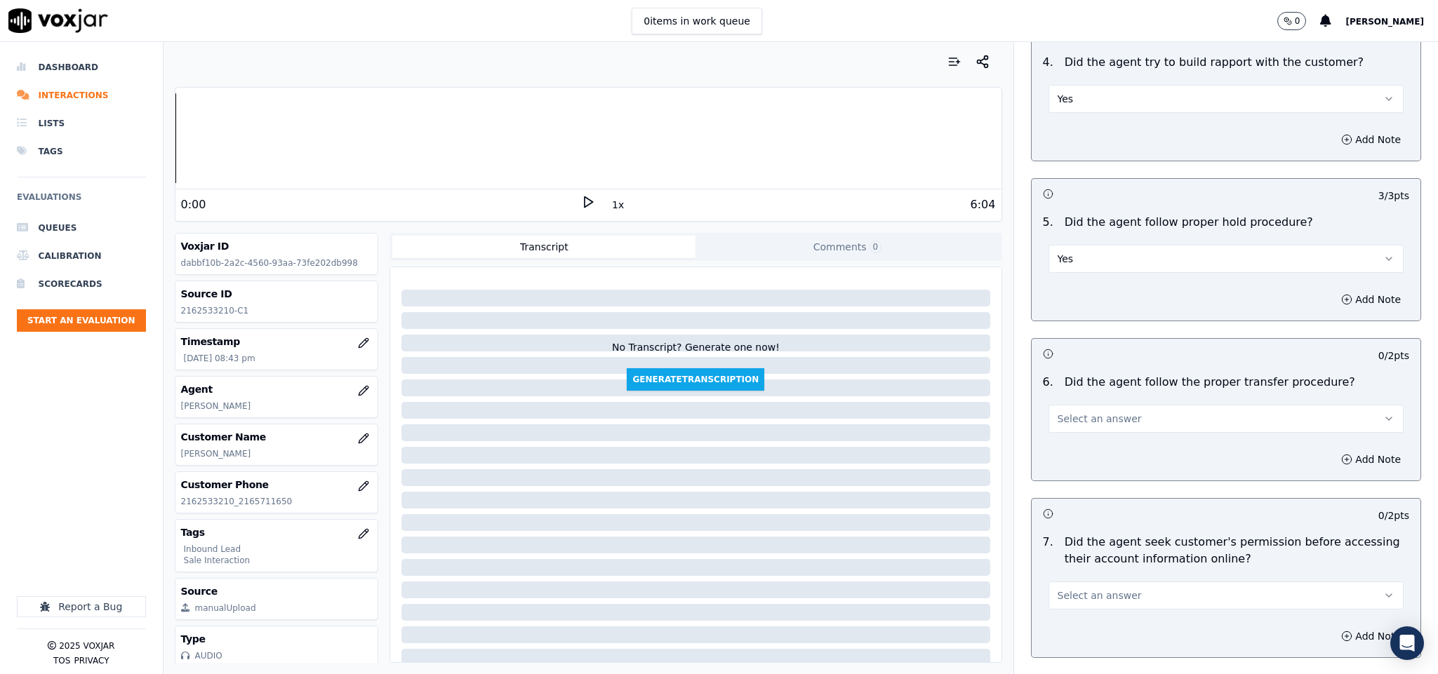
click at [1120, 405] on button "Select an answer" at bounding box center [1226, 419] width 356 height 28
click at [1080, 443] on div "No" at bounding box center [1191, 447] width 321 height 22
click at [1332, 450] on button "Add Note" at bounding box center [1370, 460] width 76 height 20
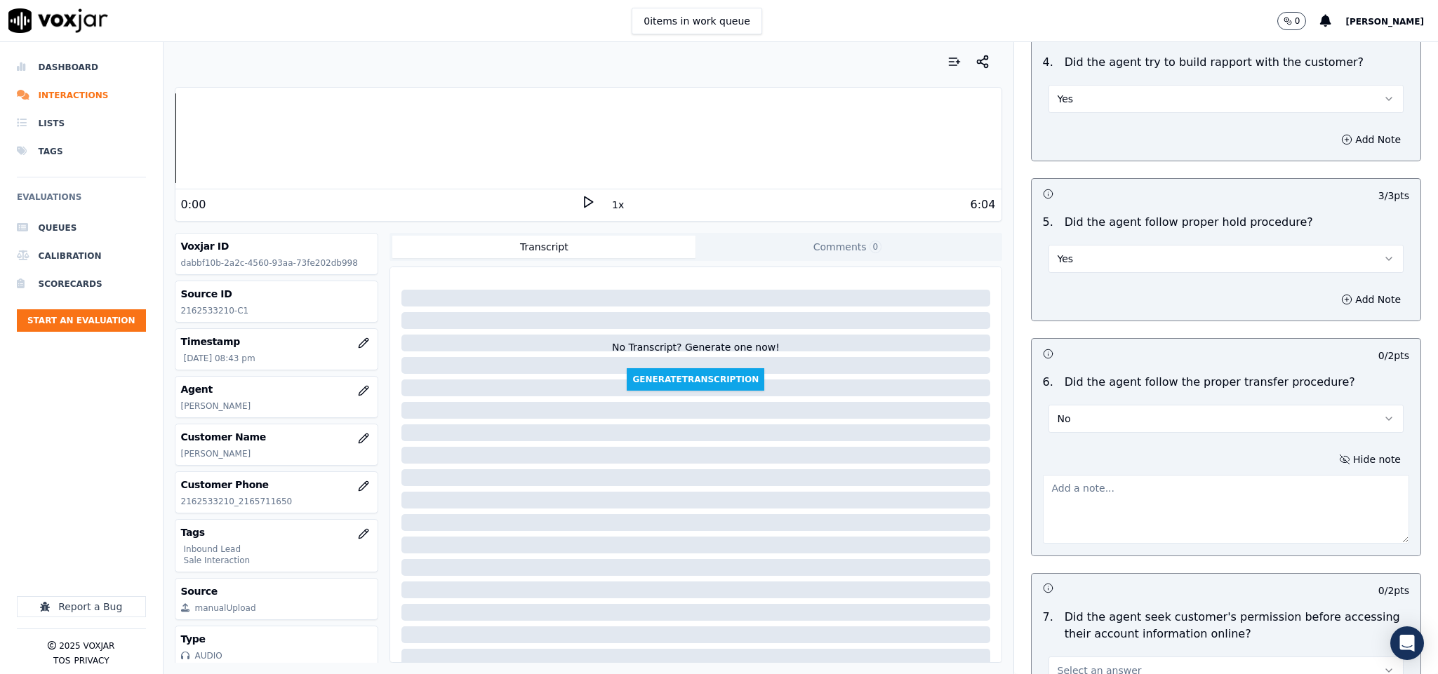
click at [1204, 479] on textarea at bounding box center [1226, 509] width 367 height 69
paste textarea "Call id - 20250820-175444_2165711650_T"
paste textarea "@20:02 - The call was transferred to another agent without informing the custom…"
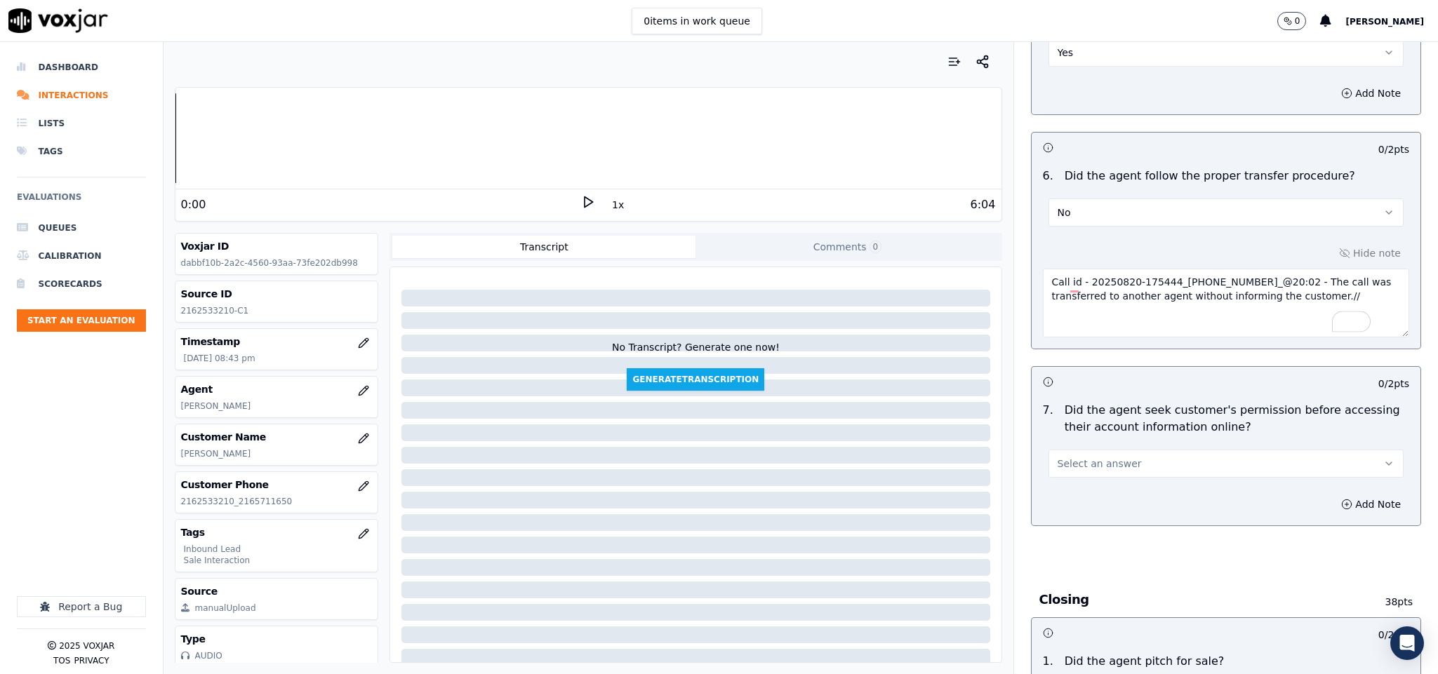
scroll to position [2421, 0]
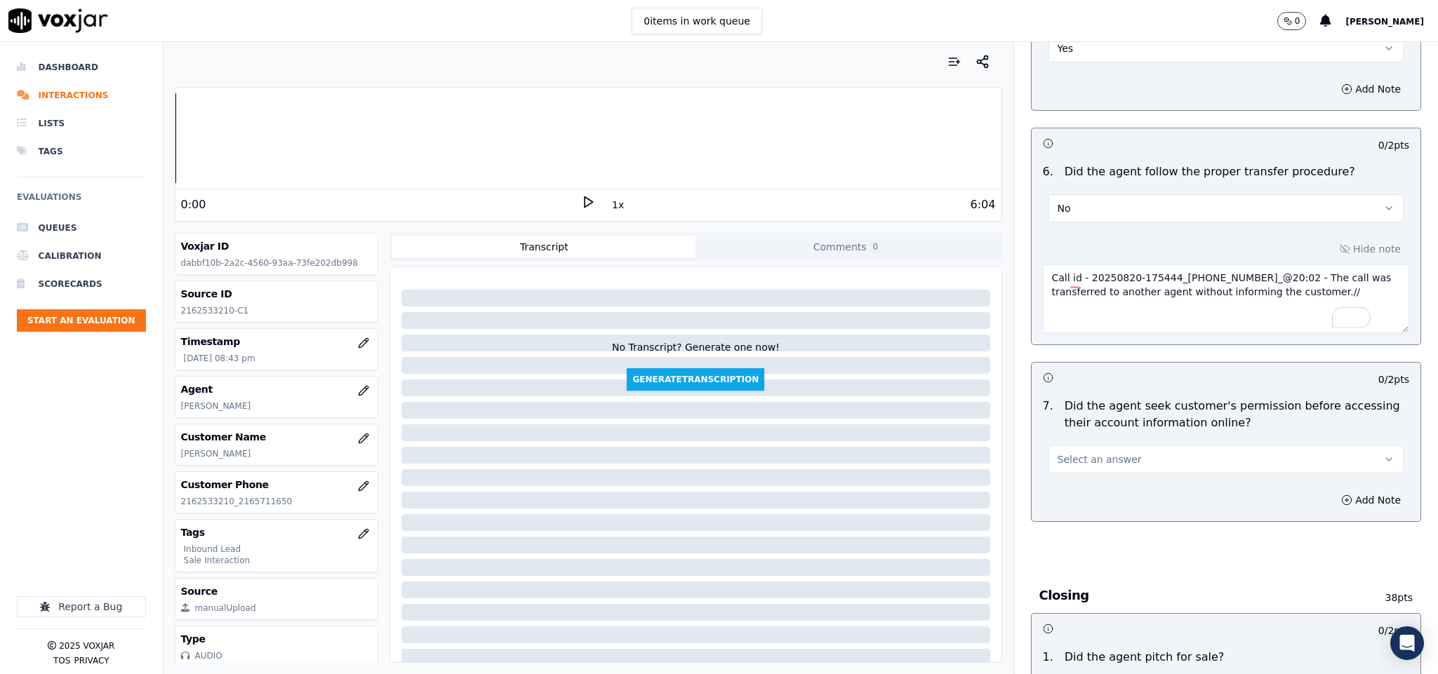
type textarea "Call id - 20250820-175444_2165711650_@20:02 - The call was transferred to anoth…"
click at [1116, 446] on button "Select an answer" at bounding box center [1226, 460] width 356 height 28
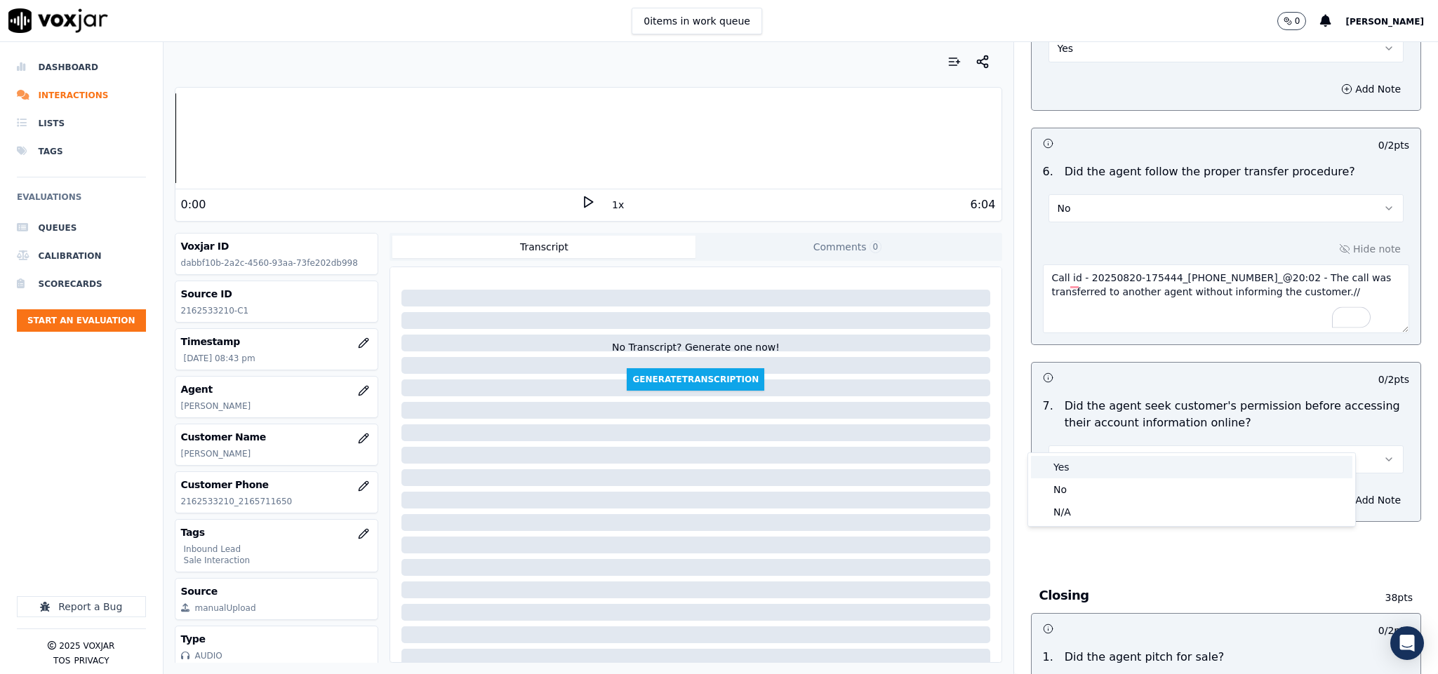
click at [1092, 462] on div "Yes" at bounding box center [1191, 467] width 321 height 22
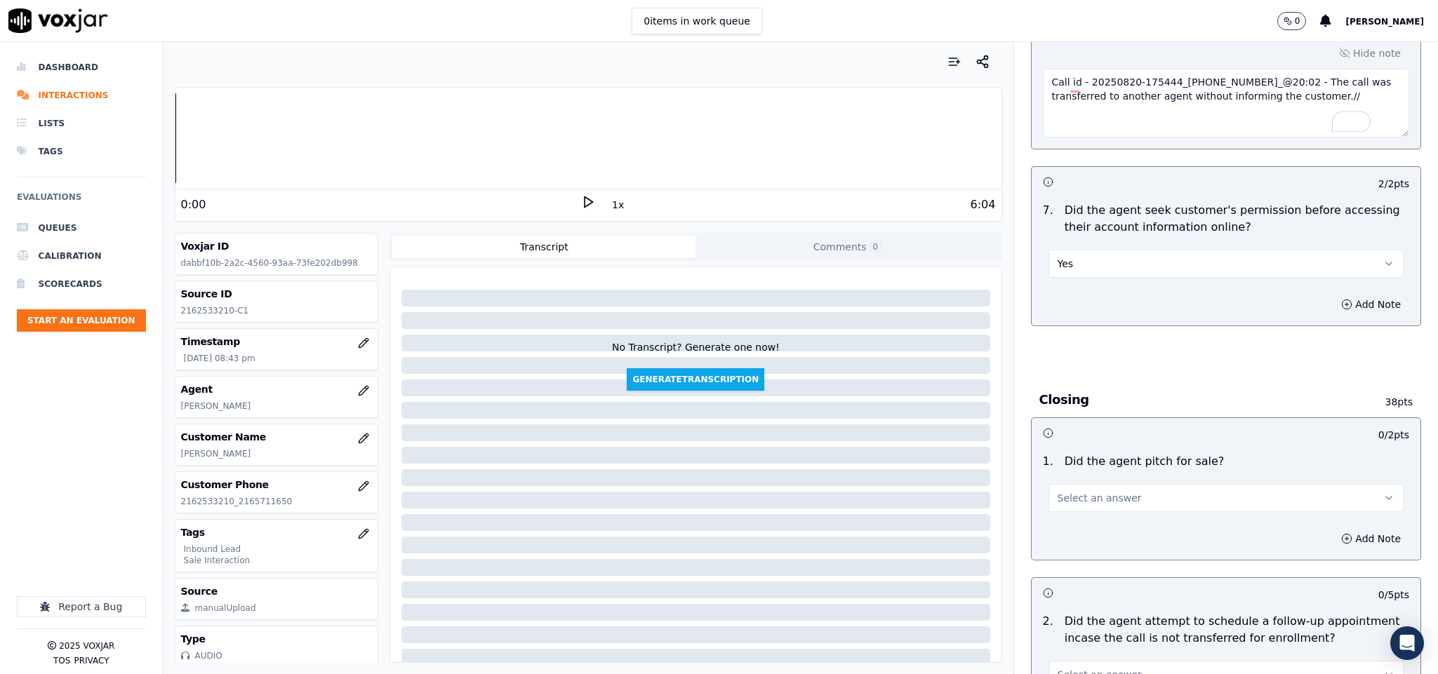
scroll to position [2631, 0]
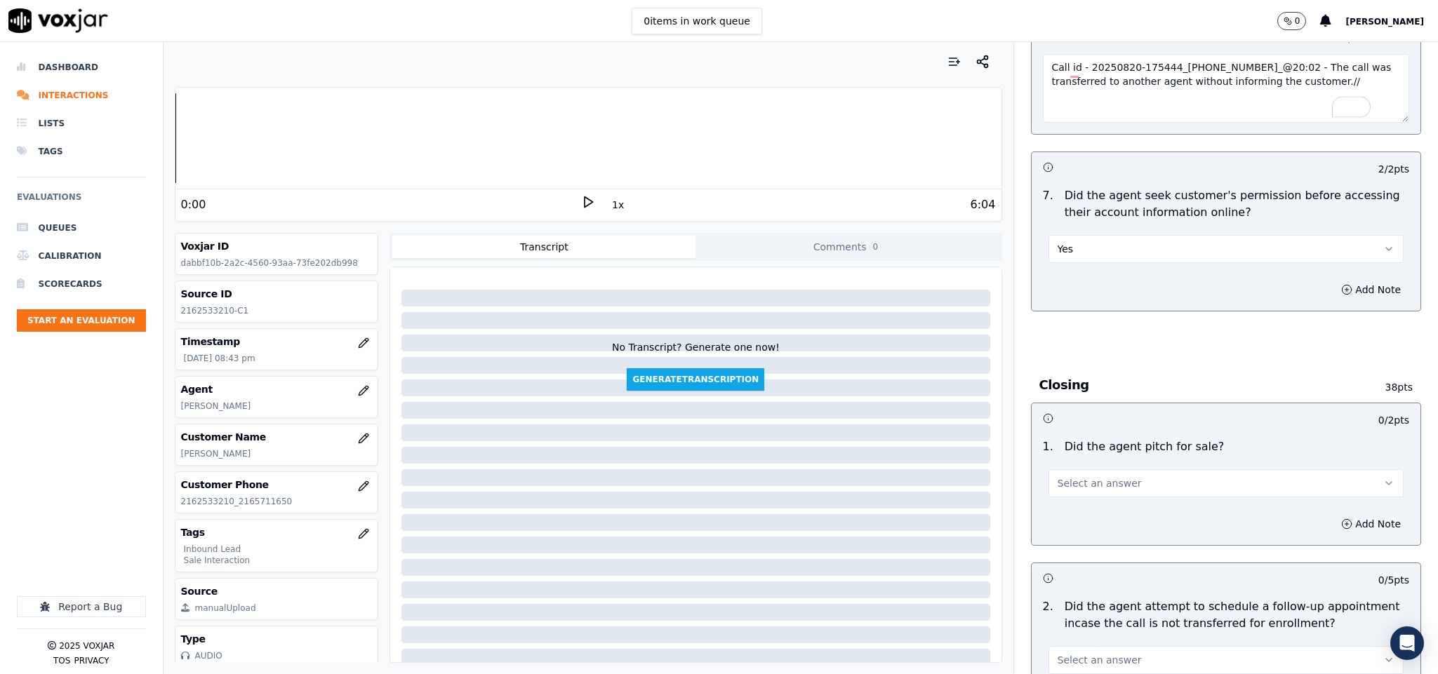
click at [1087, 476] on span "Select an answer" at bounding box center [1099, 483] width 84 height 14
click at [1067, 495] on div "Yes" at bounding box center [1191, 491] width 321 height 22
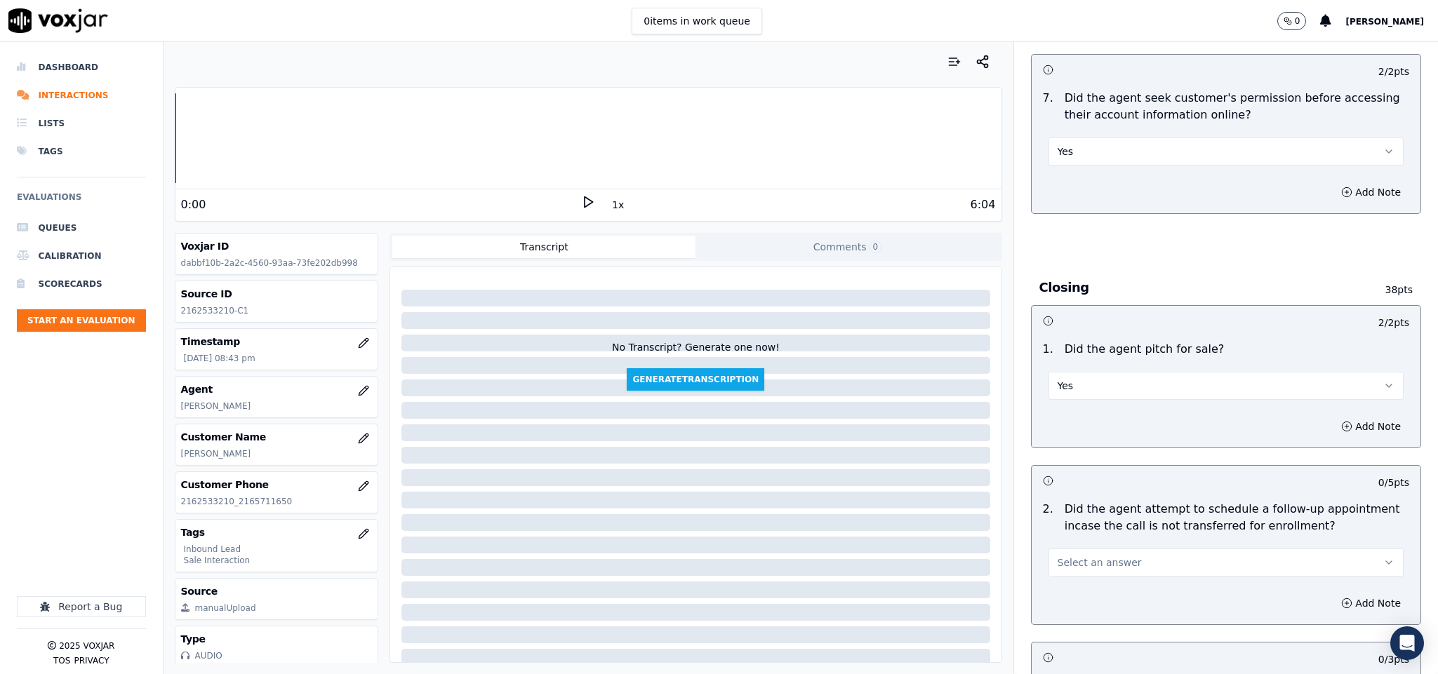
scroll to position [2842, 0]
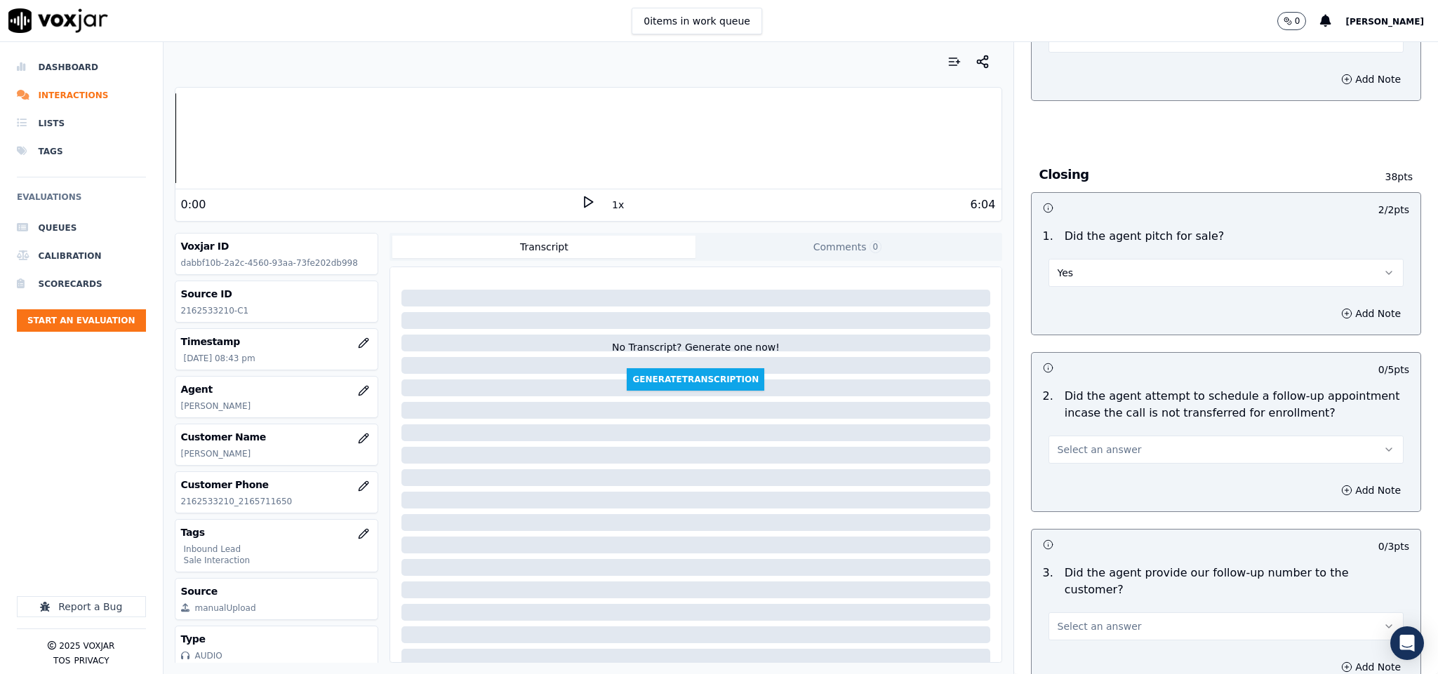
click at [1089, 443] on span "Select an answer" at bounding box center [1099, 450] width 84 height 14
click at [1063, 504] on div "N/A" at bounding box center [1191, 503] width 321 height 22
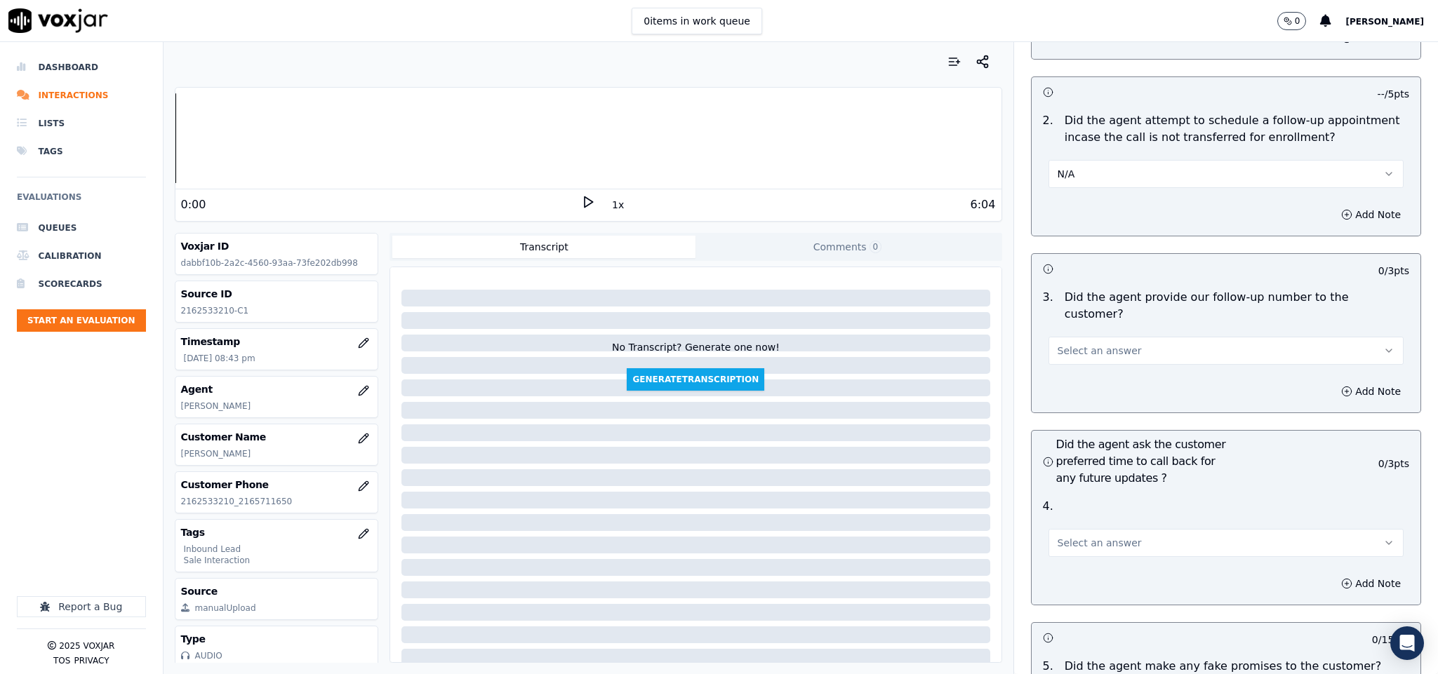
scroll to position [3157, 0]
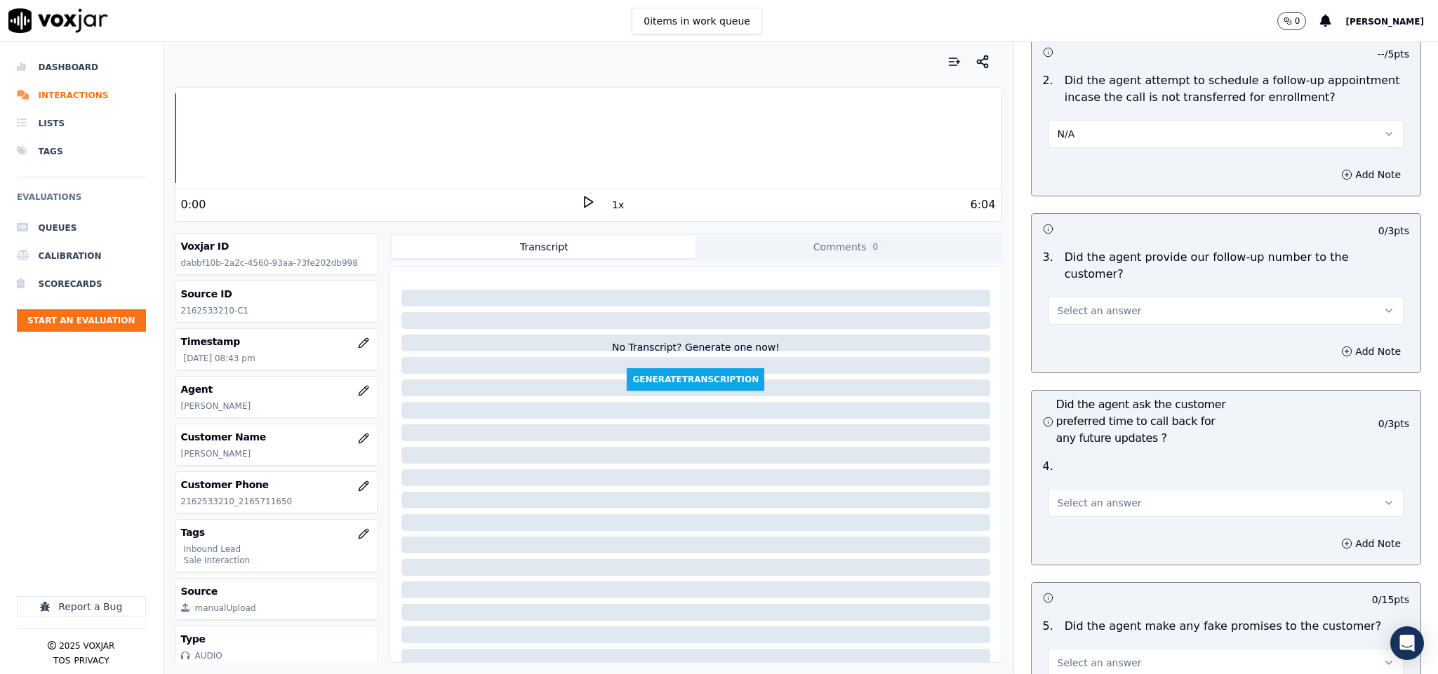
click at [1129, 297] on button "Select an answer" at bounding box center [1226, 311] width 356 height 28
click at [1088, 314] on div "No" at bounding box center [1191, 325] width 321 height 22
click at [1097, 297] on button "No" at bounding box center [1226, 311] width 356 height 28
click at [1083, 302] on div "Yes" at bounding box center [1191, 303] width 321 height 22
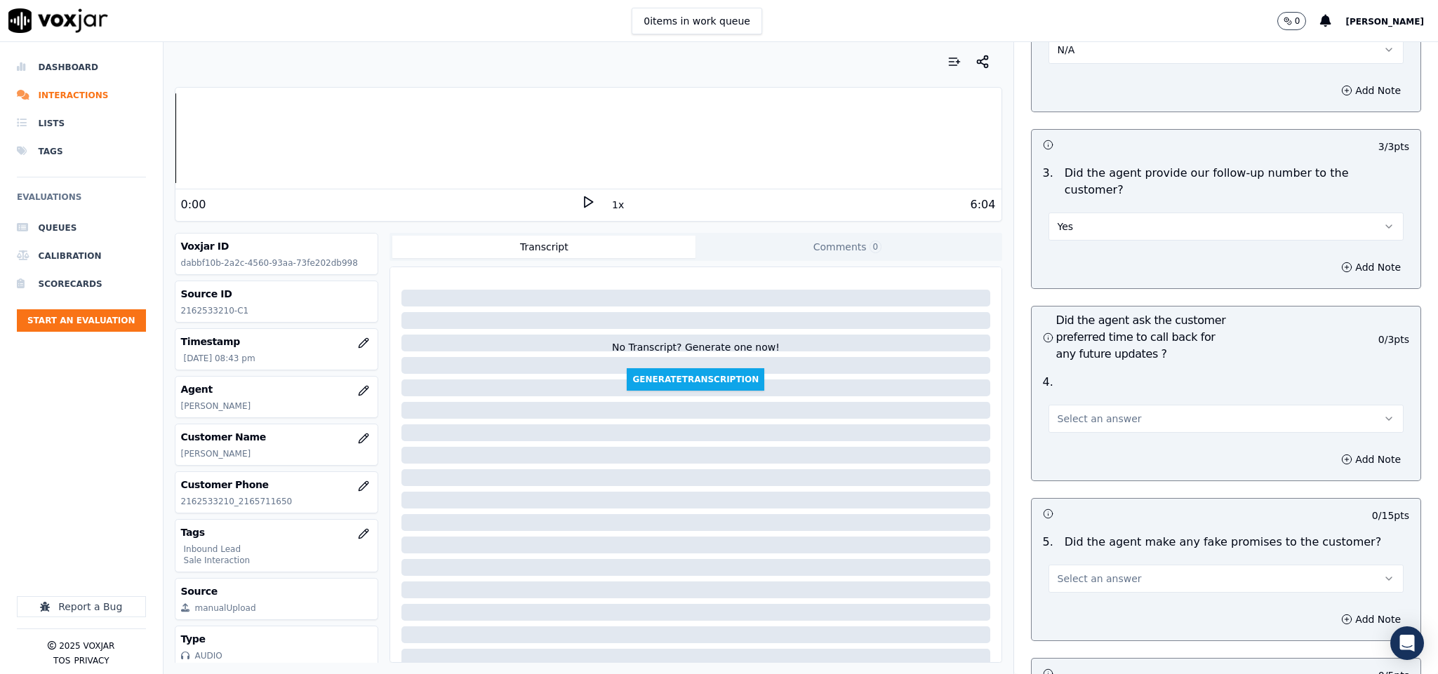
scroll to position [3368, 0]
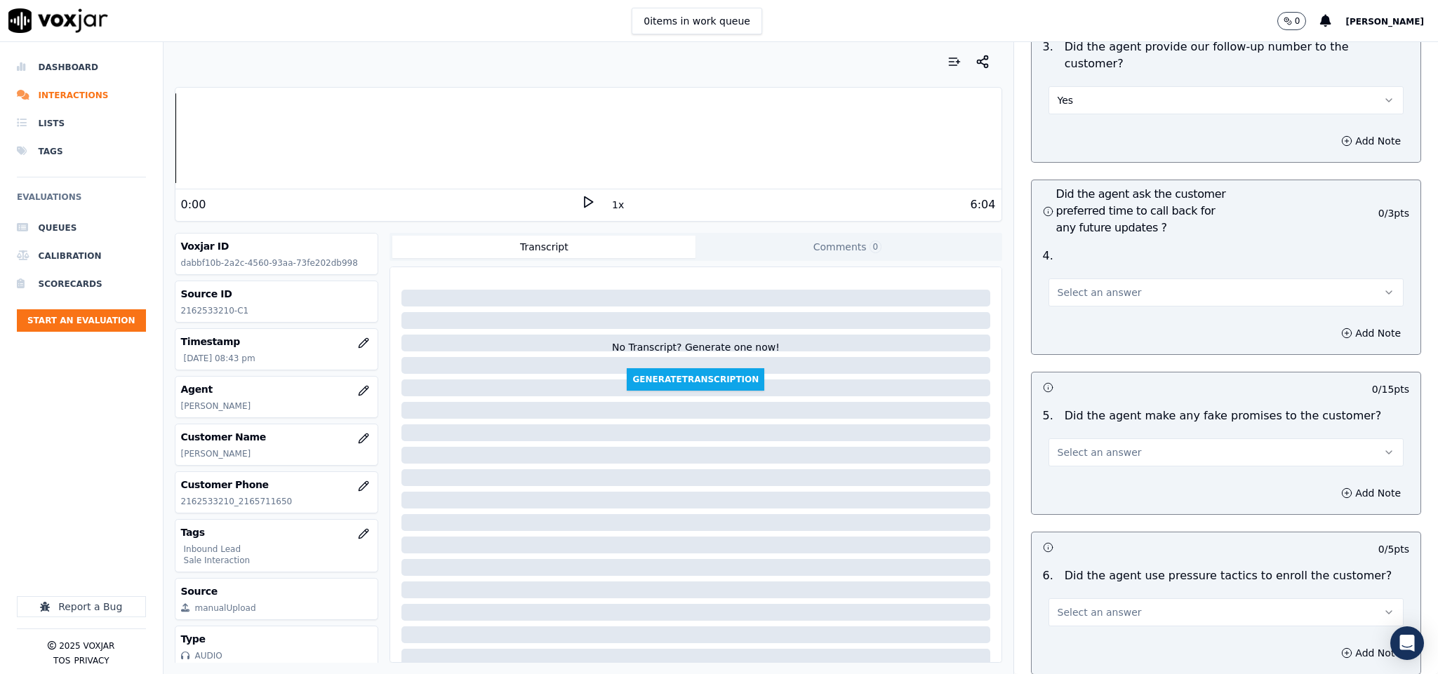
click at [1101, 286] on span "Select an answer" at bounding box center [1099, 293] width 84 height 14
click at [1084, 327] on div "N/A" at bounding box center [1191, 330] width 321 height 22
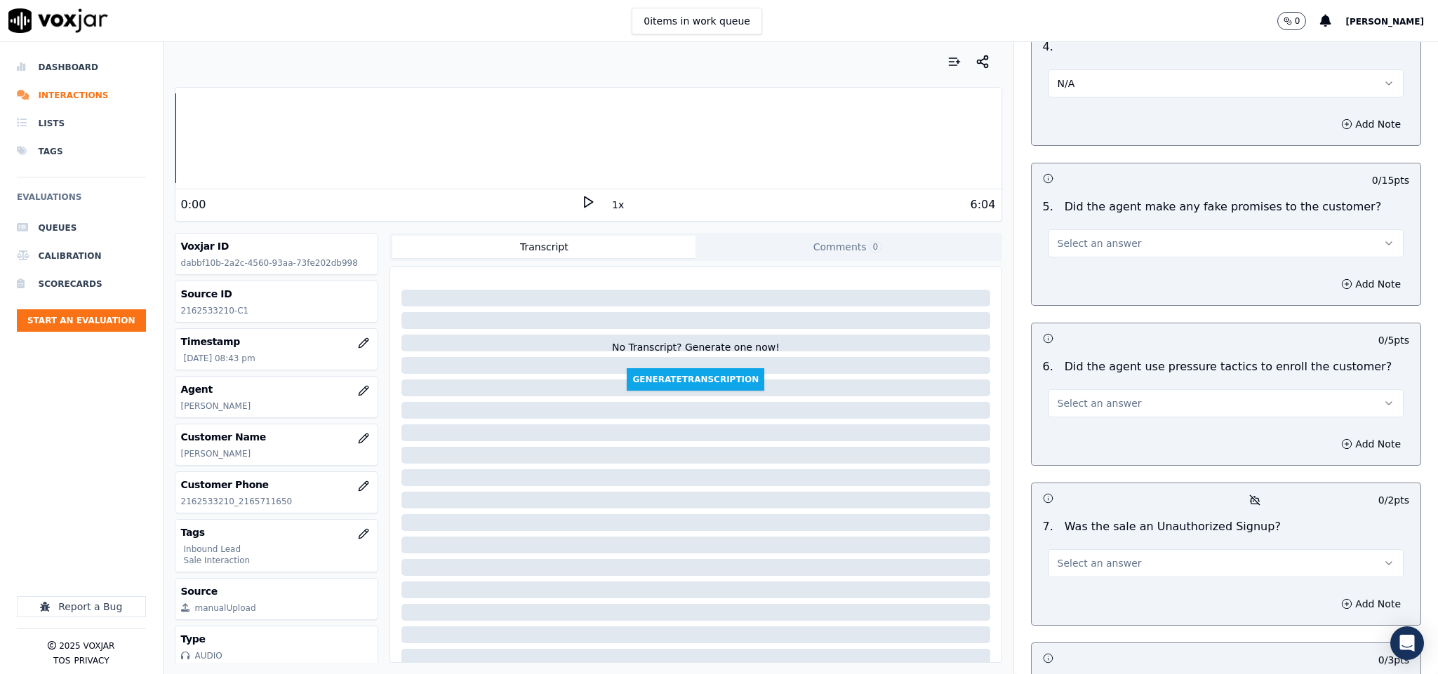
scroll to position [3578, 0]
click at [1121, 228] on button "Select an answer" at bounding box center [1226, 242] width 356 height 28
click at [1083, 257] on div "No" at bounding box center [1191, 258] width 321 height 22
click at [1116, 388] on button "Select an answer" at bounding box center [1226, 402] width 356 height 28
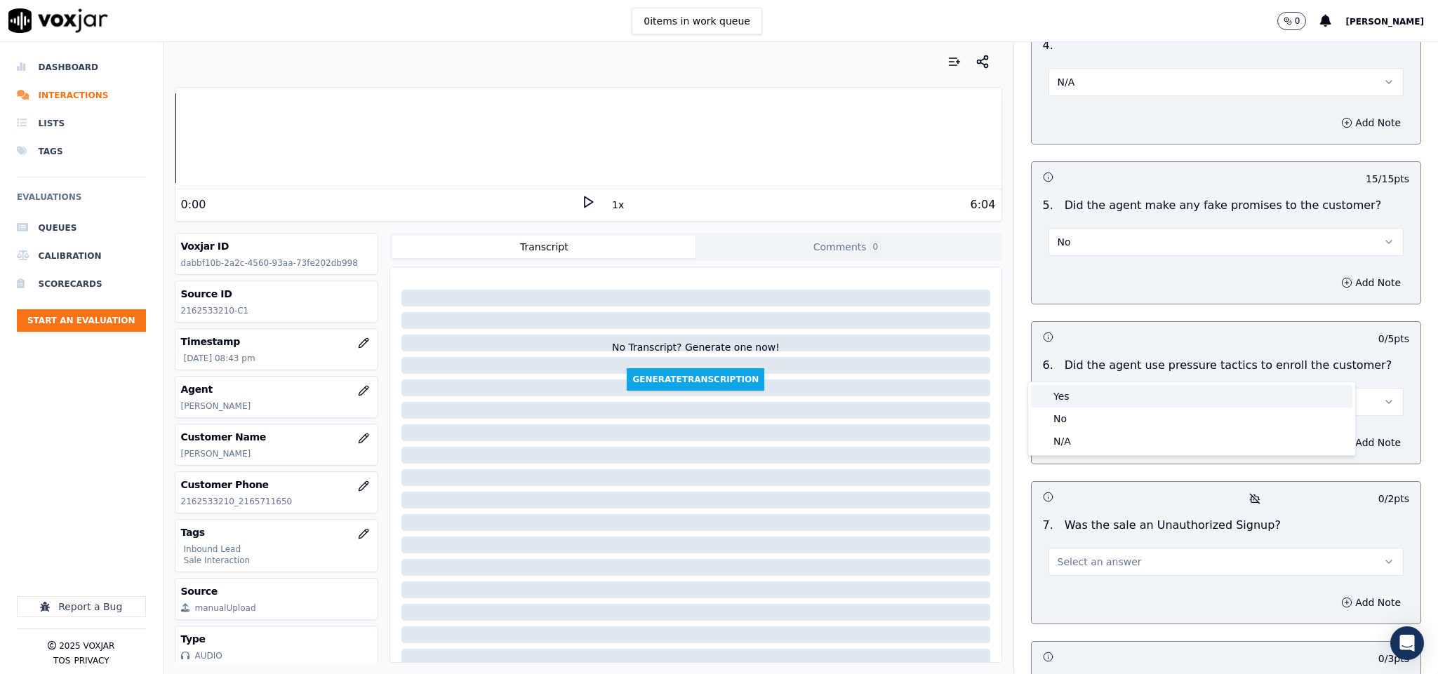
click at [1090, 398] on div "Yes" at bounding box center [1191, 396] width 321 height 22
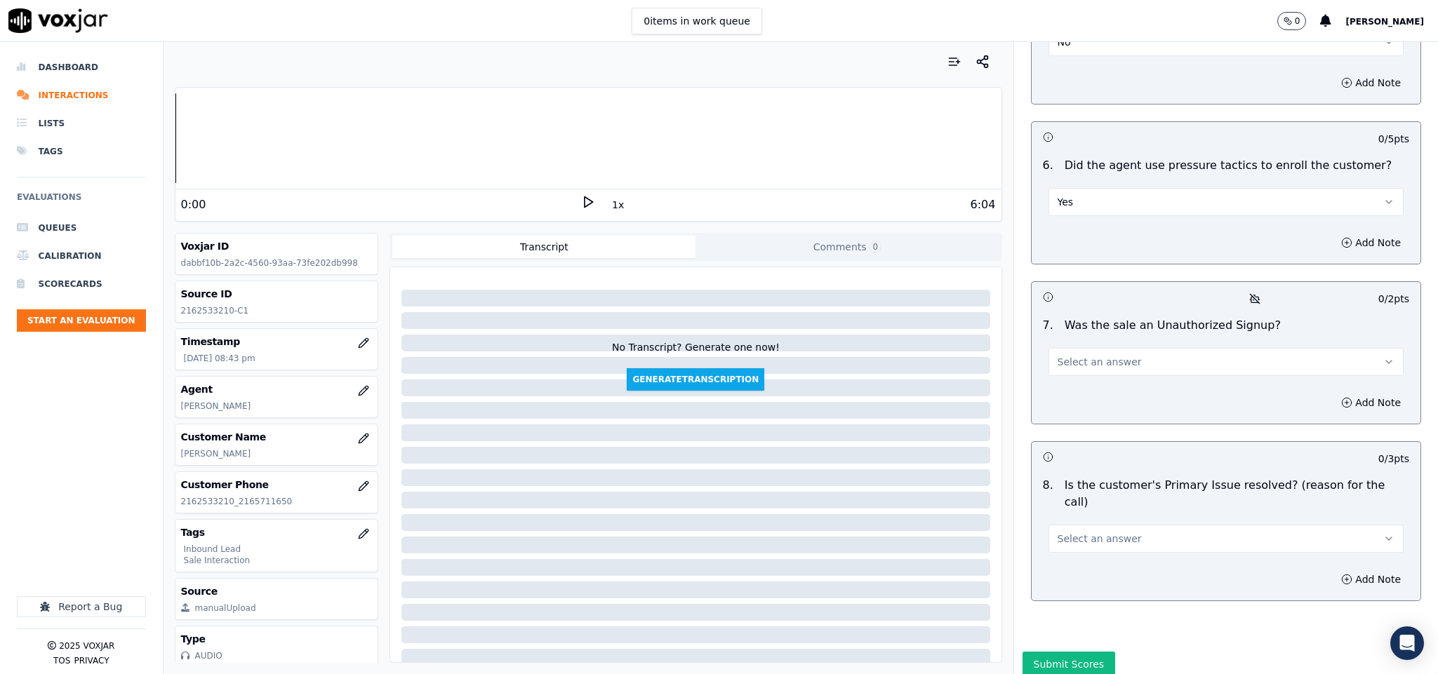
scroll to position [3783, 0]
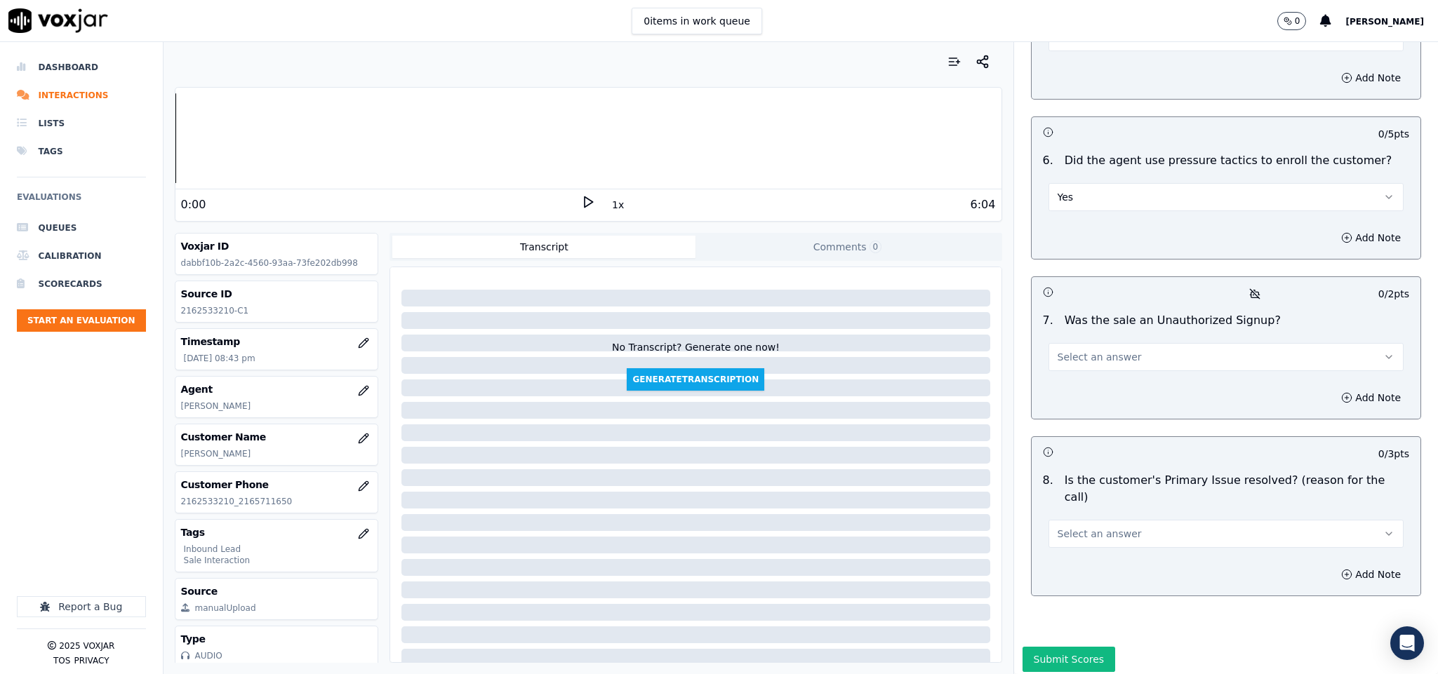
click at [1076, 183] on button "Yes" at bounding box center [1226, 197] width 356 height 28
click at [1062, 221] on div "No" at bounding box center [1191, 213] width 321 height 22
click at [1110, 343] on button "Select an answer" at bounding box center [1226, 357] width 356 height 28
click at [1080, 360] on div "Yes" at bounding box center [1191, 351] width 321 height 22
click at [1090, 343] on button "Yes" at bounding box center [1226, 357] width 356 height 28
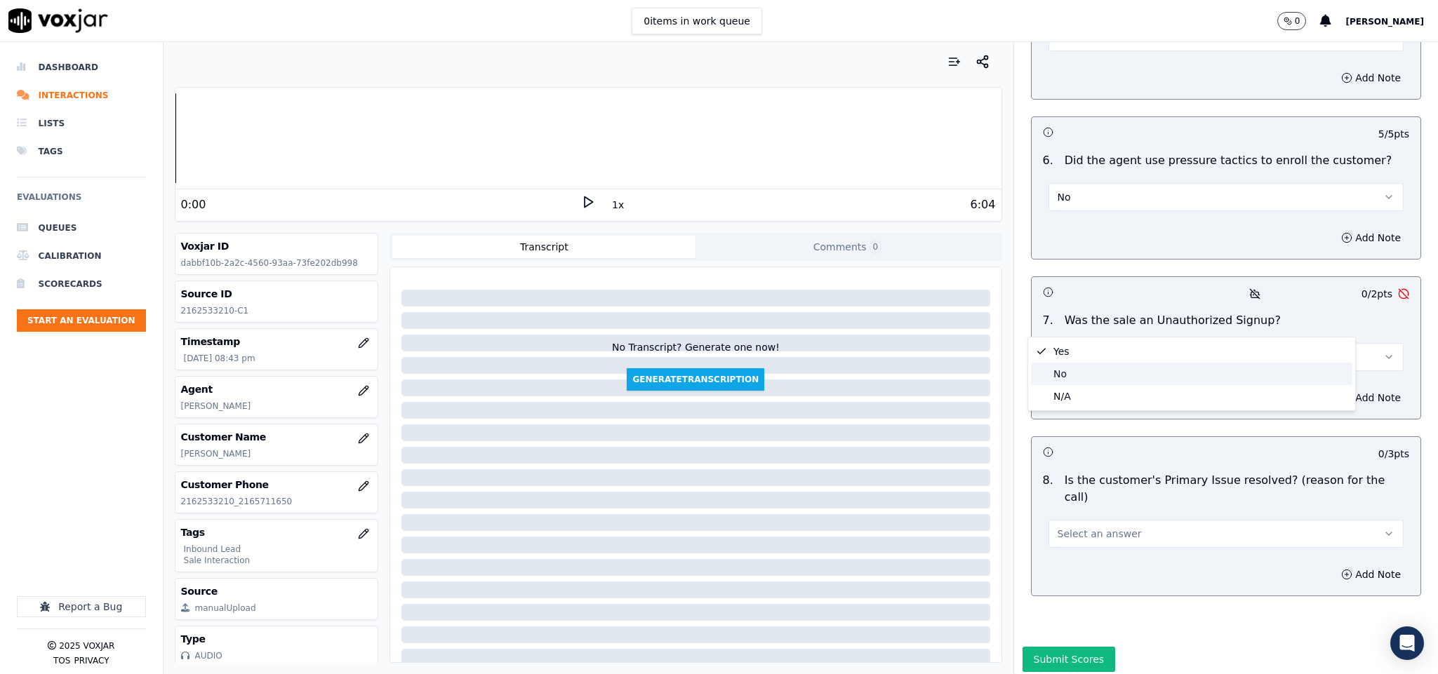
click at [1076, 371] on div "No" at bounding box center [1191, 374] width 321 height 22
click at [1128, 520] on button "Select an answer" at bounding box center [1226, 534] width 356 height 28
drag, startPoint x: 1090, startPoint y: 505, endPoint x: 1086, endPoint y: 525, distance: 20.1
click at [1091, 505] on div "Yes" at bounding box center [1191, 512] width 321 height 22
drag, startPoint x: 1071, startPoint y: 611, endPoint x: 1066, endPoint y: 603, distance: 10.1
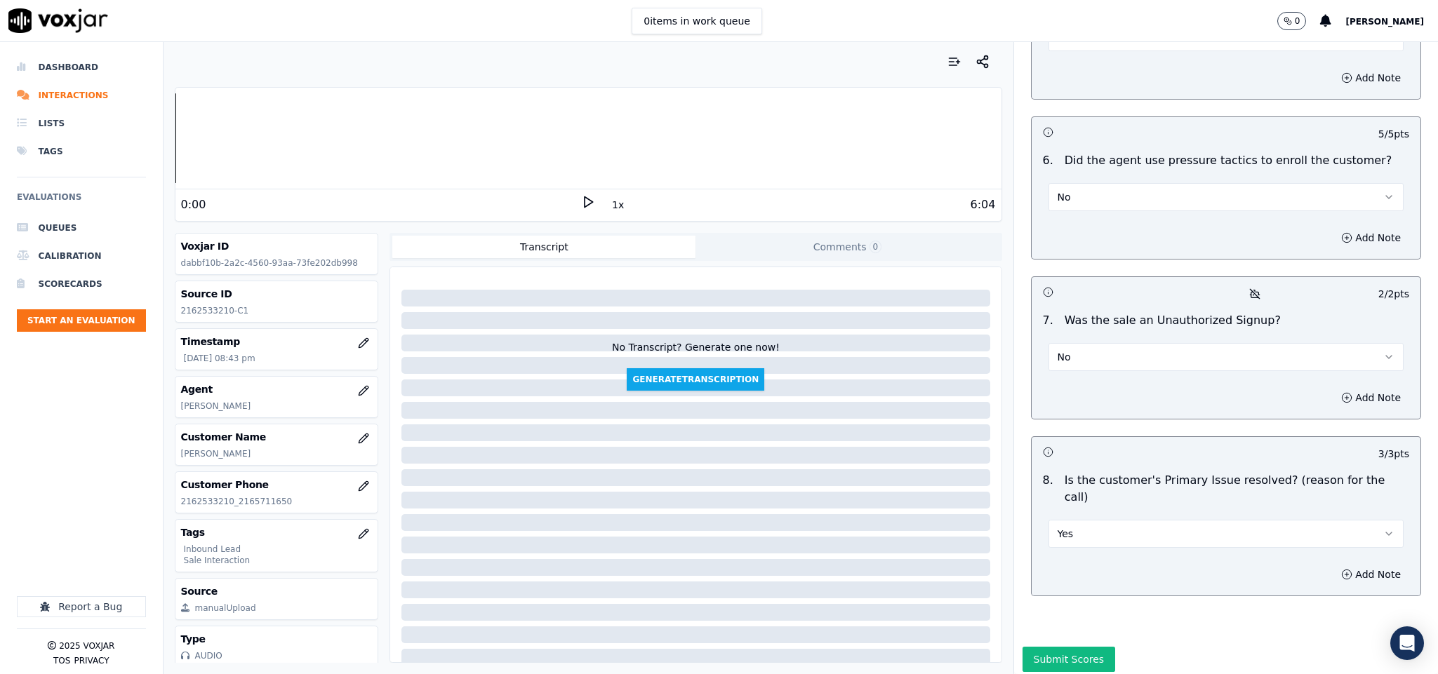
click at [1072, 647] on button "Submit Scores" at bounding box center [1068, 659] width 93 height 25
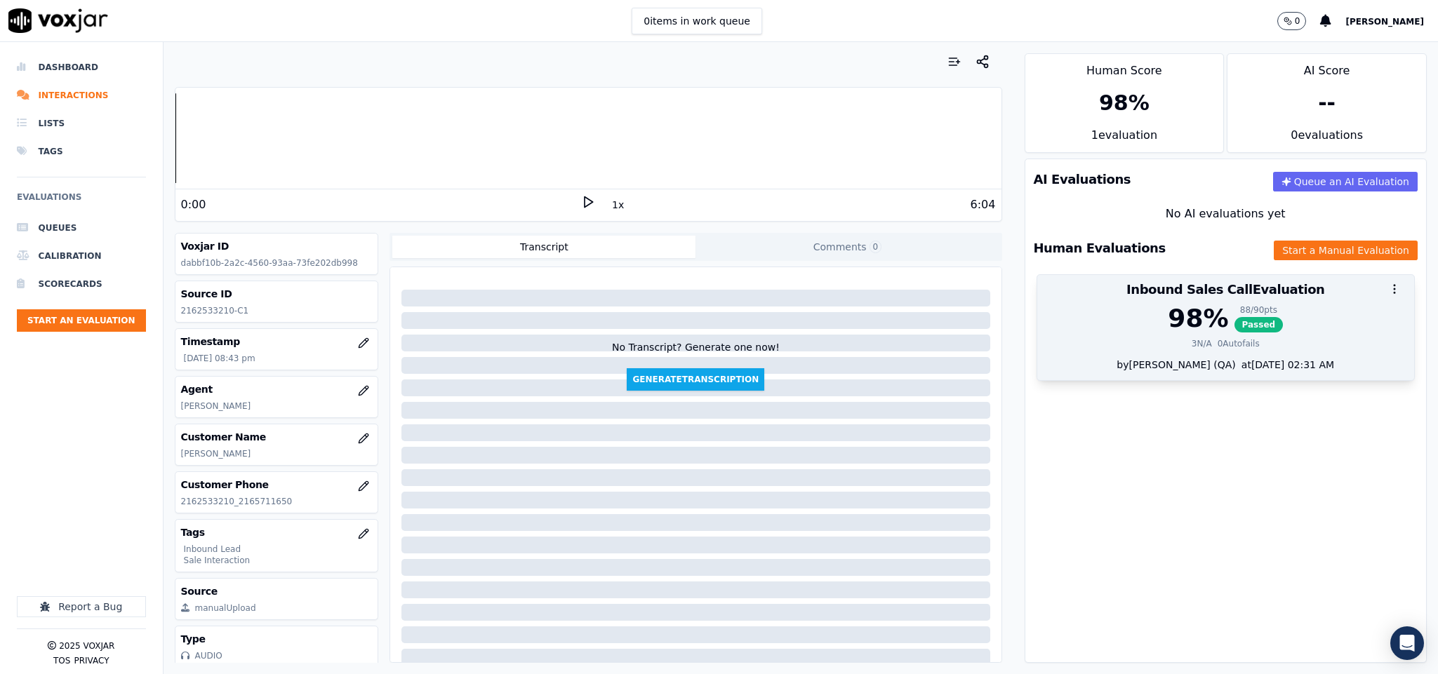
click at [1184, 337] on div "98 % 88 / 90 pts Passed 3 N/A 0 Autofails" at bounding box center [1225, 331] width 377 height 53
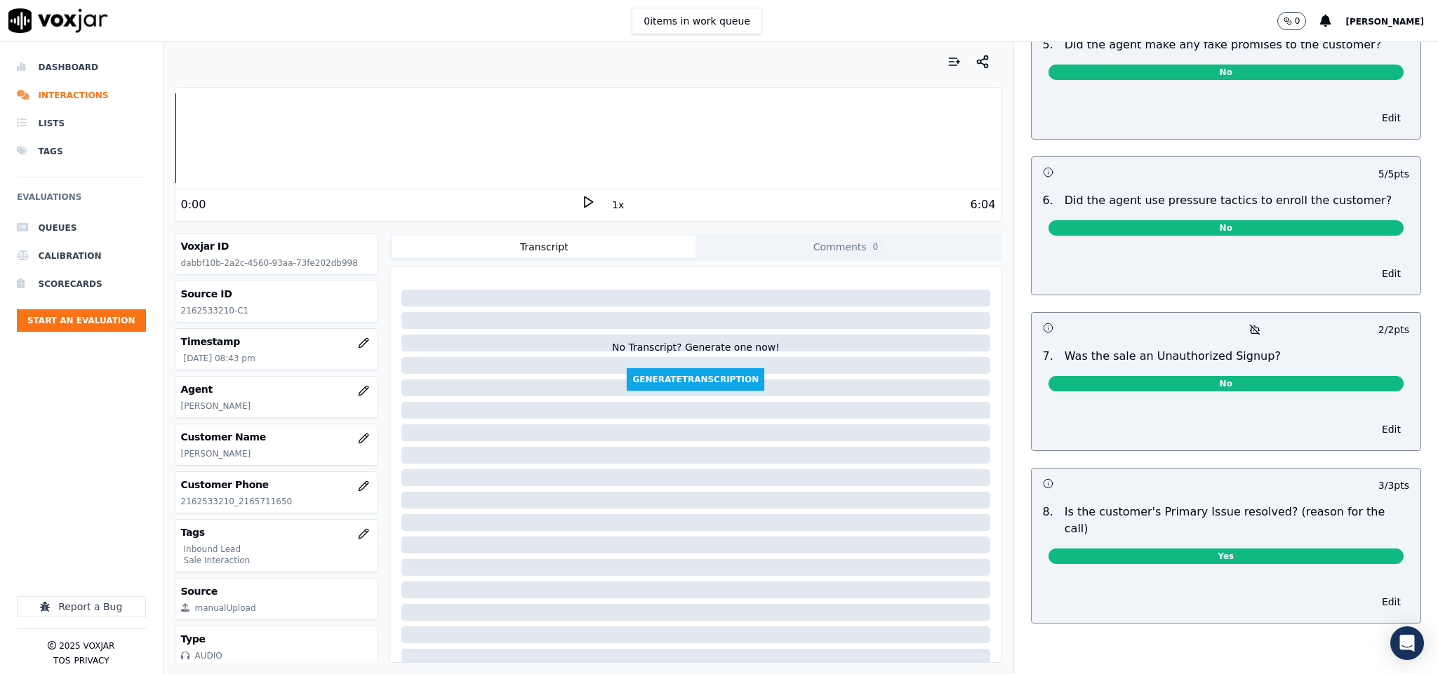
scroll to position [0, 0]
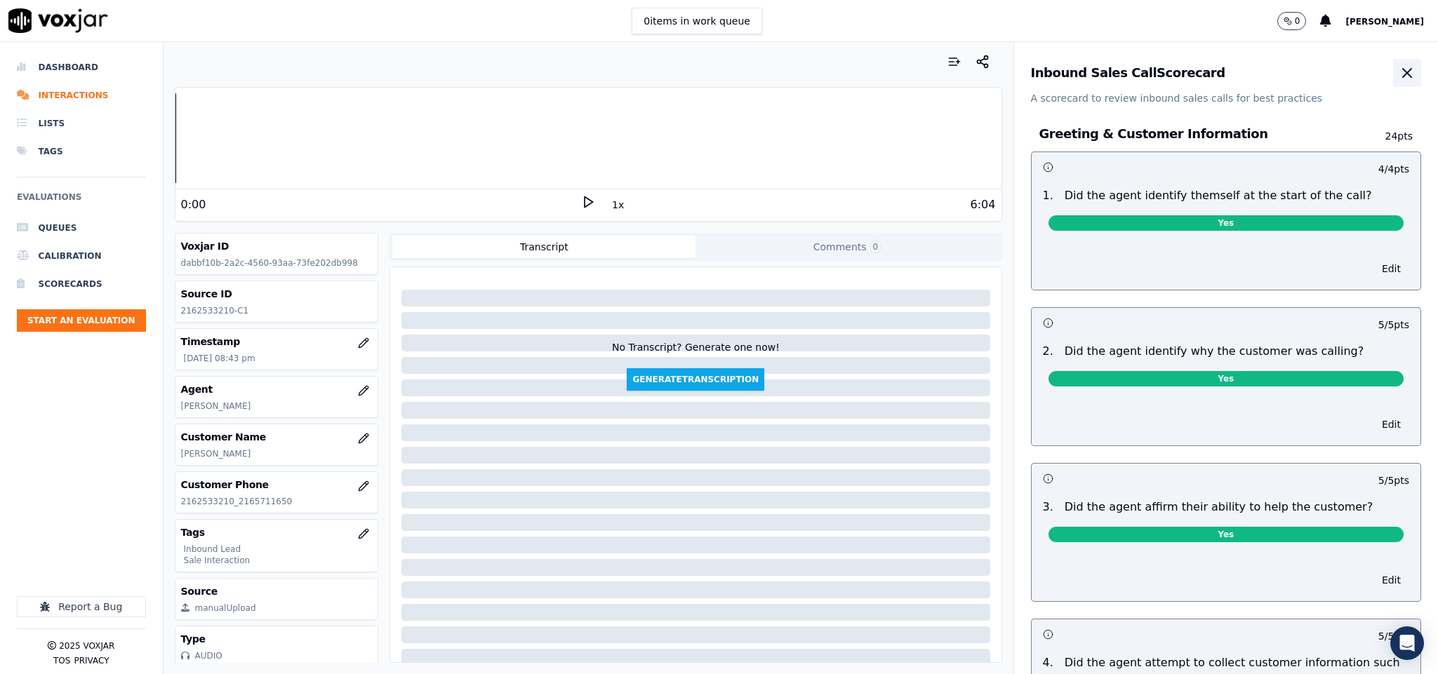
click at [1403, 74] on icon "button" at bounding box center [1407, 73] width 8 height 8
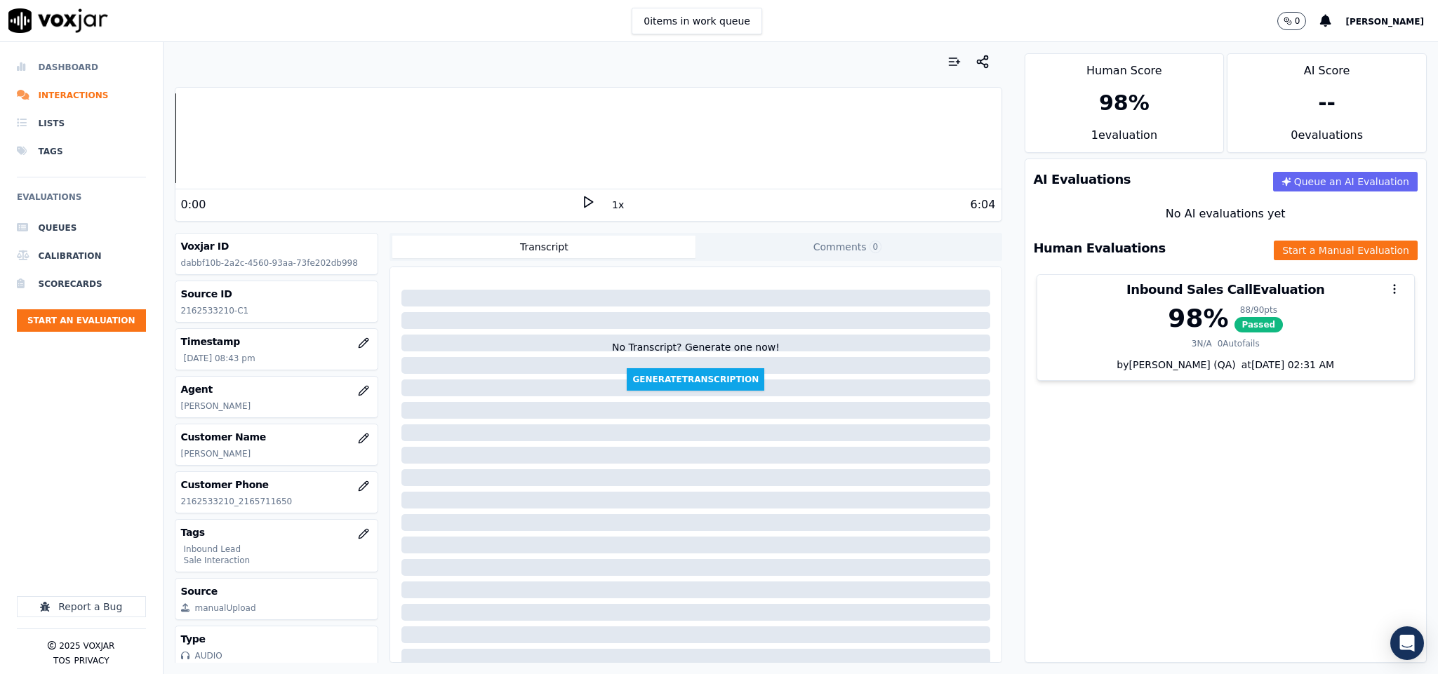
click at [46, 63] on li "Dashboard" at bounding box center [81, 67] width 129 height 28
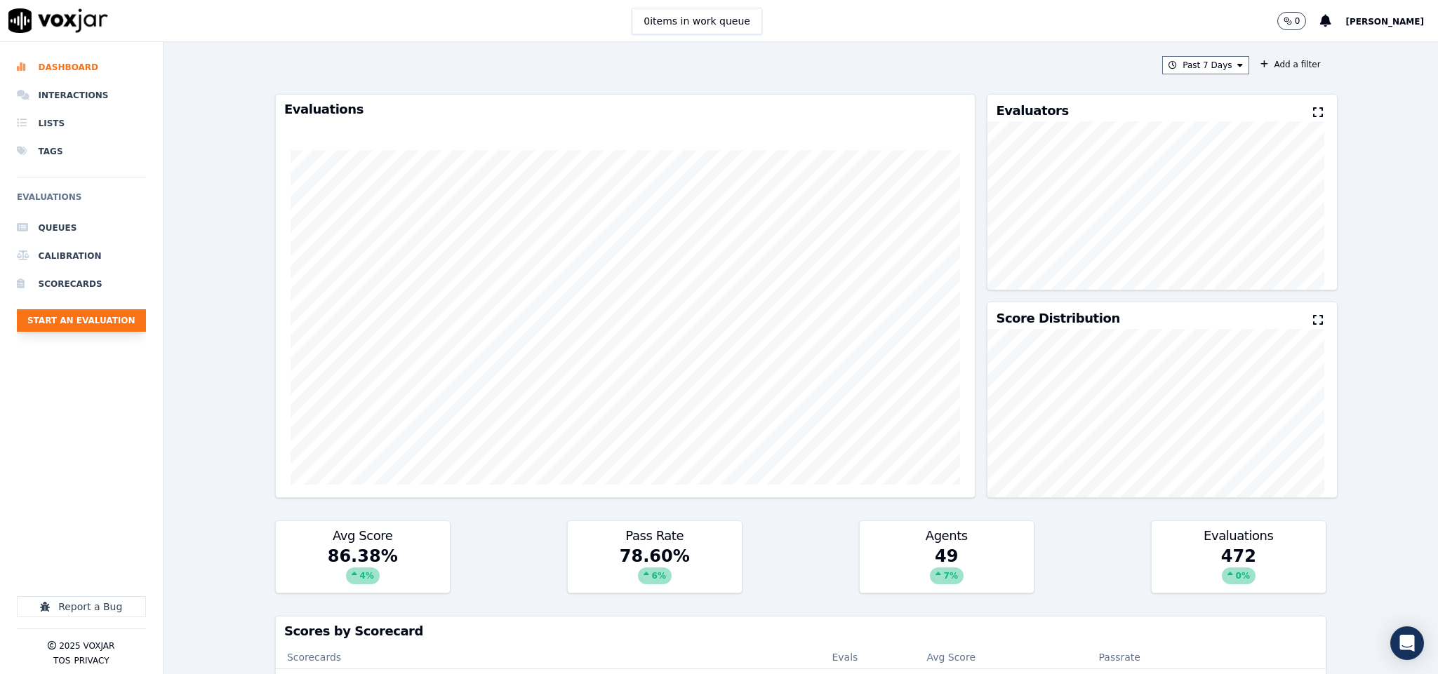
click at [122, 323] on button "Start an Evaluation" at bounding box center [81, 320] width 129 height 22
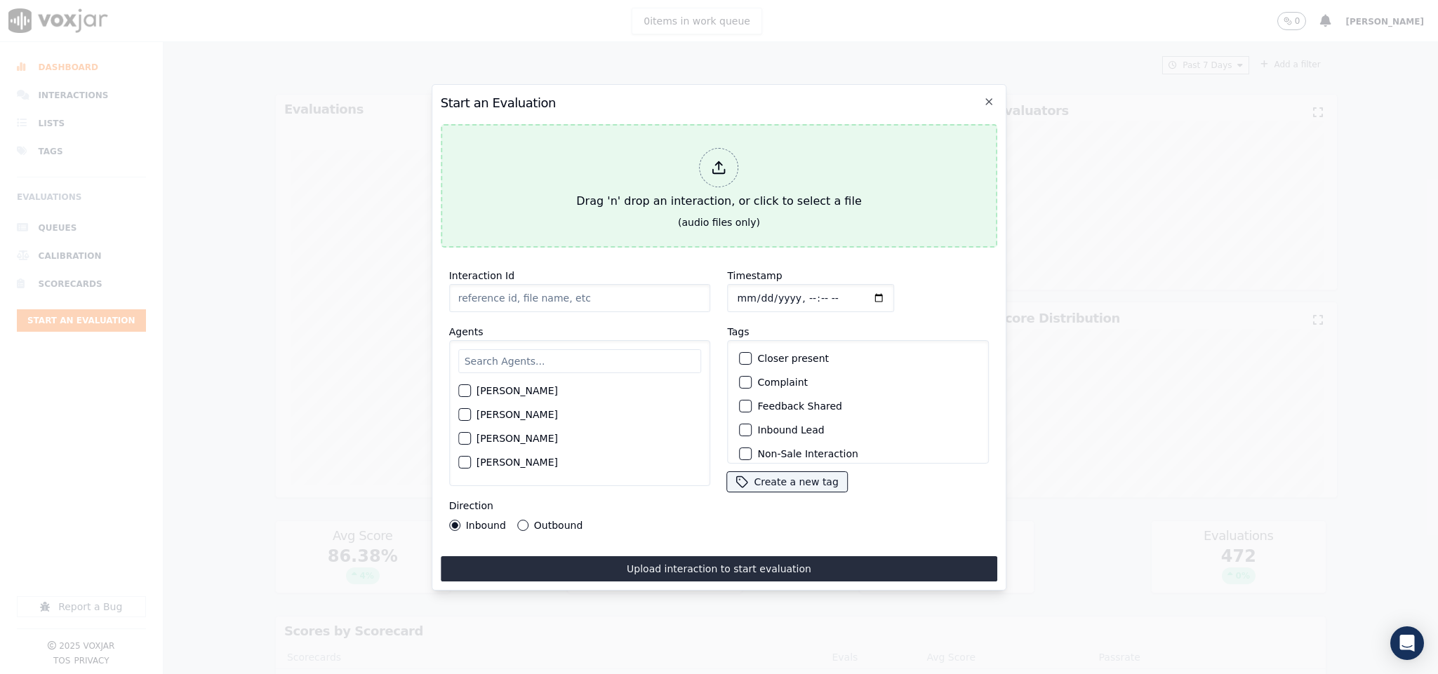
click at [714, 160] on icon at bounding box center [718, 167] width 15 height 15
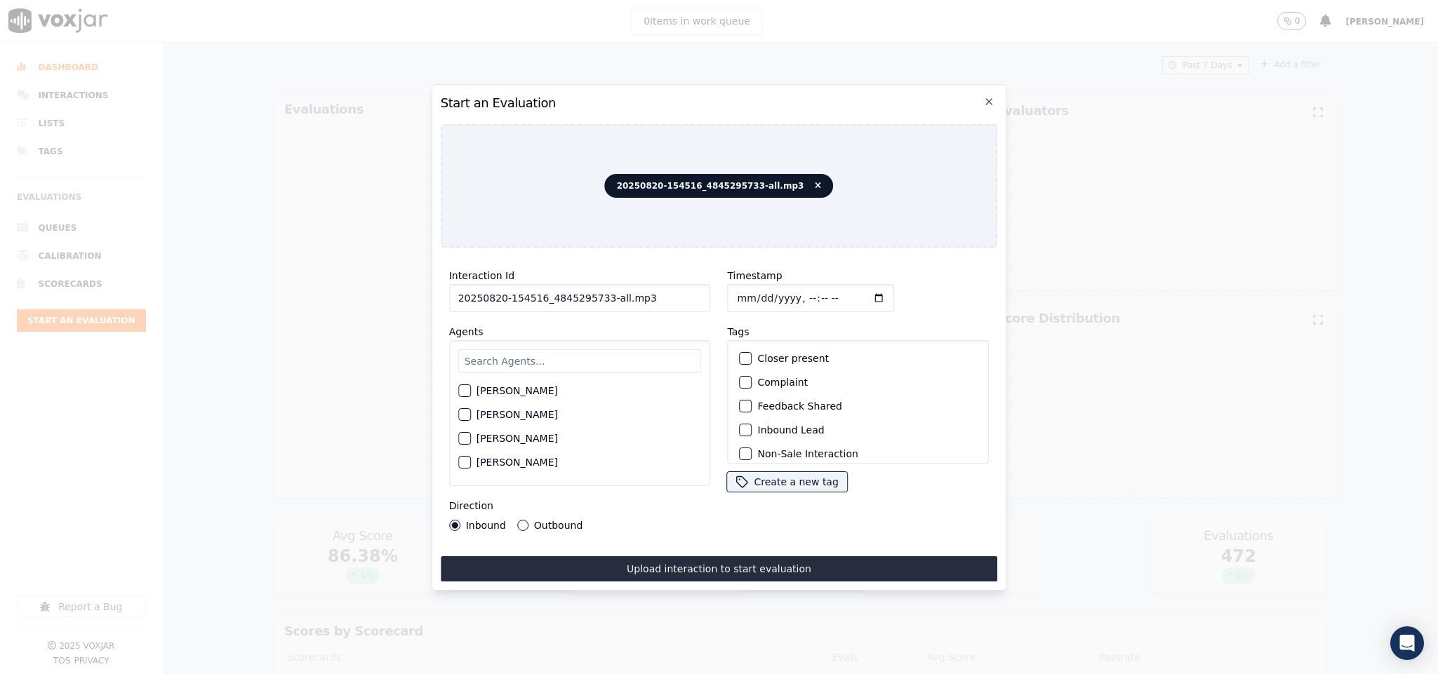
drag, startPoint x: 598, startPoint y: 293, endPoint x: 725, endPoint y: 303, distance: 127.4
click at [720, 301] on div "Interaction Id 20250820-154516_4845295733-all.mp3 Agents Harry Roy Aaron Biswas…" at bounding box center [719, 399] width 557 height 281
type input "20250820-154516_4845295733-C1"
click at [735, 295] on input "Timestamp" at bounding box center [811, 298] width 167 height 28
type input "2025-08-20T21:10"
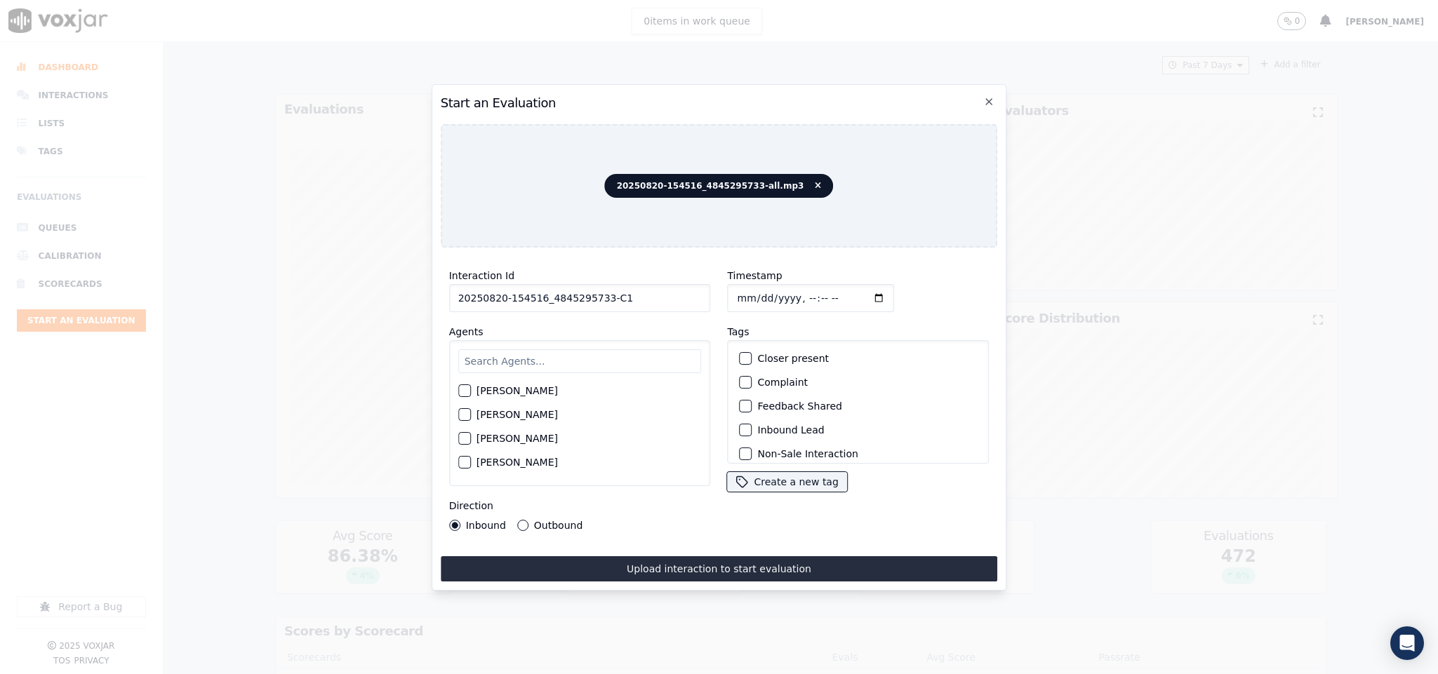
click at [638, 349] on input "text" at bounding box center [579, 361] width 243 height 24
type input "geo"
click at [470, 389] on button "[PERSON_NAME]" at bounding box center [464, 395] width 13 height 13
click at [521, 520] on button "Outbound" at bounding box center [522, 525] width 11 height 11
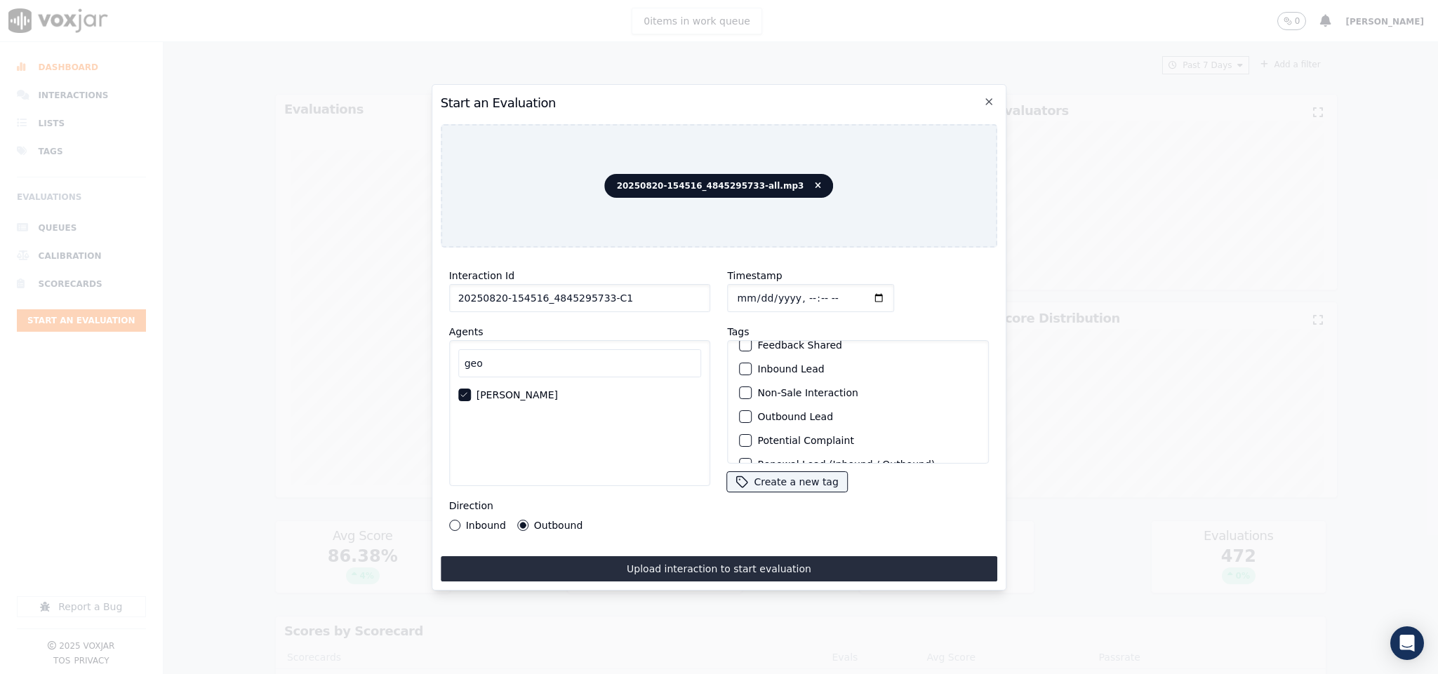
scroll to position [105, 0]
click at [746, 379] on div "Outbound Lead" at bounding box center [858, 374] width 249 height 24
click at [746, 373] on div "Outbound Lead" at bounding box center [858, 374] width 249 height 24
click at [740, 369] on div "button" at bounding box center [745, 374] width 10 height 10
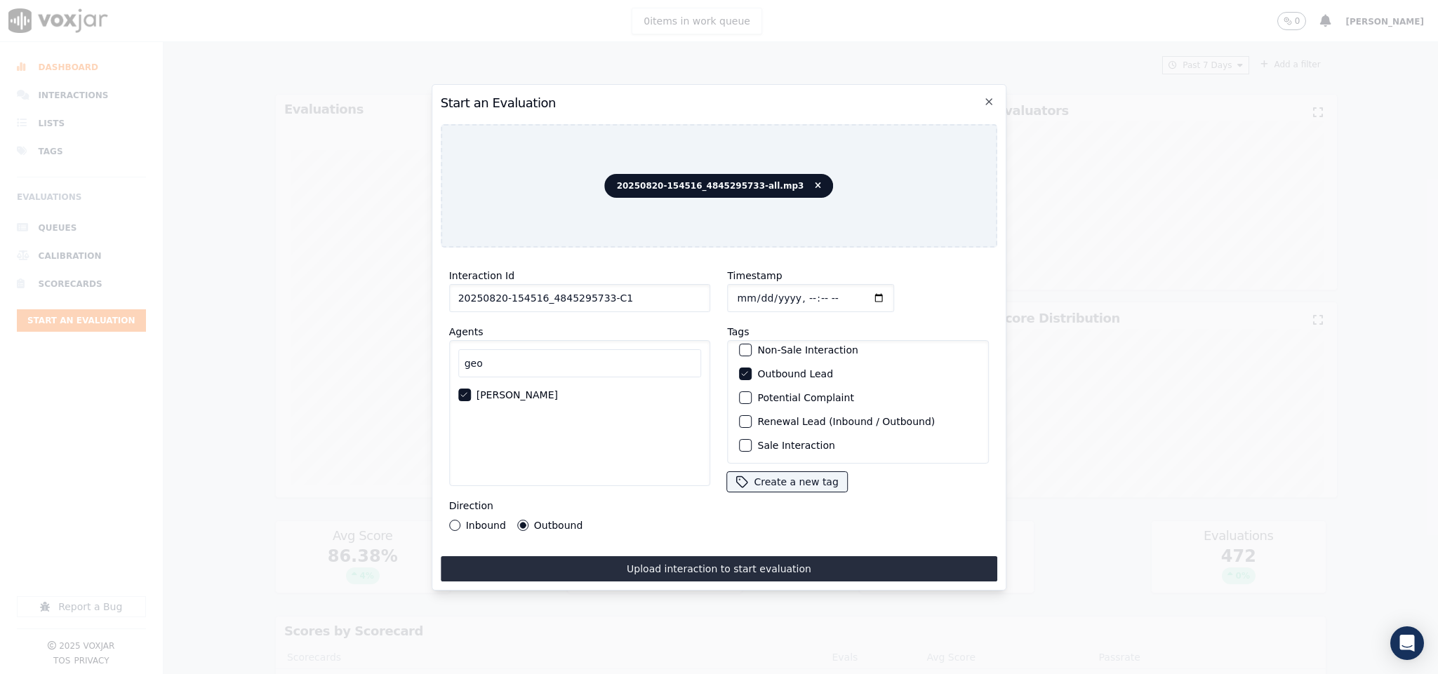
click at [740, 441] on div "button" at bounding box center [745, 446] width 10 height 10
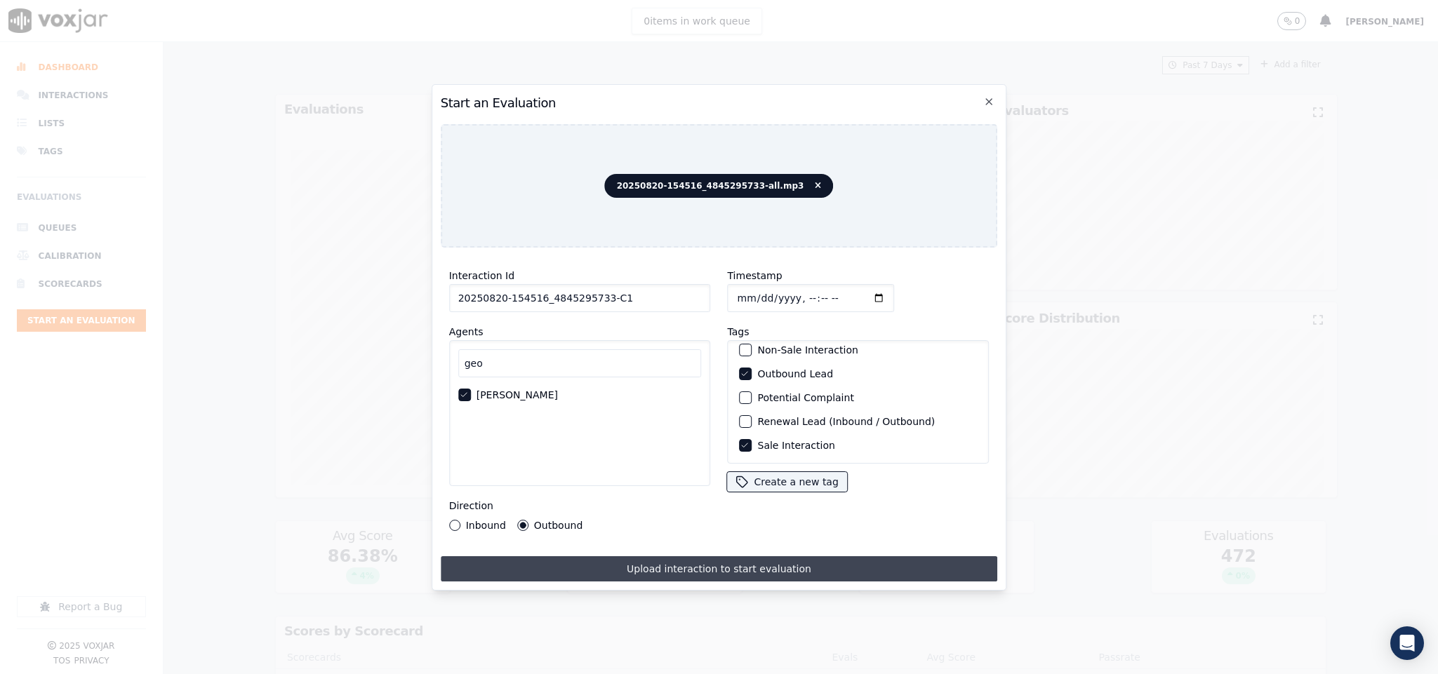
click at [728, 566] on button "Upload interaction to start evaluation" at bounding box center [719, 568] width 557 height 25
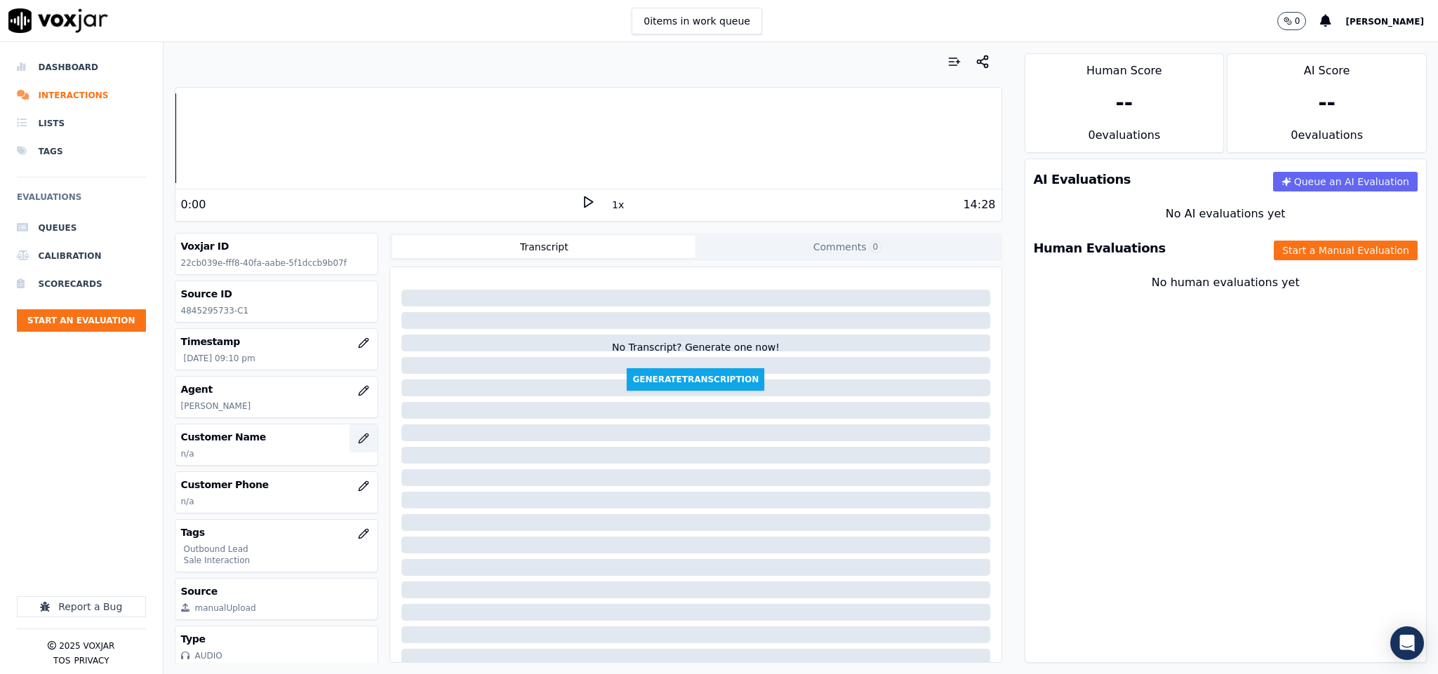
click at [349, 449] on button "button" at bounding box center [363, 439] width 28 height 28
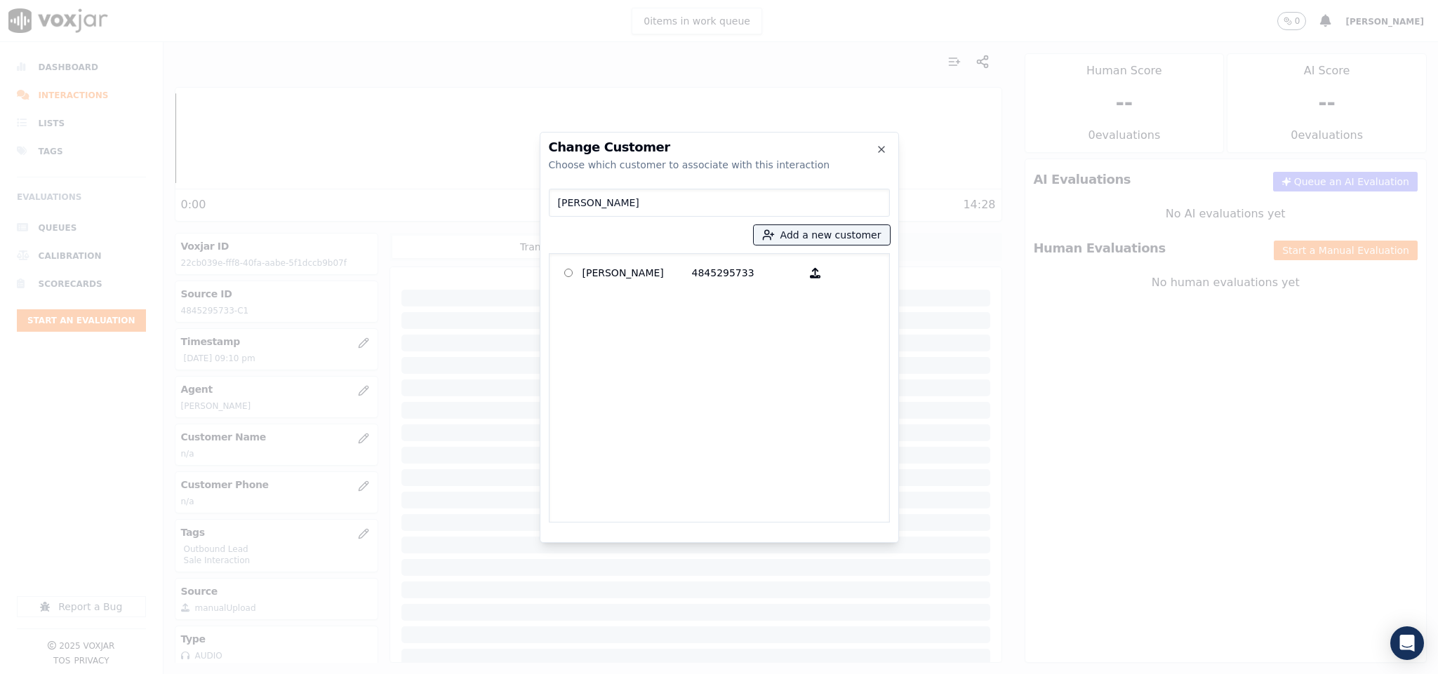
drag, startPoint x: 641, startPoint y: 200, endPoint x: 611, endPoint y: 204, distance: 29.8
click at [611, 204] on input "JULIO NAVARRO" at bounding box center [719, 203] width 341 height 28
type input "JULIO NAVARRO"
click at [653, 272] on p "[PERSON_NAME]" at bounding box center [636, 273] width 109 height 22
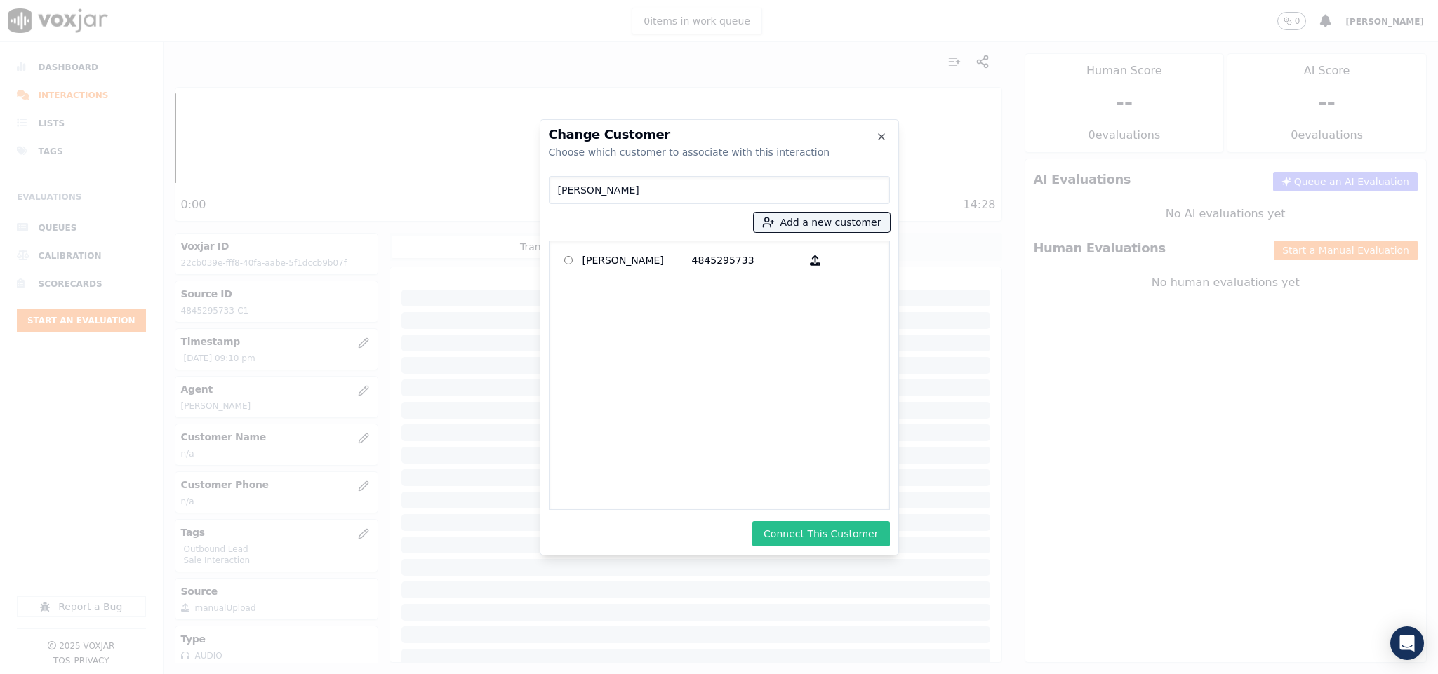
click at [825, 539] on button "Connect This Customer" at bounding box center [820, 533] width 137 height 25
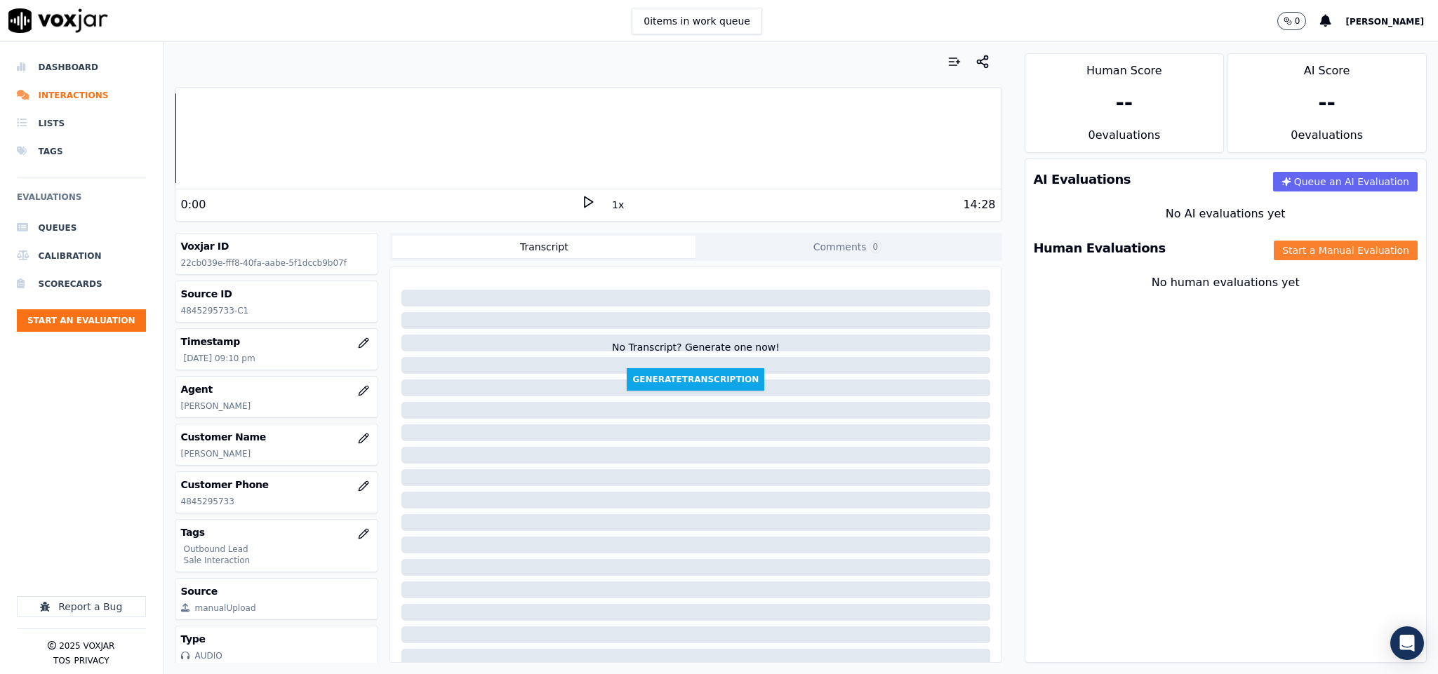
click at [1274, 259] on button "Start a Manual Evaluation" at bounding box center [1346, 251] width 144 height 20
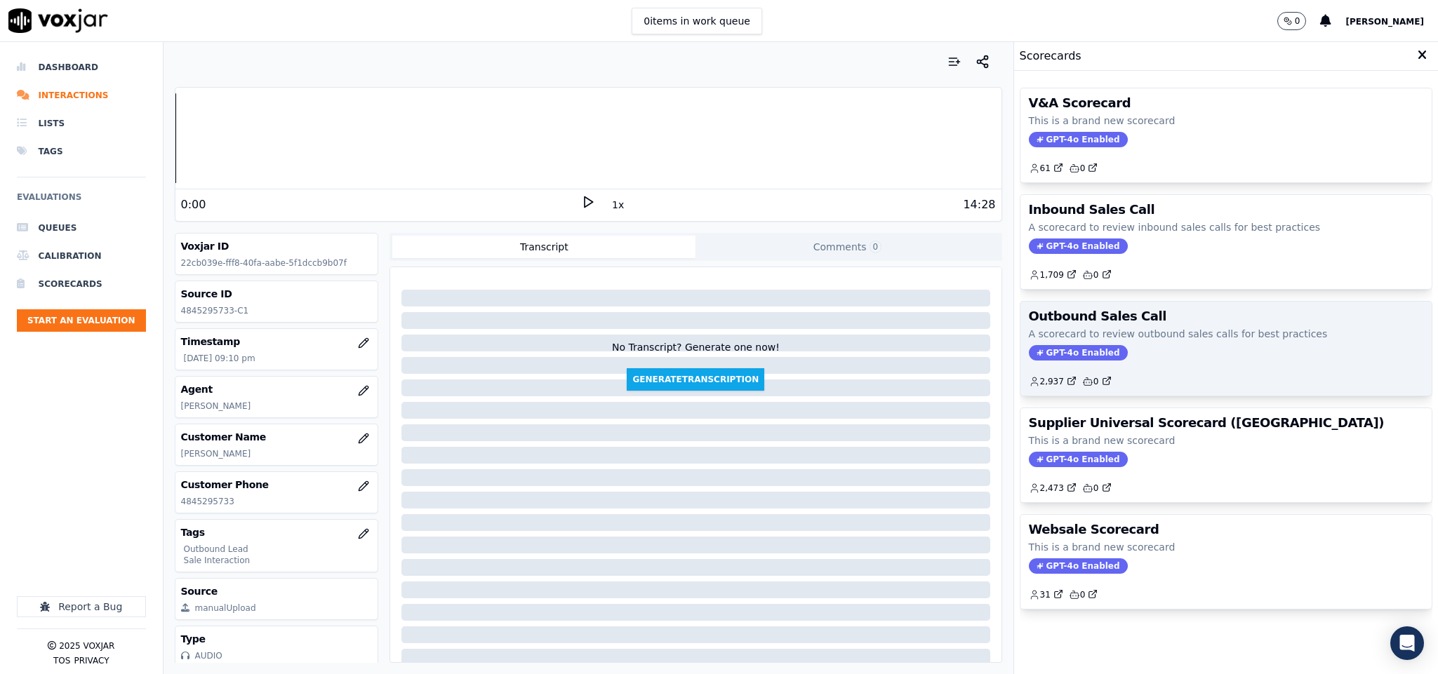
click at [1064, 356] on span "GPT-4o Enabled" at bounding box center [1078, 352] width 99 height 15
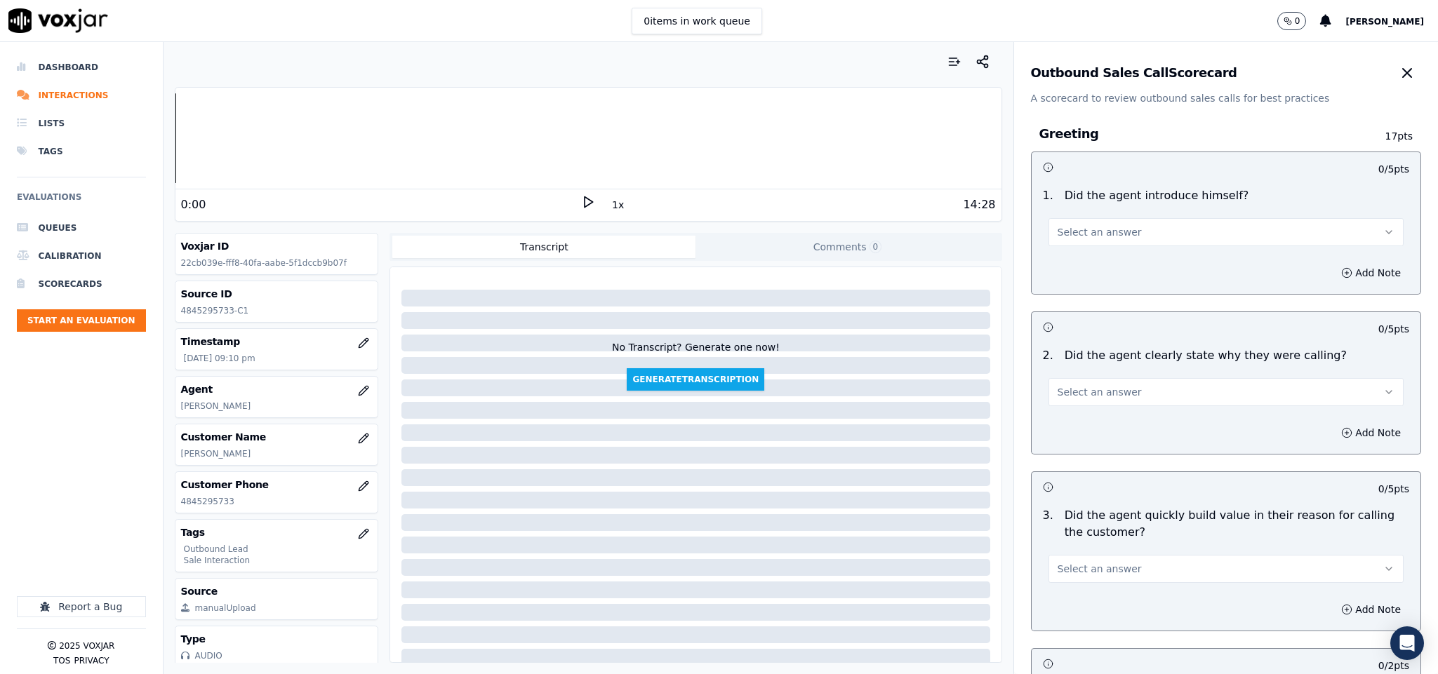
click at [1085, 234] on span "Select an answer" at bounding box center [1099, 232] width 84 height 14
click at [1063, 282] on div "No" at bounding box center [1191, 287] width 321 height 22
click at [1093, 236] on button "No" at bounding box center [1226, 232] width 356 height 28
click at [1086, 272] on div "Yes" at bounding box center [1191, 264] width 321 height 22
click at [1111, 388] on button "Select an answer" at bounding box center [1226, 392] width 356 height 28
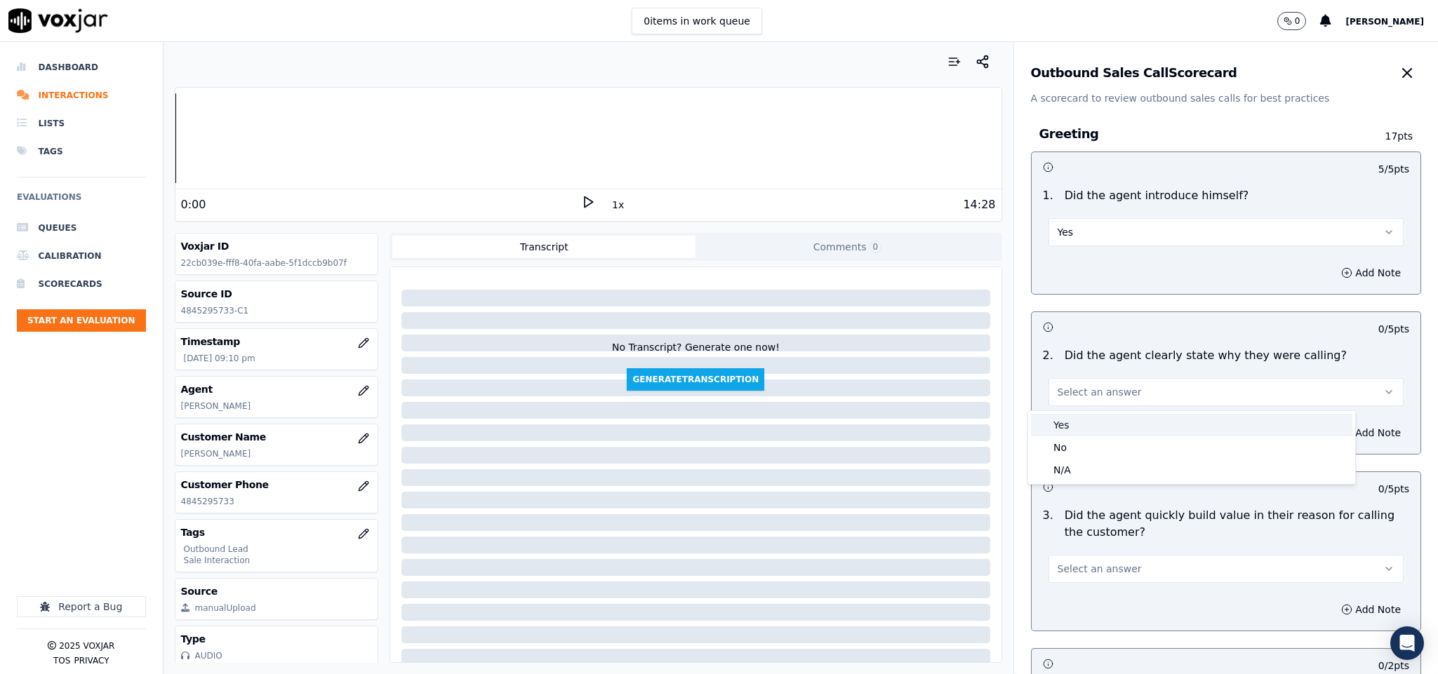
click at [1090, 425] on div "Yes" at bounding box center [1191, 425] width 321 height 22
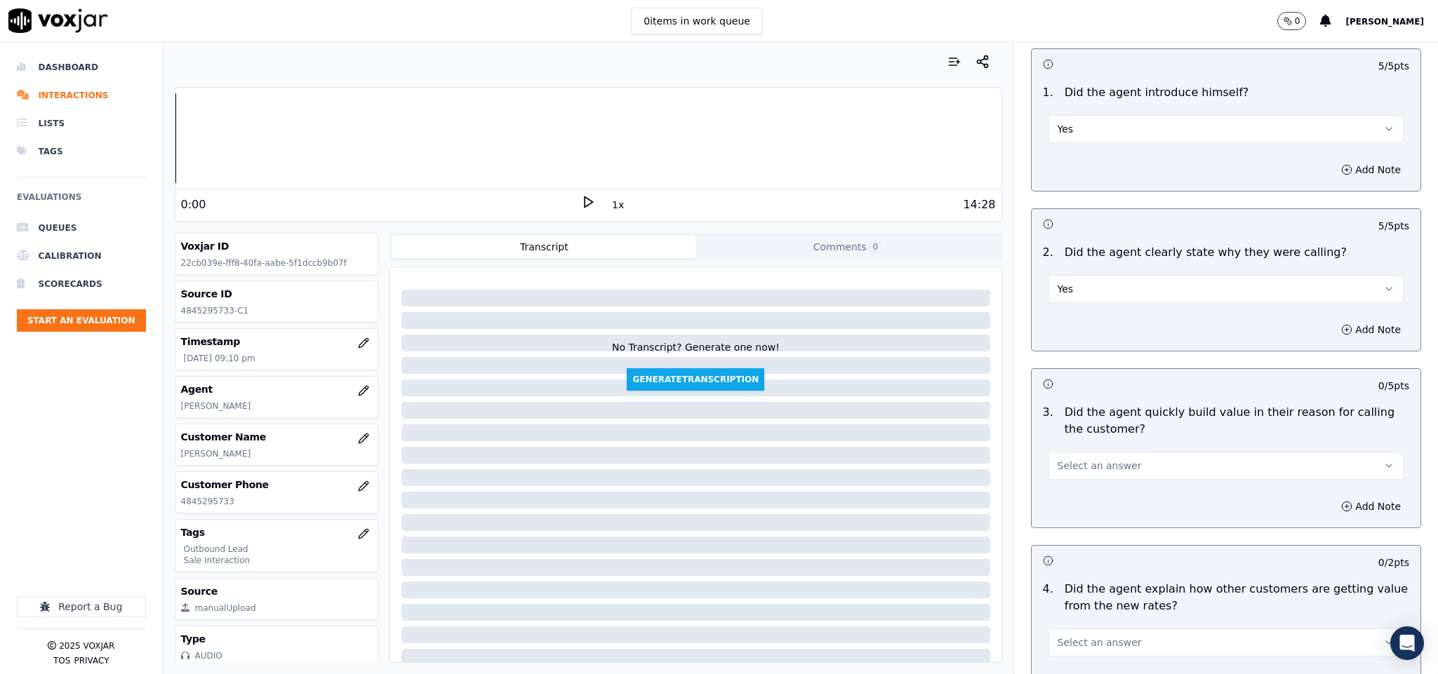
scroll to position [316, 0]
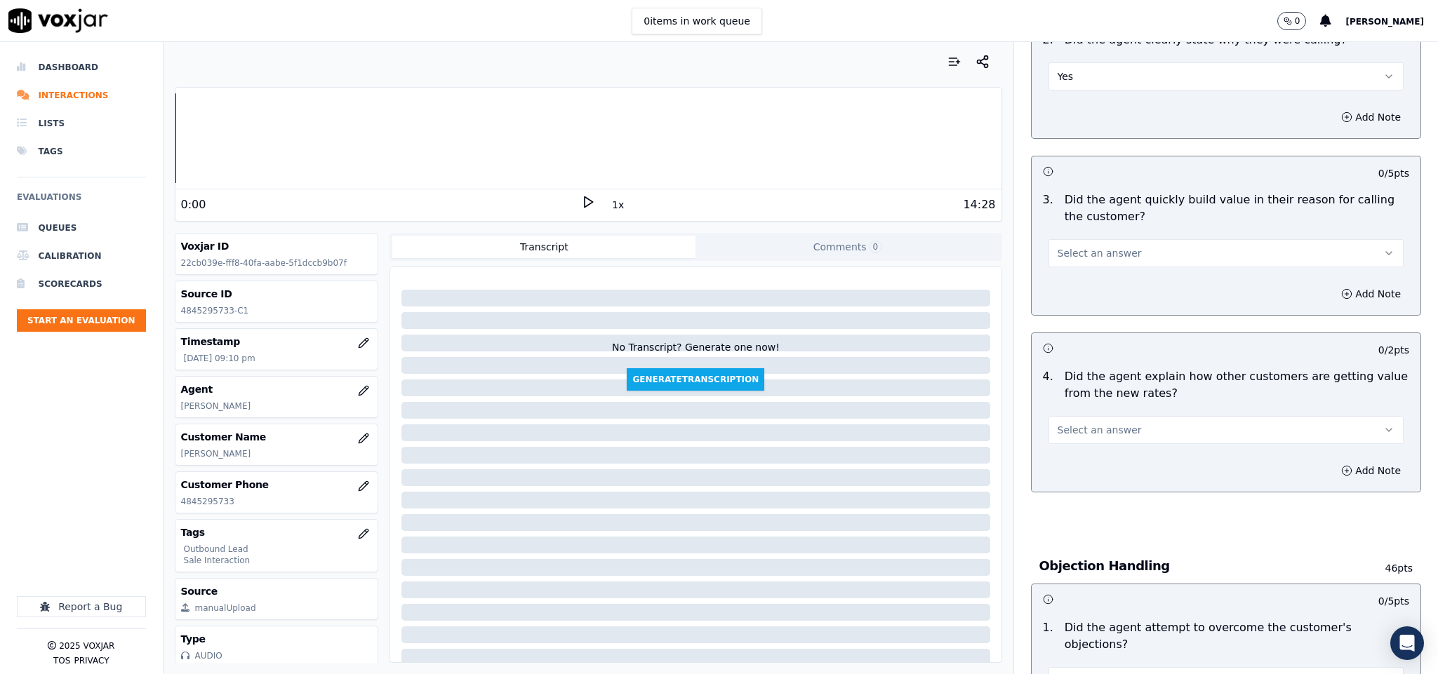
drag, startPoint x: 1107, startPoint y: 239, endPoint x: 1102, endPoint y: 255, distance: 17.8
click at [1107, 240] on div "Select an answer" at bounding box center [1226, 251] width 356 height 31
click at [1102, 255] on span "Select an answer" at bounding box center [1099, 253] width 84 height 14
click at [1078, 285] on div "Yes" at bounding box center [1191, 287] width 321 height 22
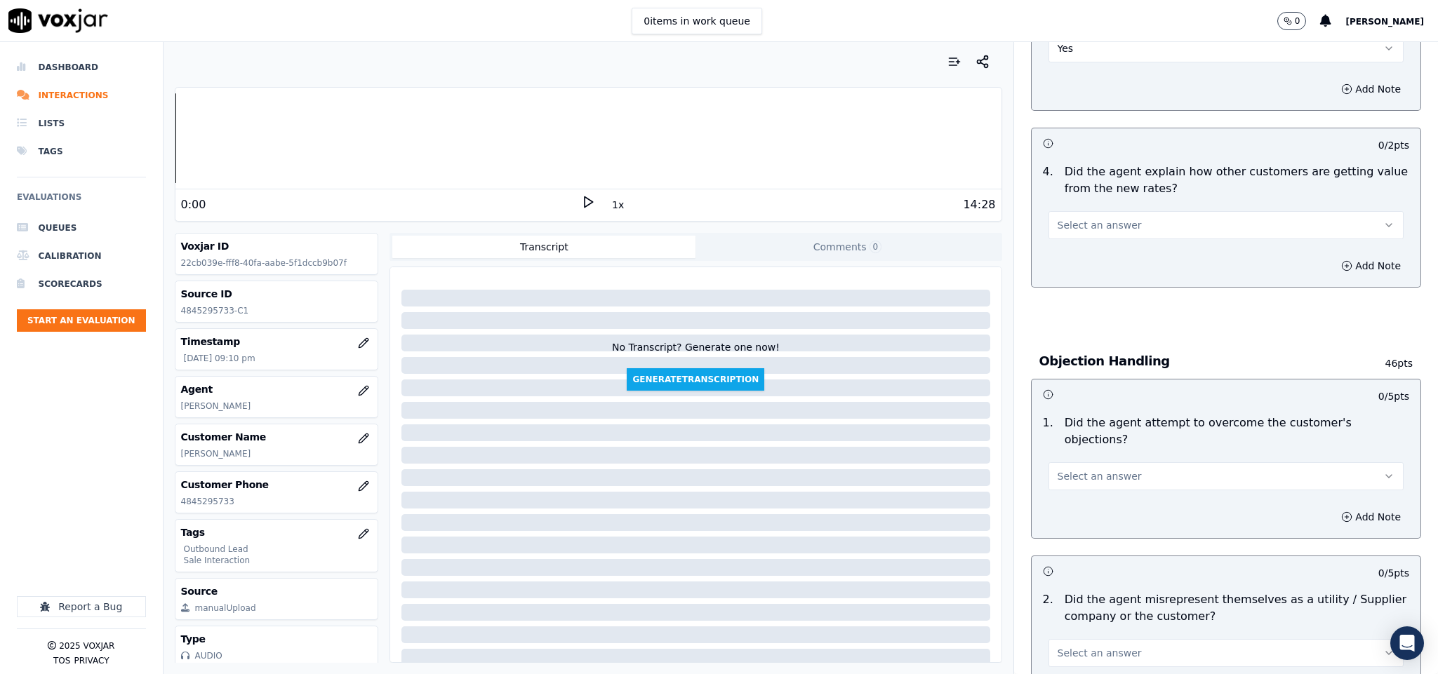
scroll to position [526, 0]
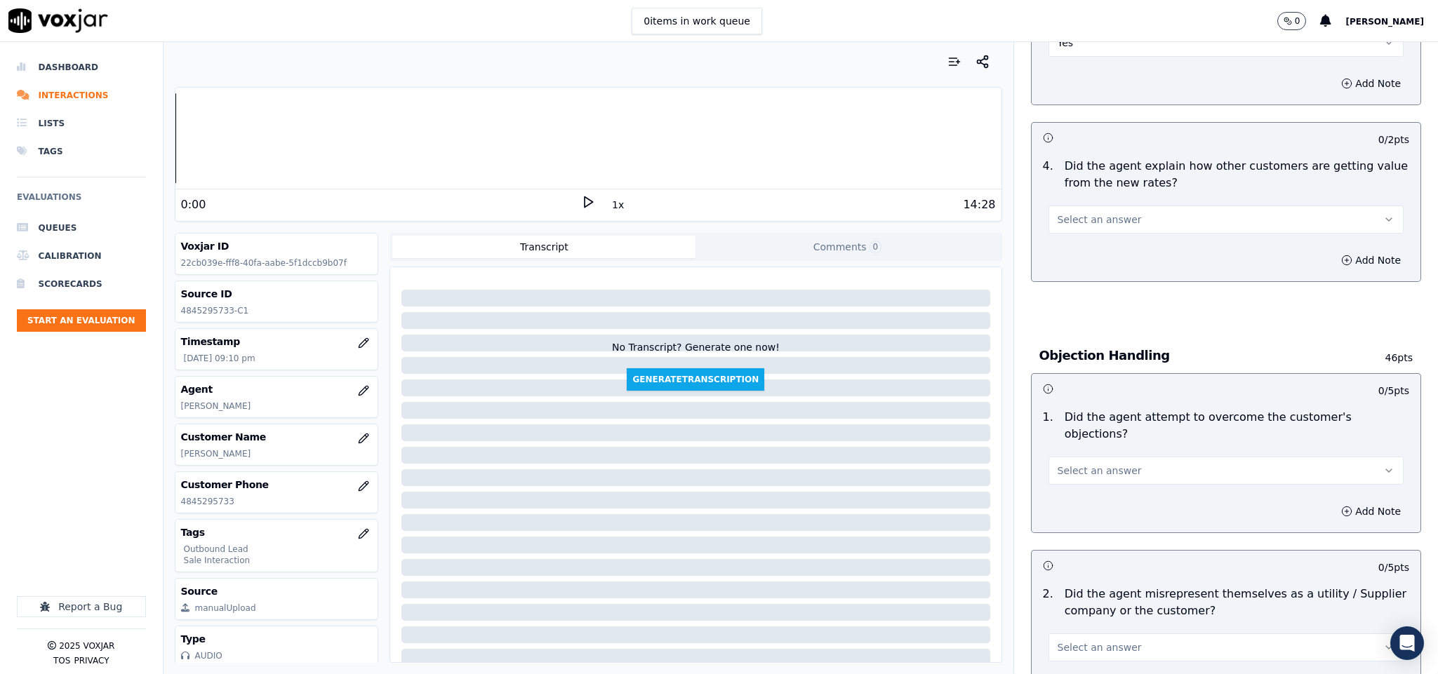
click at [1154, 215] on button "Select an answer" at bounding box center [1226, 220] width 356 height 28
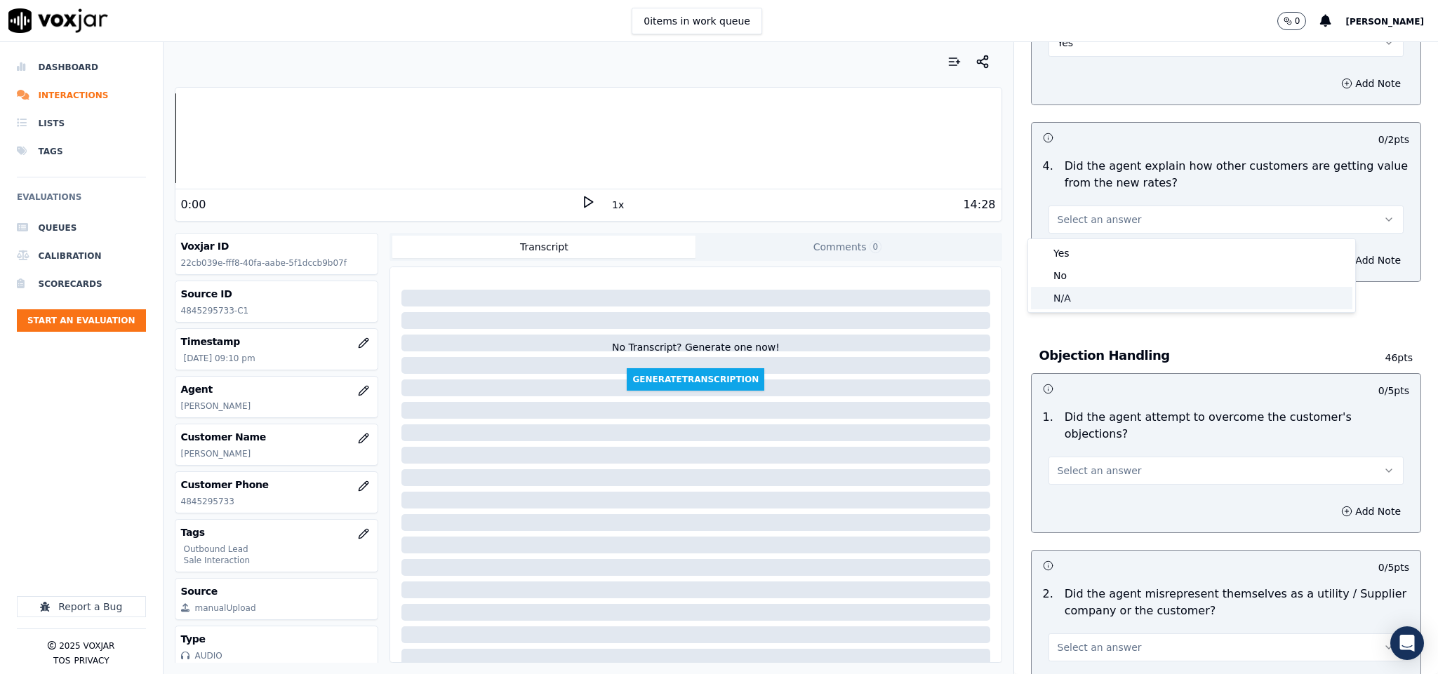
click at [1093, 298] on div "N/A" at bounding box center [1191, 298] width 321 height 22
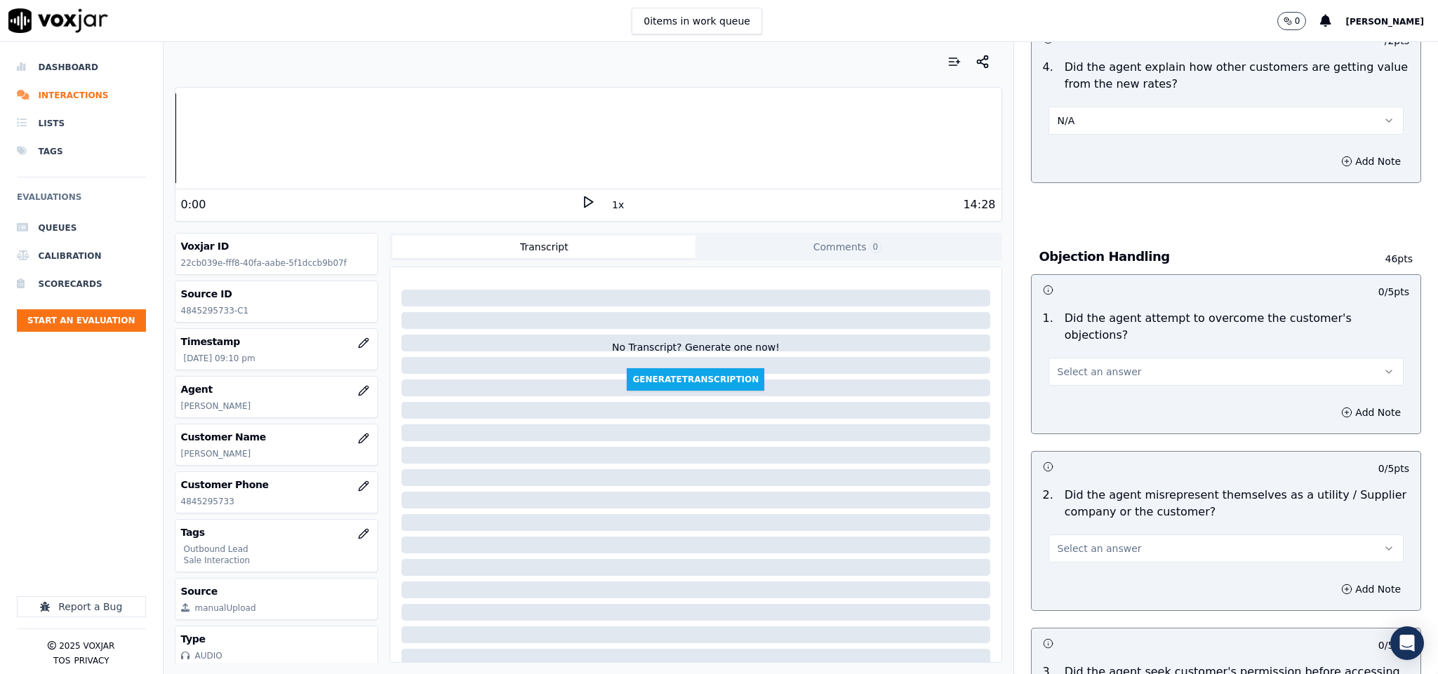
scroll to position [737, 0]
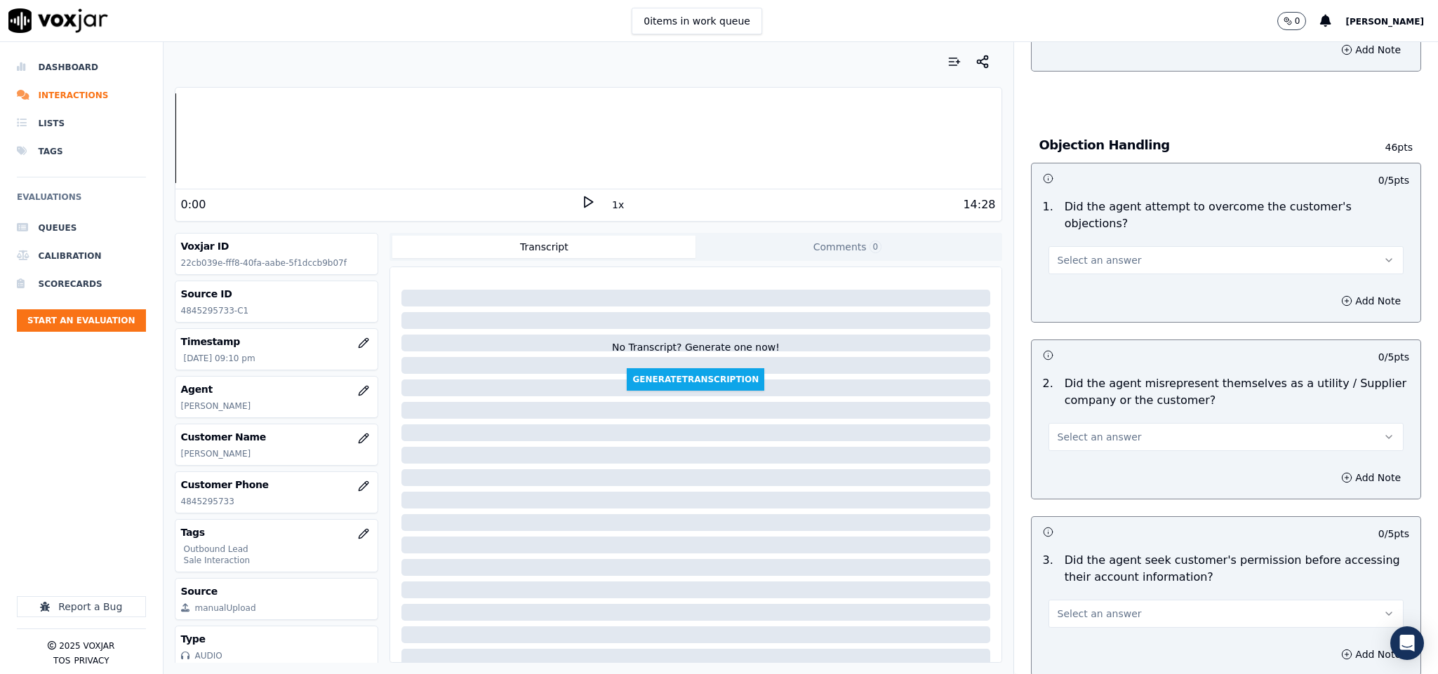
click at [1122, 246] on button "Select an answer" at bounding box center [1226, 260] width 356 height 28
click at [1074, 280] on div "Yes" at bounding box center [1191, 278] width 321 height 22
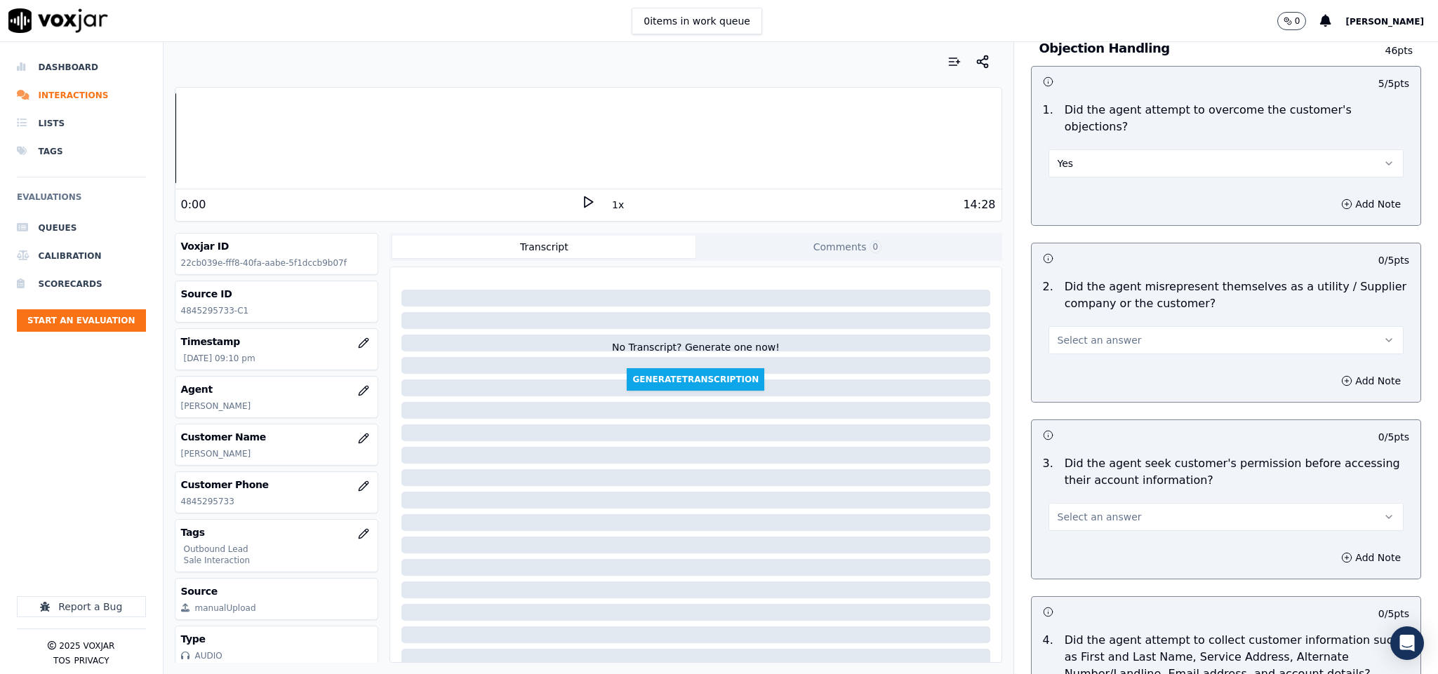
scroll to position [947, 0]
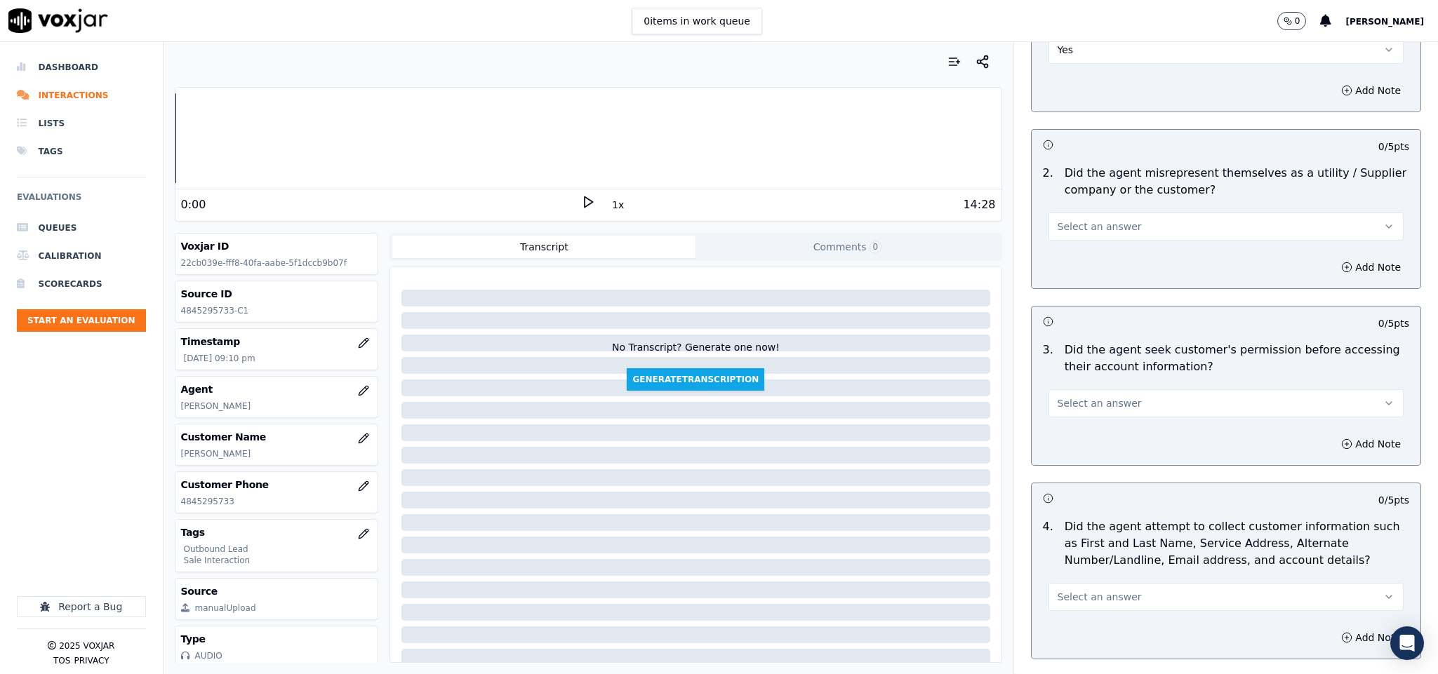
click at [1120, 230] on div "2 . Did the agent misrepresent themselves as a utility / Supplier company or th…" at bounding box center [1225, 202] width 389 height 87
click at [1121, 213] on button "Select an answer" at bounding box center [1226, 227] width 356 height 28
click at [1076, 268] on div "No" at bounding box center [1191, 267] width 321 height 22
click at [1118, 389] on button "Select an answer" at bounding box center [1226, 403] width 356 height 28
click at [1091, 415] on div "Yes" at bounding box center [1191, 422] width 321 height 22
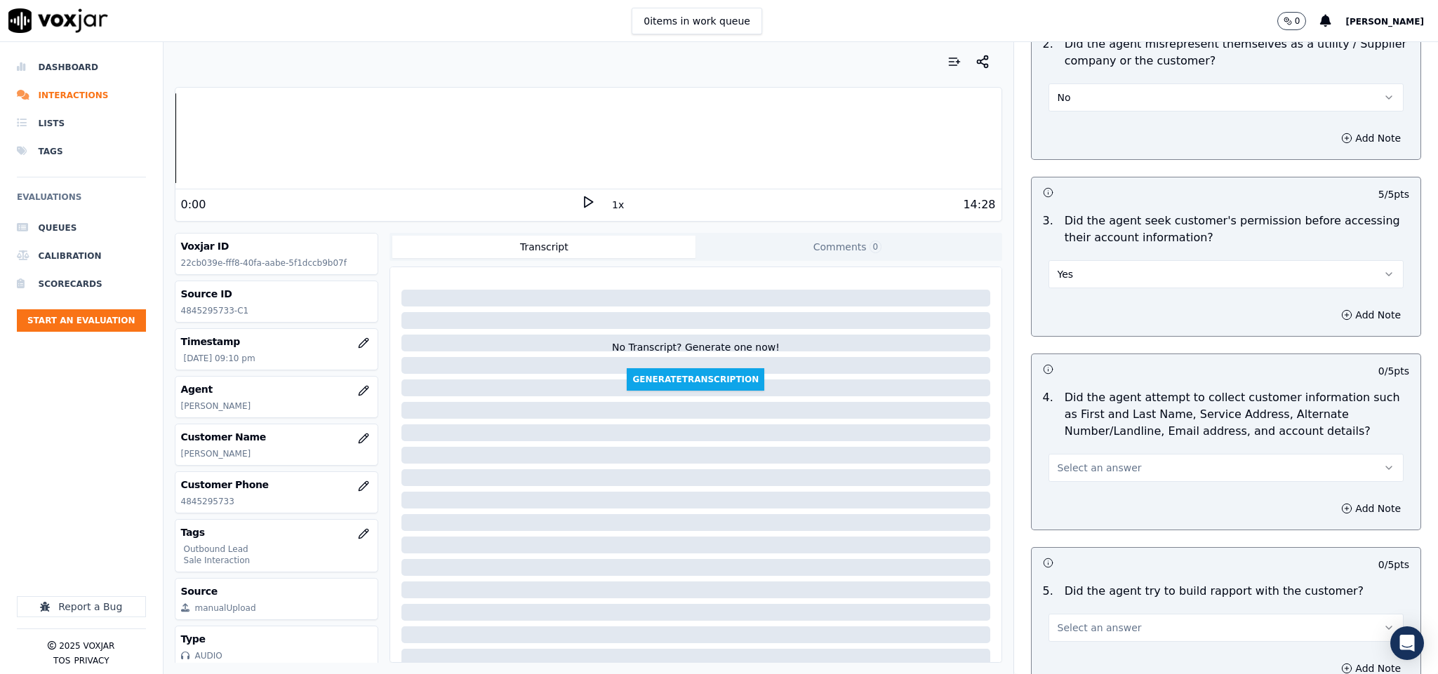
scroll to position [1263, 0]
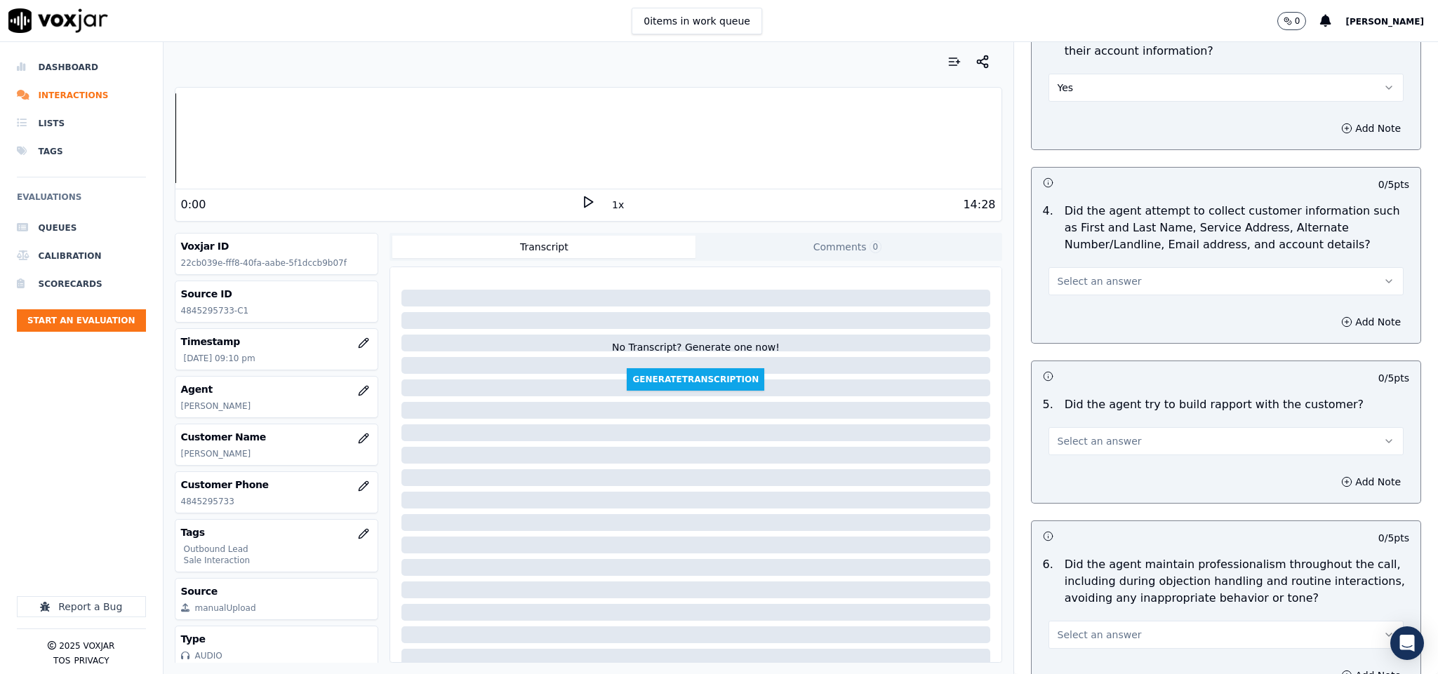
click at [1104, 267] on button "Select an answer" at bounding box center [1226, 281] width 356 height 28
click at [1087, 345] on div "N/A" at bounding box center [1191, 346] width 321 height 22
click at [1092, 434] on span "Select an answer" at bounding box center [1099, 441] width 84 height 14
click at [1082, 461] on div "Yes" at bounding box center [1191, 461] width 321 height 22
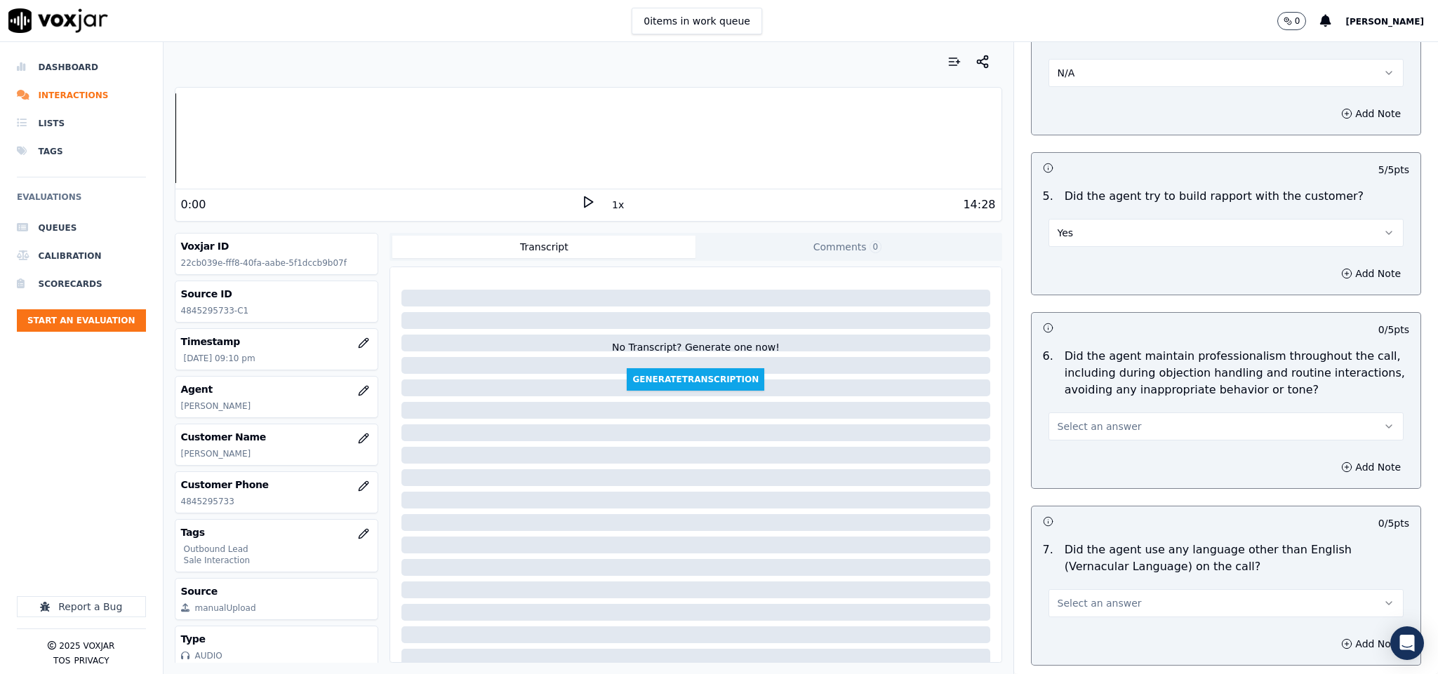
scroll to position [1473, 0]
click at [1091, 226] on button "Yes" at bounding box center [1226, 231] width 356 height 28
click at [1062, 278] on div "No" at bounding box center [1191, 273] width 321 height 22
click at [1074, 222] on button "No" at bounding box center [1226, 231] width 356 height 28
click at [1080, 290] on div "N/A" at bounding box center [1191, 296] width 321 height 22
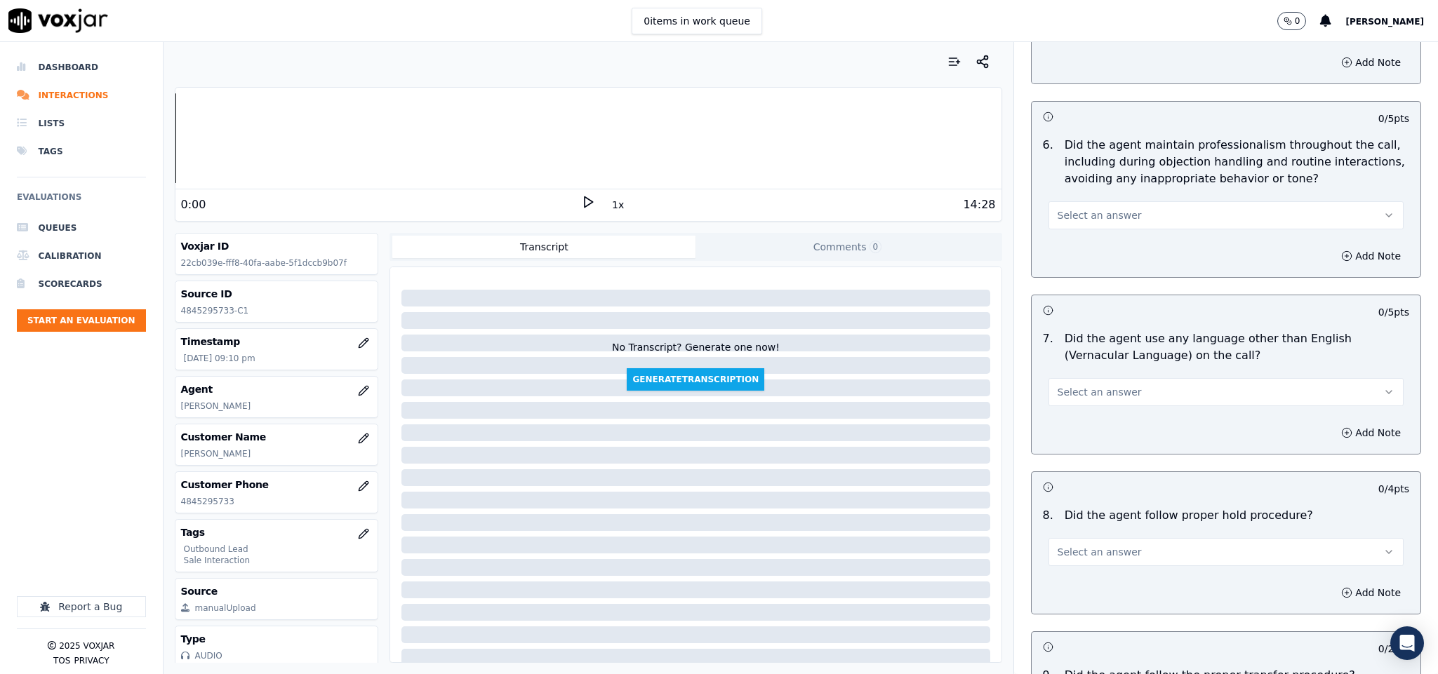
scroll to position [1684, 0]
click at [1107, 207] on span "Select an answer" at bounding box center [1099, 214] width 84 height 14
click at [1087, 236] on div "Yes" at bounding box center [1191, 234] width 321 height 22
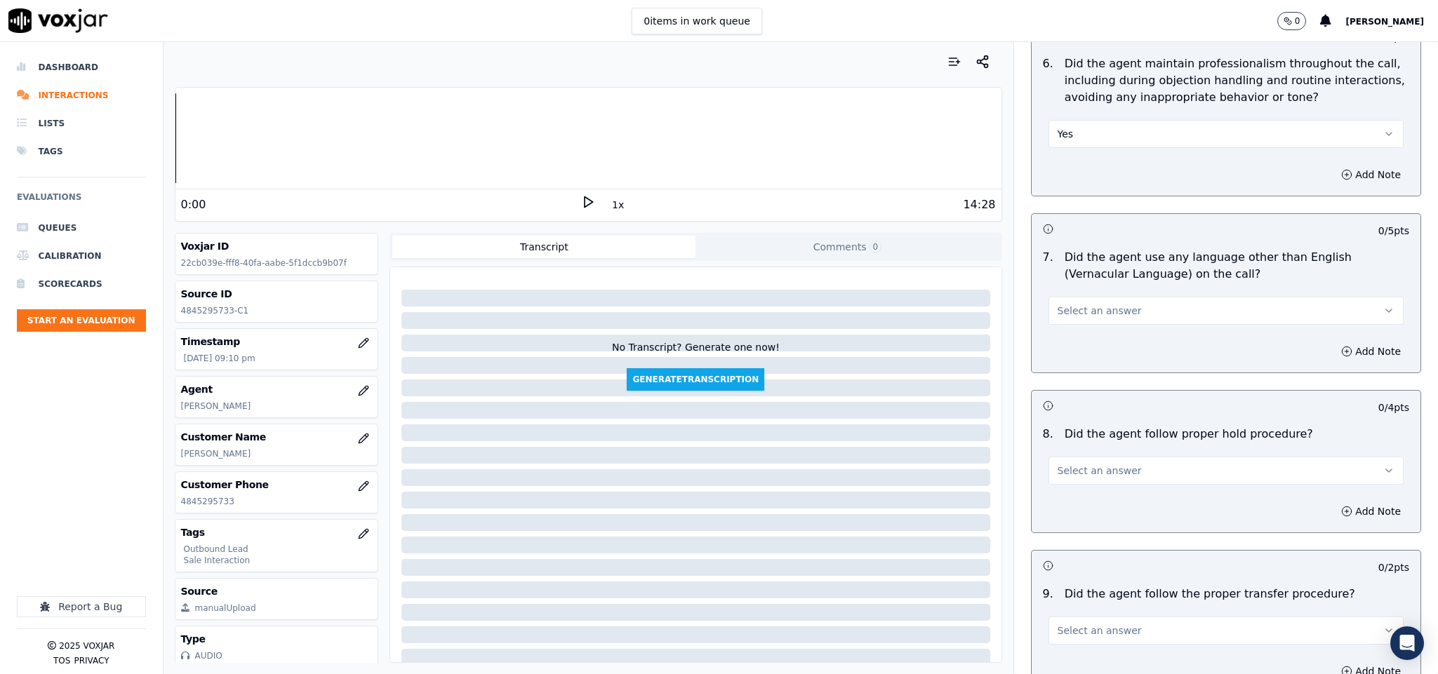
scroll to position [1894, 0]
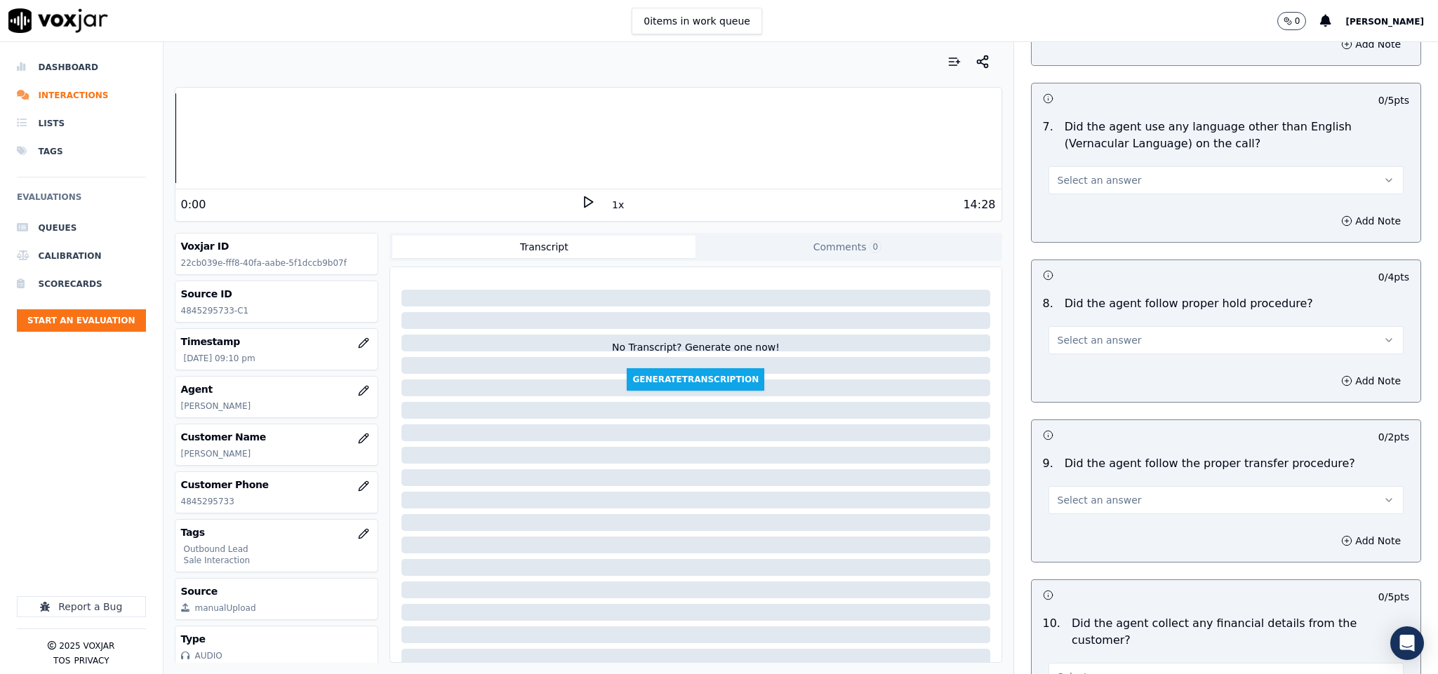
click at [1109, 177] on button "Select an answer" at bounding box center [1226, 180] width 356 height 28
click at [1078, 222] on div "No" at bounding box center [1191, 224] width 321 height 22
click at [1120, 335] on button "Select an answer" at bounding box center [1226, 340] width 356 height 28
click at [1093, 352] on div "Yes" at bounding box center [1191, 362] width 321 height 22
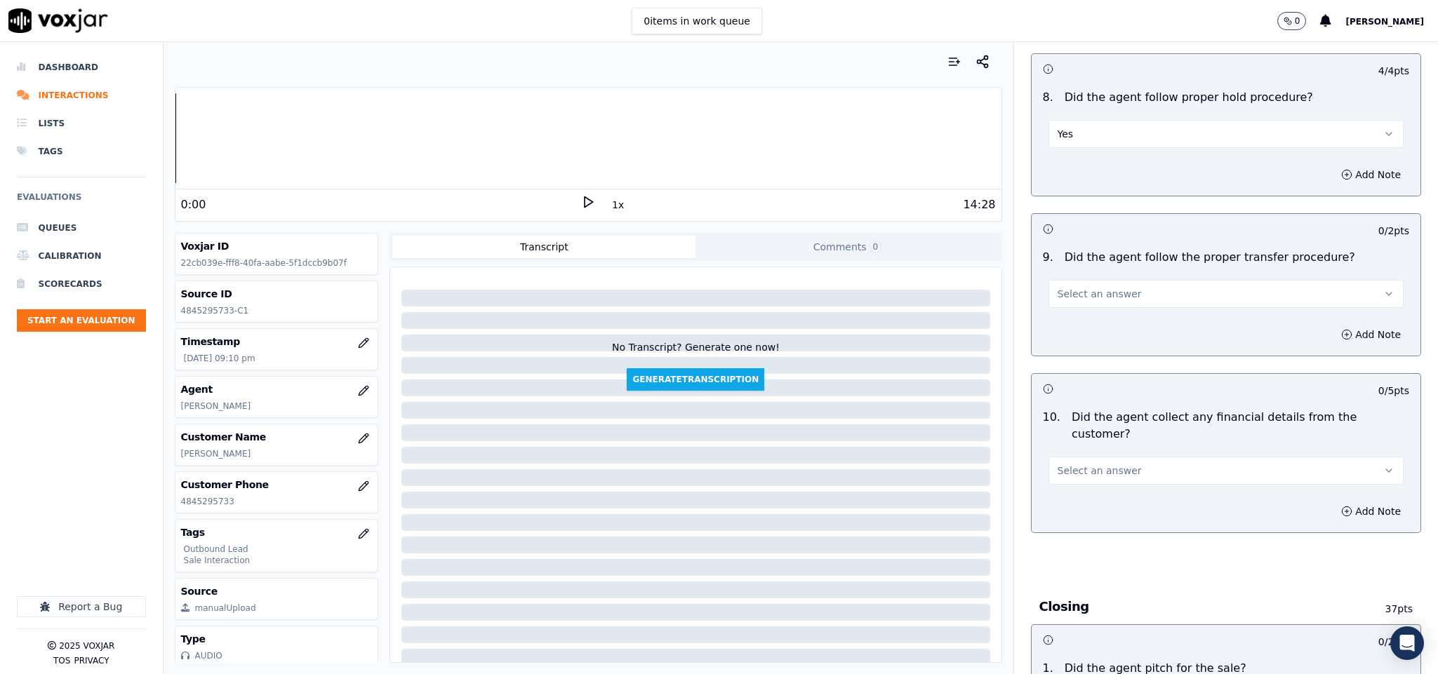
scroll to position [2105, 0]
click at [1101, 284] on span "Select an answer" at bounding box center [1099, 290] width 84 height 14
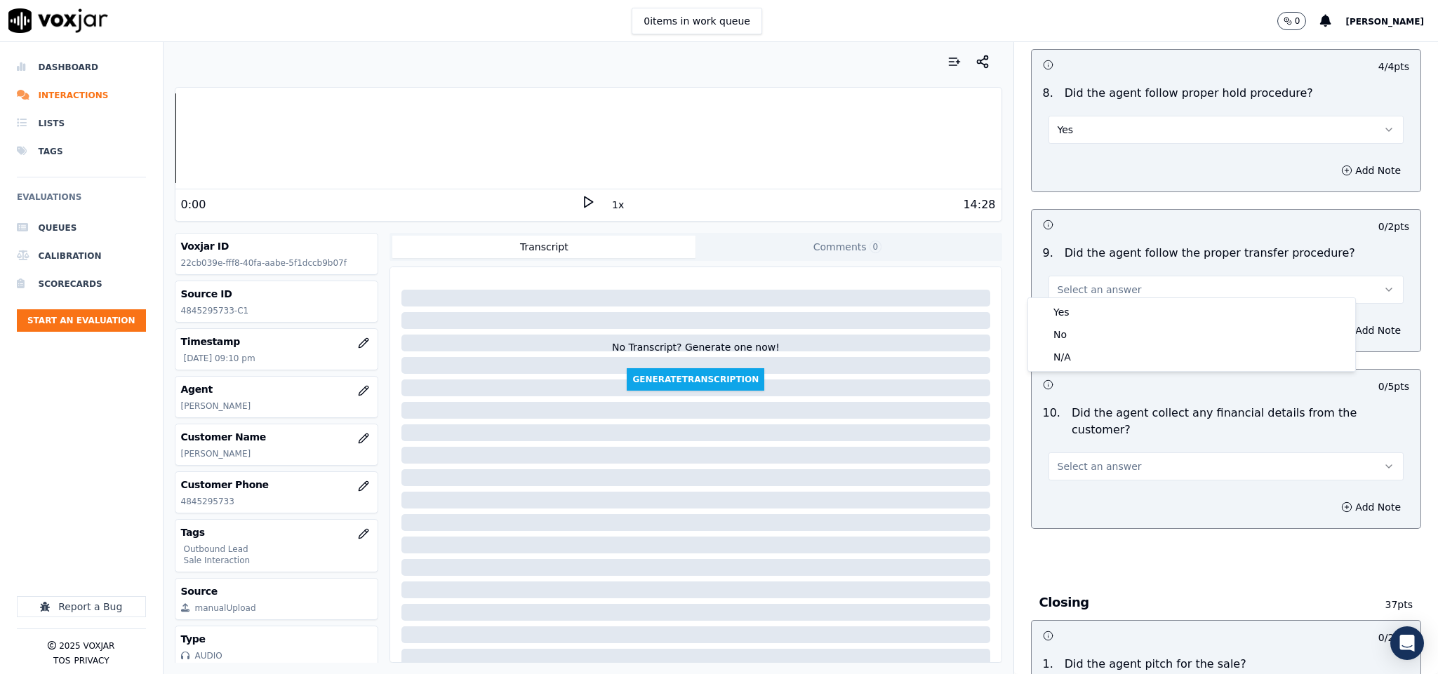
click at [1080, 306] on div "Yes" at bounding box center [1191, 312] width 321 height 22
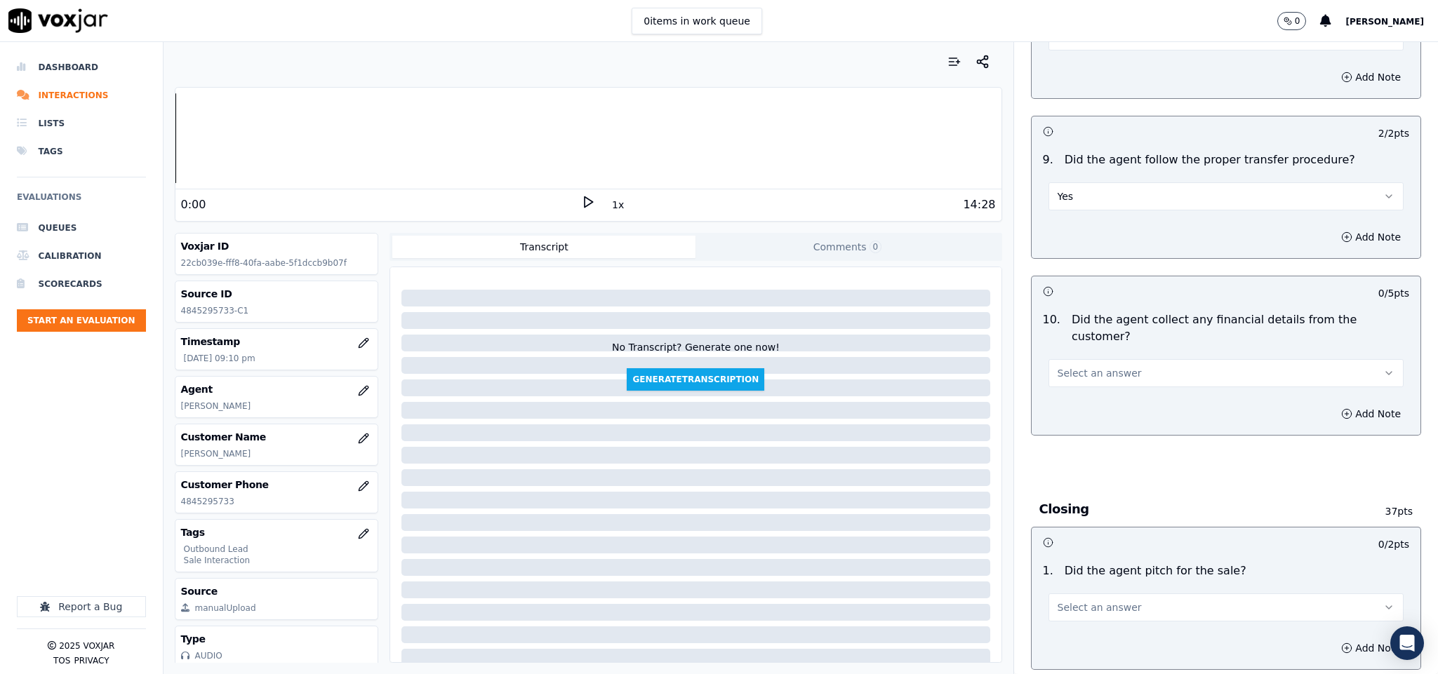
scroll to position [2315, 0]
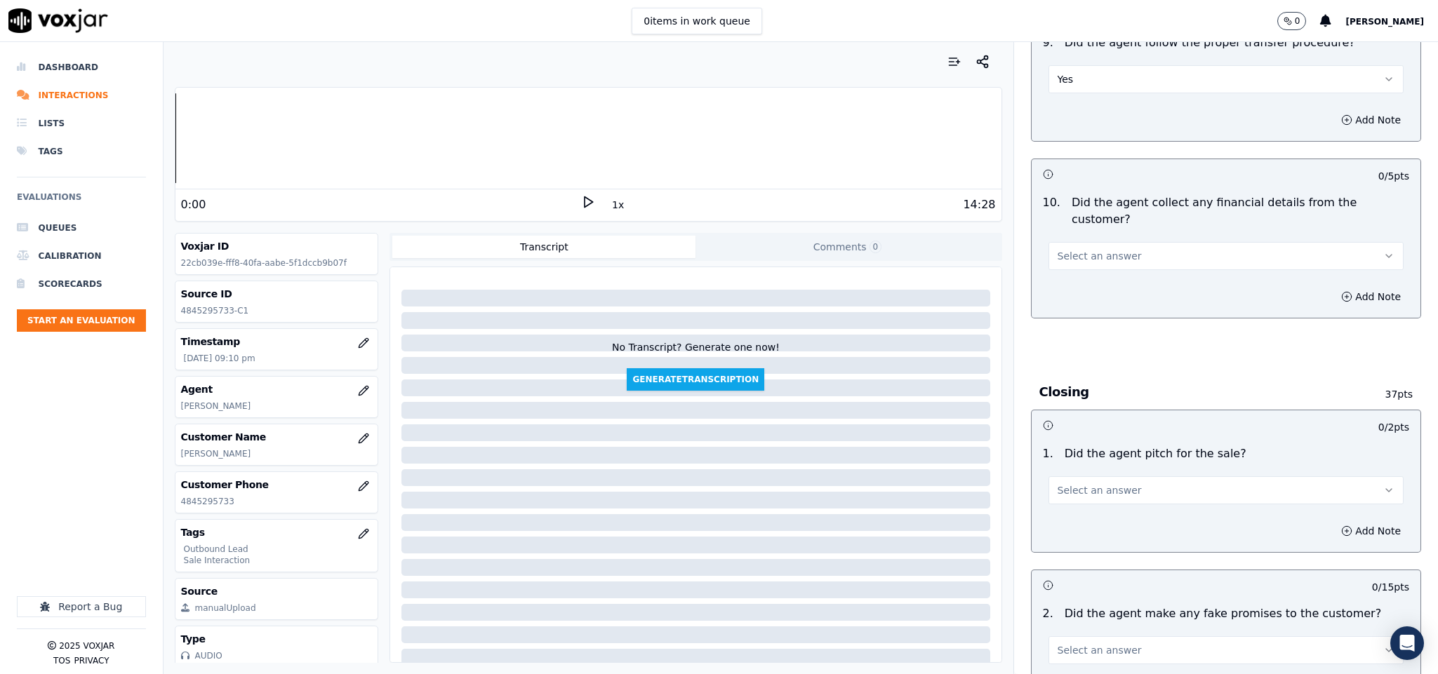
click at [1091, 249] on span "Select an answer" at bounding box center [1099, 256] width 84 height 14
click at [1072, 276] on div "No" at bounding box center [1191, 285] width 321 height 22
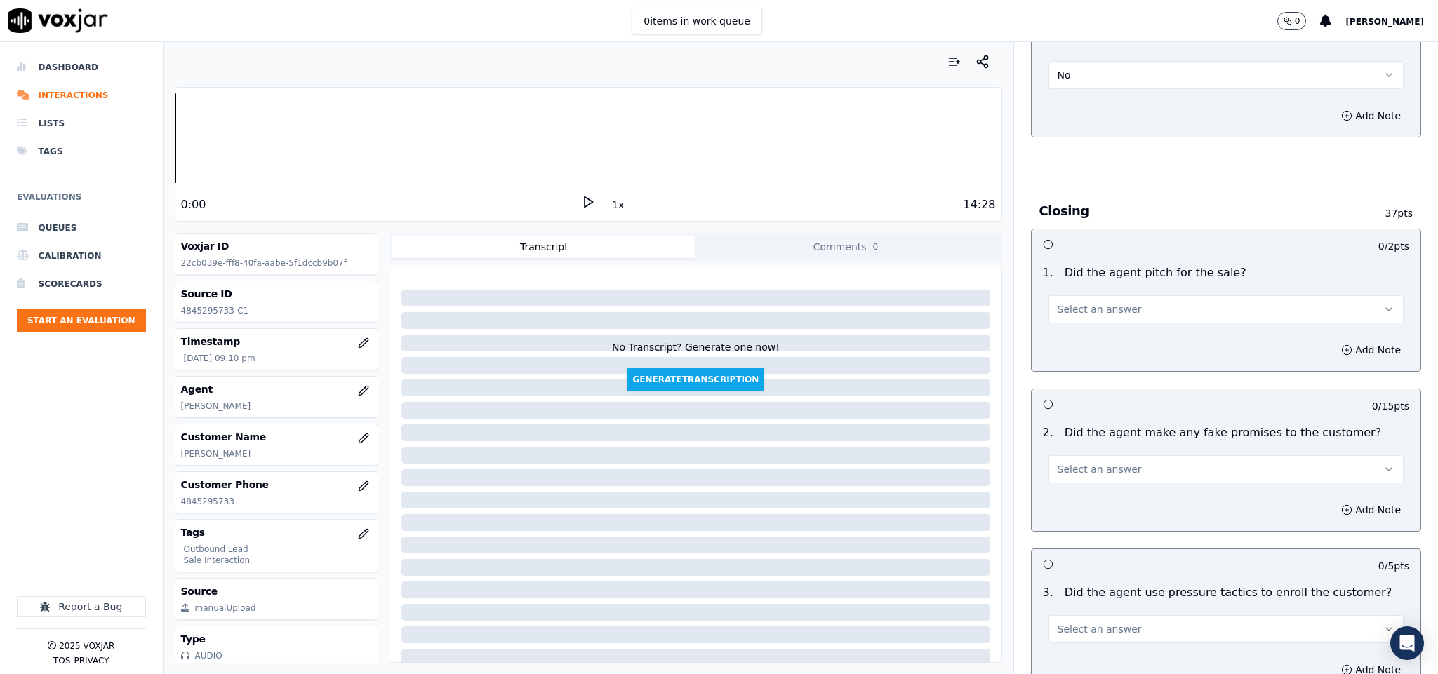
scroll to position [2526, 0]
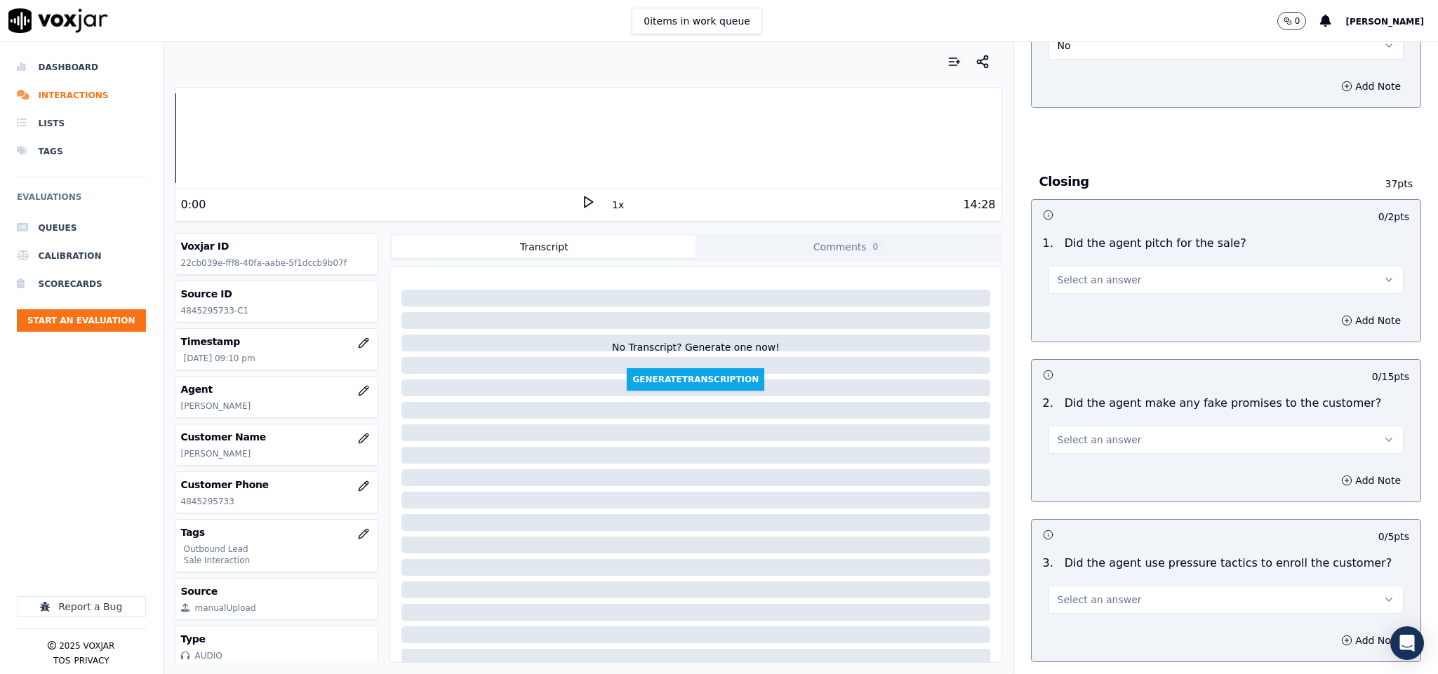
click at [1106, 273] on span "Select an answer" at bounding box center [1099, 280] width 84 height 14
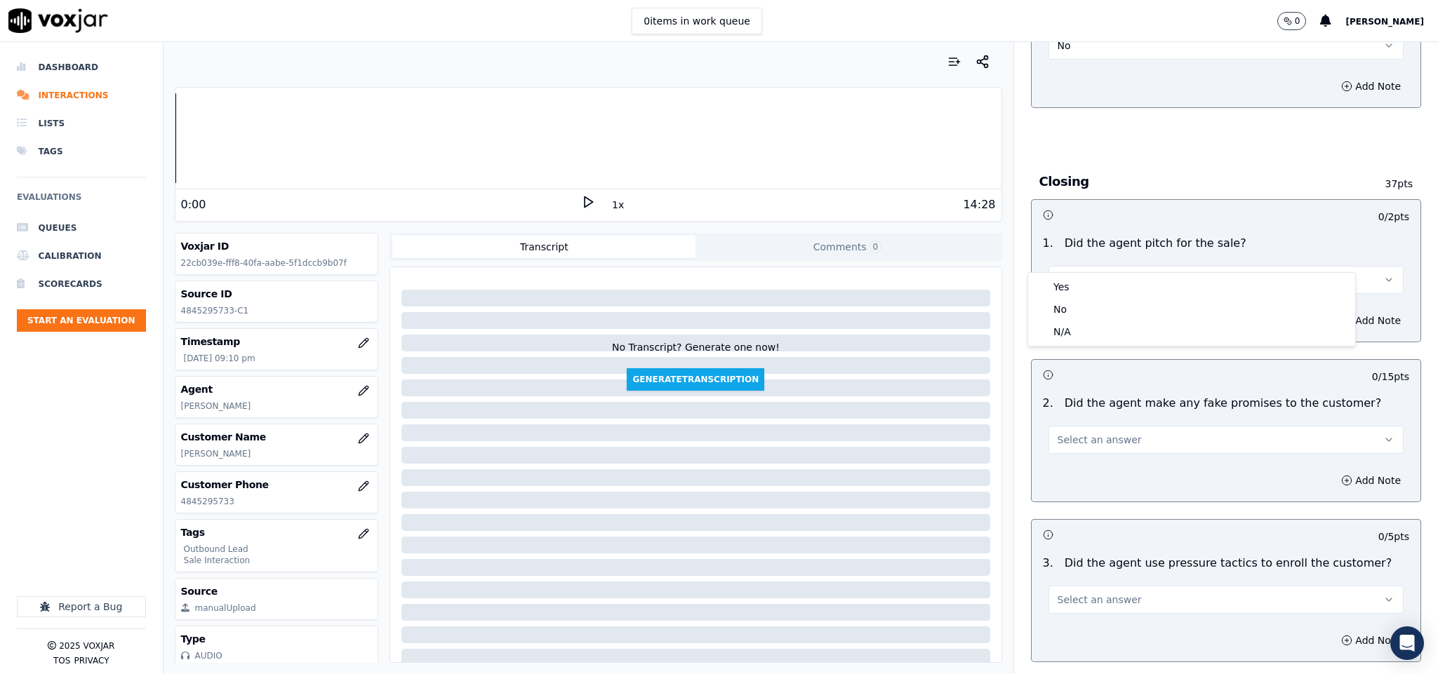
click at [1088, 283] on div "Yes" at bounding box center [1191, 287] width 321 height 22
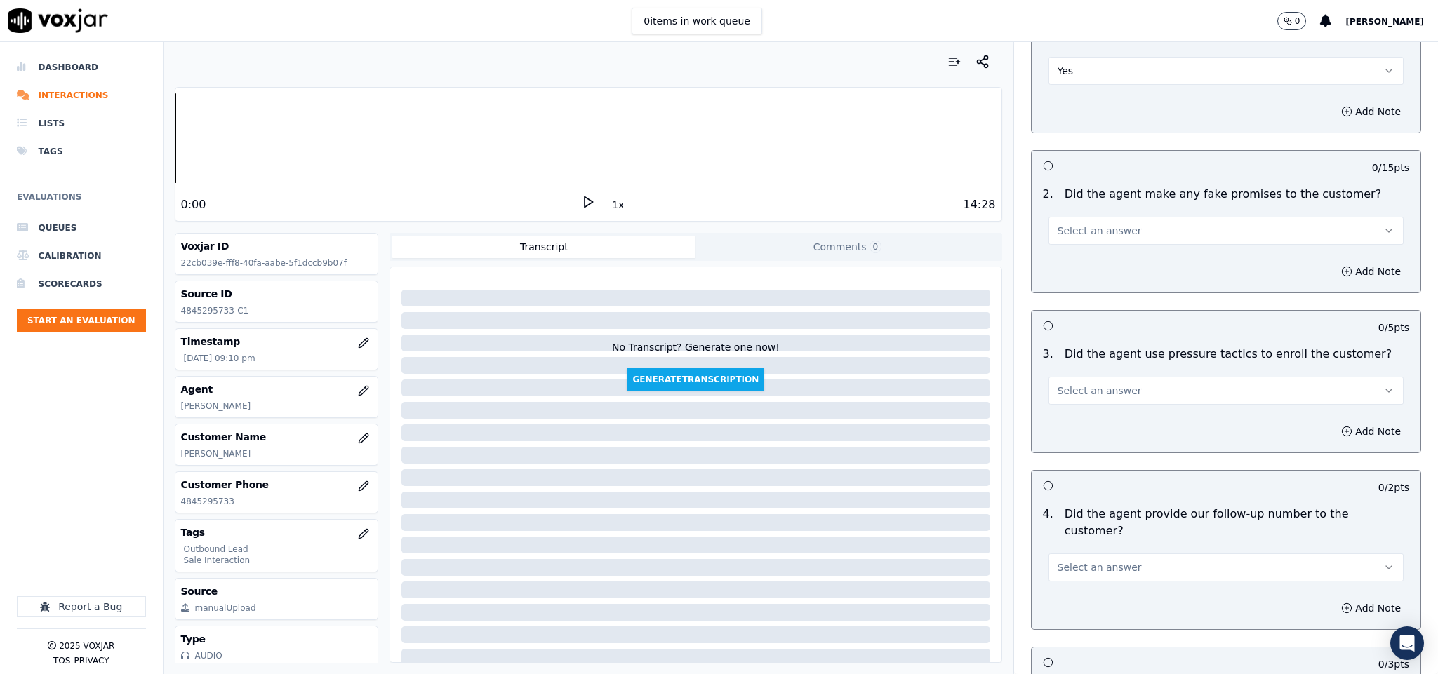
scroll to position [2736, 0]
click at [1123, 215] on button "Select an answer" at bounding box center [1226, 229] width 356 height 28
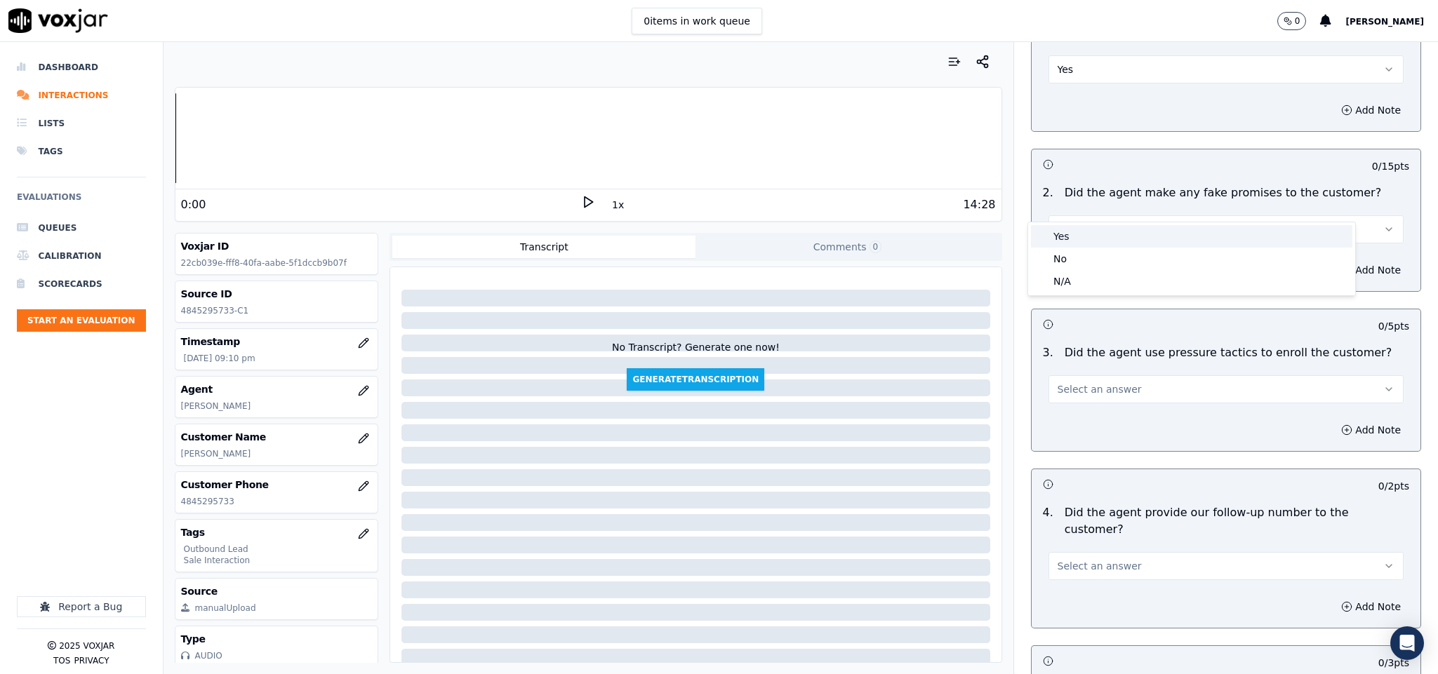
click at [1093, 246] on div "Yes" at bounding box center [1191, 236] width 321 height 22
click at [1099, 215] on button "Yes" at bounding box center [1226, 229] width 356 height 28
click at [1078, 247] on div "Yes No N/A" at bounding box center [1191, 258] width 327 height 73
click at [1074, 253] on div "No" at bounding box center [1191, 259] width 321 height 22
click at [1135, 375] on button "Select an answer" at bounding box center [1226, 389] width 356 height 28
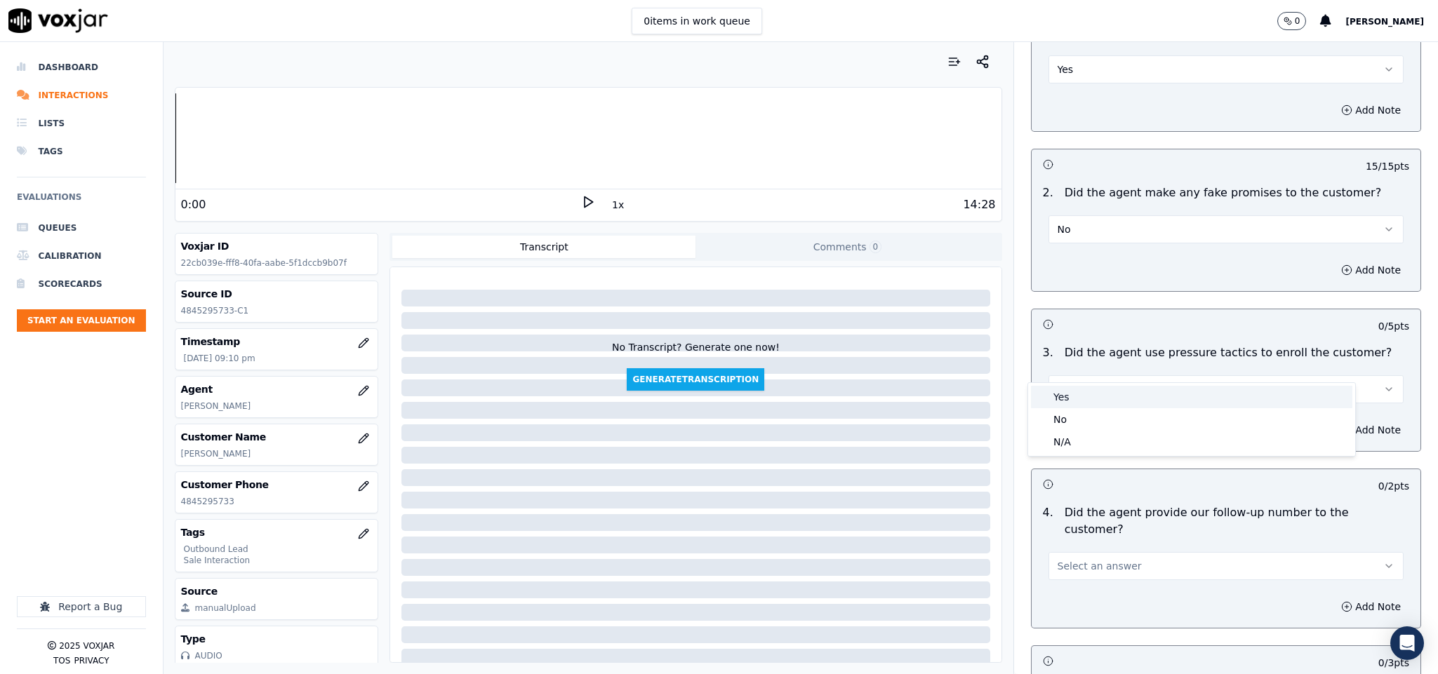
click at [1105, 394] on div "Yes" at bounding box center [1191, 397] width 321 height 22
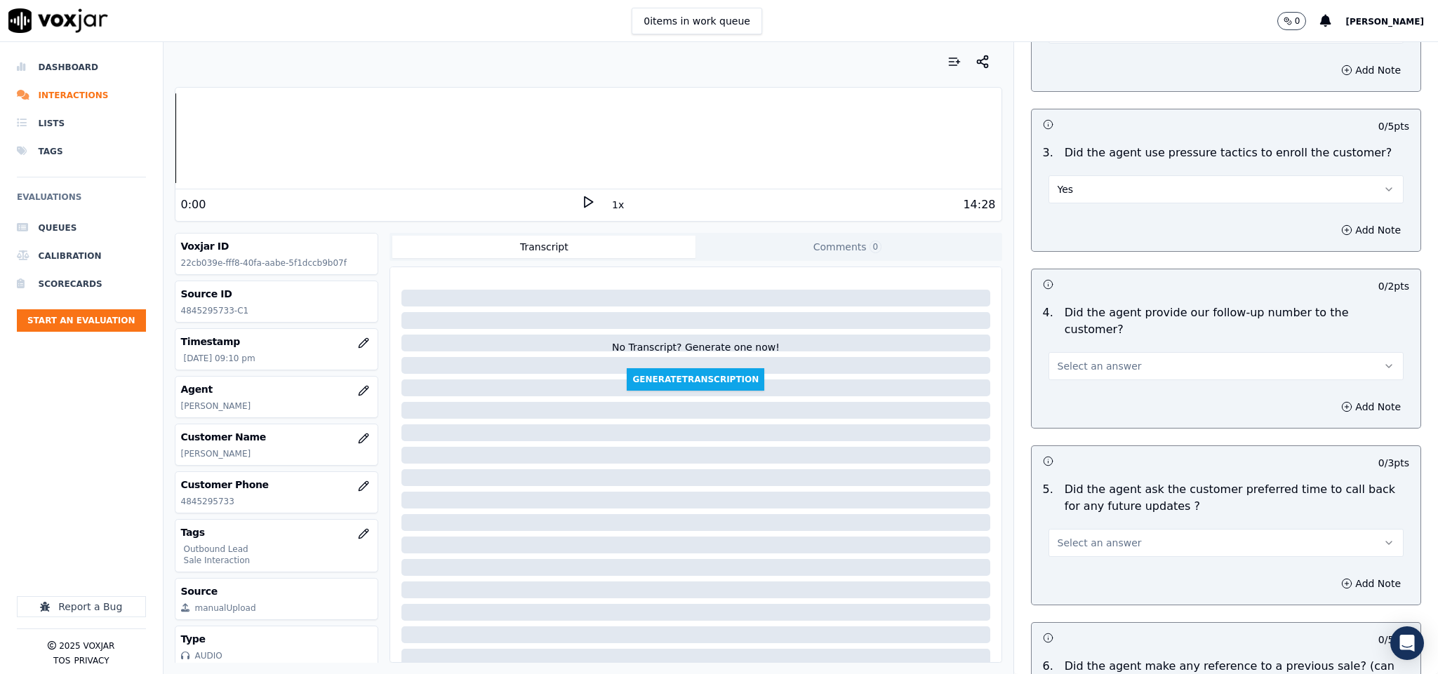
scroll to position [2947, 0]
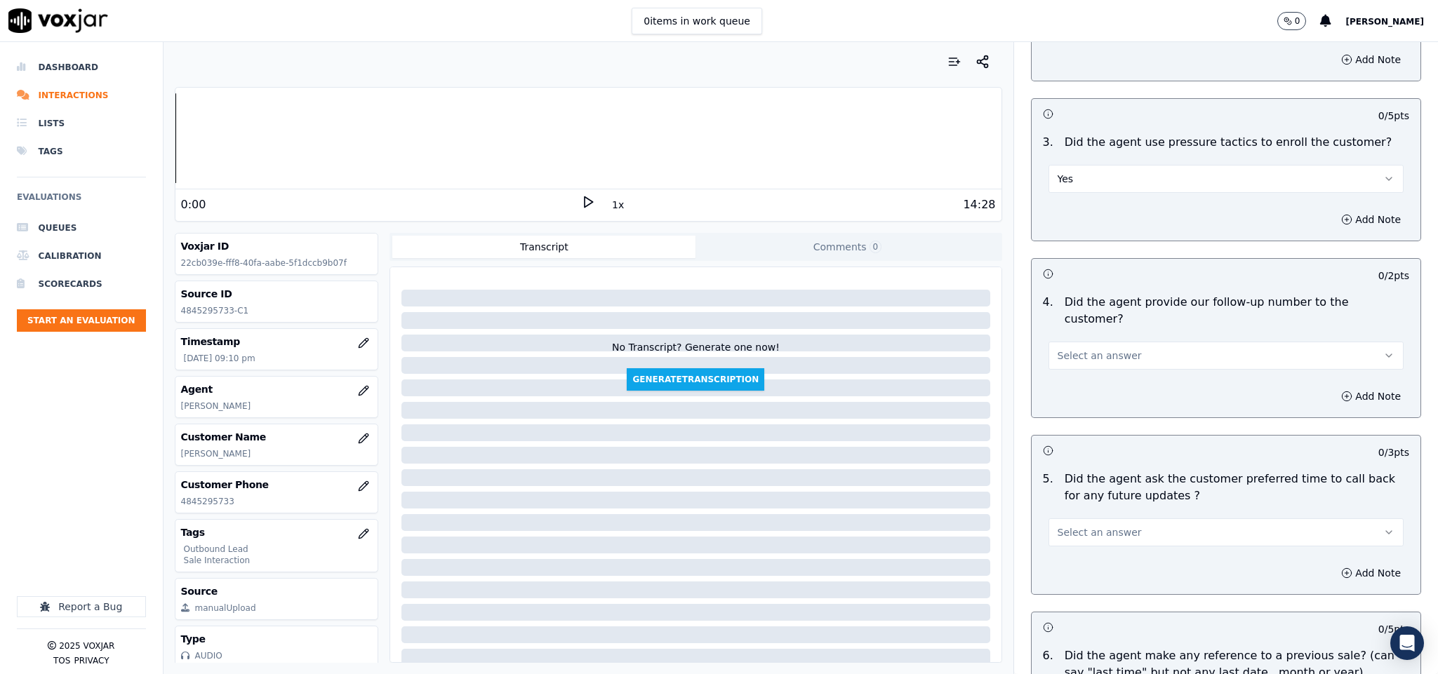
click at [1083, 165] on button "Yes" at bounding box center [1226, 179] width 356 height 28
click at [1072, 208] on div "No" at bounding box center [1191, 209] width 321 height 22
click at [1112, 342] on button "Select an answer" at bounding box center [1226, 356] width 356 height 28
click at [1118, 465] on div "5 . Did the agent ask the customer preferred time to call back for any future u…" at bounding box center [1225, 508] width 389 height 87
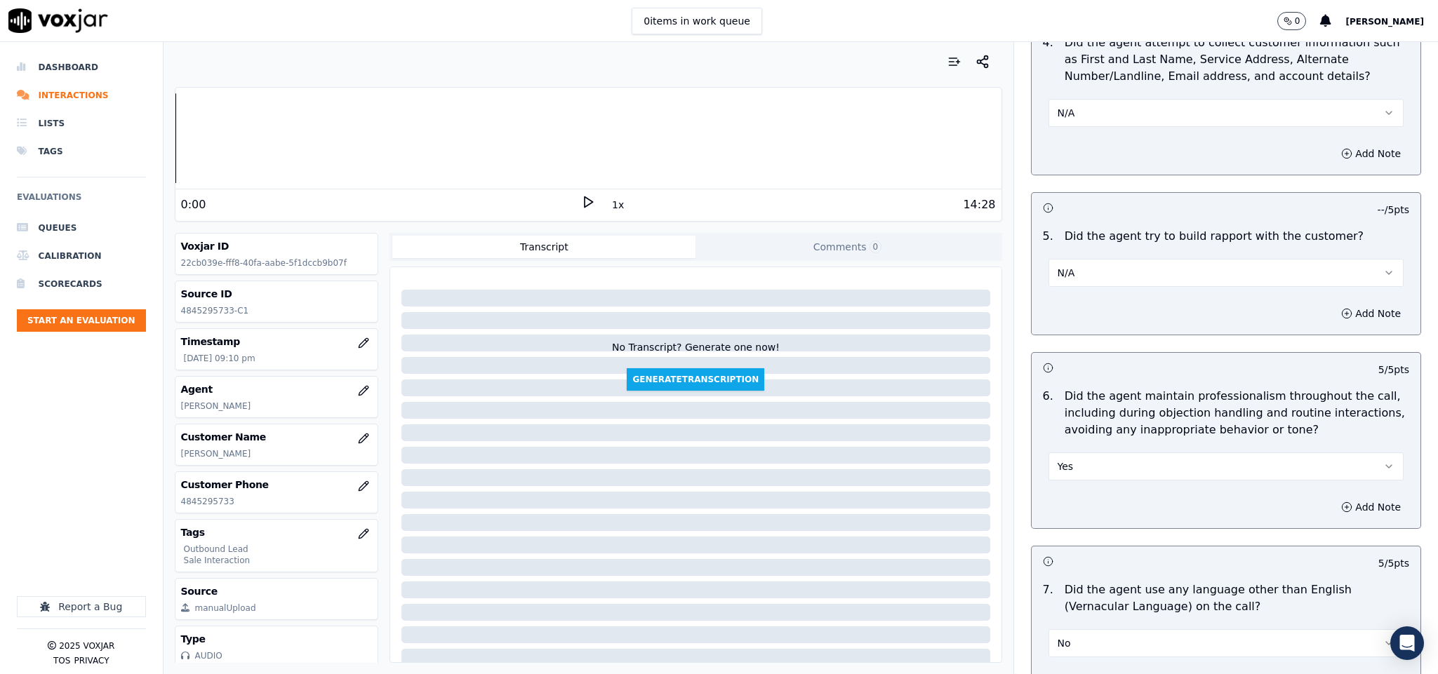
scroll to position [1403, 0]
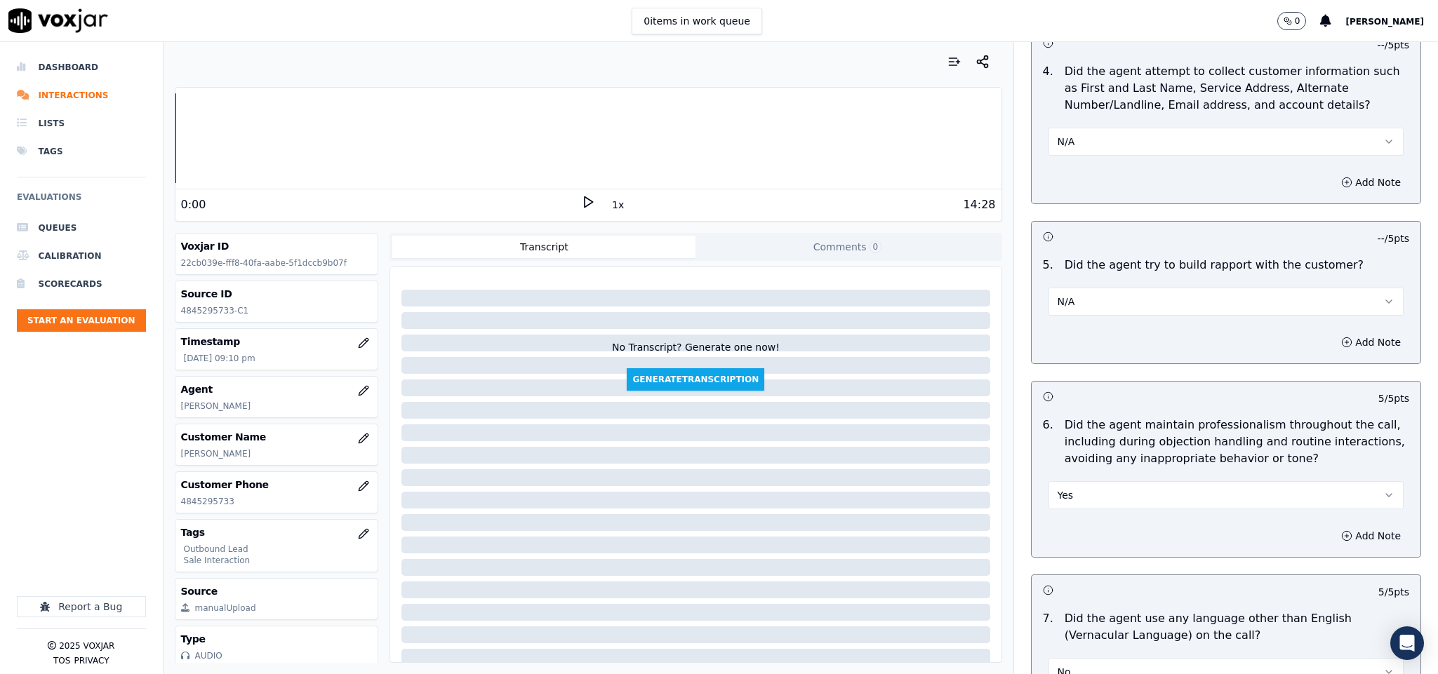
click at [1086, 293] on button "N/A" at bounding box center [1226, 302] width 356 height 28
click at [1082, 320] on div "Yes" at bounding box center [1191, 321] width 321 height 22
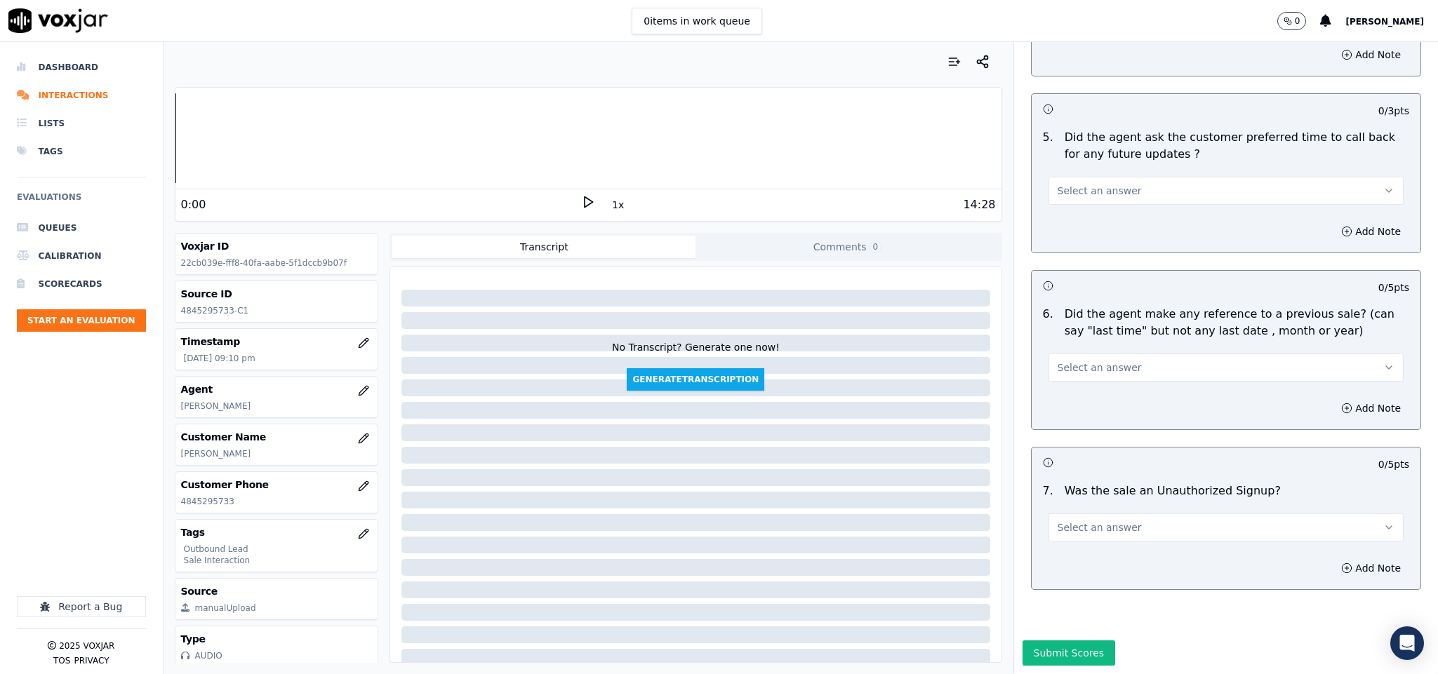
scroll to position [3297, 0]
click at [1083, 521] on span "Select an answer" at bounding box center [1099, 528] width 84 height 14
click at [1068, 528] on div "No" at bounding box center [1191, 534] width 321 height 22
click at [1071, 177] on button "Select an answer" at bounding box center [1226, 191] width 356 height 28
click at [1057, 175] on div "Yes" at bounding box center [1191, 174] width 321 height 22
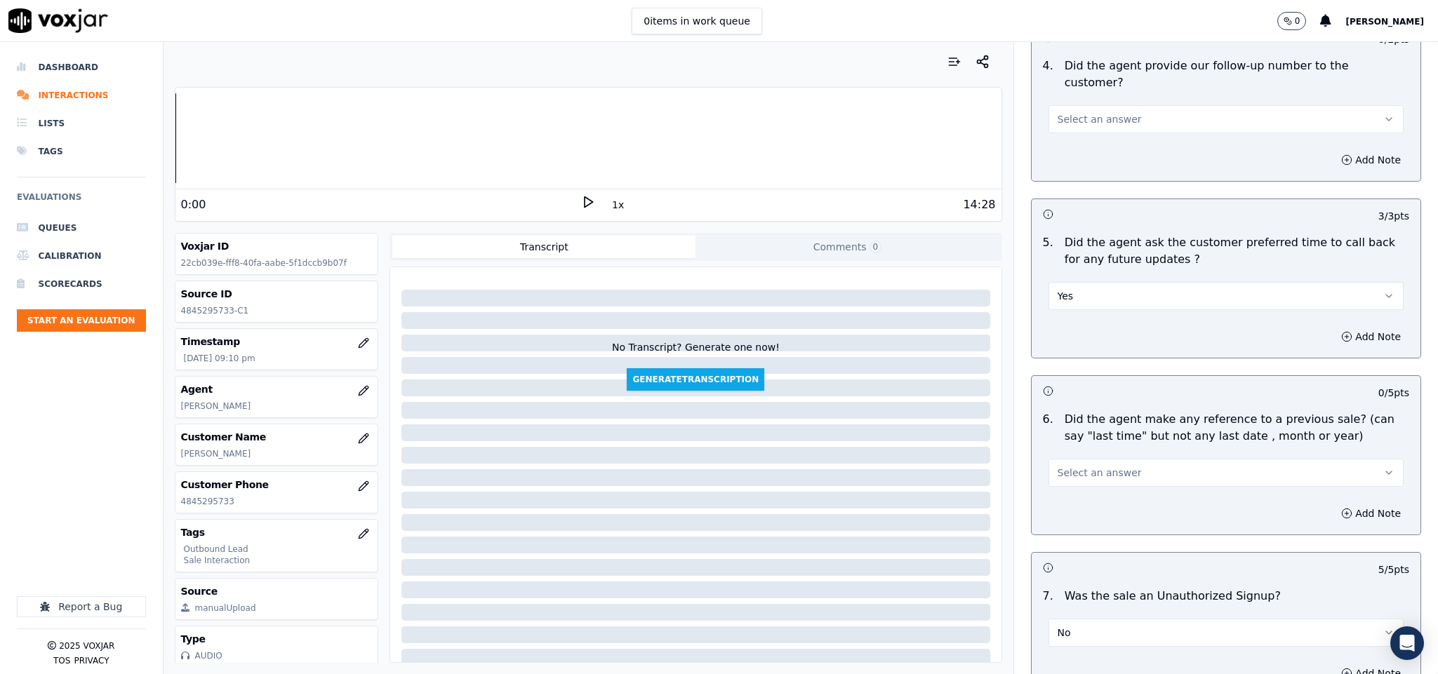
scroll to position [3087, 0]
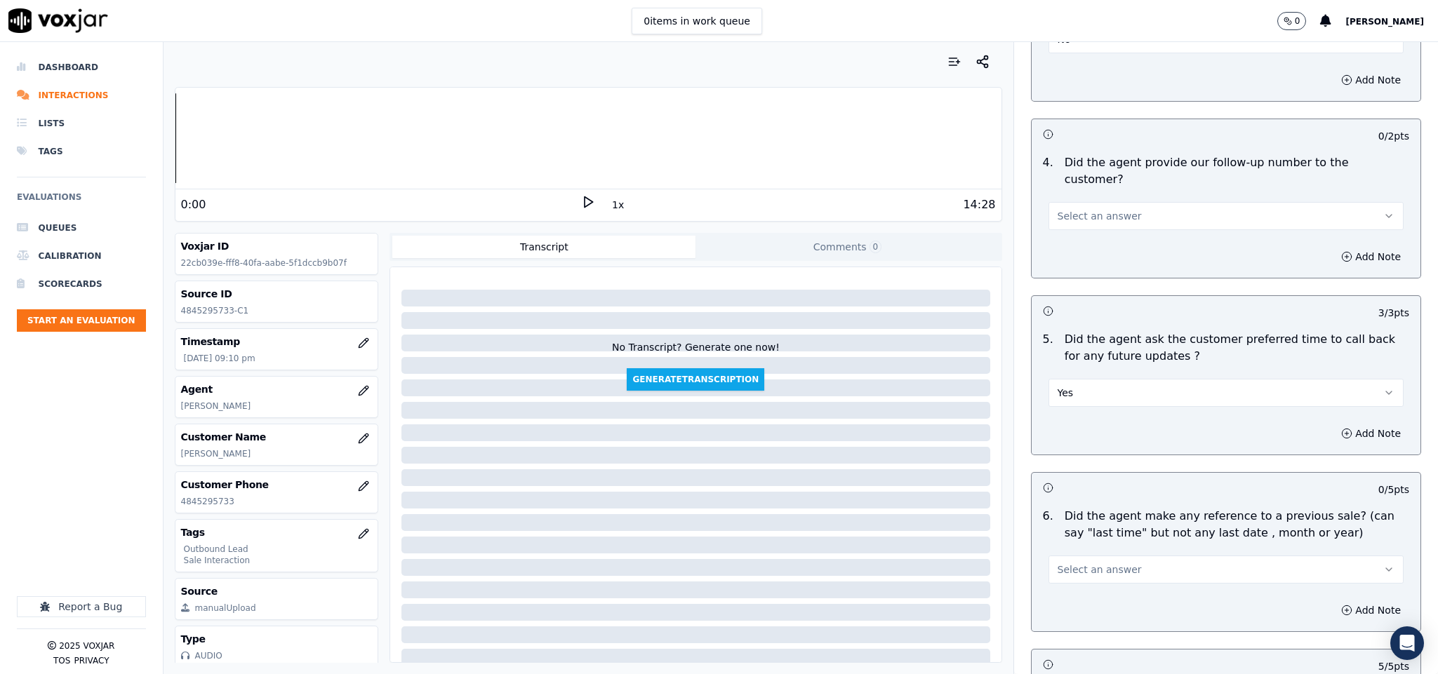
drag, startPoint x: 1083, startPoint y: 175, endPoint x: 1082, endPoint y: 182, distance: 7.1
click at [1083, 209] on span "Select an answer" at bounding box center [1099, 216] width 84 height 14
click at [1070, 207] on div "Yes" at bounding box center [1191, 207] width 321 height 22
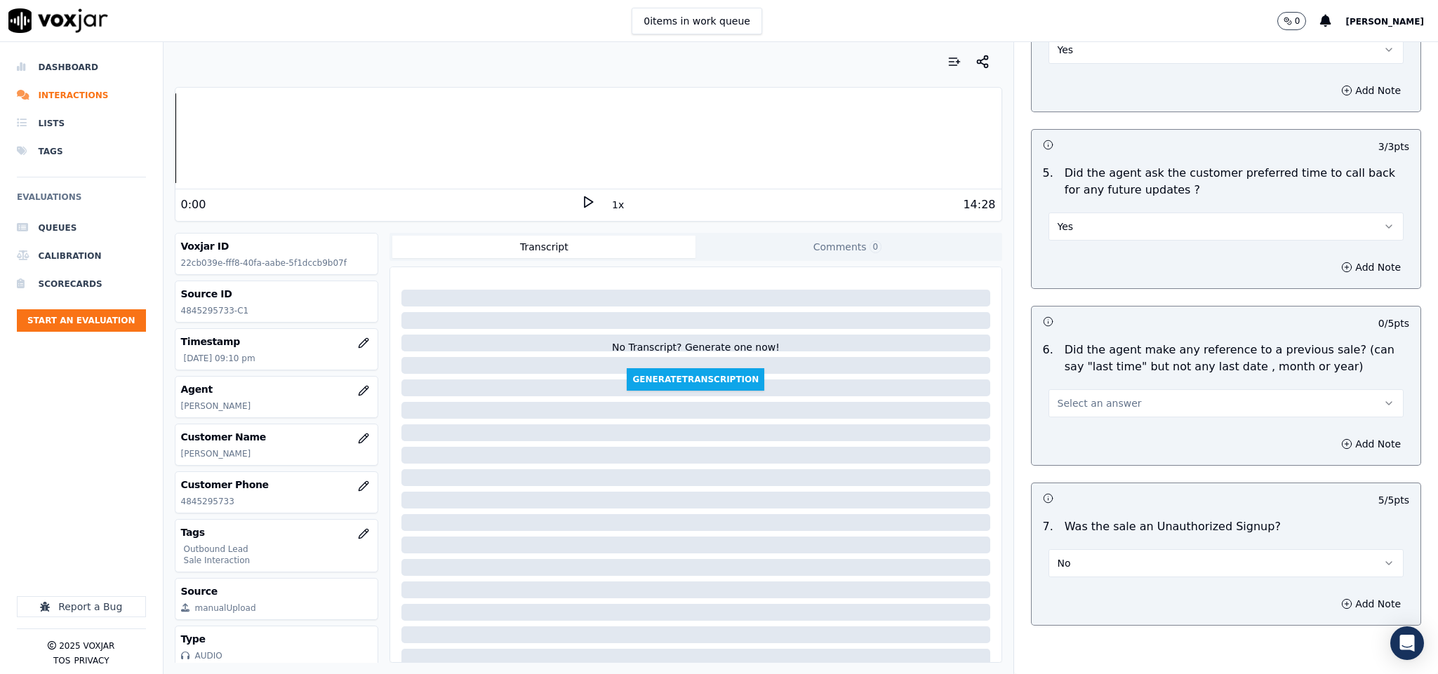
scroll to position [3297, 0]
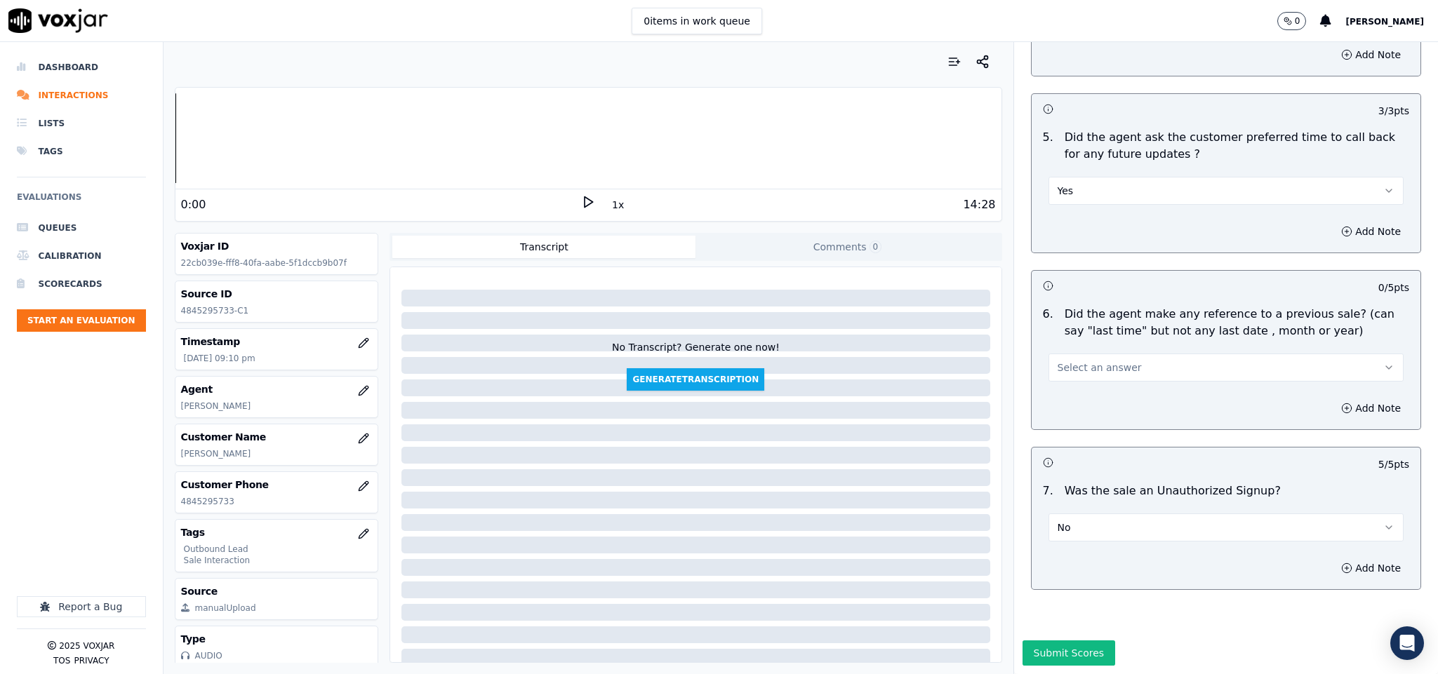
click at [1074, 354] on button "Select an answer" at bounding box center [1226, 368] width 356 height 28
click at [1069, 359] on div "Yes" at bounding box center [1191, 351] width 321 height 22
click at [1332, 399] on button "Add Note" at bounding box center [1370, 409] width 76 height 20
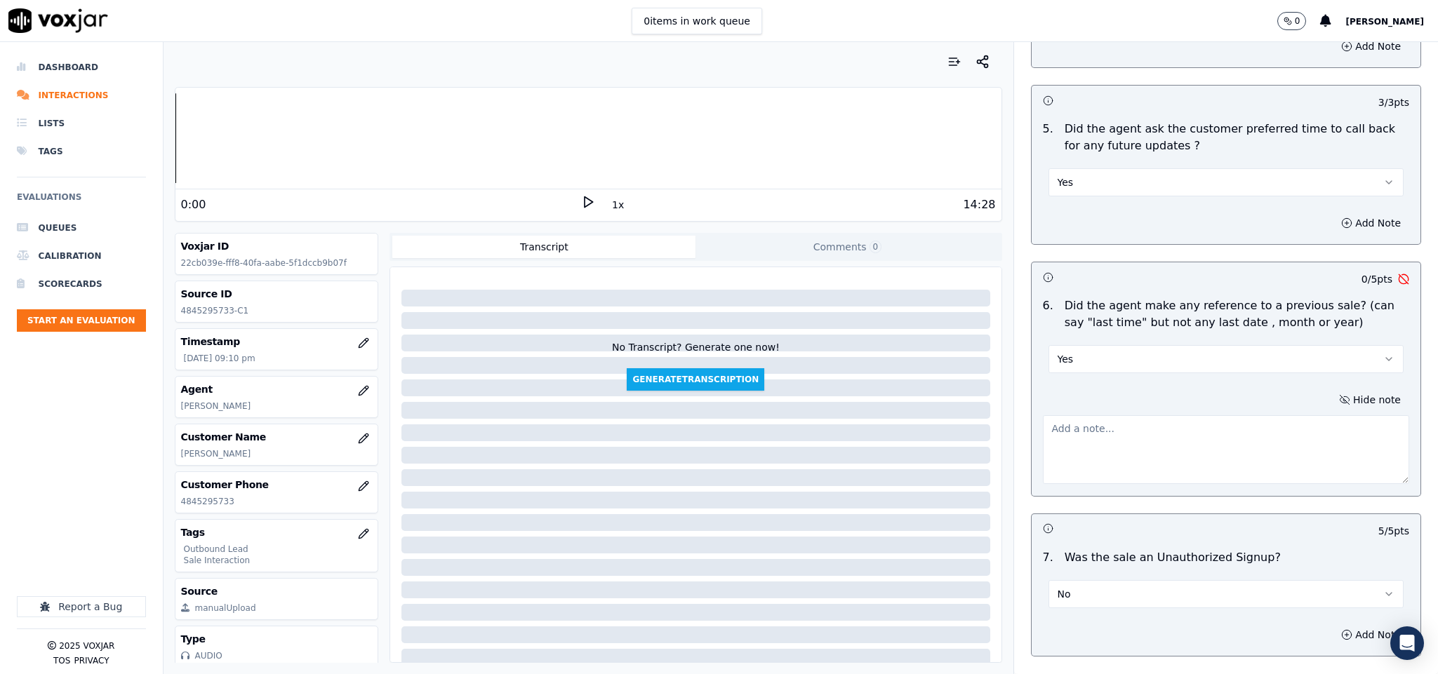
drag, startPoint x: 1321, startPoint y: 370, endPoint x: 1228, endPoint y: 422, distance: 105.8
click at [1229, 422] on textarea at bounding box center [1226, 449] width 367 height 69
click at [1281, 415] on textarea "To enrich screen reader interactions, please activate Accessibility in Grammarl…" at bounding box center [1226, 449] width 367 height 69
paste textarea "Electric / Last Sales Date: 03-03-2025 / Supplier: WGL / Term : 365 Days / ETF …"
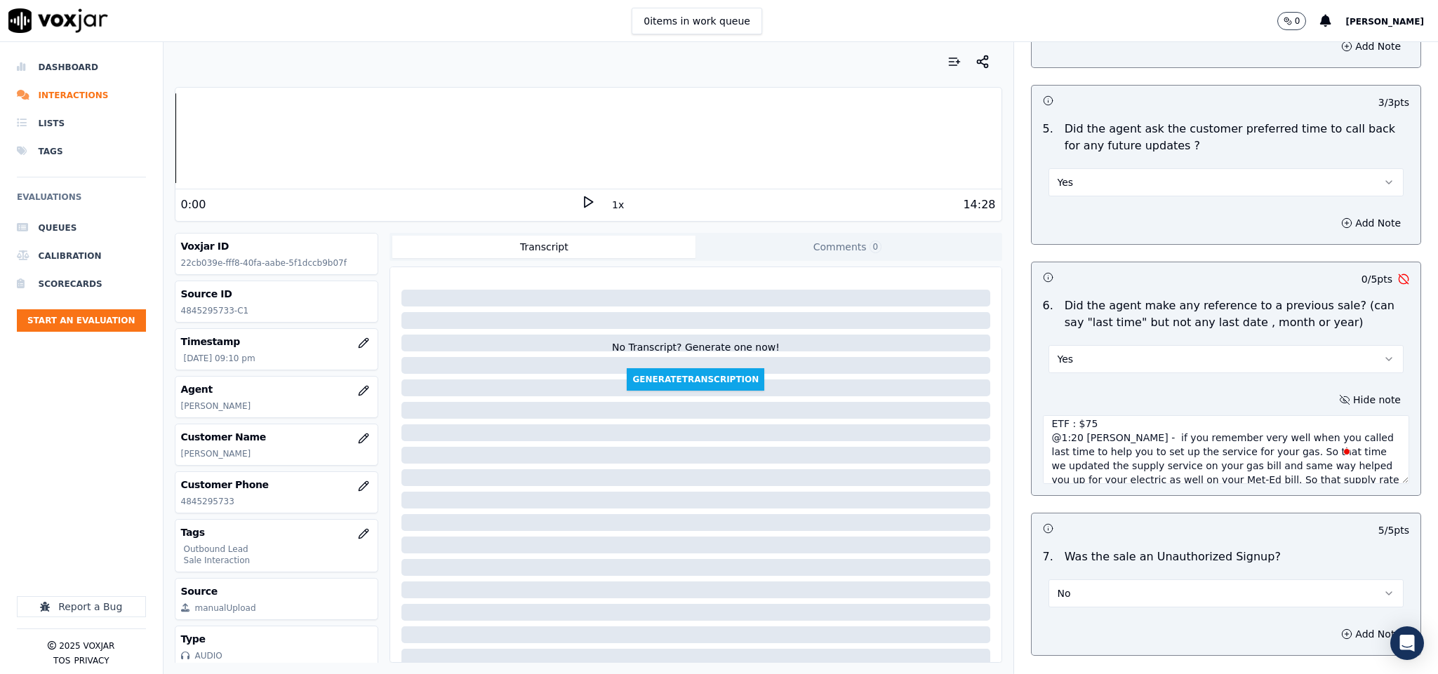
scroll to position [3, 0]
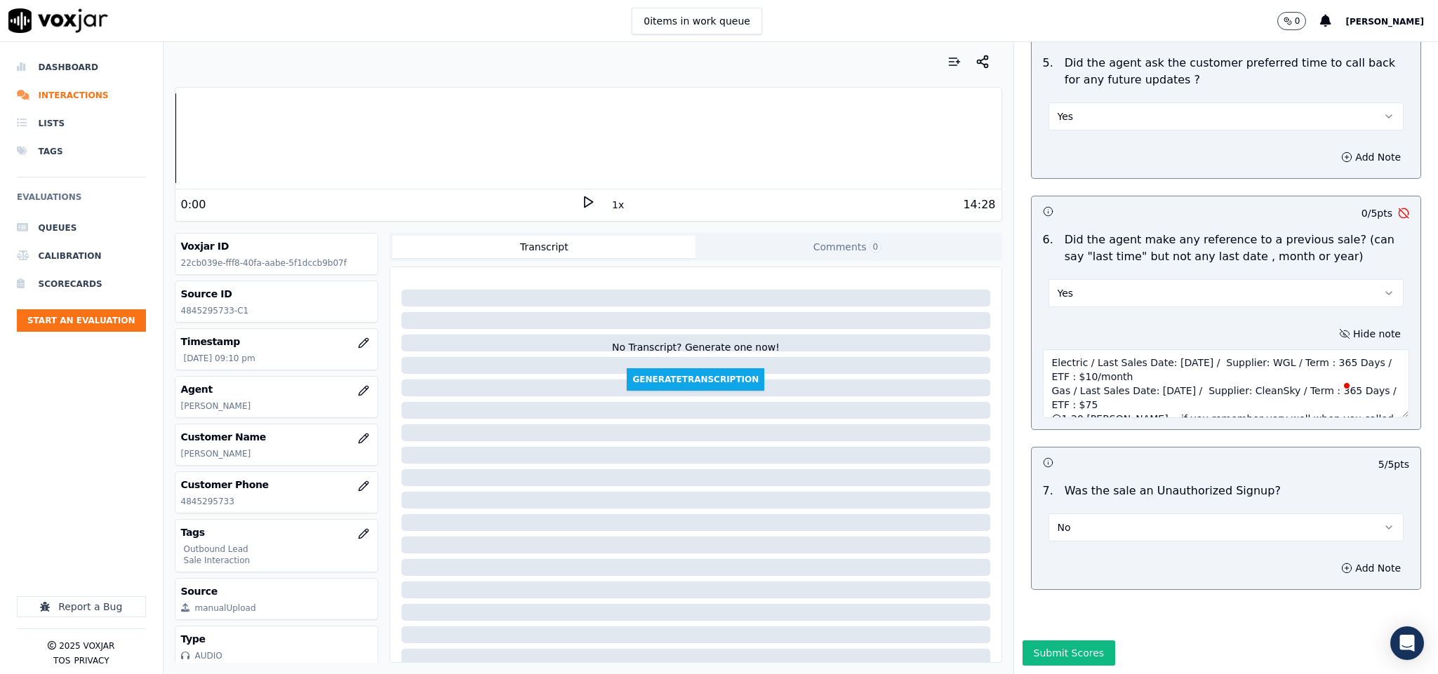
click at [1110, 356] on textarea "Electric / Last Sales Date: 03-03-2025 / Supplier: WGL / Term : 365 Days / ETF …" at bounding box center [1226, 383] width 367 height 69
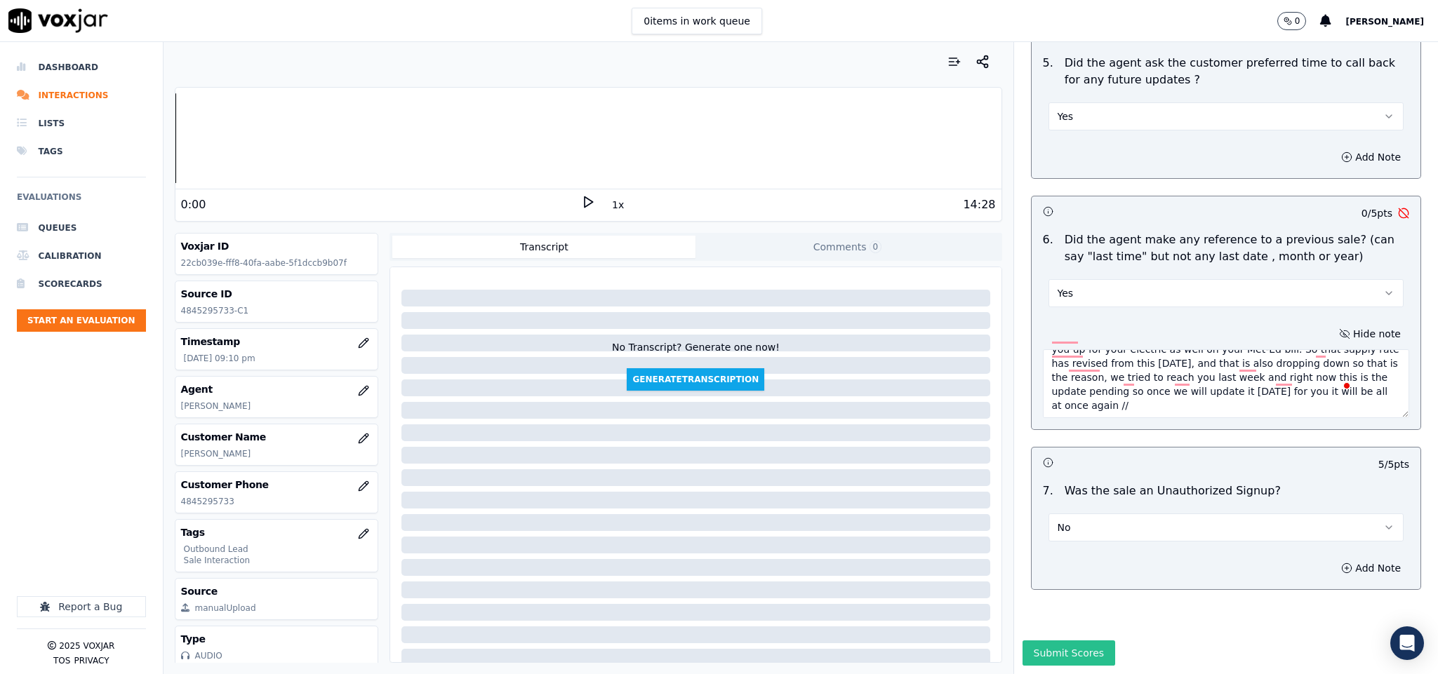
type textarea "Electric / Last Sales Date: [DATE] / Supplier: WGL / Term : 365 Days / ETF : $1…"
click at [1063, 641] on button "Submit Scores" at bounding box center [1068, 653] width 93 height 25
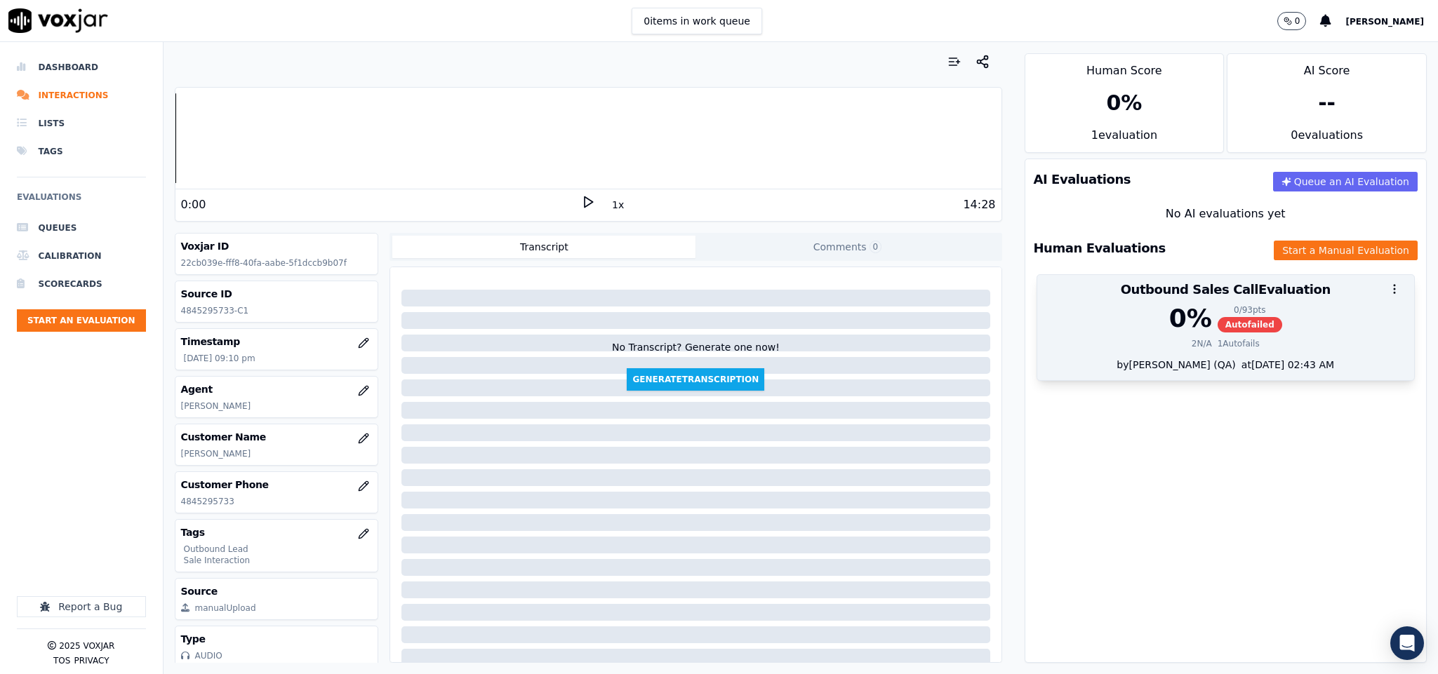
click at [1217, 324] on span "Autofailed" at bounding box center [1249, 324] width 65 height 15
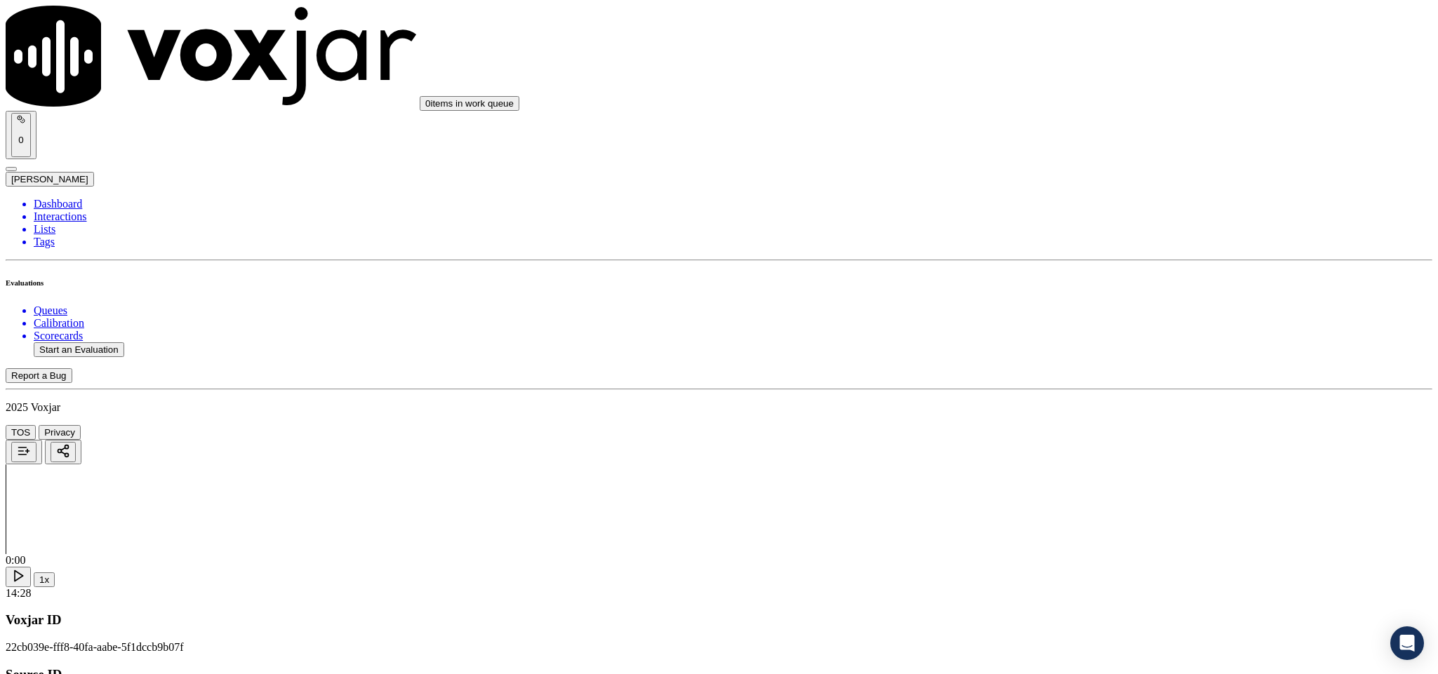
click at [65, 198] on li "Dashboard" at bounding box center [733, 204] width 1398 height 13
click at [69, 198] on li "Dashboard" at bounding box center [733, 204] width 1398 height 13
click at [124, 342] on button "Start an Evaluation" at bounding box center [79, 349] width 91 height 15
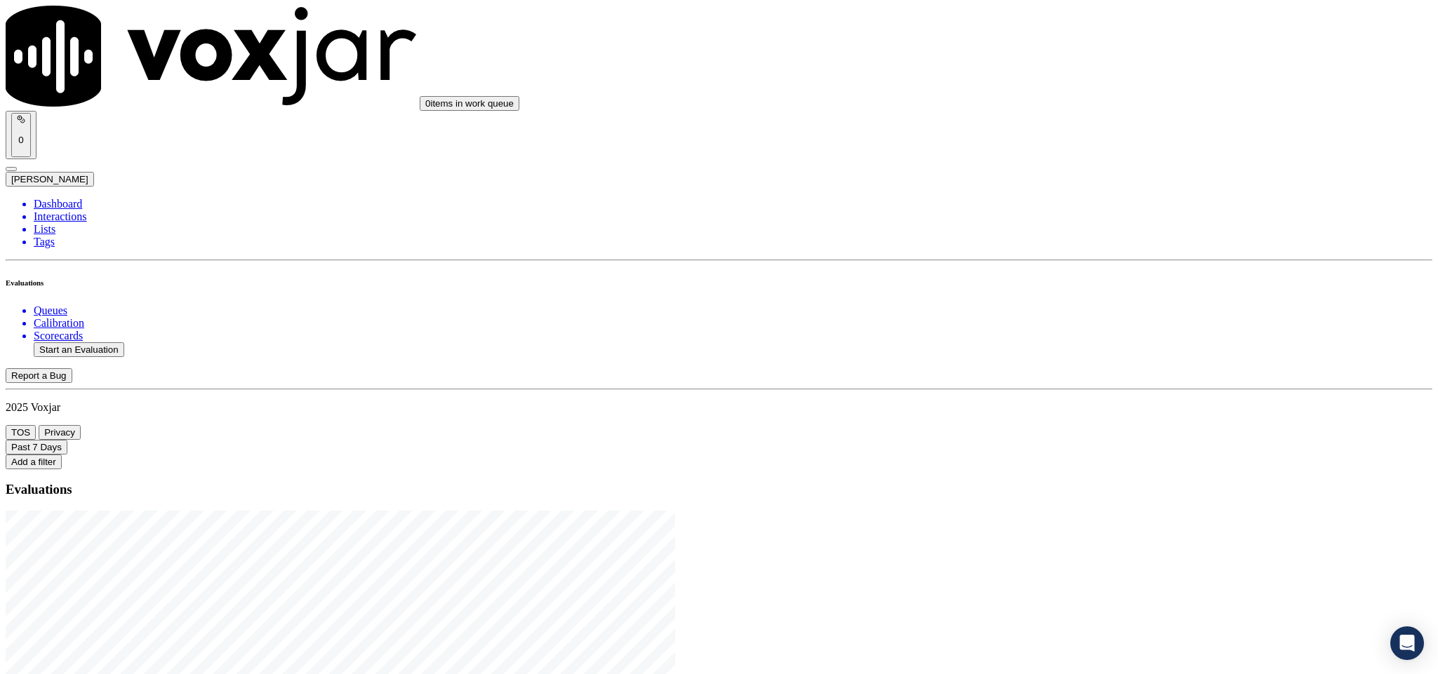
drag, startPoint x: 599, startPoint y: 297, endPoint x: 668, endPoint y: 297, distance: 69.5
type input "20250820-174605_2155289156-C1"
type input "[DATE]T21:19"
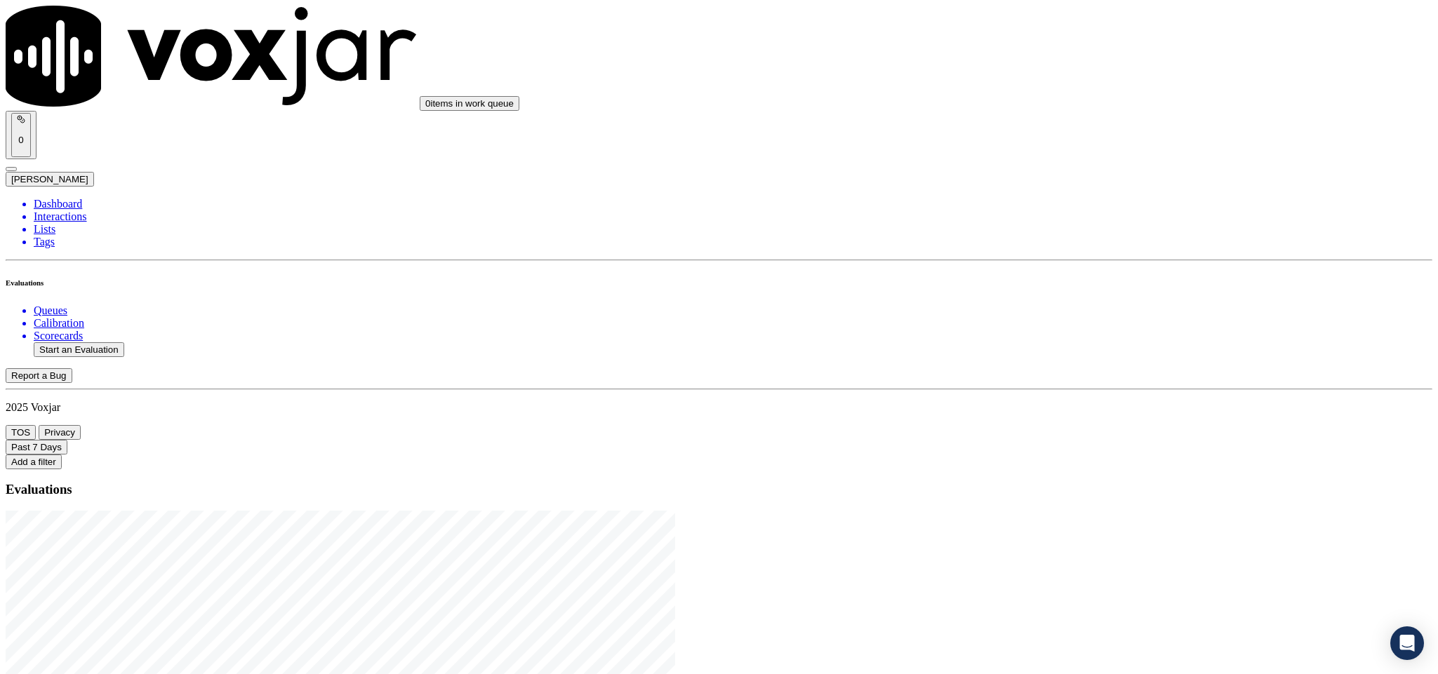
type input "jan"
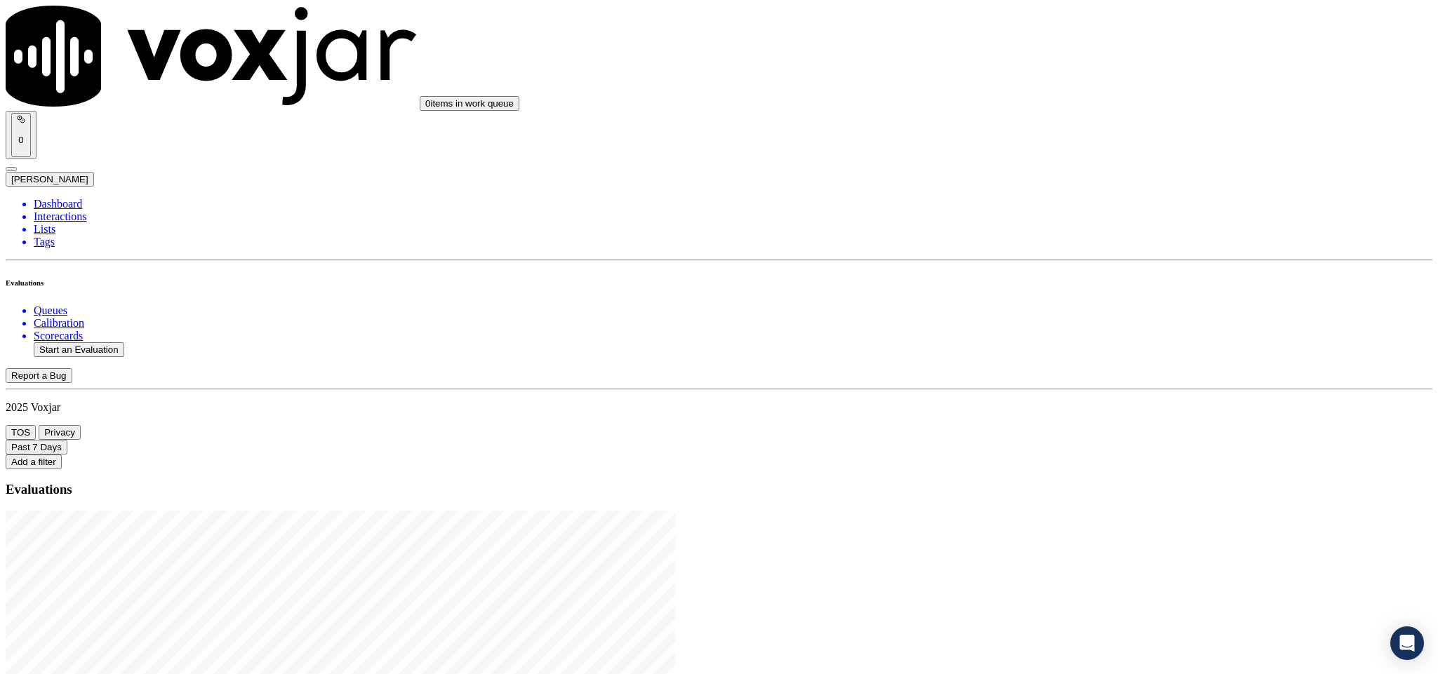
scroll to position [126, 0]
type input "[PERSON_NAME]"
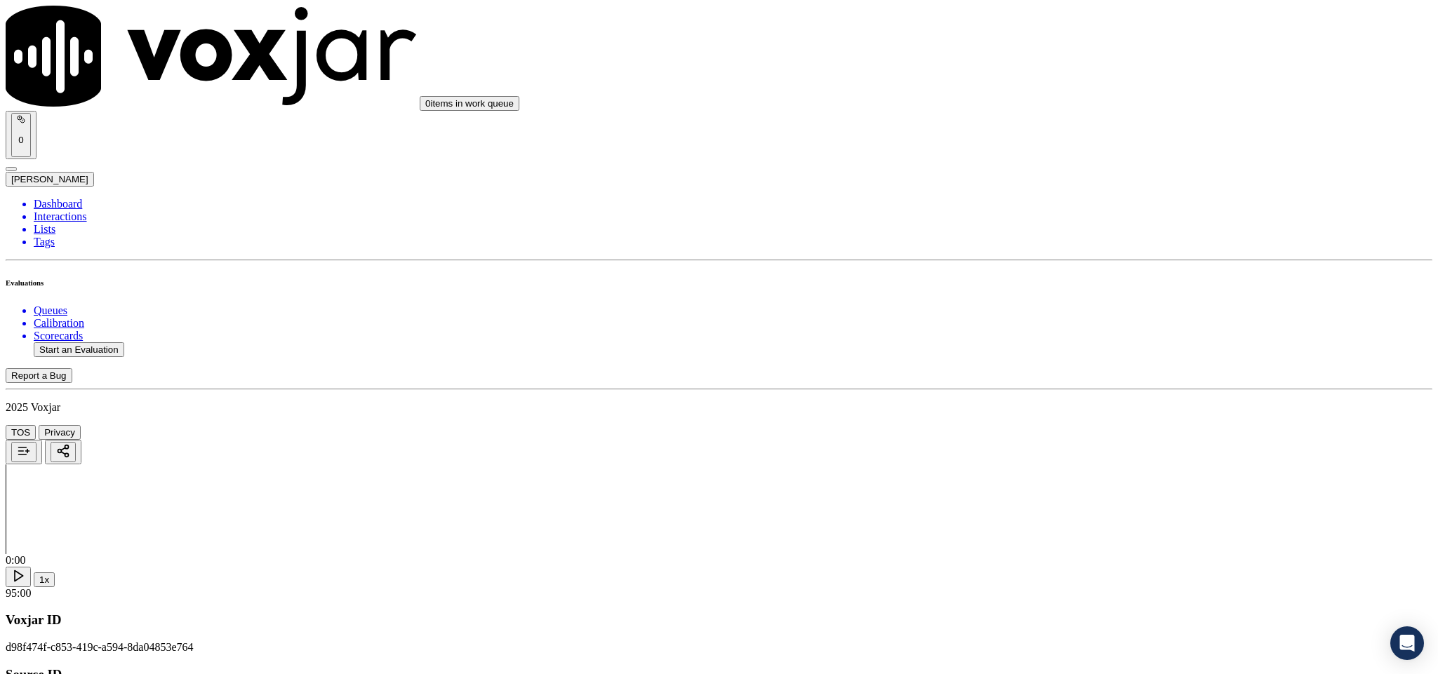
drag, startPoint x: 655, startPoint y: 198, endPoint x: 486, endPoint y: 222, distance: 170.8
type input "[PERSON_NAME]"
click at [435, 152] on input "Add a New Customer" at bounding box center [373, 145] width 124 height 15
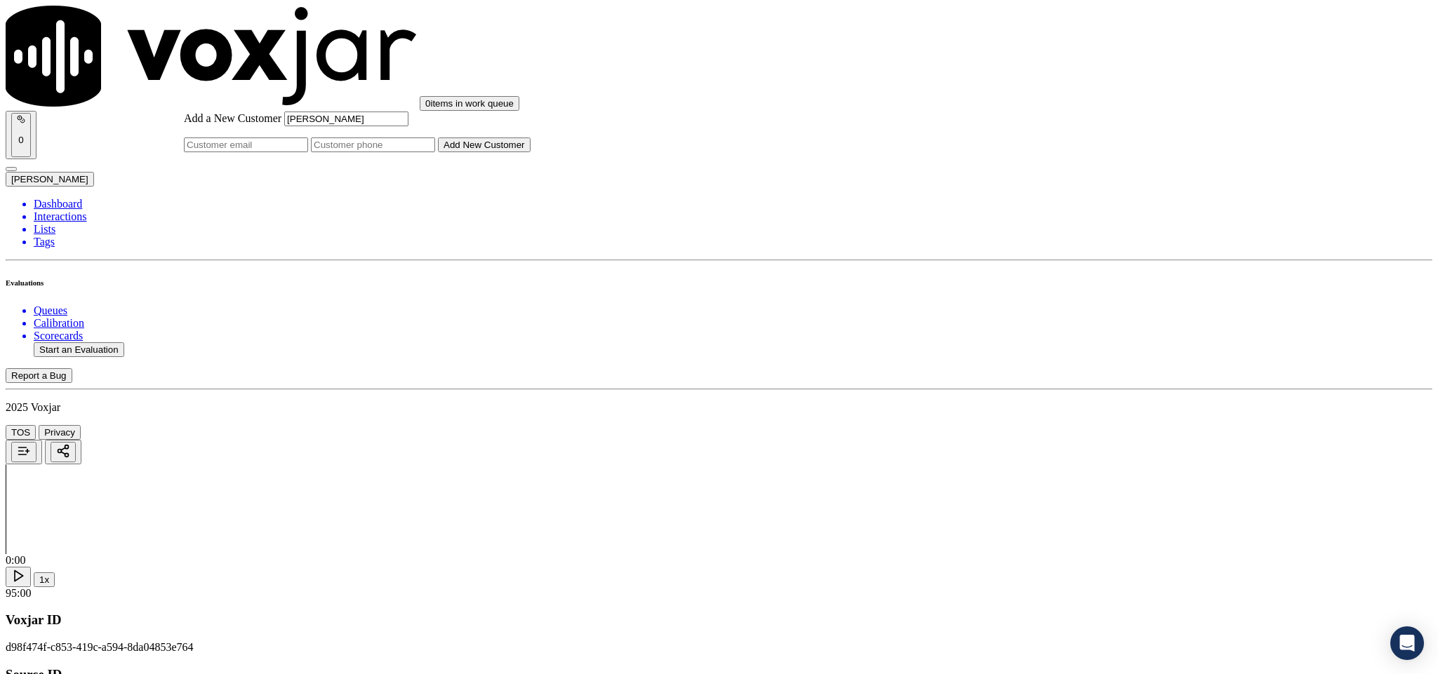
paste input "2155289156"
type input "2155289156"
click at [530, 152] on button "Add New Customer" at bounding box center [484, 145] width 93 height 15
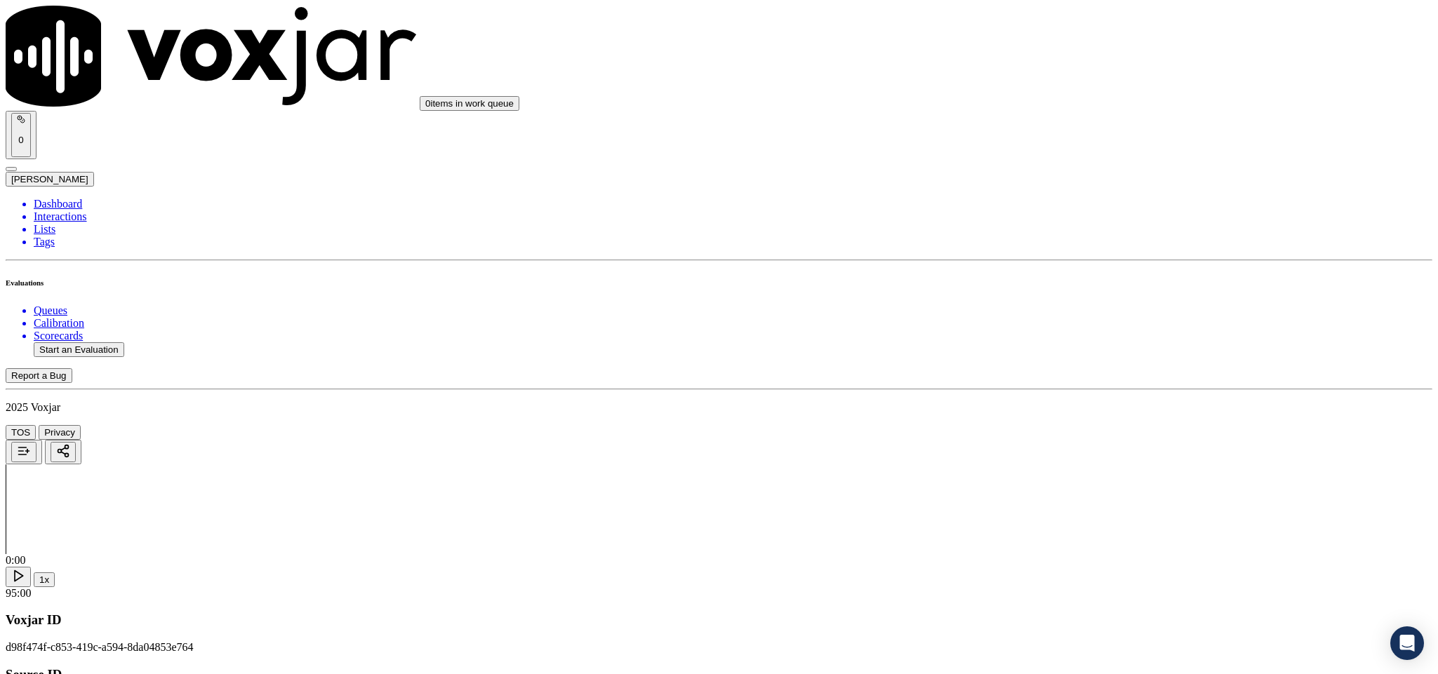
click at [1088, 261] on div "Yes" at bounding box center [1191, 256] width 328 height 13
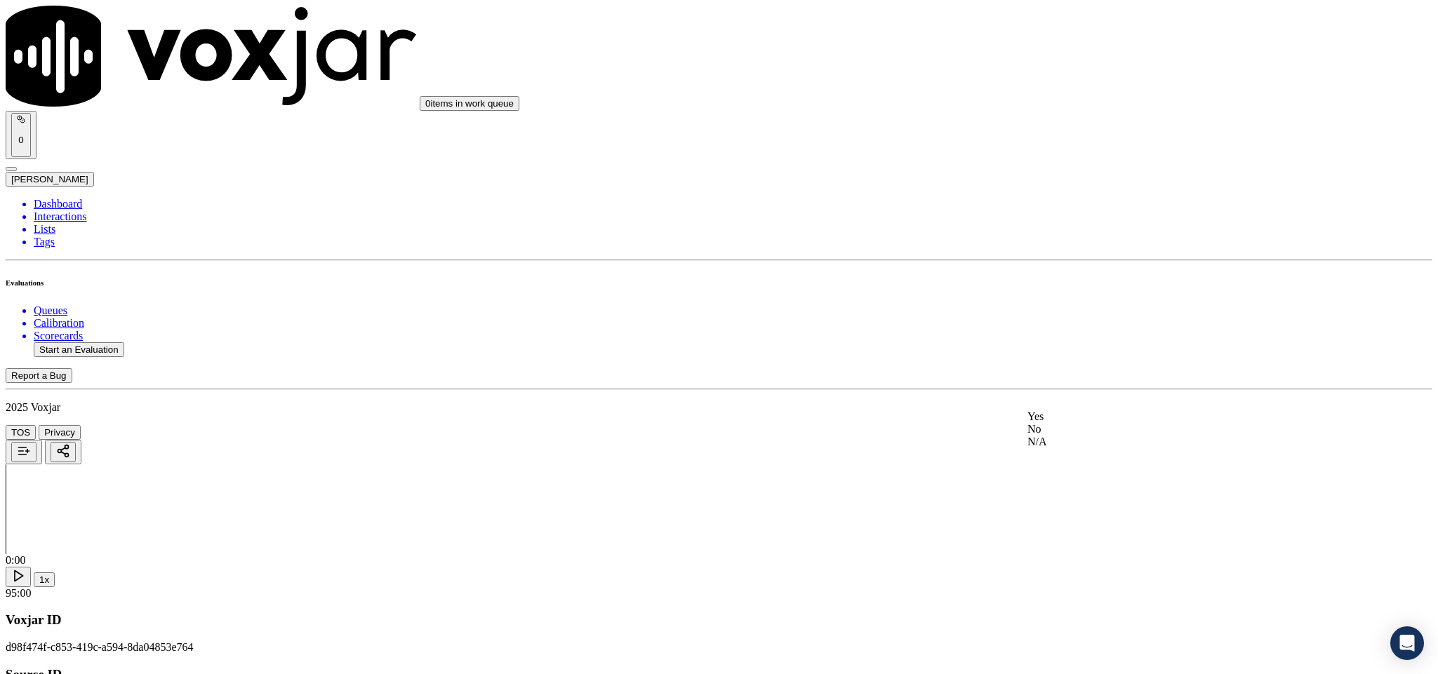
click at [1086, 423] on div "Yes" at bounding box center [1191, 416] width 328 height 13
click at [1085, 474] on div "Yes" at bounding box center [1191, 472] width 328 height 13
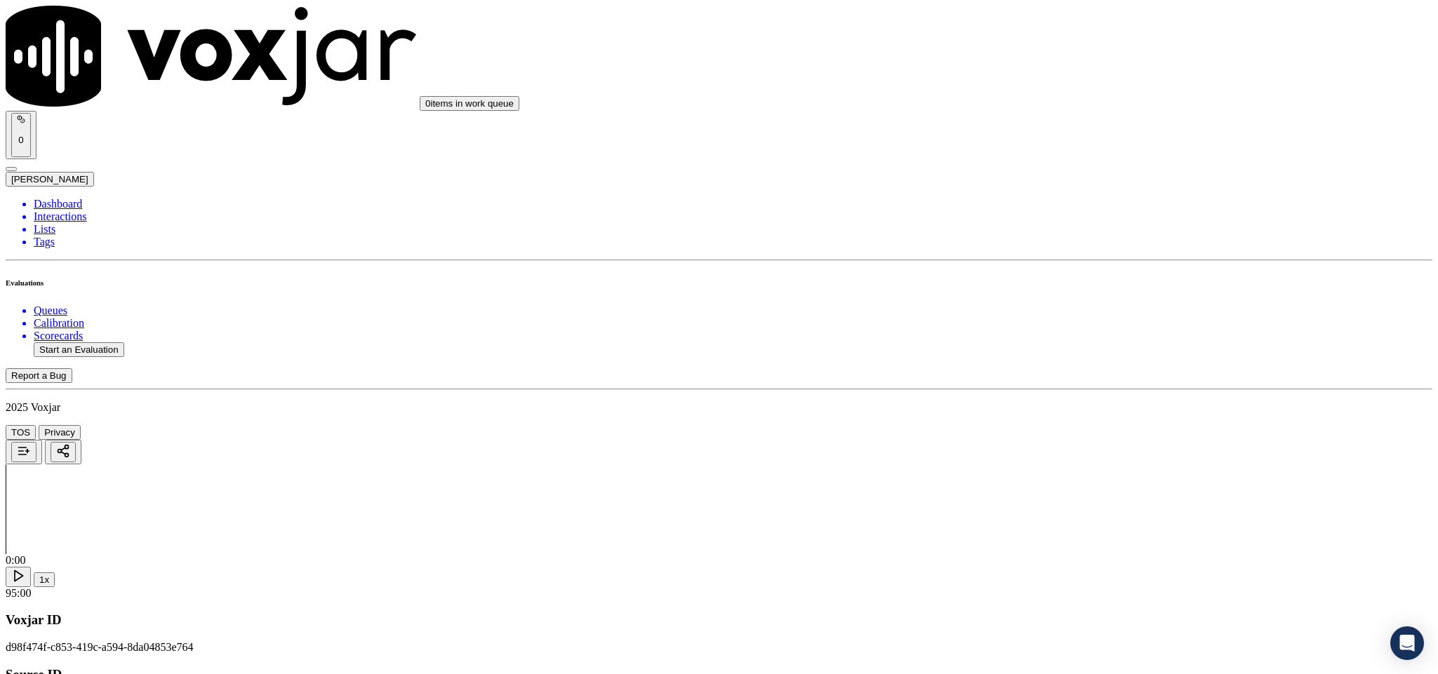
click at [1078, 251] on div "Yes" at bounding box center [1191, 245] width 328 height 13
click at [1071, 214] on div "No" at bounding box center [1191, 207] width 328 height 13
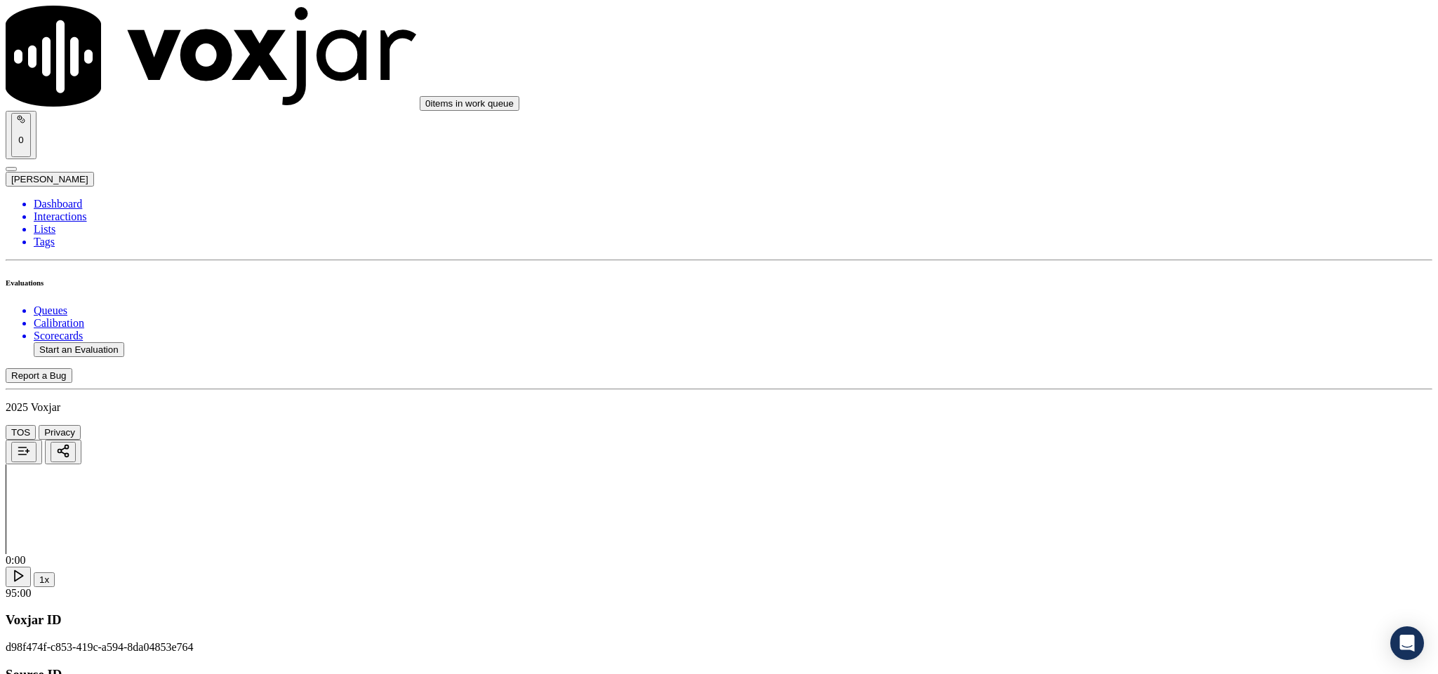
scroll to position [842, 0]
click at [1087, 348] on div "Yes" at bounding box center [1191, 341] width 328 height 13
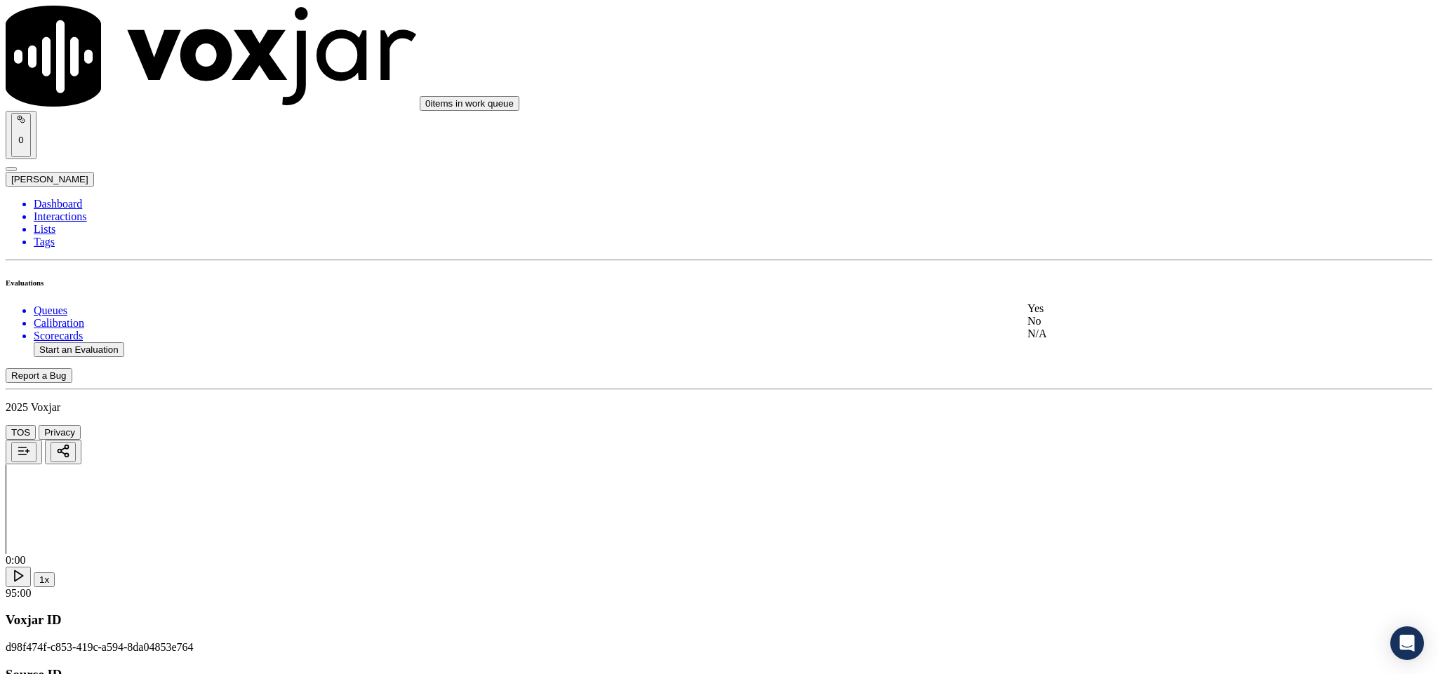
click at [1078, 328] on div "No" at bounding box center [1191, 321] width 328 height 13
click at [1081, 359] on div "N/A" at bounding box center [1191, 353] width 328 height 13
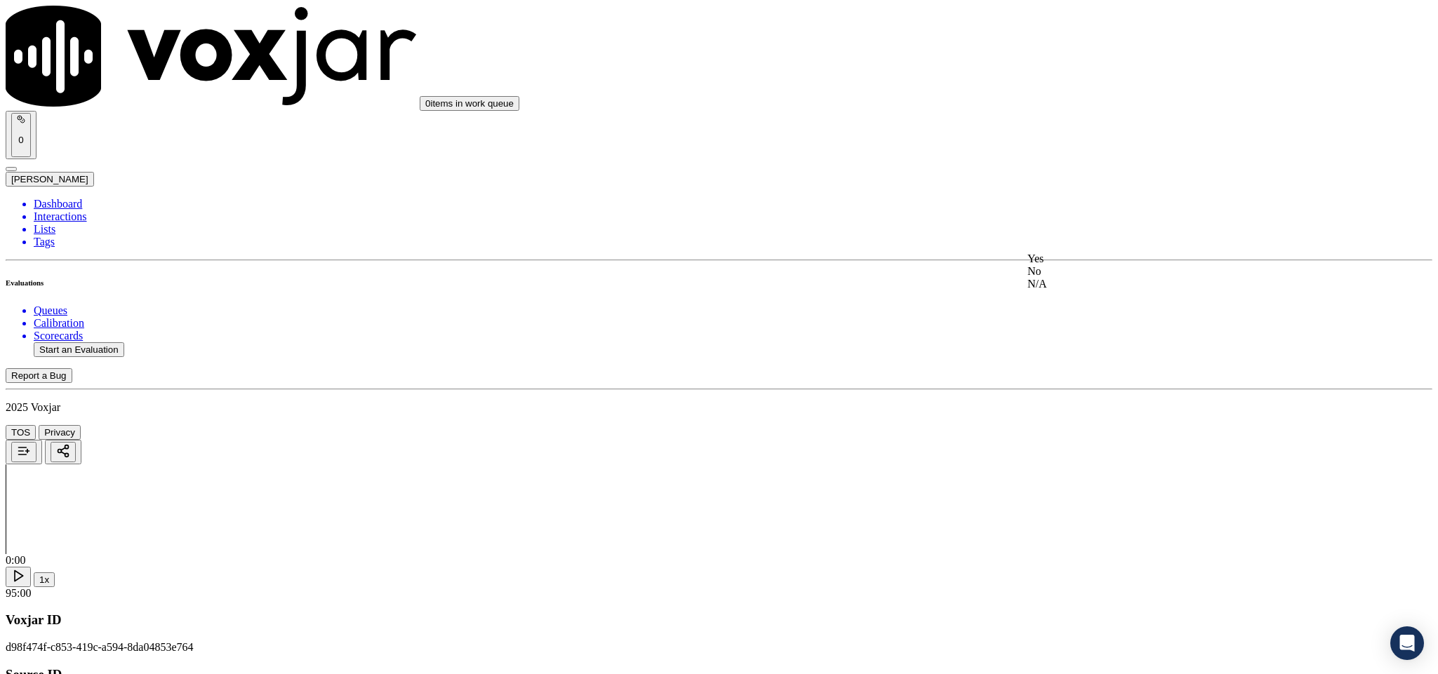
click at [1085, 265] on div "Yes" at bounding box center [1191, 259] width 328 height 13
click at [1078, 323] on div "Yes" at bounding box center [1191, 317] width 328 height 13
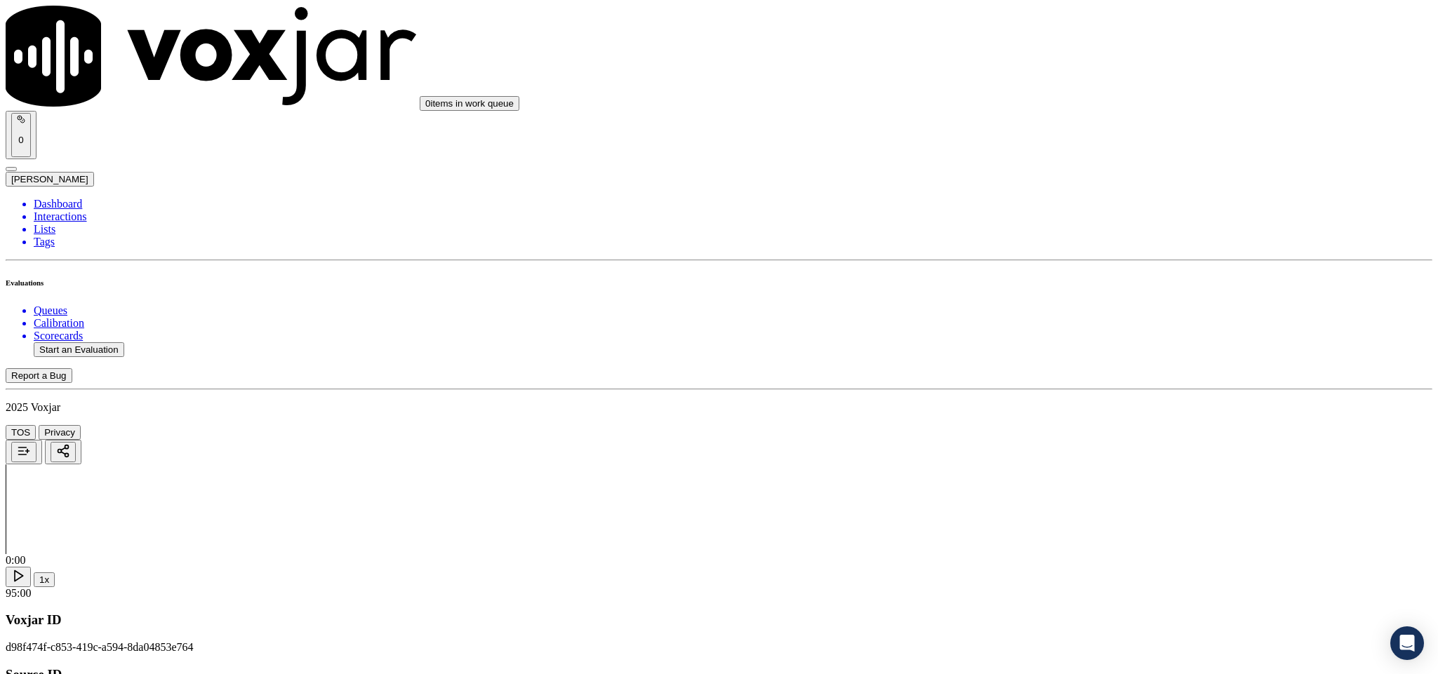
click at [1129, 197] on div "No" at bounding box center [1191, 191] width 328 height 13
click at [1088, 269] on div "No" at bounding box center [1191, 263] width 328 height 13
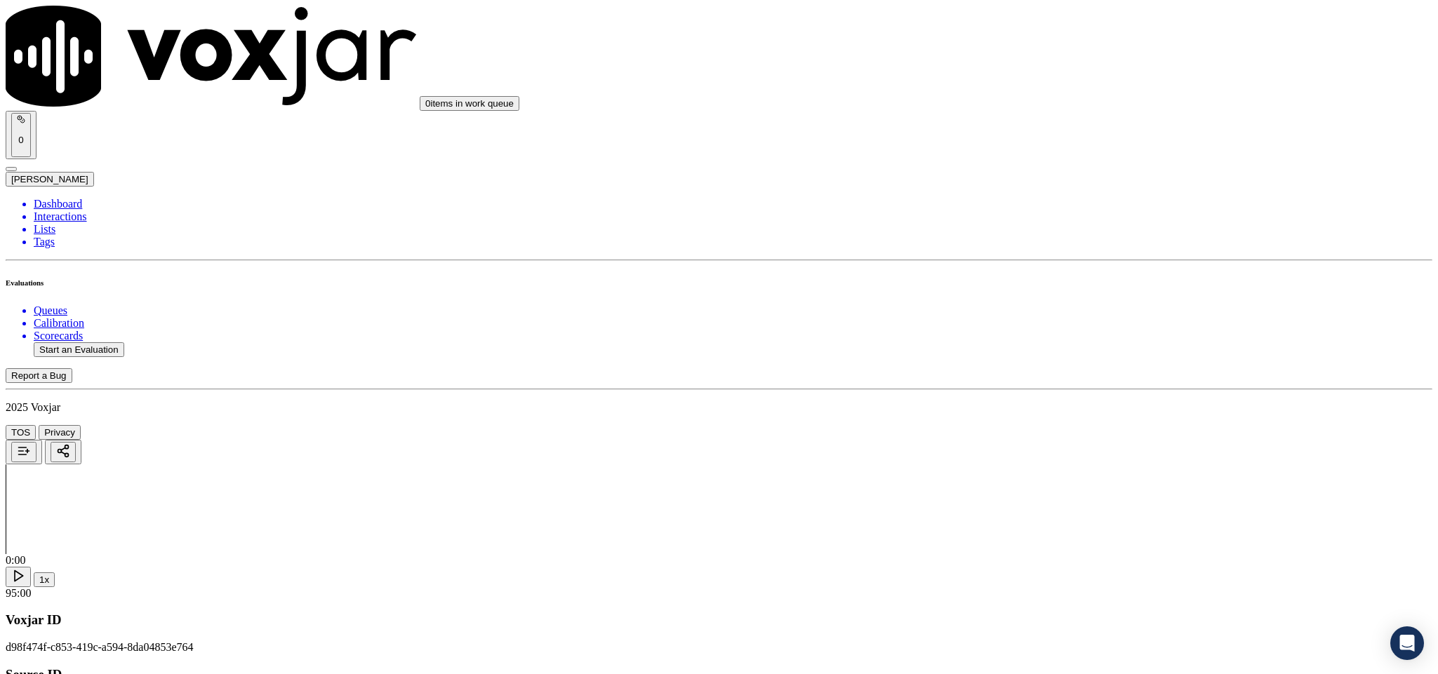
scroll to position [2105, 0]
click at [1090, 201] on div "Yes" at bounding box center [1191, 200] width 328 height 13
click at [1097, 366] on div "Yes" at bounding box center [1191, 361] width 328 height 13
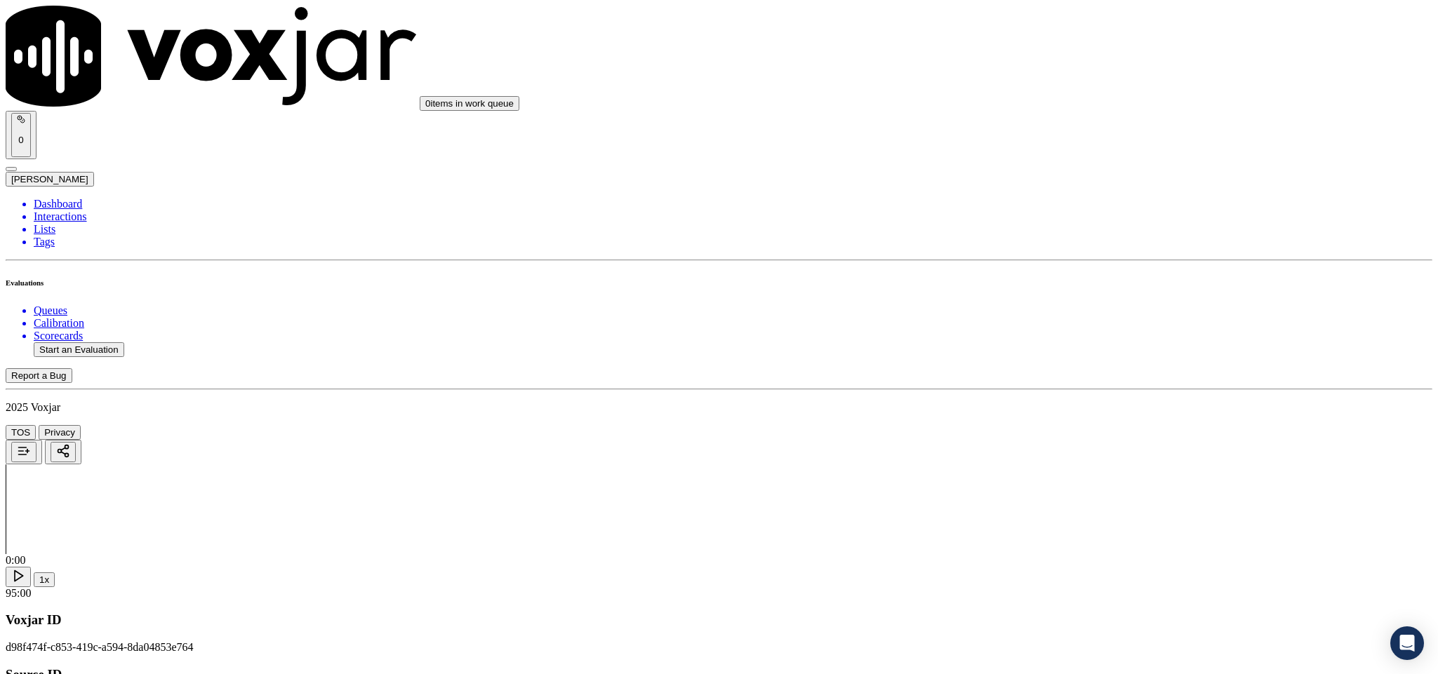
scroll to position [2210, 0]
click at [1076, 420] on div "Yes" at bounding box center [1191, 416] width 328 height 13
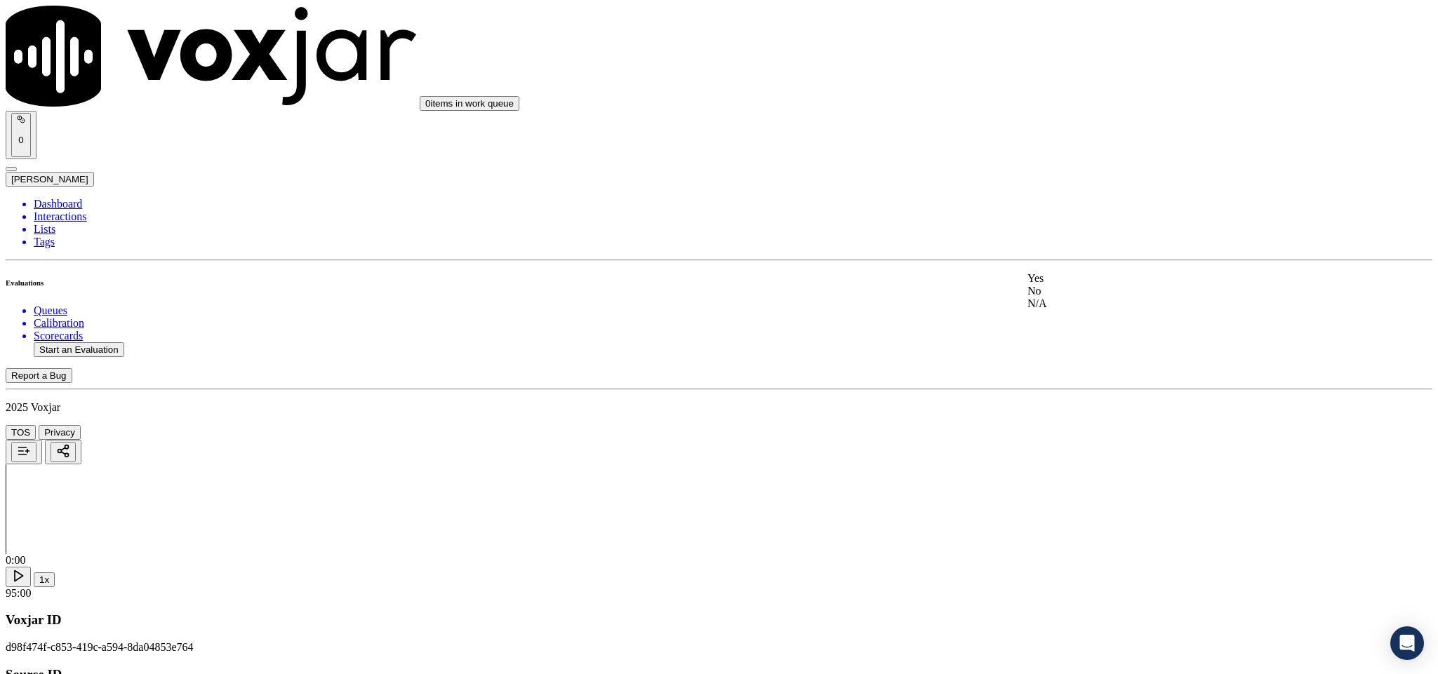
click at [1071, 285] on div "Yes" at bounding box center [1191, 278] width 328 height 13
click at [1074, 408] on div "Yes" at bounding box center [1191, 407] width 328 height 13
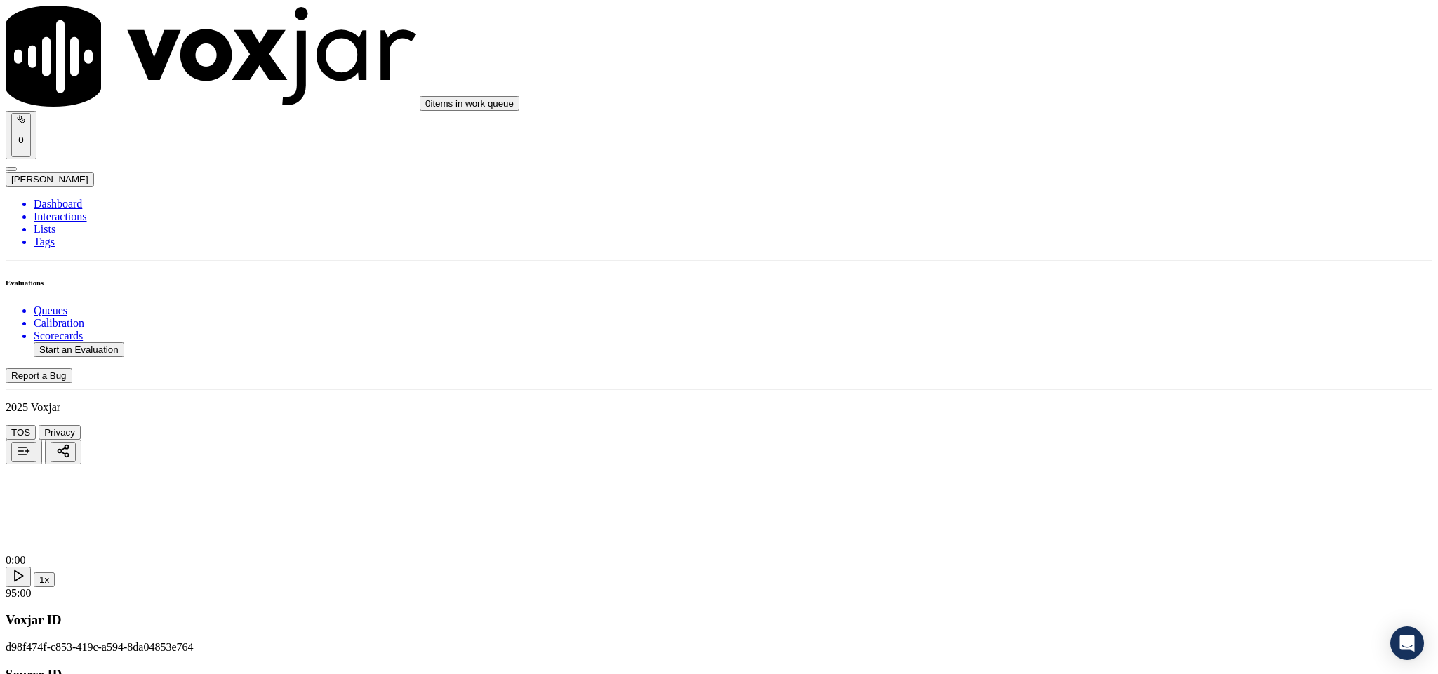
click at [1078, 301] on div "N/A" at bounding box center [1191, 294] width 328 height 13
click at [1085, 218] on div "Yes" at bounding box center [1191, 219] width 328 height 13
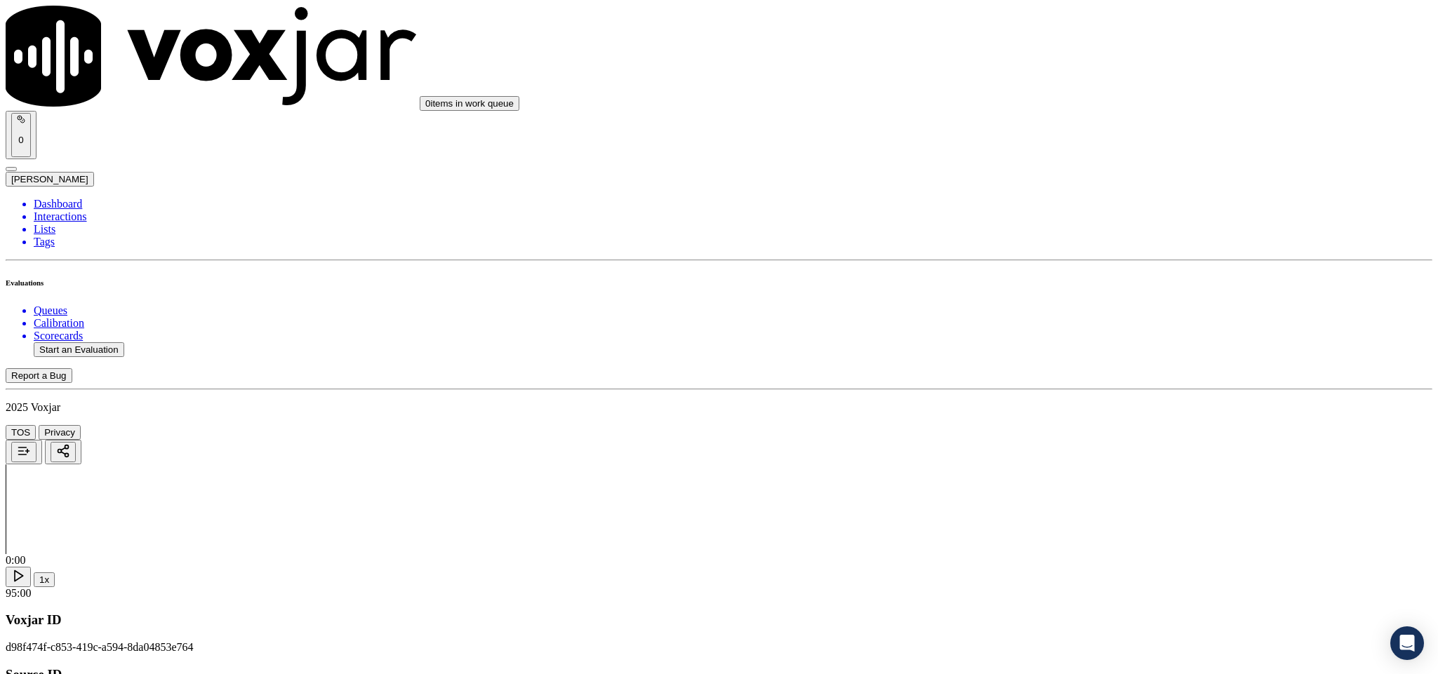
click at [1074, 444] on div "N/A" at bounding box center [1191, 438] width 328 height 13
click at [1086, 366] on div "Yes" at bounding box center [1191, 362] width 328 height 13
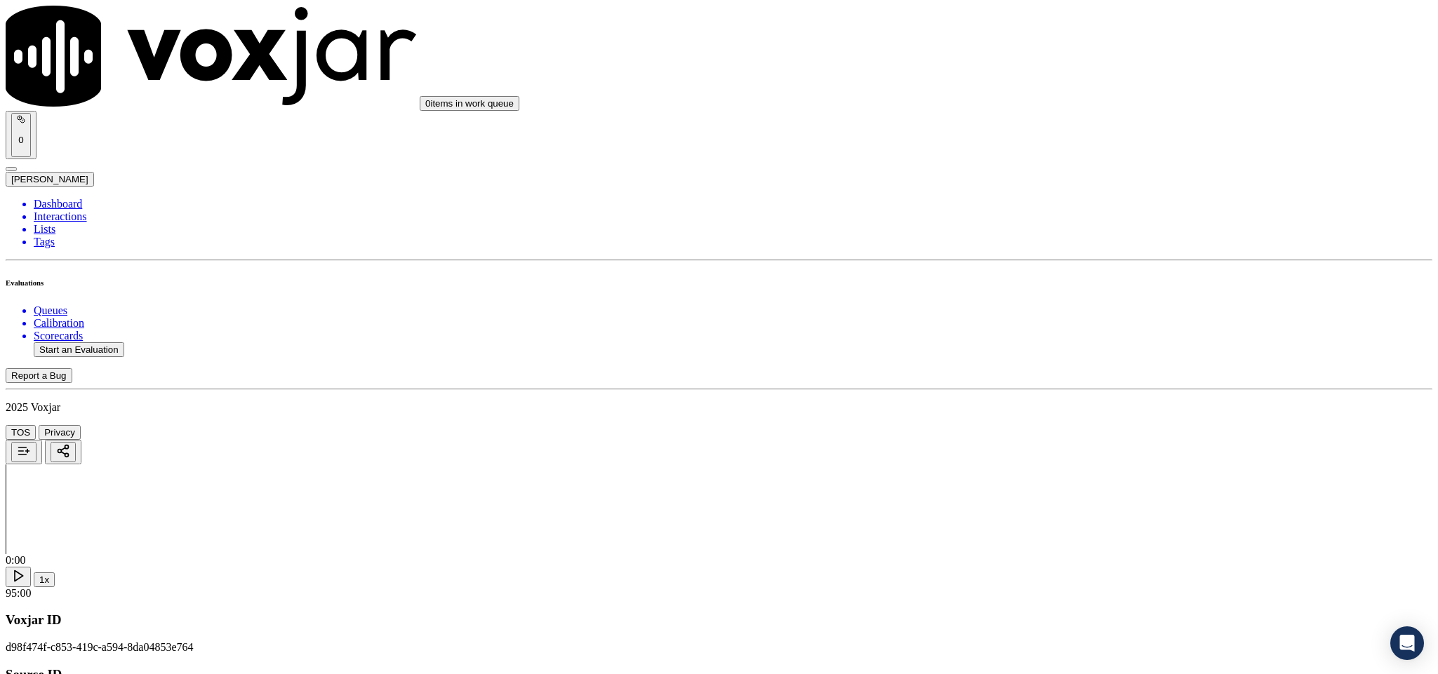
scroll to position [3473, 0]
click at [1057, 296] on div "No" at bounding box center [1191, 289] width 328 height 13
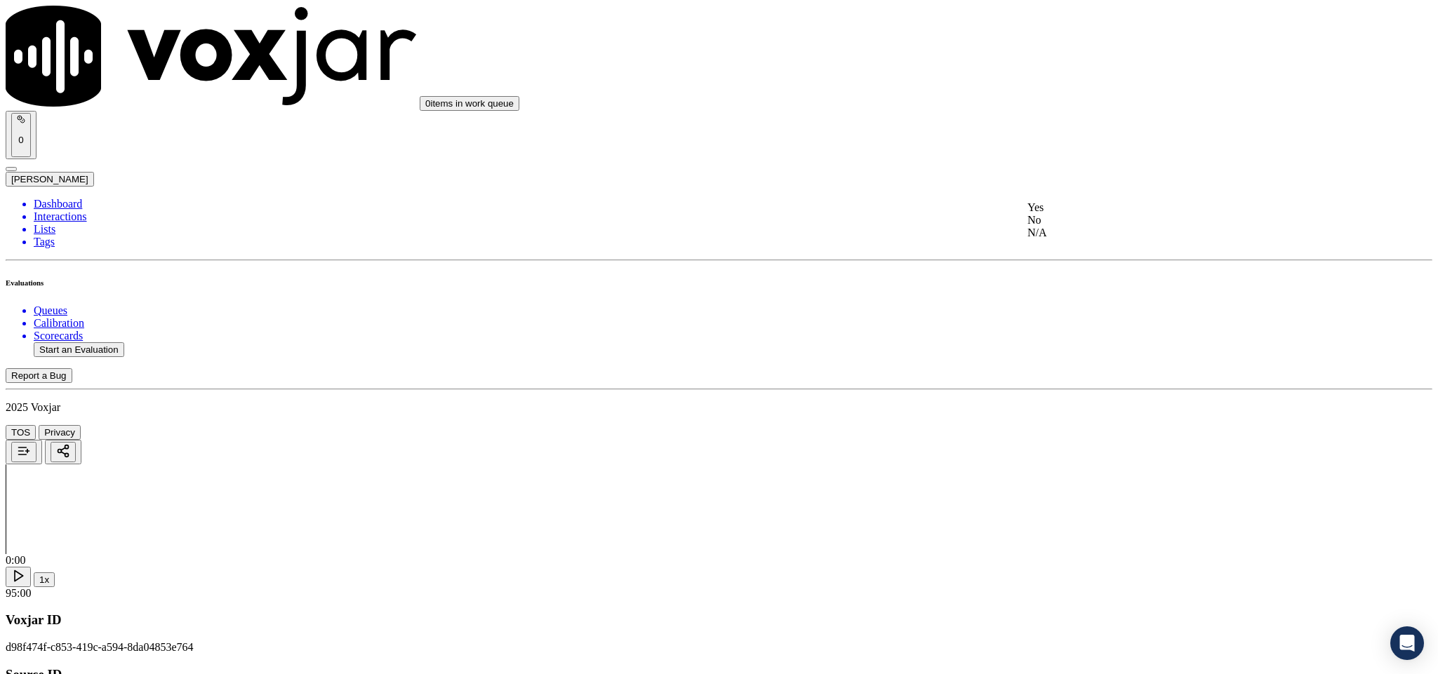
click at [1070, 227] on div "No" at bounding box center [1191, 220] width 328 height 13
click at [1087, 387] on div "No" at bounding box center [1191, 380] width 328 height 13
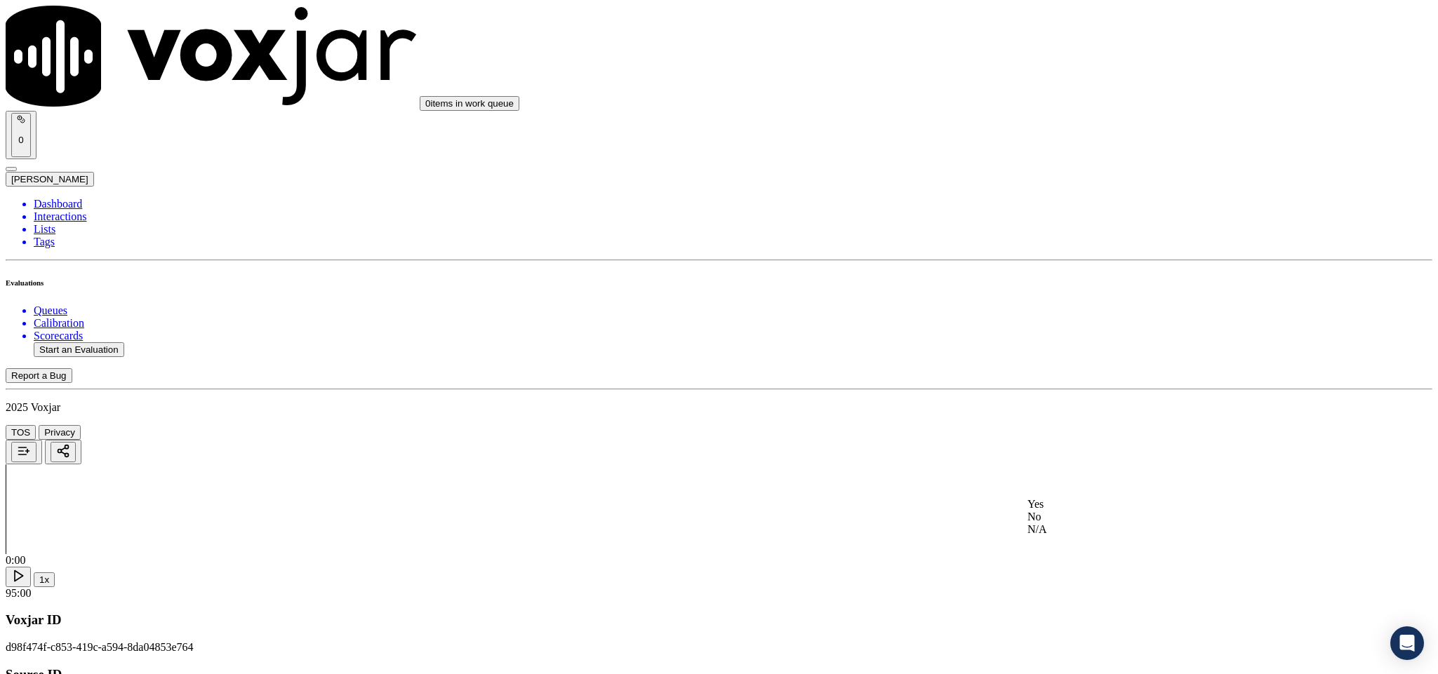
click at [1076, 511] on div "Yes" at bounding box center [1191, 504] width 328 height 13
click at [47, 198] on li "Dashboard" at bounding box center [733, 204] width 1398 height 13
click at [124, 342] on button "Start an Evaluation" at bounding box center [79, 349] width 91 height 15
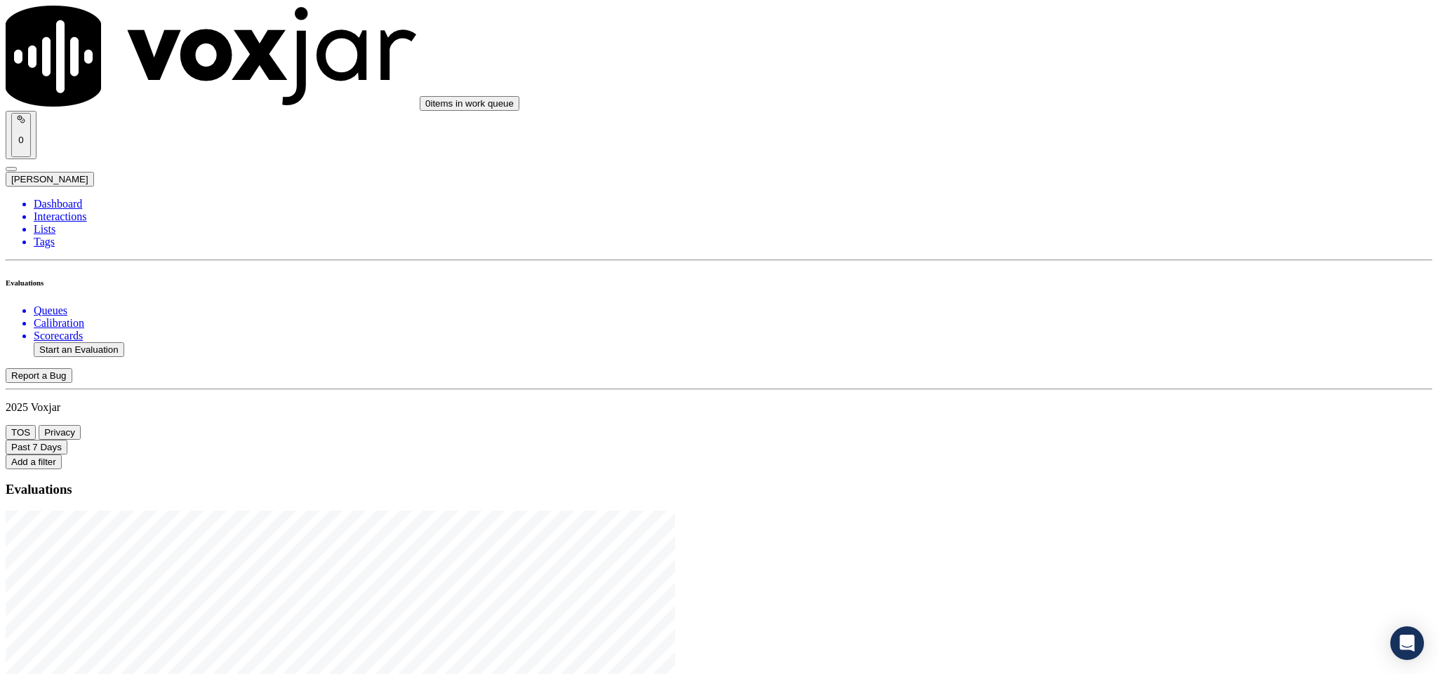
drag, startPoint x: 599, startPoint y: 290, endPoint x: 689, endPoint y: 293, distance: 90.5
type input "20250820-115320_2152624841-C1"
type input "[DATE]T21:49"
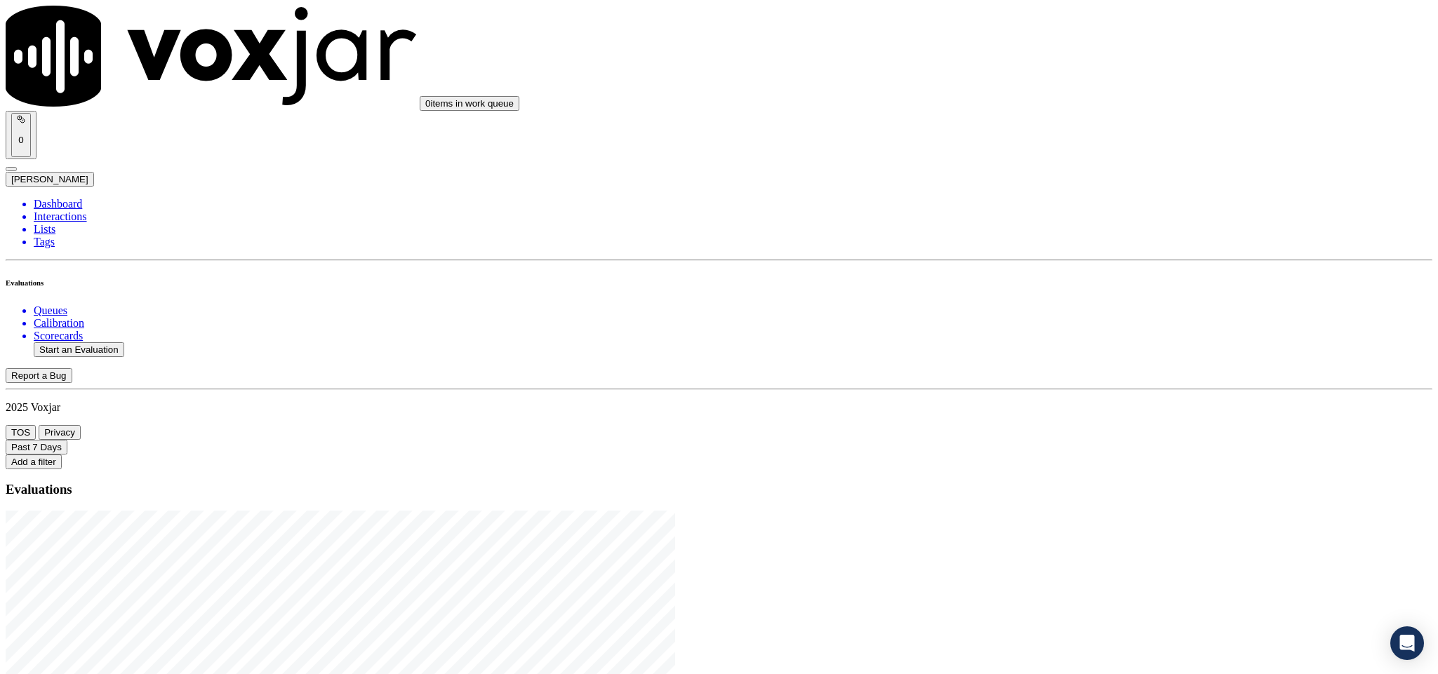
type input "et"
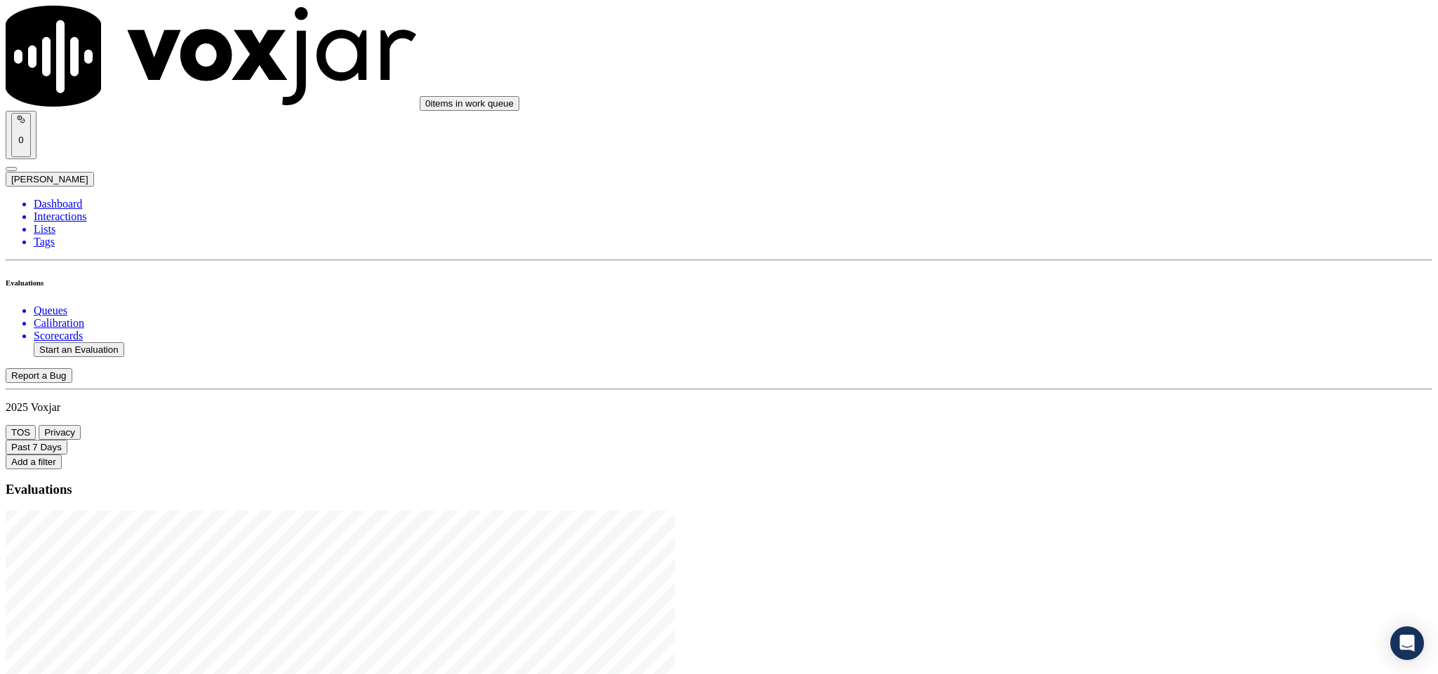
scroll to position [126, 0]
type input "[PERSON_NAME]"
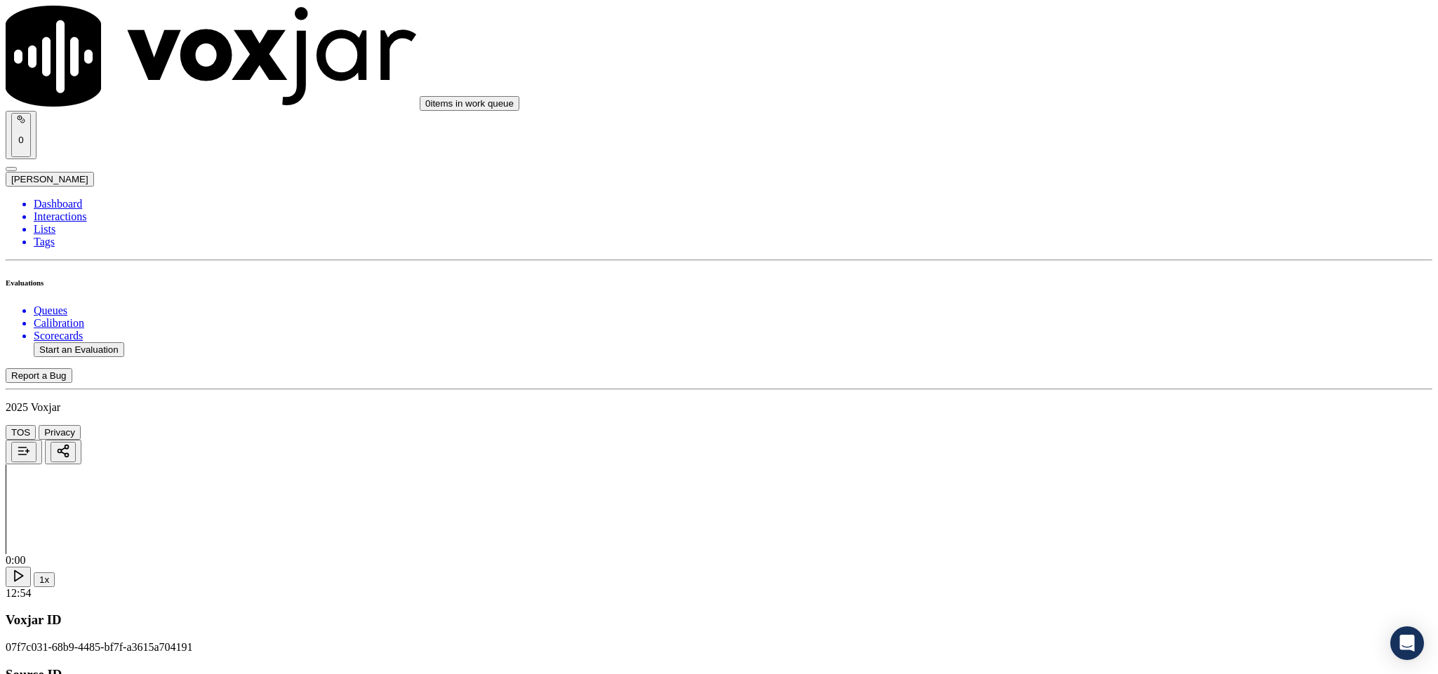
drag, startPoint x: 684, startPoint y: 198, endPoint x: 457, endPoint y: 205, distance: 226.7
type input "[PERSON_NAME]"
click at [435, 152] on input "Add a New Customer" at bounding box center [373, 145] width 124 height 15
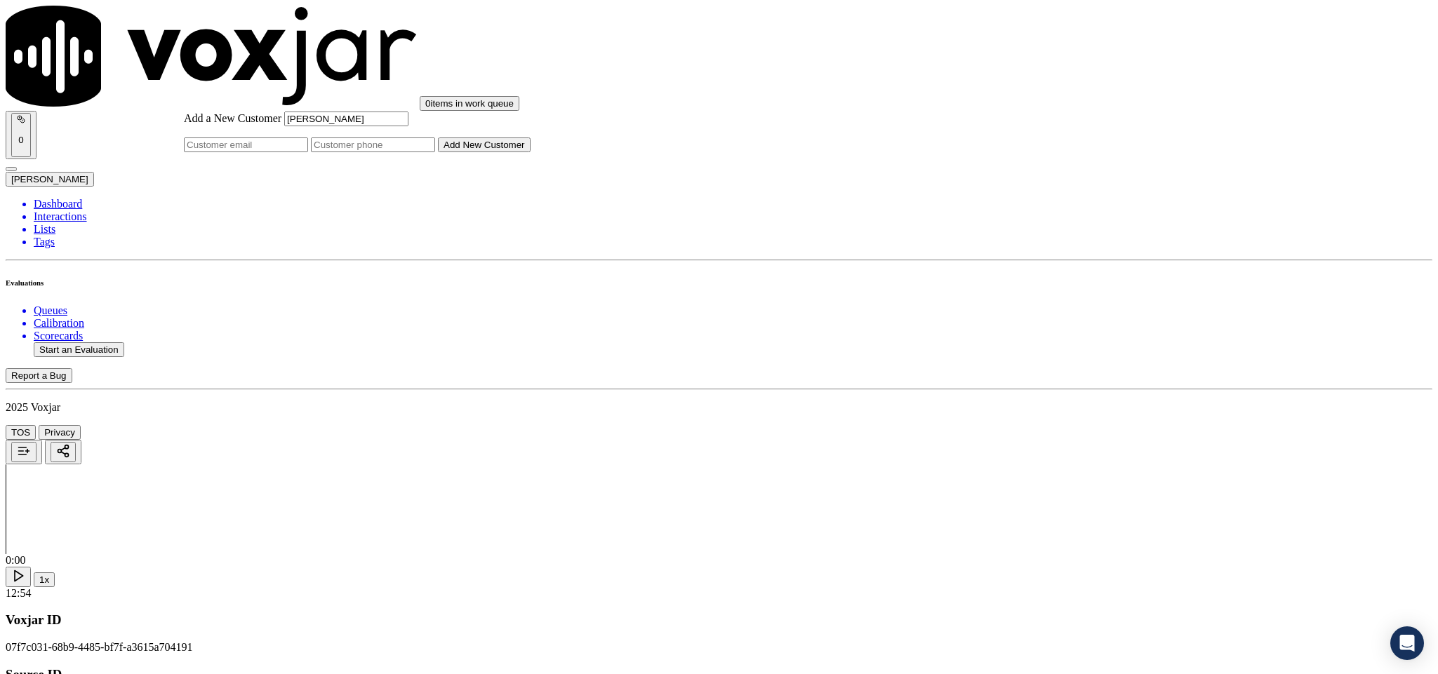
paste input "2152624841"
type input "2152624841"
click at [530, 152] on button "Add New Customer" at bounding box center [484, 145] width 93 height 15
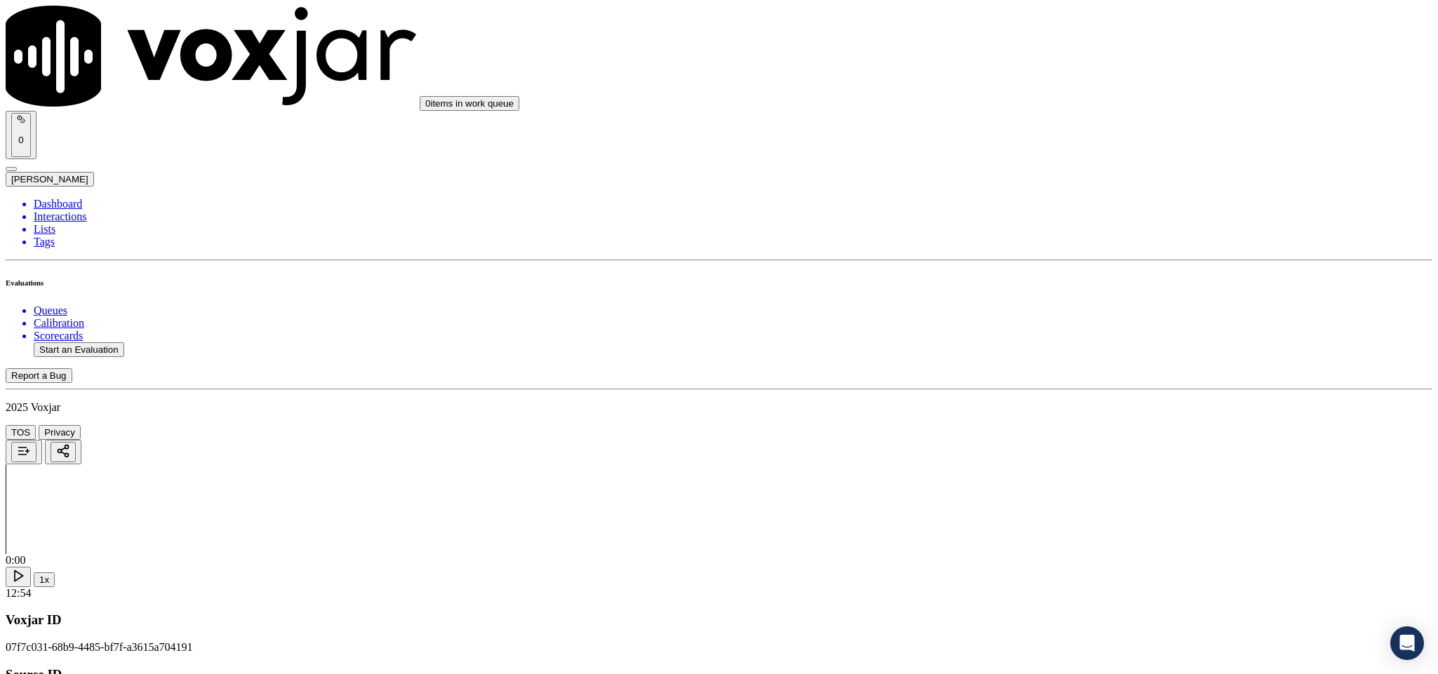
click at [1067, 261] on div "Yes" at bounding box center [1191, 256] width 328 height 13
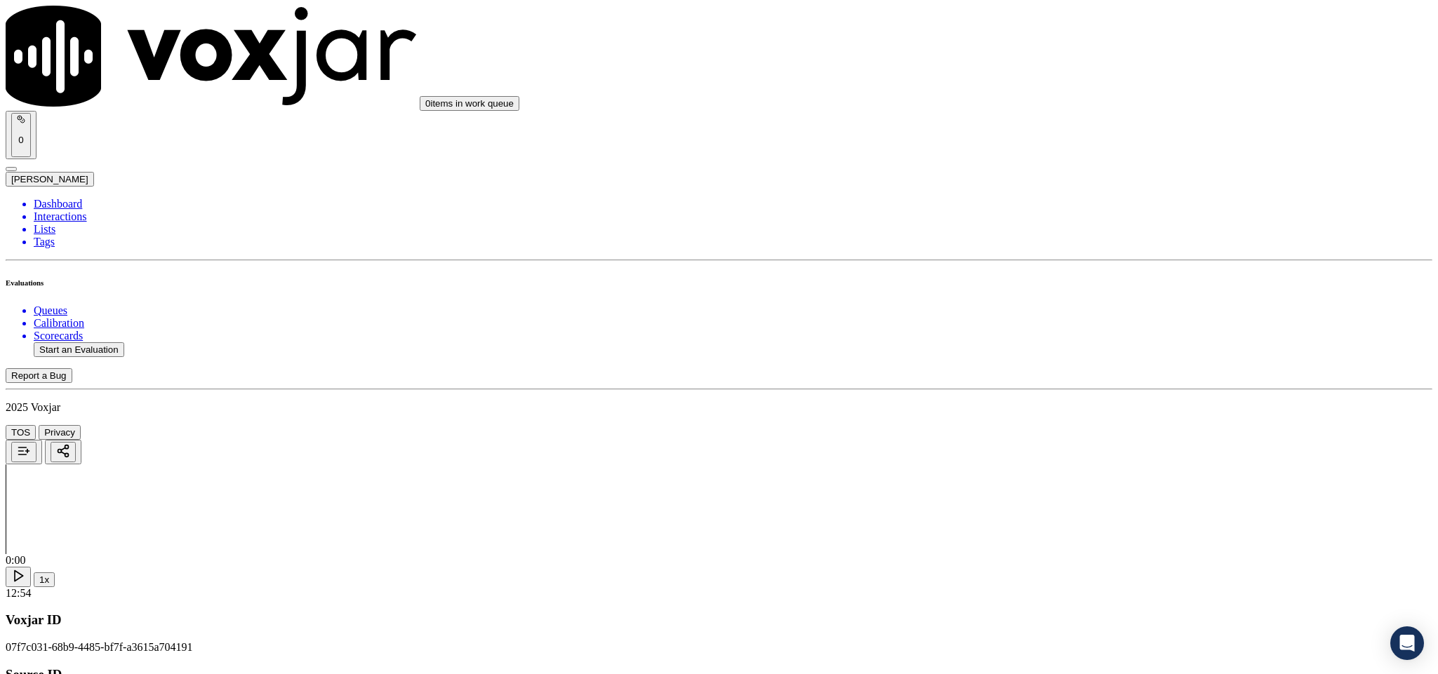
drag, startPoint x: 1092, startPoint y: 389, endPoint x: 1091, endPoint y: 404, distance: 14.8
click at [1084, 421] on div "Yes" at bounding box center [1191, 416] width 328 height 13
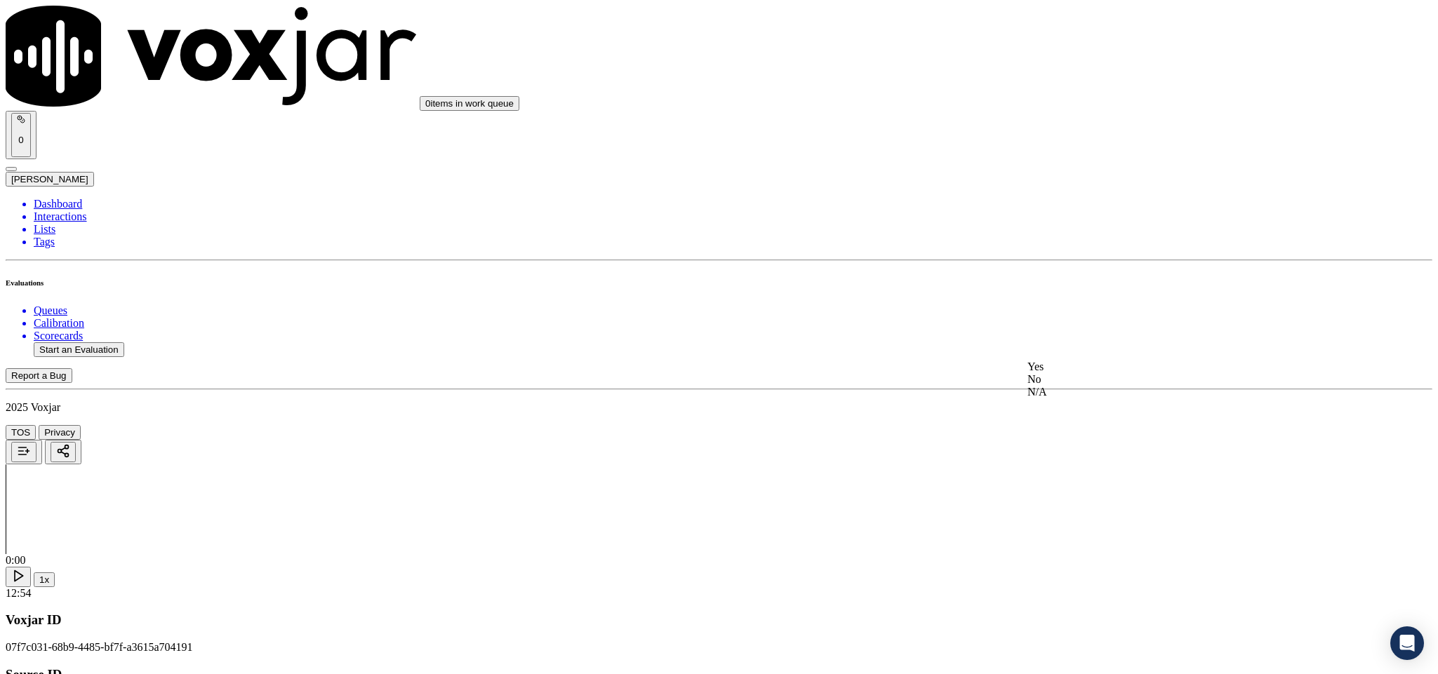
click at [1090, 366] on div "Yes" at bounding box center [1191, 367] width 328 height 13
drag, startPoint x: 1130, startPoint y: 327, endPoint x: 1123, endPoint y: 340, distance: 14.8
click at [1118, 347] on div "Yes" at bounding box center [1191, 350] width 328 height 13
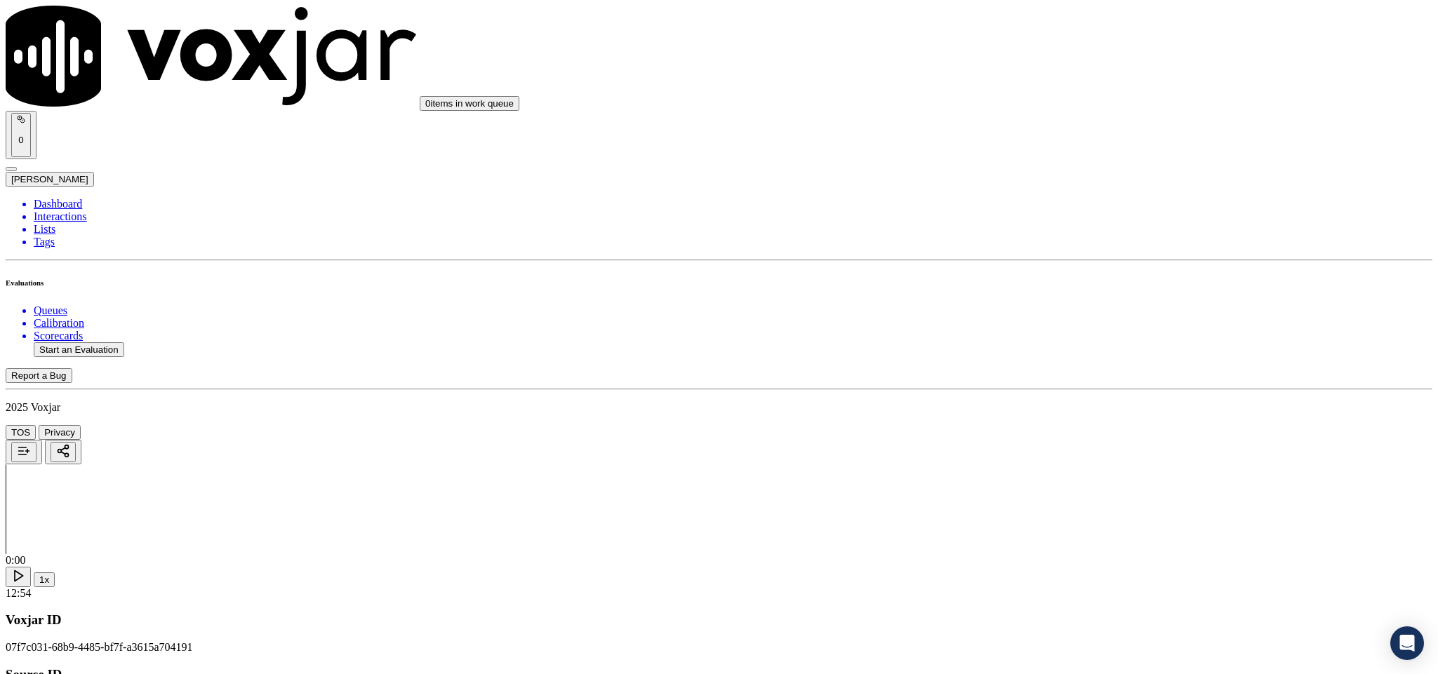
click at [1090, 425] on div "No" at bounding box center [1191, 418] width 328 height 13
click at [1099, 343] on div "Yes" at bounding box center [1191, 341] width 328 height 13
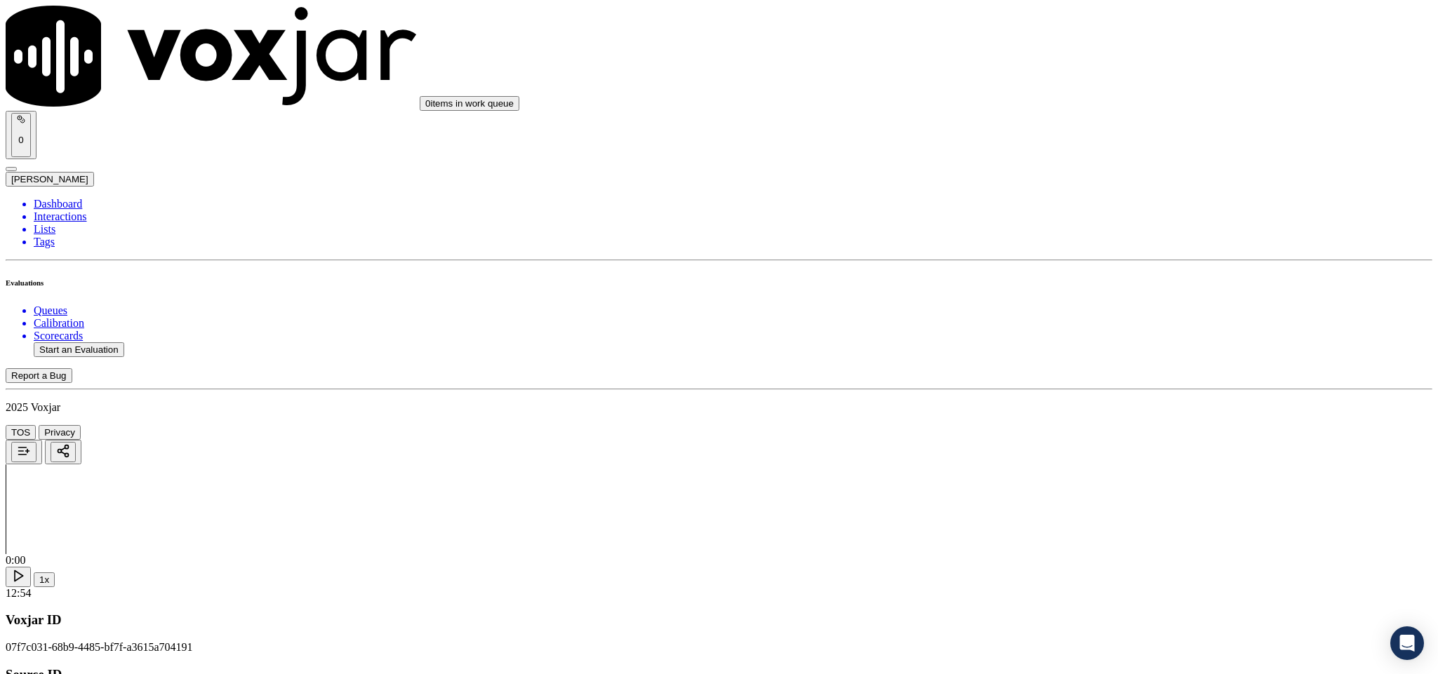
scroll to position [947, 0]
click at [1069, 446] on div "N/A" at bounding box center [1191, 439] width 328 height 13
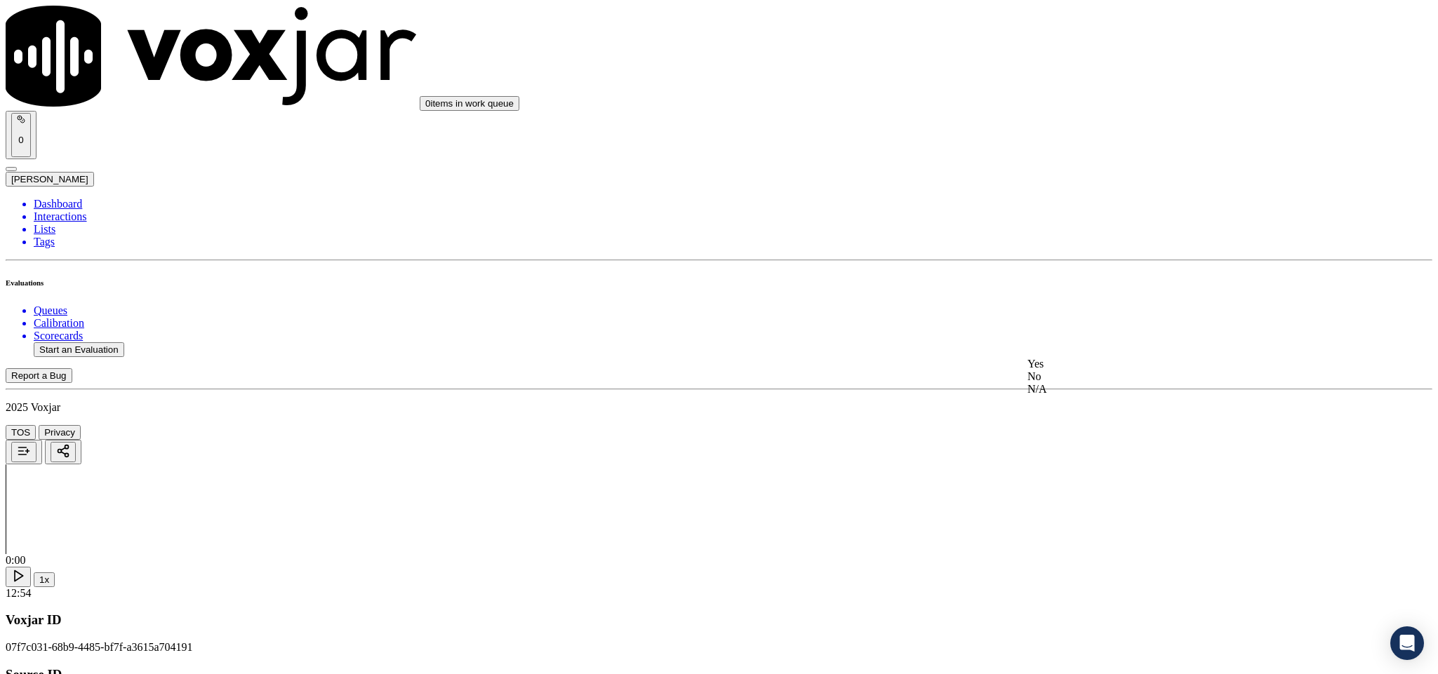
click at [1082, 370] on div "Yes" at bounding box center [1191, 364] width 328 height 13
click at [1093, 312] on div "Yes No N/A" at bounding box center [1191, 330] width 328 height 38
click at [1088, 323] on div "Yes" at bounding box center [1191, 317] width 328 height 13
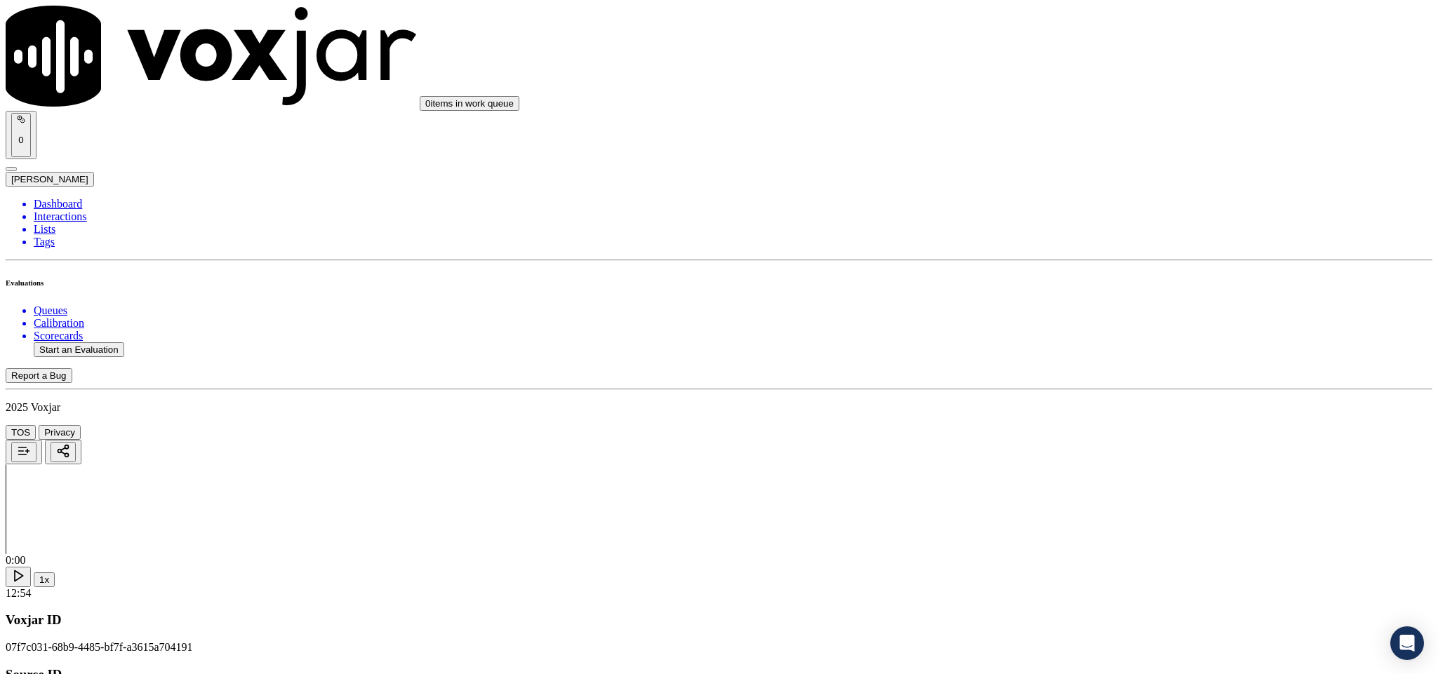
scroll to position [1579, 0]
click at [1072, 408] on div "No" at bounding box center [1191, 401] width 328 height 13
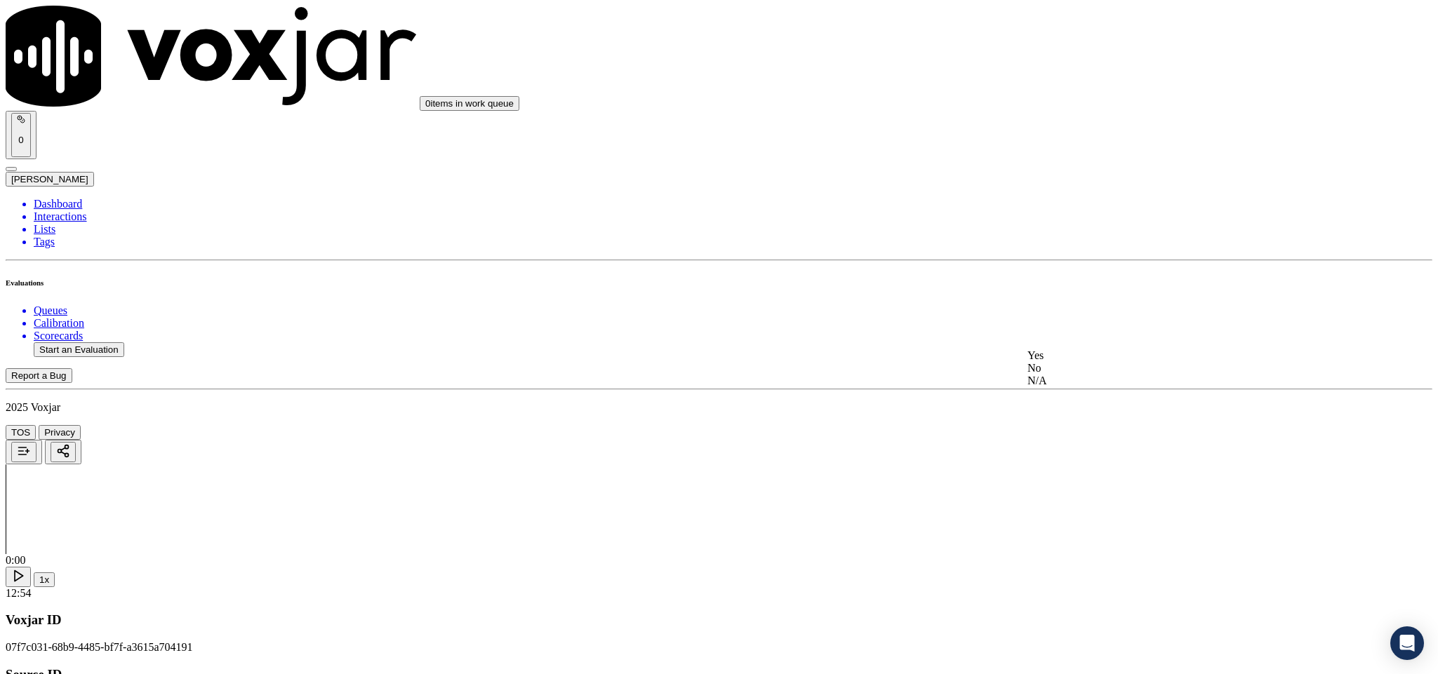
click at [1067, 375] on div "No" at bounding box center [1191, 368] width 328 height 13
click at [1076, 312] on div "Yes" at bounding box center [1191, 306] width 328 height 13
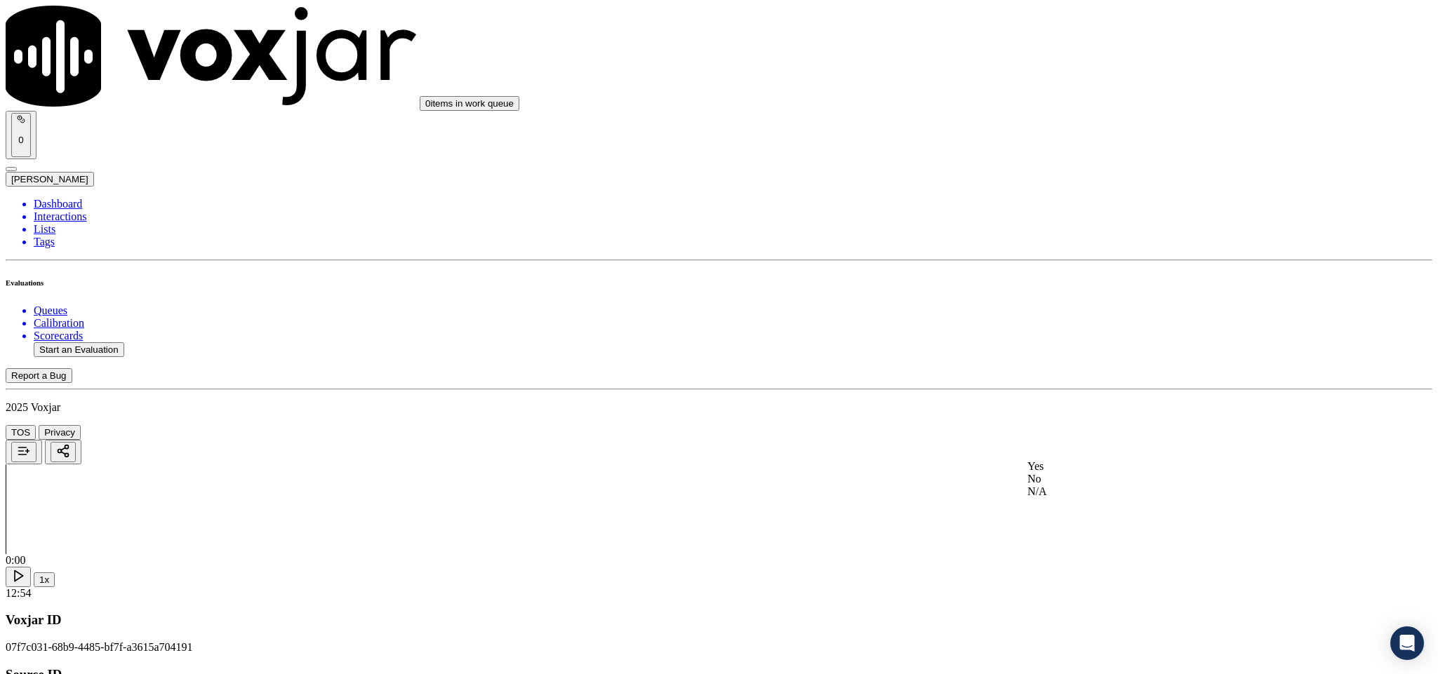
drag, startPoint x: 1089, startPoint y: 455, endPoint x: 1076, endPoint y: 459, distance: 13.1
click at [1078, 472] on div "Yes" at bounding box center [1191, 466] width 328 height 13
click at [1095, 417] on div "Yes" at bounding box center [1191, 416] width 328 height 13
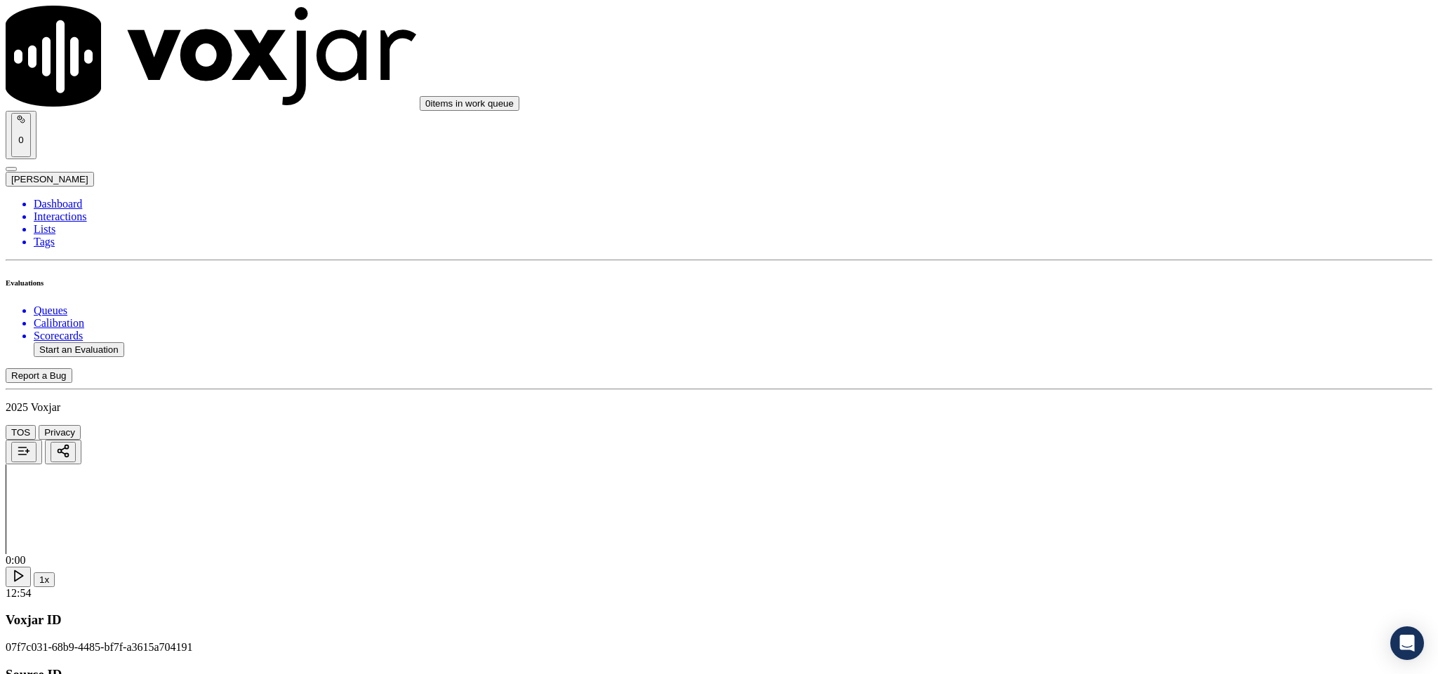
scroll to position [2631, 0]
click at [1084, 192] on div "No" at bounding box center [1191, 186] width 328 height 13
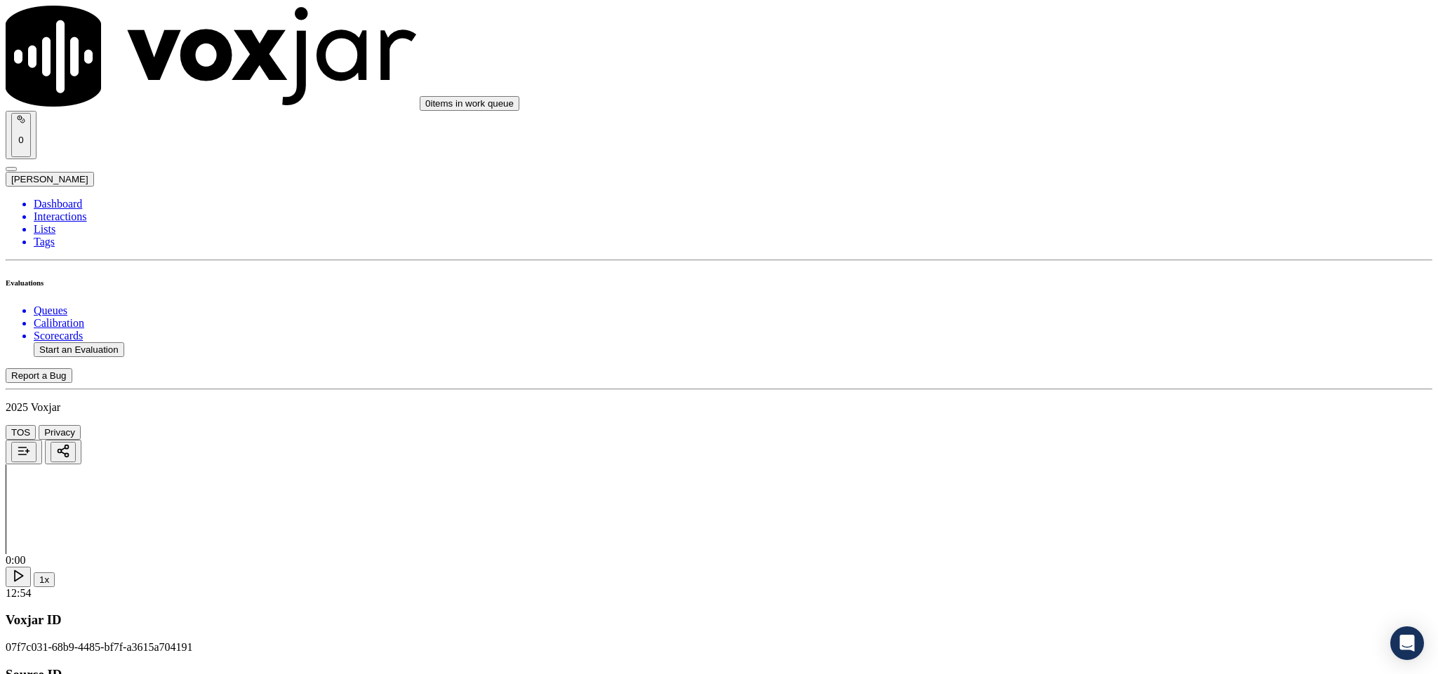
paste textarea "@7:38 [PERSON_NAME] if you go to the page number 2 you'll get to see they're ch…"
type textarea "@7:38 [PERSON_NAME] if you go to the page number 2 you'll get to see they're ch…"
click at [1076, 276] on div "Yes" at bounding box center [1191, 272] width 328 height 13
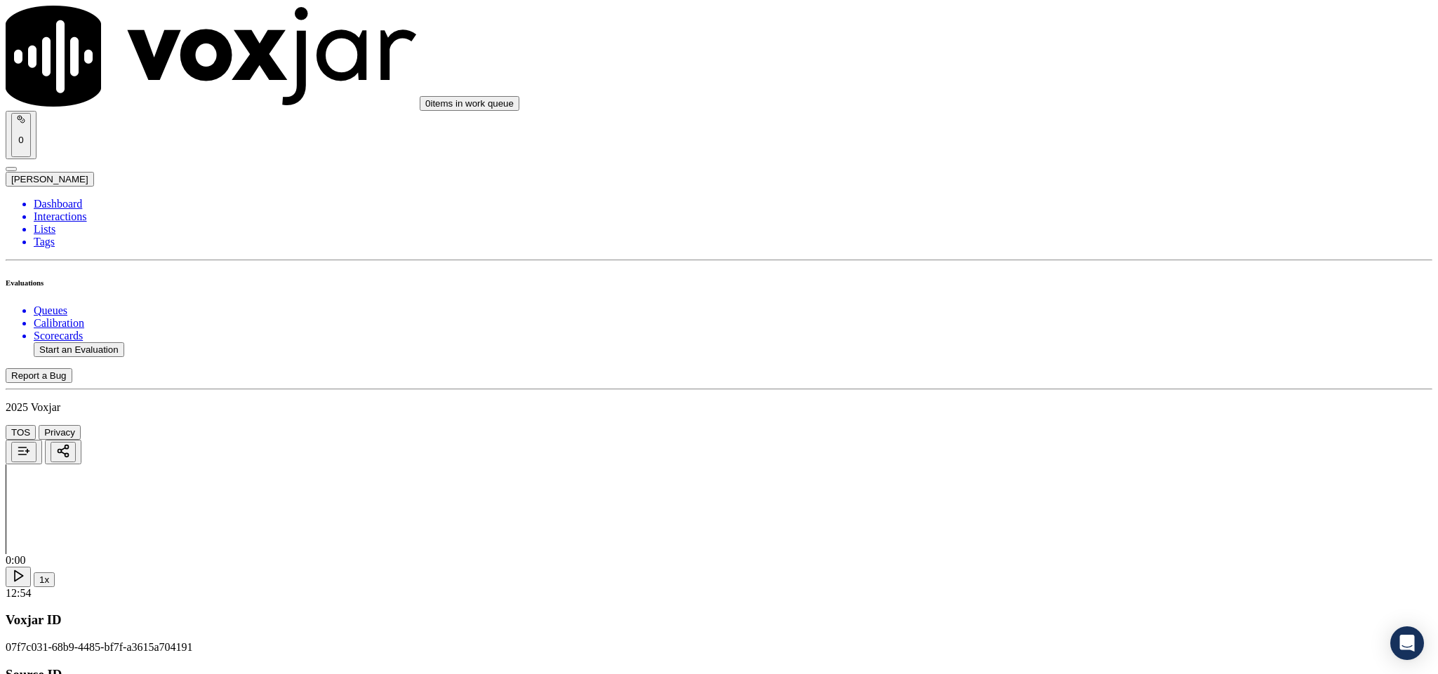
click at [1089, 453] on div "Yes" at bounding box center [1191, 449] width 328 height 13
click at [1087, 406] on div "Yes" at bounding box center [1191, 400] width 328 height 13
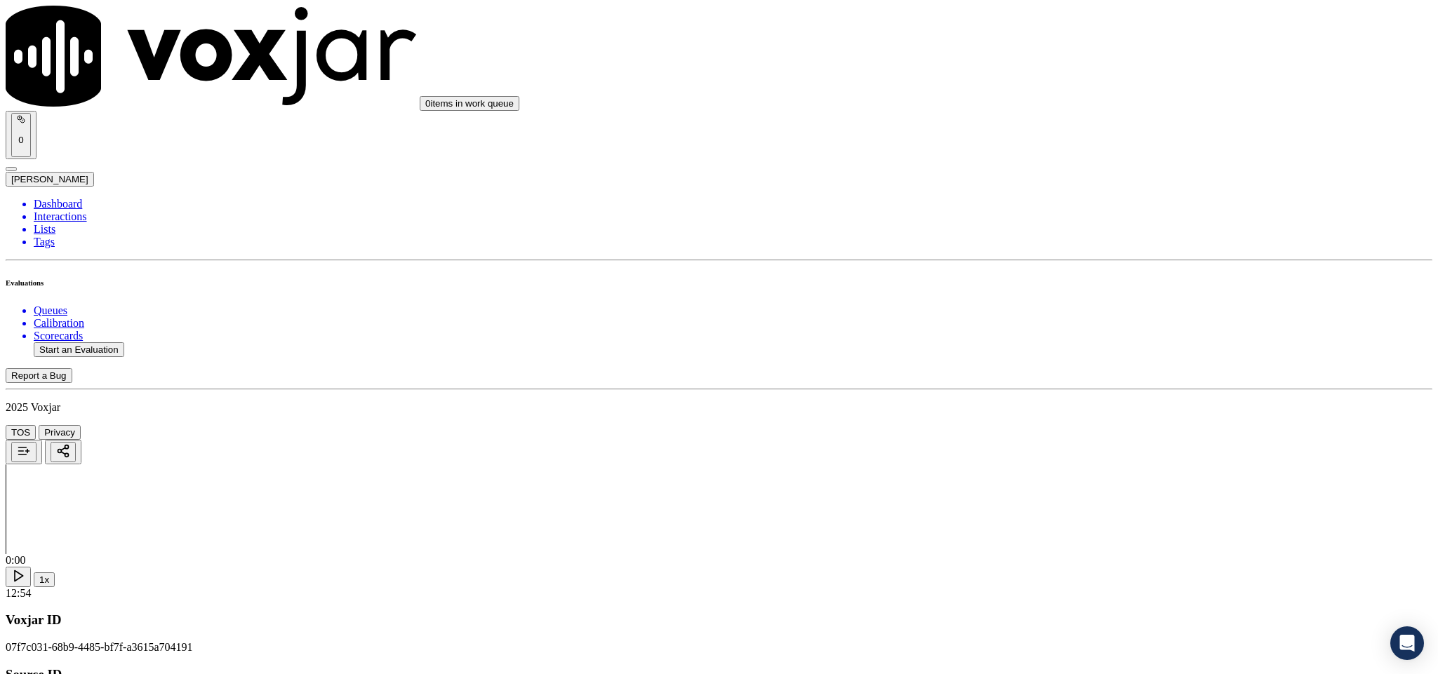
scroll to position [3263, 0]
click at [1084, 414] on div "N/A" at bounding box center [1191, 407] width 328 height 13
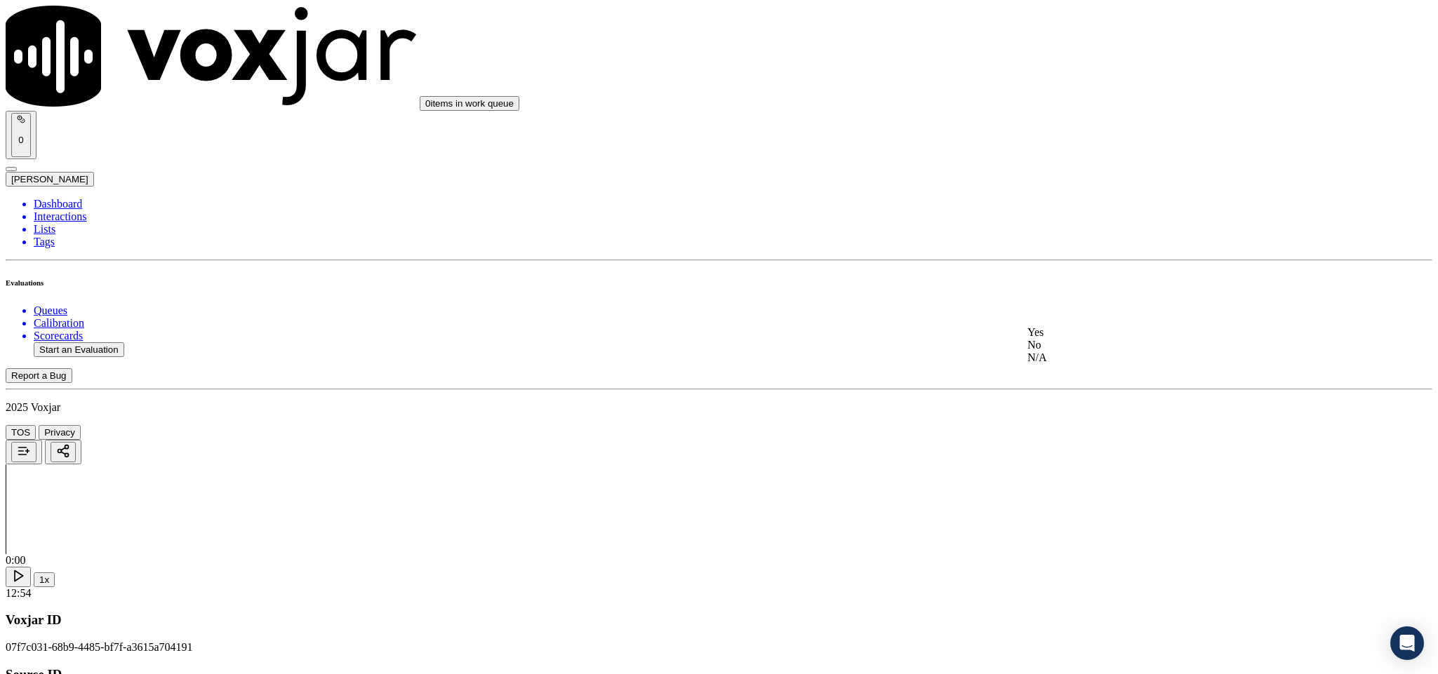
click at [1064, 352] on div "No" at bounding box center [1191, 345] width 328 height 13
click at [1118, 500] on div "Yes" at bounding box center [1191, 493] width 328 height 13
click at [1072, 526] on div "No" at bounding box center [1191, 525] width 328 height 13
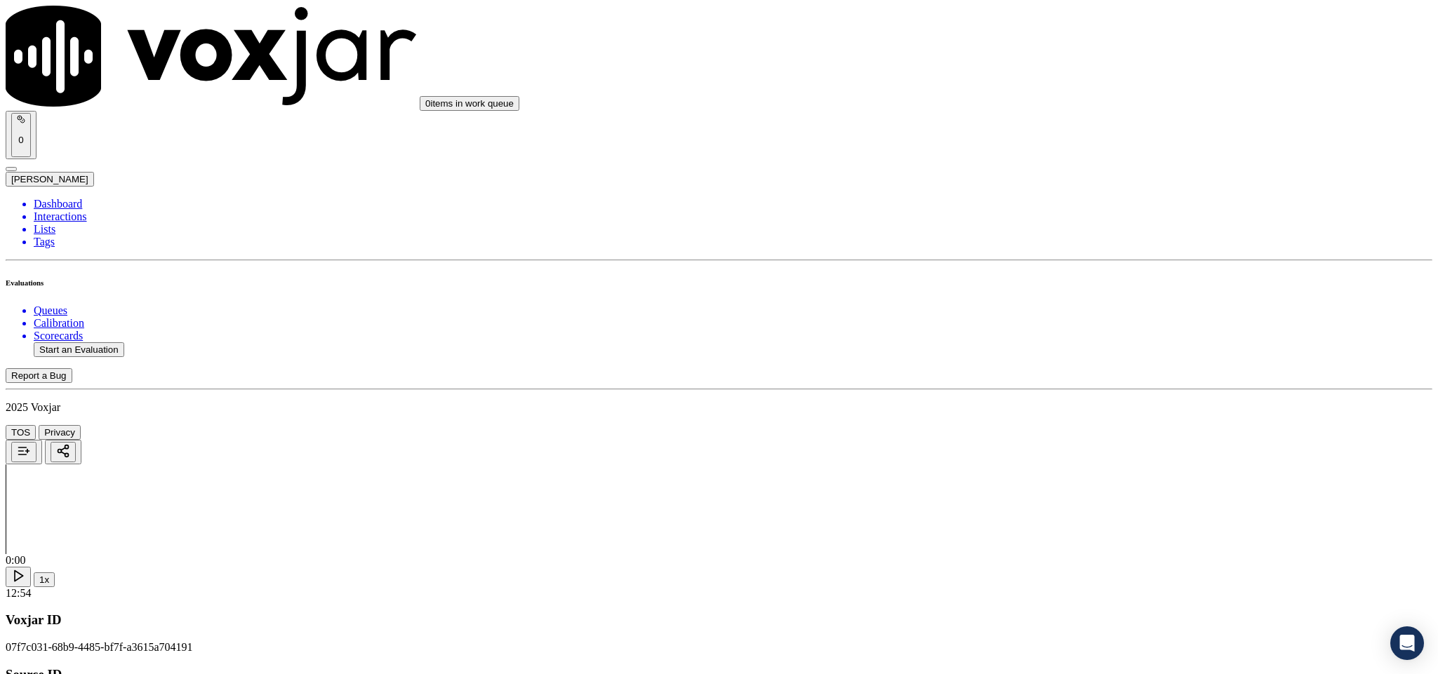
scroll to position [3783, 0]
click at [1074, 362] on div "No" at bounding box center [1191, 355] width 328 height 13
click at [1085, 505] on div "Yes" at bounding box center [1191, 503] width 328 height 13
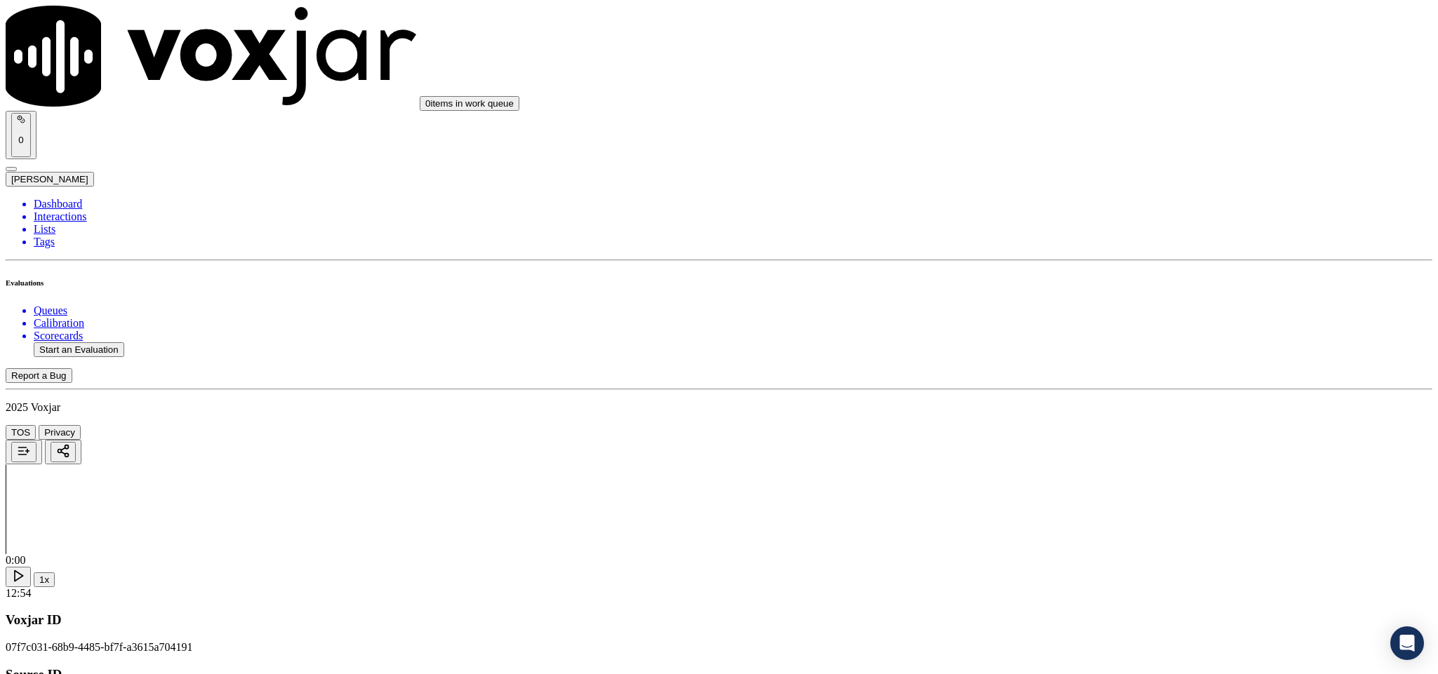
click at [34, 198] on li "Dashboard" at bounding box center [733, 204] width 1398 height 13
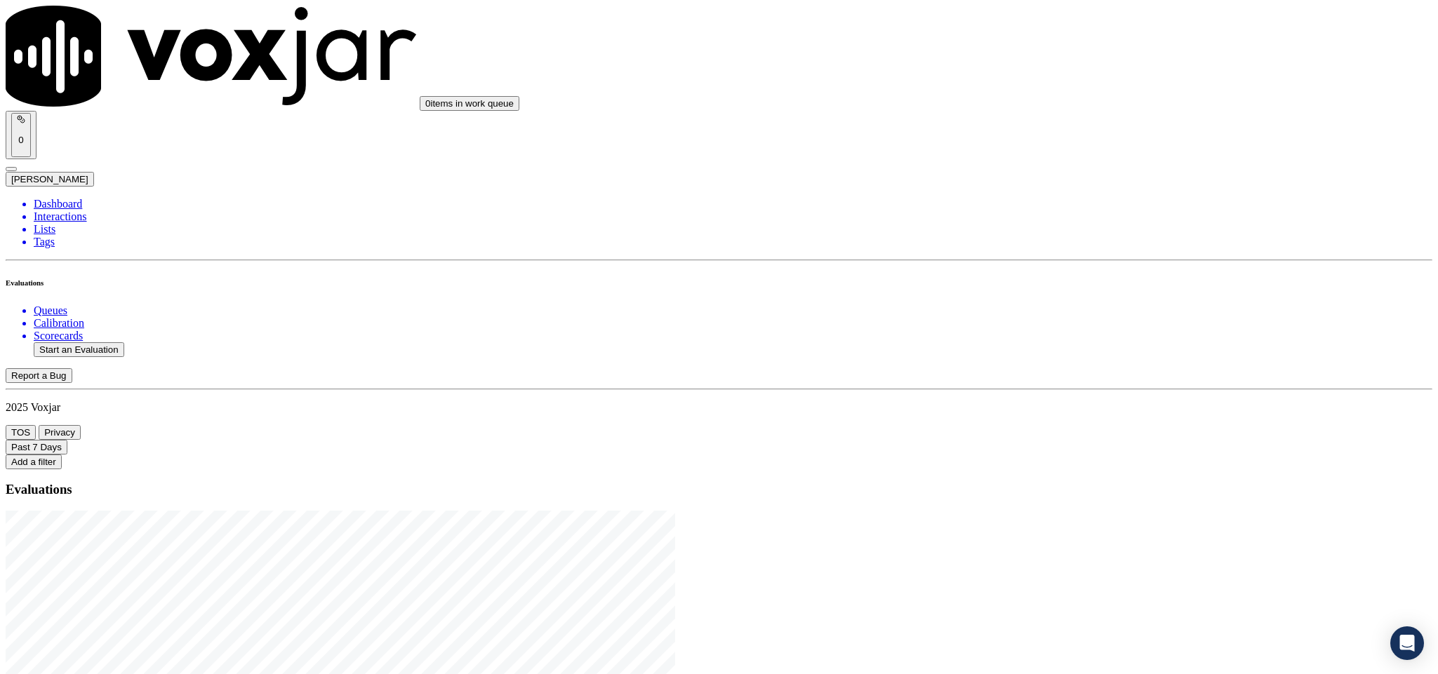
click at [82, 342] on button "Start an Evaluation" at bounding box center [79, 349] width 91 height 15
drag, startPoint x: 598, startPoint y: 295, endPoint x: 722, endPoint y: 293, distance: 124.2
type input "20250820-135256_6037620640-C1"
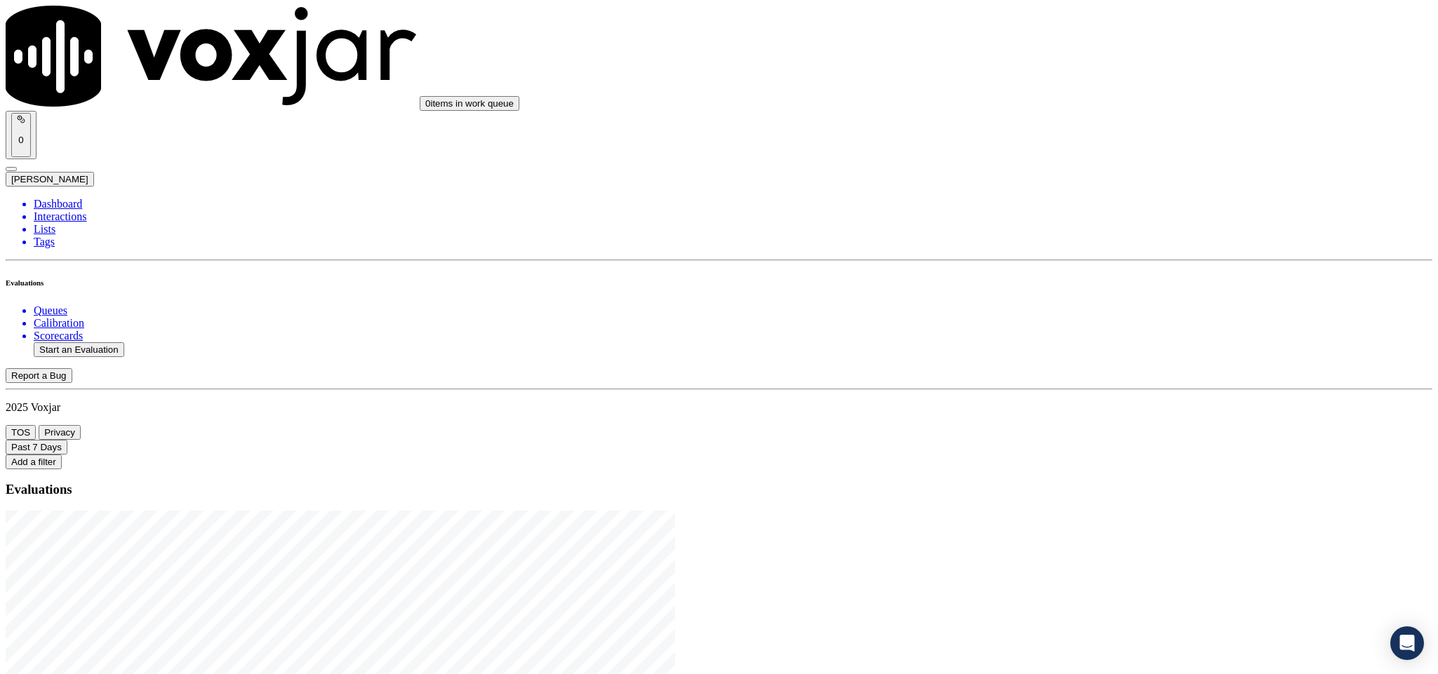
type input "[DATE]T22:23"
type input "jam"
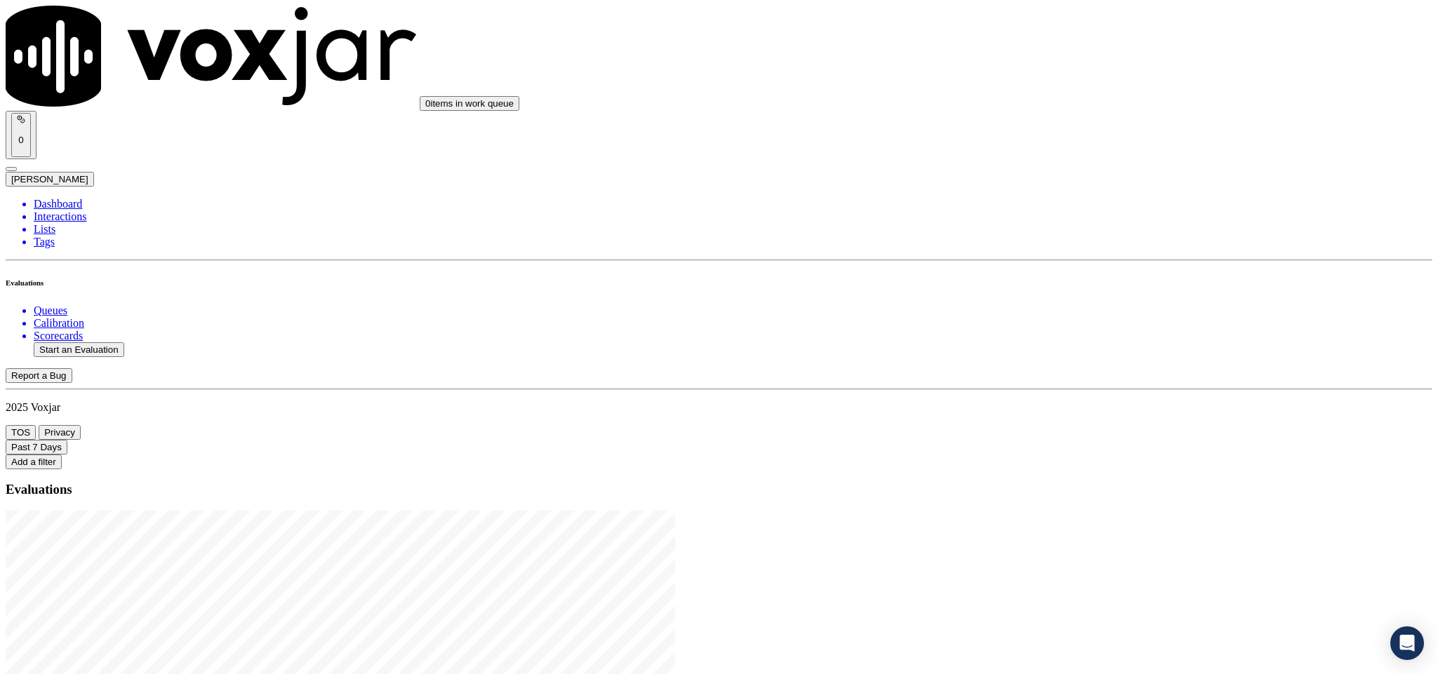
type input "[PERSON_NAME]"
drag, startPoint x: 665, startPoint y: 202, endPoint x: 467, endPoint y: 208, distance: 198.0
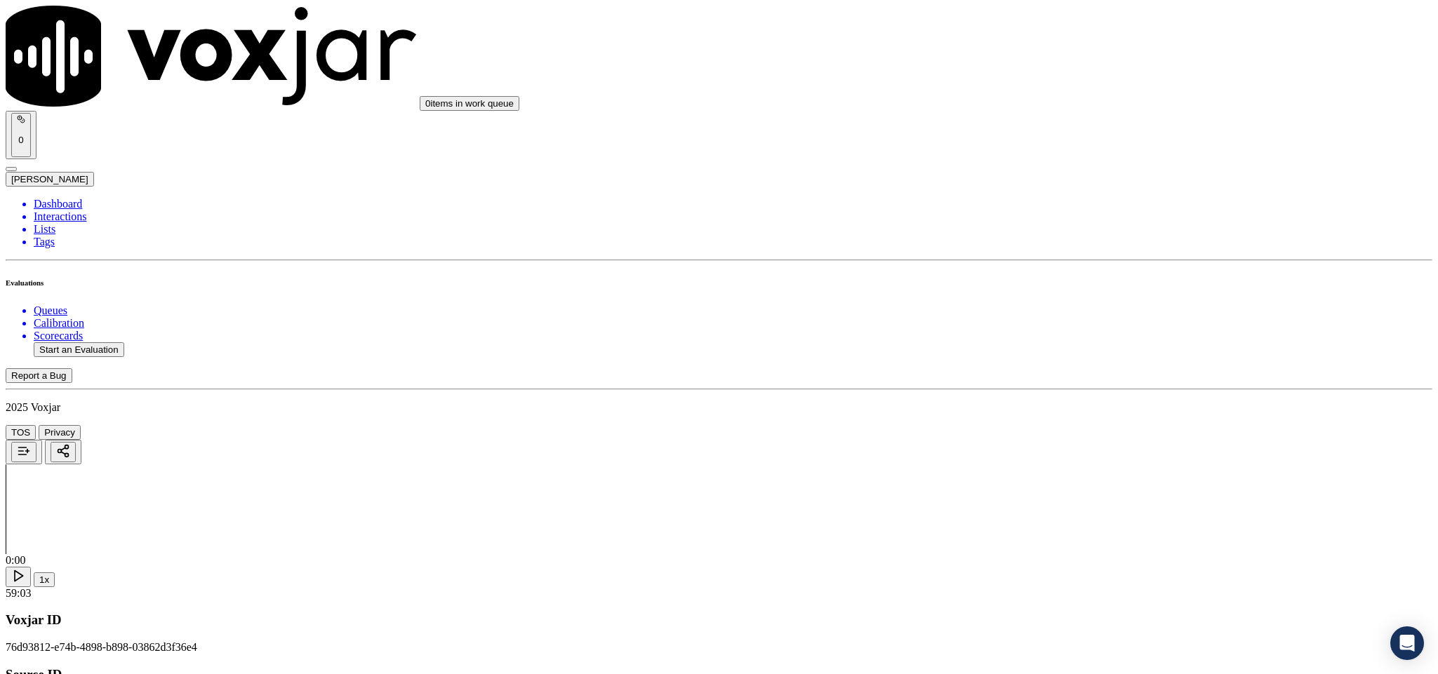
type input "[PERSON_NAME]"
click at [435, 152] on input "Add a New Customer" at bounding box center [373, 145] width 124 height 15
paste input "6037620640"
type input "6037620640"
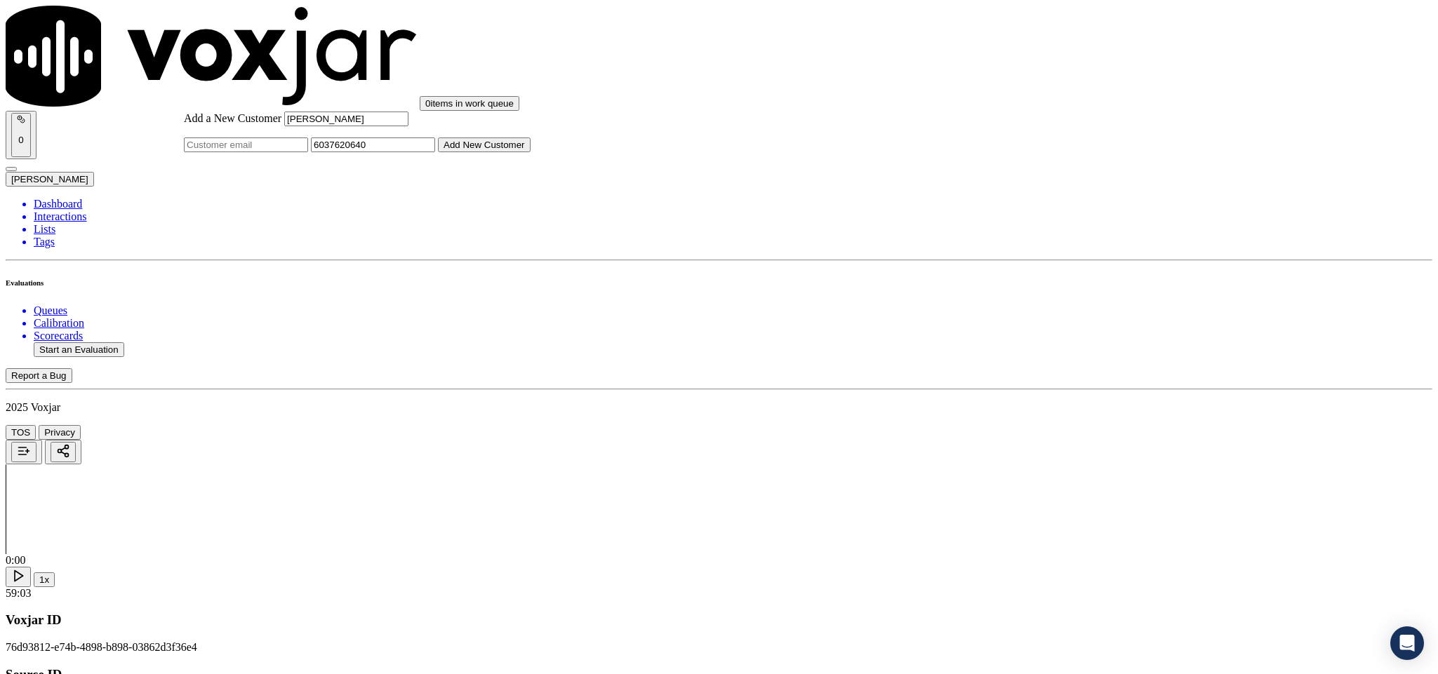
click at [530, 152] on button "Add New Customer" at bounding box center [484, 145] width 93 height 15
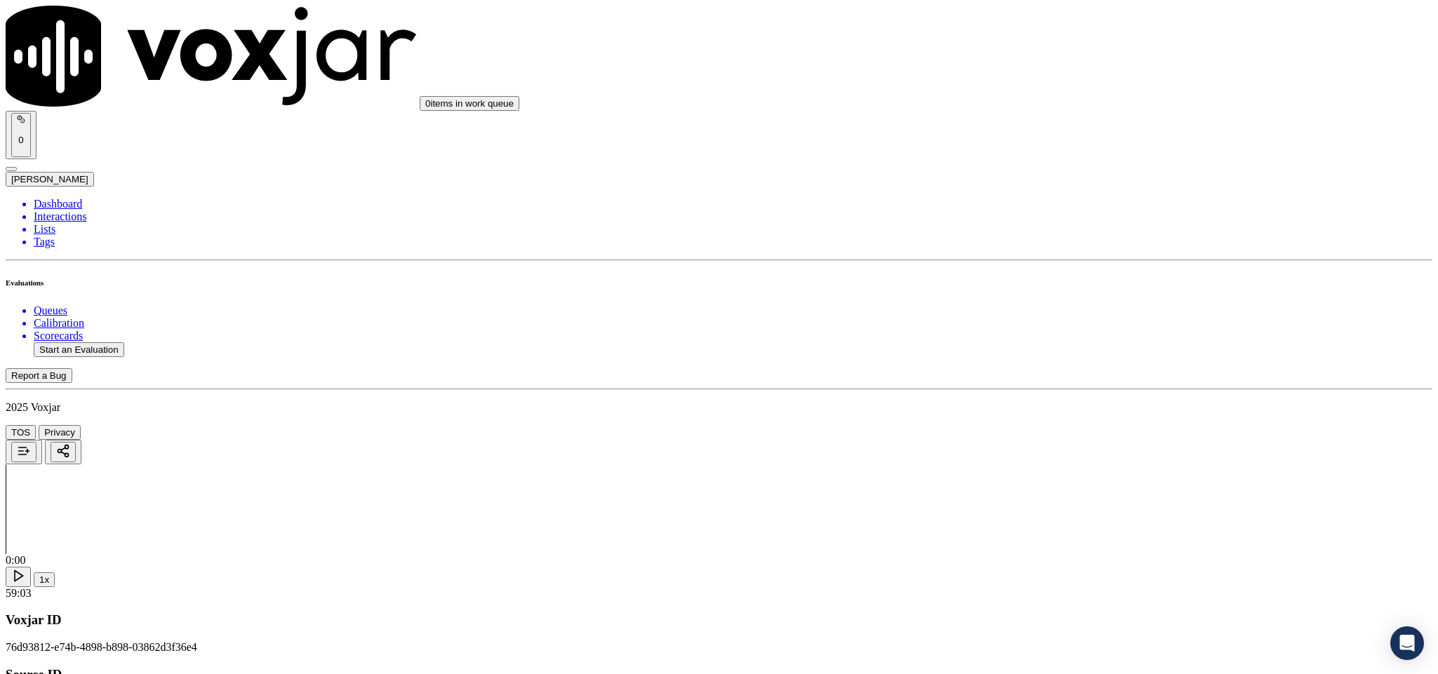
click at [1124, 253] on div "Yes" at bounding box center [1191, 256] width 328 height 13
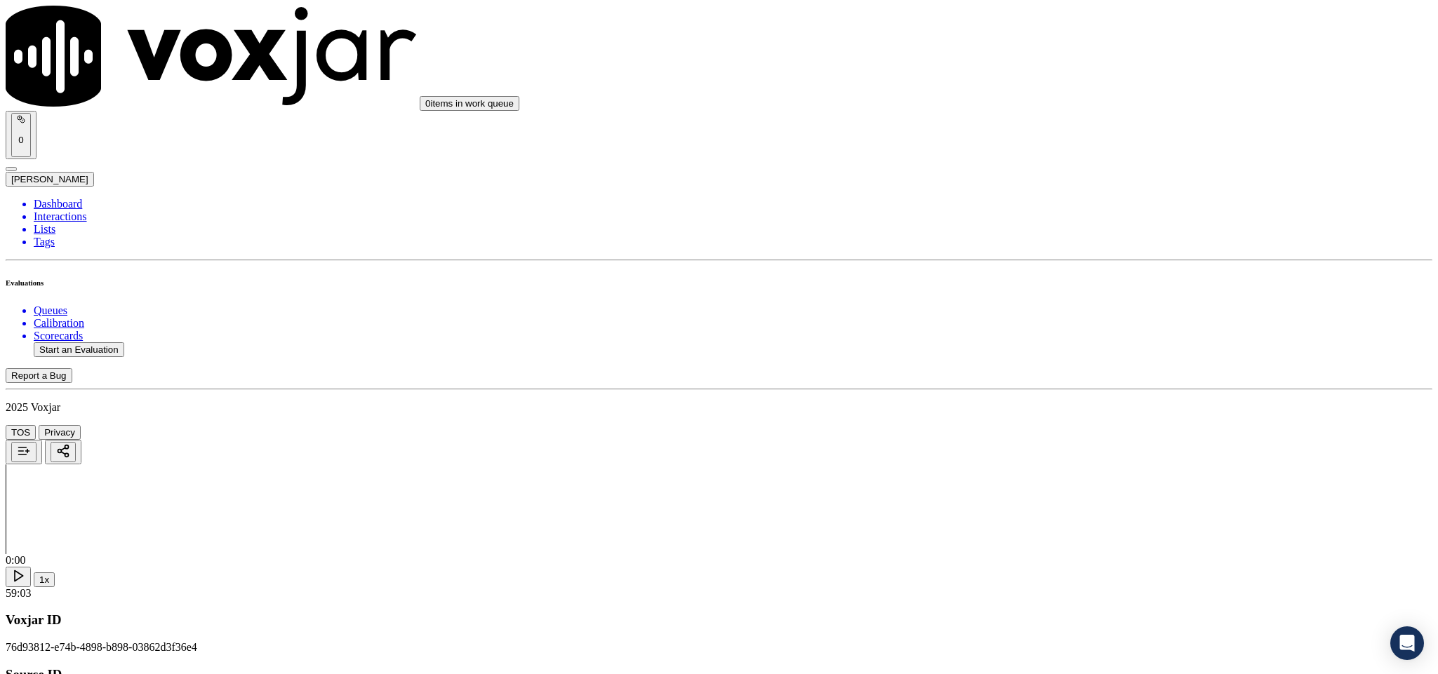
click at [1108, 421] on div "Yes" at bounding box center [1191, 416] width 328 height 13
click at [1097, 377] on div "Yes No N/A" at bounding box center [1191, 396] width 328 height 38
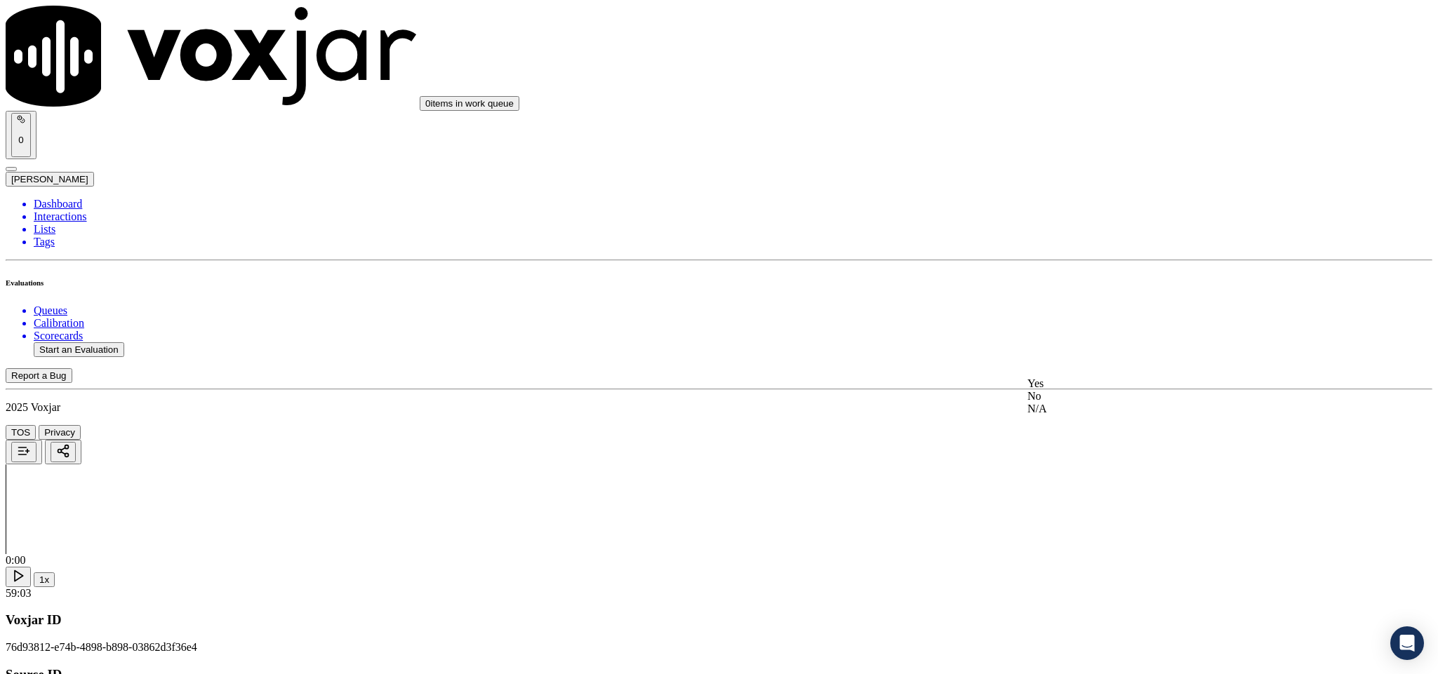
click at [1092, 384] on div "Yes" at bounding box center [1191, 383] width 328 height 13
click at [1102, 382] on div "N/A" at bounding box center [1191, 375] width 328 height 13
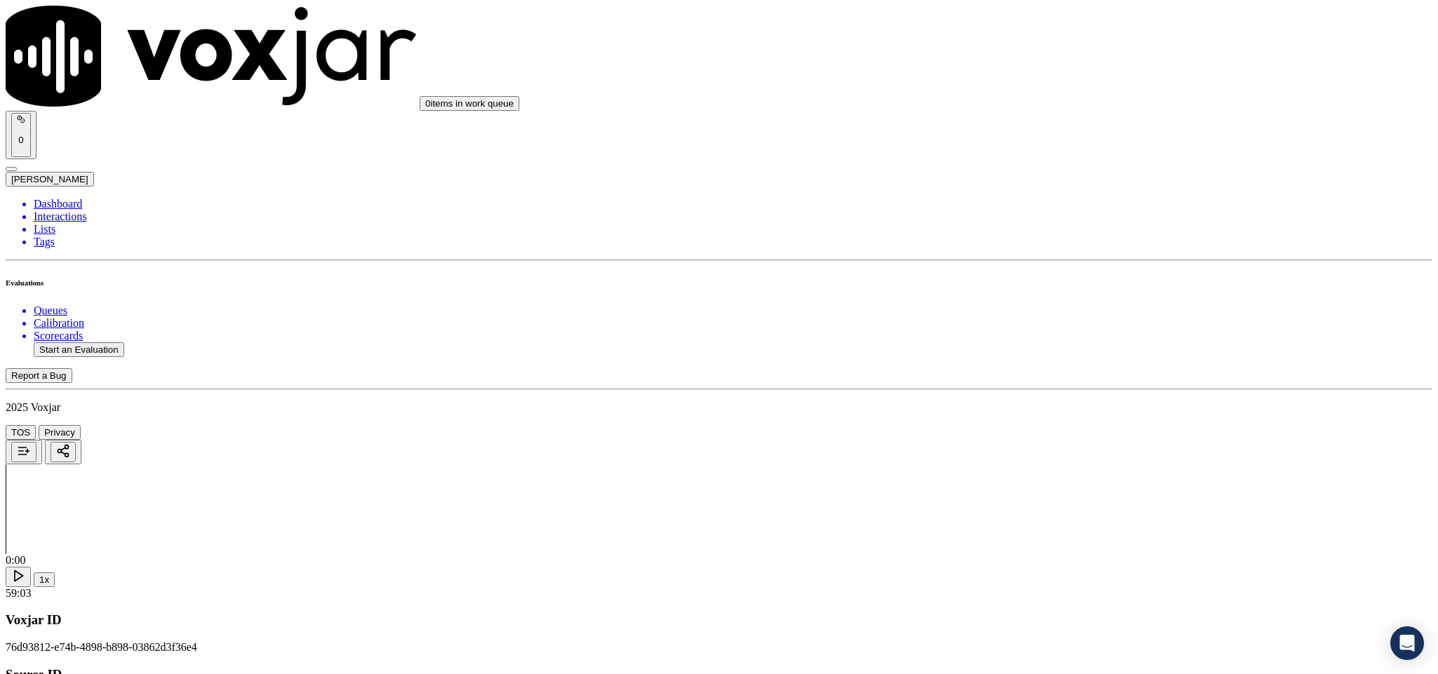
click at [1106, 379] on div "Yes" at bounding box center [1191, 374] width 328 height 13
click at [1099, 361] on div "No" at bounding box center [1191, 354] width 328 height 13
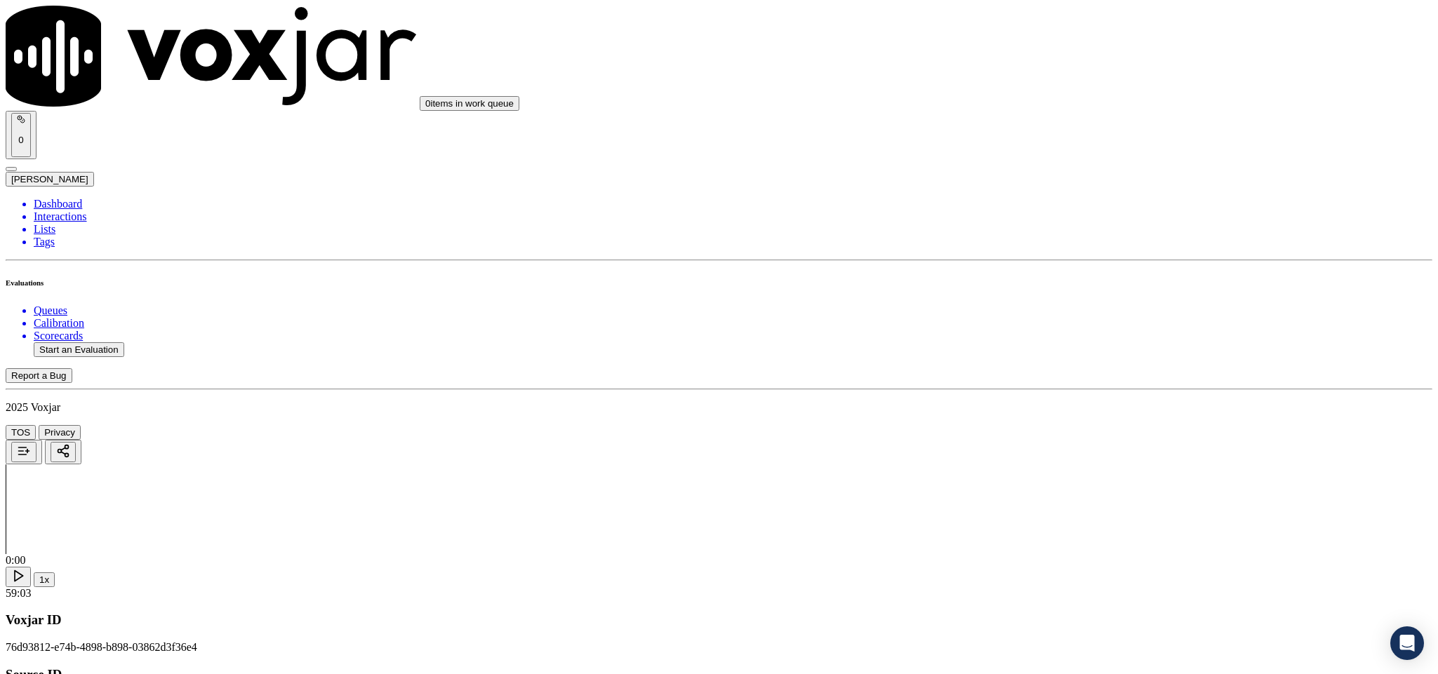
scroll to position [1052, 0]
click at [1081, 328] on div "No" at bounding box center [1191, 321] width 328 height 13
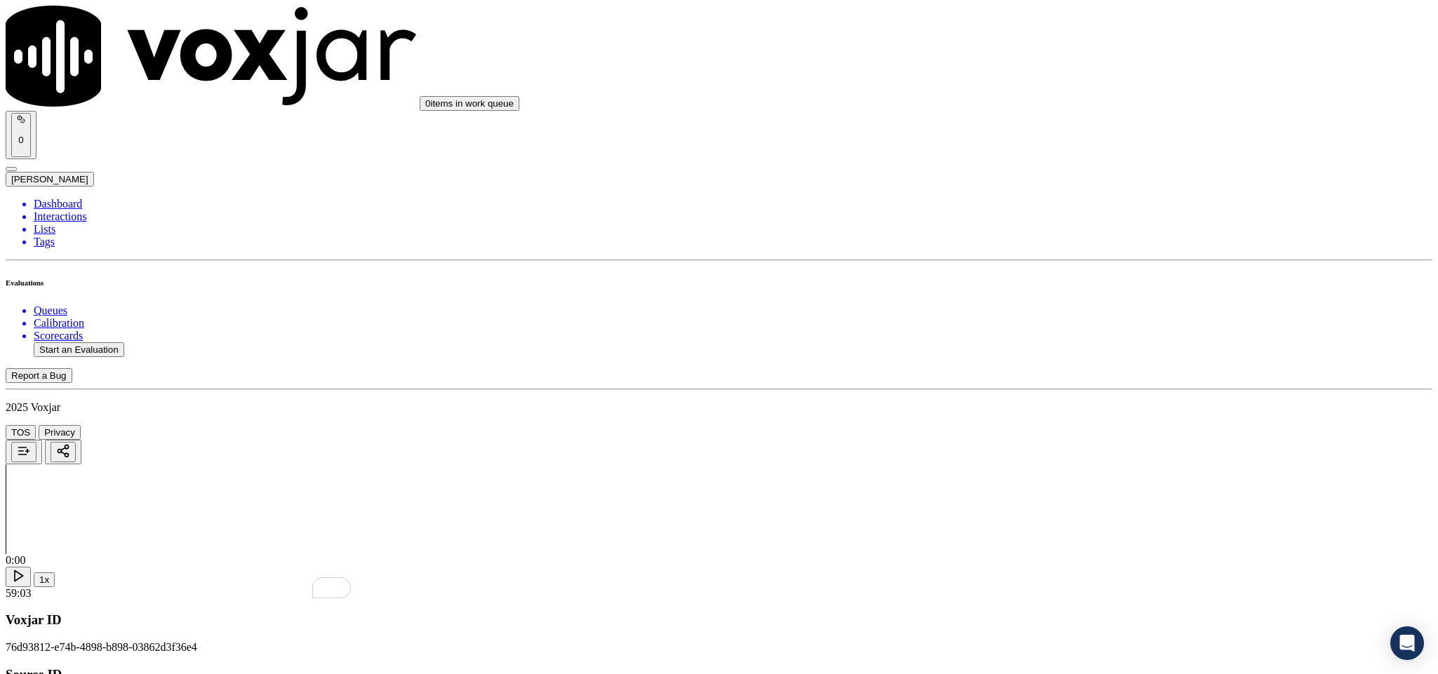
paste textarea "@1:46 [PERSON_NAME] share the account details - “The agent must ask for and obt…"
type textarea "@1:46 [PERSON_NAME] share the account details - “The agent must ask for and obt…"
click at [1072, 399] on div "N/A" at bounding box center [1191, 393] width 328 height 13
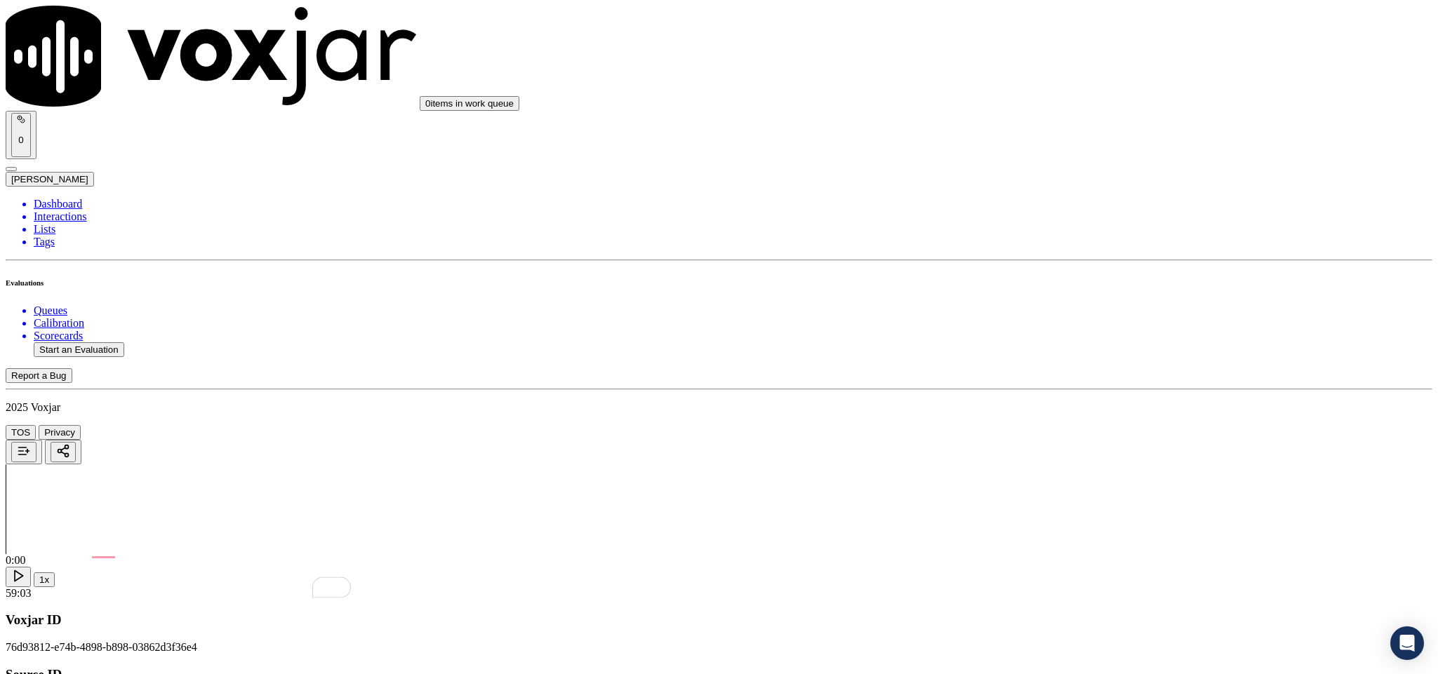
scroll to position [1473, 0]
drag, startPoint x: 1083, startPoint y: 333, endPoint x: 1081, endPoint y: 259, distance: 73.7
click at [1083, 324] on div "Yes" at bounding box center [1191, 318] width 328 height 13
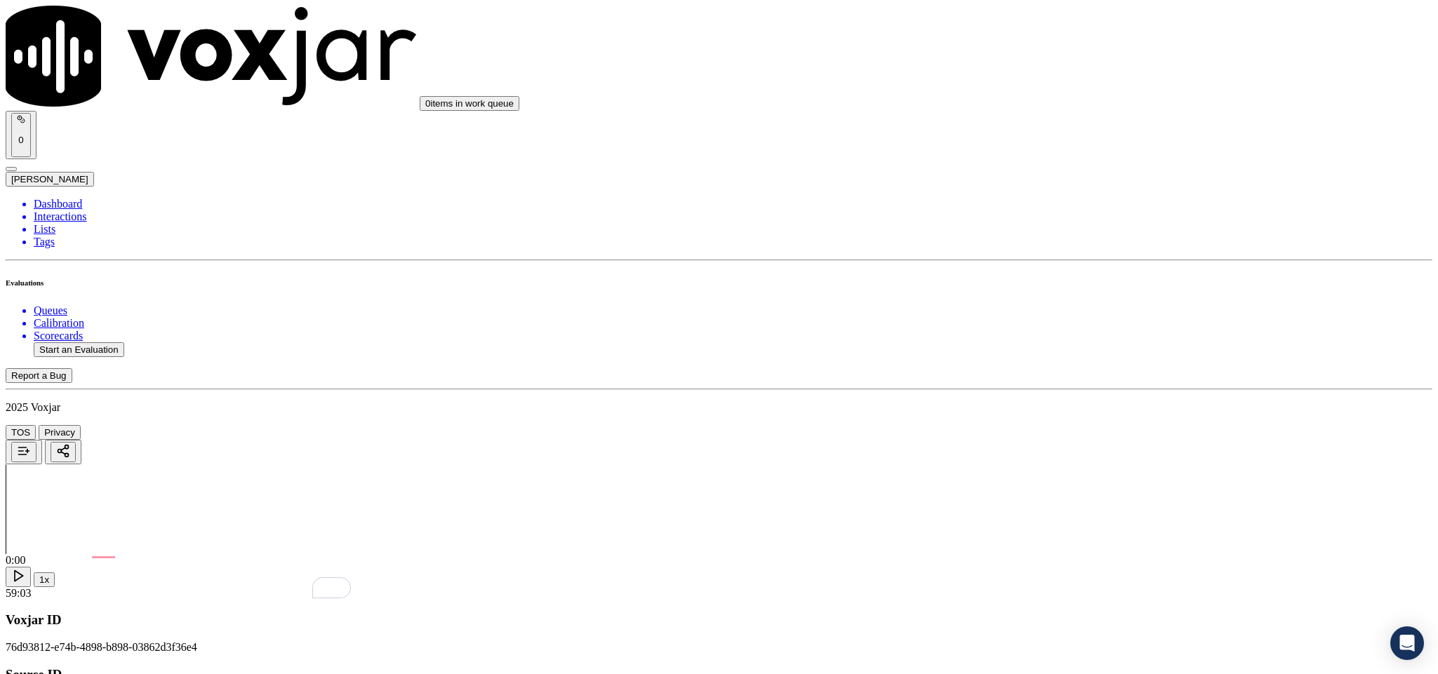
click at [1071, 307] on div "Yes" at bounding box center [1191, 301] width 328 height 13
click at [1078, 287] on div "No" at bounding box center [1191, 280] width 328 height 13
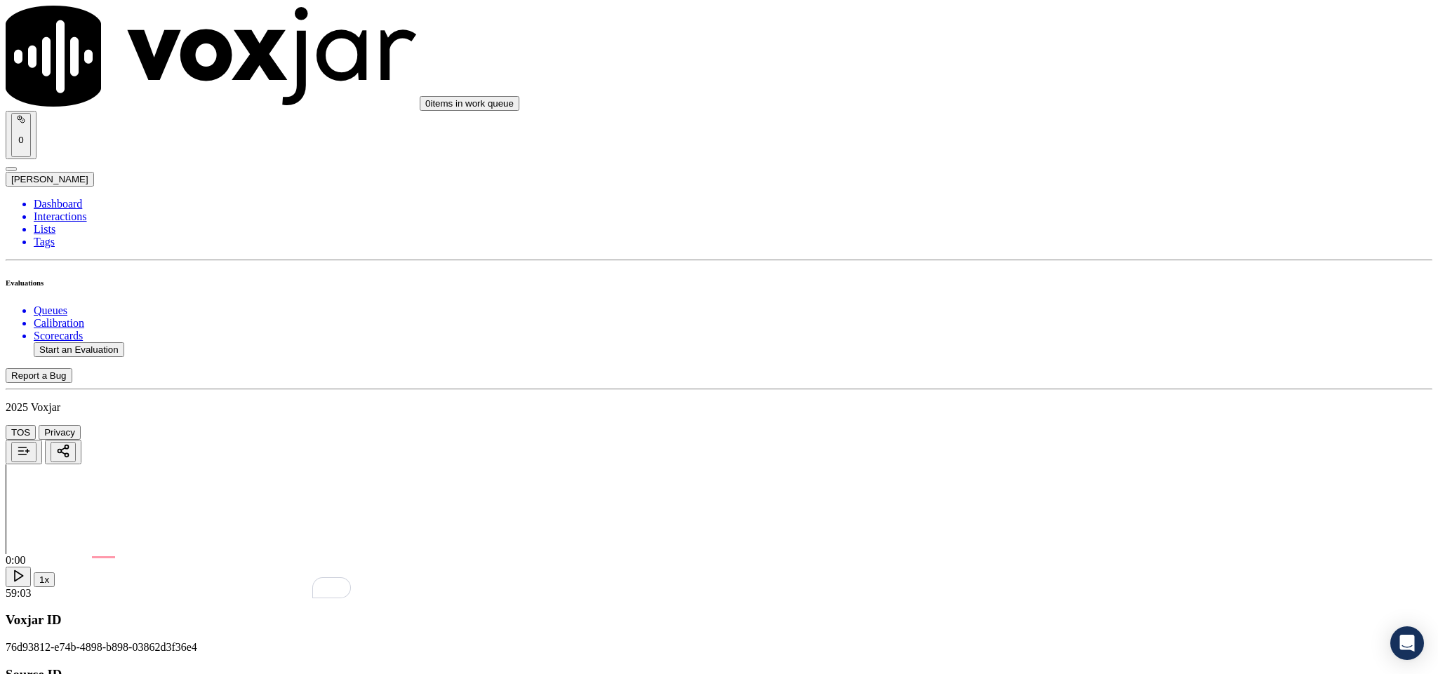
scroll to position [2105, 0]
click at [1097, 225] on div "Yes" at bounding box center [1191, 218] width 328 height 13
click at [1084, 382] on div "Yes" at bounding box center [1191, 379] width 328 height 13
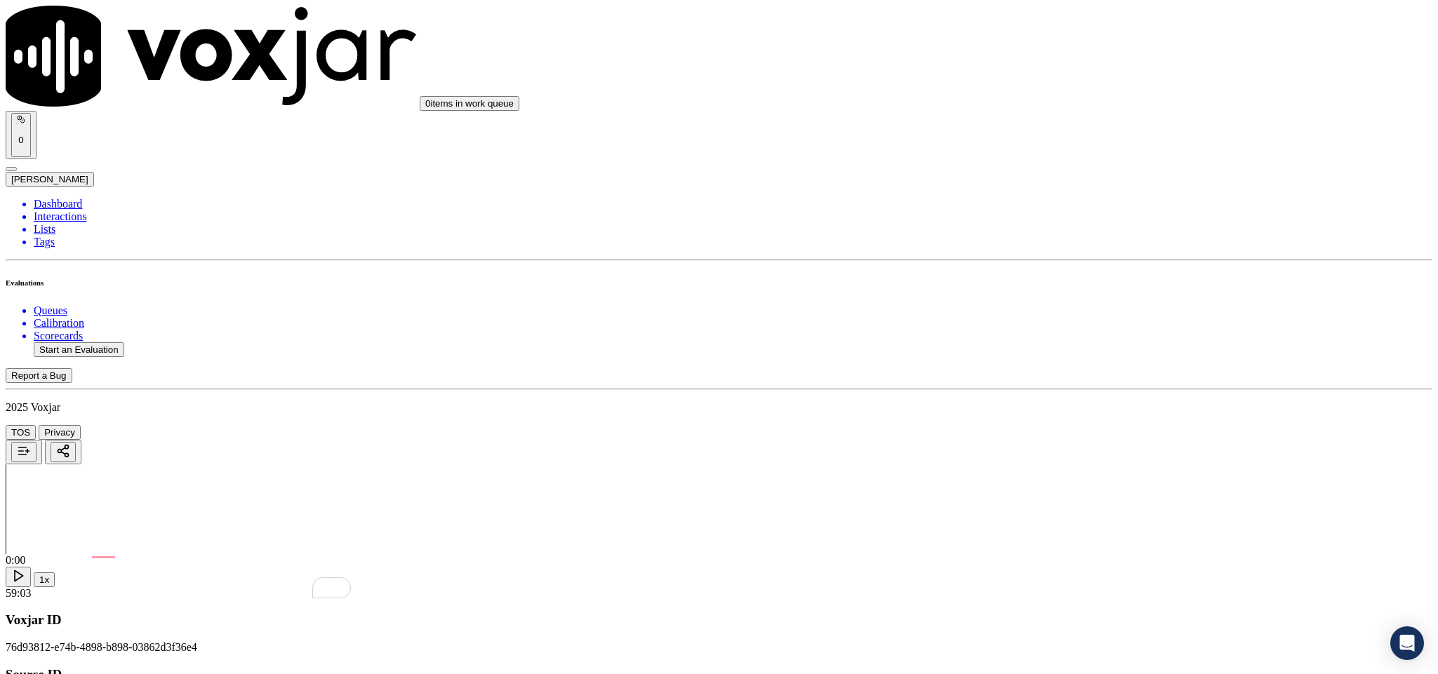
scroll to position [2421, 0]
click at [1081, 243] on div "No" at bounding box center [1191, 236] width 328 height 13
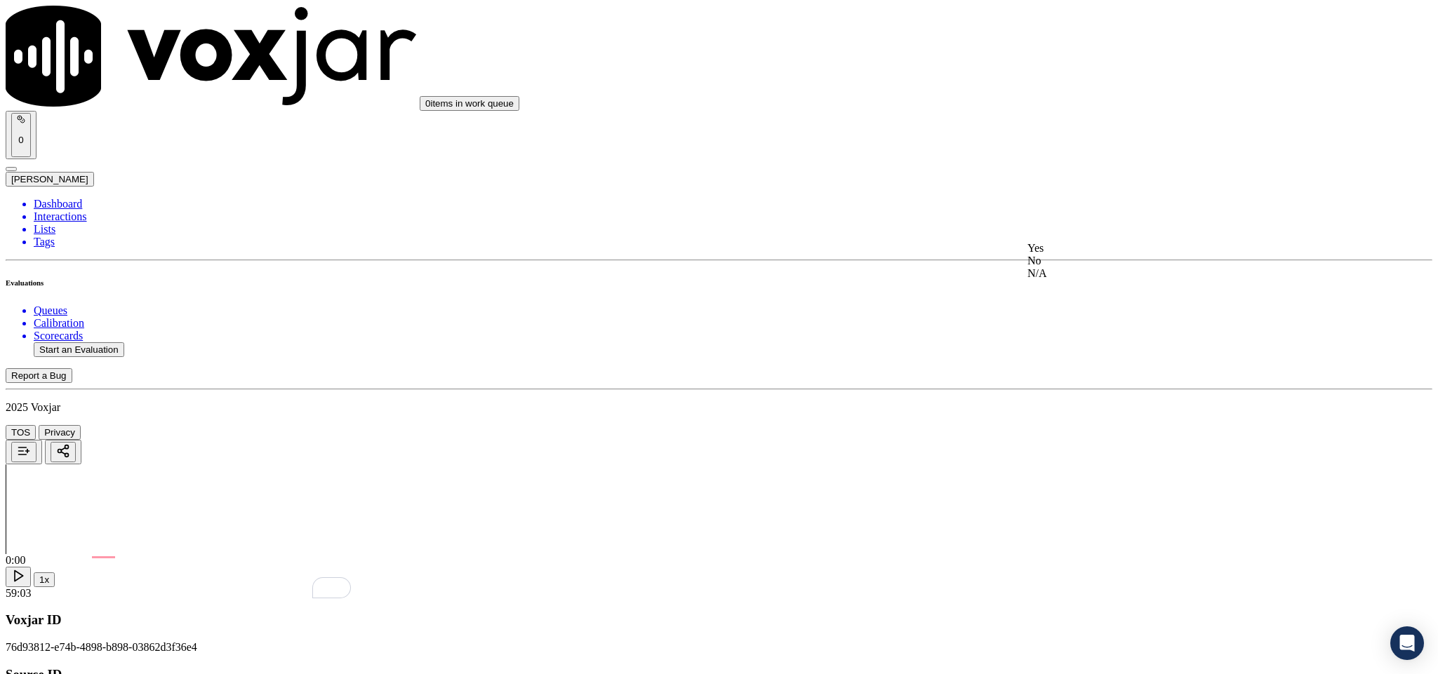
click at [1116, 255] on div "Yes" at bounding box center [1191, 248] width 328 height 13
click at [1110, 322] on div "No" at bounding box center [1191, 315] width 328 height 13
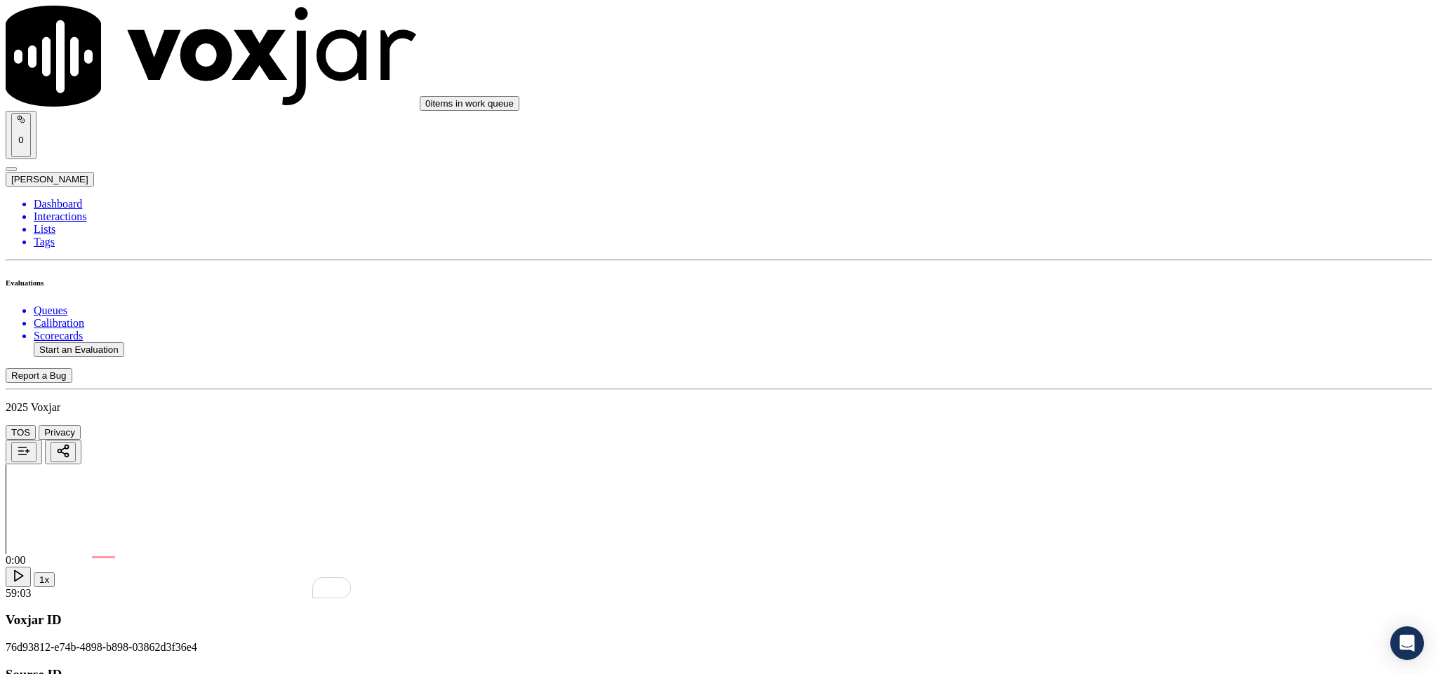
click at [1083, 272] on div "No" at bounding box center [1191, 266] width 328 height 13
click at [1091, 203] on div "Yes" at bounding box center [1191, 203] width 328 height 13
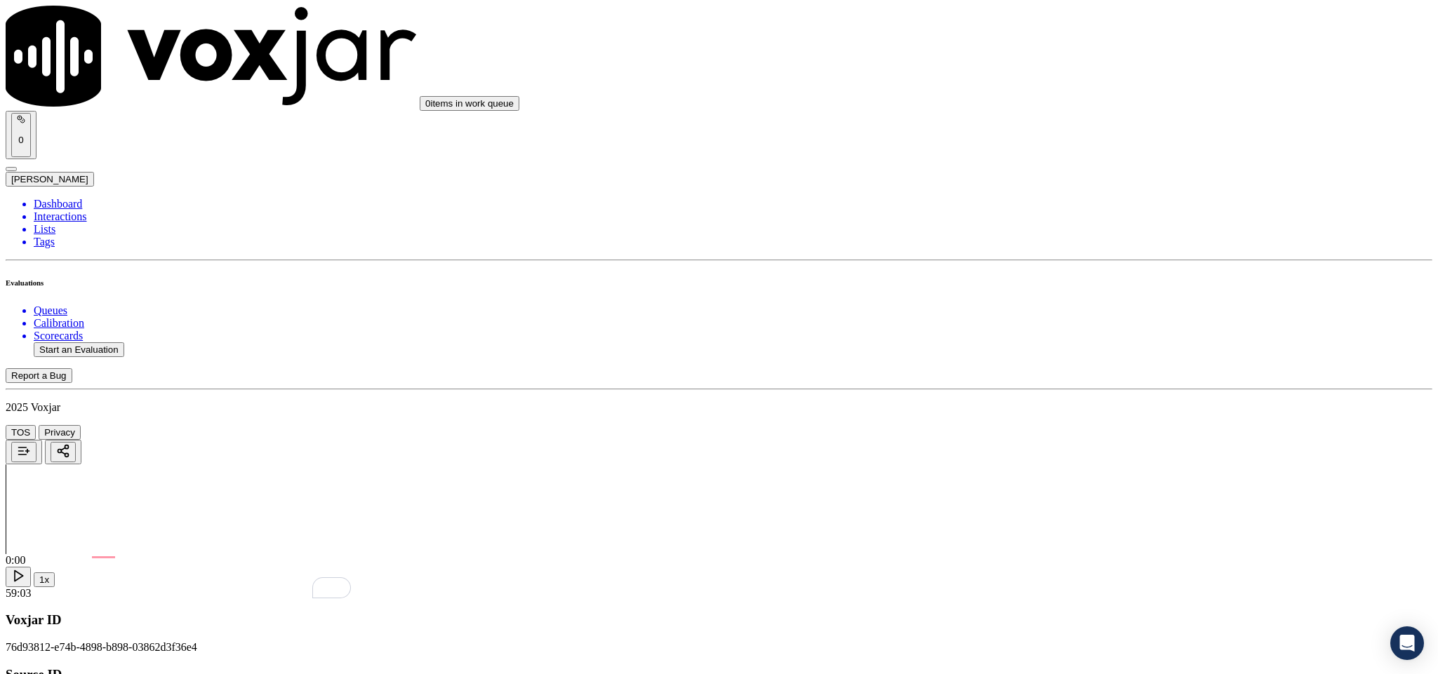
scroll to position [3263, 0]
click at [1084, 307] on div "N/A" at bounding box center [1191, 301] width 328 height 13
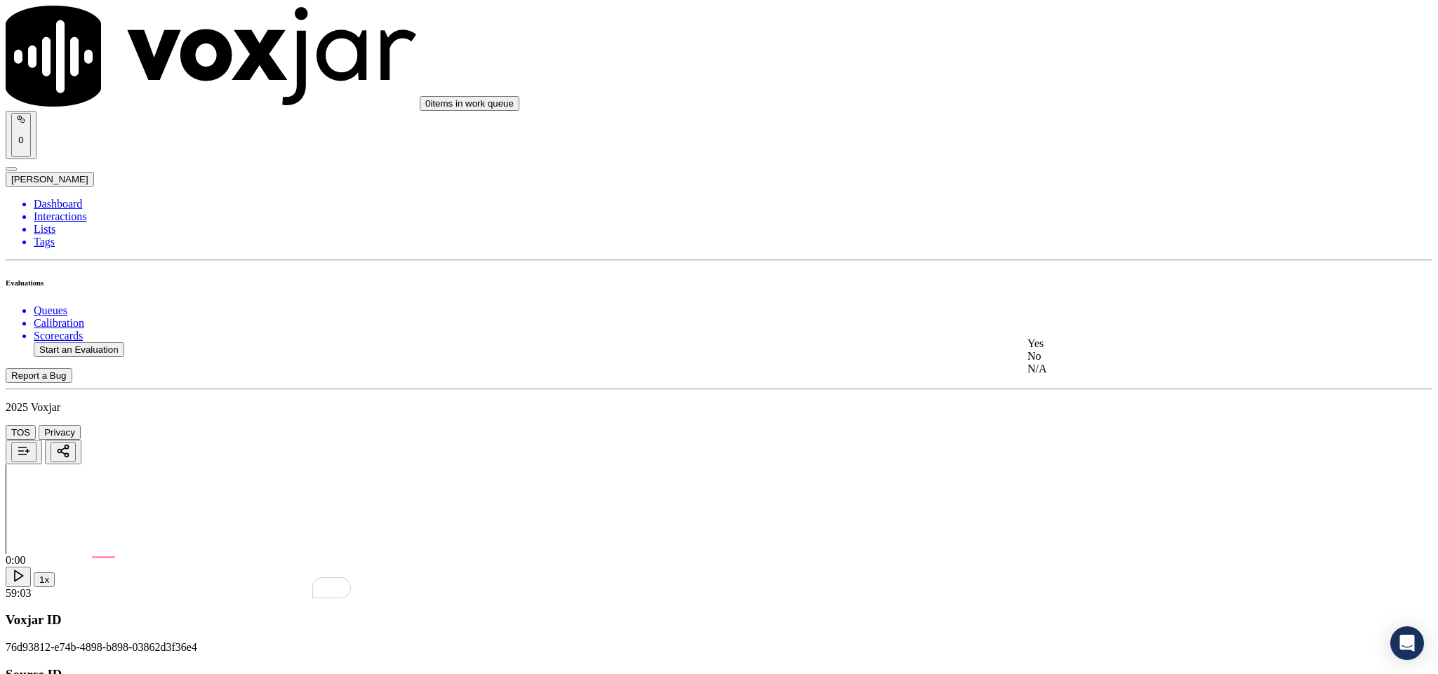
click at [1086, 363] on div "No" at bounding box center [1191, 356] width 328 height 13
click at [1062, 523] on div "No" at bounding box center [1191, 517] width 328 height 13
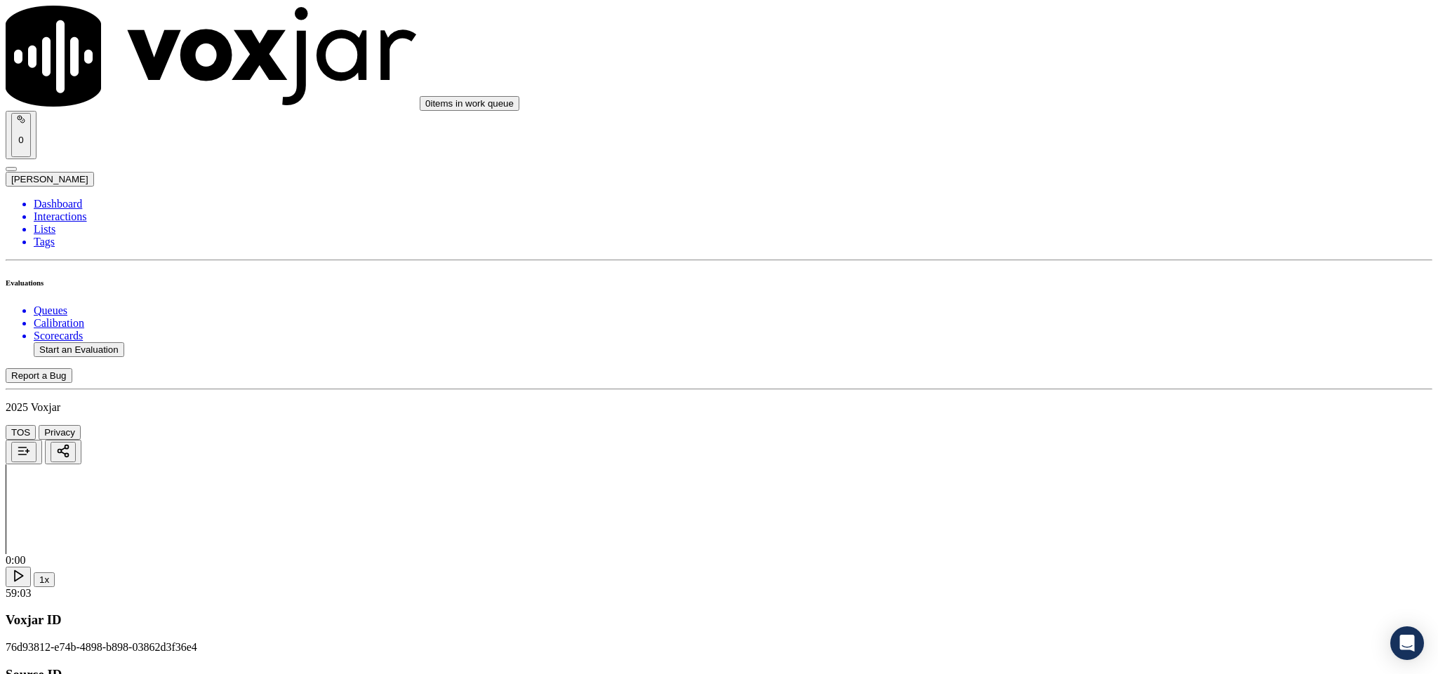
scroll to position [0, 0]
click at [80, 198] on li "Dashboard" at bounding box center [733, 204] width 1398 height 13
click at [110, 342] on button "Start an Evaluation" at bounding box center [79, 349] width 91 height 15
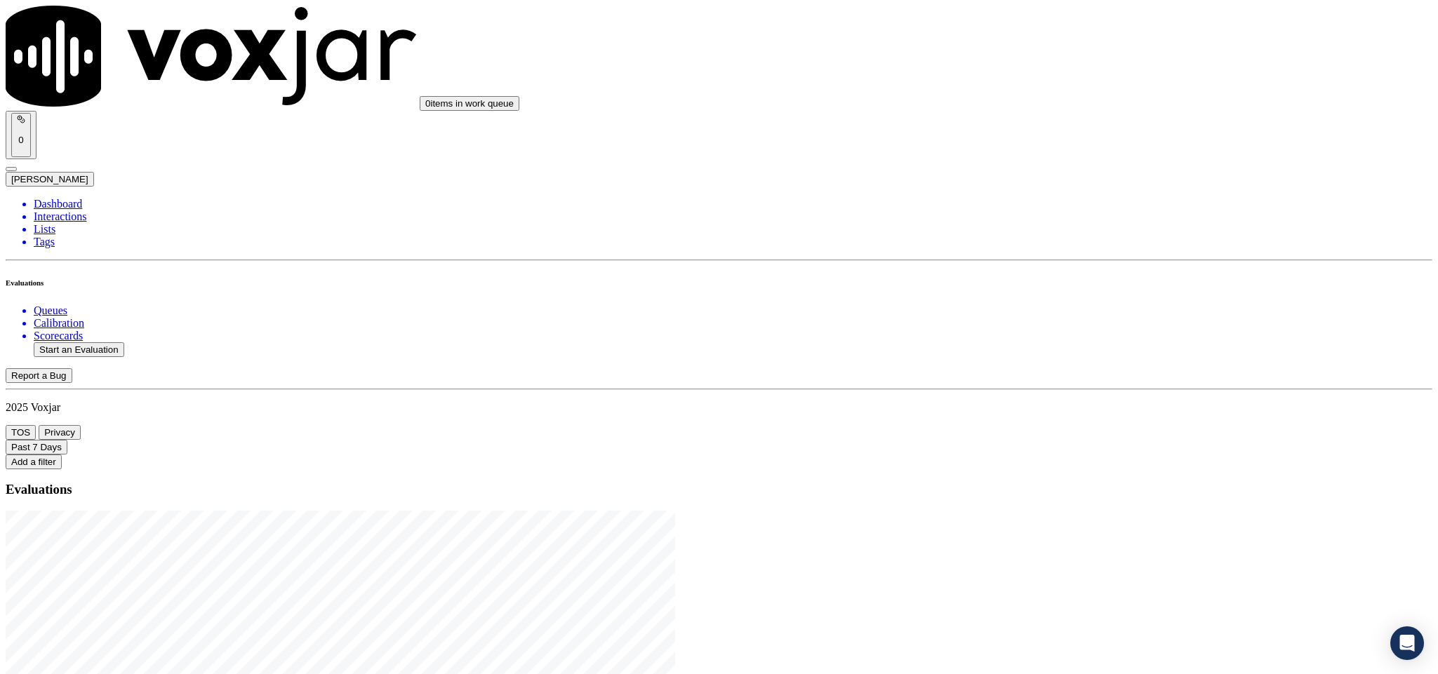
drag, startPoint x: 599, startPoint y: 295, endPoint x: 662, endPoint y: 299, distance: 63.2
type input "20250820-122426_8577019140-C1"
type input "[DATE]T22:29"
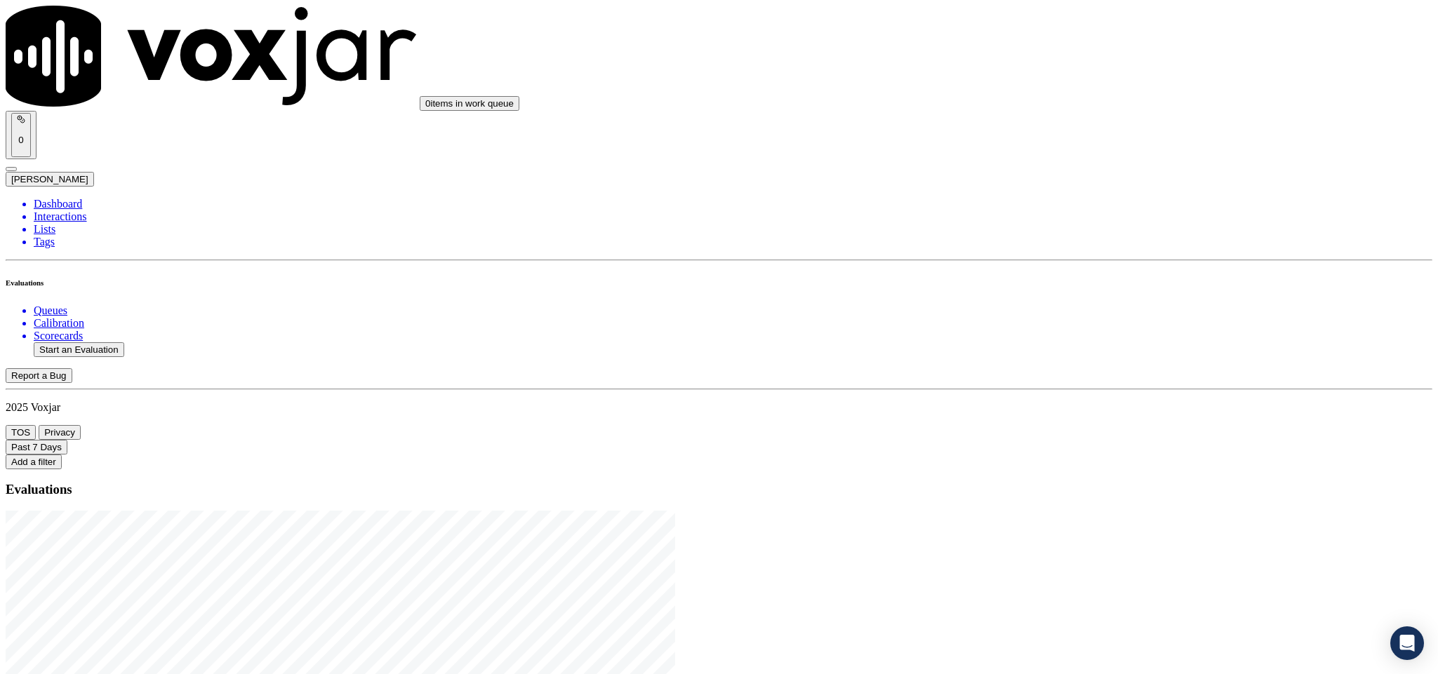
type input "et"
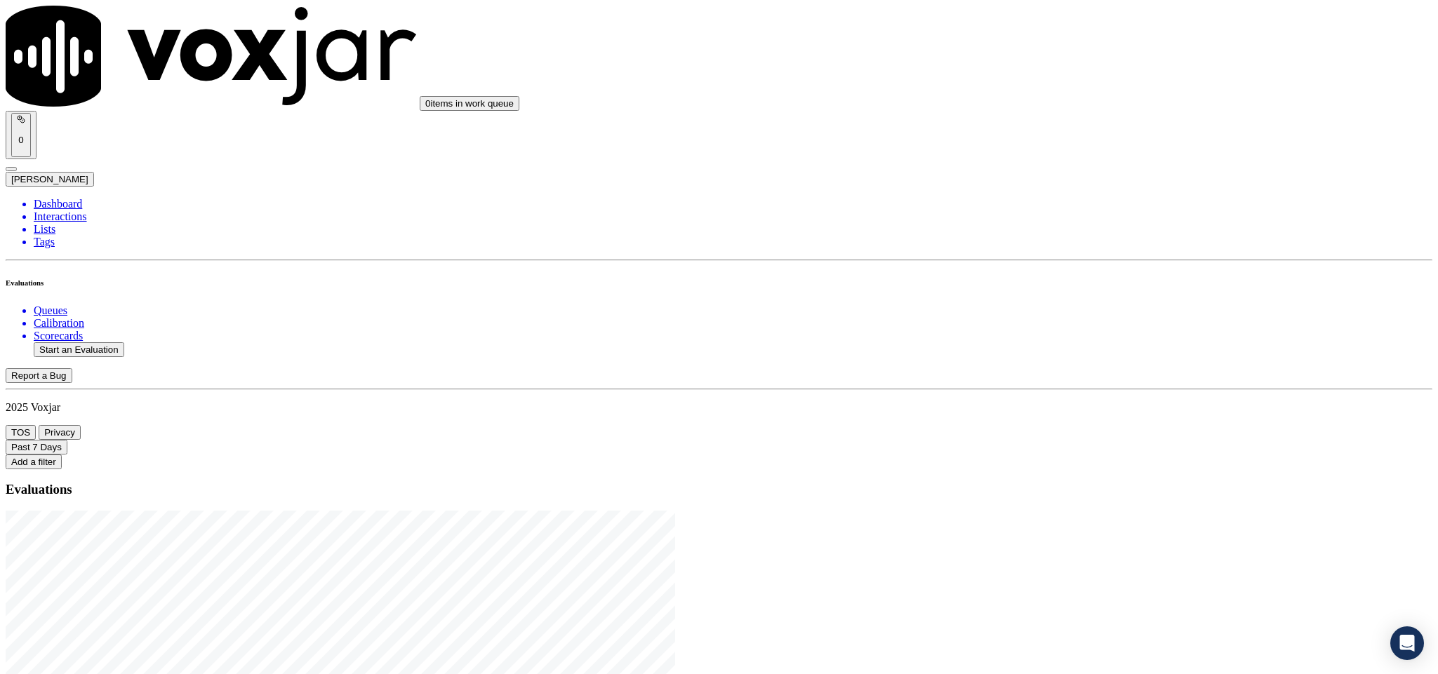
drag, startPoint x: 512, startPoint y: 356, endPoint x: 434, endPoint y: 352, distance: 78.7
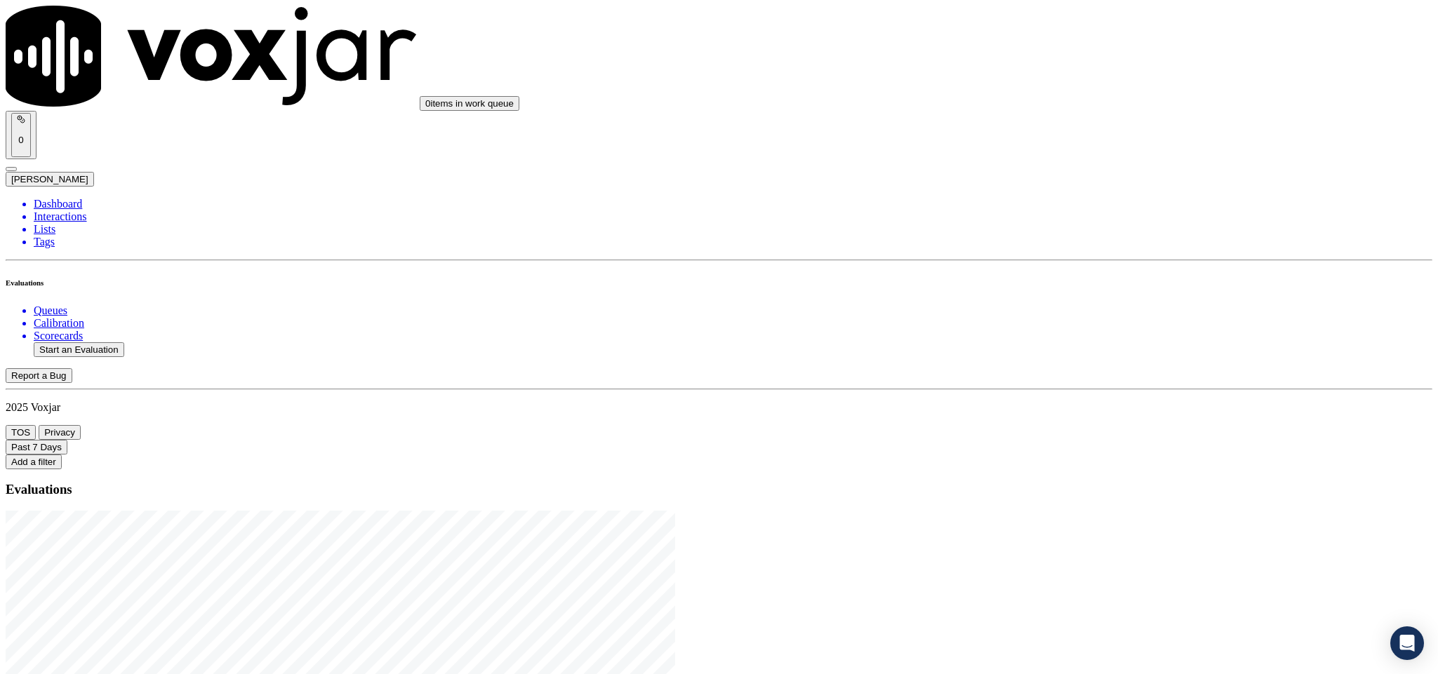
type input "[DEMOGRAPHIC_DATA][PERSON_NAME][DEMOGRAPHIC_DATA]"
drag, startPoint x: 685, startPoint y: 203, endPoint x: 428, endPoint y: 208, distance: 256.9
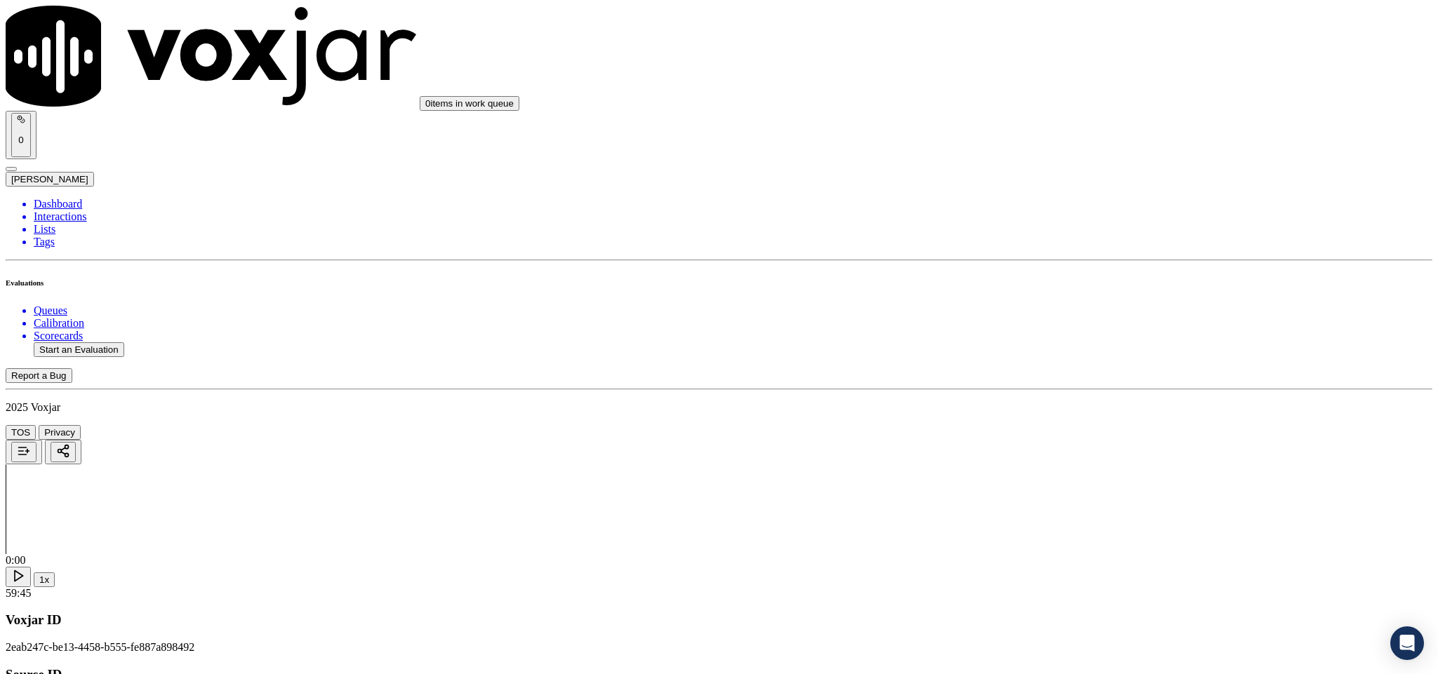
type input "[DEMOGRAPHIC_DATA][PERSON_NAME][DEMOGRAPHIC_DATA]"
click at [435, 152] on input "Add a New Customer" at bounding box center [373, 145] width 124 height 15
paste input "8577019140"
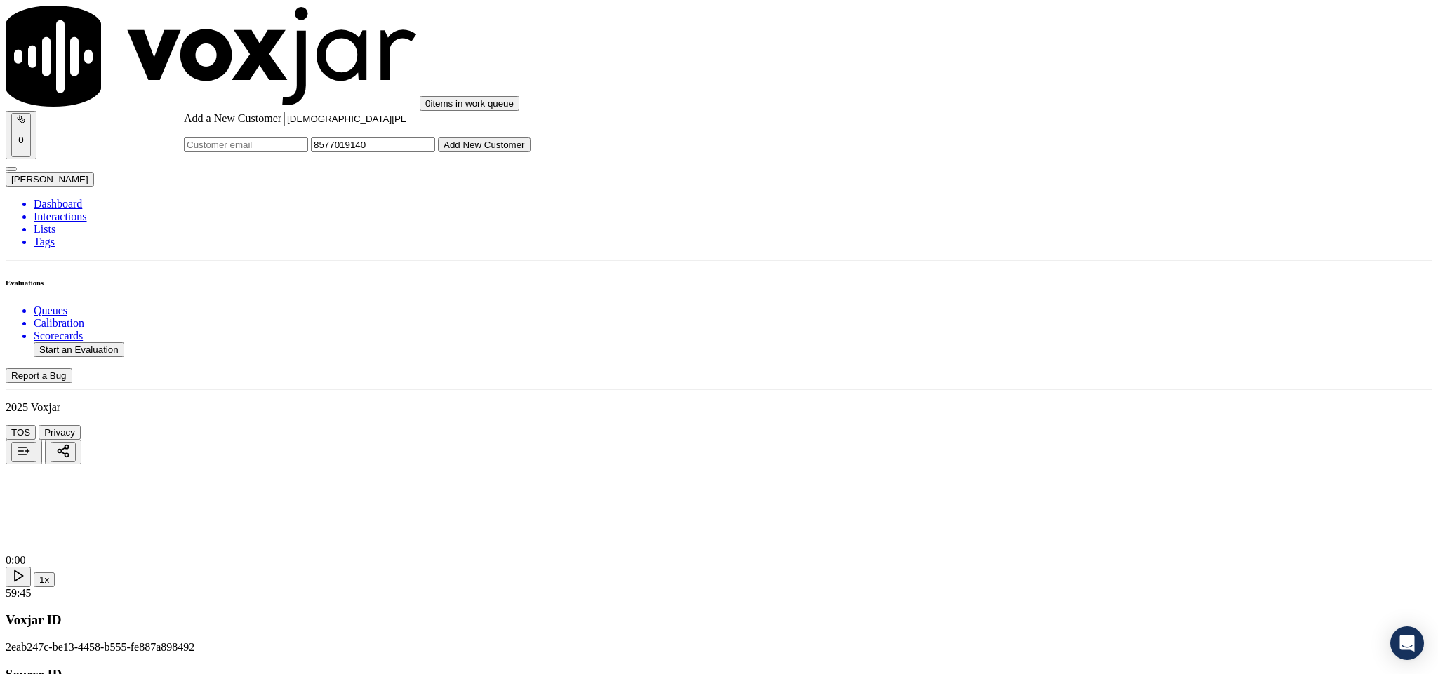
type input "8577019140"
click at [530, 152] on button "Add New Customer" at bounding box center [484, 145] width 93 height 15
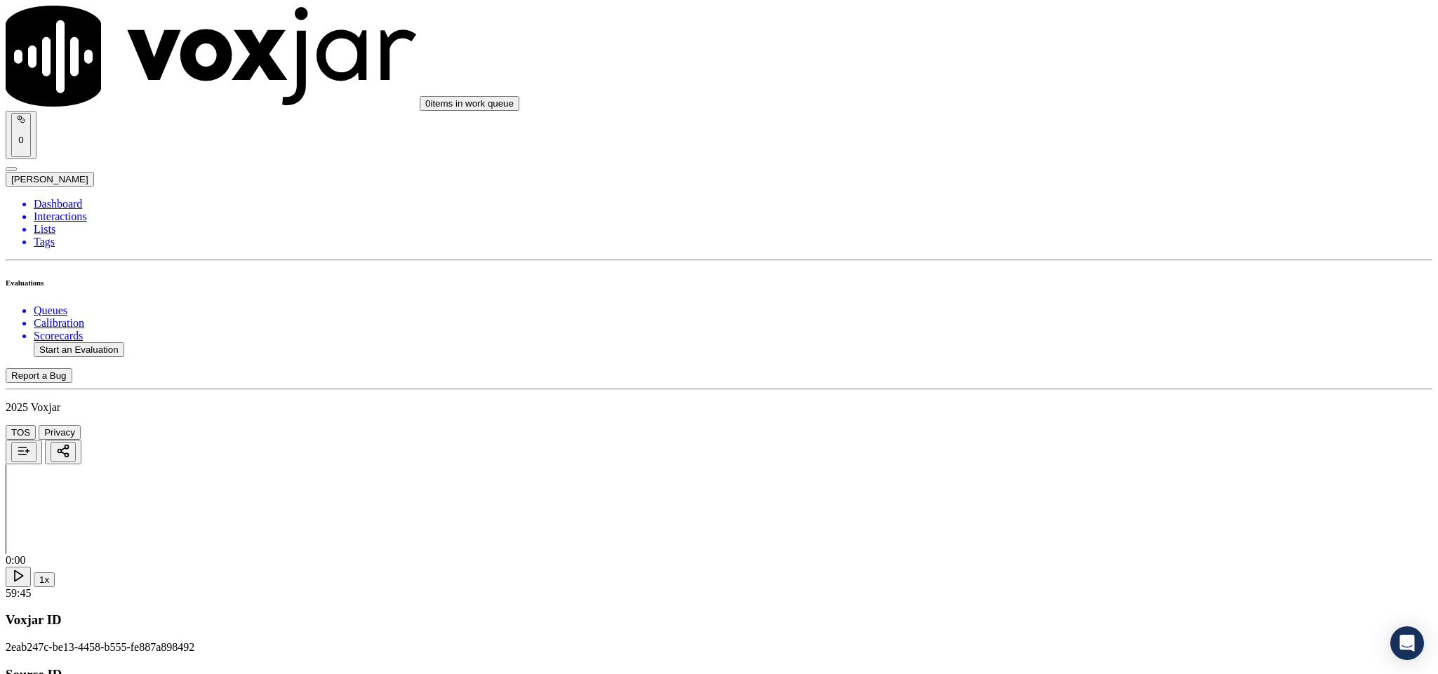
click at [1093, 262] on div "Yes" at bounding box center [1191, 256] width 328 height 13
drag, startPoint x: 1116, startPoint y: 425, endPoint x: 1123, endPoint y: 415, distance: 12.1
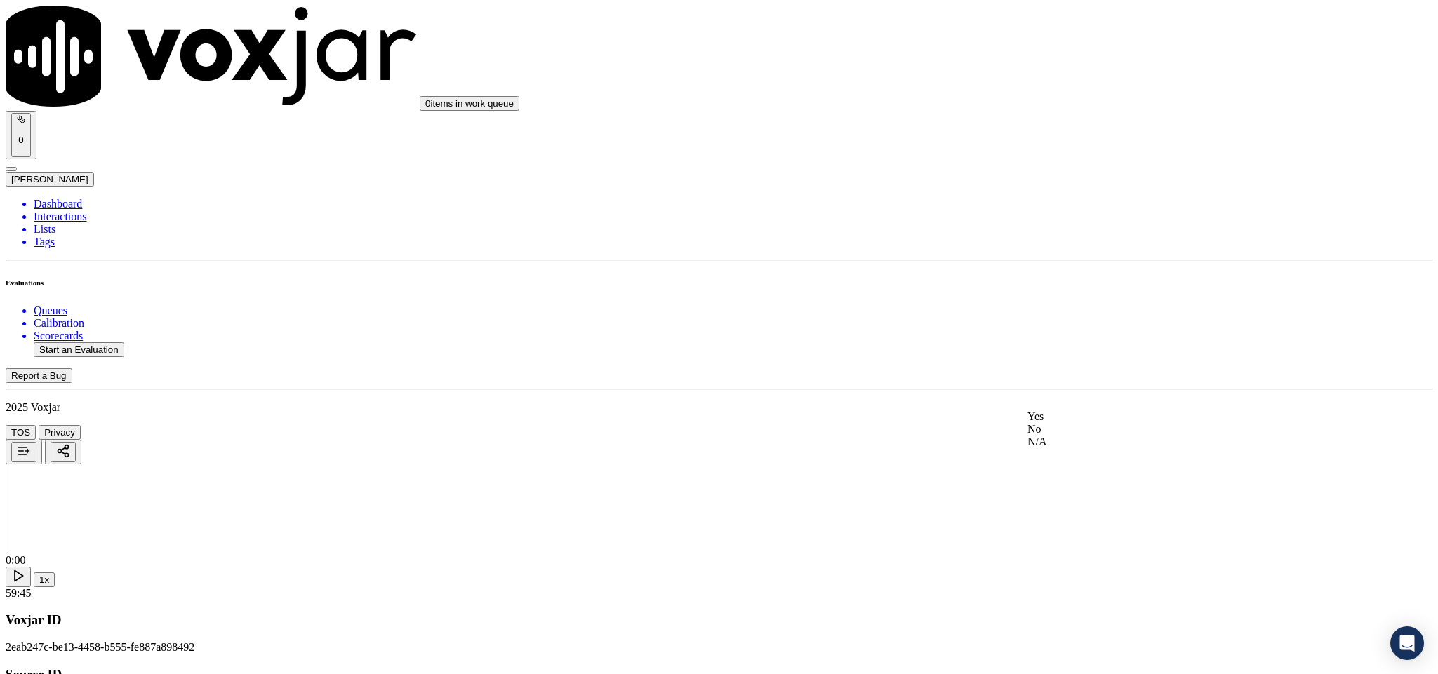
click at [1116, 423] on div "Yes" at bounding box center [1191, 416] width 328 height 13
click at [1102, 373] on div "Yes" at bounding box center [1191, 367] width 328 height 13
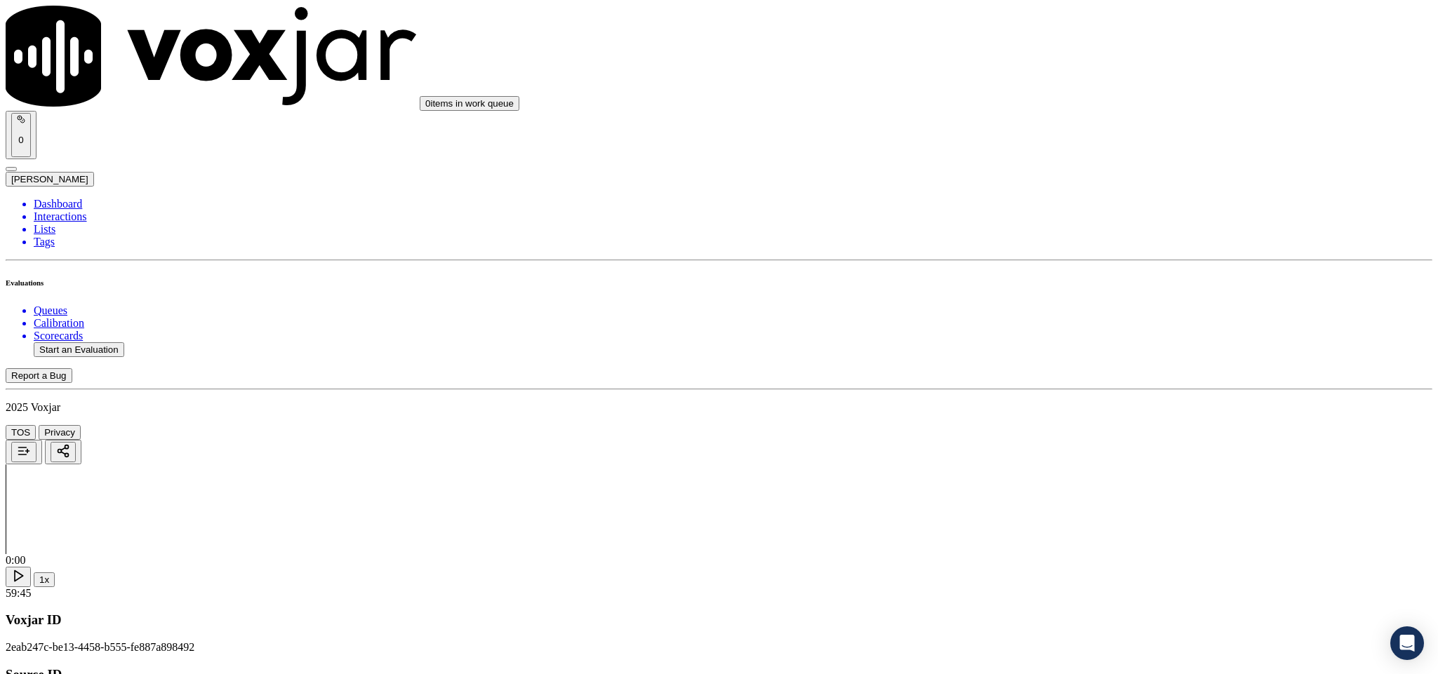
click at [1095, 251] on div "Yes" at bounding box center [1191, 245] width 328 height 13
click at [1069, 425] on div "No" at bounding box center [1191, 418] width 328 height 13
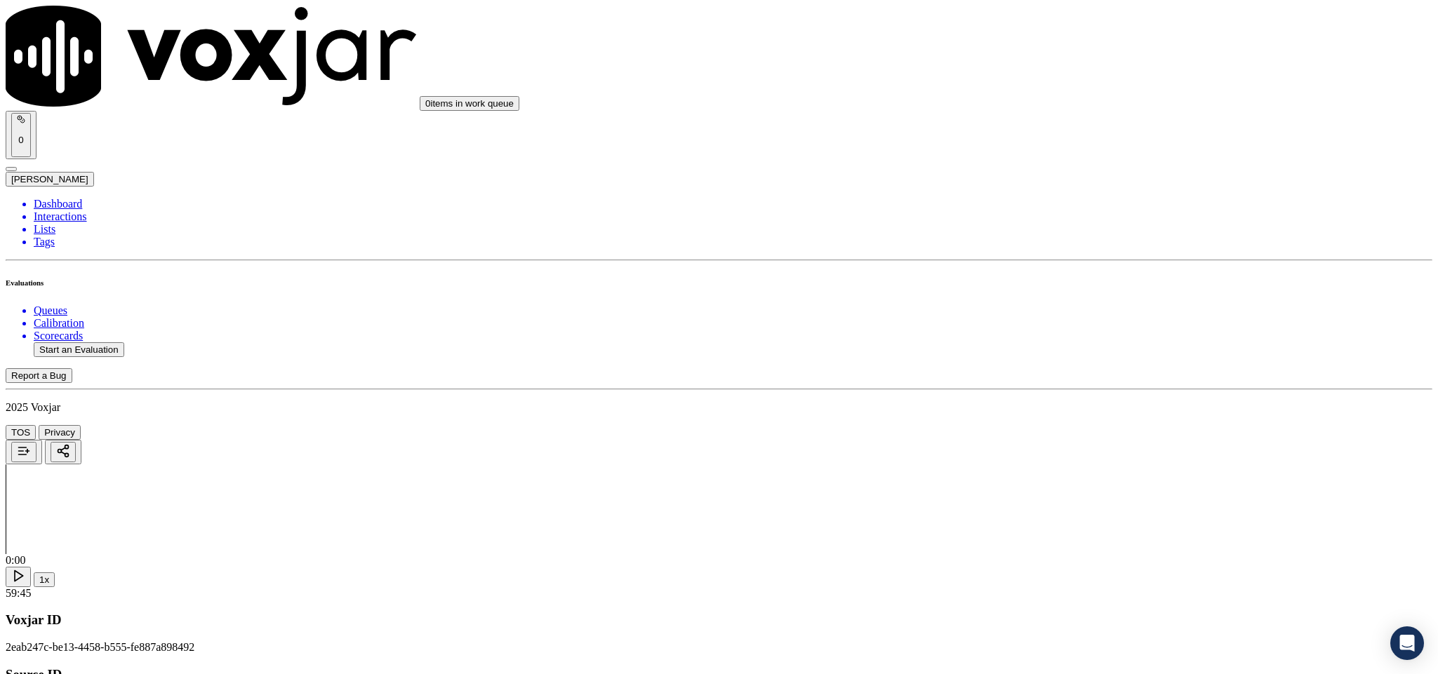
click at [1108, 347] on div "Yes" at bounding box center [1191, 341] width 328 height 13
click at [1097, 328] on div "No" at bounding box center [1191, 321] width 328 height 13
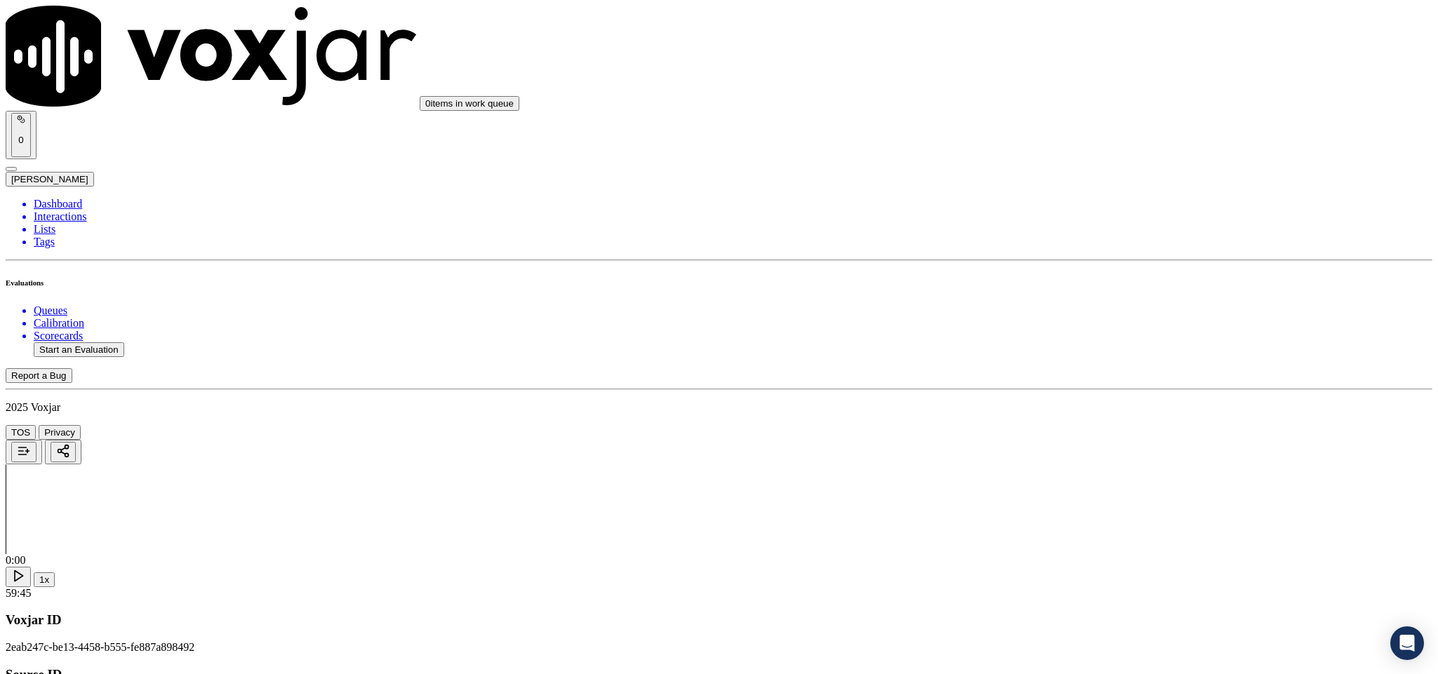
scroll to position [1158, 0]
click at [1072, 210] on div "Yes" at bounding box center [1191, 203] width 328 height 13
click at [1090, 251] on div "N/A" at bounding box center [1191, 248] width 328 height 13
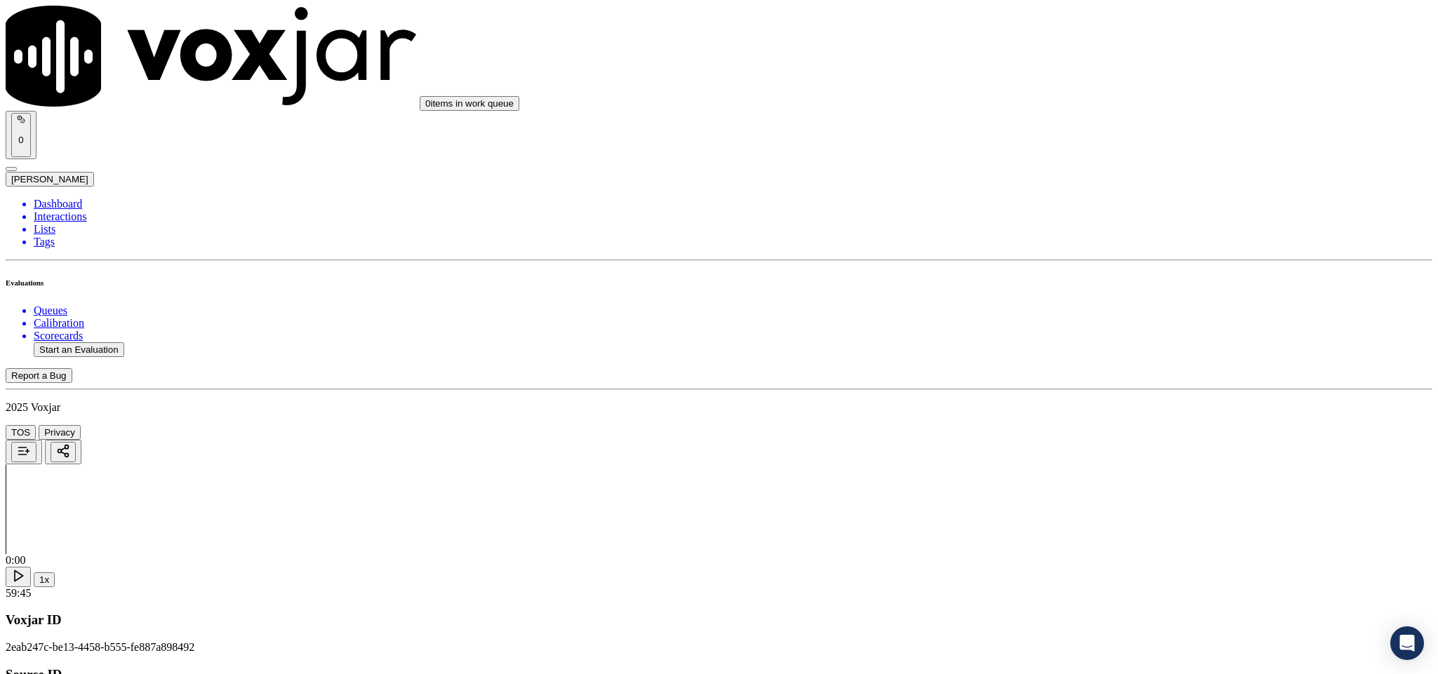
scroll to position [1263, 0]
click at [1108, 255] on div "Yes" at bounding box center [1191, 259] width 328 height 13
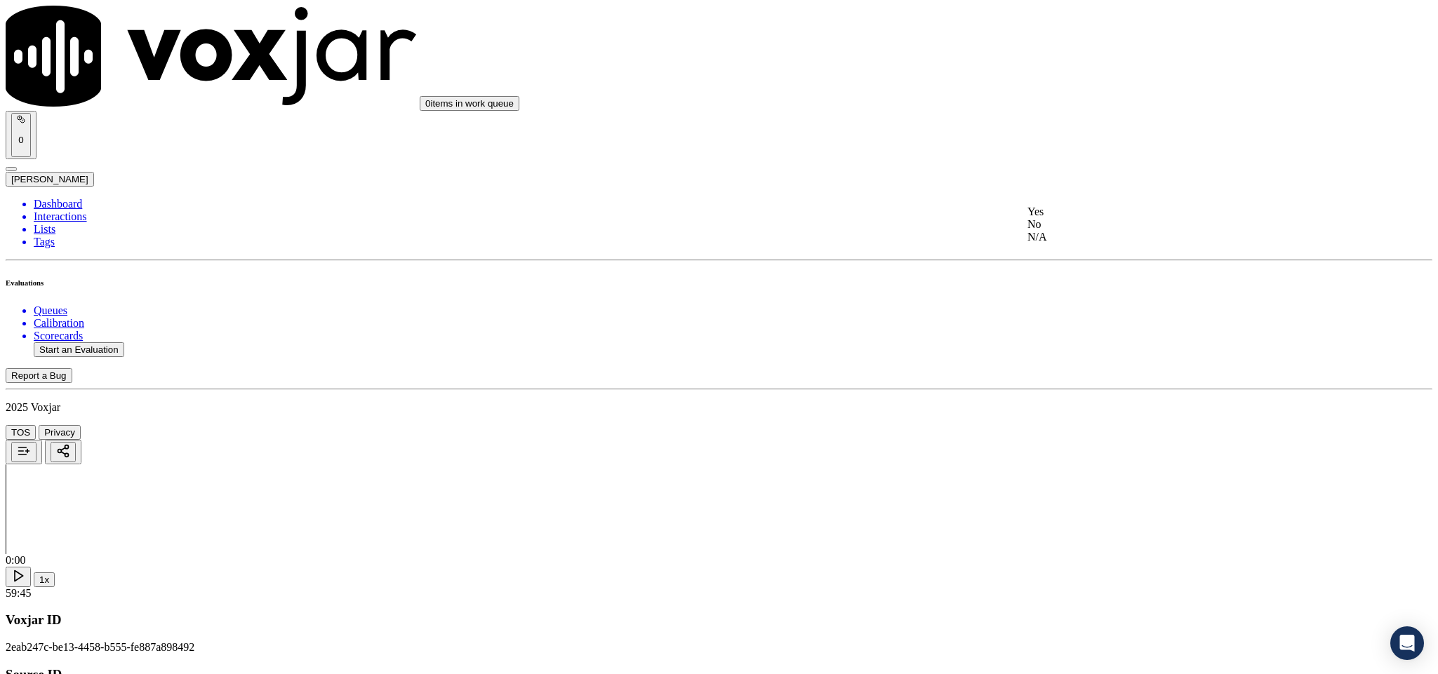
click at [1090, 218] on div "Yes" at bounding box center [1191, 212] width 328 height 13
click at [1093, 302] on div "No" at bounding box center [1191, 296] width 328 height 13
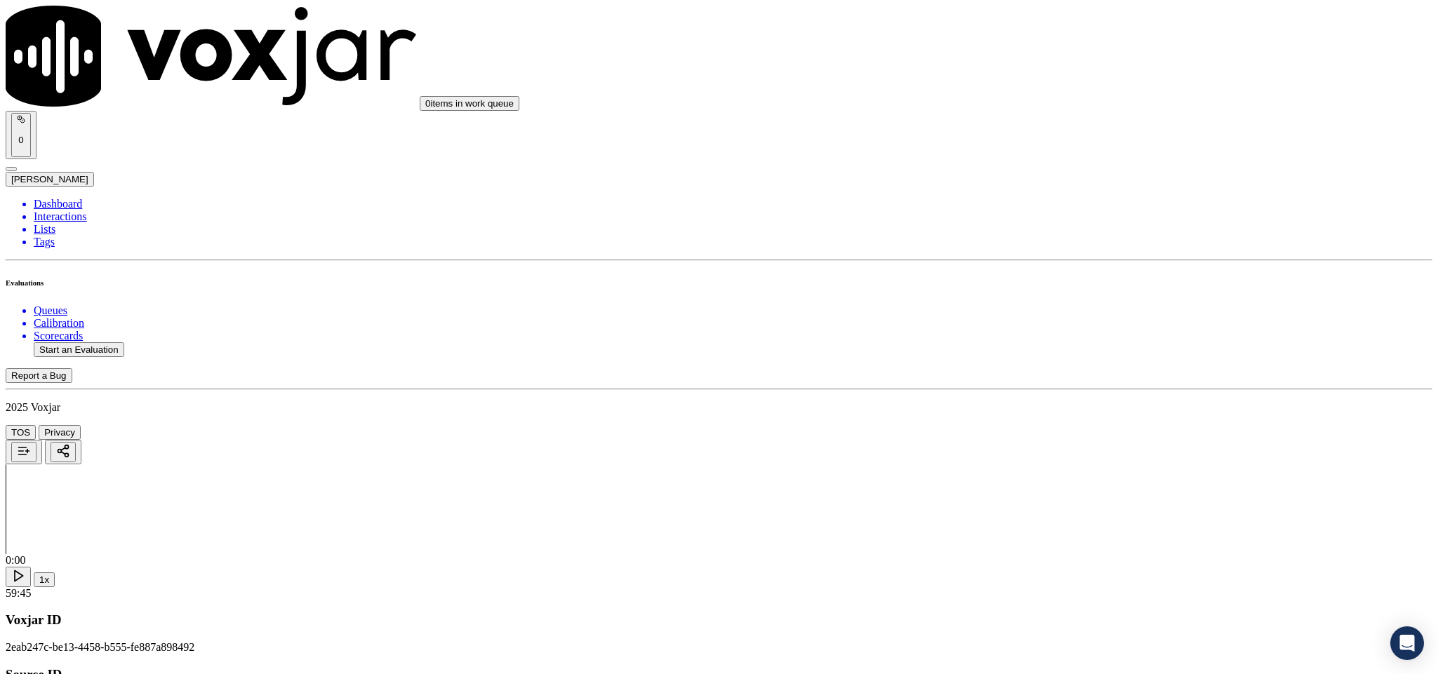
click at [1109, 375] on div "No" at bounding box center [1191, 368] width 328 height 13
drag, startPoint x: 1123, startPoint y: 281, endPoint x: 1116, endPoint y: 297, distance: 17.6
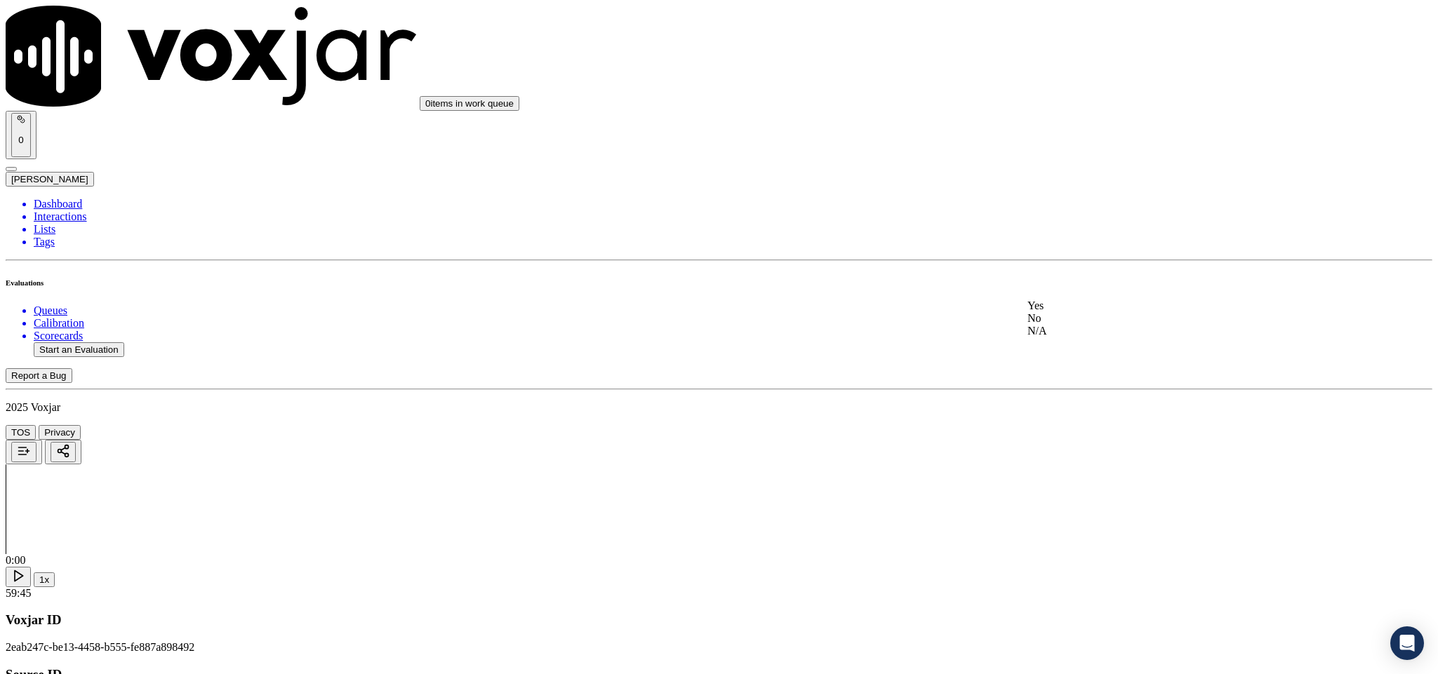
drag, startPoint x: 1108, startPoint y: 316, endPoint x: 1111, endPoint y: 322, distance: 7.2
click at [1107, 312] on div "Yes" at bounding box center [1191, 306] width 328 height 13
click at [1089, 262] on div "Yes" at bounding box center [1191, 256] width 328 height 13
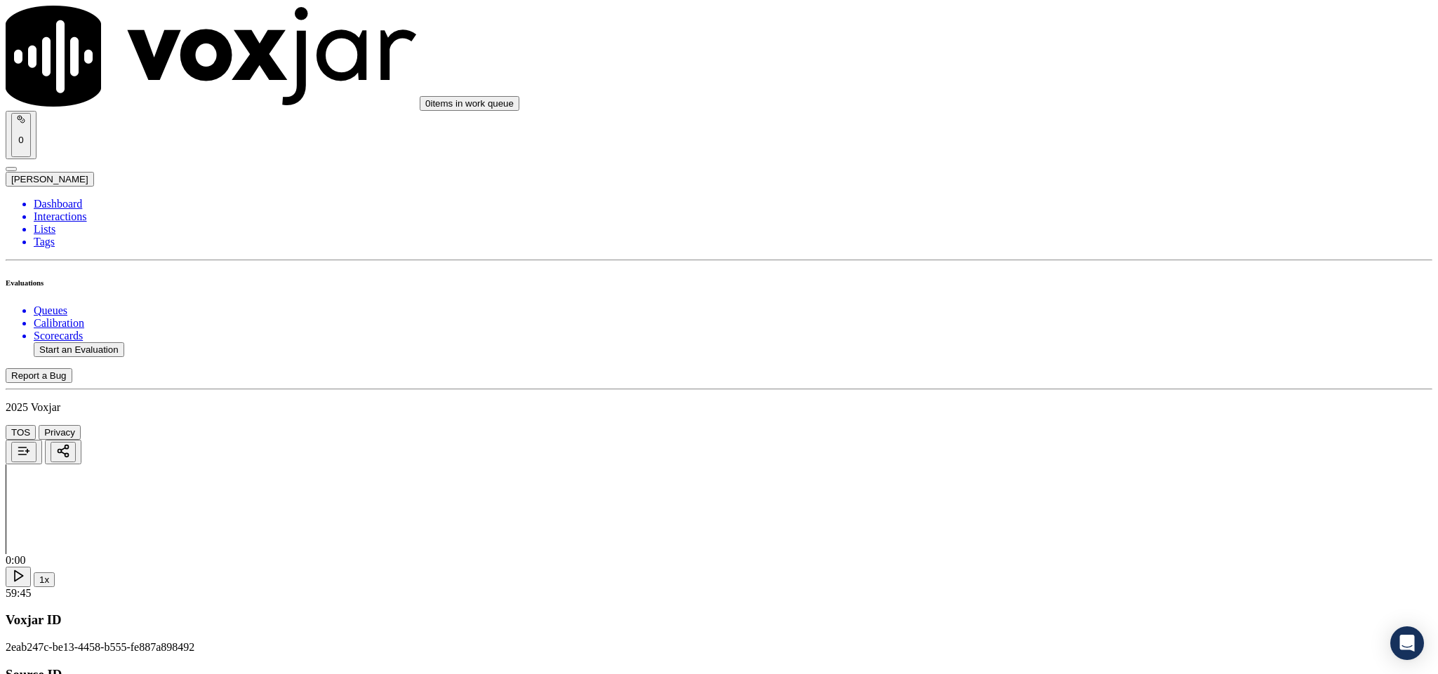
click at [1078, 423] on div "Yes" at bounding box center [1191, 416] width 328 height 13
click at [1088, 415] on div "N/A" at bounding box center [1191, 409] width 328 height 13
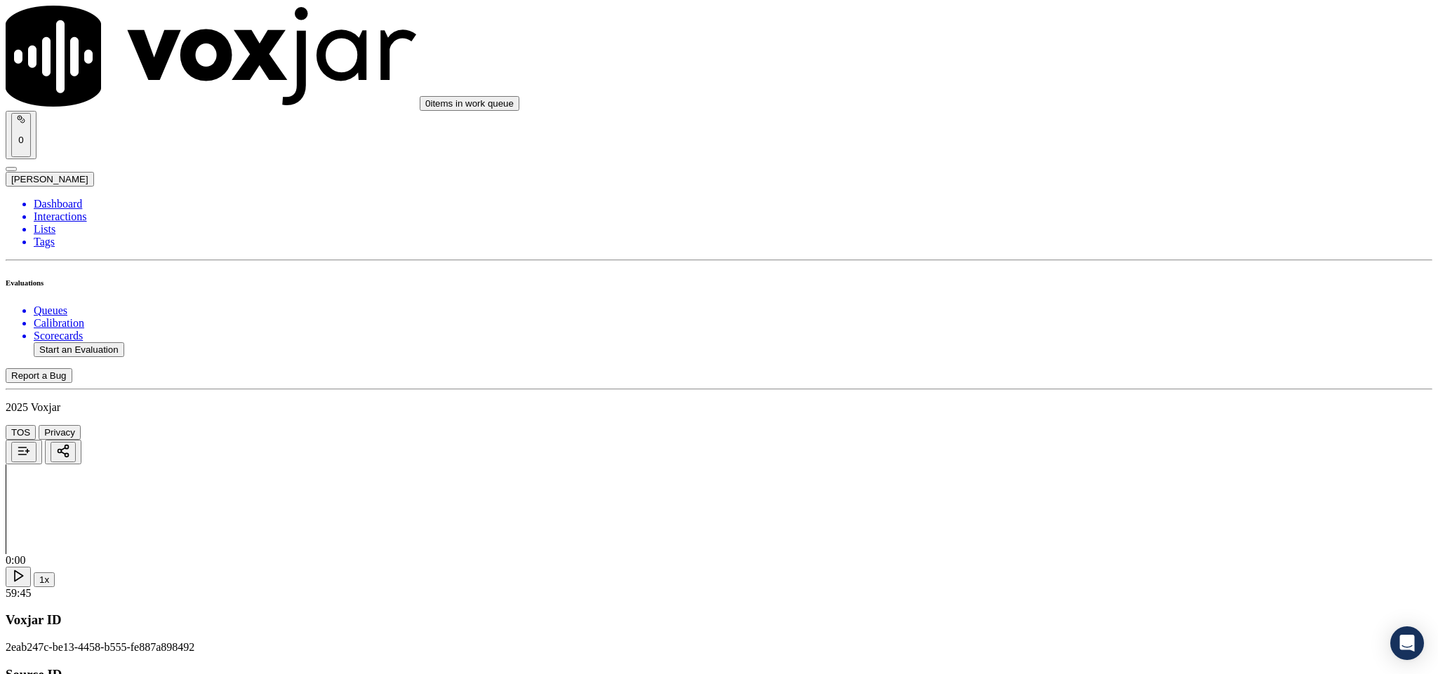
scroll to position [2631, 0]
click at [1086, 405] on div "Yes" at bounding box center [1191, 407] width 328 height 13
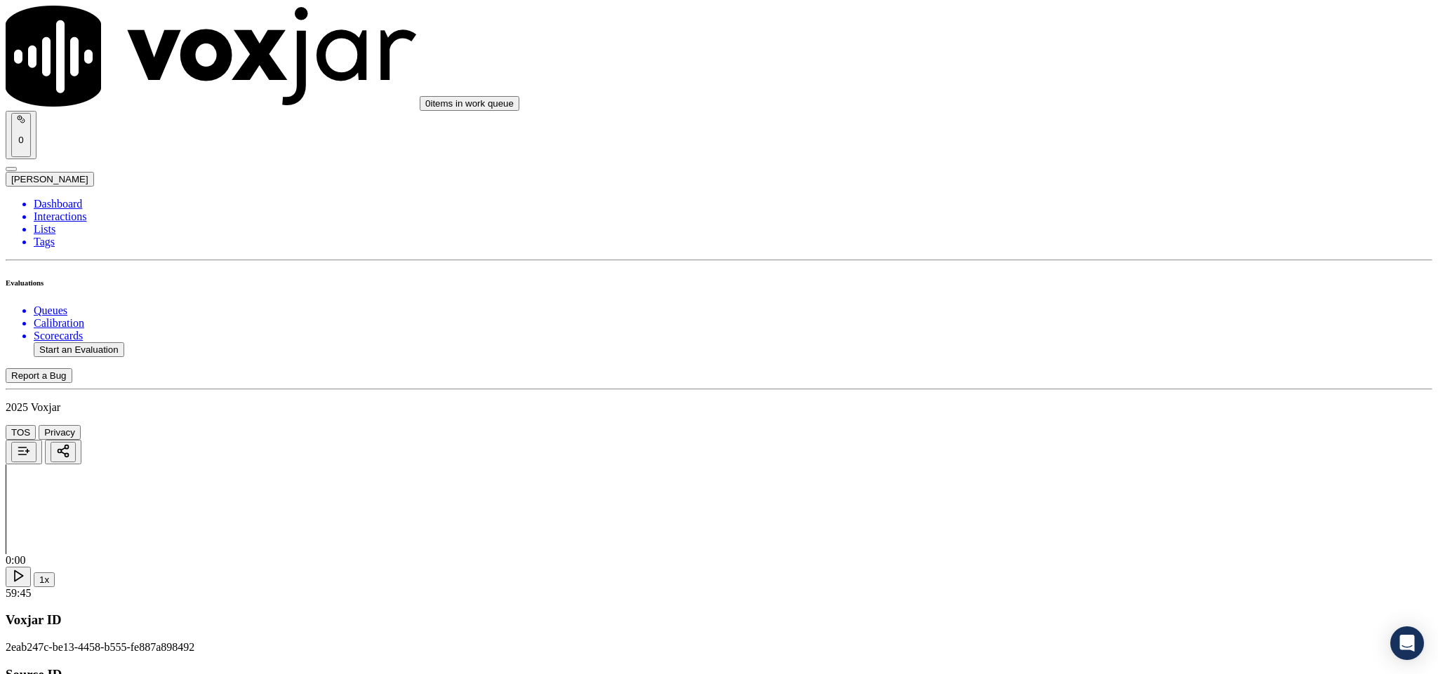
click at [1083, 301] on div "N/A" at bounding box center [1191, 294] width 328 height 13
click at [1095, 225] on div "Yes" at bounding box center [1191, 219] width 328 height 13
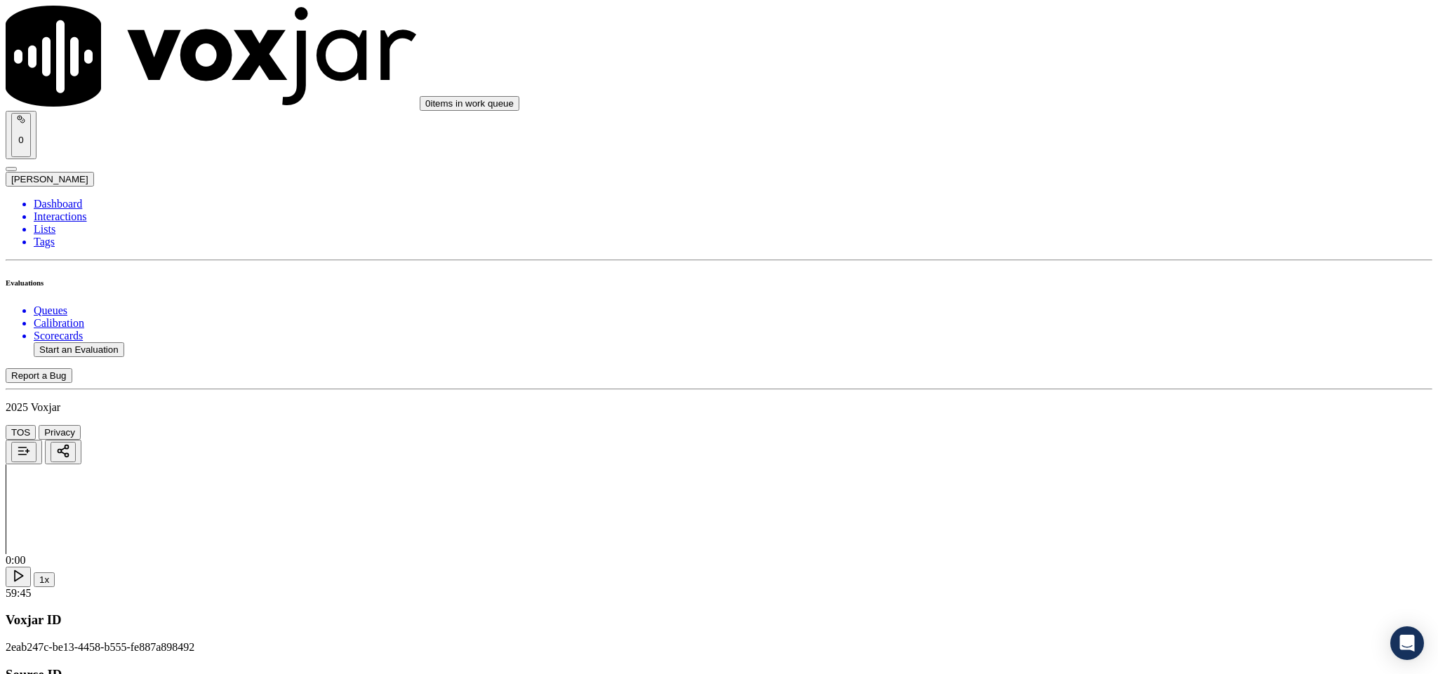
click at [1057, 444] on div "N/A" at bounding box center [1191, 438] width 328 height 13
click at [1082, 264] on div "Yes" at bounding box center [1191, 257] width 328 height 13
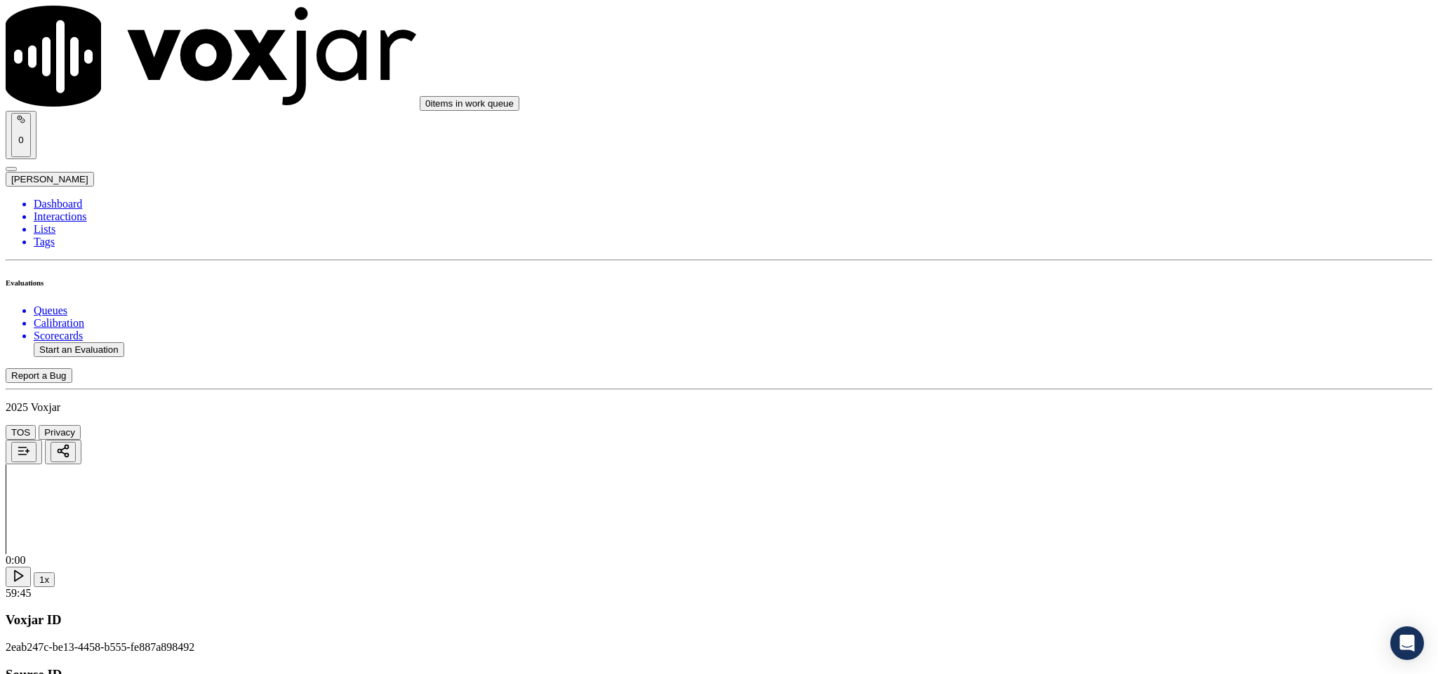
scroll to position [3263, 0]
click at [1069, 314] on div "Yes" at bounding box center [1191, 307] width 328 height 13
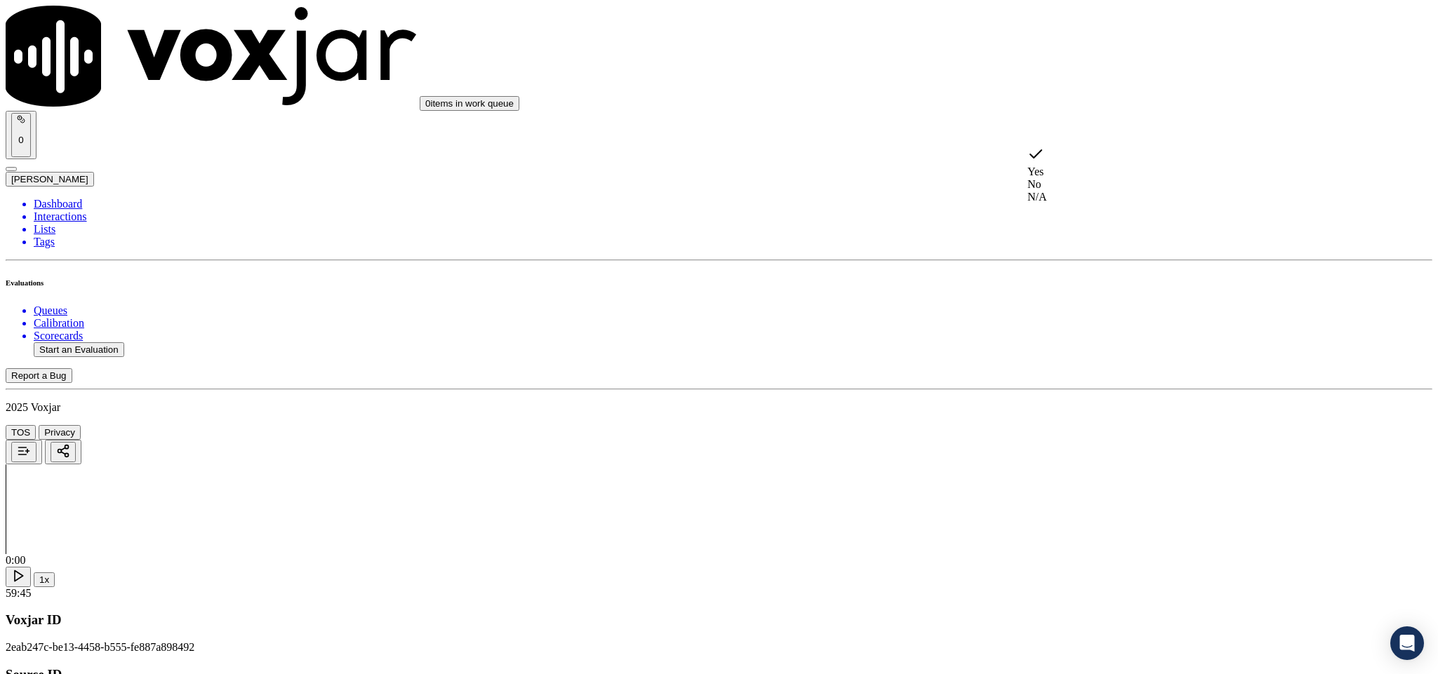
click at [1076, 203] on div "N/A" at bounding box center [1191, 197] width 328 height 13
click at [1083, 332] on div "No" at bounding box center [1191, 325] width 328 height 13
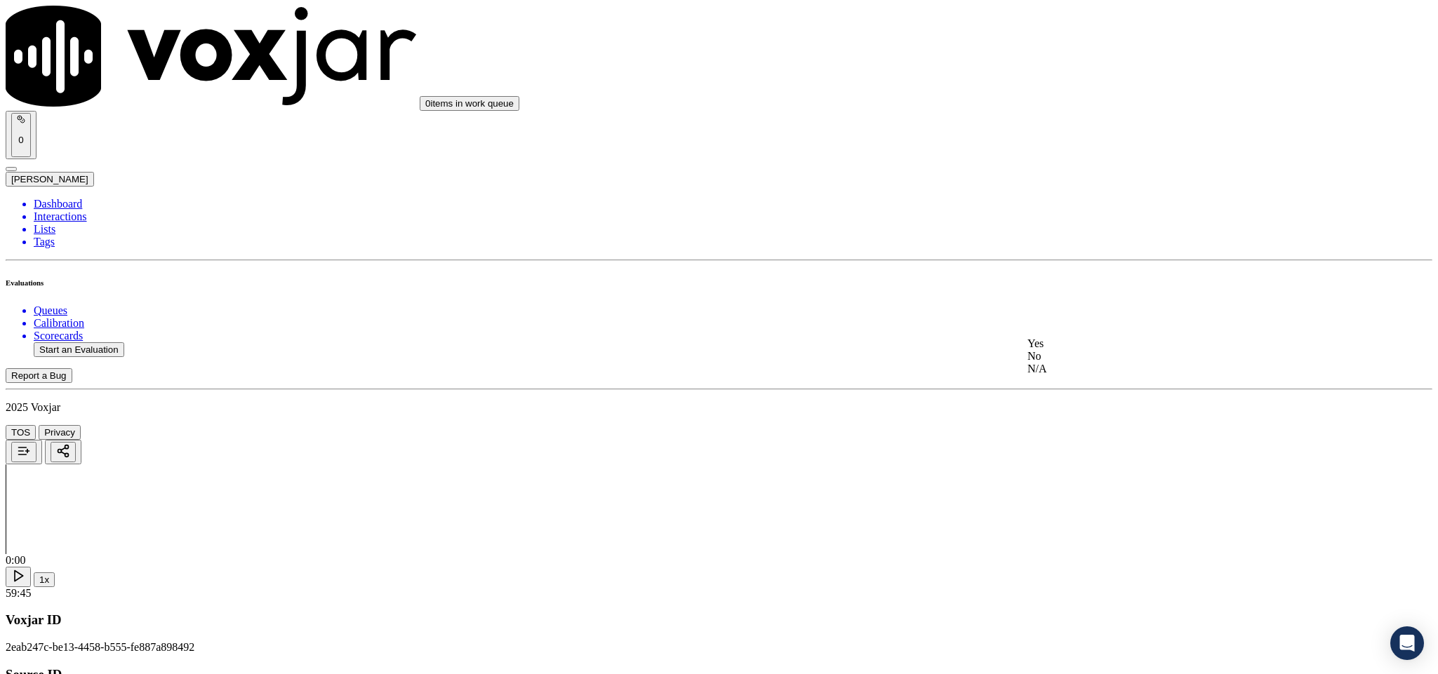
click at [1080, 363] on div "No" at bounding box center [1191, 356] width 328 height 13
click at [1060, 511] on div "Yes" at bounding box center [1191, 504] width 328 height 13
click at [74, 198] on li "Dashboard" at bounding box center [733, 204] width 1398 height 13
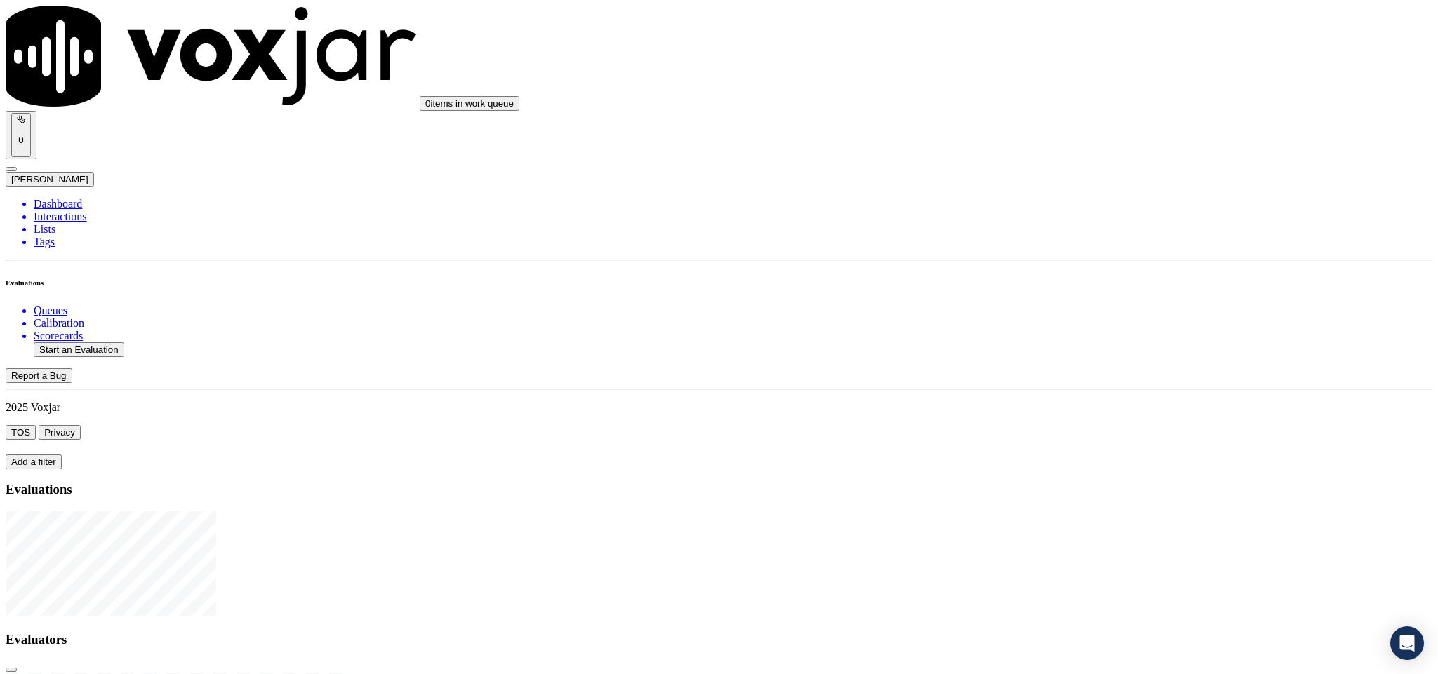
click at [70, 198] on li "Dashboard" at bounding box center [733, 204] width 1398 height 13
click at [124, 342] on button "Start an Evaluation" at bounding box center [79, 349] width 91 height 15
drag, startPoint x: 602, startPoint y: 293, endPoint x: 681, endPoint y: 281, distance: 79.6
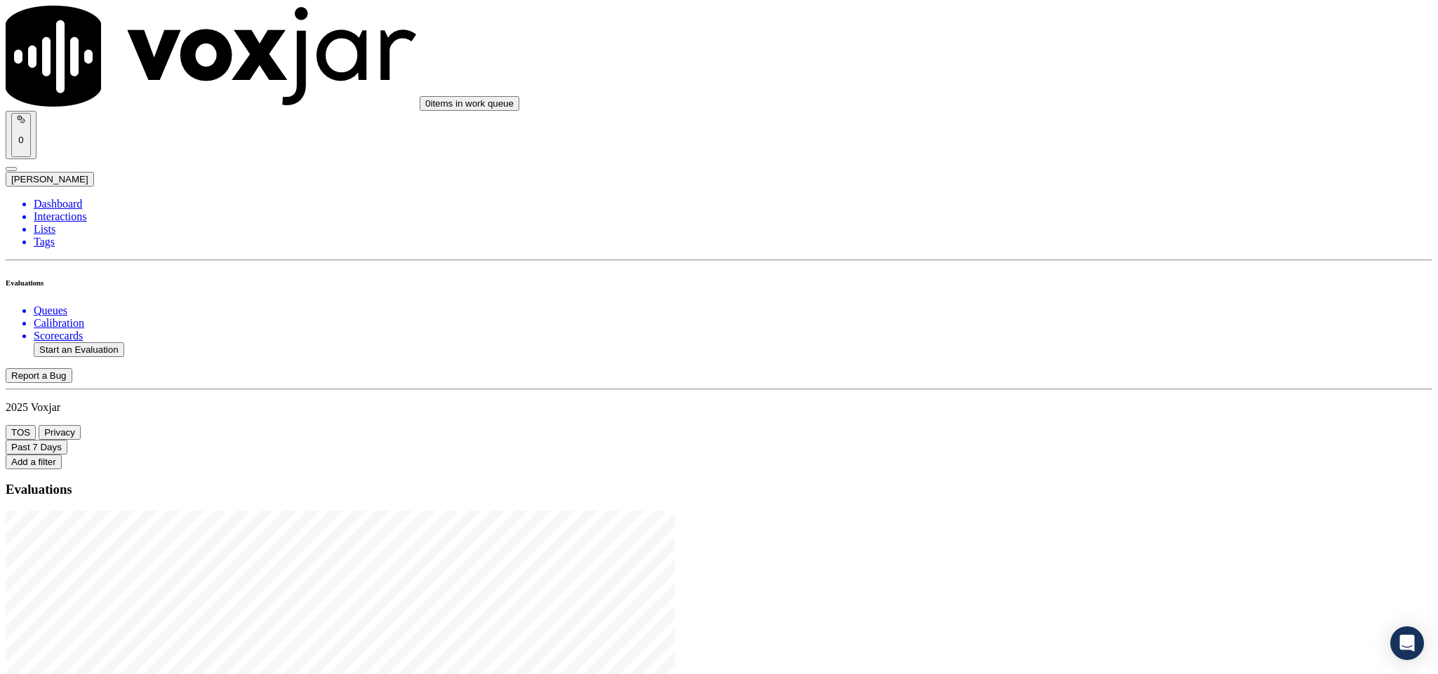
type input "20250820-160408_5183309470-C1"
type input "[DATE]T23:02"
type input "et"
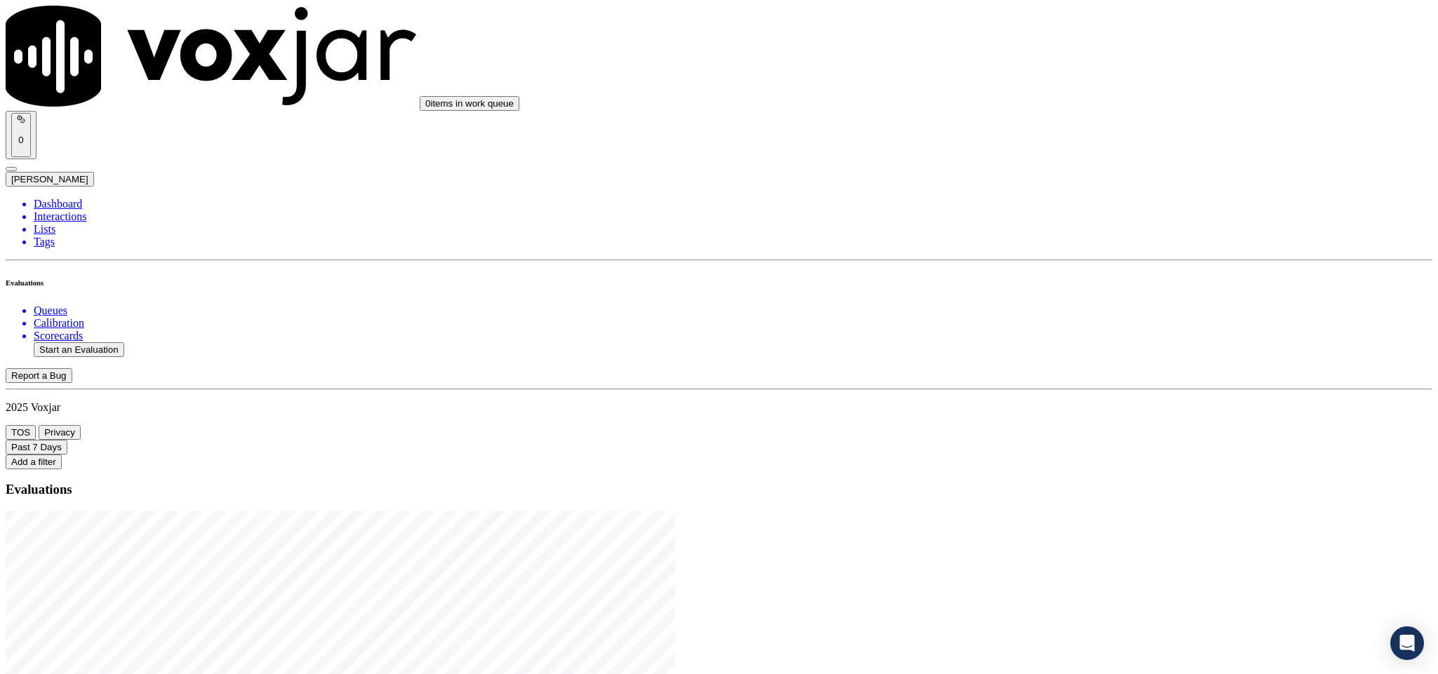
type input "[PERSON_NAME]"
drag, startPoint x: 659, startPoint y: 199, endPoint x: 476, endPoint y: 209, distance: 183.4
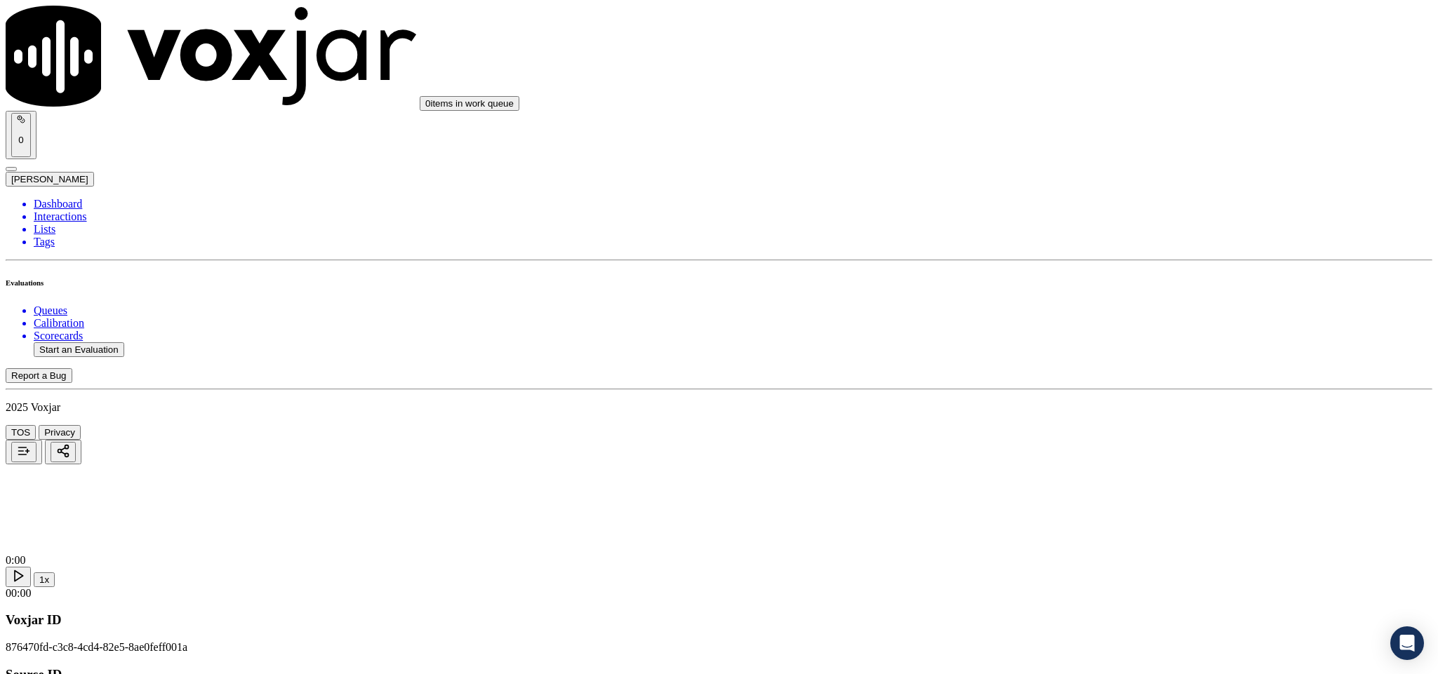
type input "[PERSON_NAME]"
click at [435, 152] on input "Add a New Customer" at bounding box center [373, 145] width 124 height 15
paste input "5183309470"
type input "5183309470"
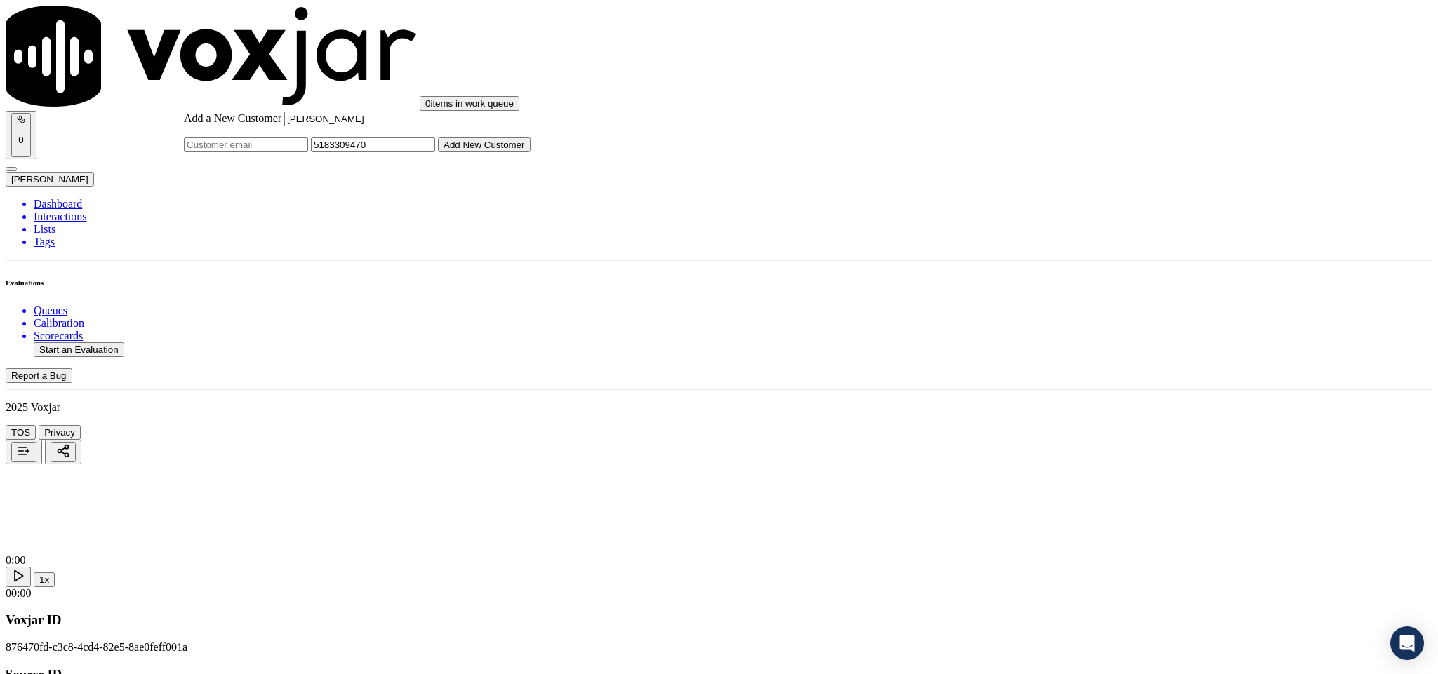
click at [530, 152] on button "Add New Customer" at bounding box center [484, 145] width 93 height 15
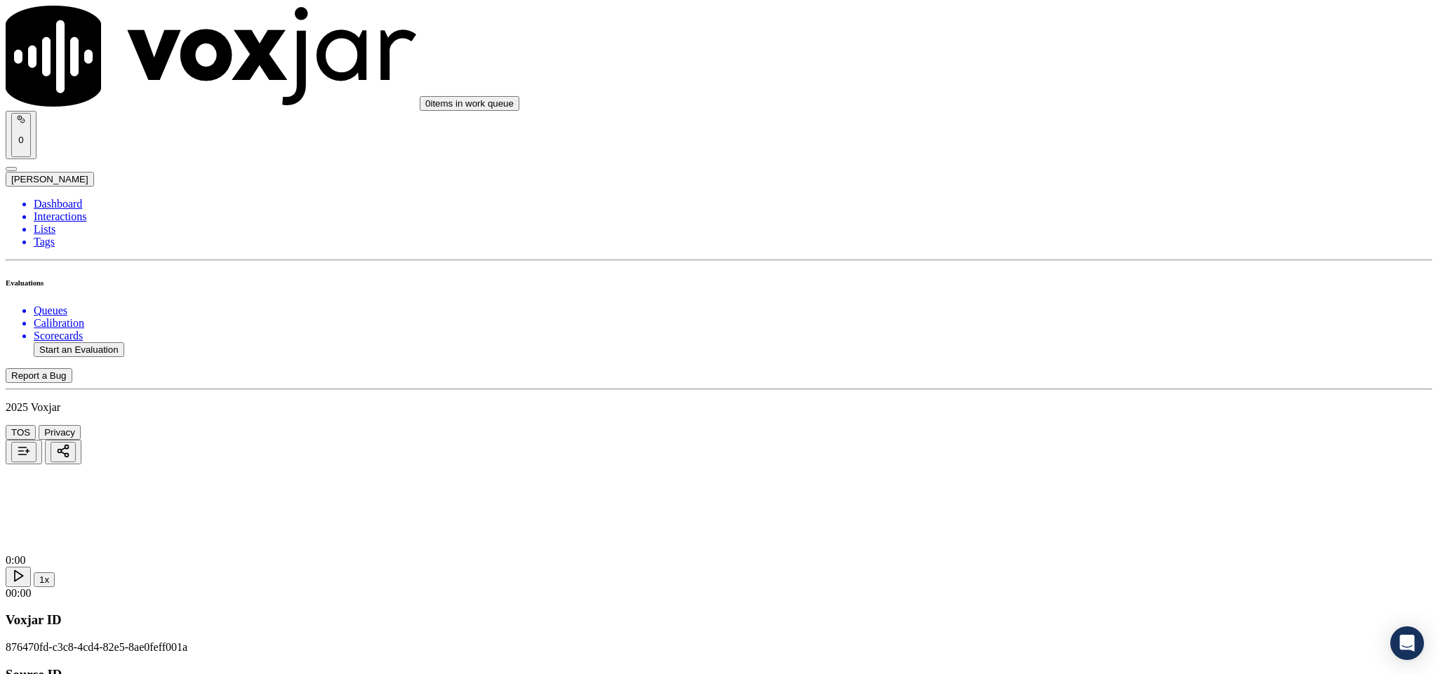
click at [1080, 262] on div "Yes" at bounding box center [1191, 256] width 328 height 13
click at [1071, 423] on div "Yes" at bounding box center [1191, 416] width 328 height 13
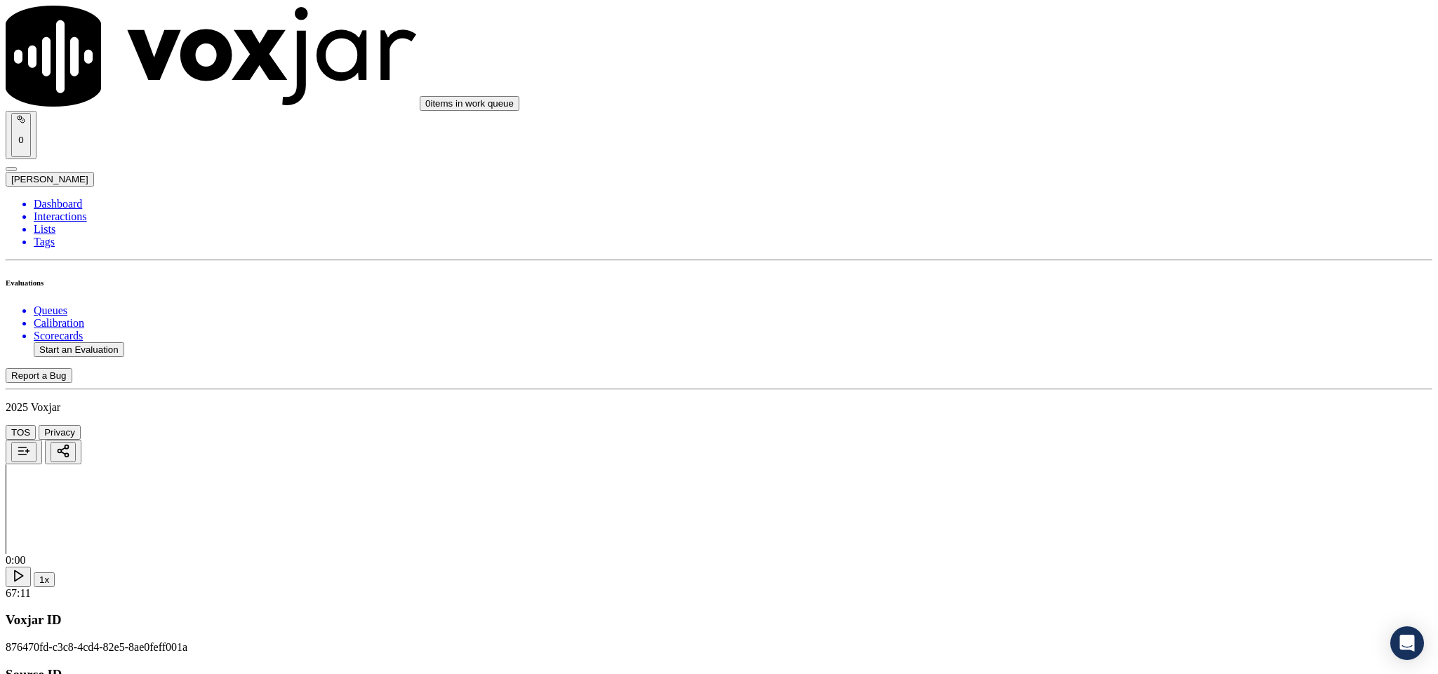
scroll to position [210, 0]
click at [1088, 366] on div "Yes" at bounding box center [1191, 367] width 328 height 13
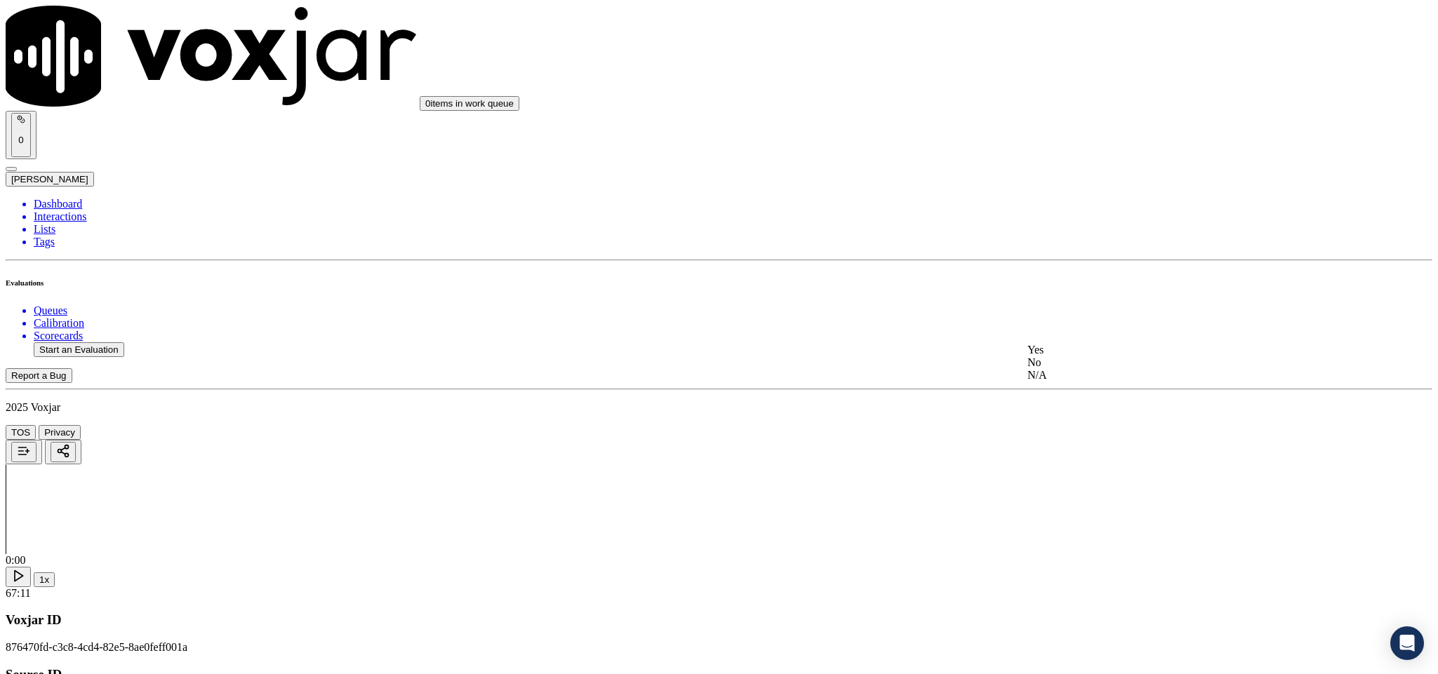
click at [1076, 349] on div "Yes" at bounding box center [1191, 350] width 328 height 13
click at [1068, 307] on div "Yes" at bounding box center [1191, 300] width 328 height 13
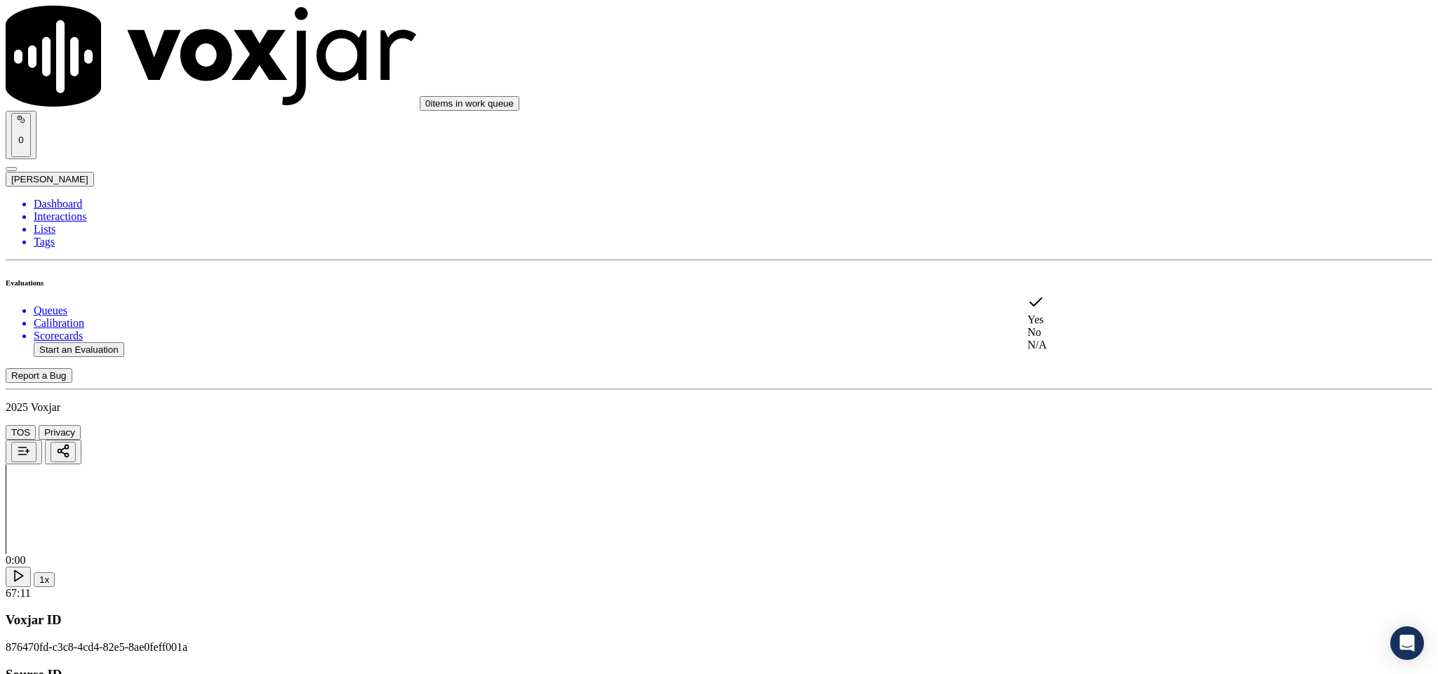
click at [1076, 339] on div "No" at bounding box center [1191, 332] width 328 height 13
click at [1062, 348] on div "Yes" at bounding box center [1191, 341] width 328 height 13
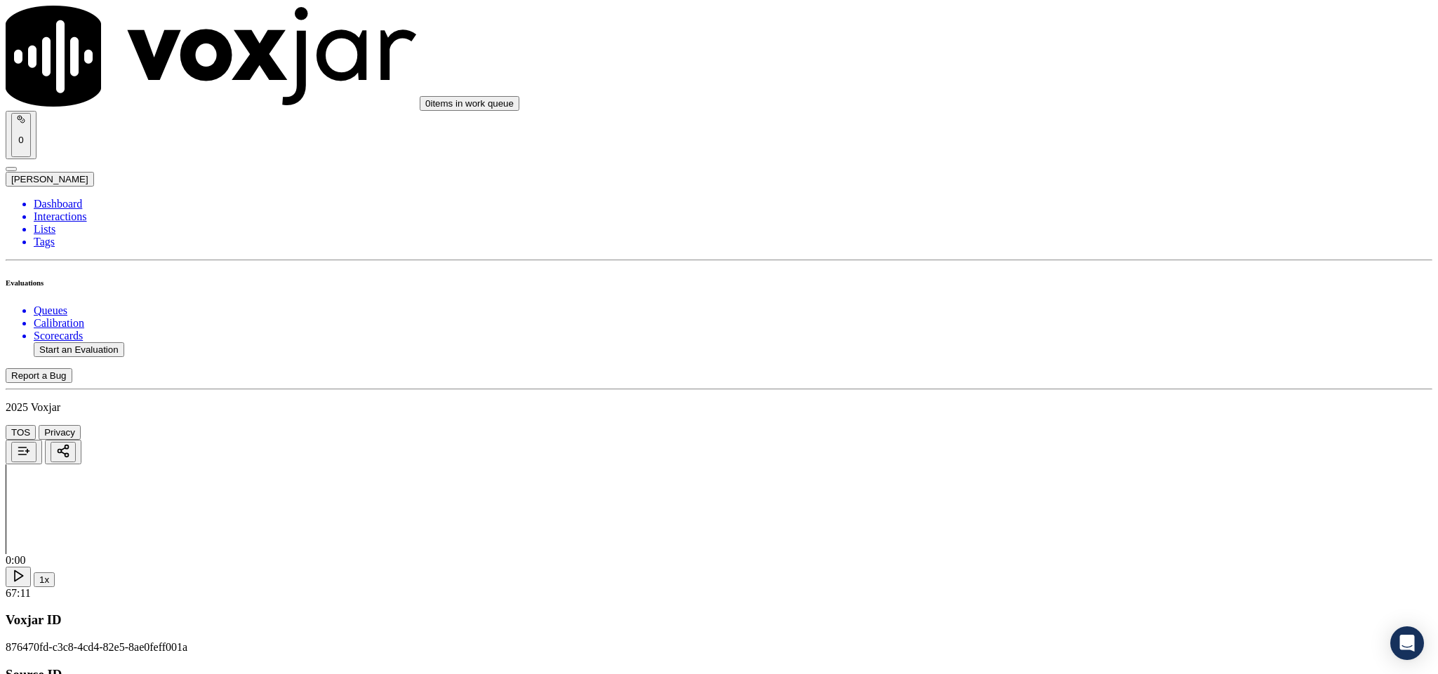
click at [1067, 340] on div "N/A" at bounding box center [1191, 334] width 328 height 13
click at [1081, 265] on div "Yes" at bounding box center [1191, 259] width 328 height 13
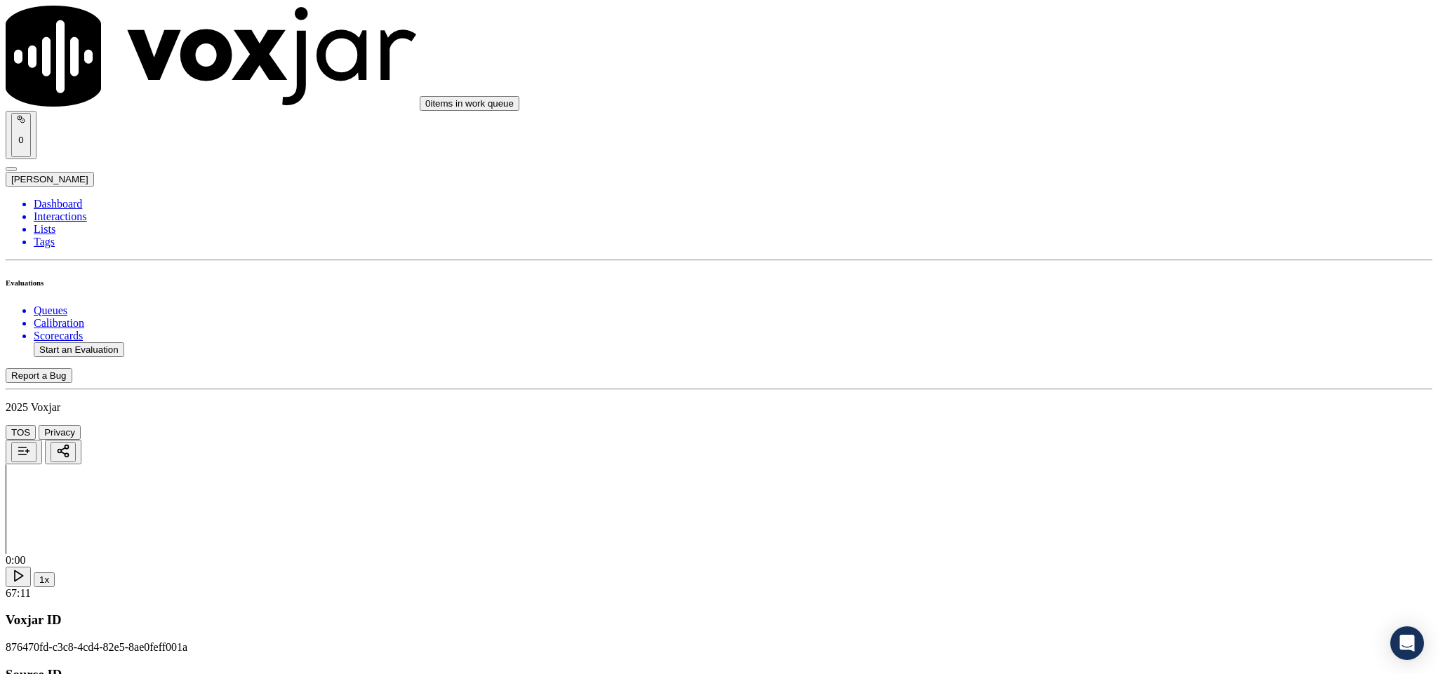
scroll to position [1368, 0]
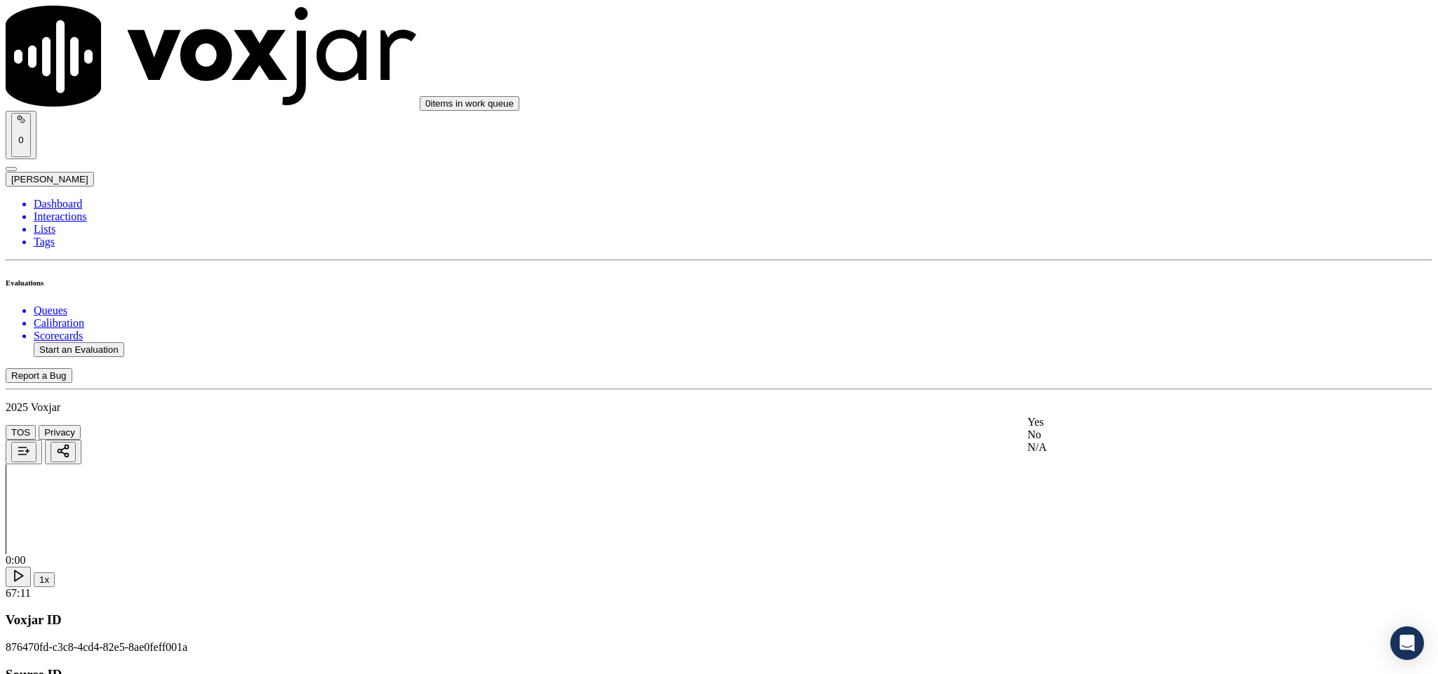
drag, startPoint x: 1078, startPoint y: 428, endPoint x: 1081, endPoint y: 415, distance: 13.5
click at [1078, 429] on div "Yes" at bounding box center [1191, 422] width 328 height 13
click at [1081, 302] on div "No" at bounding box center [1191, 296] width 328 height 13
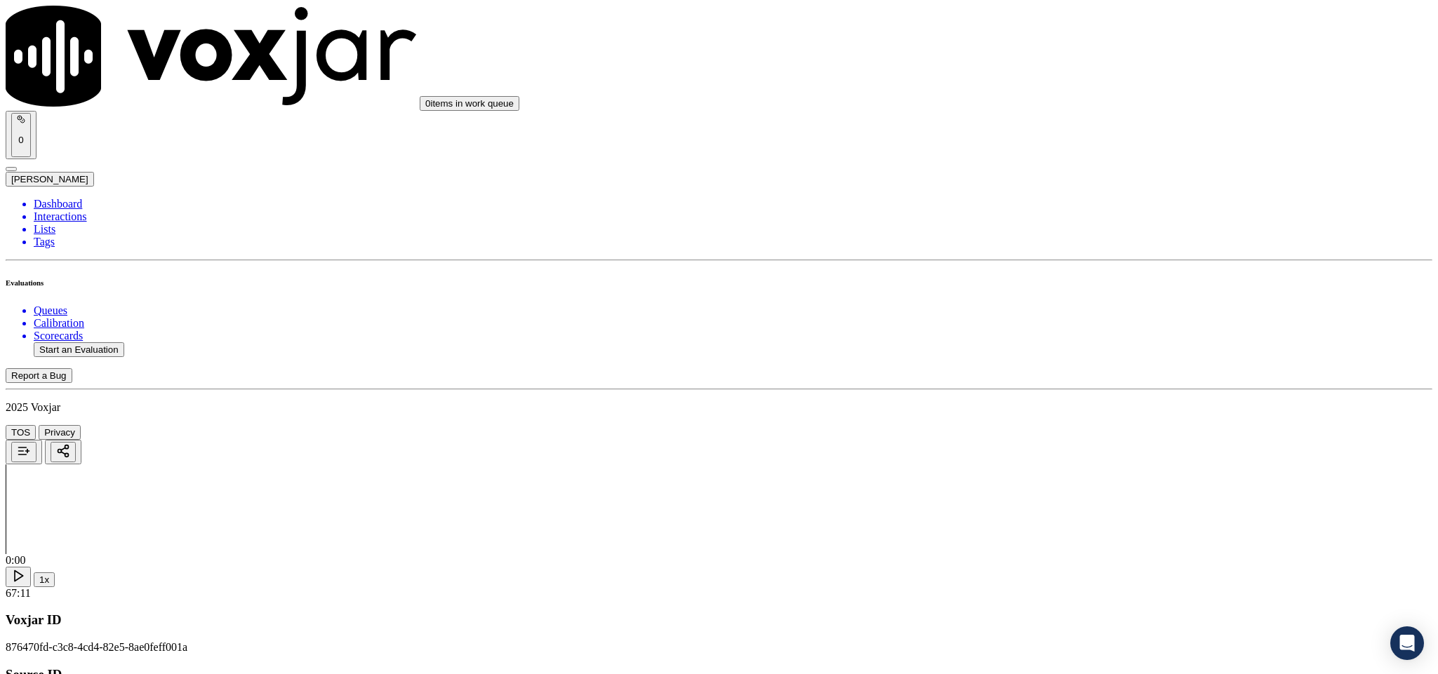
scroll to position [1894, 0]
click at [1076, 257] on div "Yes" at bounding box center [1191, 250] width 328 height 13
click at [1066, 276] on div "No" at bounding box center [1191, 282] width 328 height 13
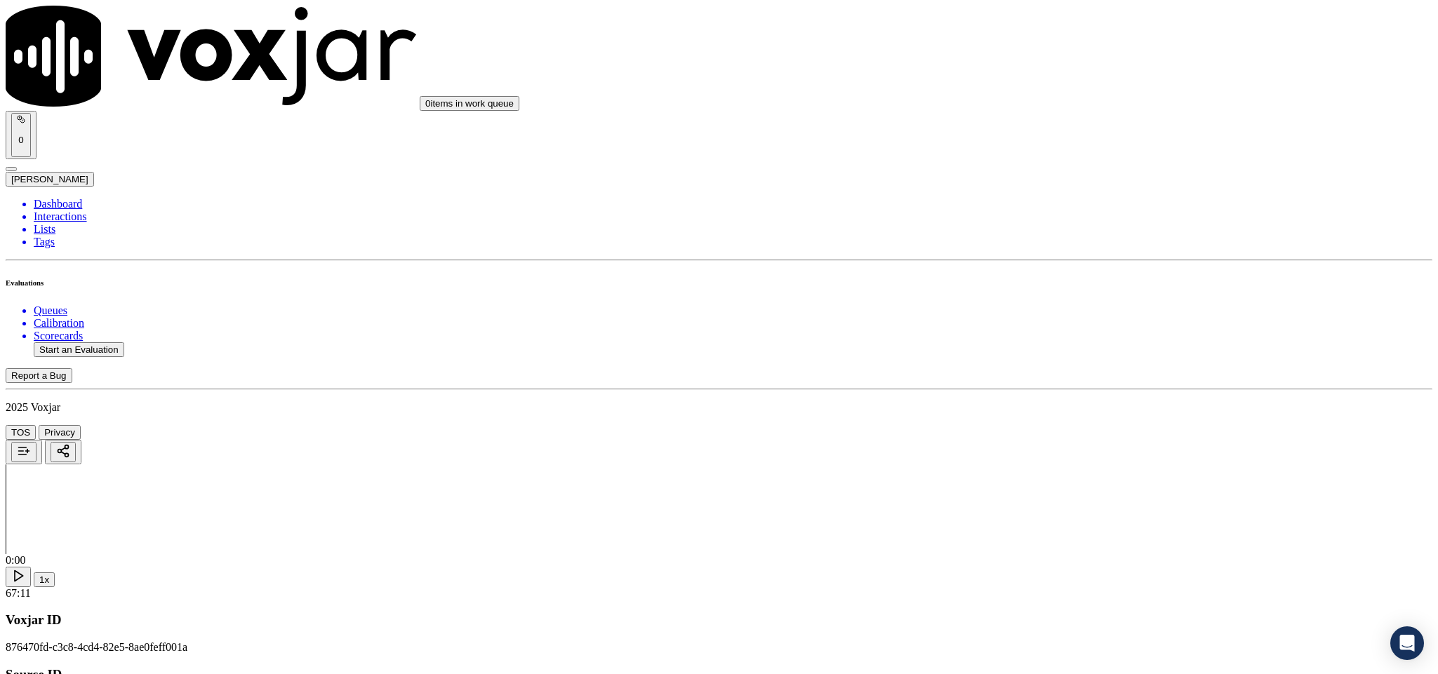
scroll to position [2105, 0]
click at [1082, 206] on div "Yes" at bounding box center [1191, 200] width 328 height 13
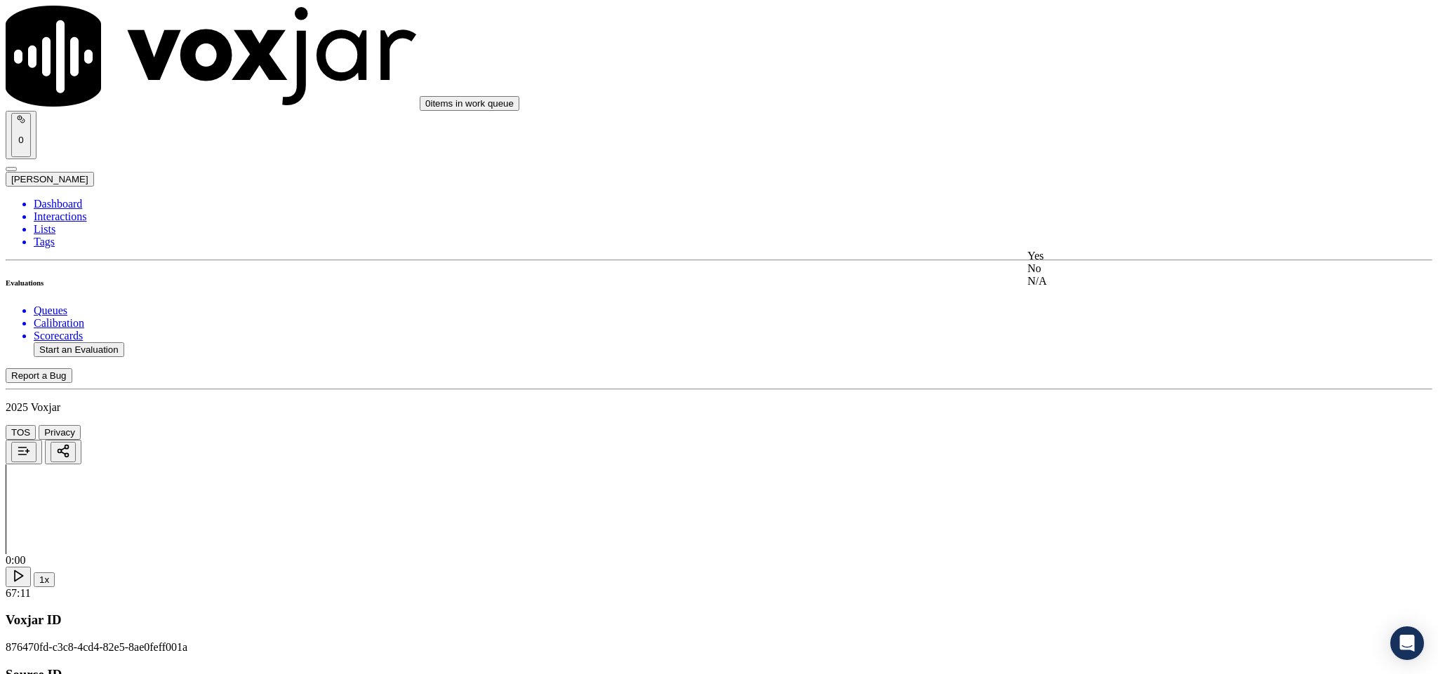
click at [1084, 259] on div "Yes" at bounding box center [1191, 256] width 328 height 13
click at [1104, 209] on div "Yes" at bounding box center [1191, 206] width 328 height 13
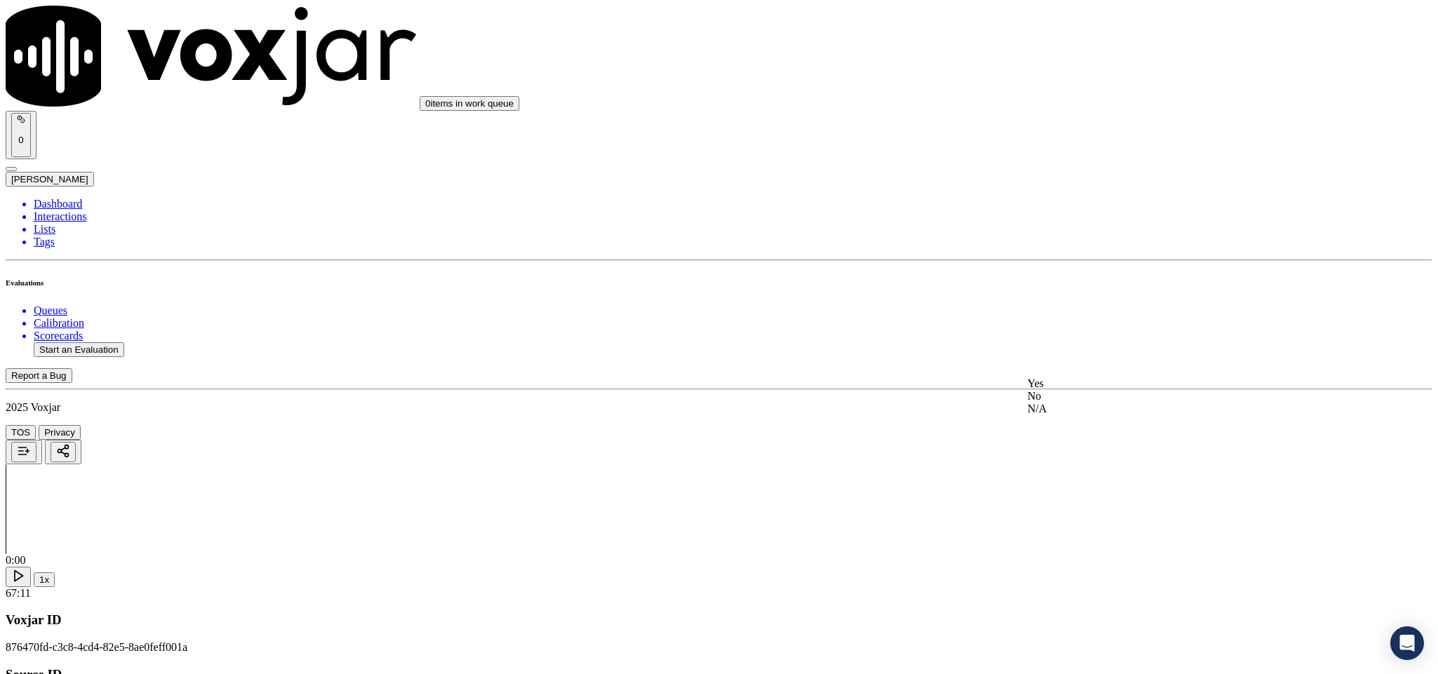
click at [1070, 390] on div "Yes" at bounding box center [1191, 383] width 328 height 13
click at [1071, 305] on div "Yes" at bounding box center [1191, 302] width 328 height 13
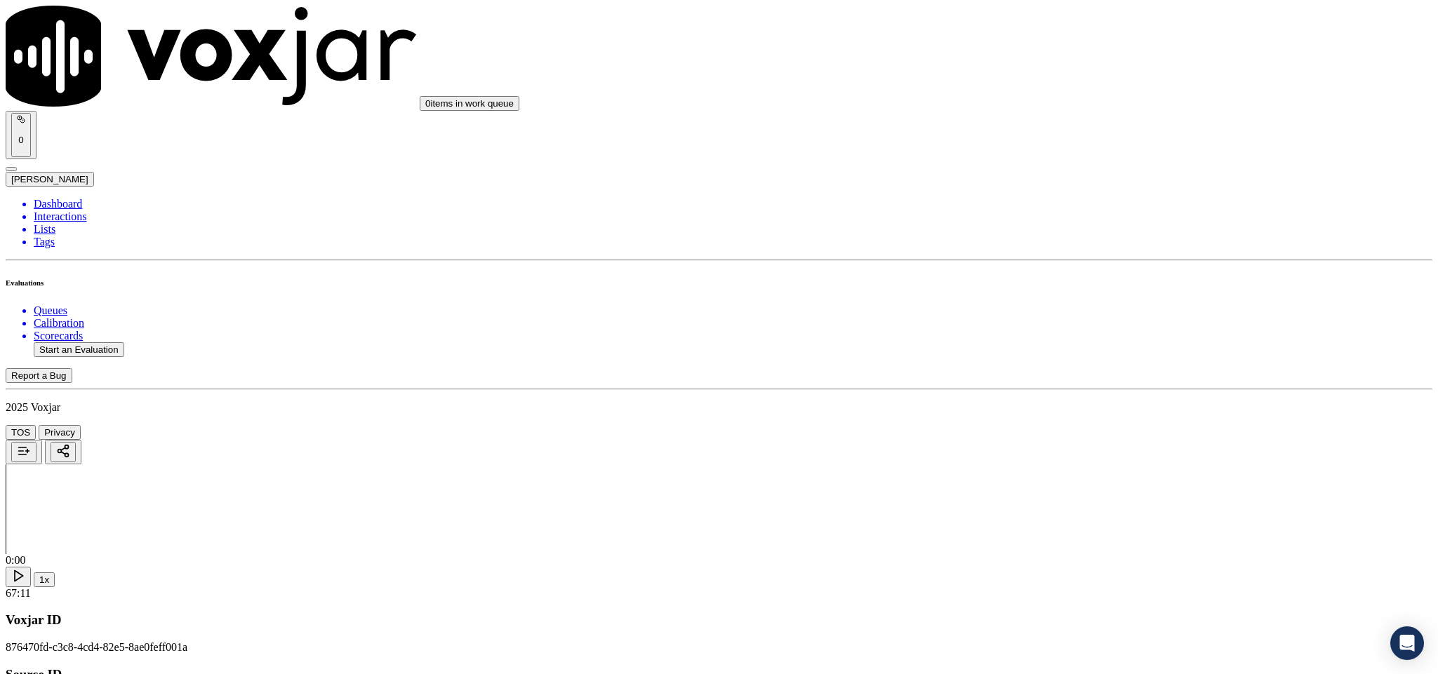
click at [1074, 288] on div "No" at bounding box center [1191, 282] width 328 height 13
click at [1087, 215] on div "N/A" at bounding box center [1191, 209] width 328 height 13
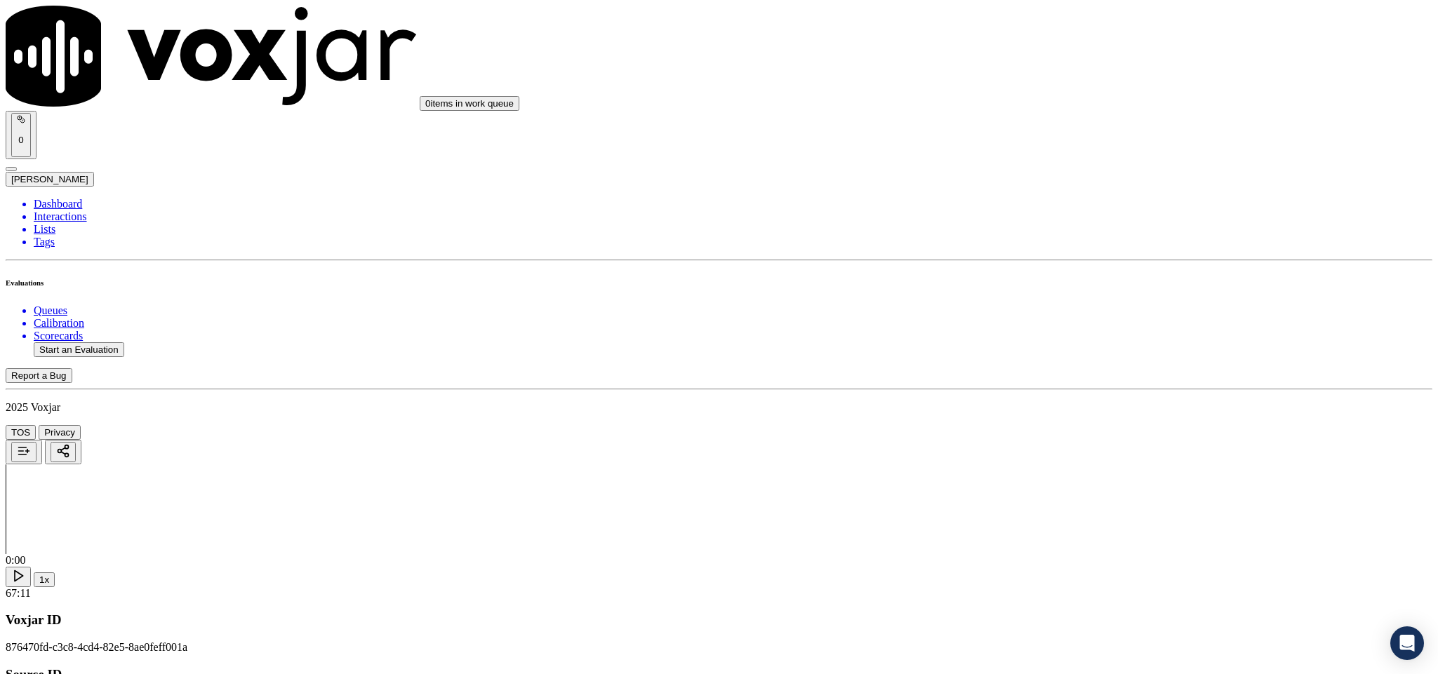
click at [1085, 325] on div "Yes" at bounding box center [1191, 325] width 328 height 13
click at [1092, 339] on div "N/A" at bounding box center [1191, 332] width 328 height 13
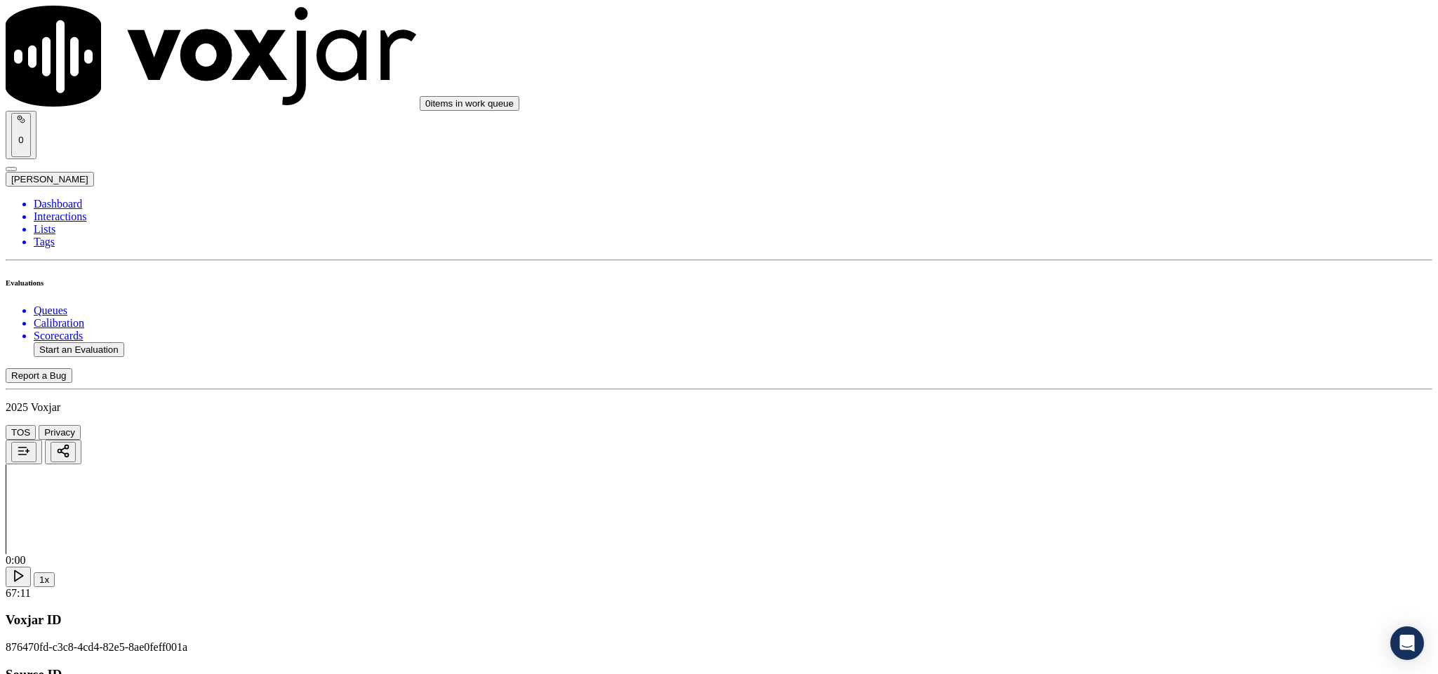
scroll to position [3368, 0]
click at [1092, 382] on div "No" at bounding box center [1191, 375] width 328 height 13
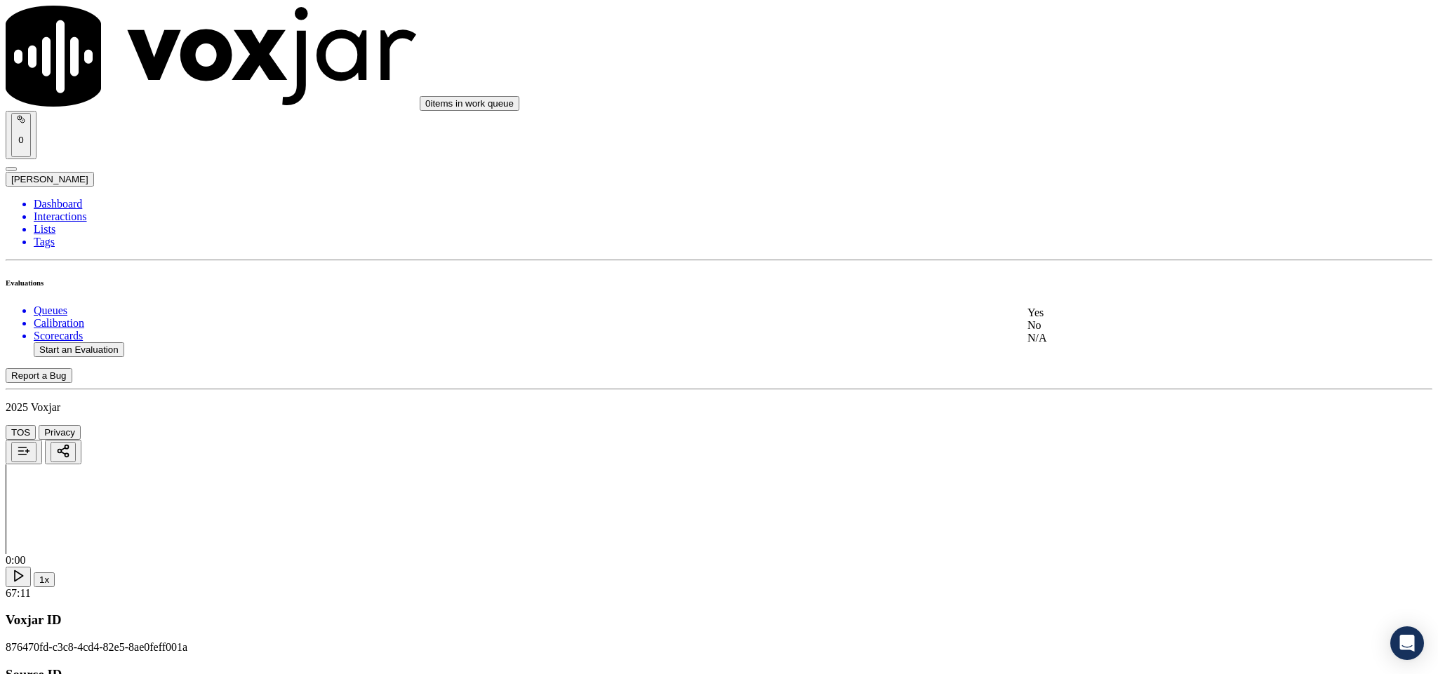
click at [1076, 332] on div "No" at bounding box center [1191, 325] width 328 height 13
click at [1084, 363] on div "No" at bounding box center [1191, 356] width 328 height 13
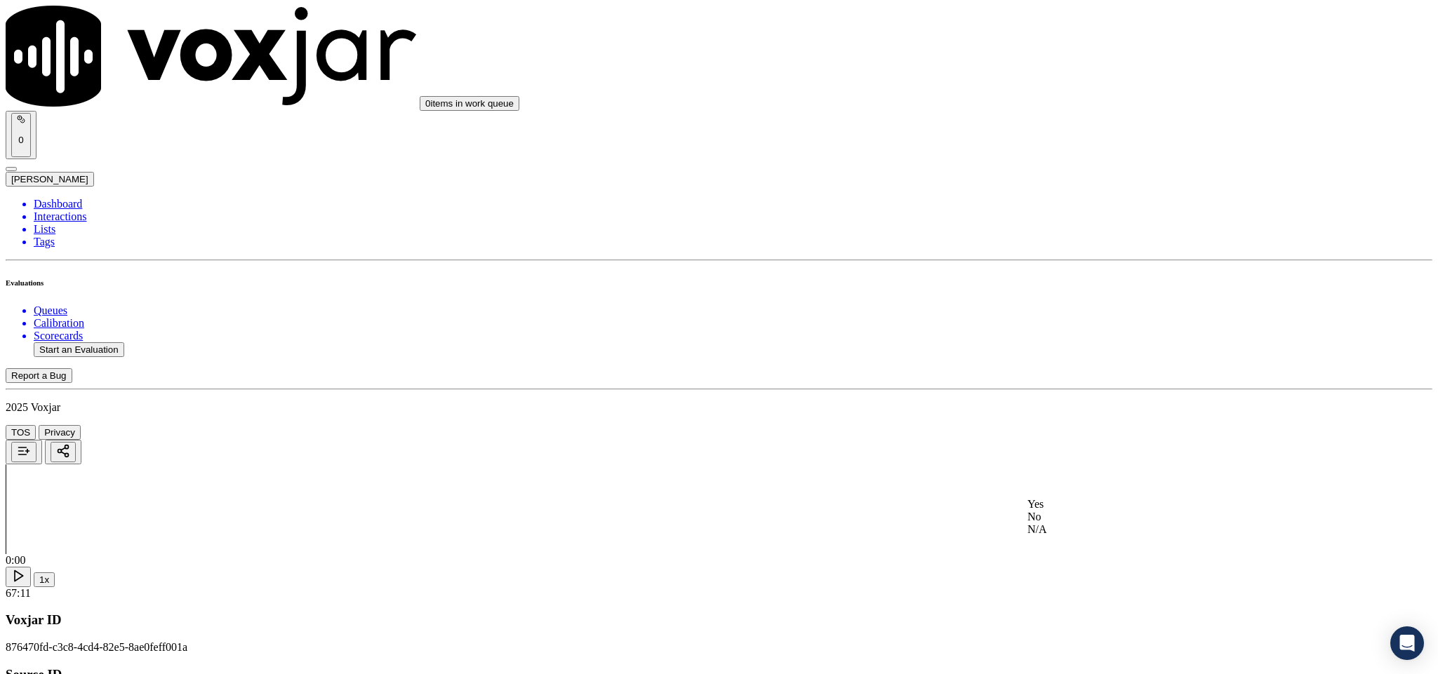
click at [1112, 506] on div "Yes" at bounding box center [1191, 504] width 328 height 13
click at [66, 198] on li "Dashboard" at bounding box center [733, 204] width 1398 height 13
click at [91, 342] on button "Start an Evaluation" at bounding box center [79, 349] width 91 height 15
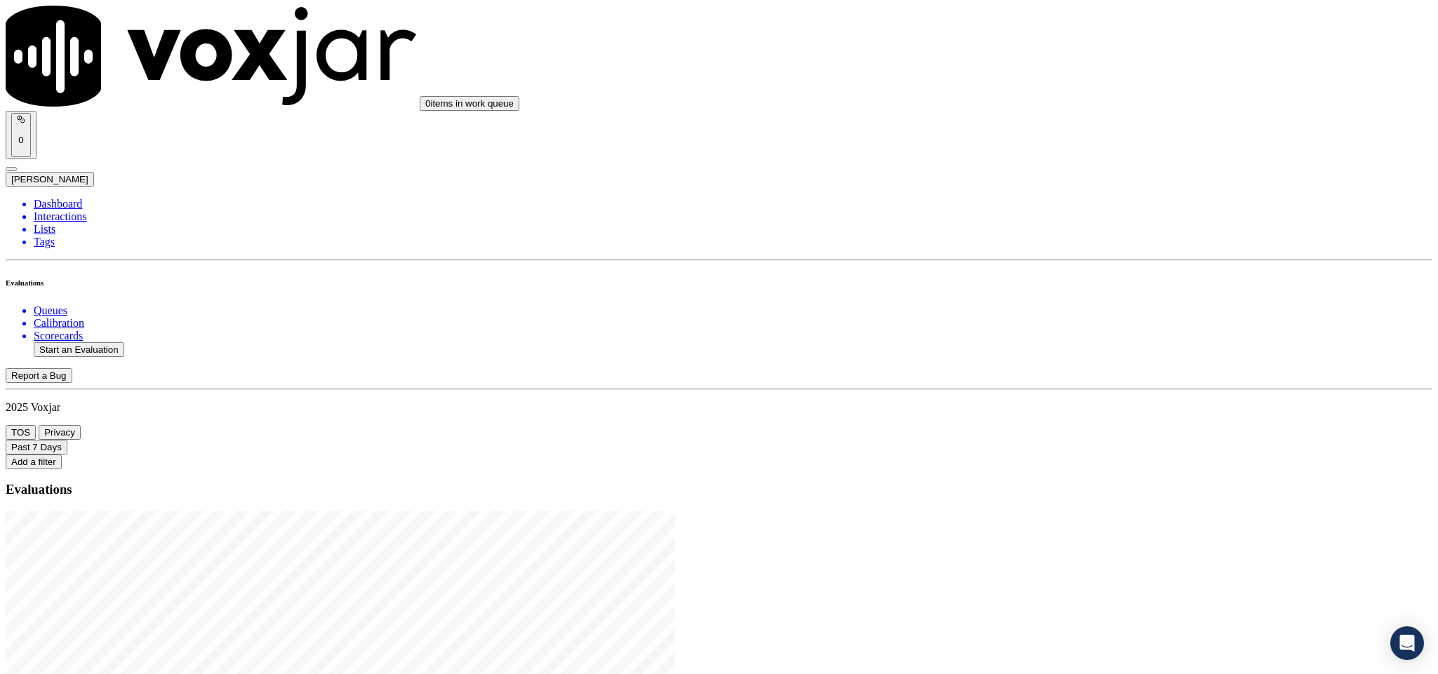
drag, startPoint x: 600, startPoint y: 291, endPoint x: 687, endPoint y: 288, distance: 87.1
type input "20250820-150200_7742980070-C1"
type input "[DATE]T23:25"
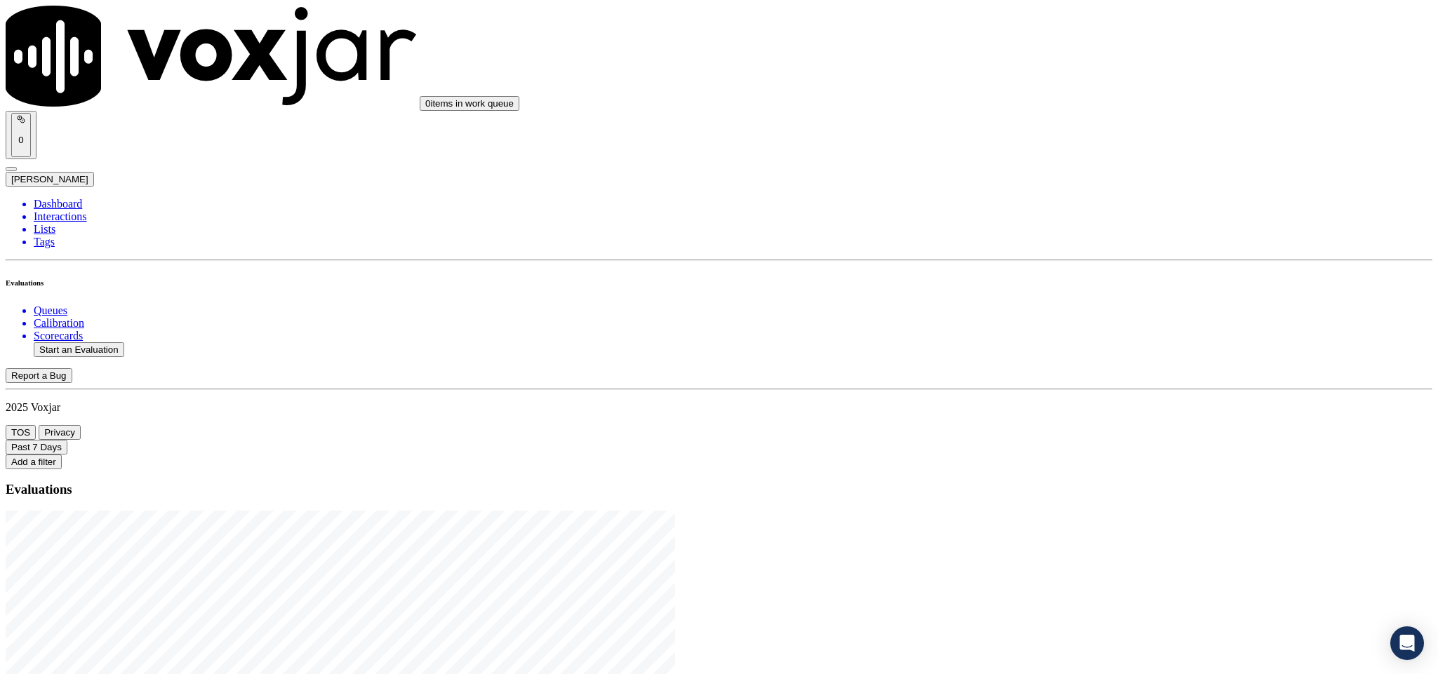
type input "mart"
drag, startPoint x: 516, startPoint y: 516, endPoint x: 524, endPoint y: 512, distance: 9.1
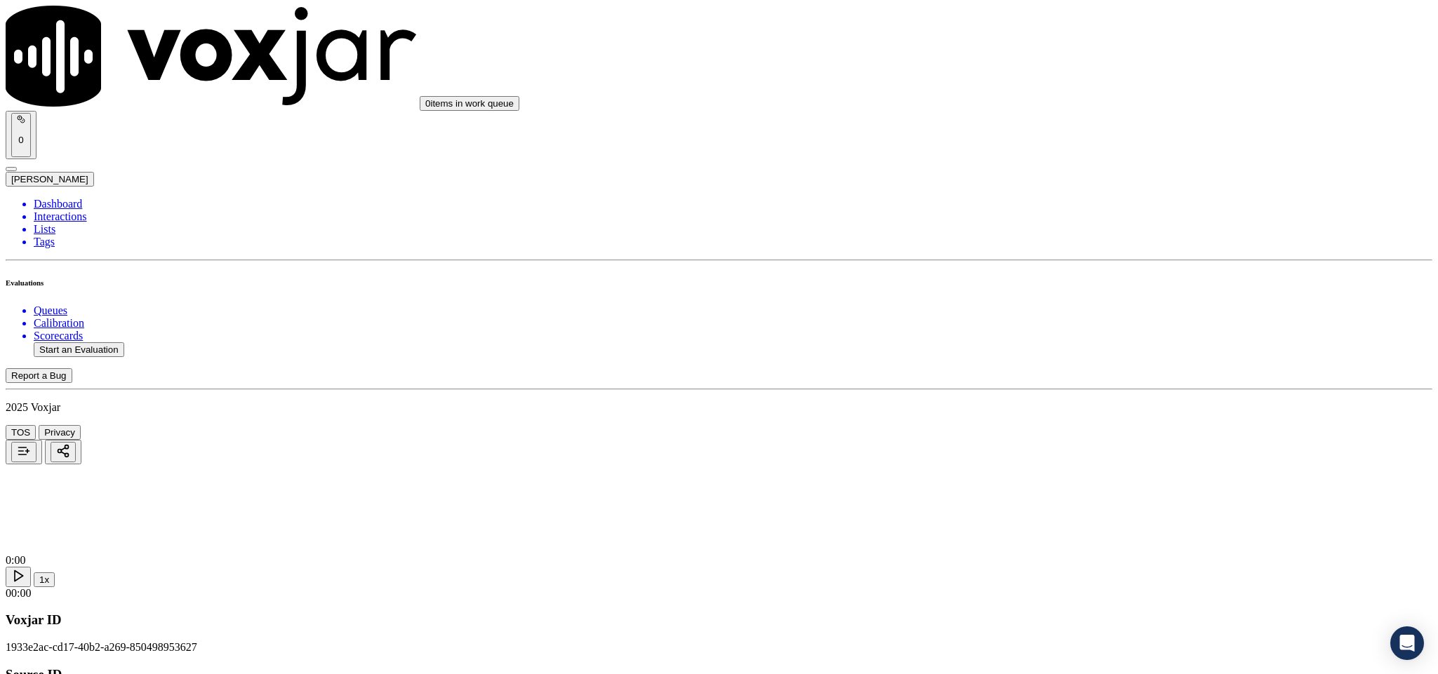
type input "[PERSON_NAME]"
drag, startPoint x: 1074, startPoint y: 359, endPoint x: 1108, endPoint y: 262, distance: 102.8
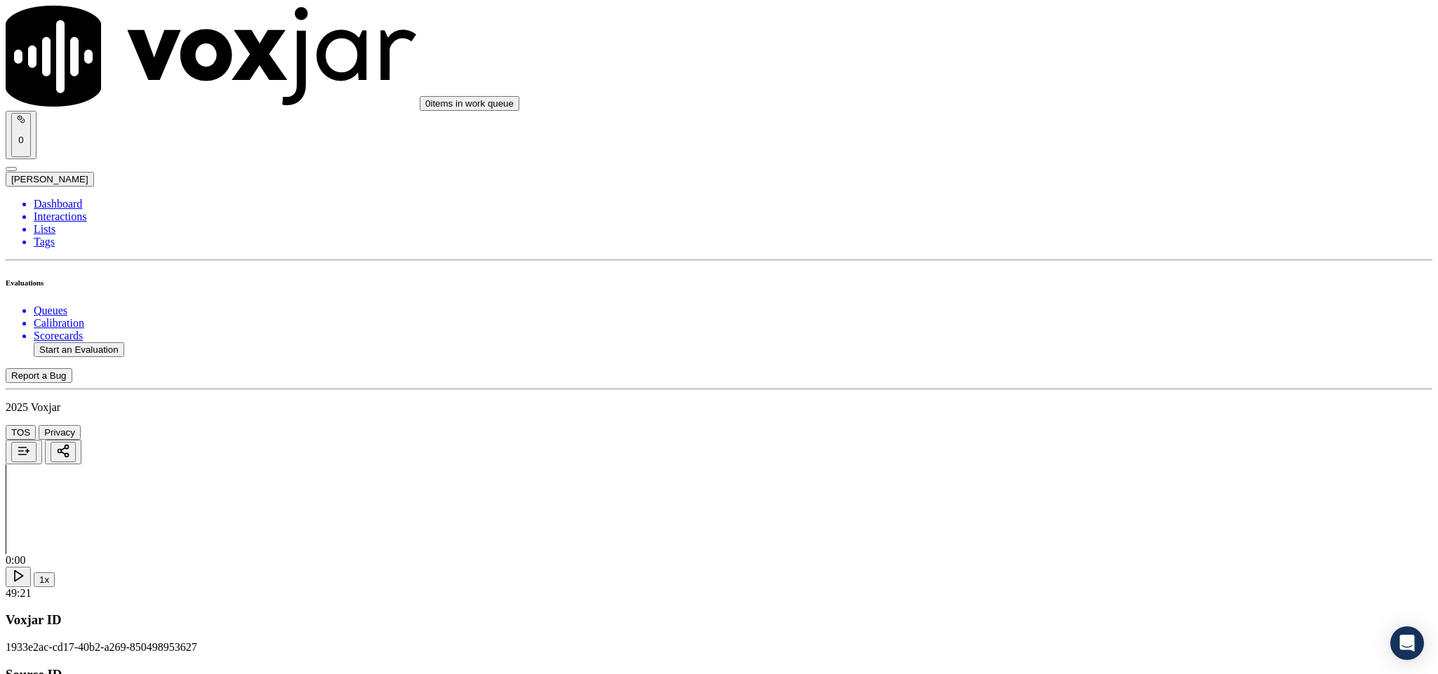
drag, startPoint x: 1162, startPoint y: 215, endPoint x: 1150, endPoint y: 238, distance: 25.4
click at [1124, 275] on div "No" at bounding box center [1191, 268] width 328 height 13
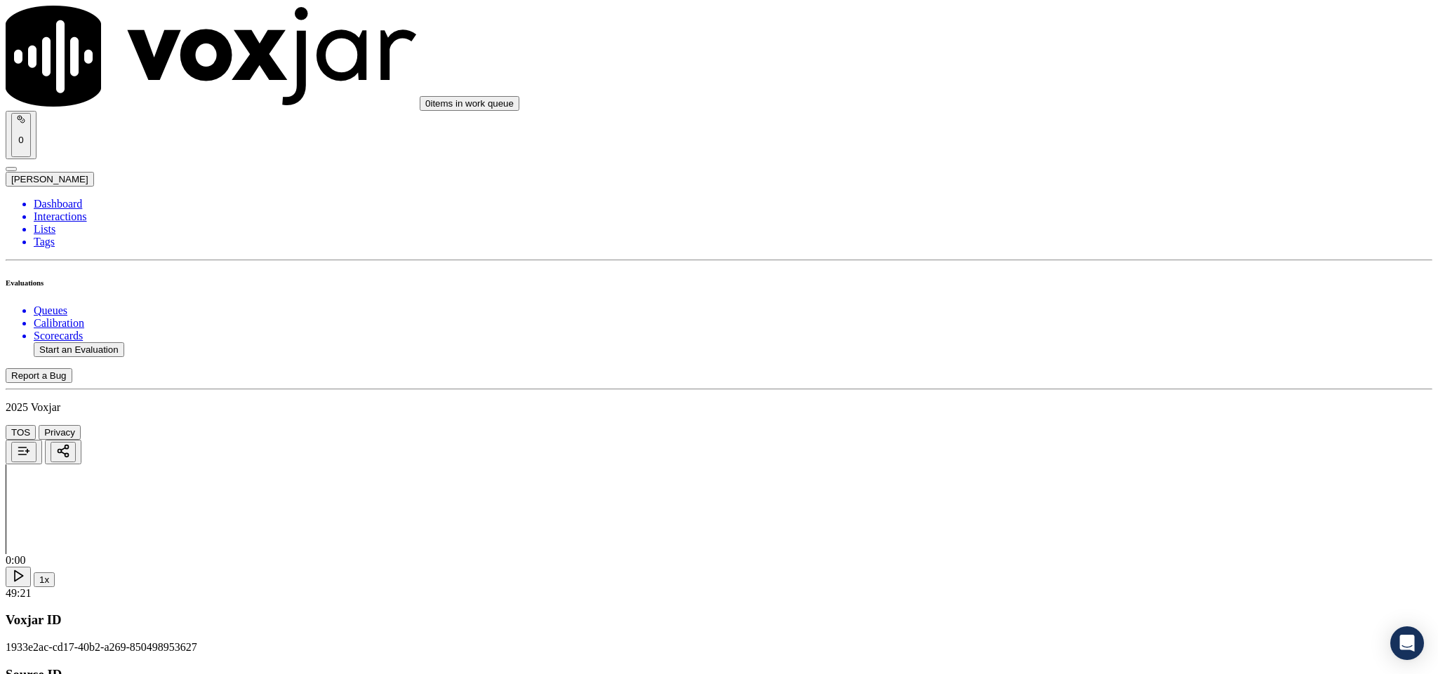
click at [1088, 423] on div "Yes" at bounding box center [1191, 416] width 328 height 13
drag, startPoint x: 1088, startPoint y: 224, endPoint x: 1087, endPoint y: 247, distance: 23.2
click at [1082, 257] on div "Yes" at bounding box center [1191, 256] width 328 height 13
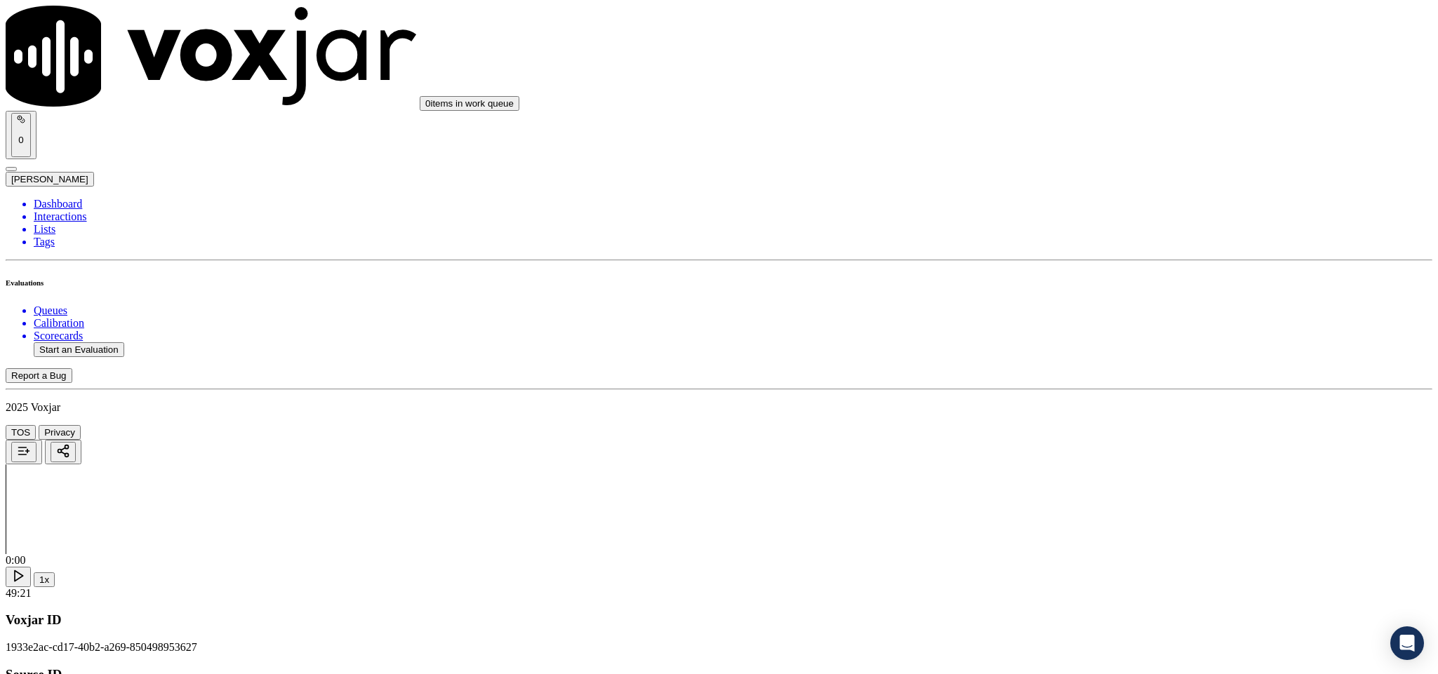
scroll to position [210, 0]
click at [1086, 390] on div "Yes" at bounding box center [1191, 383] width 328 height 13
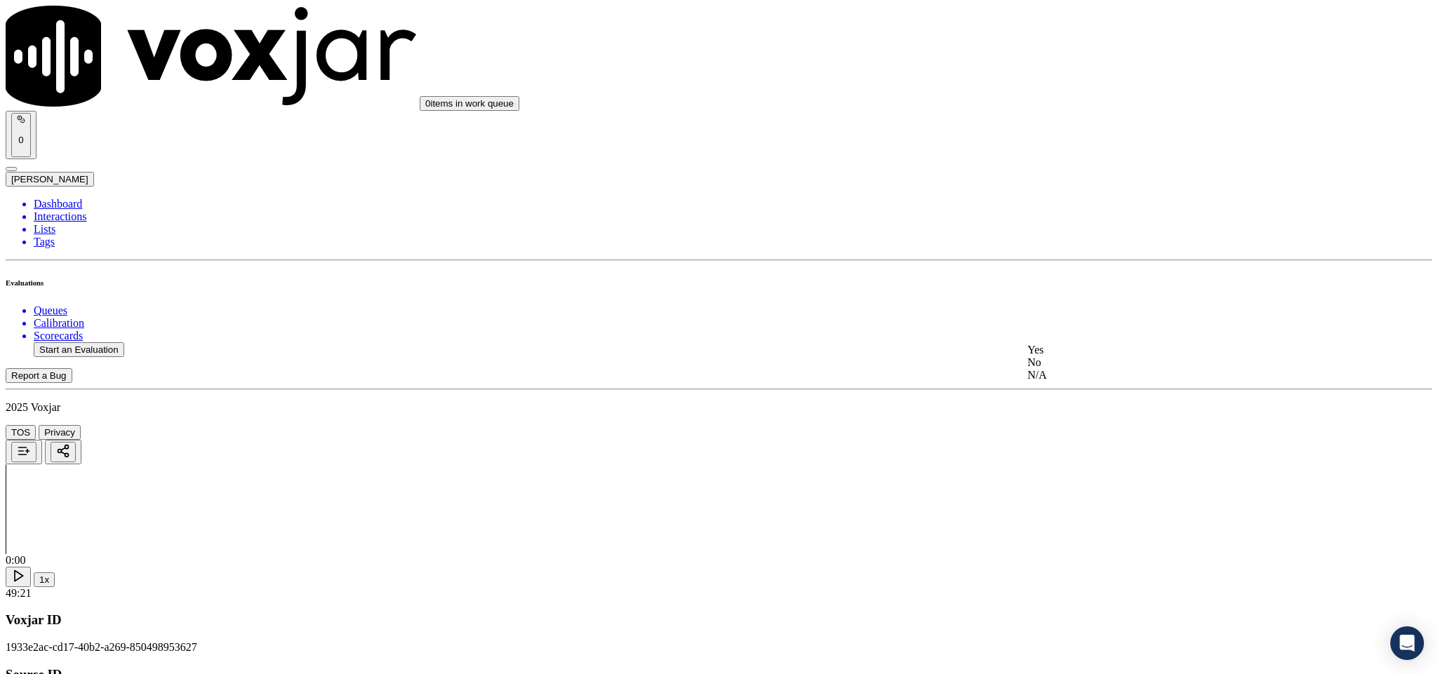
click at [1105, 382] on div "N/A" at bounding box center [1191, 375] width 328 height 13
click at [1086, 276] on div "Yes" at bounding box center [1191, 269] width 328 height 13
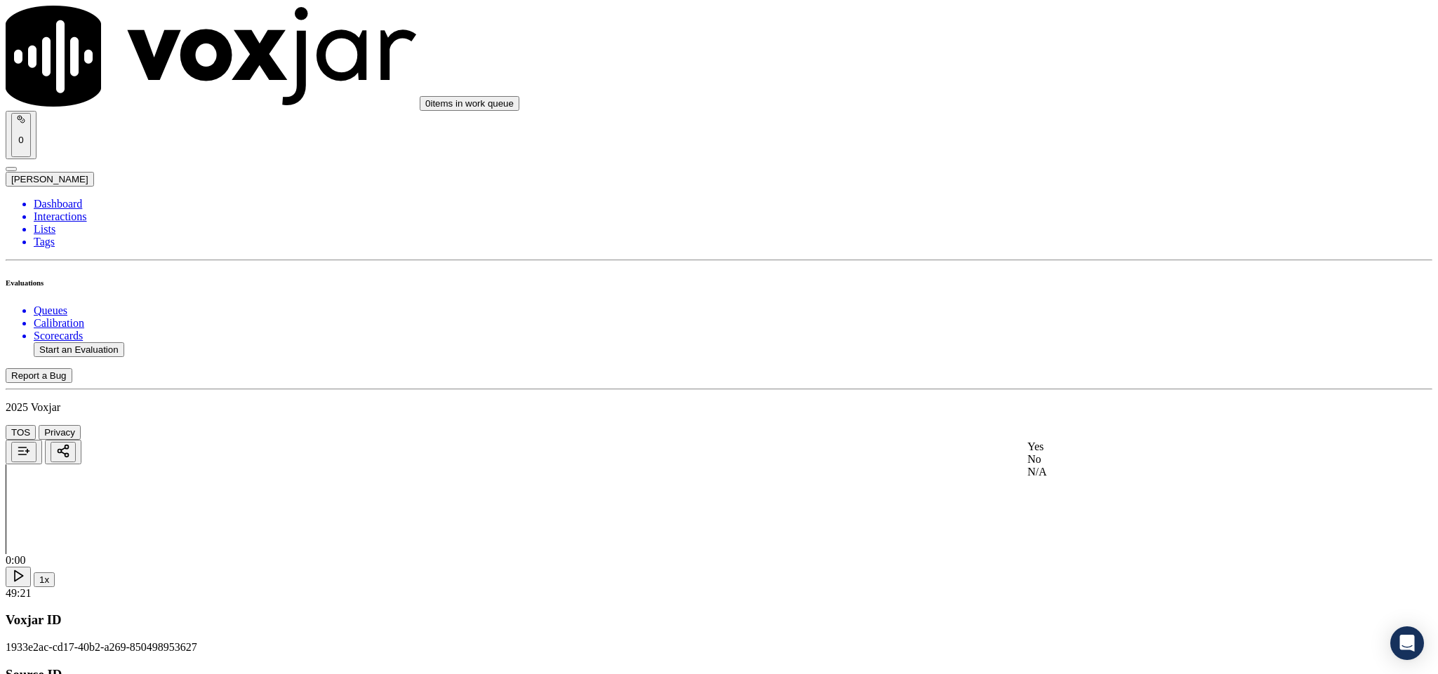
click at [1074, 466] on div "No" at bounding box center [1191, 459] width 328 height 13
drag, startPoint x: 1071, startPoint y: 443, endPoint x: 1253, endPoint y: 444, distance: 181.7
click at [1076, 433] on div "No" at bounding box center [1191, 426] width 328 height 13
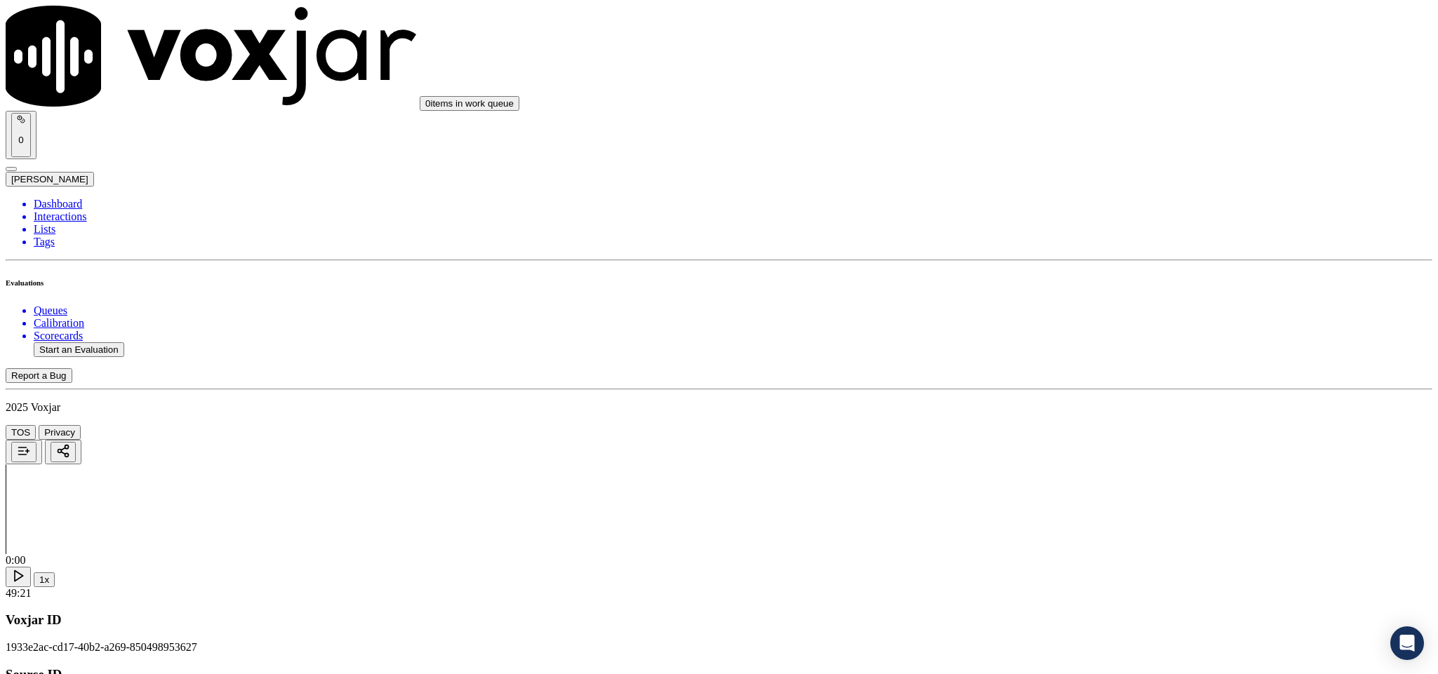
paste textarea "@10:21 [PERSON_NAME] share the meter number - “The agent must ask for and obtai…"
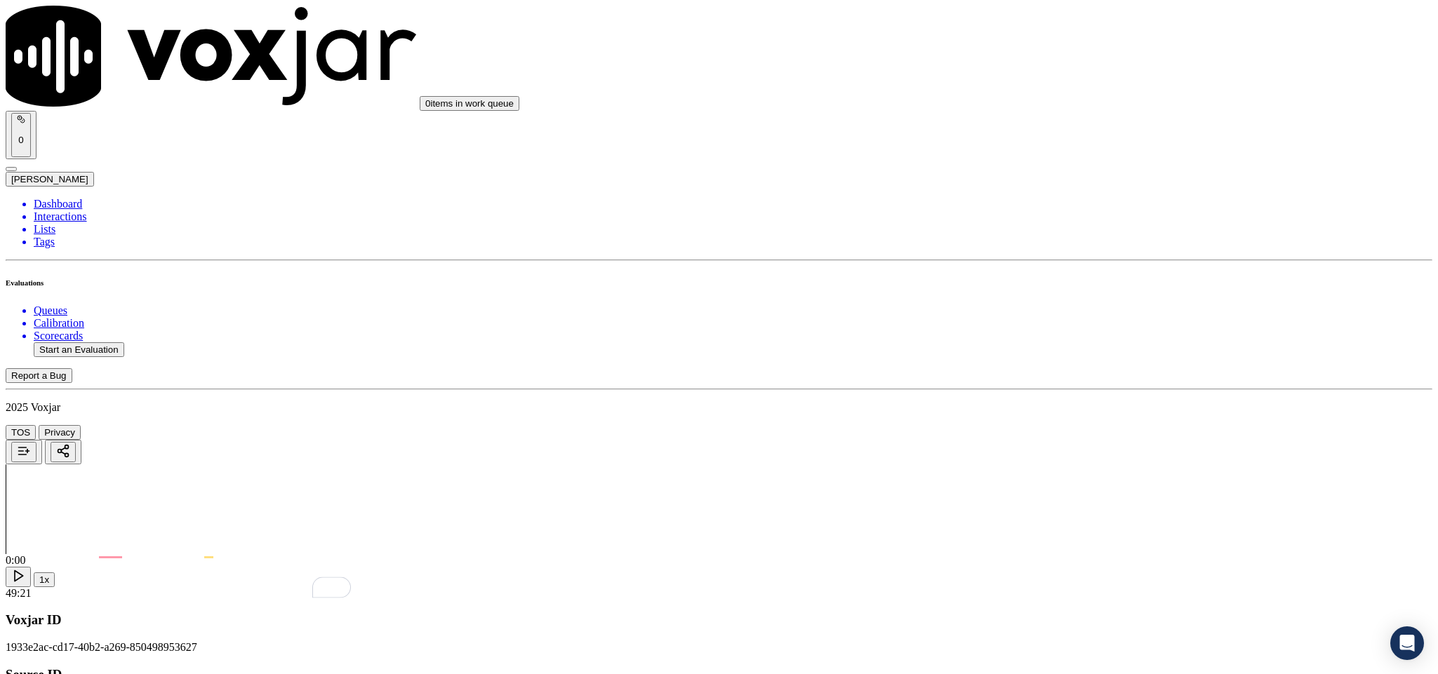
type textarea "@10:21 [PERSON_NAME] share the meter number - “The agent must ask for and obtai…"
click at [1070, 399] on div "N/A" at bounding box center [1191, 393] width 328 height 13
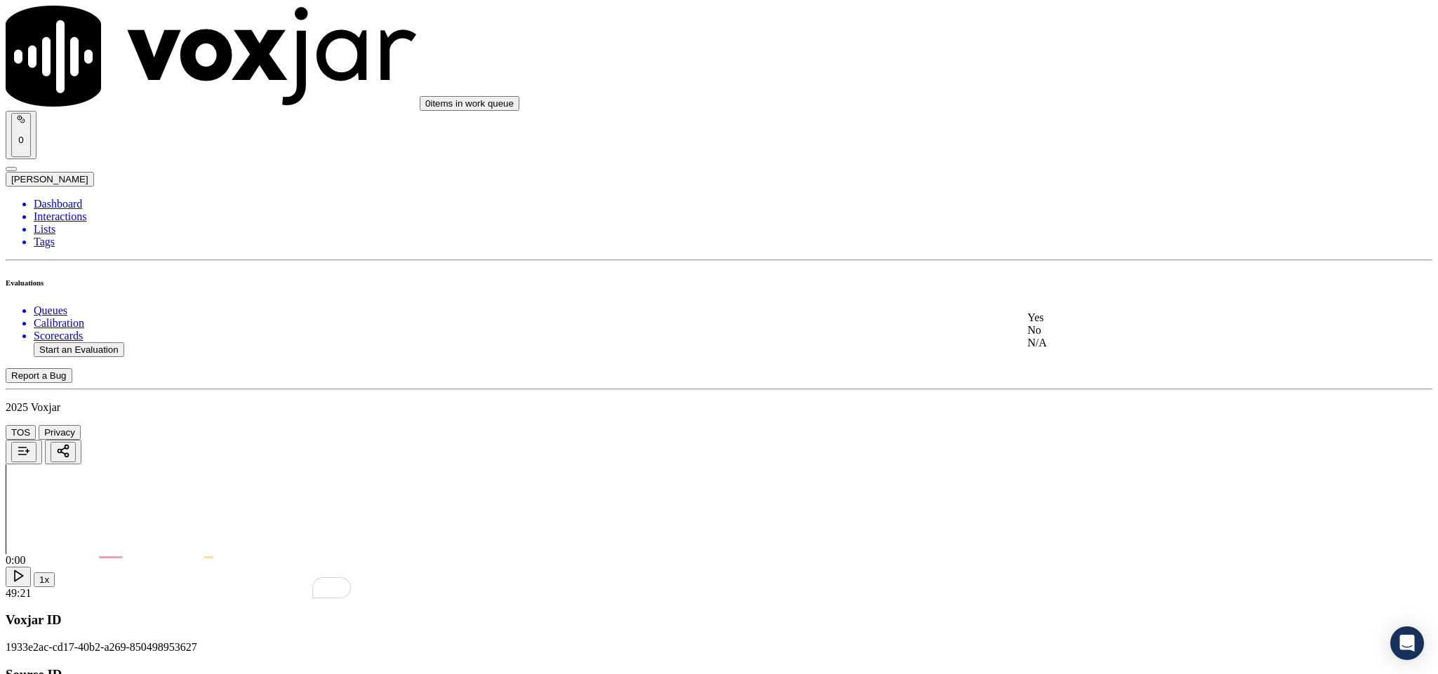
click at [1076, 324] on div "Yes" at bounding box center [1191, 318] width 328 height 13
click at [1076, 307] on div "Yes" at bounding box center [1191, 301] width 328 height 13
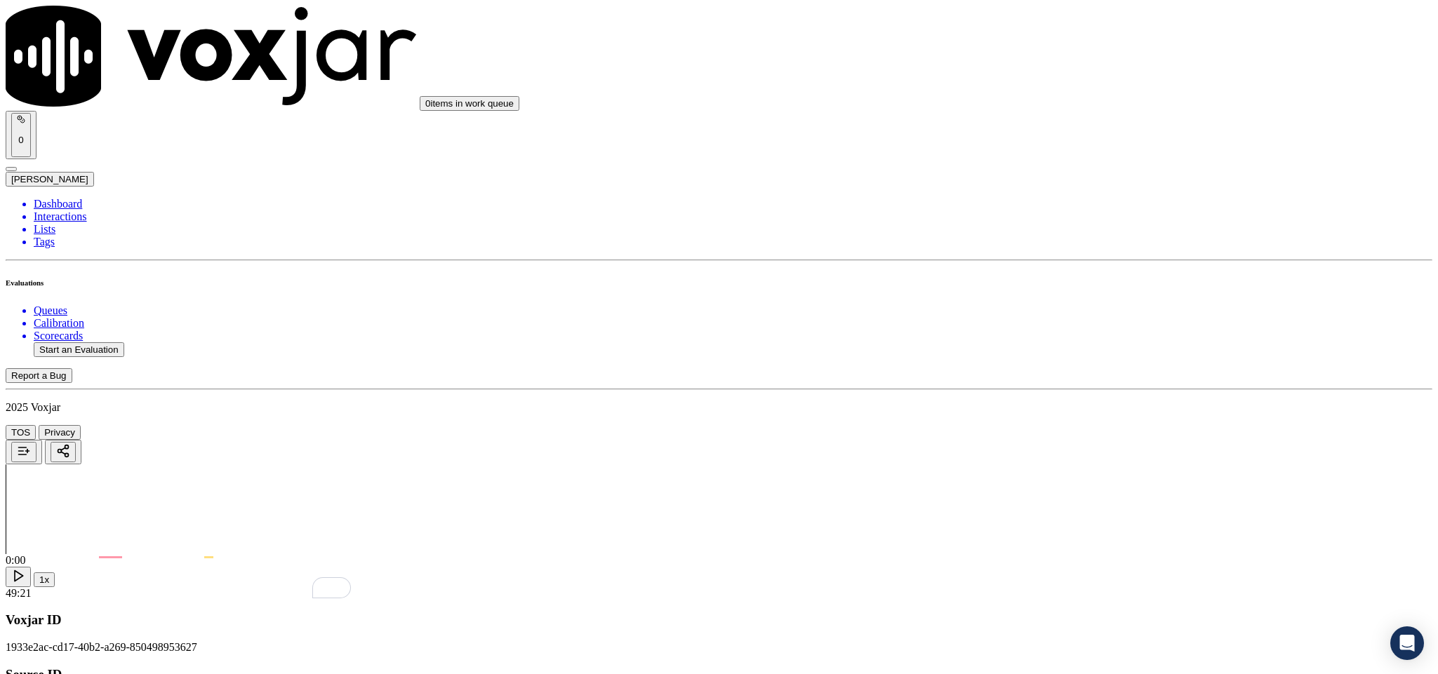
click at [1055, 287] on div "No" at bounding box center [1191, 280] width 328 height 13
click at [1071, 435] on div "Yes" at bounding box center [1191, 428] width 328 height 13
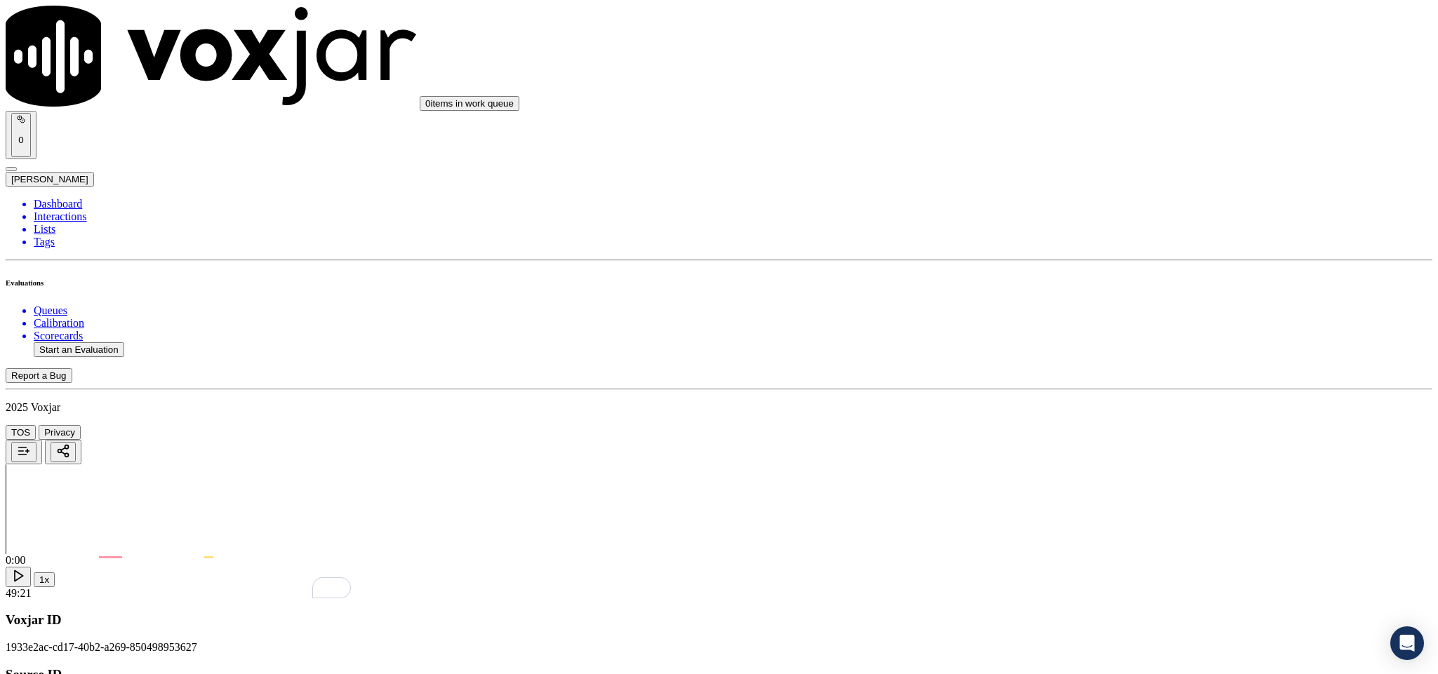
click at [1082, 385] on div "Yes" at bounding box center [1191, 379] width 328 height 13
click at [1071, 348] on div "No" at bounding box center [1191, 341] width 328 height 13
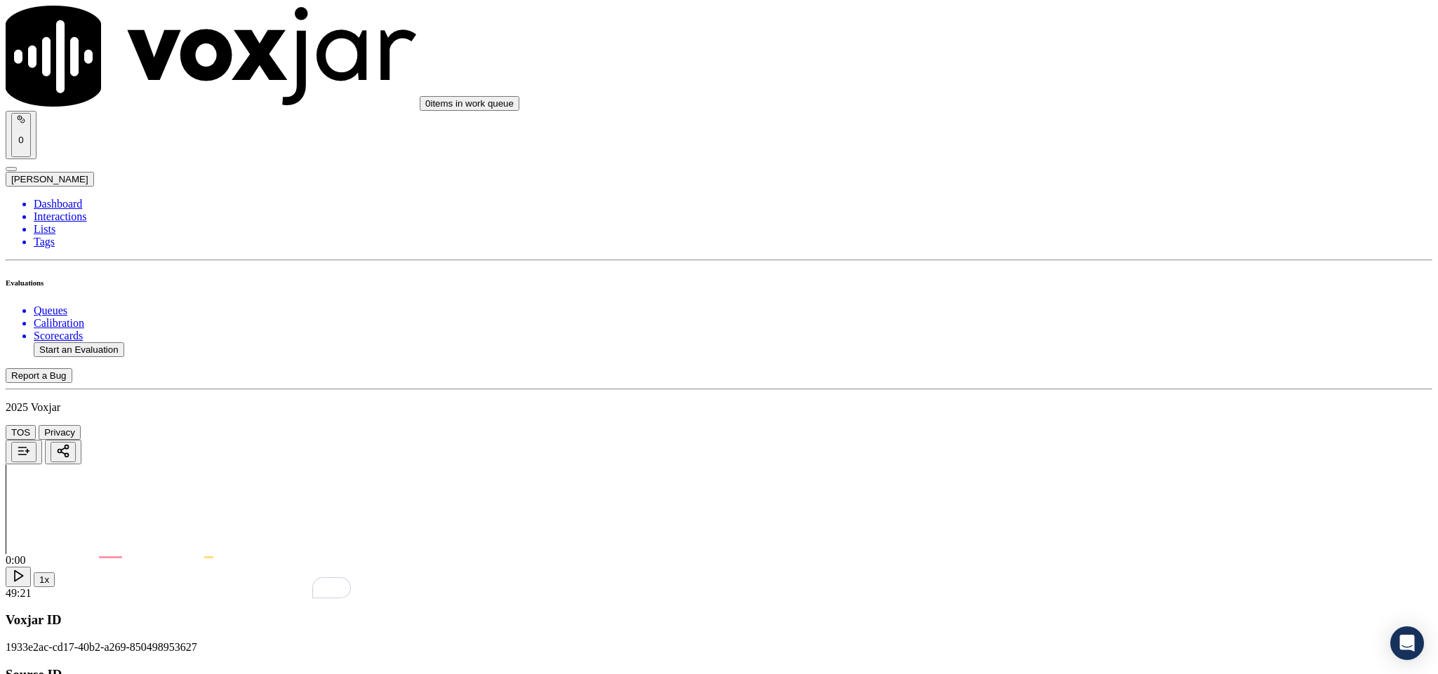
scroll to position [2526, 0]
click at [1071, 354] on div "Yes" at bounding box center [1191, 353] width 328 height 13
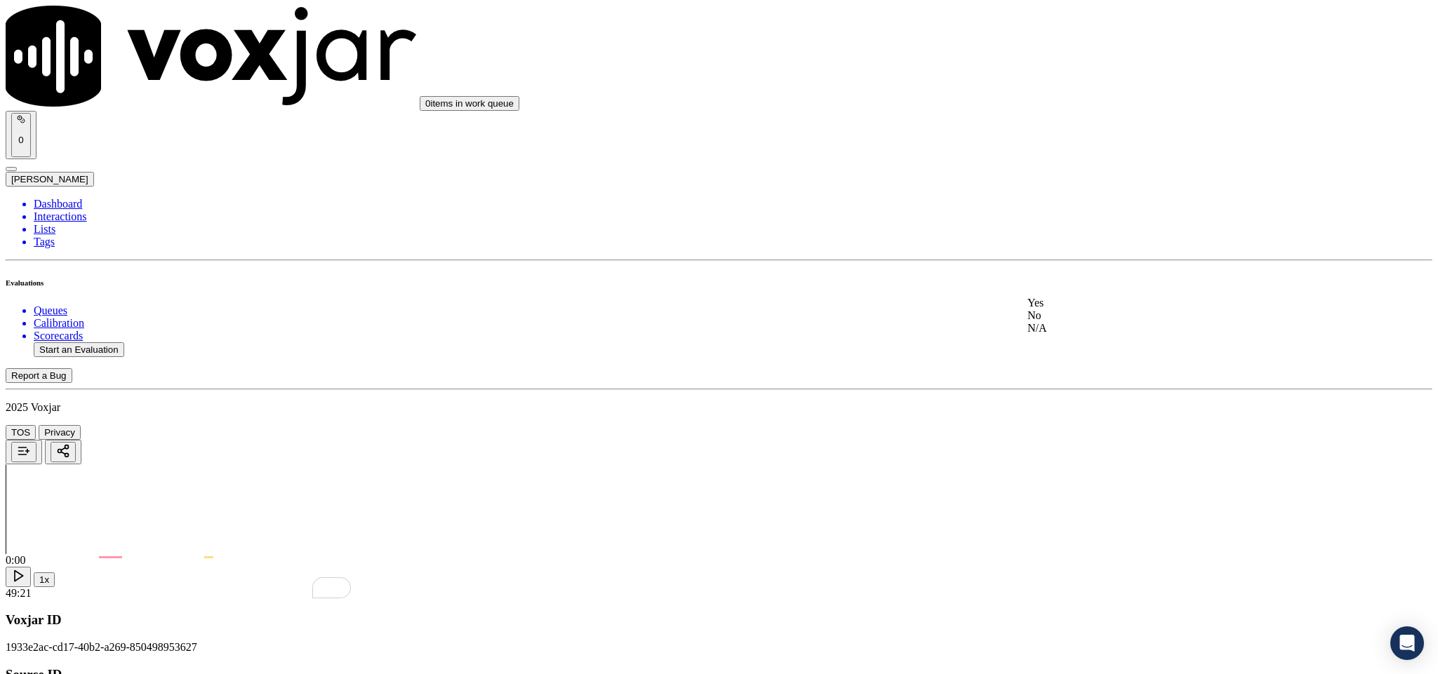
click at [1071, 322] on div "No" at bounding box center [1191, 315] width 328 height 13
click at [1066, 272] on div "No" at bounding box center [1191, 266] width 328 height 13
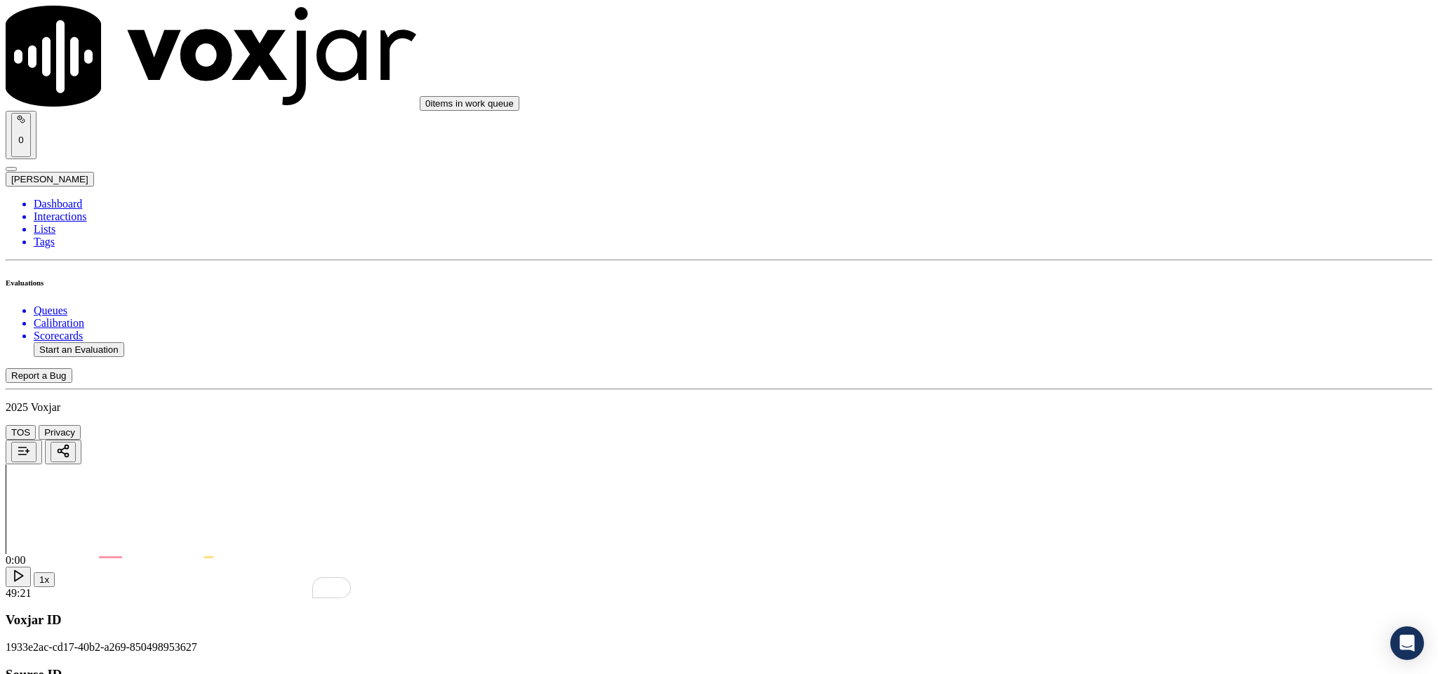
click at [1076, 315] on div "Yes" at bounding box center [1191, 308] width 328 height 13
click at [1068, 307] on div "N/A" at bounding box center [1191, 301] width 328 height 13
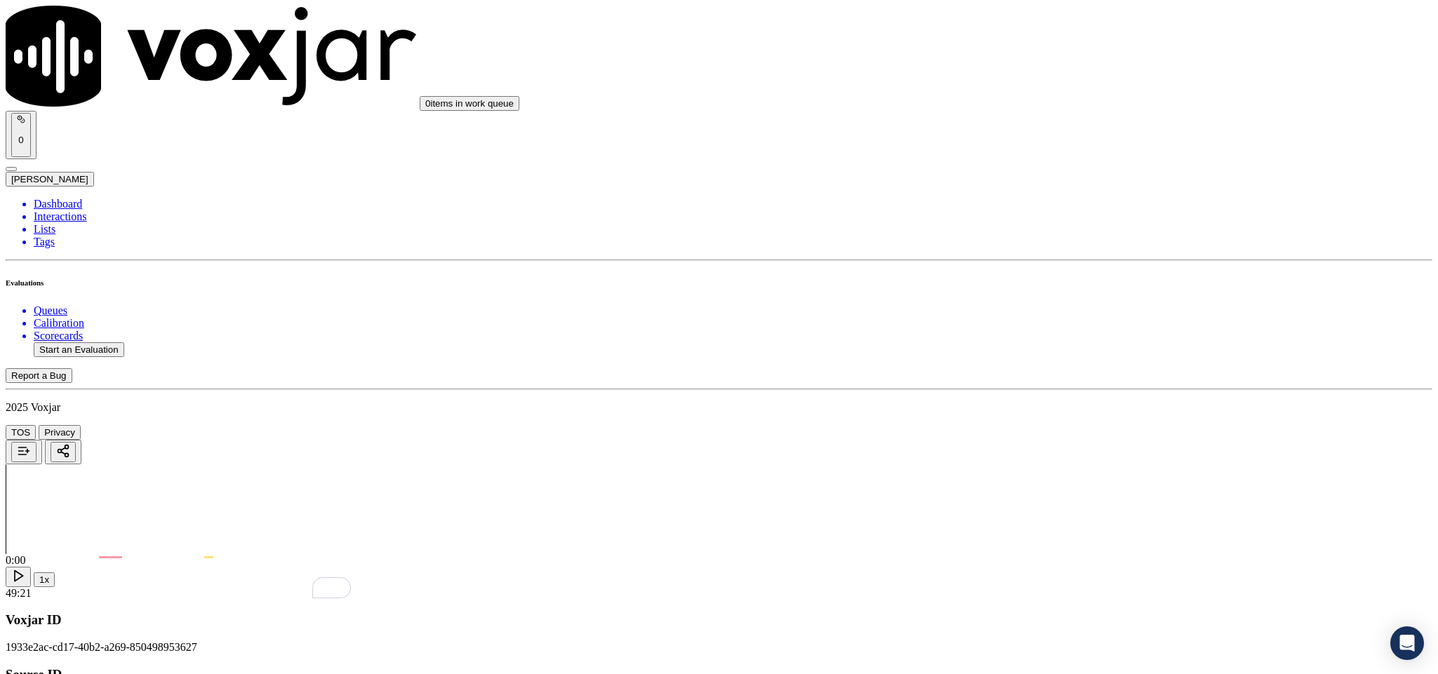
click at [1068, 472] on div "No" at bounding box center [1191, 466] width 328 height 13
click at [1061, 523] on div "No" at bounding box center [1191, 517] width 328 height 13
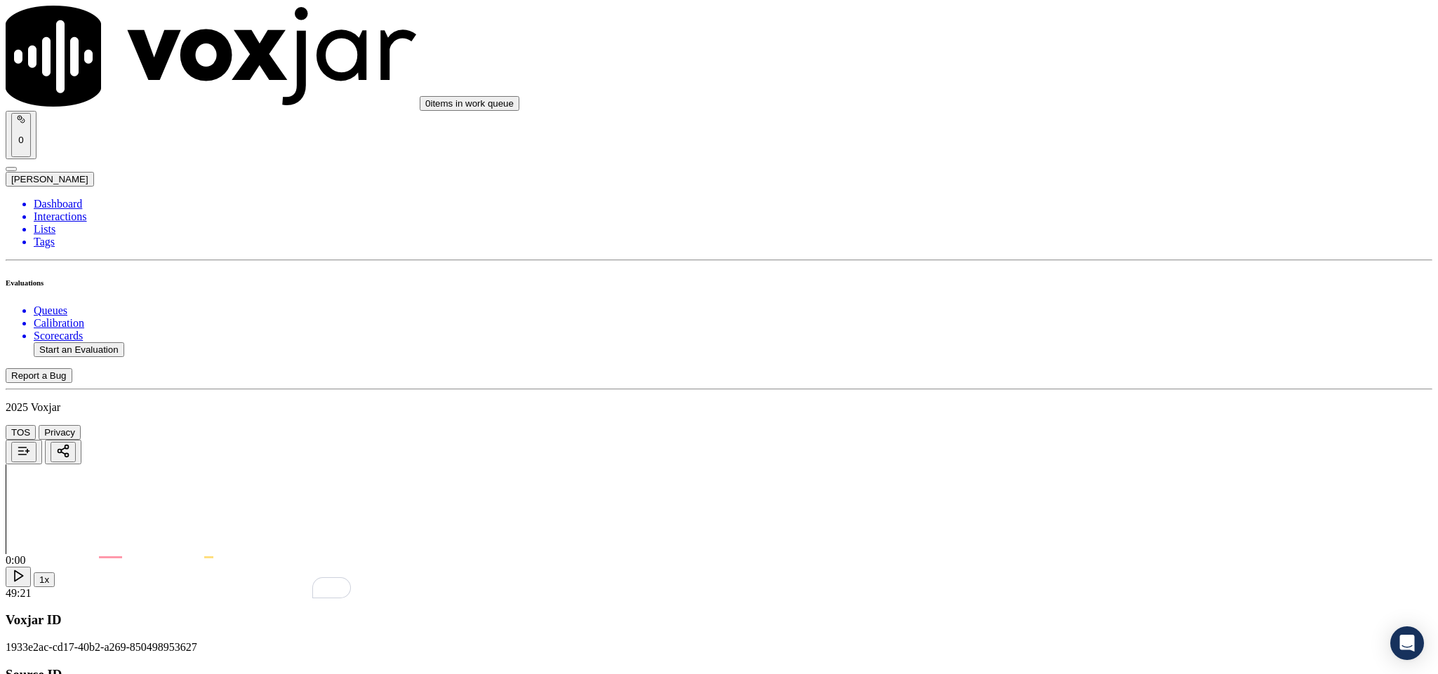
drag, startPoint x: 82, startPoint y: 72, endPoint x: 97, endPoint y: 66, distance: 15.8
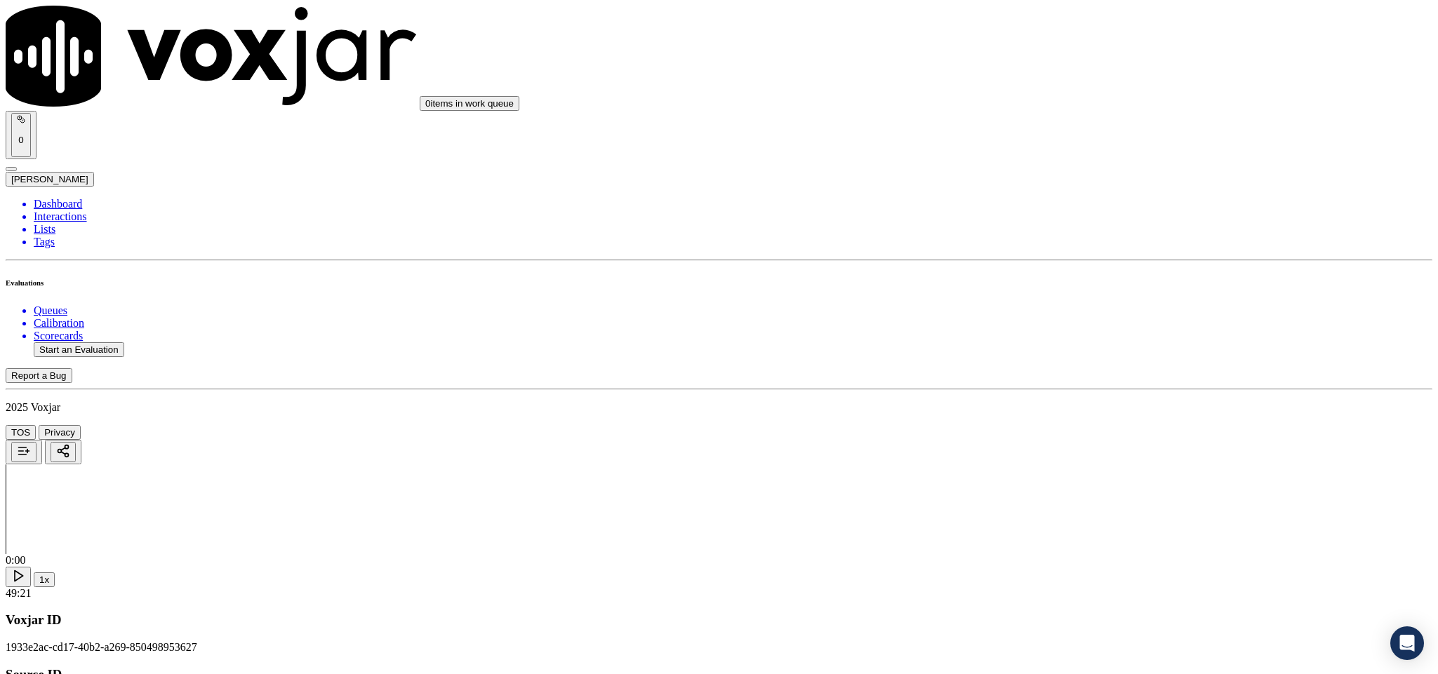
click at [81, 198] on li "Dashboard" at bounding box center [733, 204] width 1398 height 13
click at [120, 342] on button "Start an Evaluation" at bounding box center [79, 349] width 91 height 15
drag, startPoint x: 601, startPoint y: 290, endPoint x: 710, endPoint y: 304, distance: 110.3
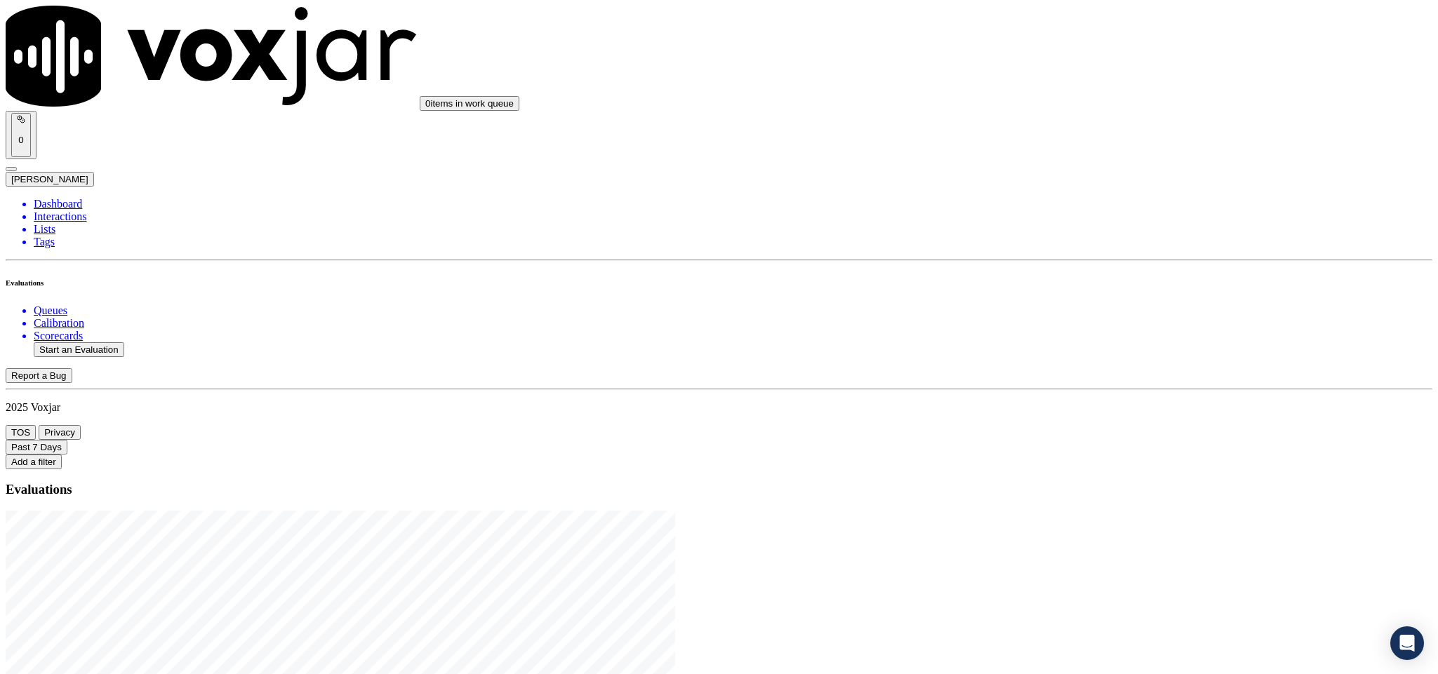
type input "20250820-160245_4128166029-C1"
type input "[DATE]T00:06"
type input "ed"
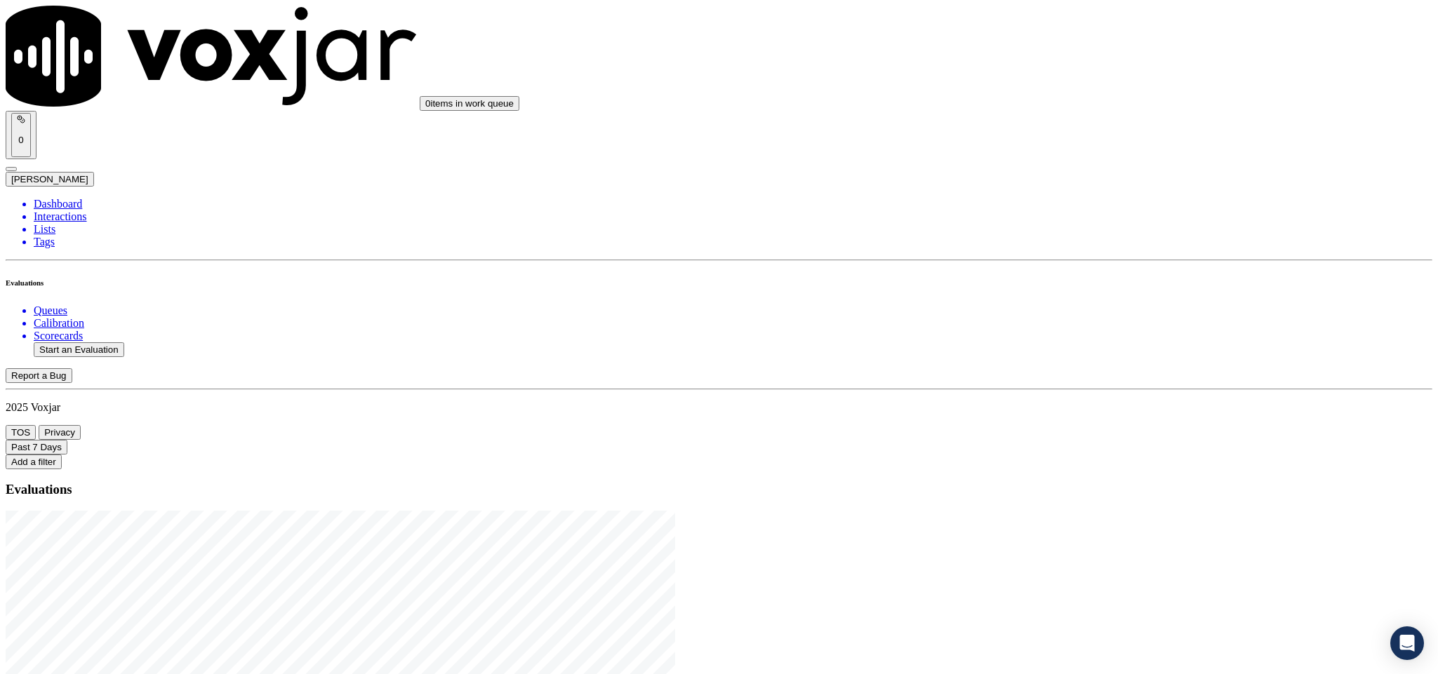
type input "[PERSON_NAME]"
drag, startPoint x: 639, startPoint y: 203, endPoint x: 582, endPoint y: 280, distance: 95.9
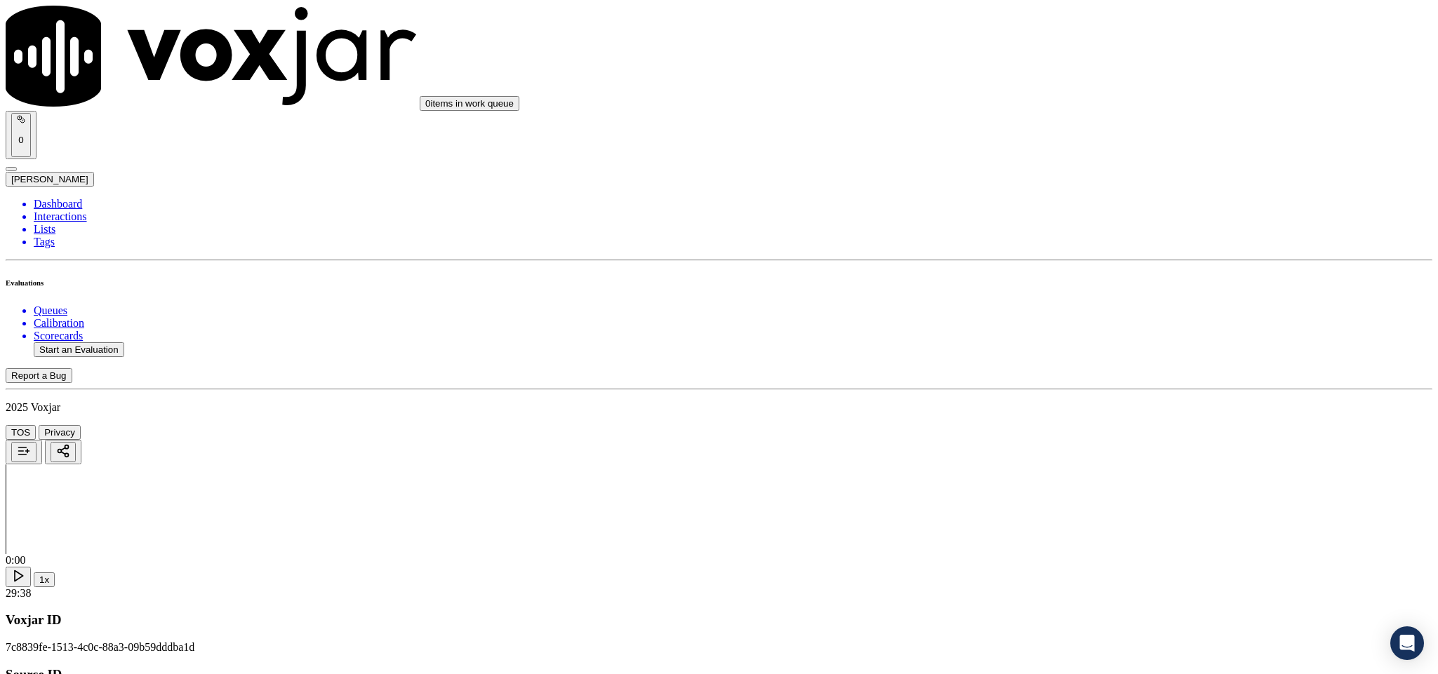
type input "[PERSON_NAME]"
click at [435, 152] on input "Add a New Customer" at bounding box center [373, 145] width 124 height 15
paste input "4128166029"
type input "4128166029"
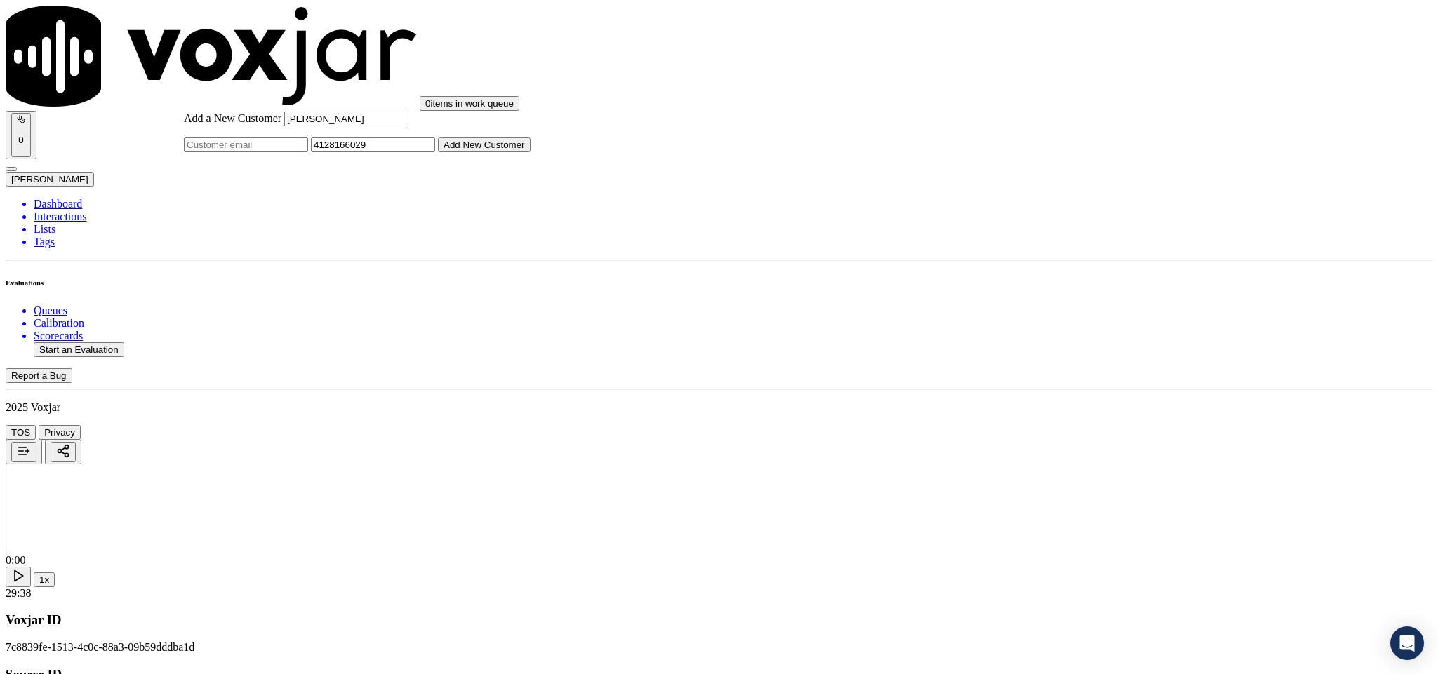
click at [530, 152] on button "Add New Customer" at bounding box center [484, 145] width 93 height 15
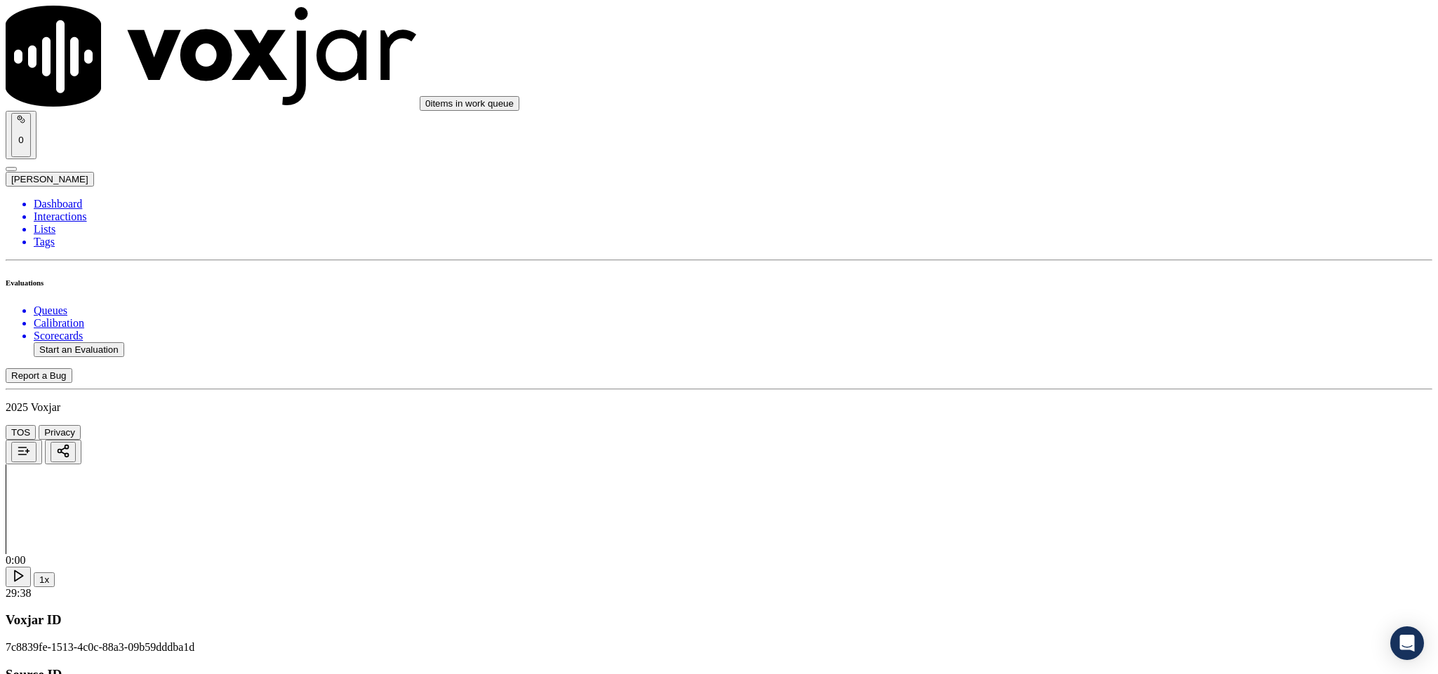
click at [1097, 258] on div "Yes" at bounding box center [1191, 256] width 328 height 13
drag, startPoint x: 1097, startPoint y: 281, endPoint x: 1095, endPoint y: 303, distance: 22.6
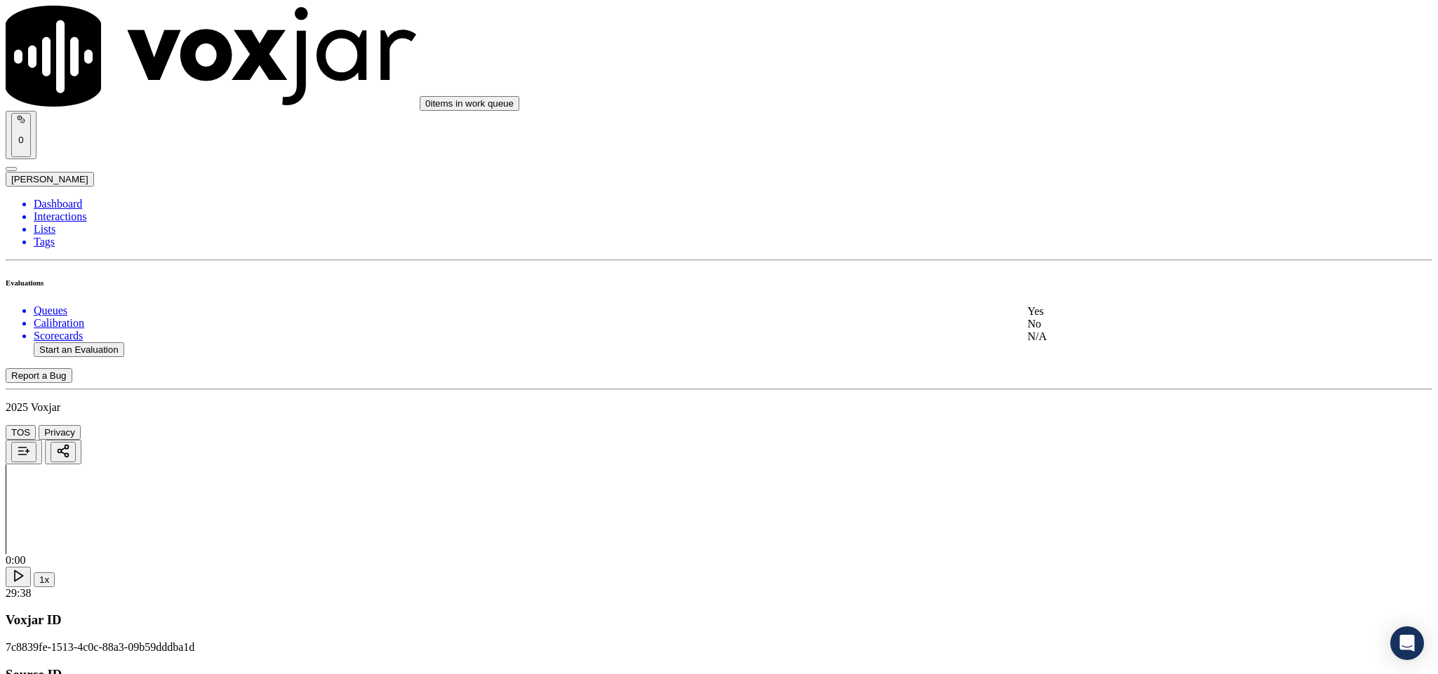
click at [1088, 318] on div "Yes" at bounding box center [1191, 311] width 328 height 13
click at [1108, 279] on div "Yes" at bounding box center [1191, 278] width 328 height 13
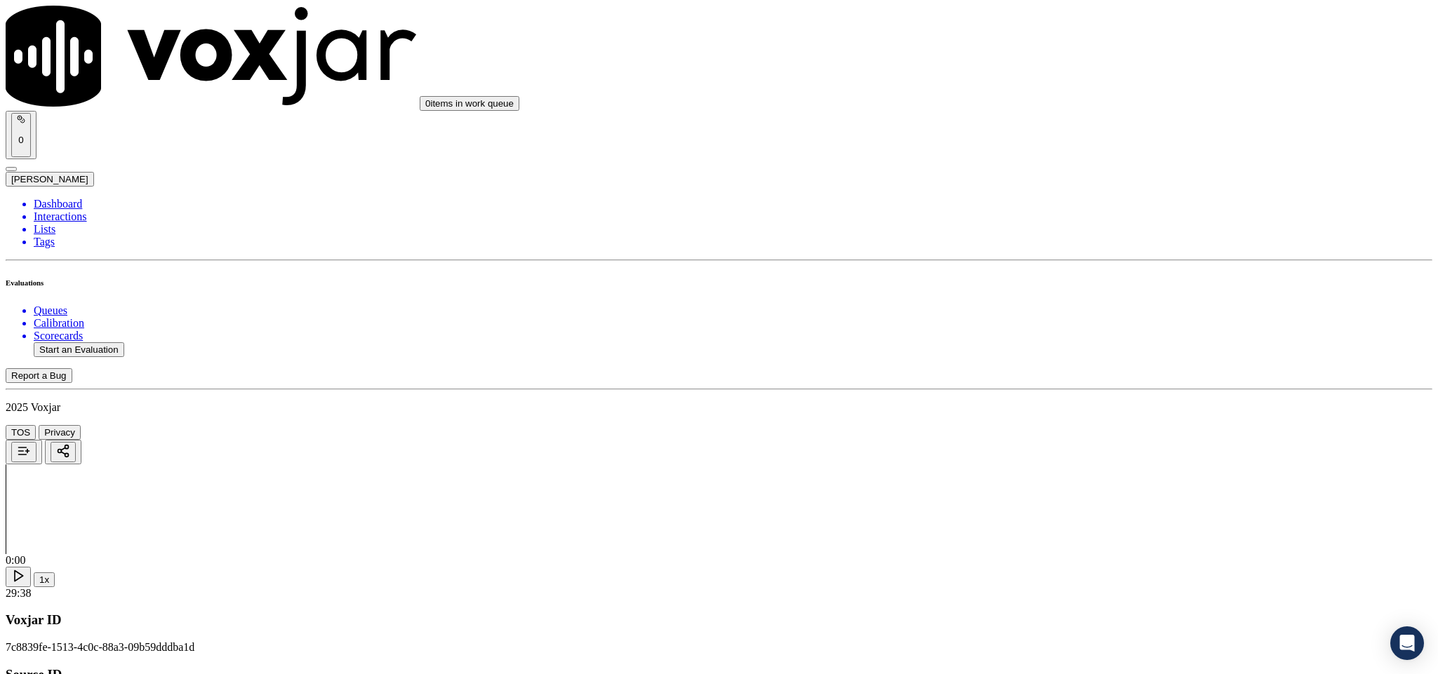
click at [1074, 382] on div "N/A" at bounding box center [1191, 375] width 328 height 13
click at [1070, 381] on div "Yes" at bounding box center [1191, 374] width 328 height 13
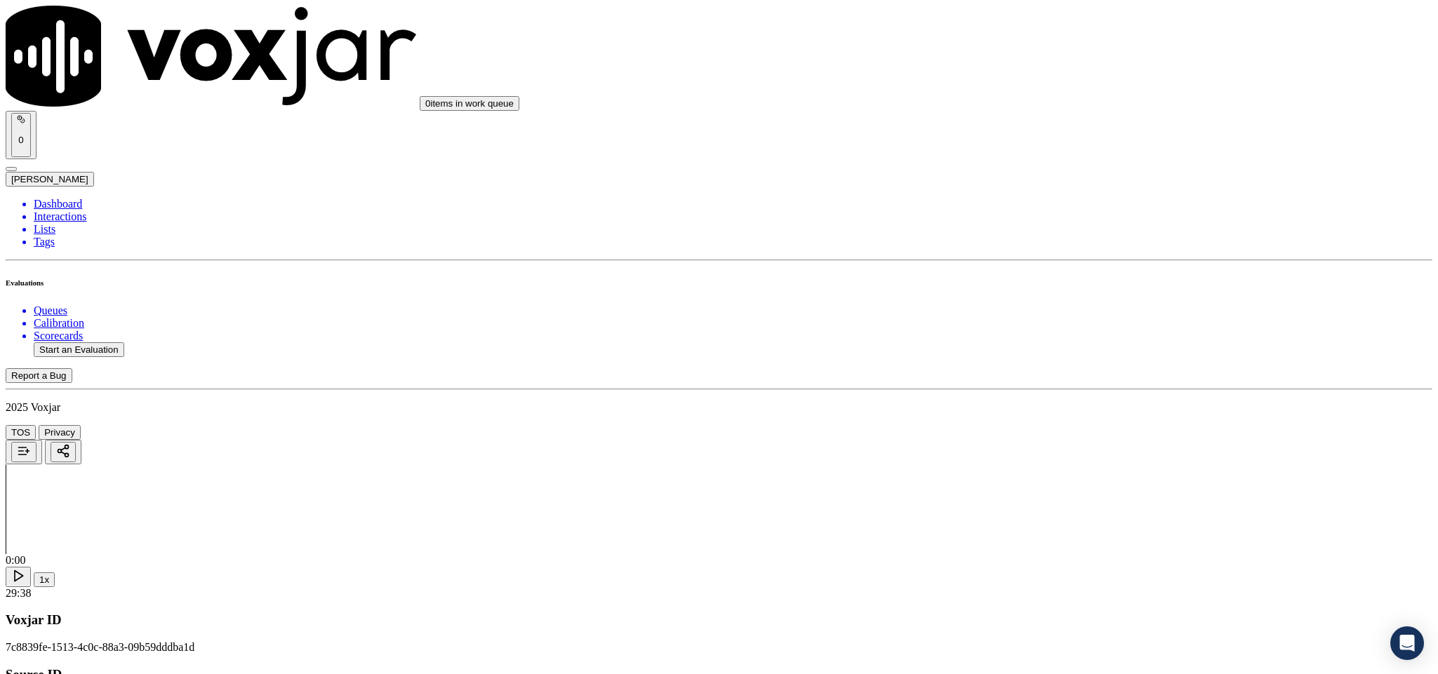
scroll to position [737, 0]
click at [1057, 466] on div "No" at bounding box center [1191, 459] width 328 height 13
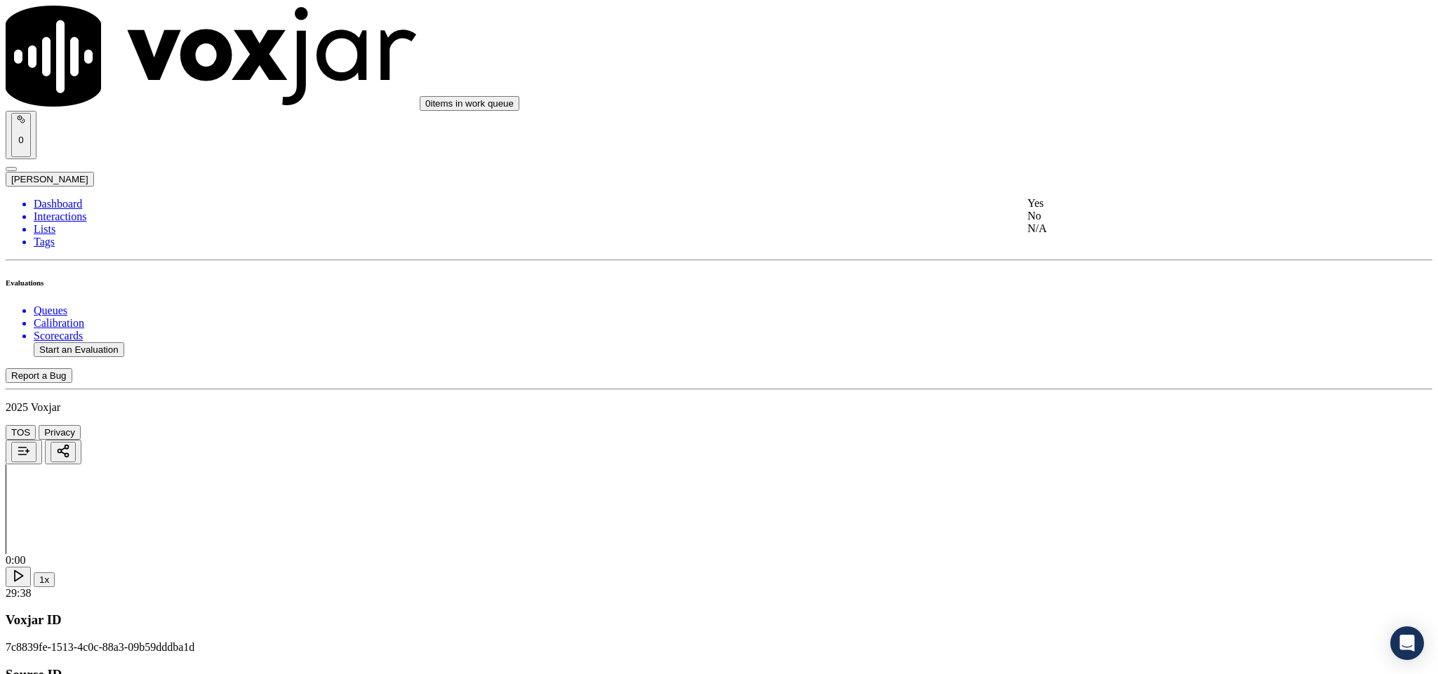
click at [1068, 222] on div "No" at bounding box center [1191, 216] width 328 height 13
paste textarea "@7:01 [PERSON_NAME] see the current due balance which you have for the gas that…"
type textarea "@7:01 [PERSON_NAME] see the current due balance which you have for the gas that…"
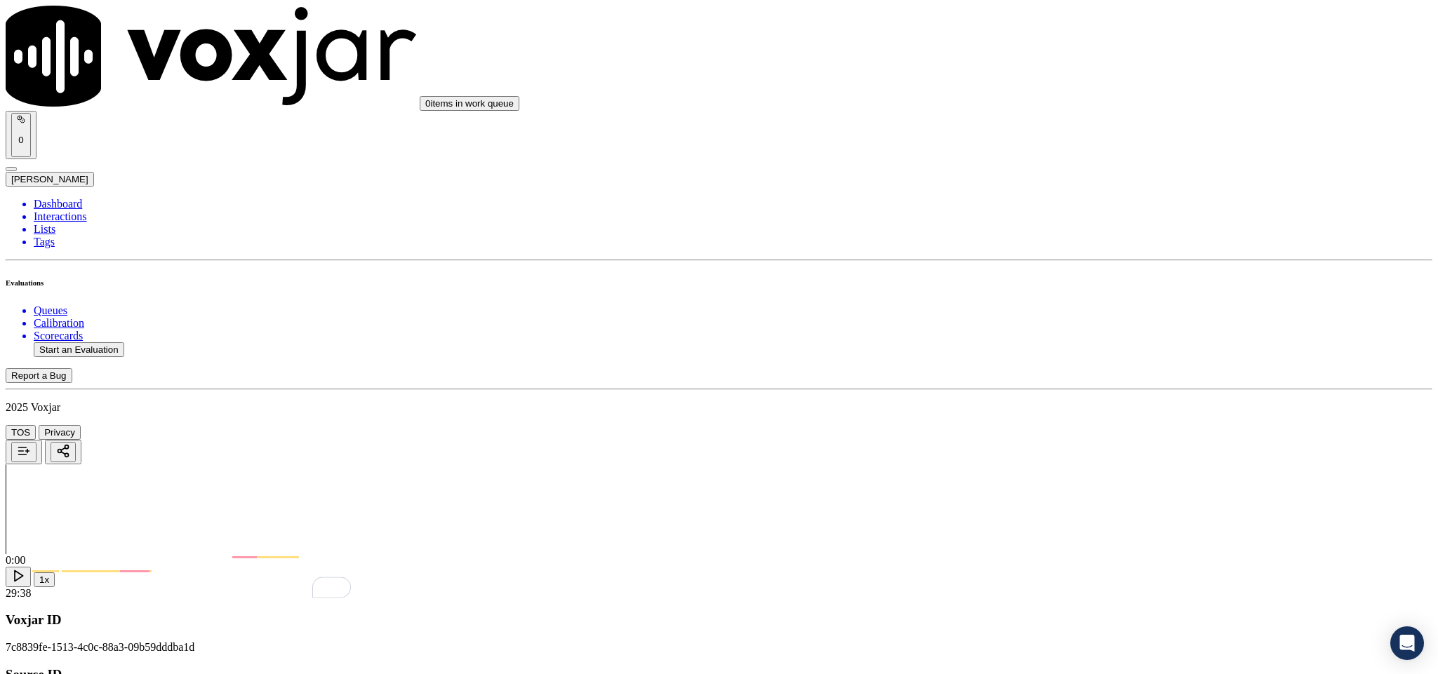
click at [1086, 294] on div "N/A" at bounding box center [1191, 287] width 328 height 13
click at [1078, 426] on div "Yes" at bounding box center [1191, 423] width 328 height 13
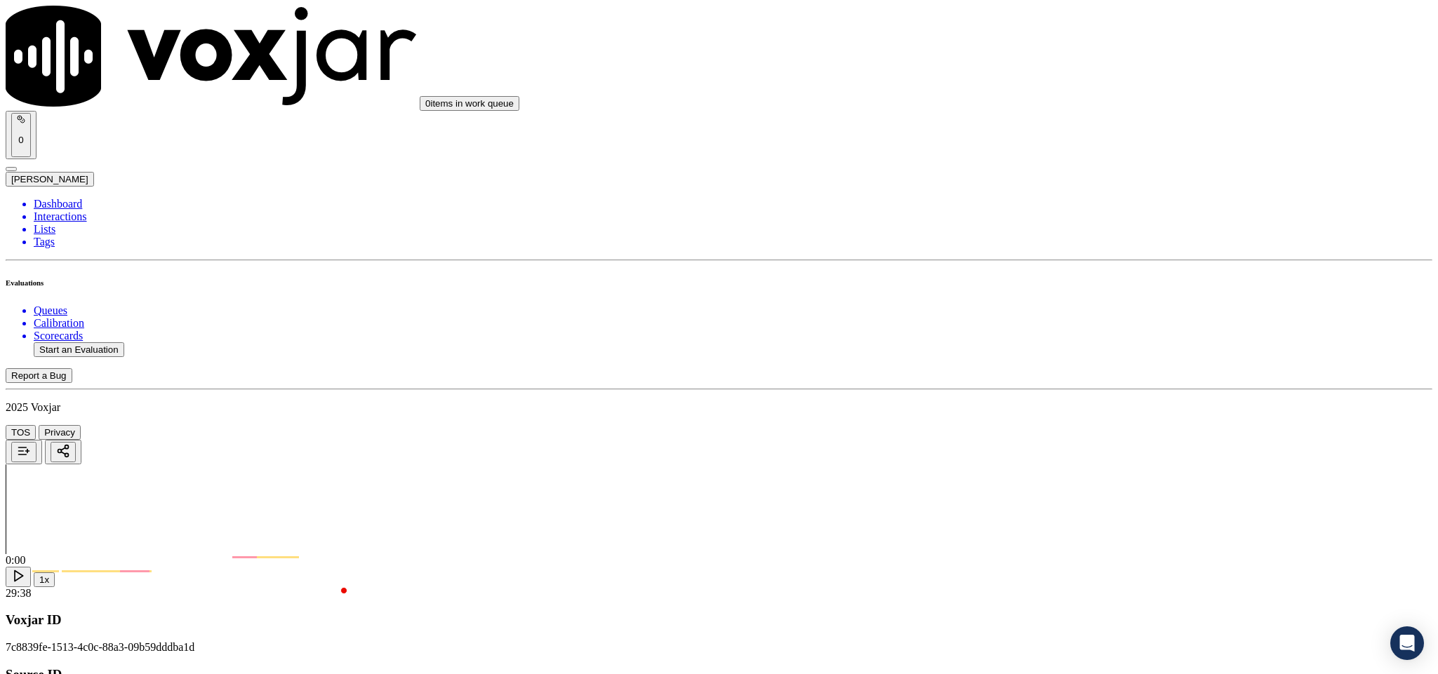
click at [1074, 410] on div "Yes" at bounding box center [1191, 406] width 328 height 13
click at [1082, 380] on div "Yes" at bounding box center [1191, 373] width 328 height 13
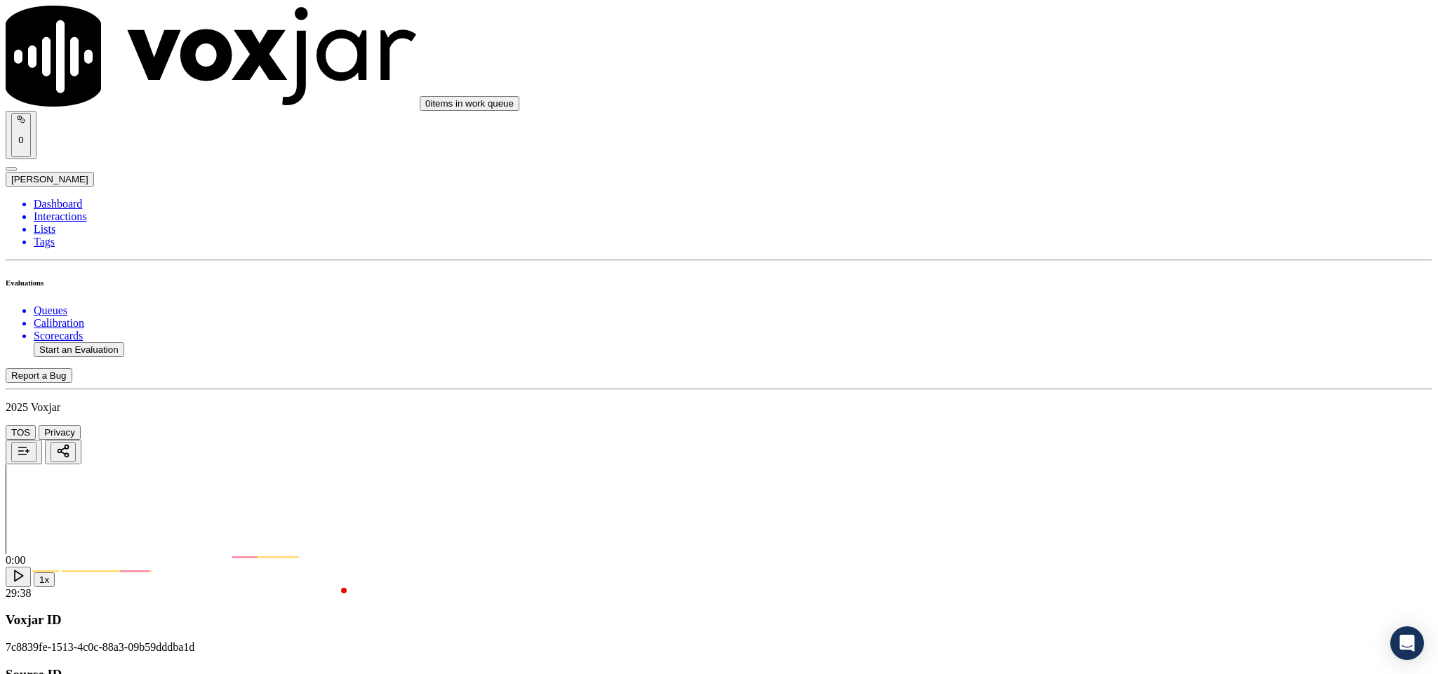
click at [1069, 404] on div "No" at bounding box center [1191, 405] width 328 height 13
click at [1090, 225] on div "Yes" at bounding box center [1191, 218] width 328 height 13
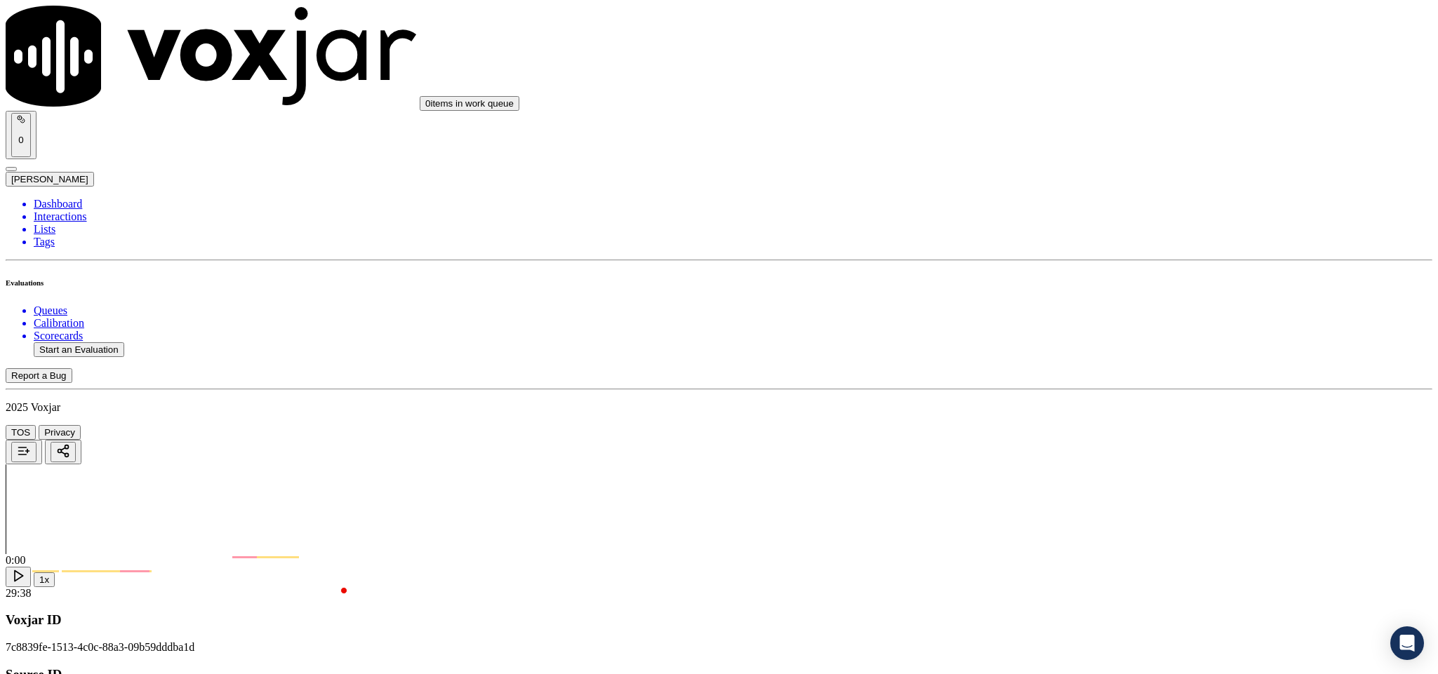
click at [1076, 398] on div "No" at bounding box center [1191, 391] width 328 height 13
paste textarea "@00:50 - The call was transferred to another agent without informing the custom…"
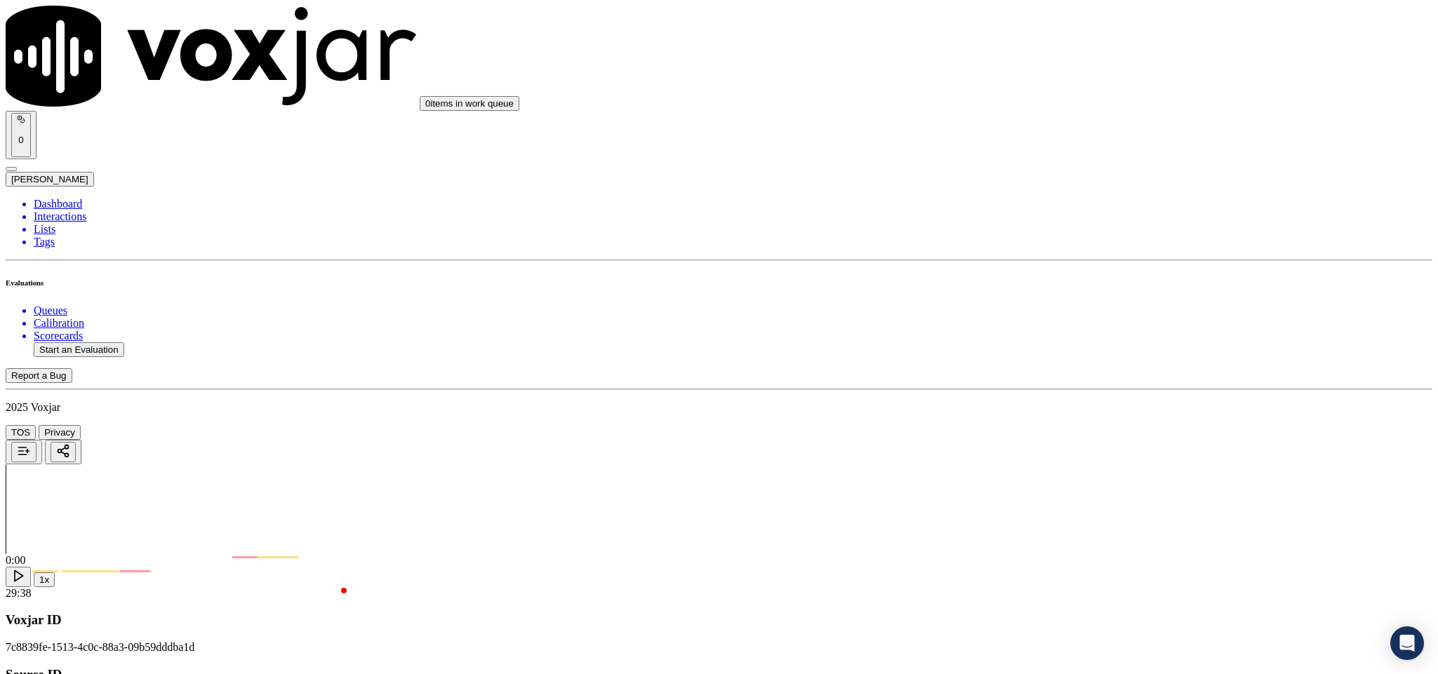
scroll to position [2421, 0]
type textarea "@00:50 - The call was transferred to another agent without informing the custom…"
click at [1064, 318] on div "No" at bounding box center [1191, 311] width 328 height 13
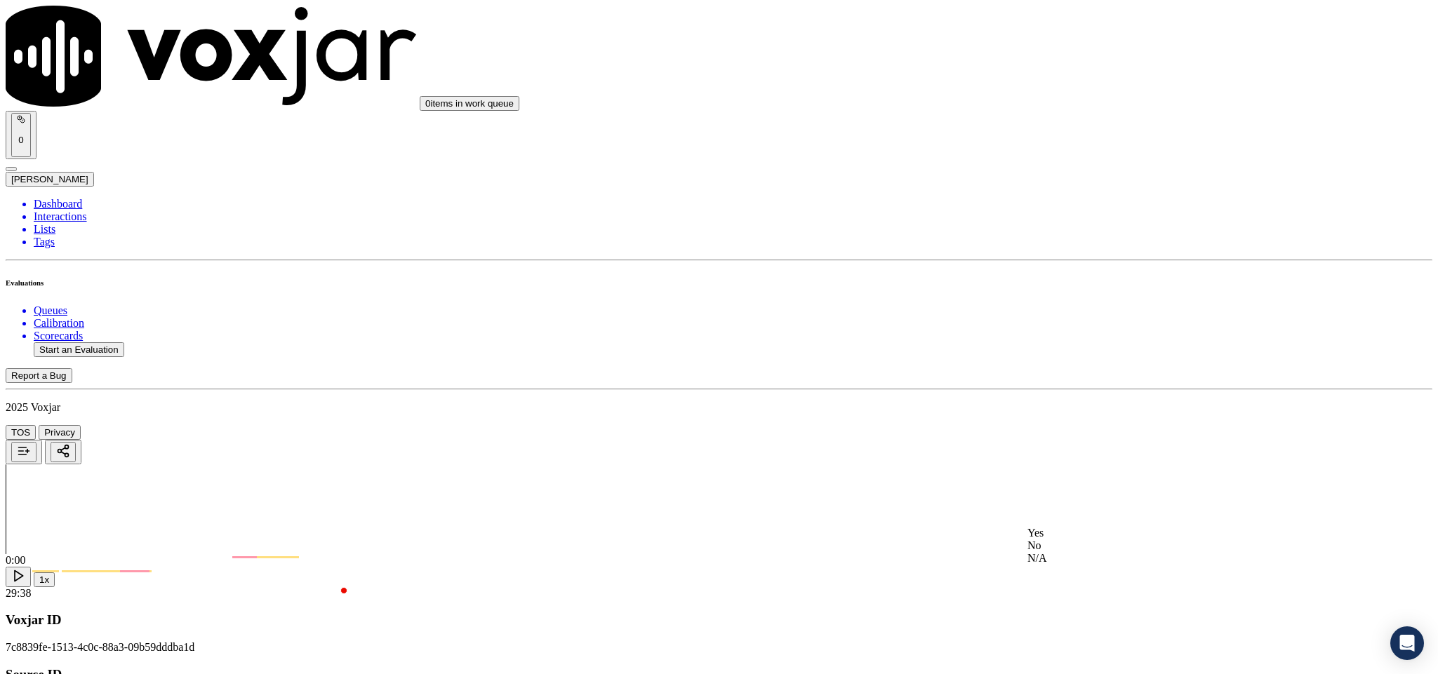
click at [1076, 540] on div "Yes" at bounding box center [1191, 533] width 328 height 13
click at [1070, 397] on div "No" at bounding box center [1191, 391] width 328 height 13
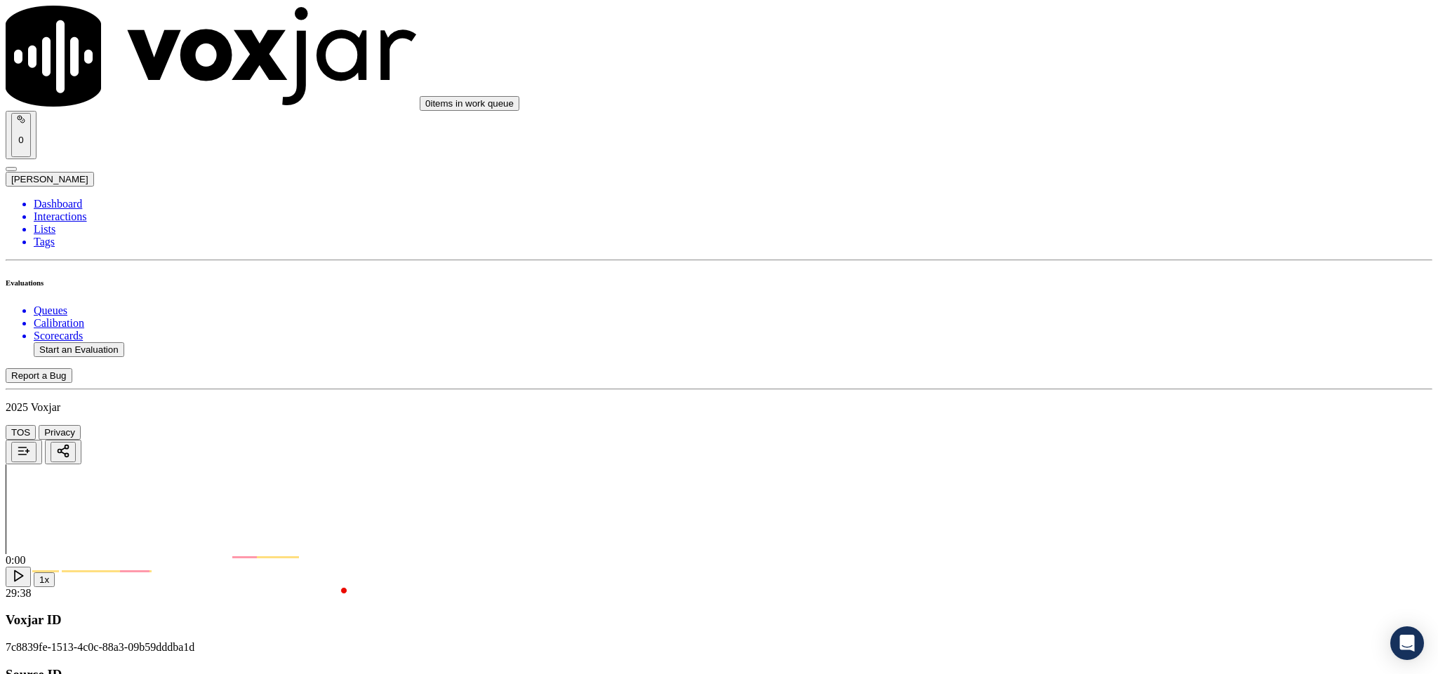
click at [1086, 242] on div "No" at bounding box center [1191, 235] width 328 height 13
click at [1074, 283] on div "Yes" at bounding box center [1191, 278] width 328 height 13
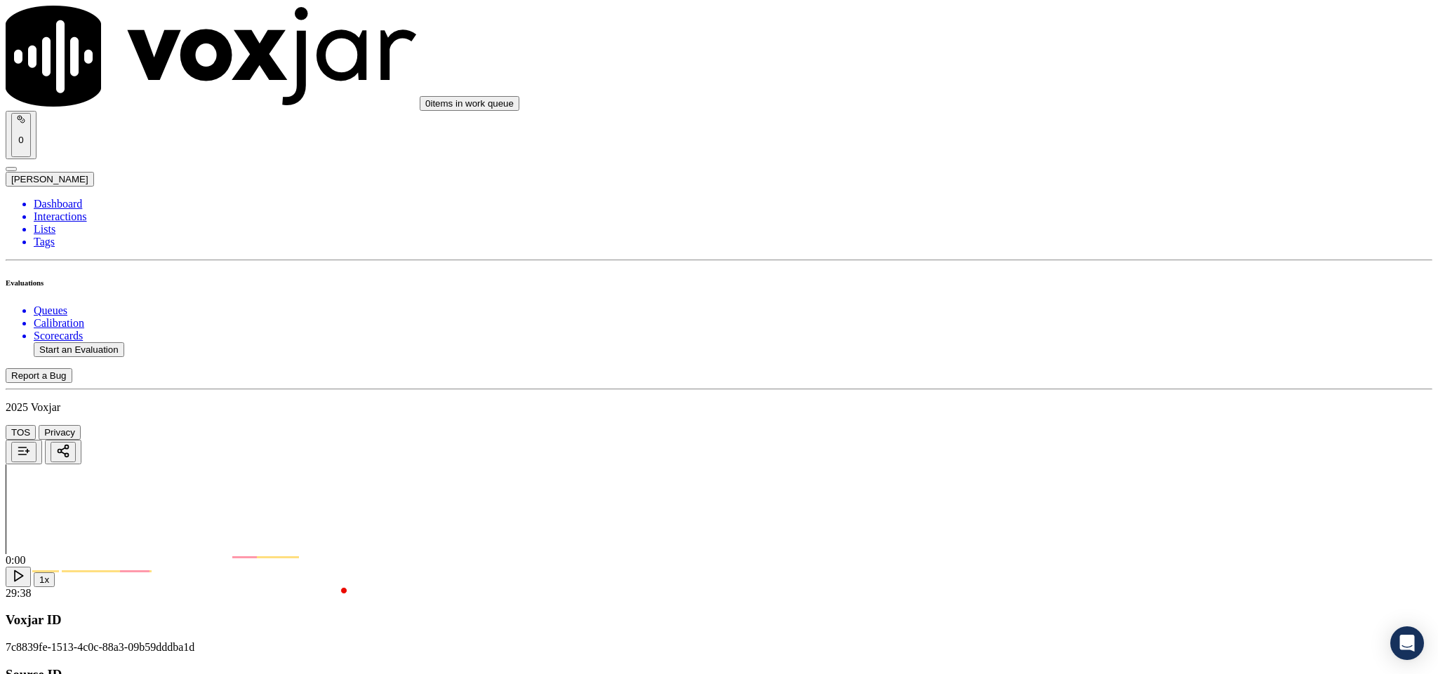
scroll to position [3368, 0]
click at [1086, 265] on div "No" at bounding box center [1191, 258] width 328 height 13
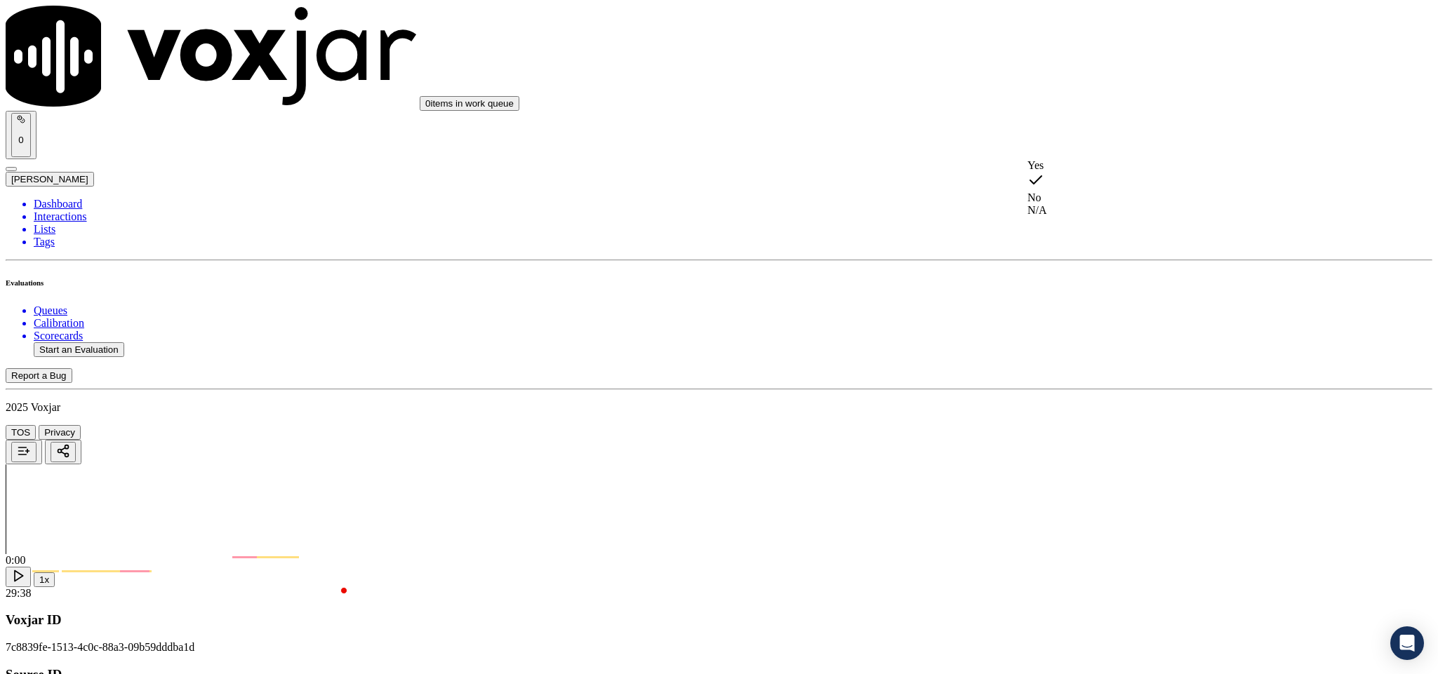
click at [1068, 217] on div "N/A" at bounding box center [1191, 210] width 328 height 13
click at [1076, 185] on div "No" at bounding box center [1191, 178] width 328 height 13
click at [1076, 217] on div "N/A" at bounding box center [1191, 210] width 328 height 13
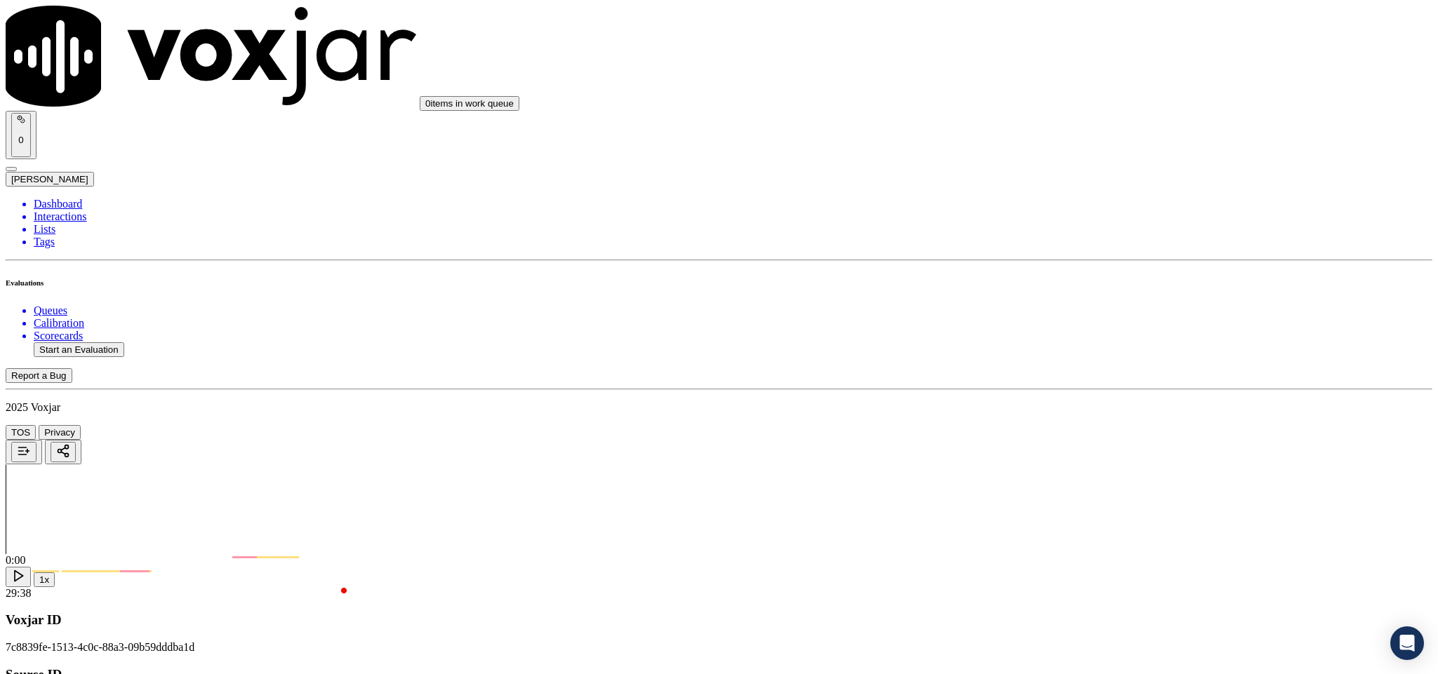
click at [1074, 362] on div "No" at bounding box center [1191, 355] width 328 height 13
click at [1071, 523] on div "No" at bounding box center [1191, 516] width 328 height 13
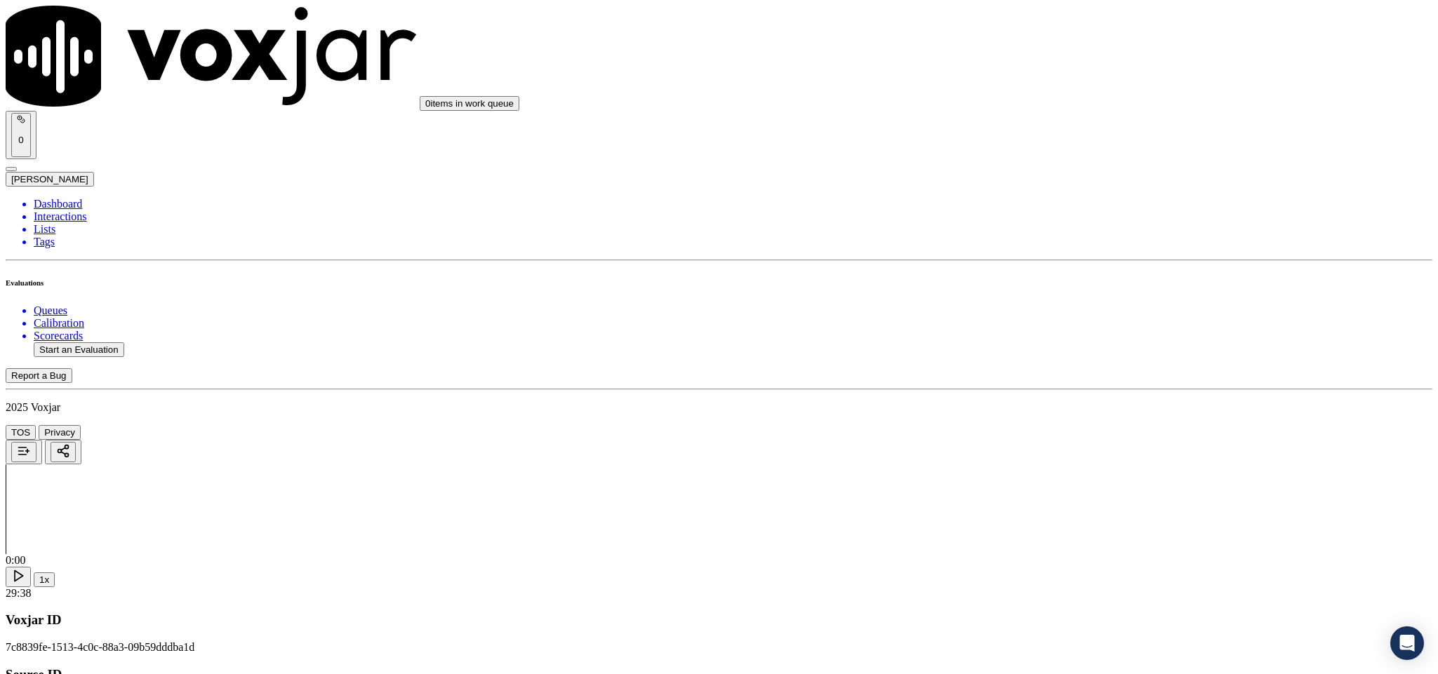
click at [55, 198] on li "Dashboard" at bounding box center [733, 204] width 1398 height 13
click at [114, 342] on button "Start an Evaluation" at bounding box center [79, 349] width 91 height 15
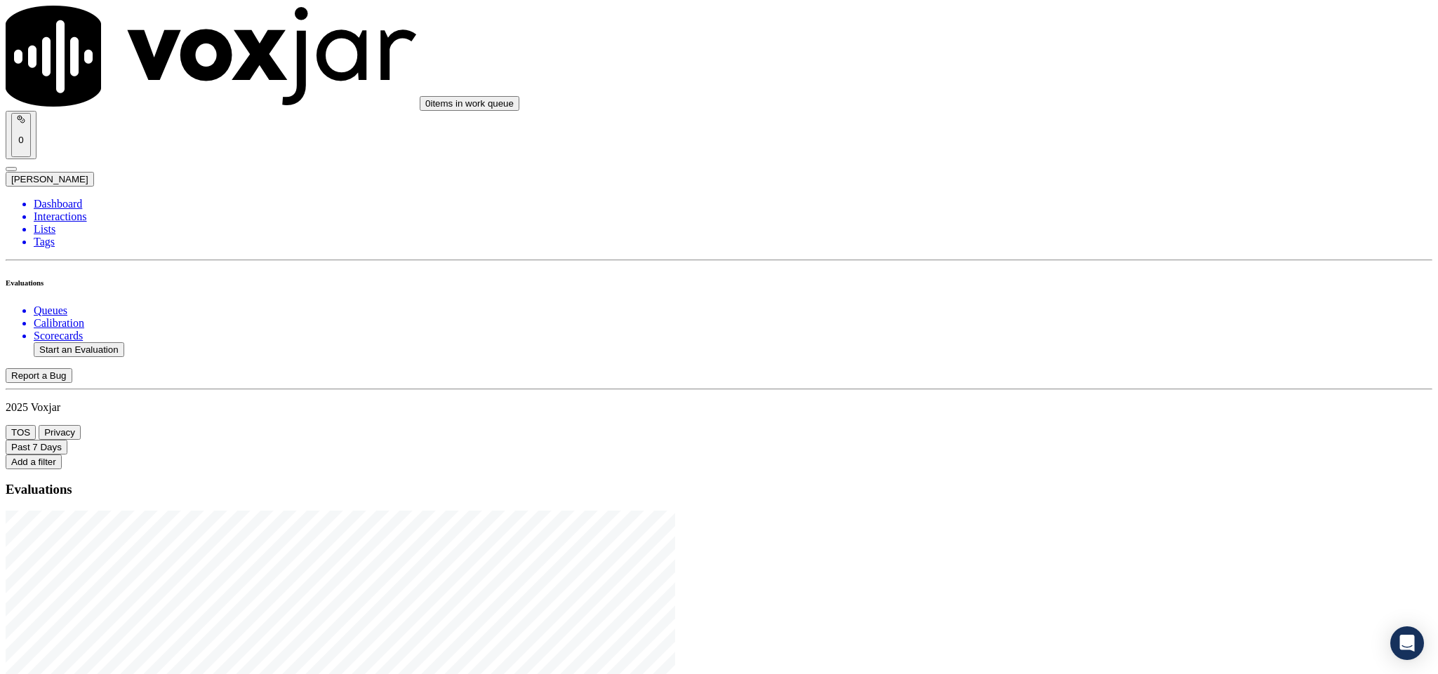
type input "20250820-163411_3308353059-C1"
type input "[DATE]T00:16"
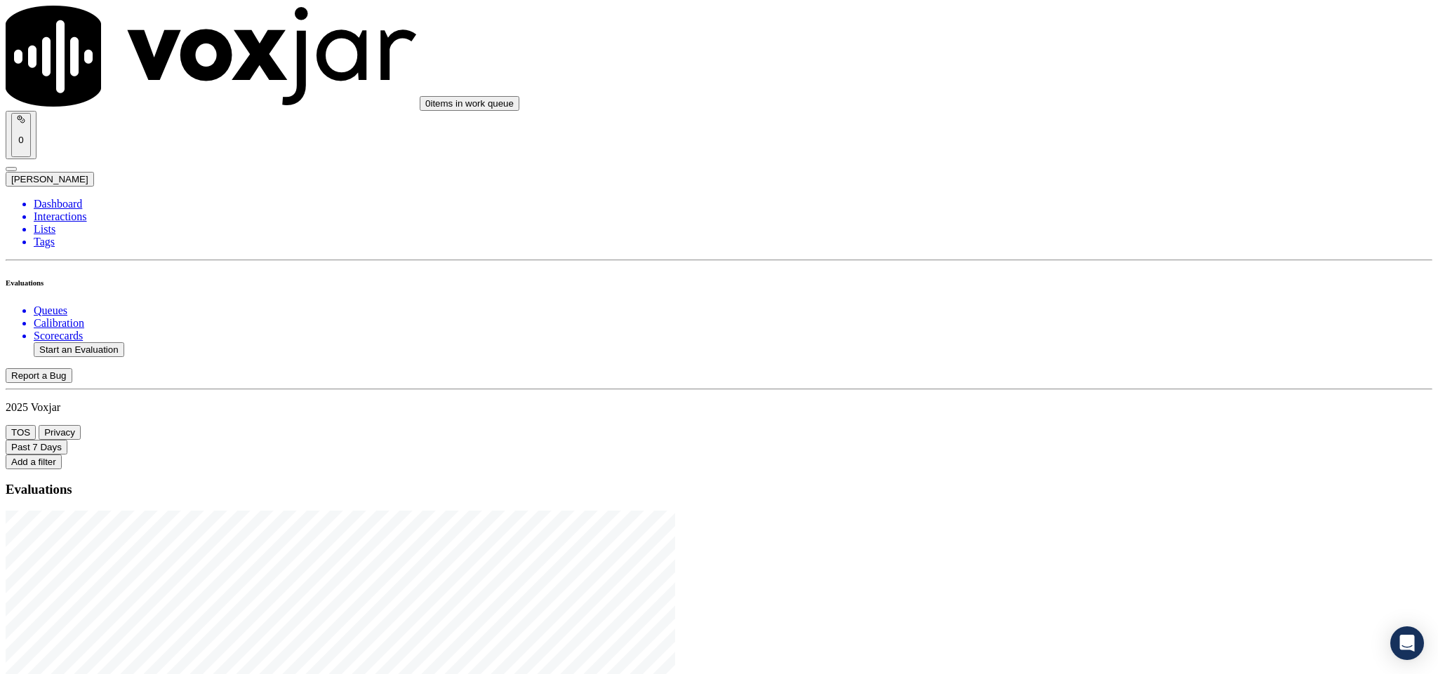
type input "vic"
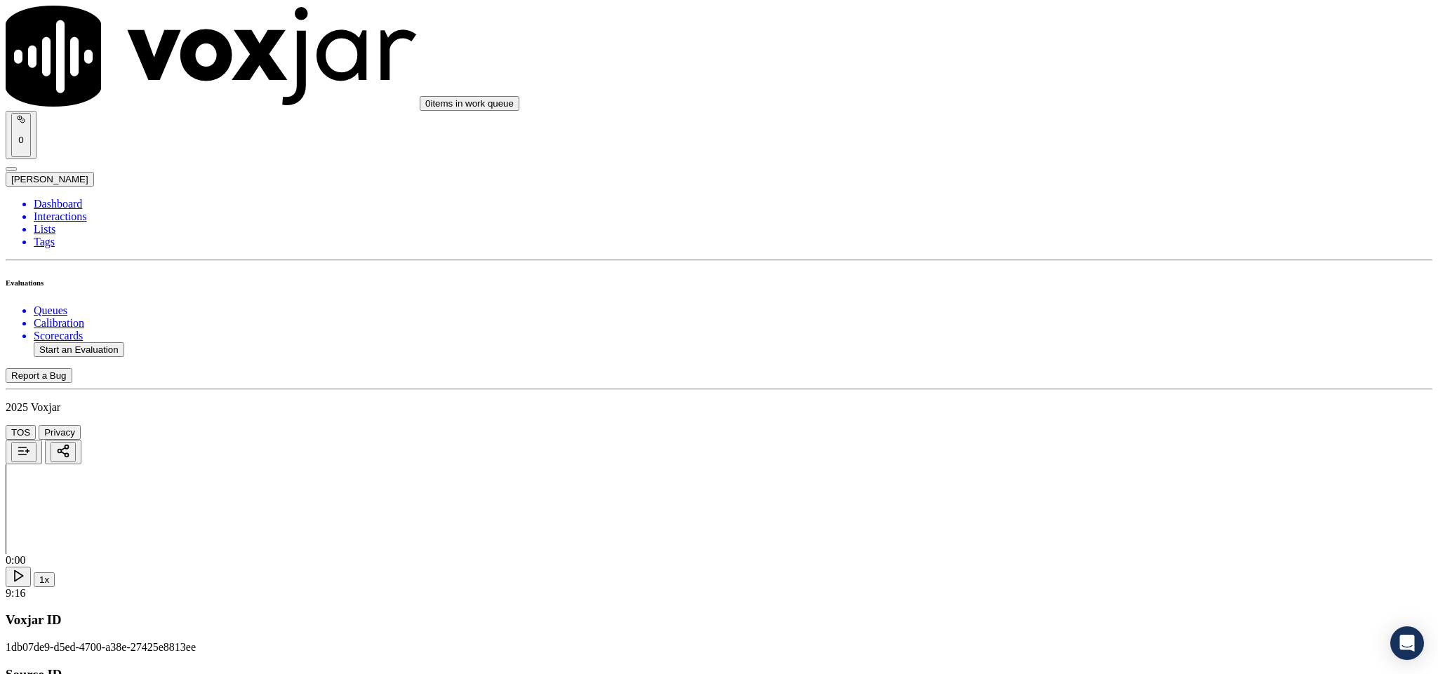
type input "[PERSON_NAME]"
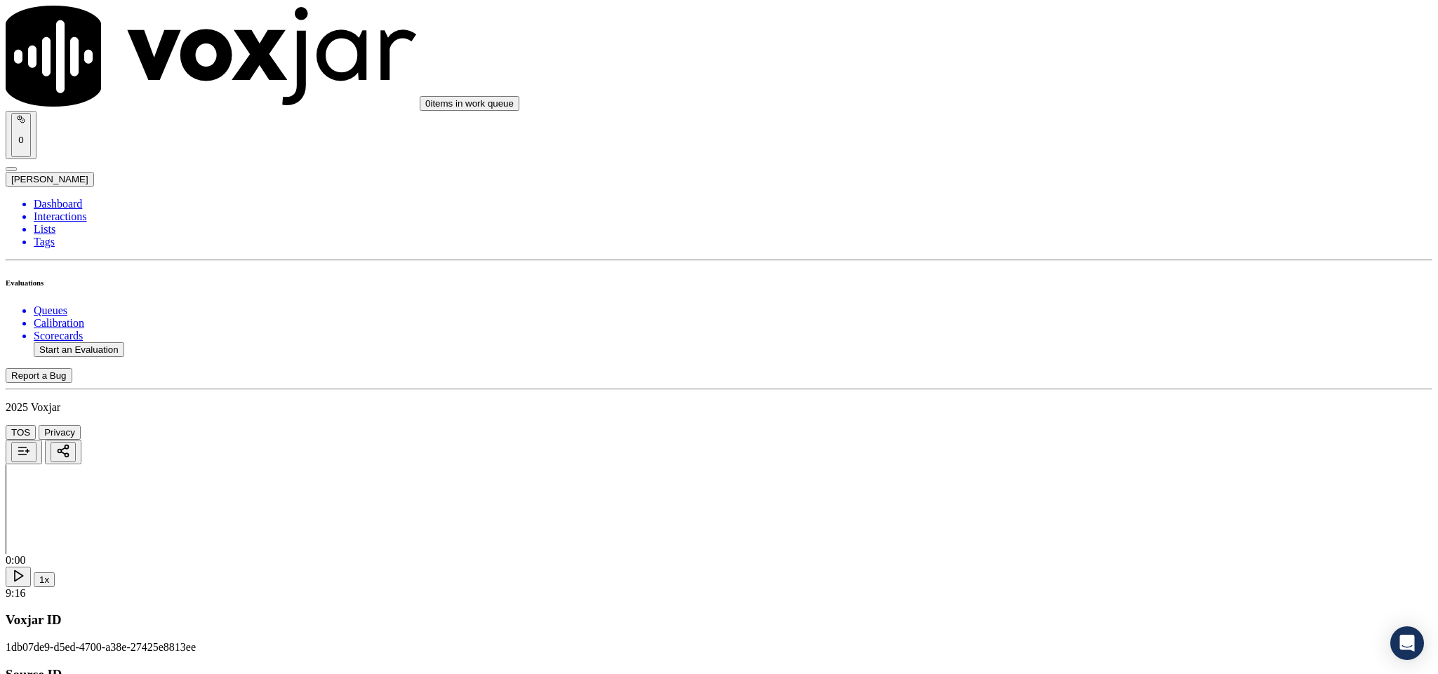
click at [1081, 262] on div "Yes" at bounding box center [1191, 256] width 328 height 13
click at [1087, 419] on div "Yes" at bounding box center [1191, 416] width 328 height 13
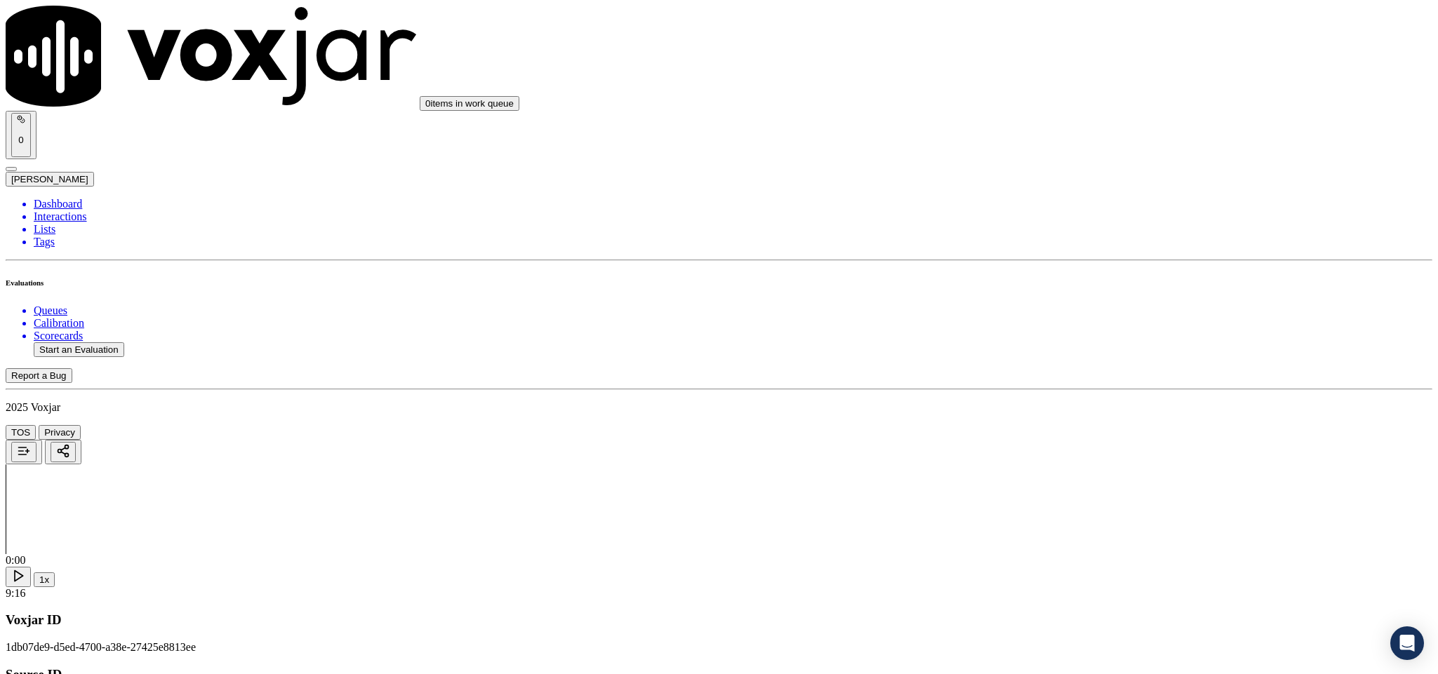
click at [1084, 389] on div "Yes" at bounding box center [1191, 383] width 328 height 13
click at [1081, 382] on div "N/A" at bounding box center [1191, 375] width 328 height 13
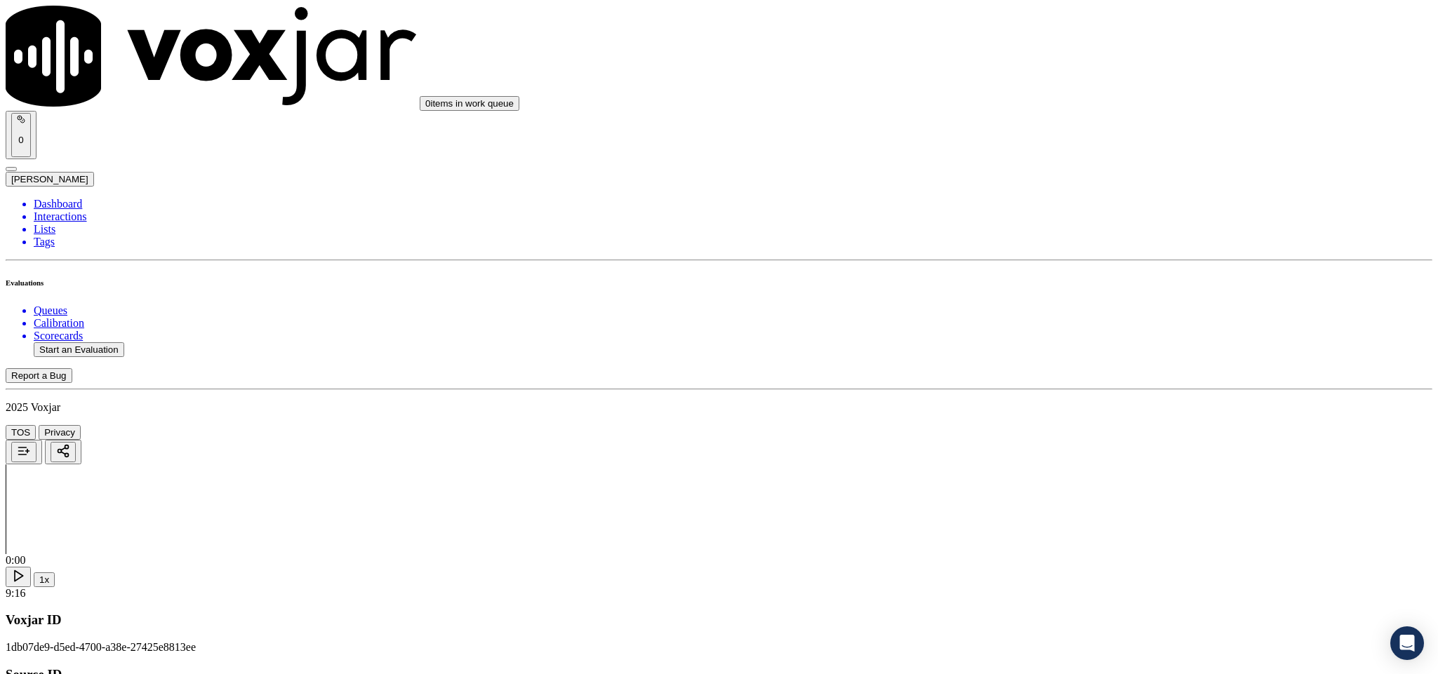
scroll to position [631, 0]
click at [1095, 373] on div "Yes" at bounding box center [1191, 374] width 328 height 13
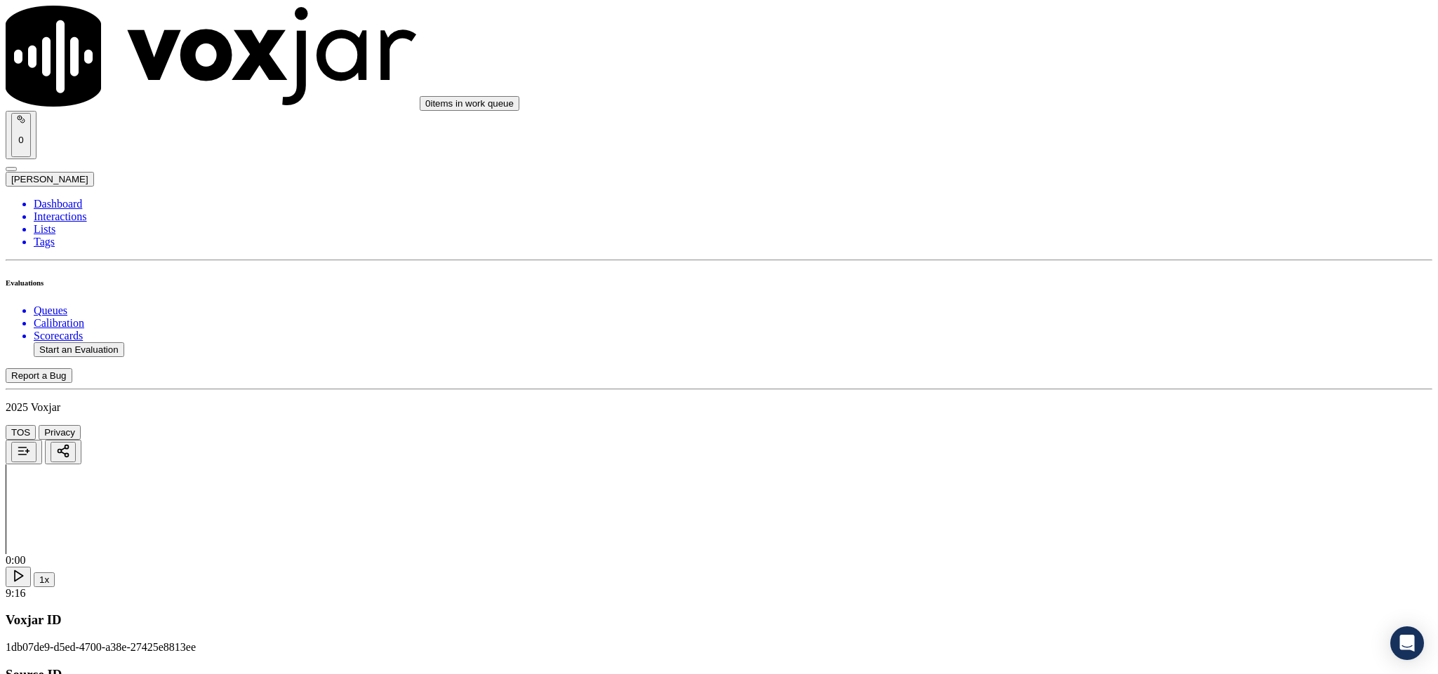
click at [1072, 255] on div "No" at bounding box center [1191, 249] width 328 height 13
click at [1090, 413] on div "Yes" at bounding box center [1191, 414] width 328 height 13
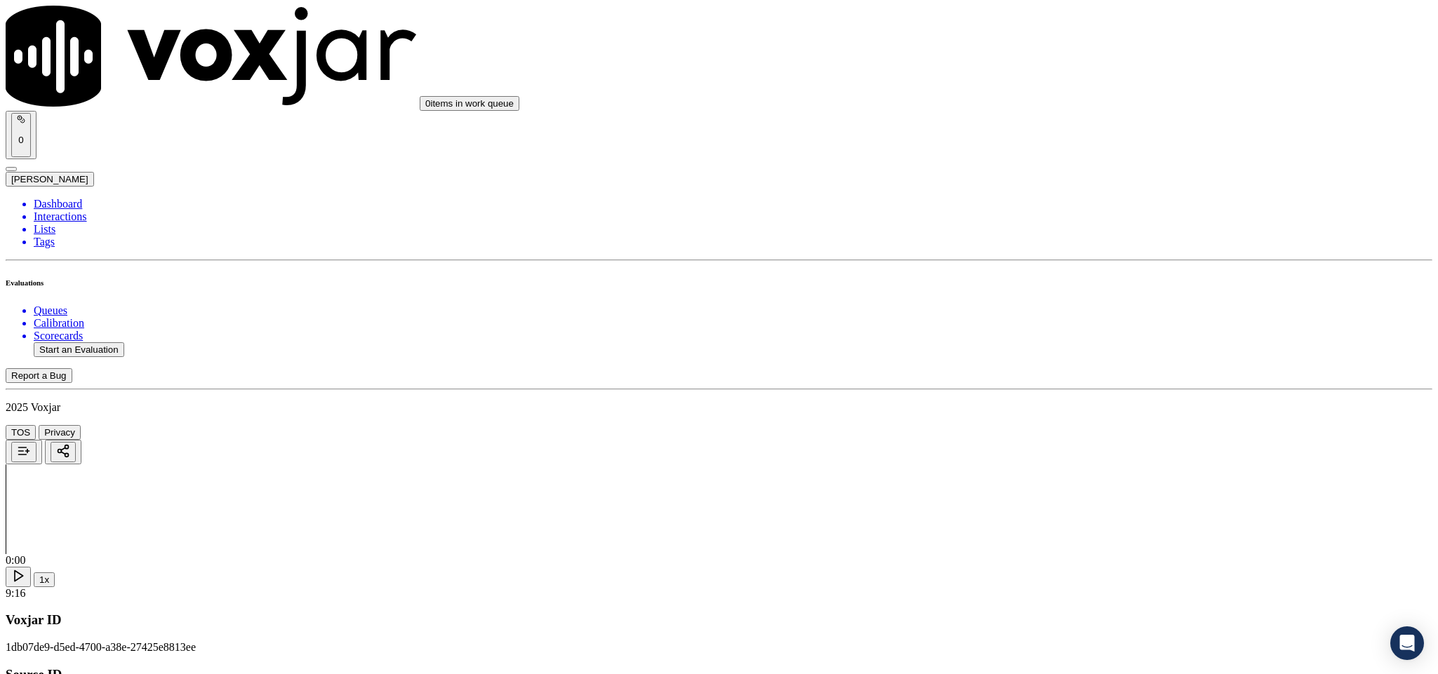
scroll to position [1263, 0]
click at [1076, 324] on div "N/A" at bounding box center [1191, 318] width 328 height 13
drag, startPoint x: 1087, startPoint y: 457, endPoint x: 1086, endPoint y: 448, distance: 8.4
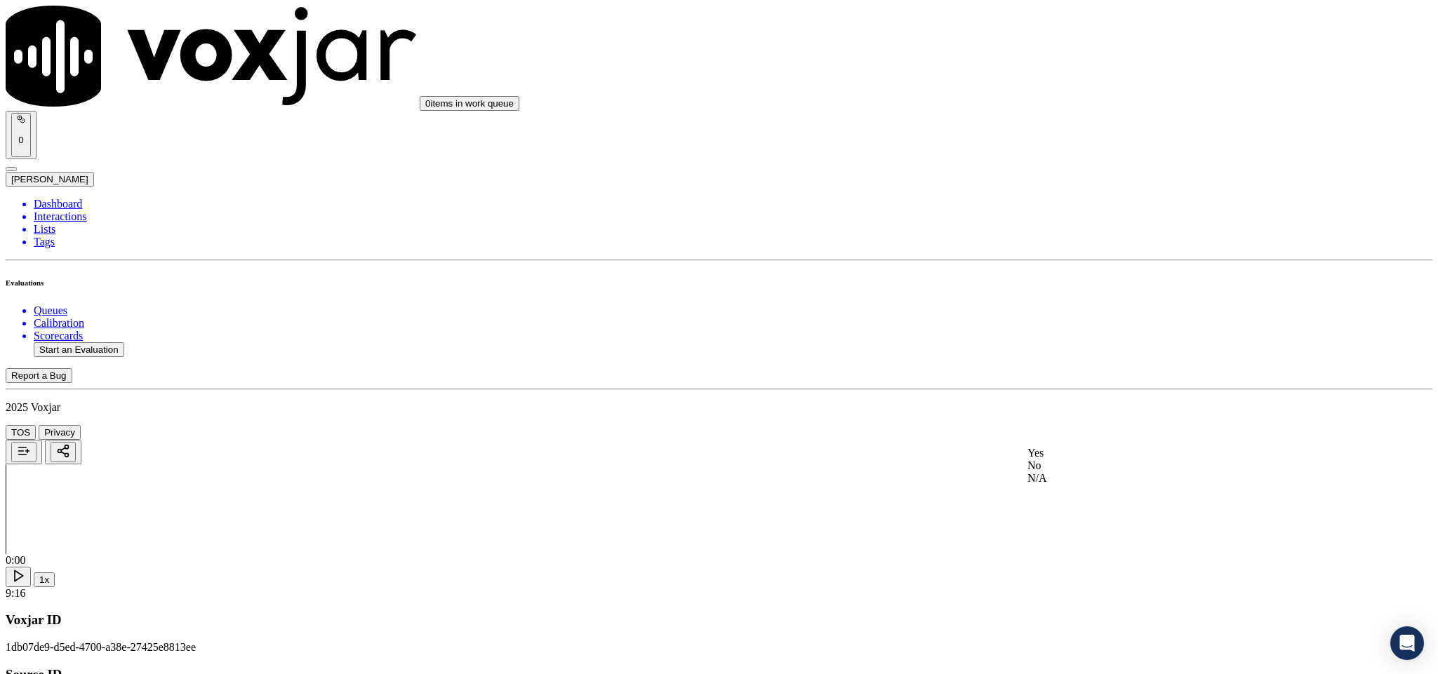
click at [1087, 457] on div "Yes" at bounding box center [1191, 453] width 328 height 13
click at [1081, 337] on div "Yes" at bounding box center [1191, 331] width 328 height 13
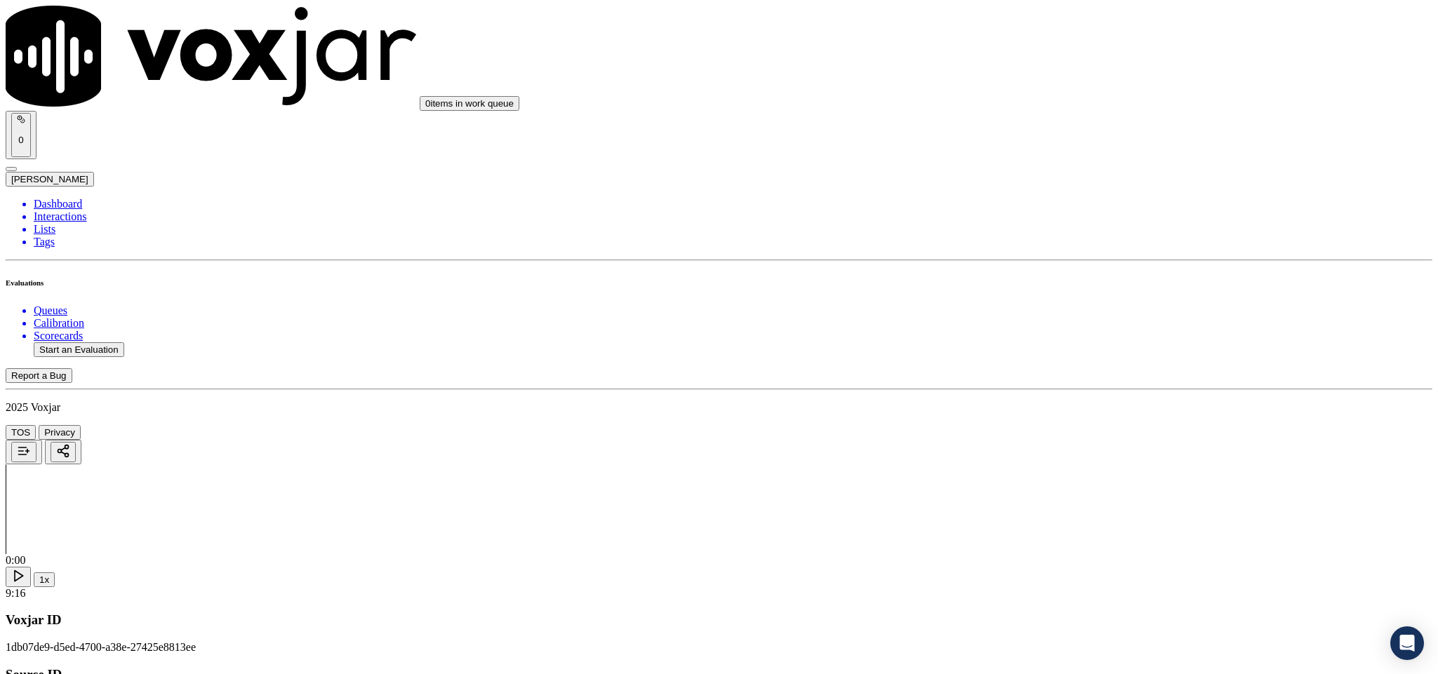
click at [1076, 212] on div "No" at bounding box center [1191, 205] width 328 height 13
click at [1078, 360] on div "Yes" at bounding box center [1191, 353] width 328 height 13
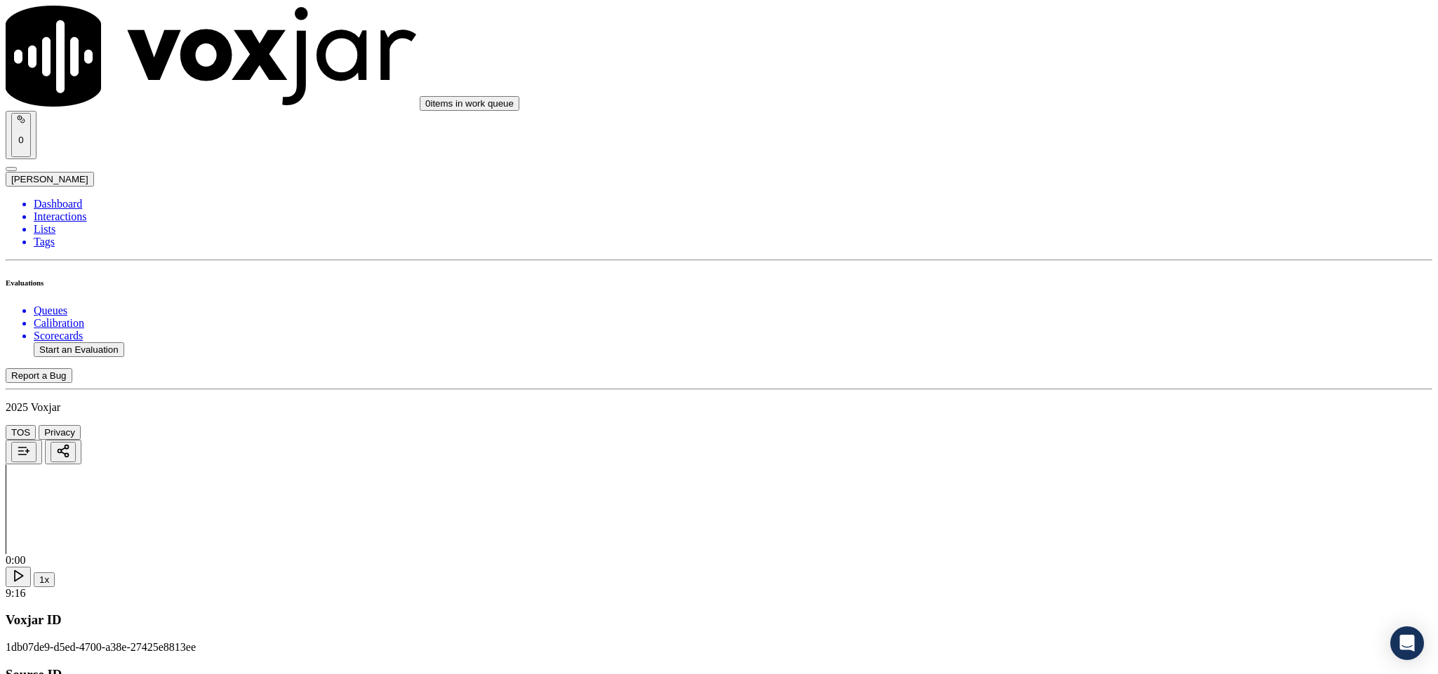
scroll to position [2105, 0]
drag, startPoint x: 1114, startPoint y: 293, endPoint x: 1095, endPoint y: 293, distance: 19.0
click at [1088, 310] on div "Yes" at bounding box center [1191, 304] width 328 height 13
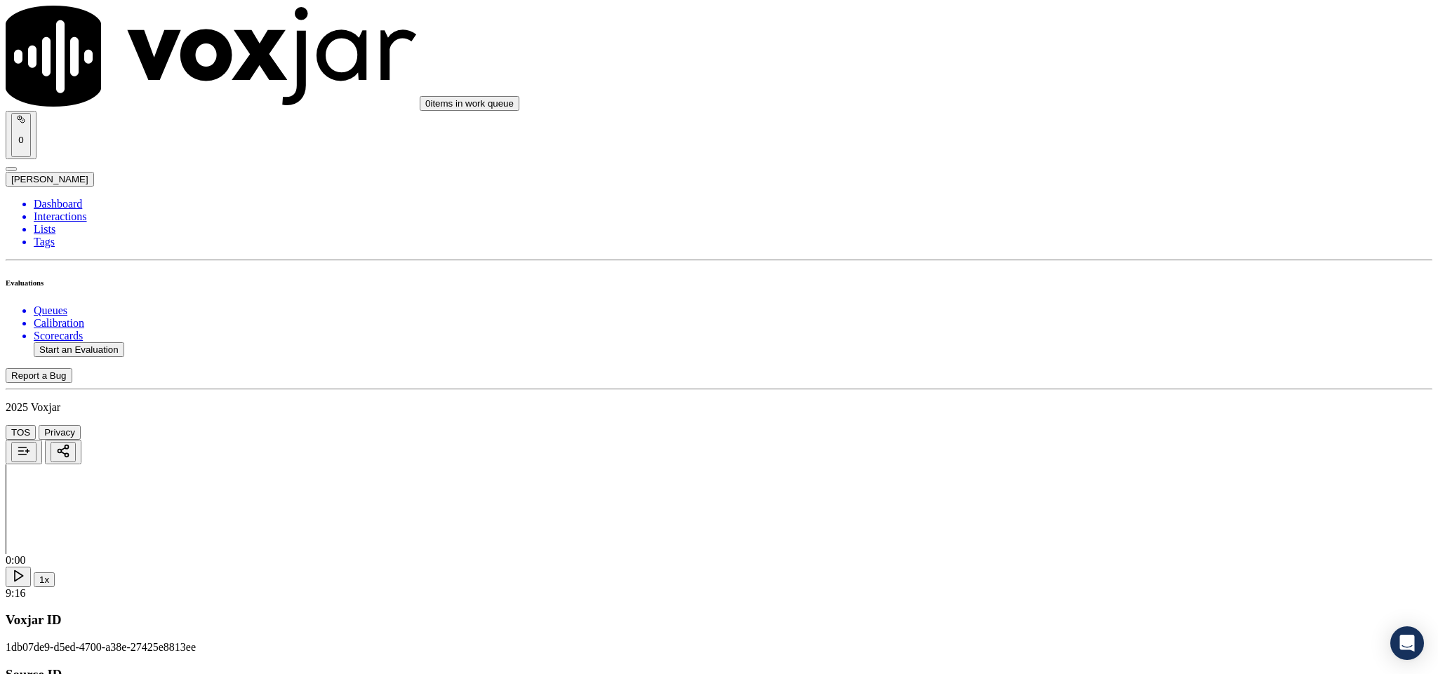
click at [1082, 273] on div "No" at bounding box center [1191, 266] width 328 height 13
drag, startPoint x: 1103, startPoint y: 486, endPoint x: 1086, endPoint y: 448, distance: 41.5
click at [1103, 488] on div "Yes" at bounding box center [1191, 489] width 328 height 13
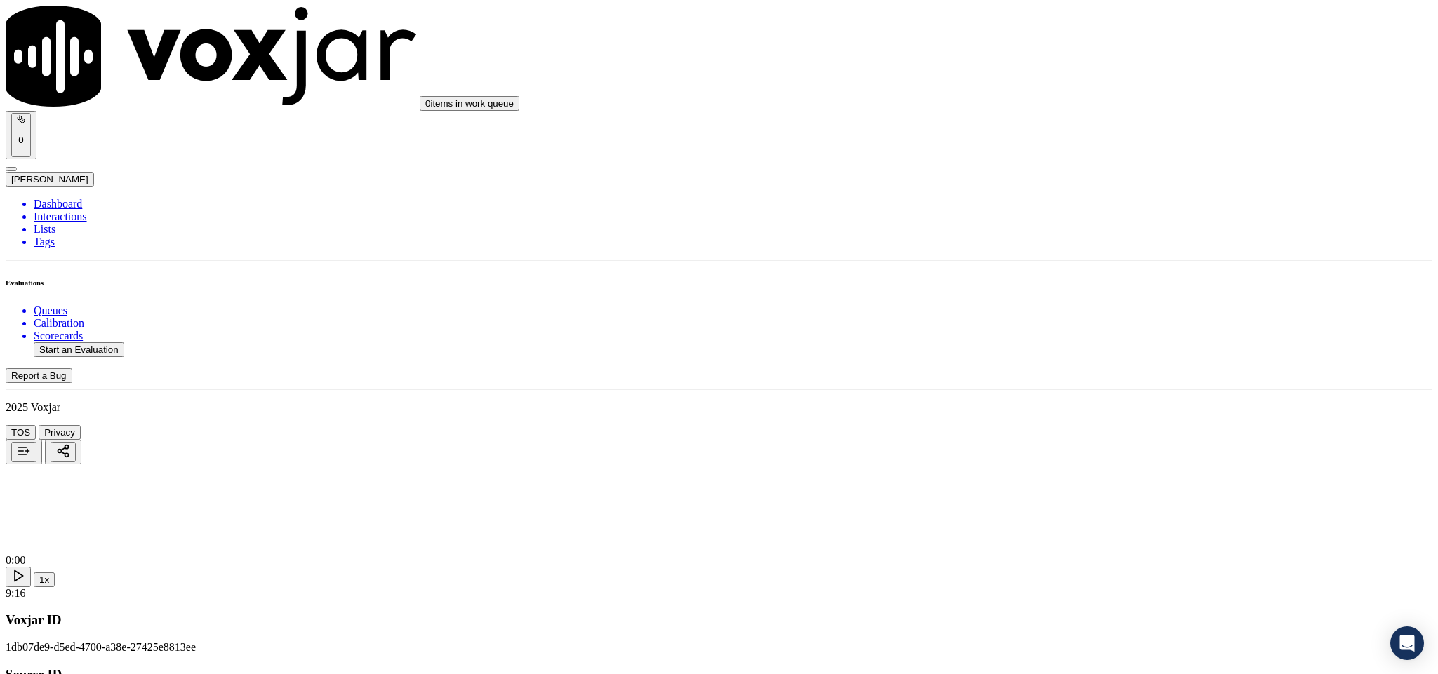
scroll to position [2631, 0]
click at [1071, 352] on div "No" at bounding box center [1191, 346] width 328 height 13
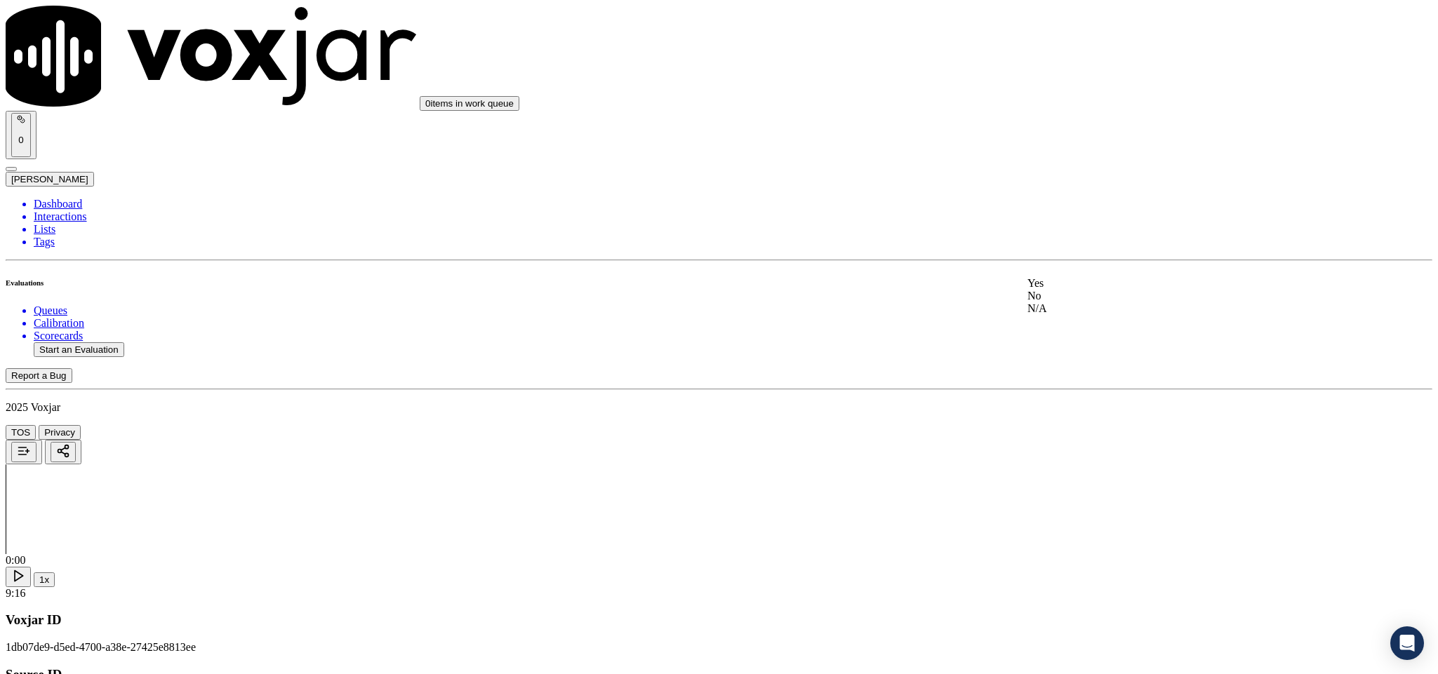
click at [1083, 290] on div "Yes" at bounding box center [1191, 283] width 328 height 13
click at [1076, 217] on div "No" at bounding box center [1191, 210] width 328 height 13
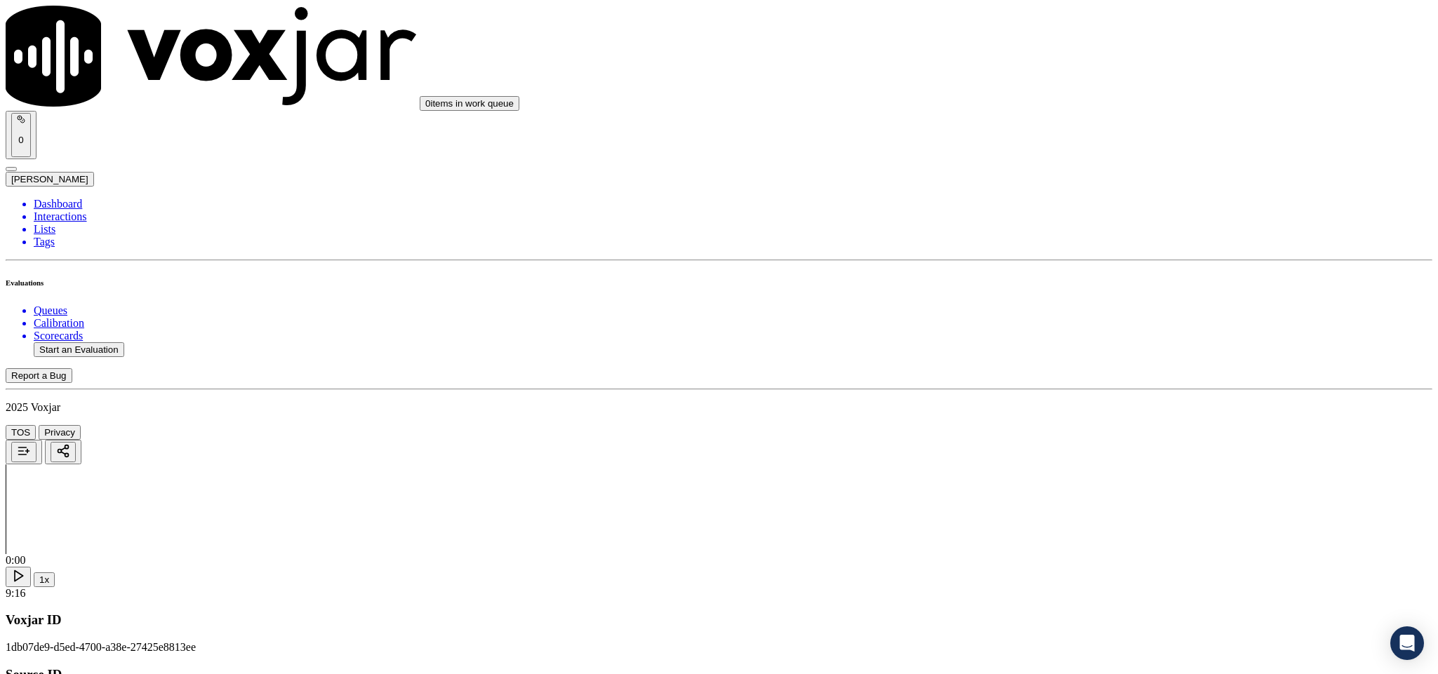
click at [1090, 135] on div "Yes" at bounding box center [1191, 128] width 328 height 13
click at [1074, 337] on div "N/A" at bounding box center [1191, 331] width 328 height 13
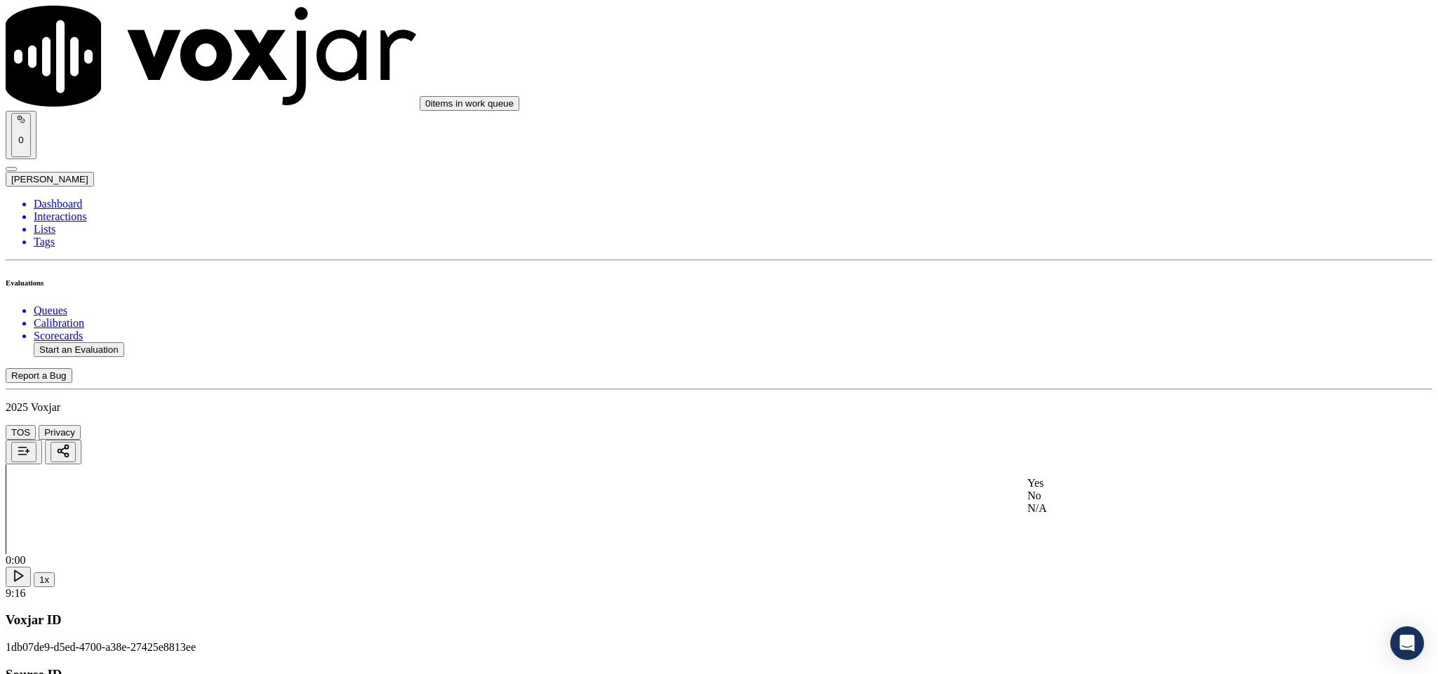
click at [1093, 502] on div "No" at bounding box center [1191, 496] width 328 height 13
click at [1064, 523] on div "No" at bounding box center [1191, 516] width 328 height 13
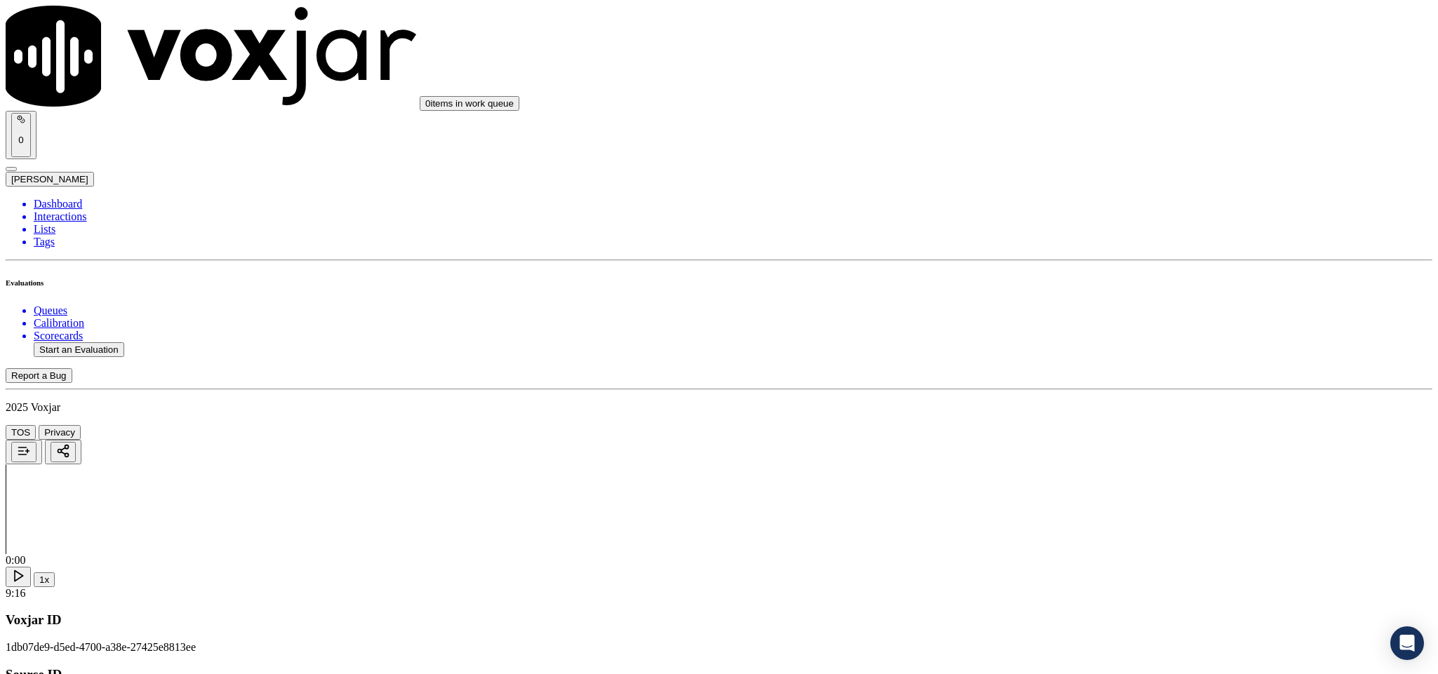
click at [49, 198] on li "Dashboard" at bounding box center [733, 204] width 1398 height 13
